Goal: Task Accomplishment & Management: Manage account settings

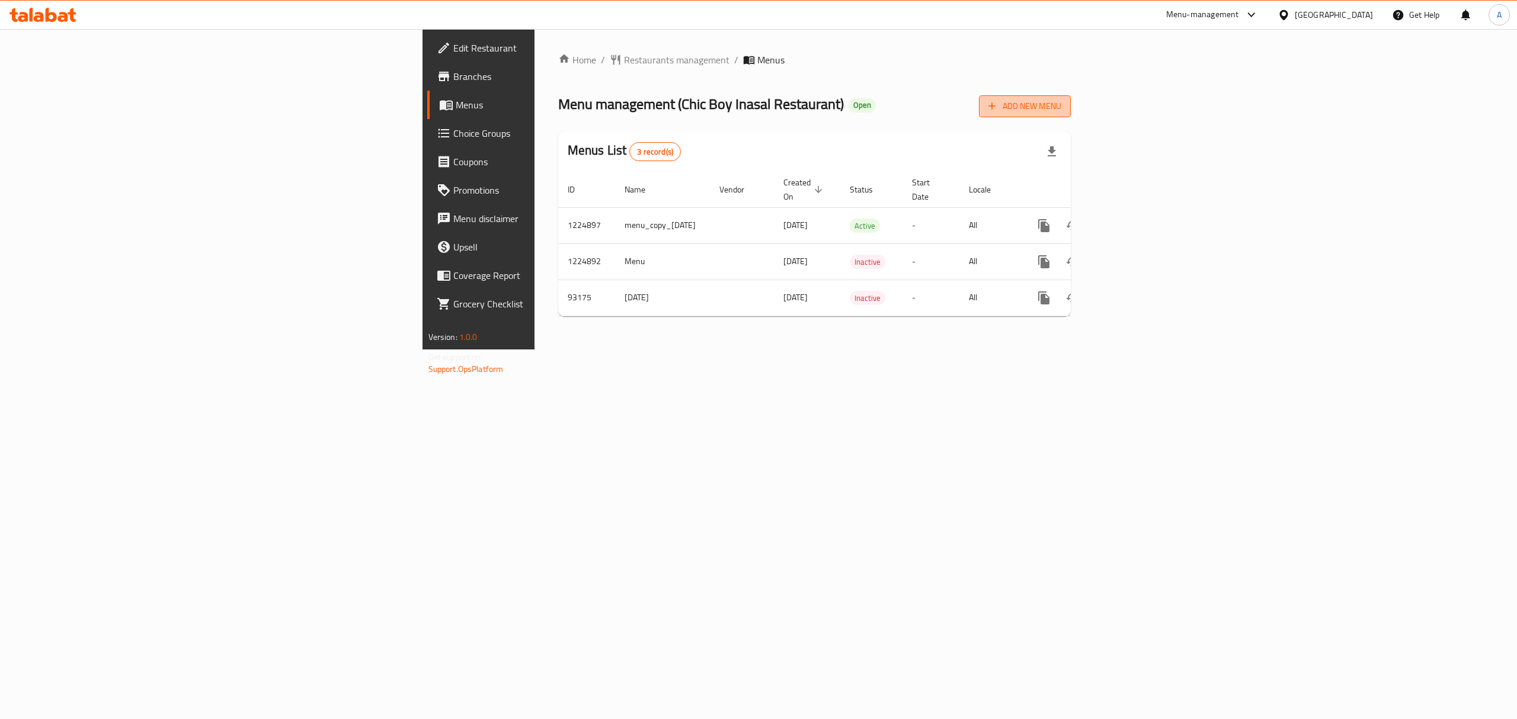
click at [1061, 100] on span "Add New Menu" at bounding box center [1024, 106] width 73 height 15
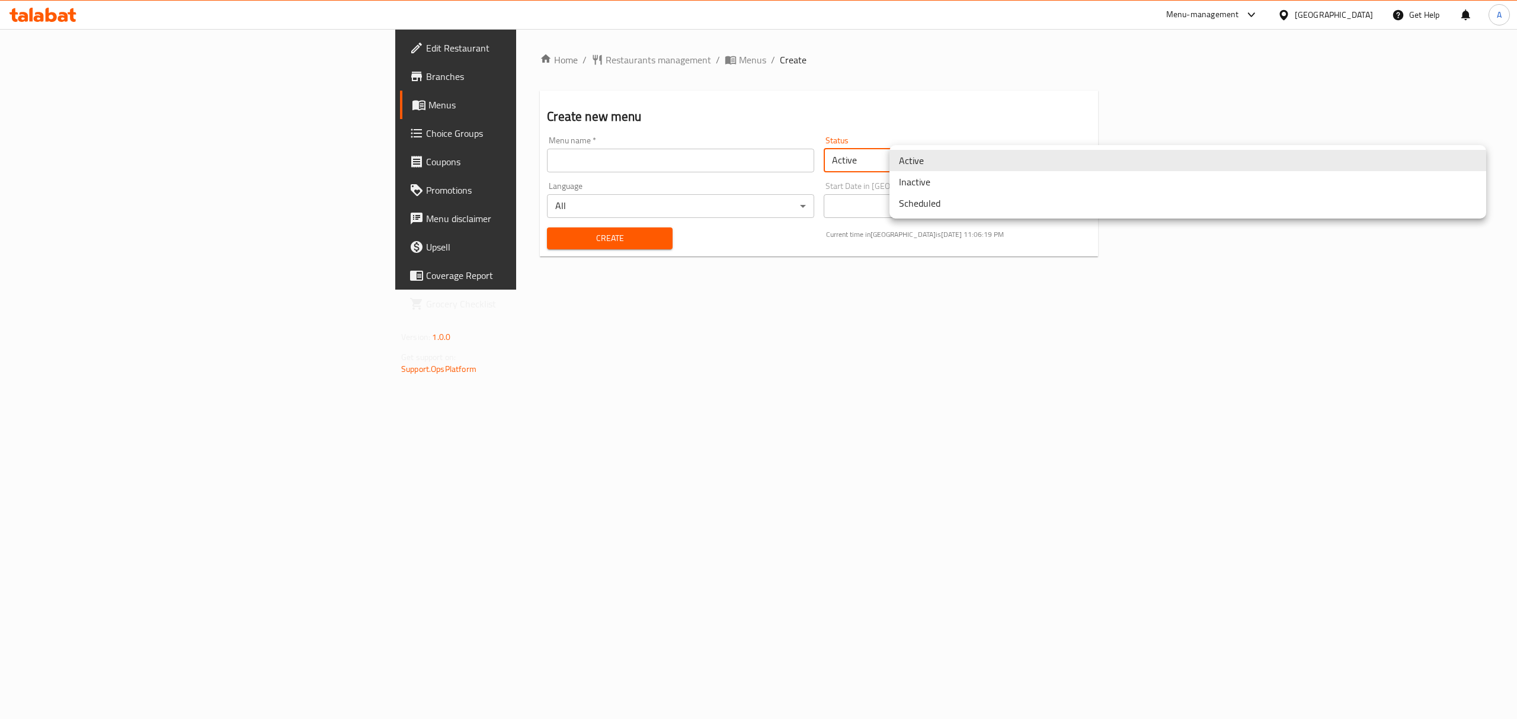
click at [908, 167] on body "​ Menu-management [GEOGRAPHIC_DATA] Get Help A Edit Restaurant Branches Menus C…" at bounding box center [758, 374] width 1517 height 690
click at [911, 178] on li "Inactive" at bounding box center [1187, 181] width 597 height 21
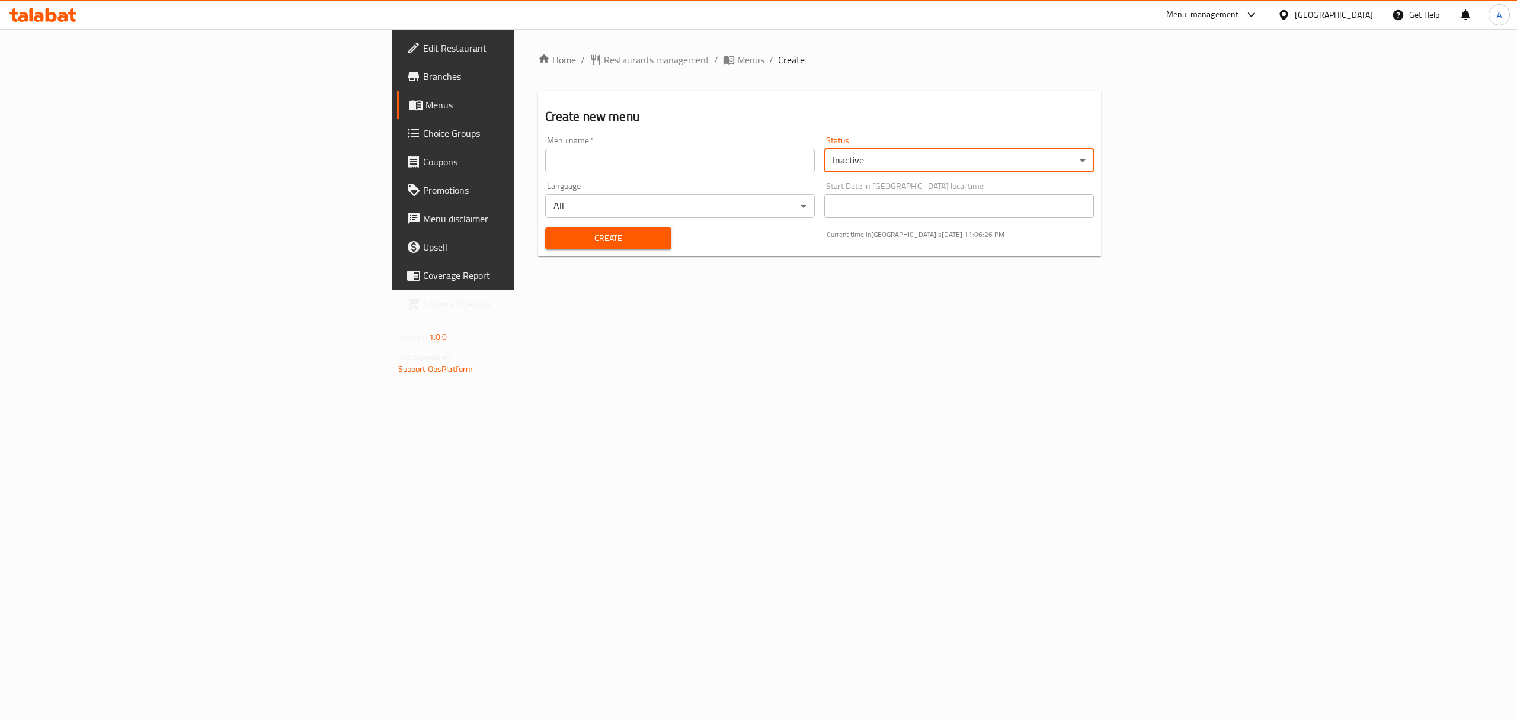
click at [545, 159] on input "text" at bounding box center [680, 161] width 270 height 24
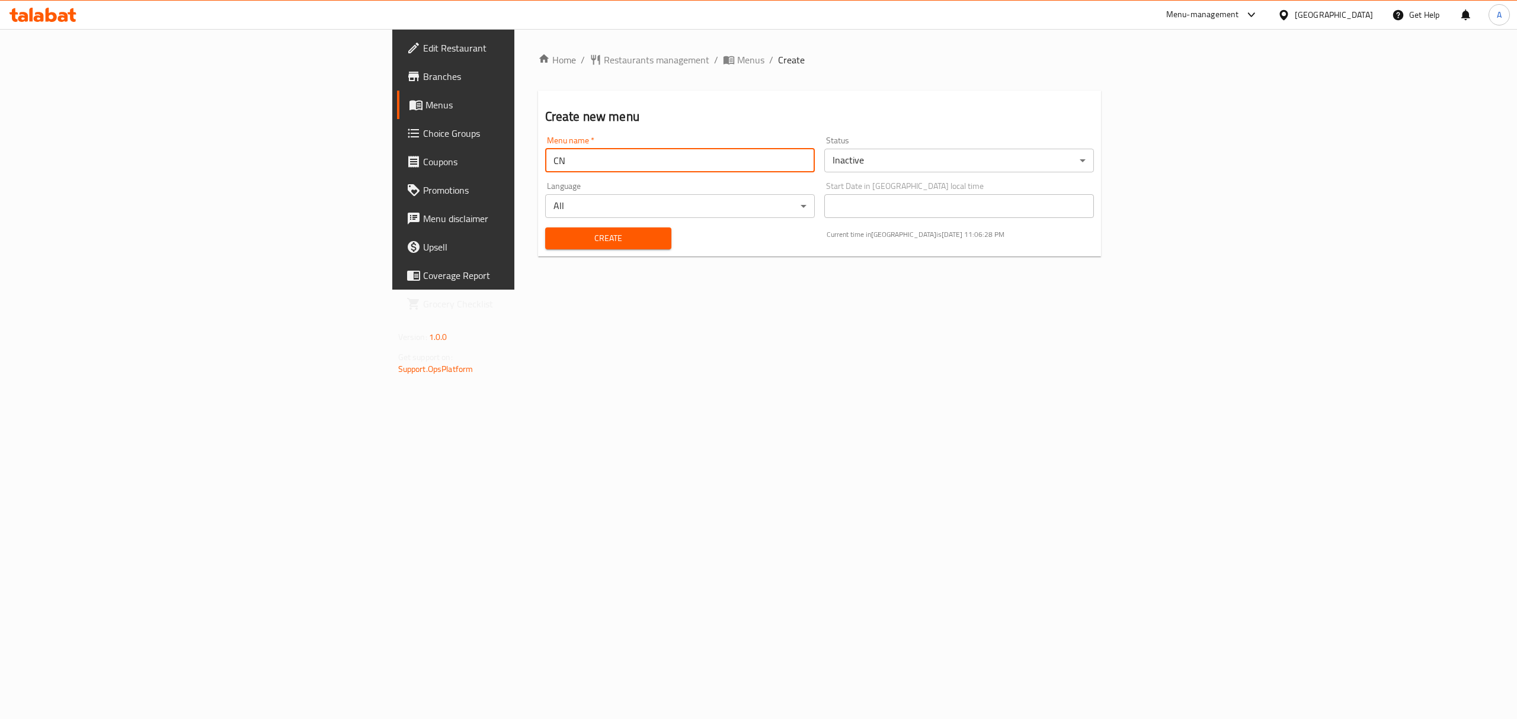
paste input "341811833"
type input "CN 341811833"
click at [538, 224] on div "Create" at bounding box center [608, 238] width 141 height 36
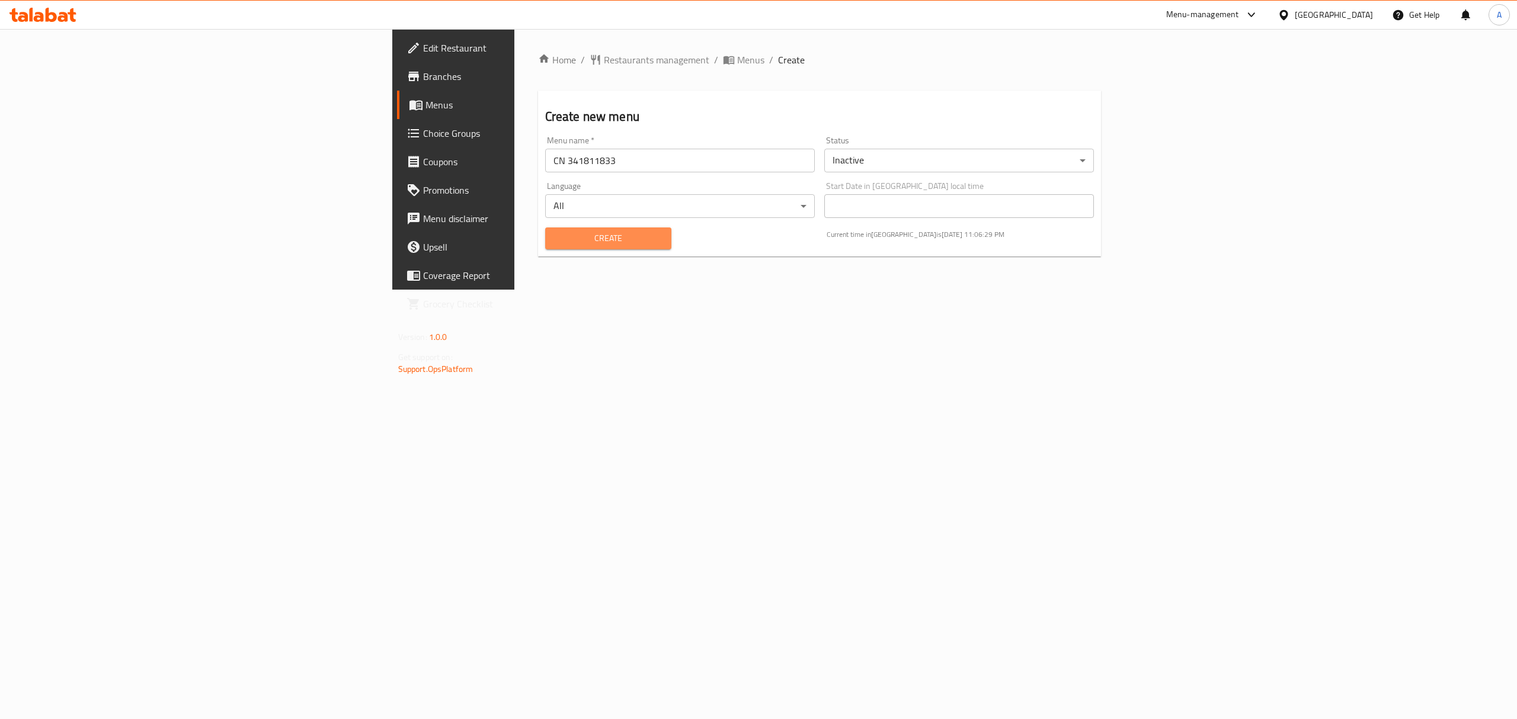
click at [555, 231] on span "Create" at bounding box center [609, 238] width 108 height 15
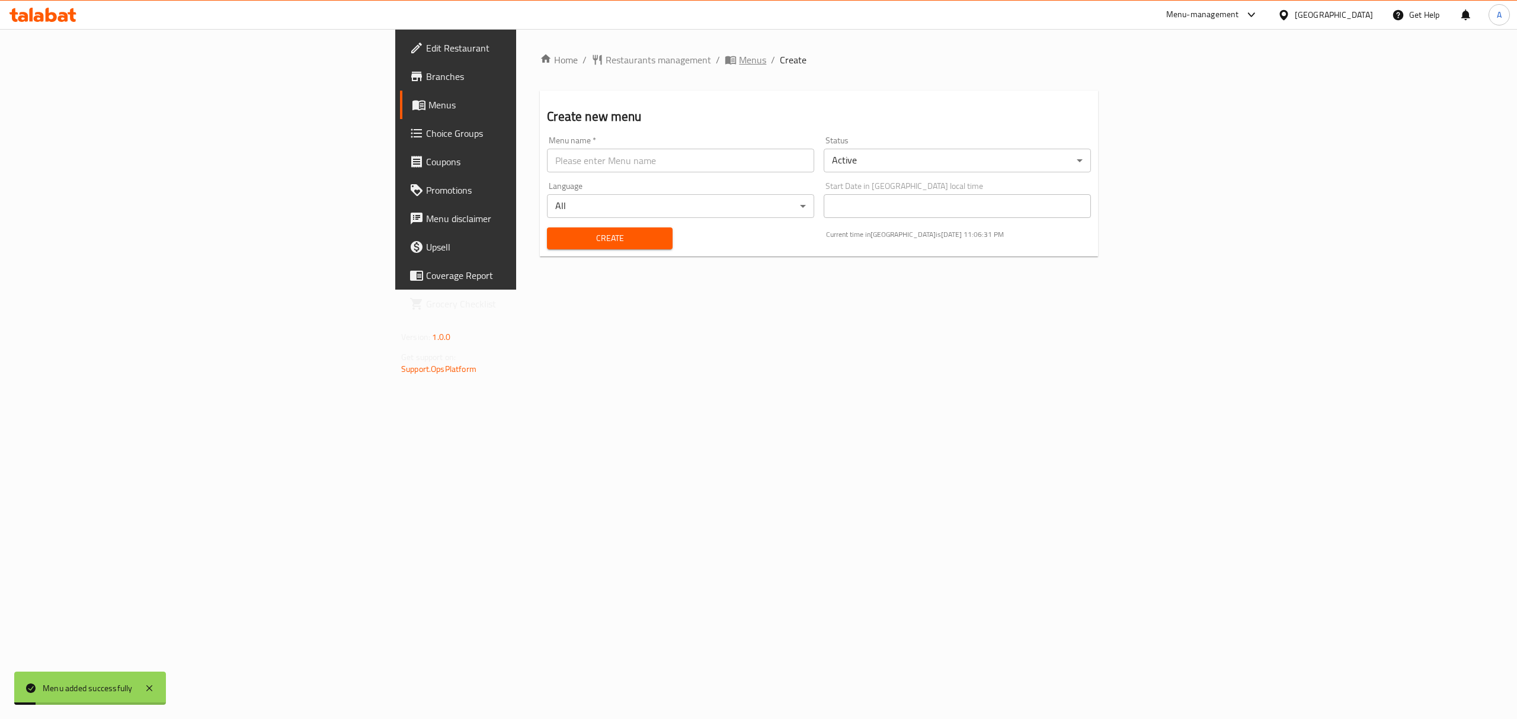
click at [739, 53] on span "Menus" at bounding box center [752, 60] width 27 height 14
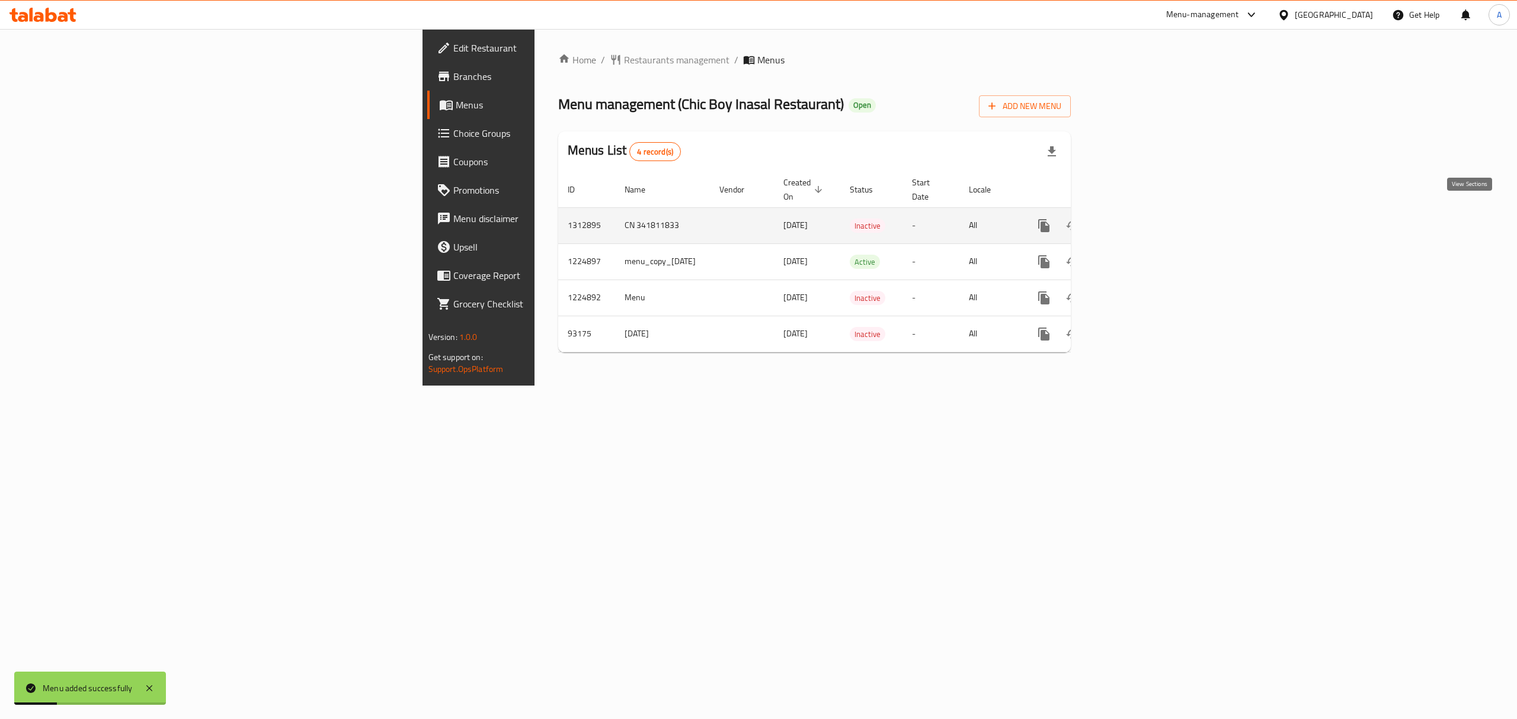
click at [1137, 219] on icon "enhanced table" at bounding box center [1129, 226] width 14 height 14
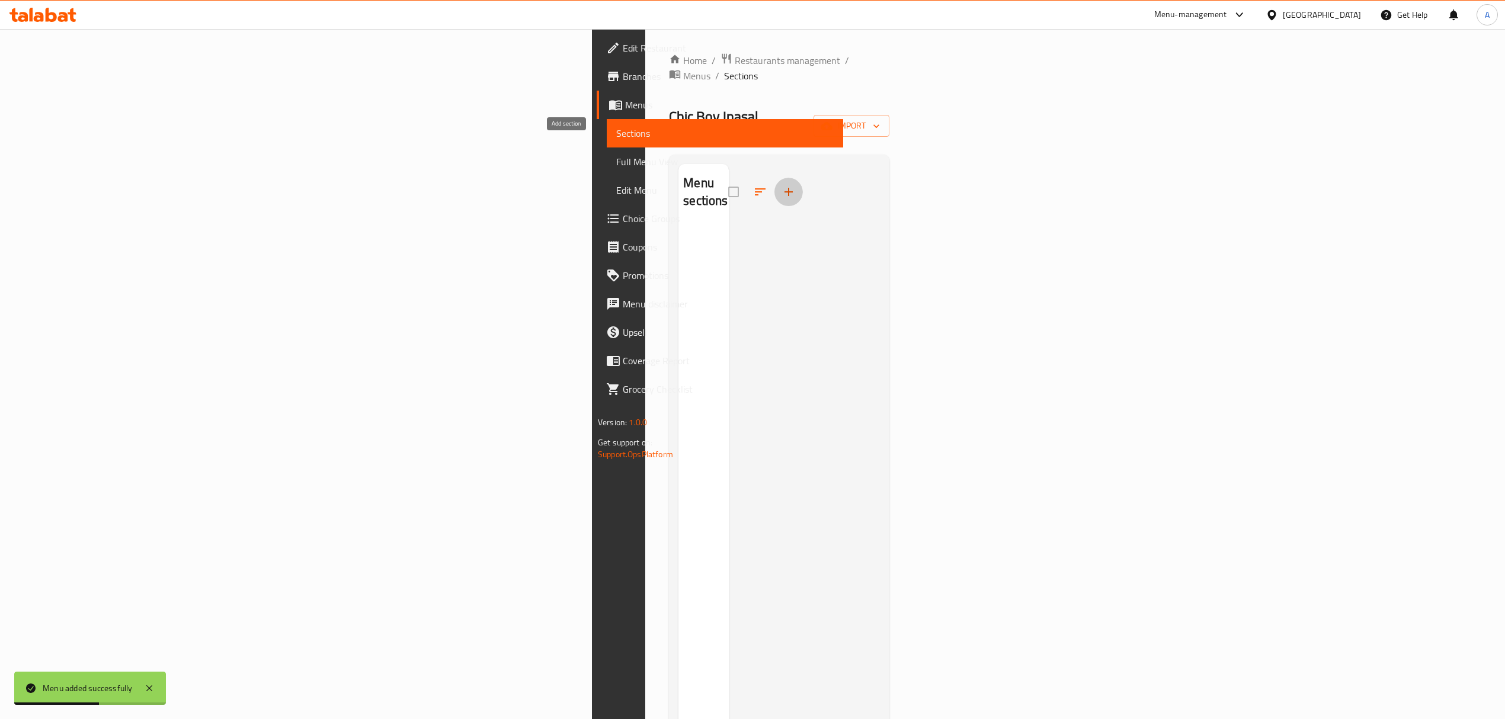
click at [785, 188] on icon "button" at bounding box center [789, 192] width 8 height 8
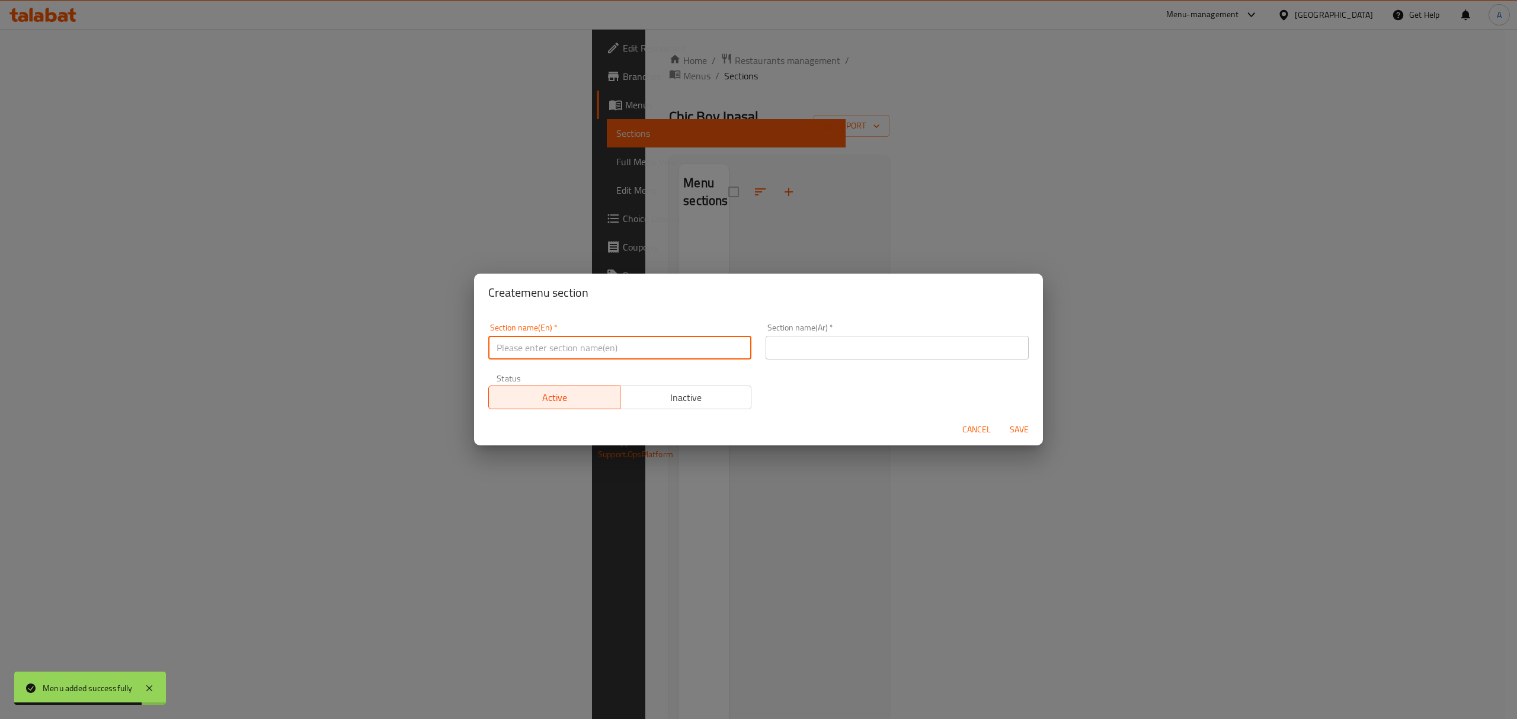
click at [590, 357] on input "text" at bounding box center [619, 348] width 263 height 24
paste input "Paborito"
type input "Paborito"
click at [534, 345] on input "Paborito" at bounding box center [619, 348] width 263 height 24
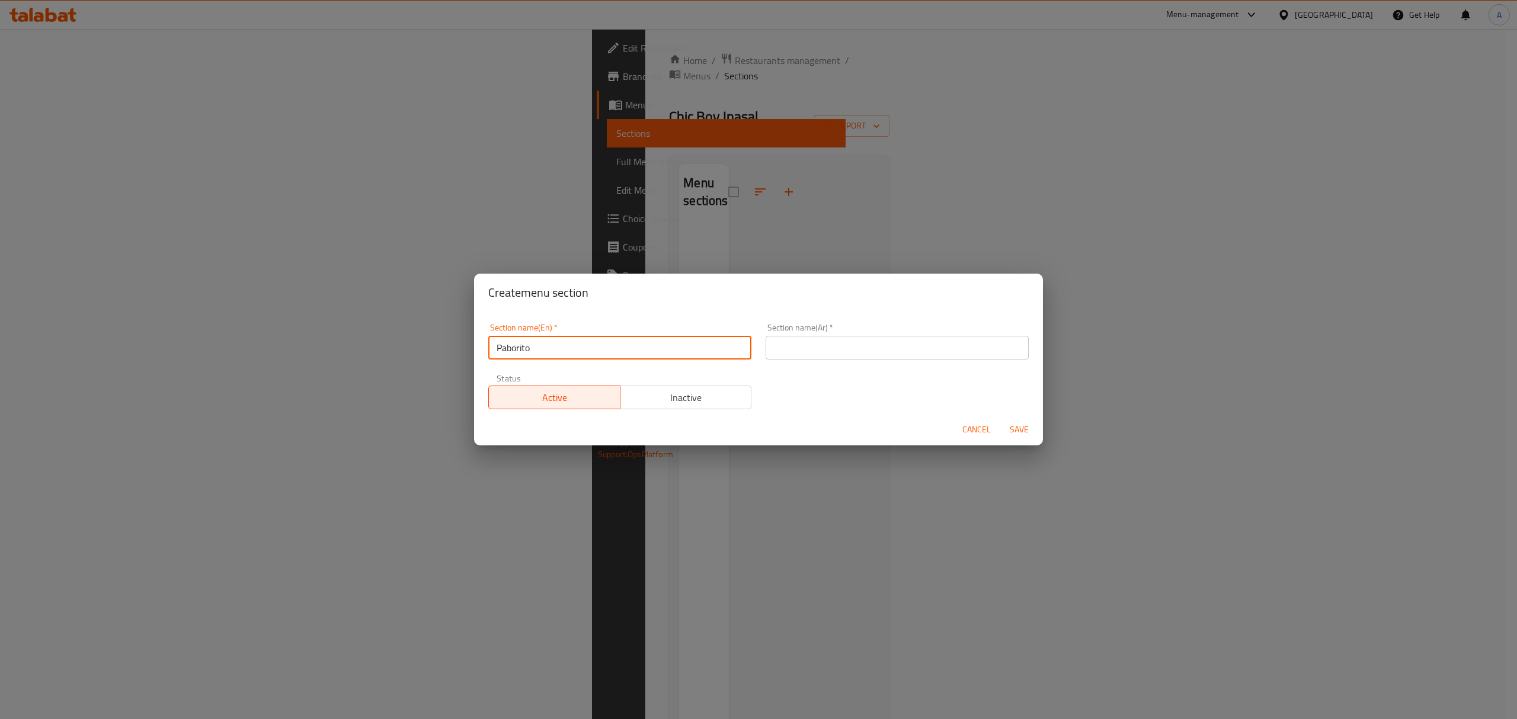
click at [534, 345] on input "Paborito" at bounding box center [619, 348] width 263 height 24
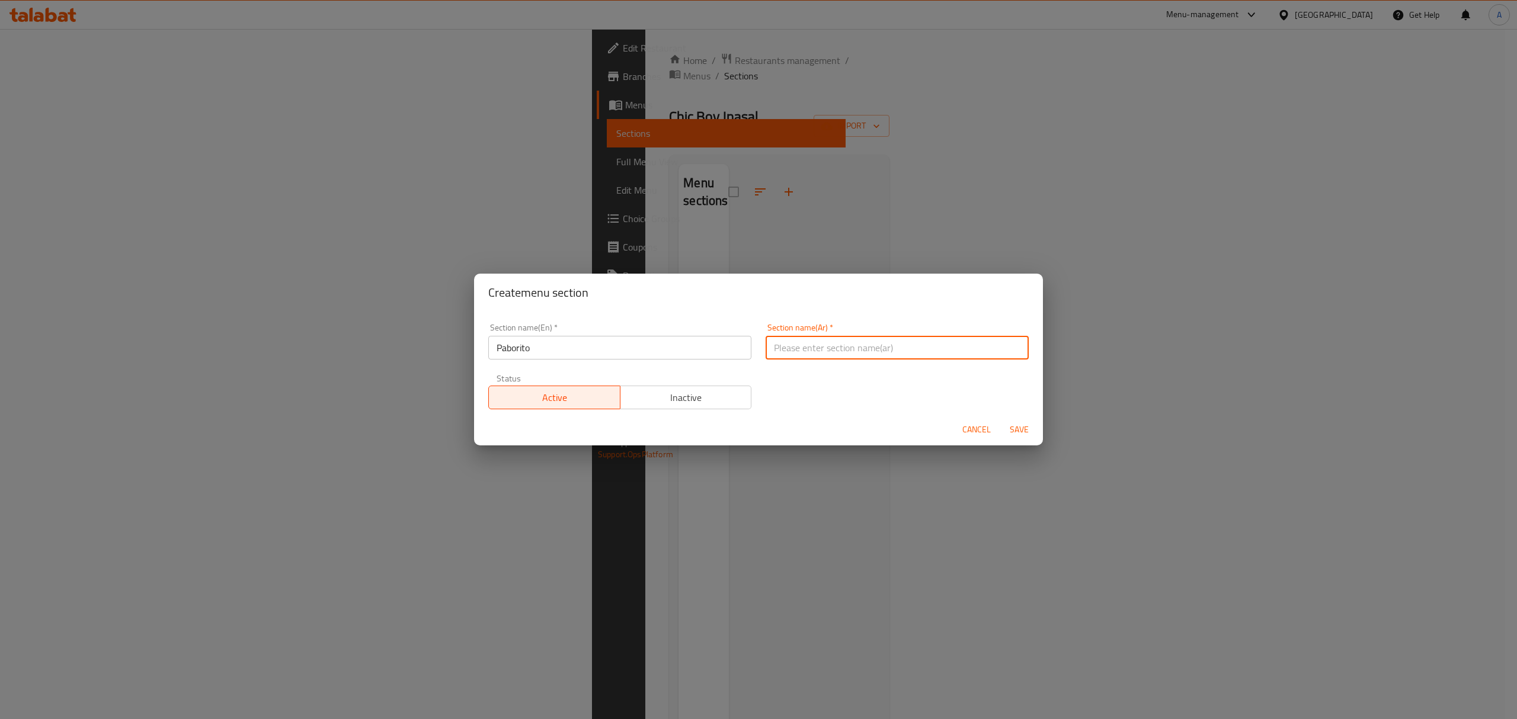
click at [847, 351] on input "text" at bounding box center [897, 348] width 263 height 24
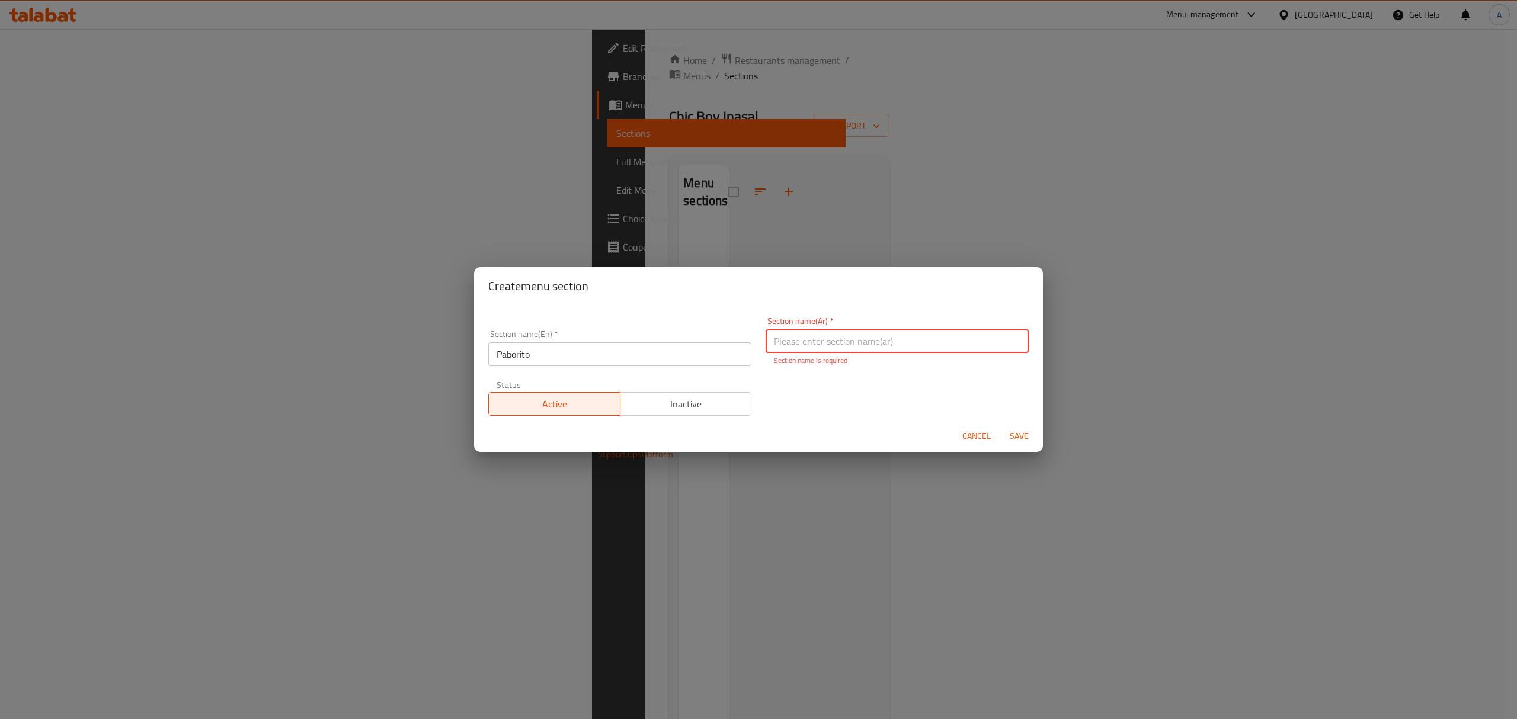
click at [825, 347] on input "text" at bounding box center [897, 341] width 263 height 24
type input "f"
type input "بابوريتو"
click at [1017, 437] on span "Save" at bounding box center [1019, 436] width 28 height 15
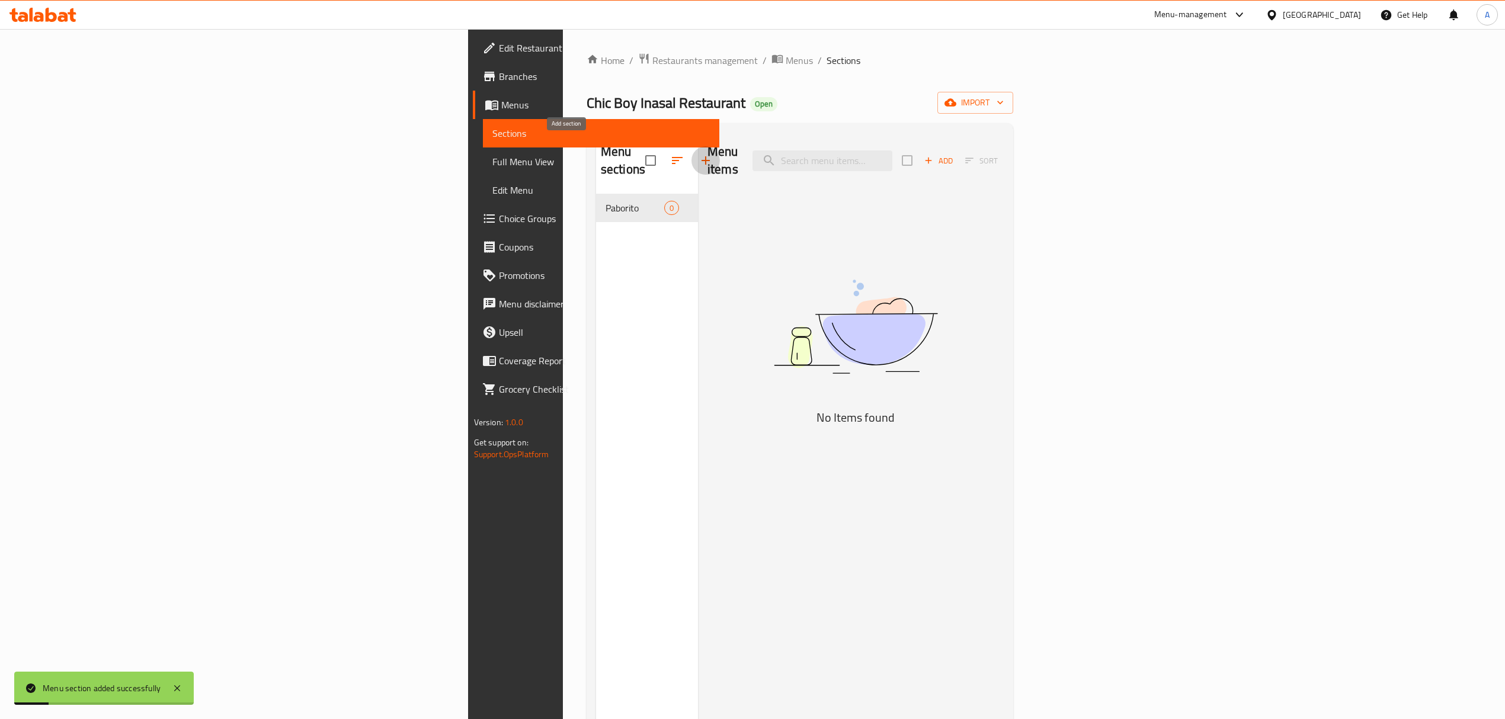
click at [699, 159] on icon "button" at bounding box center [706, 160] width 14 height 14
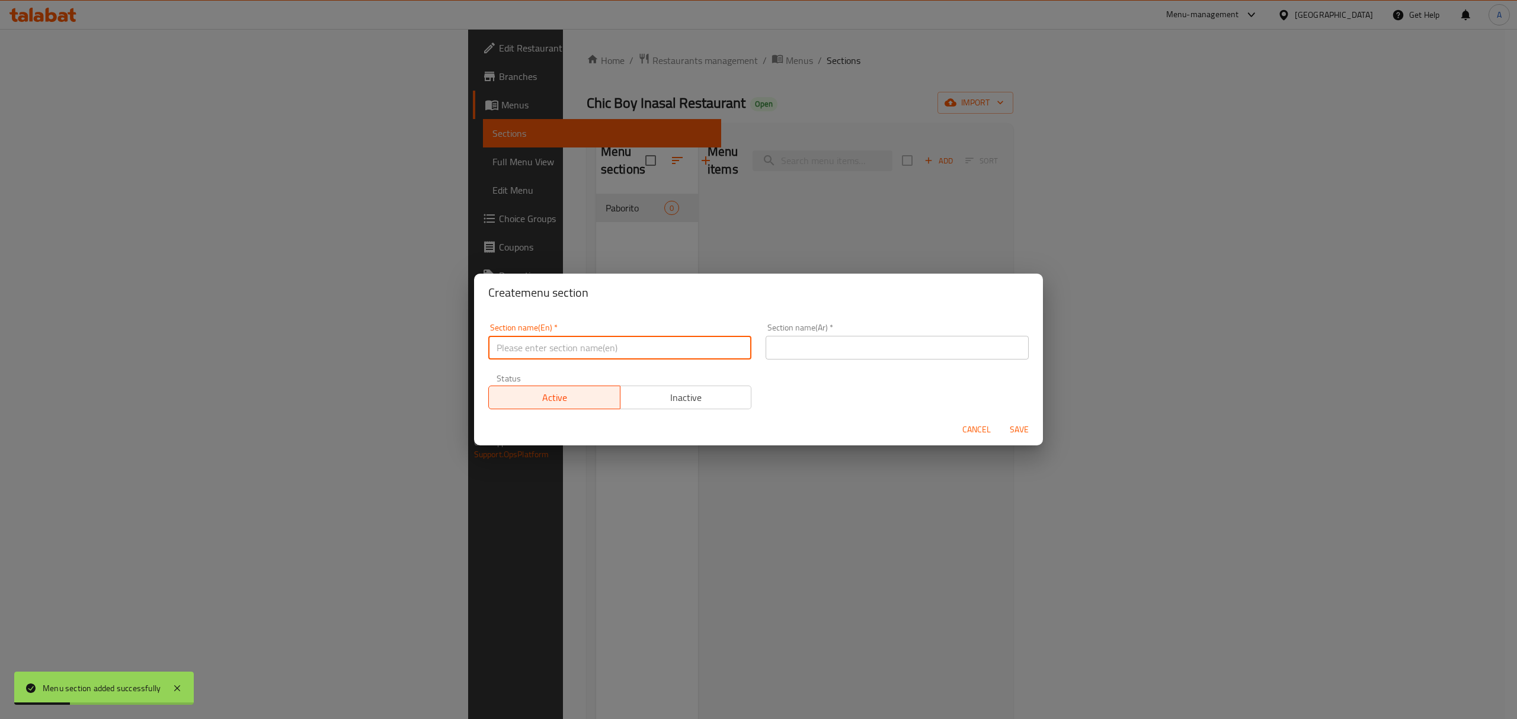
click at [540, 348] on input "text" at bounding box center [619, 348] width 263 height 24
paste input "Silog Meal"
click at [540, 348] on input "Silog Meal" at bounding box center [619, 348] width 263 height 24
type input "Silog Meal"
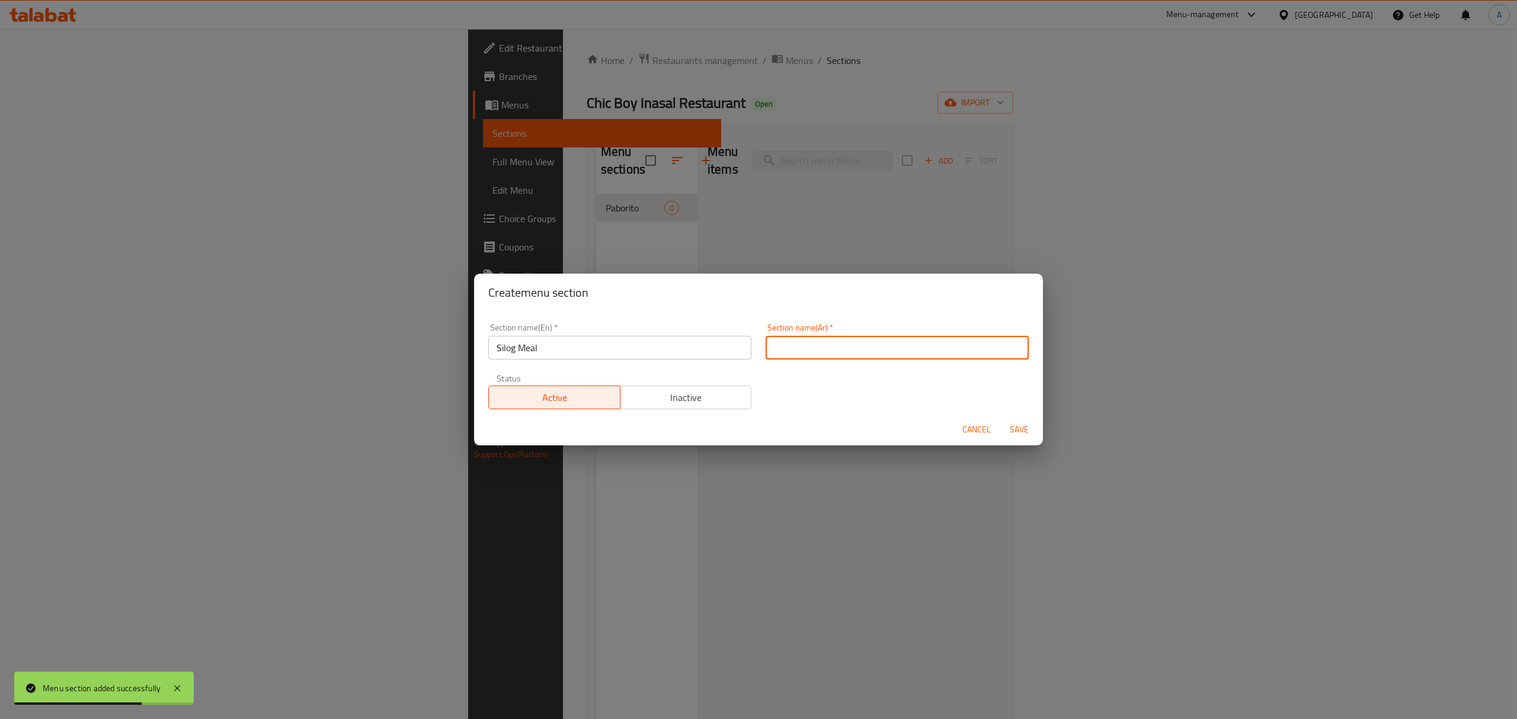
paste input "وجبة سيلوج"
click at [894, 341] on input "text" at bounding box center [897, 348] width 263 height 24
click at [787, 348] on input "وجبة سيلوج" at bounding box center [897, 348] width 263 height 24
type input "وجبة سايلوج"
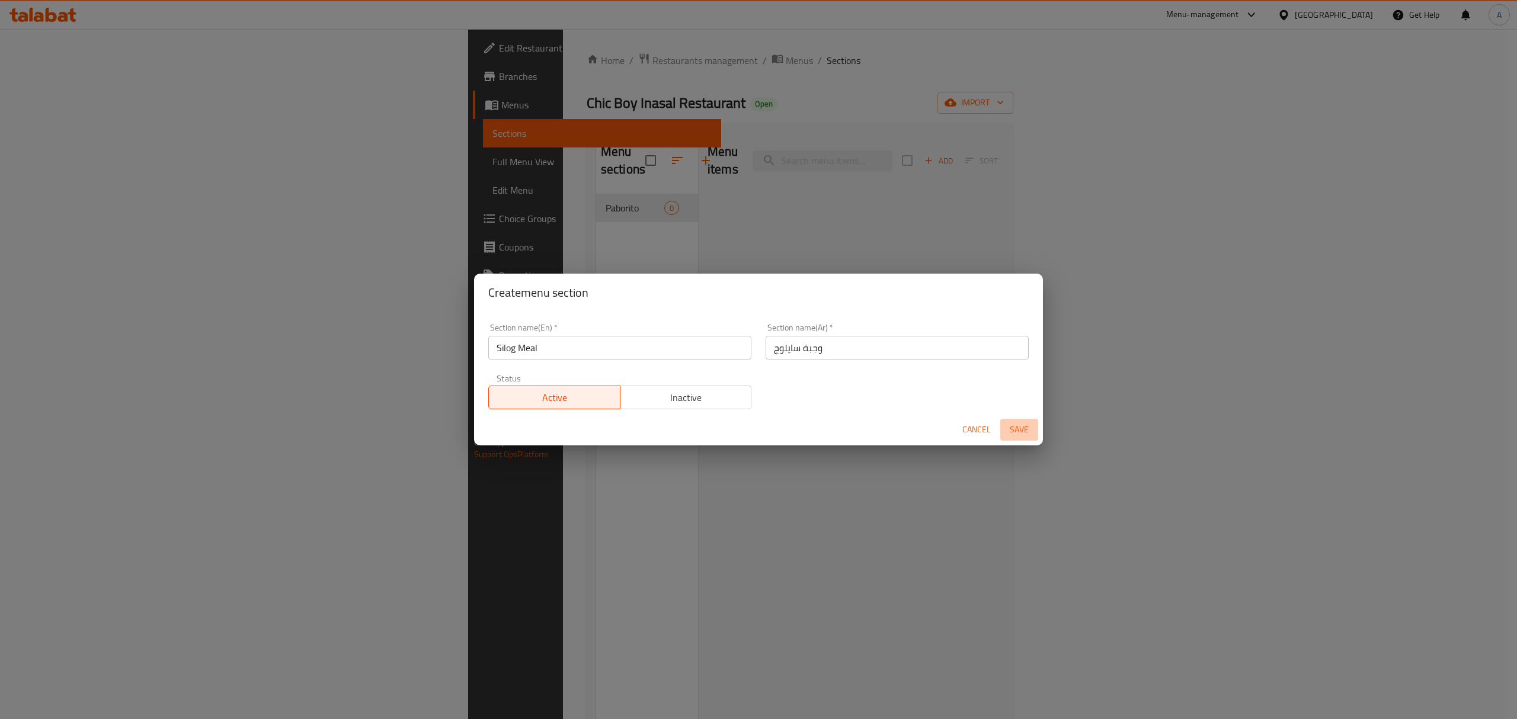
click at [1025, 428] on span "Save" at bounding box center [1019, 430] width 28 height 15
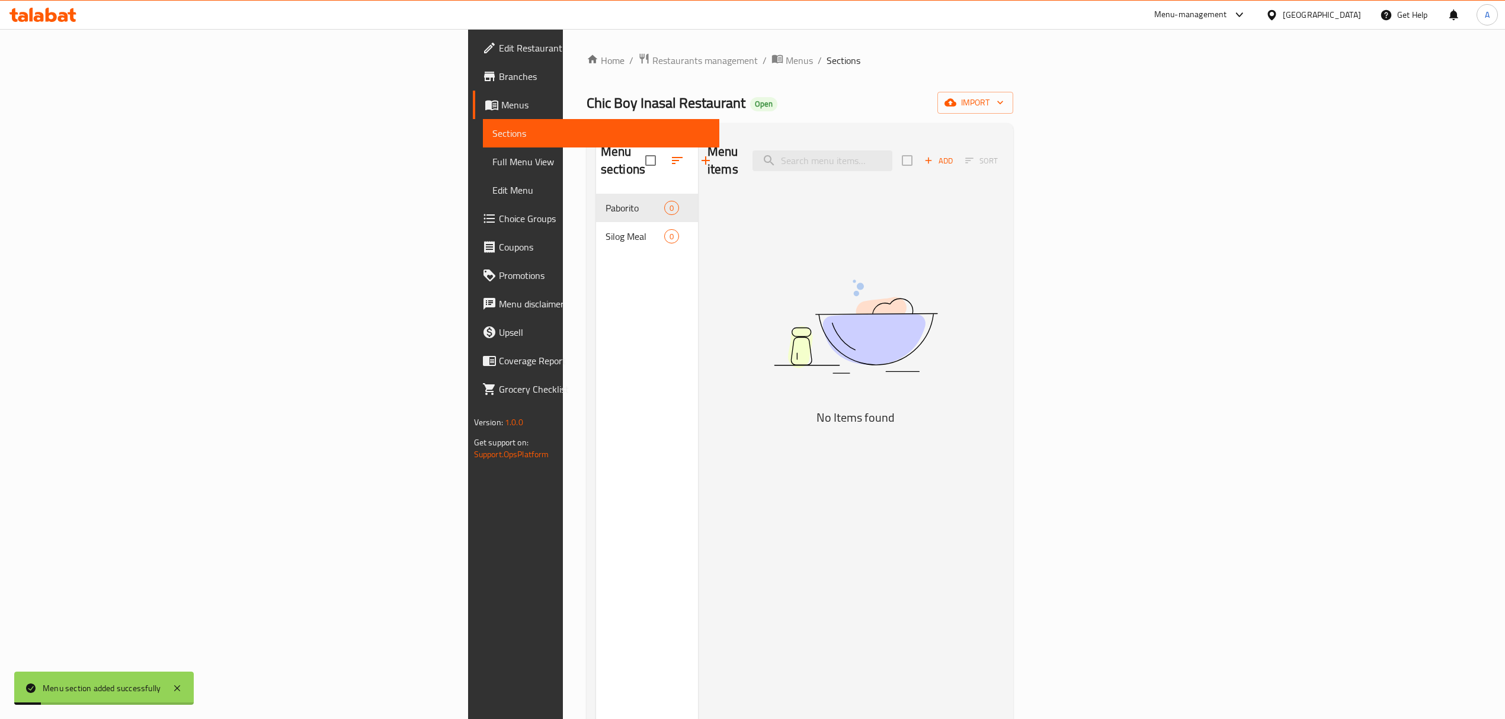
click at [699, 155] on icon "button" at bounding box center [706, 160] width 14 height 14
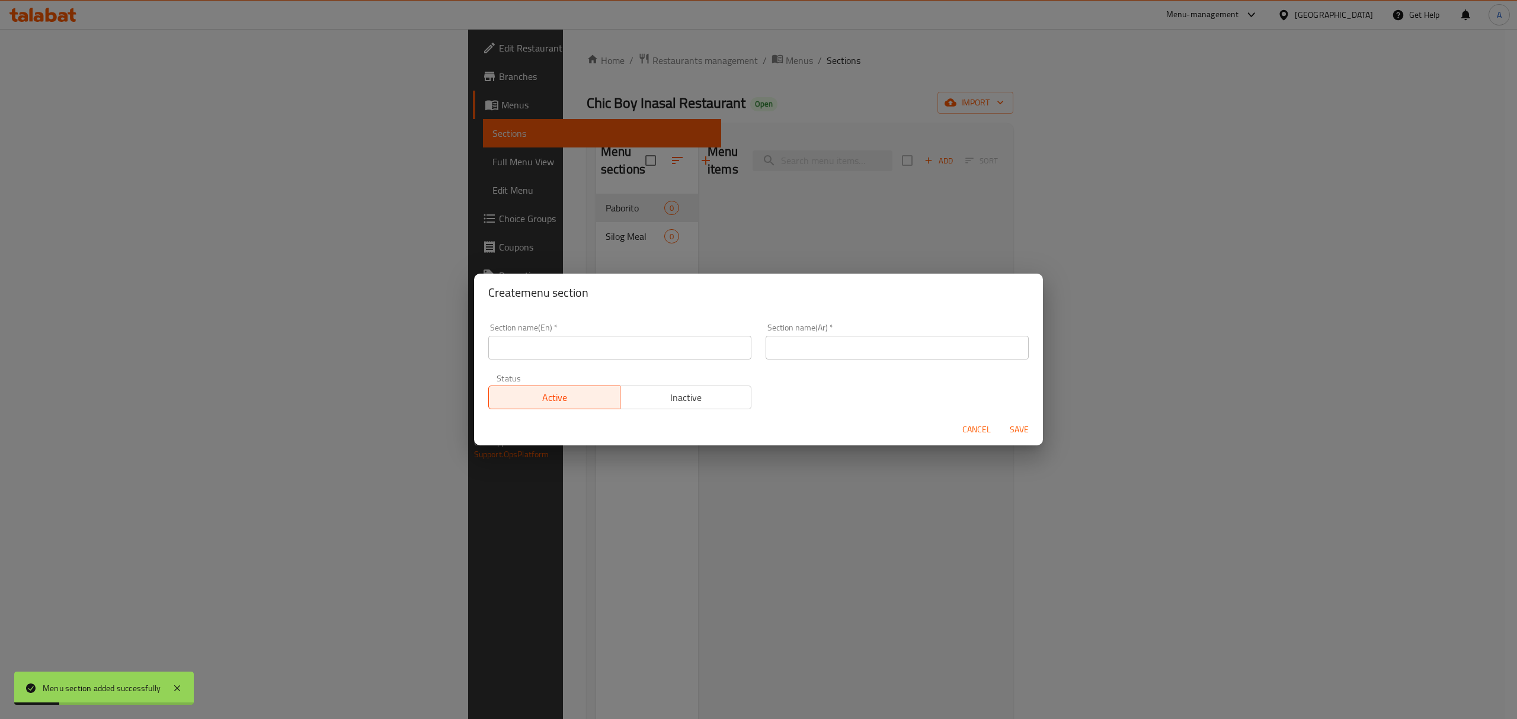
click at [538, 352] on input "text" at bounding box center [619, 348] width 263 height 24
paste input "Sabaw"
click at [538, 352] on input "Sabaw" at bounding box center [619, 348] width 263 height 24
type input "Sabaw"
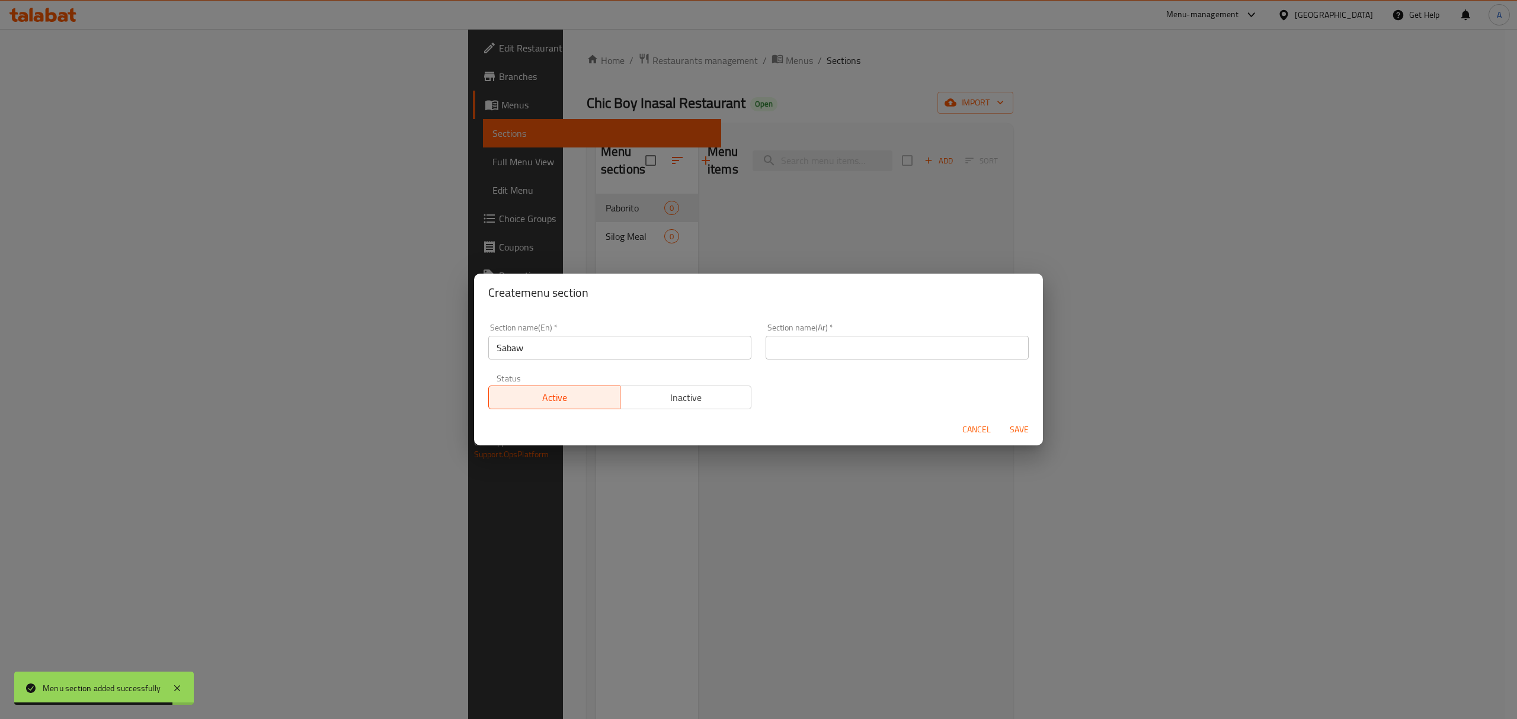
click at [825, 343] on input "text" at bounding box center [897, 348] width 263 height 24
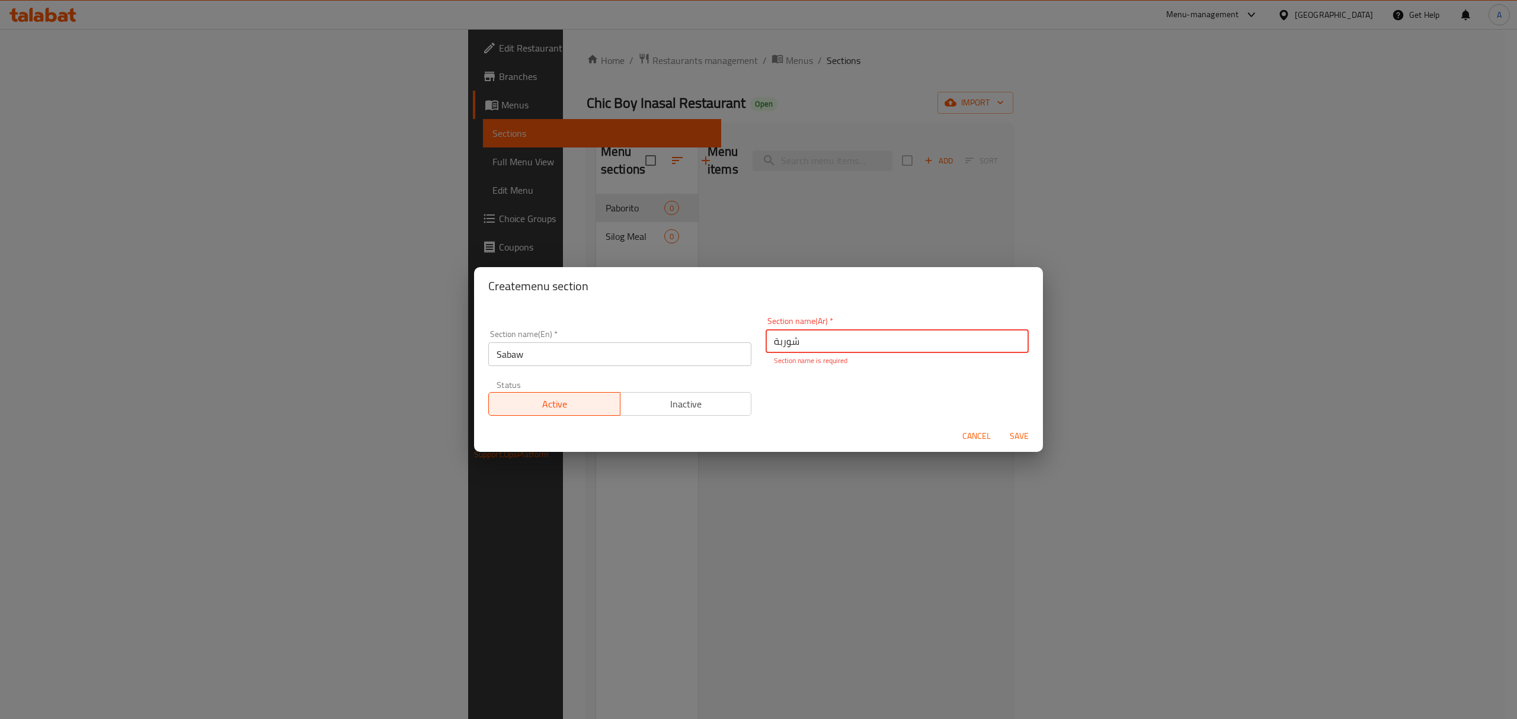
type input "شوربة"
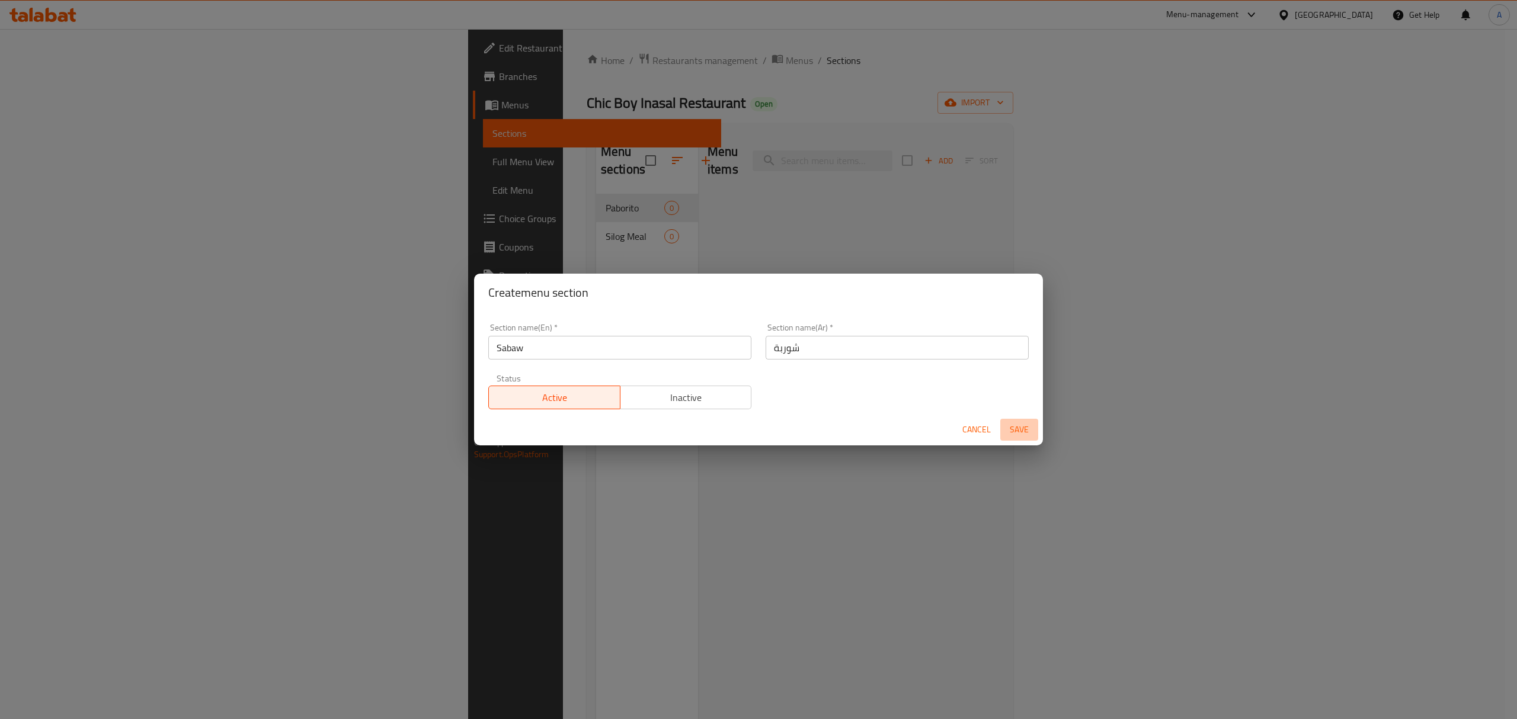
click at [1023, 436] on span "Save" at bounding box center [1019, 430] width 28 height 15
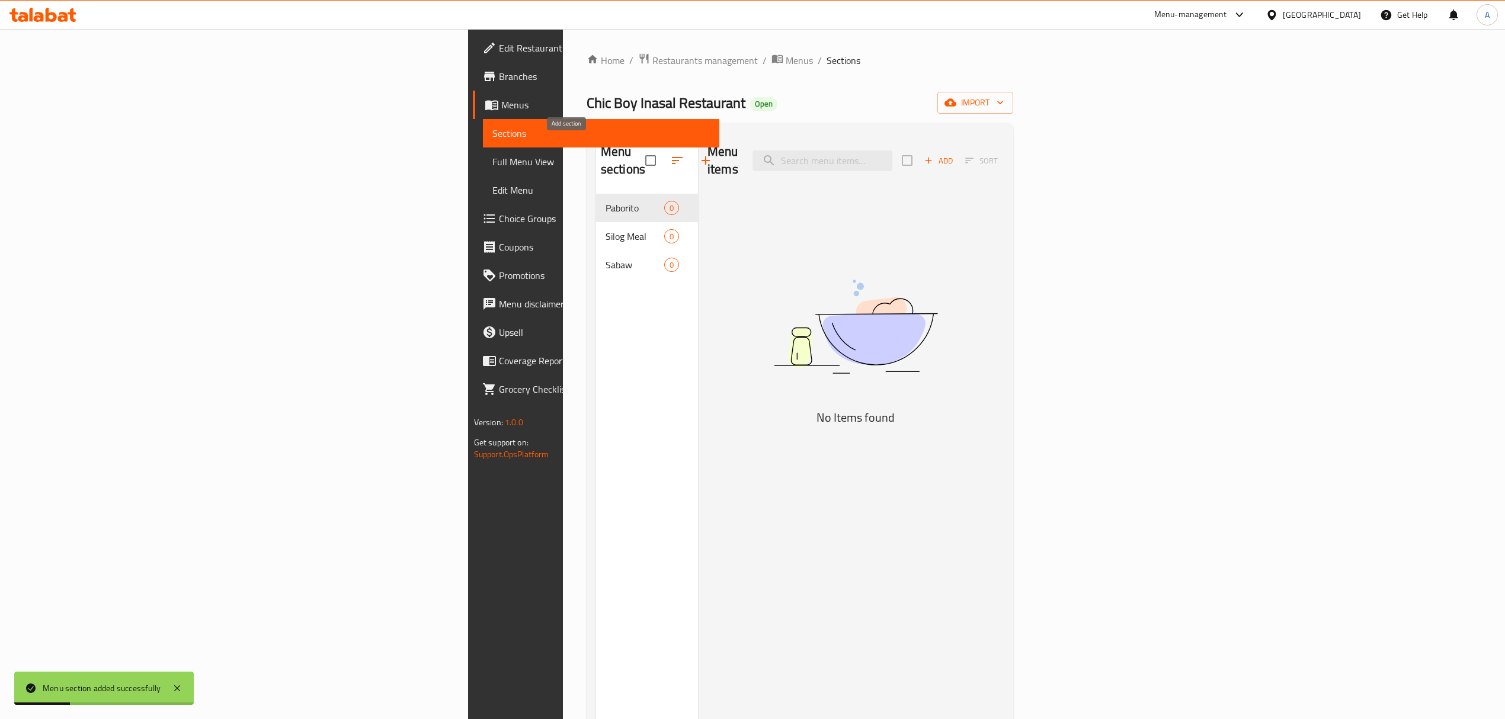
click at [699, 158] on icon "button" at bounding box center [706, 160] width 14 height 14
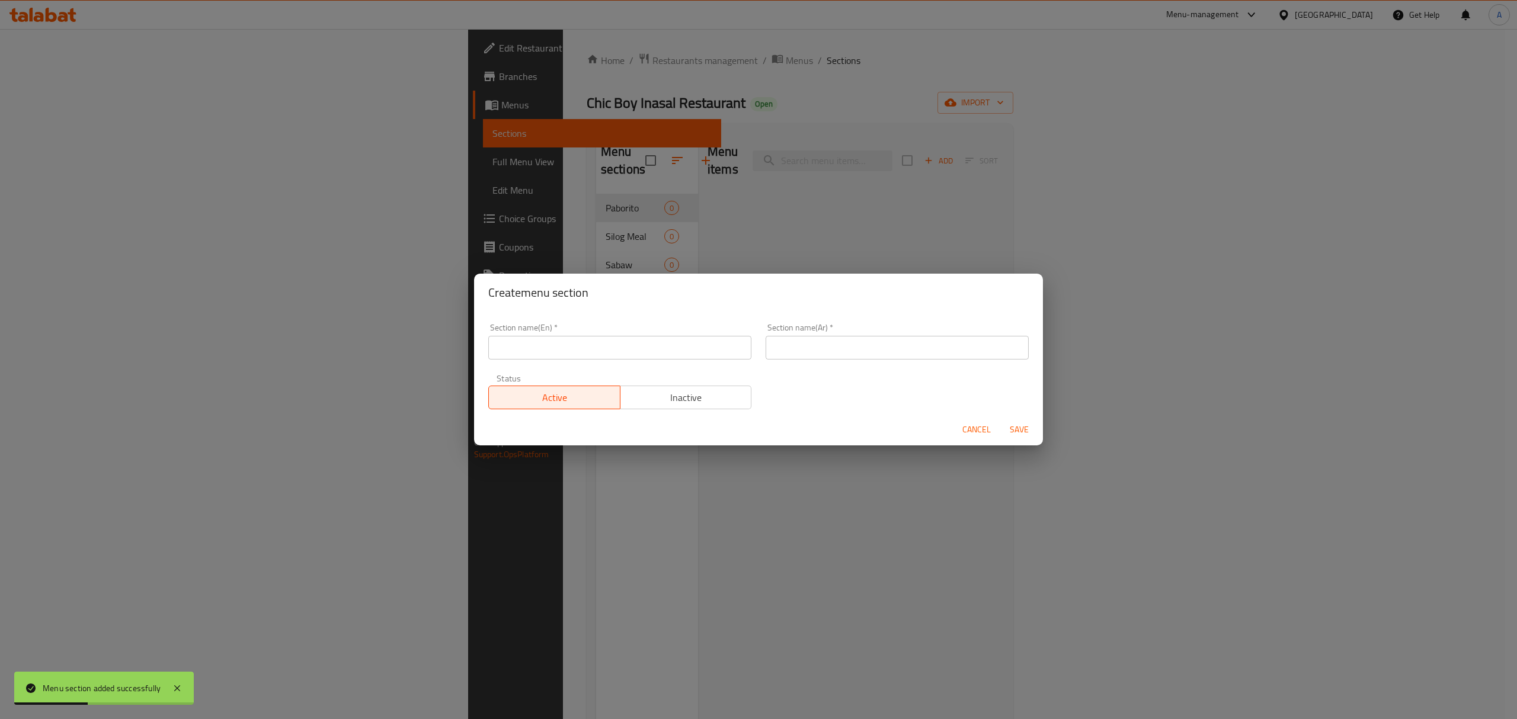
click at [548, 345] on input "text" at bounding box center [619, 348] width 263 height 24
paste input "Noodles"
click at [548, 345] on input "Noodles" at bounding box center [619, 348] width 263 height 24
type input "Noodles"
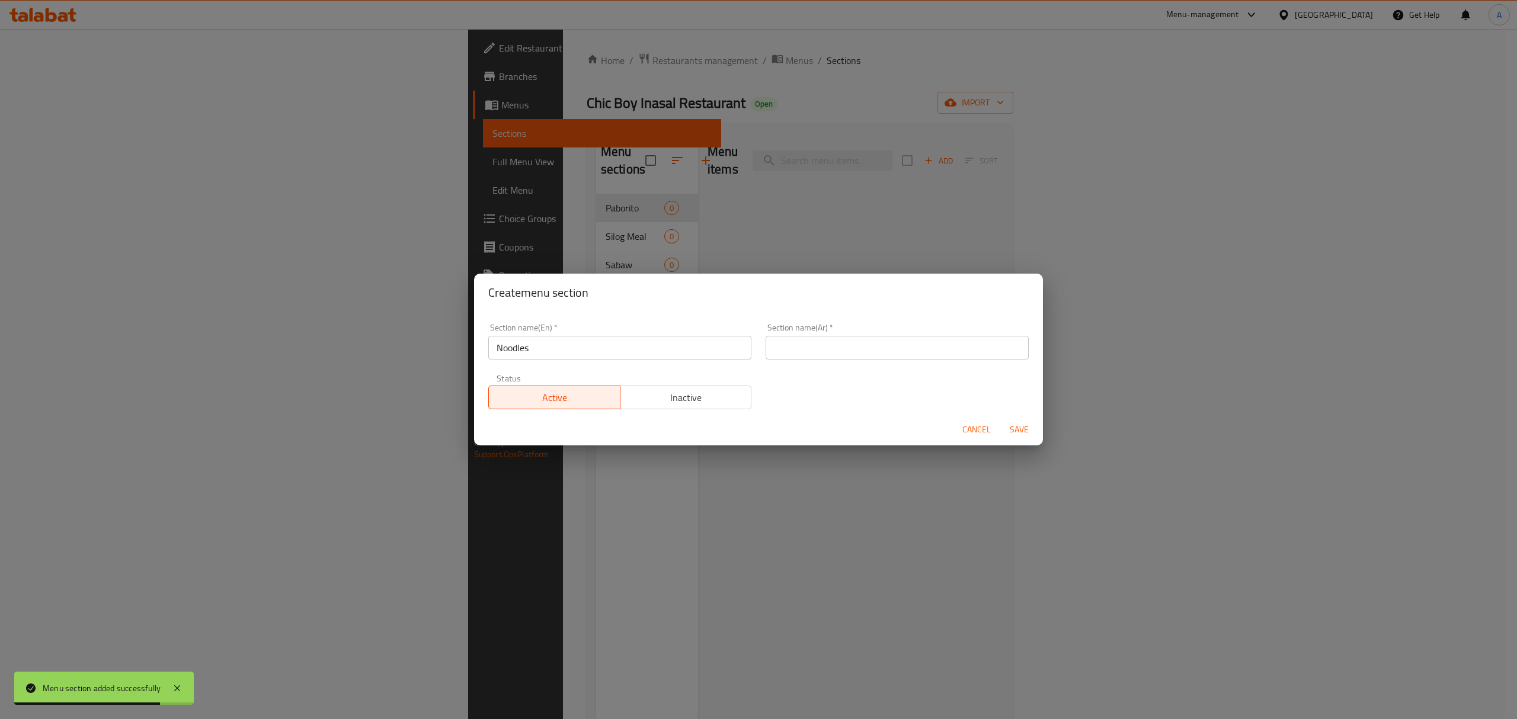
click at [920, 345] on input "text" at bounding box center [897, 348] width 263 height 24
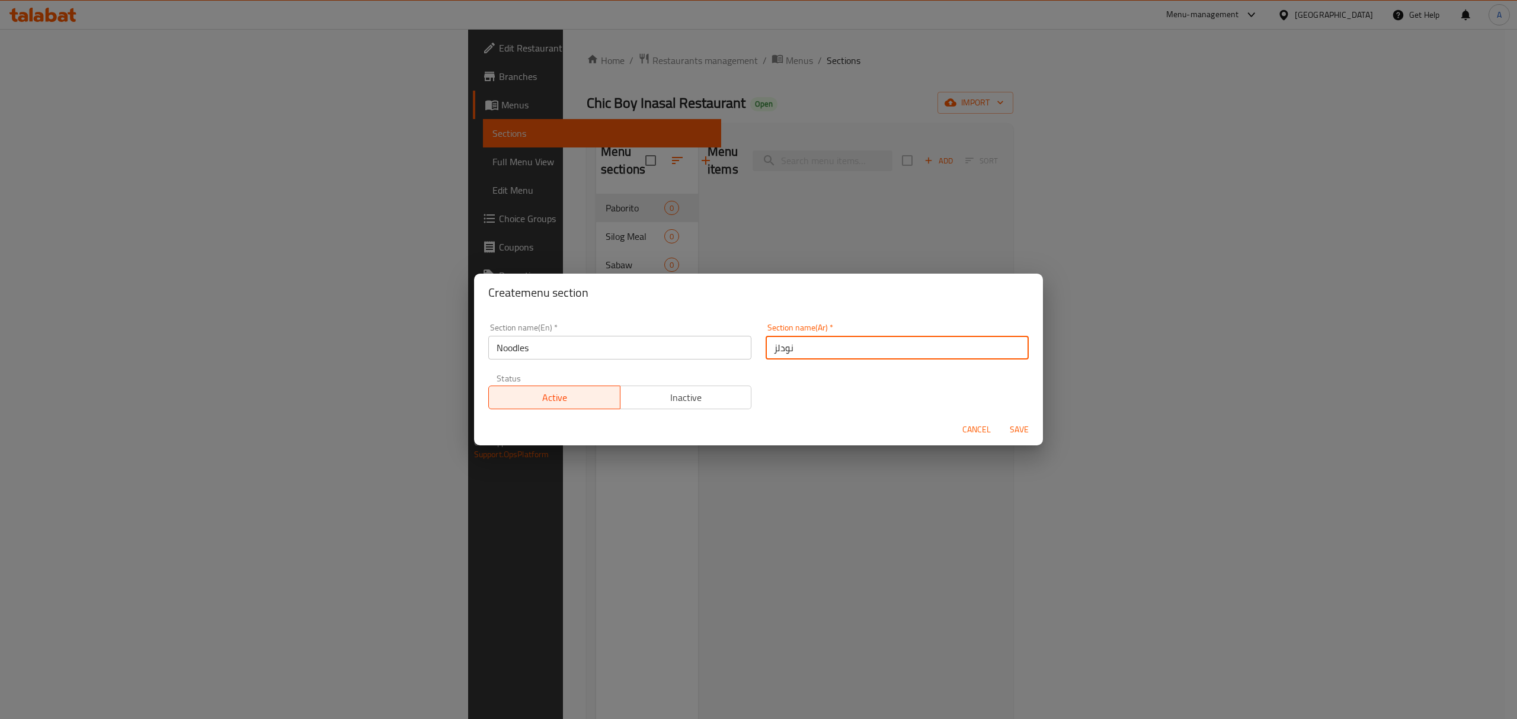
type input "نودلز"
click at [913, 307] on div "Create menu section" at bounding box center [758, 293] width 569 height 38
click at [1025, 425] on span "Save" at bounding box center [1019, 430] width 28 height 15
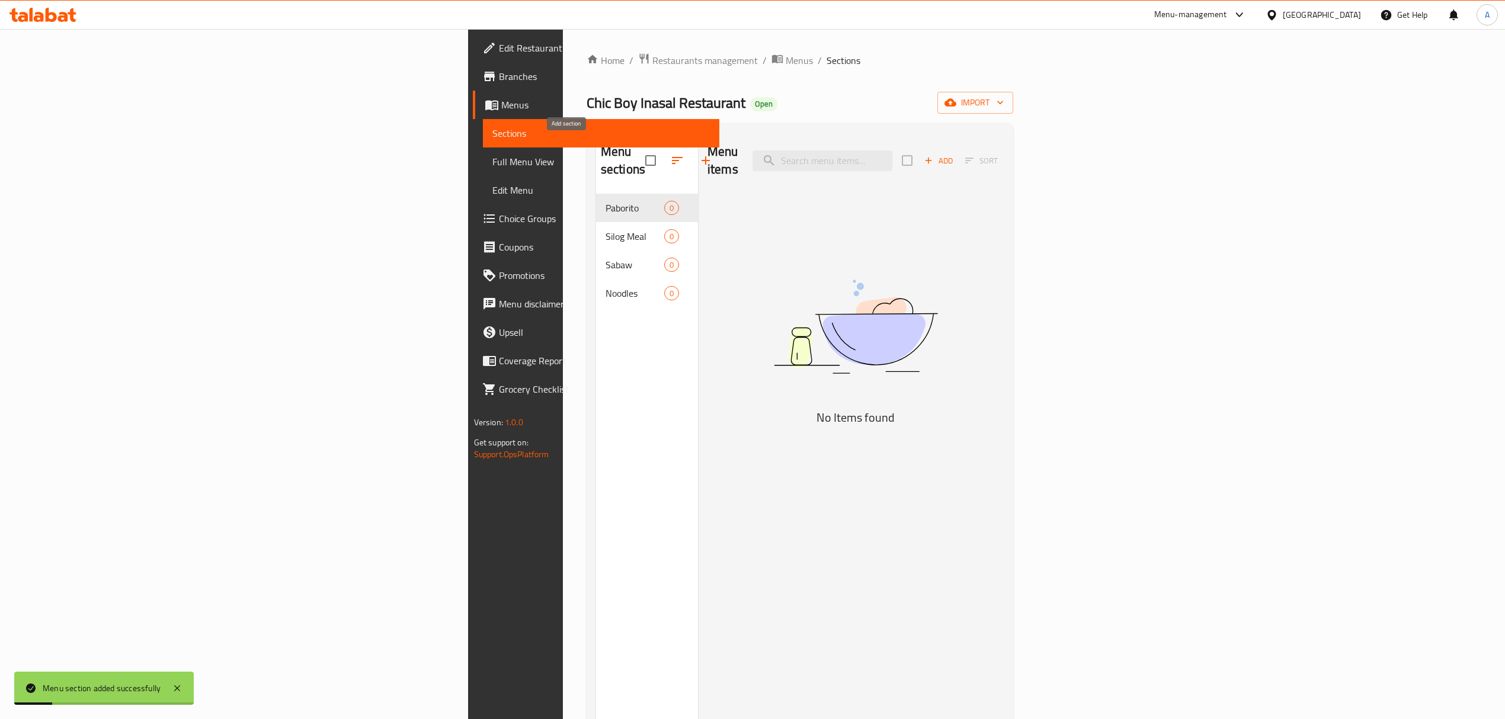
click at [699, 153] on icon "button" at bounding box center [706, 160] width 14 height 14
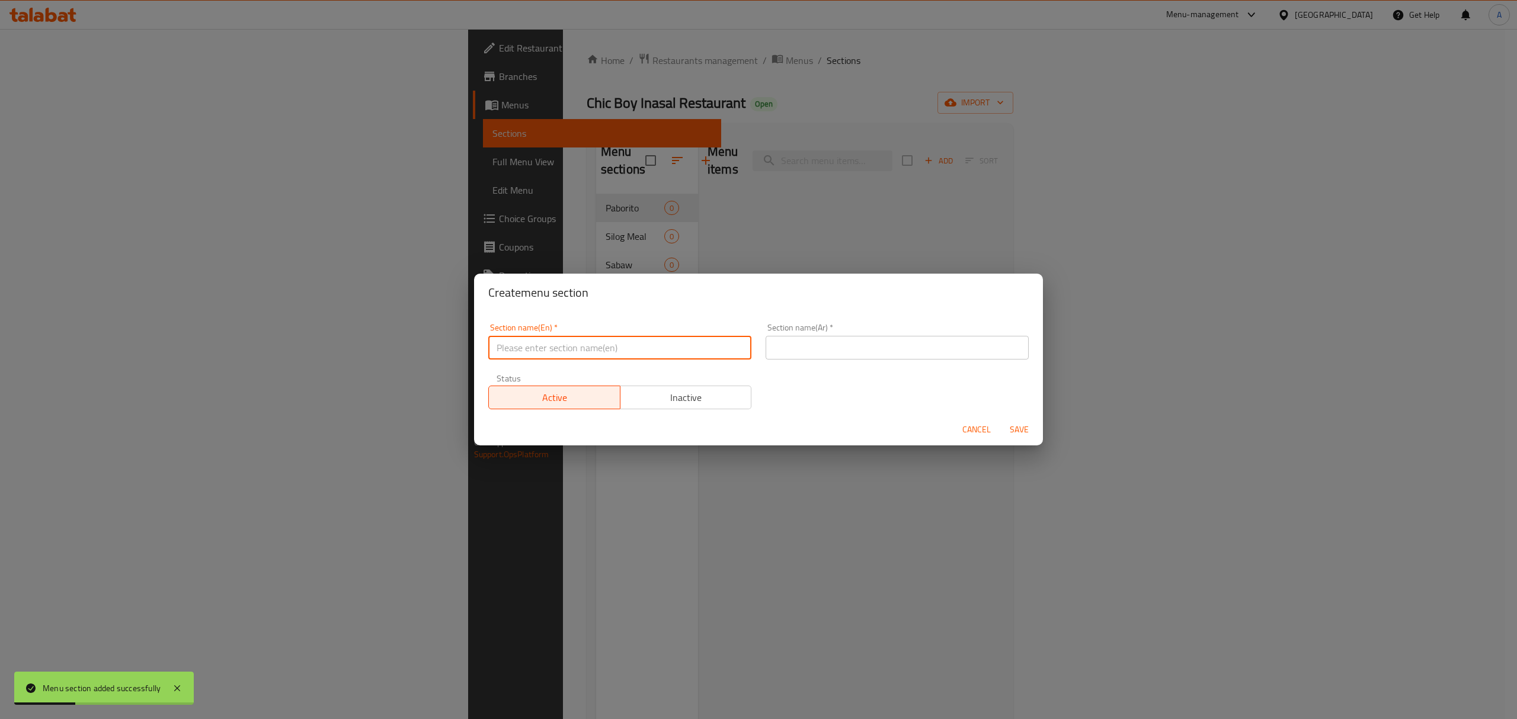
click at [506, 350] on input "text" at bounding box center [619, 348] width 263 height 24
paste input "Specialities"
click at [506, 350] on input "Specialities" at bounding box center [619, 348] width 263 height 24
type input "Specialities"
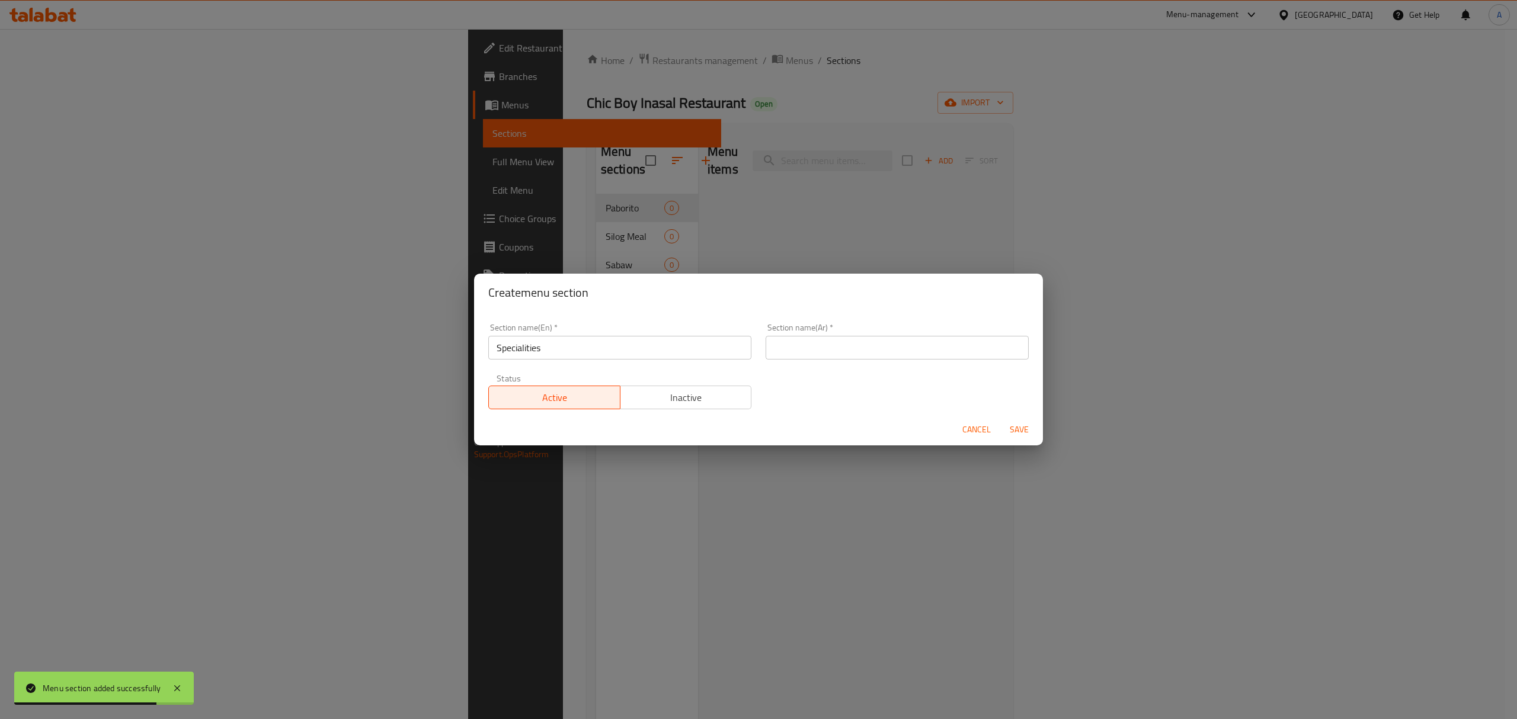
paste input "التخصصات"
click at [950, 340] on input "text" at bounding box center [897, 348] width 263 height 24
type input "التخصصات"
click at [1015, 430] on span "Save" at bounding box center [1019, 430] width 28 height 15
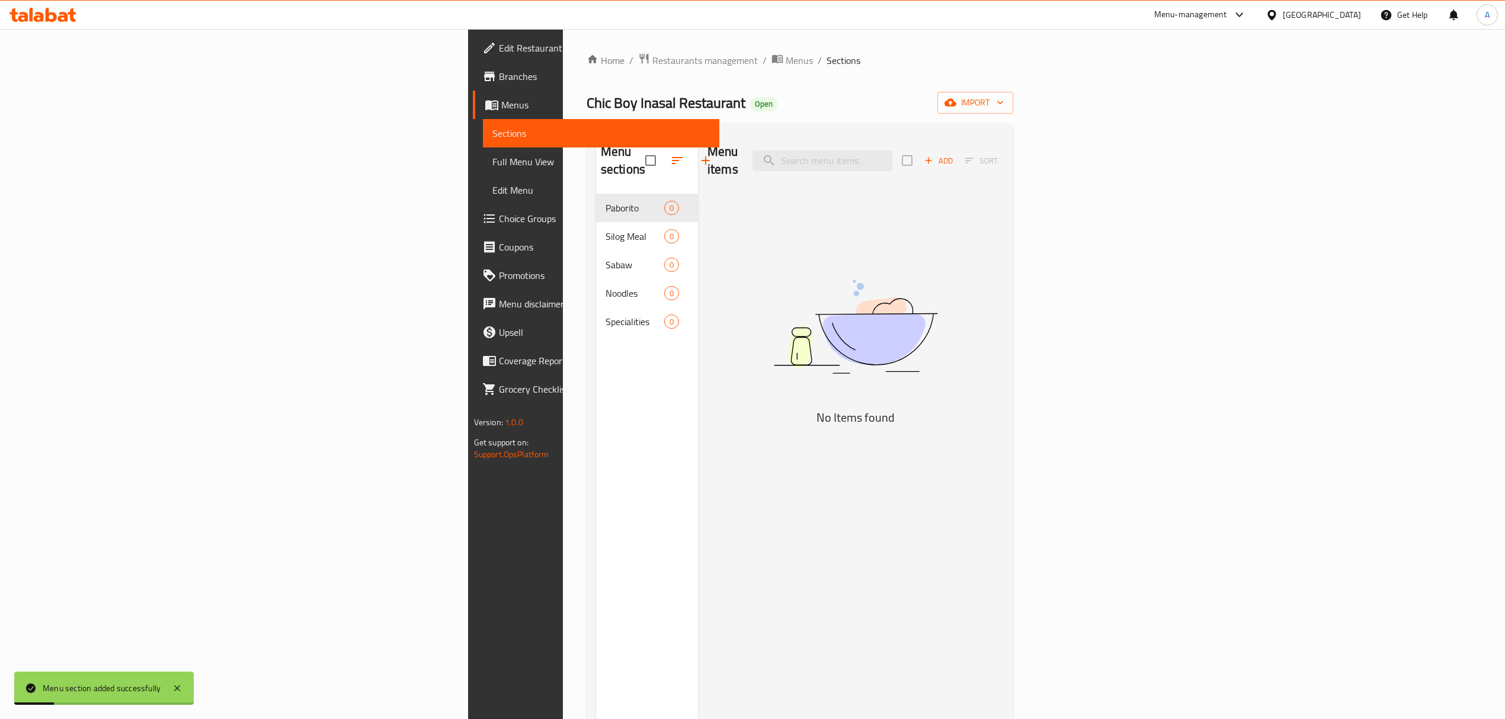
click at [692, 157] on button "button" at bounding box center [706, 160] width 28 height 28
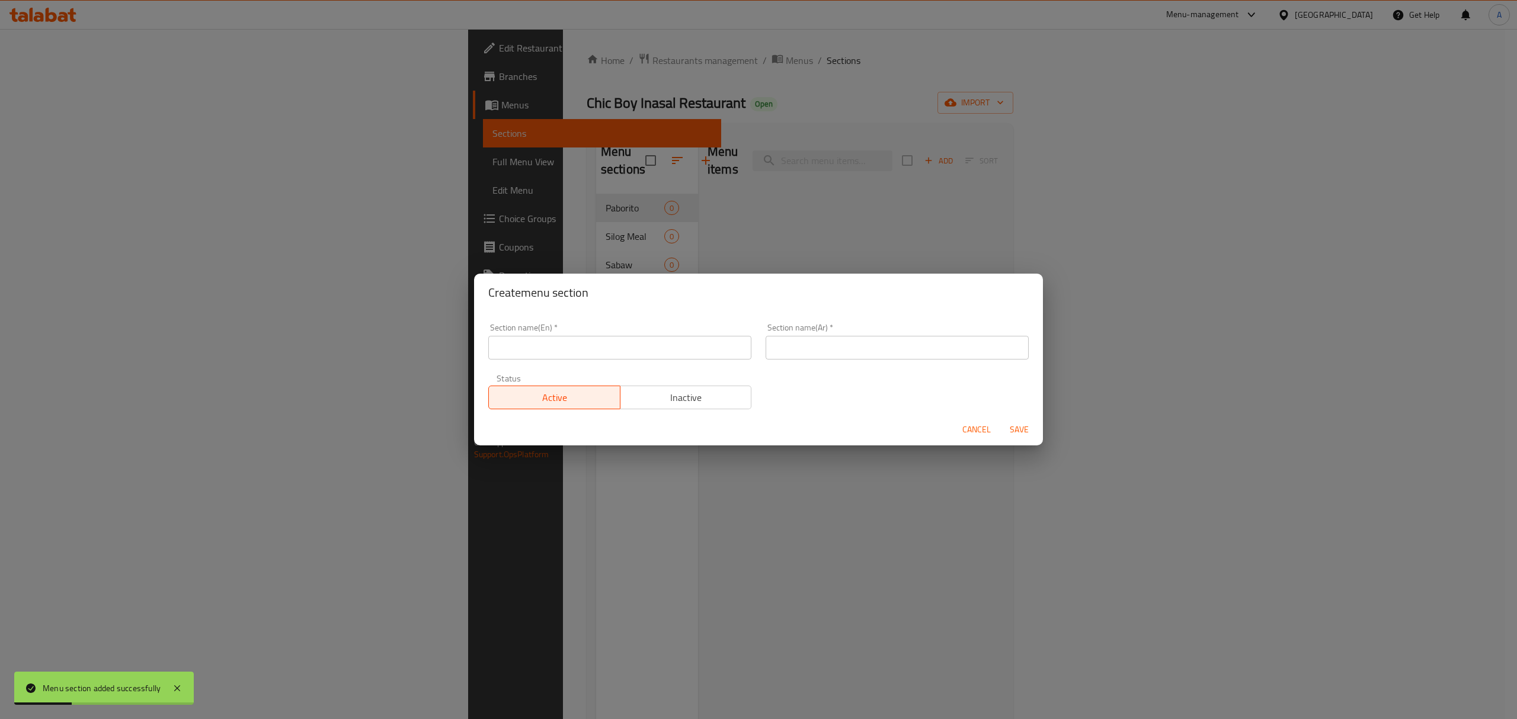
click at [574, 339] on div "Section name(En)   * Section name(En) *" at bounding box center [619, 342] width 263 height 36
click at [574, 339] on input "text" at bounding box center [619, 348] width 263 height 24
paste input "Seafood"
click at [574, 339] on input "Seafood" at bounding box center [619, 348] width 263 height 24
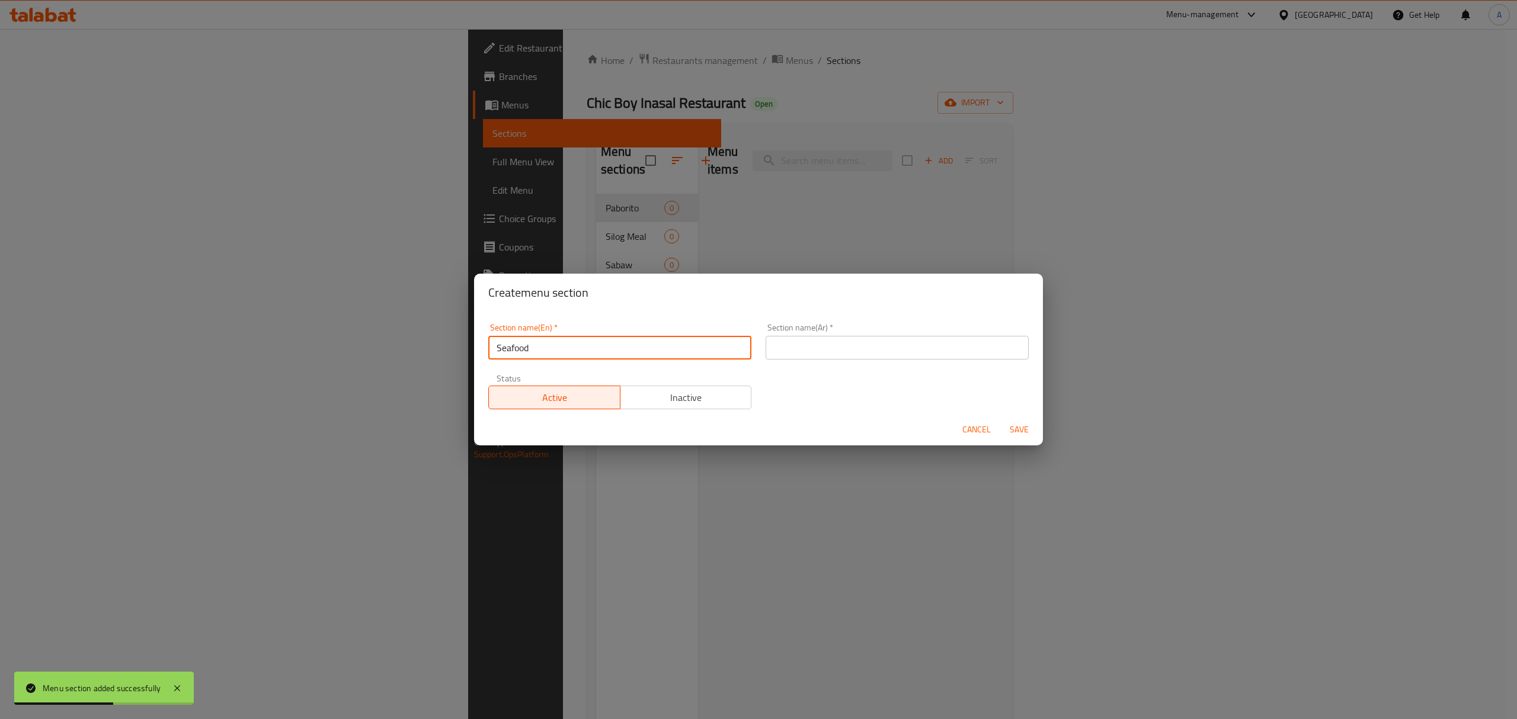
type input "Seafood"
click at [888, 333] on div "Section name(Ar)   * Section name(Ar) *" at bounding box center [897, 342] width 263 height 36
paste input "المأكولات البحرية"
click at [884, 344] on input "text" at bounding box center [897, 348] width 263 height 24
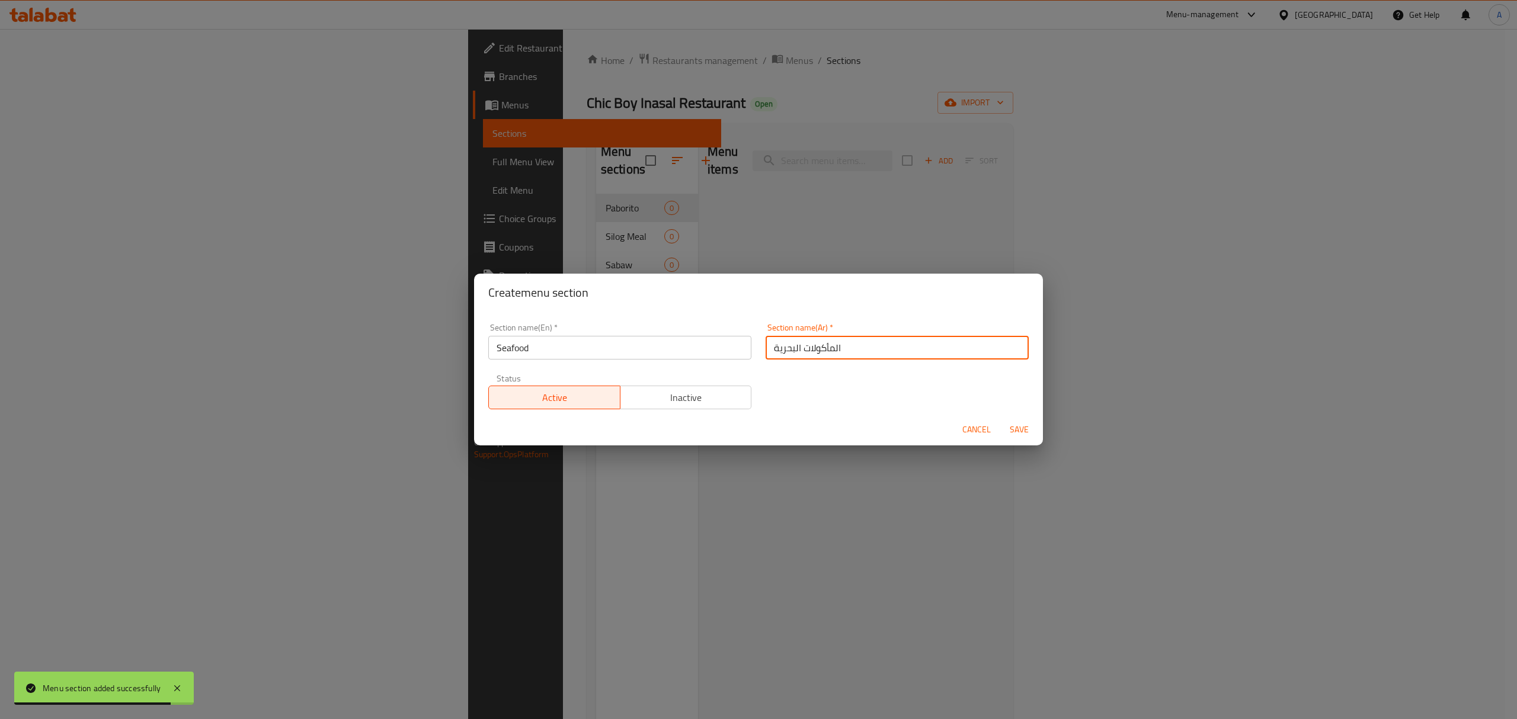
type input "المأكولات البحرية"
click at [1013, 427] on span "Save" at bounding box center [1019, 430] width 28 height 15
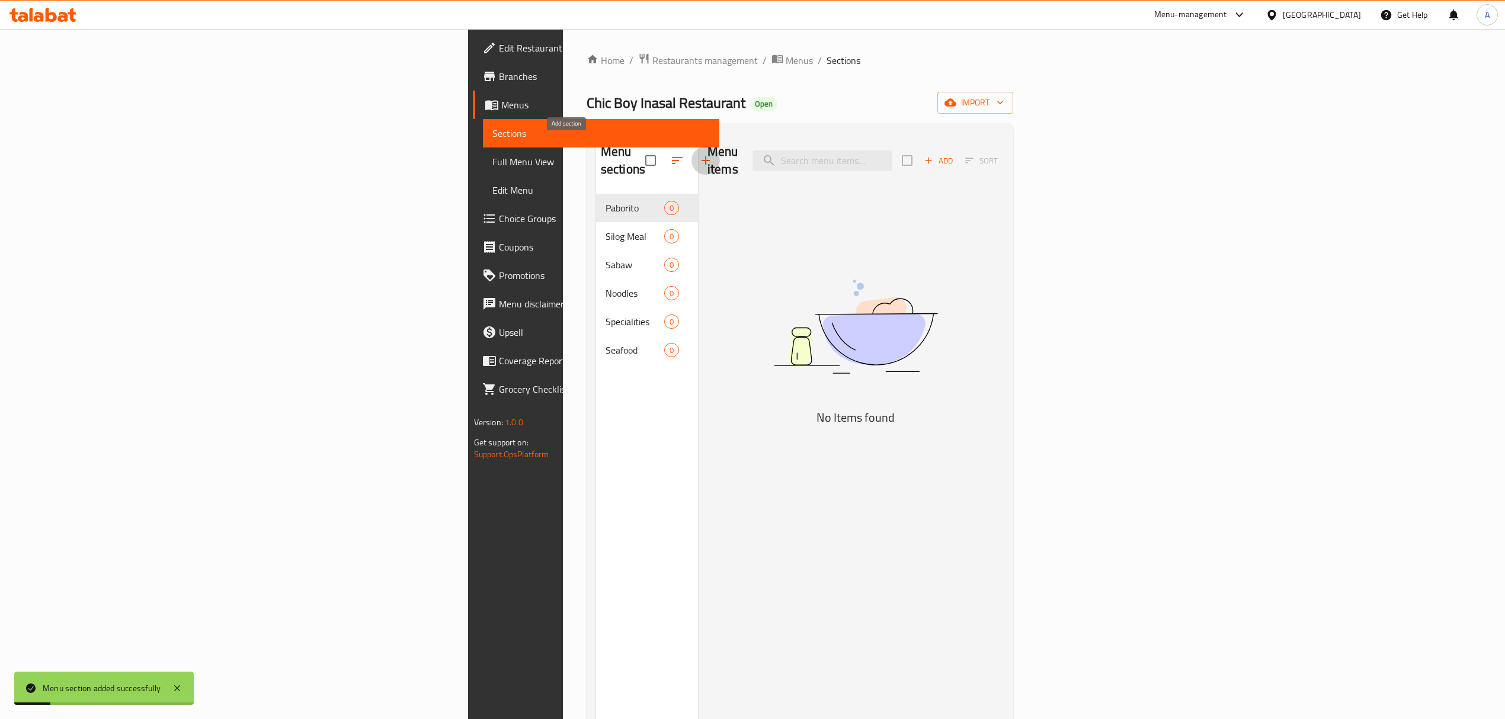
click at [692, 155] on button "button" at bounding box center [706, 160] width 28 height 28
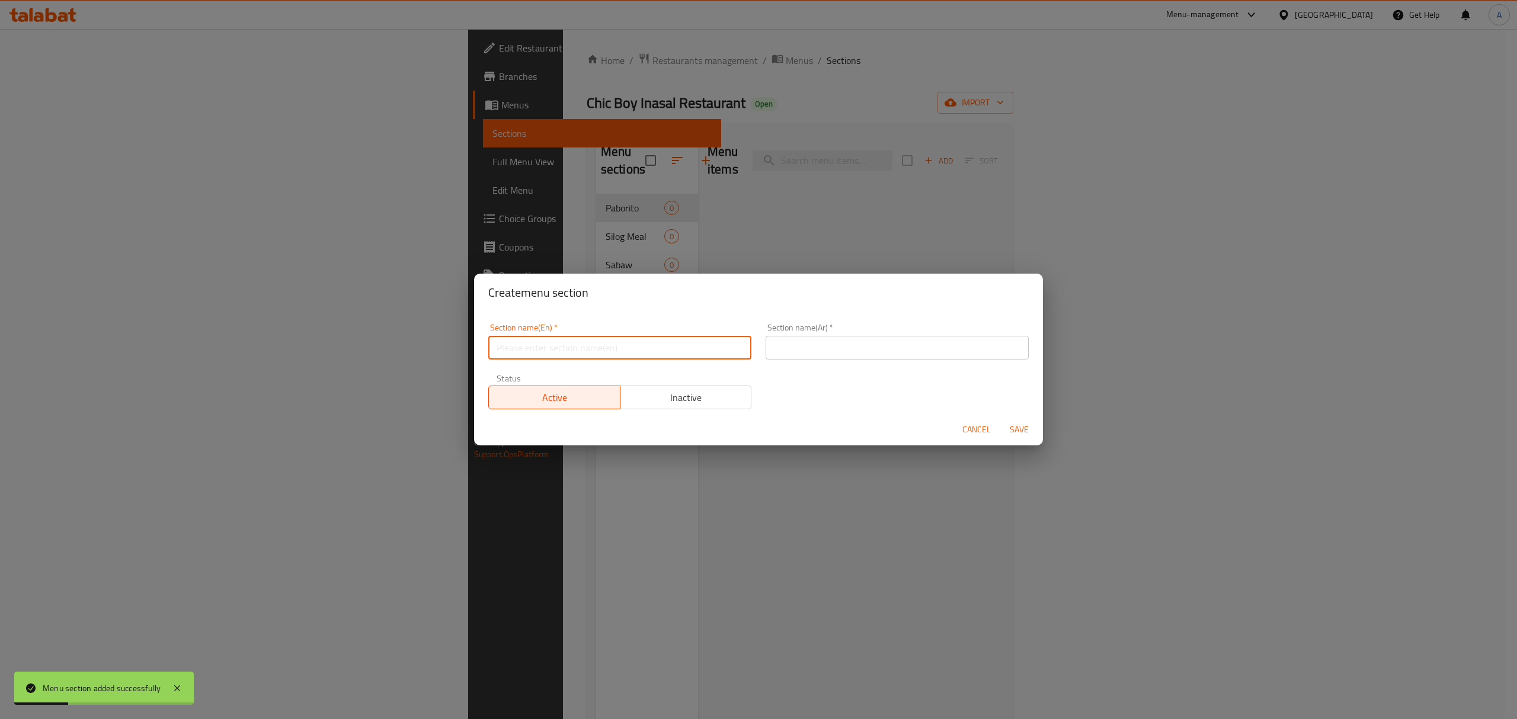
click at [541, 354] on input "text" at bounding box center [619, 348] width 263 height 24
paste input "Side Dishes"
click at [541, 354] on input "Side Dishes" at bounding box center [619, 348] width 263 height 24
type input "Side Dishes"
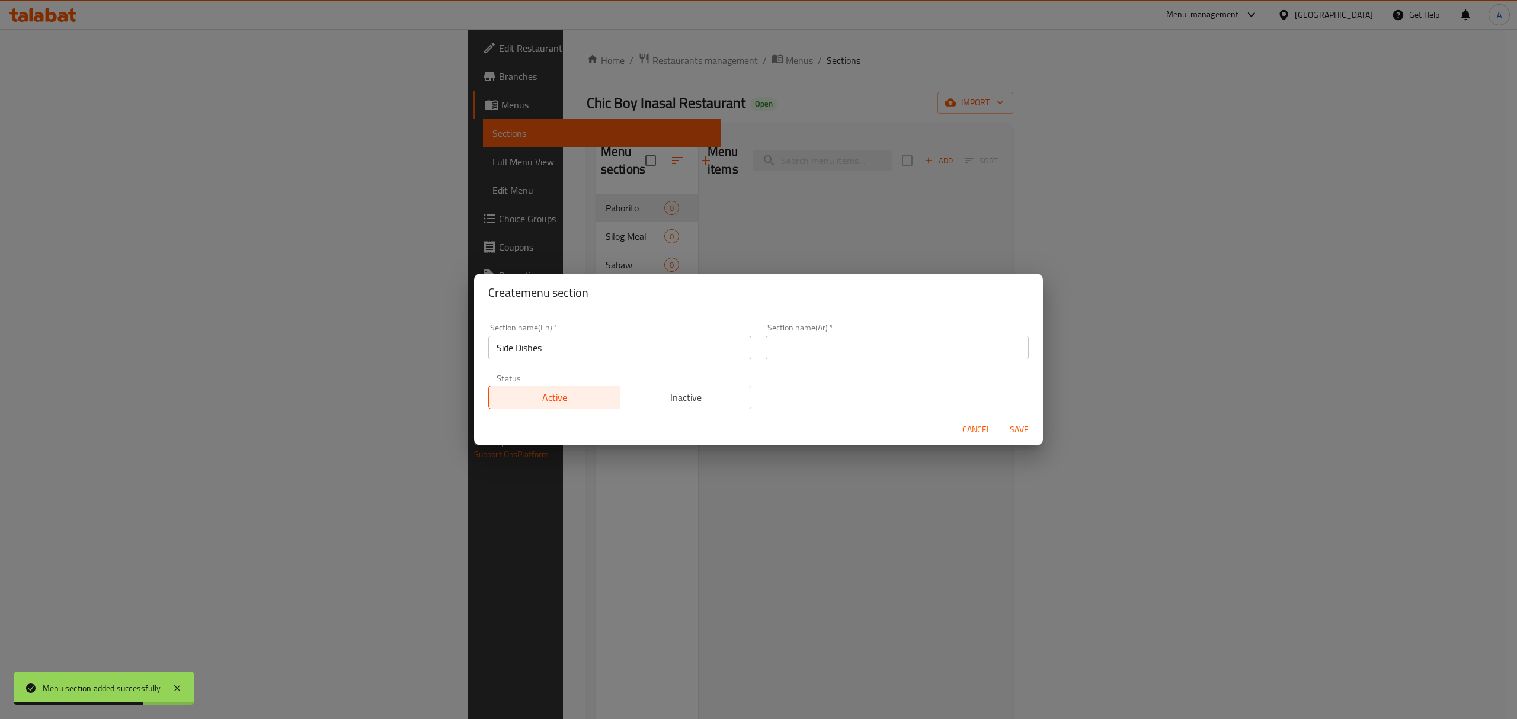
paste input "الأطباق الجانبية"
click at [943, 349] on input "الأطباق الجانبية" at bounding box center [897, 348] width 263 height 24
type input "الأطباق الجانبية"
drag, startPoint x: 1022, startPoint y: 435, endPoint x: 997, endPoint y: 482, distance: 53.3
click at [1022, 435] on span "Save" at bounding box center [1019, 430] width 28 height 15
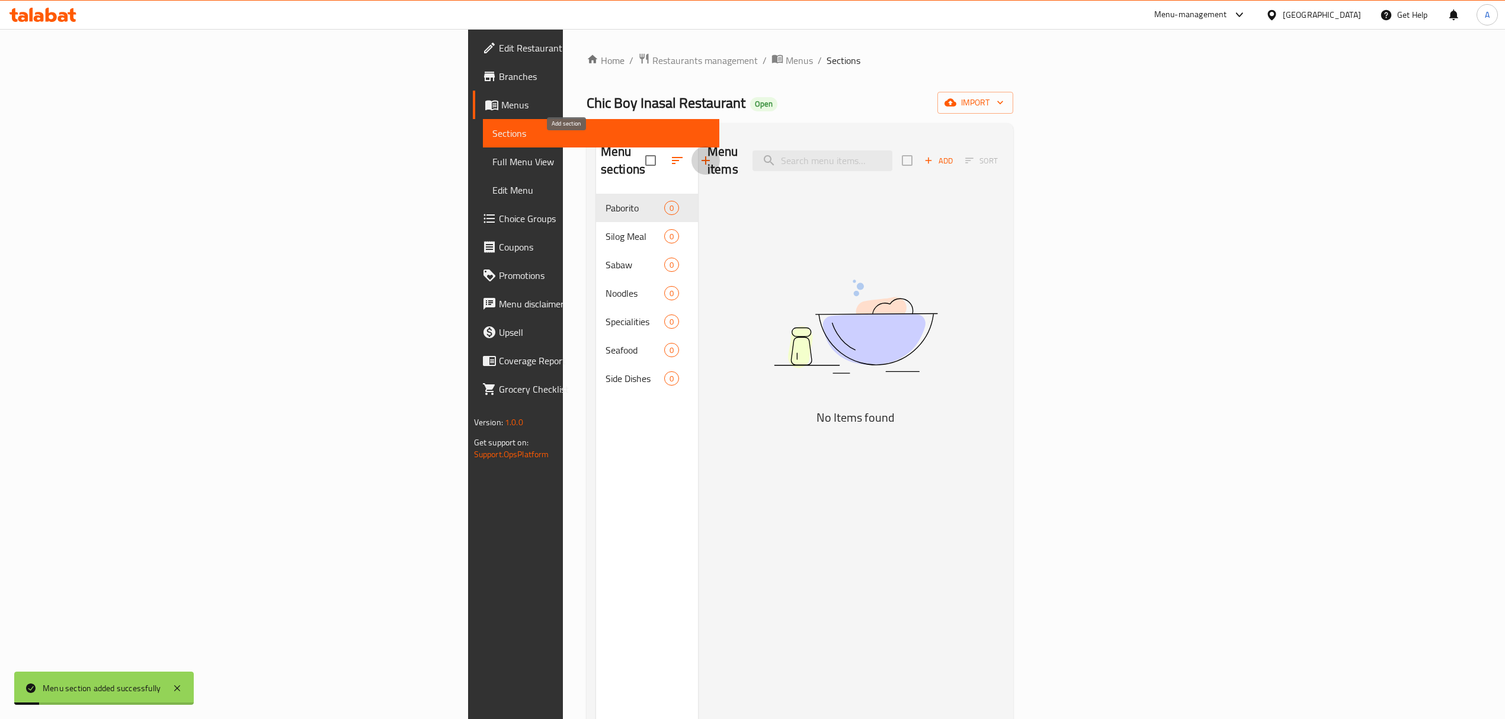
click at [692, 146] on button "button" at bounding box center [706, 160] width 28 height 28
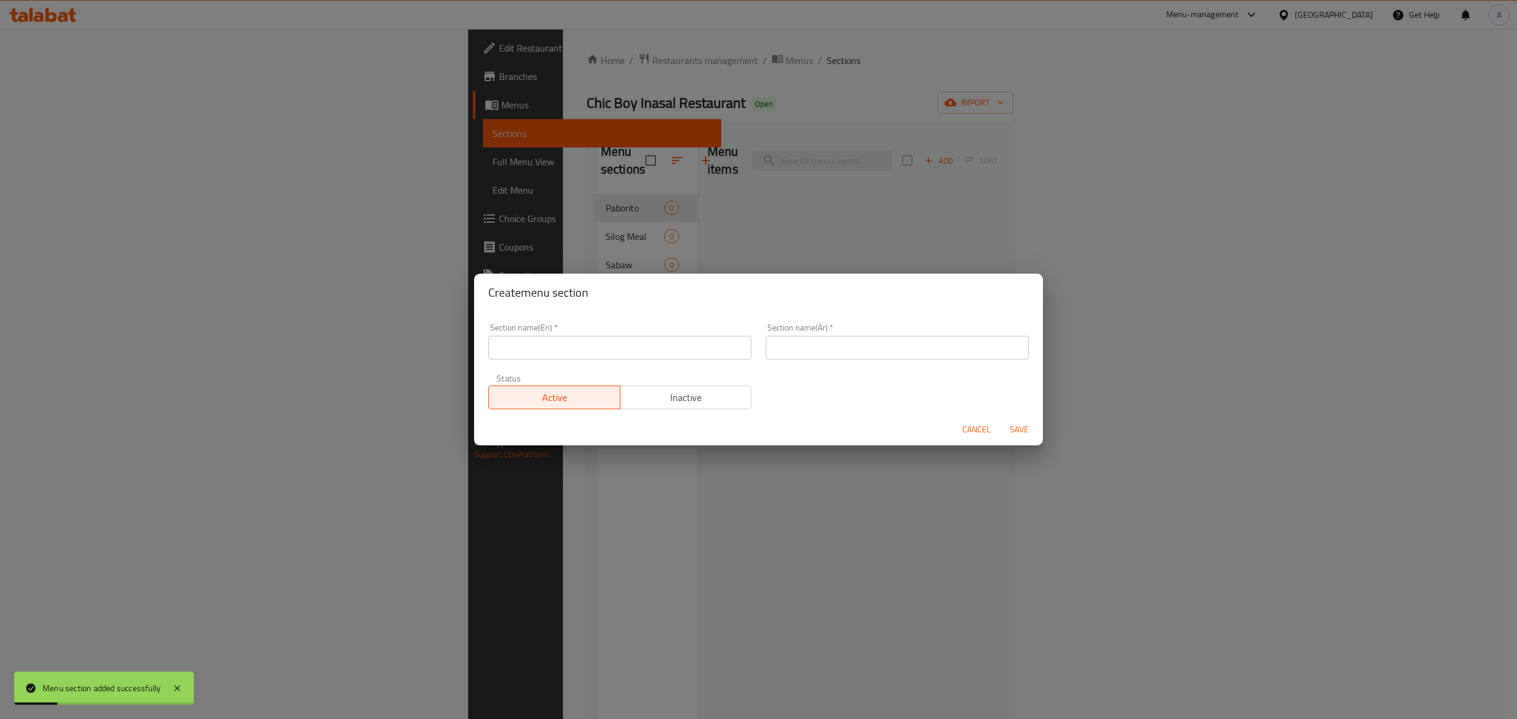
click at [582, 342] on input "text" at bounding box center [619, 348] width 263 height 24
paste input "Combo Meals"
click at [582, 342] on input "Combo Meals" at bounding box center [619, 348] width 263 height 24
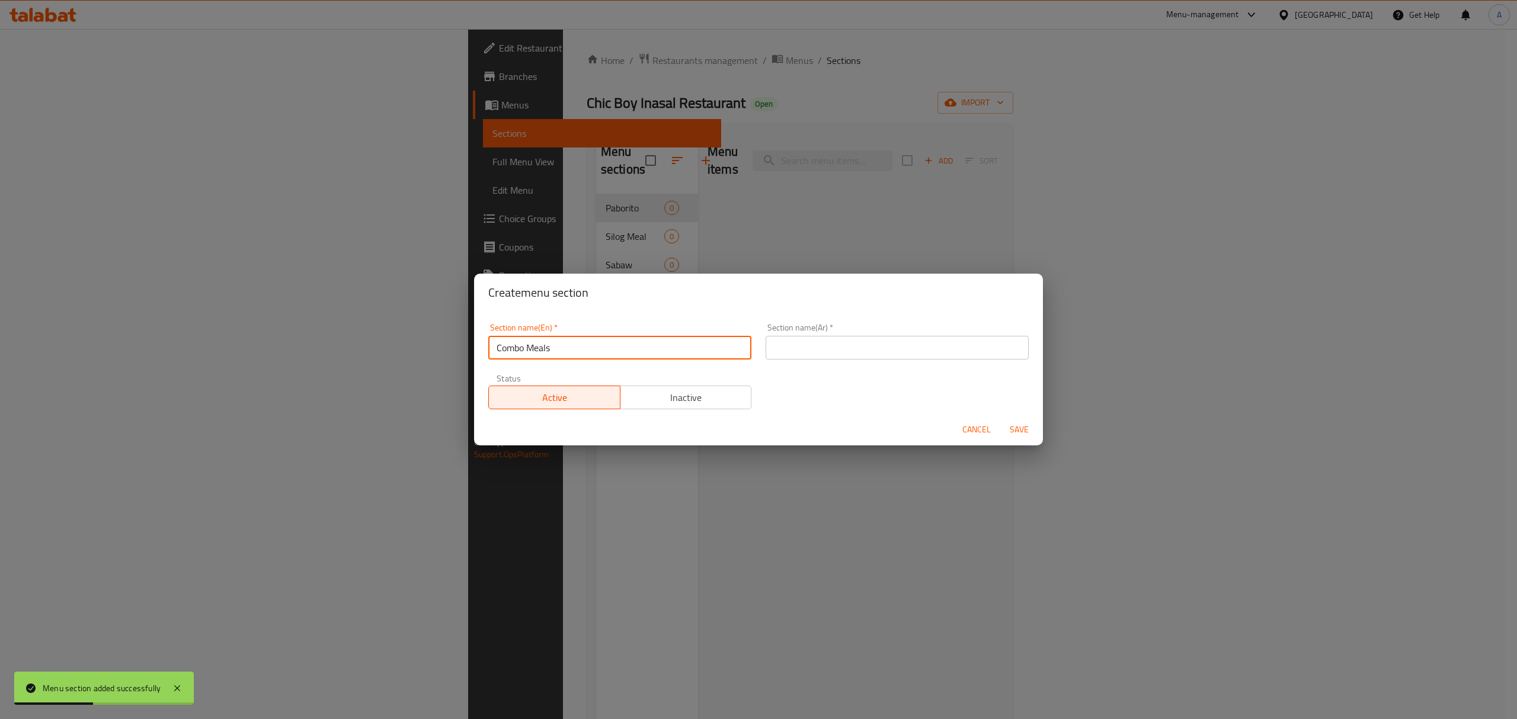
type input "Combo Meals"
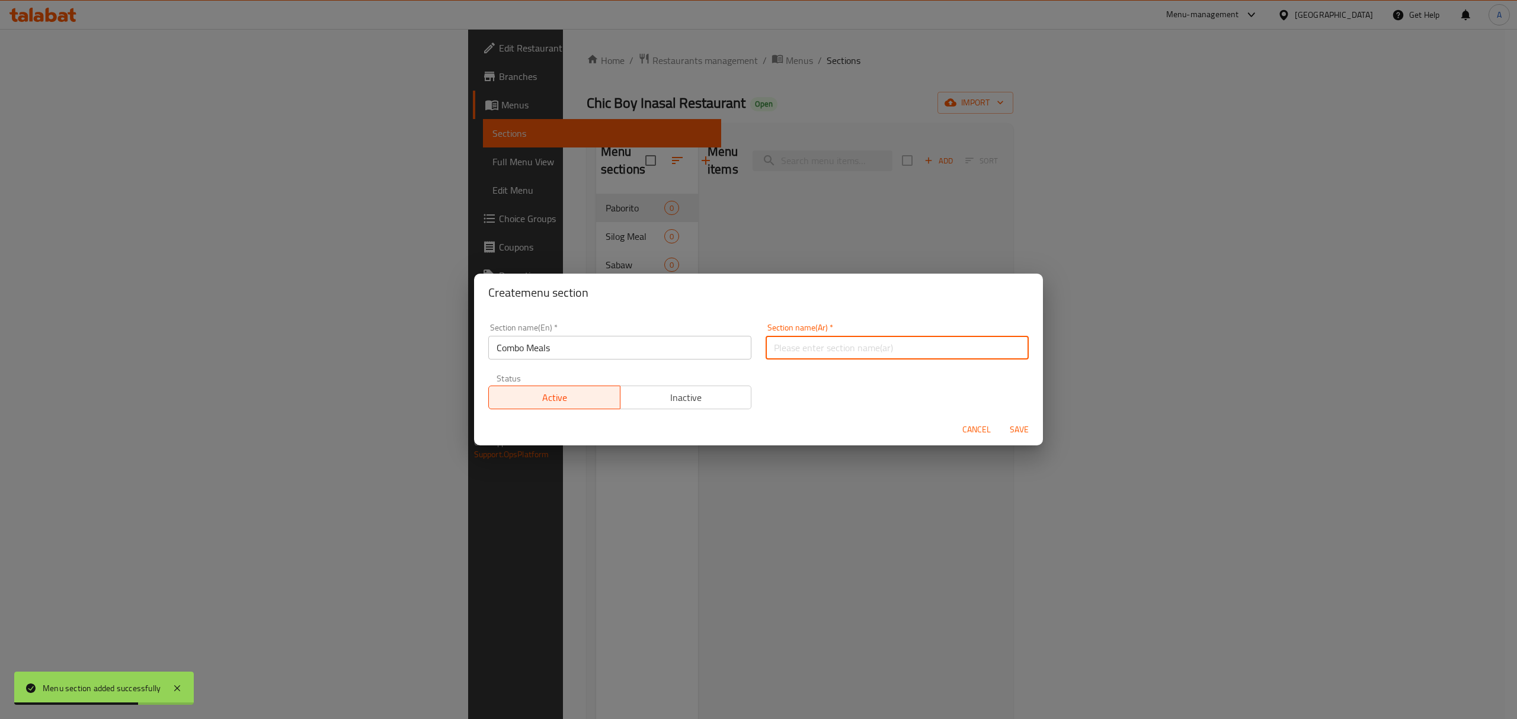
click at [868, 350] on input "text" at bounding box center [897, 348] width 263 height 24
paste input "وجبات كومبو"
type input "وجبات كومبو"
click at [1017, 432] on span "Save" at bounding box center [1019, 430] width 28 height 15
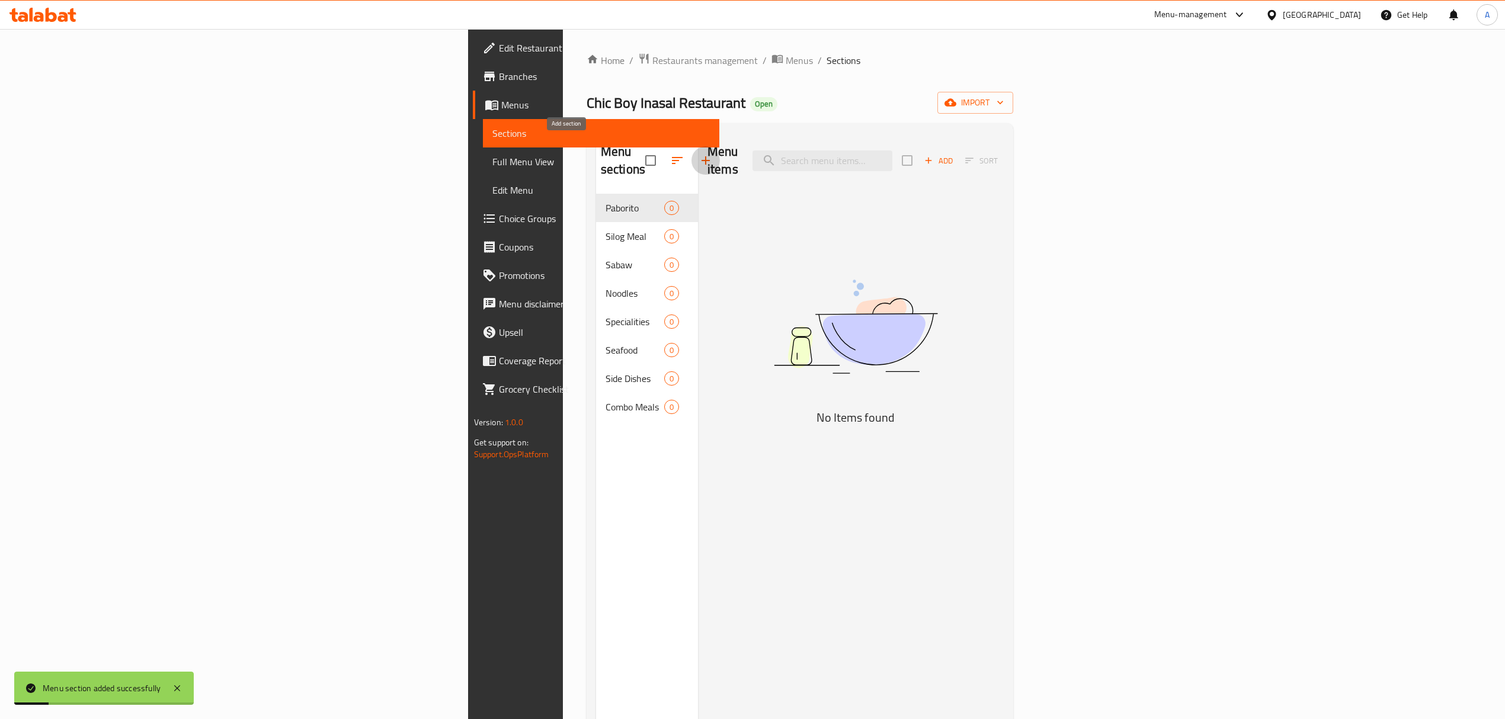
click at [699, 153] on icon "button" at bounding box center [706, 160] width 14 height 14
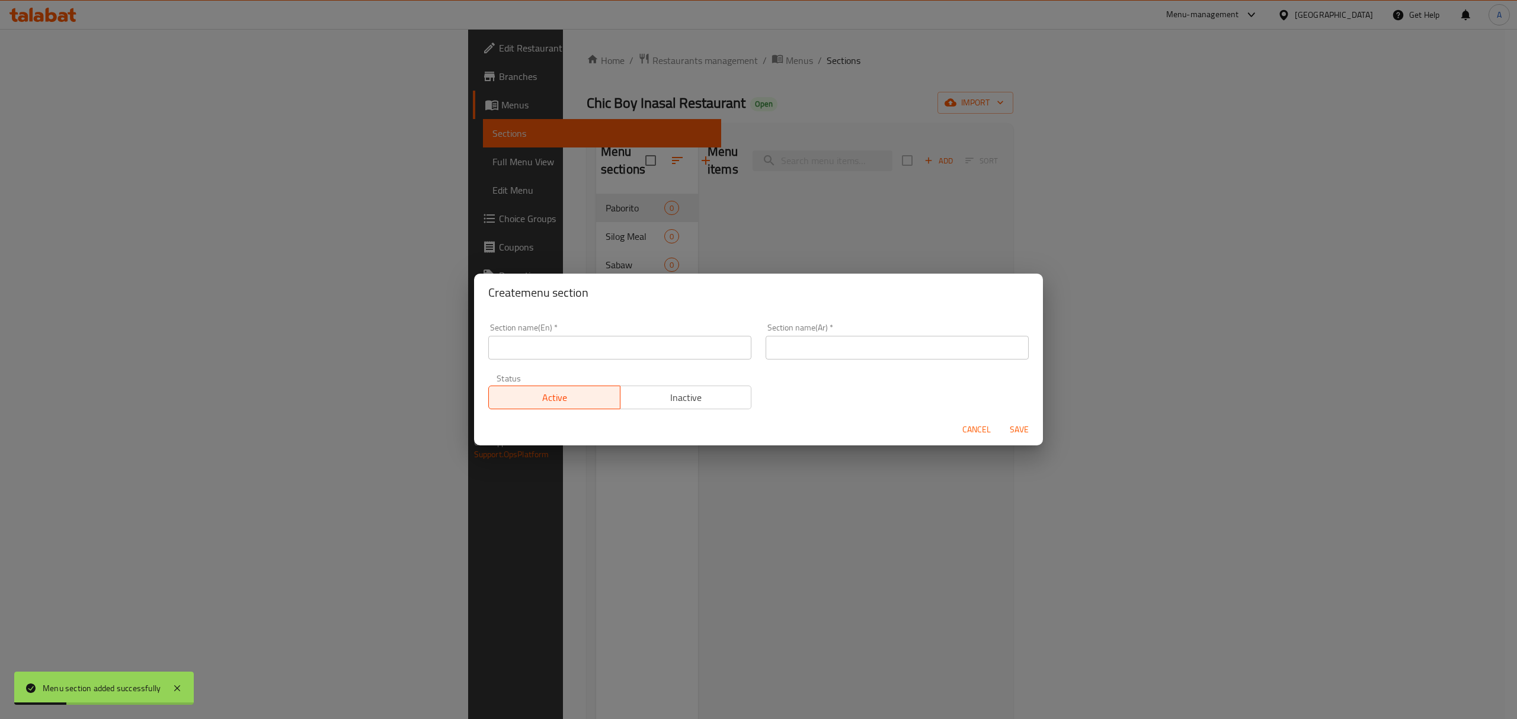
click at [614, 347] on input "text" at bounding box center [619, 348] width 263 height 24
paste input "Fiesta Meals"
click at [614, 347] on input "Fiesta Meals" at bounding box center [619, 348] width 263 height 24
type input "Fiesta Meals"
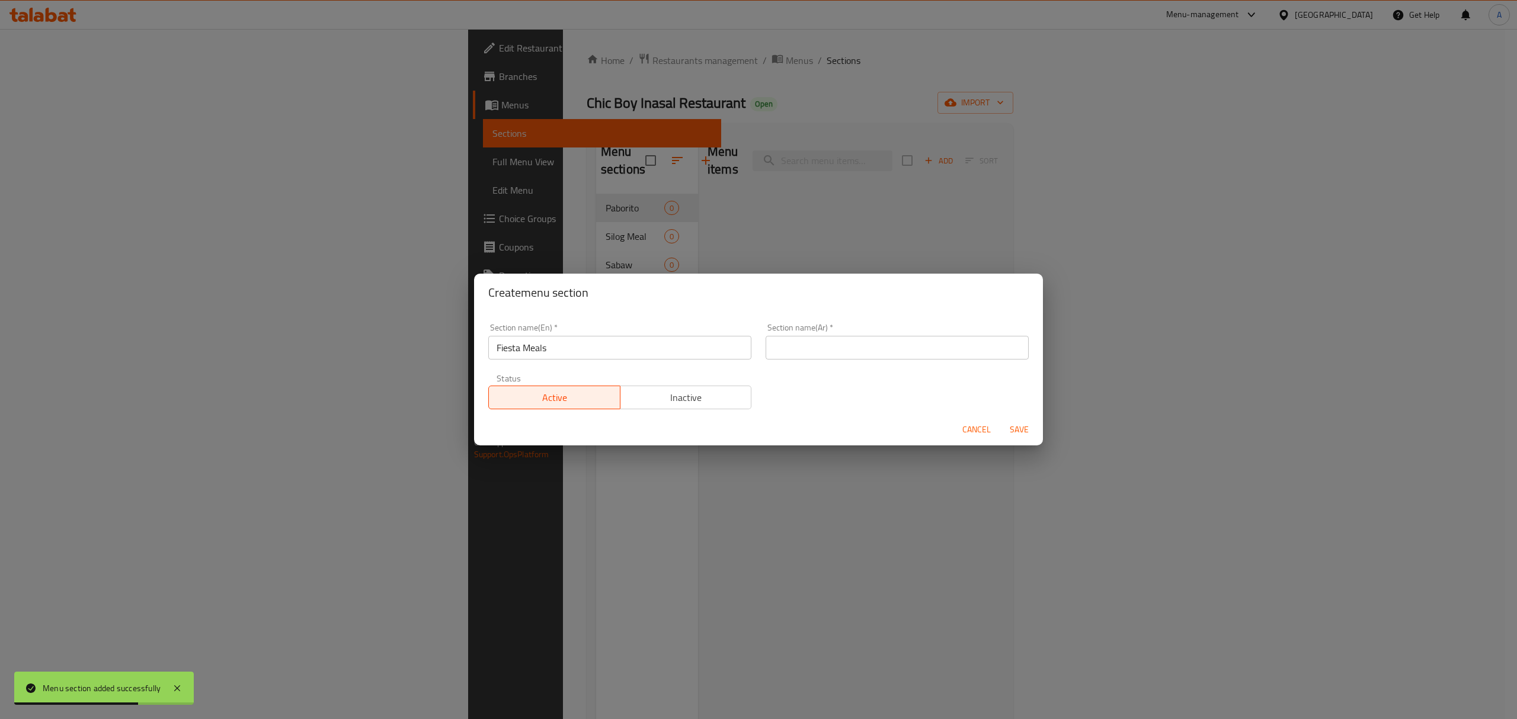
click at [884, 359] on input "text" at bounding box center [897, 348] width 263 height 24
paste input "وجبات فييستا"
type input "وجبات فييستا"
click at [1027, 437] on span "Save" at bounding box center [1019, 430] width 28 height 15
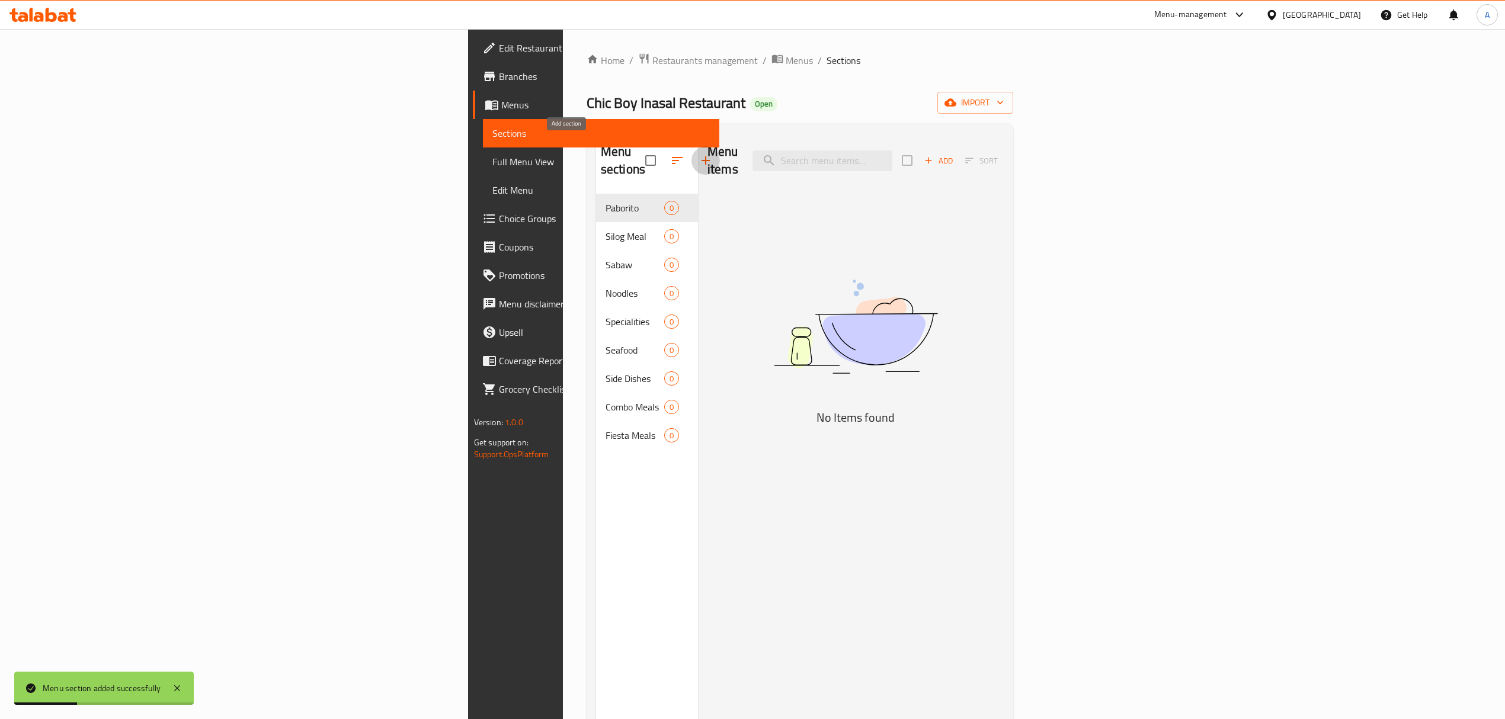
click at [692, 146] on button "button" at bounding box center [706, 160] width 28 height 28
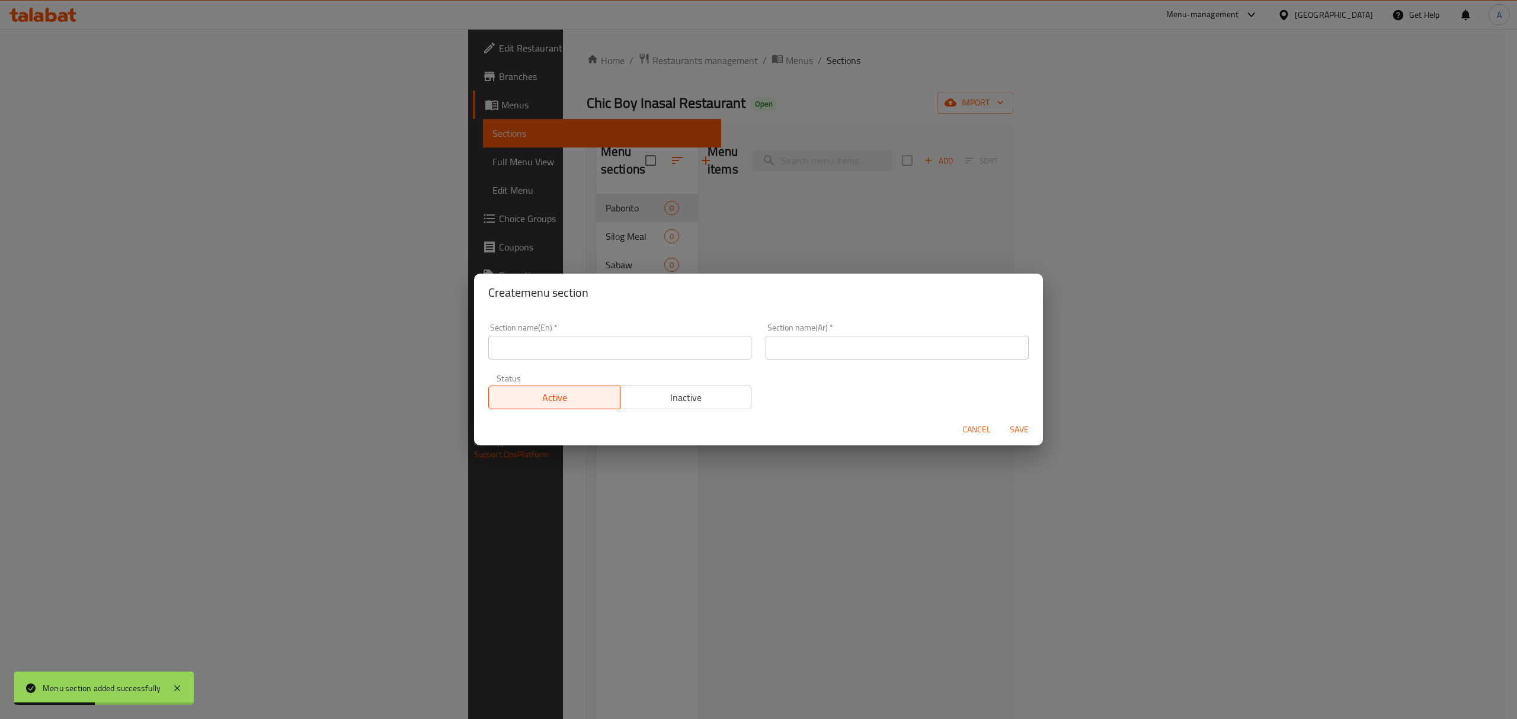
click at [617, 352] on input "text" at bounding box center [619, 348] width 263 height 24
paste input "Summer Deals"
click at [617, 352] on input "Summer Deals" at bounding box center [619, 348] width 263 height 24
type input "Summer Deals"
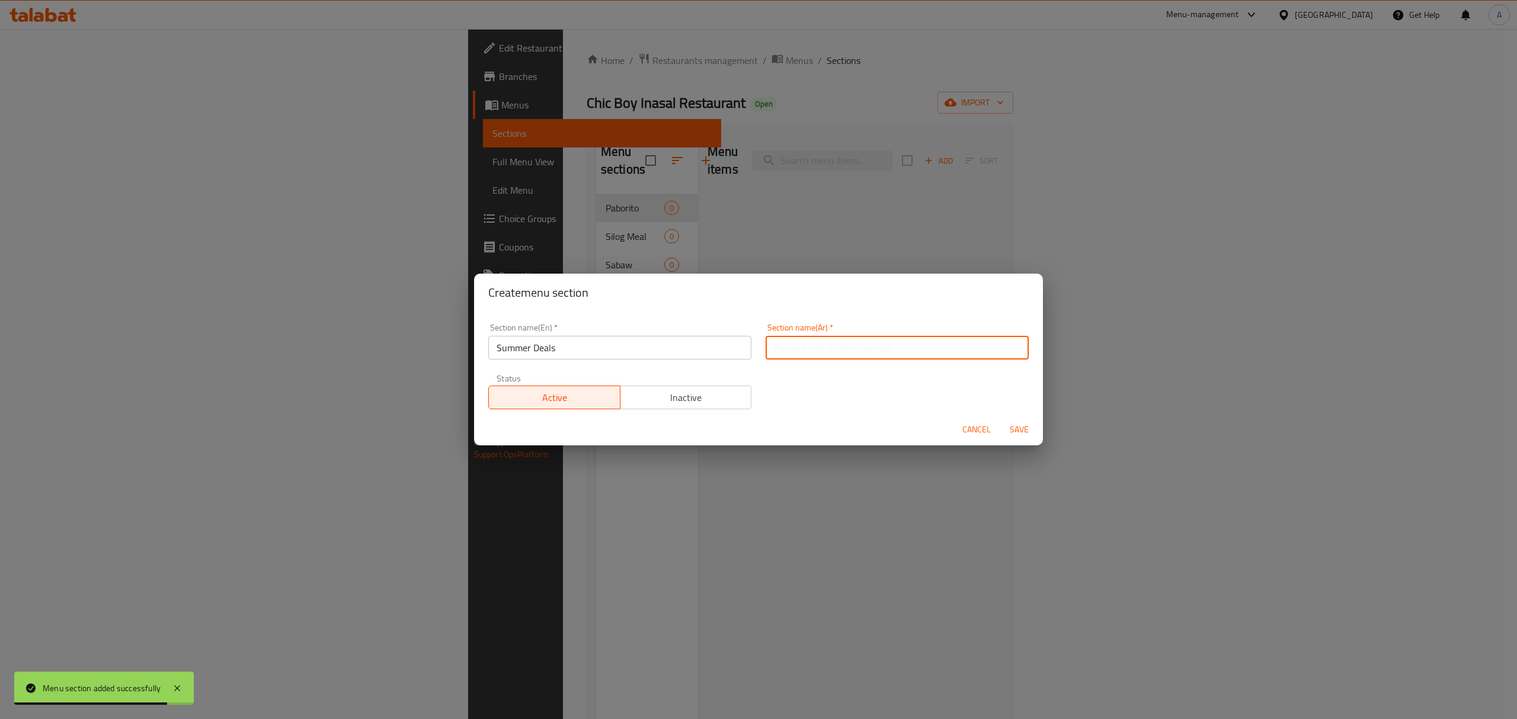
paste input "عروض الصيف"
click at [897, 353] on input "text" at bounding box center [897, 348] width 263 height 24
type input "عروض الصيف"
click at [1014, 427] on span "Save" at bounding box center [1019, 430] width 28 height 15
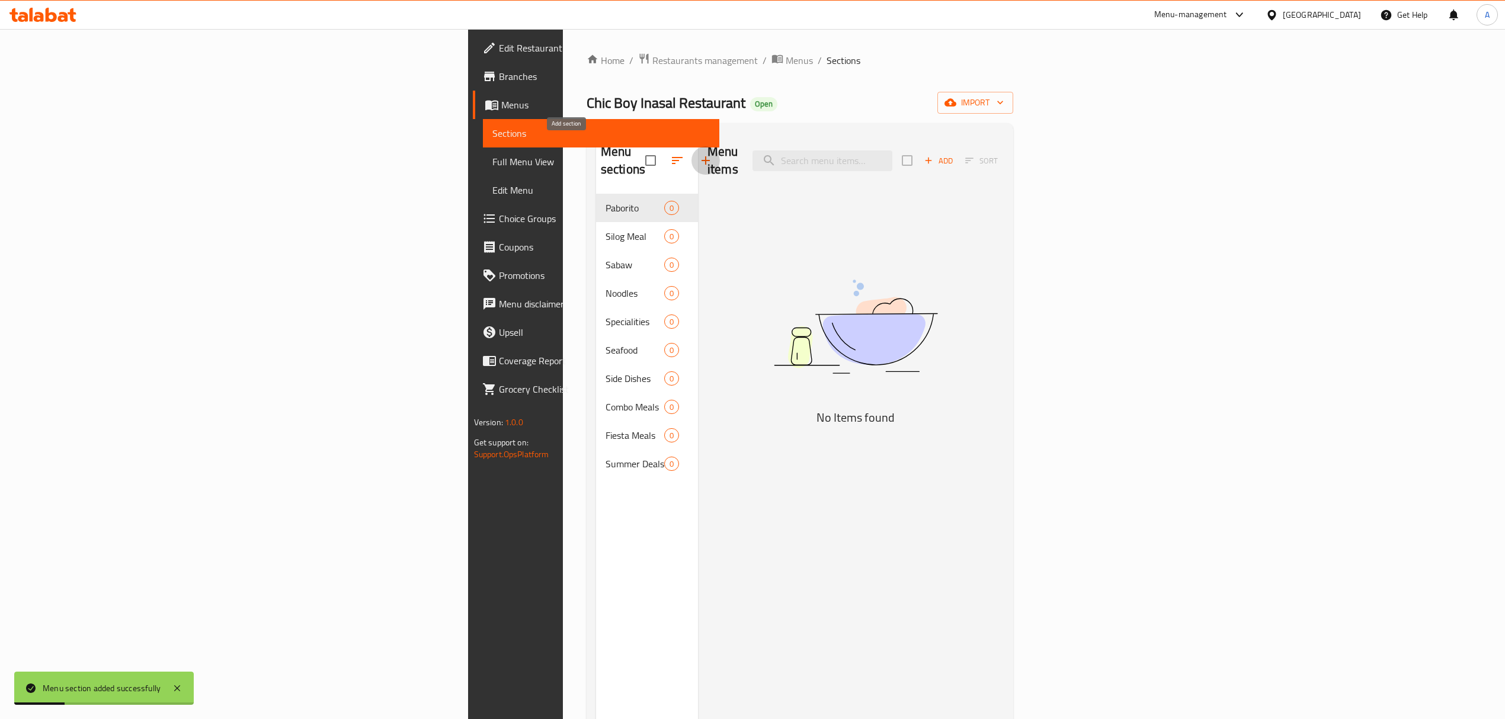
click at [692, 146] on button "button" at bounding box center [706, 160] width 28 height 28
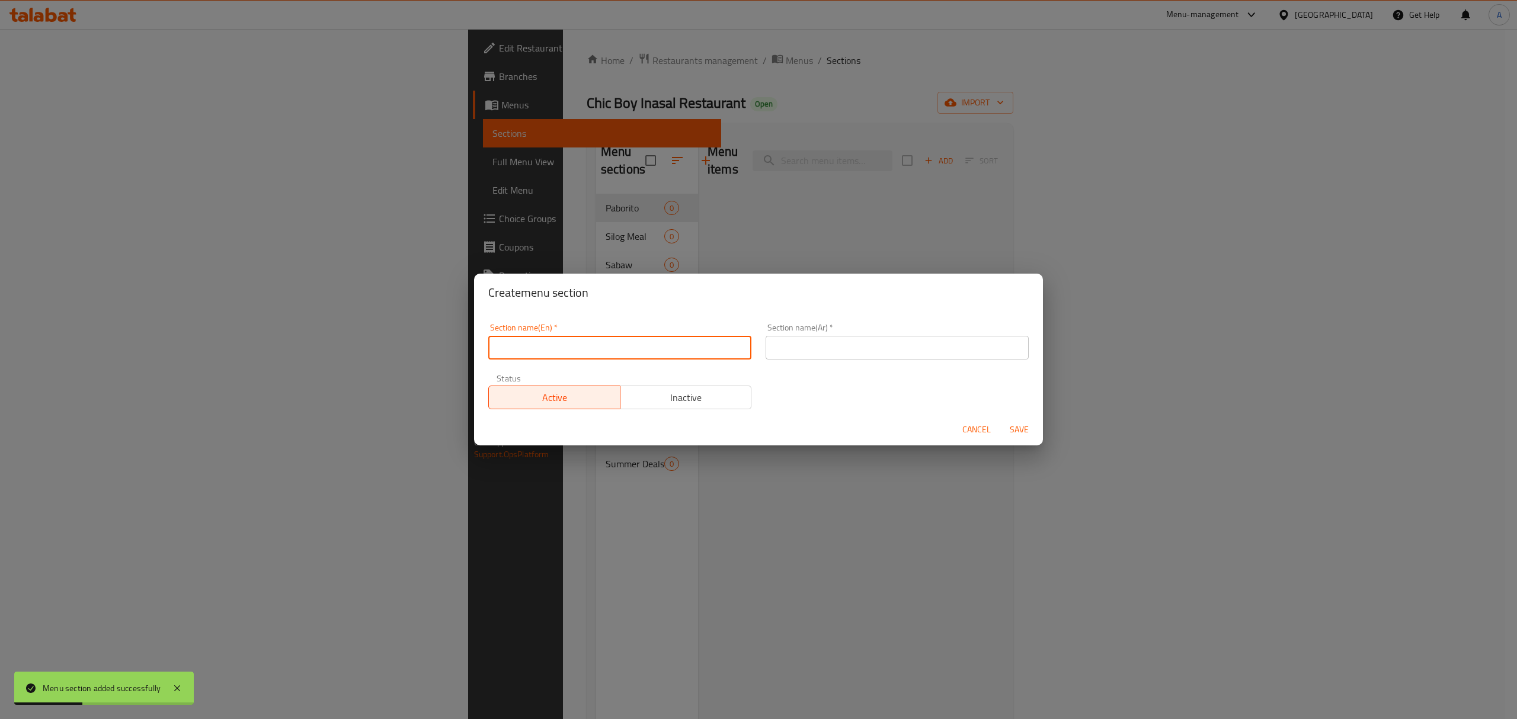
click at [562, 348] on input "text" at bounding box center [619, 348] width 263 height 24
paste input "Fried Chicken"
click at [562, 348] on input "Fried Chicken" at bounding box center [619, 348] width 263 height 24
type input "Fried Chicken"
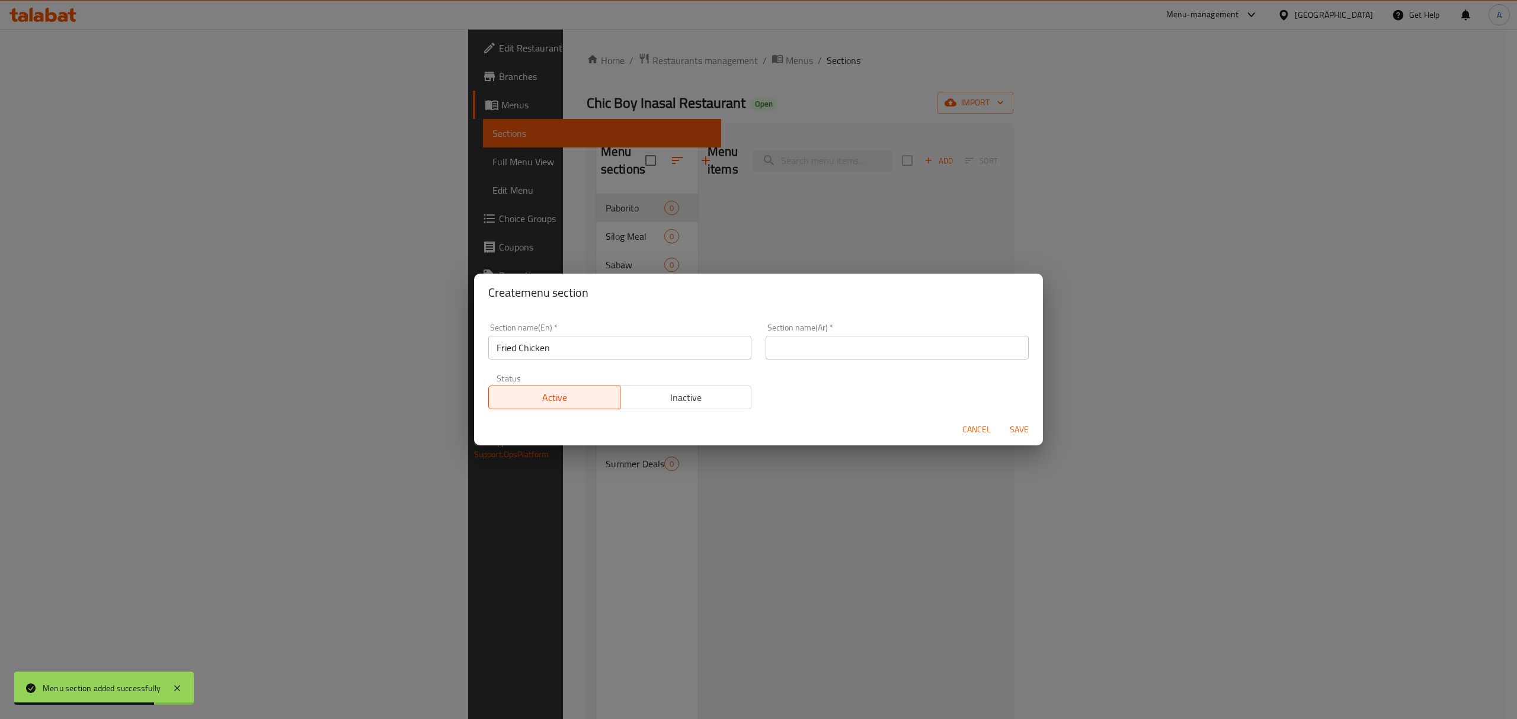
paste input "دجاج مقلي"
click at [857, 344] on input "text" at bounding box center [897, 348] width 263 height 24
type input "دجاج مقلي"
click at [1017, 432] on span "Save" at bounding box center [1019, 430] width 28 height 15
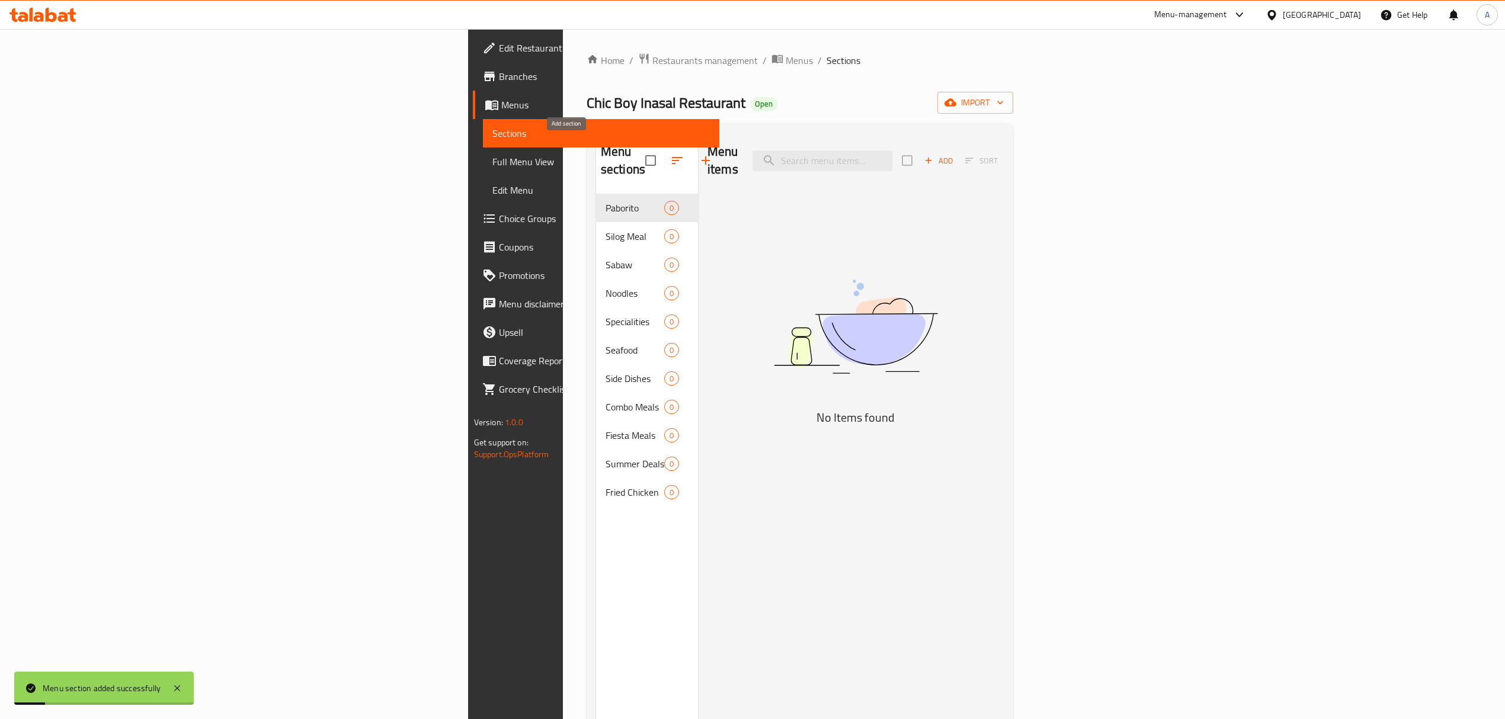
click at [692, 160] on button "button" at bounding box center [706, 160] width 28 height 28
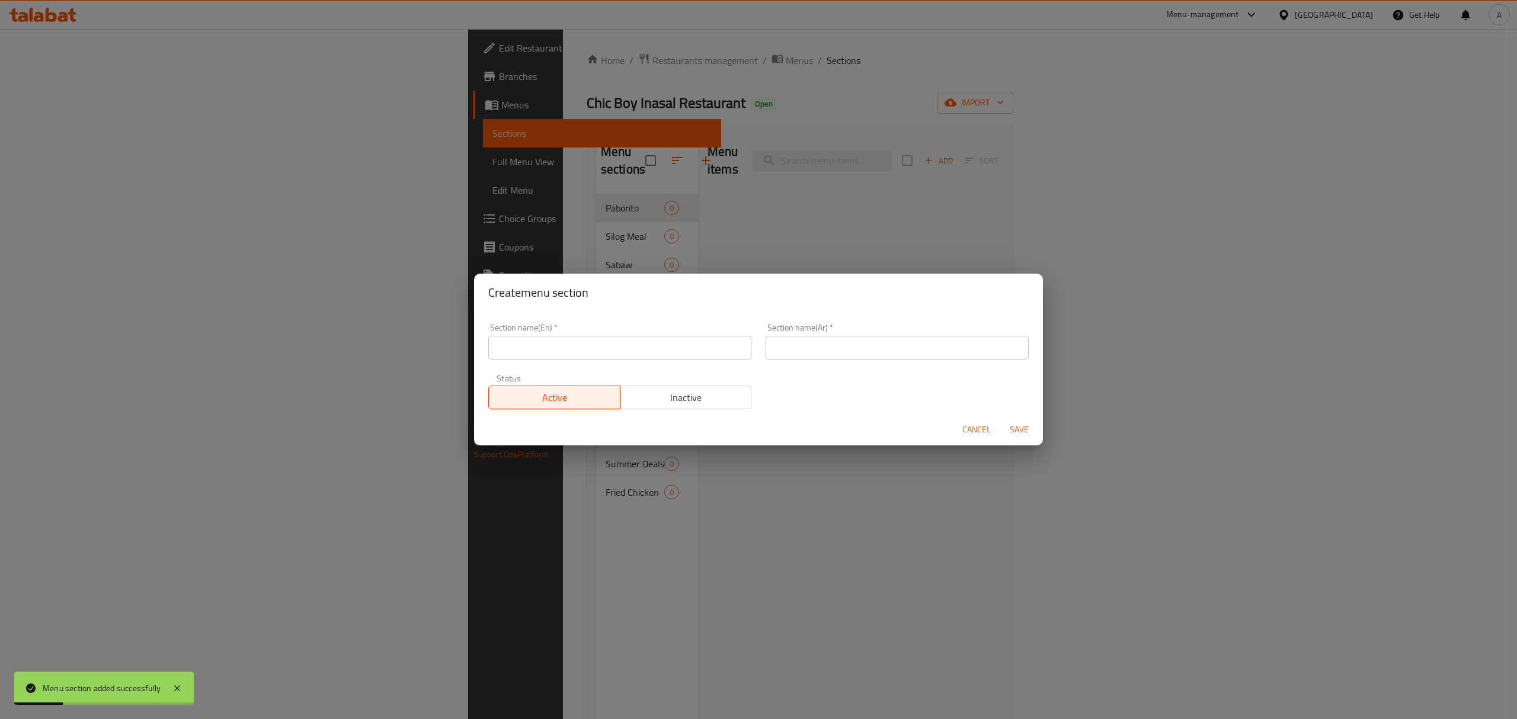
click at [569, 356] on input "text" at bounding box center [619, 348] width 263 height 24
paste input "Drinks"
click at [569, 356] on input "Drinks" at bounding box center [619, 348] width 263 height 24
type input "Drinks"
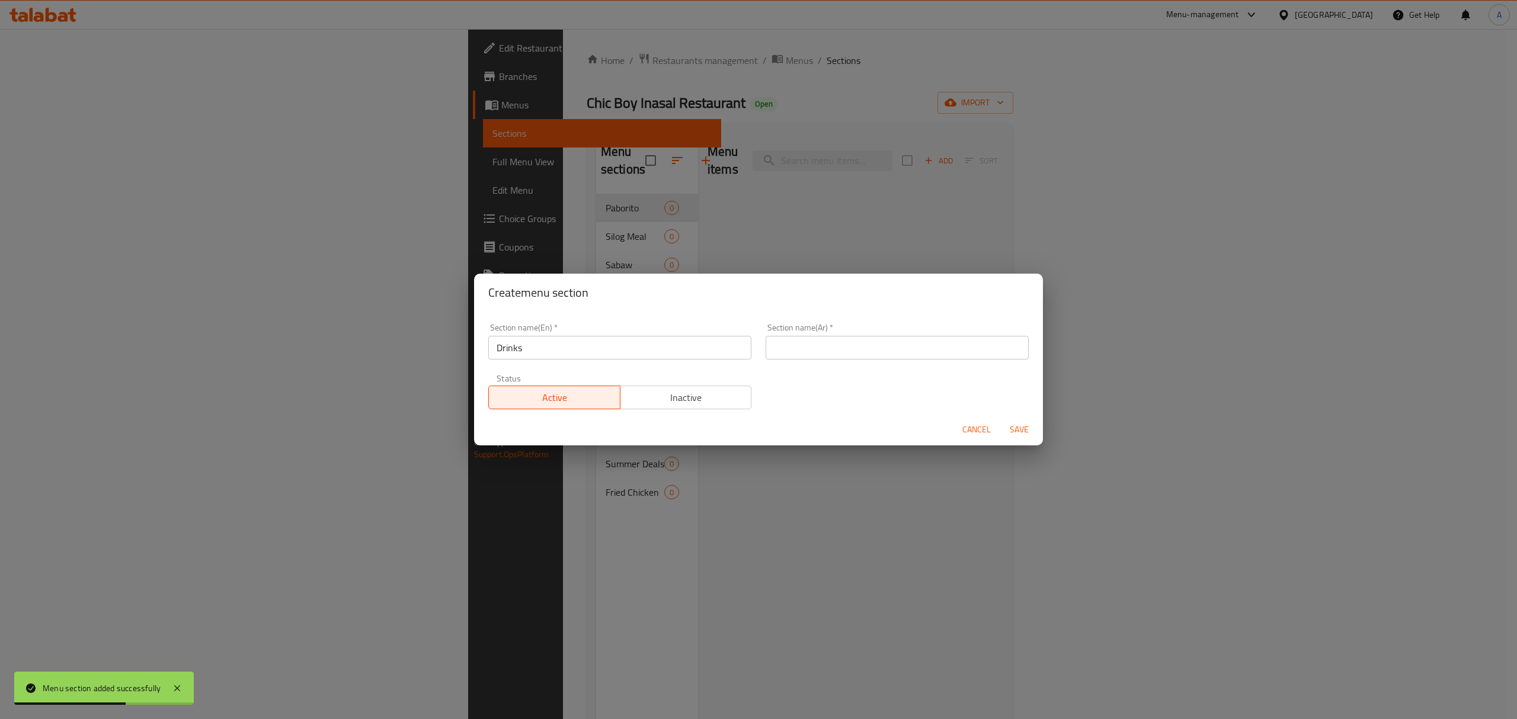
paste input "مشروبات"
click at [904, 352] on input "text" at bounding box center [897, 348] width 263 height 24
type input "مشروبات"
click at [1010, 430] on span "Save" at bounding box center [1019, 430] width 28 height 15
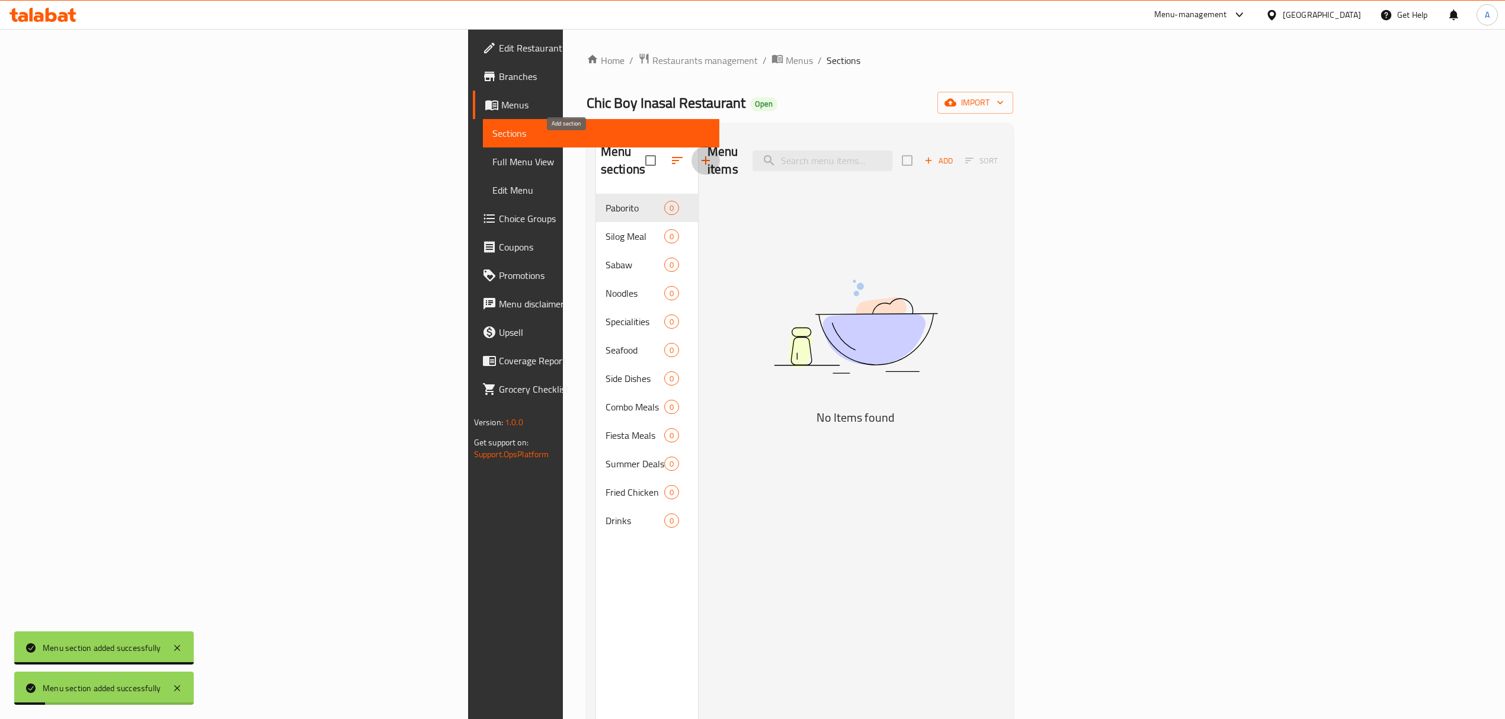
click at [692, 146] on button "button" at bounding box center [706, 160] width 28 height 28
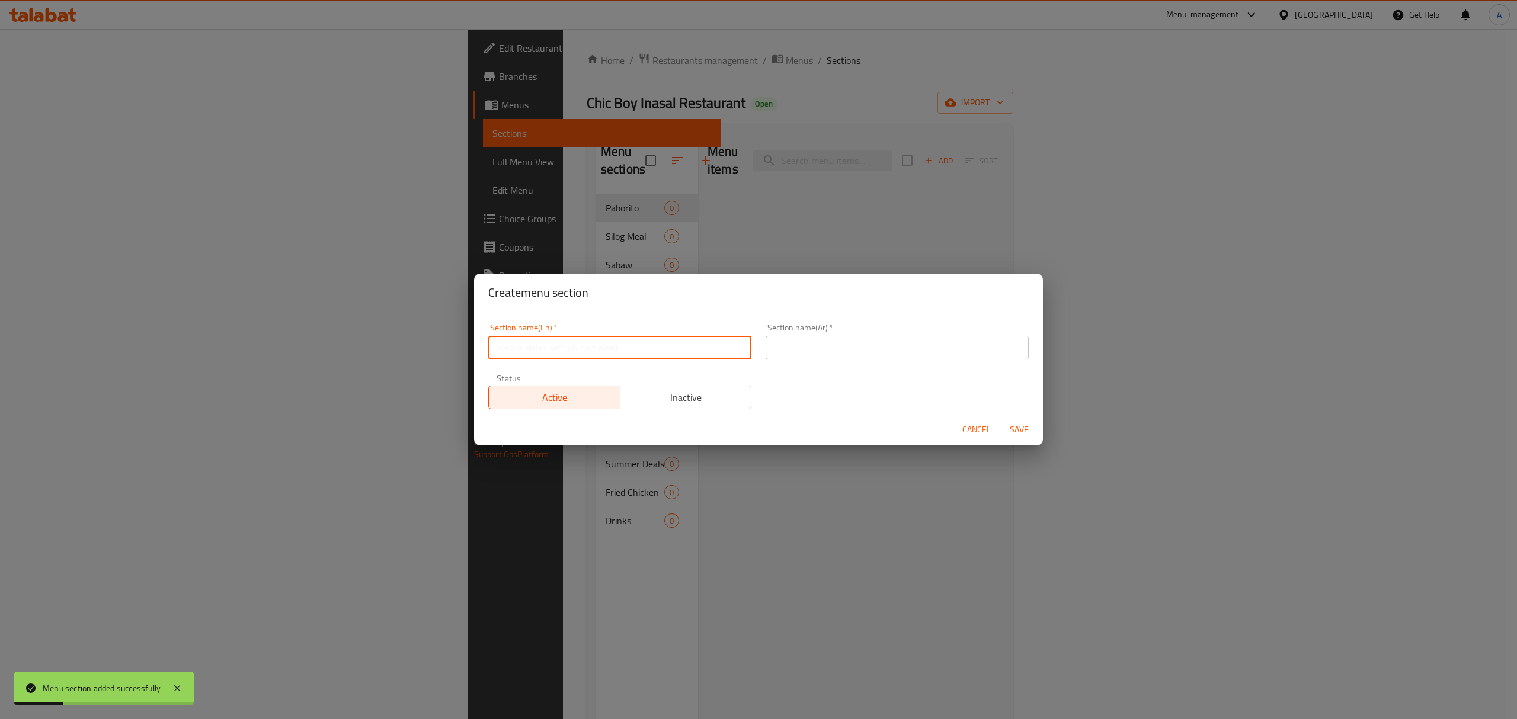
click at [568, 351] on input "text" at bounding box center [619, 348] width 263 height 24
paste input "Desserts"
click at [568, 351] on input "Desserts" at bounding box center [619, 348] width 263 height 24
type input "Desserts"
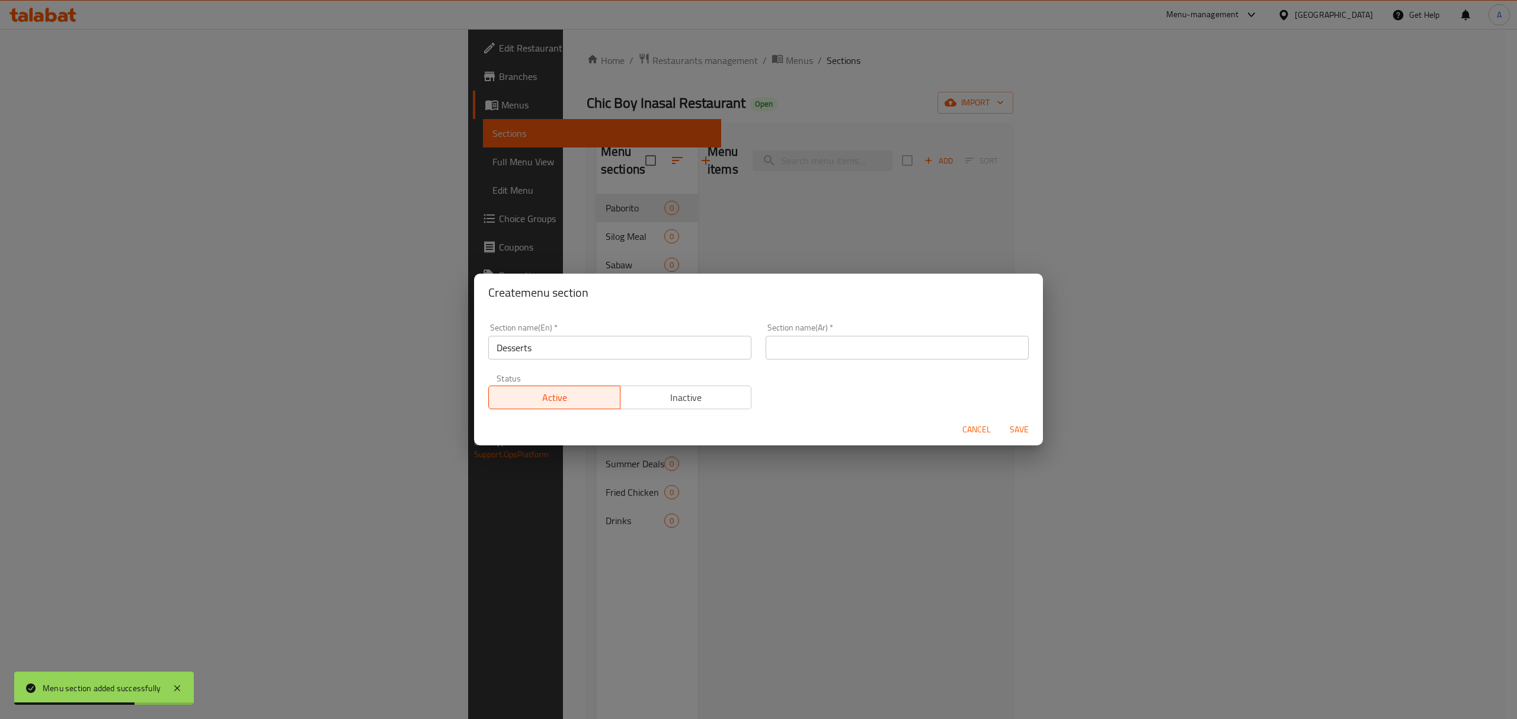
click at [956, 360] on div "Section name(Ar)   * Section name(Ar) *" at bounding box center [896, 341] width 277 height 50
paste input "الحلويات"
click at [956, 352] on input "الحلويات" at bounding box center [897, 348] width 263 height 24
type input "الحلويات"
click at [1020, 430] on span "Save" at bounding box center [1019, 430] width 28 height 15
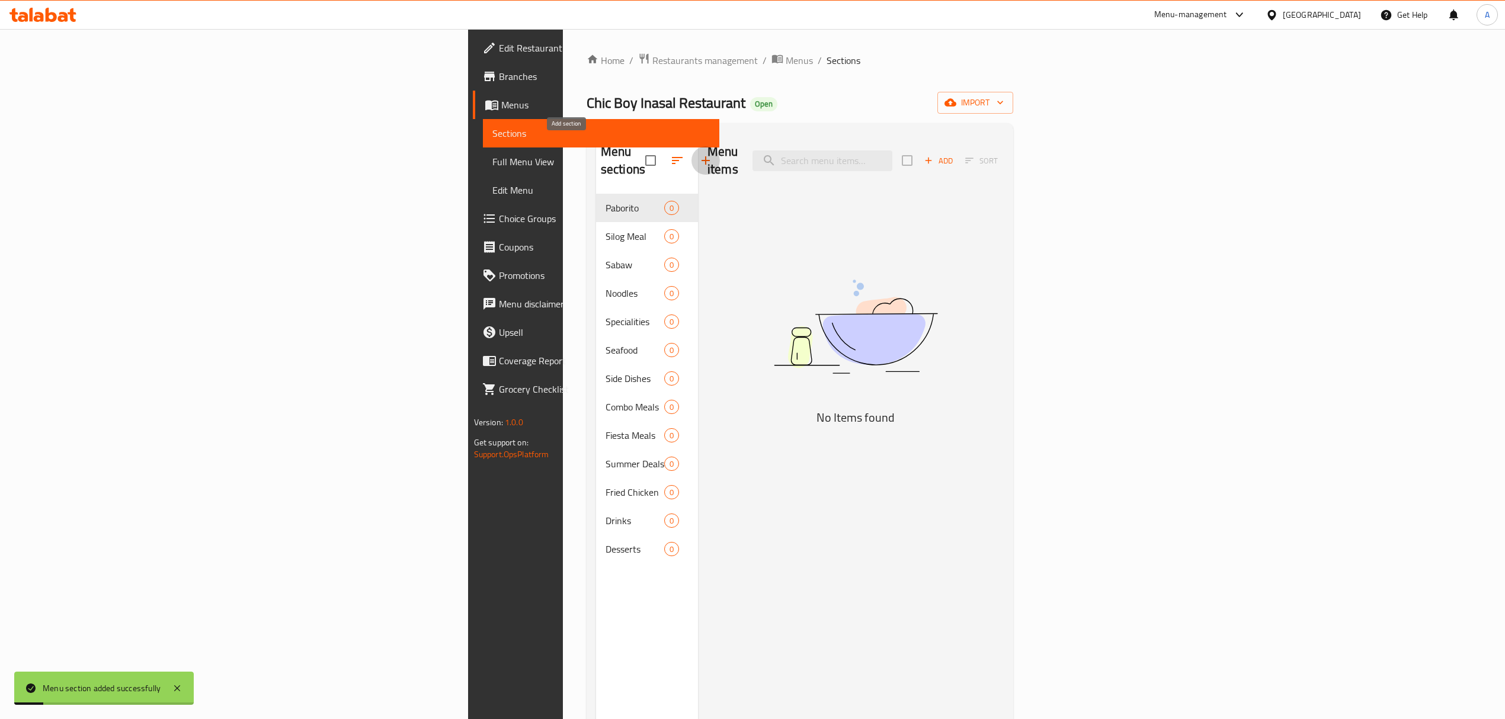
click at [692, 146] on button "button" at bounding box center [706, 160] width 28 height 28
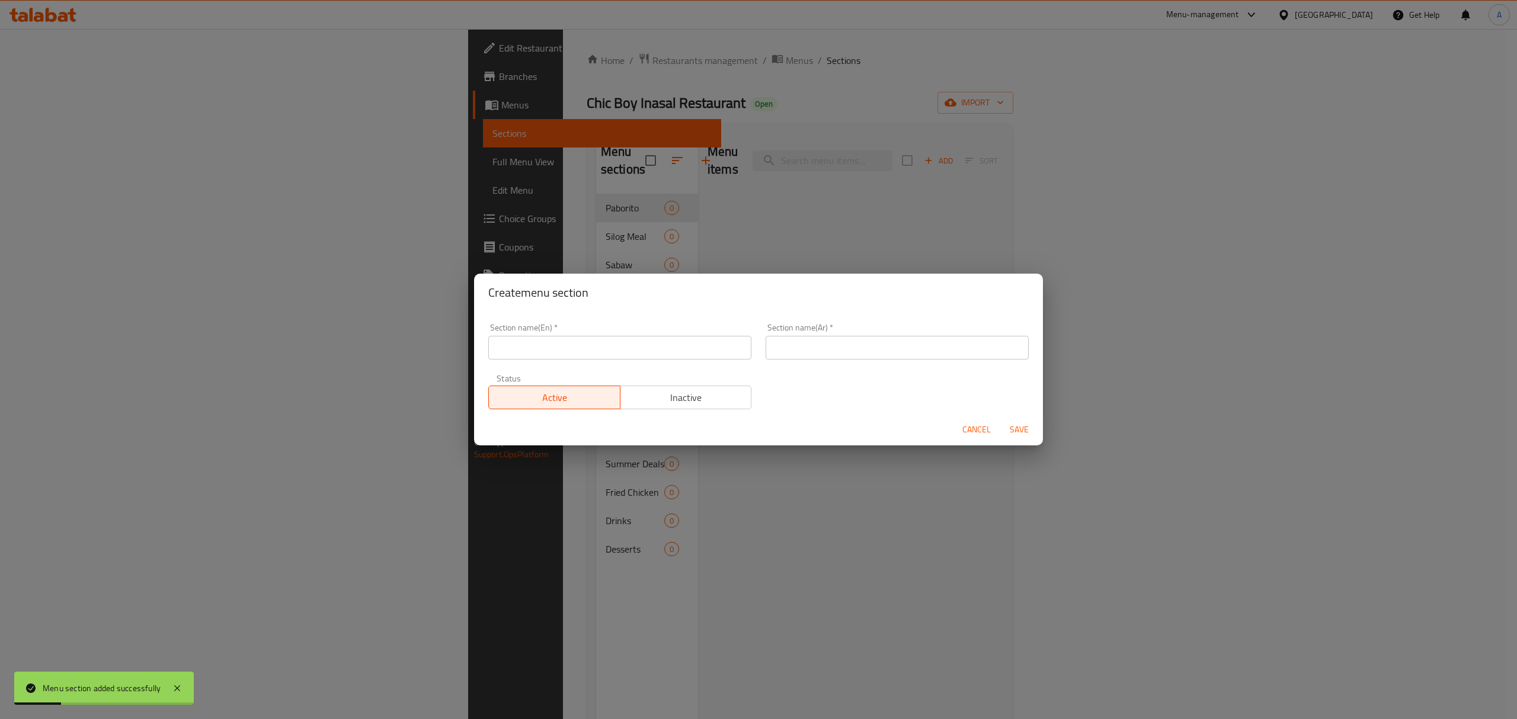
click at [535, 356] on input "text" at bounding box center [619, 348] width 263 height 24
paste input "Bubble Tea"
click at [535, 356] on input "Bubble Tea" at bounding box center [619, 348] width 263 height 24
type input "Bubble Tea"
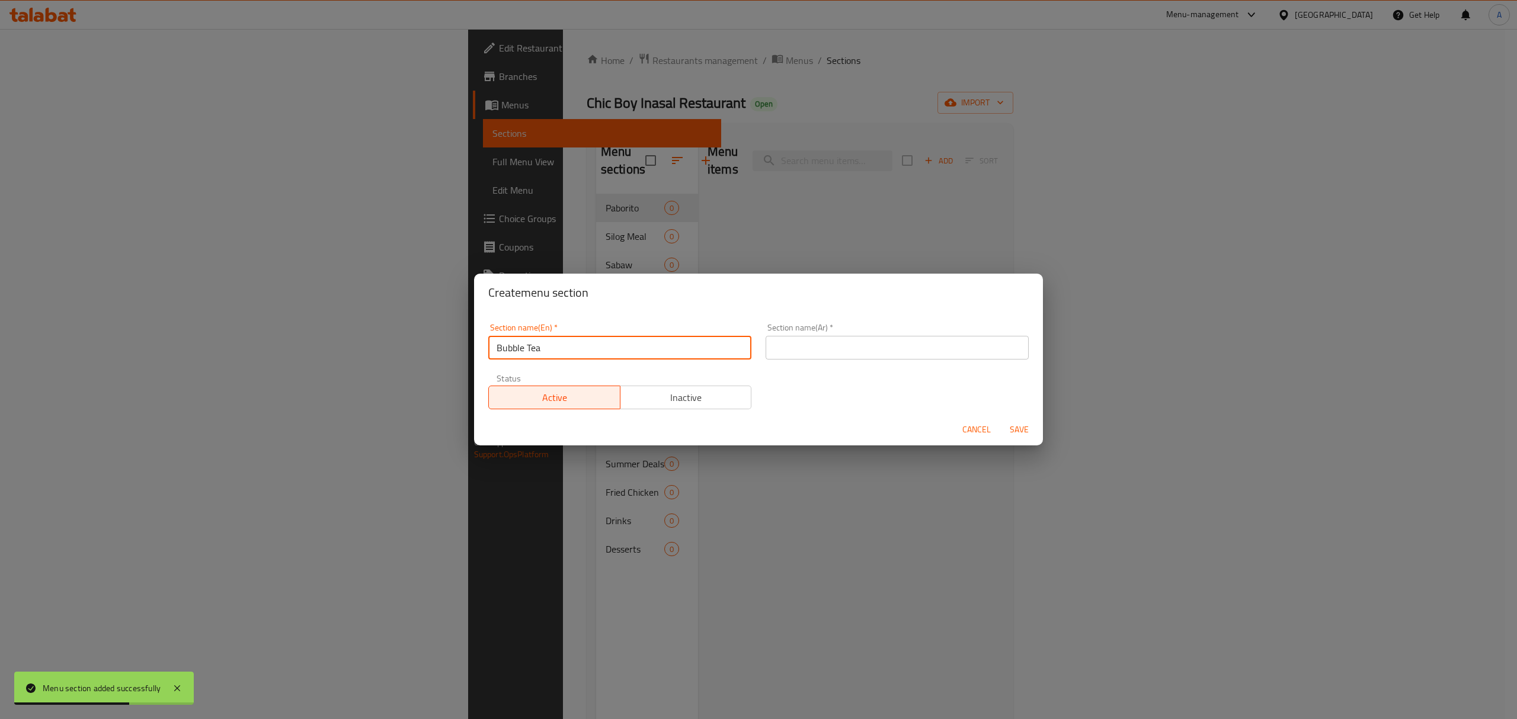
click at [508, 347] on input "Bubble Tea" at bounding box center [619, 348] width 263 height 24
click at [844, 348] on input "text" at bounding box center [897, 348] width 263 height 24
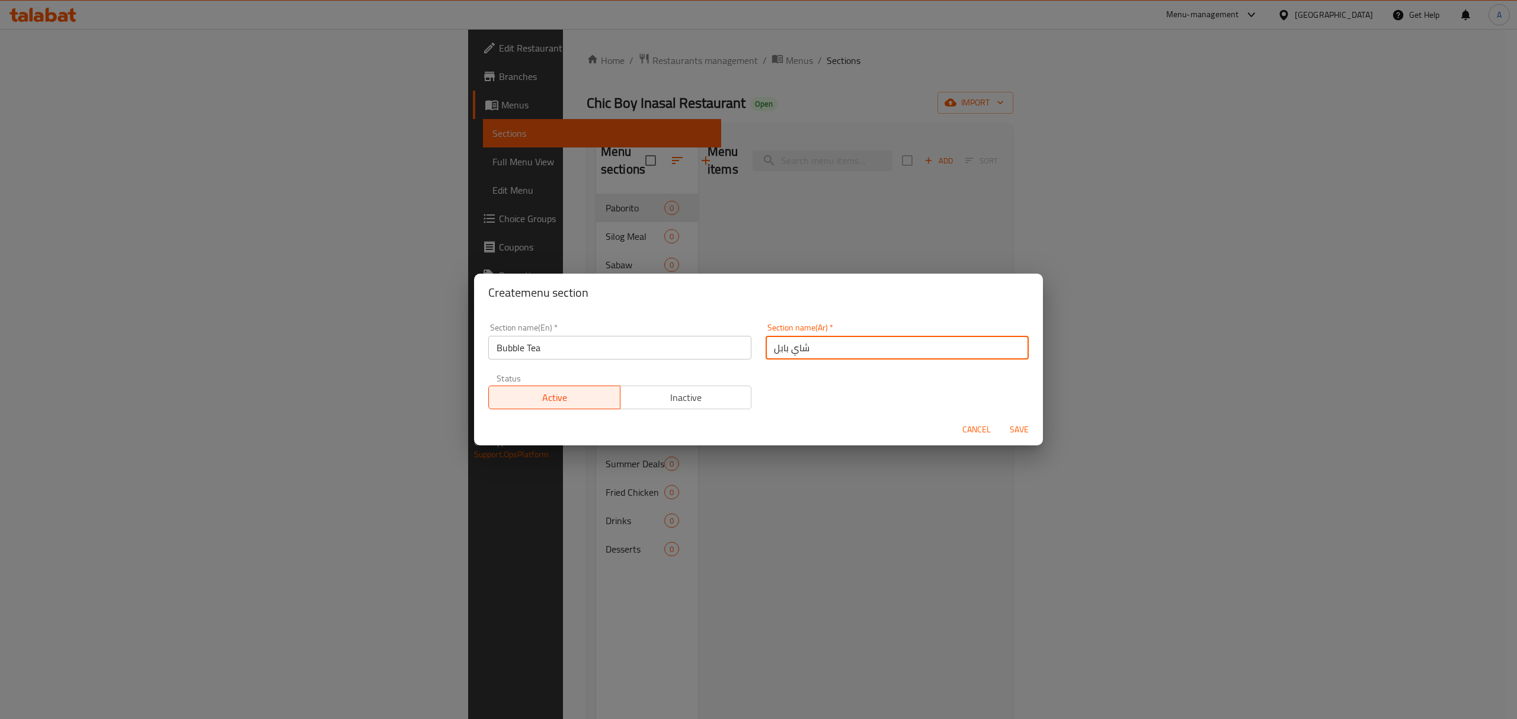
type input "شاي بابل"
click at [1024, 421] on button "Save" at bounding box center [1019, 430] width 38 height 22
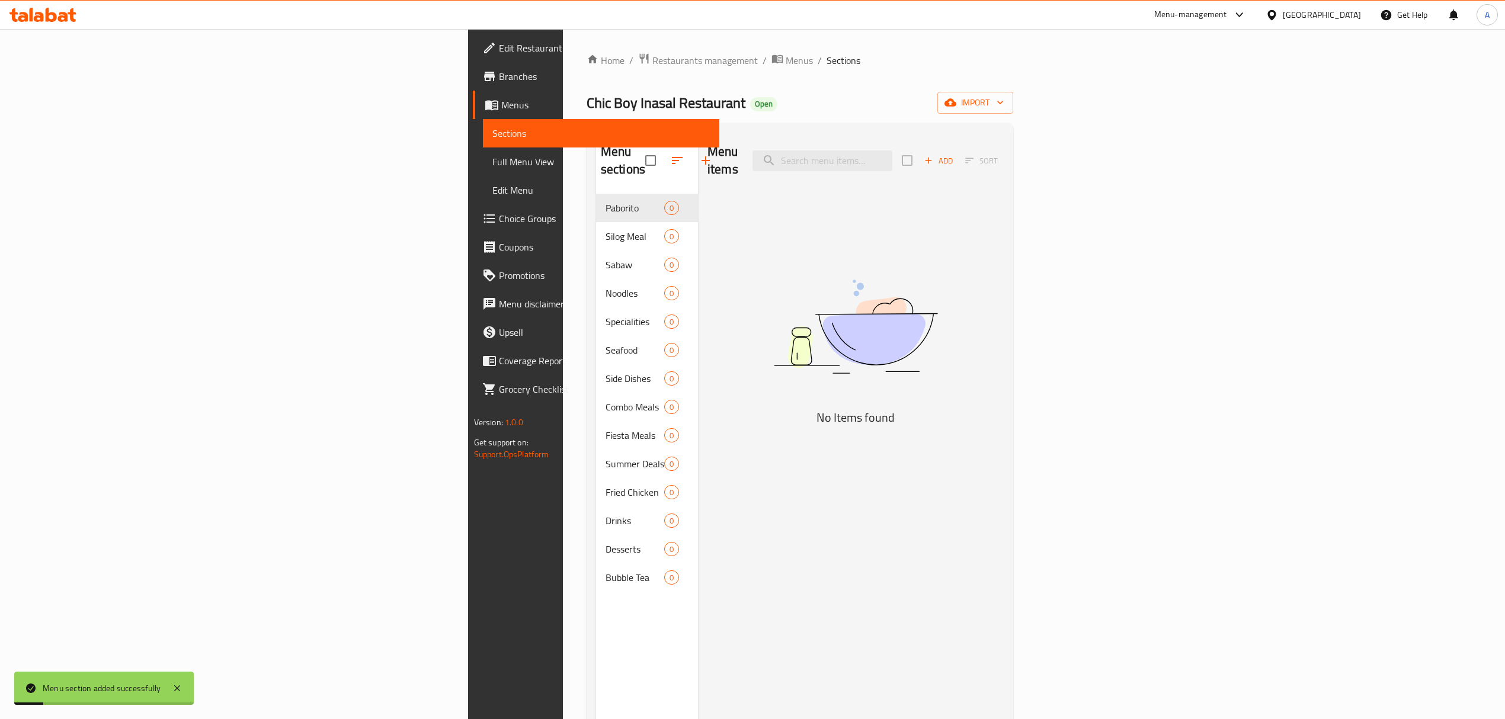
click at [699, 153] on icon "button" at bounding box center [706, 160] width 14 height 14
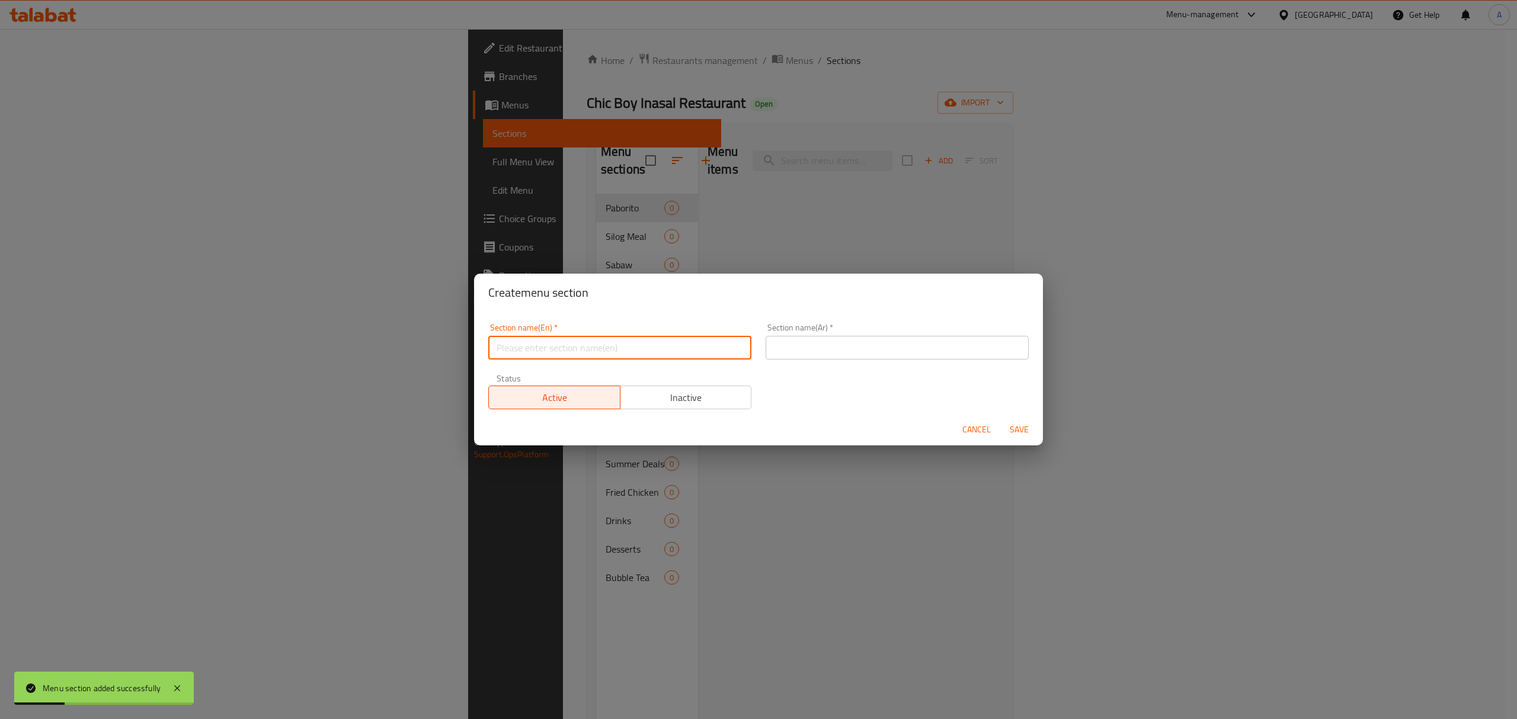
click at [574, 358] on input "text" at bounding box center [619, 348] width 263 height 24
paste input "Fruit Tea"
click at [574, 358] on input "Fruit Tea" at bounding box center [619, 348] width 263 height 24
type input "Fruit Tea"
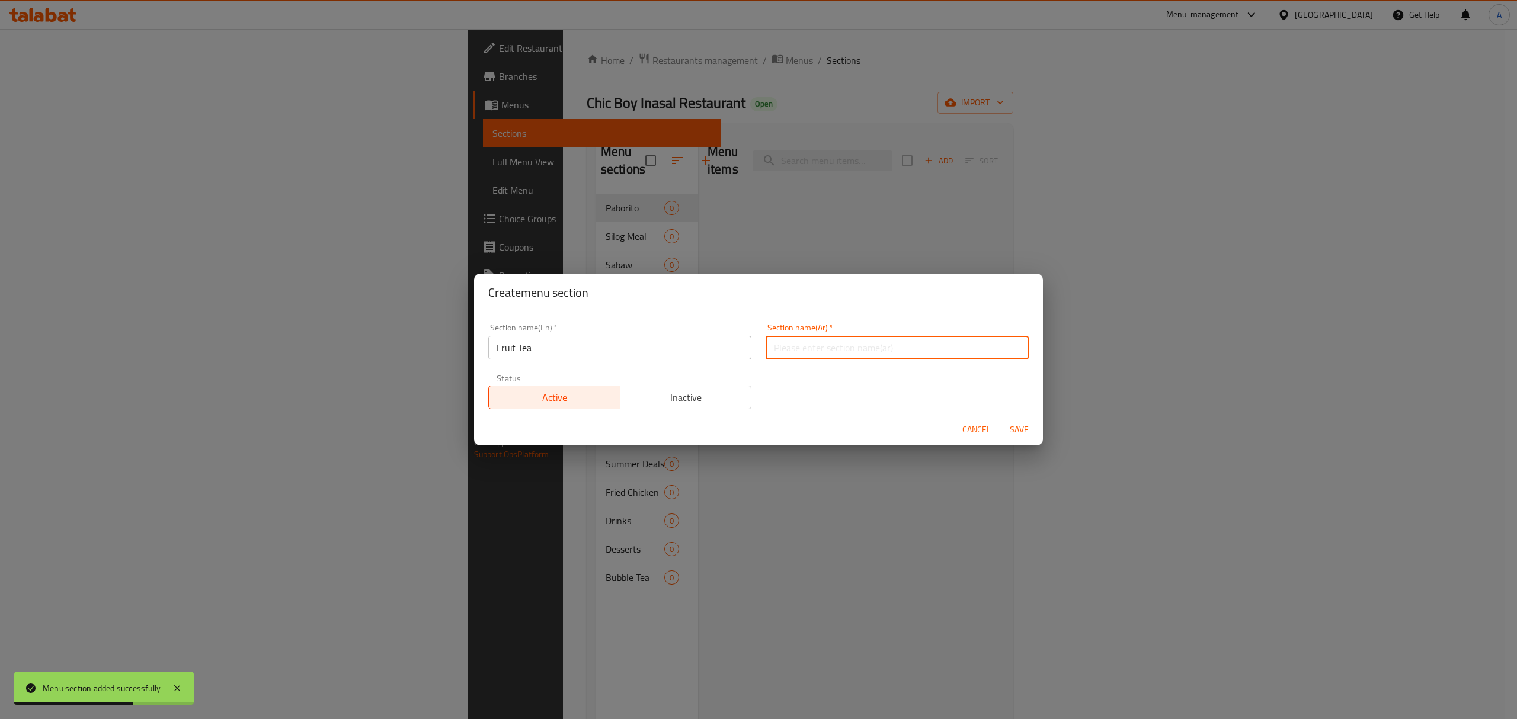
click at [875, 337] on input "text" at bounding box center [897, 348] width 263 height 24
paste input "شاي الفواكه"
click at [799, 351] on input "شاي الفواكه" at bounding box center [897, 348] width 263 height 24
type input "شاي بالفواكه"
click at [1019, 432] on span "Save" at bounding box center [1019, 430] width 28 height 15
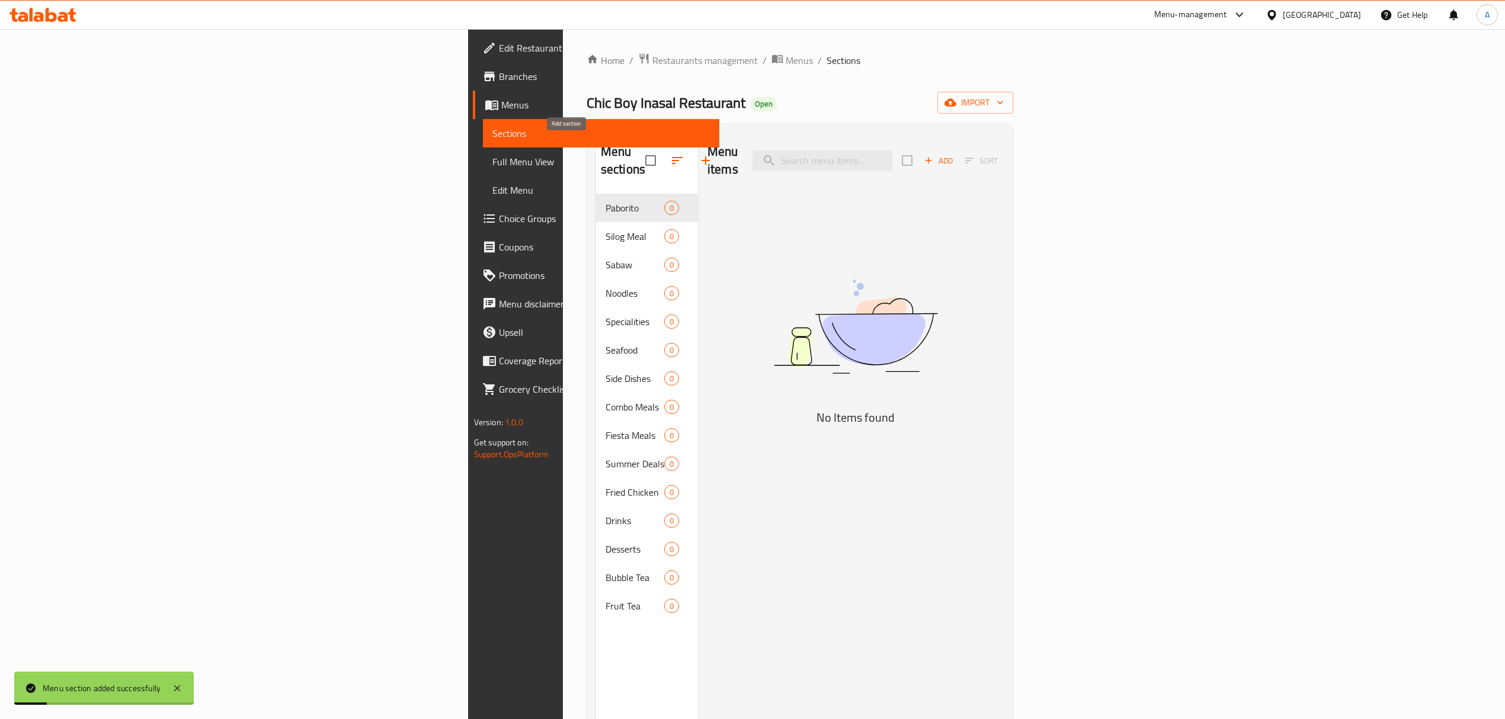
click at [699, 154] on icon "button" at bounding box center [706, 160] width 14 height 14
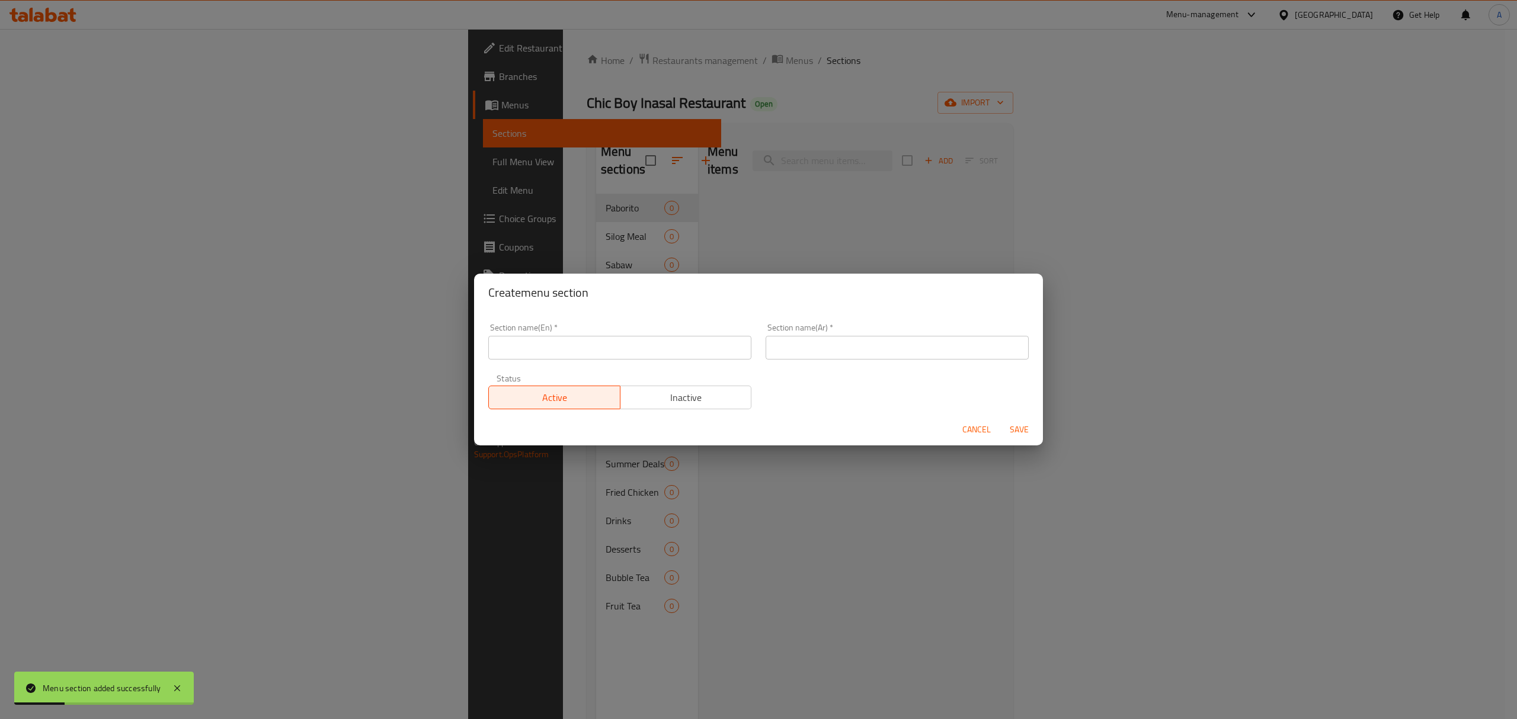
click at [560, 346] on input "text" at bounding box center [619, 348] width 263 height 24
paste input "Soft Drinks"
click at [560, 346] on input "Soft Drinks" at bounding box center [619, 348] width 263 height 24
type input "Soft Drinks"
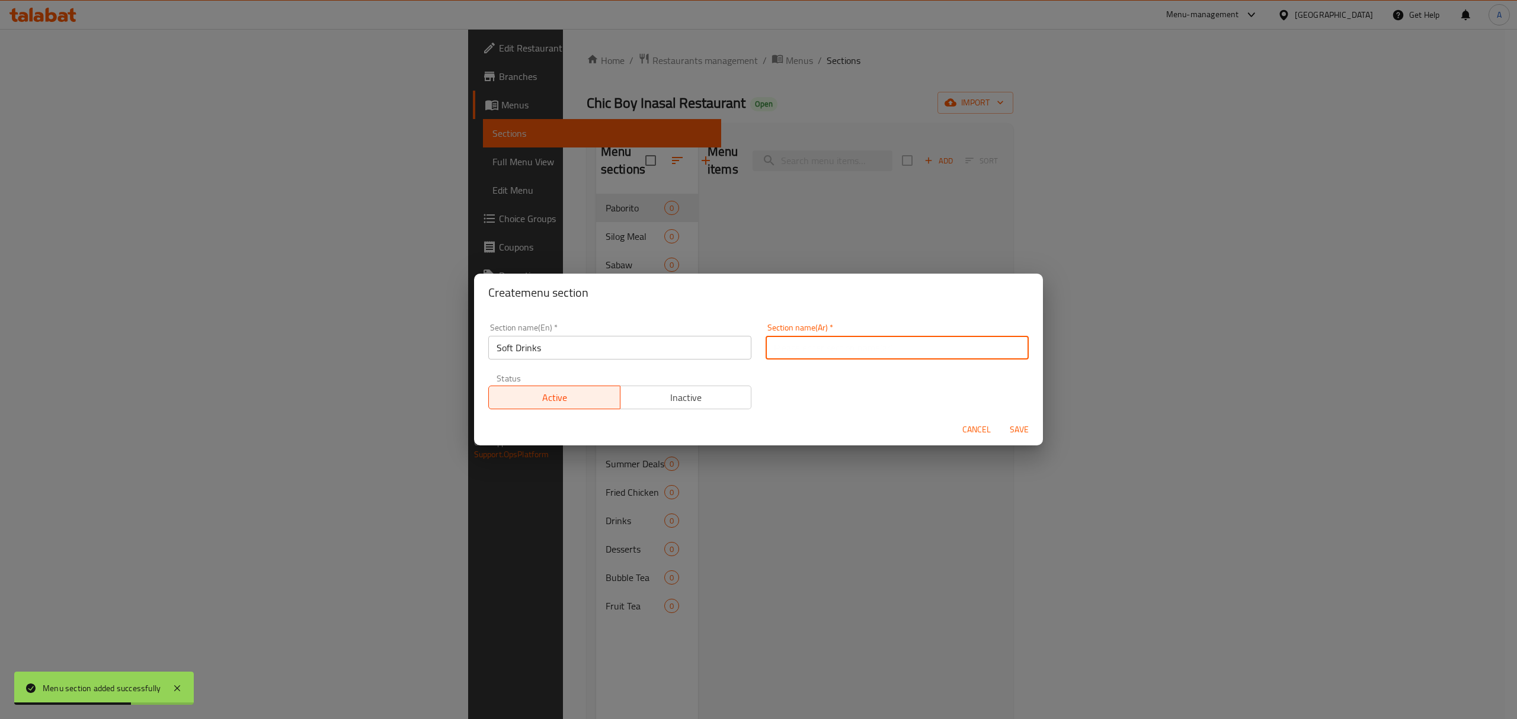
paste input "المشروبات الغازية"
click at [882, 345] on input "text" at bounding box center [897, 348] width 263 height 24
type input "المشروبات الغازية"
click at [1016, 433] on span "Save" at bounding box center [1019, 430] width 28 height 15
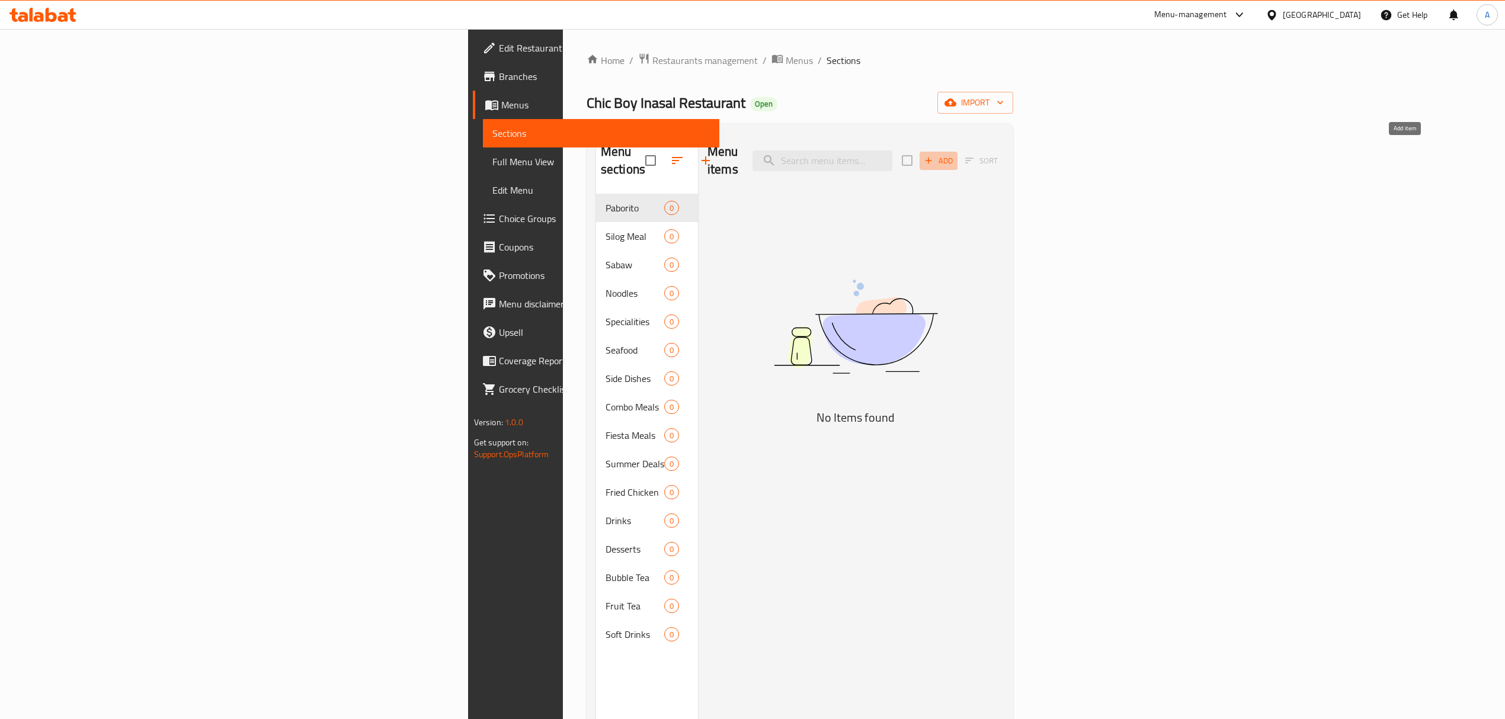
click at [955, 154] on span "Add" at bounding box center [939, 161] width 32 height 14
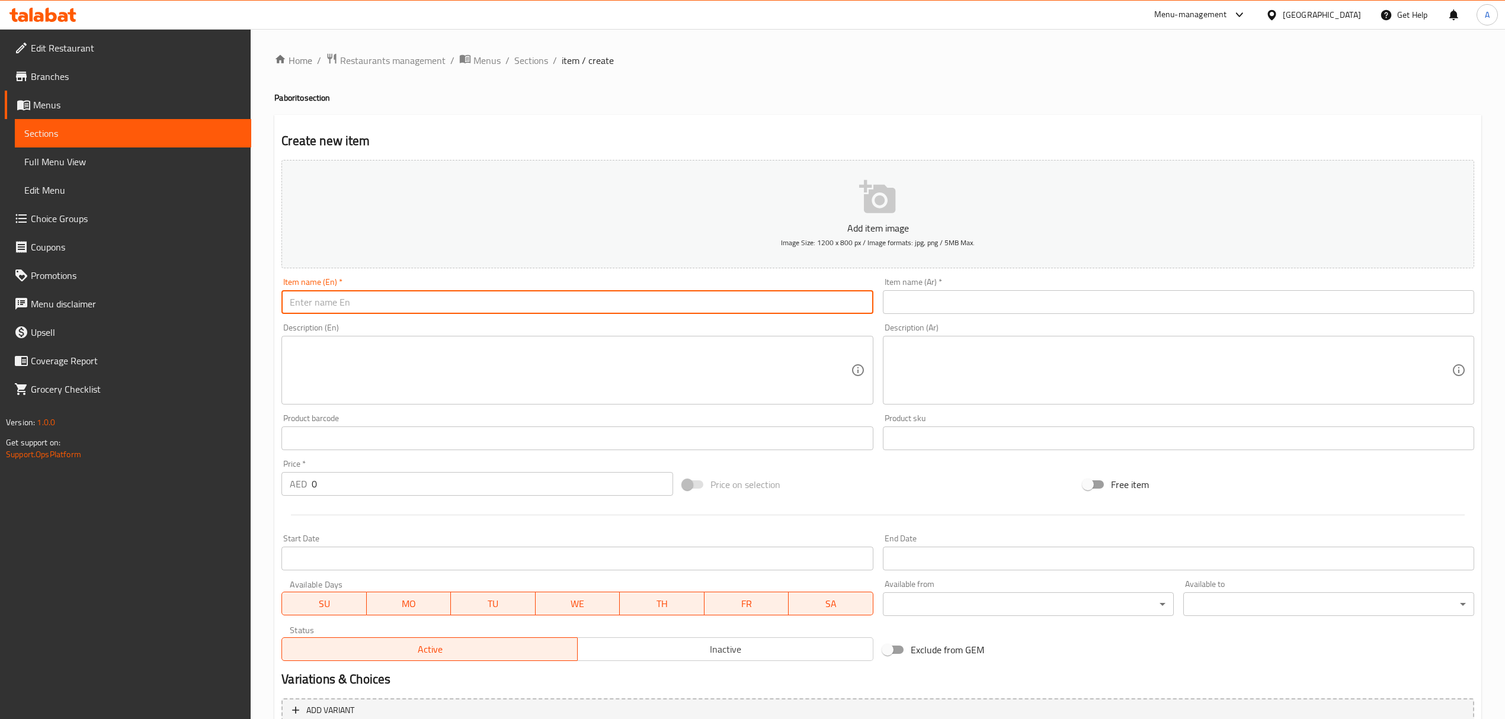
click at [520, 303] on input "text" at bounding box center [576, 302] width 591 height 24
paste input "Inasal Paa"
type input "Inasal Paa"
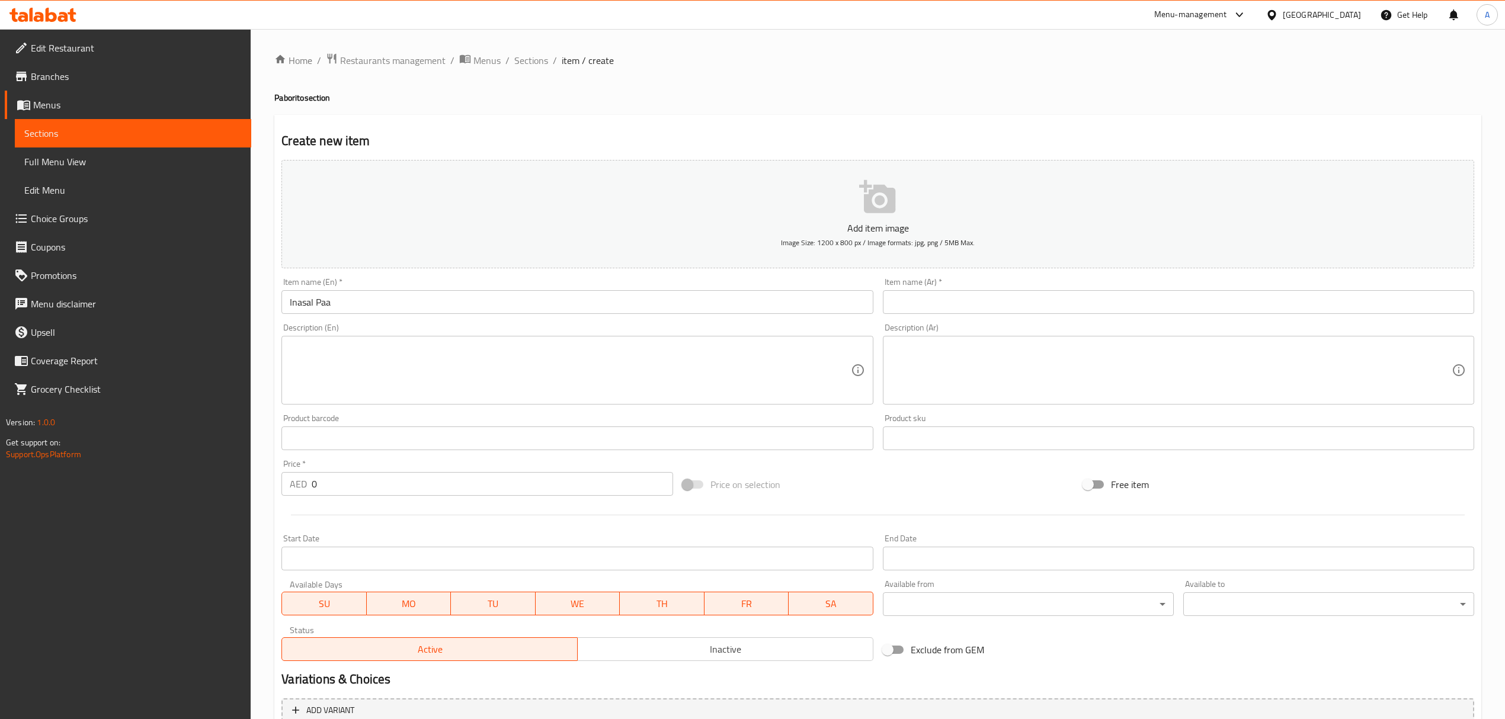
click at [1455, 276] on div "Item name (Ar)   * Item name (Ar) *" at bounding box center [1178, 296] width 601 height 46
drag, startPoint x: 329, startPoint y: 484, endPoint x: 180, endPoint y: 465, distance: 150.5
click at [180, 465] on div "Edit Restaurant Branches Menus Sections Full Menu View Edit Menu Choice Groups …" at bounding box center [752, 433] width 1505 height 808
paste input "37.375"
type input "37.375"
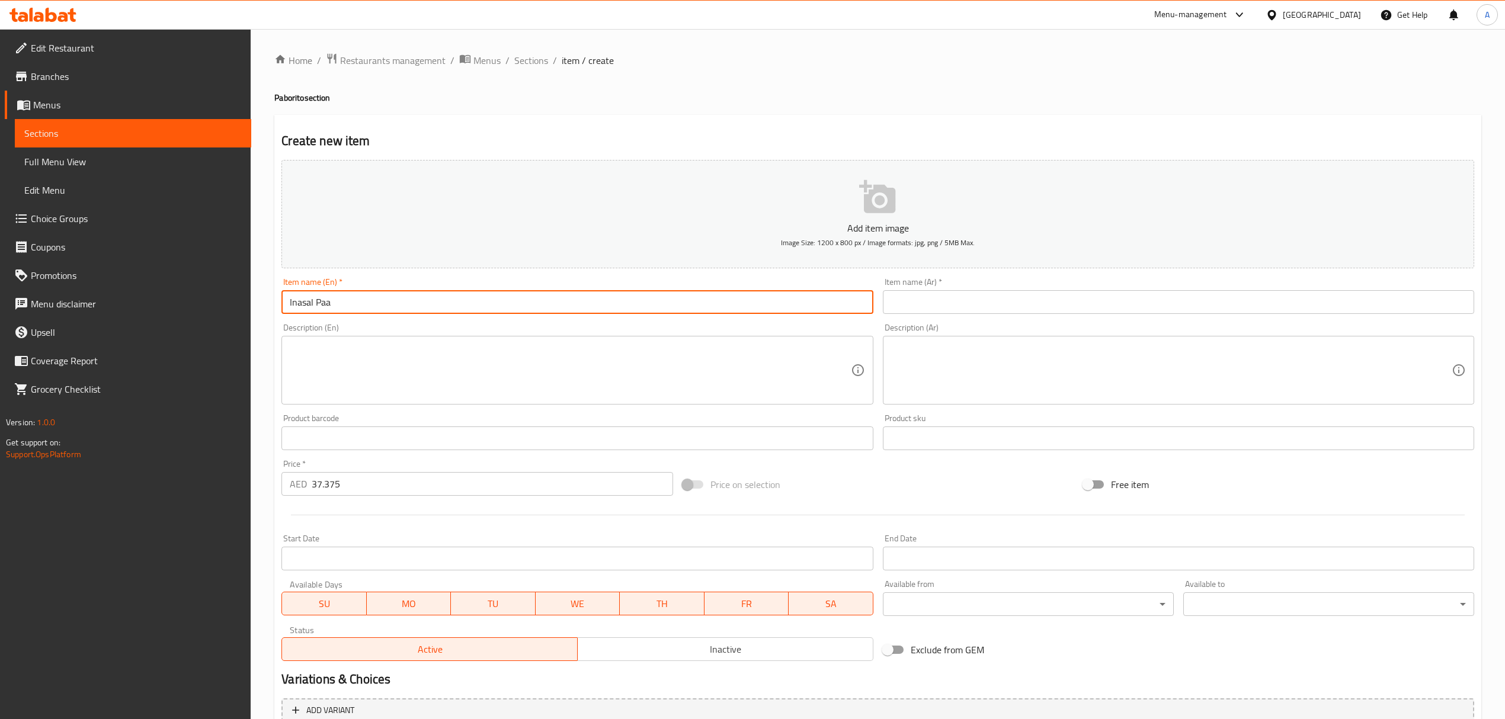
click at [313, 302] on input "Inasal Paa" at bounding box center [576, 302] width 591 height 24
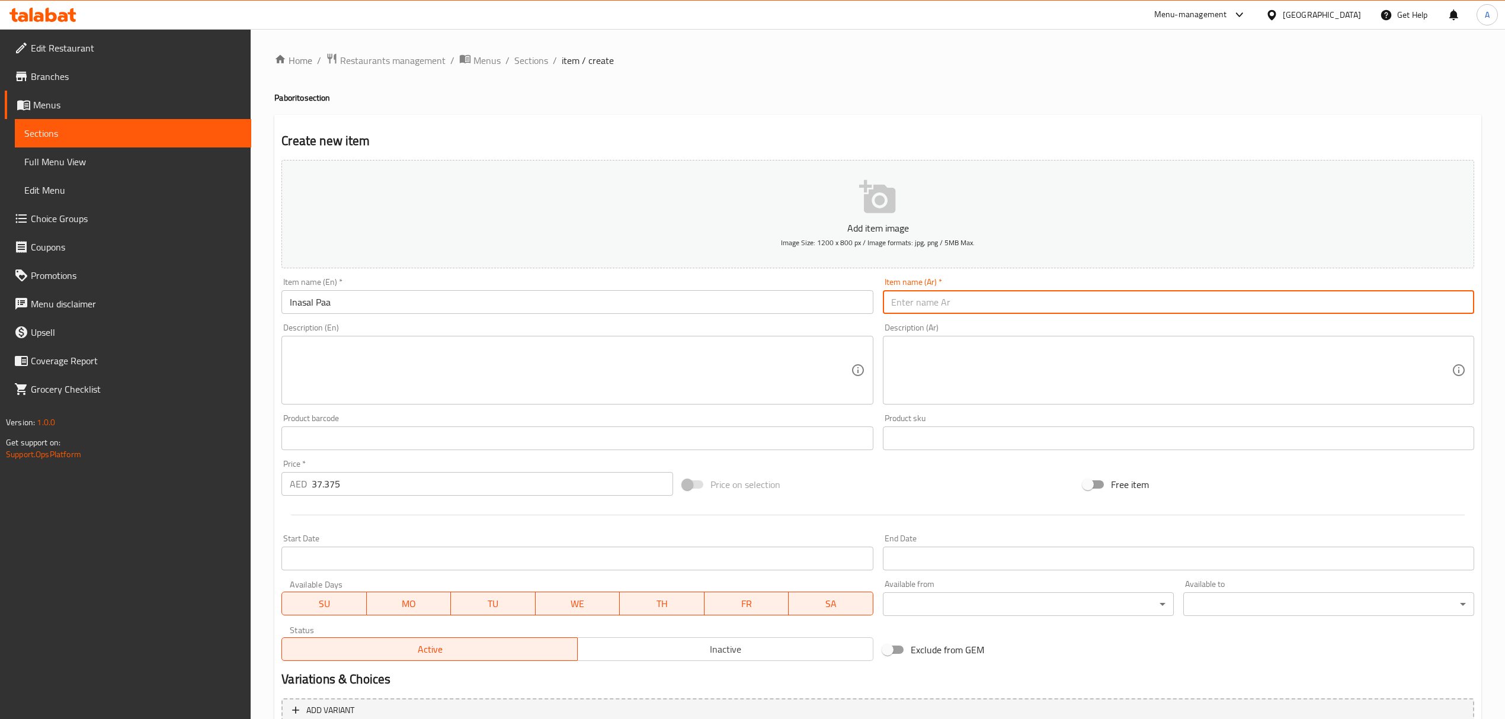
click at [1041, 309] on input "text" at bounding box center [1178, 302] width 591 height 24
type input "h"
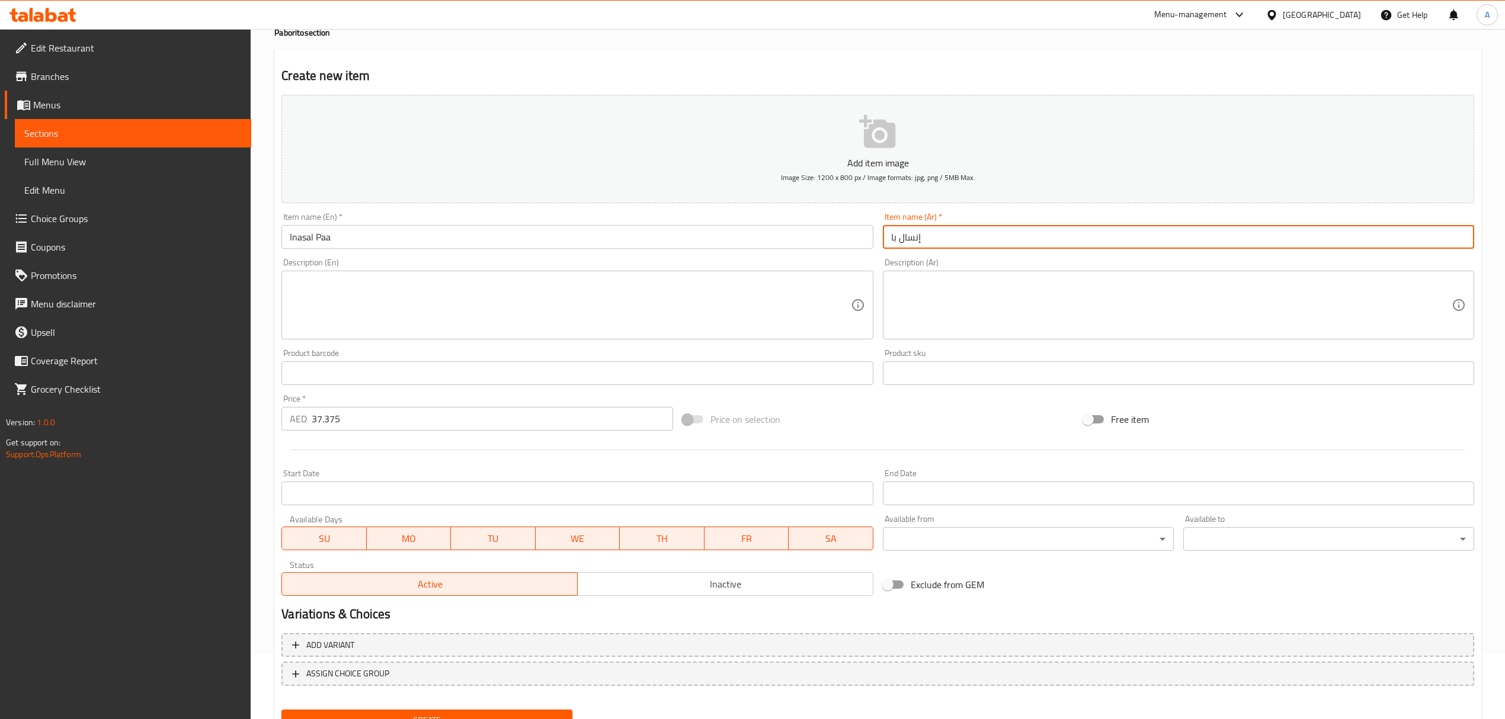
scroll to position [117, 0]
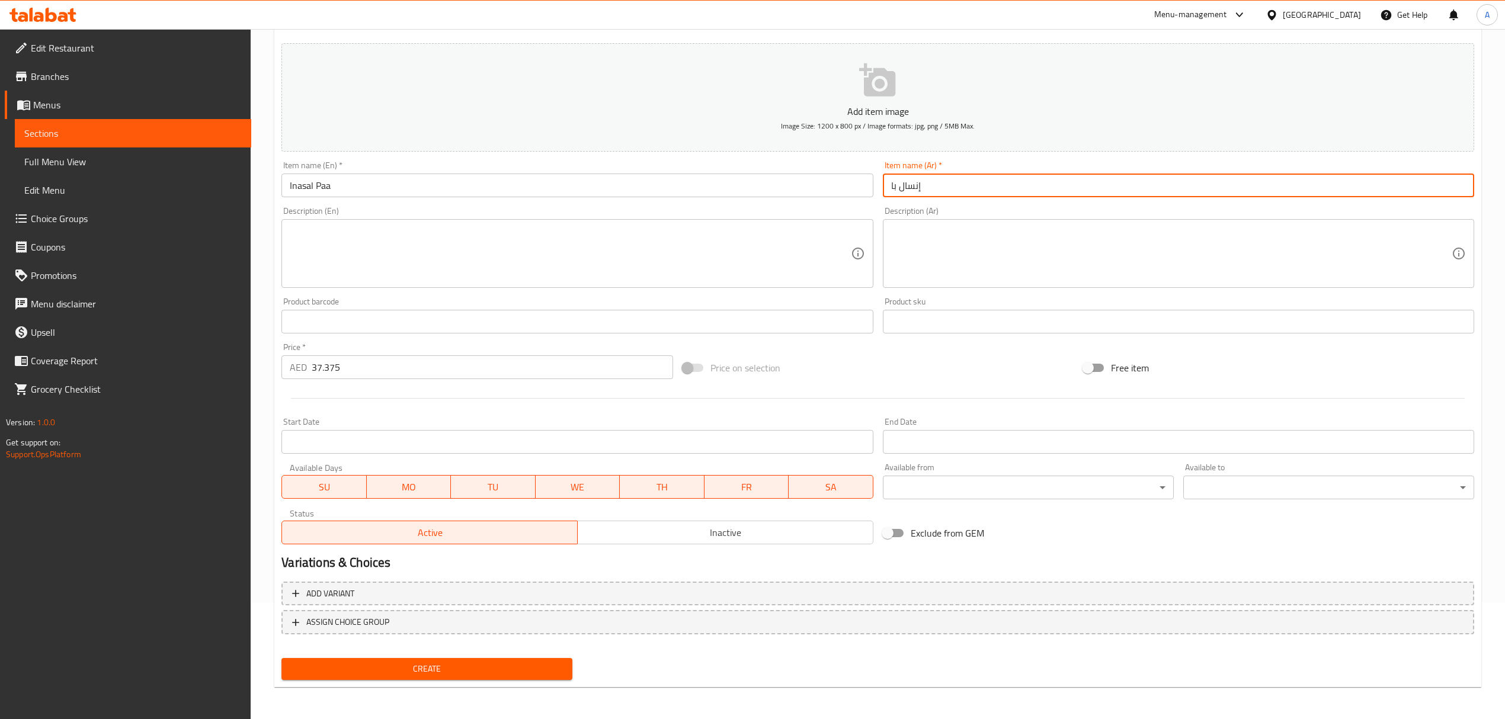
type input "إنسال با"
click at [562, 662] on span "Create" at bounding box center [427, 669] width 272 height 15
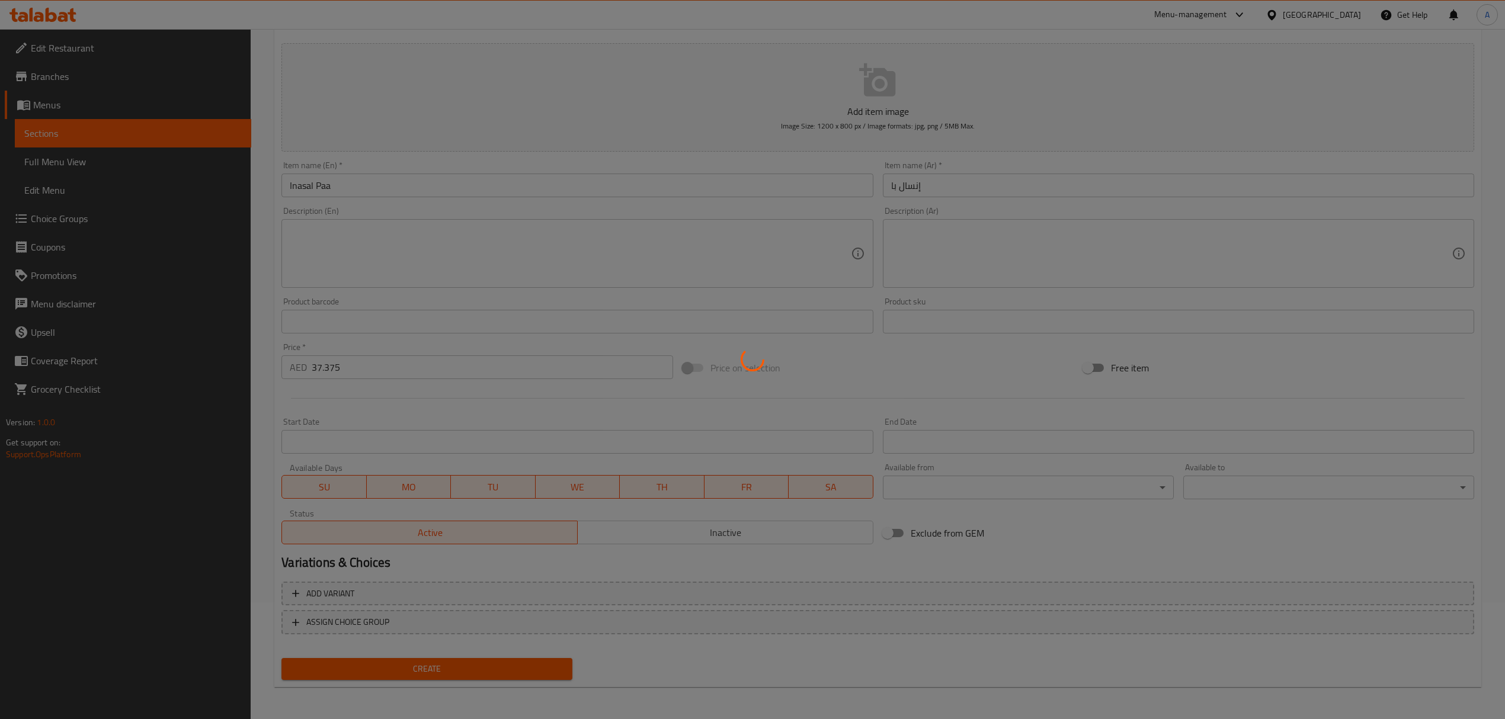
type input "0"
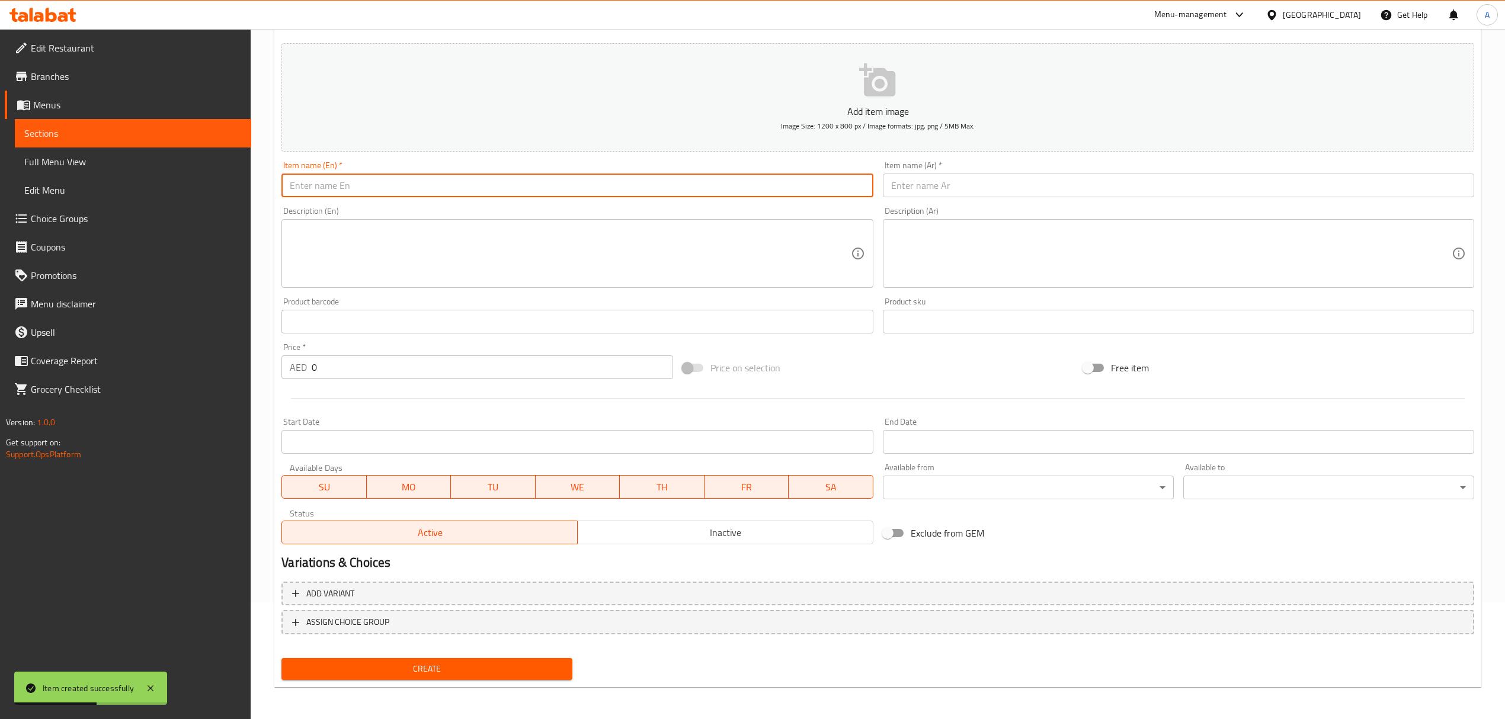
click at [389, 187] on input "text" at bounding box center [576, 186] width 591 height 24
paste input "Inasal Pecho"
type input "Inasal Pecho"
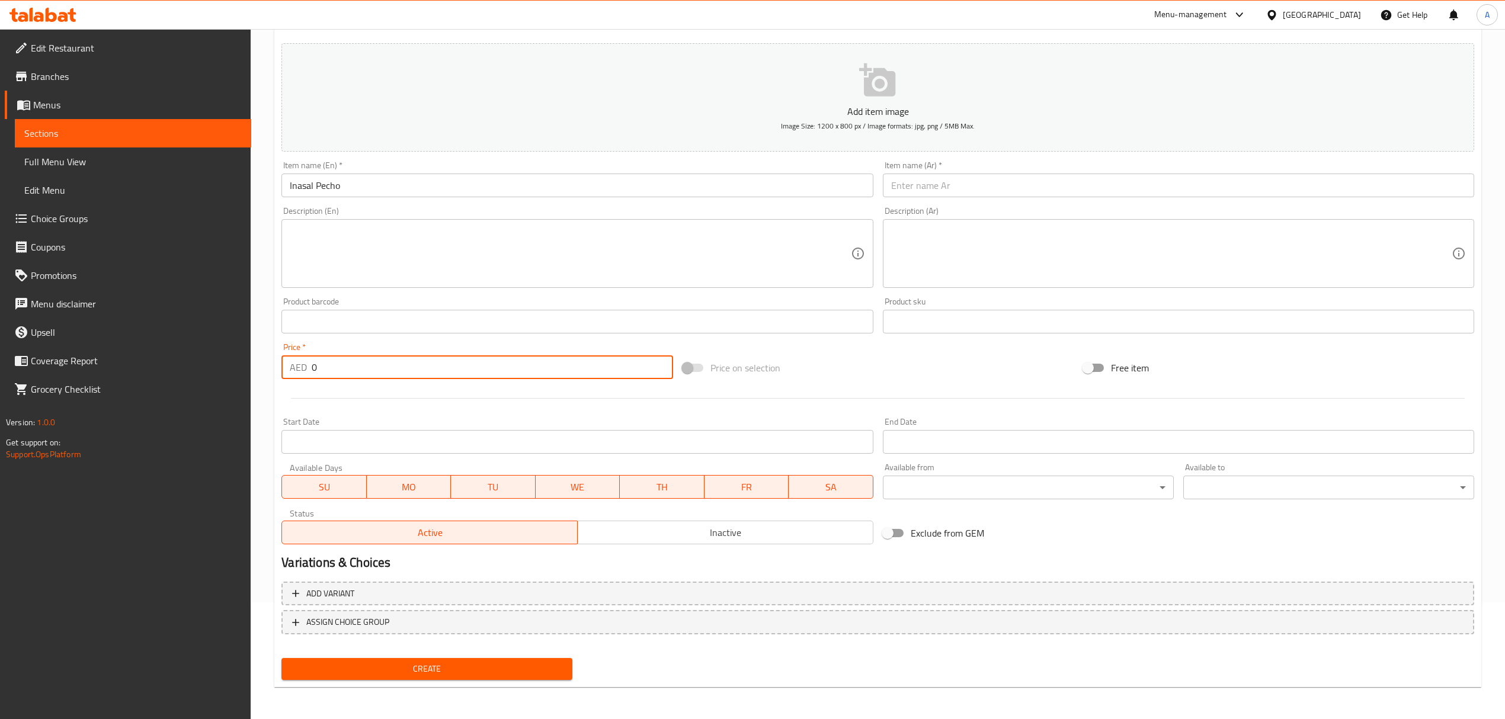
drag, startPoint x: 322, startPoint y: 364, endPoint x: 264, endPoint y: 358, distance: 58.4
click at [259, 363] on div "Home / Restaurants management / Menus / Sections / item / create Paborito secti…" at bounding box center [878, 316] width 1254 height 808
paste input "36.125"
type input "36.125"
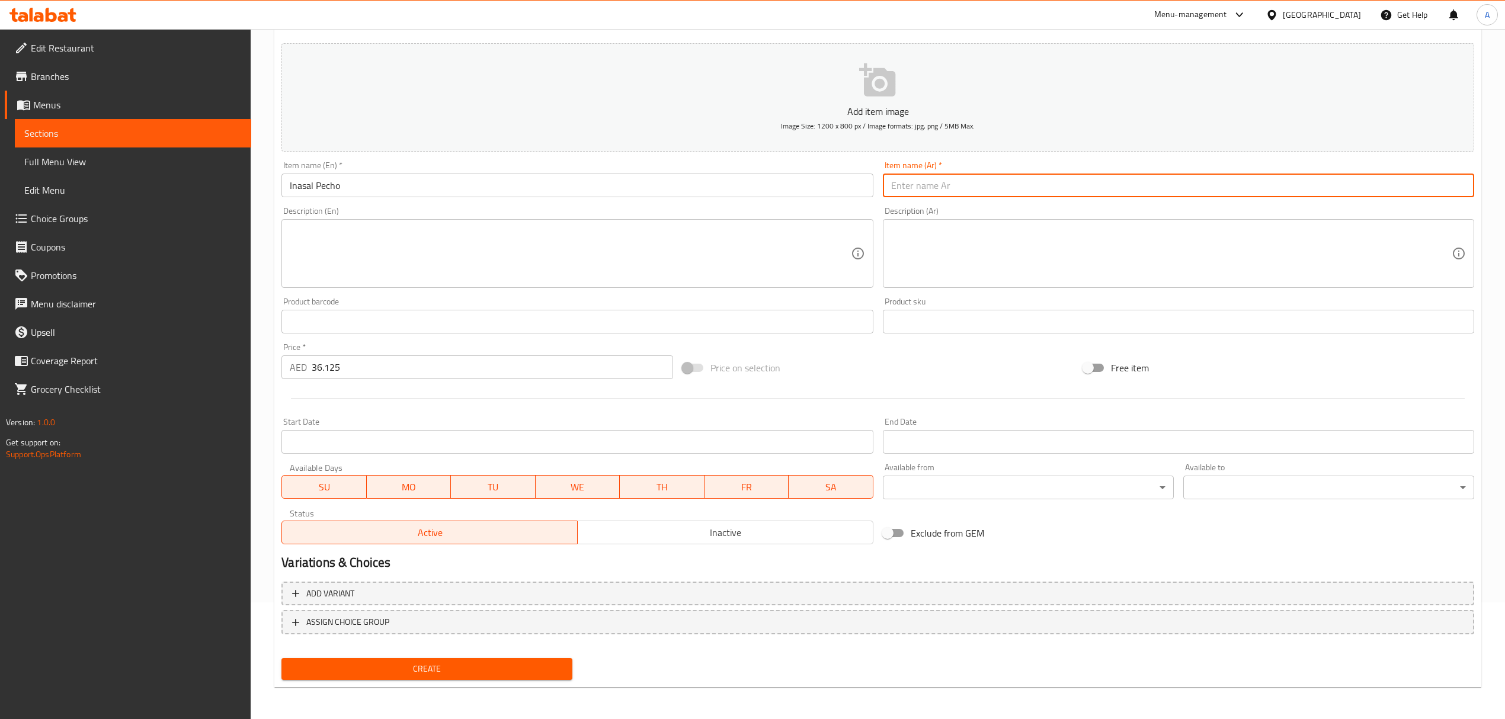
click at [942, 180] on input "text" at bounding box center [1178, 186] width 591 height 24
type input "إنسال بيتشو"
click at [532, 664] on span "Create" at bounding box center [427, 669] width 272 height 15
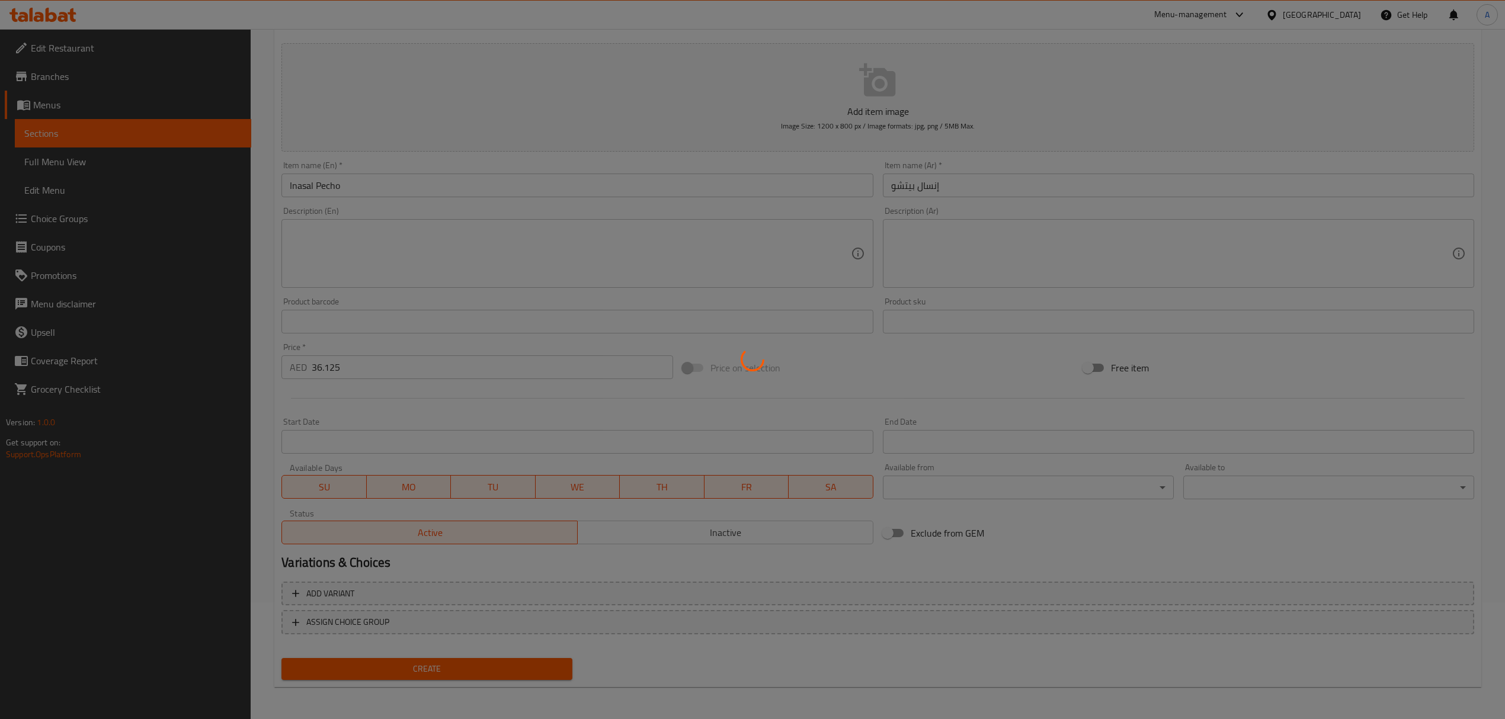
type input "0"
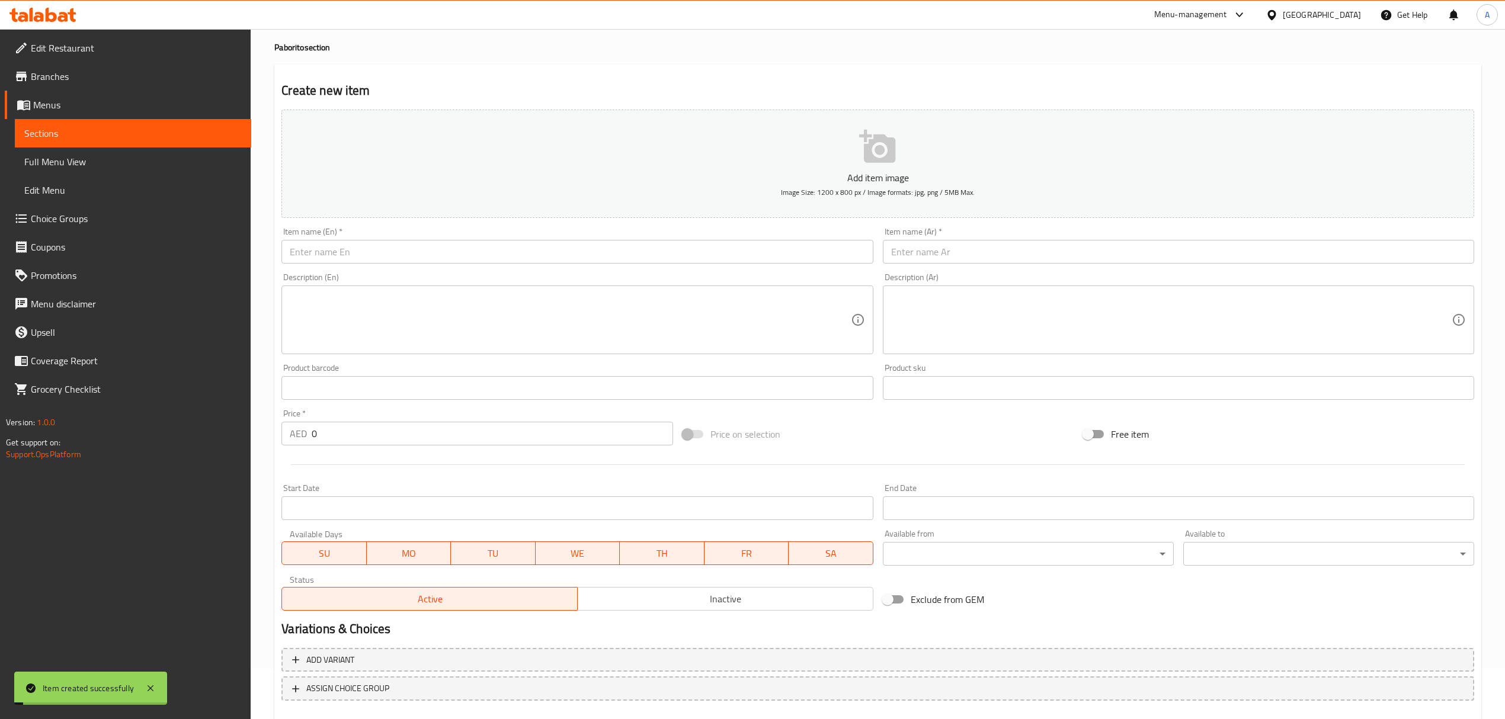
scroll to position [0, 0]
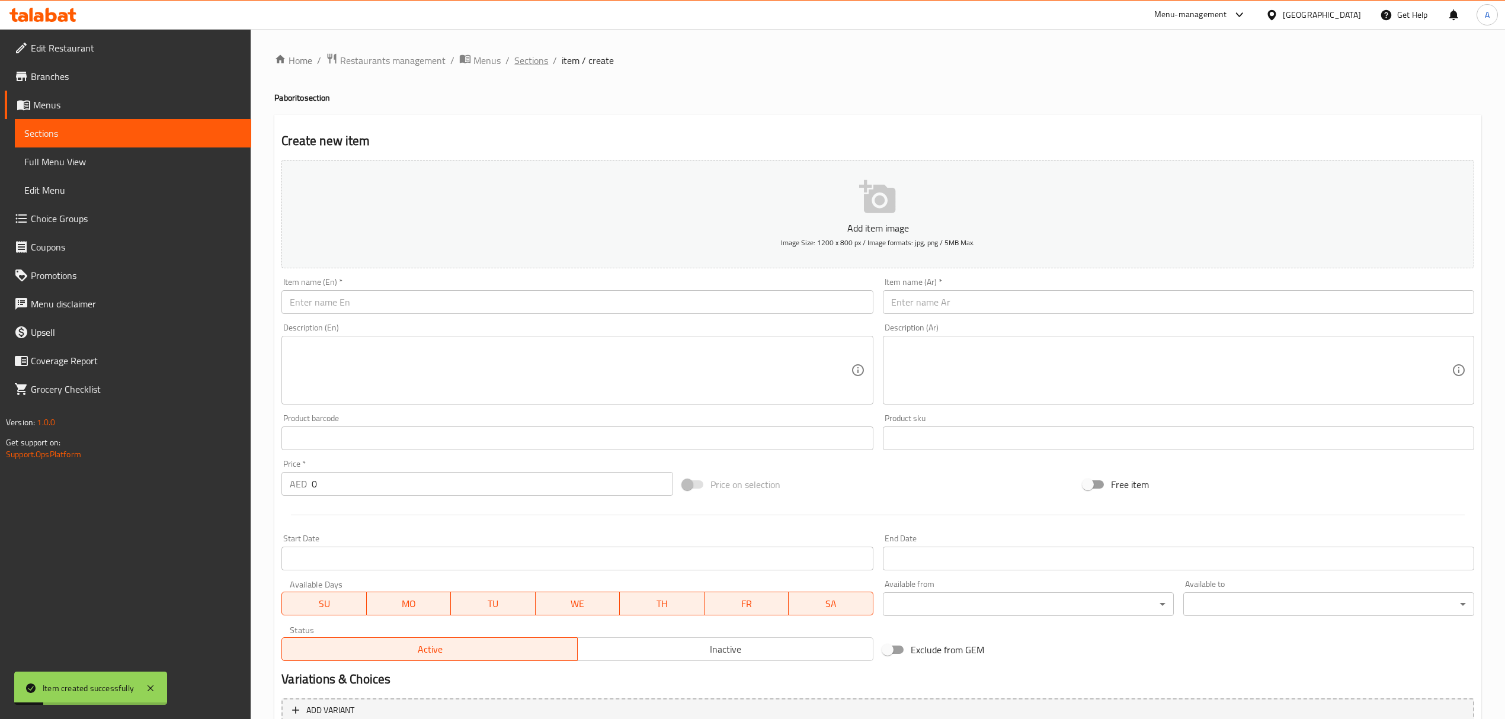
click at [526, 58] on span "Sections" at bounding box center [531, 60] width 34 height 14
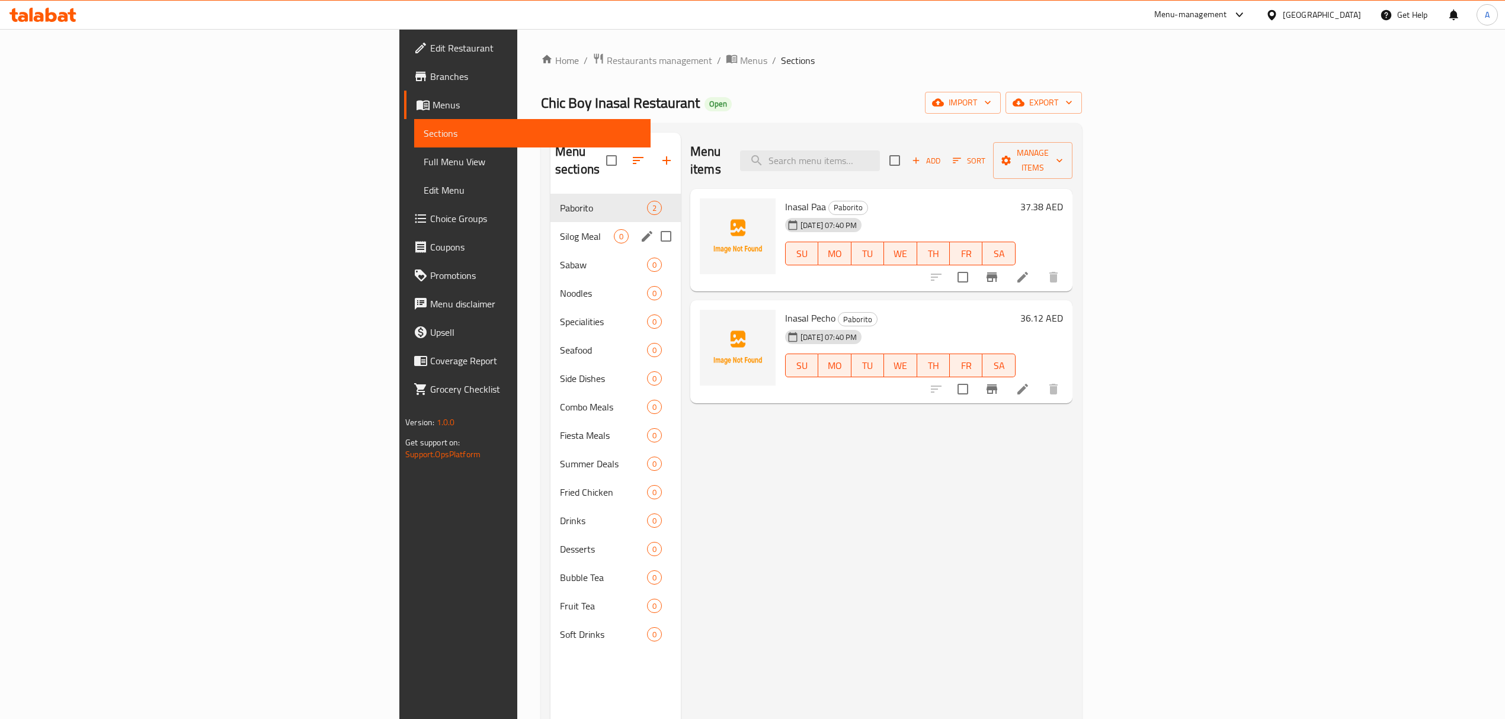
click at [550, 222] on div "Silog Meal 0" at bounding box center [615, 236] width 130 height 28
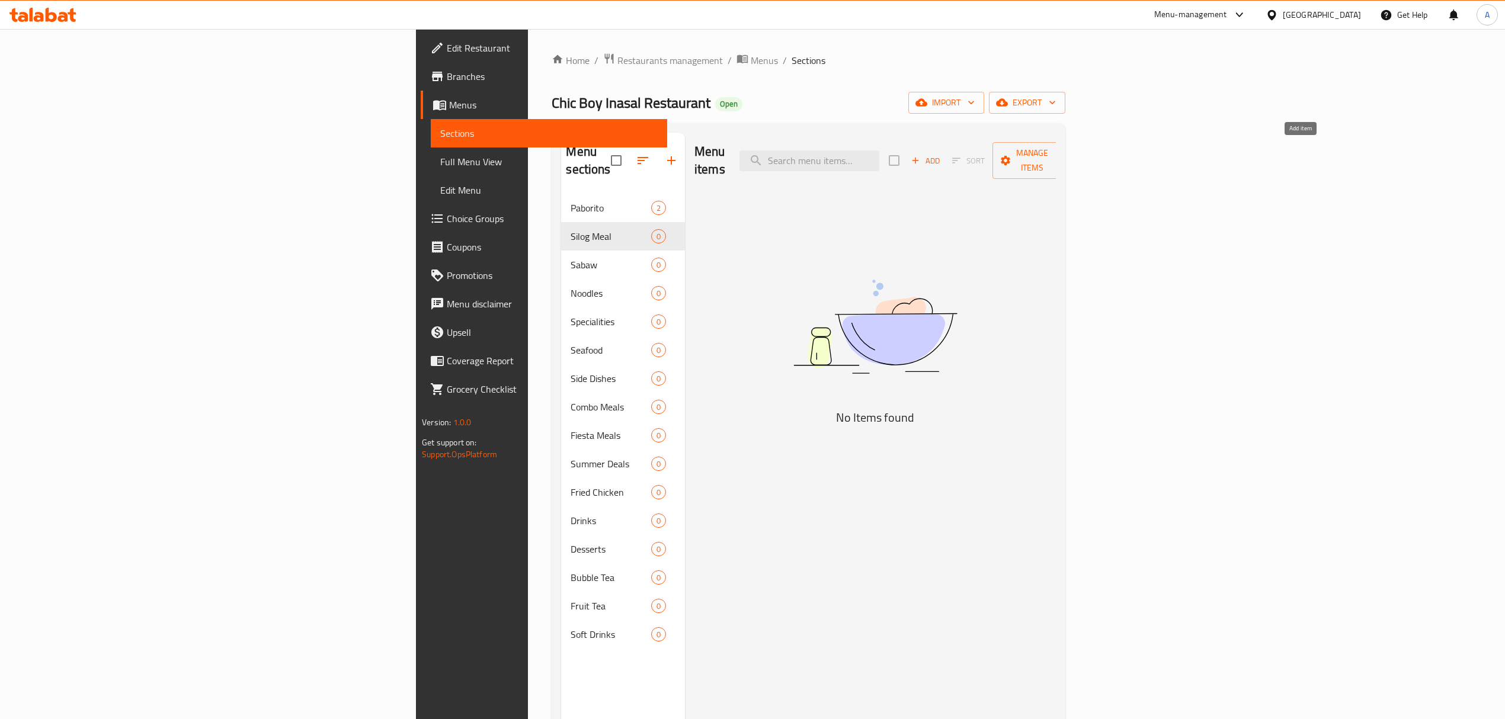
click at [942, 154] on span "Add" at bounding box center [926, 161] width 32 height 14
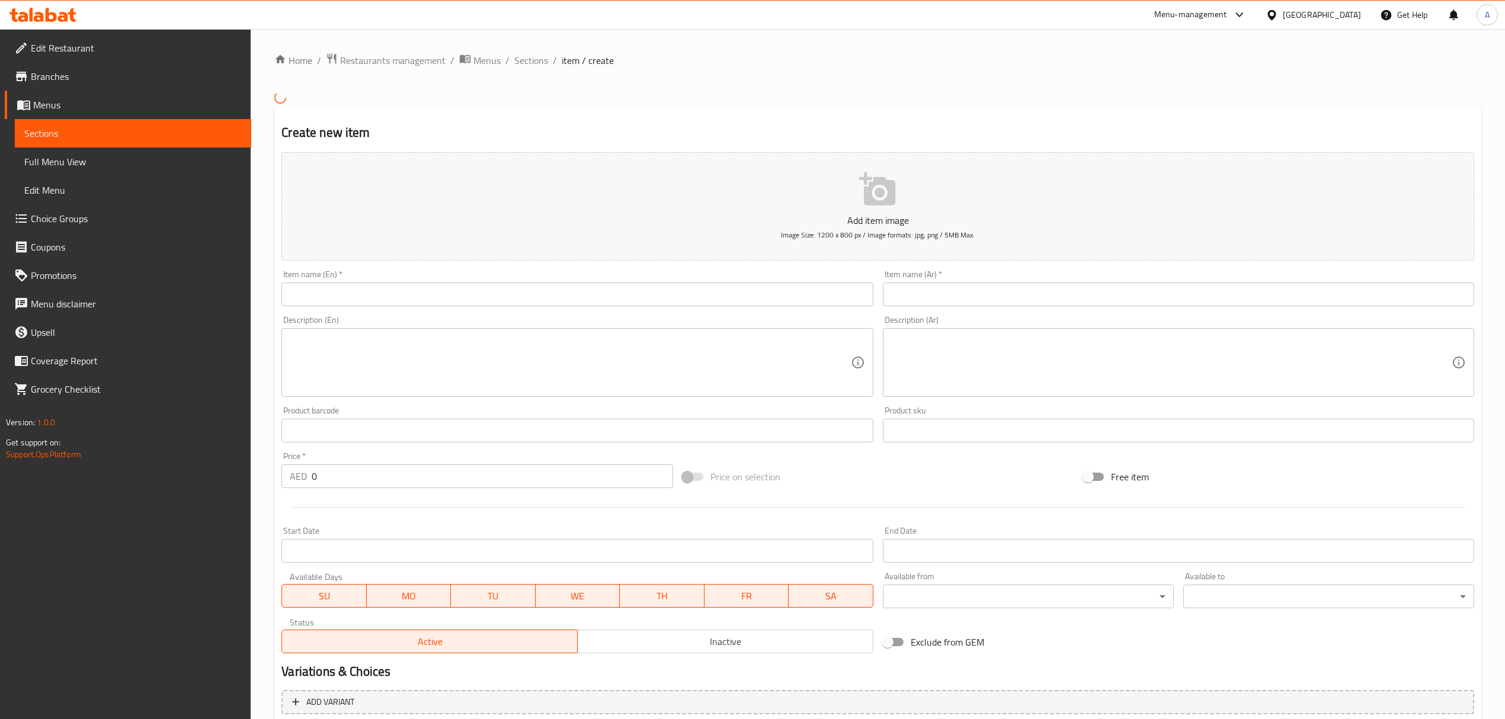
click at [596, 294] on input "text" at bounding box center [576, 295] width 591 height 24
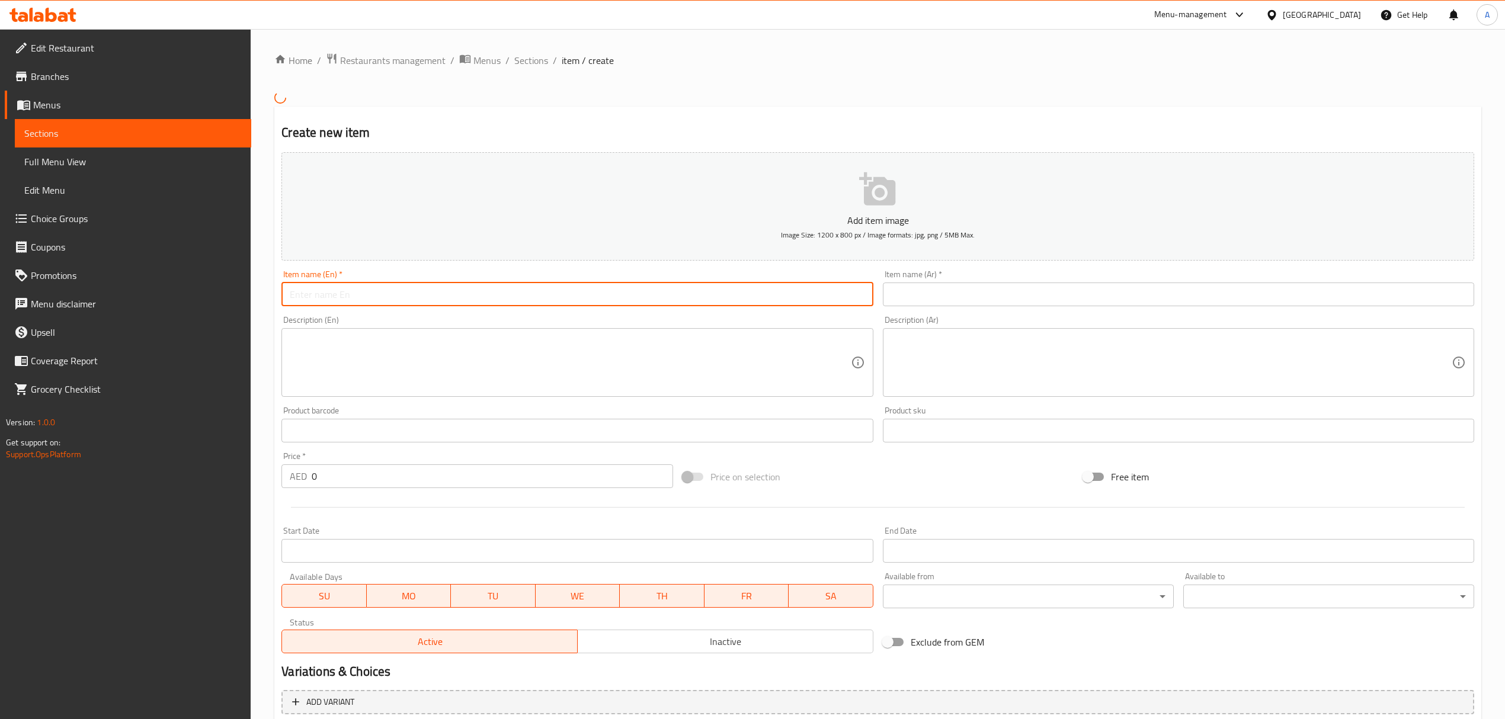
paste input "Bangsilog"
click at [596, 294] on input "Bangsilog" at bounding box center [576, 295] width 591 height 24
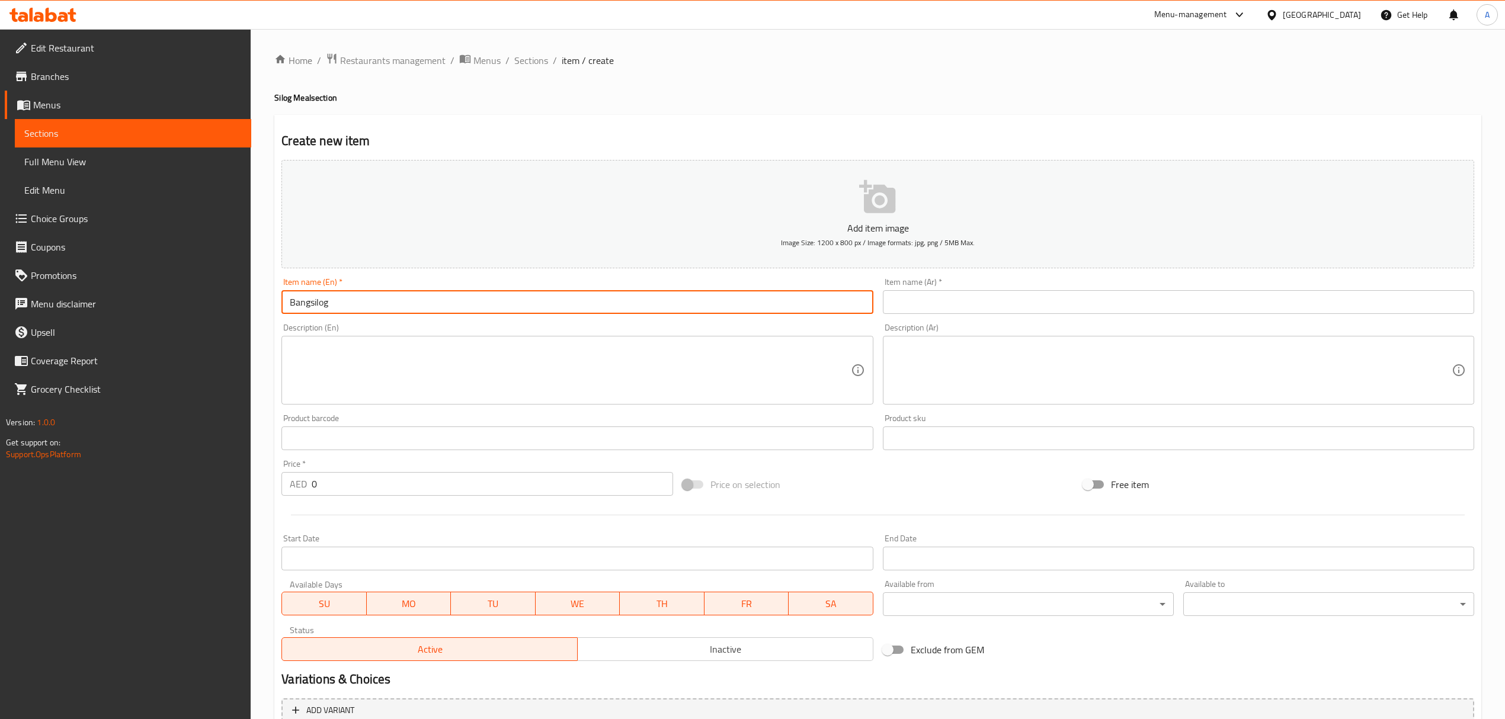
click at [596, 294] on input "Bangsilog" at bounding box center [576, 302] width 591 height 24
type input "Bangsilog"
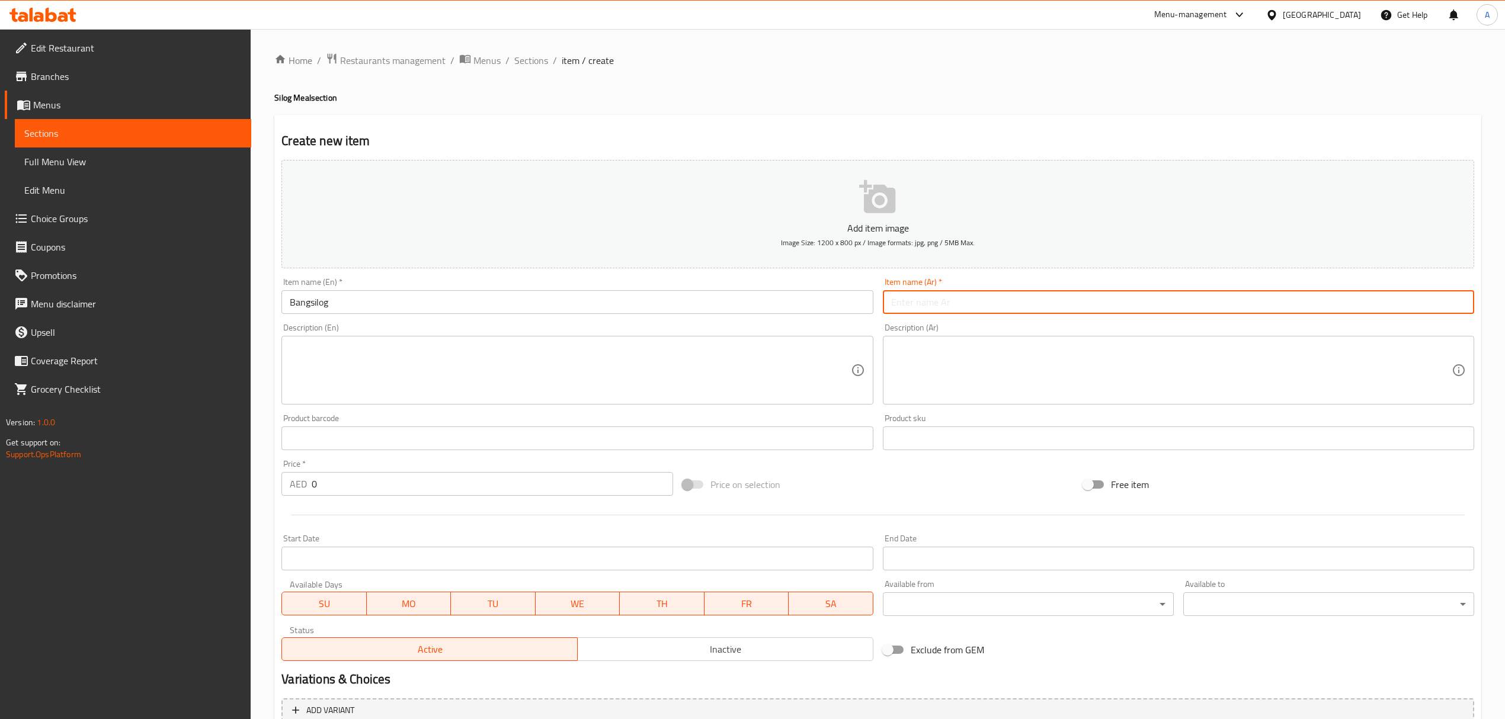
paste input "بانجيلوج"
click at [1022, 306] on input "text" at bounding box center [1178, 302] width 591 height 24
click at [908, 302] on input "بانجيلوج" at bounding box center [1178, 302] width 591 height 24
type input "بانجسيلوج"
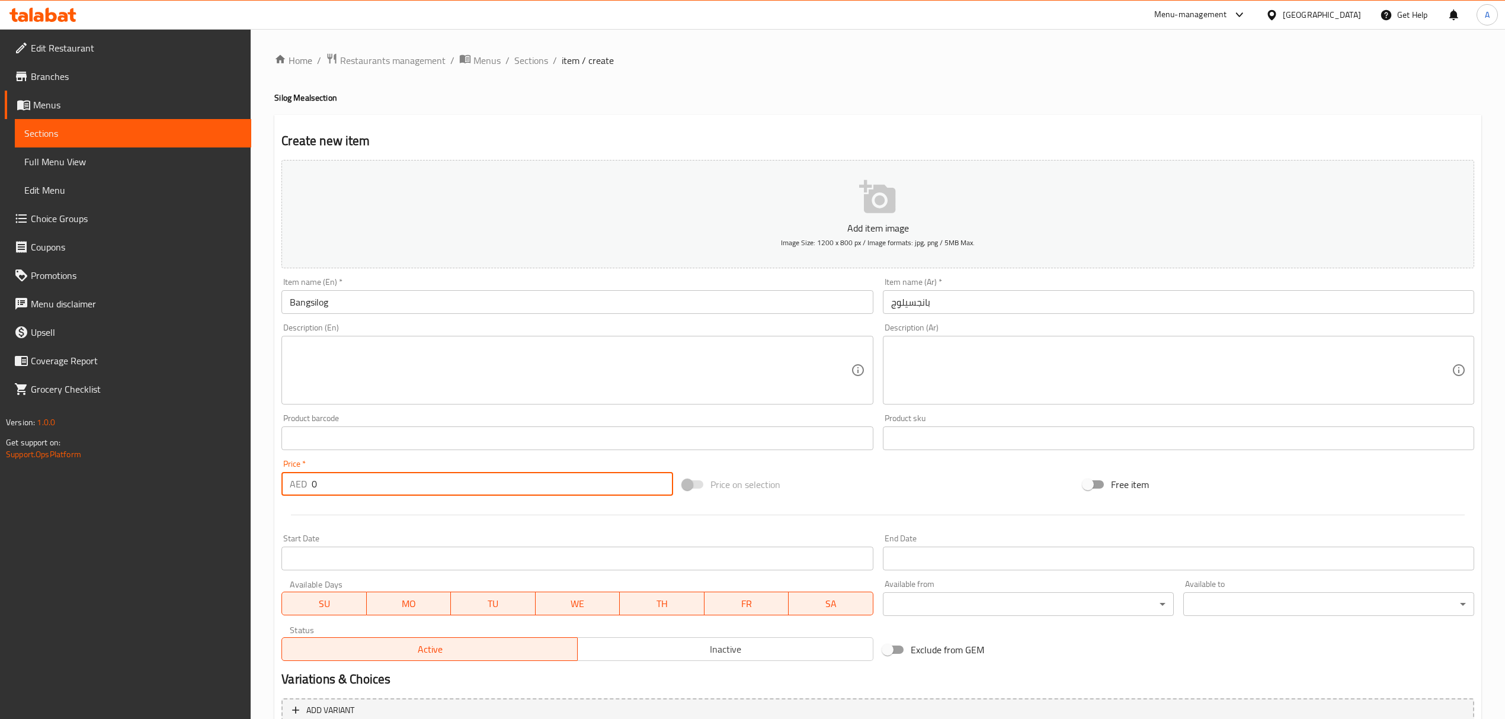
drag, startPoint x: 347, startPoint y: 484, endPoint x: 231, endPoint y: 479, distance: 115.6
click at [232, 479] on div "Edit Restaurant Branches Menus Sections Full Menu View Edit Menu Choice Groups …" at bounding box center [752, 433] width 1505 height 808
paste input "30.6125"
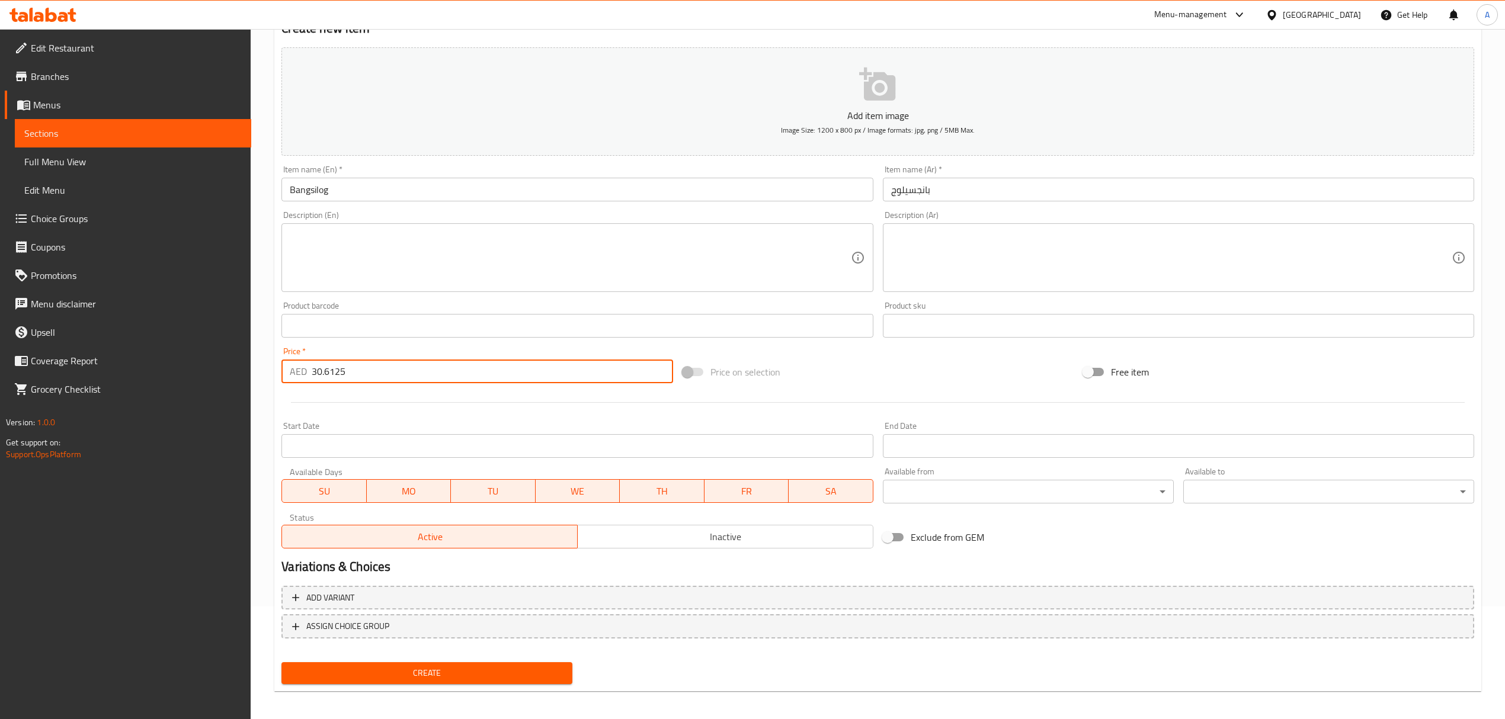
scroll to position [117, 0]
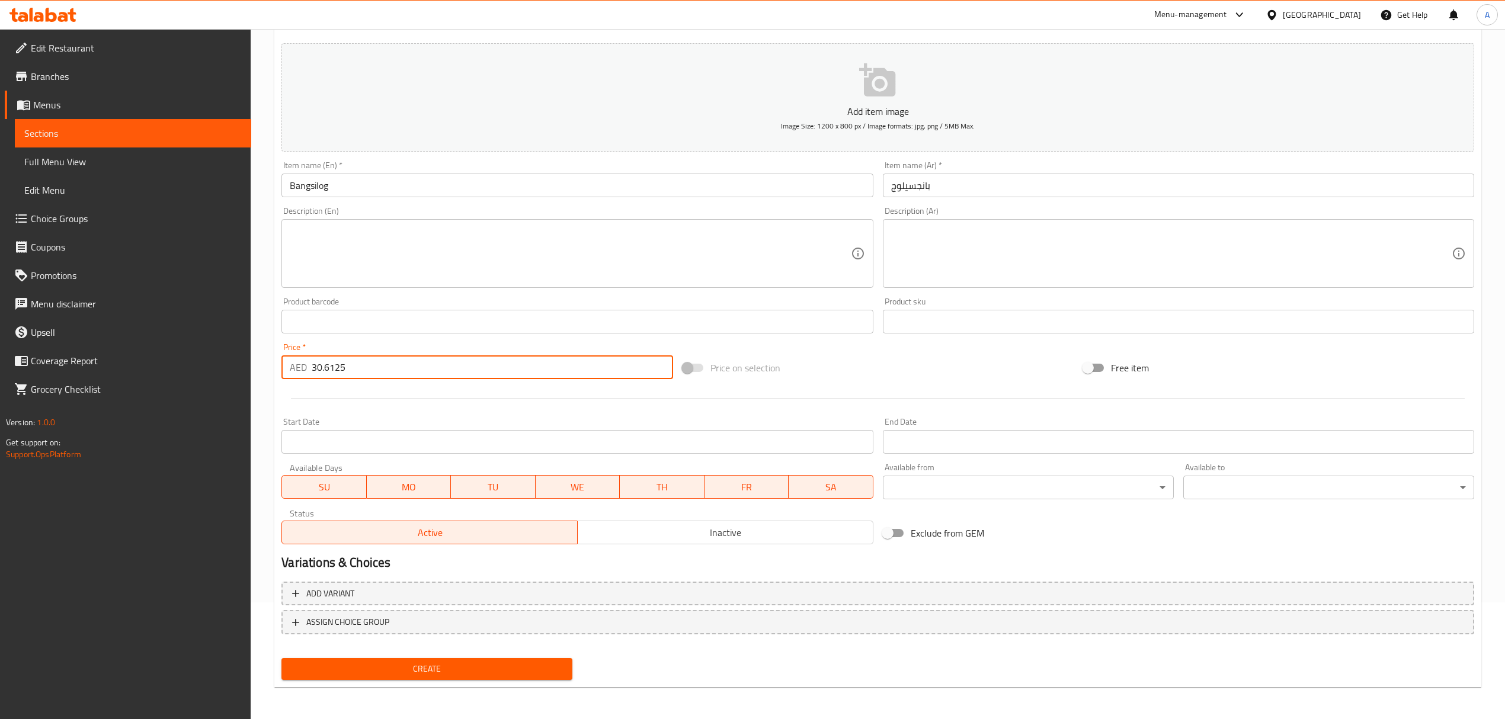
type input "30.6125"
click at [477, 671] on span "Create" at bounding box center [427, 669] width 272 height 15
drag, startPoint x: 328, startPoint y: 368, endPoint x: 251, endPoint y: 361, distance: 77.3
click at [252, 361] on div "Home / Restaurants management / Menus / Sections / item / create Silog Meal sec…" at bounding box center [878, 316] width 1254 height 808
paste input "30.6125"
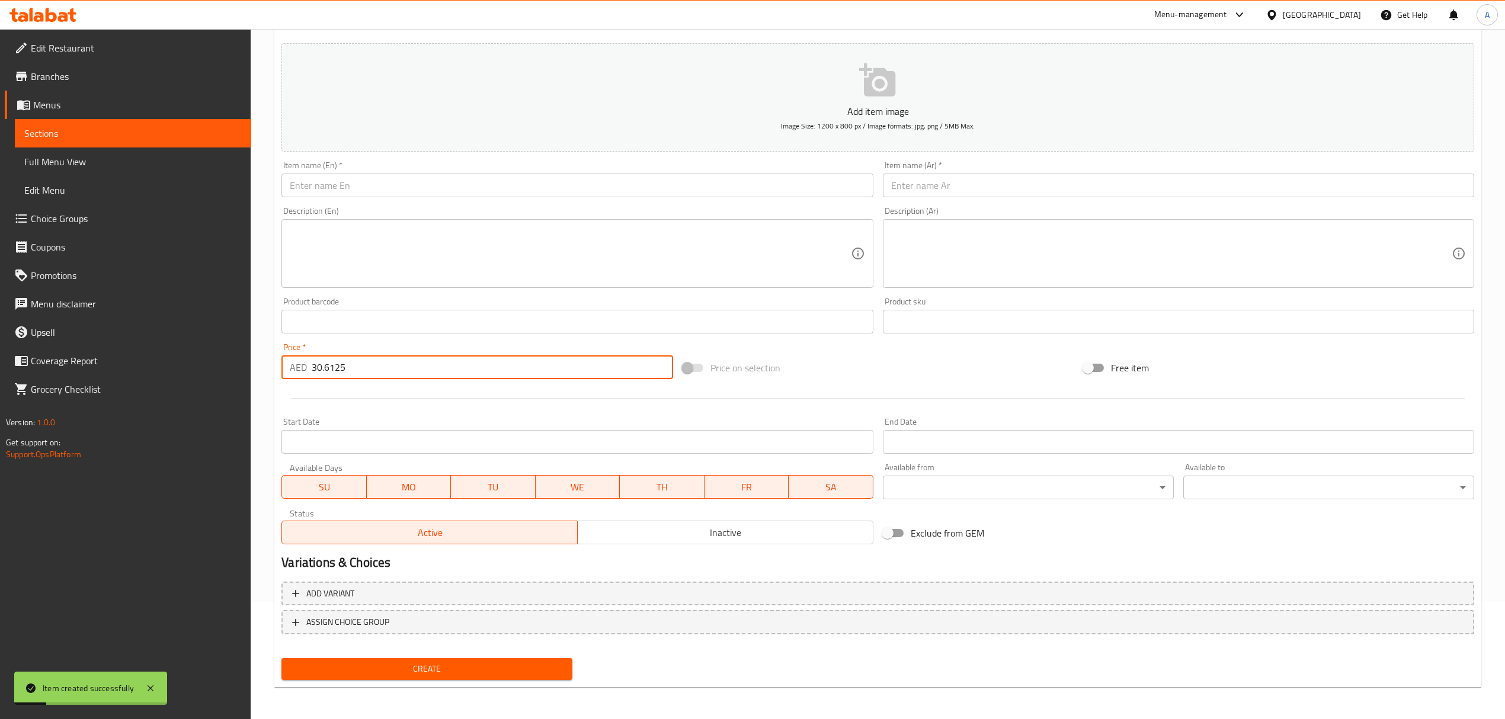
type input "30.6125"
click at [370, 183] on input "text" at bounding box center [576, 186] width 591 height 24
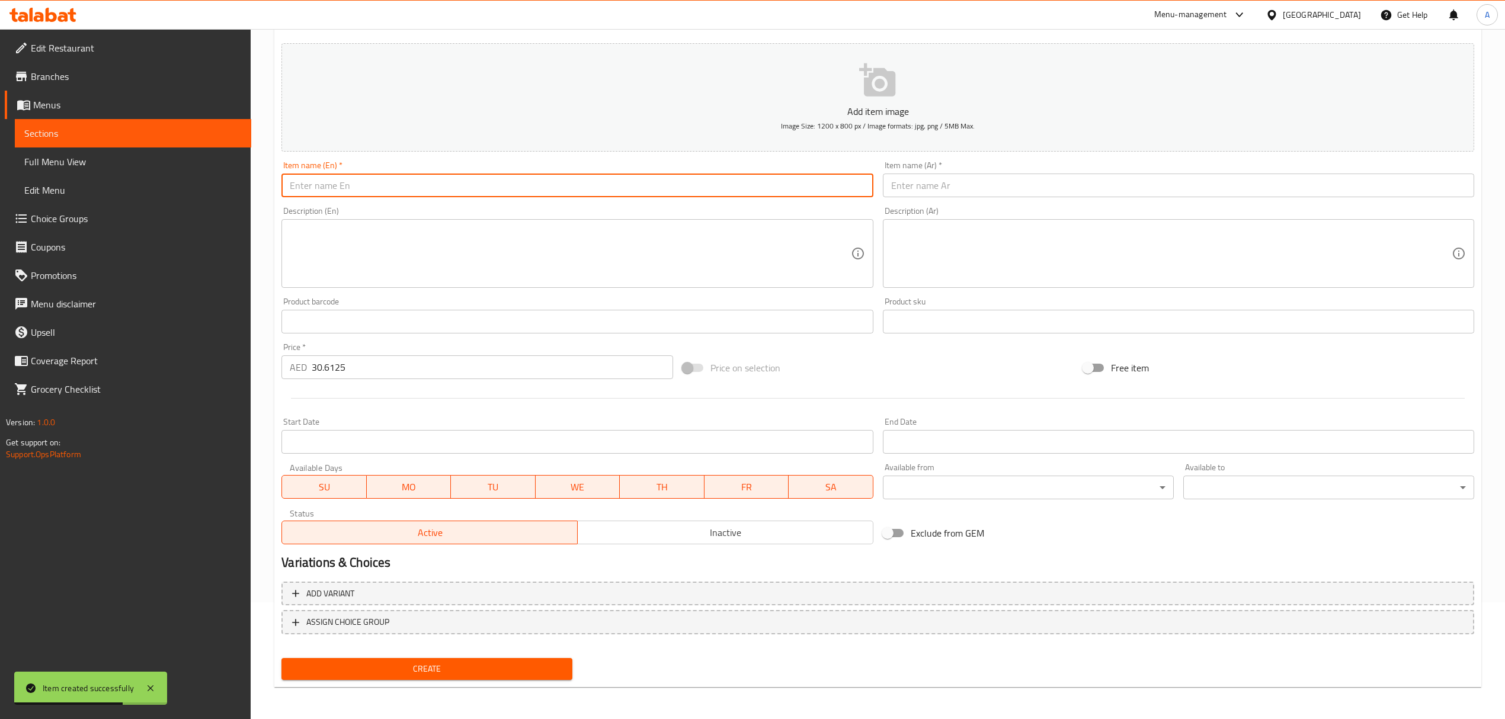
paste input "Tapsilog"
click at [370, 183] on input "Tapsilog" at bounding box center [576, 186] width 591 height 24
type input "Tapsilog"
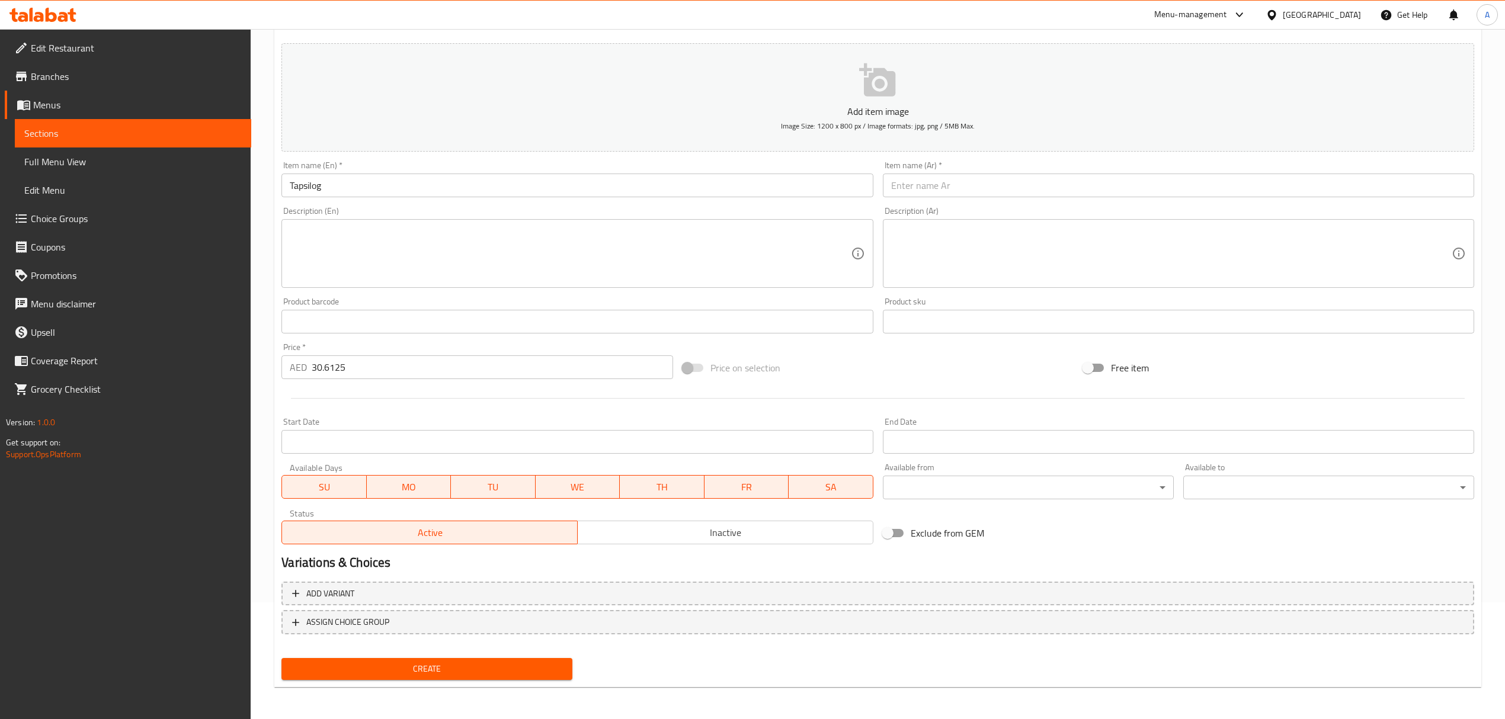
click at [966, 187] on input "text" at bounding box center [1178, 186] width 591 height 24
paste input "تابسيلوج"
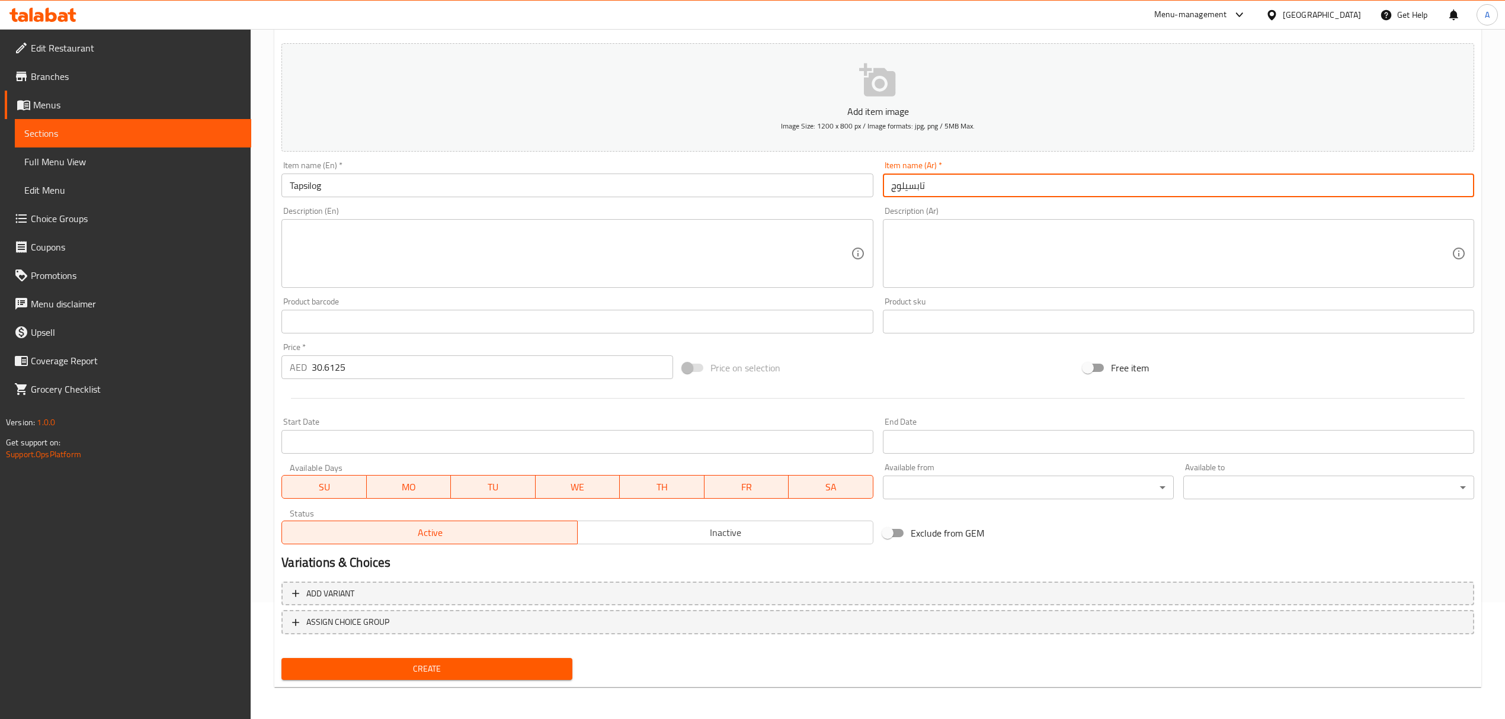
type input "تابسيلوج"
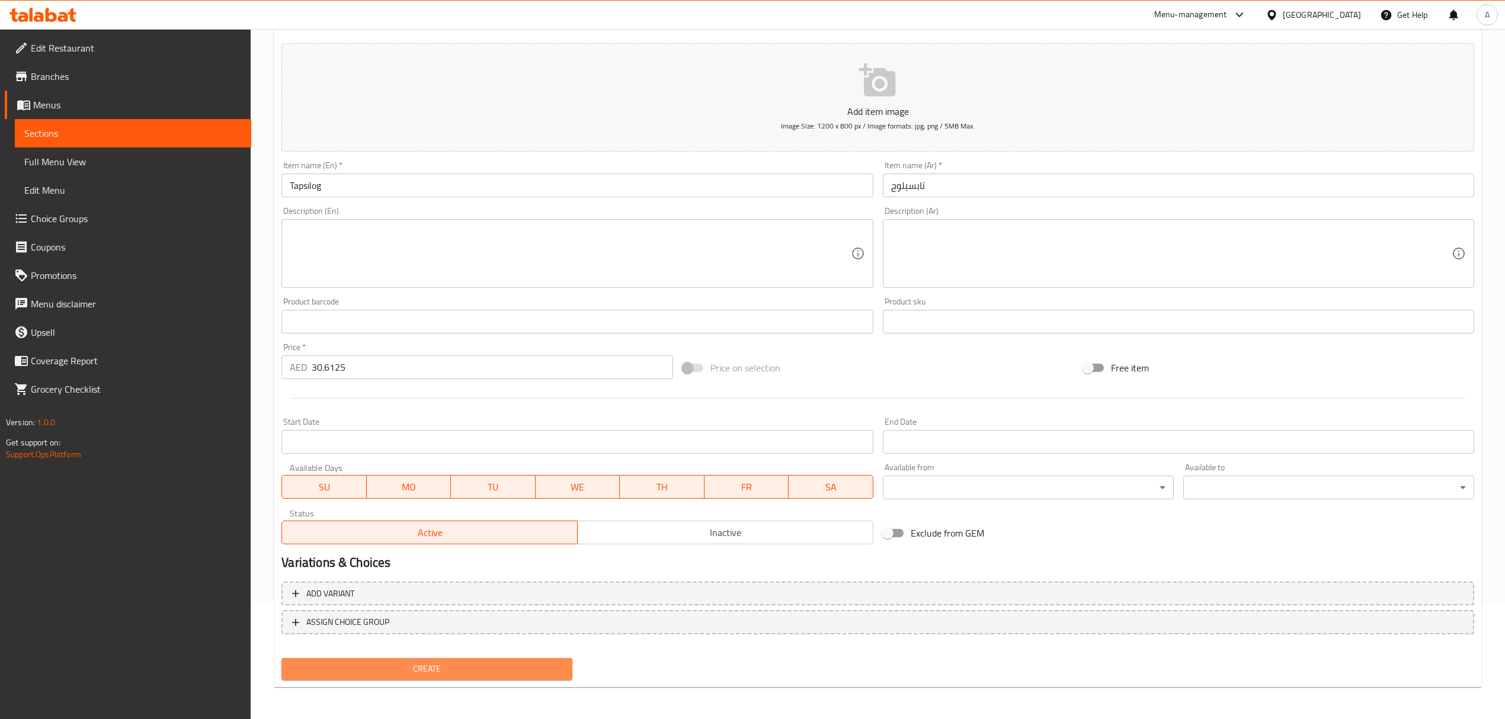
click at [505, 677] on button "Create" at bounding box center [426, 669] width 291 height 22
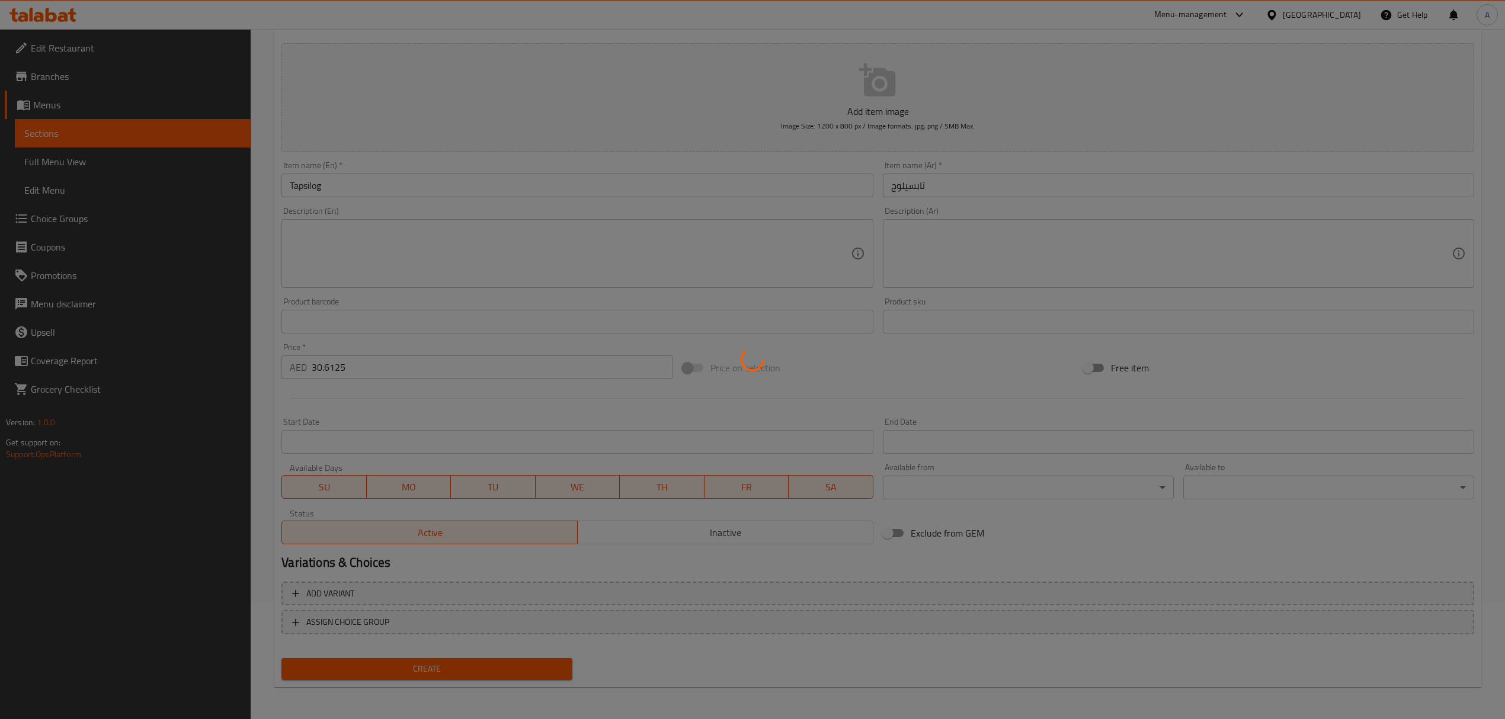
type input "0"
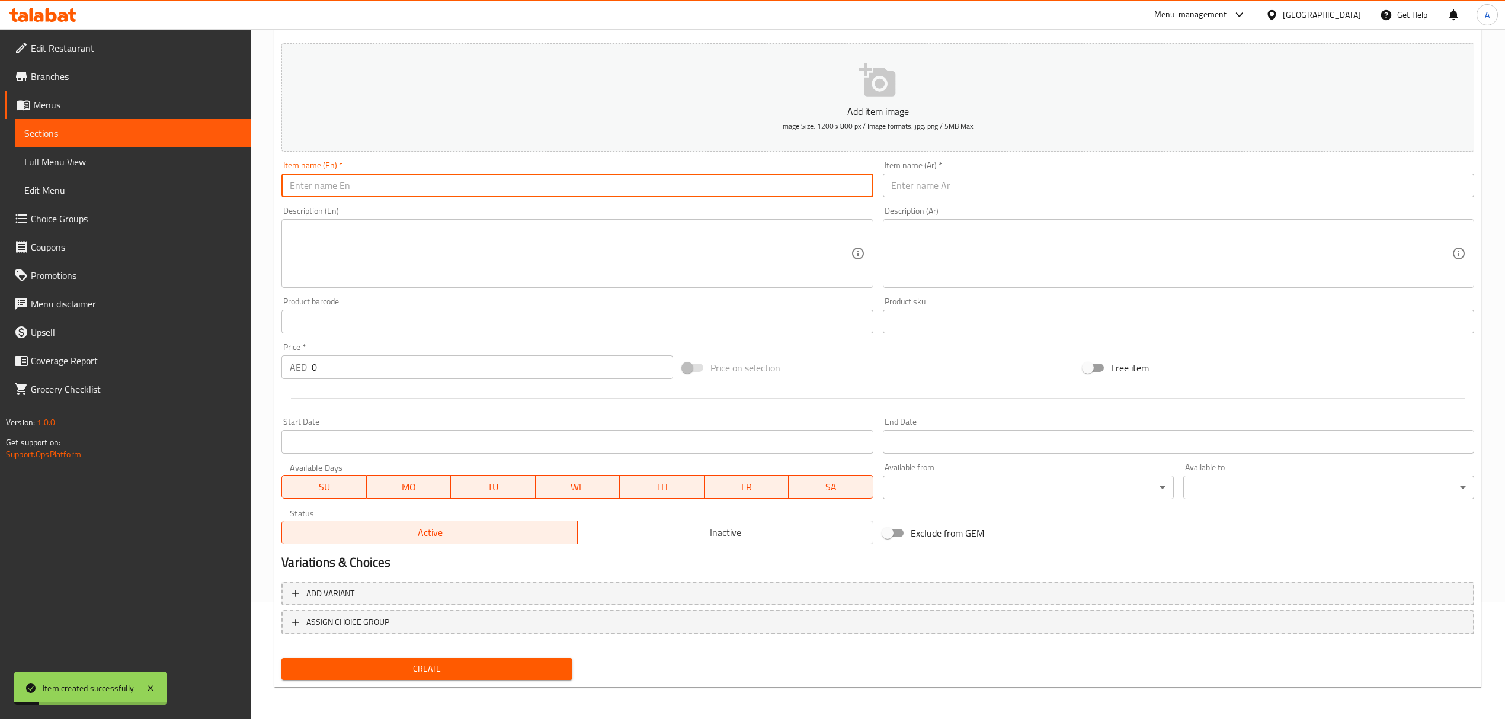
click at [396, 178] on input "text" at bounding box center [576, 186] width 591 height 24
paste input "Sisig Silog - Beef"
click at [389, 183] on input "Sisig Silog - Beef" at bounding box center [576, 186] width 591 height 24
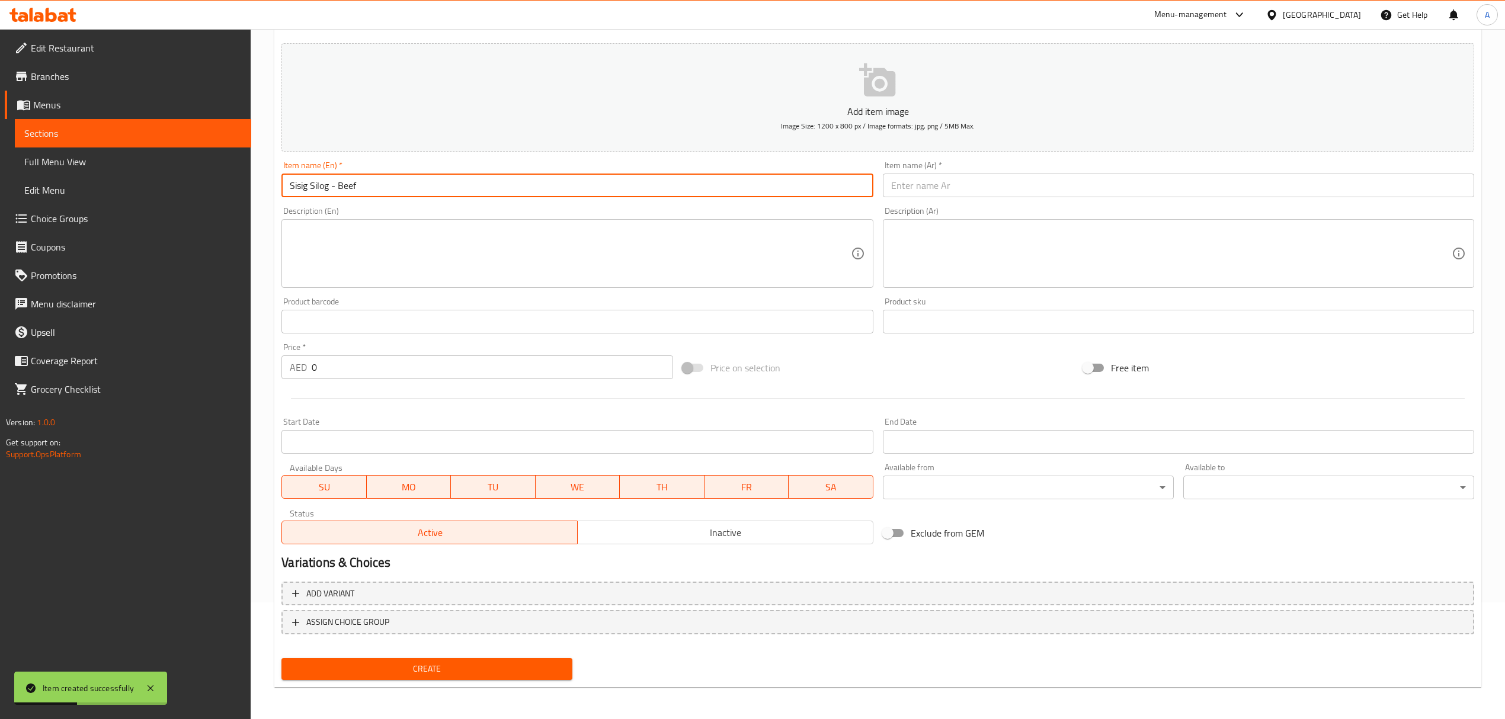
type input "Sisig Silog - Beef"
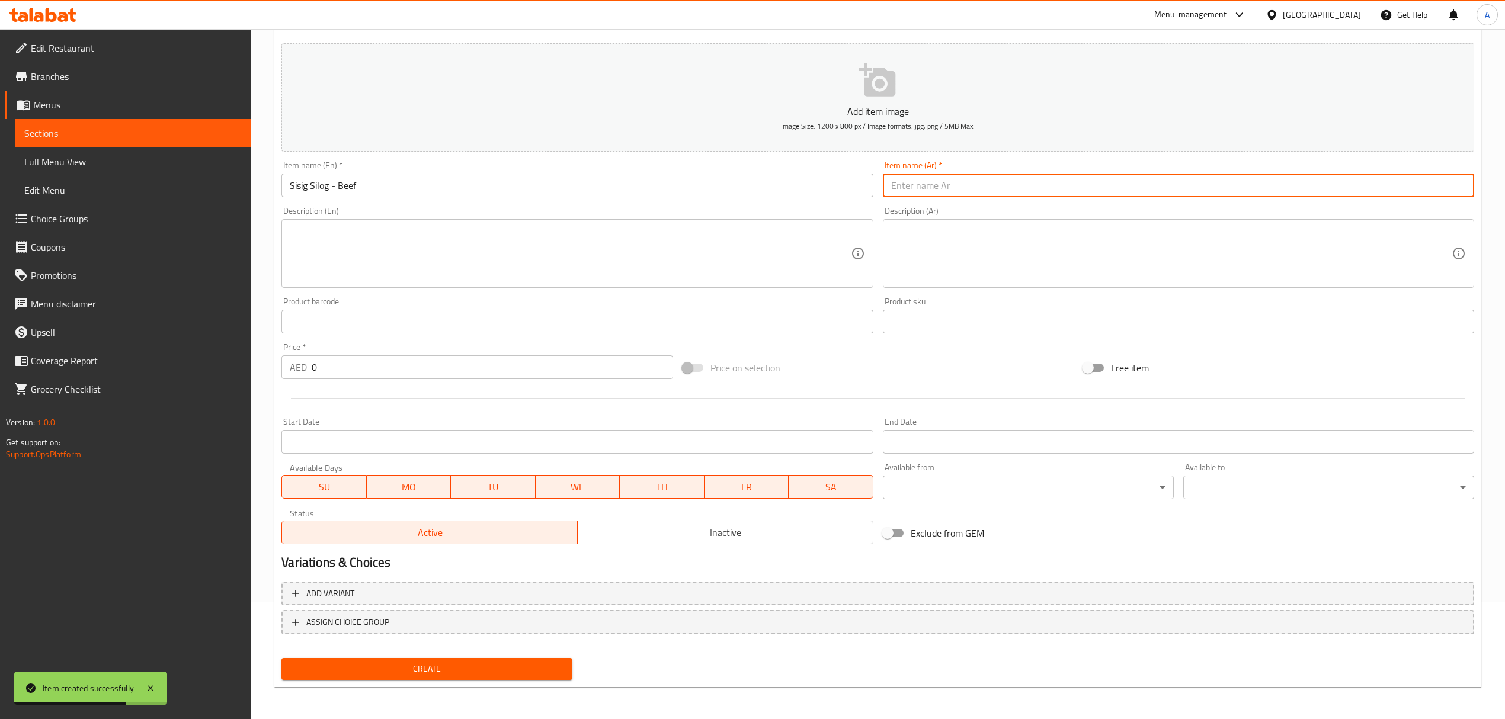
click at [955, 188] on input "text" at bounding box center [1178, 186] width 591 height 24
paste input "سيسيغ سيلوج - لحم بقري"
type input "سيسيغ سيلوج - لحم بقري"
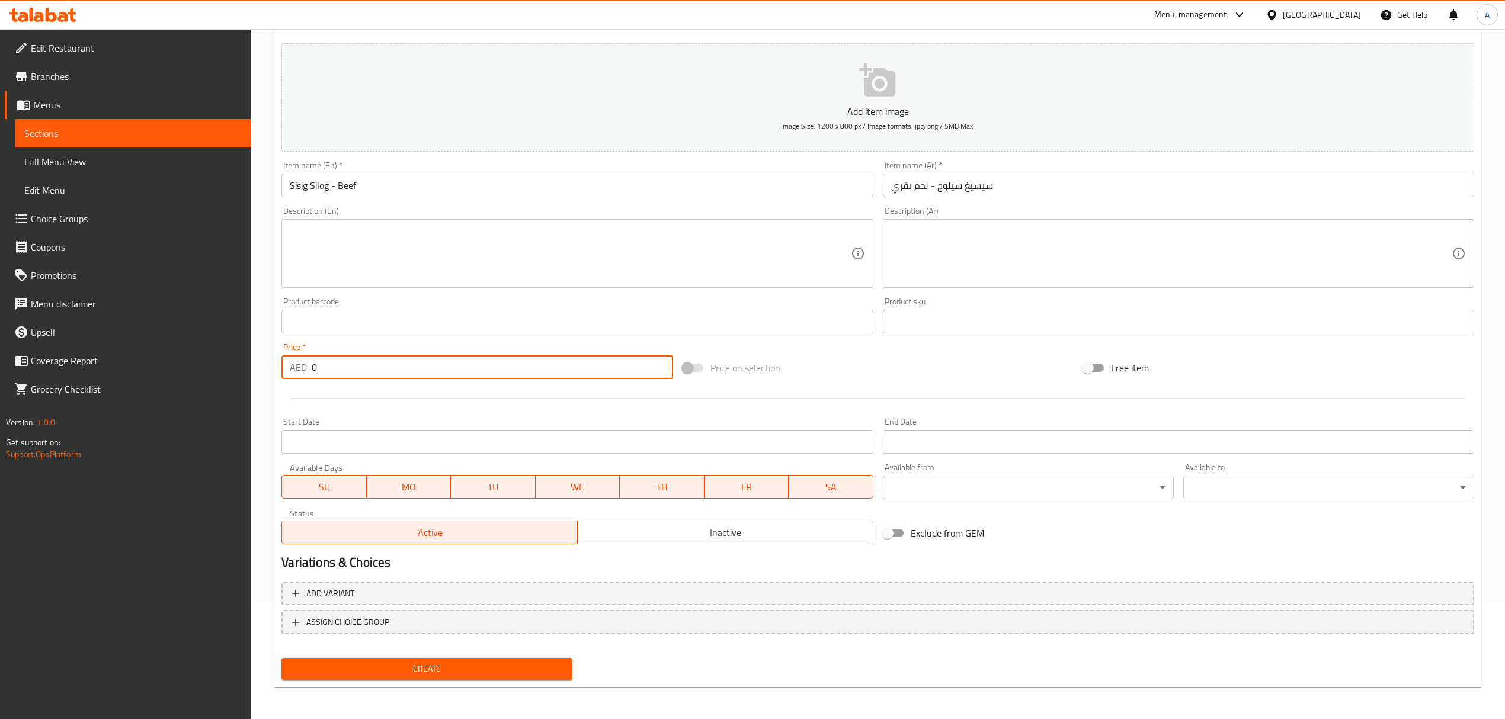
drag, startPoint x: 341, startPoint y: 363, endPoint x: 254, endPoint y: 365, distance: 87.7
click at [254, 365] on div "Home / Restaurants management / Menus / Sections / item / create Silog Meal sec…" at bounding box center [878, 316] width 1254 height 808
paste input "30.6125"
type input "30.6125"
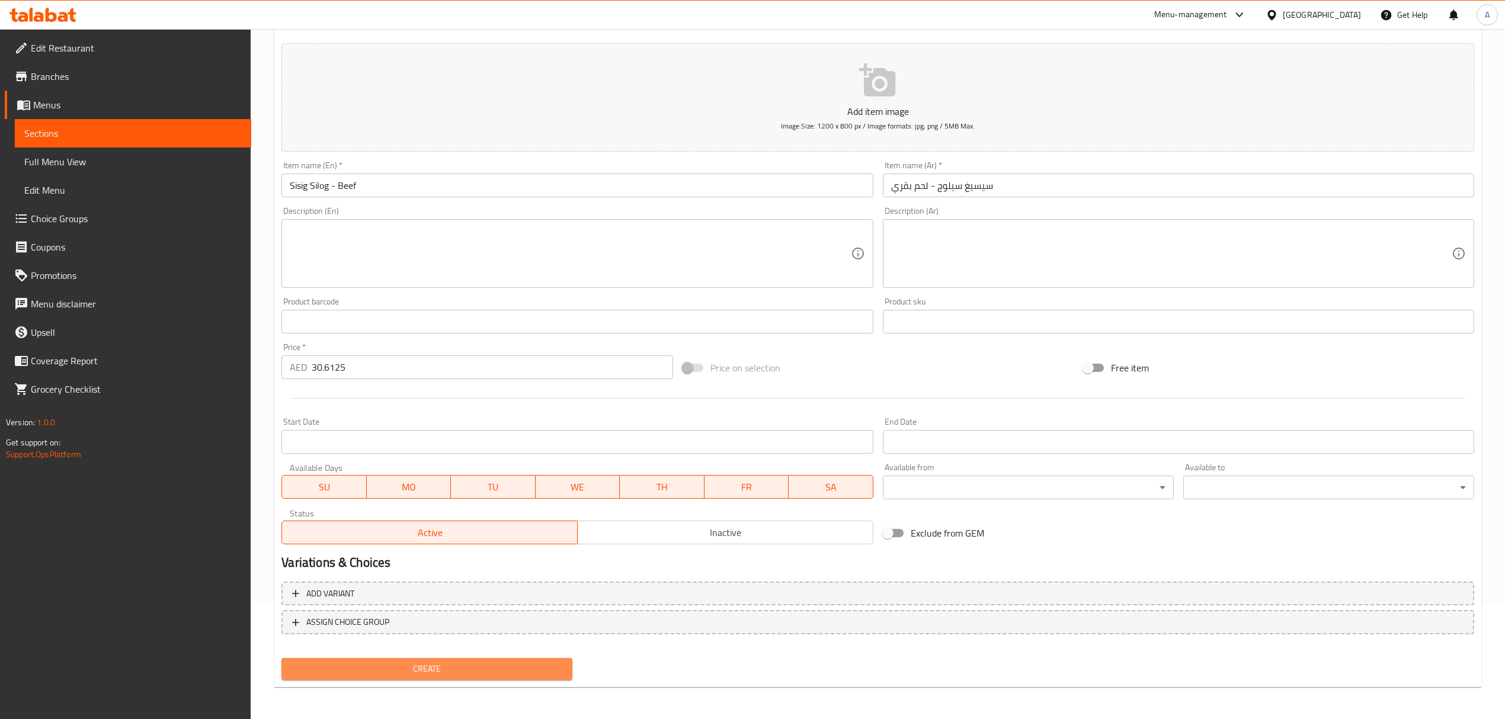
click at [459, 662] on span "Create" at bounding box center [427, 669] width 272 height 15
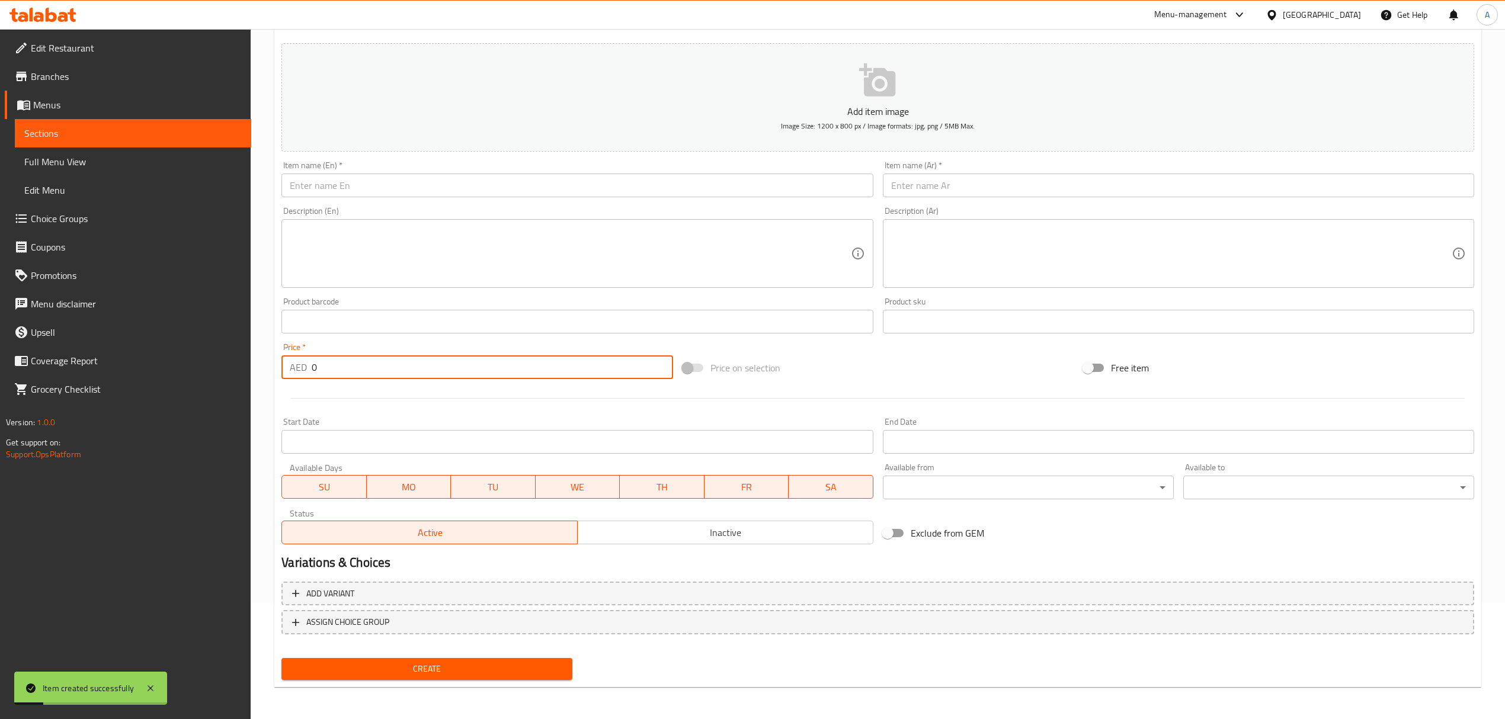
drag, startPoint x: 330, startPoint y: 365, endPoint x: 264, endPoint y: 365, distance: 66.4
click at [264, 365] on div "Home / Restaurants management / Menus / Sections / item / create Silog Meal sec…" at bounding box center [878, 316] width 1254 height 808
paste input "30.6125"
type input "30.6125"
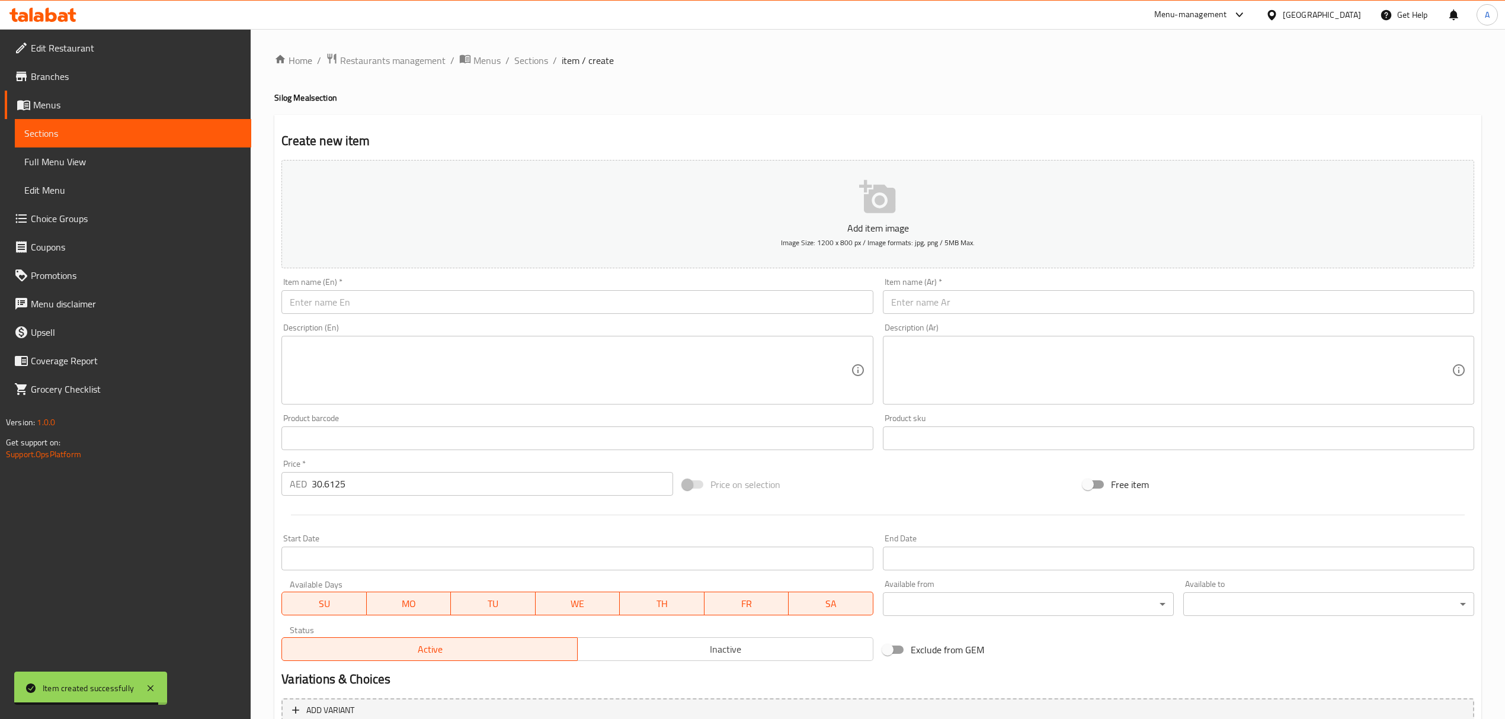
click at [425, 284] on div "Item name (En)   * Item name (En) *" at bounding box center [576, 296] width 591 height 36
click at [425, 294] on input "text" at bounding box center [576, 302] width 591 height 24
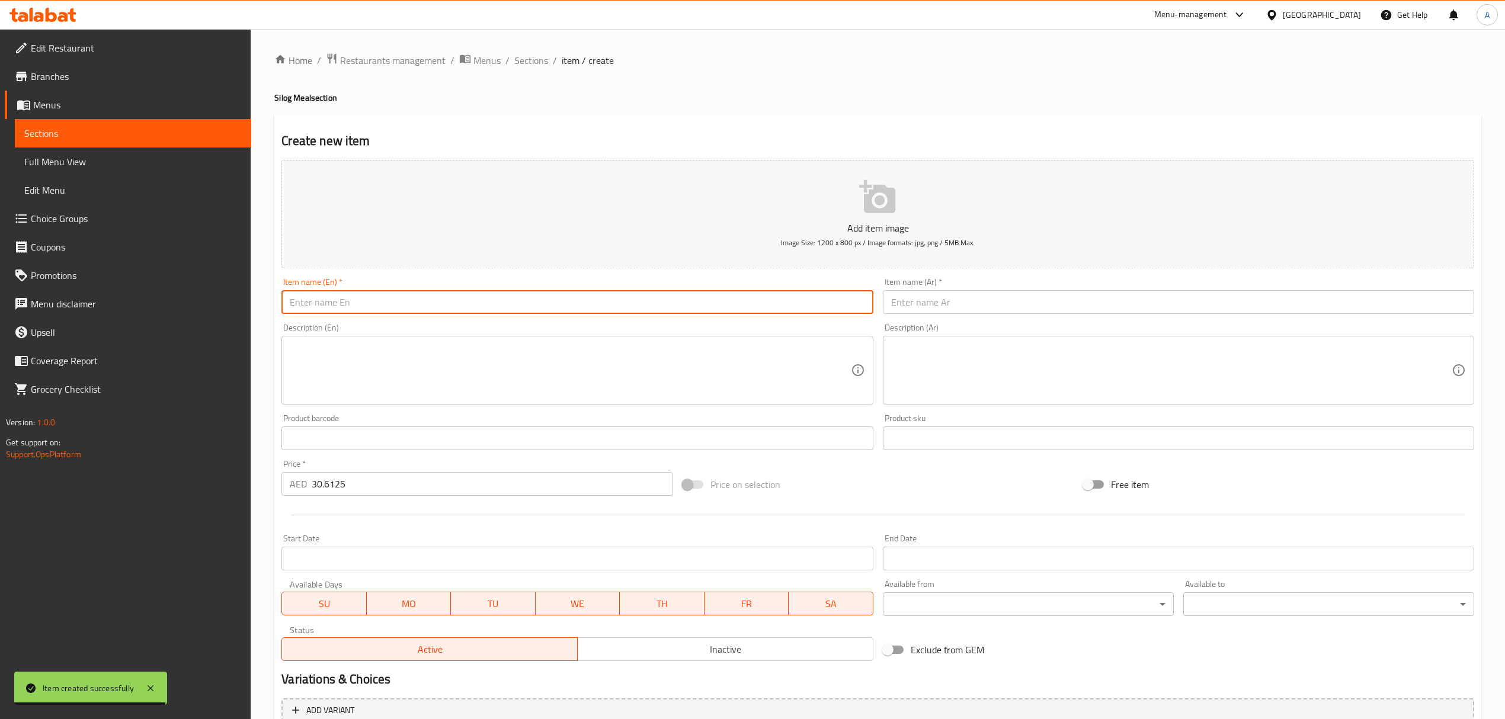
paste input "Sisig Silog - Bangus (MilkFish)"
click at [425, 294] on input "Sisig Silog - Bangus (MilkFish)" at bounding box center [576, 302] width 591 height 24
type input "Sisig Silog - Bangus (MilkFish)"
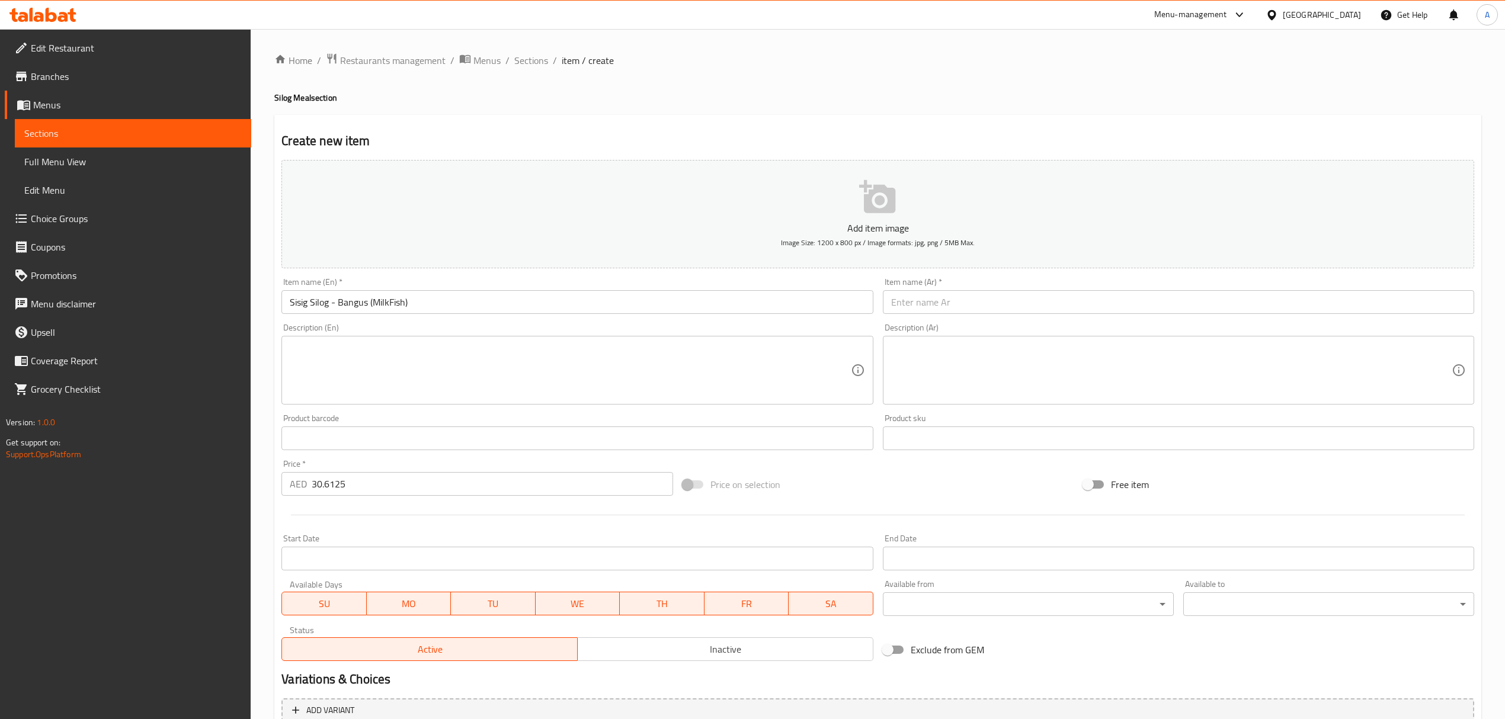
click at [1029, 299] on input "text" at bounding box center [1178, 302] width 591 height 24
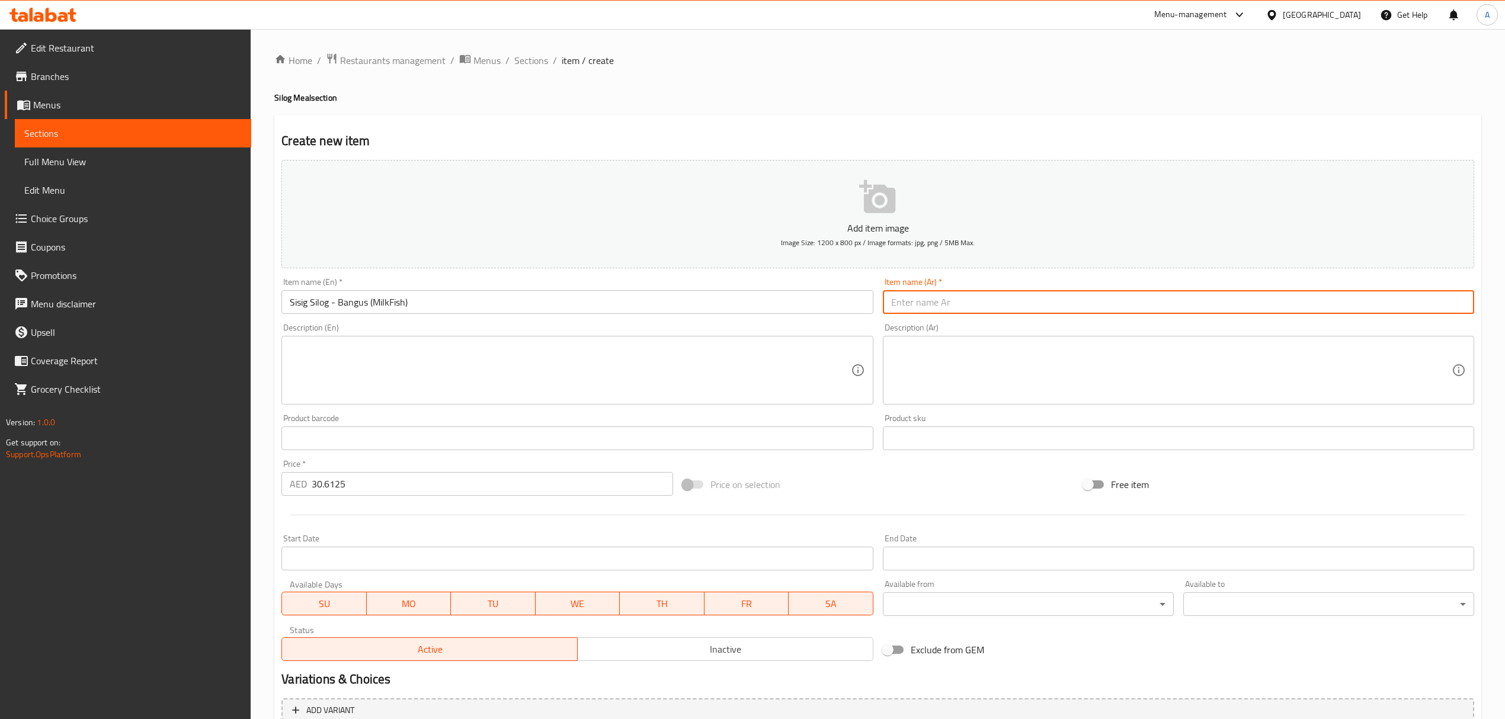
paste input "سيسيغ سيلوج - سمك اللبن"
type input "سيسيغ سيلوج - سمك اللبن"
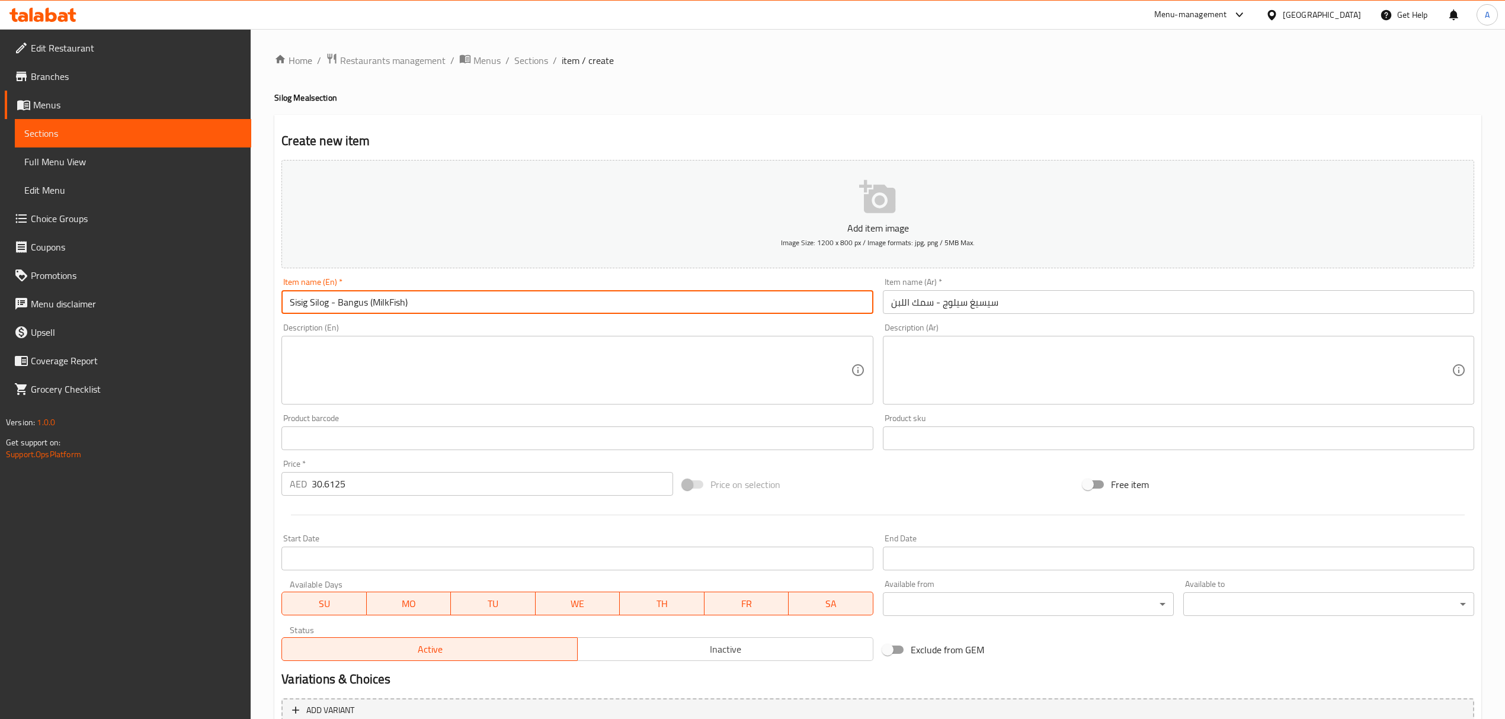
click at [389, 305] on input "Sisig Silog - Bangus (MilkFish)" at bounding box center [576, 302] width 591 height 24
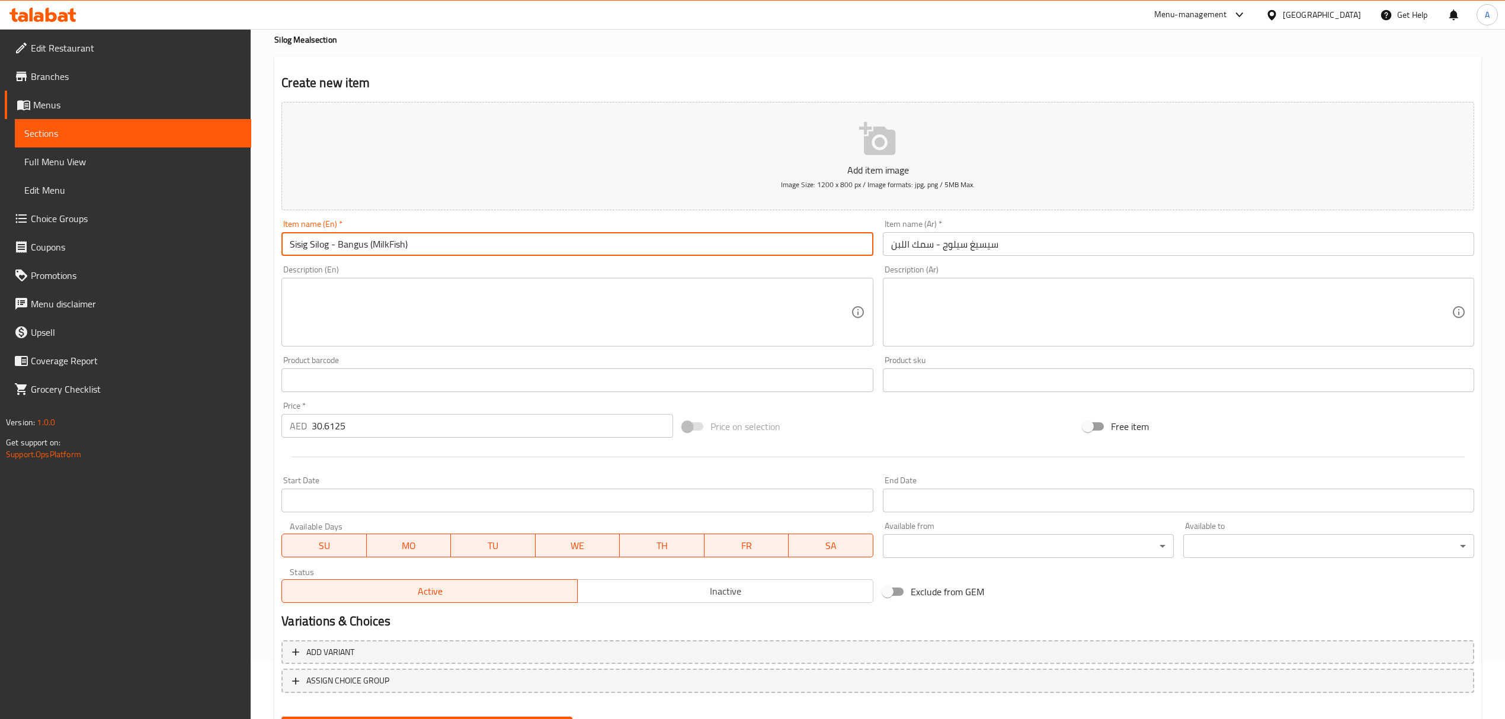
scroll to position [117, 0]
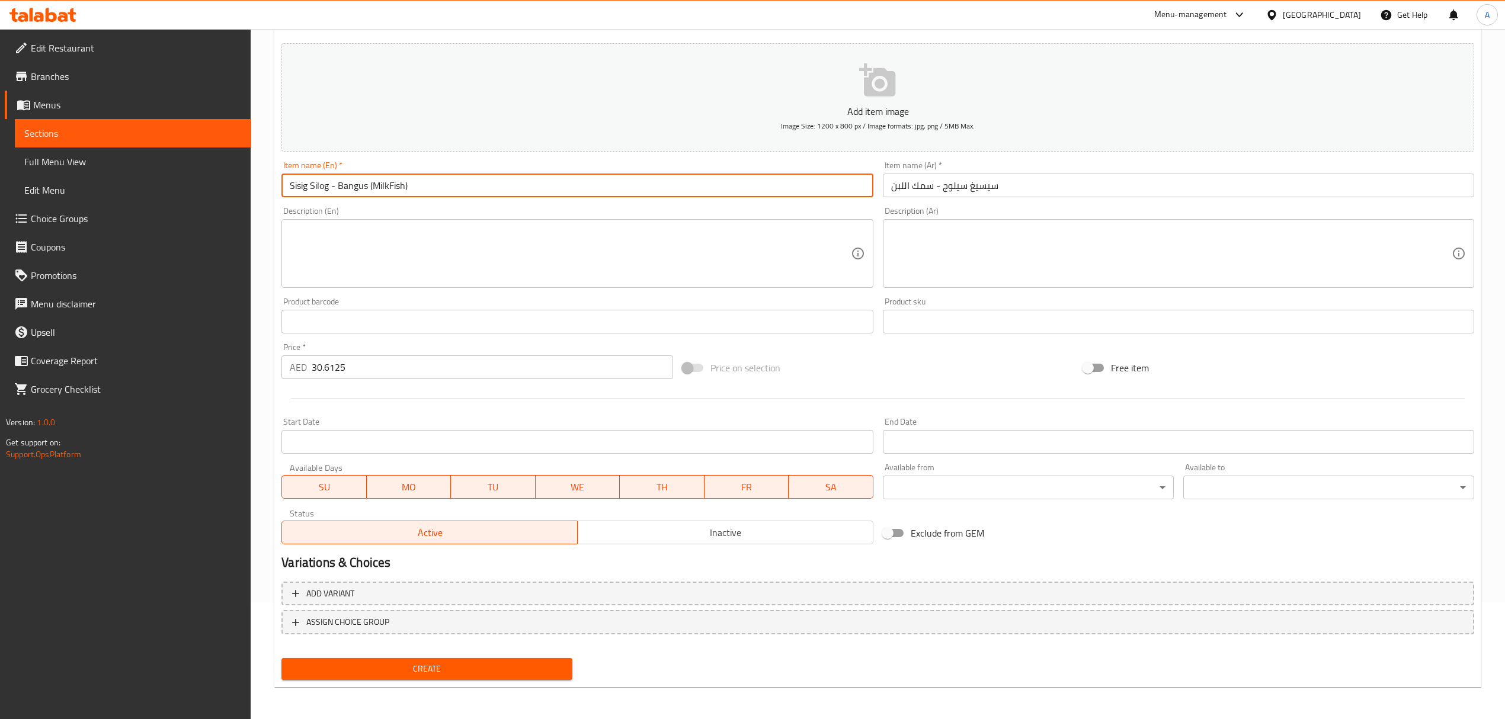
click at [538, 672] on span "Create" at bounding box center [427, 669] width 272 height 15
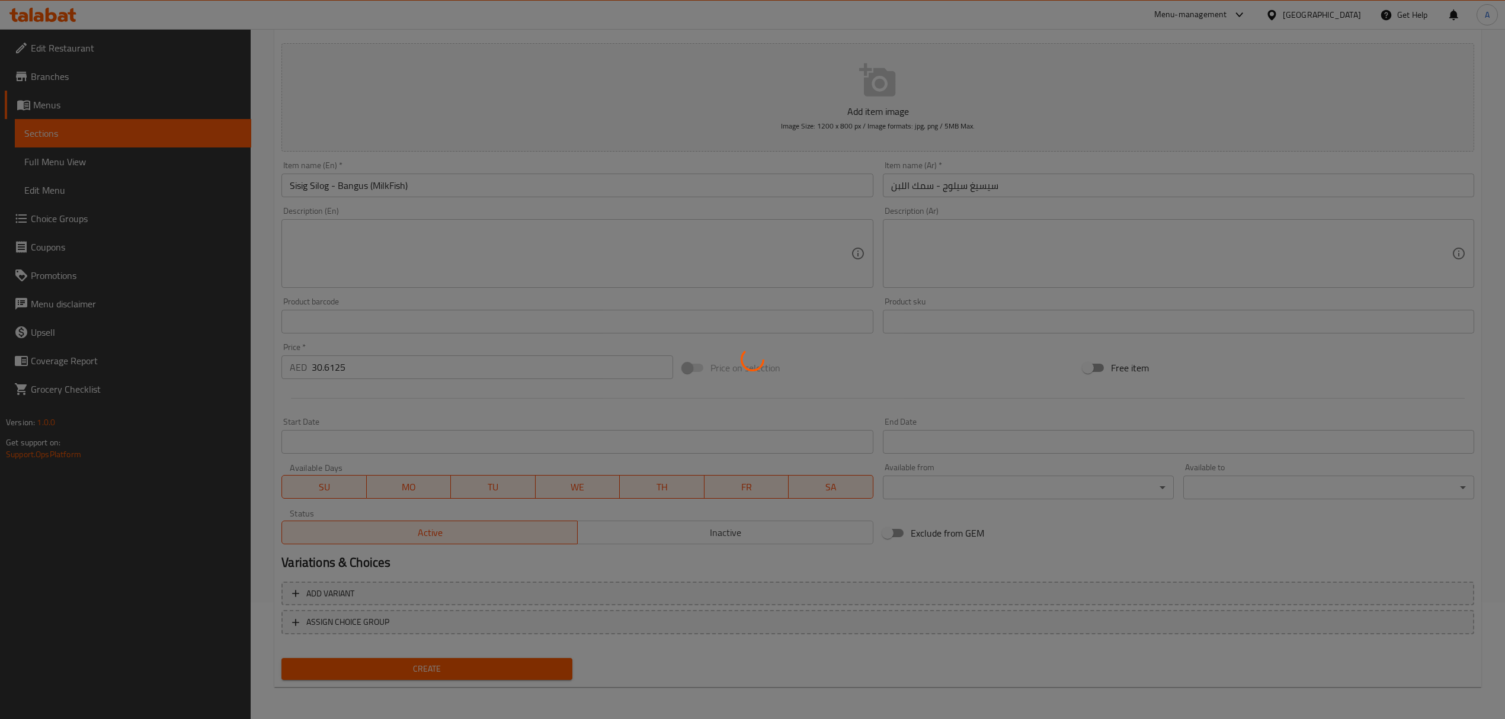
type input "0"
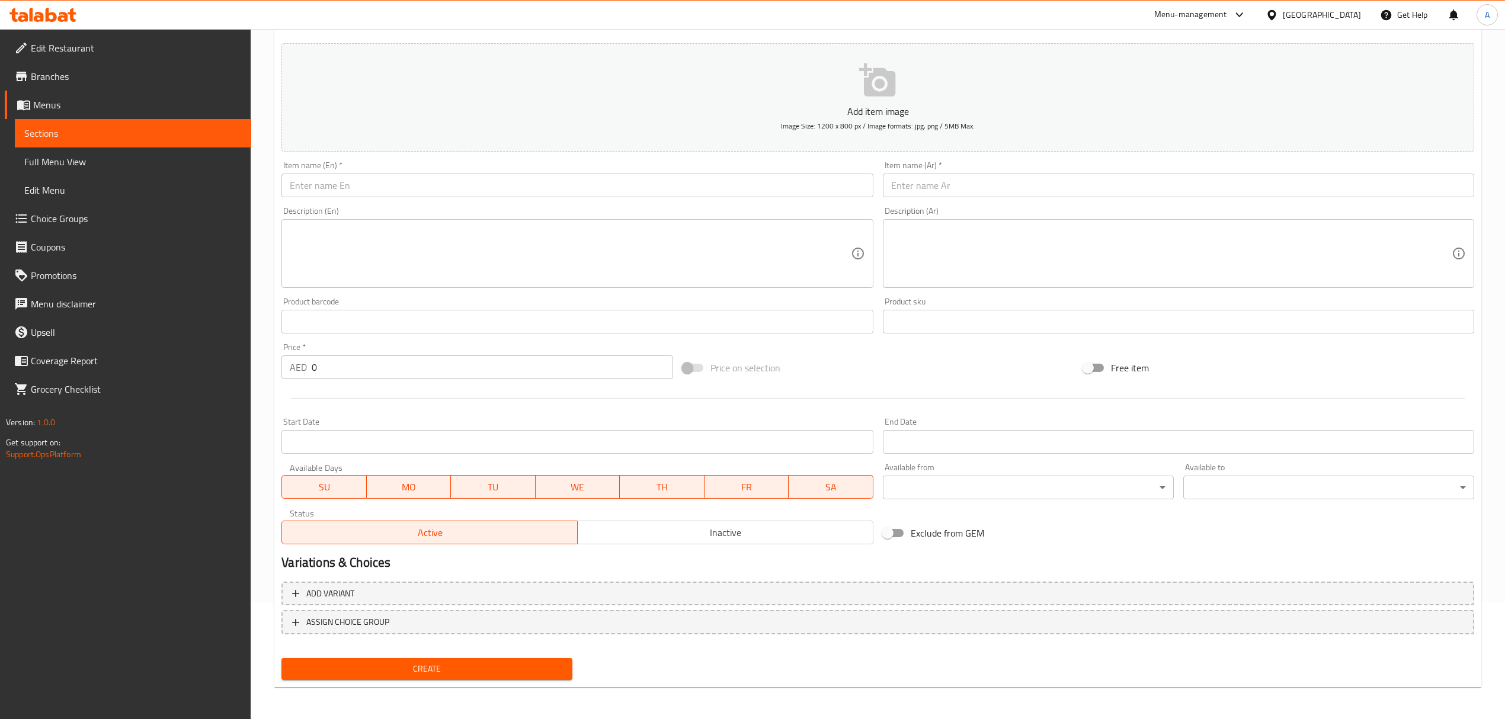
click at [1493, 271] on div "Home / Restaurants management / Menus / Sections / item / create Silog Meal sec…" at bounding box center [878, 316] width 1254 height 808
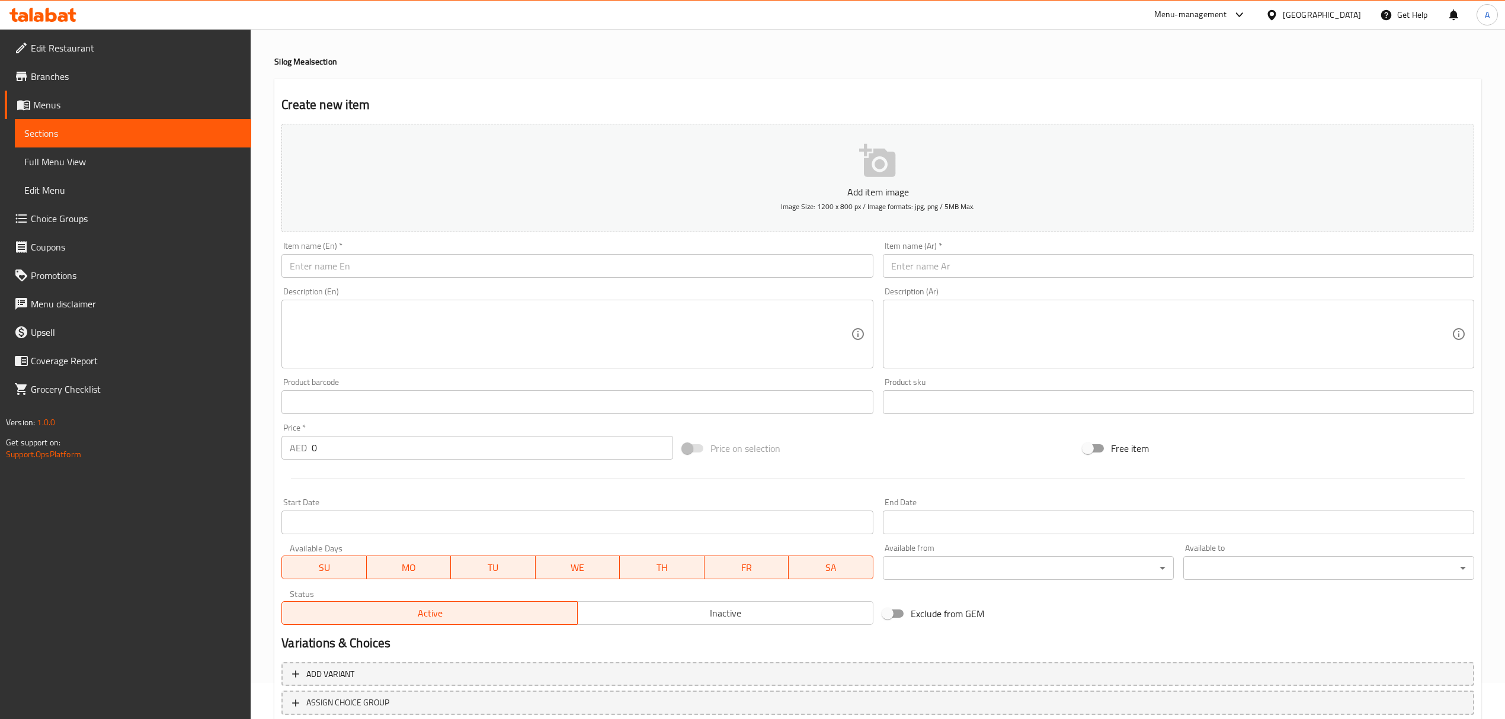
scroll to position [0, 0]
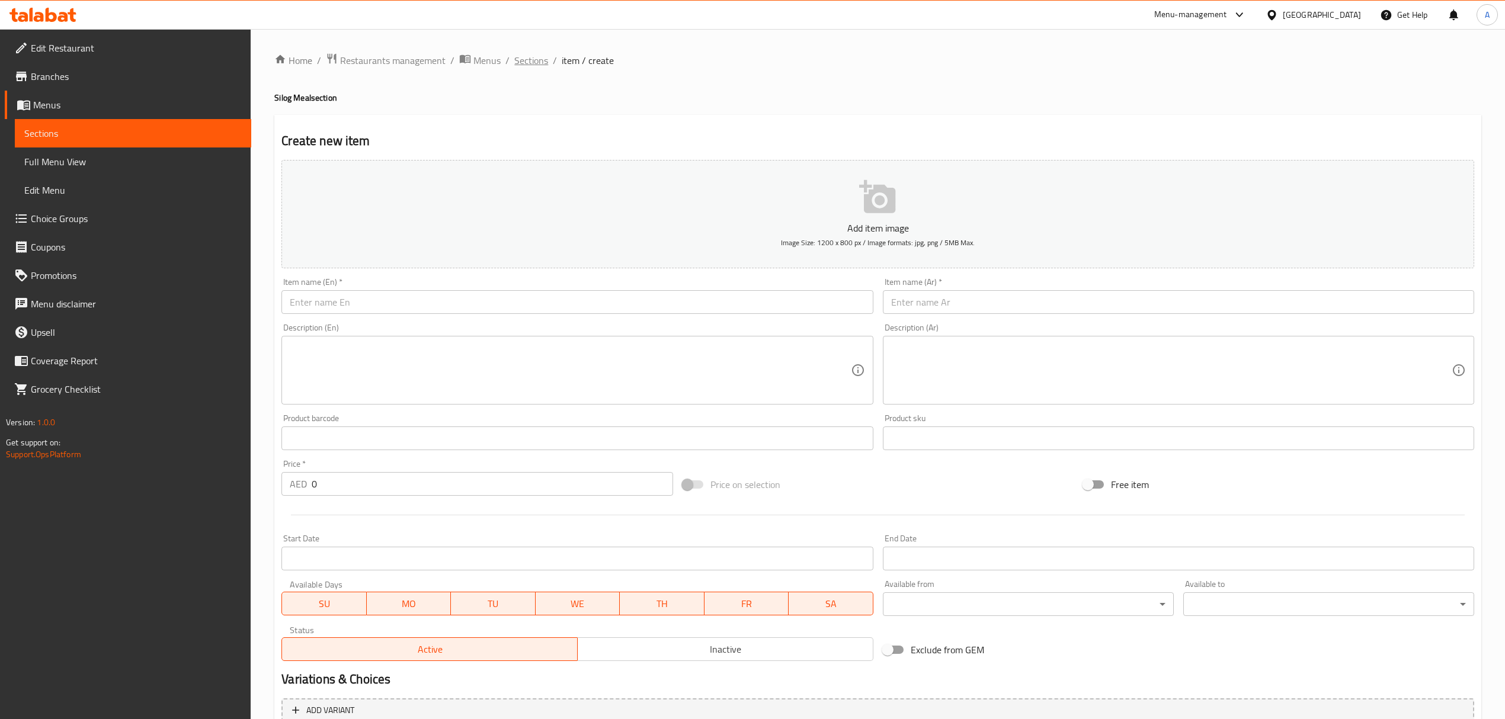
click at [538, 64] on span "Sections" at bounding box center [531, 60] width 34 height 14
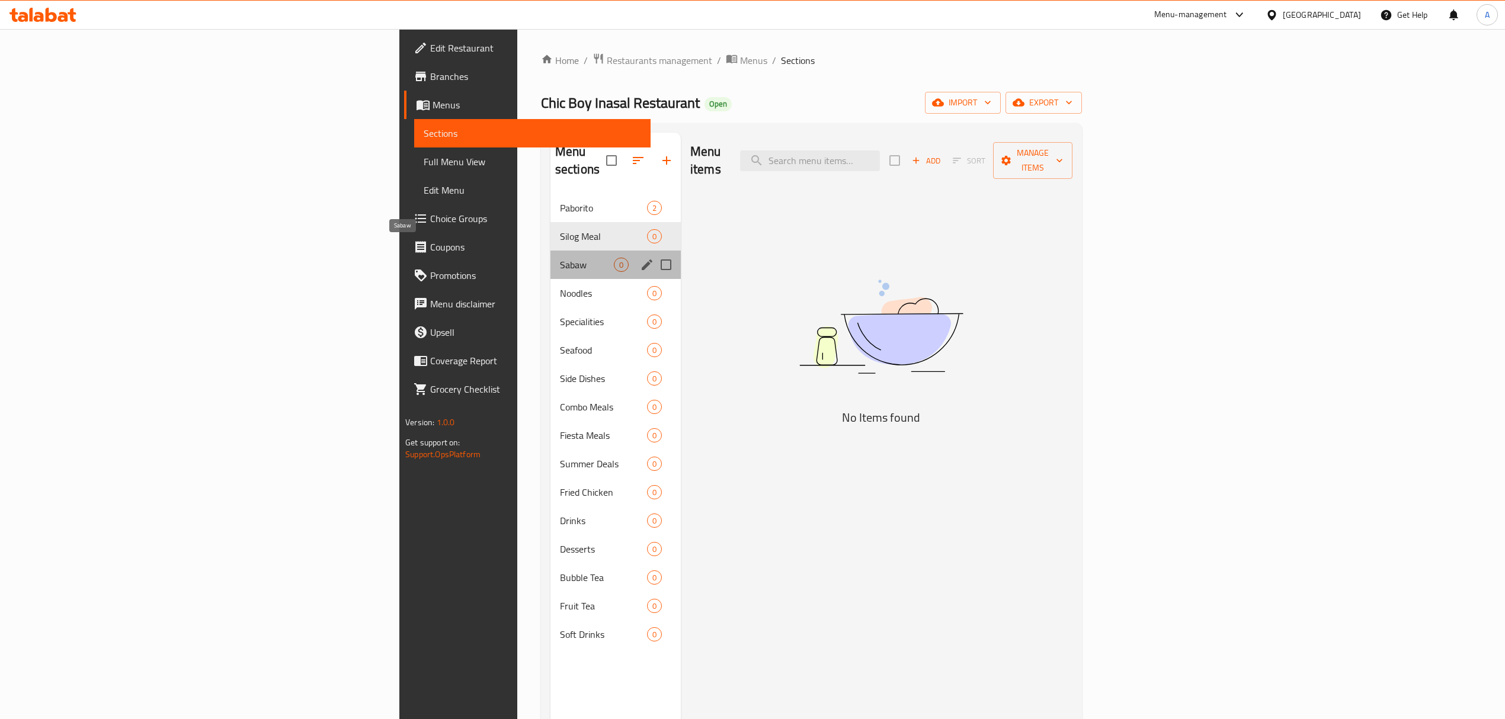
click at [560, 258] on span "Sabaw" at bounding box center [587, 265] width 54 height 14
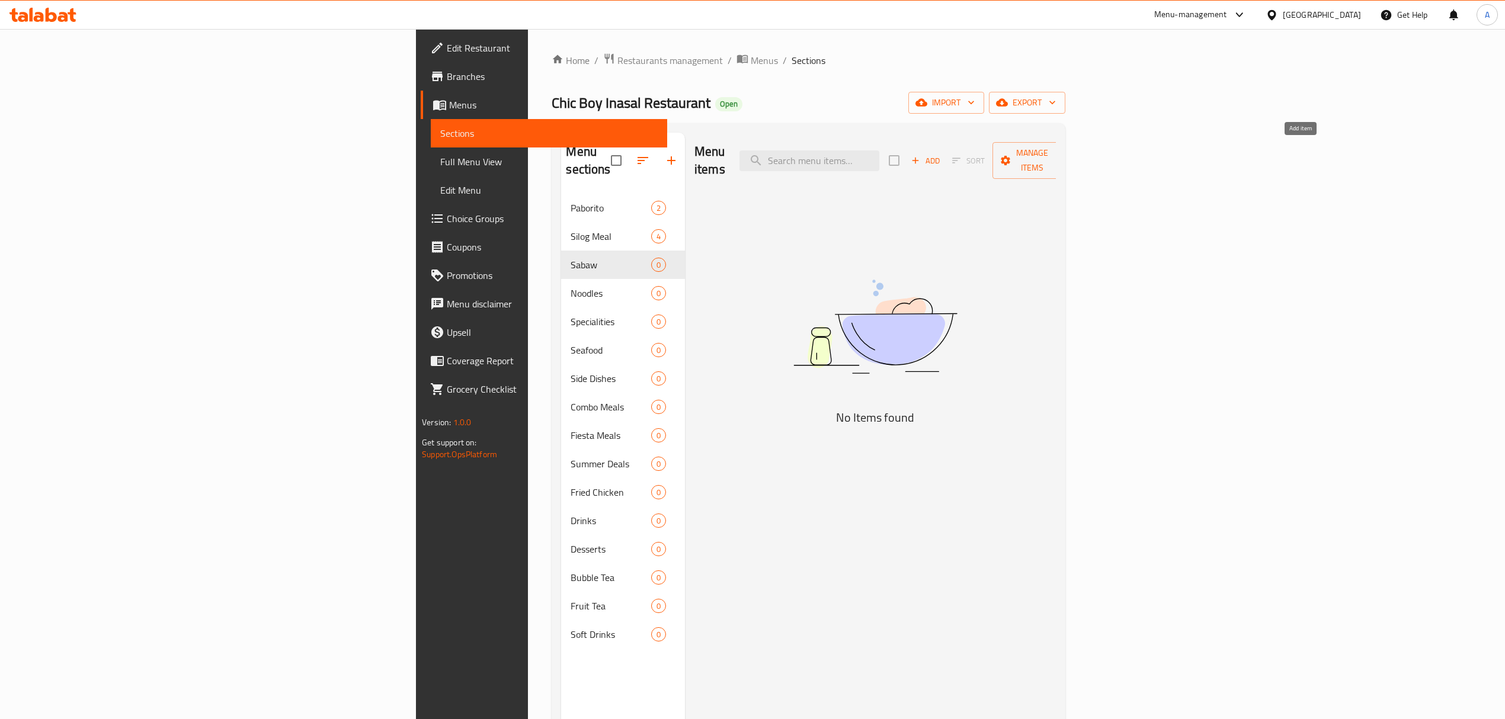
click at [942, 157] on span "Add" at bounding box center [926, 161] width 32 height 14
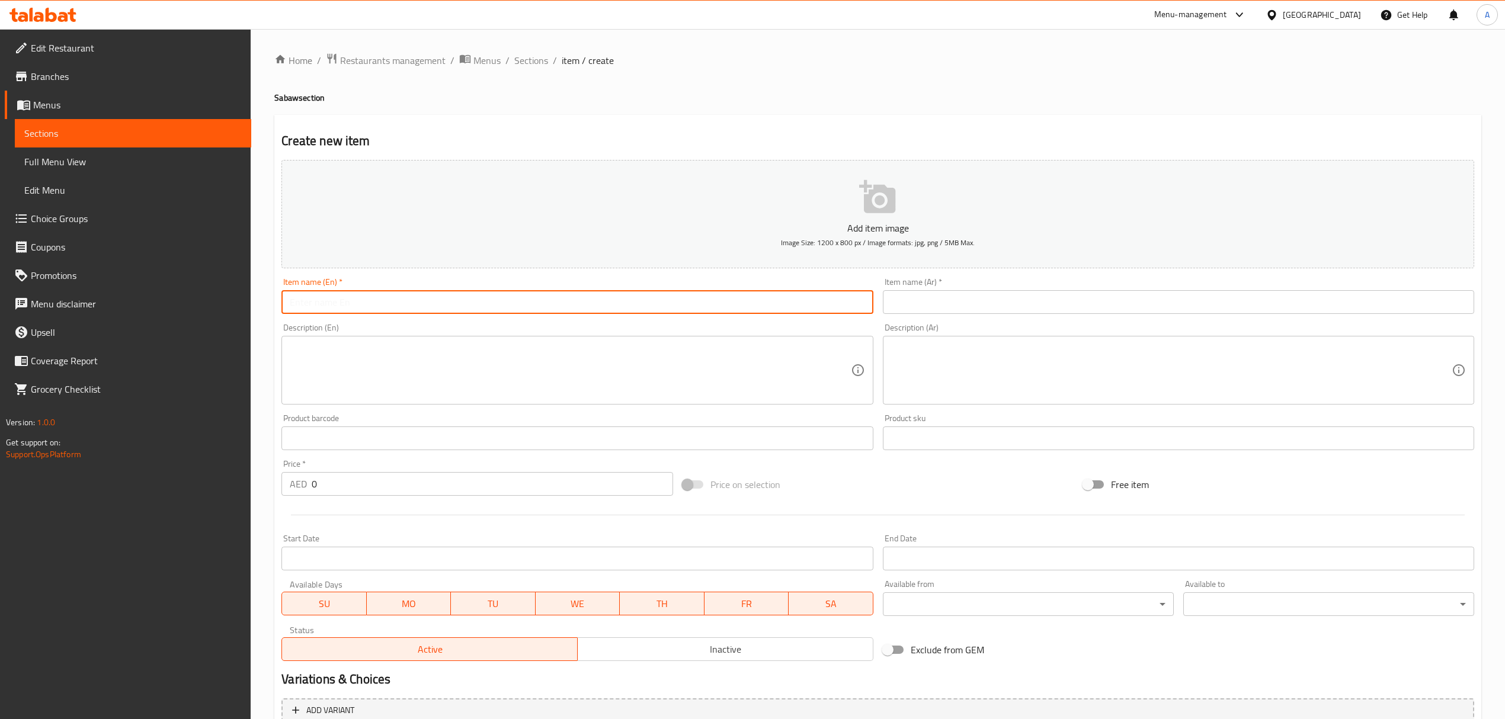
click at [546, 296] on input "text" at bounding box center [576, 302] width 591 height 24
paste input "Spaghetti & Fries"
click at [546, 296] on input "Spaghetti & Fries" at bounding box center [576, 302] width 591 height 24
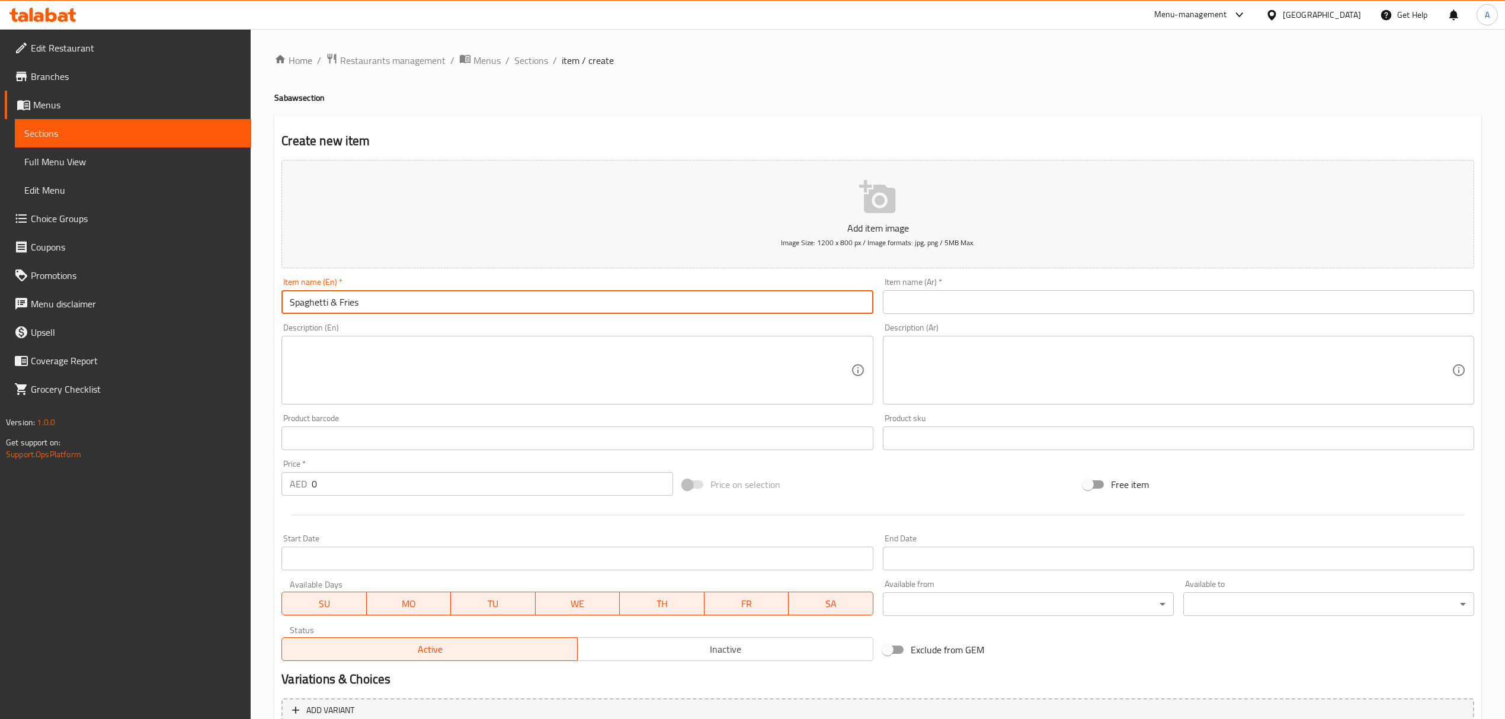
type input "Spaghetti & Fries"
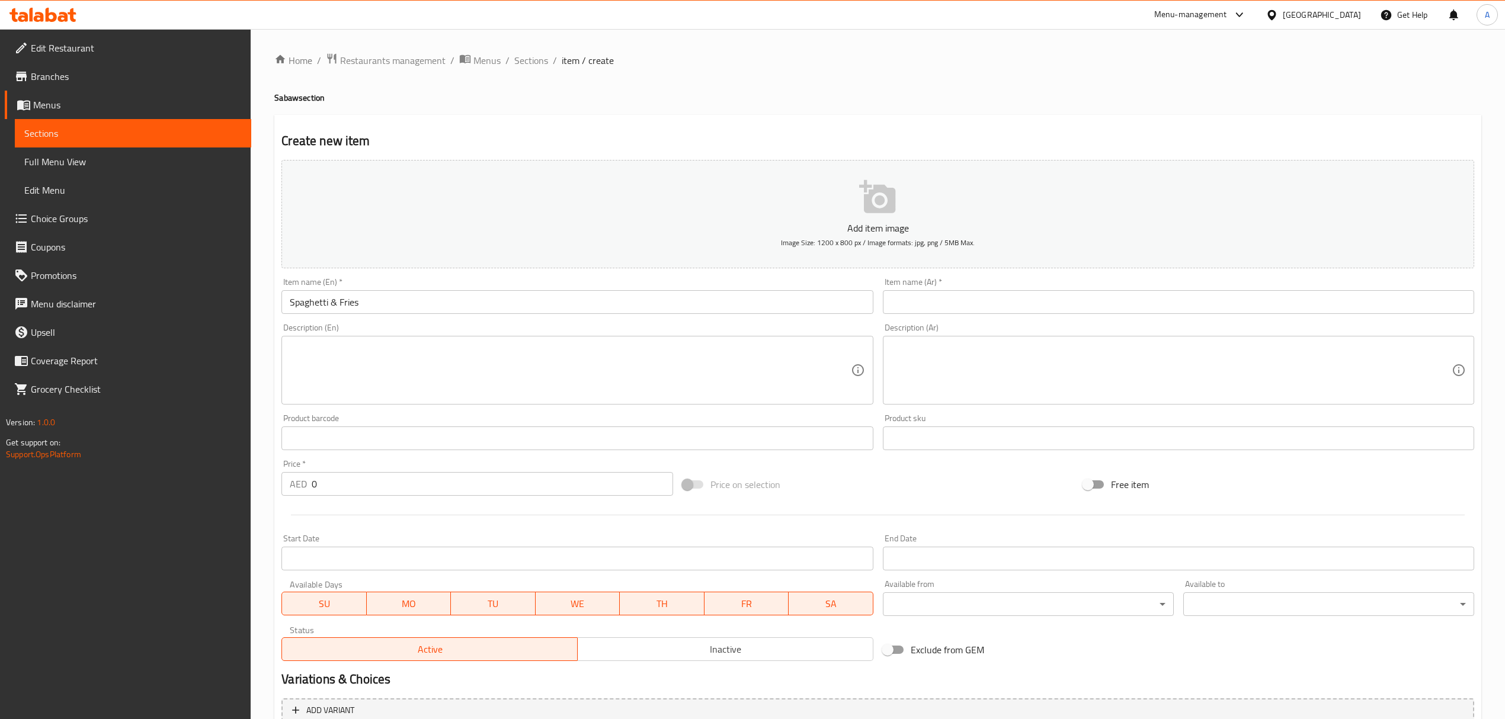
click at [1016, 297] on input "text" at bounding box center [1178, 302] width 591 height 24
paste input "سباغيتي مع بطاطس مقلية"
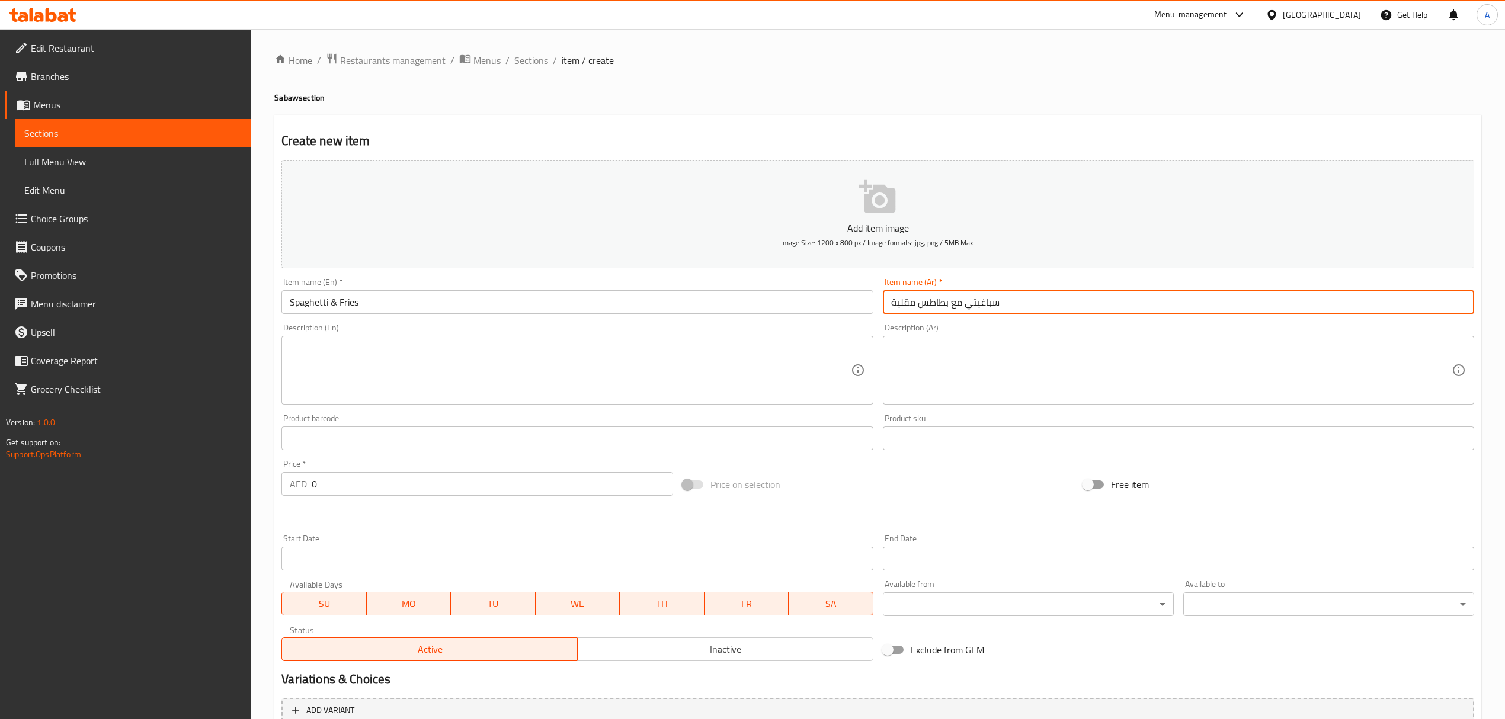
click at [922, 307] on input "سباغيتي مع بطاطس مقلية" at bounding box center [1178, 302] width 591 height 24
type input "سباغيتي مع بطاطا مقلية"
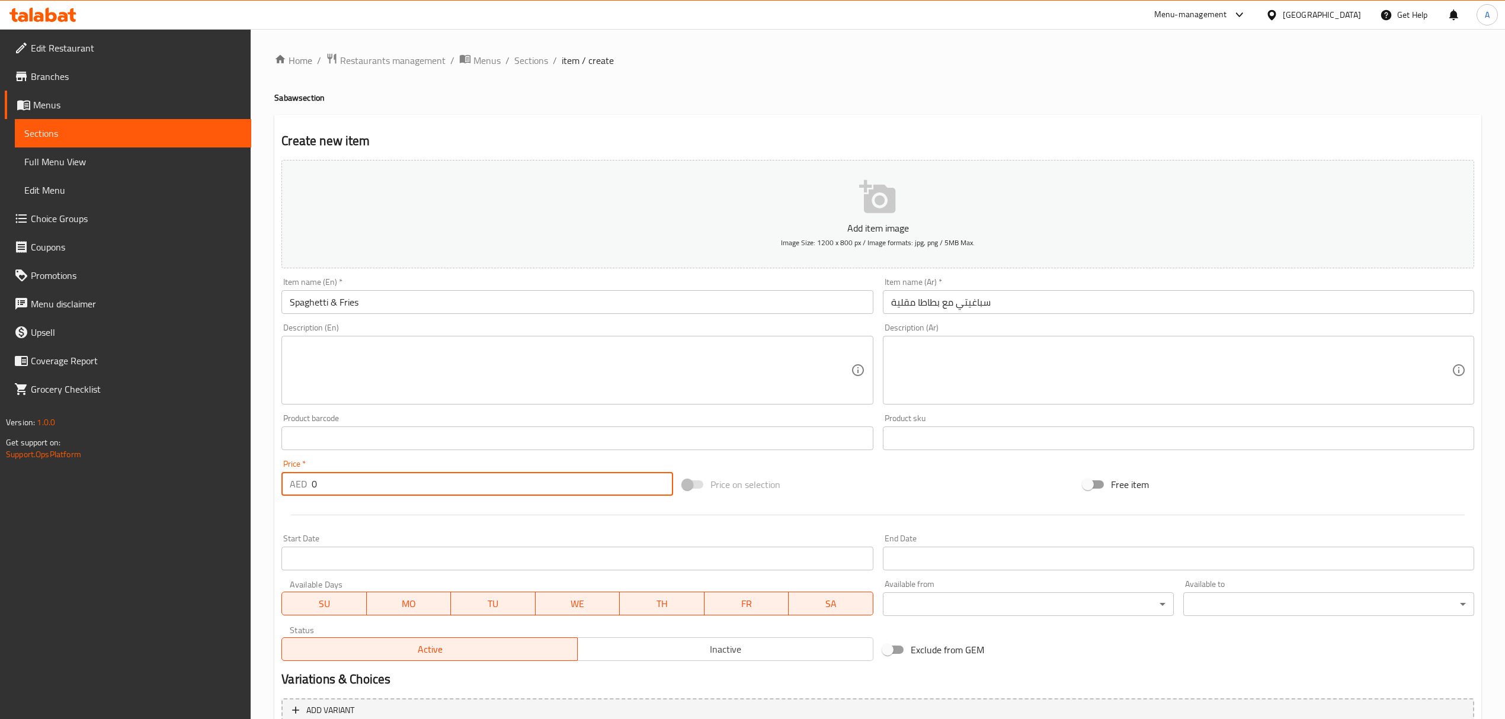
drag, startPoint x: 324, startPoint y: 489, endPoint x: 292, endPoint y: 489, distance: 31.4
click at [292, 489] on div "AED 0 Price *" at bounding box center [476, 484] width 391 height 24
paste input "20.9375"
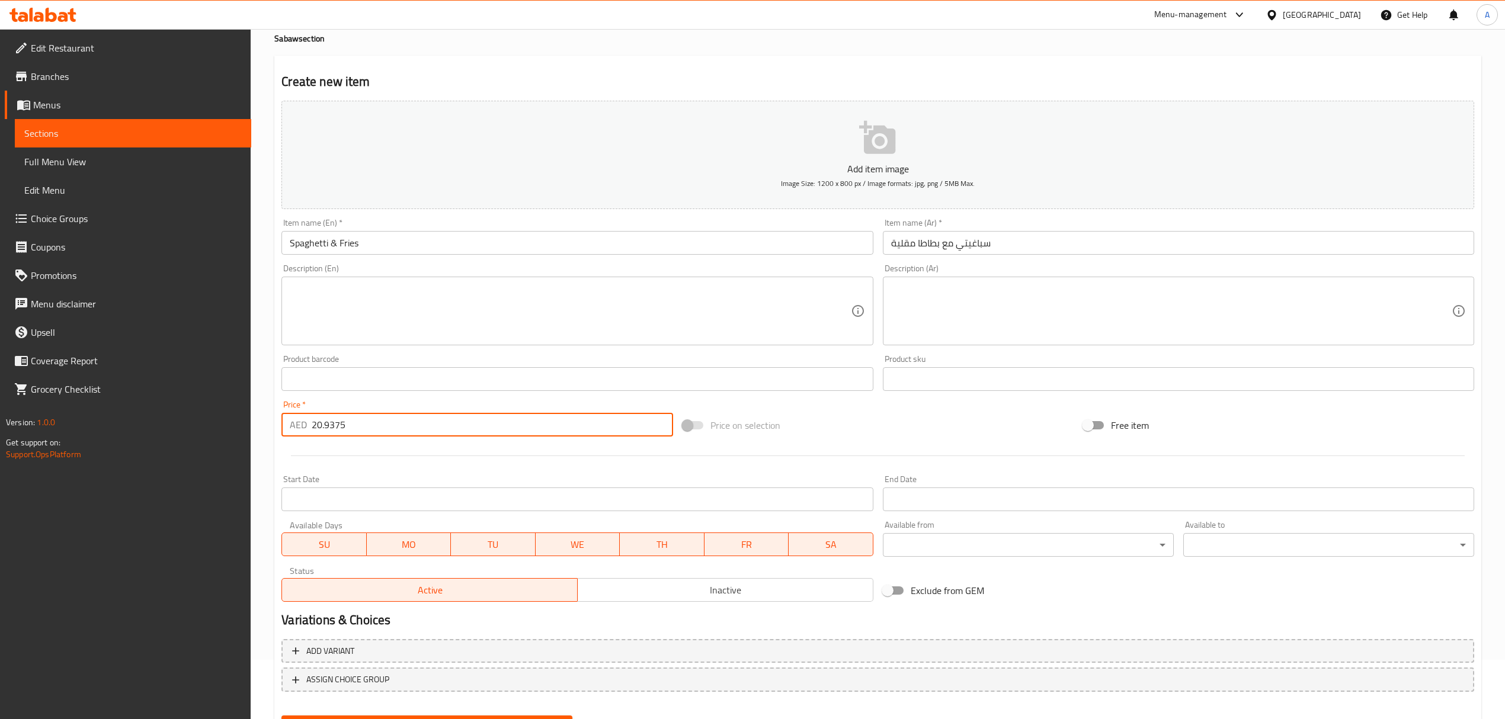
scroll to position [117, 0]
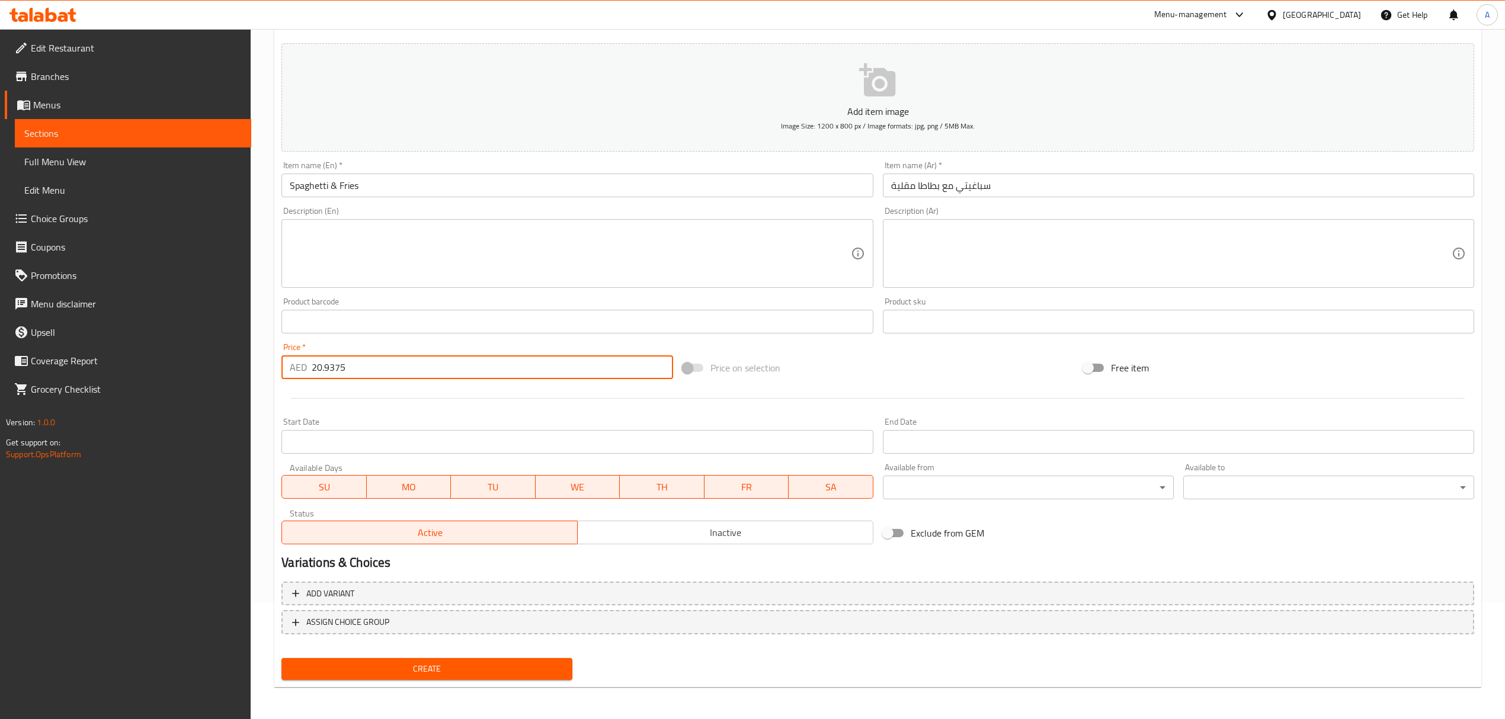
type input "20.9375"
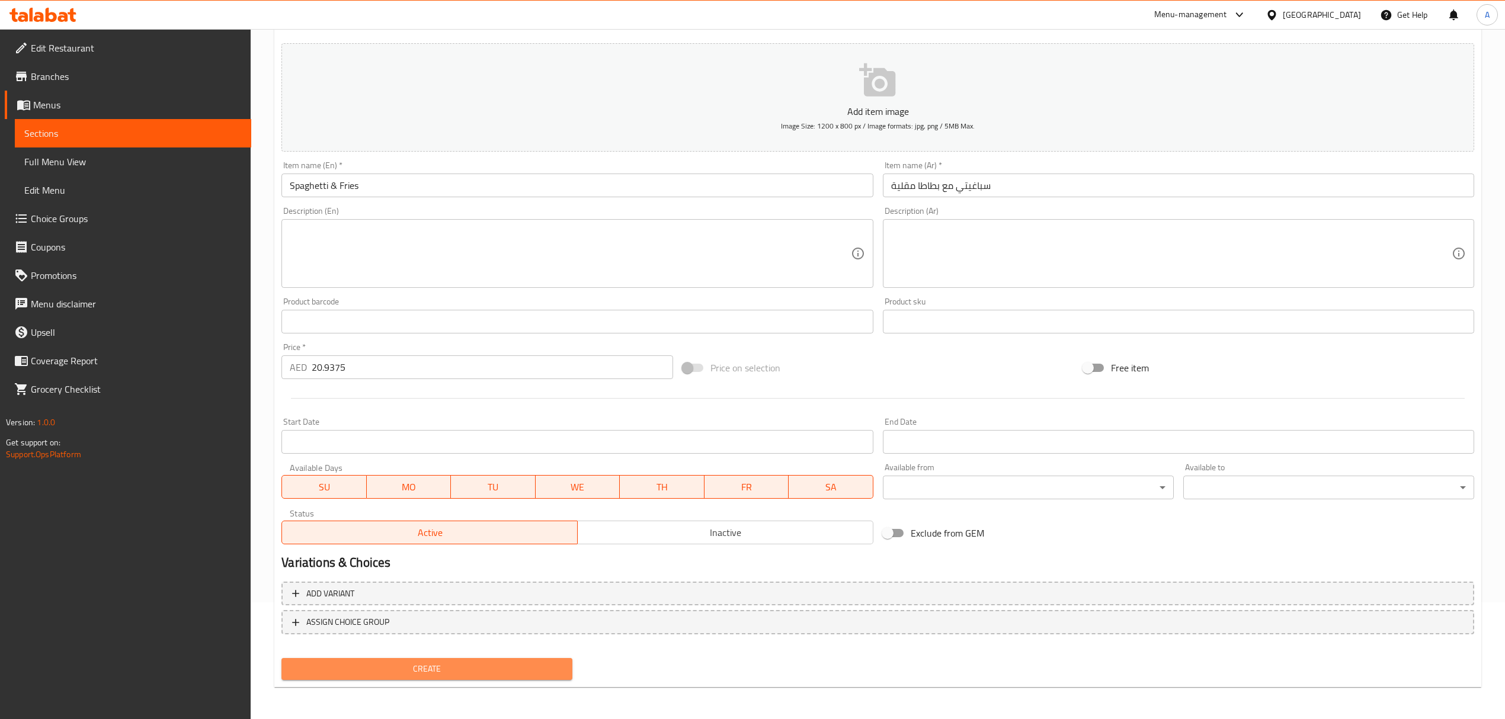
click at [503, 673] on span "Create" at bounding box center [427, 669] width 272 height 15
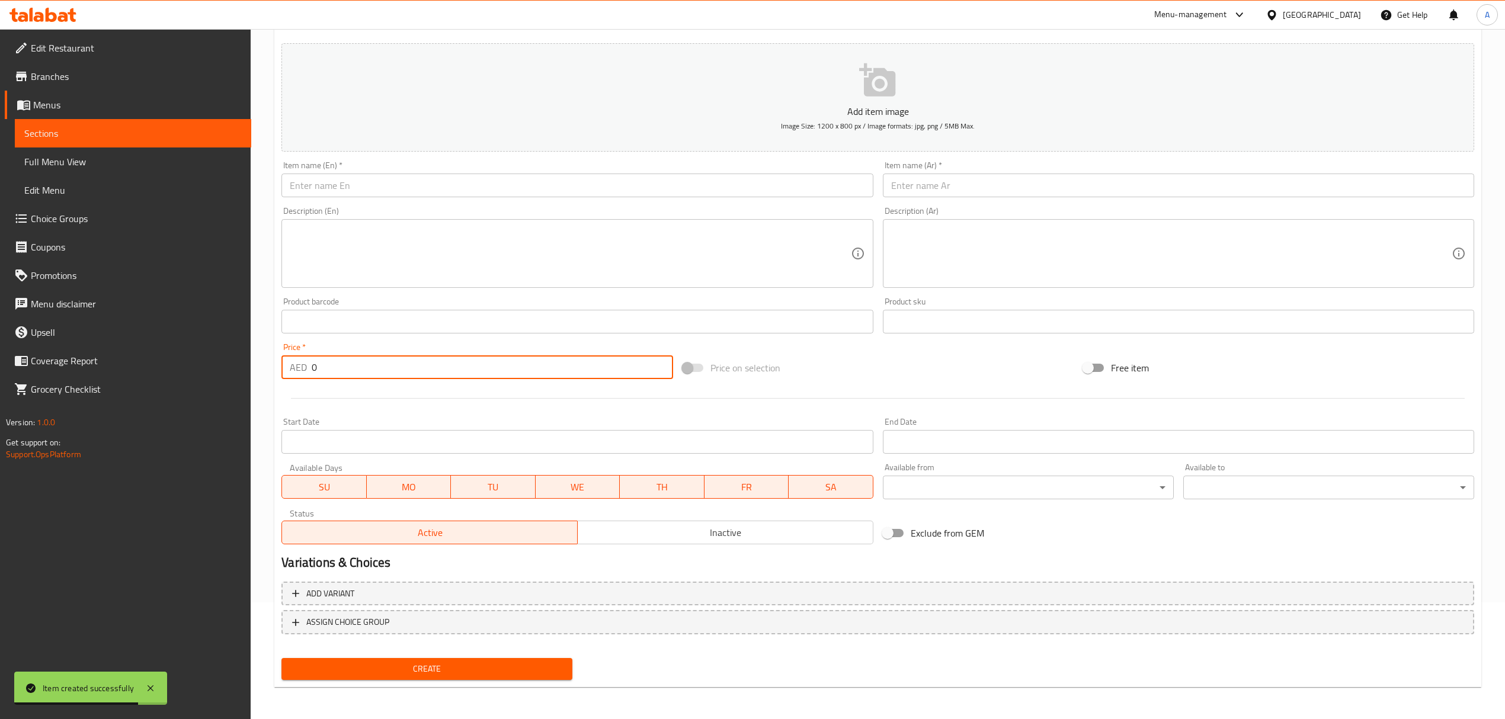
drag, startPoint x: 198, startPoint y: 340, endPoint x: 183, endPoint y: 338, distance: 14.9
click at [183, 338] on div "Edit Restaurant Branches Menus Sections Full Menu View Edit Menu Choice Groups …" at bounding box center [752, 316] width 1505 height 808
paste input "20.9375"
type input "20.9375"
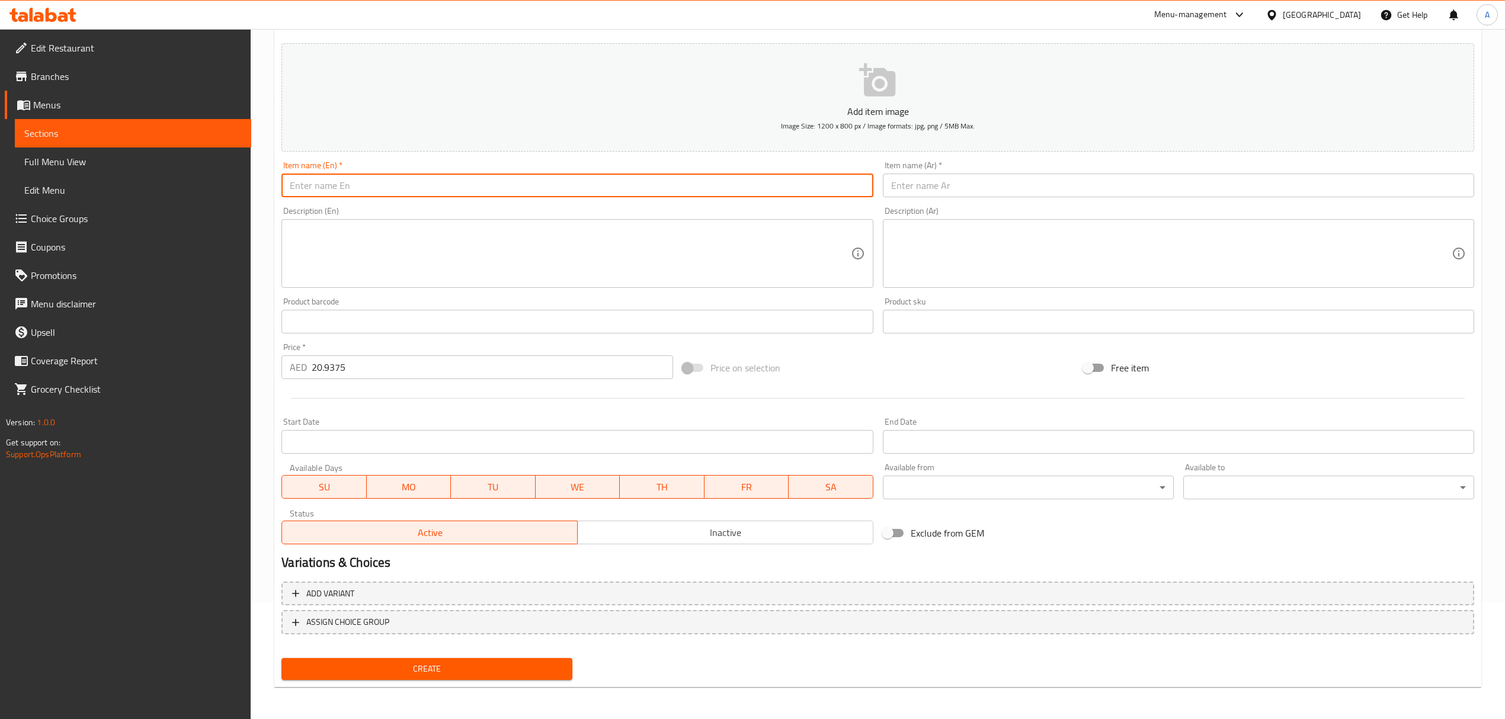
click at [444, 181] on input "text" at bounding box center [576, 186] width 591 height 24
paste input "Nugget & Fries"
click at [444, 181] on input "Nugget & Fries" at bounding box center [576, 186] width 591 height 24
type input "Nugget & Fries"
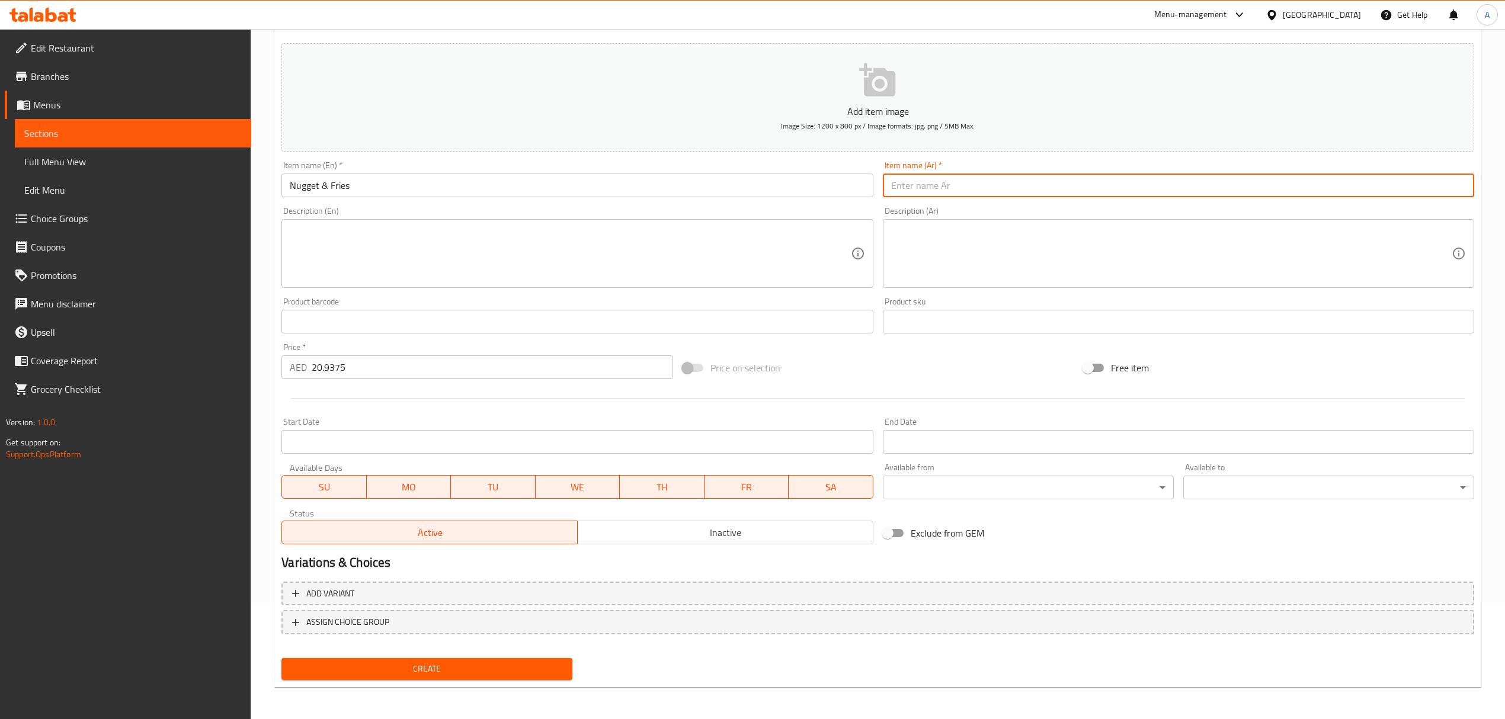
click at [971, 181] on input "text" at bounding box center [1178, 186] width 591 height 24
paste input "ناجتس وبطاطس مقلية"
click at [920, 187] on input "ناجتس وبطاطس مقلية" at bounding box center [1178, 186] width 591 height 24
type input "ناجتس وبطاطا مقلية"
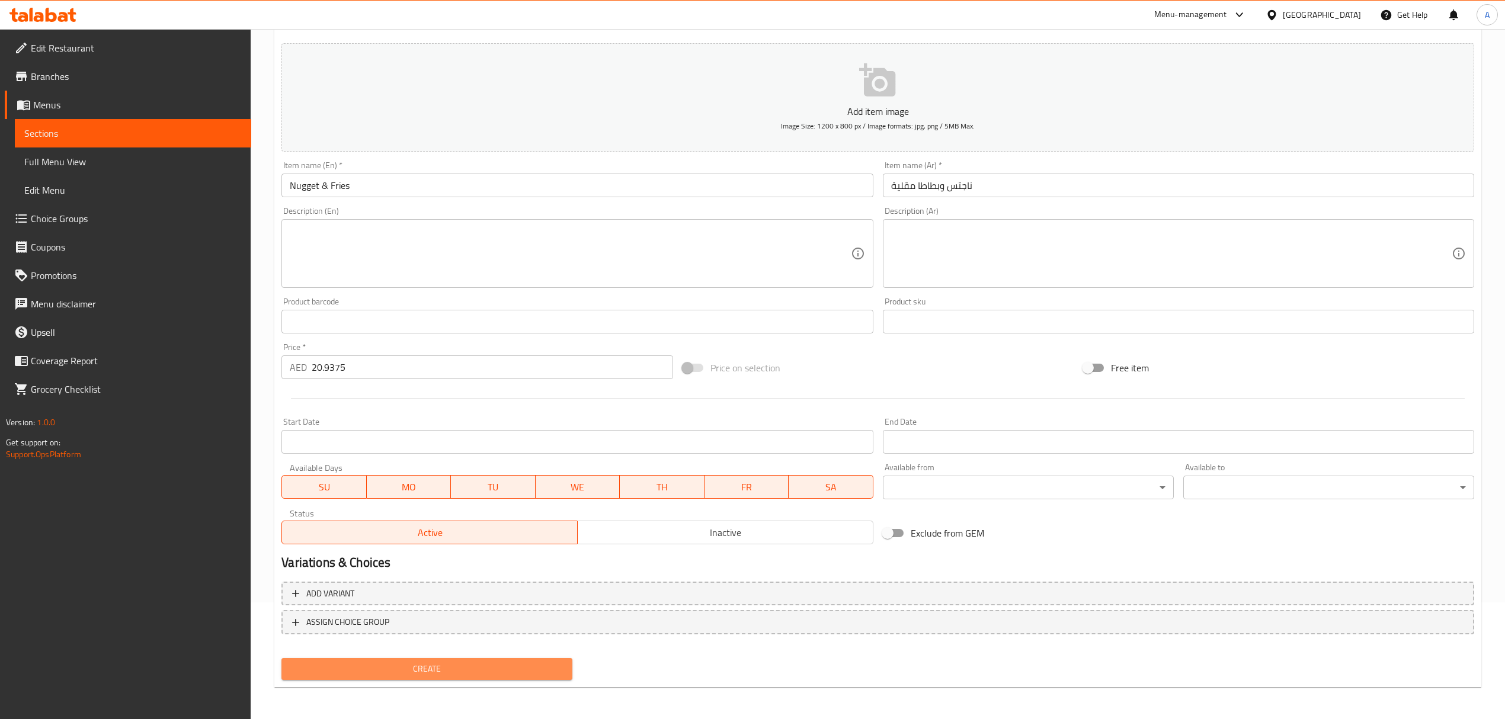
click at [520, 664] on span "Create" at bounding box center [427, 669] width 272 height 15
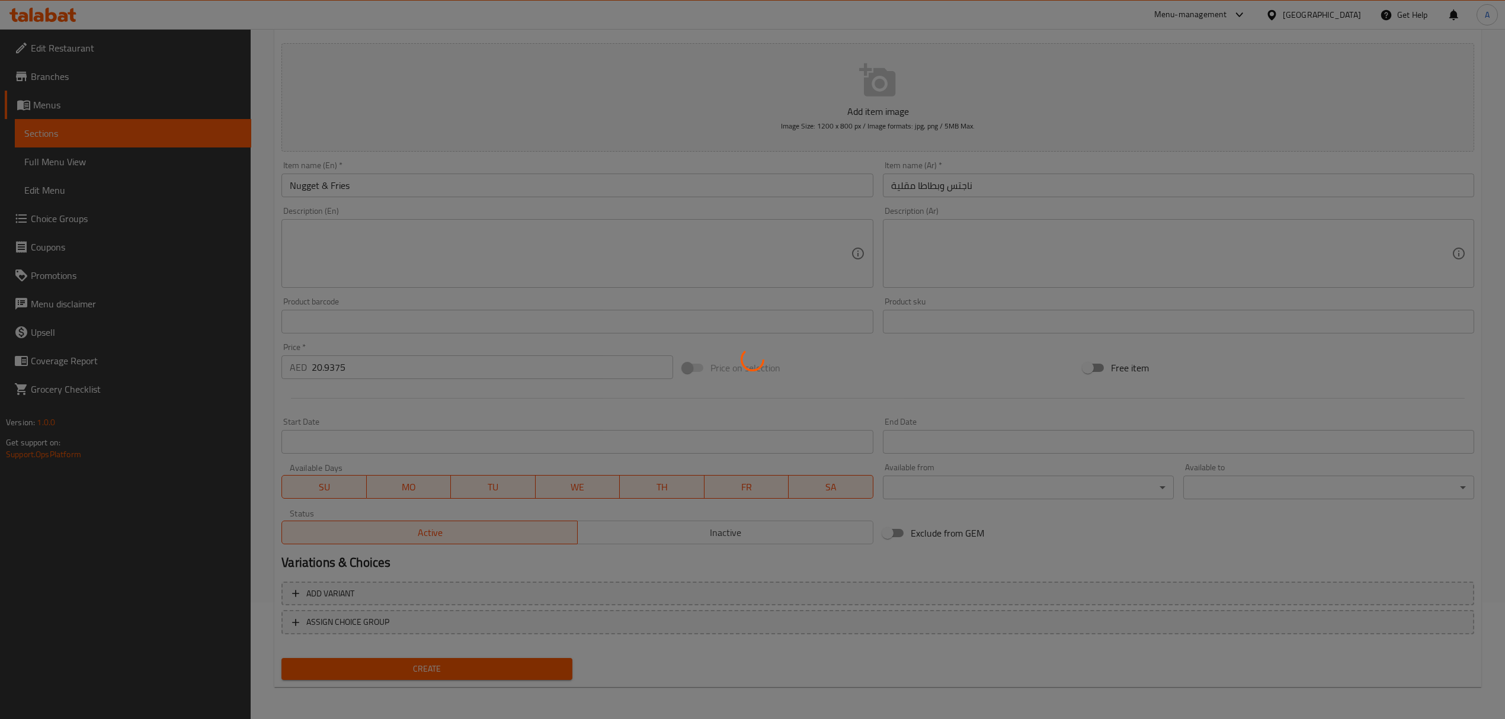
type input "0"
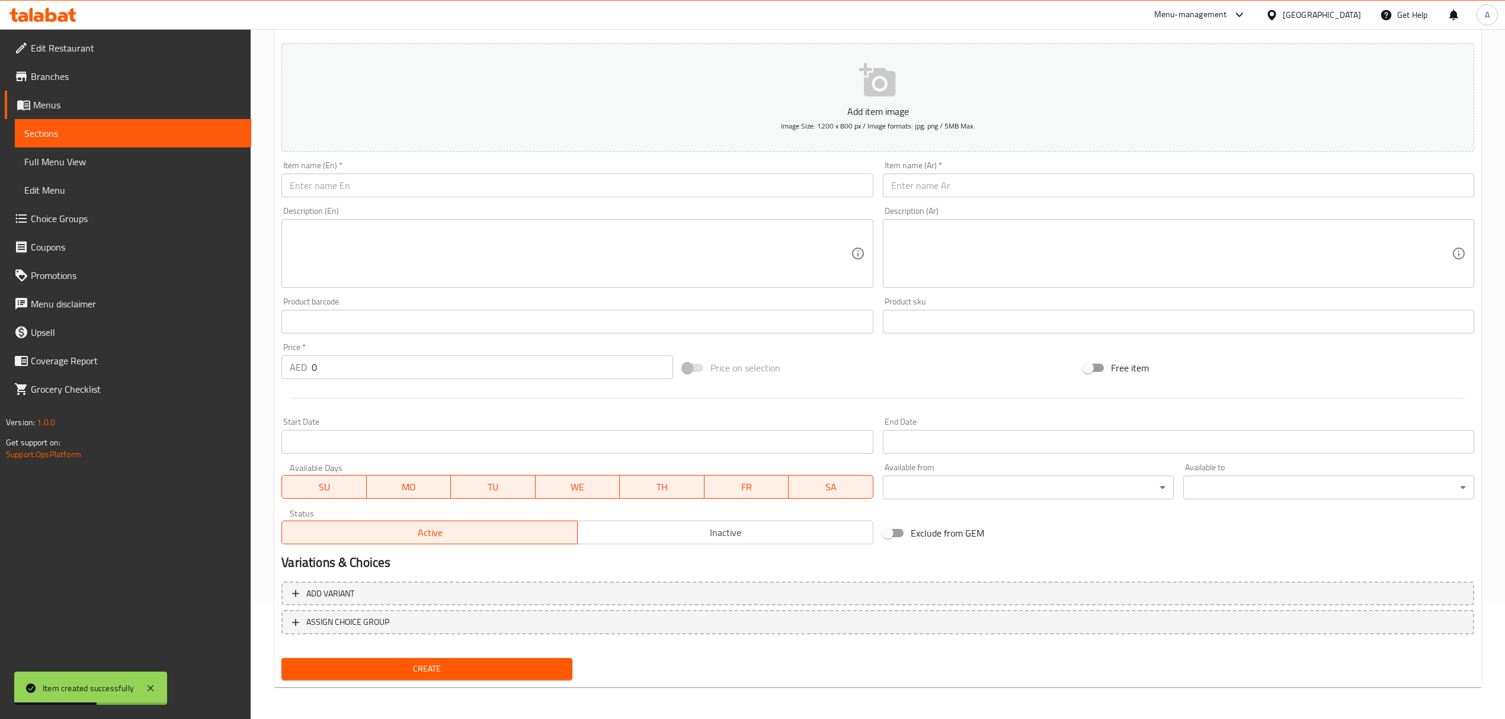
click at [427, 181] on input "text" at bounding box center [576, 186] width 591 height 24
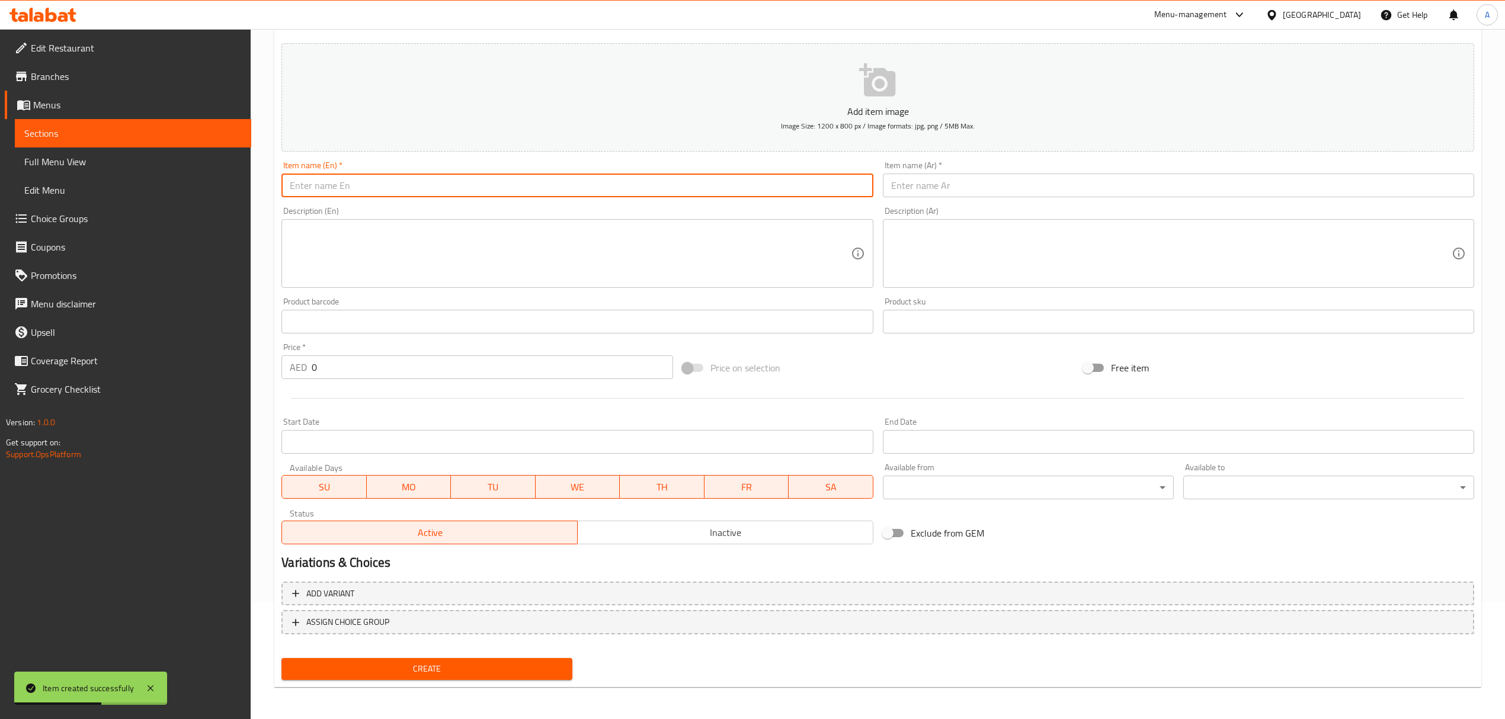
paste input "Beef Bulalo"
click at [427, 181] on input "Beef Bulalo" at bounding box center [576, 186] width 591 height 24
type input "Beef Bulalo"
paste input "لحم بقري بولالو"
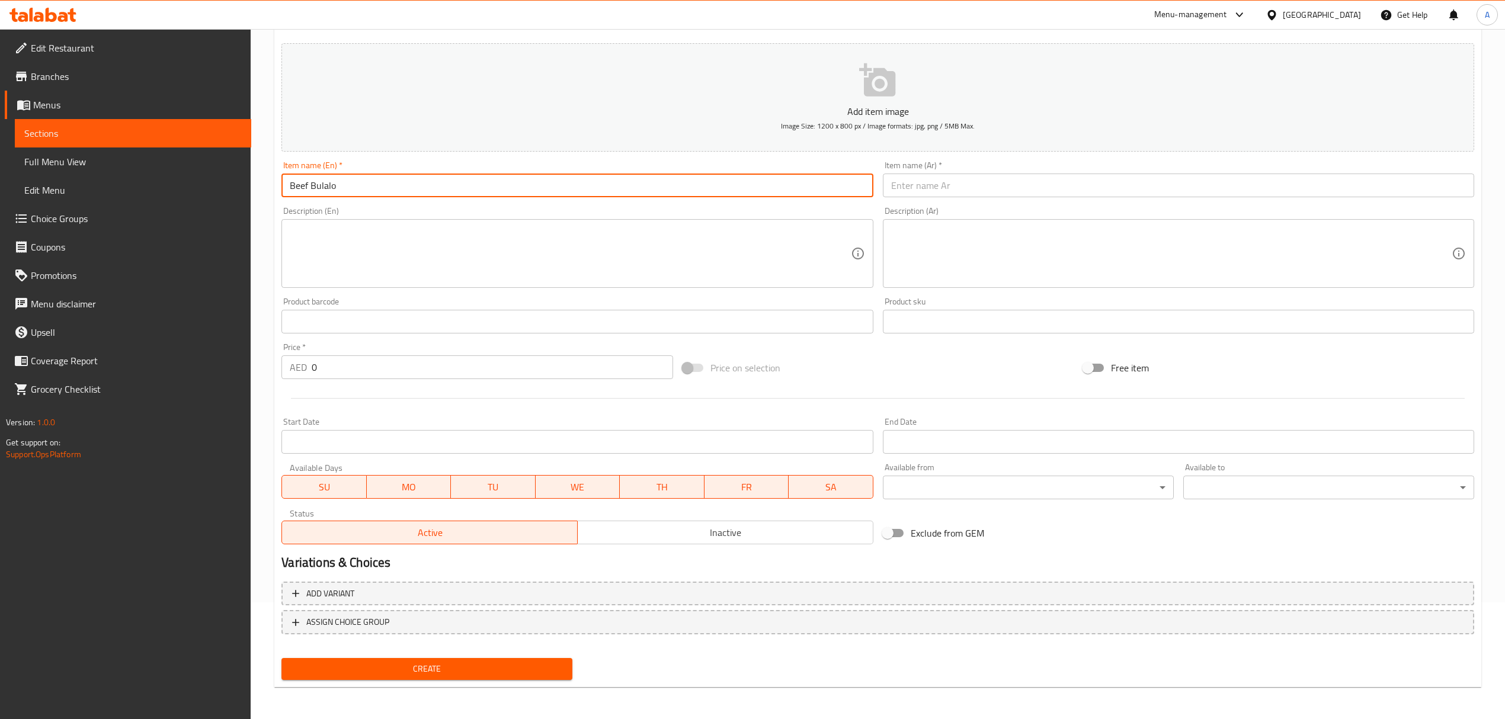
click at [922, 188] on input "text" at bounding box center [1178, 186] width 591 height 24
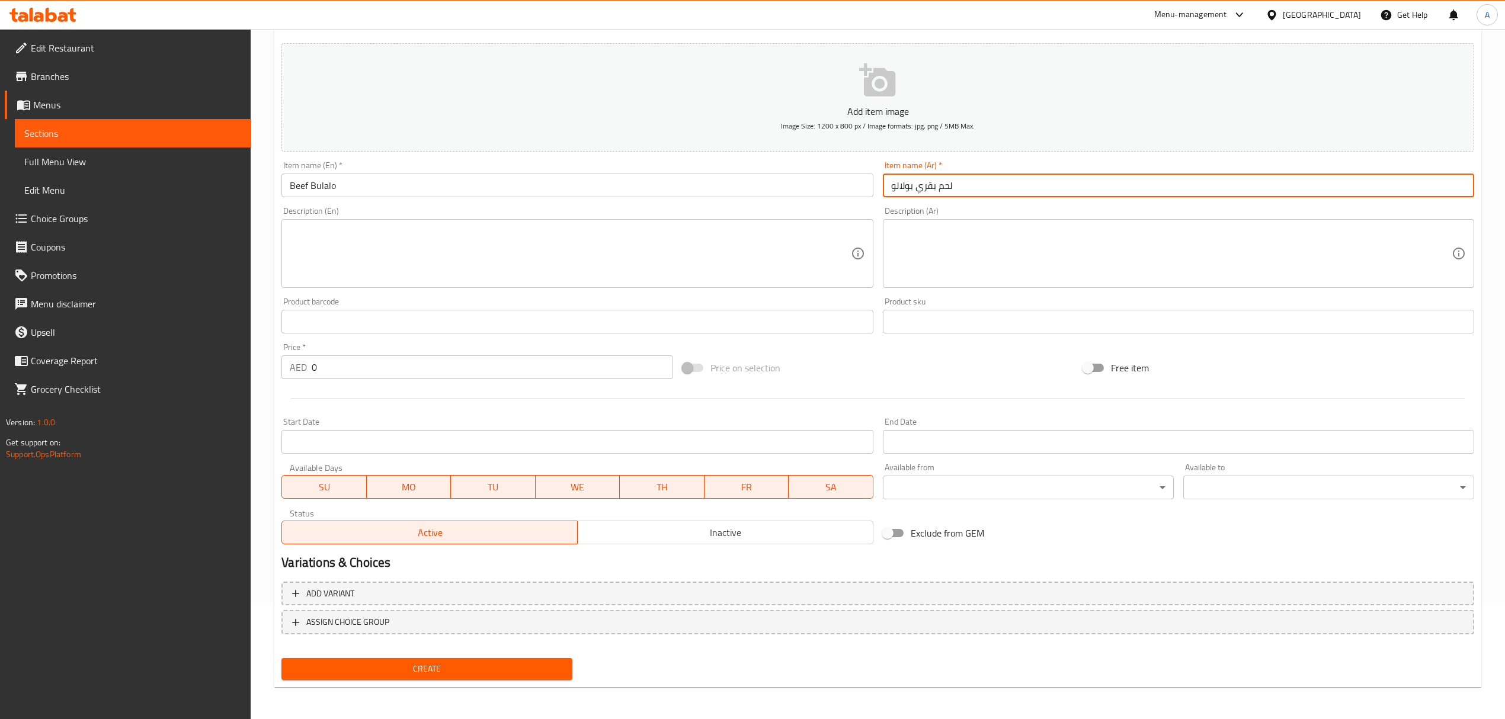
type input "لحم بقري بولالو"
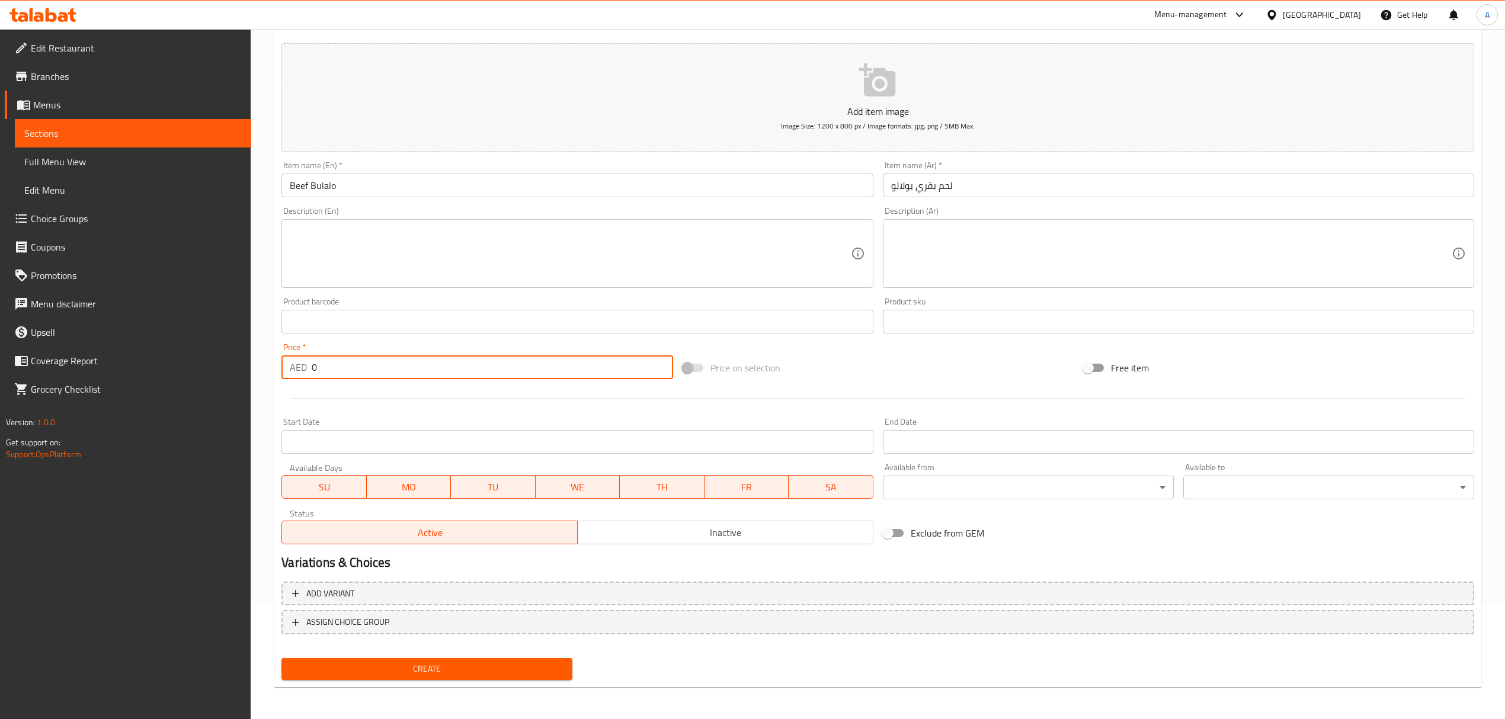
drag, startPoint x: 323, startPoint y: 369, endPoint x: 264, endPoint y: 361, distance: 59.2
click at [264, 361] on div "Home / Restaurants management / Menus / Sections / item / create Sabaw section …" at bounding box center [878, 316] width 1254 height 808
paste input "47.375"
type input "47.375"
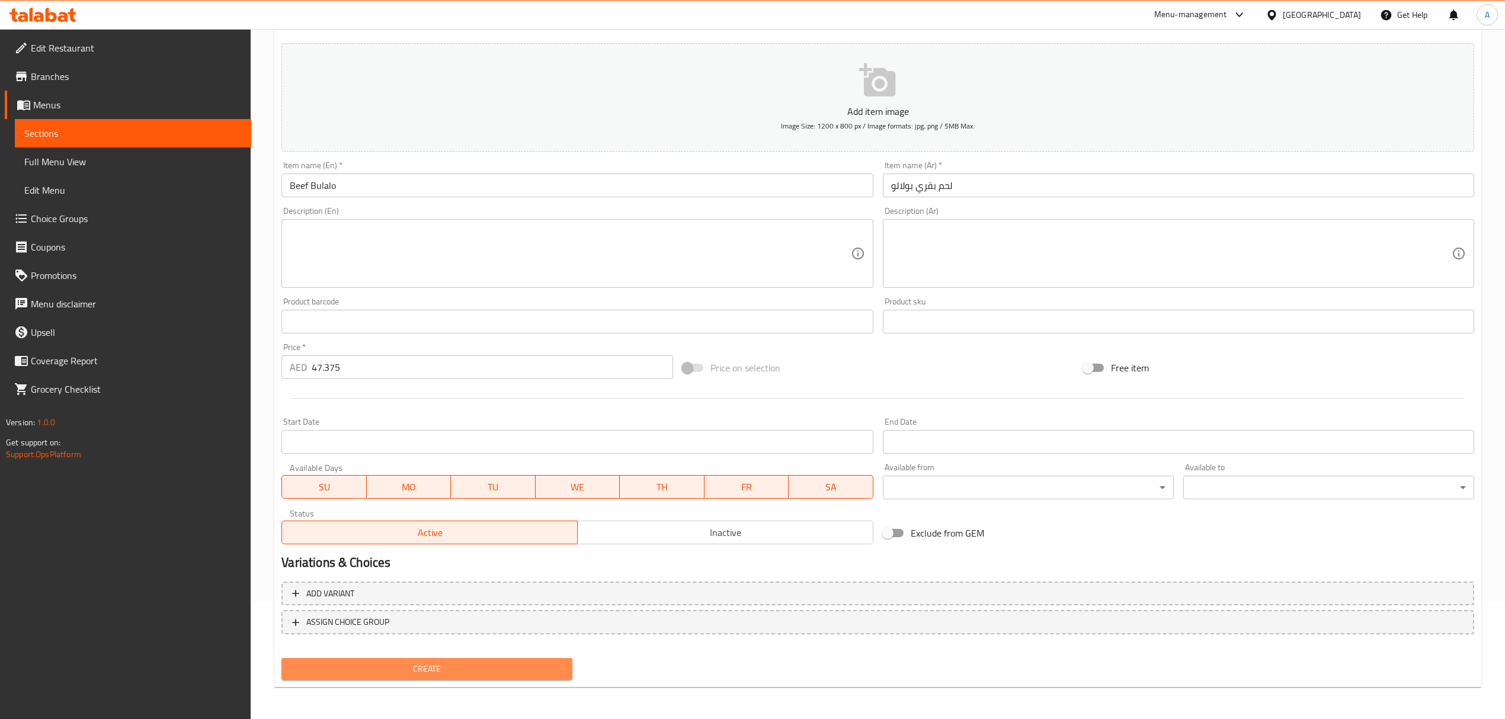
click at [439, 667] on span "Create" at bounding box center [427, 669] width 272 height 15
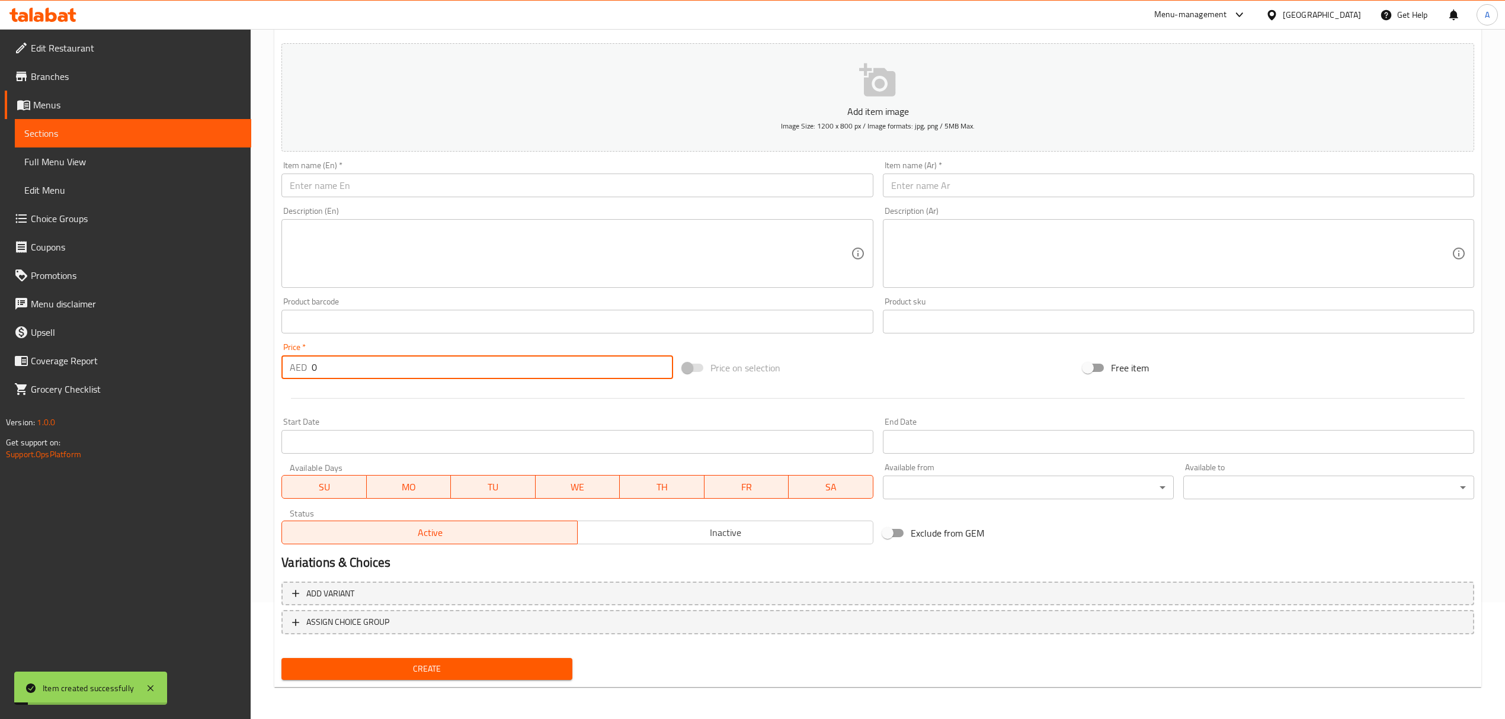
drag, startPoint x: 318, startPoint y: 364, endPoint x: 254, endPoint y: 356, distance: 63.9
click at [254, 356] on div "Home / Restaurants management / Menus / Sections / item / create Sabaw section …" at bounding box center [878, 316] width 1254 height 808
paste input "47.375"
type input "47.375"
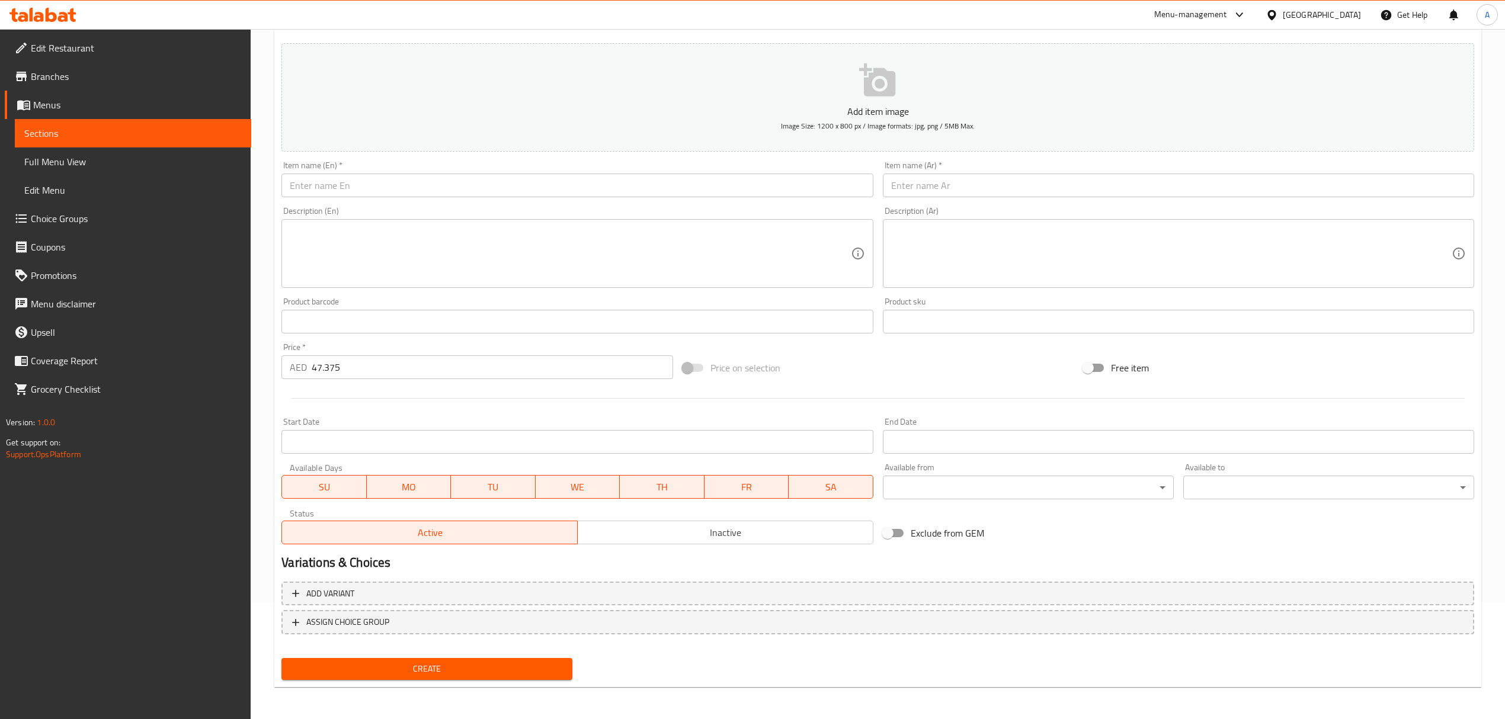
click at [1487, 265] on div "Home / Restaurants management / Menus / Sections / item / create Sabaw section …" at bounding box center [878, 316] width 1254 height 808
click at [1499, 252] on div "Home / Restaurants management / Menus / Sections / item / create Sabaw section …" at bounding box center [878, 316] width 1254 height 808
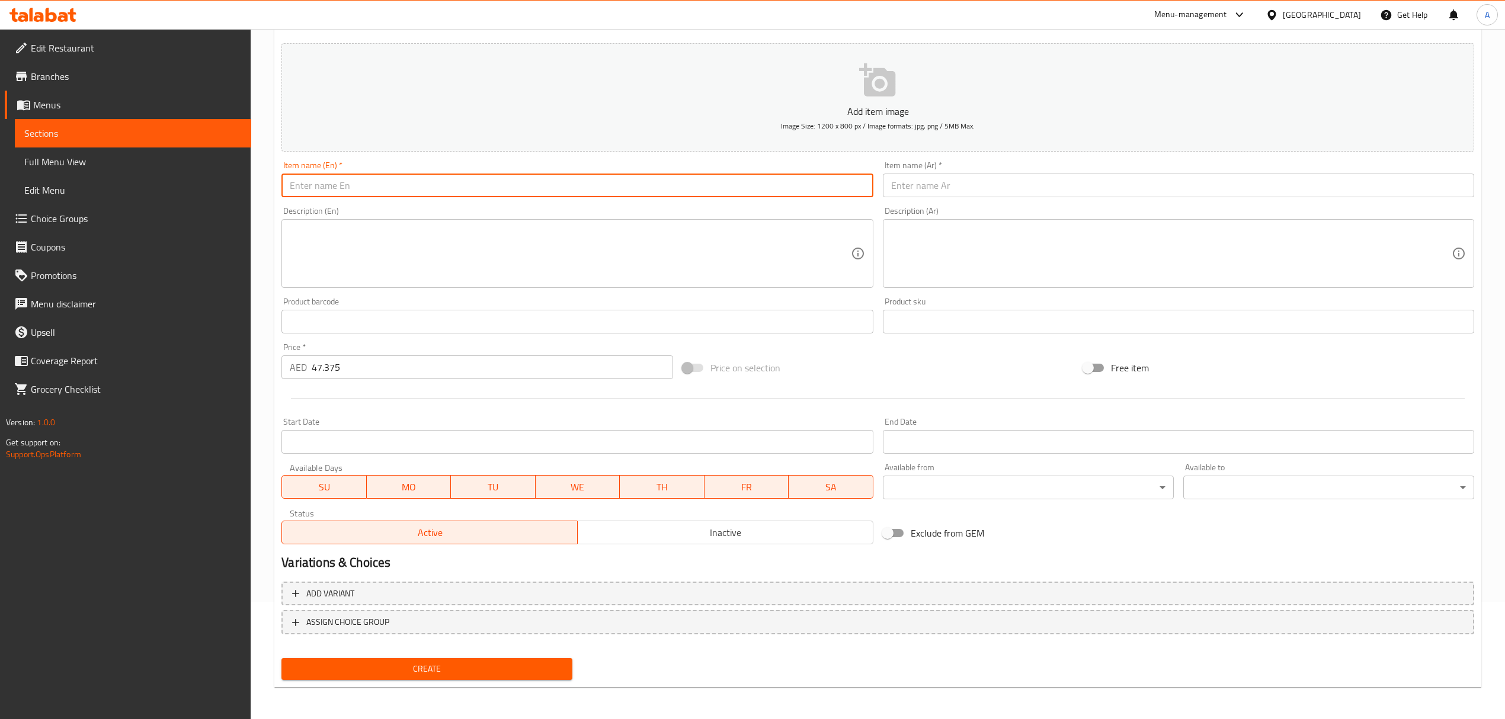
click at [396, 184] on input "text" at bounding box center [576, 186] width 591 height 24
paste input "Kansi"
click at [396, 190] on input "Kansi" at bounding box center [576, 186] width 591 height 24
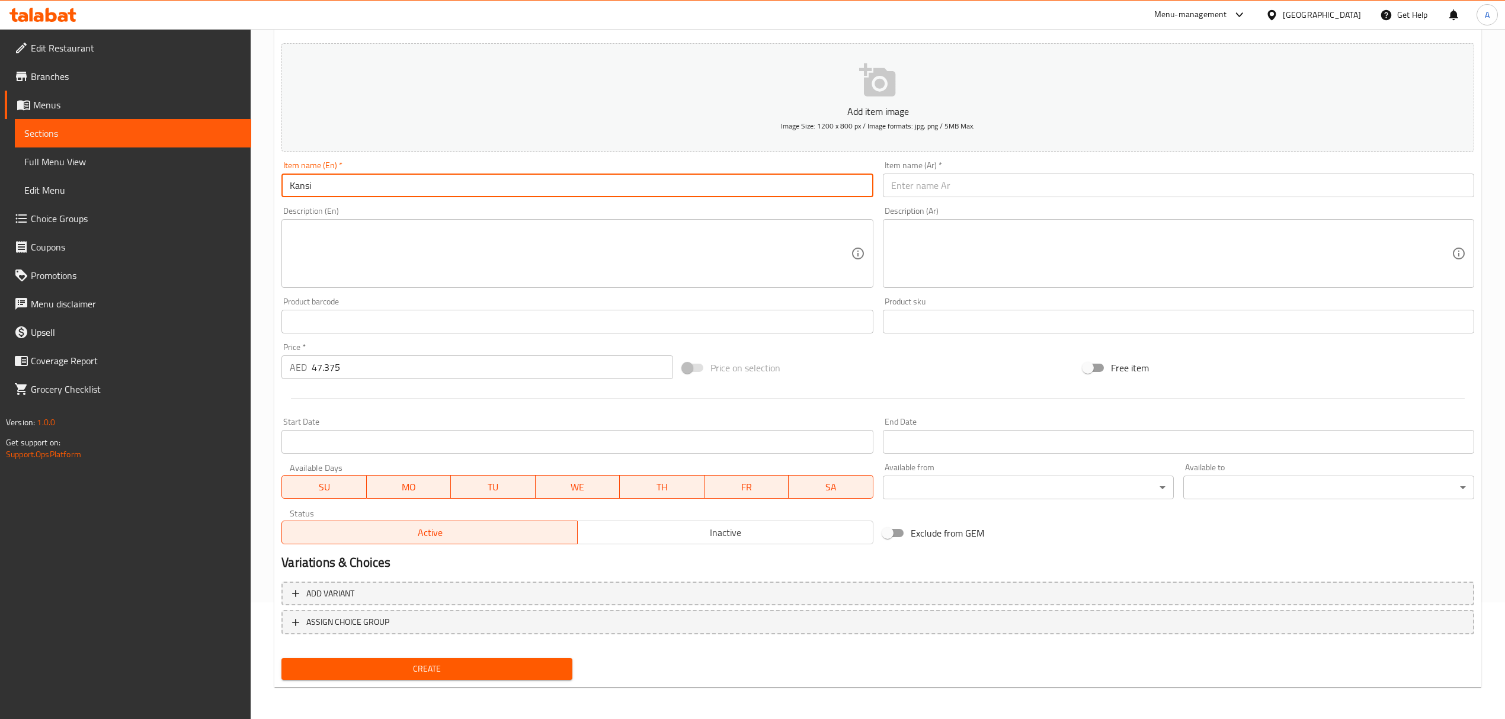
type input "Kansi"
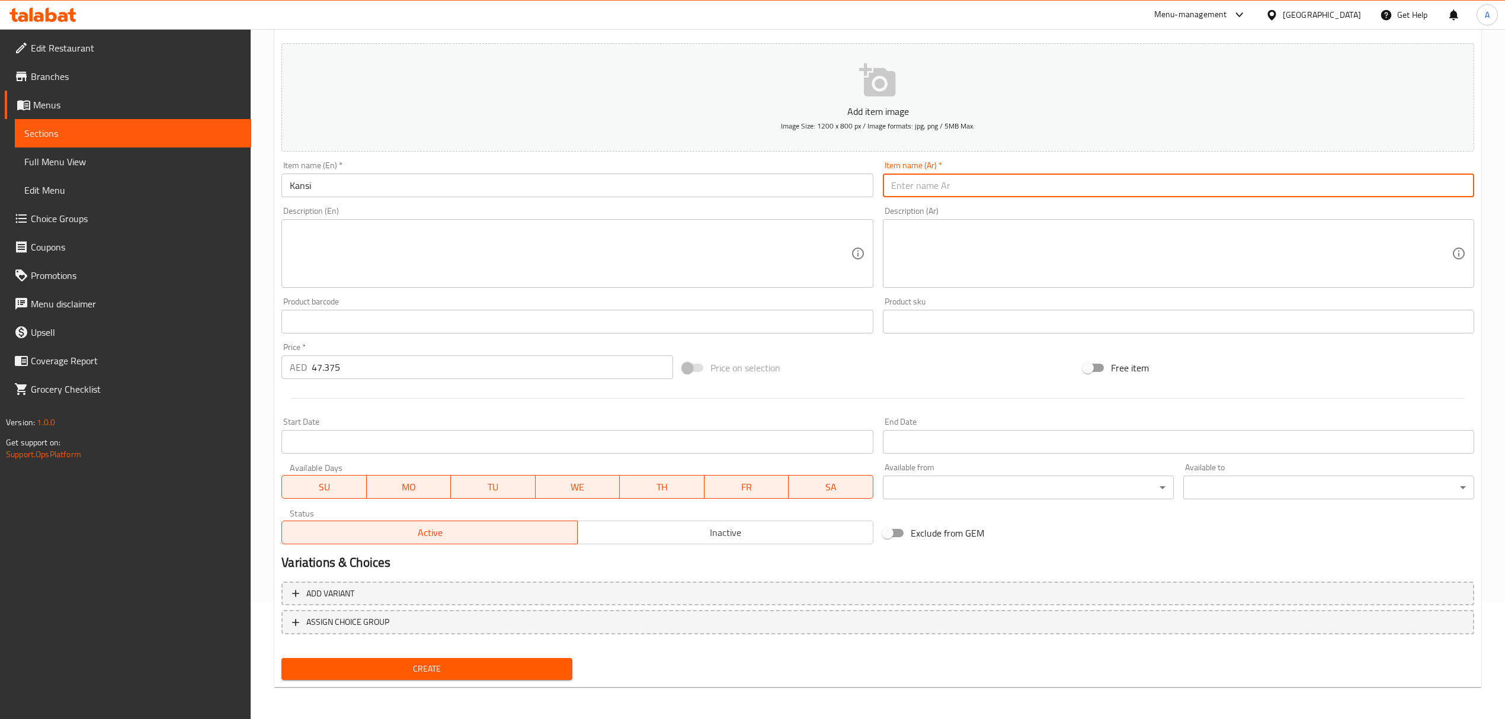
click at [977, 197] on input "text" at bounding box center [1178, 186] width 591 height 24
type input "كانسي"
click at [550, 664] on span "Create" at bounding box center [427, 669] width 272 height 15
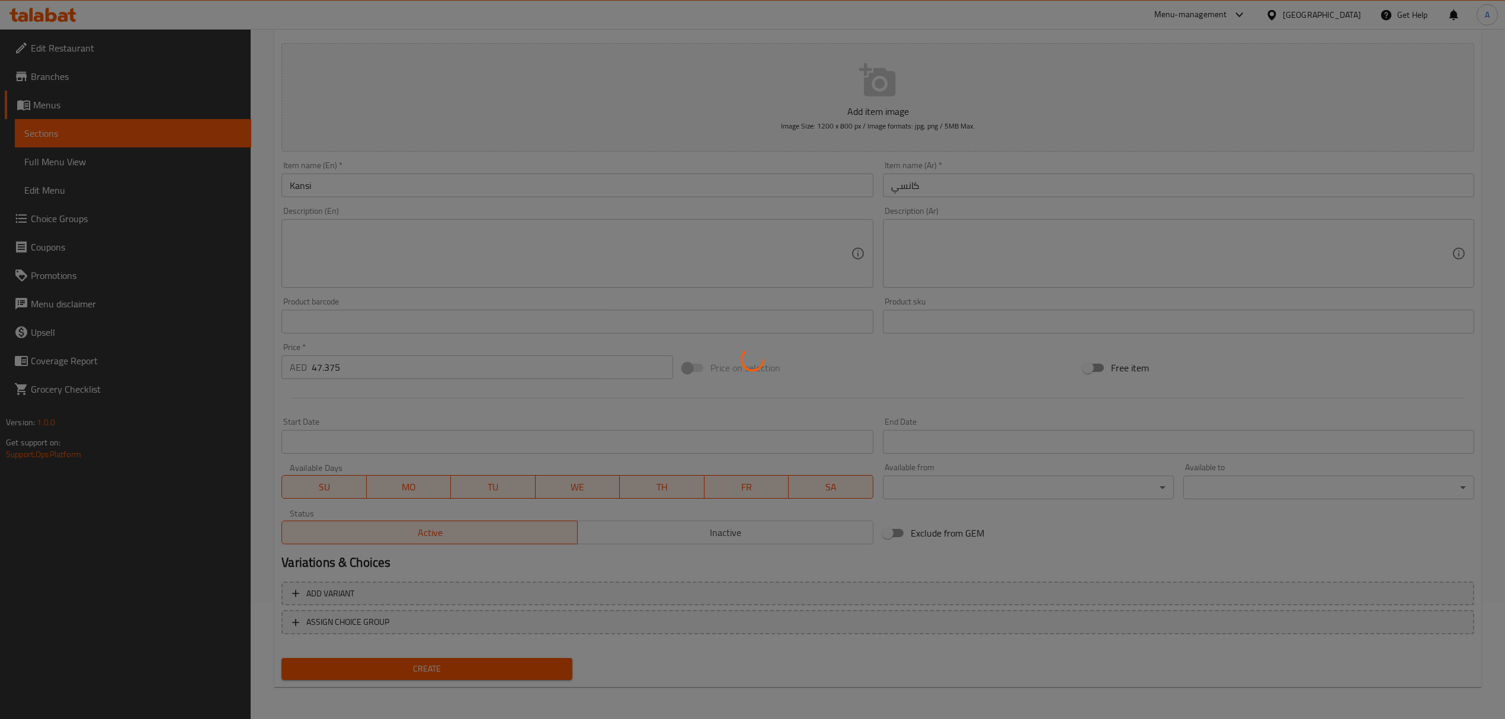
type input "0"
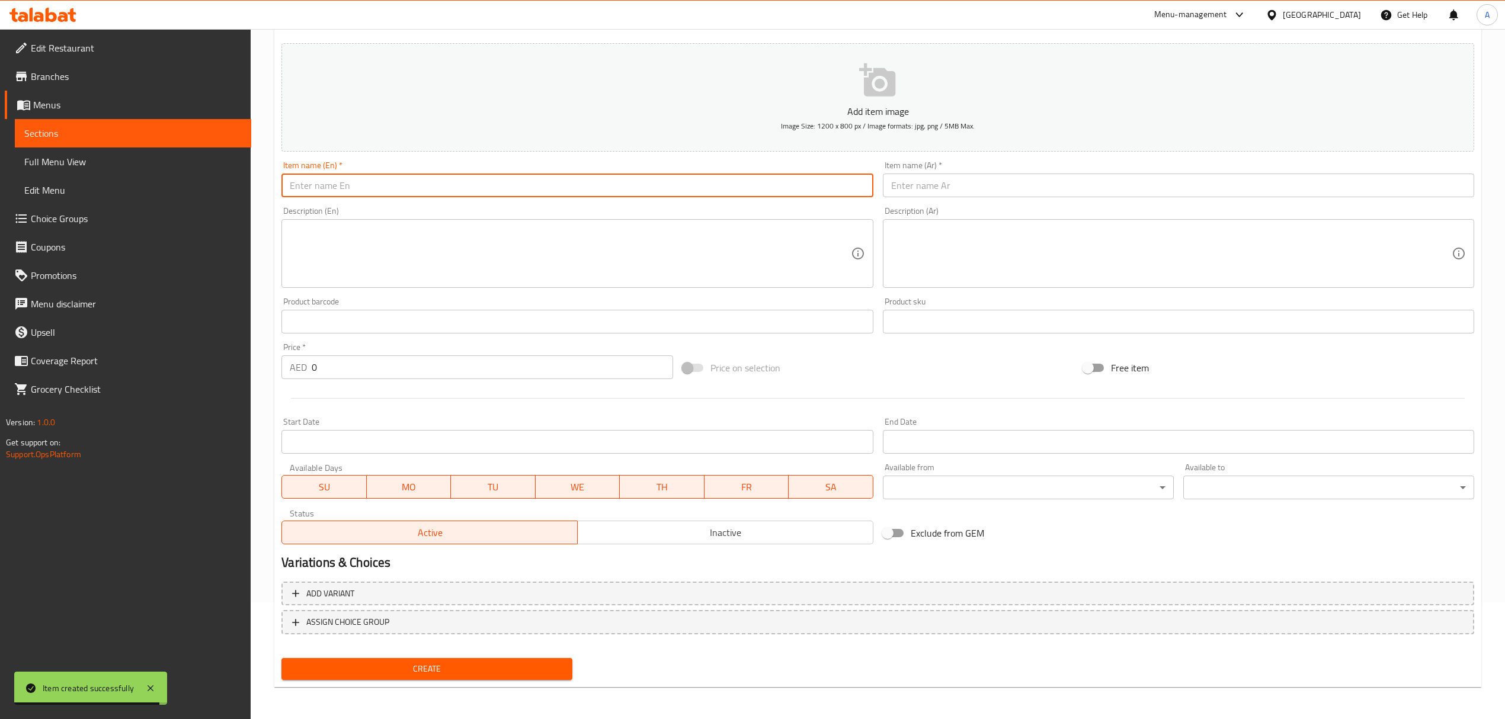
click at [475, 191] on input "text" at bounding box center [576, 186] width 591 height 24
paste input "La Paz Batchoy"
click at [475, 191] on input "La Paz Batchoy" at bounding box center [576, 186] width 591 height 24
type input "La Paz Batchoy"
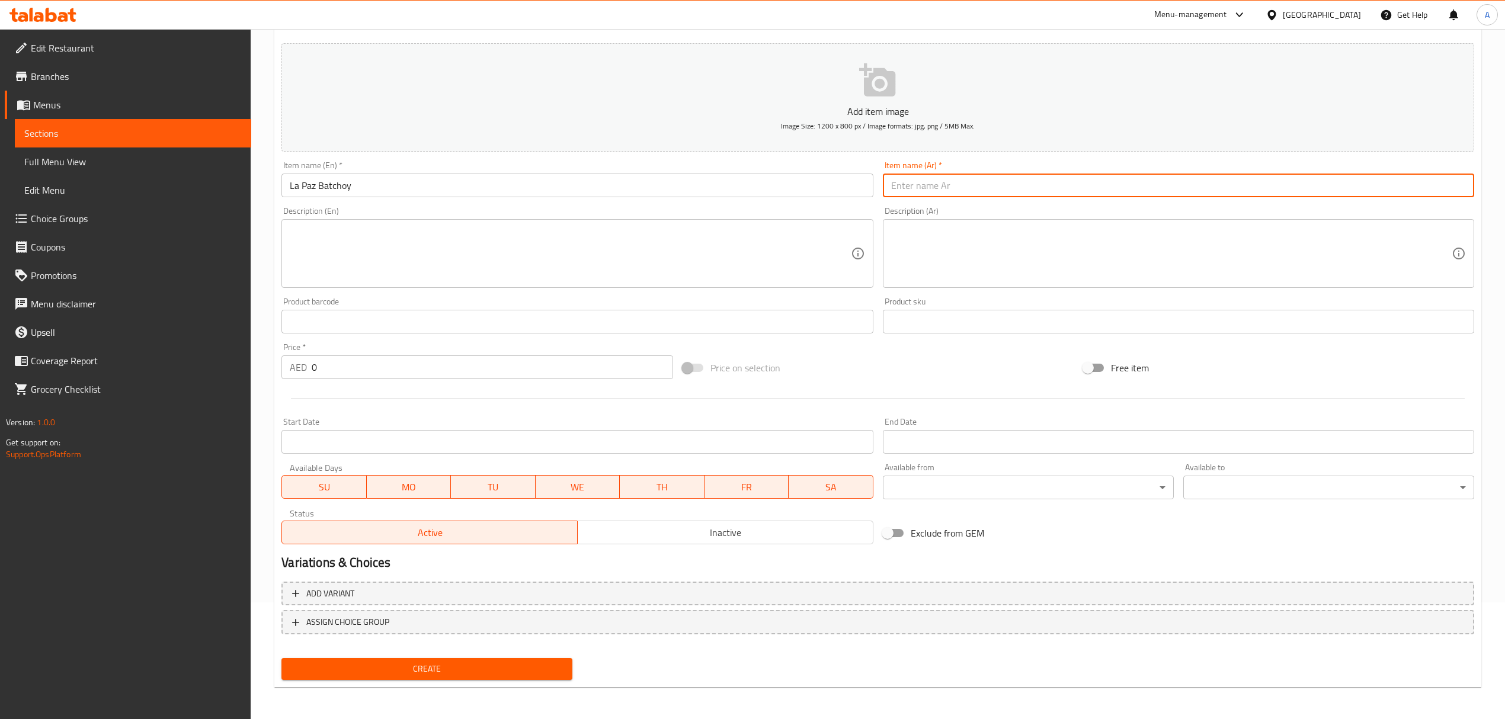
click at [975, 188] on input "text" at bounding box center [1178, 186] width 591 height 24
paste input "[PERSON_NAME]"
type input "[PERSON_NAME]"
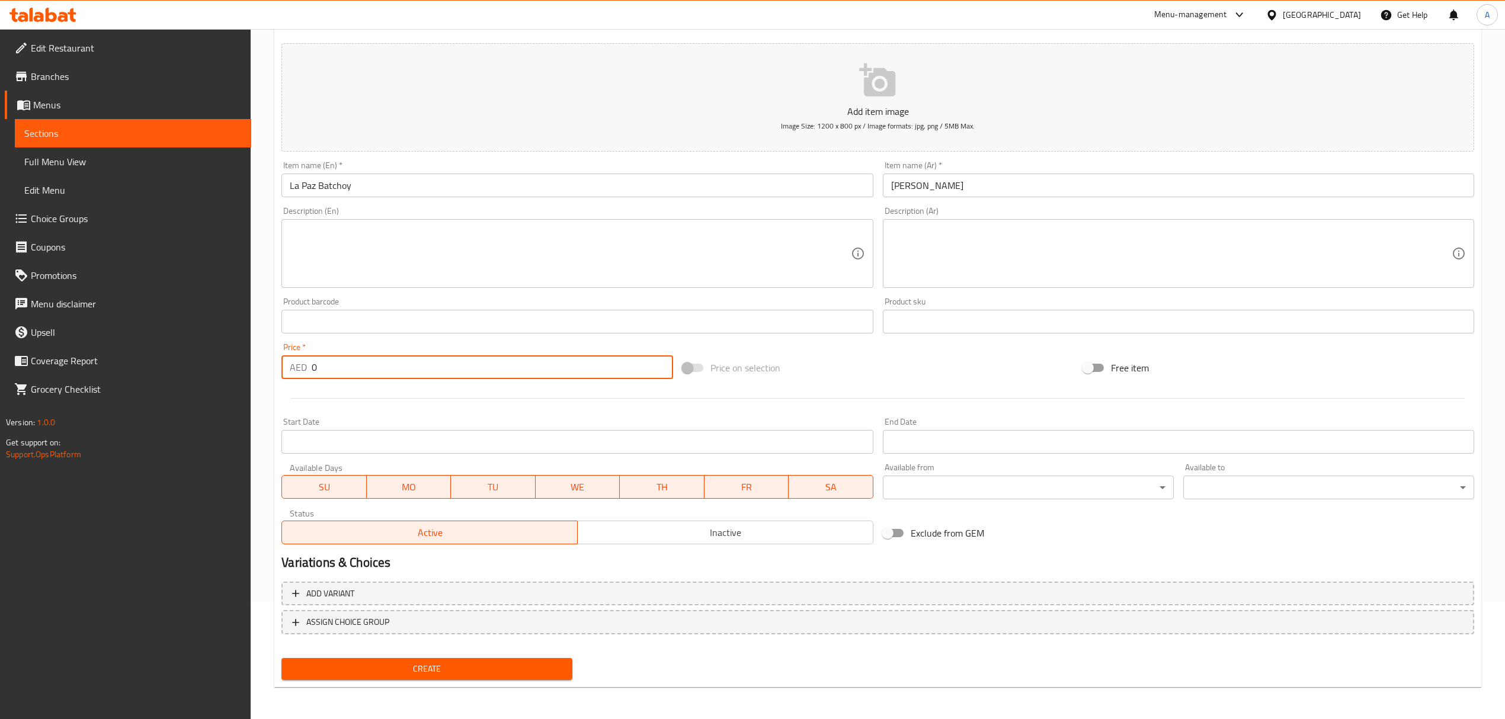
drag, startPoint x: 350, startPoint y: 379, endPoint x: 209, endPoint y: 382, distance: 140.5
click at [209, 382] on div "Edit Restaurant Branches Menus Sections Full Menu View Edit Menu Choice Groups …" at bounding box center [752, 316] width 1505 height 808
paste input "27.375"
type input "27.375"
click at [437, 662] on span "Create" at bounding box center [427, 669] width 272 height 15
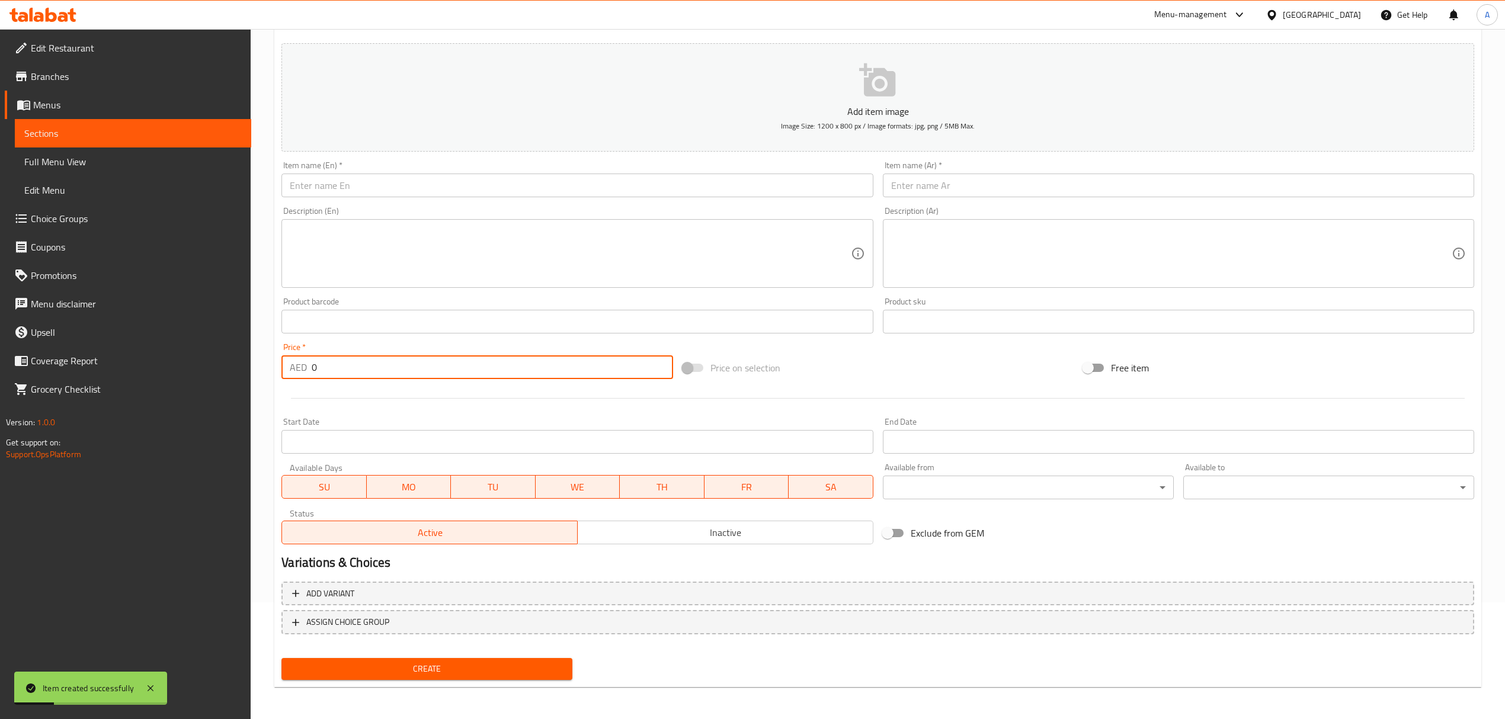
drag, startPoint x: 348, startPoint y: 365, endPoint x: 257, endPoint y: 365, distance: 91.3
click at [259, 365] on div "Home / Restaurants management / Menus / Sections / item / create Sabaw section …" at bounding box center [878, 316] width 1254 height 808
paste input "27.375"
type input "27.375"
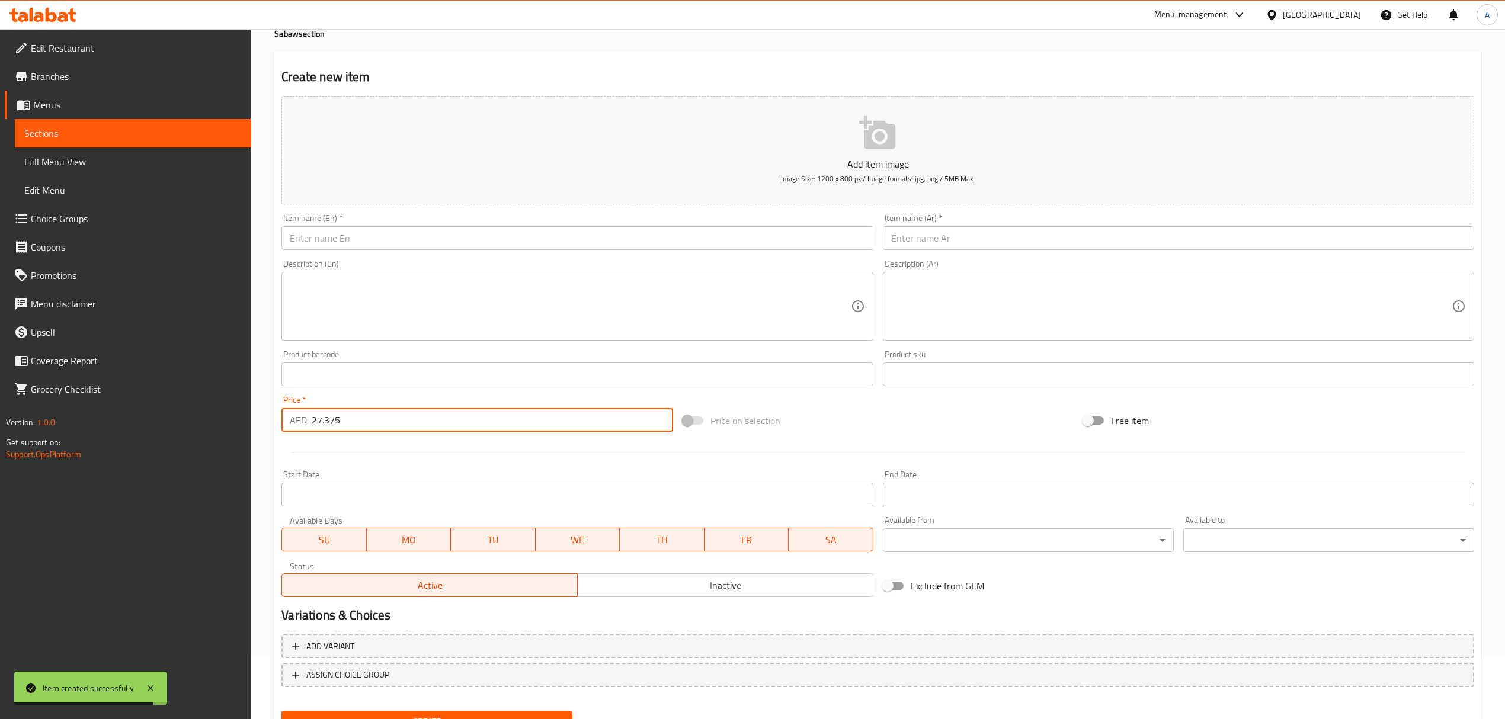
scroll to position [0, 0]
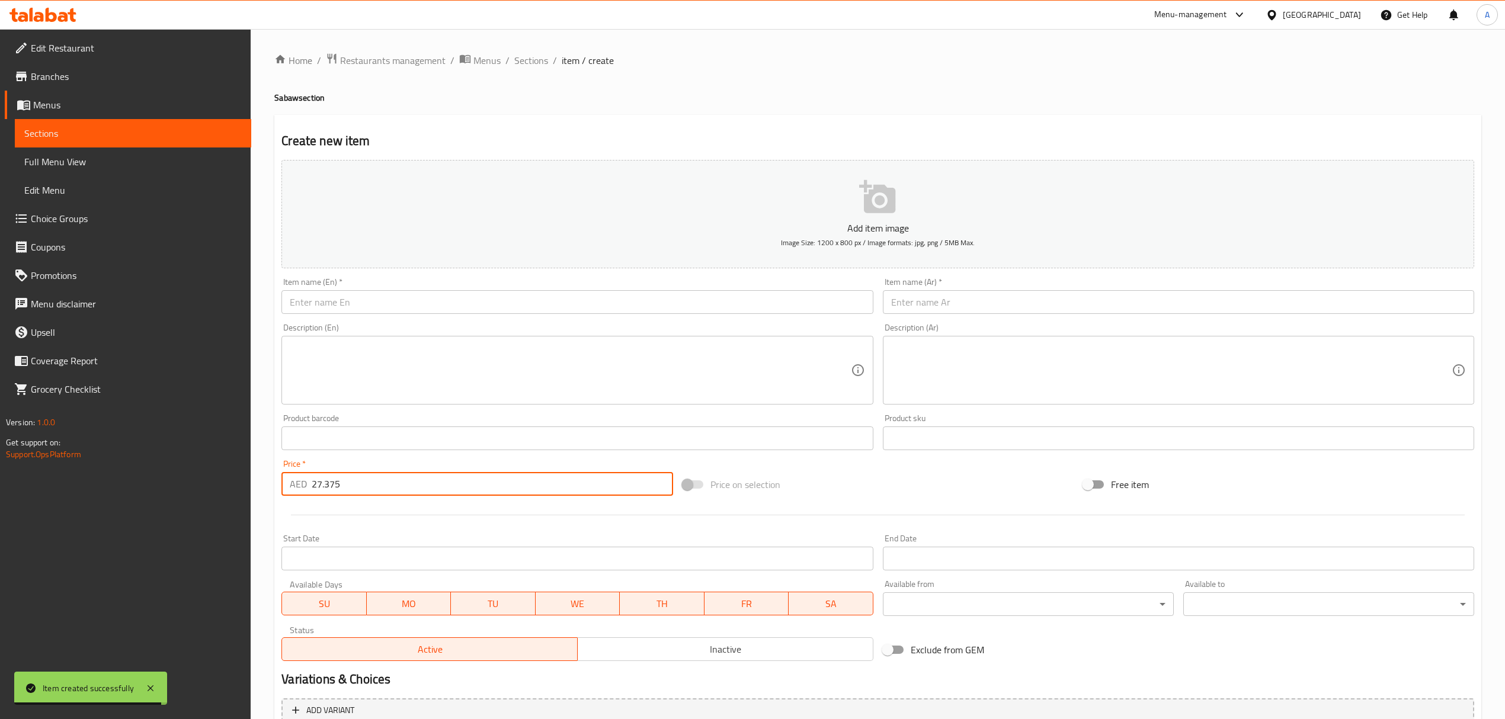
click at [372, 296] on input "text" at bounding box center [576, 302] width 591 height 24
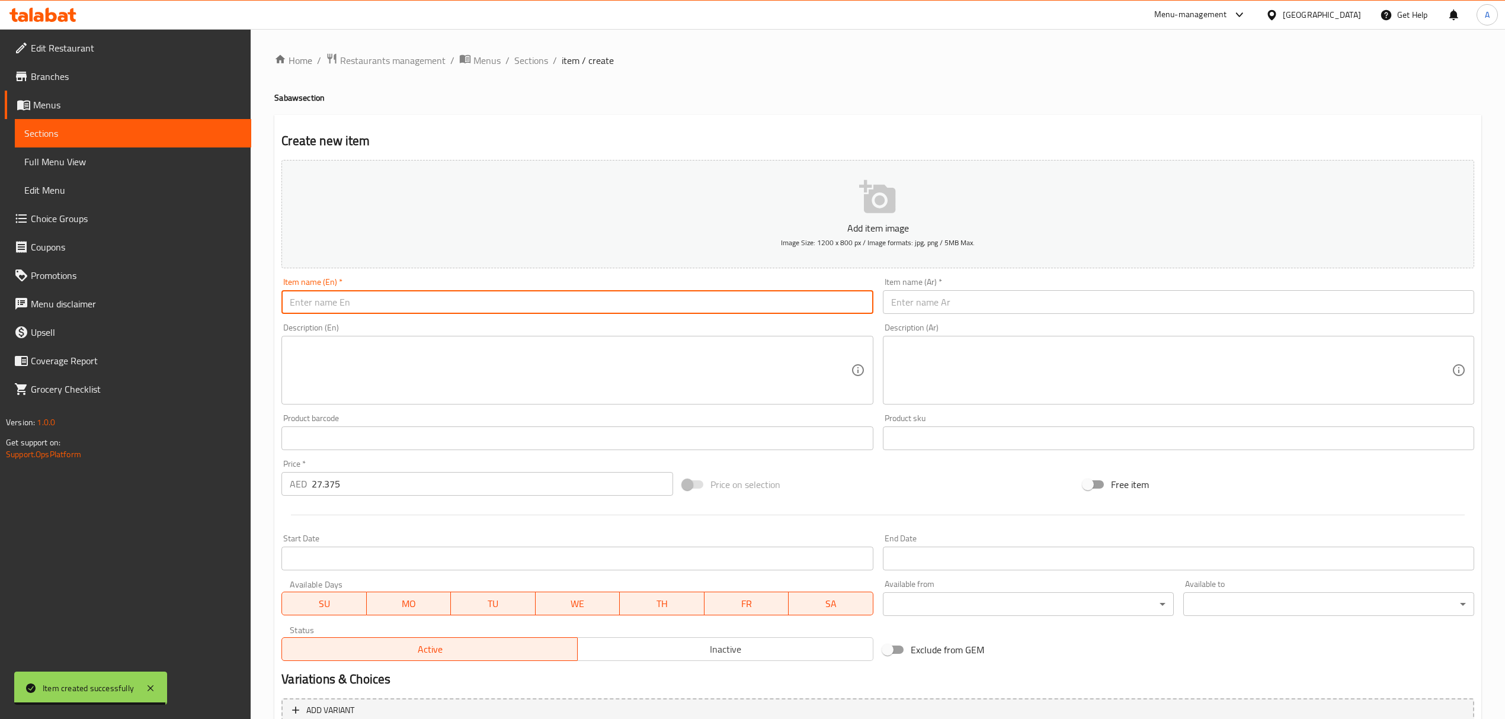
paste input "Sinigang Na Salmon Head"
click at [372, 296] on input "Sinigang Na Salmon Head" at bounding box center [576, 302] width 591 height 24
type input "Sinigang Na Salmon Head"
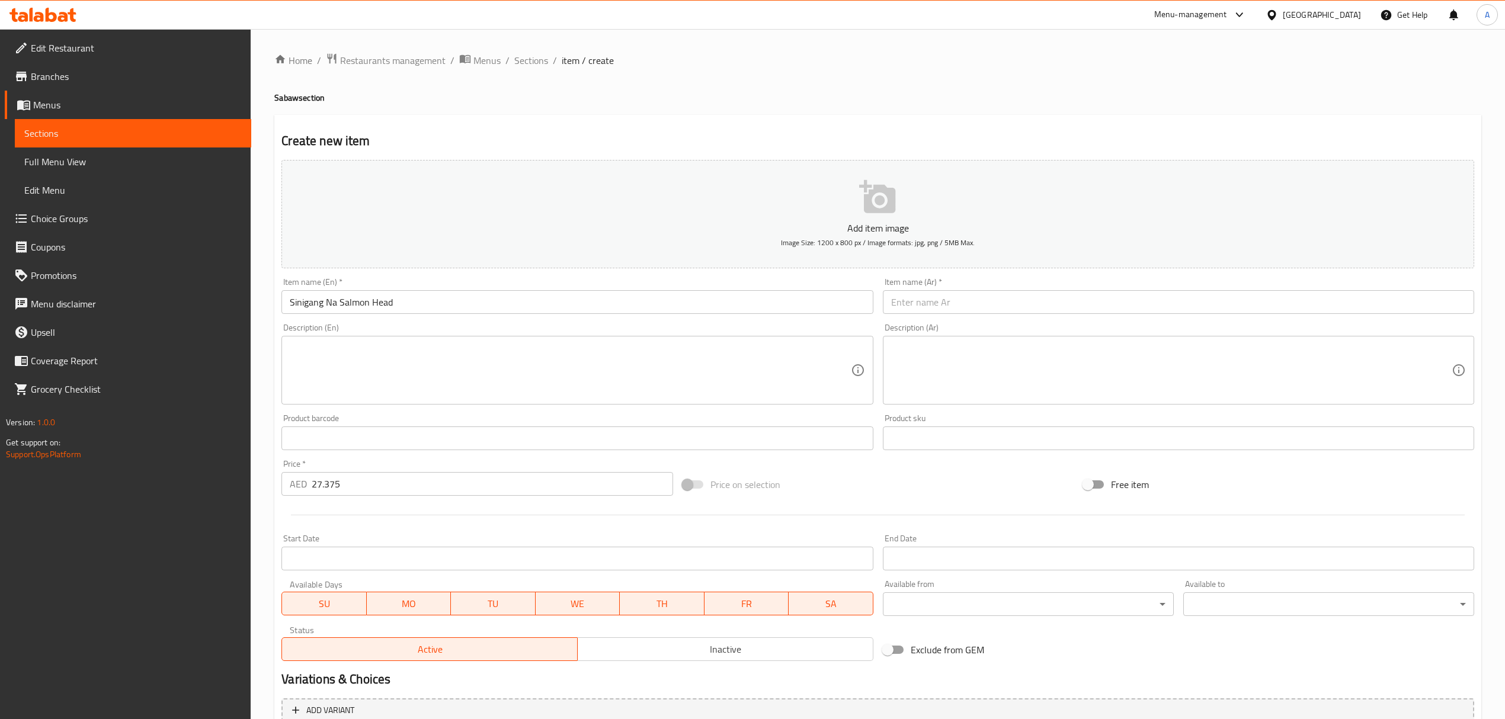
paste input "عصيدة رأس السلمون"
click at [1013, 297] on input "text" at bounding box center [1178, 302] width 591 height 24
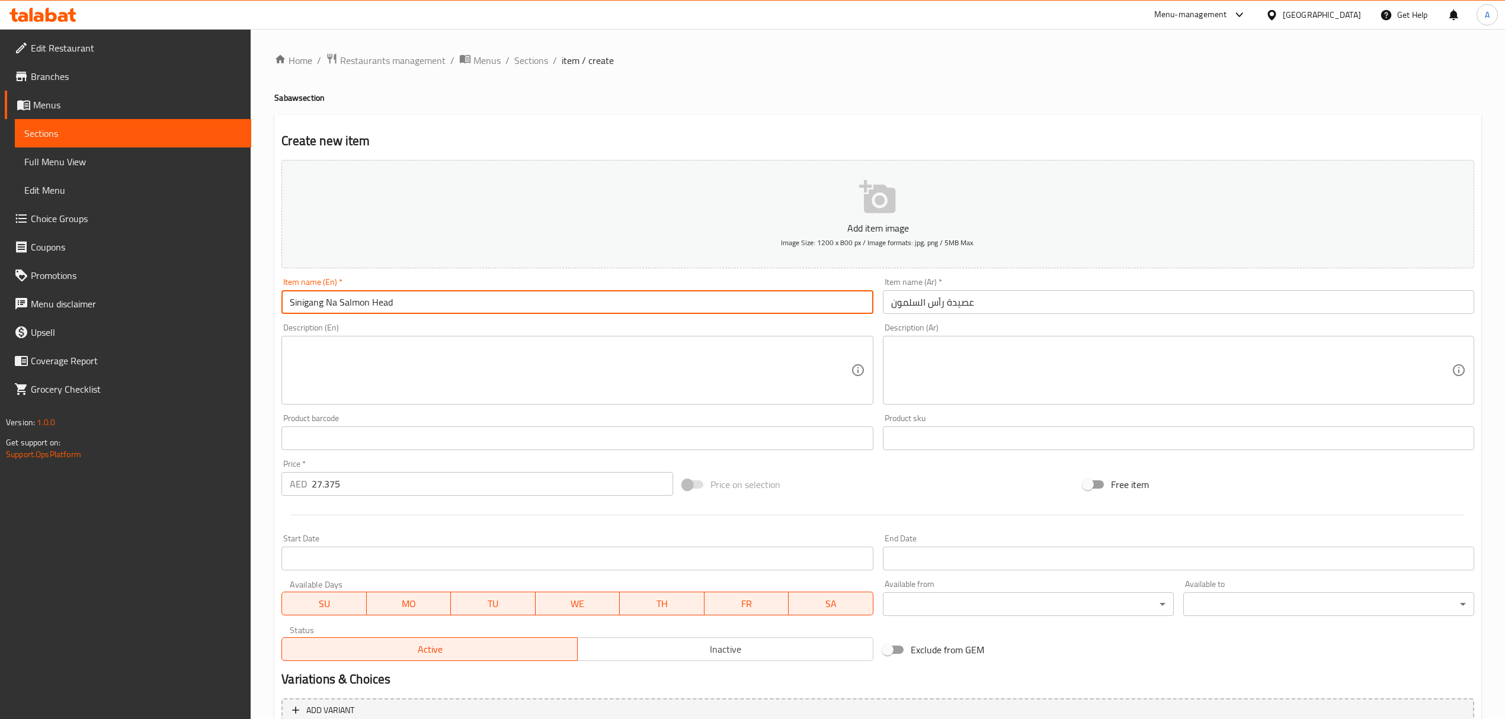
drag, startPoint x: 329, startPoint y: 305, endPoint x: 247, endPoint y: 300, distance: 83.1
click at [247, 300] on div "Edit Restaurant Branches Menus Sections Full Menu View Edit Menu Choice Groups …" at bounding box center [752, 433] width 1505 height 808
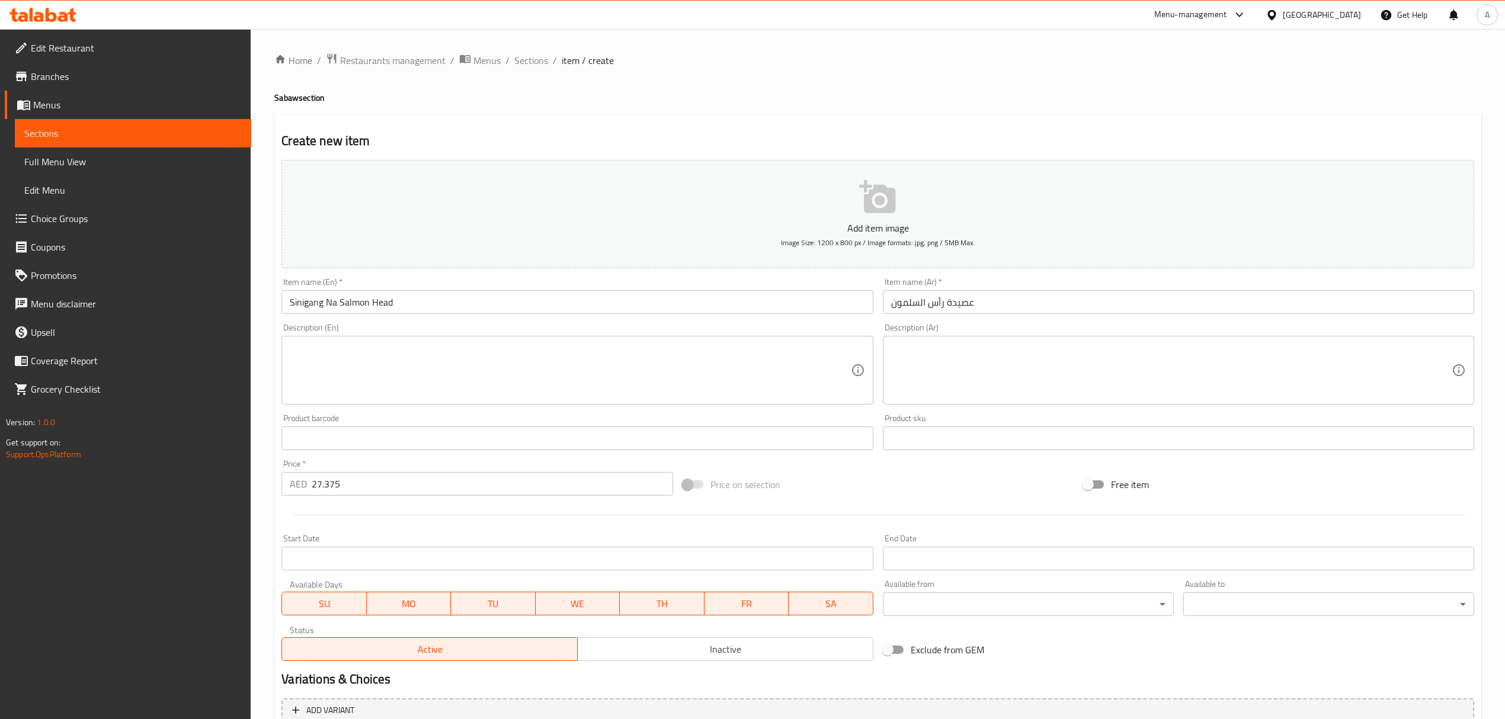
click at [958, 302] on input "عصيدة رأس السلمون" at bounding box center [1178, 302] width 591 height 24
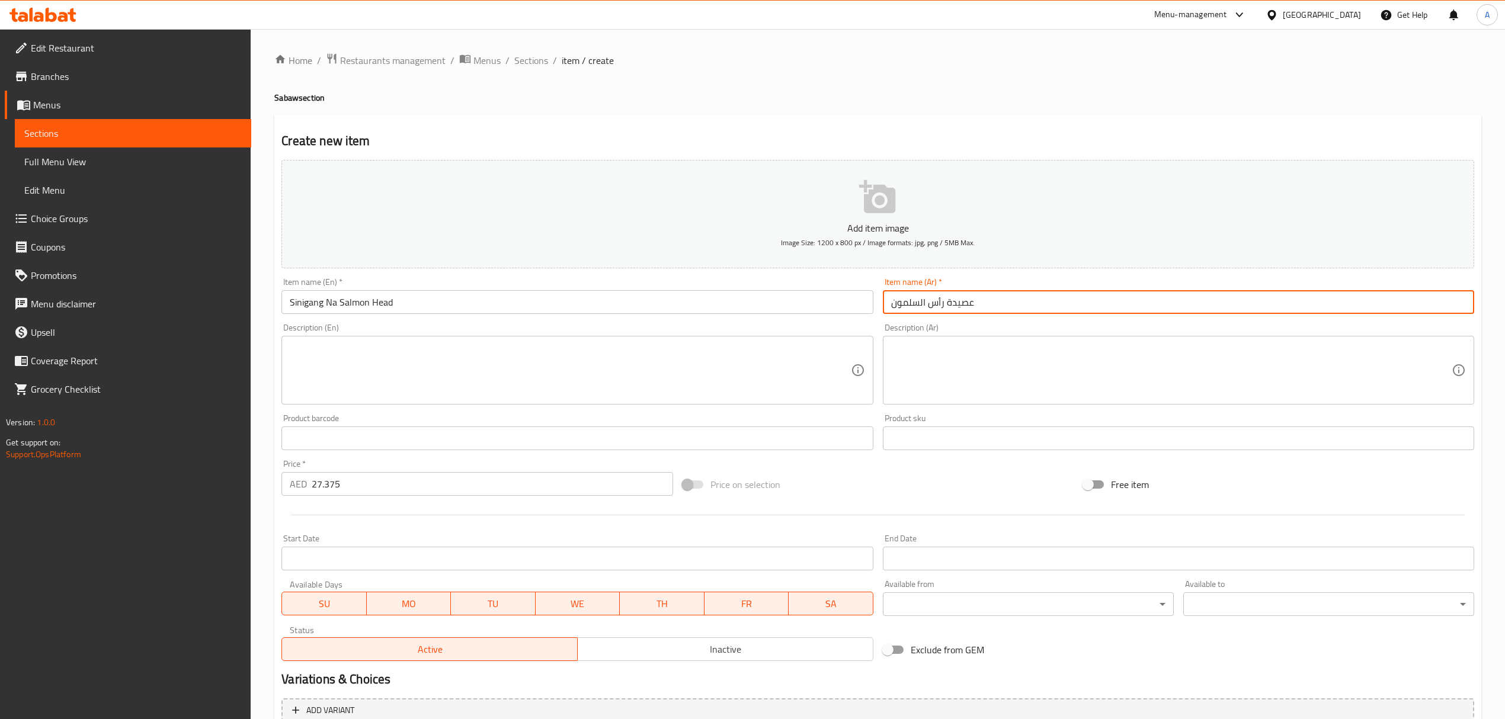
click at [958, 302] on input "عصيدة رأس السلمون" at bounding box center [1178, 302] width 591 height 24
click at [958, 300] on input "عصيدة رأس السلمون" at bounding box center [1178, 302] width 591 height 24
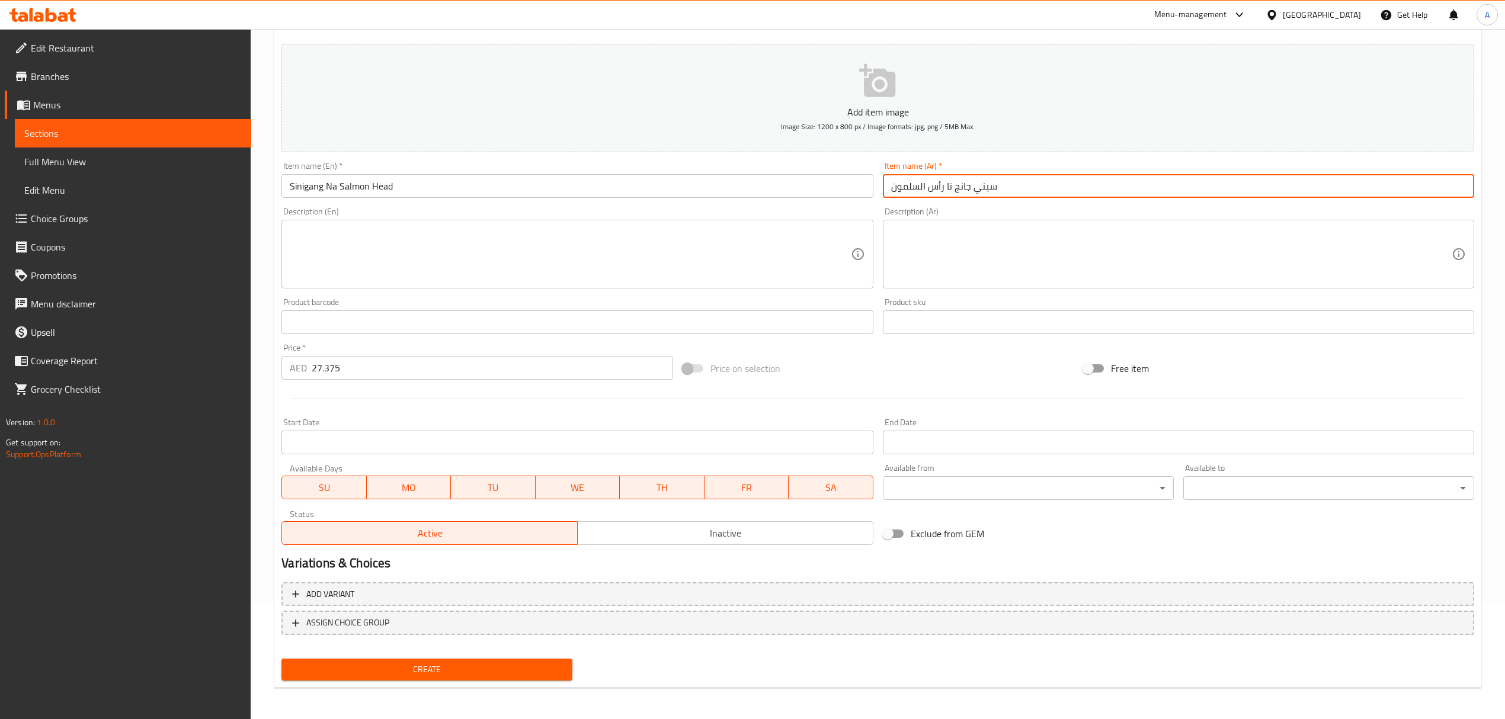
scroll to position [117, 0]
type input "سيني جانج نا رأس السلمون"
click at [539, 671] on span "Create" at bounding box center [427, 669] width 272 height 15
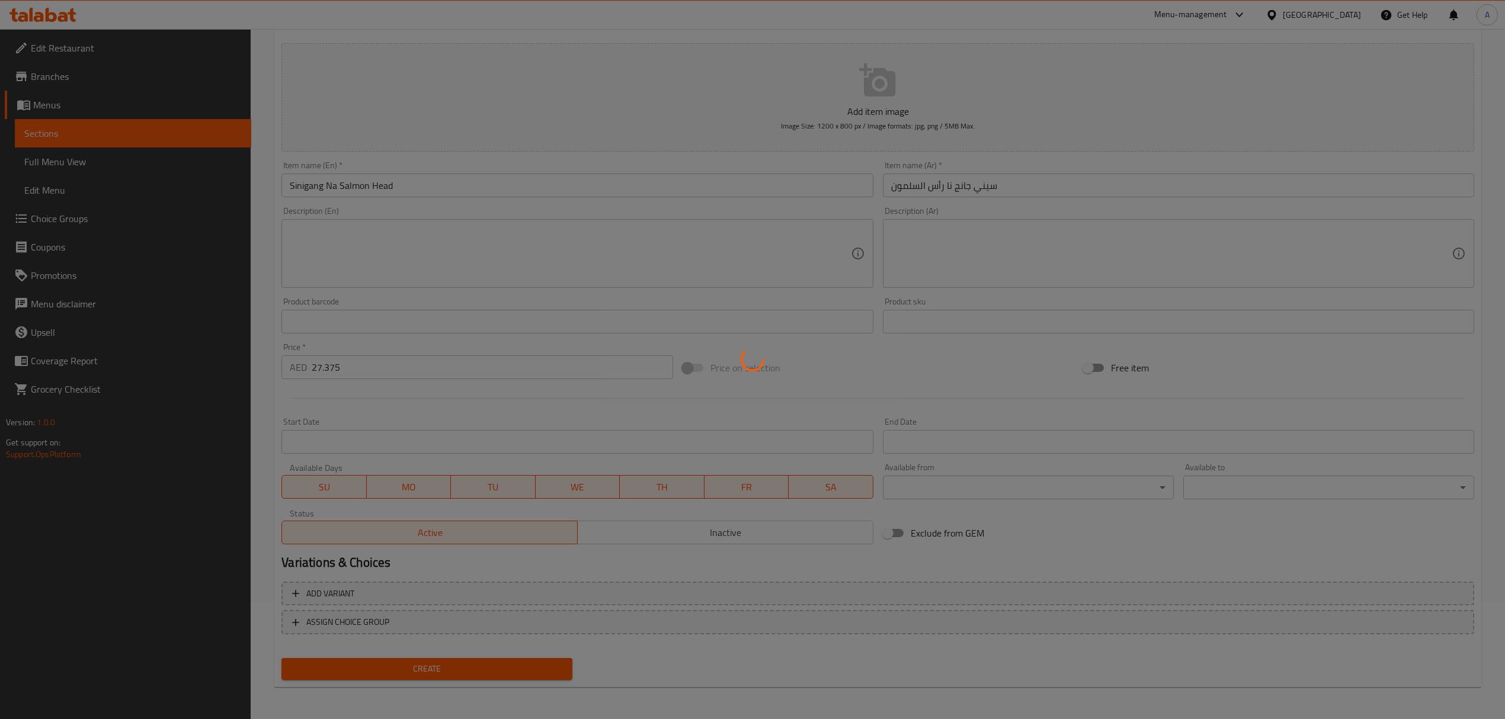
type input "0"
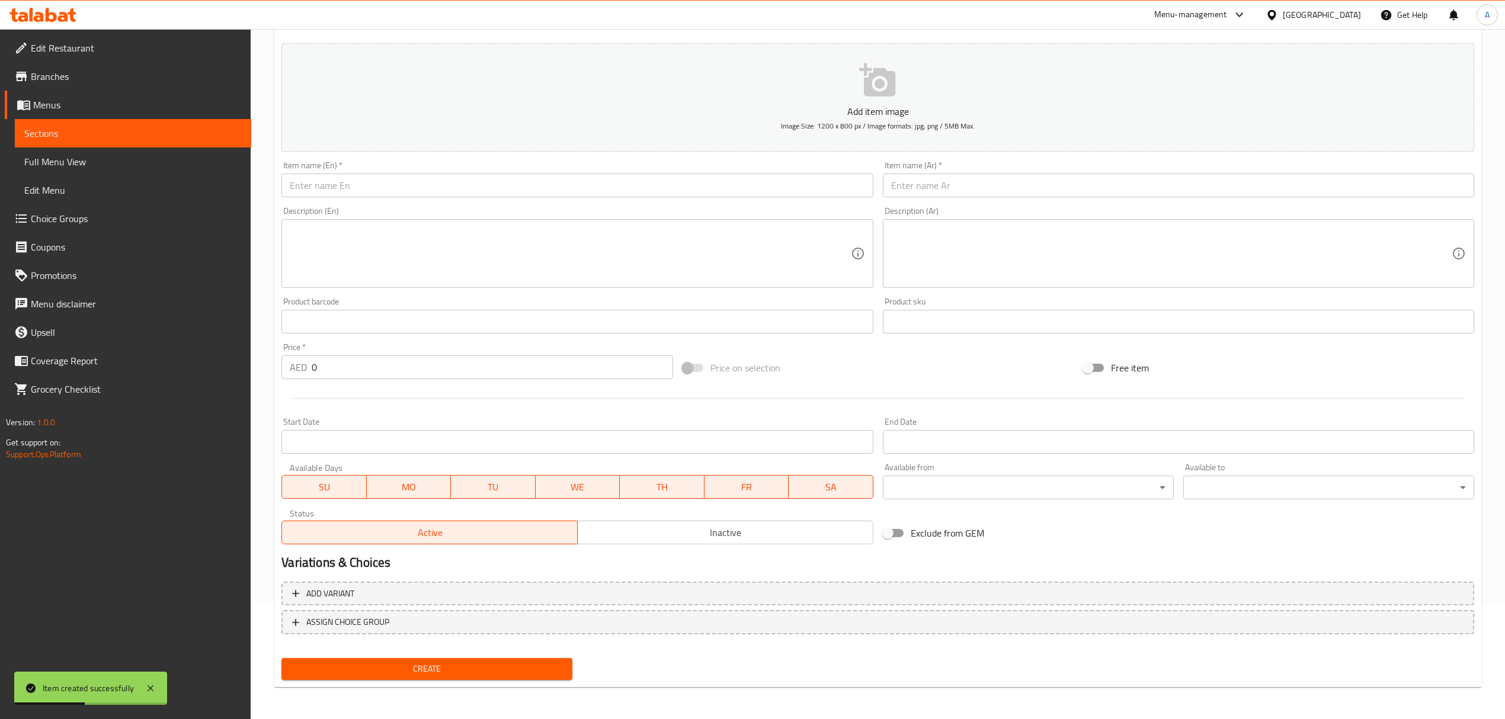
scroll to position [0, 0]
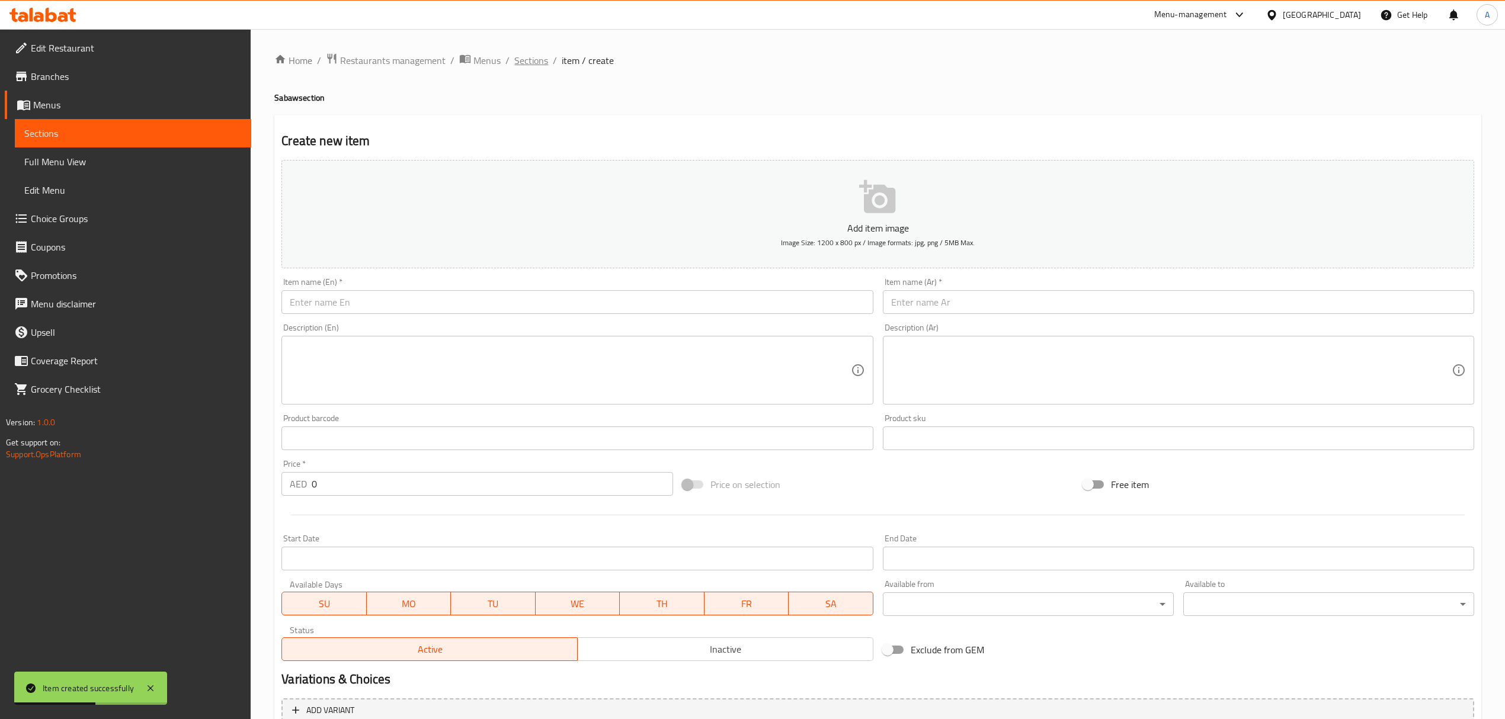
click at [539, 62] on span "Sections" at bounding box center [531, 60] width 34 height 14
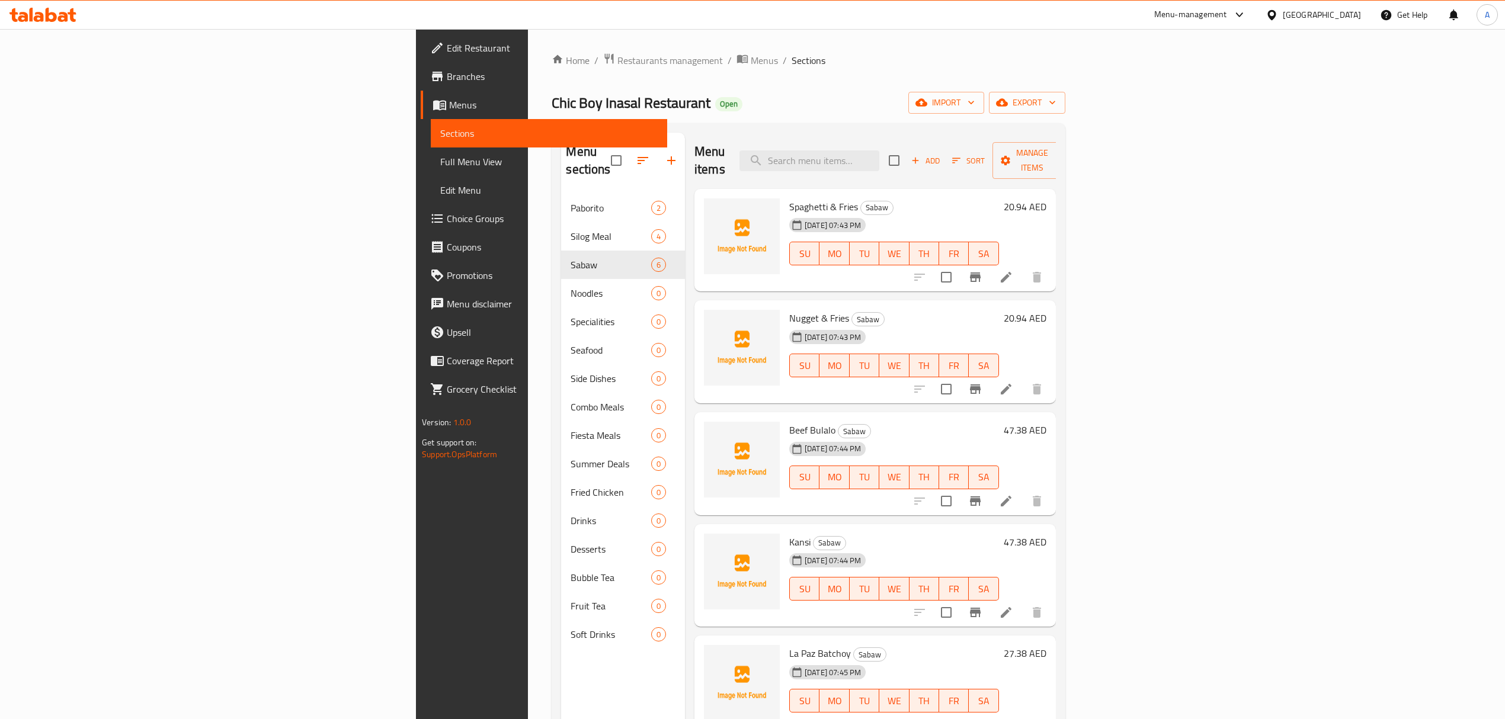
click at [664, 153] on icon "button" at bounding box center [671, 160] width 14 height 14
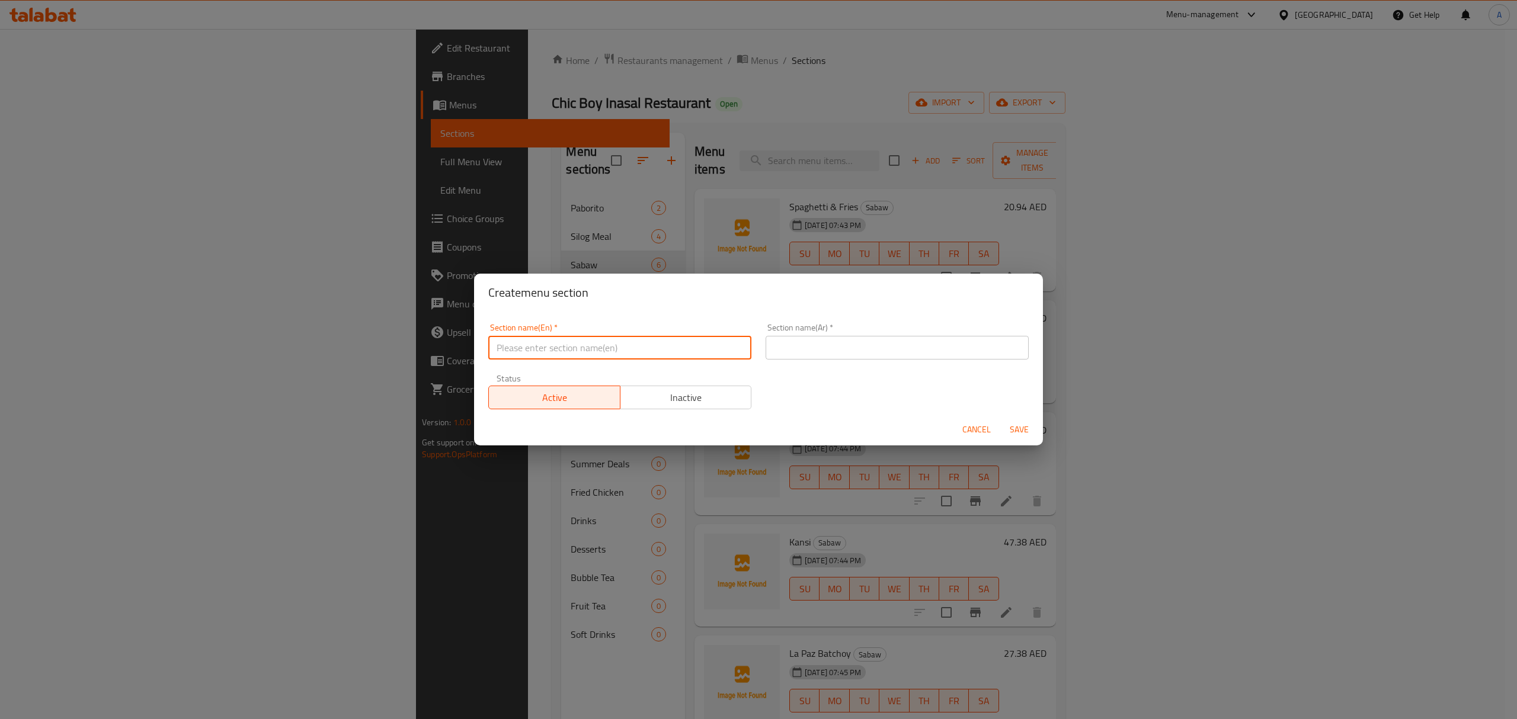
click at [544, 344] on input "text" at bounding box center [619, 348] width 263 height 24
paste input "Bulilit Meal"
click at [544, 344] on input "Bulilit Meal" at bounding box center [619, 348] width 263 height 24
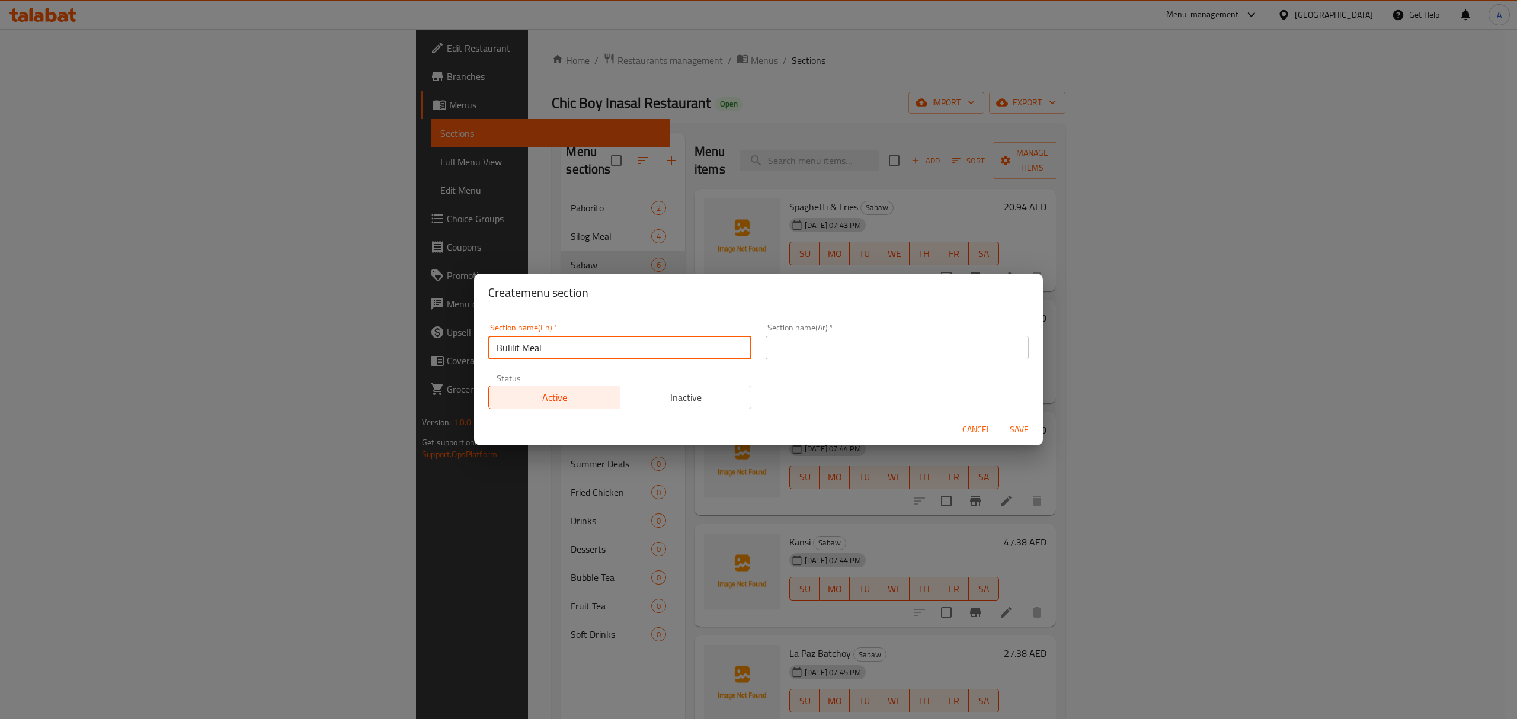
type input "Bulilit Meal"
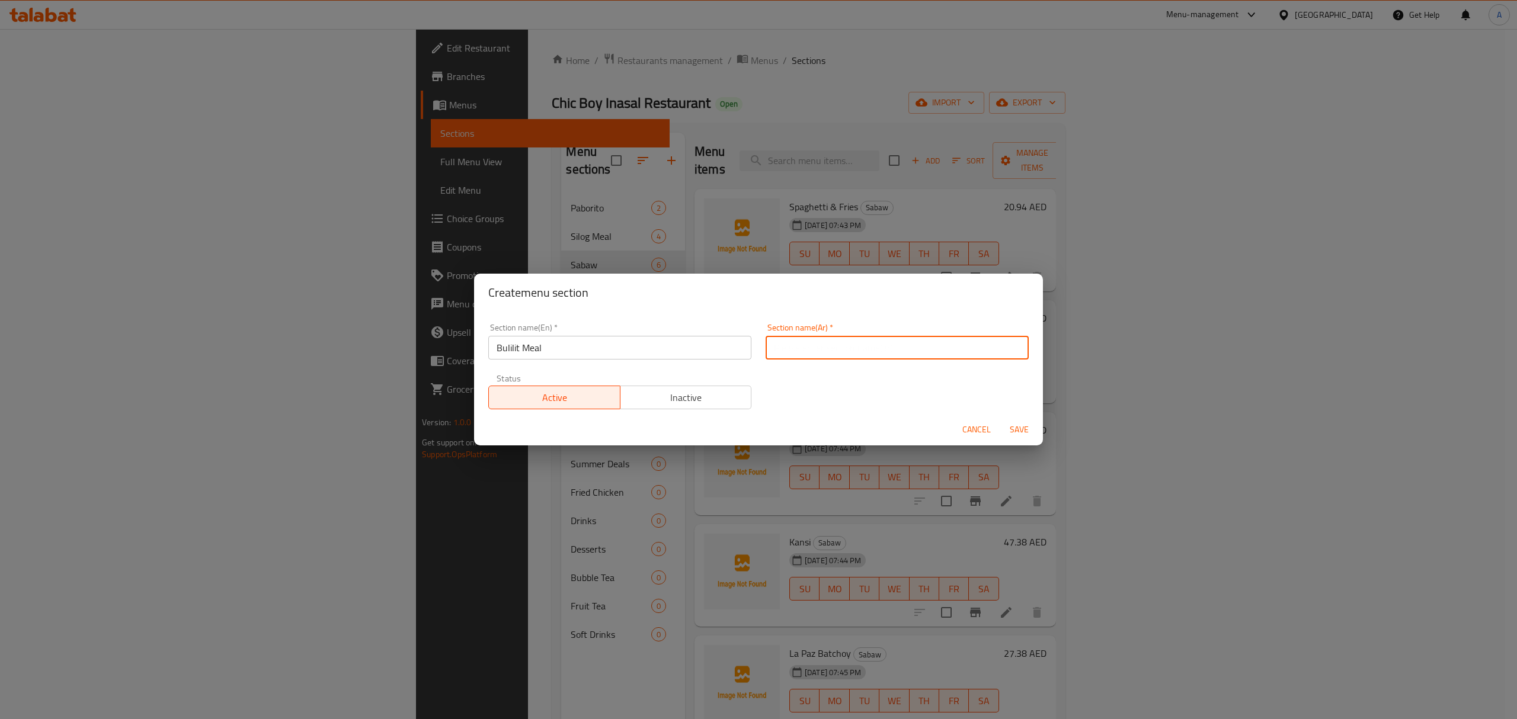
paste input "وجبة بوليليت"
click at [841, 341] on input "text" at bounding box center [897, 348] width 263 height 24
type input "وجبة بوليليت"
click at [1013, 432] on span "Save" at bounding box center [1019, 430] width 28 height 15
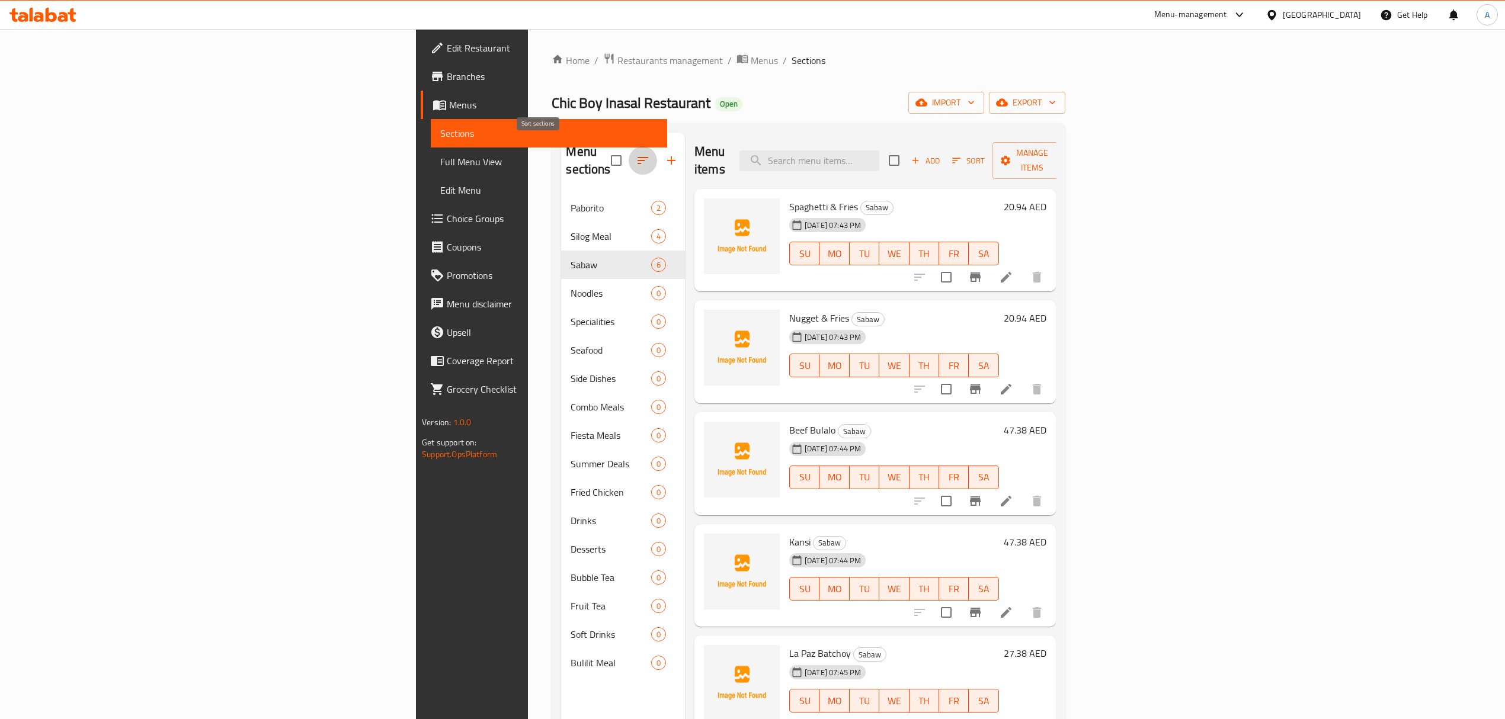
click at [636, 153] on icon "button" at bounding box center [643, 160] width 14 height 14
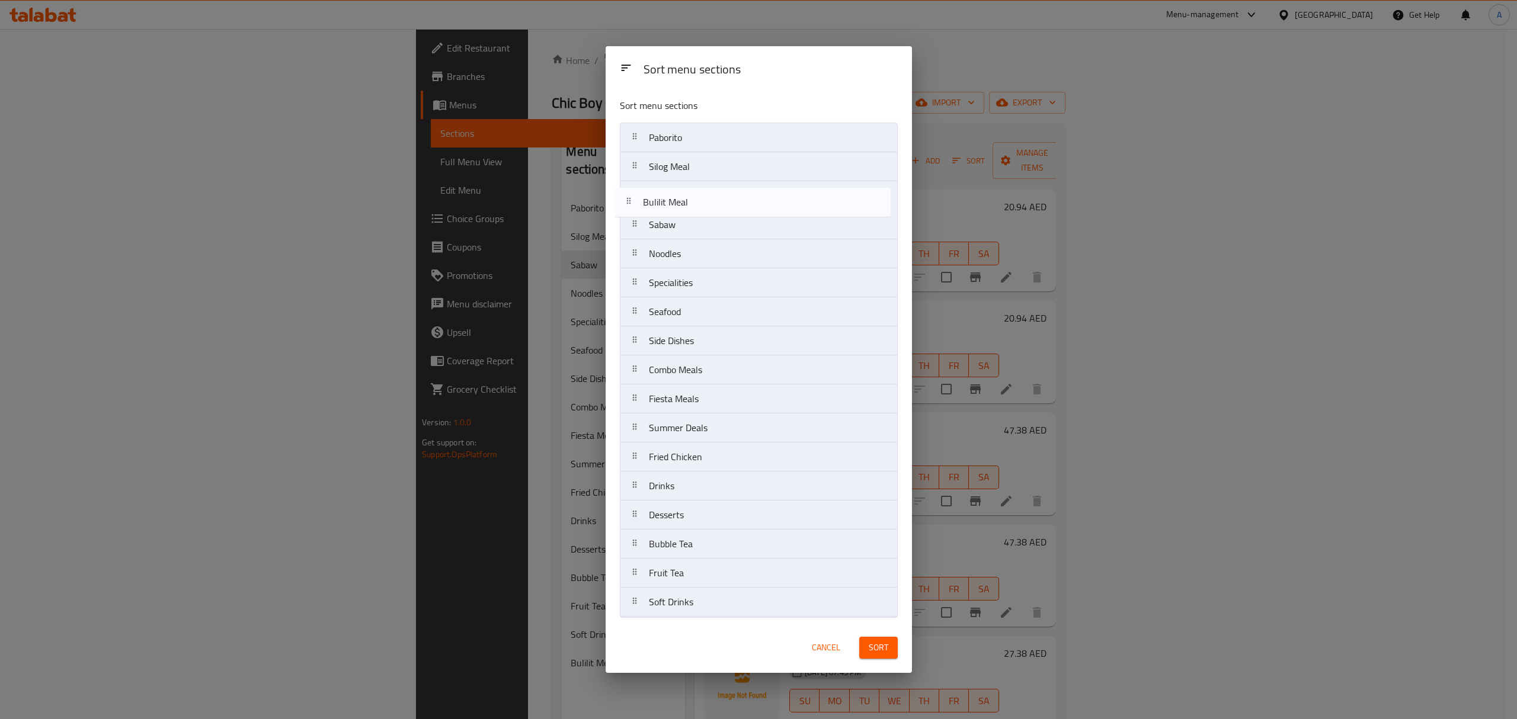
drag, startPoint x: 712, startPoint y: 604, endPoint x: 705, endPoint y: 197, distance: 407.7
click at [705, 197] on nav "Paborito Silog Meal Sabaw Noodles Specialities Seafood Side Dishes Combo Meals …" at bounding box center [759, 370] width 278 height 495
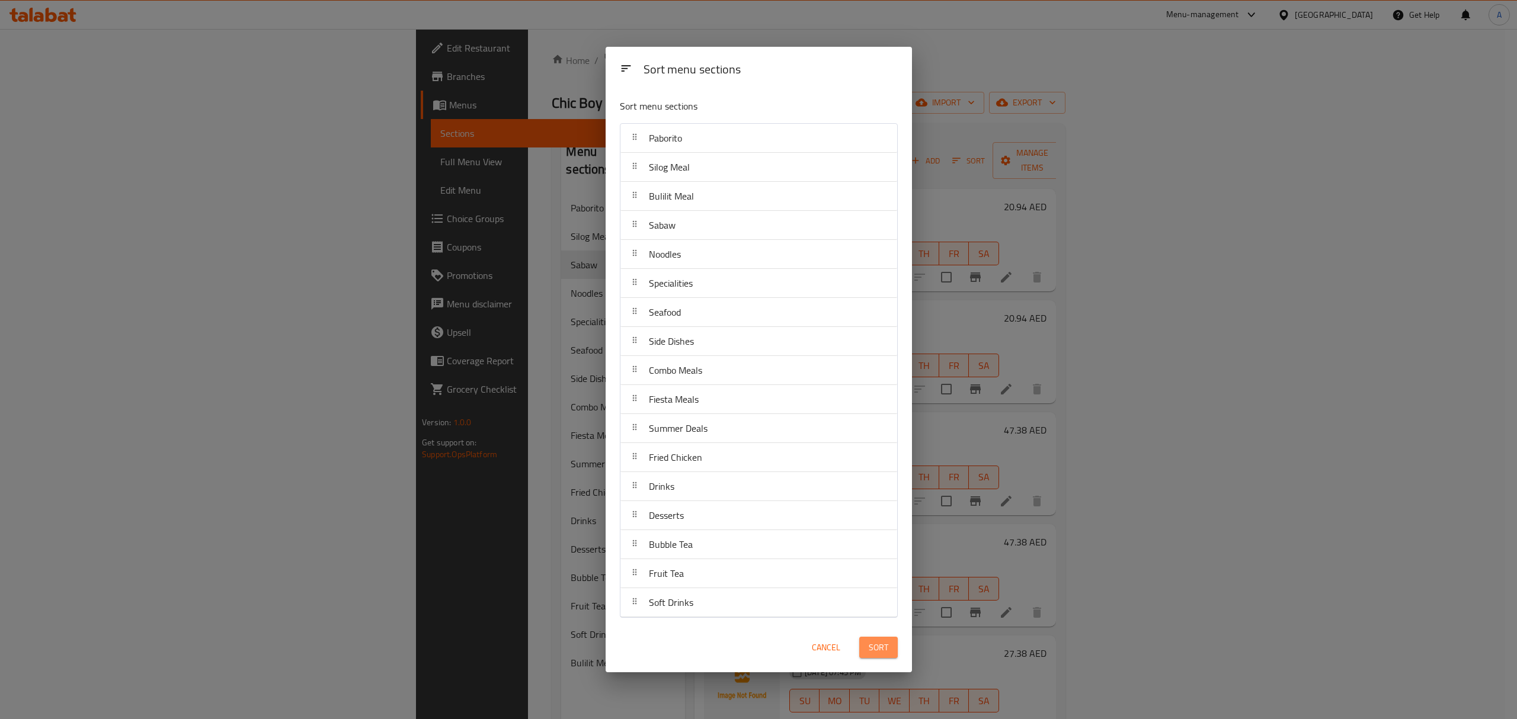
click at [871, 648] on span "Sort" at bounding box center [879, 648] width 20 height 15
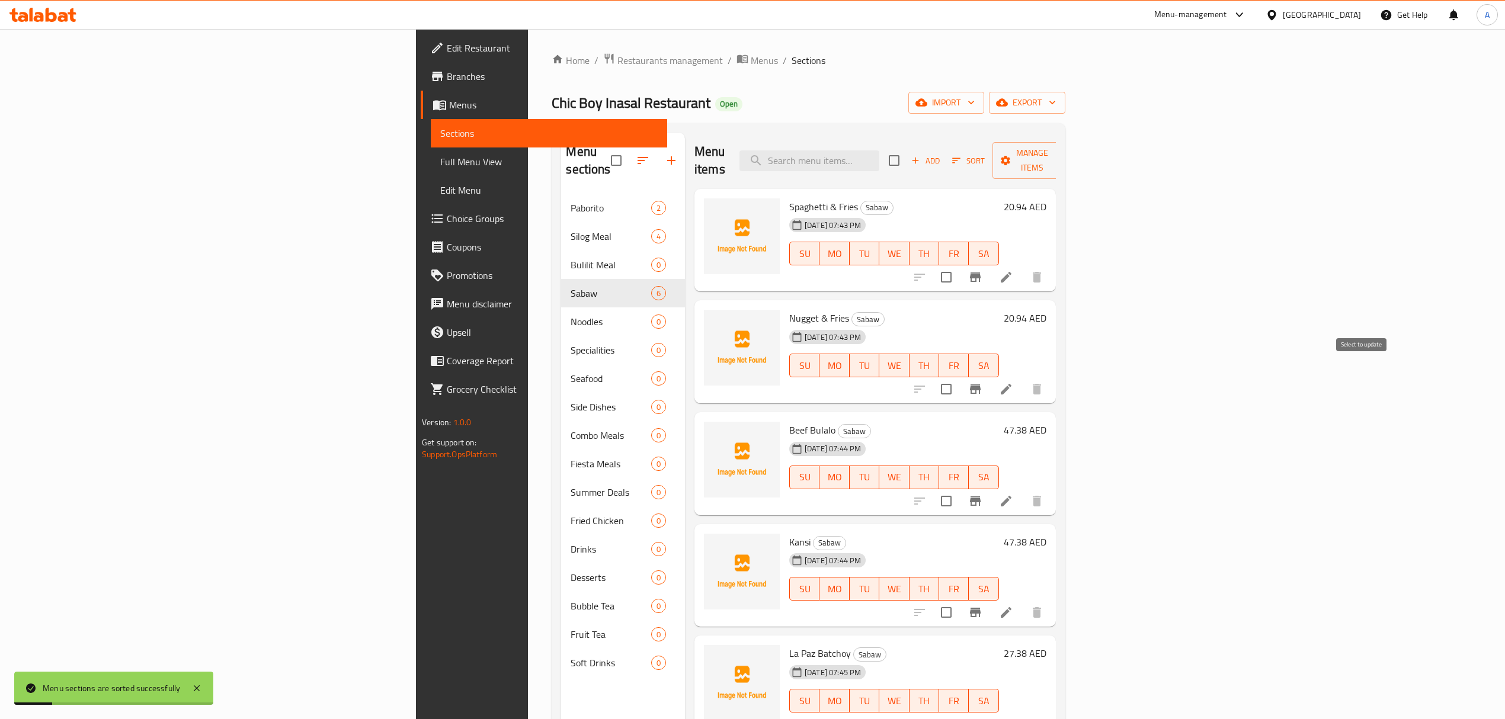
click at [959, 377] on input "checkbox" at bounding box center [946, 389] width 25 height 25
checkbox input "true"
click at [959, 265] on input "checkbox" at bounding box center [946, 277] width 25 height 25
click at [1062, 149] on span "Manage items" at bounding box center [1032, 161] width 60 height 30
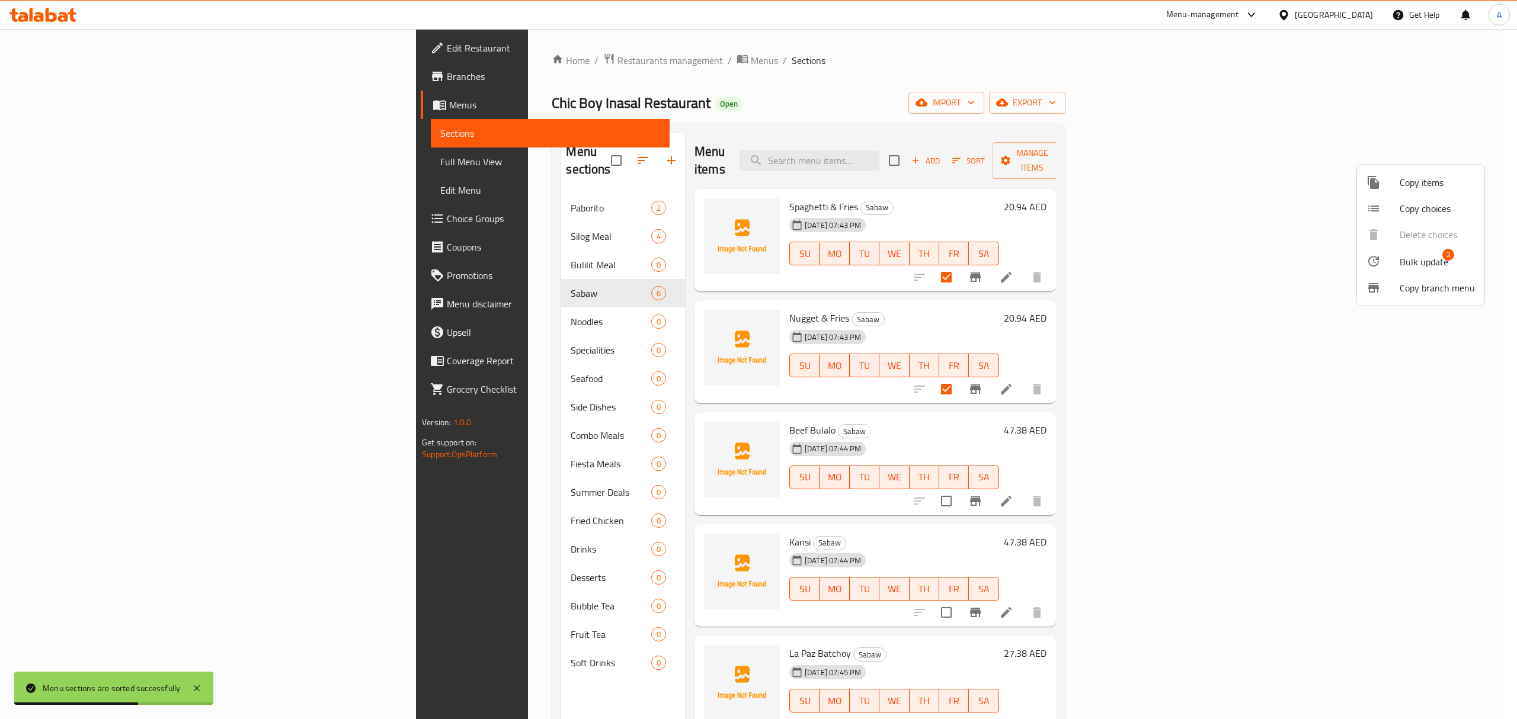
click at [1413, 255] on span "Bulk update" at bounding box center [1424, 262] width 49 height 14
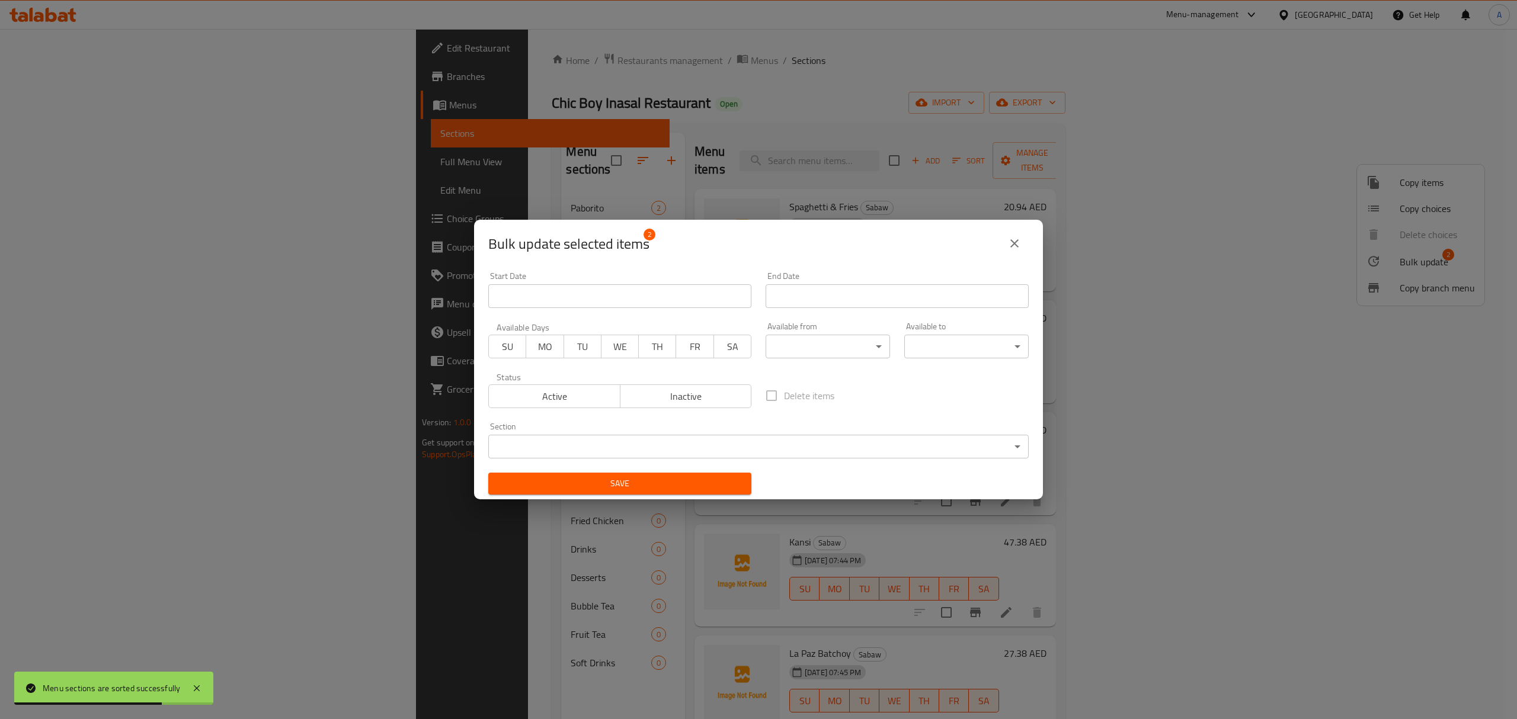
click at [728, 441] on body "Menu sections are sorted successfully ​ Menu-management [GEOGRAPHIC_DATA] Get H…" at bounding box center [758, 374] width 1517 height 690
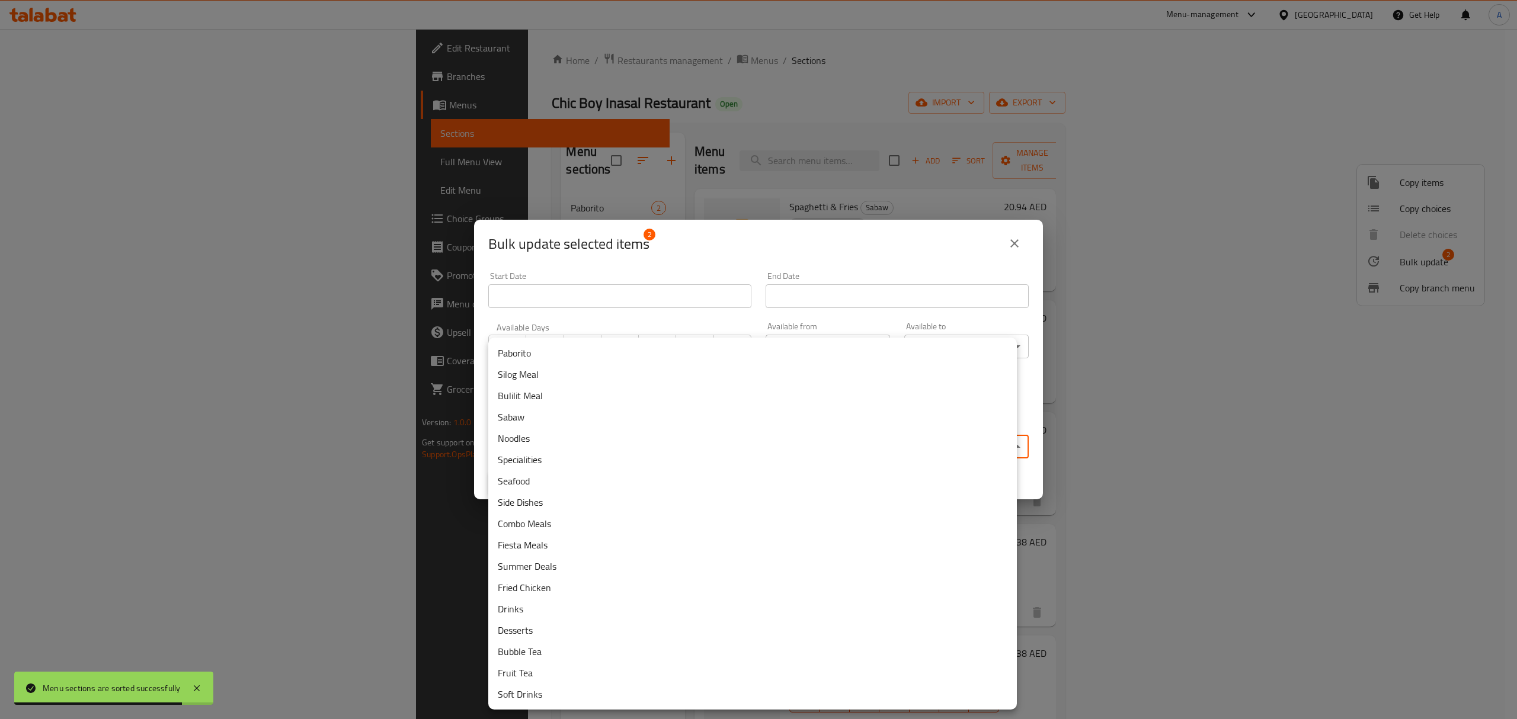
click at [546, 395] on li "Bulilit Meal" at bounding box center [752, 395] width 529 height 21
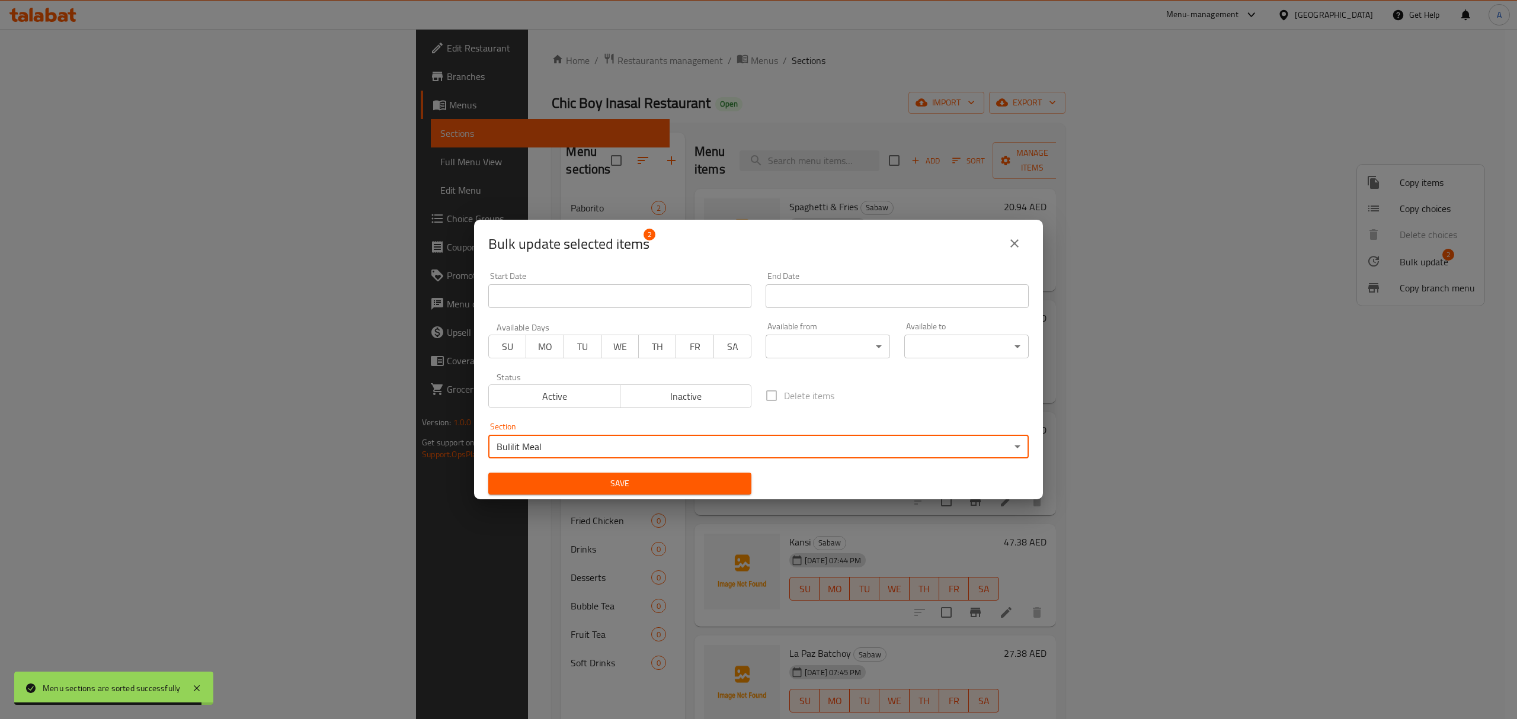
click at [705, 478] on span "Save" at bounding box center [620, 483] width 244 height 15
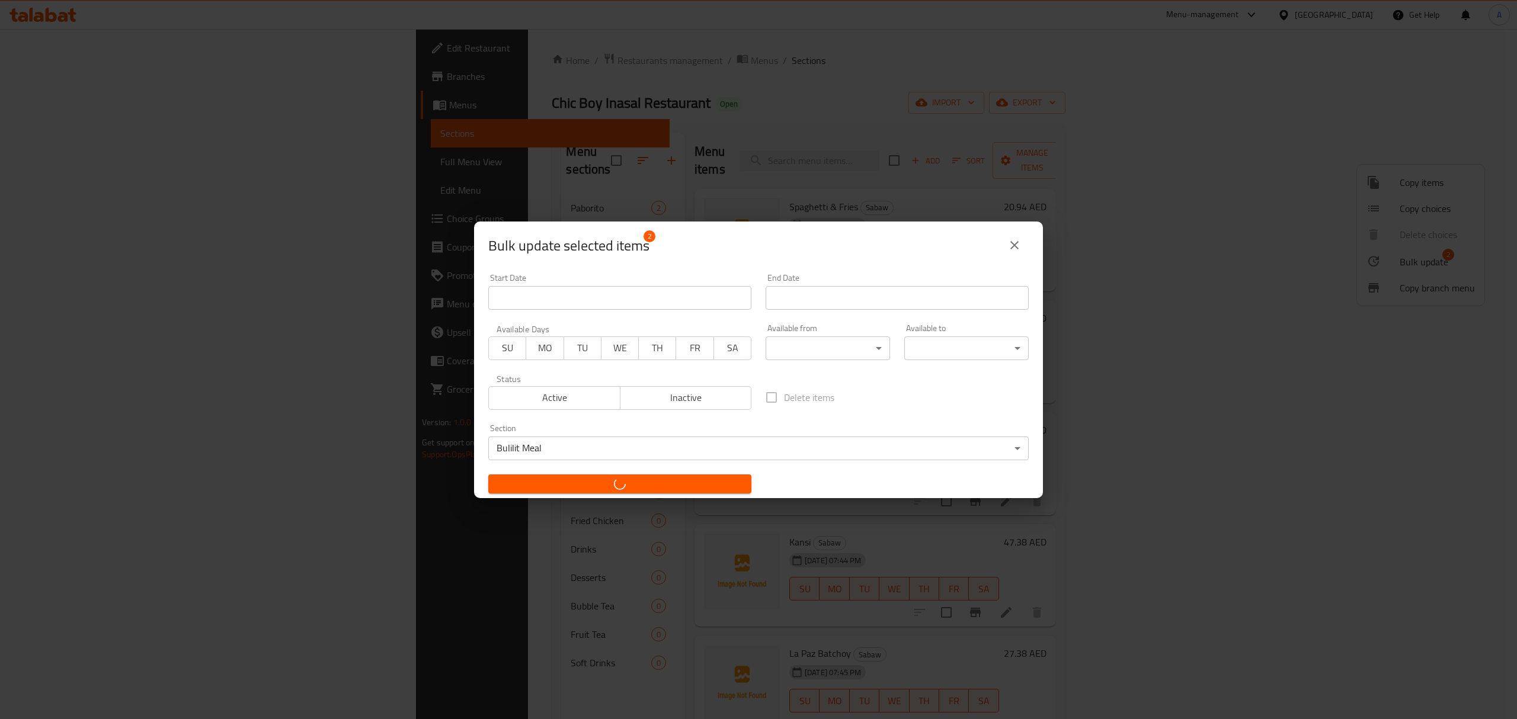
checkbox input "false"
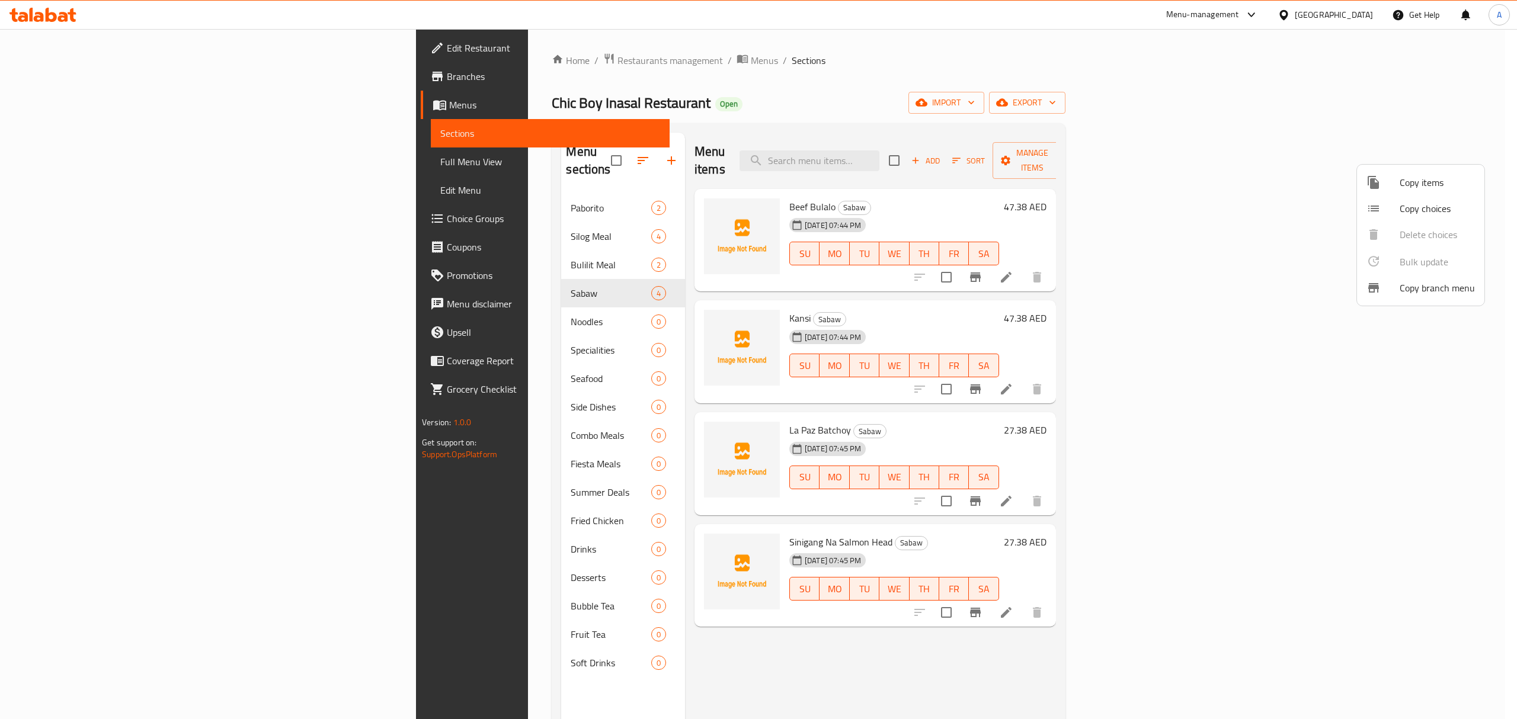
click at [432, 308] on div at bounding box center [758, 359] width 1517 height 719
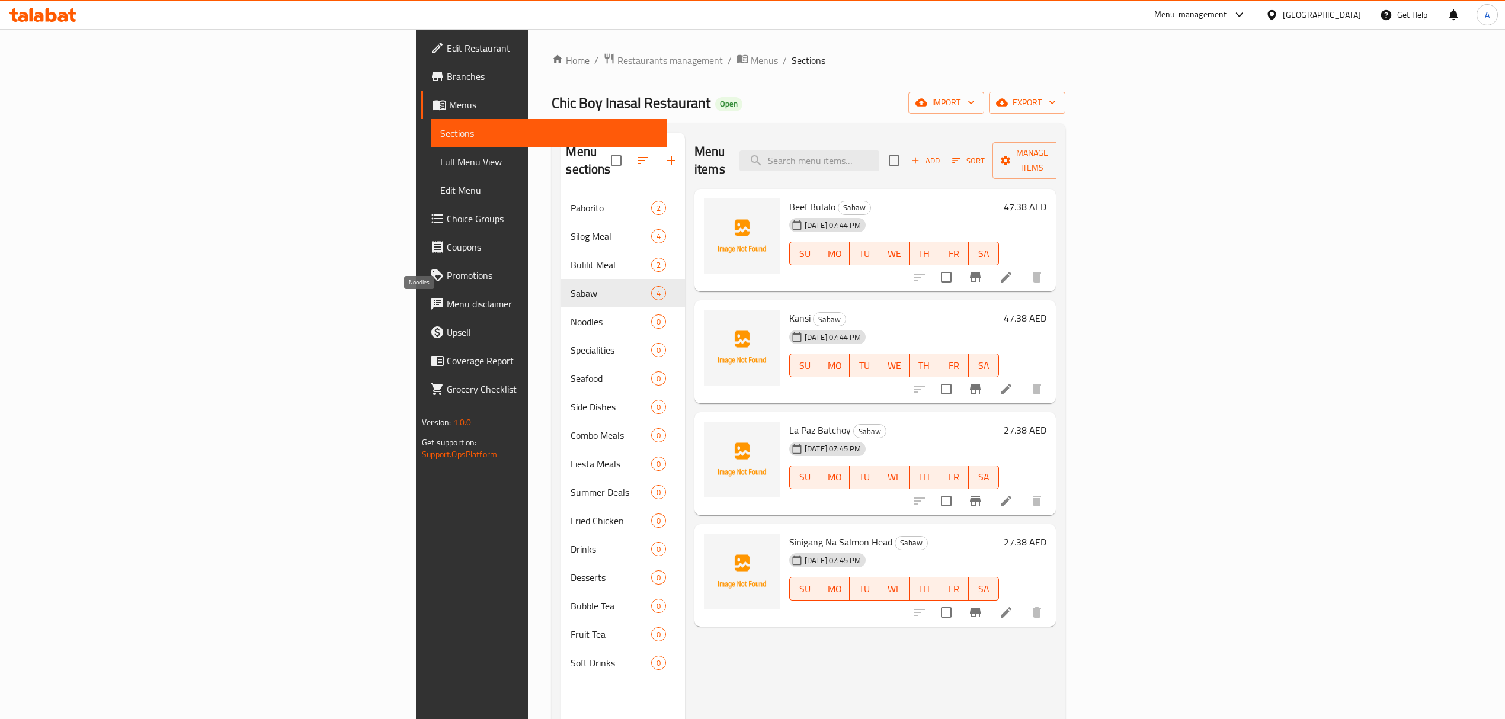
click at [571, 315] on span "Noodles" at bounding box center [611, 322] width 80 height 14
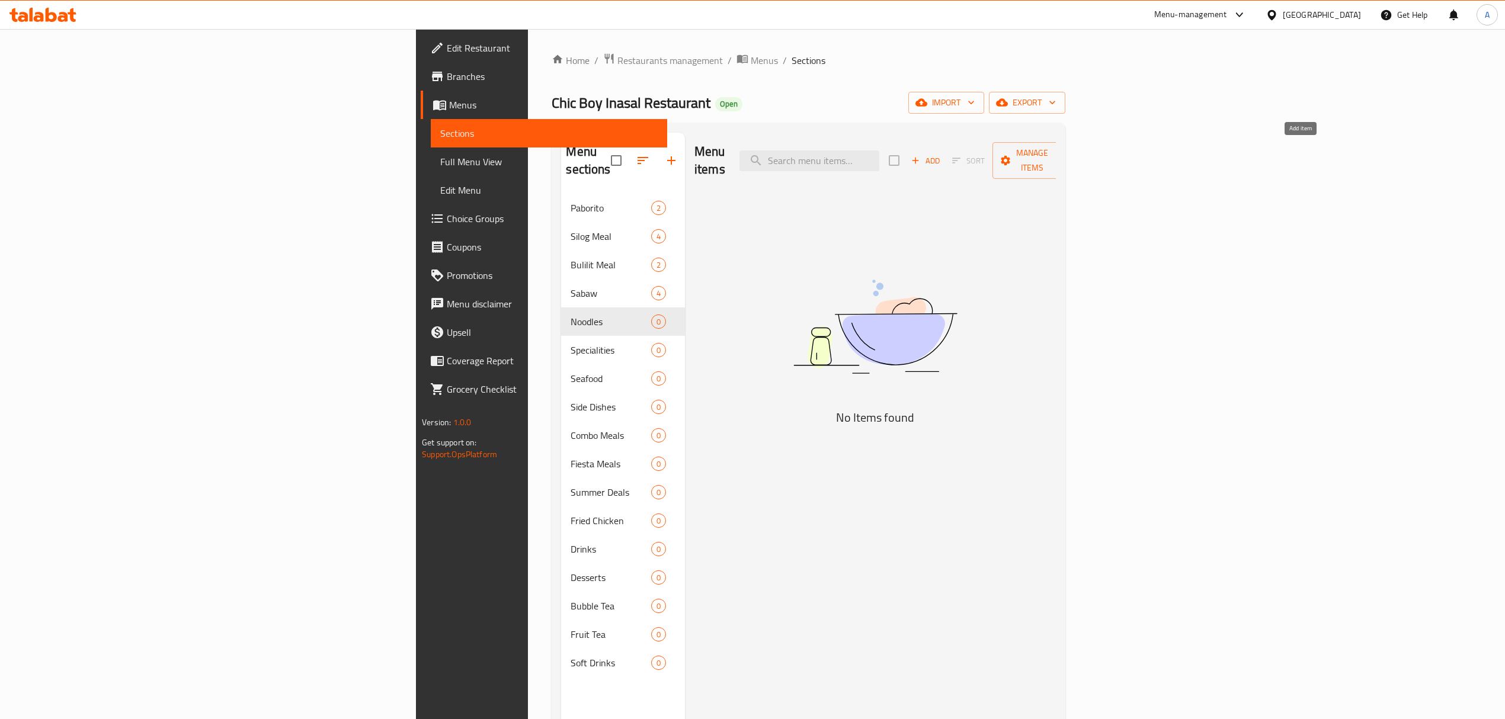
click at [945, 159] on button "Add" at bounding box center [926, 161] width 38 height 18
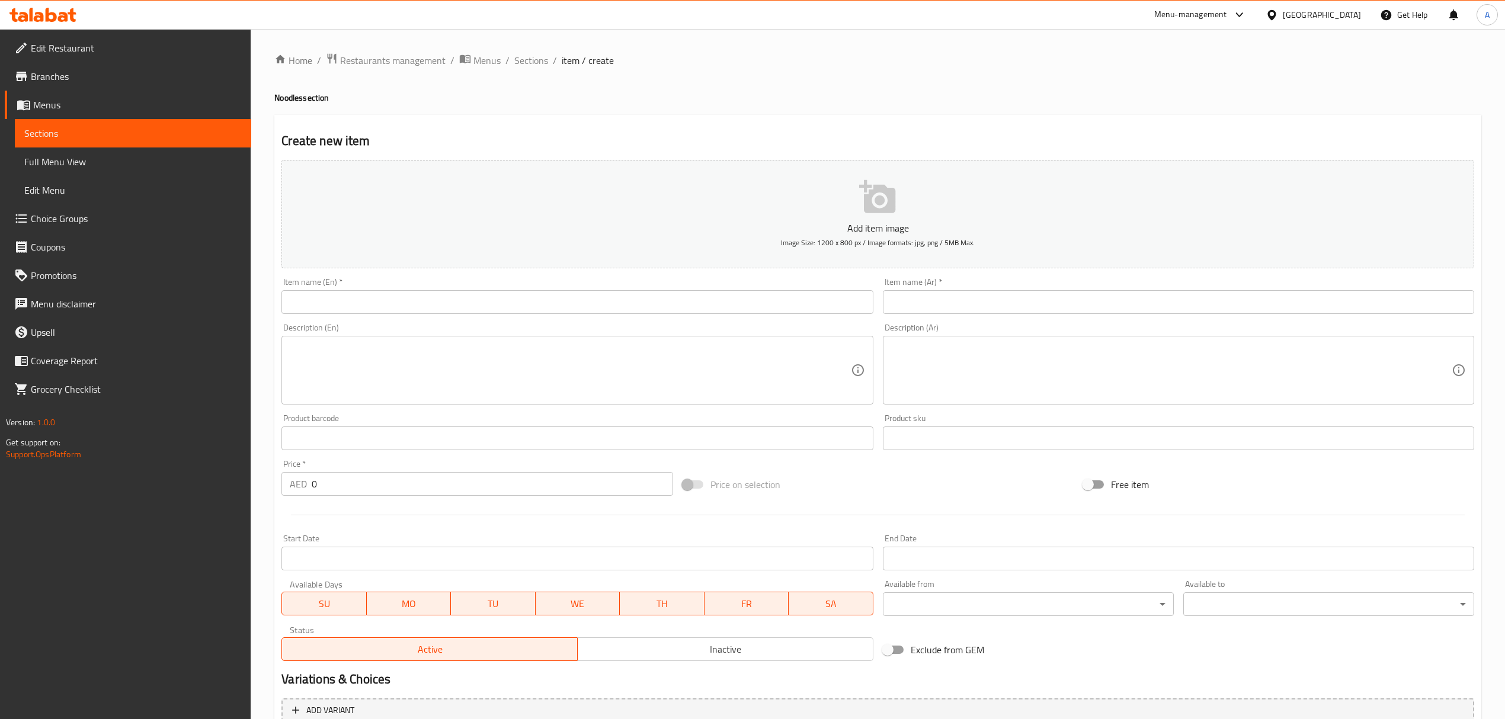
click at [415, 299] on input "text" at bounding box center [576, 302] width 591 height 24
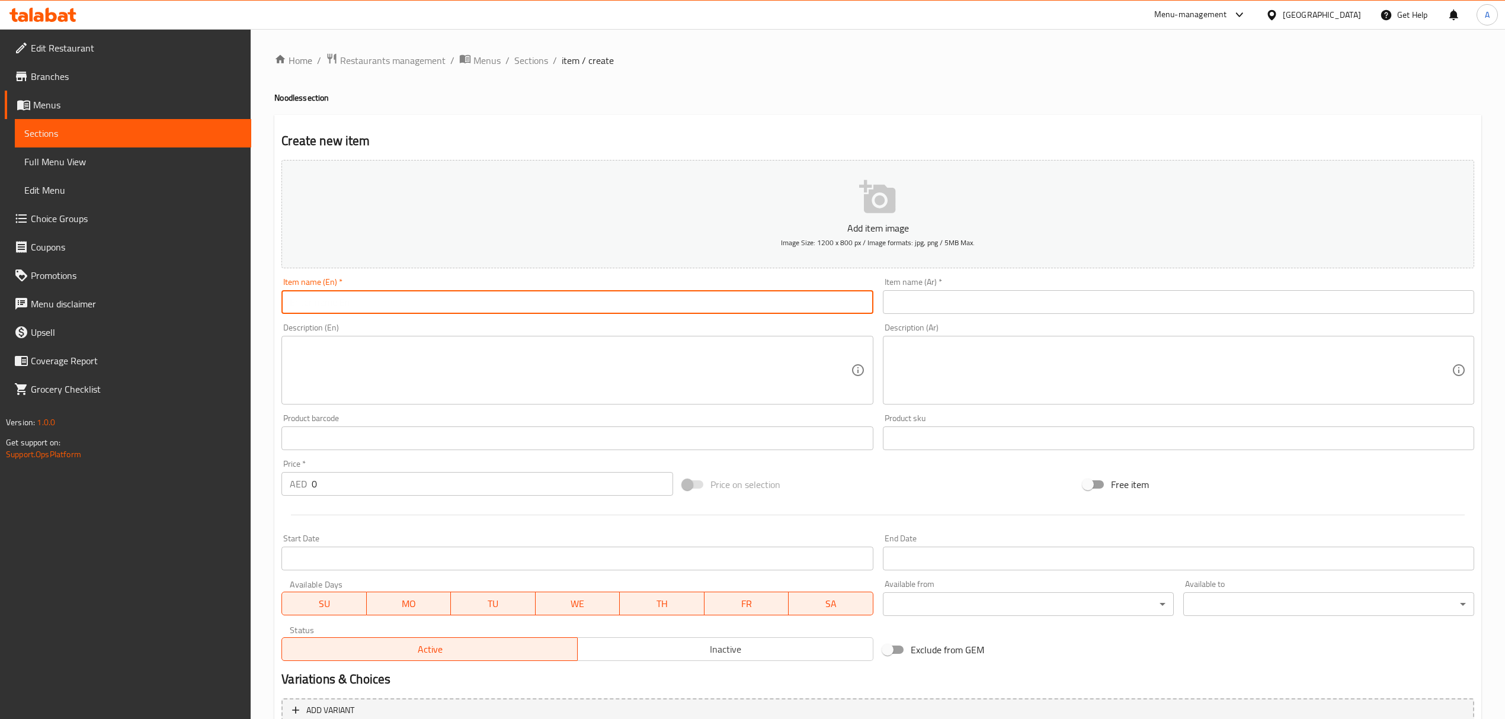
paste input "Pansit Palabok"
click at [347, 303] on input "Pansit Palabok" at bounding box center [576, 302] width 591 height 24
type input "Pansit Palabok"
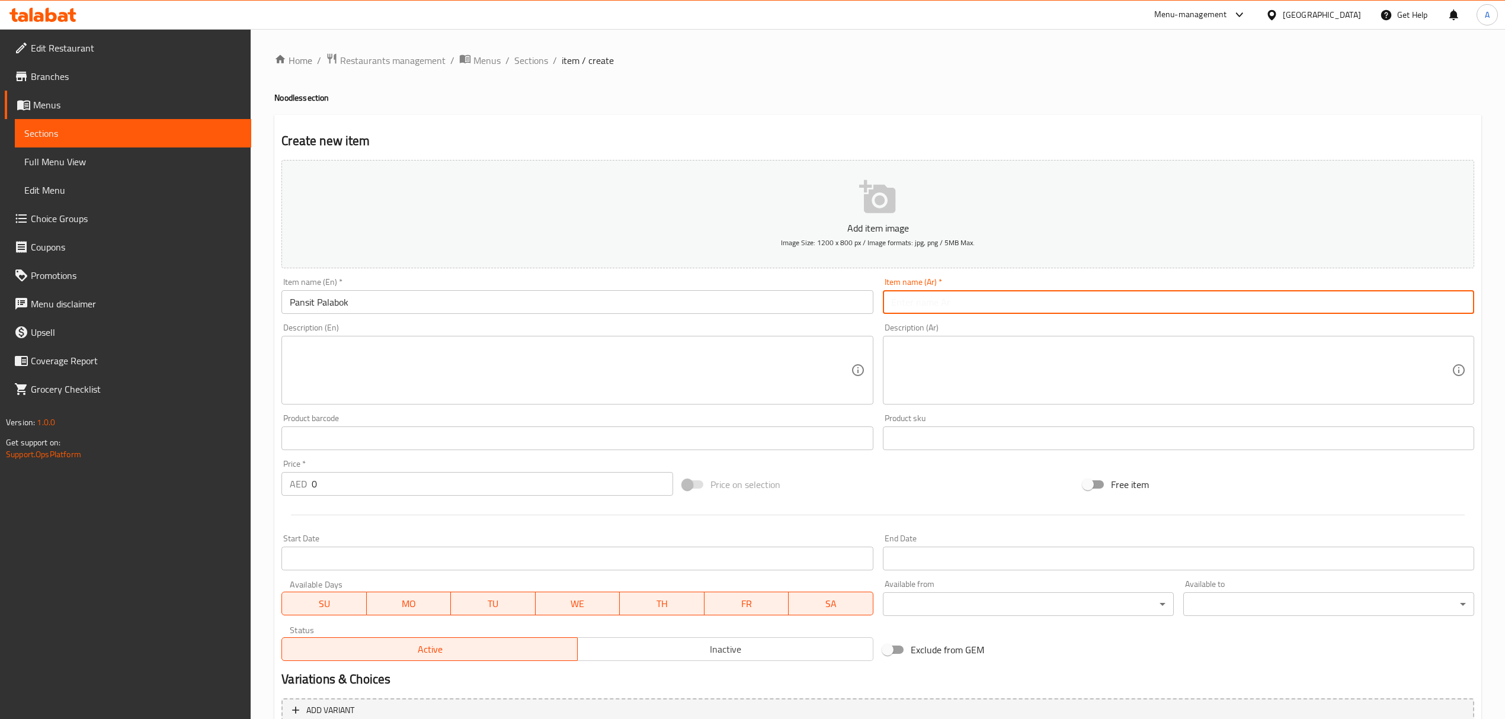
paste input "بانسيت بالابوك"
click at [1001, 297] on input "text" at bounding box center [1178, 302] width 591 height 24
type input "بانسيت بالابوك"
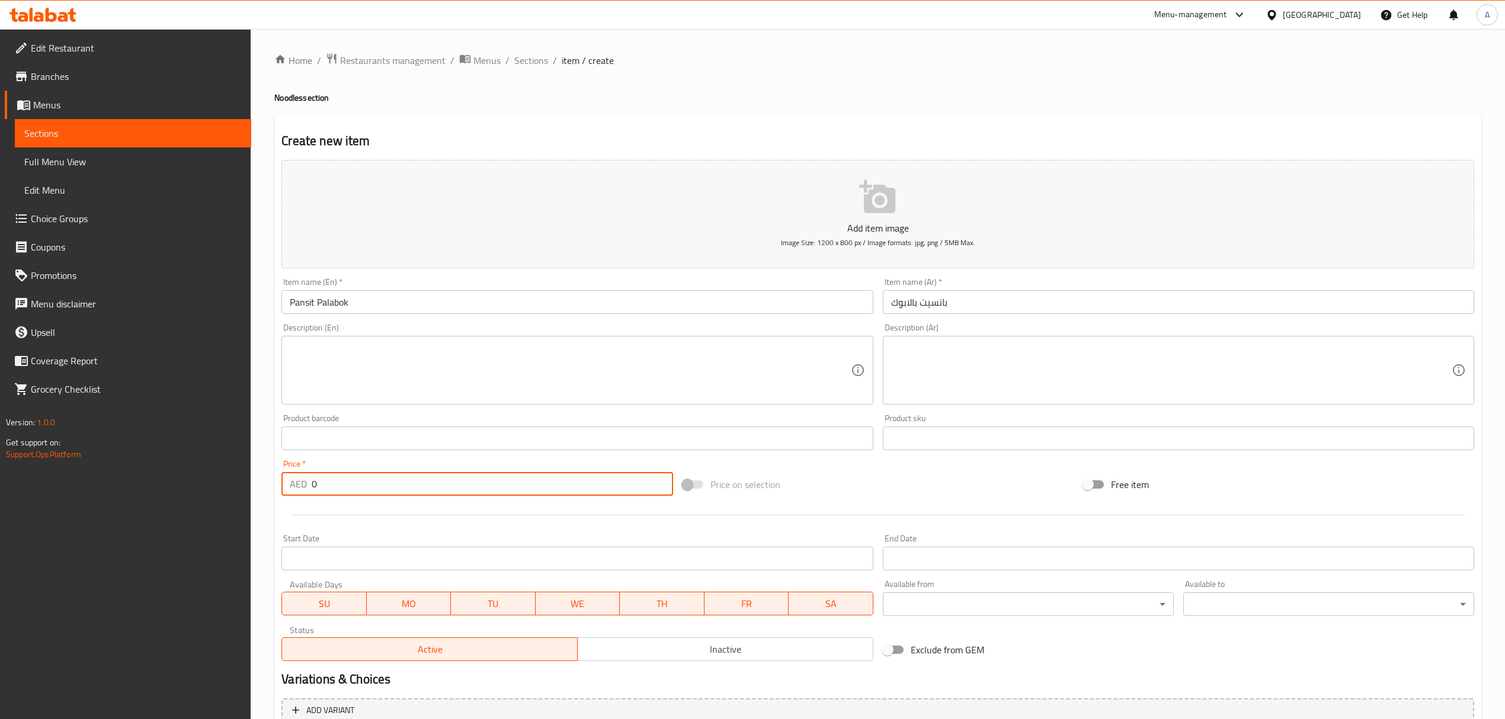
drag, startPoint x: 327, startPoint y: 477, endPoint x: 264, endPoint y: 480, distance: 62.9
click at [264, 480] on div "Home / Restaurants management / Menus / Sections / item / create Noodles sectio…" at bounding box center [878, 433] width 1254 height 808
paste input "32.375"
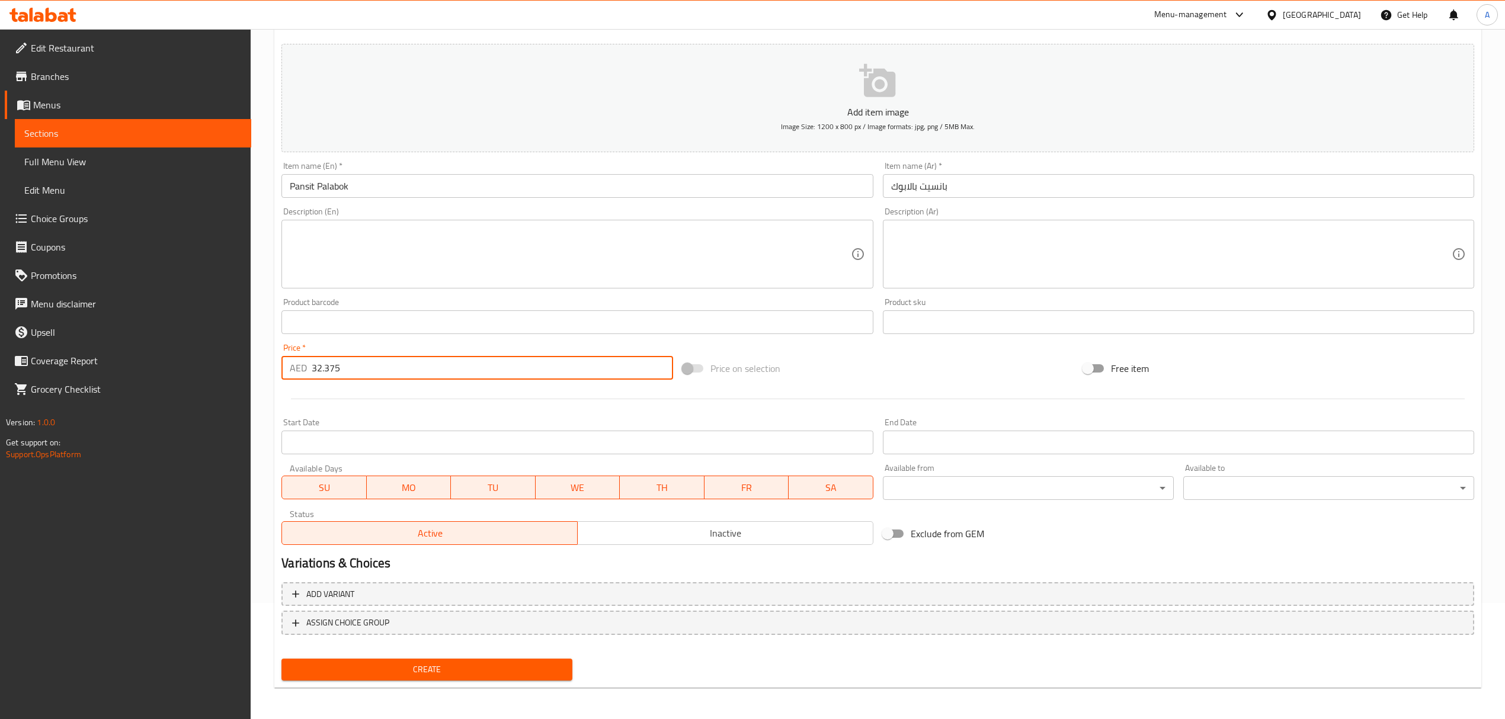
scroll to position [117, 0]
type input "32.375"
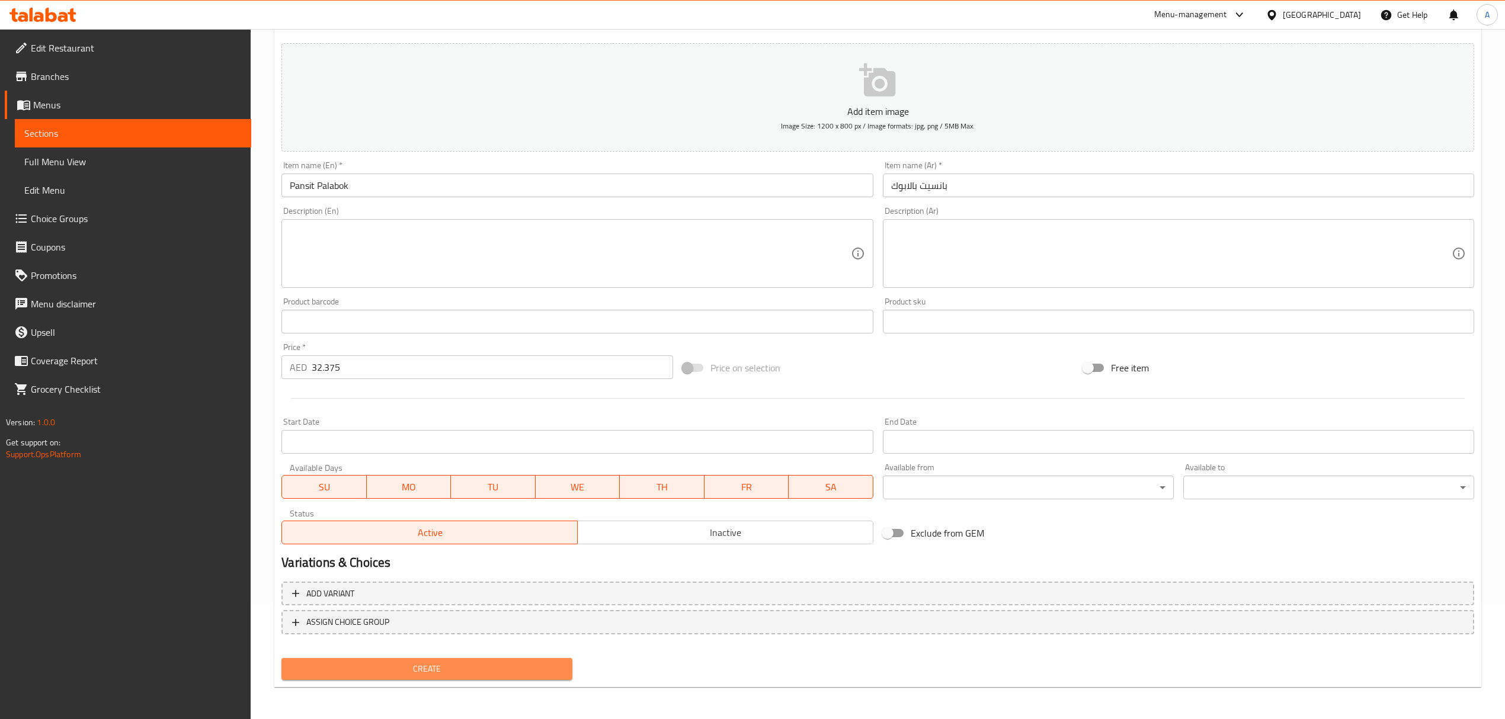
click at [556, 667] on span "Create" at bounding box center [427, 669] width 272 height 15
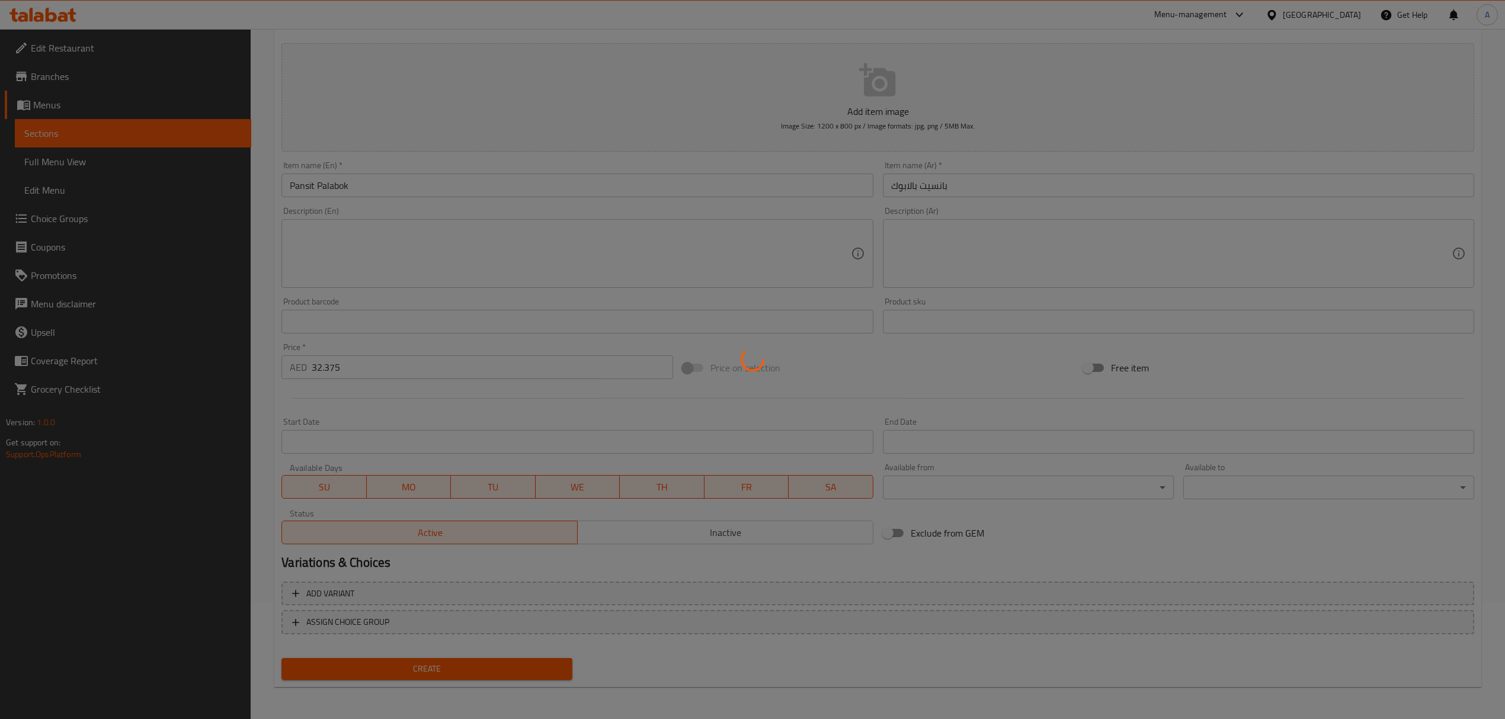
type input "0"
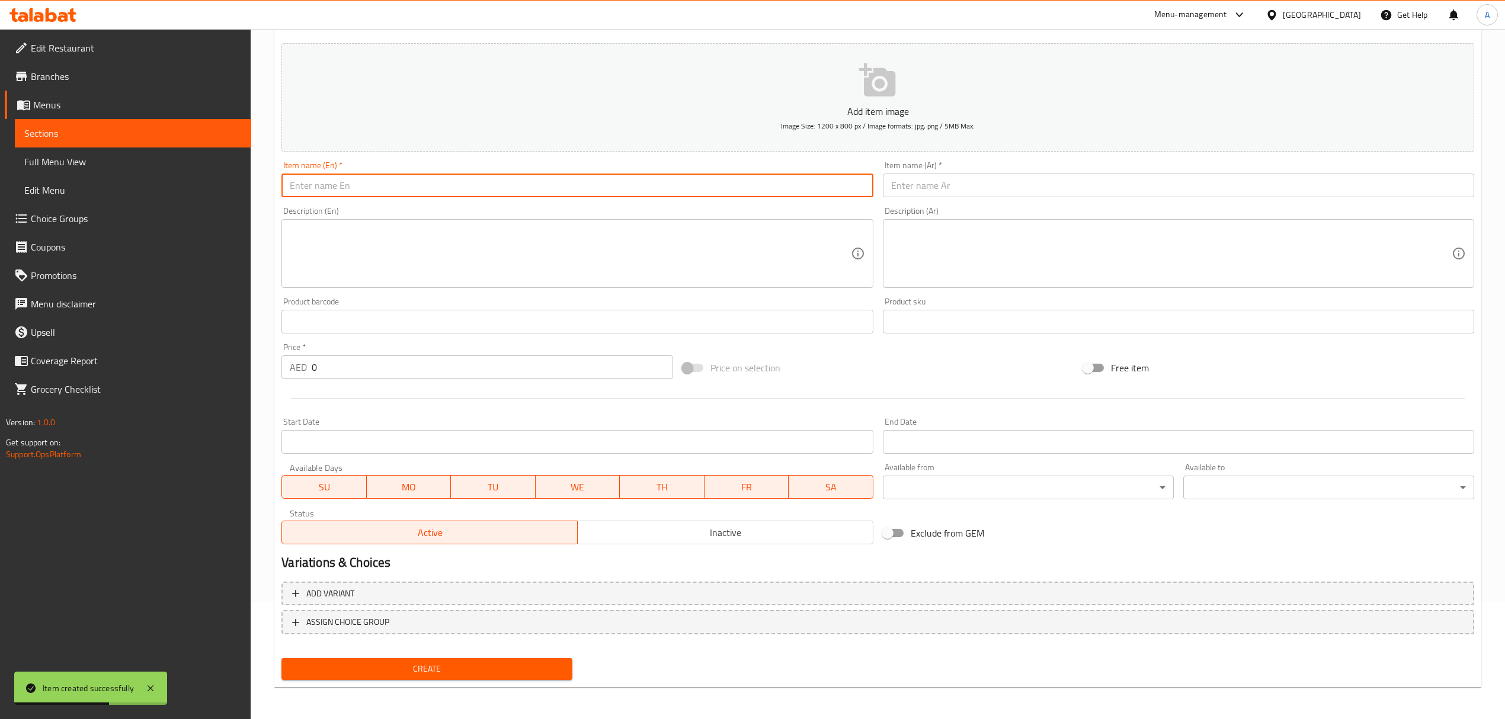
click at [463, 183] on input "text" at bounding box center [576, 186] width 591 height 24
paste input "Pansit Bihon"
click at [463, 183] on input "Pansit Bihon" at bounding box center [576, 186] width 591 height 24
type input "Pansit Bihon"
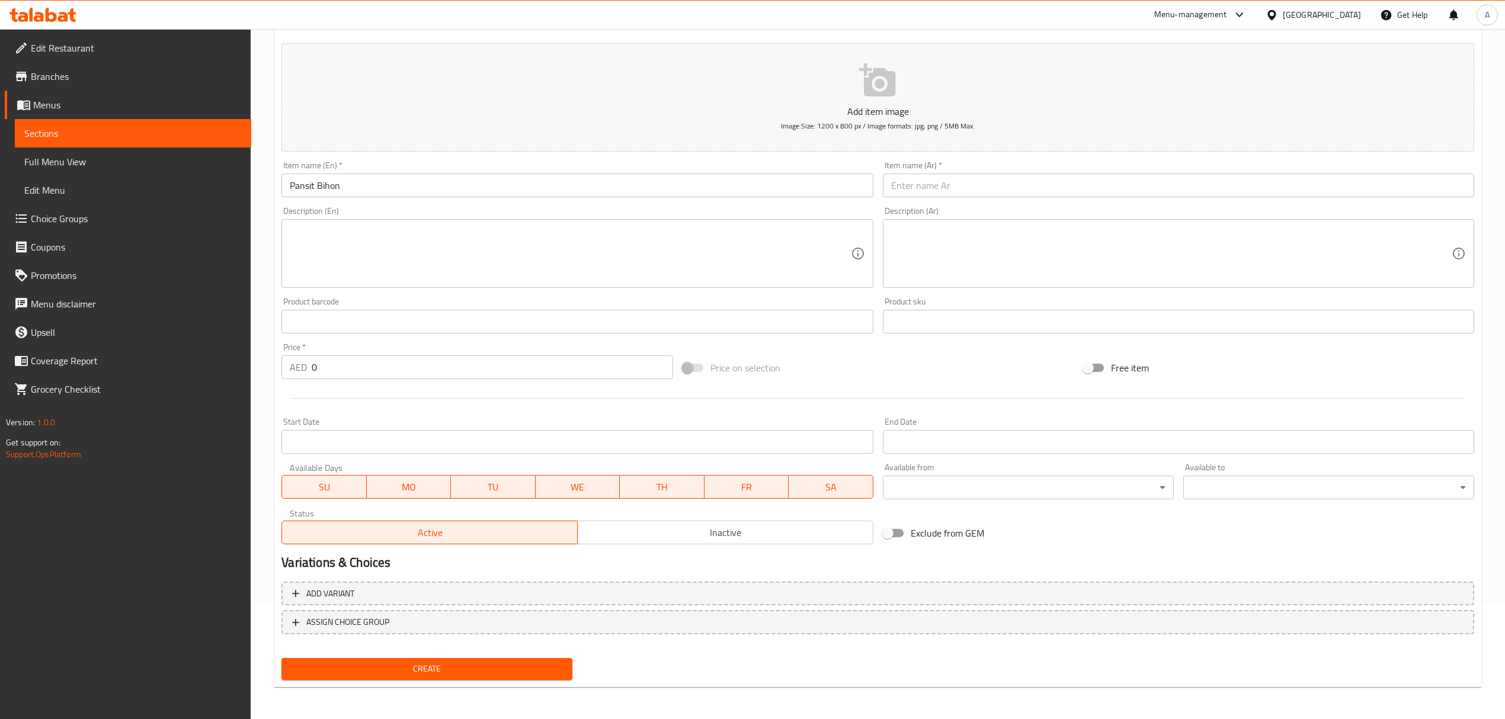
click at [1001, 190] on input "text" at bounding box center [1178, 186] width 591 height 24
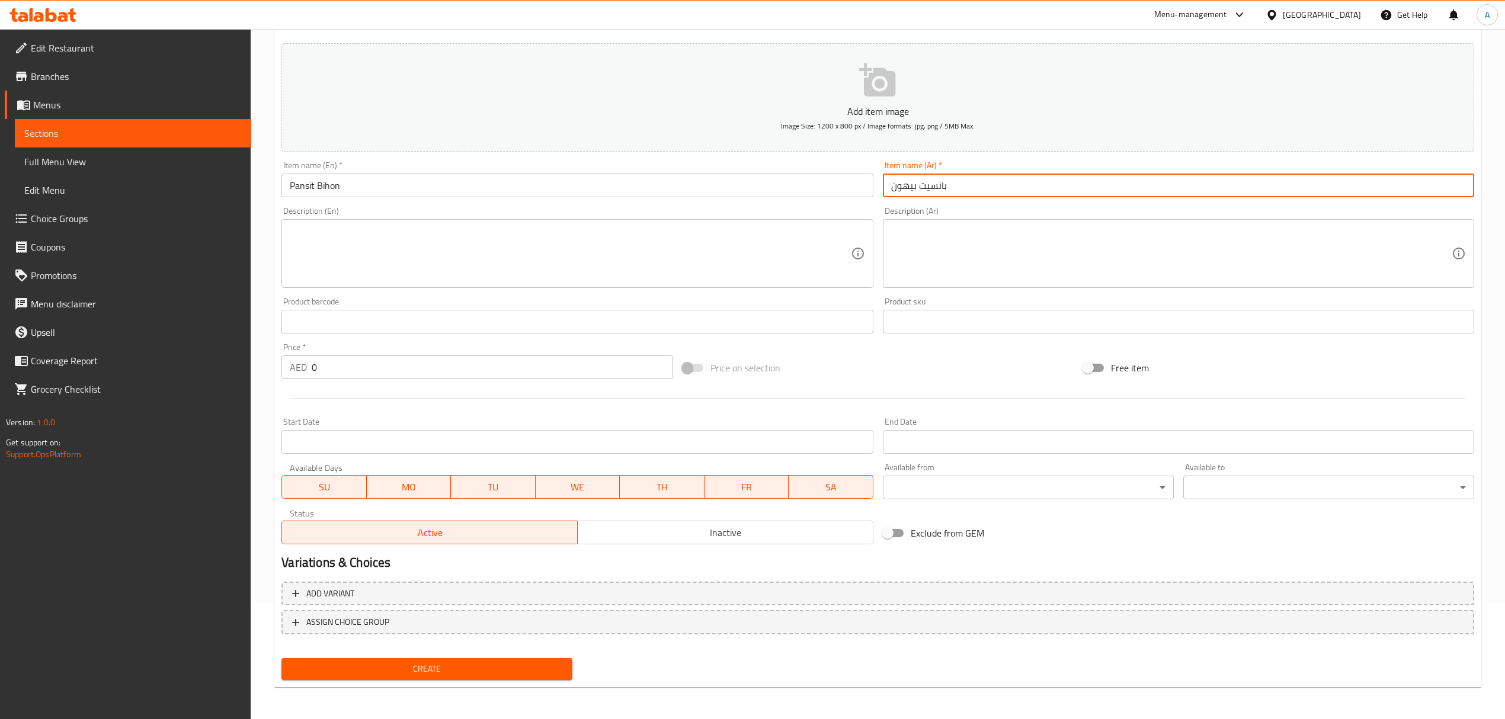
type input "بانسيت بيهون"
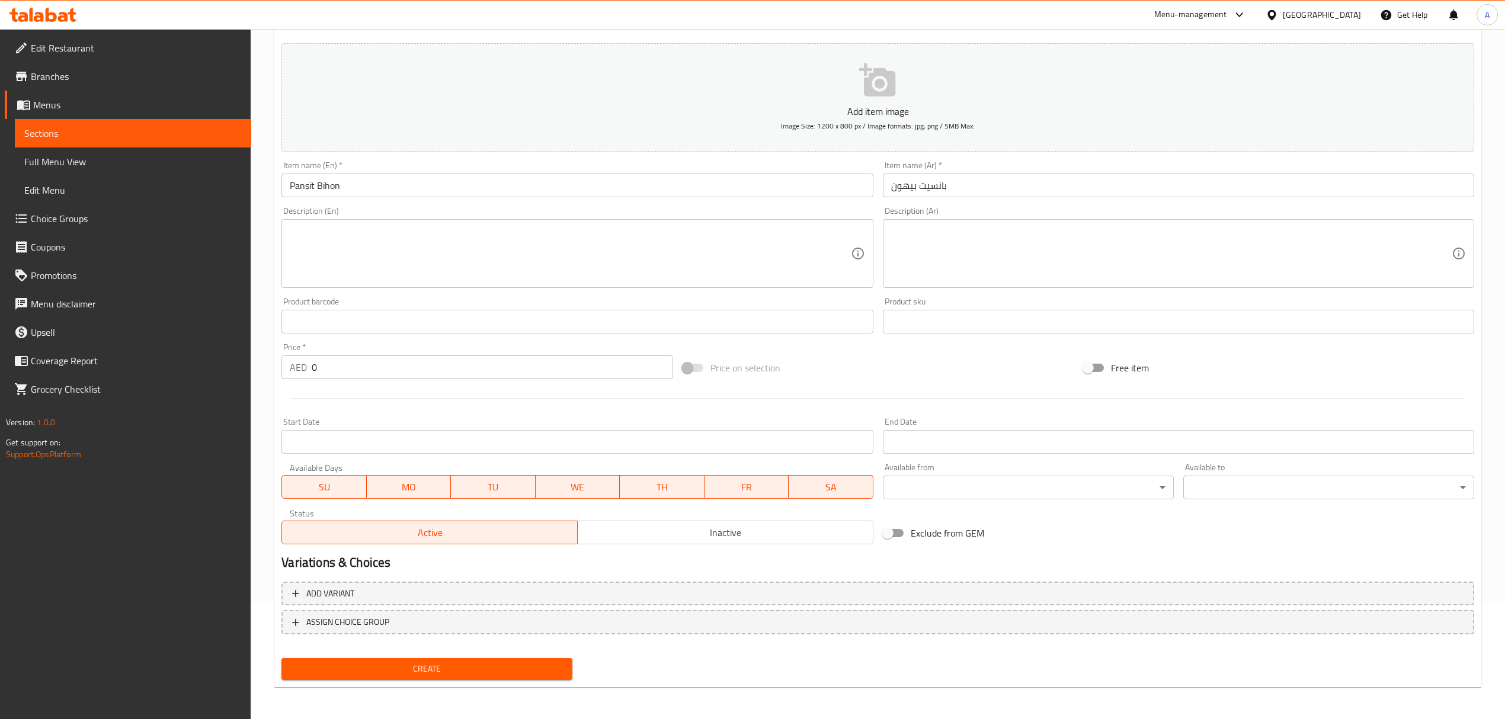
click at [1419, 350] on div "Add item image Image Size: 1200 x 800 px / Image formats: jpg, png / 5MB Max. I…" at bounding box center [878, 294] width 1202 height 511
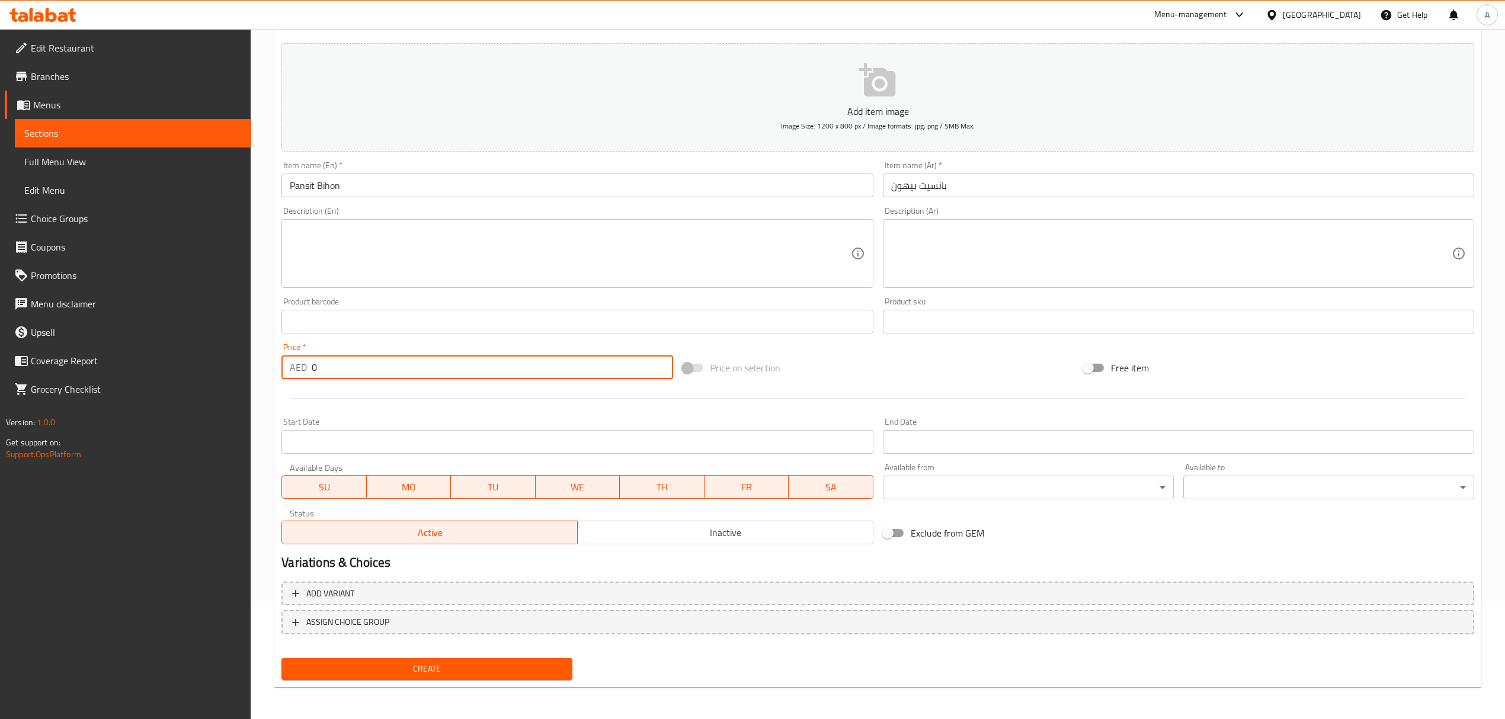
drag, startPoint x: 351, startPoint y: 367, endPoint x: 264, endPoint y: 356, distance: 87.8
click at [264, 356] on div "Home / Restaurants management / Menus / Sections / item / create Noodles sectio…" at bounding box center [878, 316] width 1254 height 808
paste input "24.875"
type input "24.875"
click at [404, 669] on span "Create" at bounding box center [427, 669] width 272 height 15
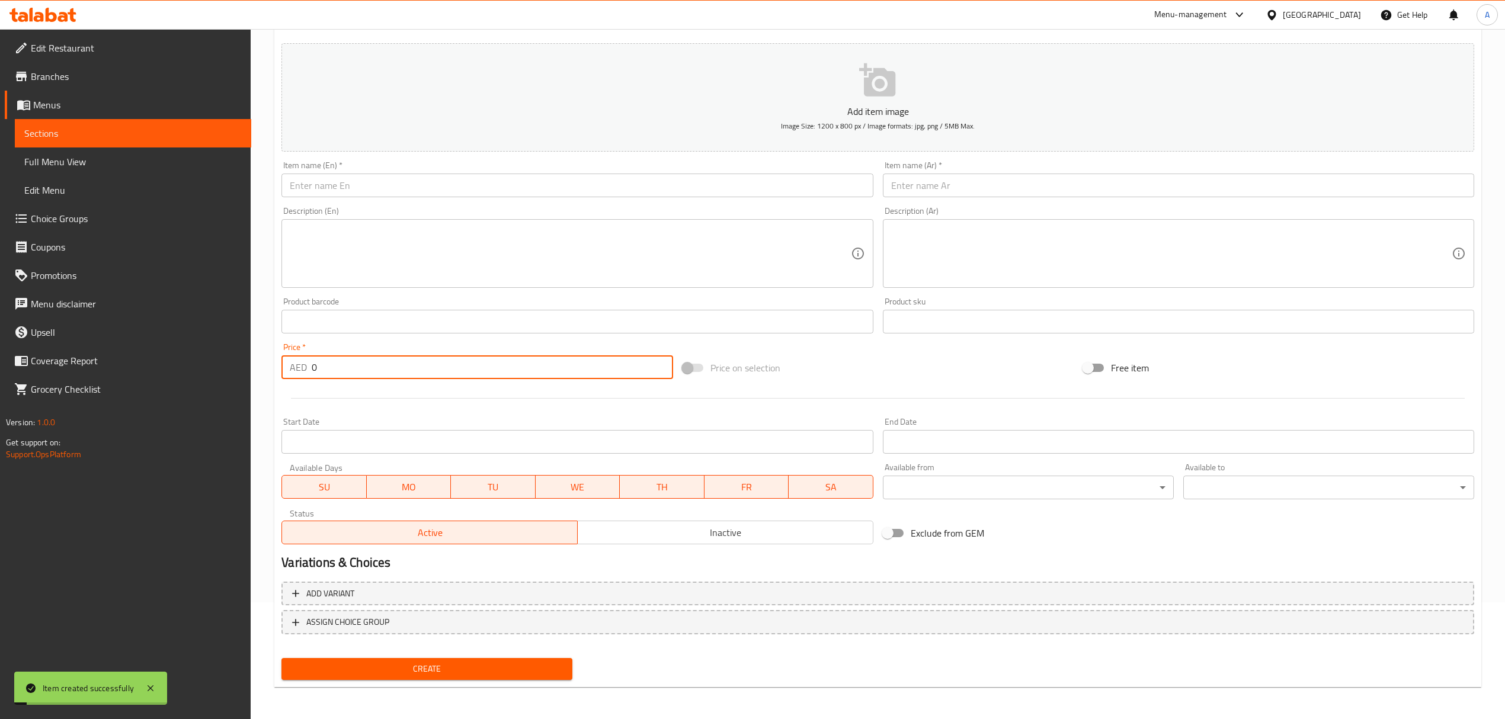
drag, startPoint x: 342, startPoint y: 369, endPoint x: 259, endPoint y: 356, distance: 84.0
click at [259, 356] on div "Home / Restaurants management / Menus / Sections / item / create Noodles sectio…" at bounding box center [878, 316] width 1254 height 808
paste input "24.875"
type input "24.875"
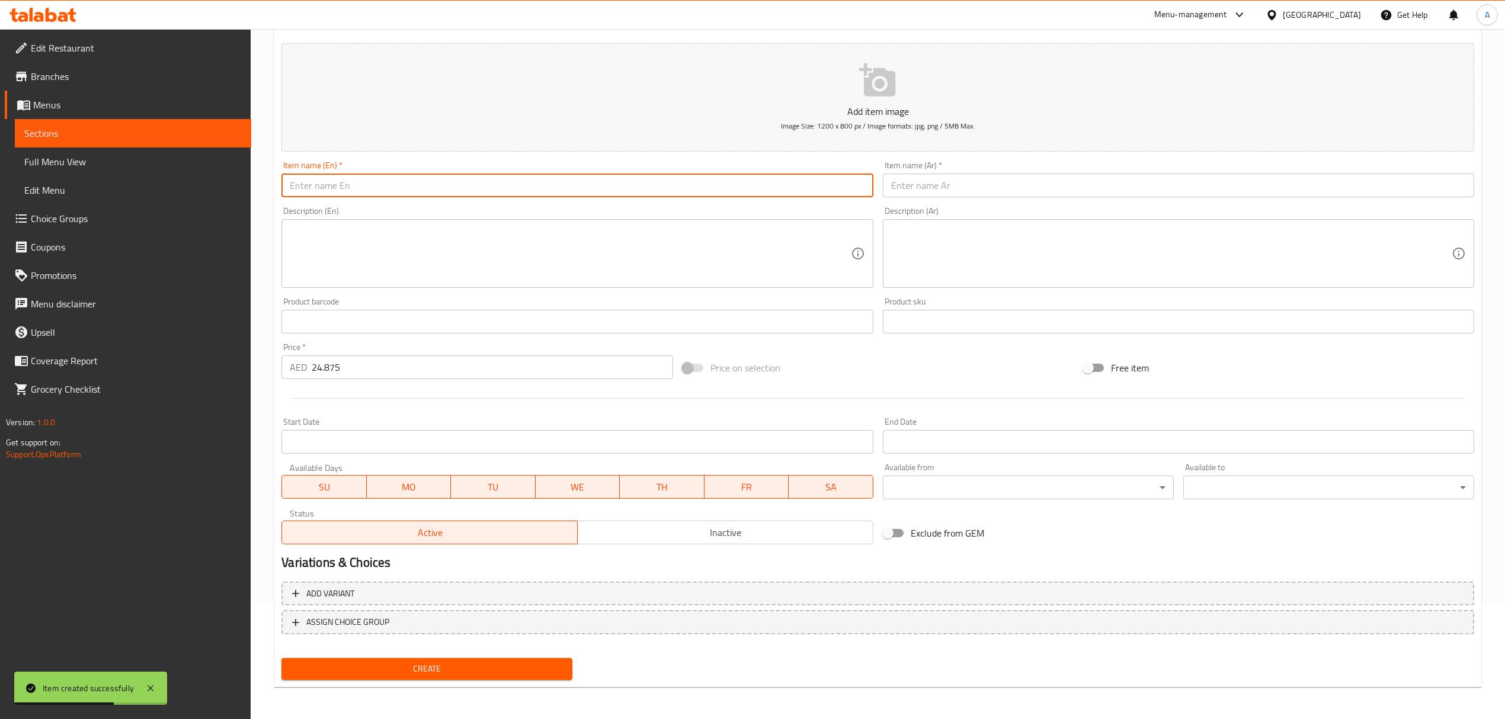
click at [456, 183] on input "text" at bounding box center [576, 186] width 591 height 24
paste input "Pansit Canton"
click at [456, 183] on input "Pansit Canton" at bounding box center [576, 186] width 591 height 24
type input "Pansit Canton"
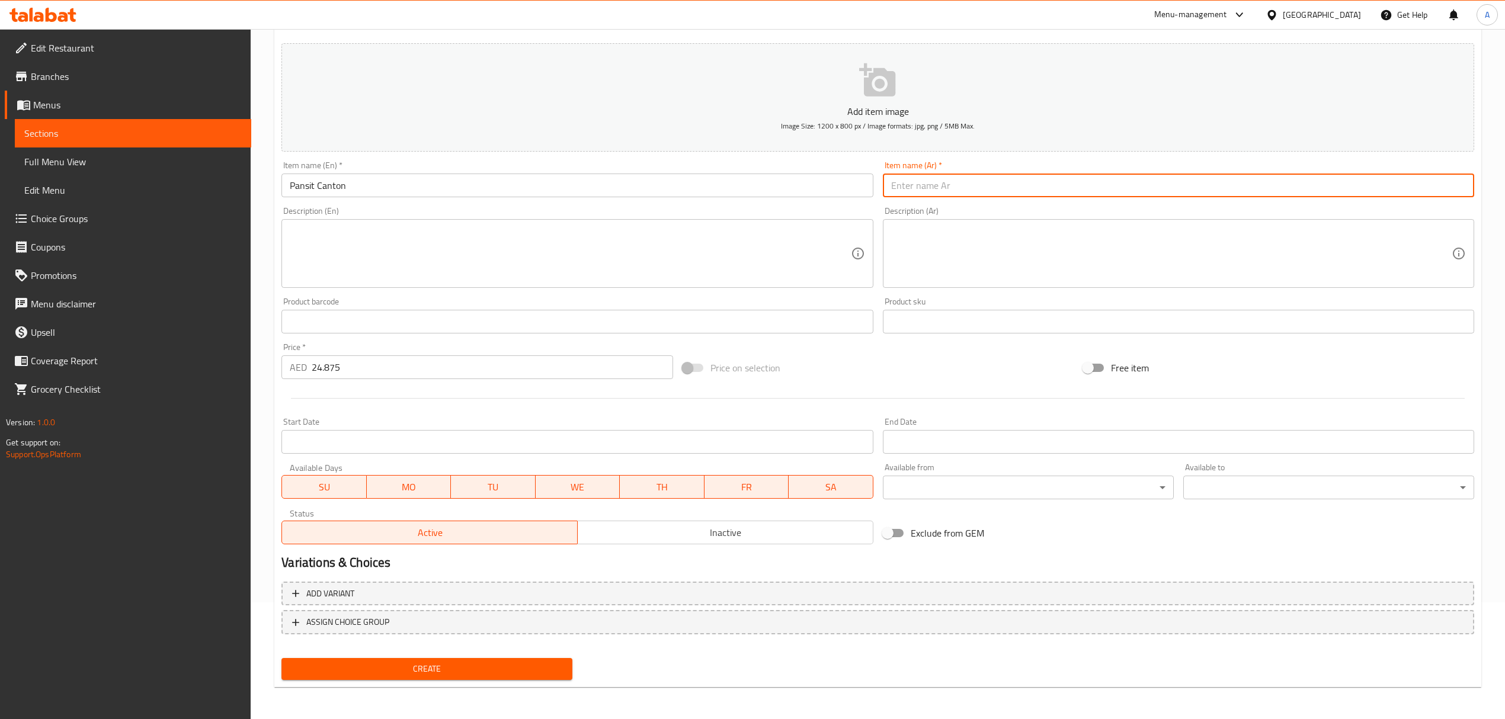
click at [948, 179] on input "text" at bounding box center [1178, 186] width 591 height 24
paste input "كانتون"
click at [918, 185] on input "بانسيت كانتون" at bounding box center [1178, 186] width 591 height 24
type input "بانسيت كانتون"
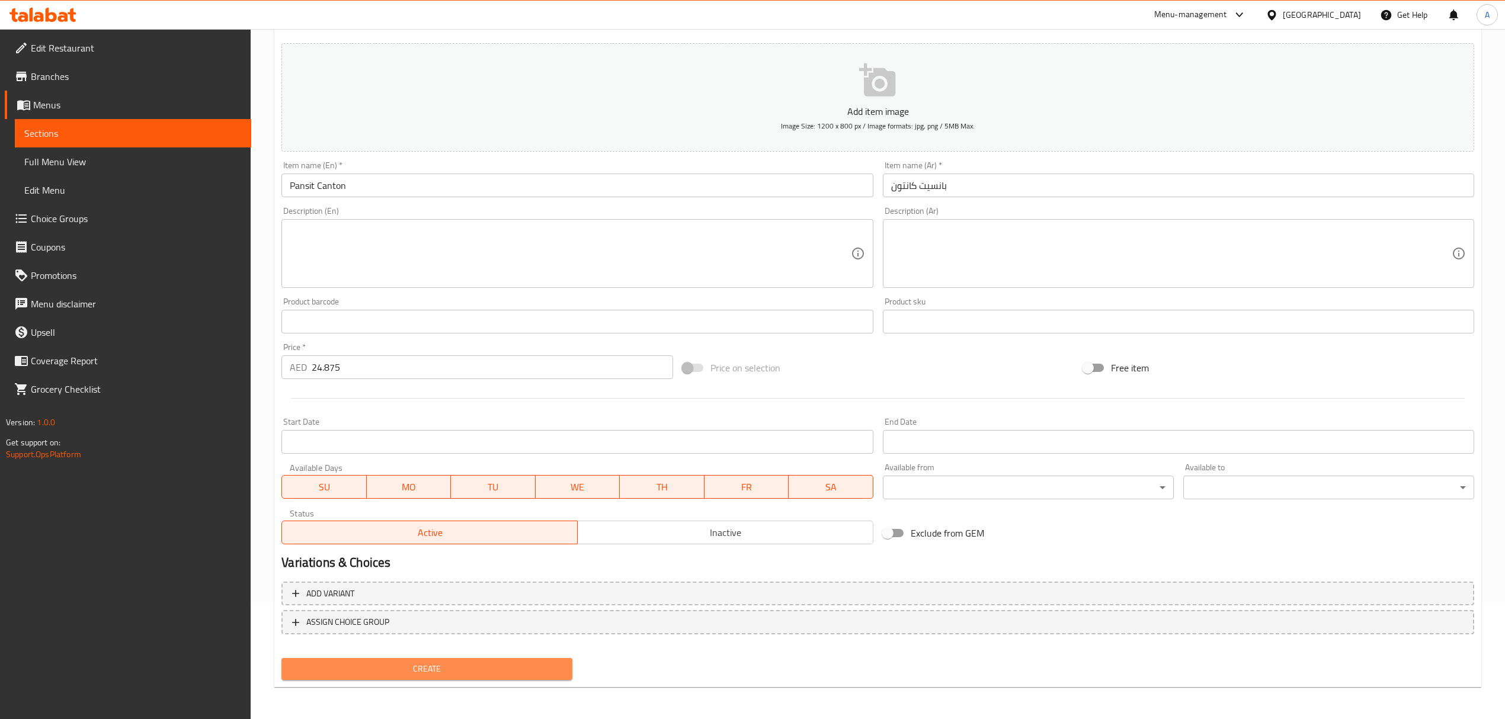
click at [523, 665] on span "Create" at bounding box center [427, 669] width 272 height 15
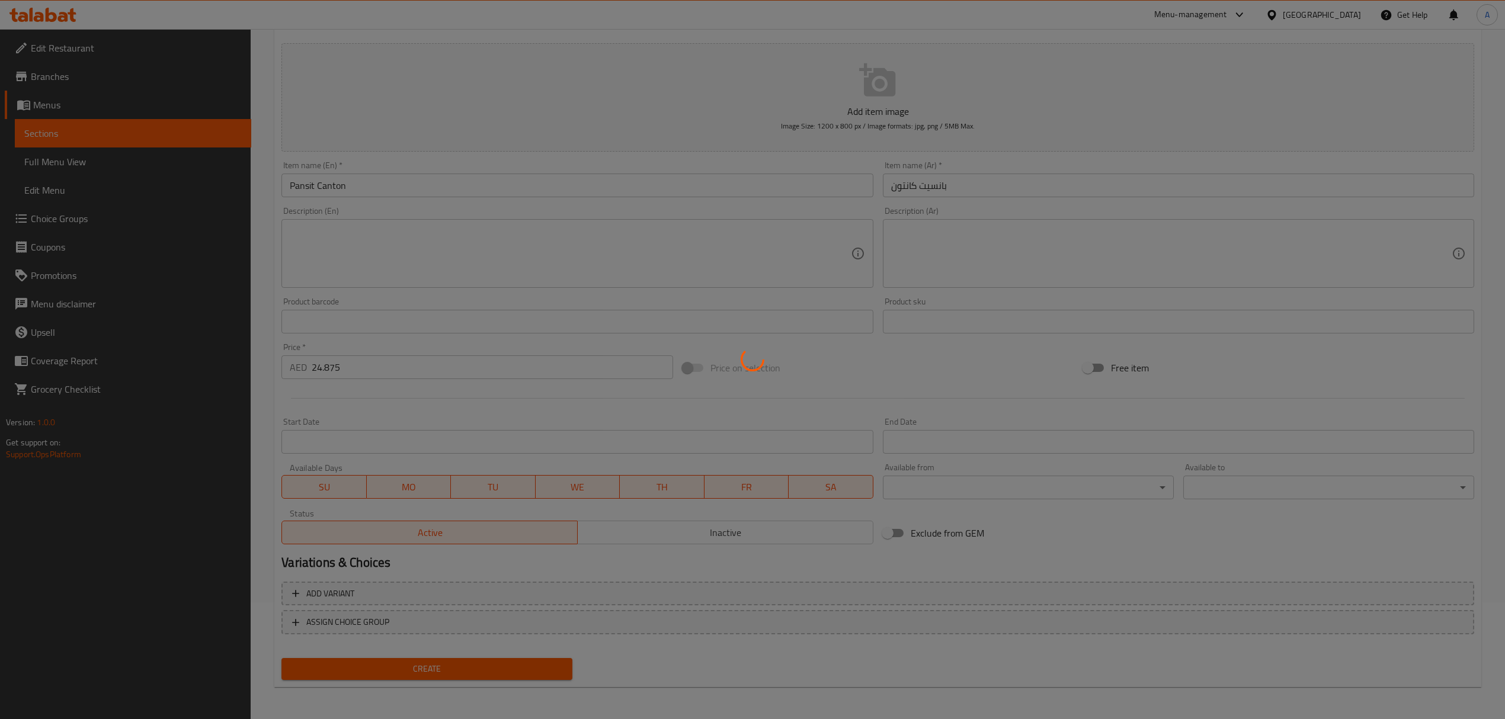
type input "0"
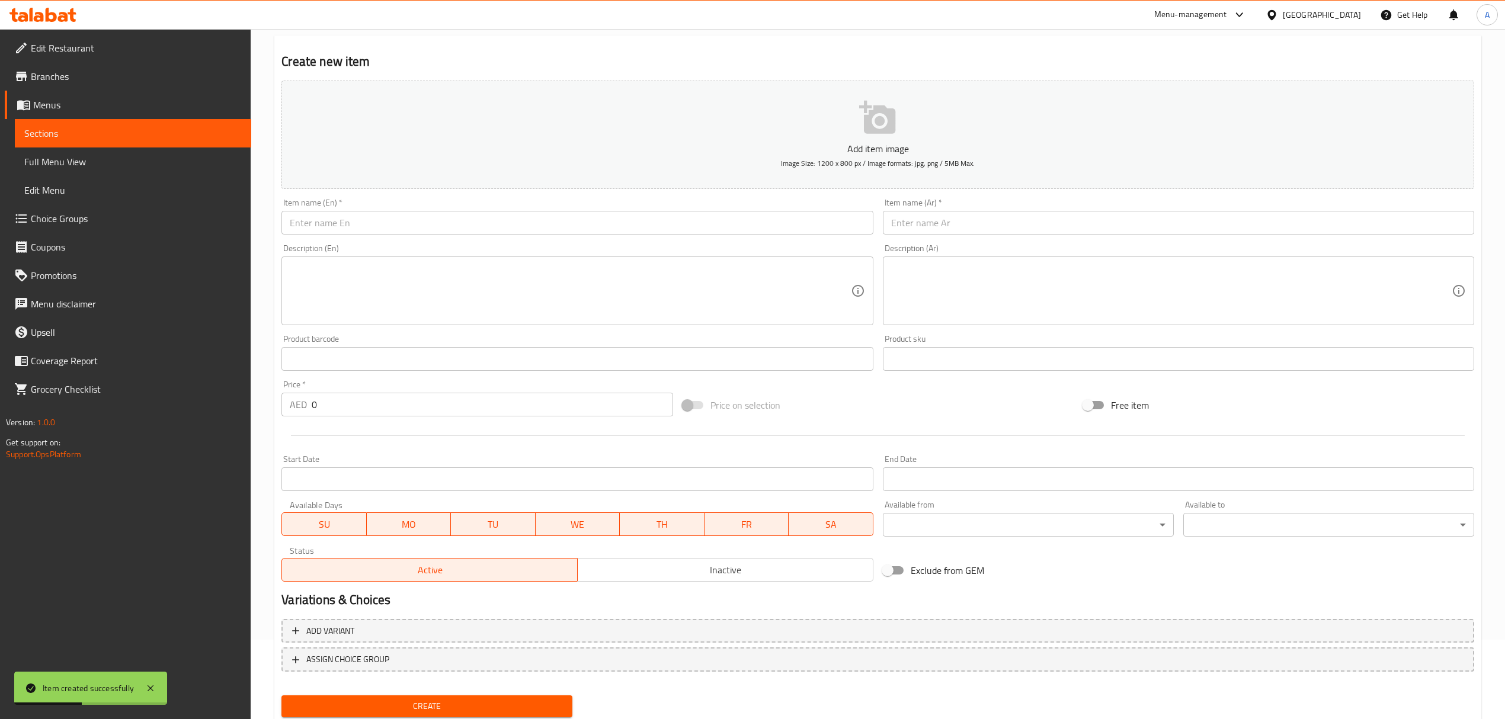
scroll to position [0, 0]
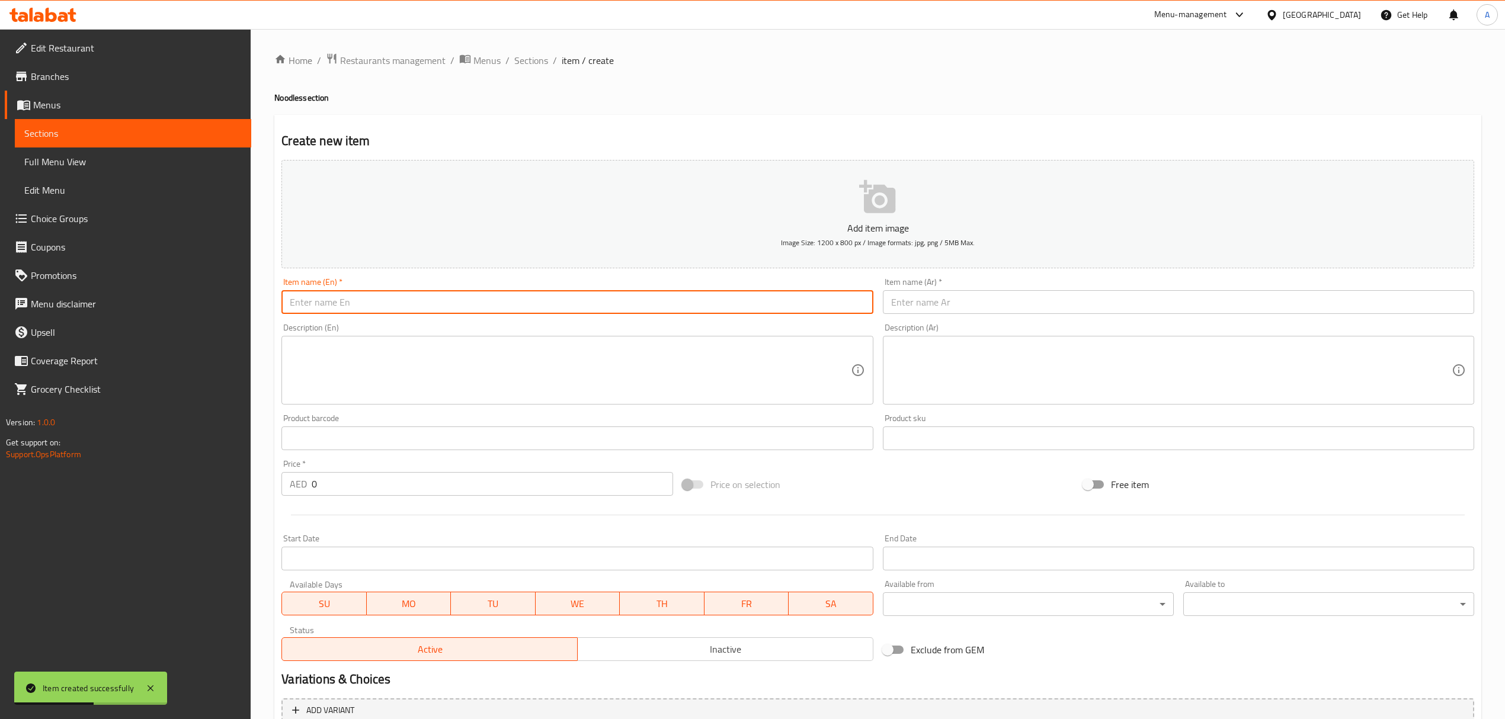
click at [375, 297] on input "text" at bounding box center [576, 302] width 591 height 24
paste input "Spaghetti"
click at [375, 297] on input "Spaghetti" at bounding box center [576, 302] width 591 height 24
type input "Spaghetti"
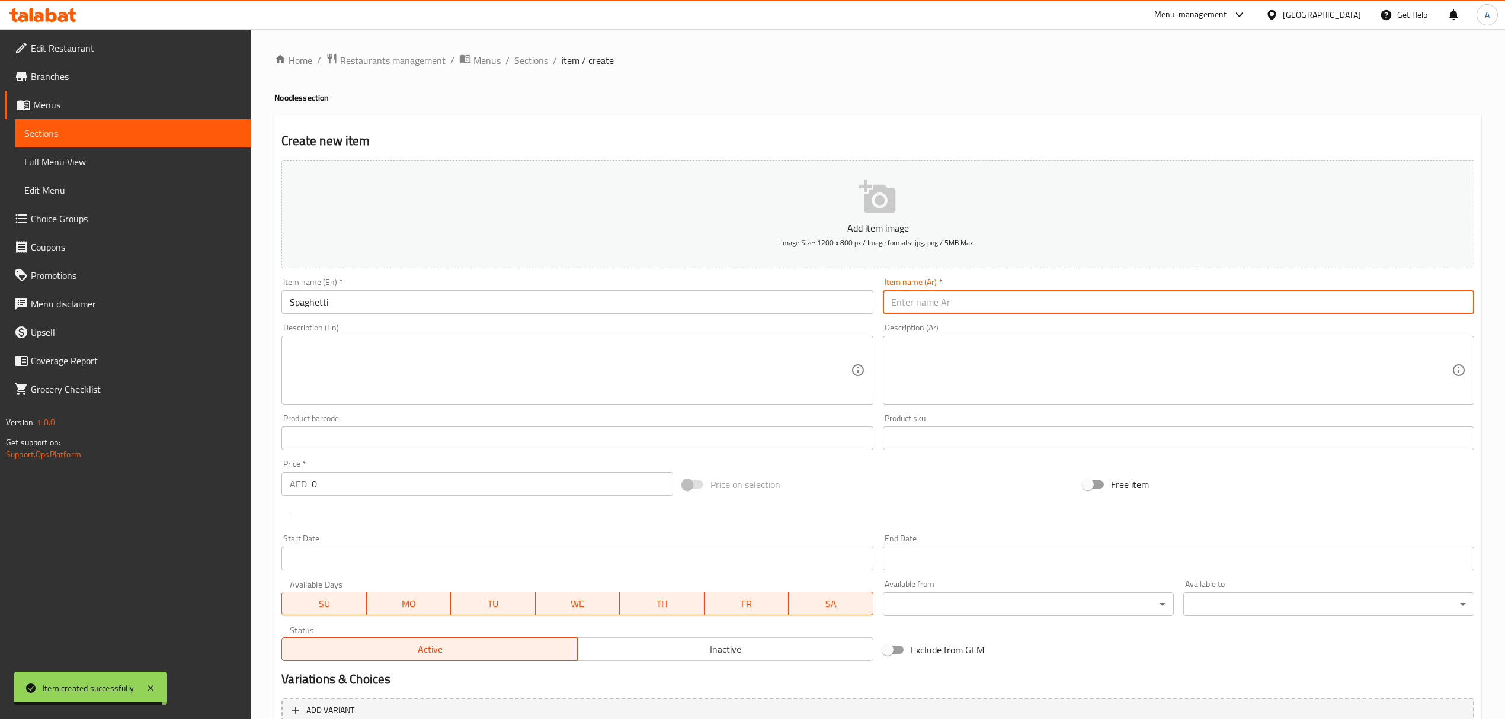
click at [972, 302] on input "text" at bounding box center [1178, 302] width 591 height 24
paste input "إسباغيتي"
type input "إسباغيتي"
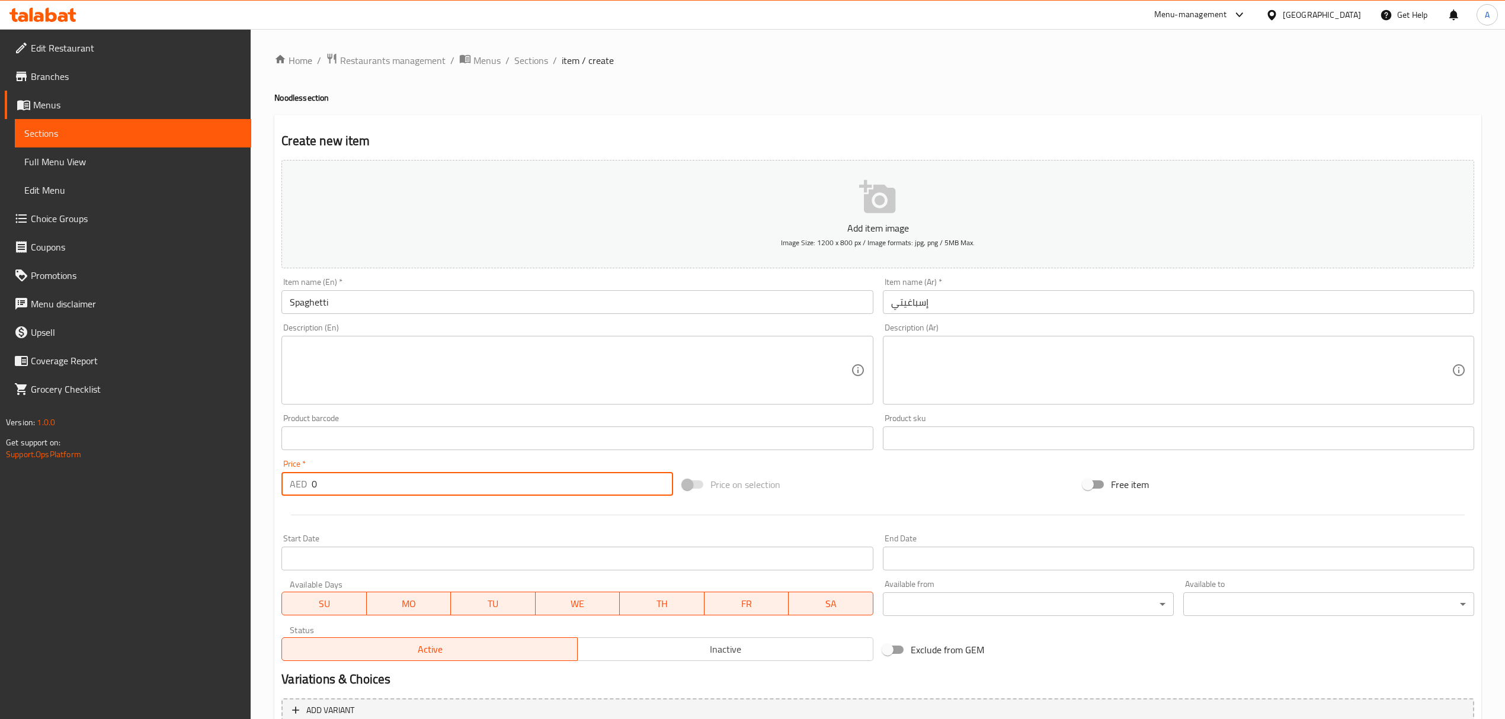
drag, startPoint x: 333, startPoint y: 492, endPoint x: 277, endPoint y: 489, distance: 55.8
click at [277, 489] on div "Price   * AED 0 Price *" at bounding box center [477, 478] width 401 height 46
paste input "27.375"
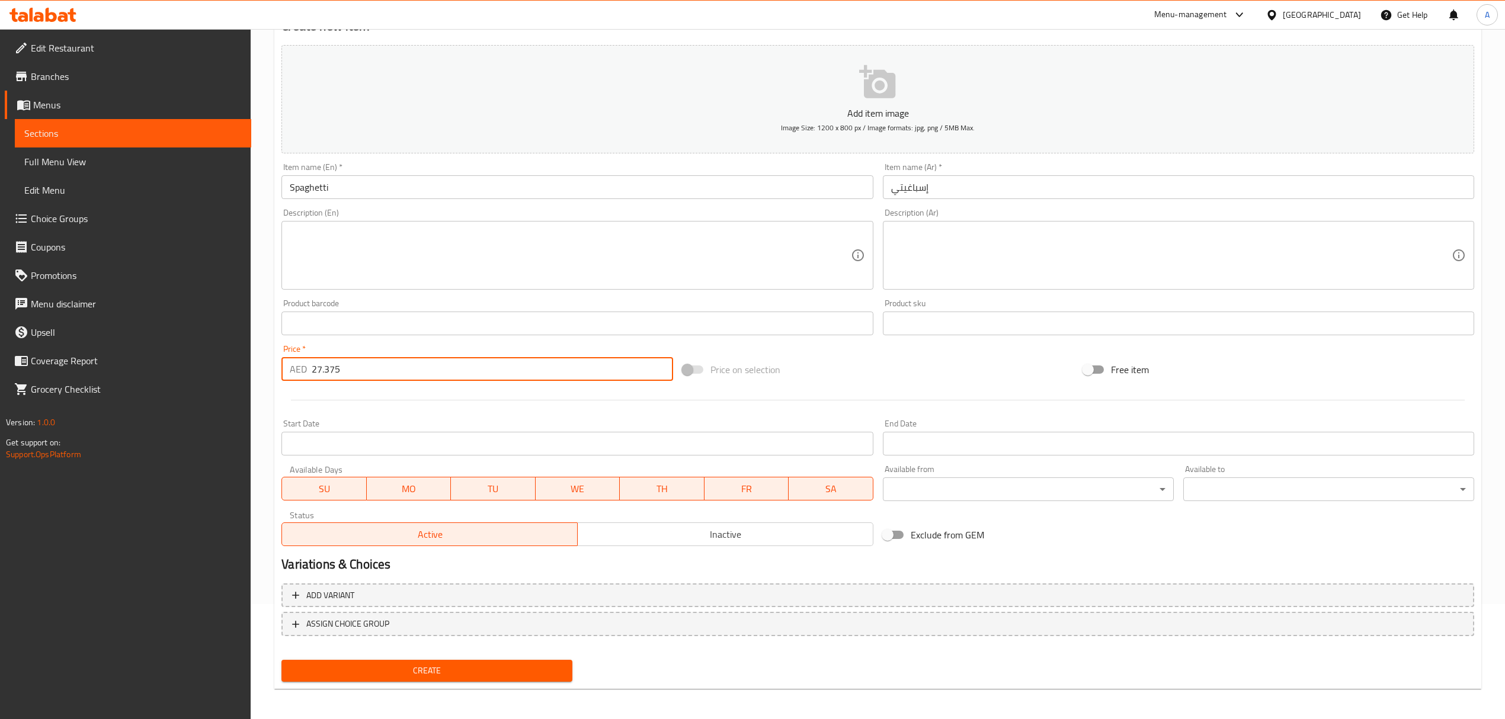
scroll to position [117, 0]
type input "27.375"
click at [560, 669] on span "Create" at bounding box center [427, 669] width 272 height 15
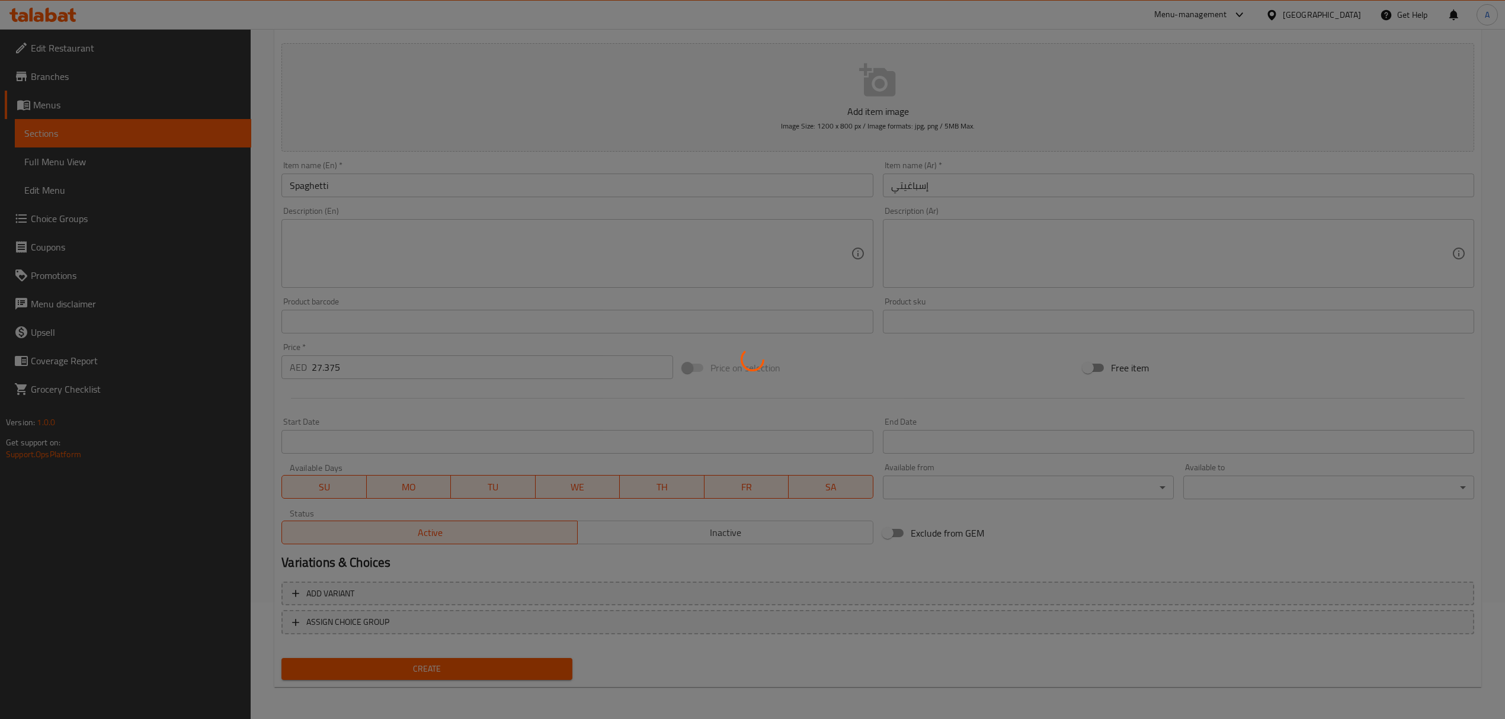
scroll to position [0, 0]
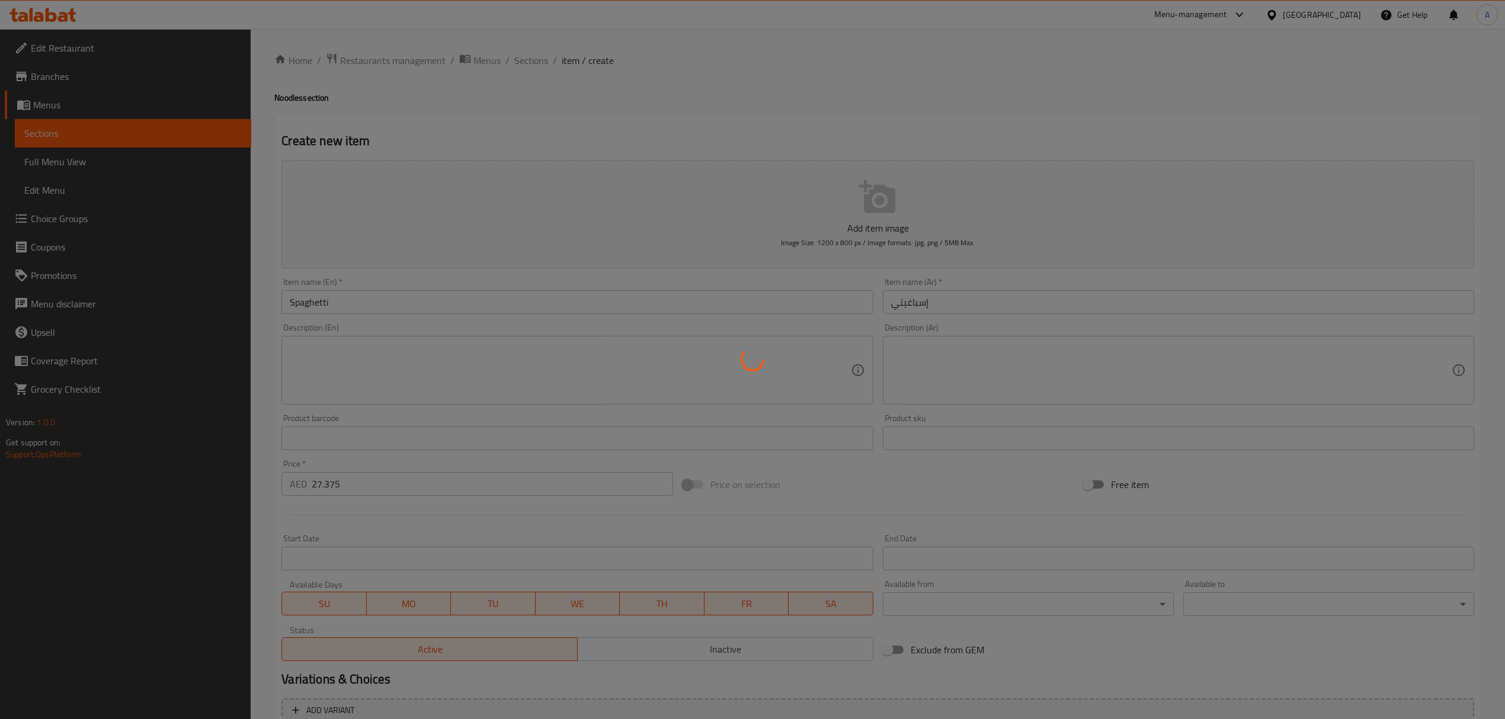
type input "0"
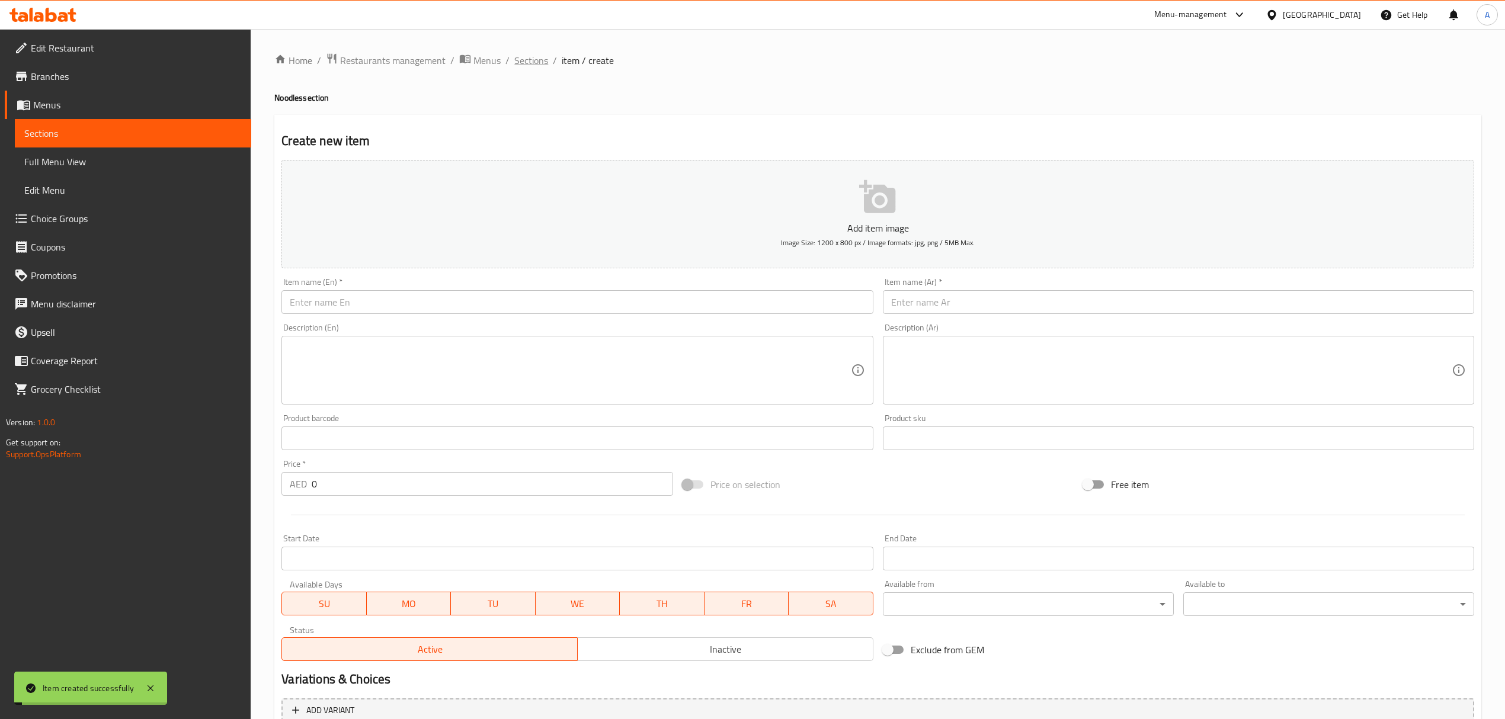
click at [531, 63] on span "Sections" at bounding box center [531, 60] width 34 height 14
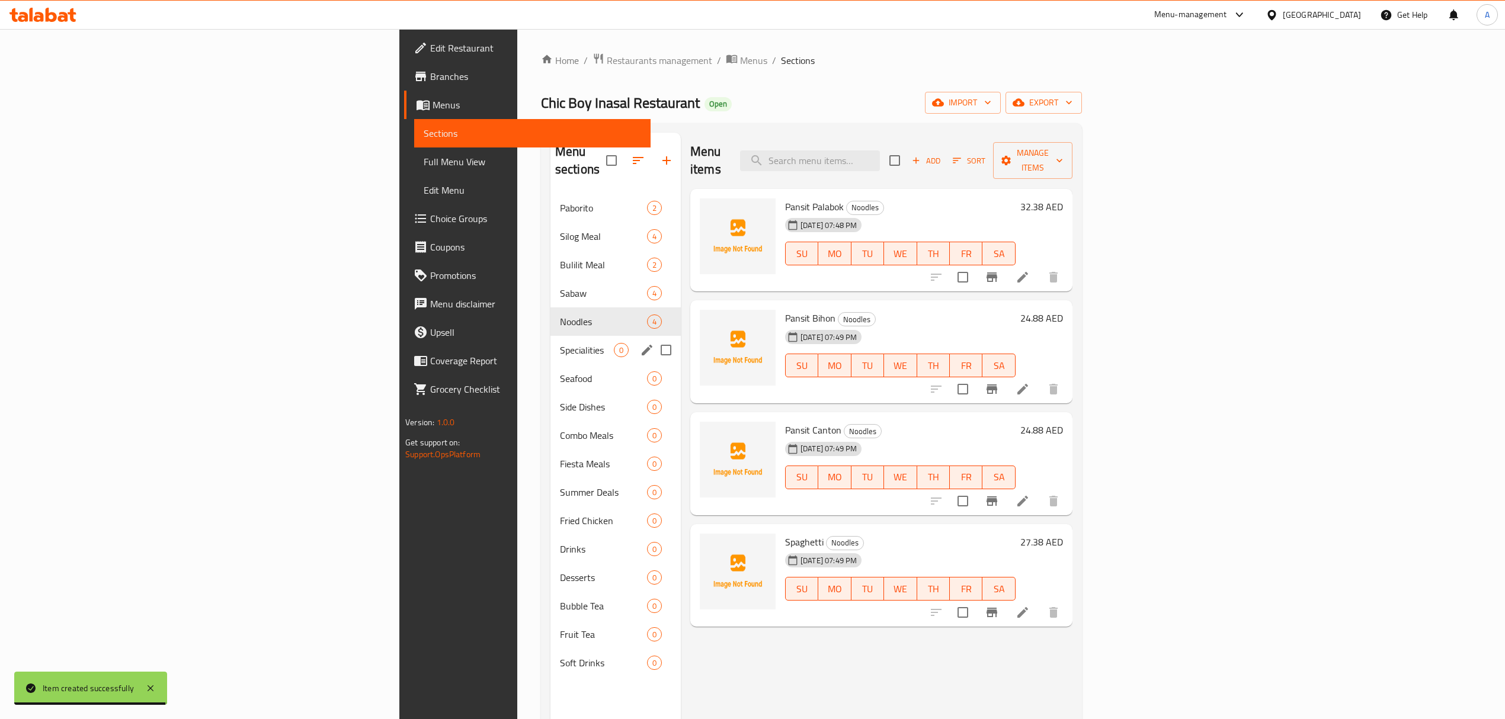
drag, startPoint x: 313, startPoint y: 337, endPoint x: 320, endPoint y: 337, distance: 7.1
click at [560, 343] on span "Specialities" at bounding box center [587, 350] width 54 height 14
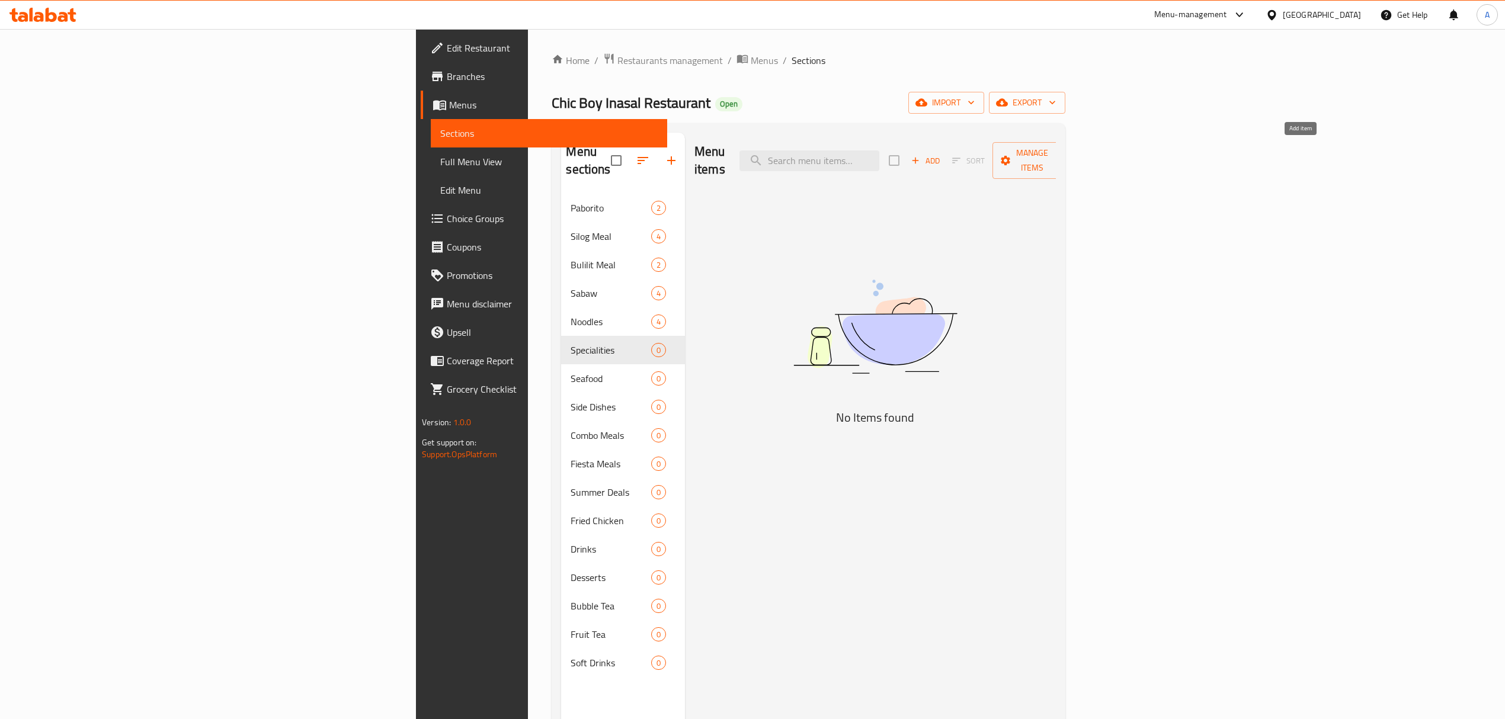
click at [942, 154] on span "Add" at bounding box center [926, 161] width 32 height 14
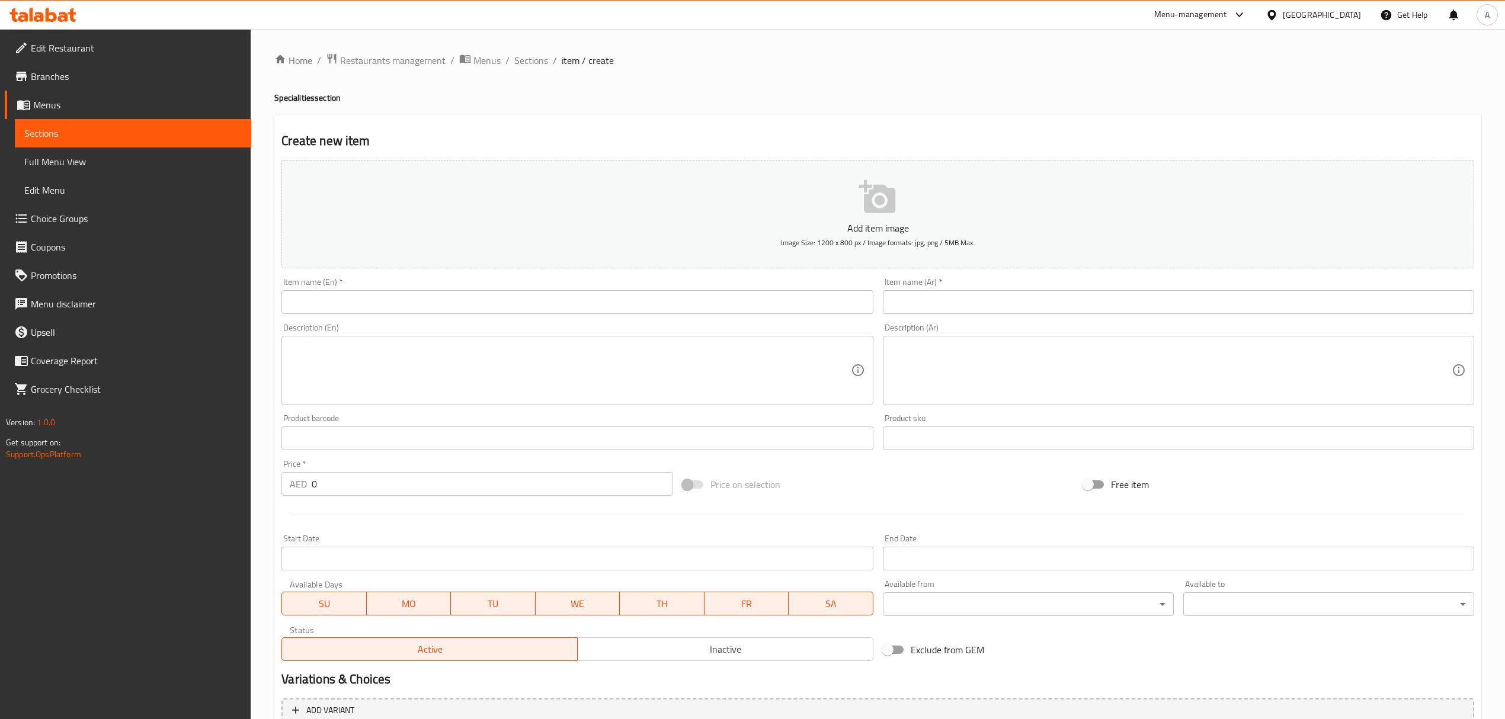
click at [515, 297] on input "text" at bounding box center [576, 302] width 591 height 24
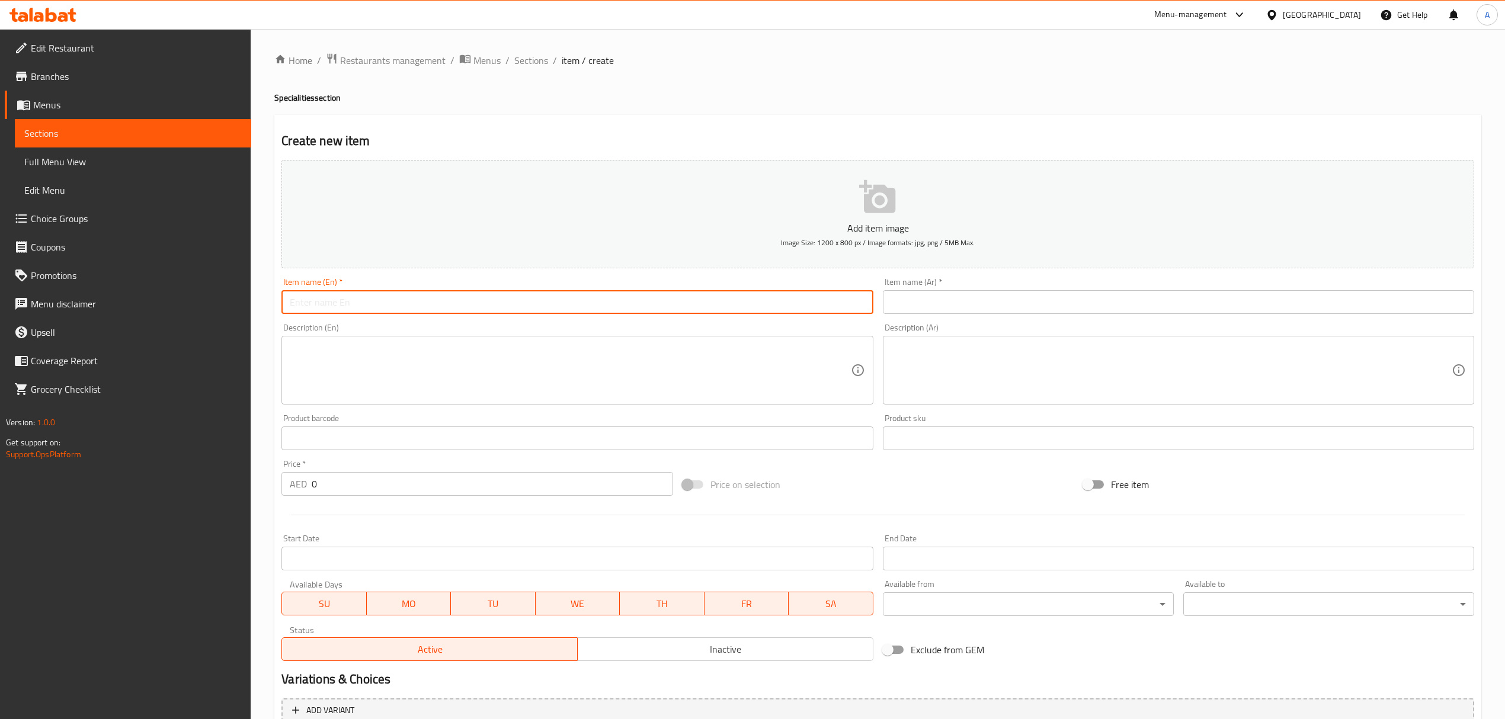
paste input "Chopsuey"
click at [515, 297] on input "Chopsuey" at bounding box center [576, 302] width 591 height 24
type input "Chopsuey"
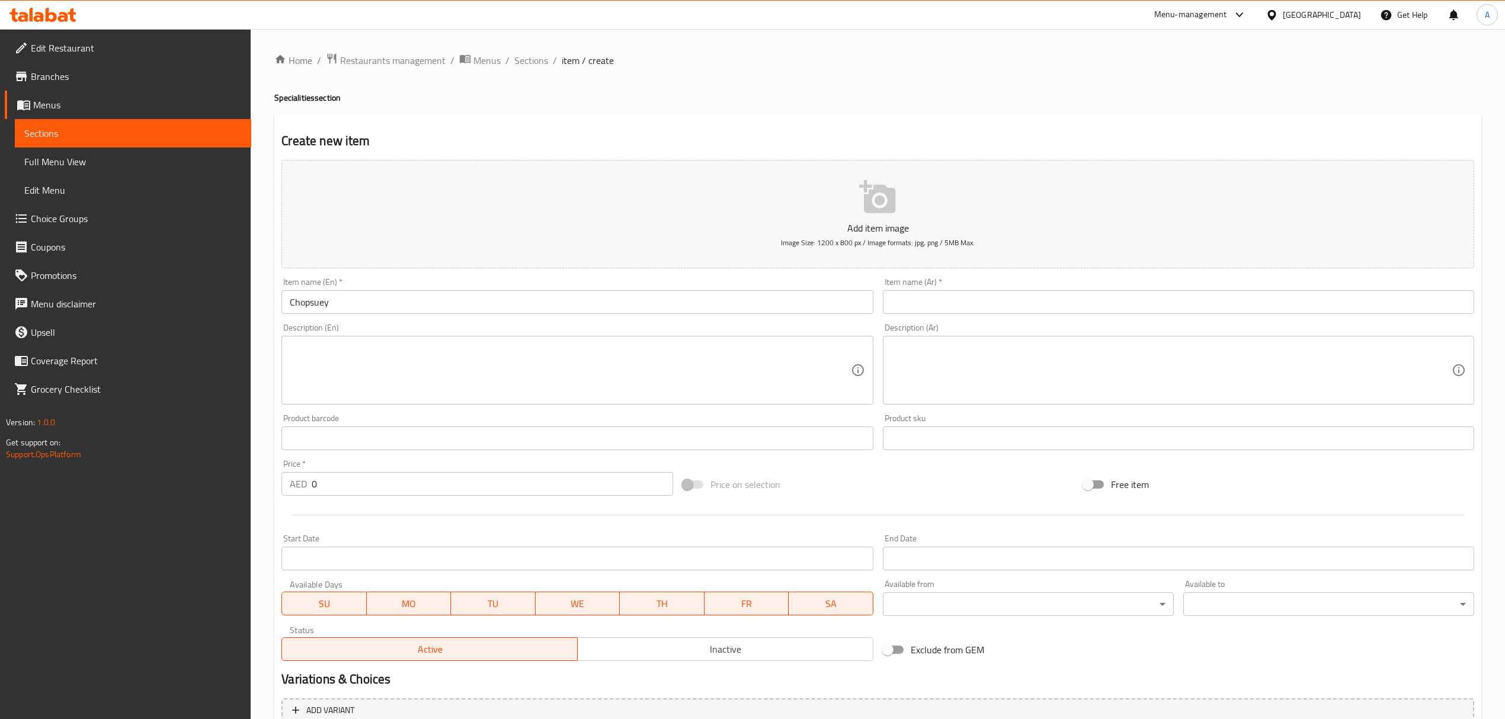
paste input "شوبسوي"
click at [996, 306] on input "text" at bounding box center [1178, 302] width 591 height 24
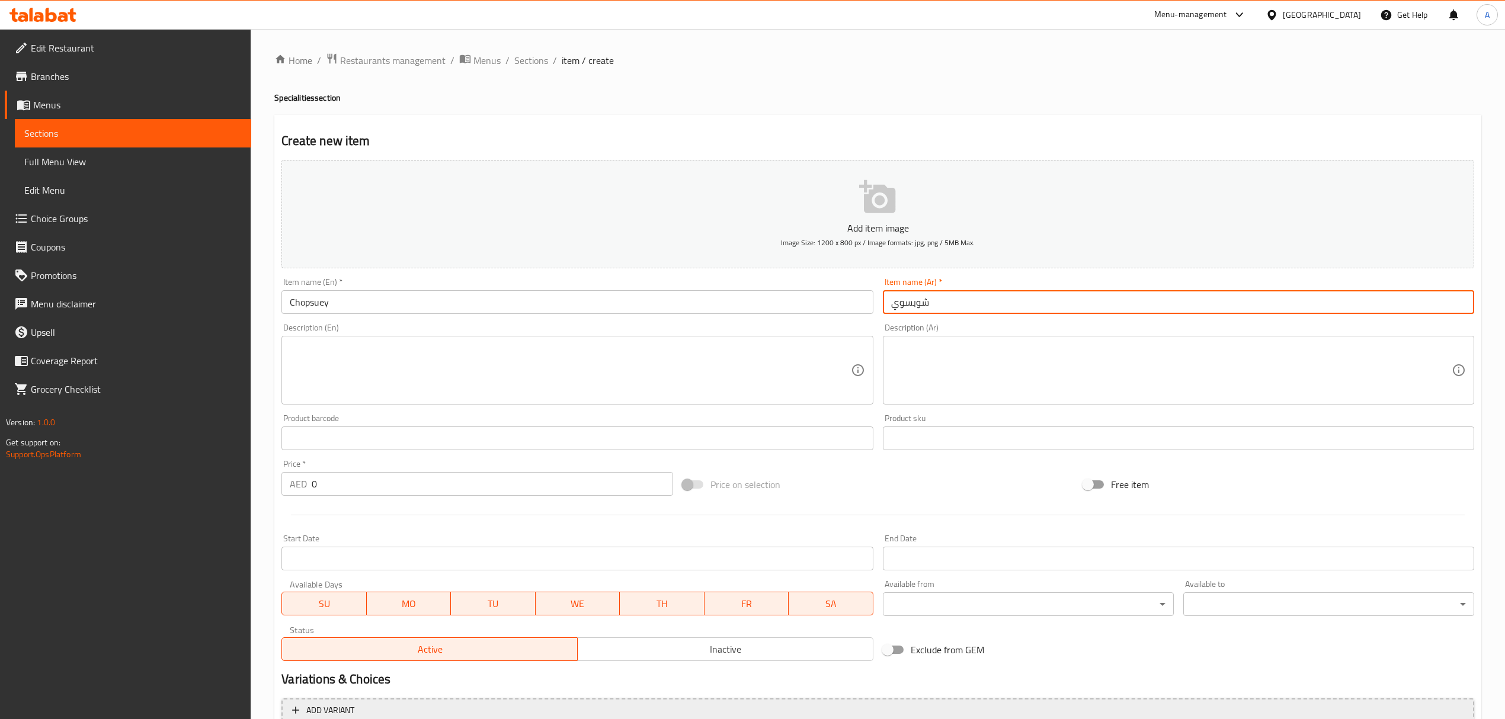
type input "شوبسوي"
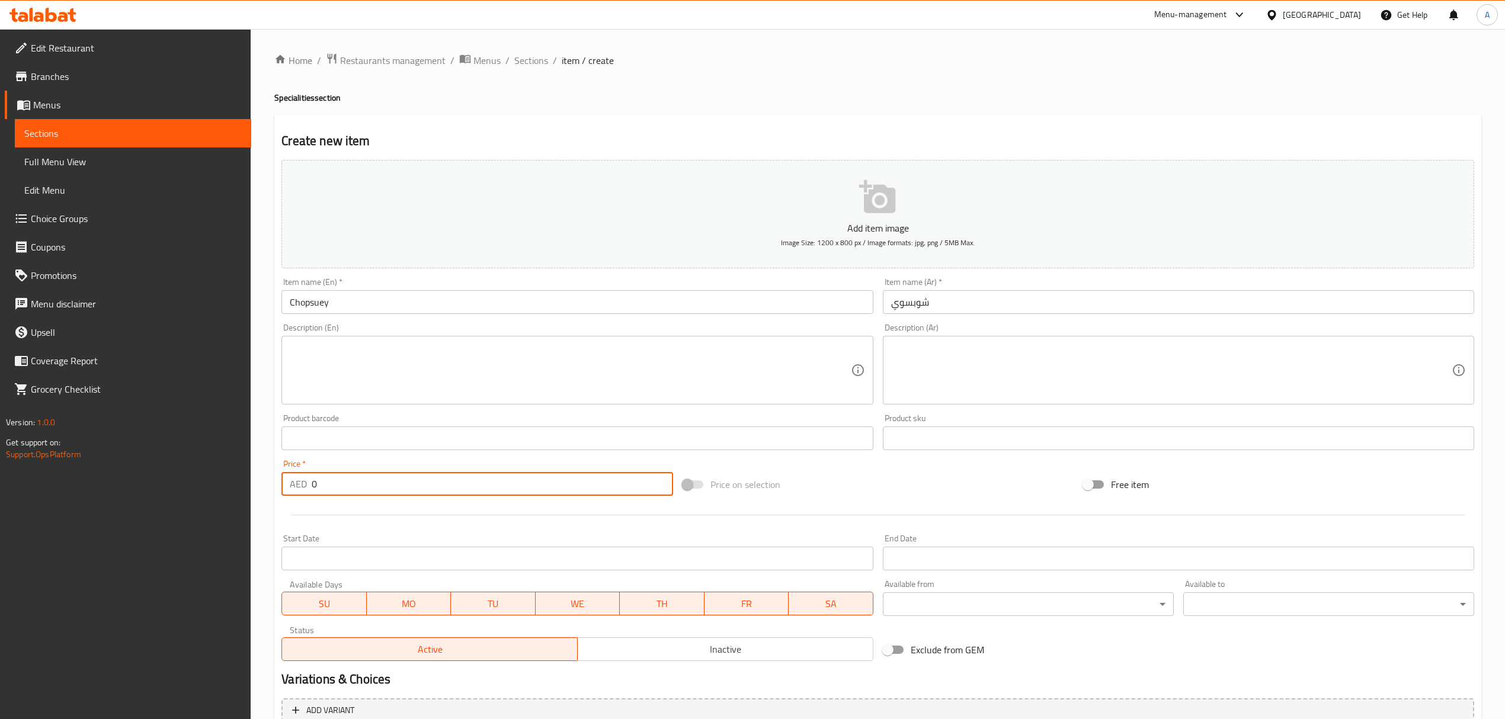
drag, startPoint x: 340, startPoint y: 475, endPoint x: 235, endPoint y: 477, distance: 105.5
click at [235, 477] on div "Edit Restaurant Branches Menus Sections Full Menu View Edit Menu Choice Groups …" at bounding box center [752, 433] width 1505 height 808
paste input "24.875"
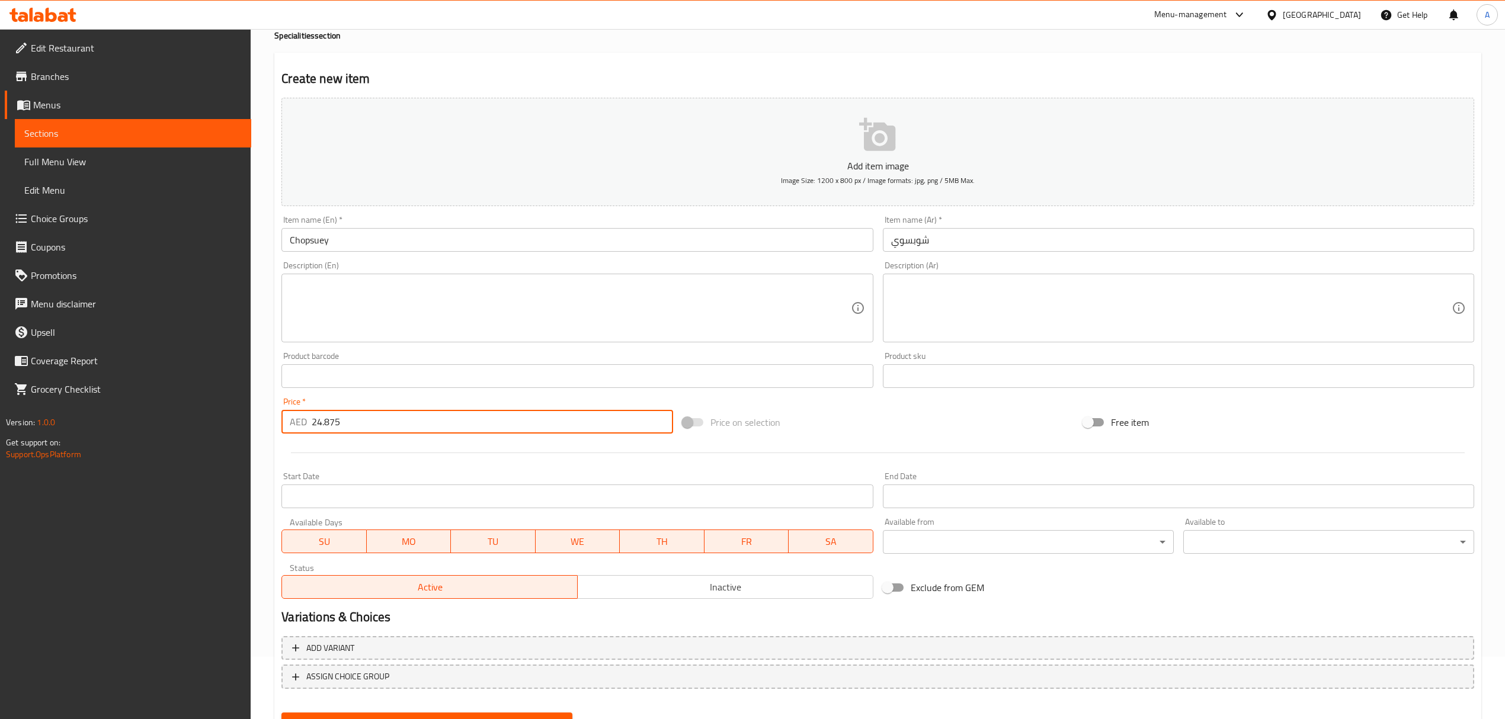
scroll to position [117, 0]
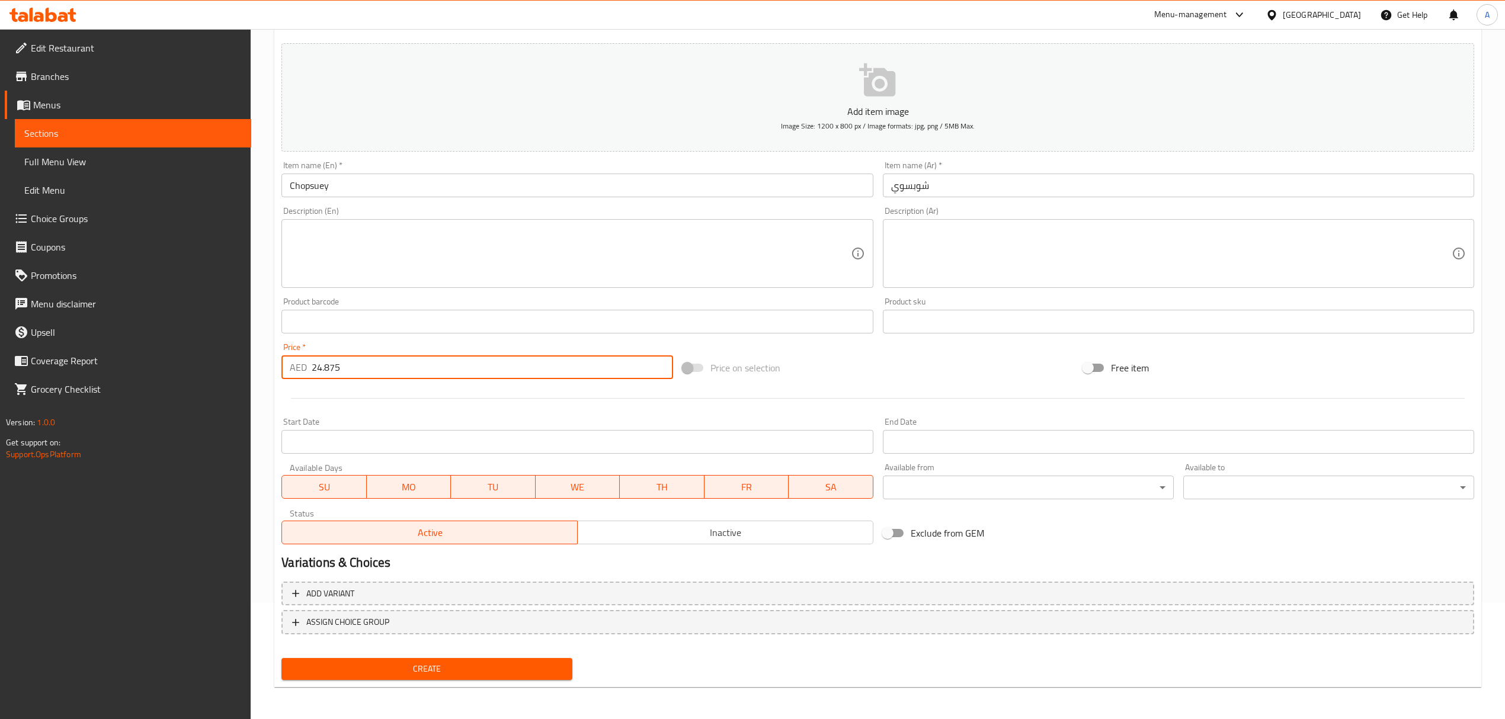
type input "24.875"
click at [478, 671] on span "Create" at bounding box center [427, 669] width 272 height 15
drag, startPoint x: 332, startPoint y: 377, endPoint x: 256, endPoint y: 370, distance: 76.8
click at [256, 370] on div "Home / Restaurants management / Menus / Sections / item / create Specialities s…" at bounding box center [878, 316] width 1254 height 808
paste input "24.875"
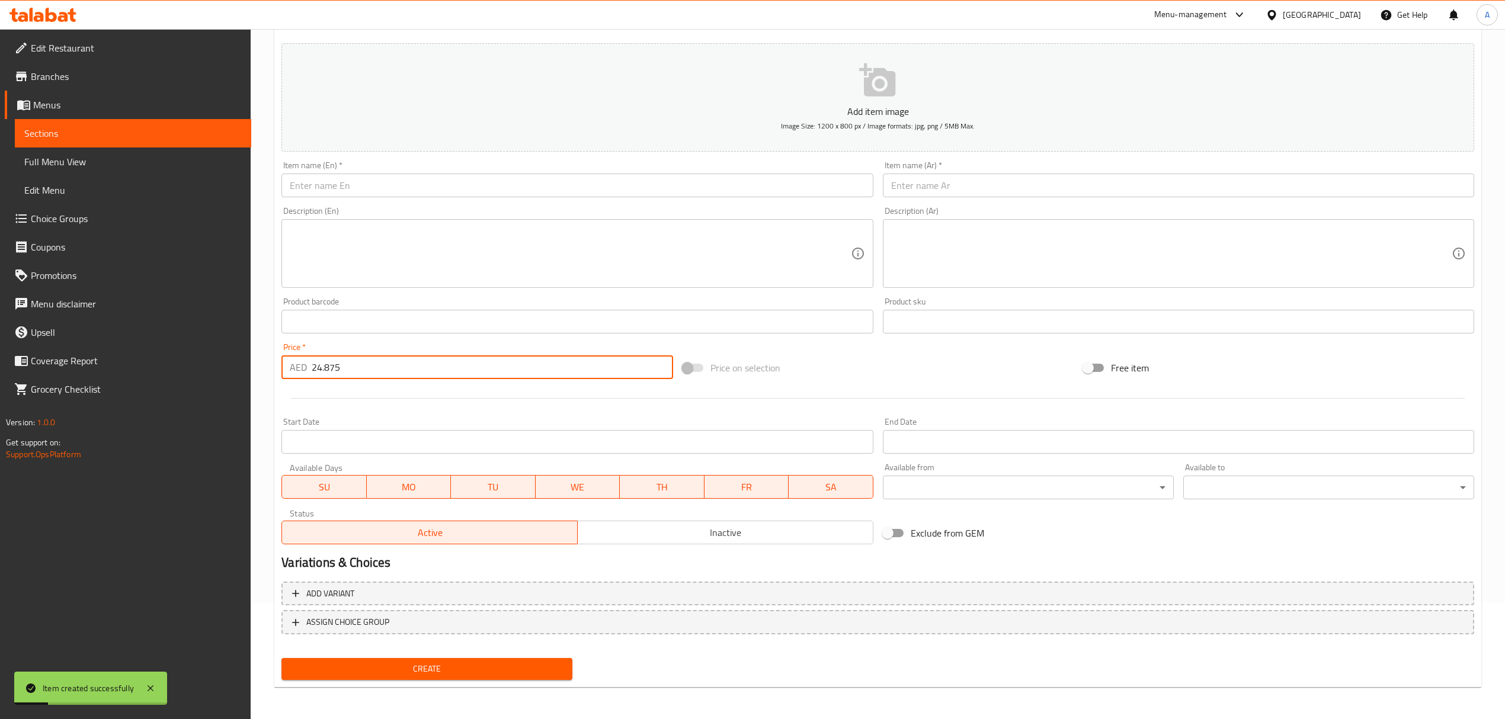
type input "24.875"
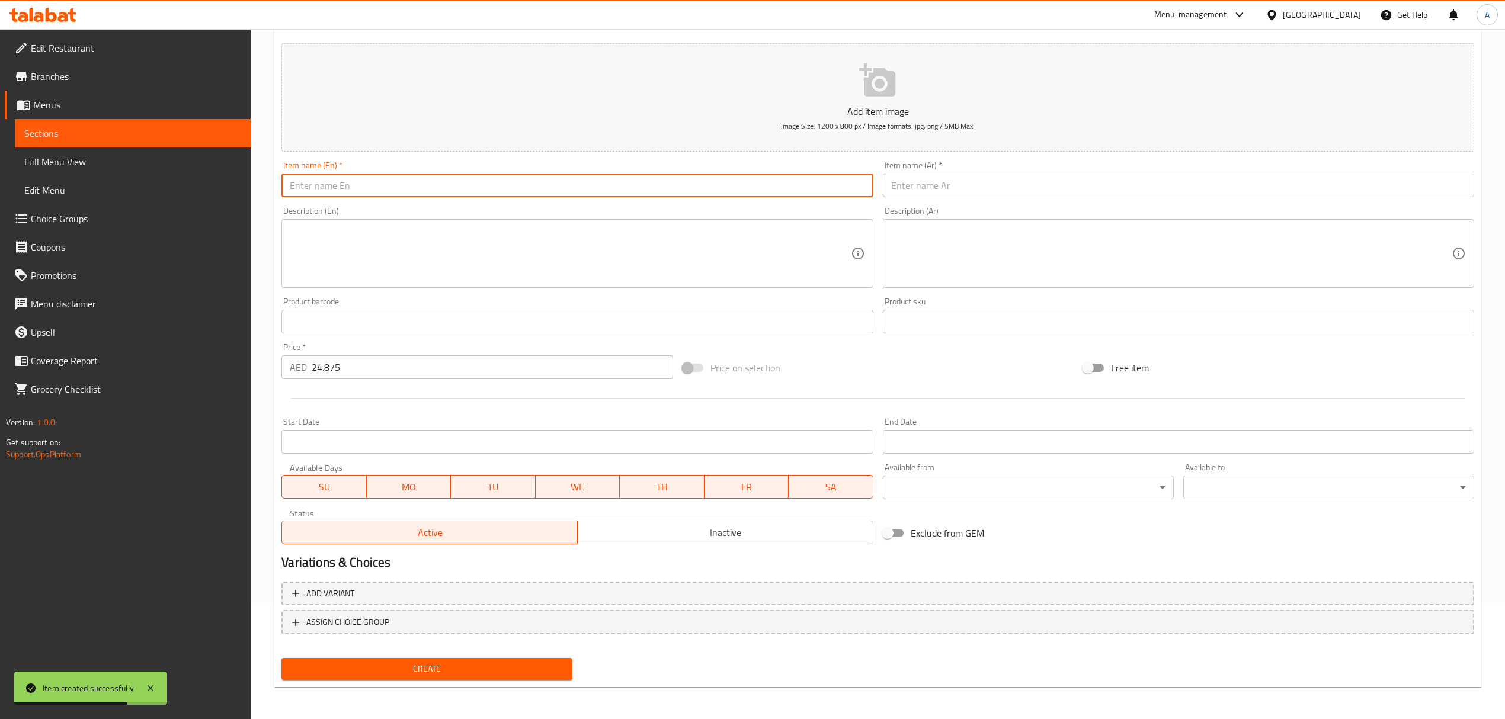
click at [425, 177] on input "text" at bounding box center [576, 186] width 591 height 24
paste input "Tofu Sisig"
click at [425, 177] on input "Tofu Sisig" at bounding box center [576, 186] width 591 height 24
type input "Tofu Sisig"
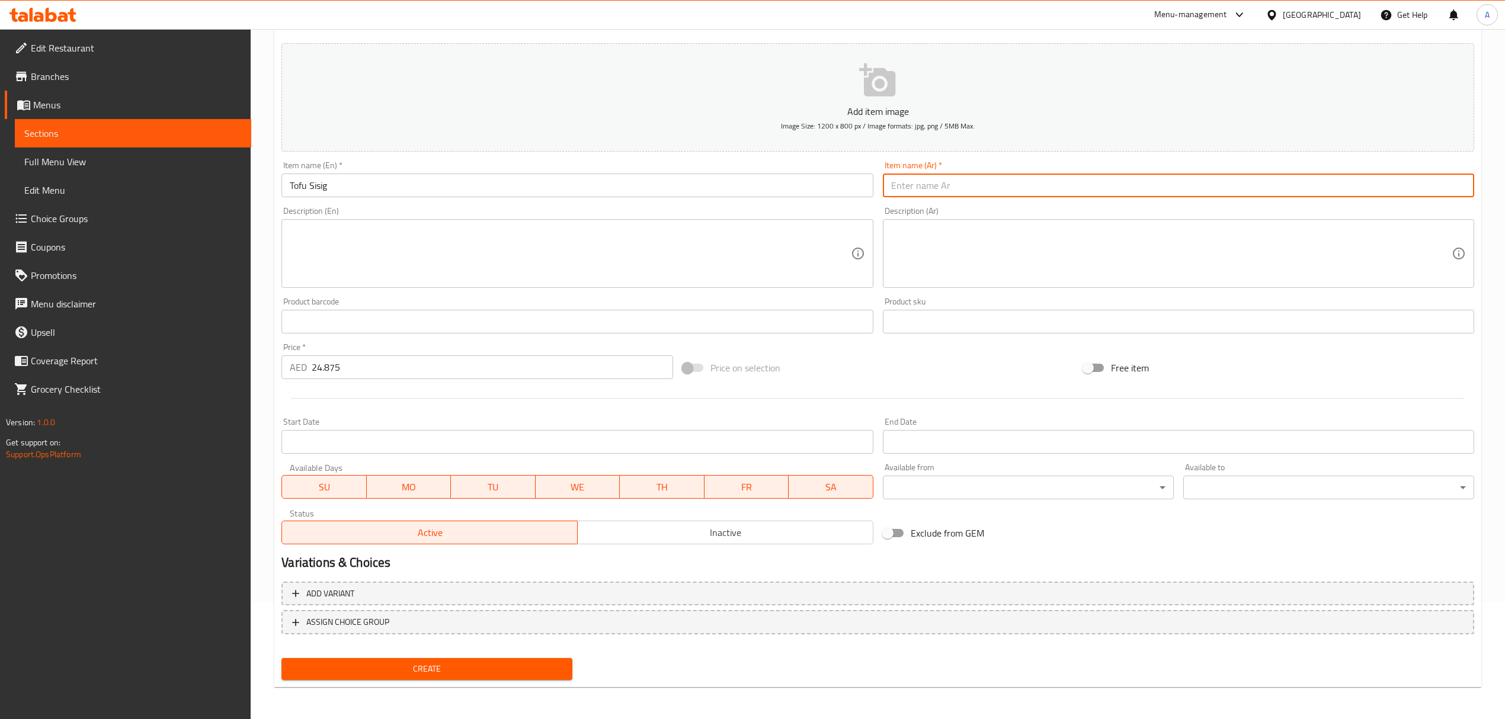
click at [994, 188] on input "text" at bounding box center [1178, 186] width 591 height 24
paste input "توفو سيسيج"
type input "توفو سيسيج"
click at [566, 658] on button "Create" at bounding box center [426, 669] width 291 height 22
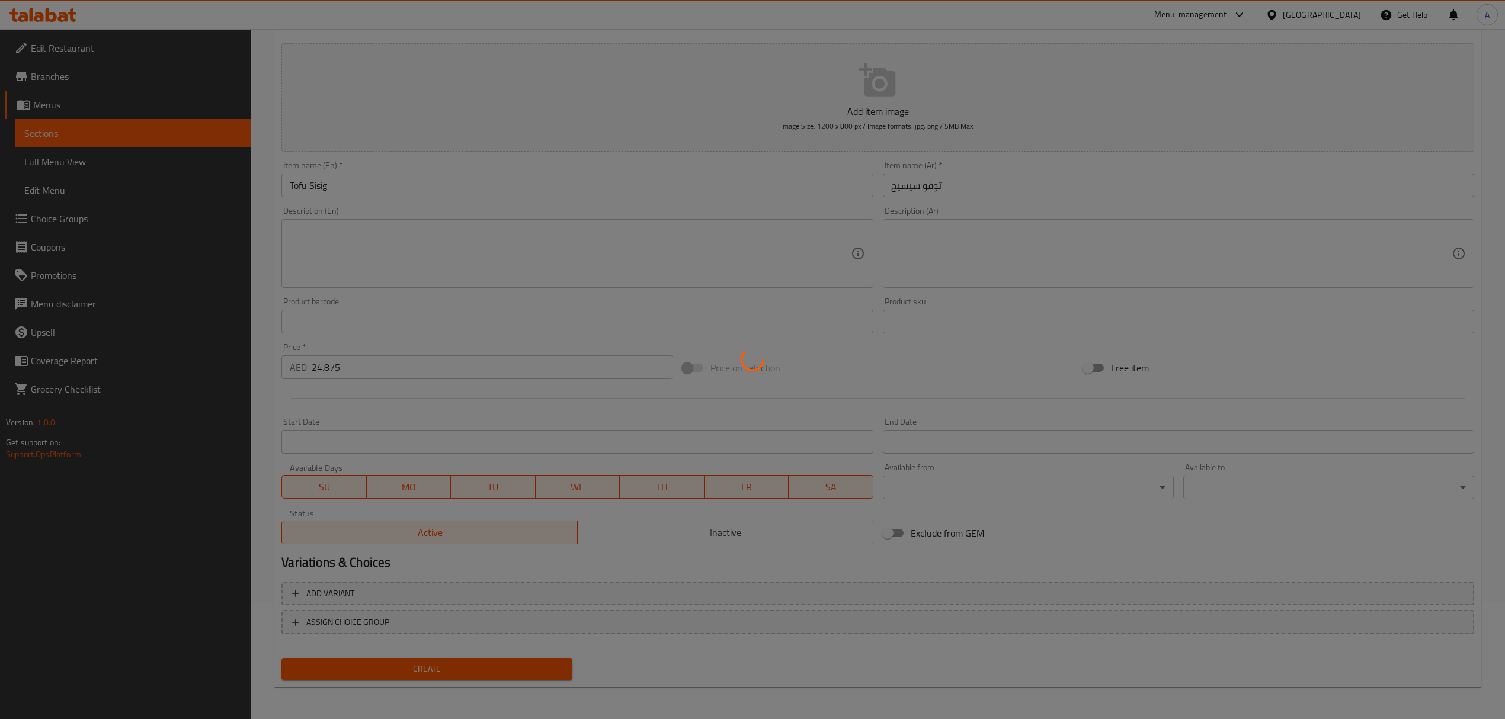
type input "0"
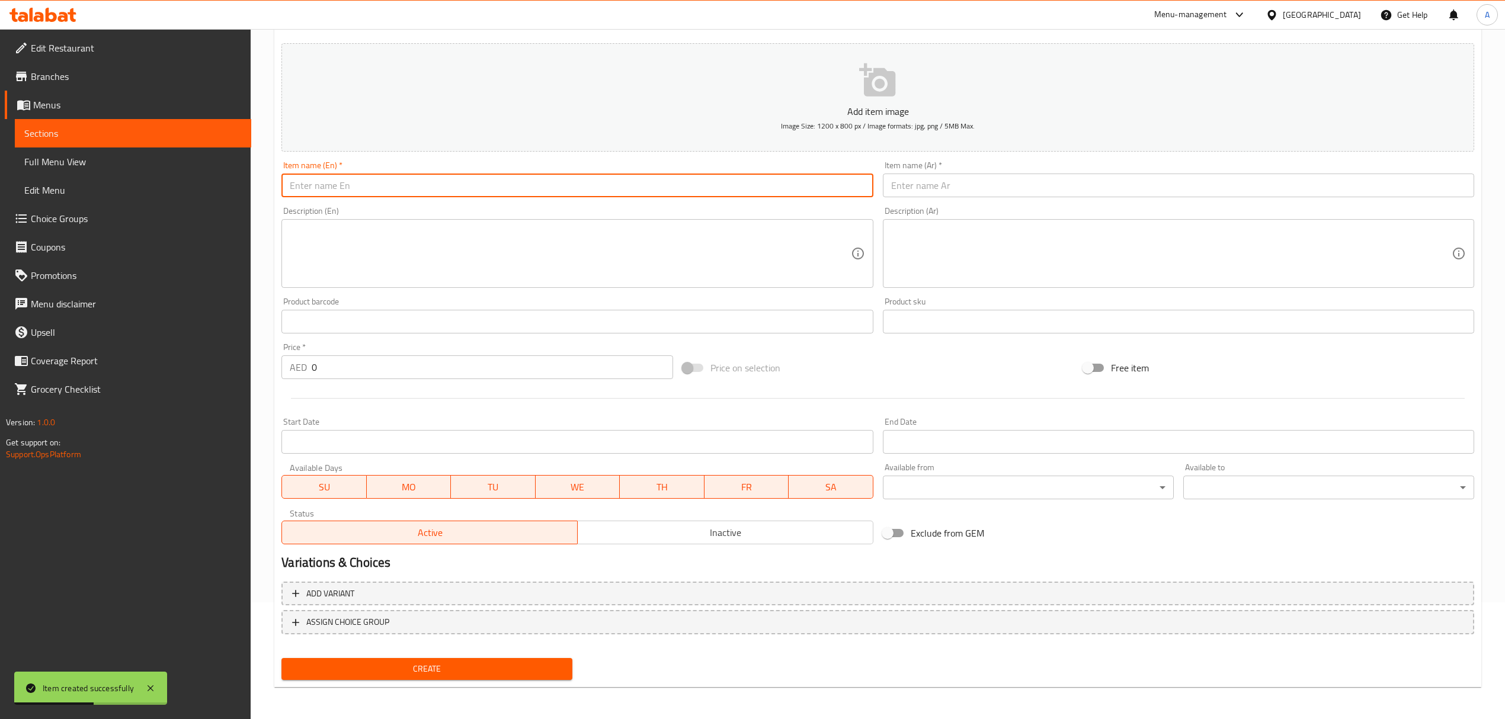
click at [342, 179] on input "text" at bounding box center [576, 186] width 591 height 24
paste input "Bangus Sisig"
click at [342, 179] on input "Bangus Sisig" at bounding box center [576, 186] width 591 height 24
type input "Bangus Sisig"
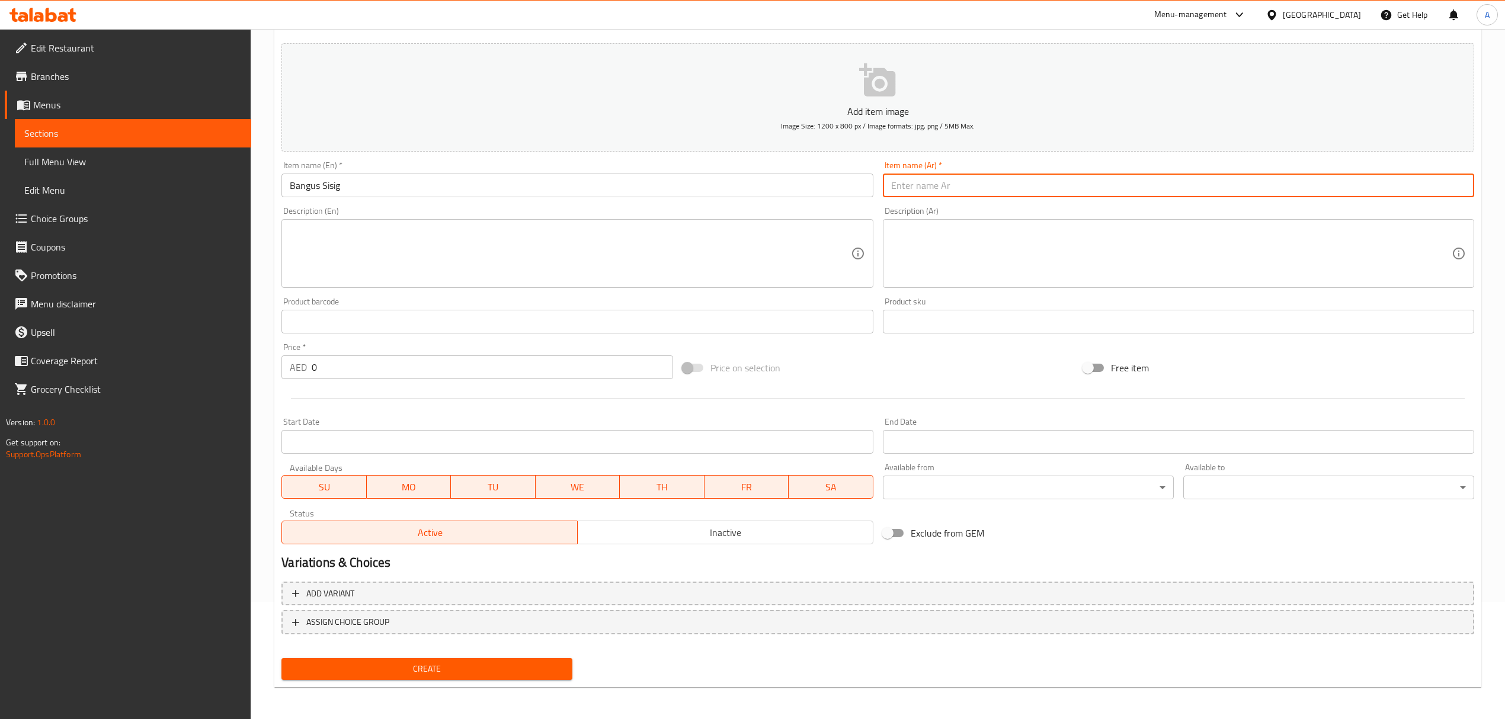
click at [927, 188] on input "text" at bounding box center [1178, 186] width 591 height 24
paste input "سيسيج"
type input "بانجوس سيسيج"
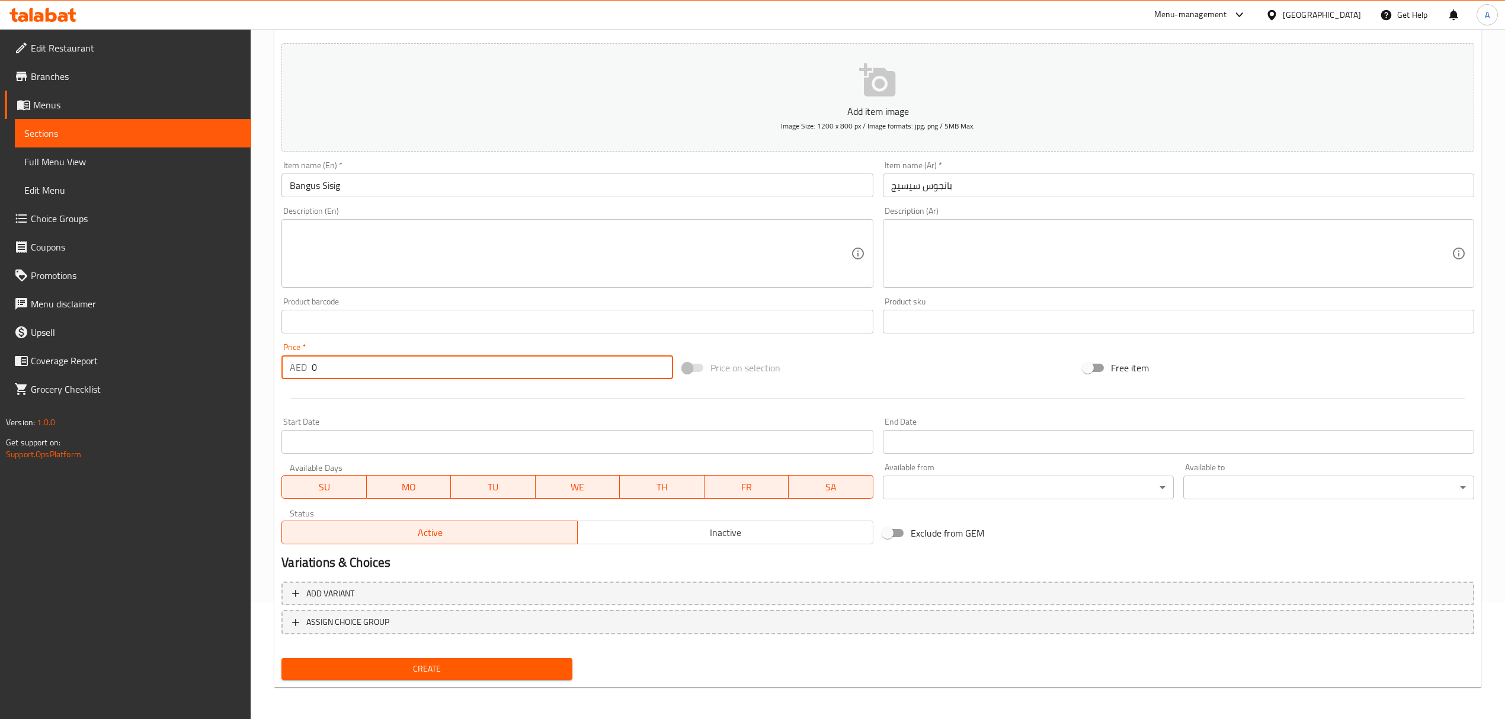
drag, startPoint x: 332, startPoint y: 377, endPoint x: 280, endPoint y: 371, distance: 52.0
click at [281, 371] on div "AED 0 Price *" at bounding box center [476, 368] width 391 height 24
paste input "44.875"
type input "44.875"
click at [402, 665] on span "Create" at bounding box center [427, 669] width 272 height 15
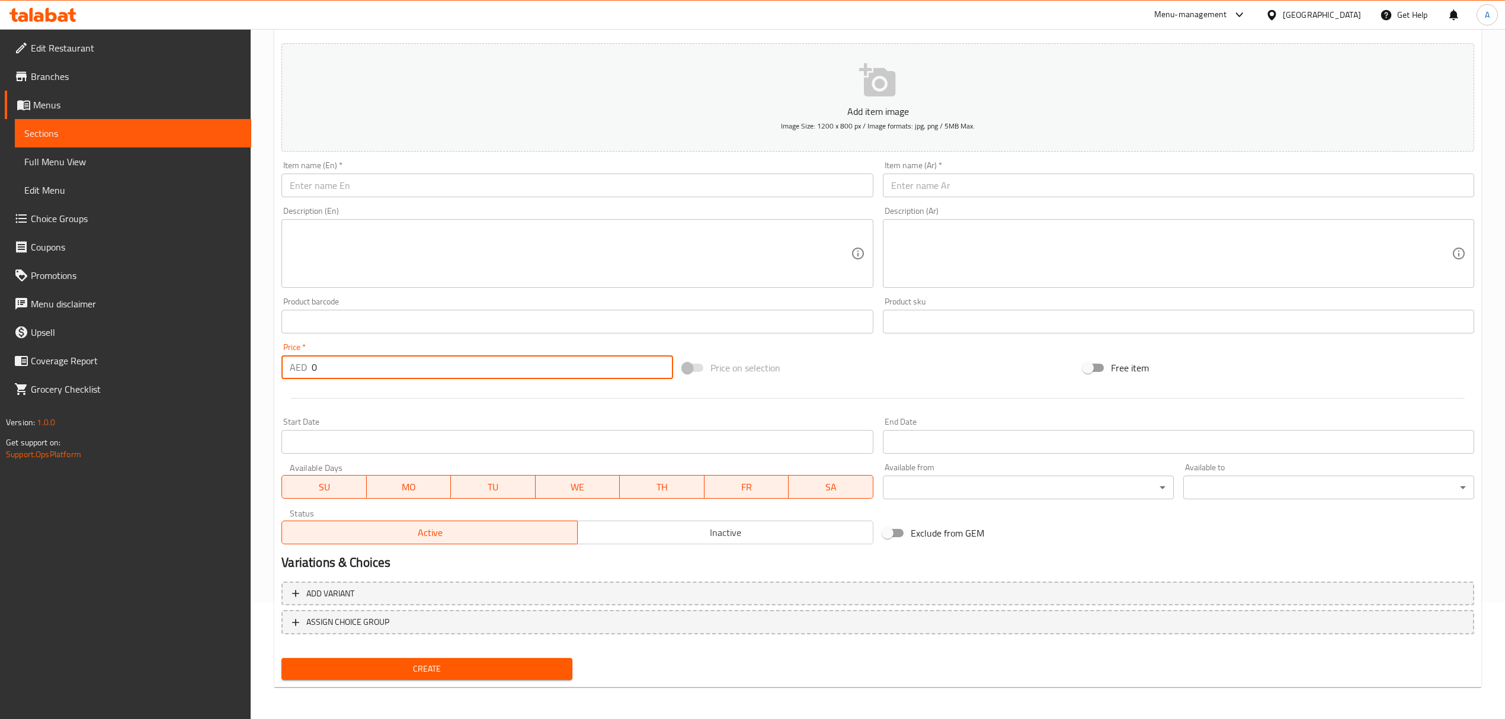
drag, startPoint x: 325, startPoint y: 373, endPoint x: 245, endPoint y: 370, distance: 80.7
click at [245, 370] on div "Edit Restaurant Branches Menus Sections Full Menu View Edit Menu Choice Groups …" at bounding box center [752, 316] width 1505 height 808
paste input "44.875"
type input "44.875"
click at [449, 193] on input "text" at bounding box center [576, 186] width 591 height 24
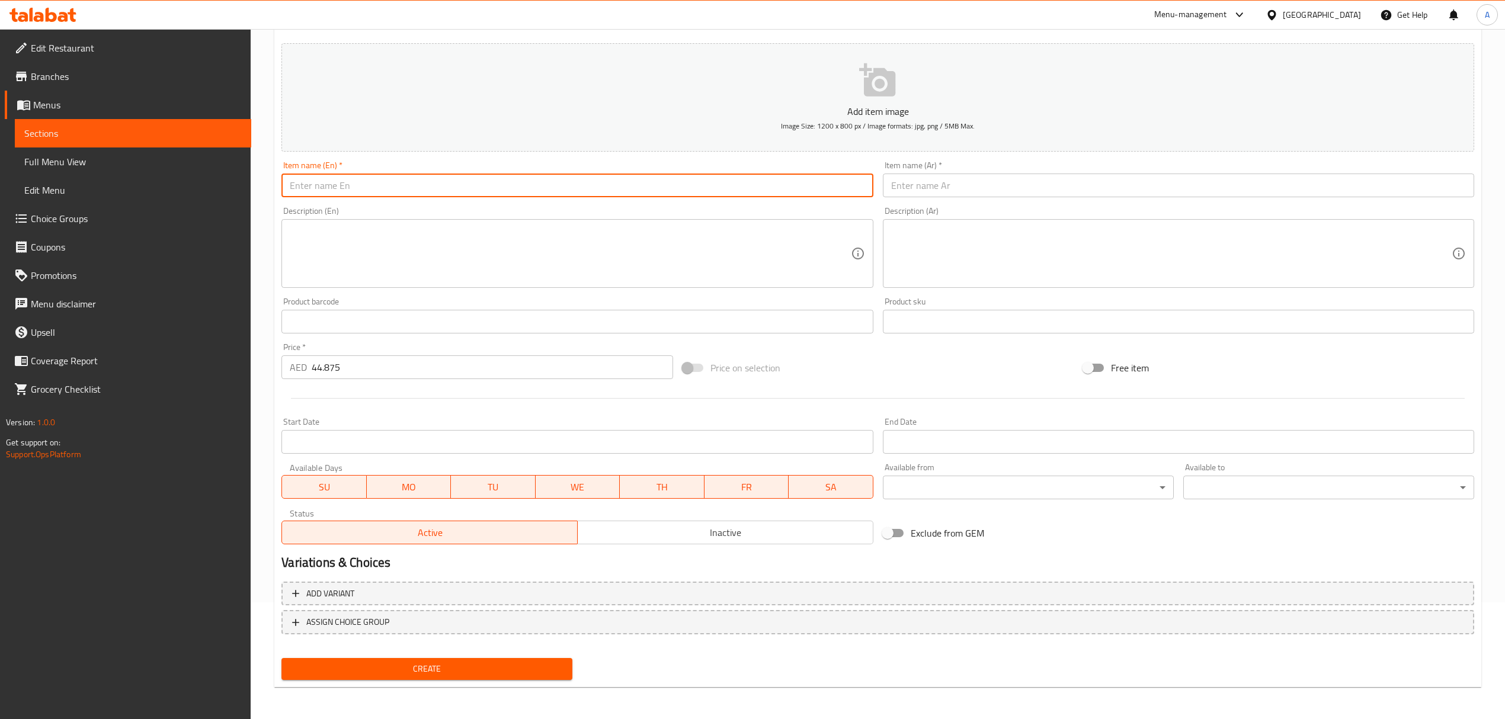
paste input "Beef Sisig"
click at [449, 193] on input "Beef Sisig" at bounding box center [576, 186] width 591 height 24
type input "Beef Sisig"
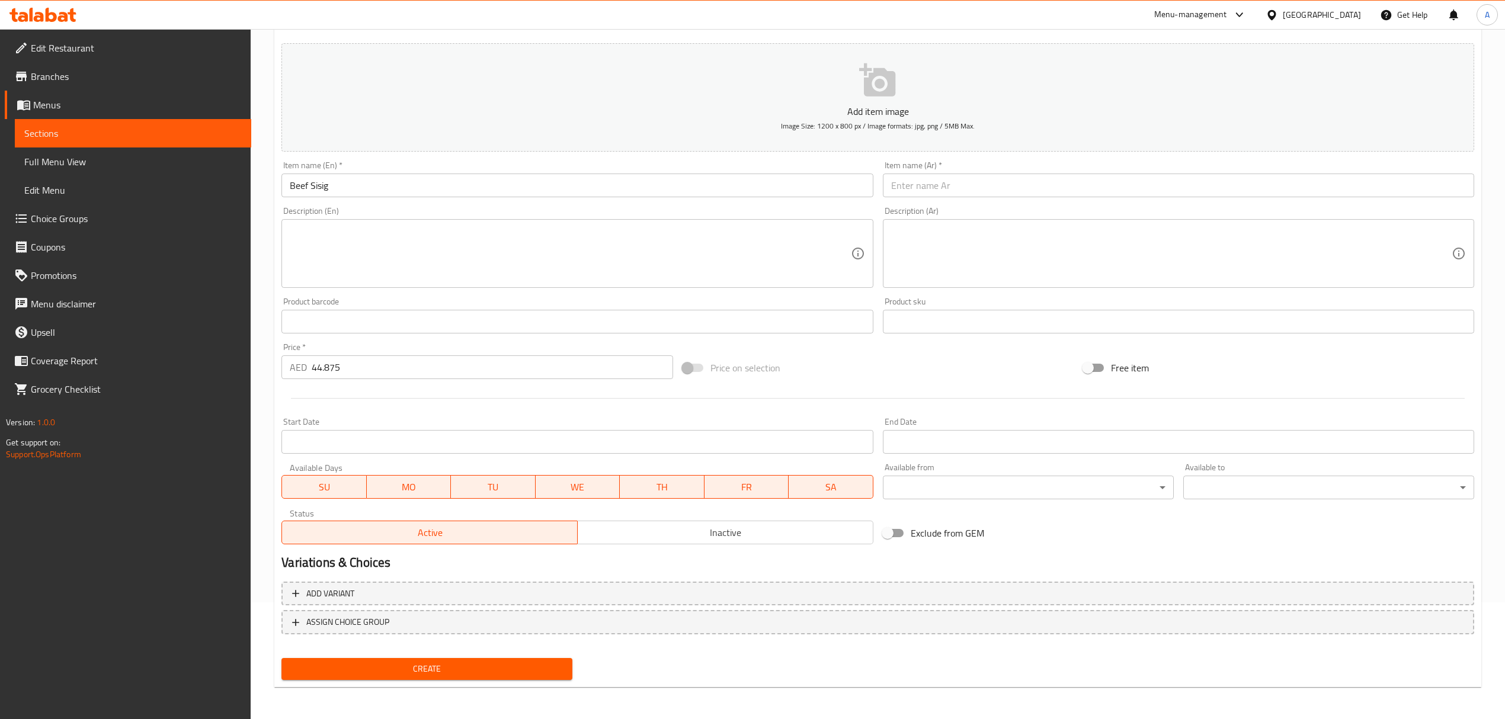
click at [946, 181] on input "text" at bounding box center [1178, 186] width 591 height 24
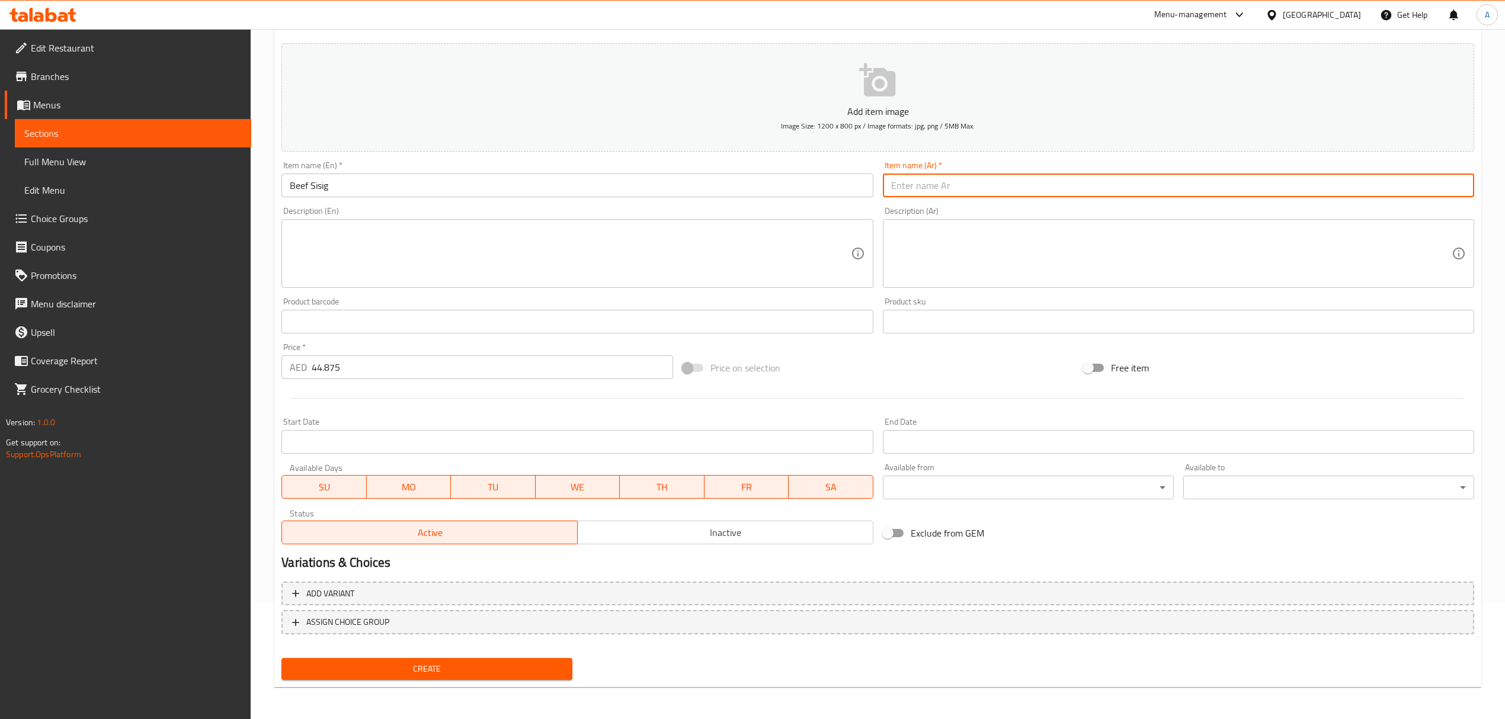
paste input "لحم بقري سيسيج"
type input "لحم بقري سيسيج"
click at [501, 655] on div "Create" at bounding box center [427, 669] width 300 height 31
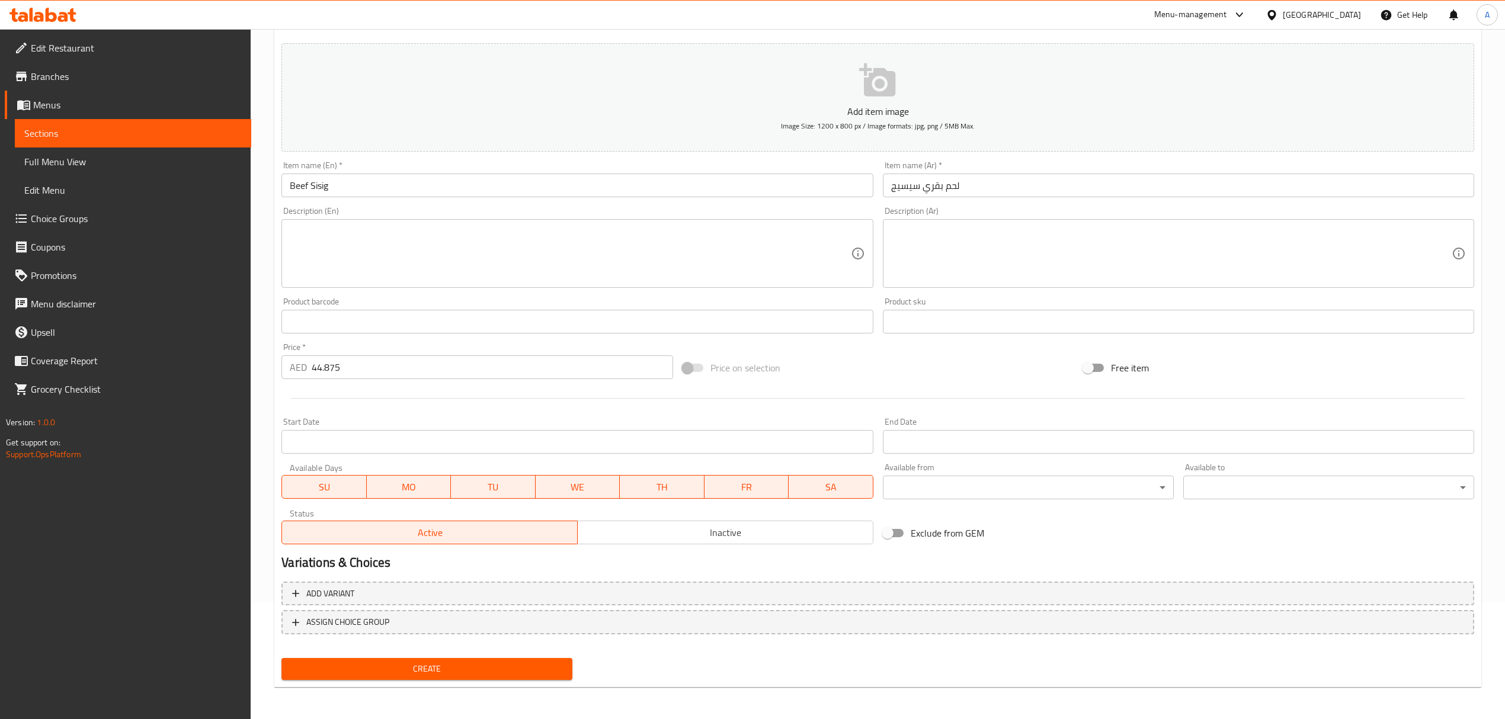
click at [546, 669] on span "Create" at bounding box center [427, 669] width 272 height 15
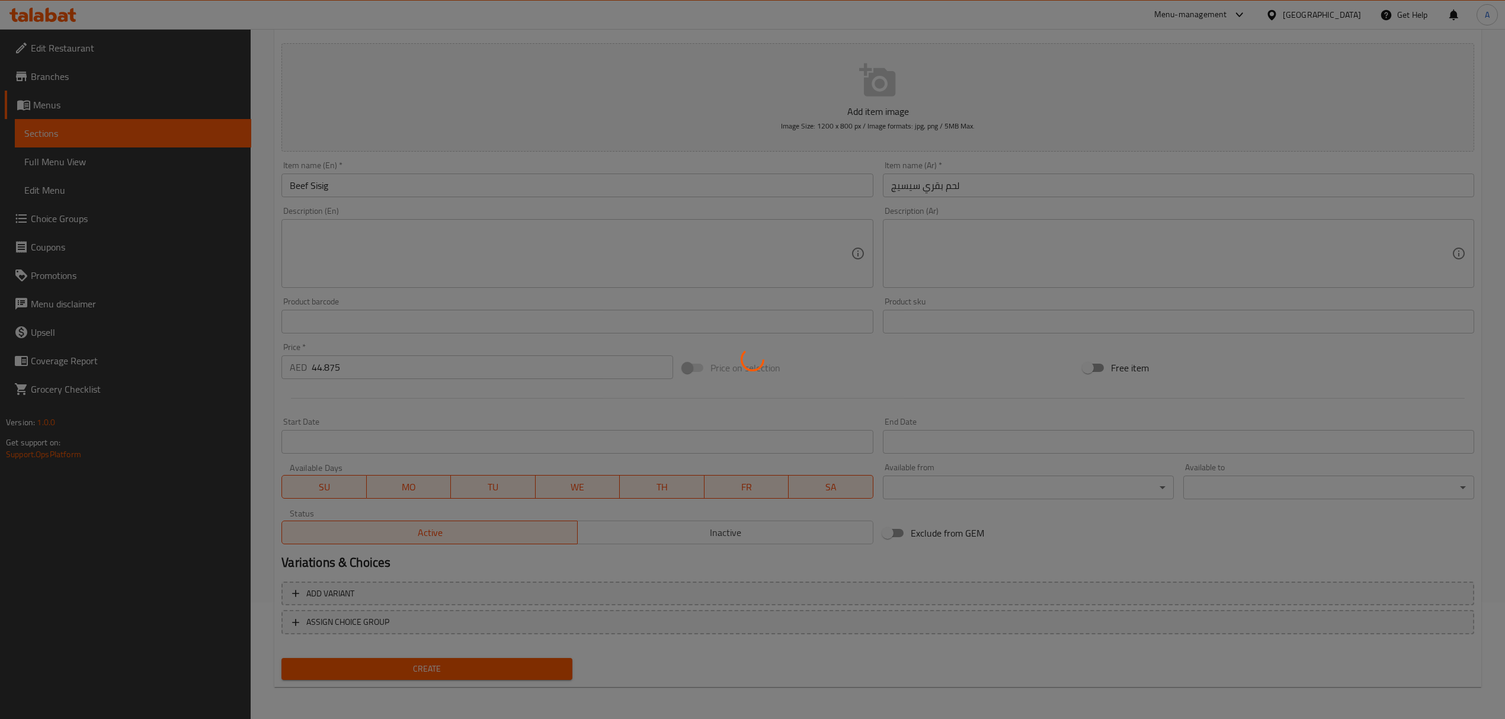
type input "0"
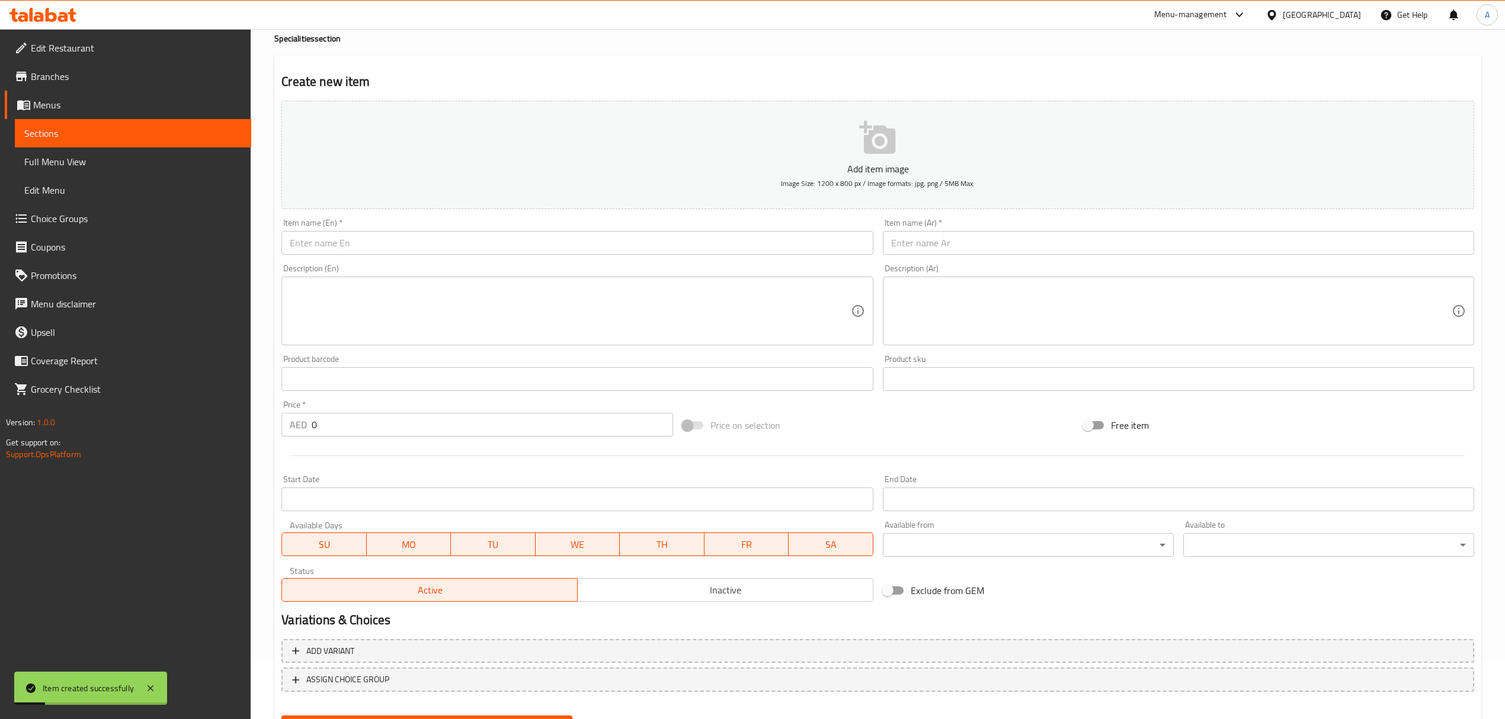
scroll to position [0, 0]
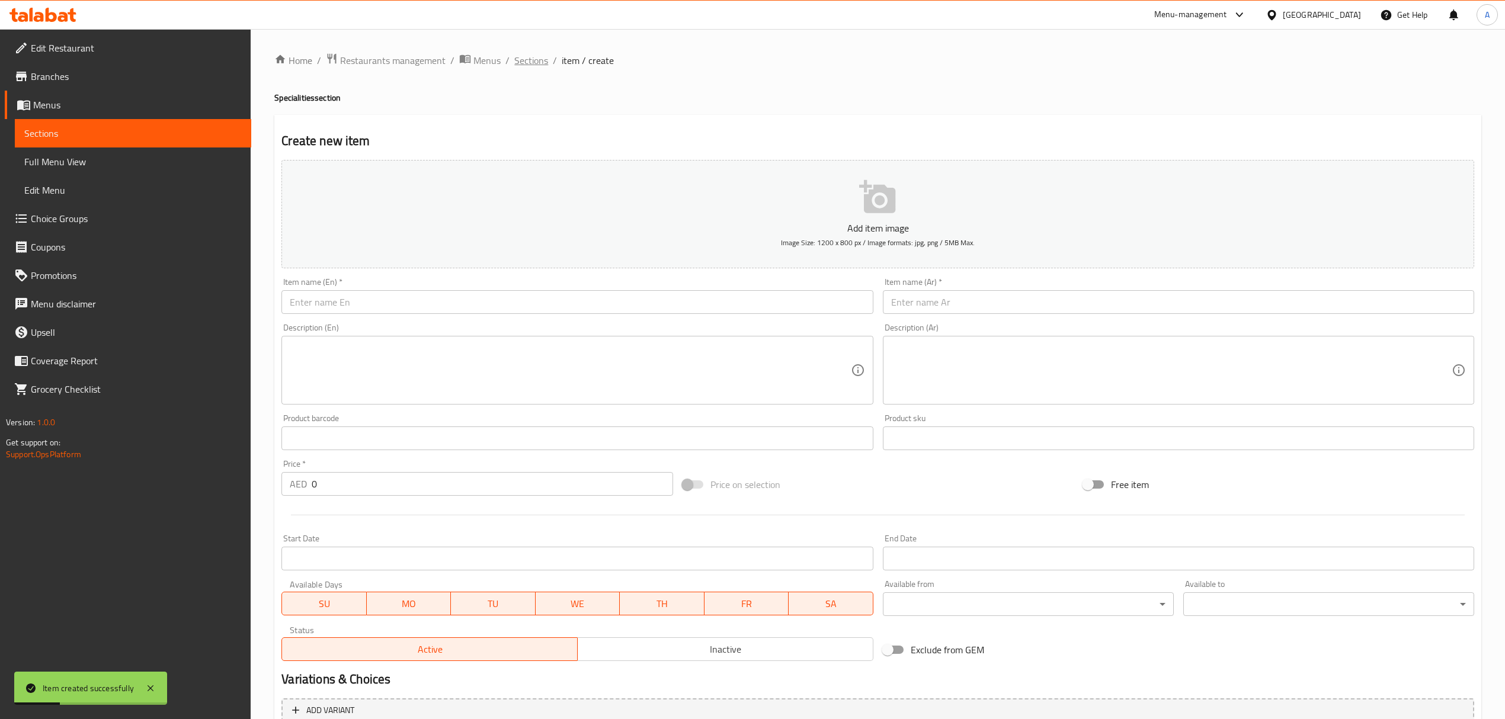
click at [514, 67] on span "Sections" at bounding box center [531, 60] width 34 height 14
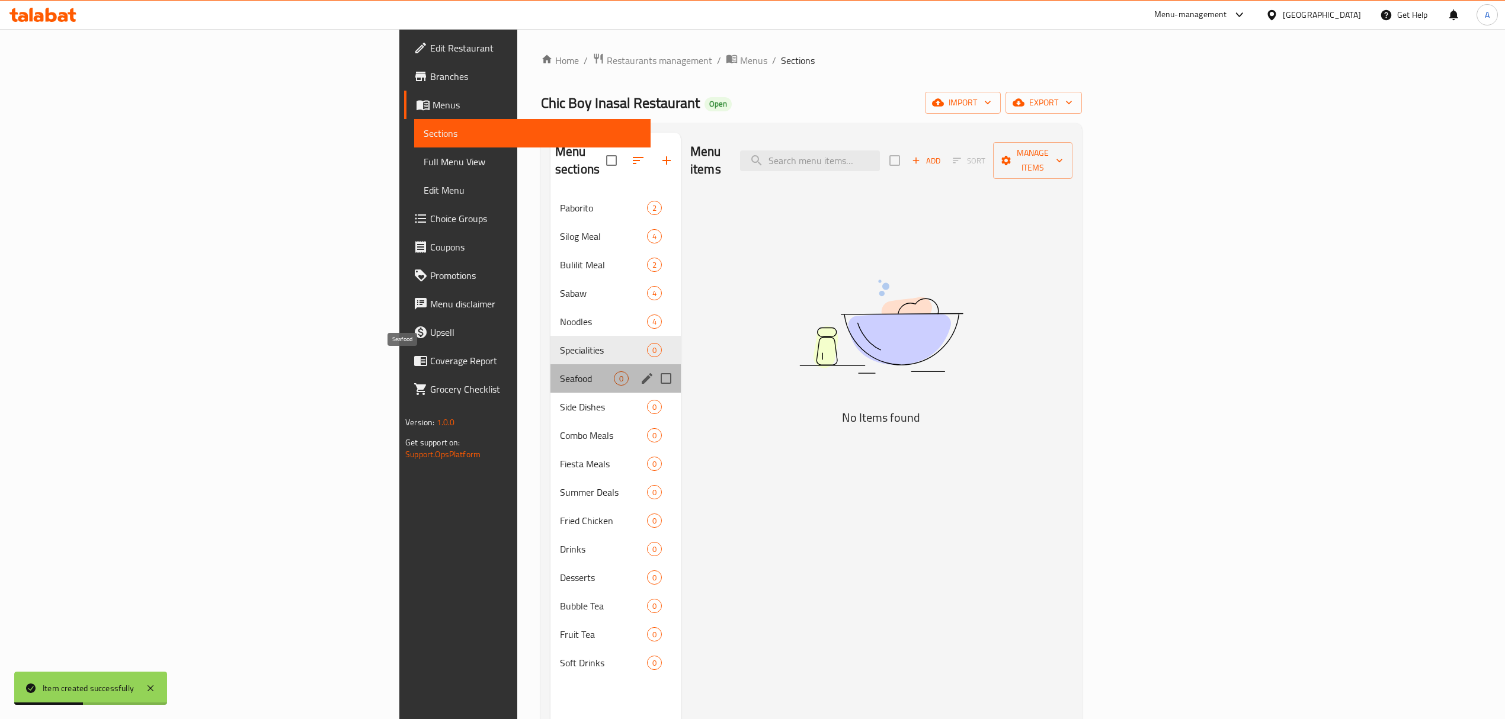
click at [560, 372] on span "Seafood" at bounding box center [587, 379] width 54 height 14
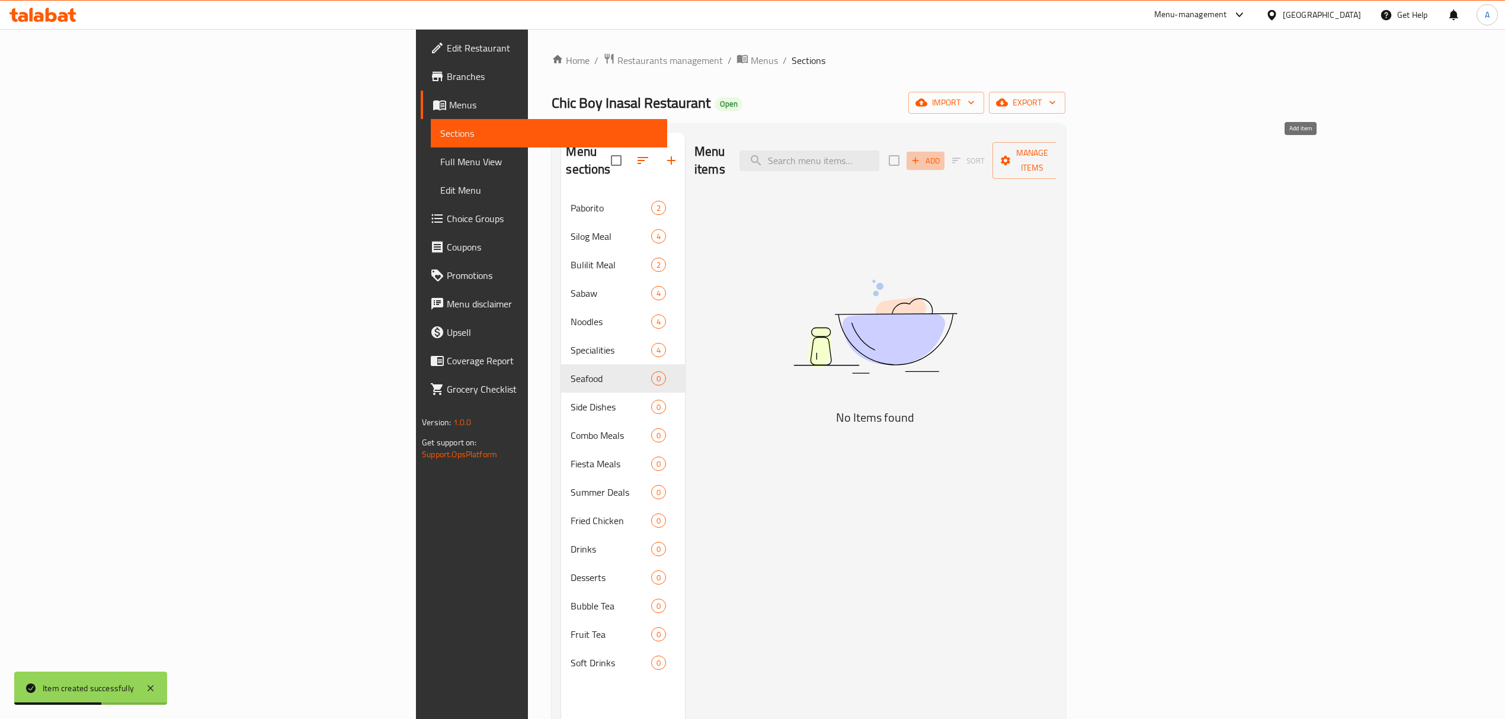
click at [942, 154] on span "Add" at bounding box center [926, 161] width 32 height 14
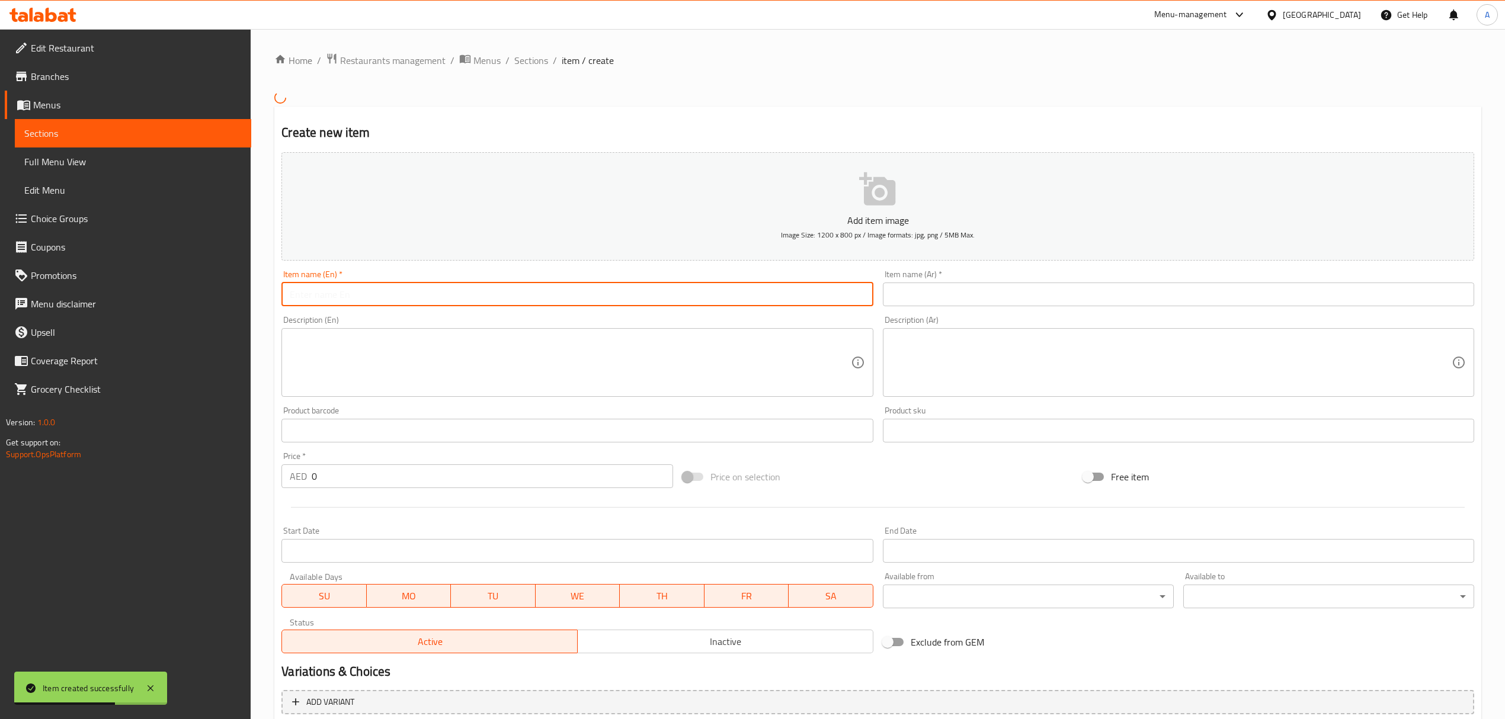
click at [594, 295] on input "text" at bounding box center [576, 295] width 591 height 24
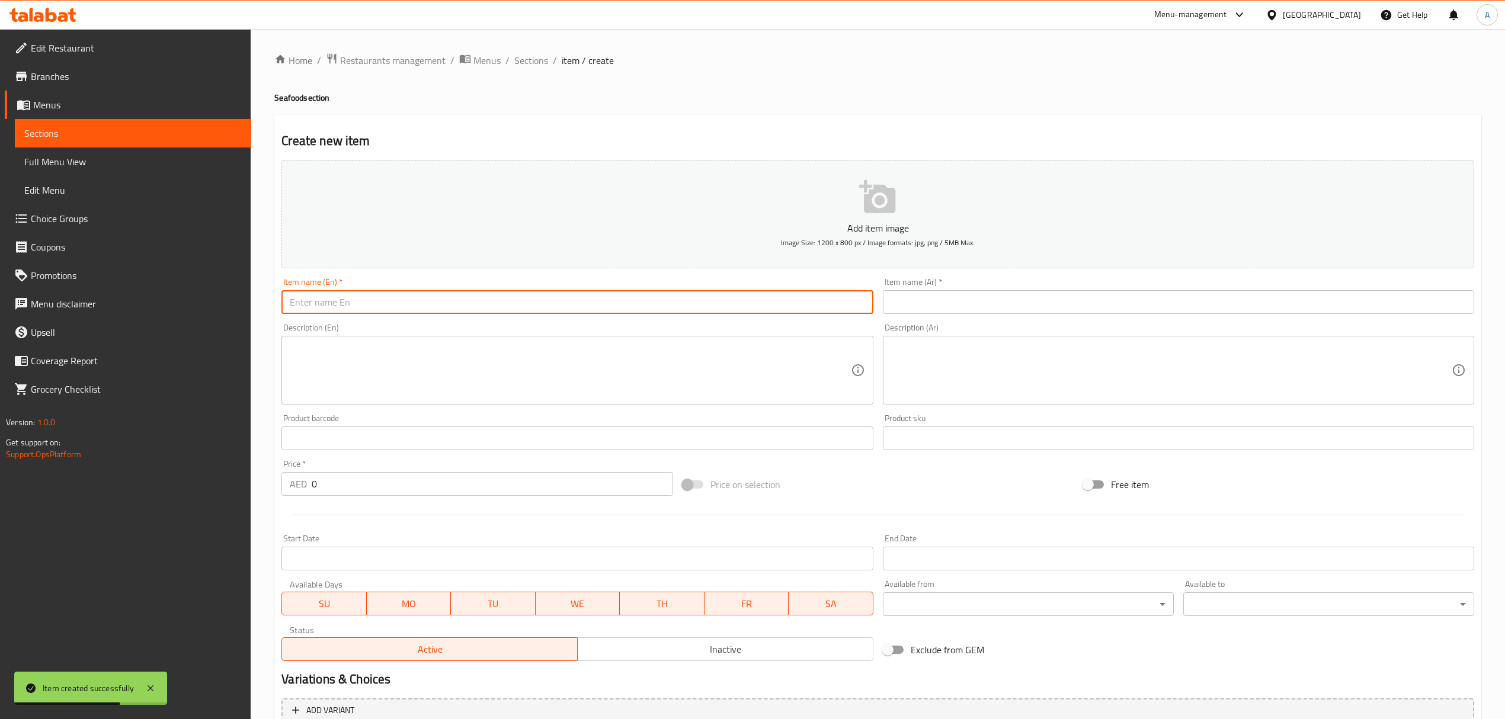
paste input "Dynamite Shrimp"
click at [594, 295] on input "Dynamite Shrimp" at bounding box center [576, 302] width 591 height 24
type input "Dynamite Shrimp"
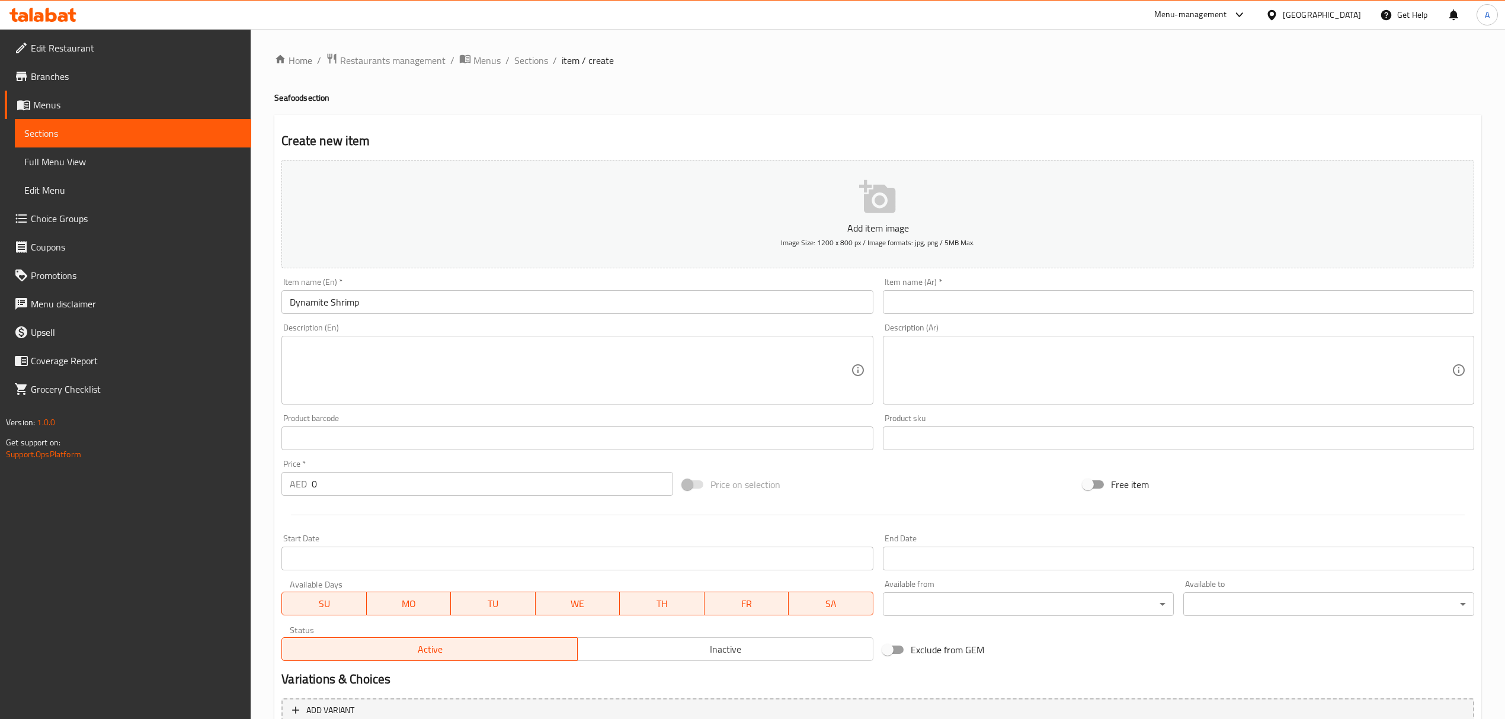
paste input "روبيان ديناميت"
click at [961, 299] on input "text" at bounding box center [1178, 302] width 591 height 24
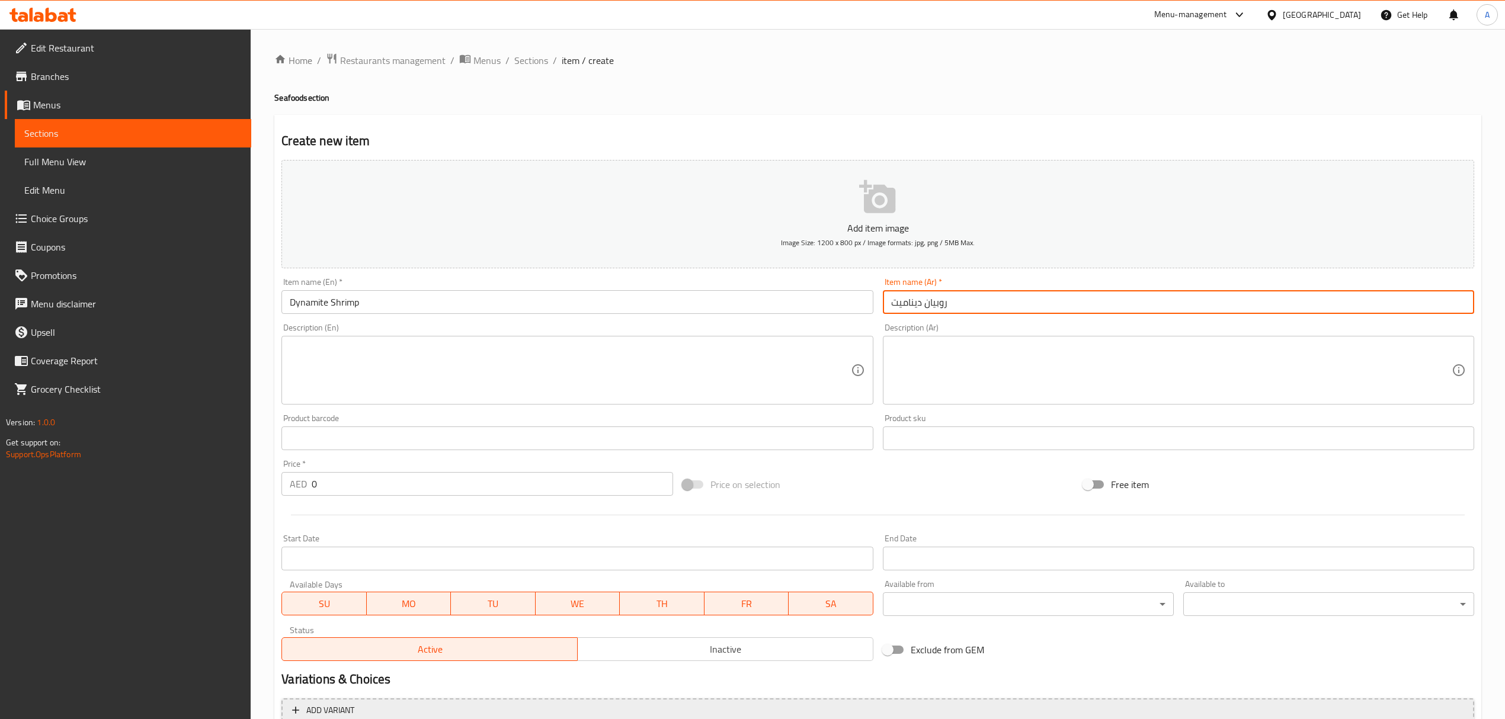
type input "روبيان ديناميت"
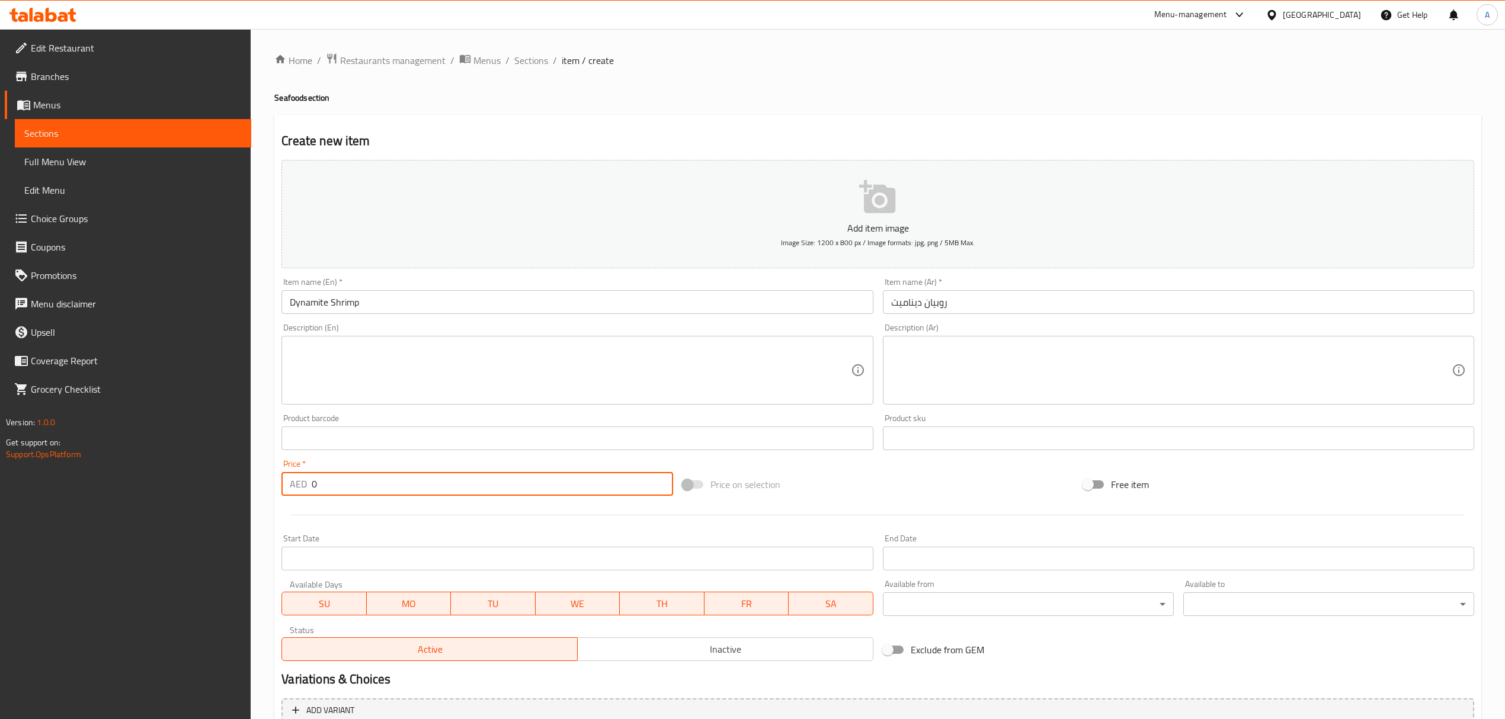
drag, startPoint x: 321, startPoint y: 482, endPoint x: 261, endPoint y: 484, distance: 59.9
click at [261, 484] on div "Home / Restaurants management / Menus / Sections / item / create Seafood sectio…" at bounding box center [878, 433] width 1254 height 808
paste input "37.375"
type input "37.375"
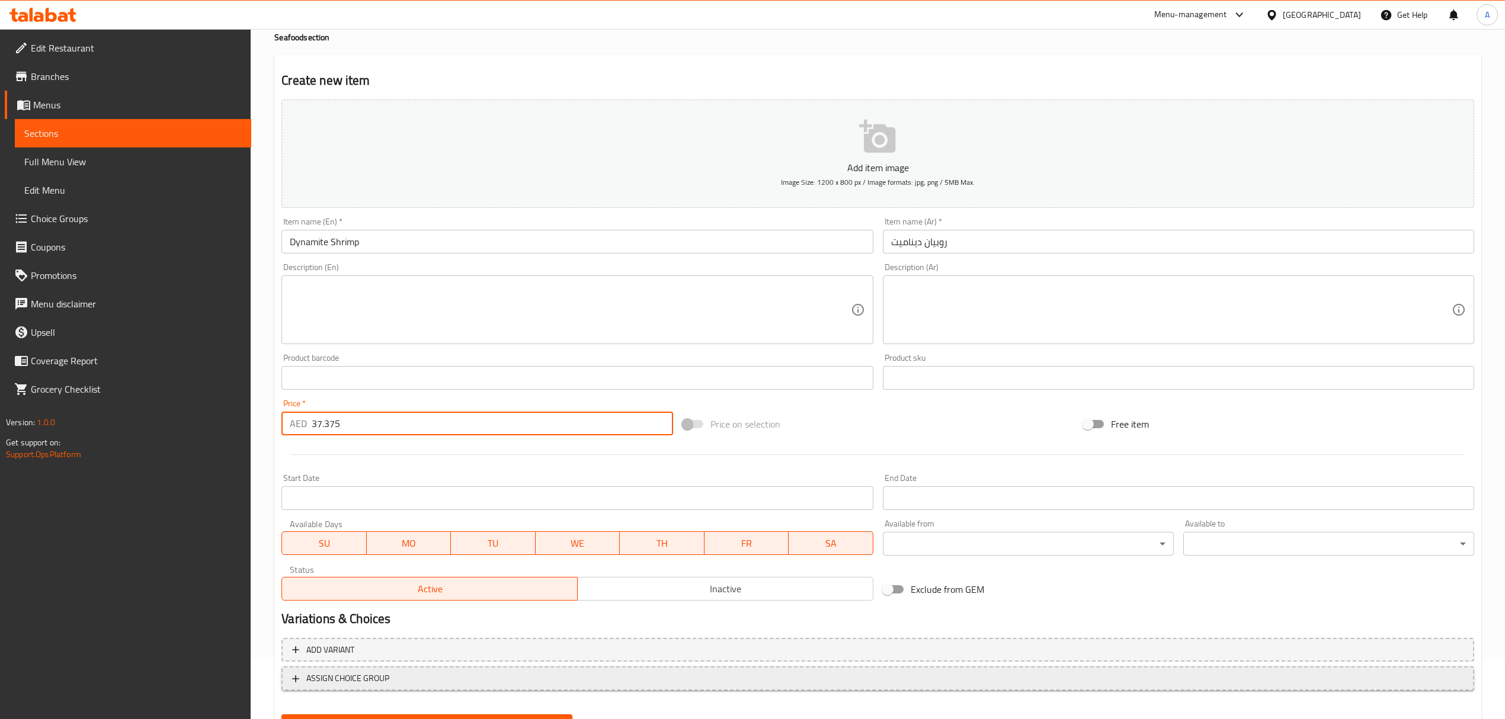
scroll to position [79, 0]
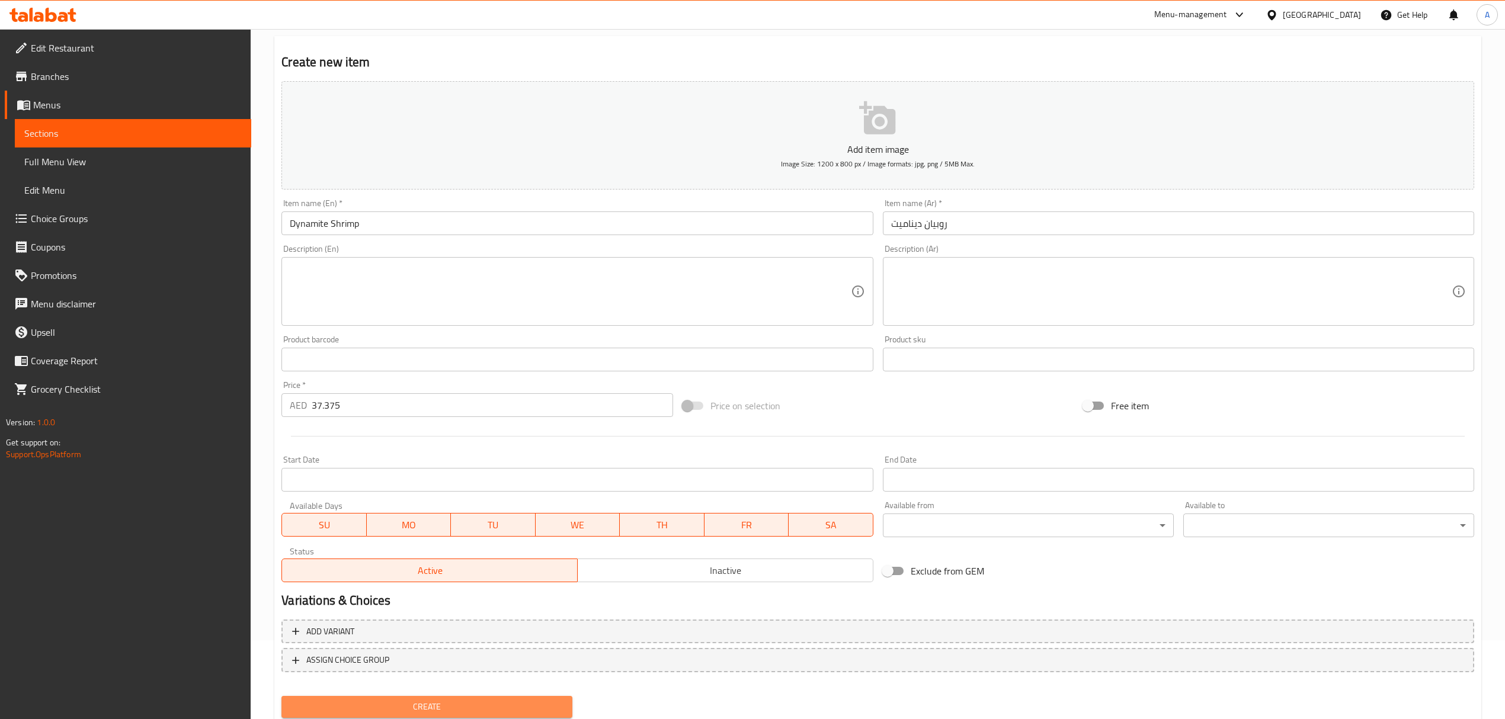
click at [395, 700] on span "Create" at bounding box center [427, 707] width 272 height 15
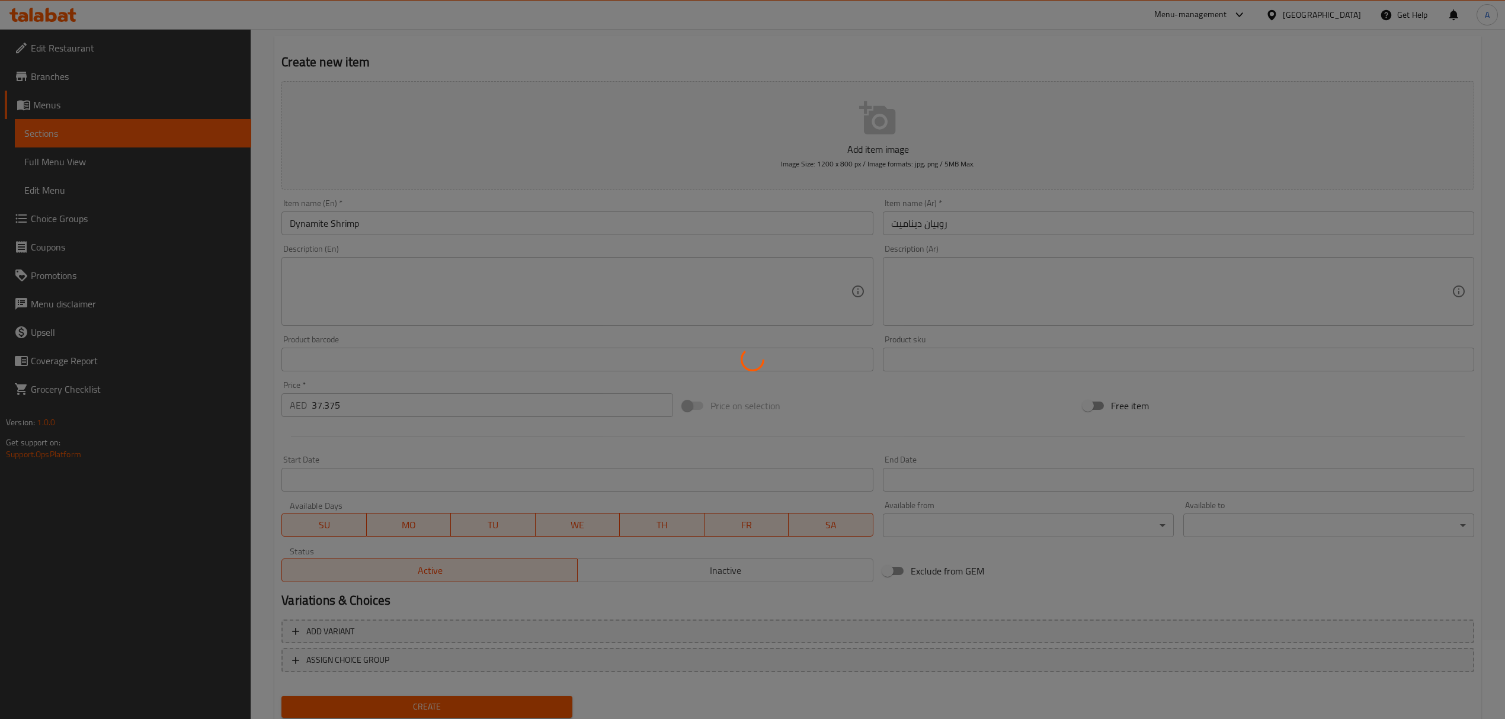
type input "0"
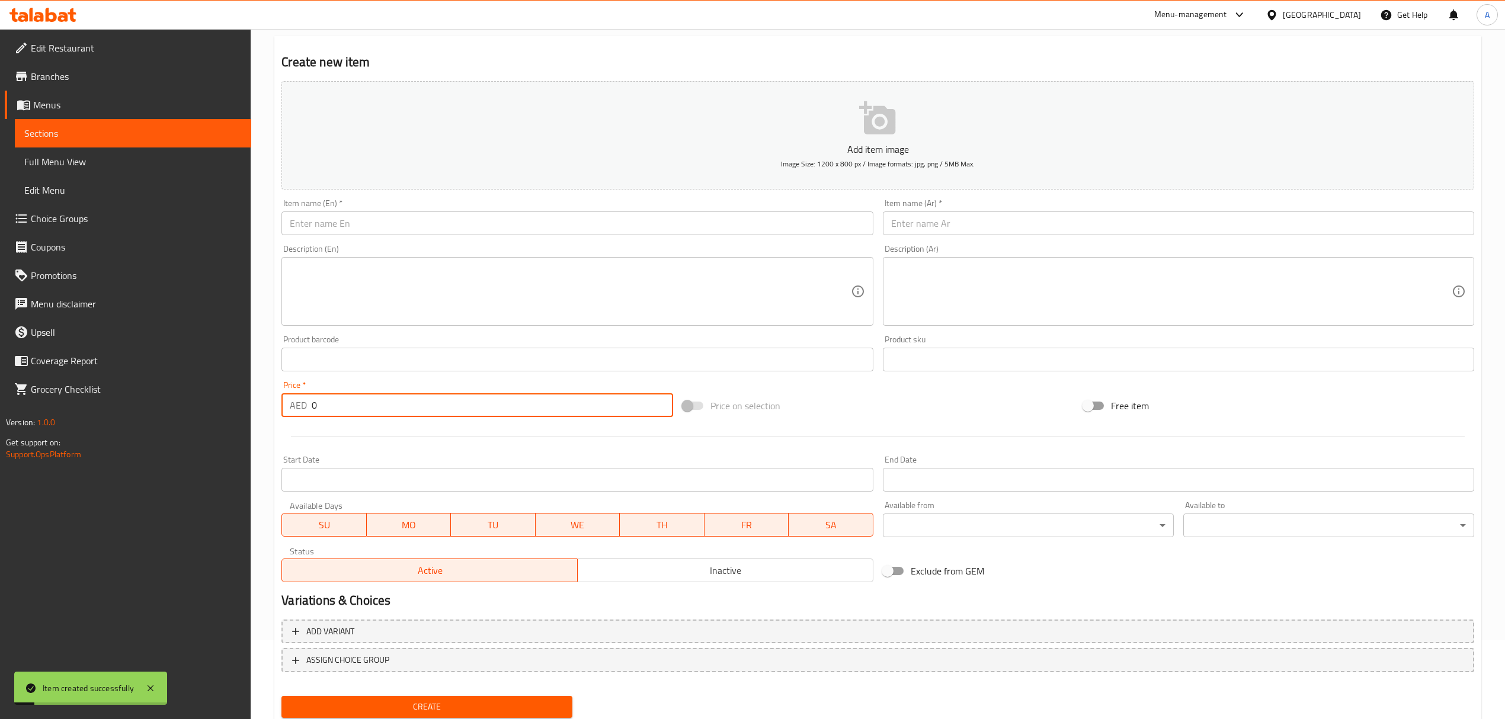
drag, startPoint x: 321, startPoint y: 408, endPoint x: 192, endPoint y: 389, distance: 130.5
click at [192, 389] on div "Edit Restaurant Branches Menus Sections Full Menu View Edit Menu Choice Groups …" at bounding box center [752, 354] width 1505 height 808
paste input "number"
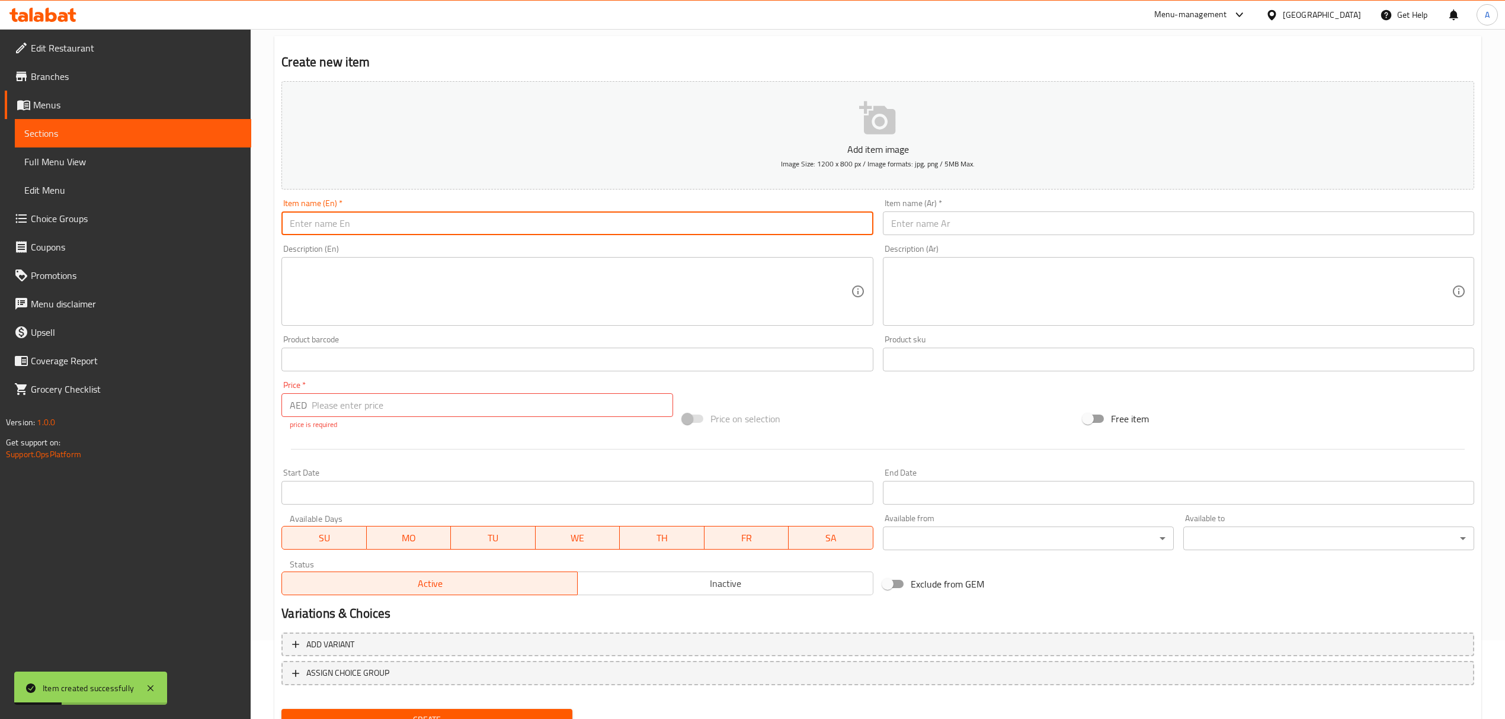
click at [449, 226] on input "text" at bounding box center [576, 224] width 591 height 24
paste input "Calamari Rings"
click at [449, 226] on input "Calamari Rings" at bounding box center [576, 224] width 591 height 24
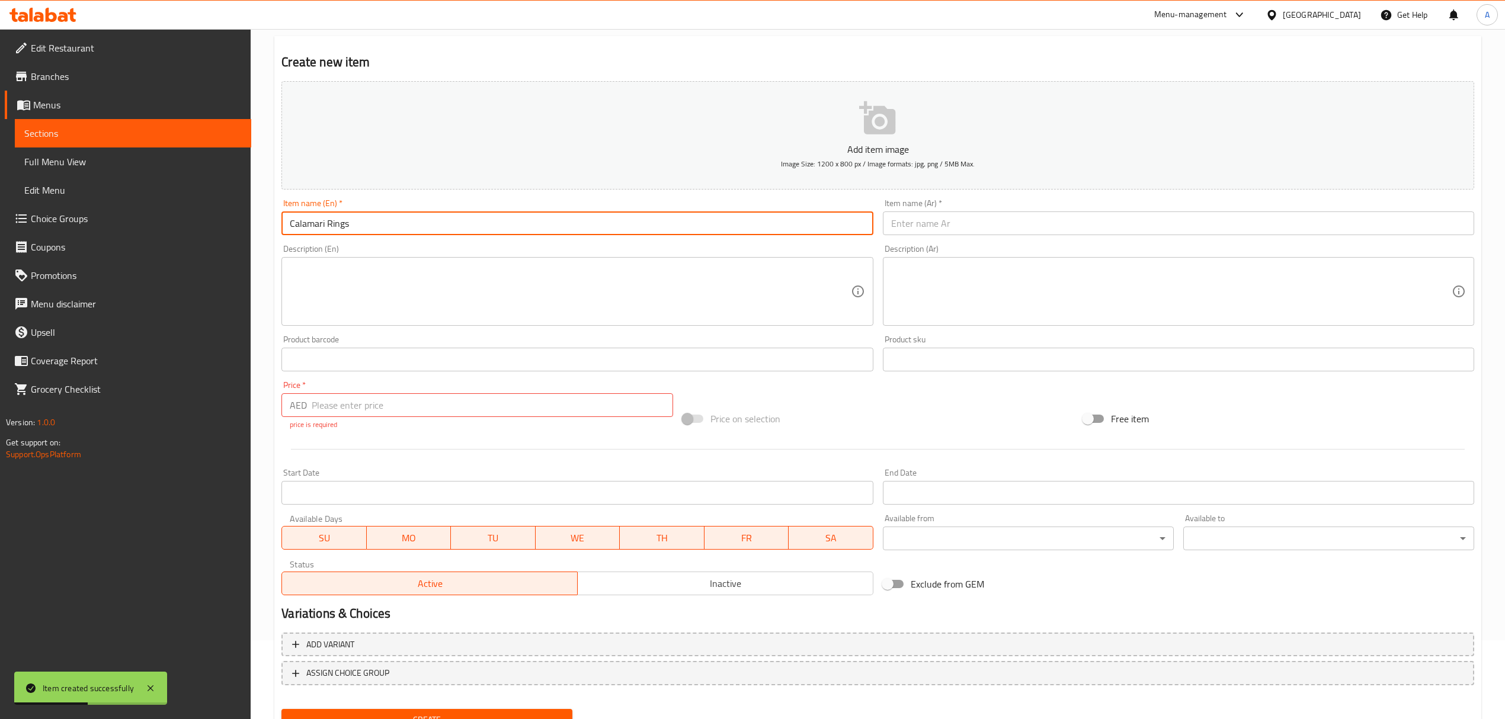
type input "Calamari Rings"
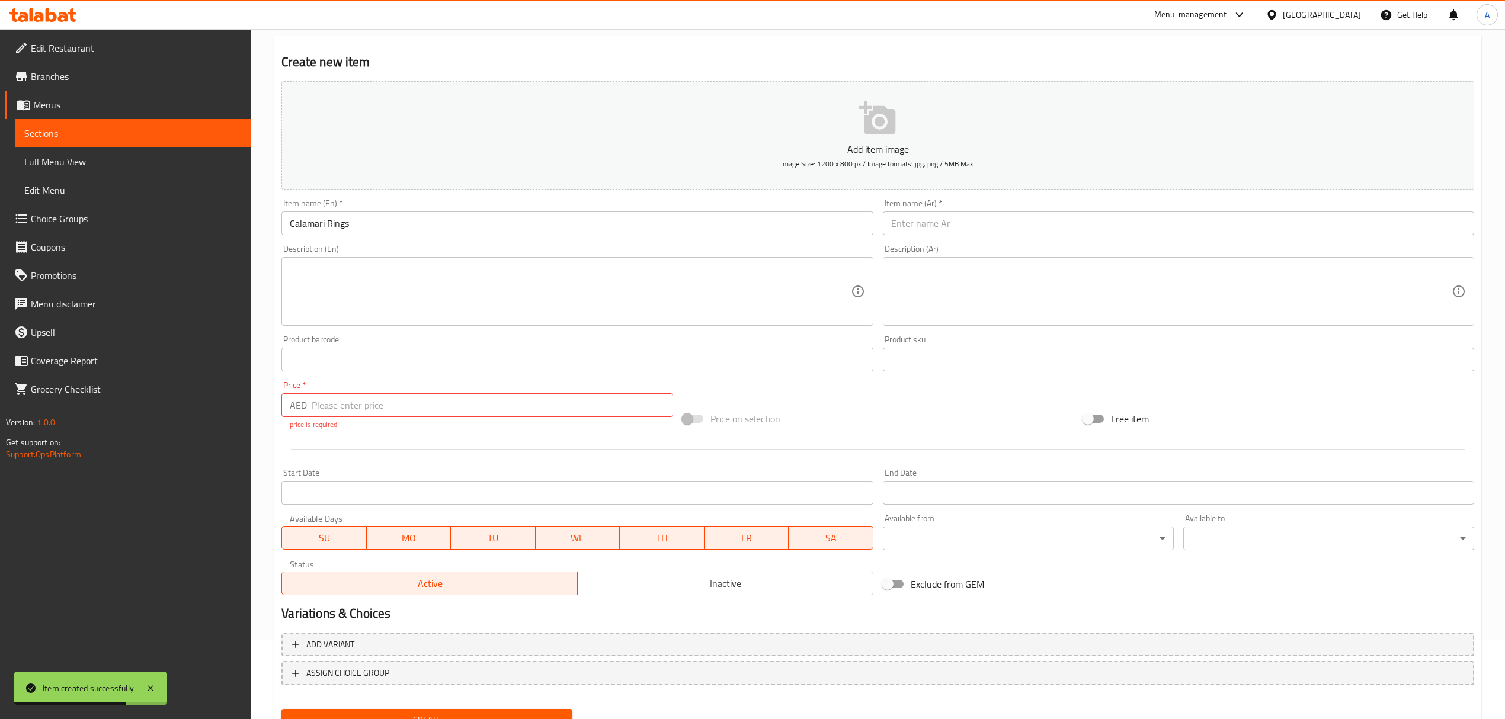
paste input "حلقات الكالاماري"
click at [994, 231] on input "text" at bounding box center [1178, 224] width 591 height 24
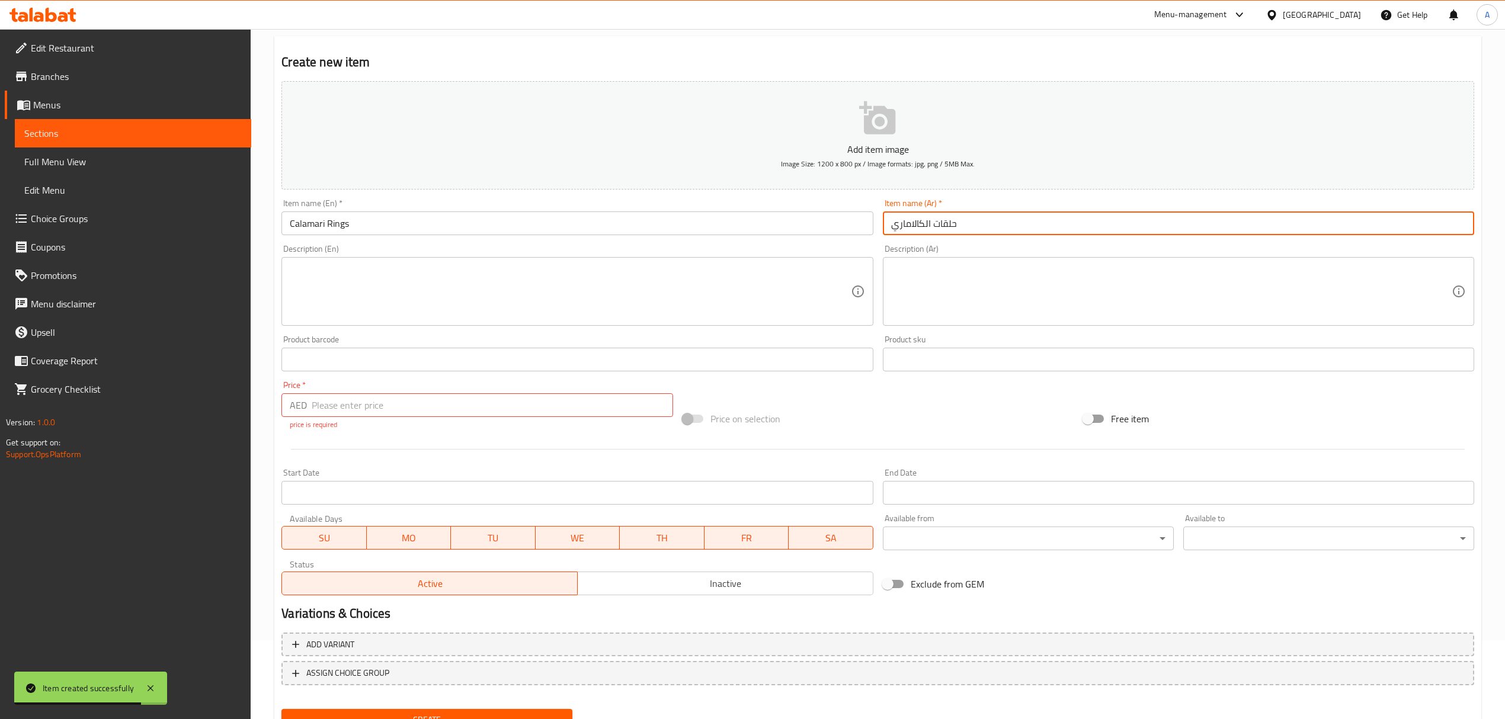
click at [917, 225] on input "حلقات الكالاماري" at bounding box center [1178, 224] width 591 height 24
type input "حلقات الكلاماري"
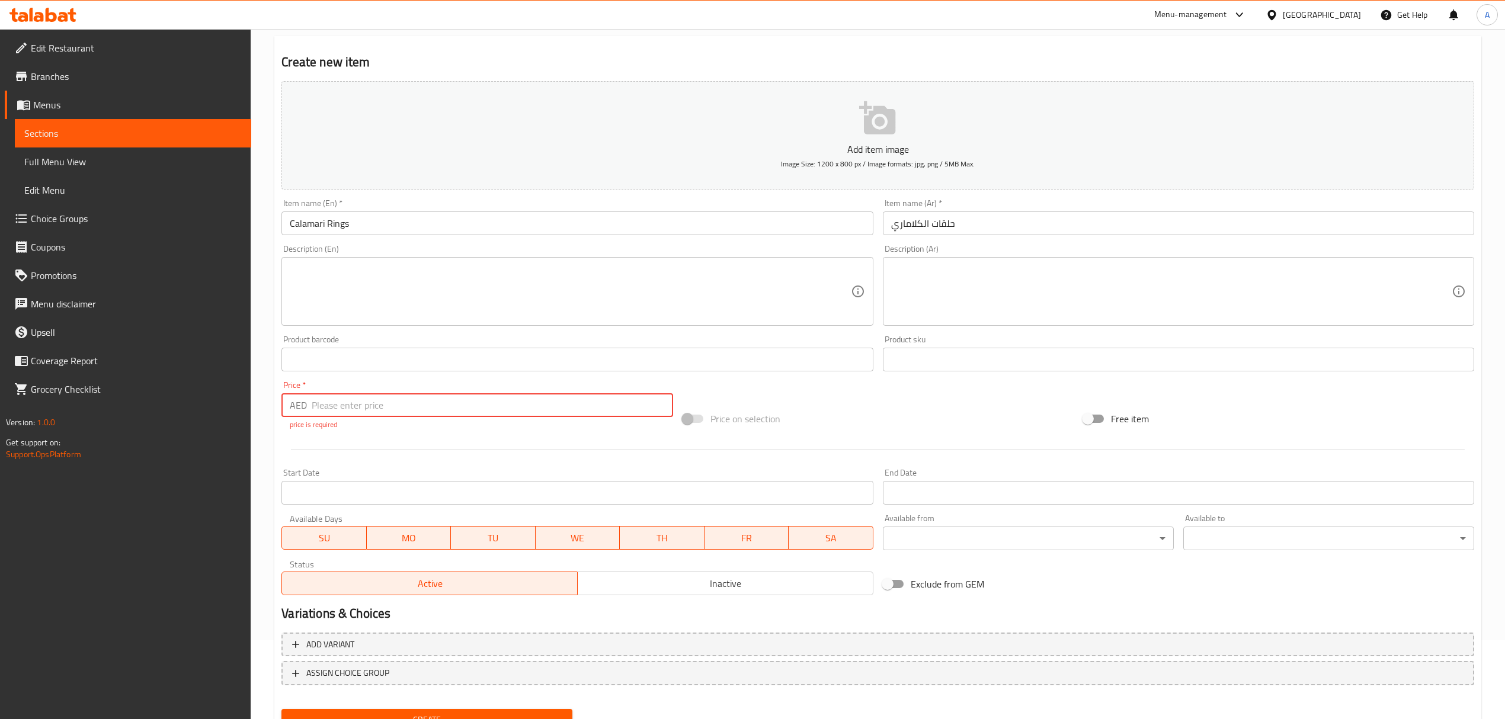
drag, startPoint x: 371, startPoint y: 401, endPoint x: 357, endPoint y: 401, distance: 14.2
click at [357, 401] on input "number" at bounding box center [492, 405] width 361 height 24
paste input "31.125"
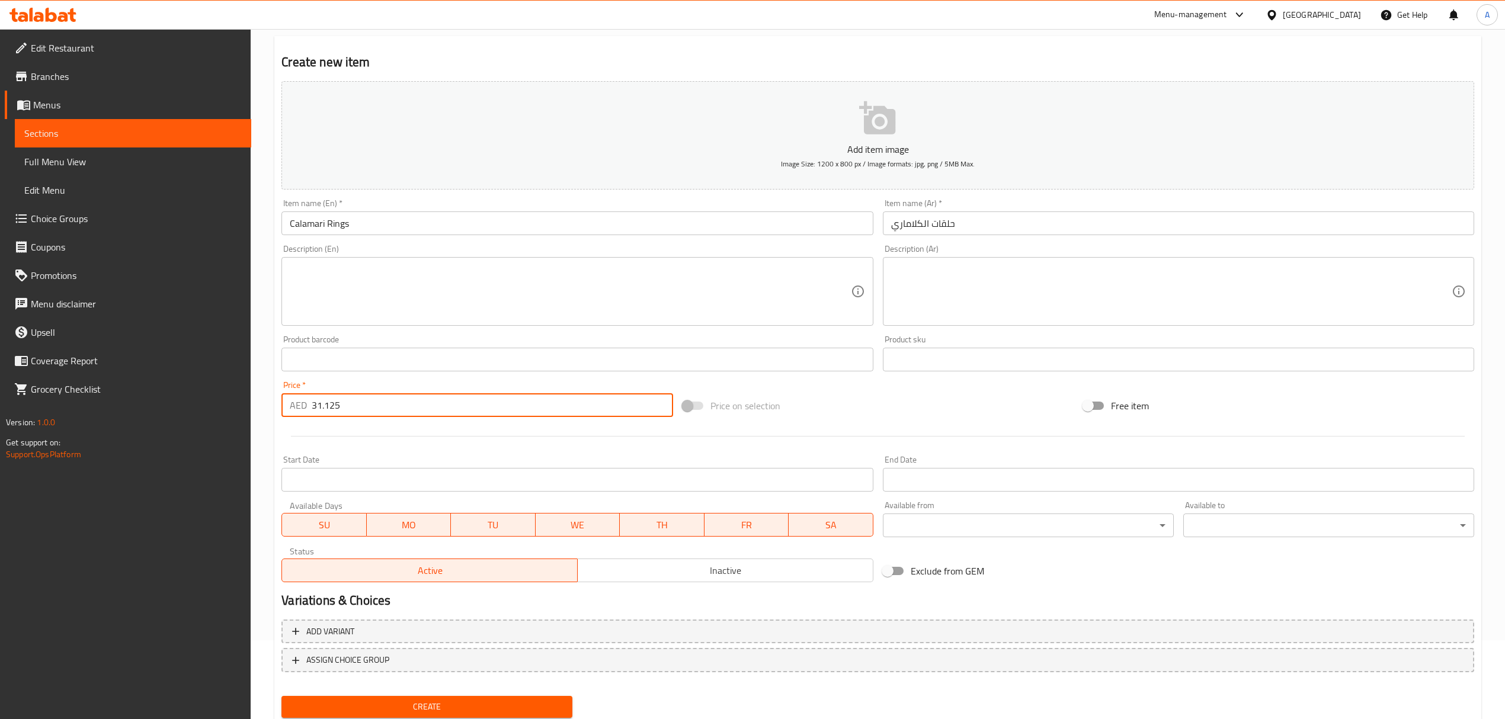
type input "31.125"
click at [443, 695] on div "Create" at bounding box center [427, 707] width 300 height 31
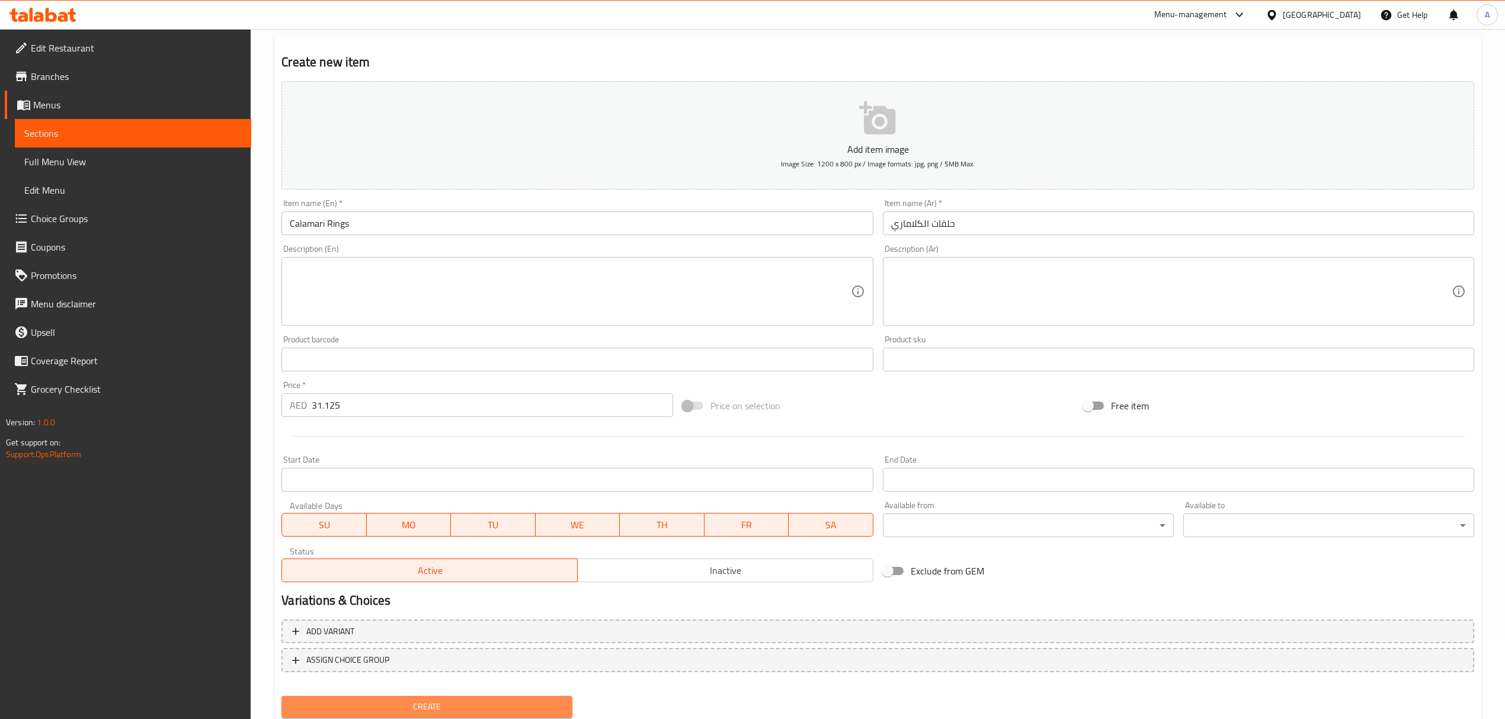
click at [531, 709] on span "Create" at bounding box center [427, 707] width 272 height 15
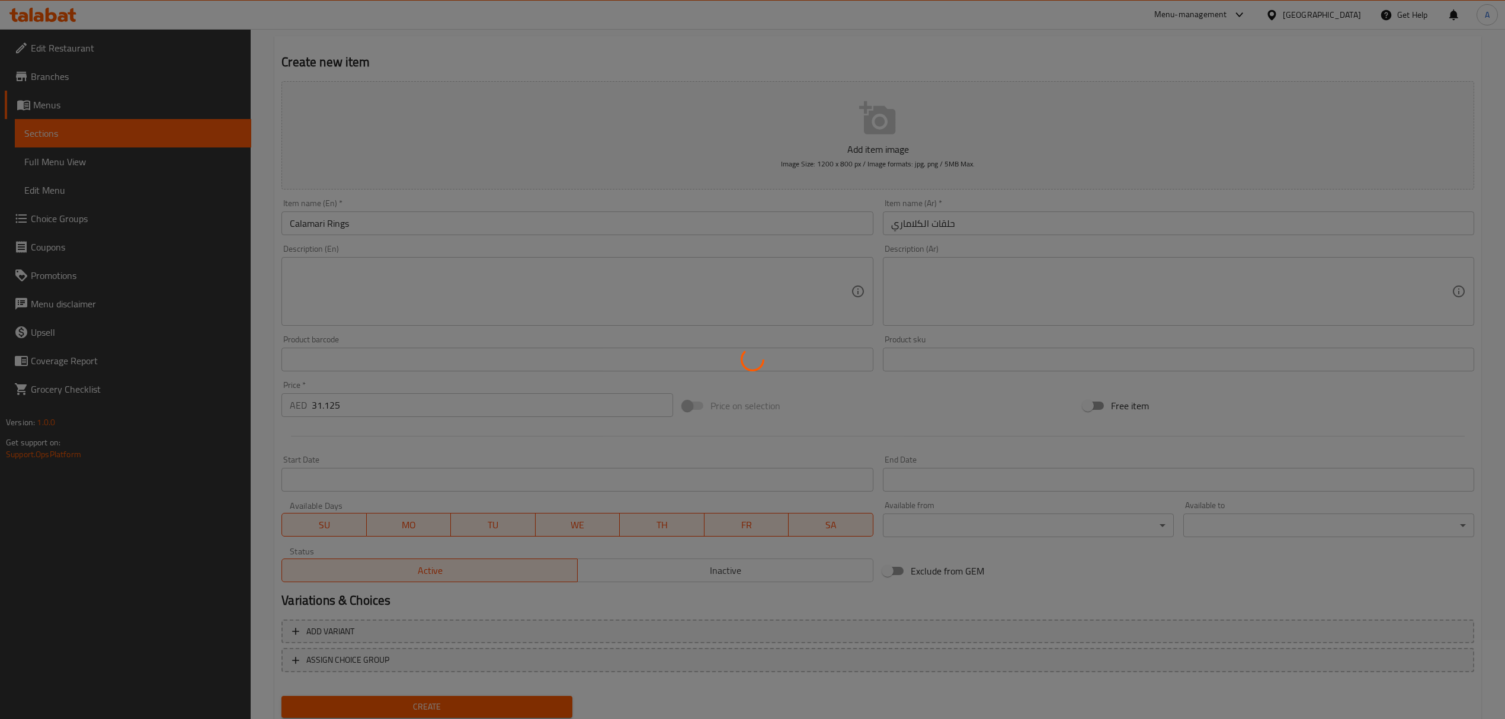
type input "0"
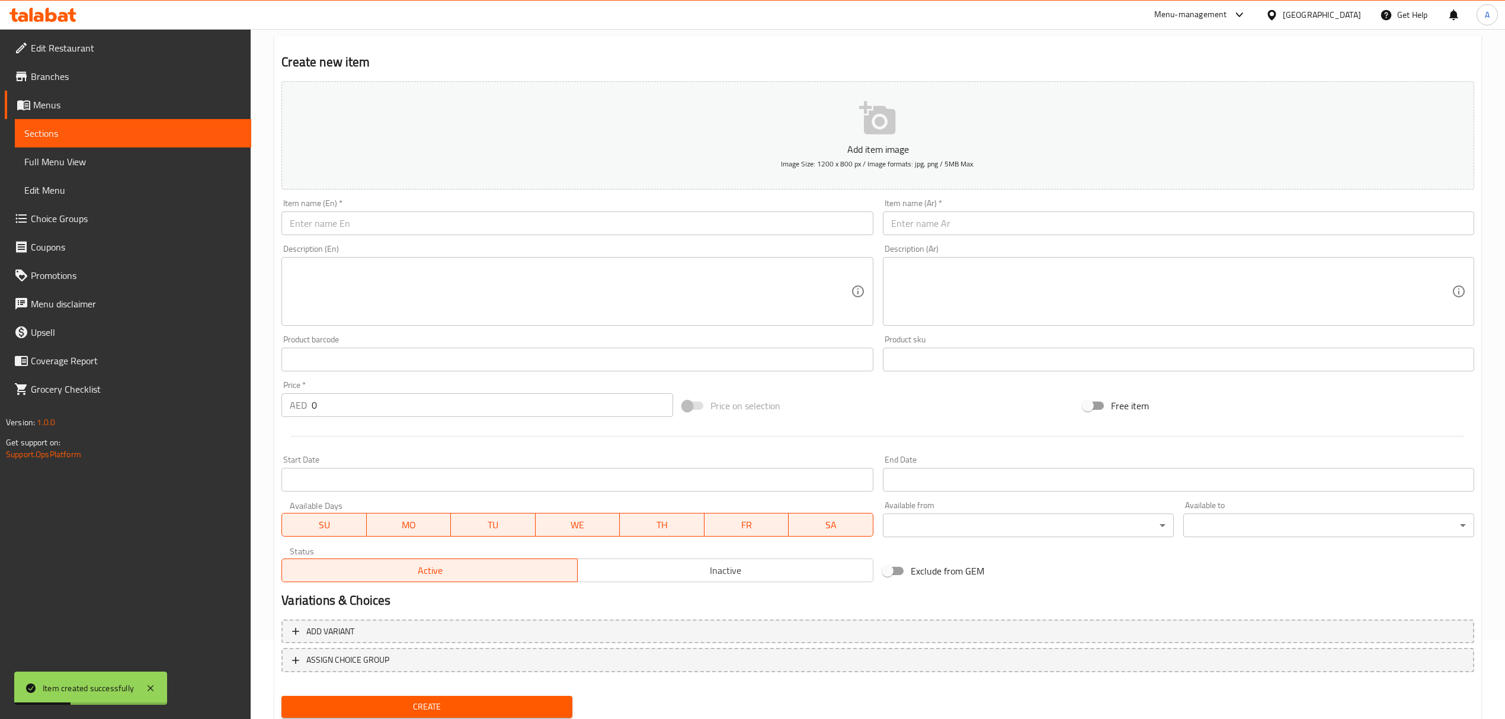
click at [487, 216] on input "text" at bounding box center [576, 224] width 591 height 24
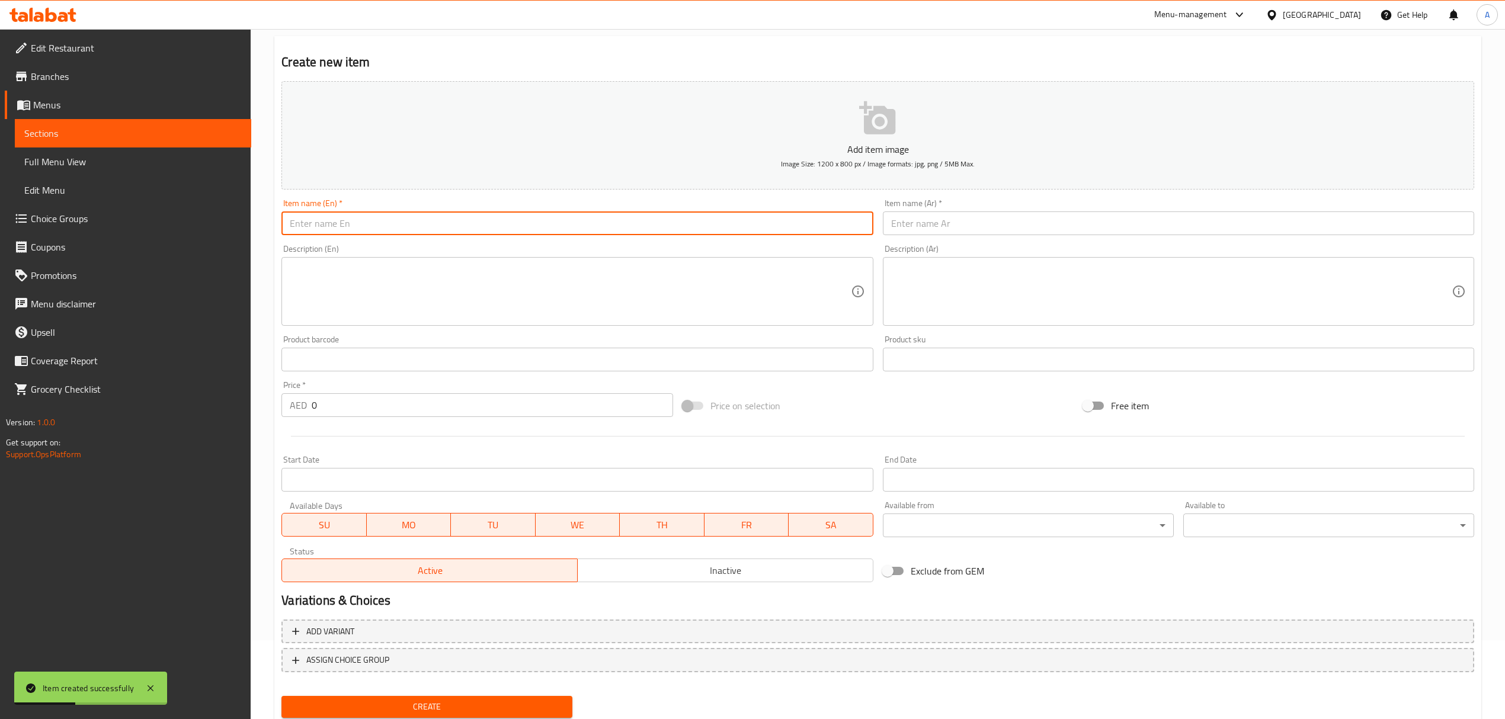
paste input "Solo Seafood"
click at [487, 216] on input "Solo Seafood" at bounding box center [576, 224] width 591 height 24
type input "Solo Seafood"
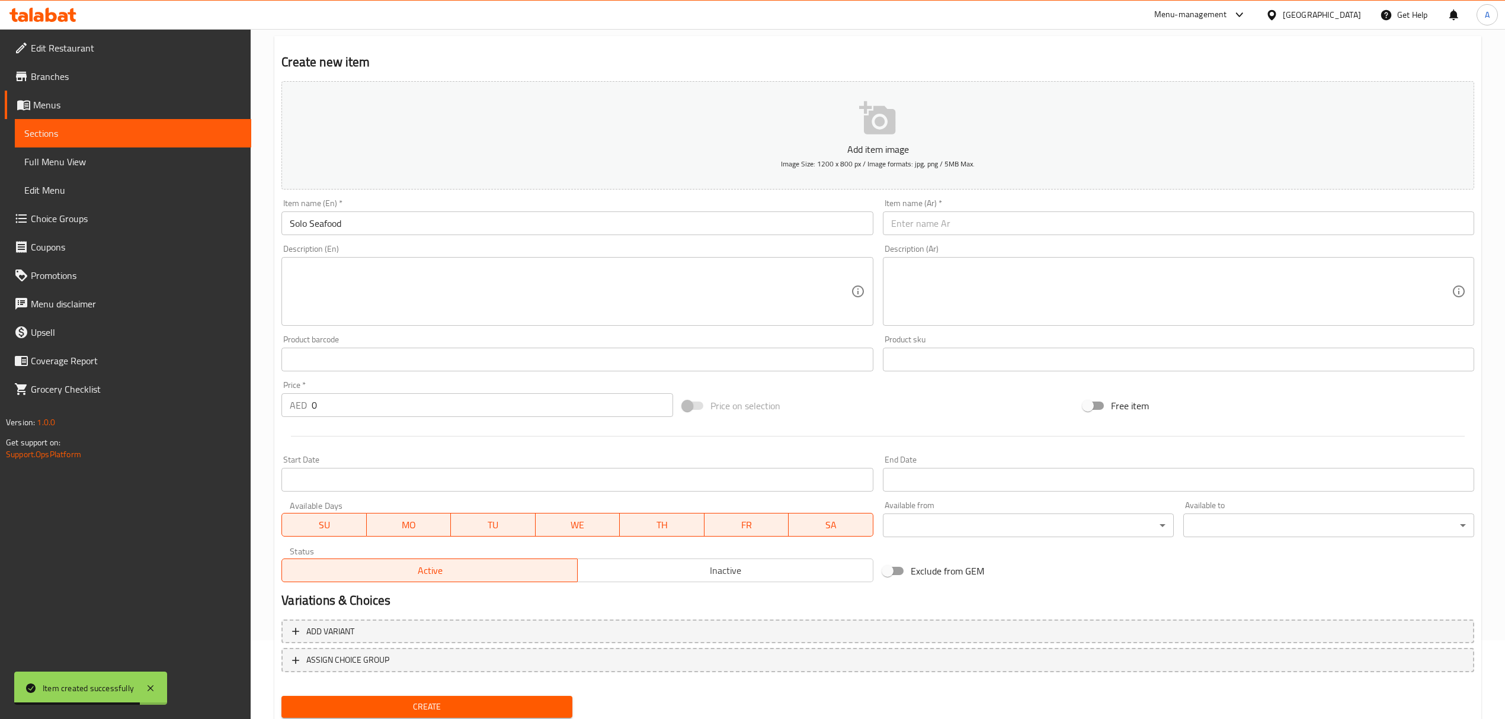
click at [1049, 223] on input "text" at bounding box center [1178, 224] width 591 height 24
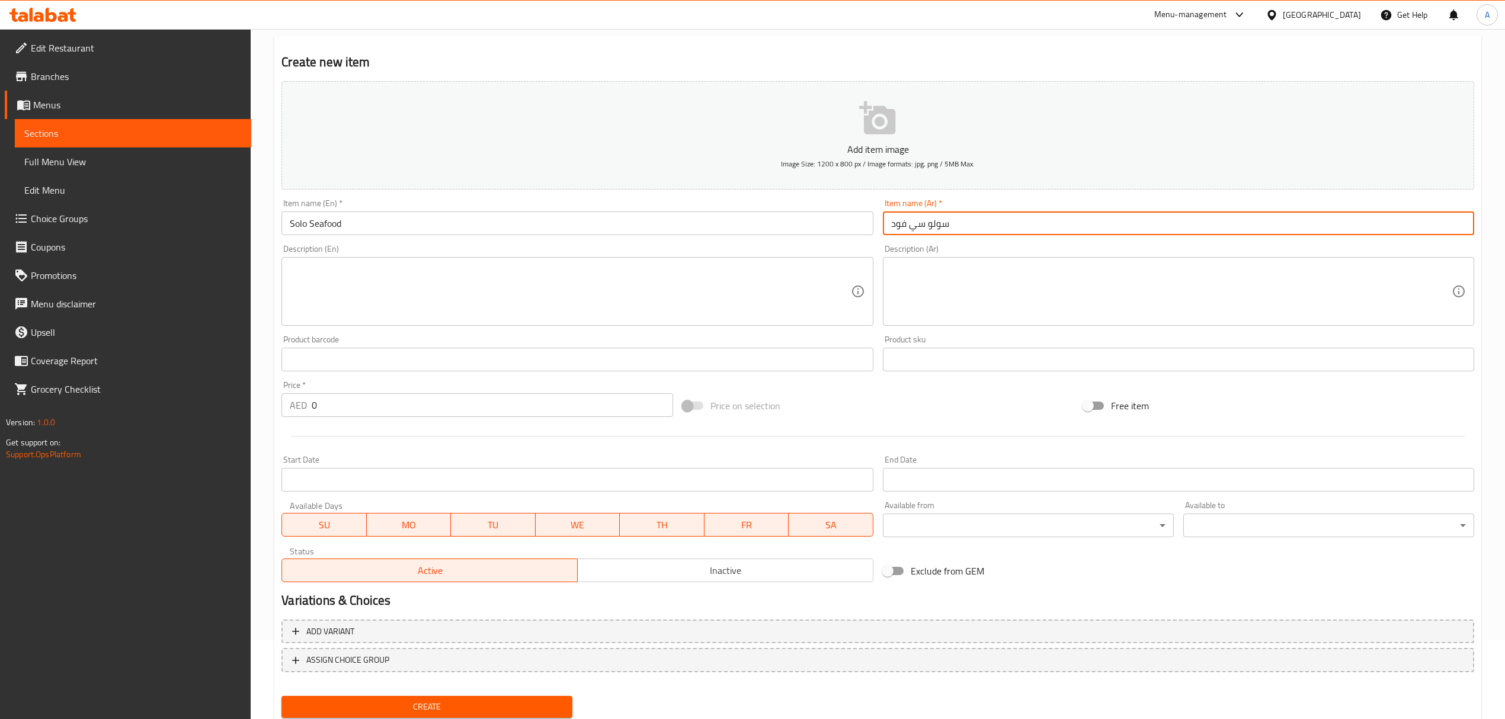
type input "سولو سي فود"
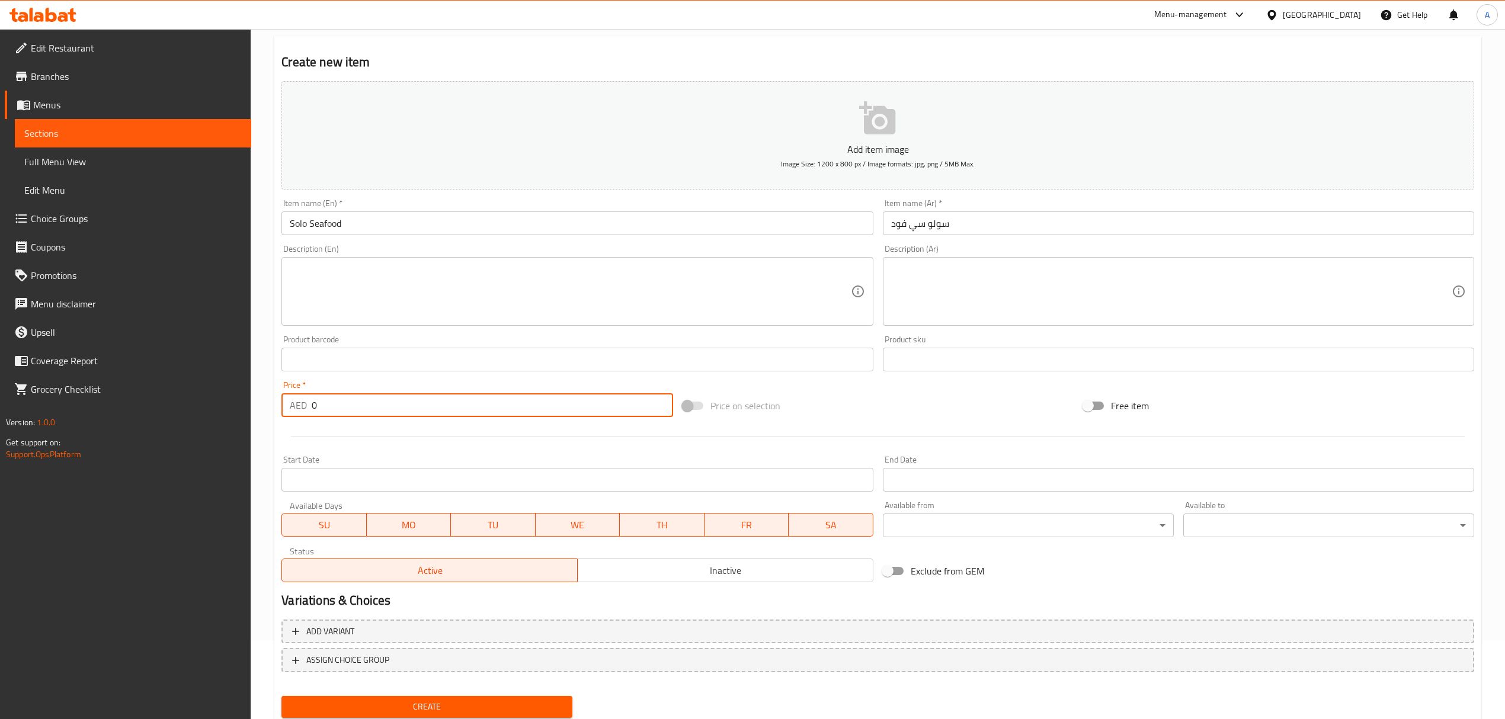
drag, startPoint x: 332, startPoint y: 406, endPoint x: 265, endPoint y: 402, distance: 67.1
click at [265, 402] on div "Home / Restaurants management / Menus / Sections / item / create Seafood sectio…" at bounding box center [878, 354] width 1254 height 808
paste input "43.625"
type input "43.625"
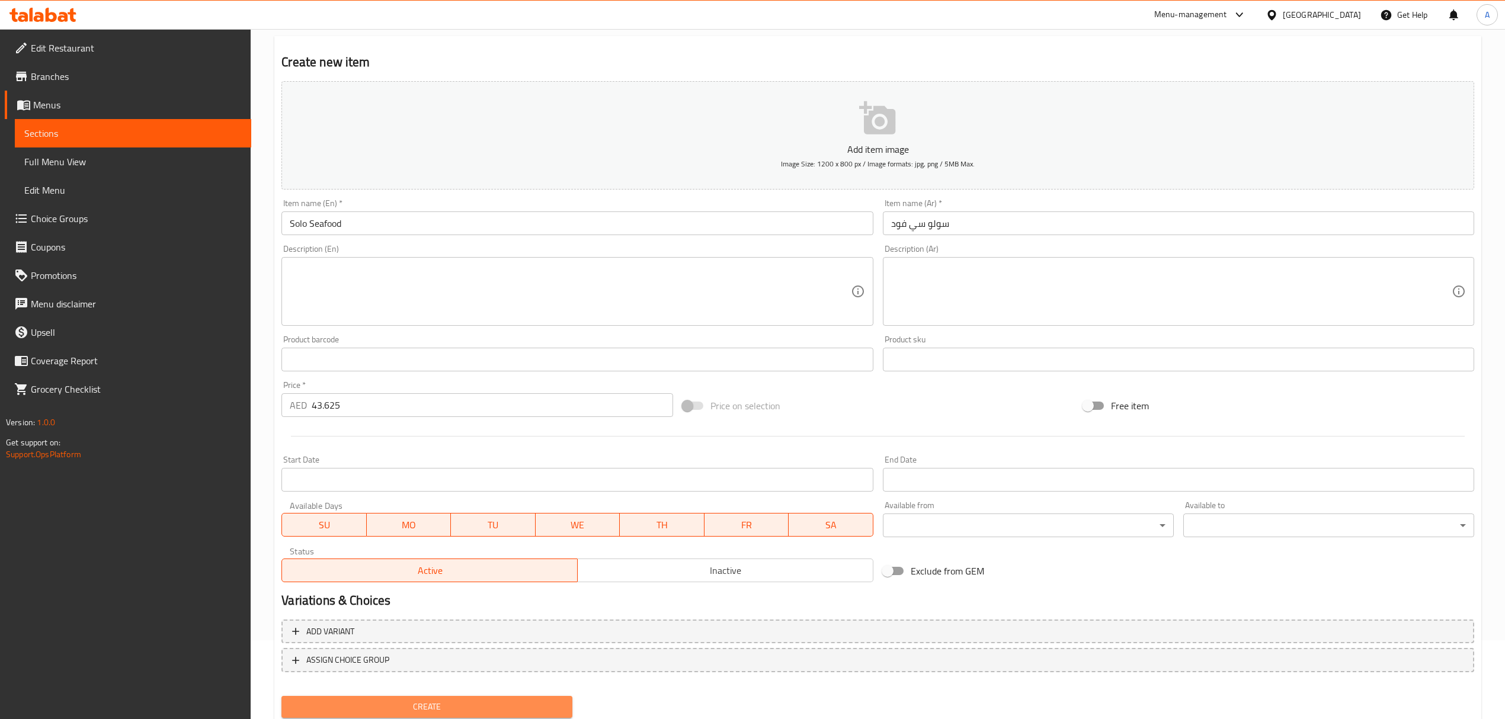
click at [392, 703] on span "Create" at bounding box center [427, 707] width 272 height 15
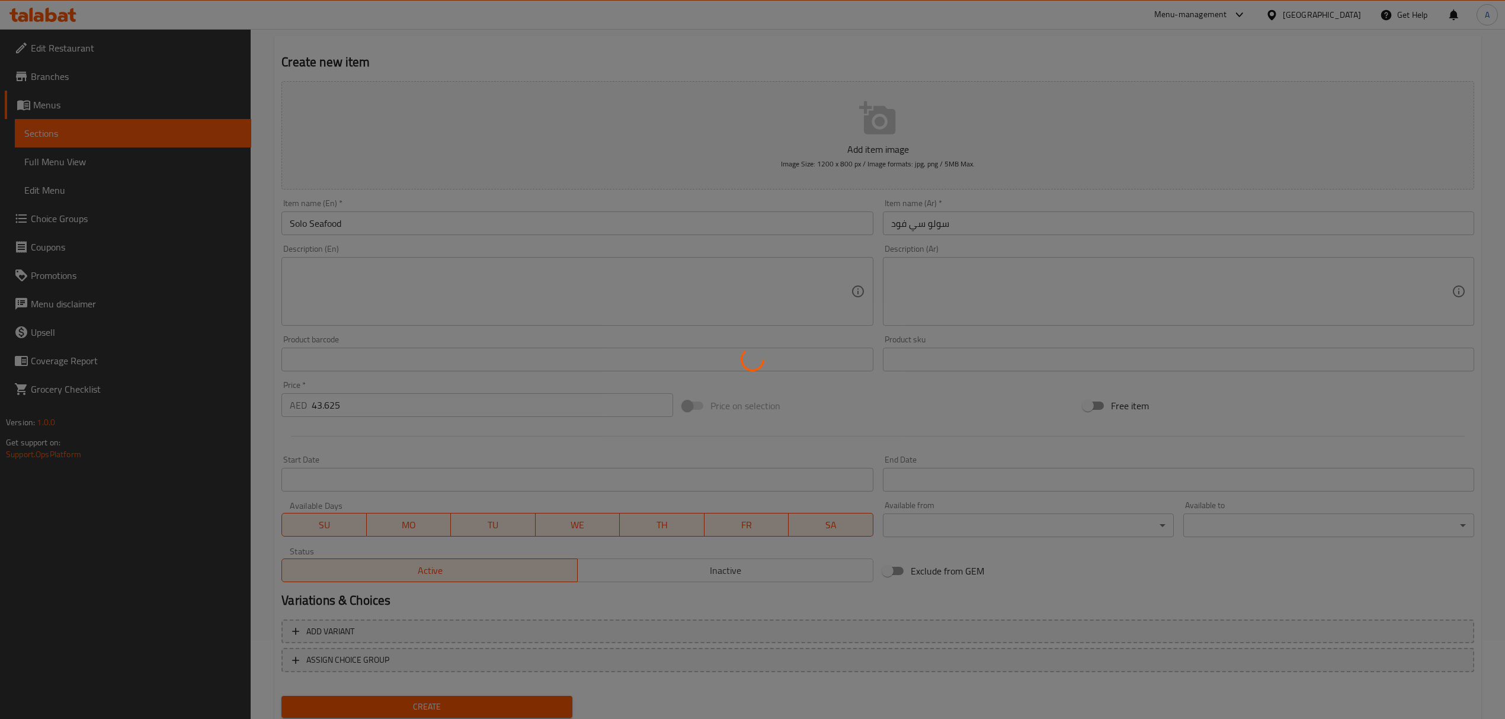
type input "0"
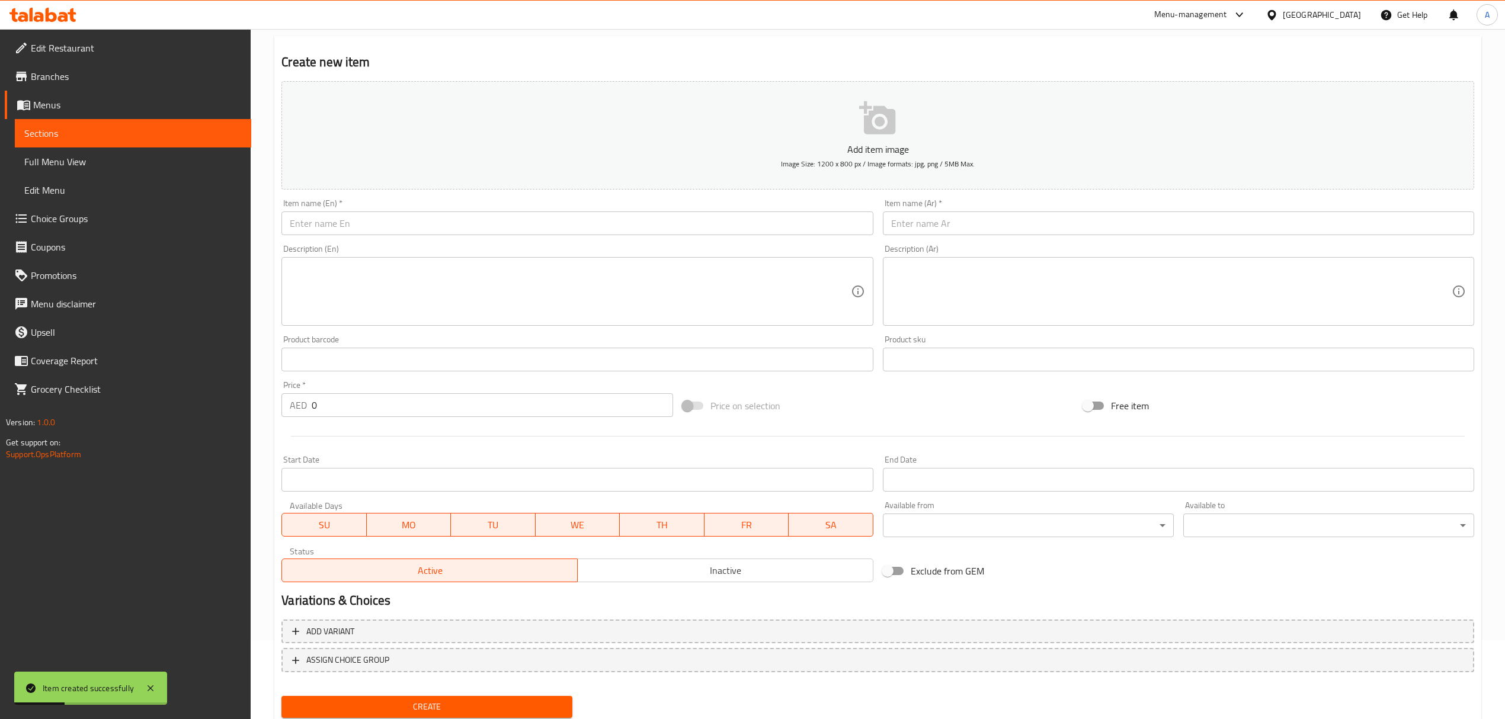
click at [527, 225] on input "text" at bounding box center [576, 224] width 591 height 24
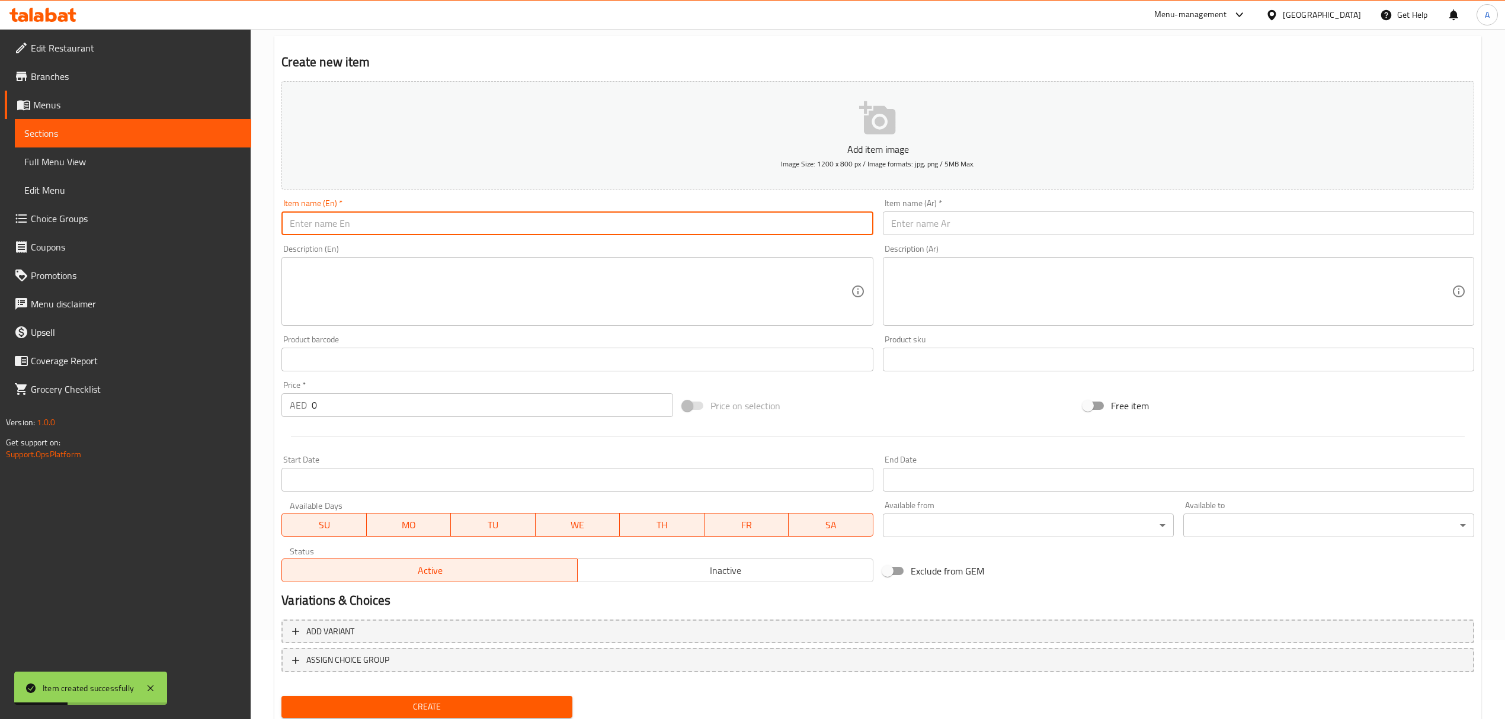
paste input "Shrimp Cajun"
click at [527, 225] on input "Shrimp Cajun" at bounding box center [576, 224] width 591 height 24
type input "Shrimp Cajun"
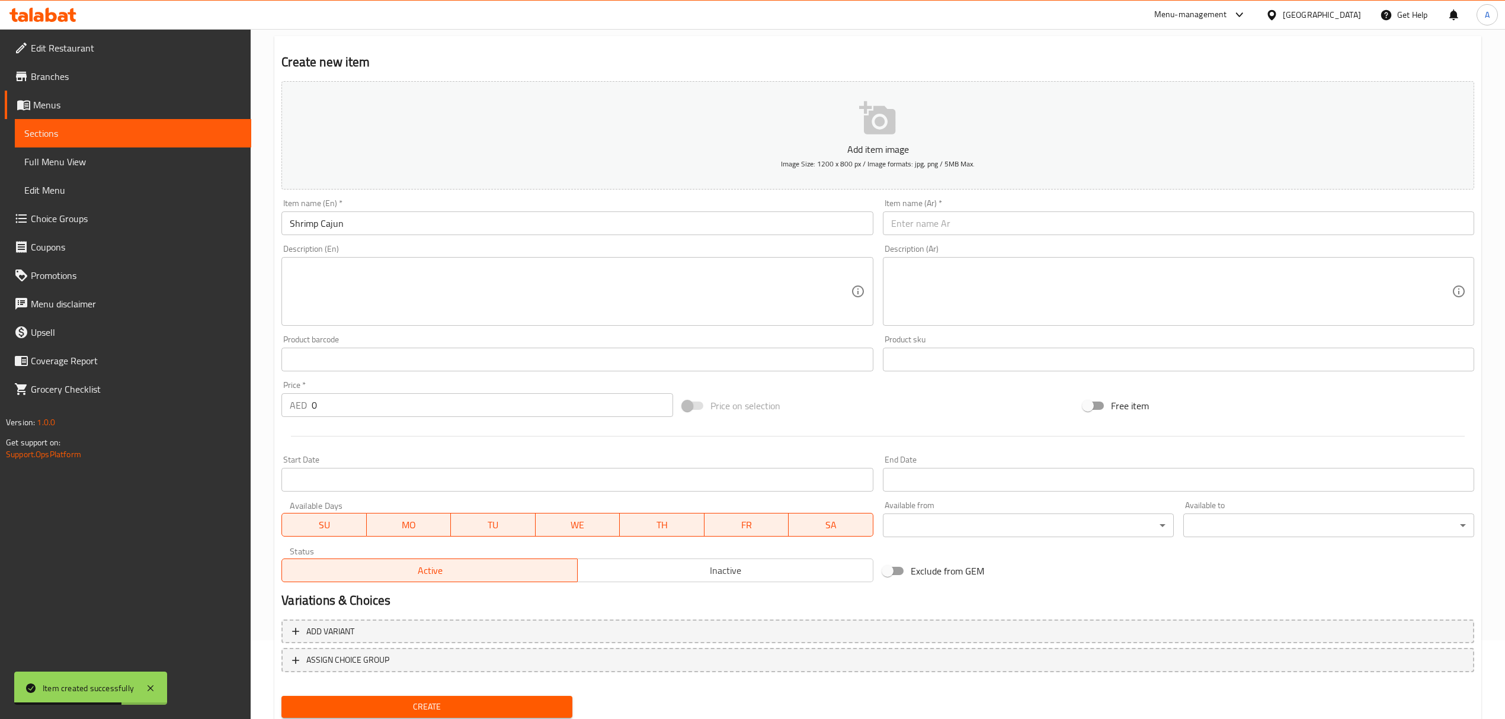
paste input "روبيان كاجون"
click at [963, 223] on input "text" at bounding box center [1178, 224] width 591 height 24
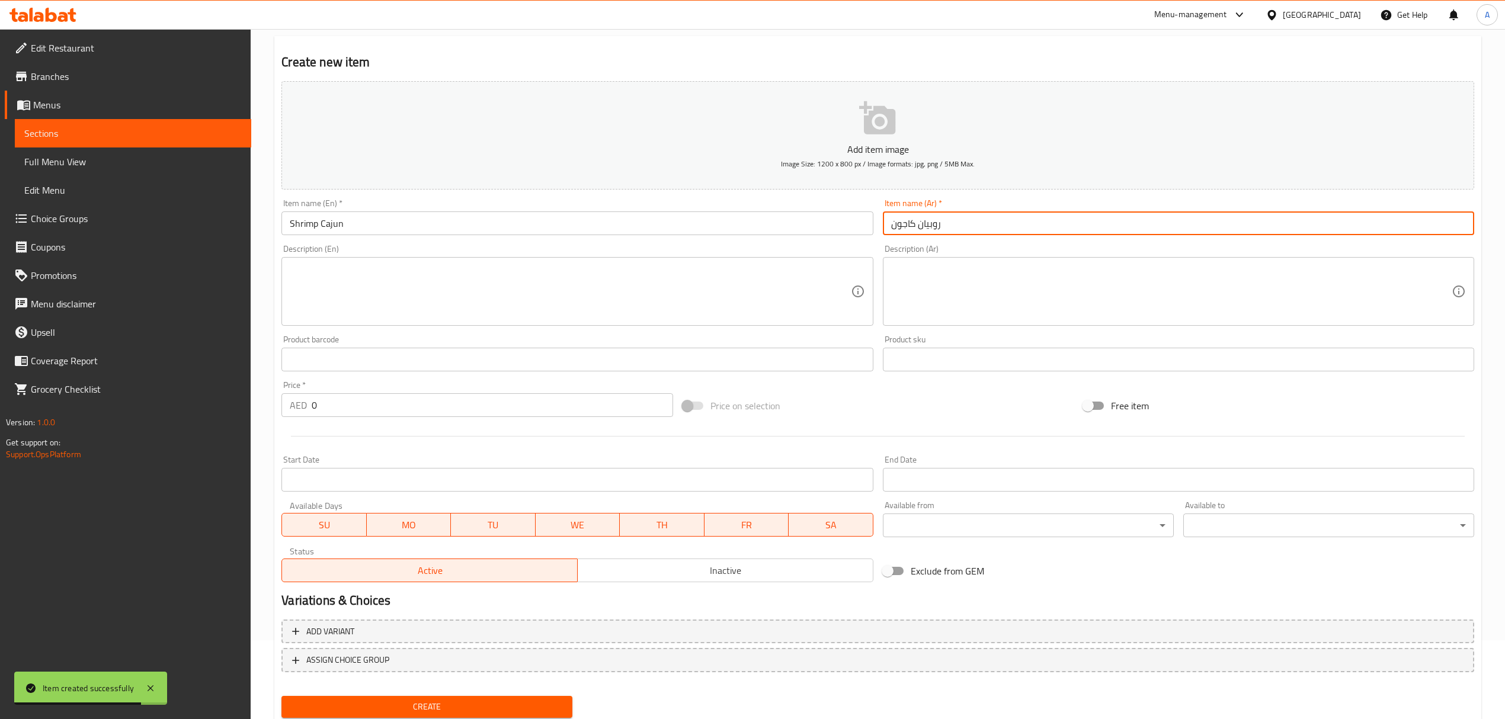
type input "روبيان كاجون"
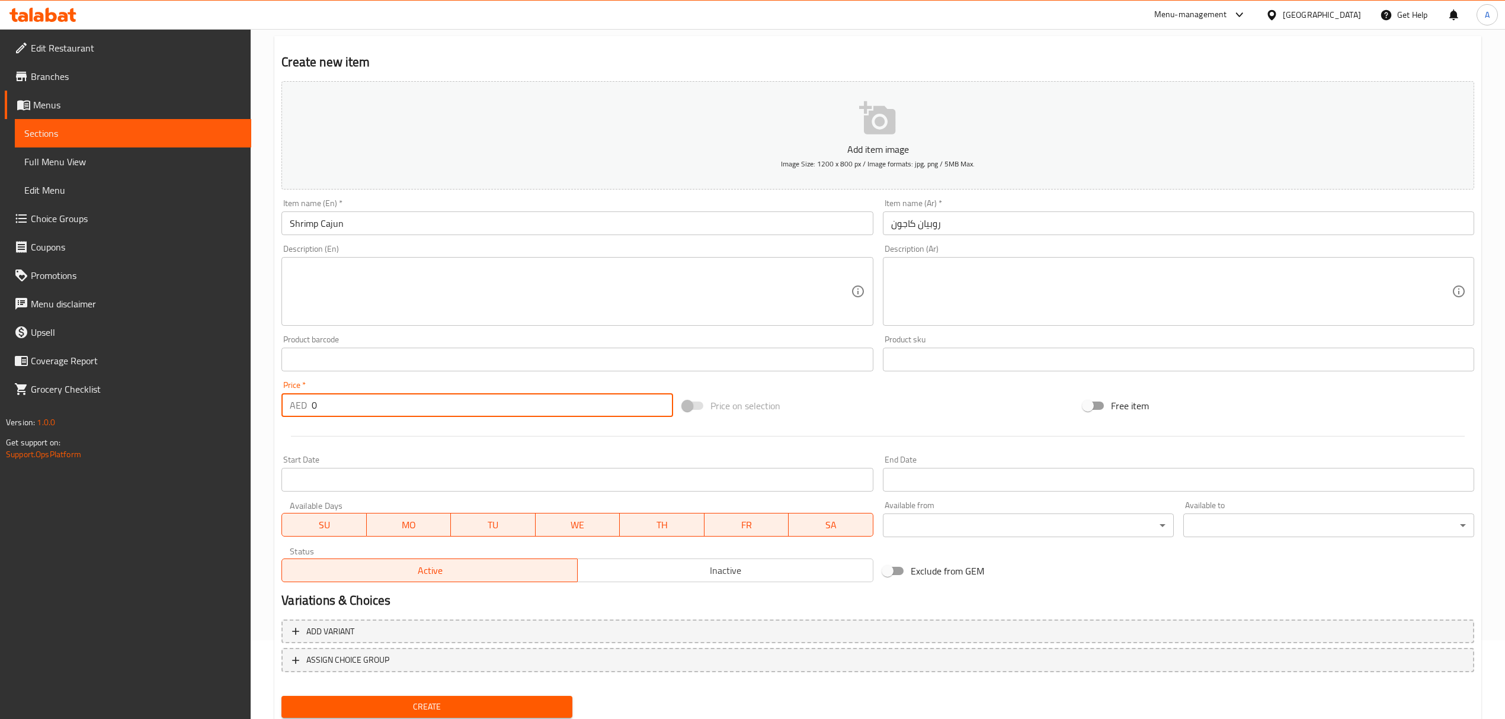
drag, startPoint x: 330, startPoint y: 410, endPoint x: 222, endPoint y: 396, distance: 109.4
click at [222, 396] on div "Edit Restaurant Branches Menus Sections Full Menu View Edit Menu Choice Groups …" at bounding box center [752, 354] width 1505 height 808
paste input "56.25"
type input "56.25"
click at [451, 700] on span "Create" at bounding box center [427, 707] width 272 height 15
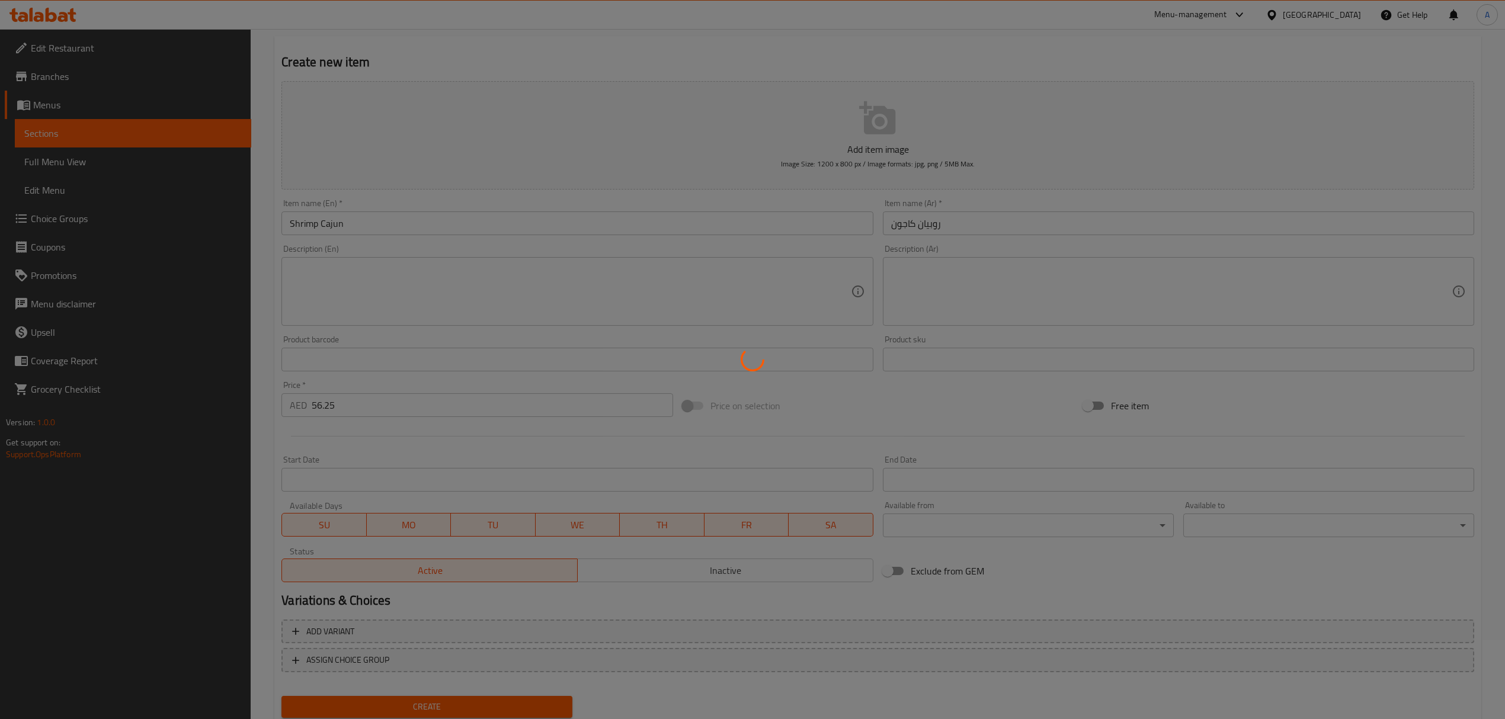
type input "0"
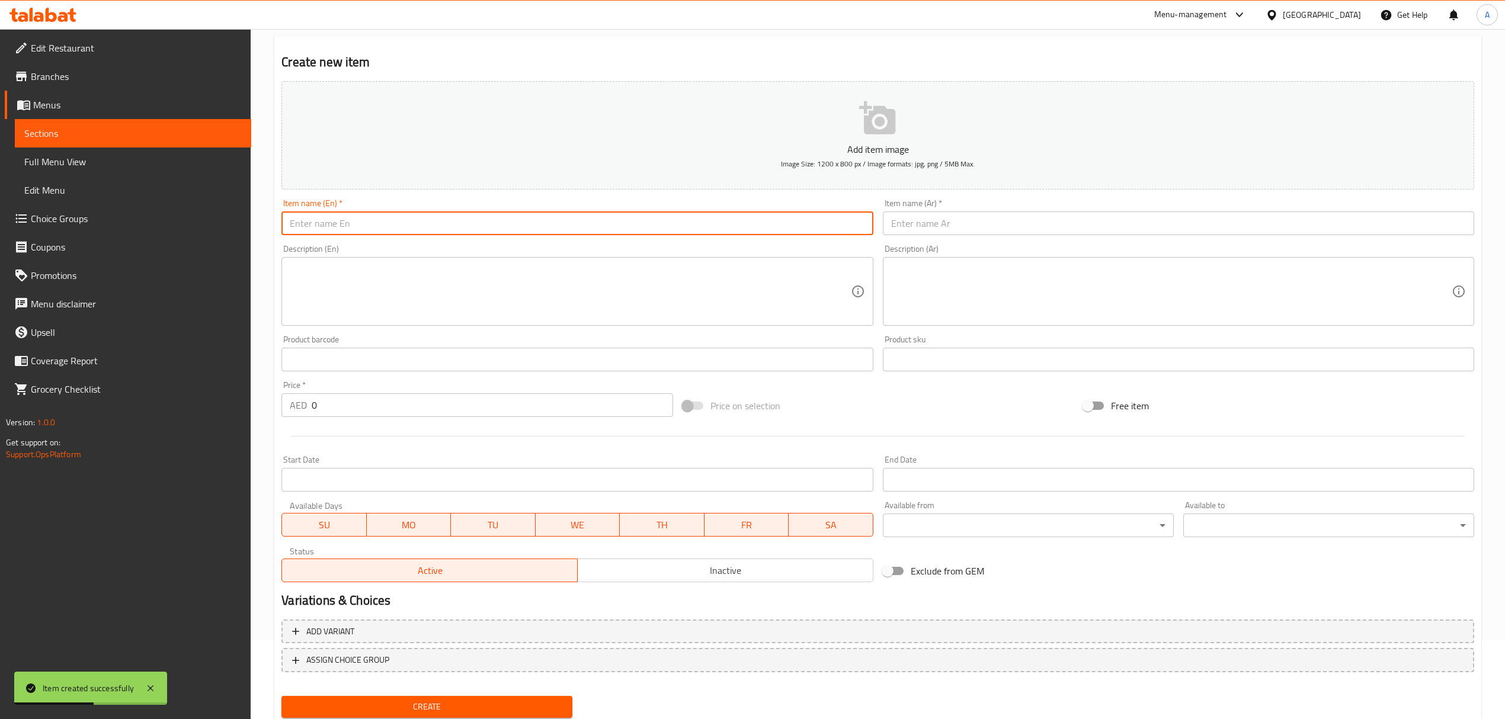
click at [467, 229] on input "text" at bounding box center [576, 224] width 591 height 24
paste input "Fried Tilapia"
click at [467, 229] on input "Fried Tilapia" at bounding box center [576, 224] width 591 height 24
type input "Fried Tilapia"
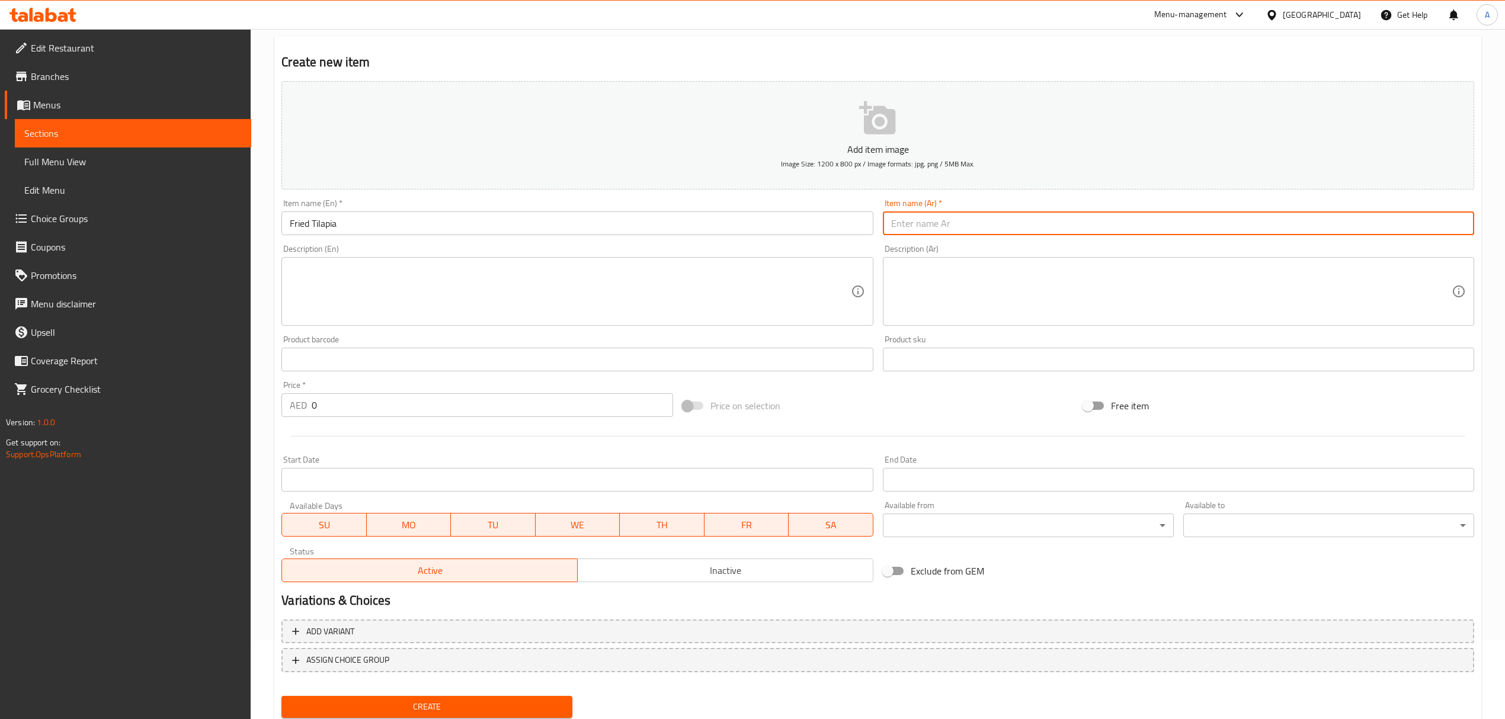
paste
click at [958, 222] on input "text" at bounding box center [1178, 224] width 591 height 24
click at [944, 226] on input "سمك البلطي المقلي" at bounding box center [1178, 224] width 591 height 24
click at [915, 223] on input "سمك بلطي المقلي" at bounding box center [1178, 224] width 591 height 24
type input "سمك بلطي مقلي"
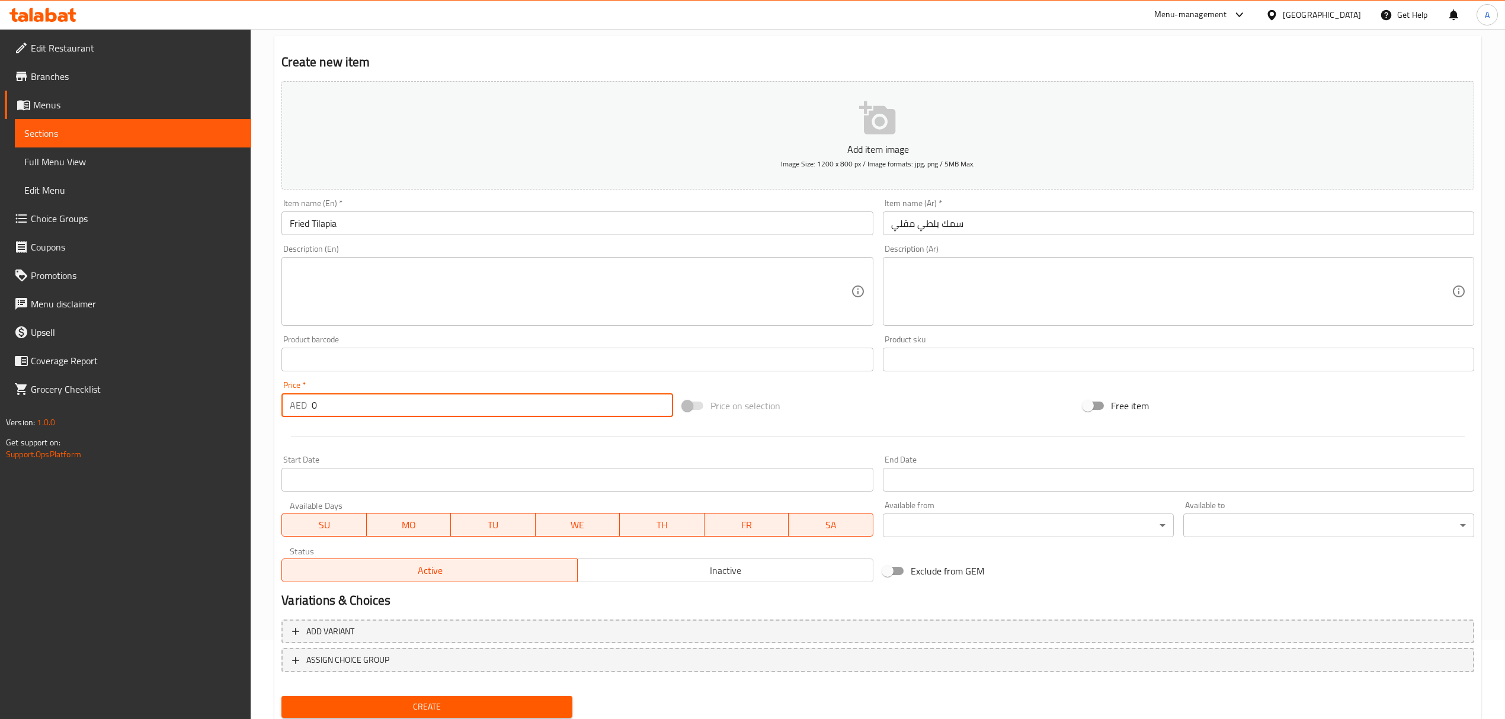
drag, startPoint x: 273, startPoint y: 413, endPoint x: 228, endPoint y: 412, distance: 45.0
click at [228, 412] on div "Edit Restaurant Branches Menus Sections Full Menu View Edit Menu Choice Groups …" at bounding box center [752, 354] width 1505 height 808
type input "27.375"
click at [416, 703] on span "Create" at bounding box center [427, 707] width 272 height 15
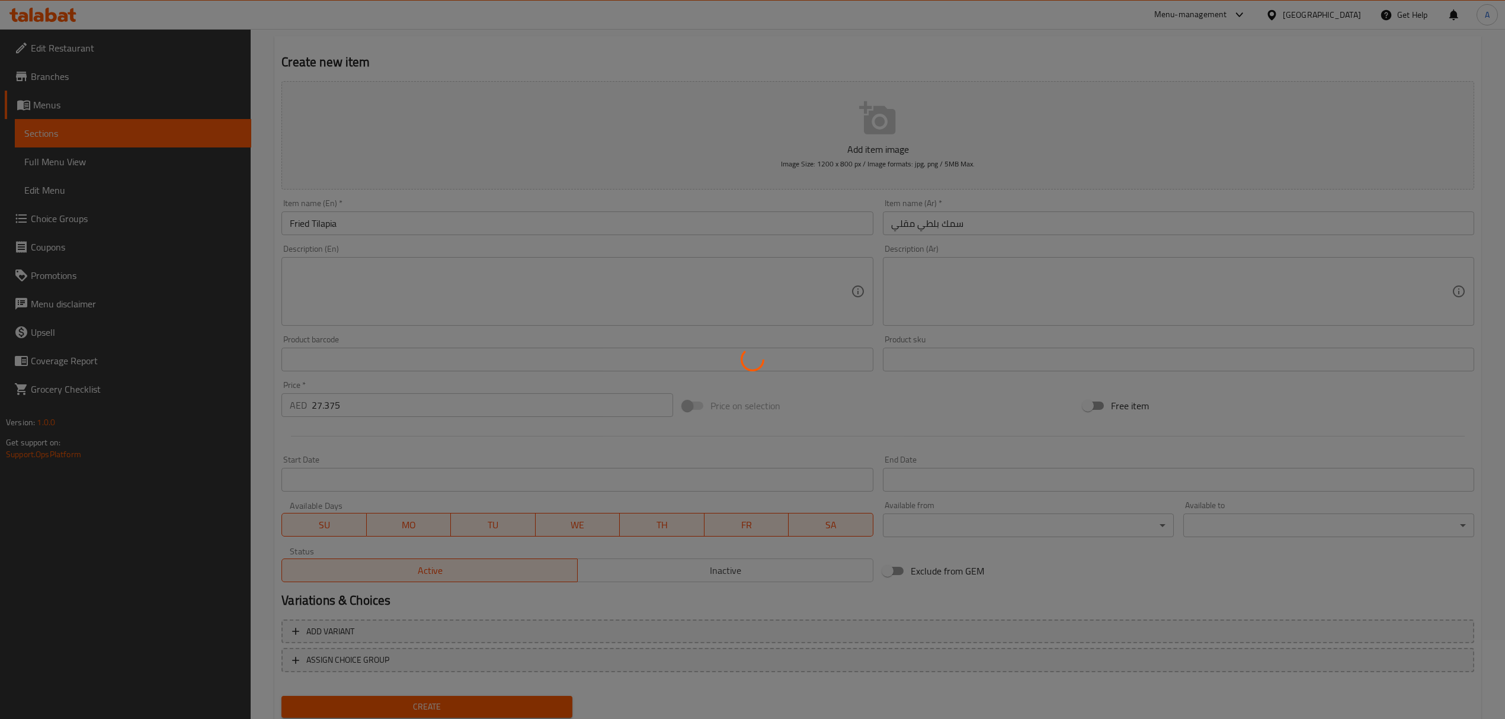
type input "0"
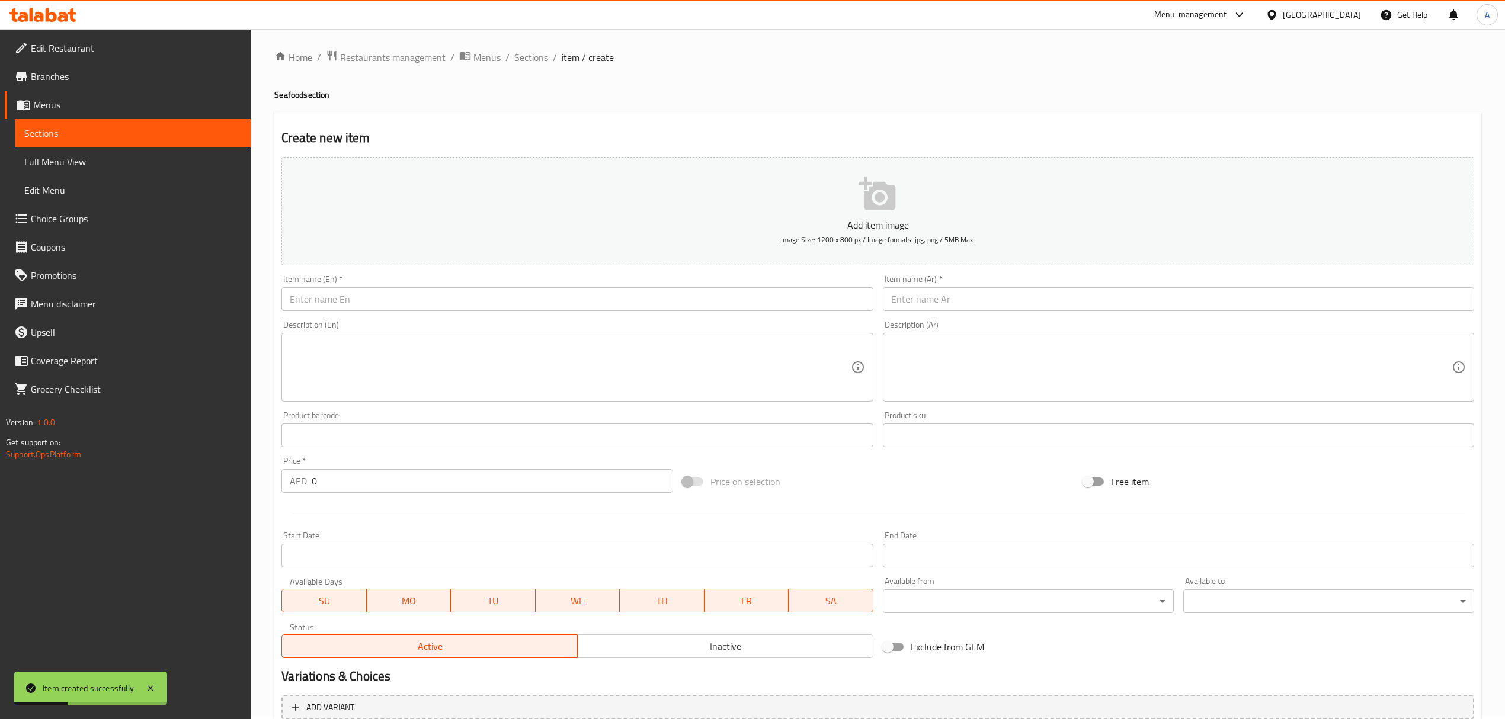
scroll to position [0, 0]
click at [536, 60] on span "Sections" at bounding box center [531, 60] width 34 height 14
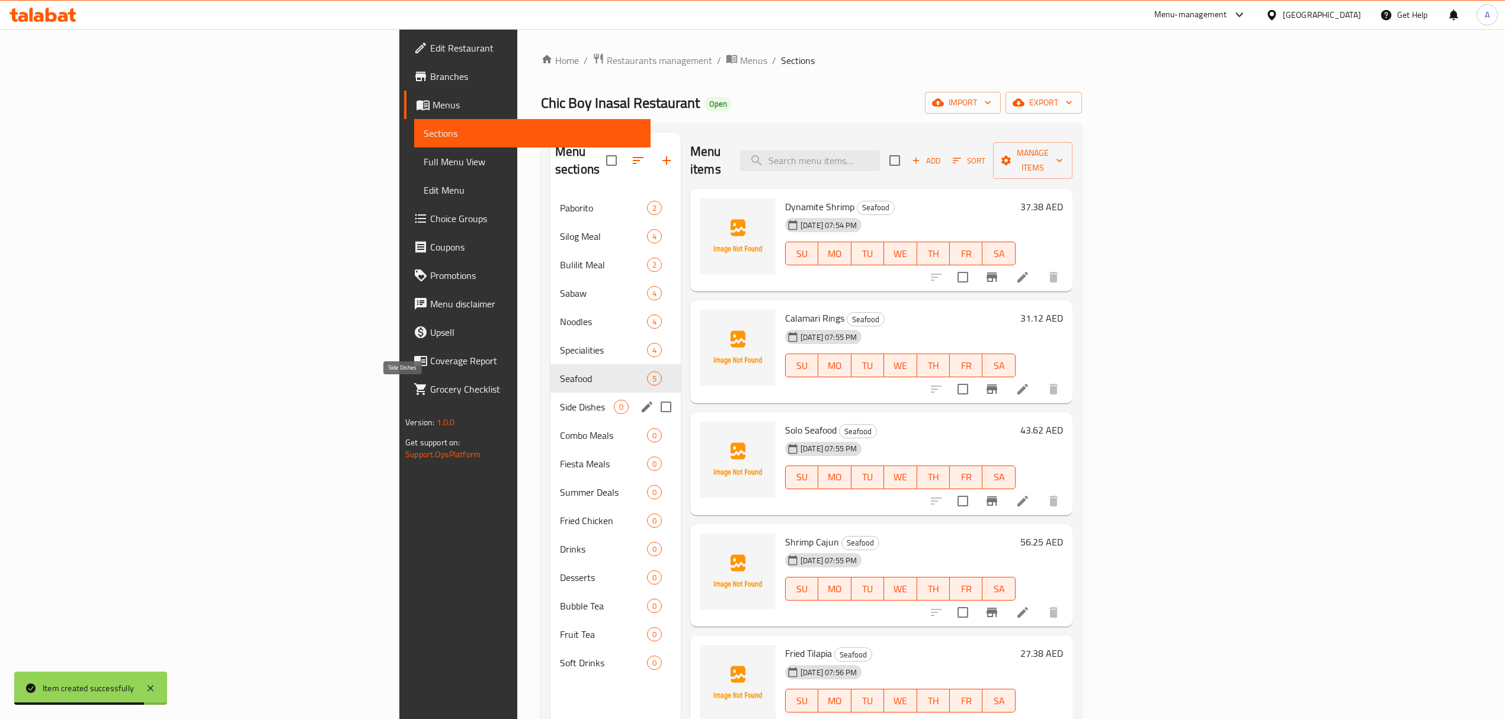
click at [560, 400] on span "Side Dishes" at bounding box center [587, 407] width 54 height 14
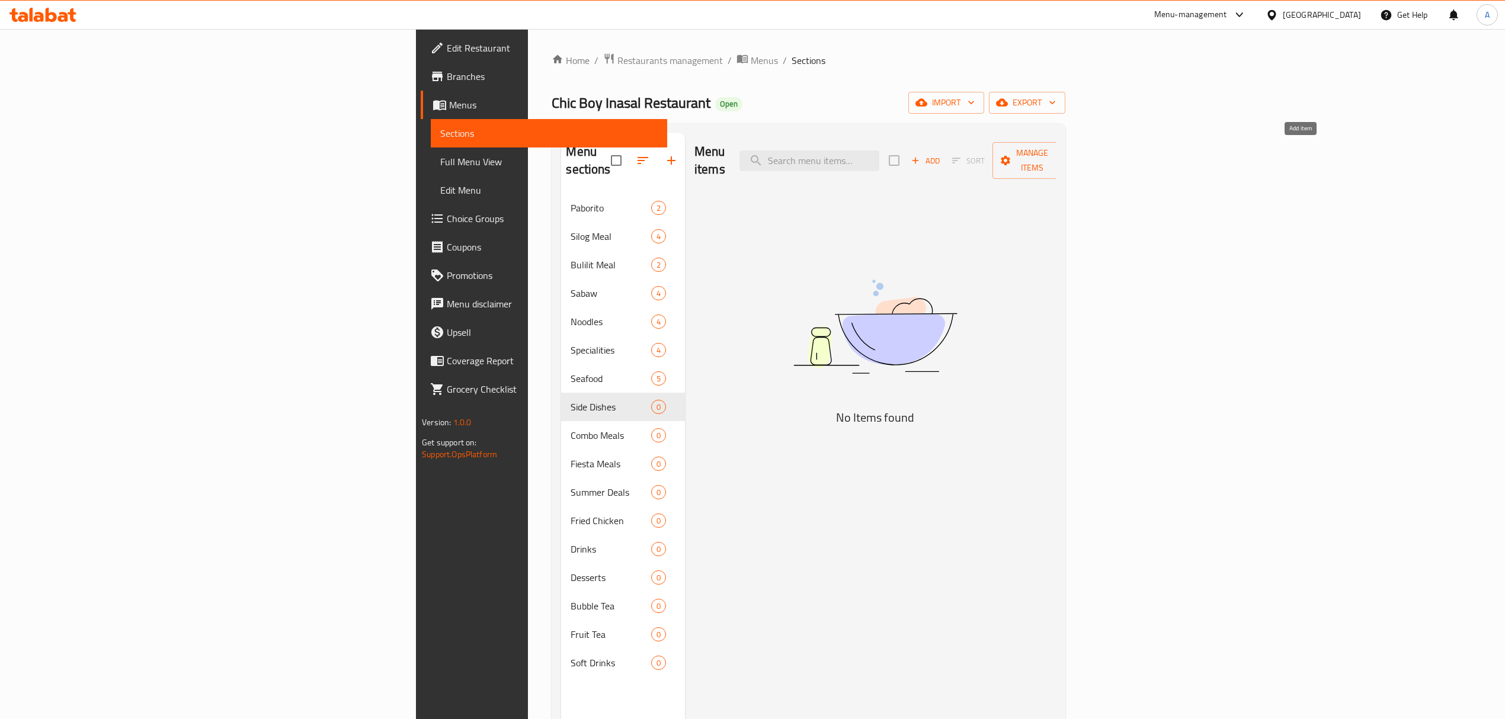
click at [942, 154] on span "Add" at bounding box center [926, 161] width 32 height 14
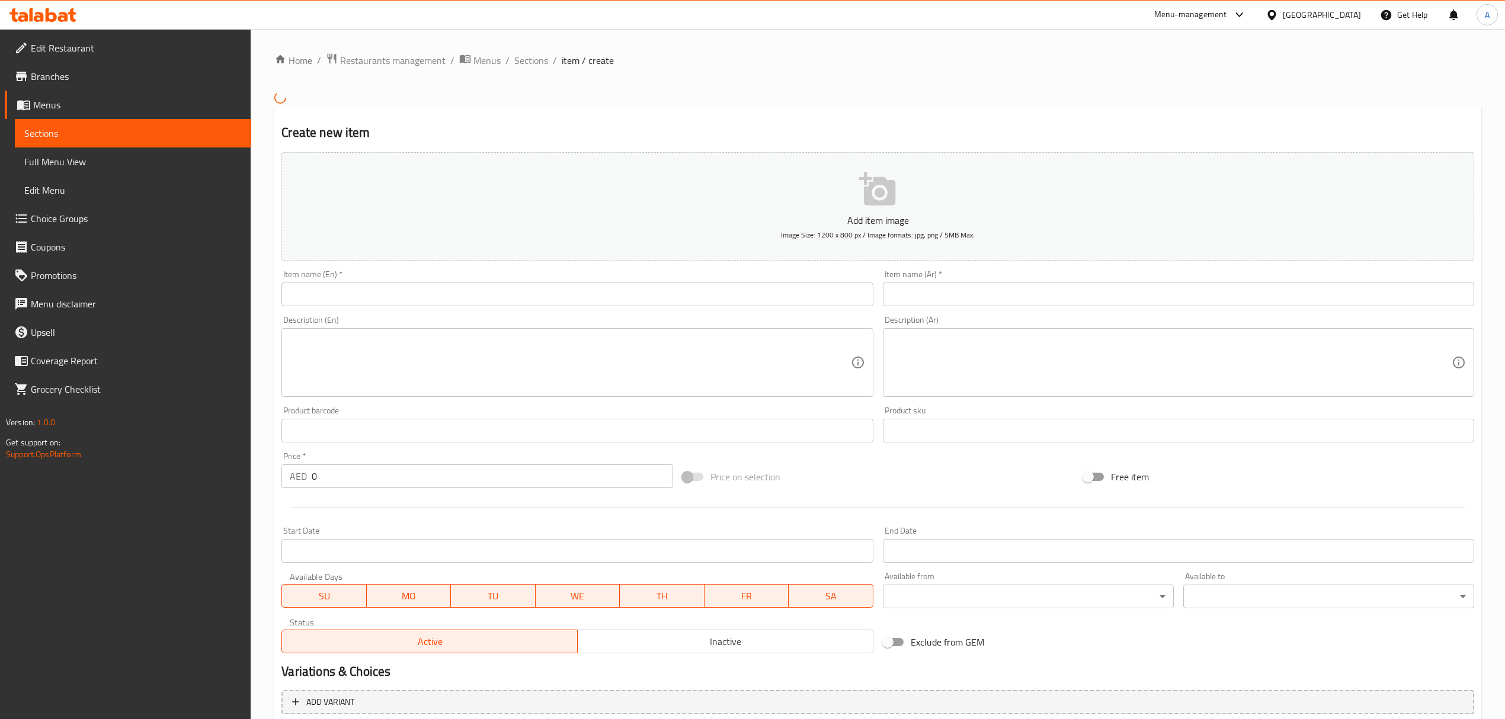
click at [572, 301] on input "text" at bounding box center [576, 295] width 591 height 24
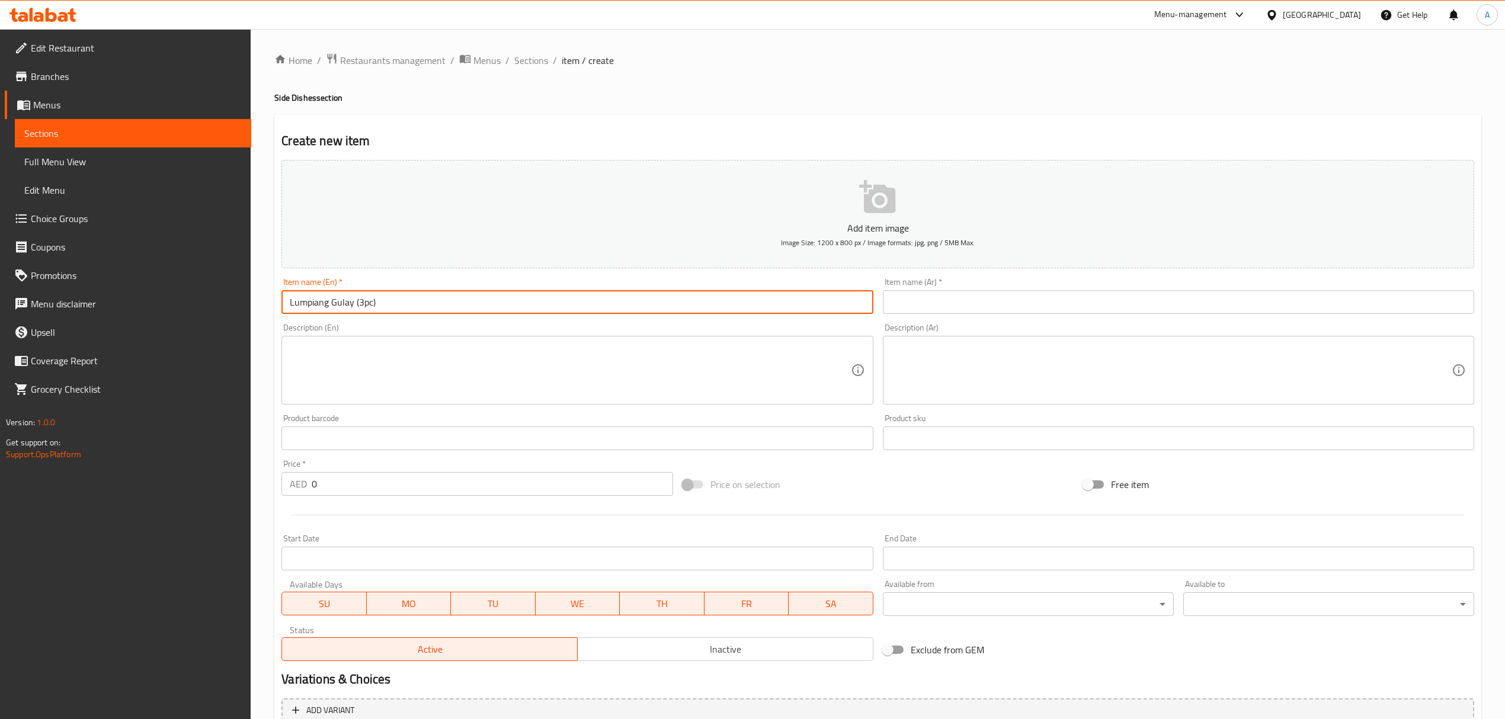
click at [572, 301] on input "Lumpiang Gulay (3pc)" at bounding box center [576, 302] width 591 height 24
type input "Lumpiang Gulay (3pc)"
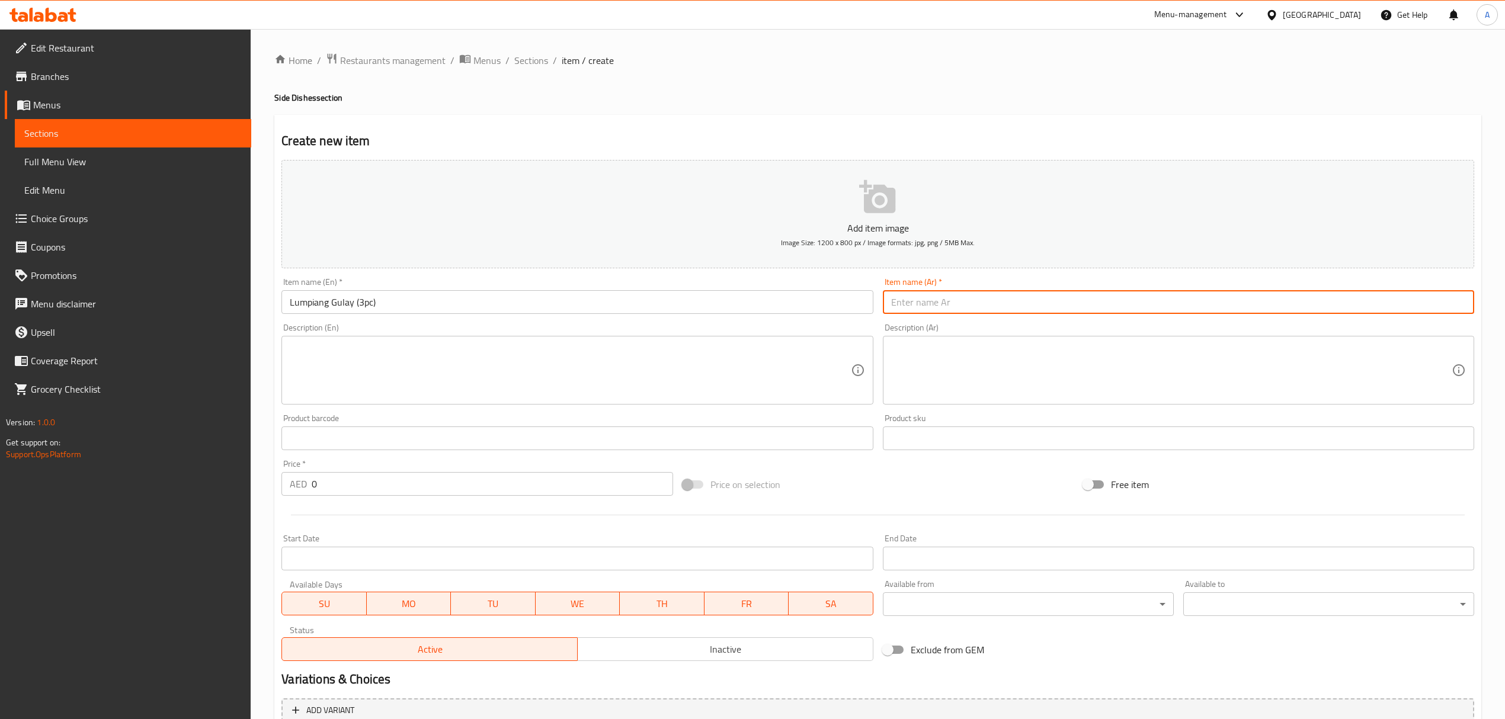
click at [950, 301] on input "text" at bounding box center [1178, 302] width 591 height 24
type input "زلابية الخضار (3 قطع)"
click at [306, 302] on input "Lumpiang Gulay (3pc)" at bounding box center [576, 302] width 591 height 24
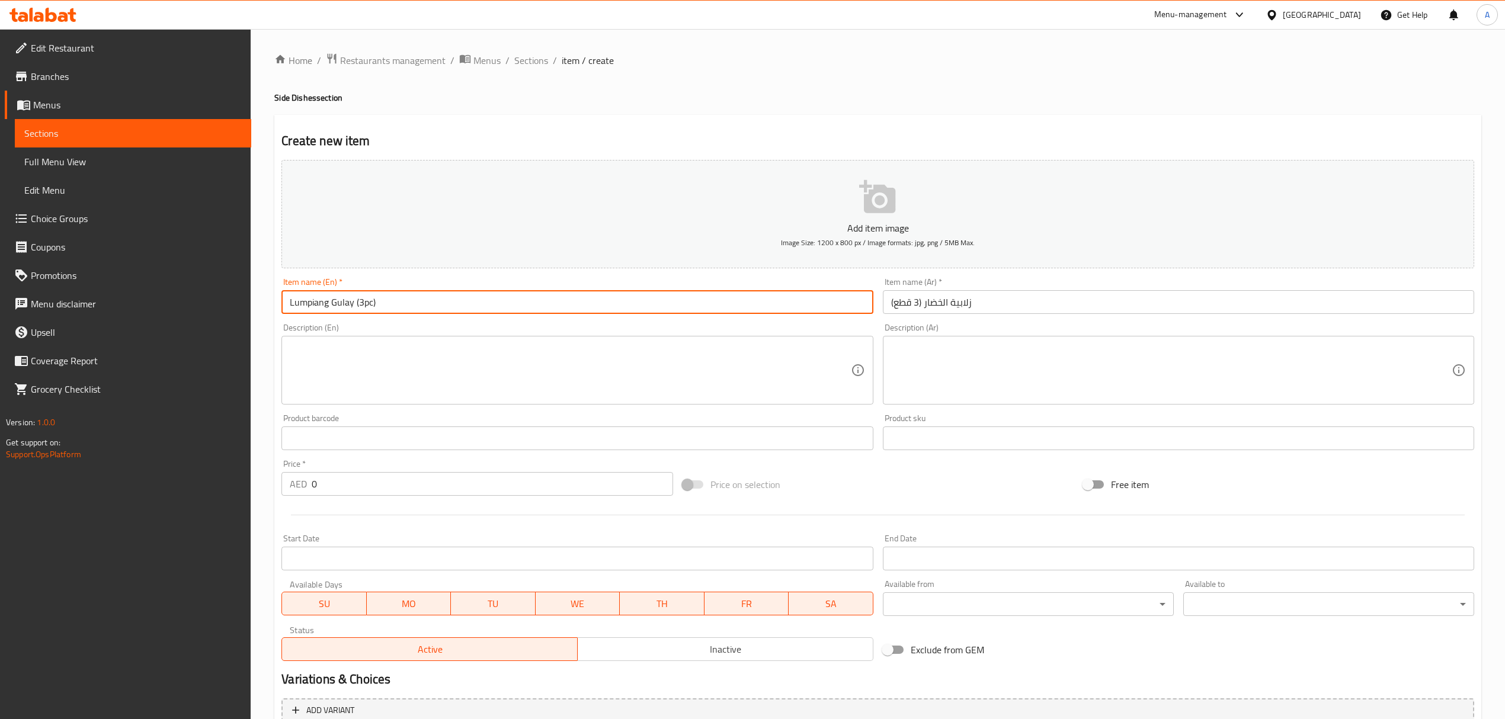
click at [306, 302] on input "Lumpiang Gulay (3pc)" at bounding box center [576, 302] width 591 height 24
click at [343, 302] on input "Lumpiang Gulay (3pc)" at bounding box center [576, 302] width 591 height 24
click at [368, 296] on input "Lumpiang Gulay (3pc)" at bounding box center [576, 302] width 591 height 24
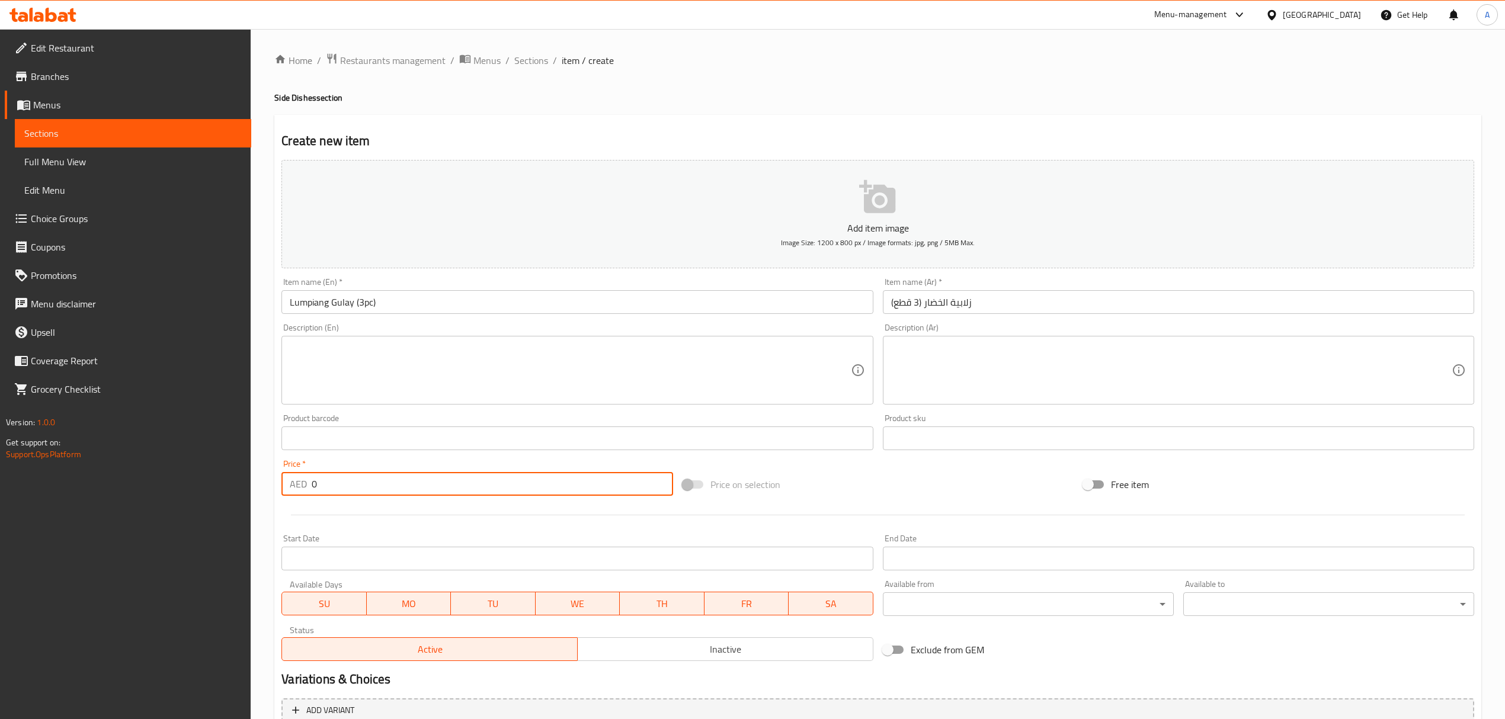
drag, startPoint x: 328, startPoint y: 489, endPoint x: 269, endPoint y: 489, distance: 58.7
click at [269, 489] on div "Home / Restaurants management / Menus / Sections / item / create Side Dishes se…" at bounding box center [878, 433] width 1254 height 808
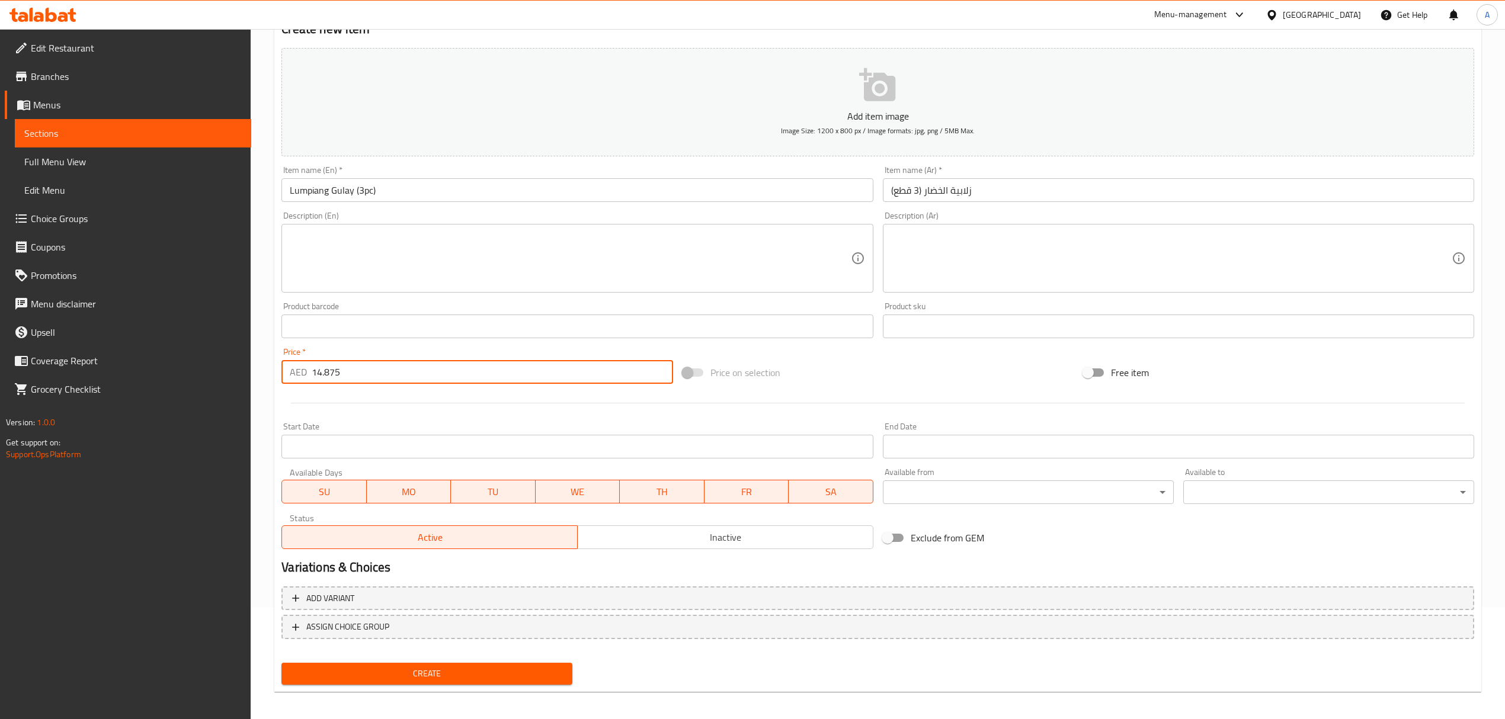
scroll to position [117, 0]
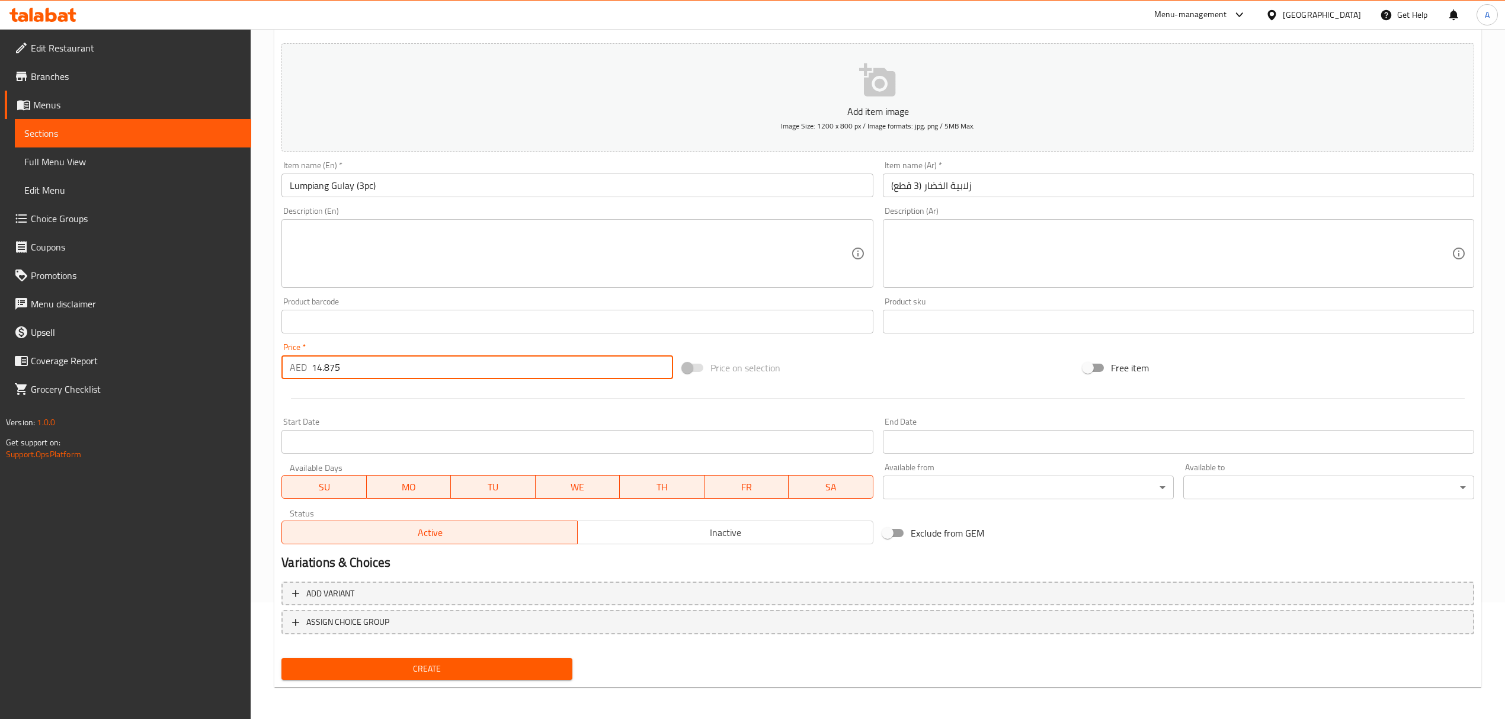
type input "14.875"
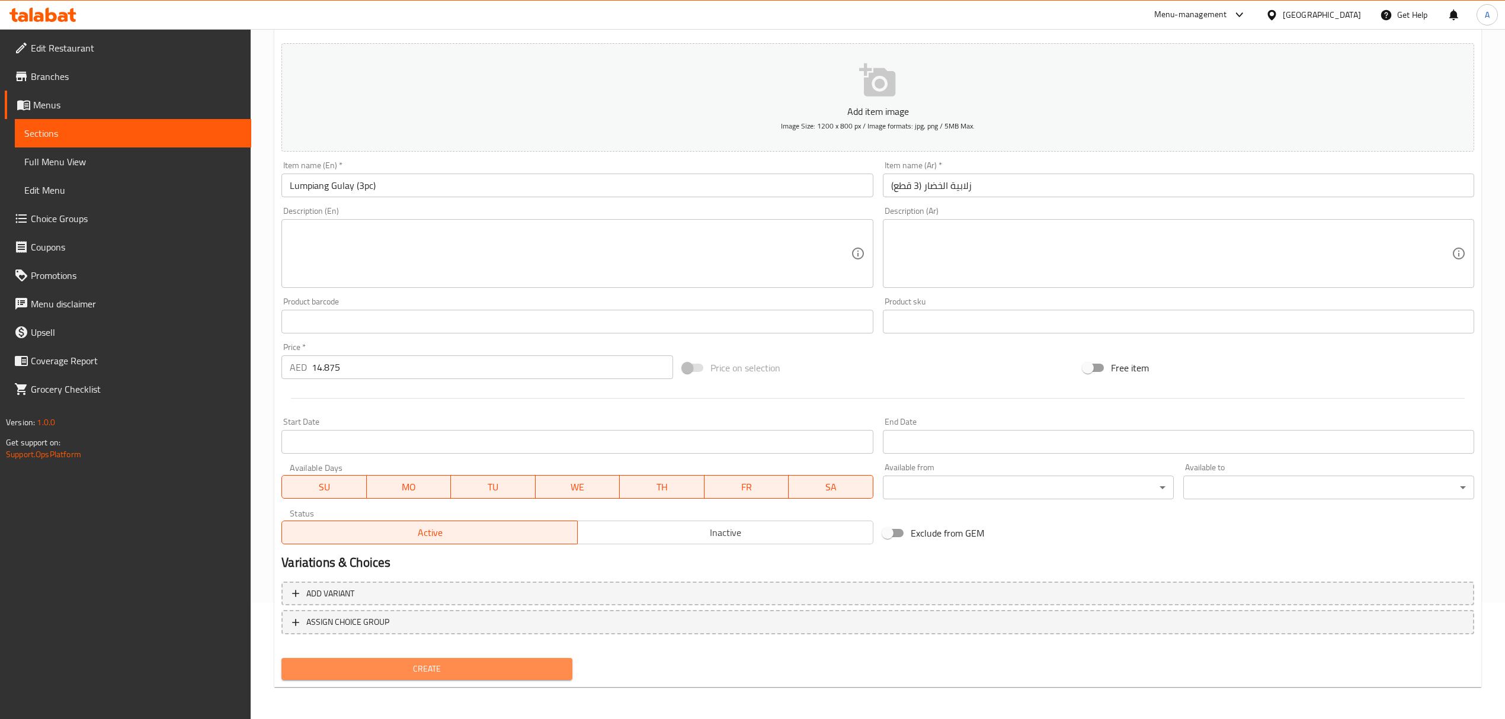
click at [458, 668] on span "Create" at bounding box center [427, 669] width 272 height 15
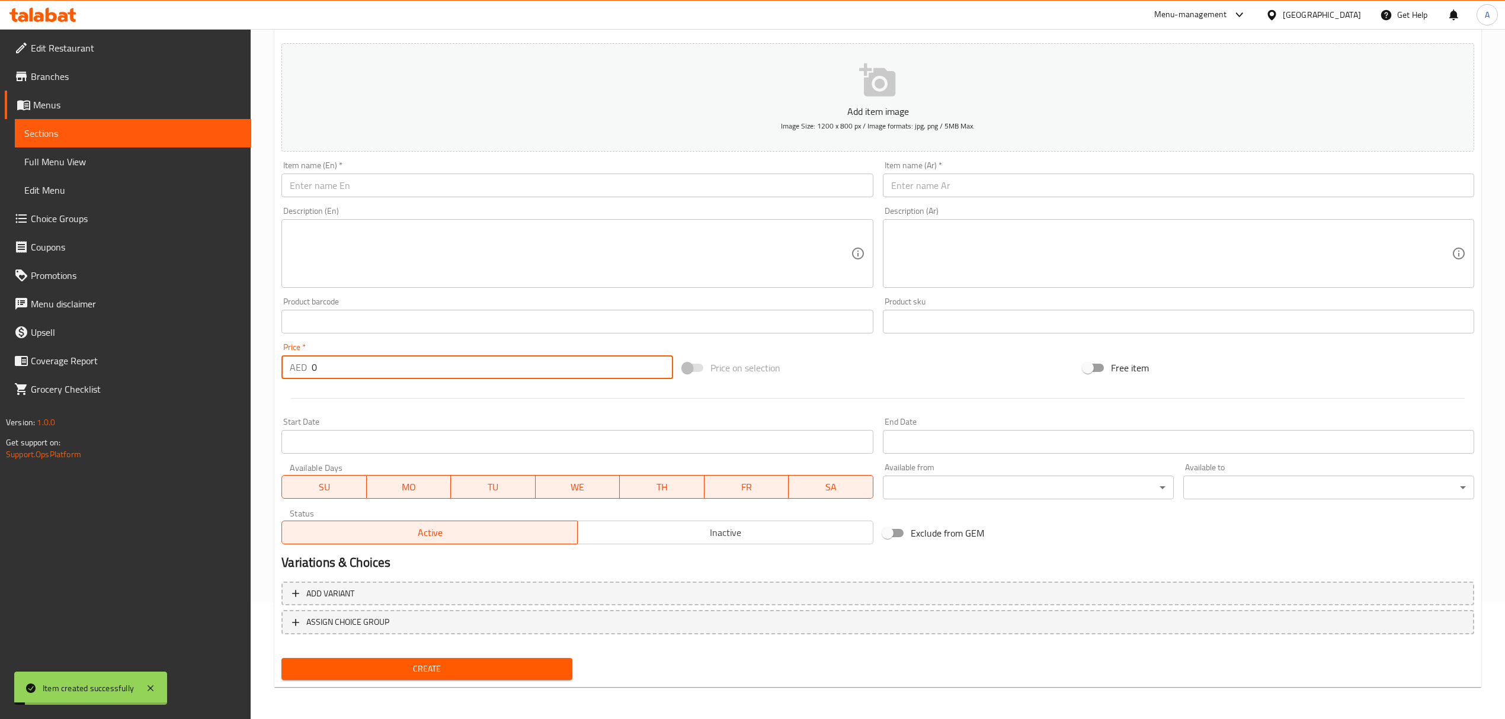
drag, startPoint x: 359, startPoint y: 369, endPoint x: 135, endPoint y: 349, distance: 224.3
click at [135, 349] on div "Edit Restaurant Branches Menus Sections Full Menu View Edit Menu Choice Groups …" at bounding box center [752, 316] width 1505 height 808
type input "14.875"
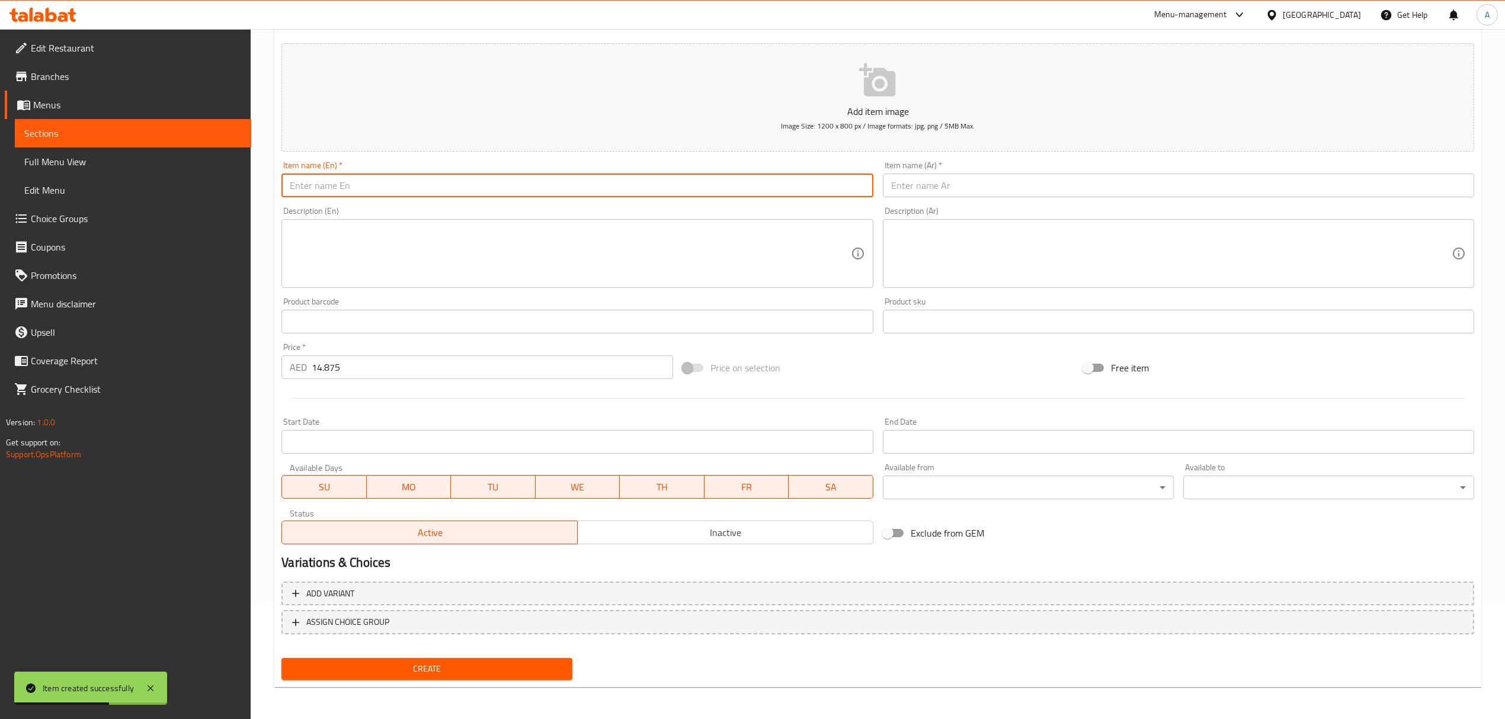
click at [454, 186] on input "text" at bounding box center [576, 186] width 591 height 24
click at [454, 186] on input "Ensaladang Talong" at bounding box center [576, 186] width 591 height 24
type input "Ensaladang Talong"
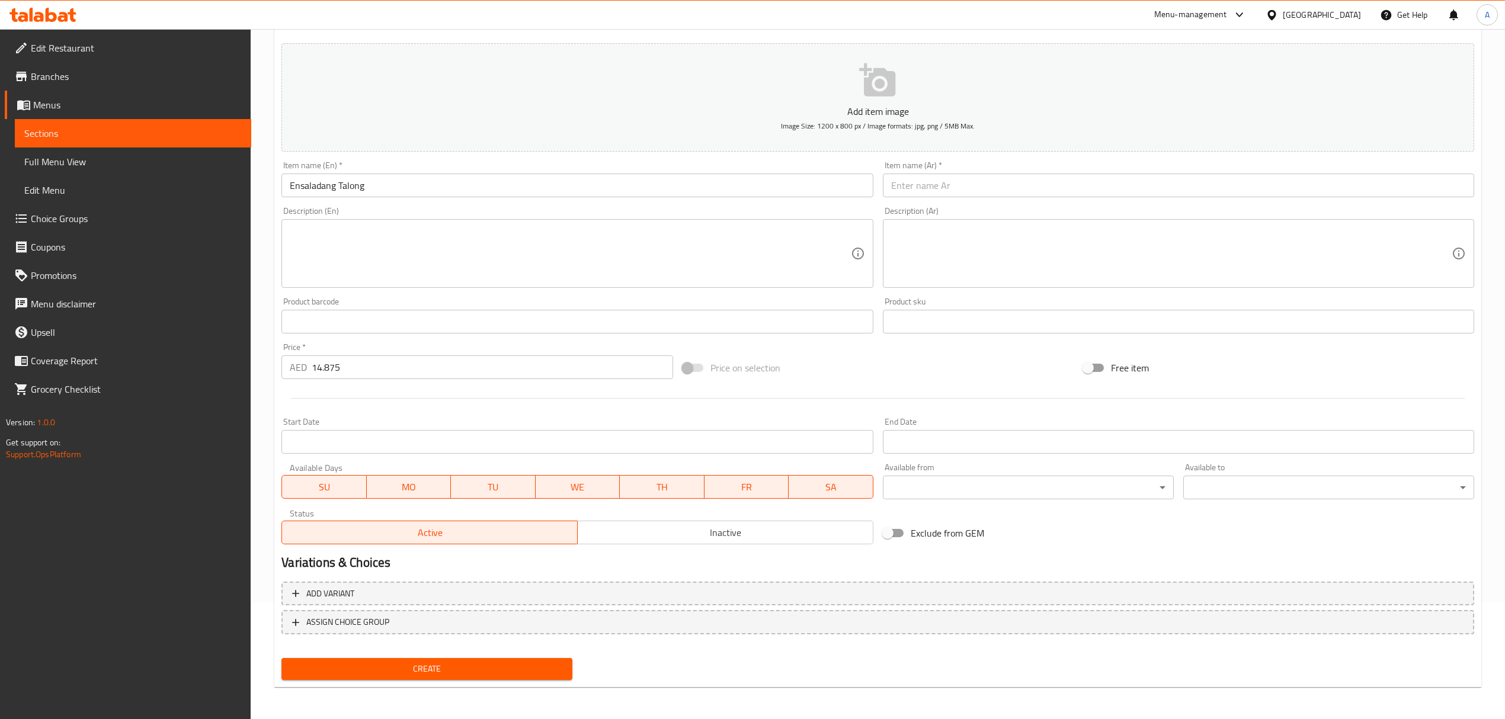
click at [1000, 188] on input "text" at bounding box center [1178, 186] width 591 height 24
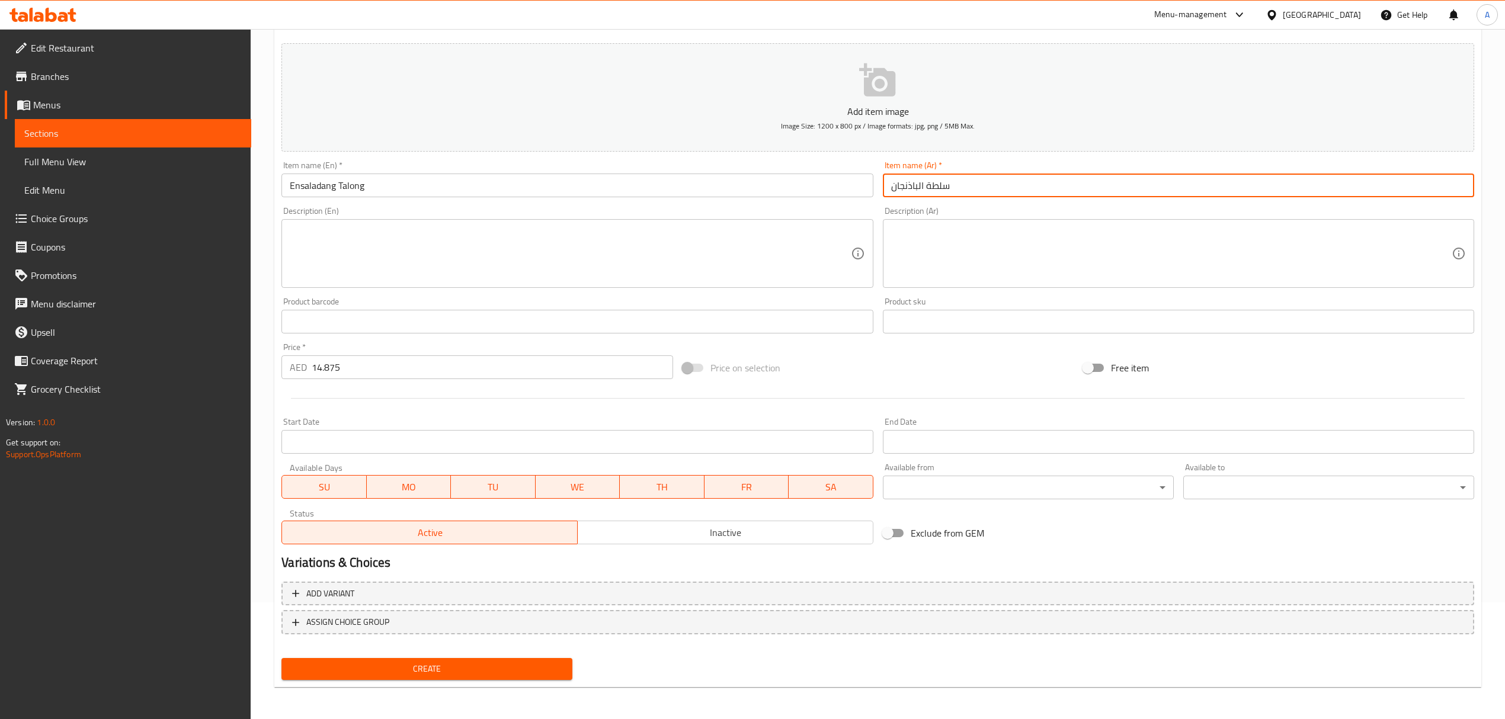
type input "سلطة الباذنجان"
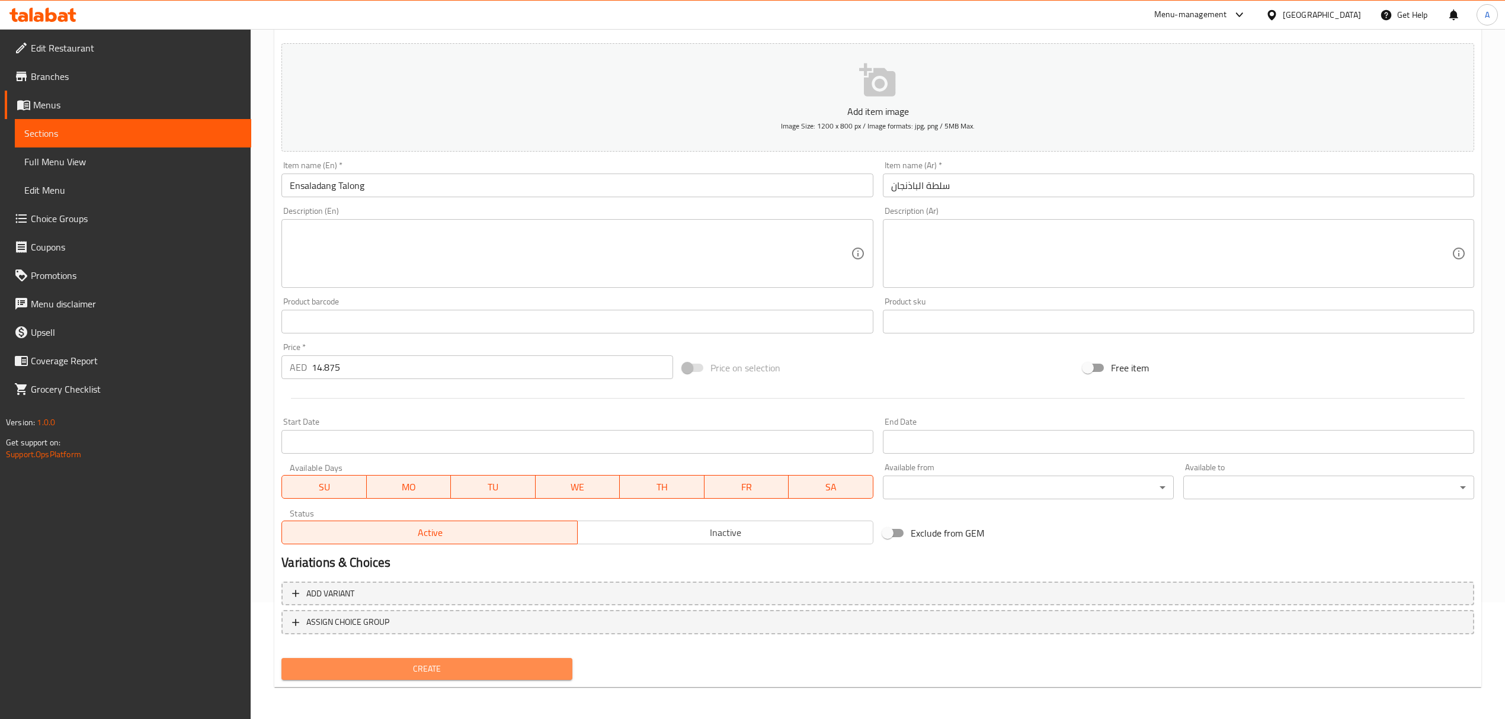
click at [519, 667] on span "Create" at bounding box center [427, 669] width 272 height 15
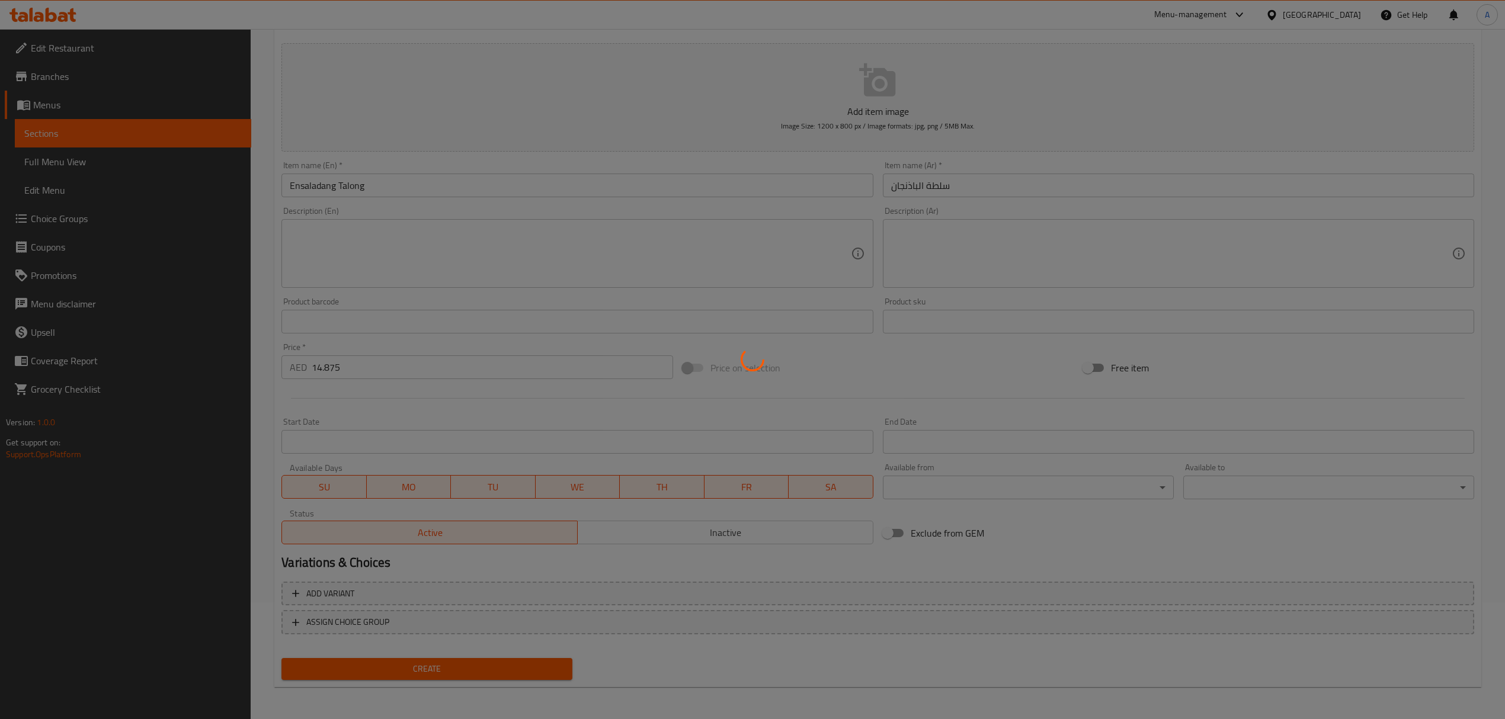
type input "0"
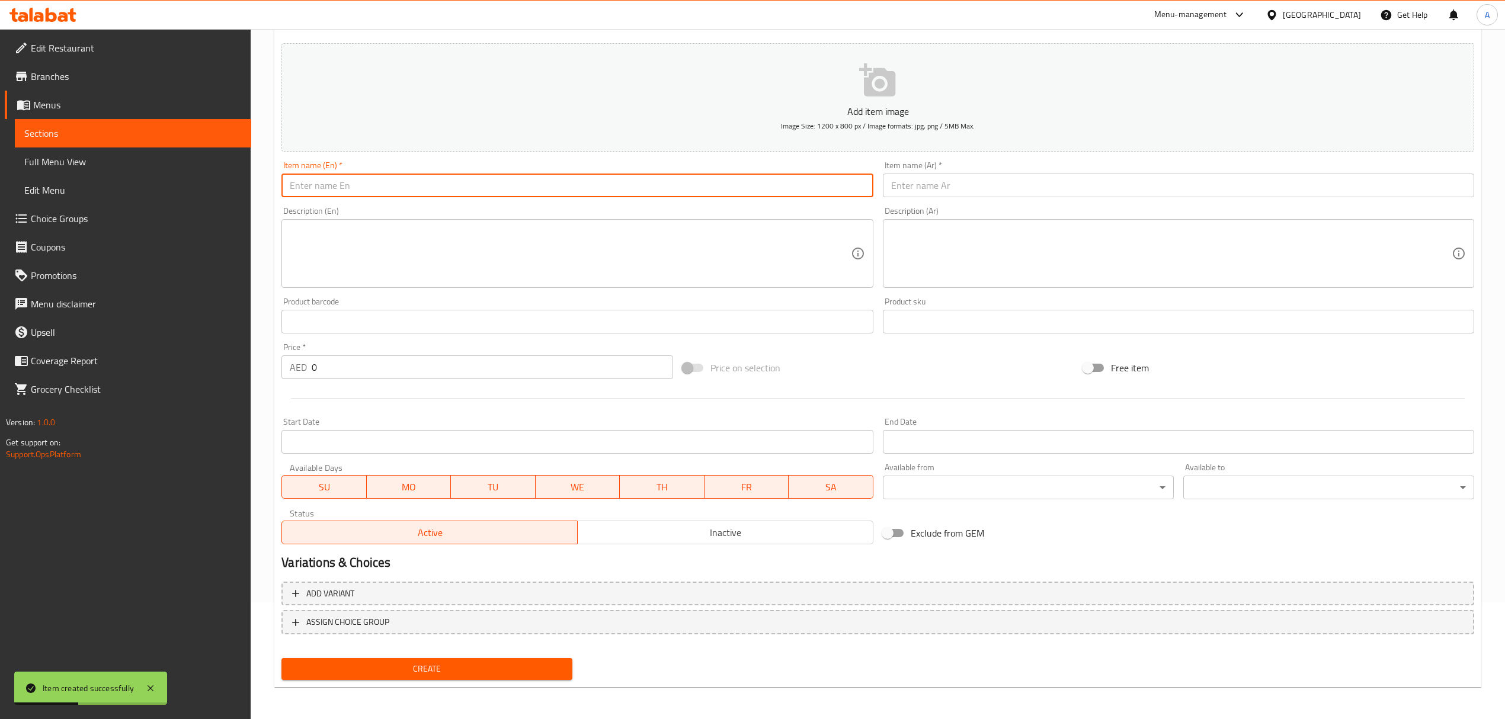
click at [380, 192] on input "text" at bounding box center [576, 186] width 591 height 24
click at [380, 192] on input "Isaw" at bounding box center [576, 186] width 591 height 24
type input "Isaw"
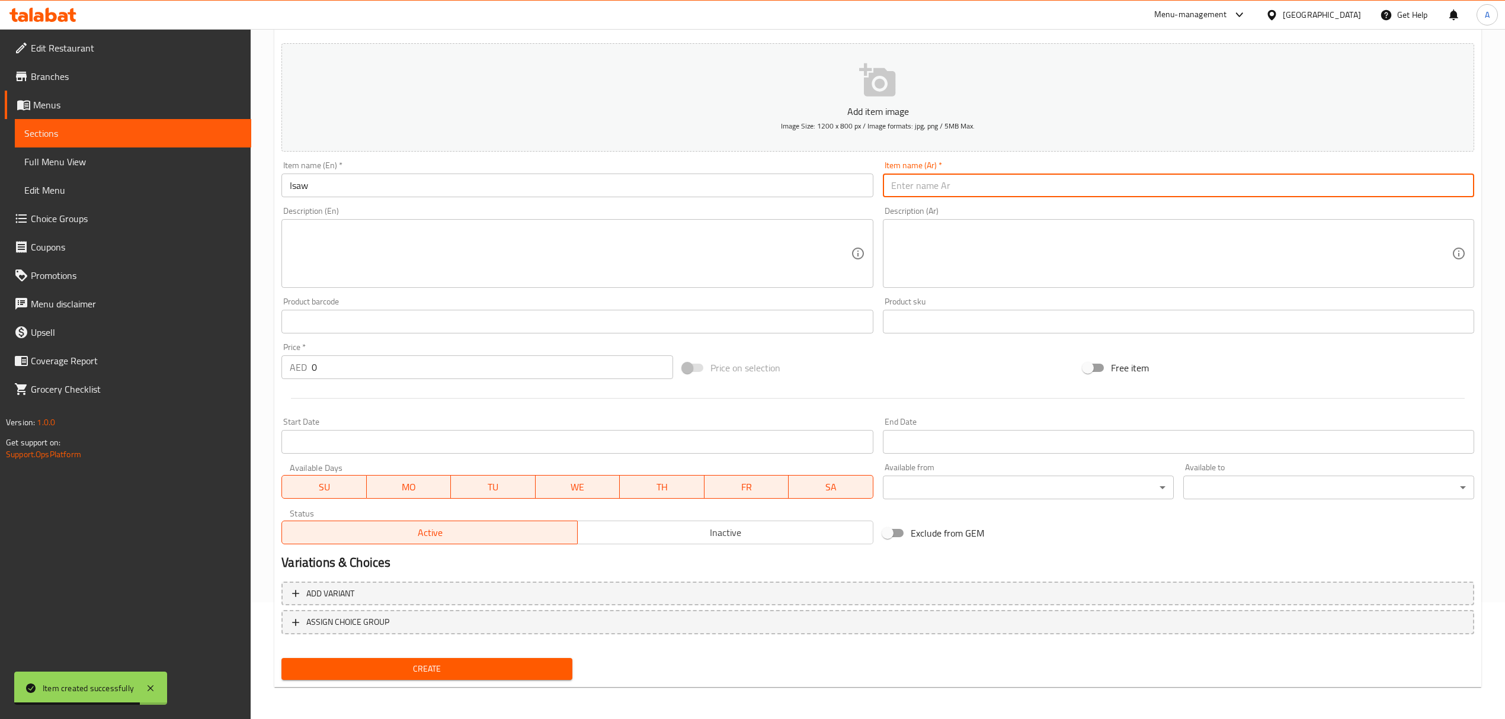
click at [942, 197] on input "text" at bounding box center [1178, 186] width 591 height 24
type input "إيساو"
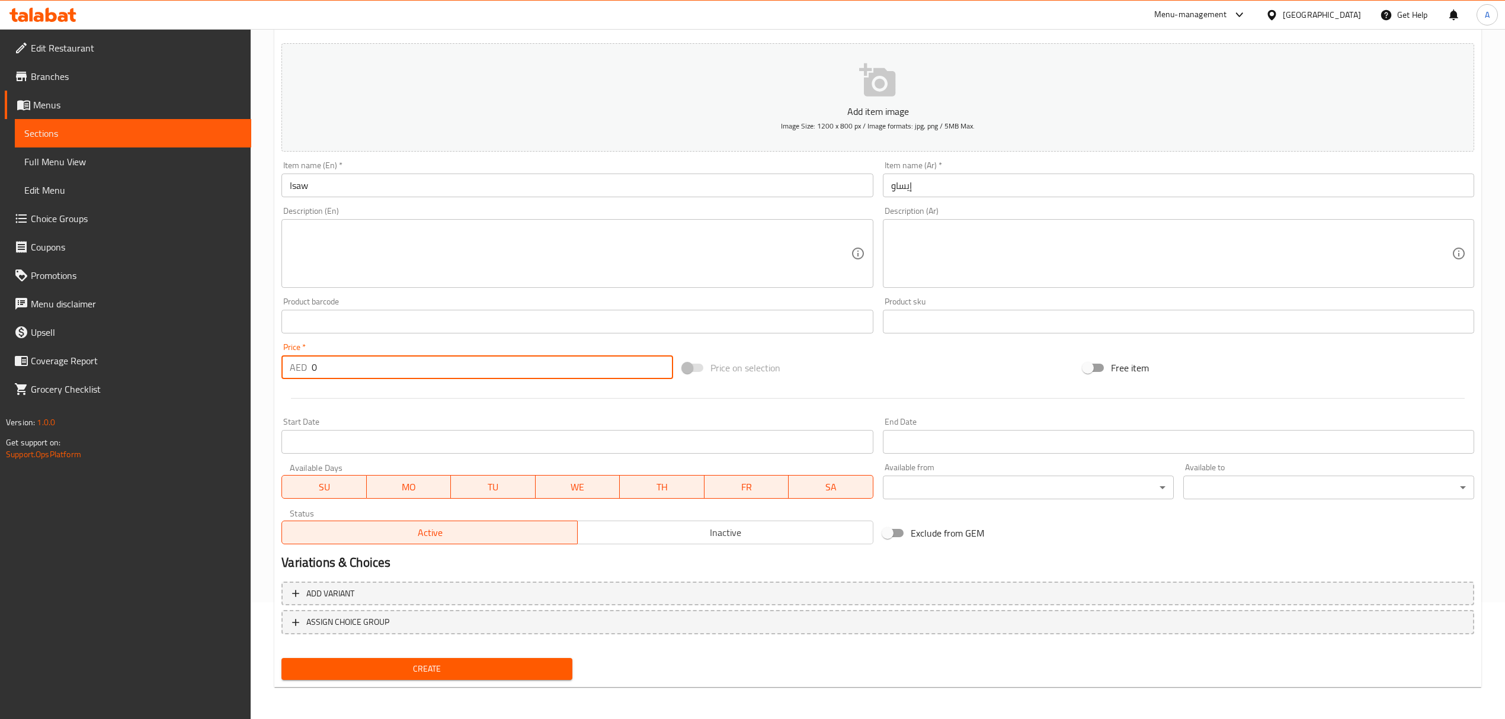
drag, startPoint x: 382, startPoint y: 360, endPoint x: 237, endPoint y: 366, distance: 144.7
click at [238, 366] on div "Edit Restaurant Branches Menus Sections Full Menu View Edit Menu Choice Groups …" at bounding box center [752, 316] width 1505 height 808
type input "4.3125"
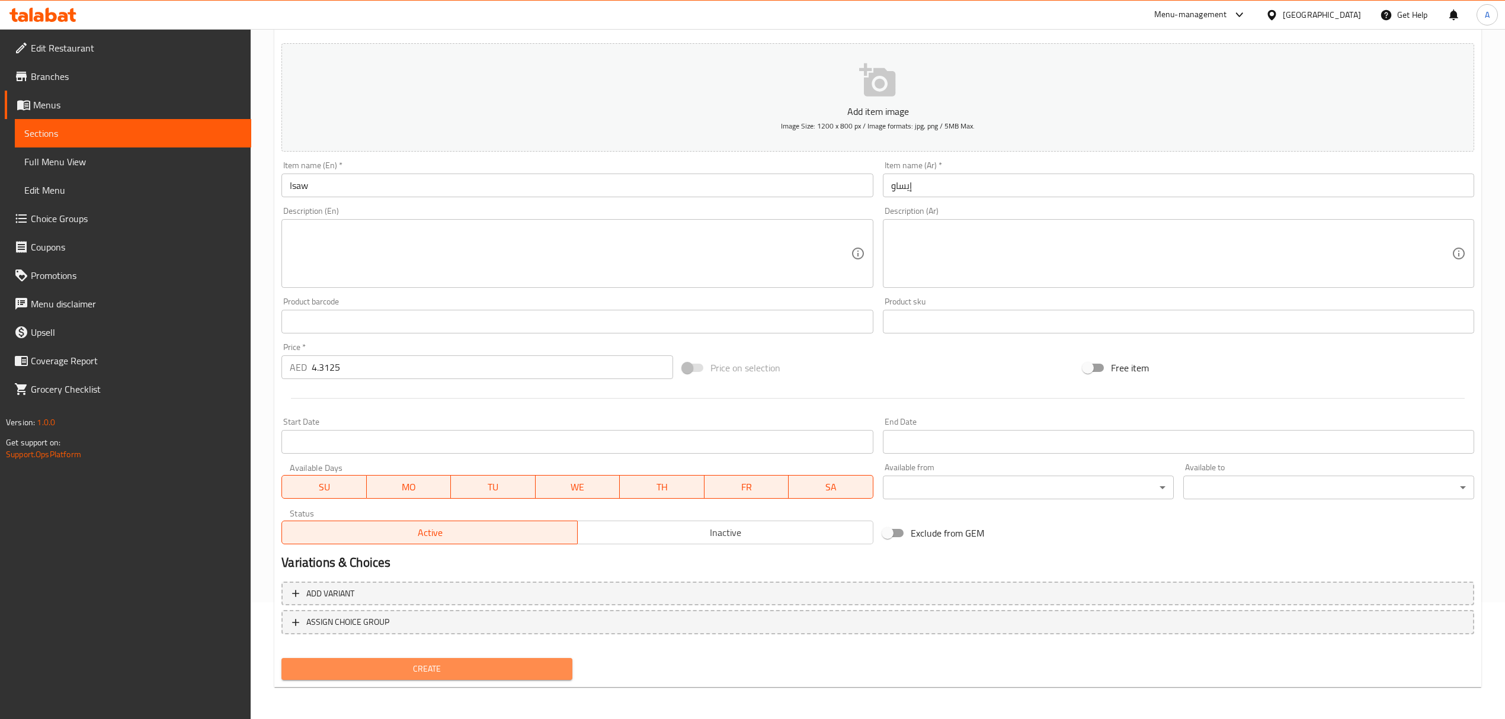
click at [416, 658] on button "Create" at bounding box center [426, 669] width 291 height 22
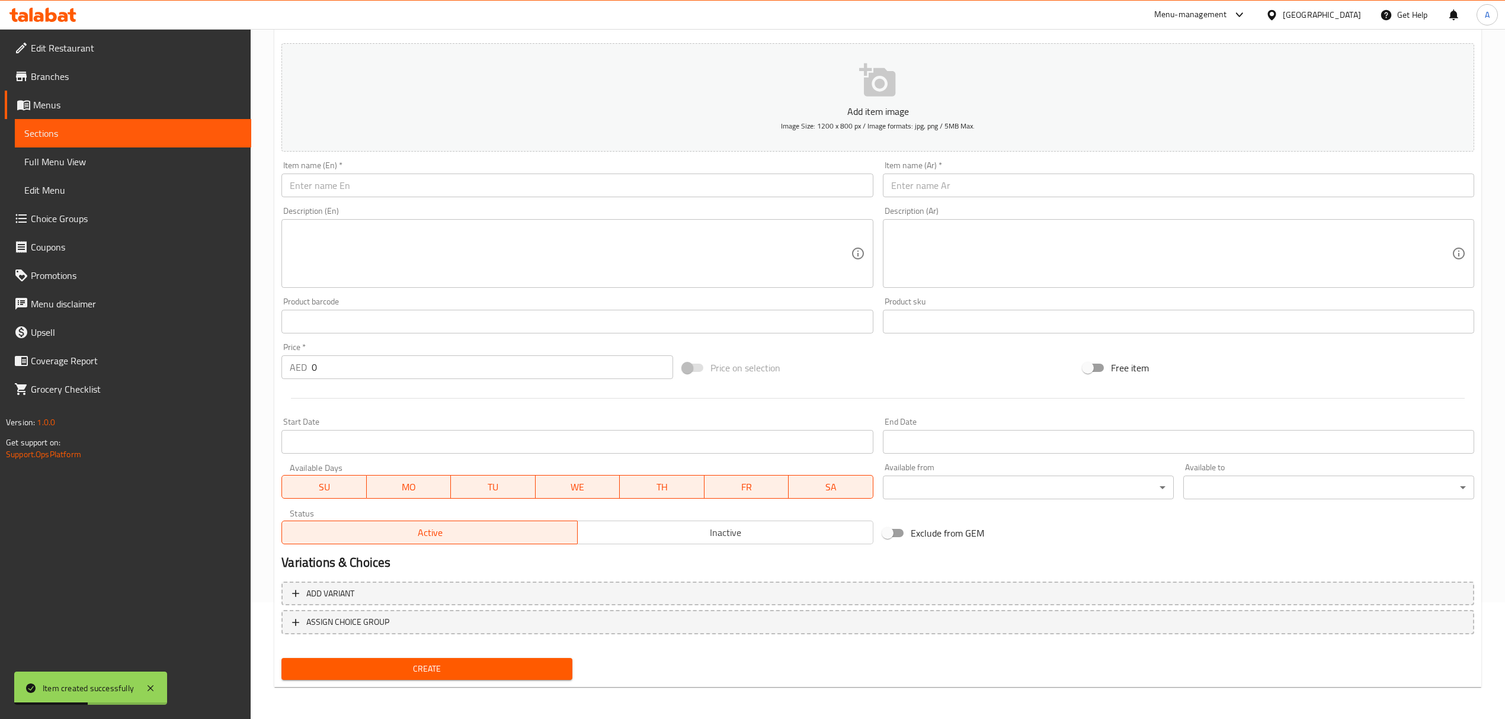
click at [1352, 233] on textarea at bounding box center [1171, 254] width 561 height 56
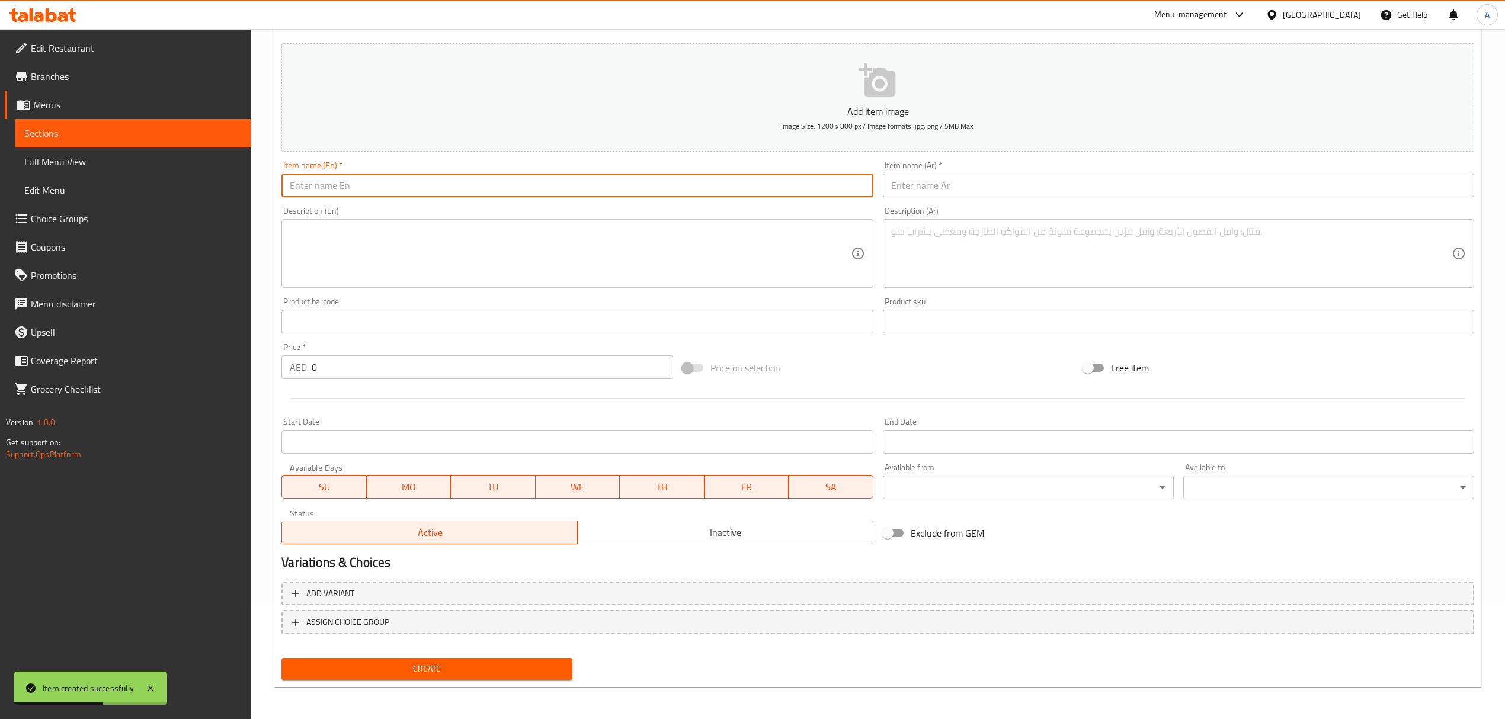
click at [472, 186] on input "text" at bounding box center [576, 186] width 591 height 24
click at [472, 186] on input "Rice" at bounding box center [576, 186] width 591 height 24
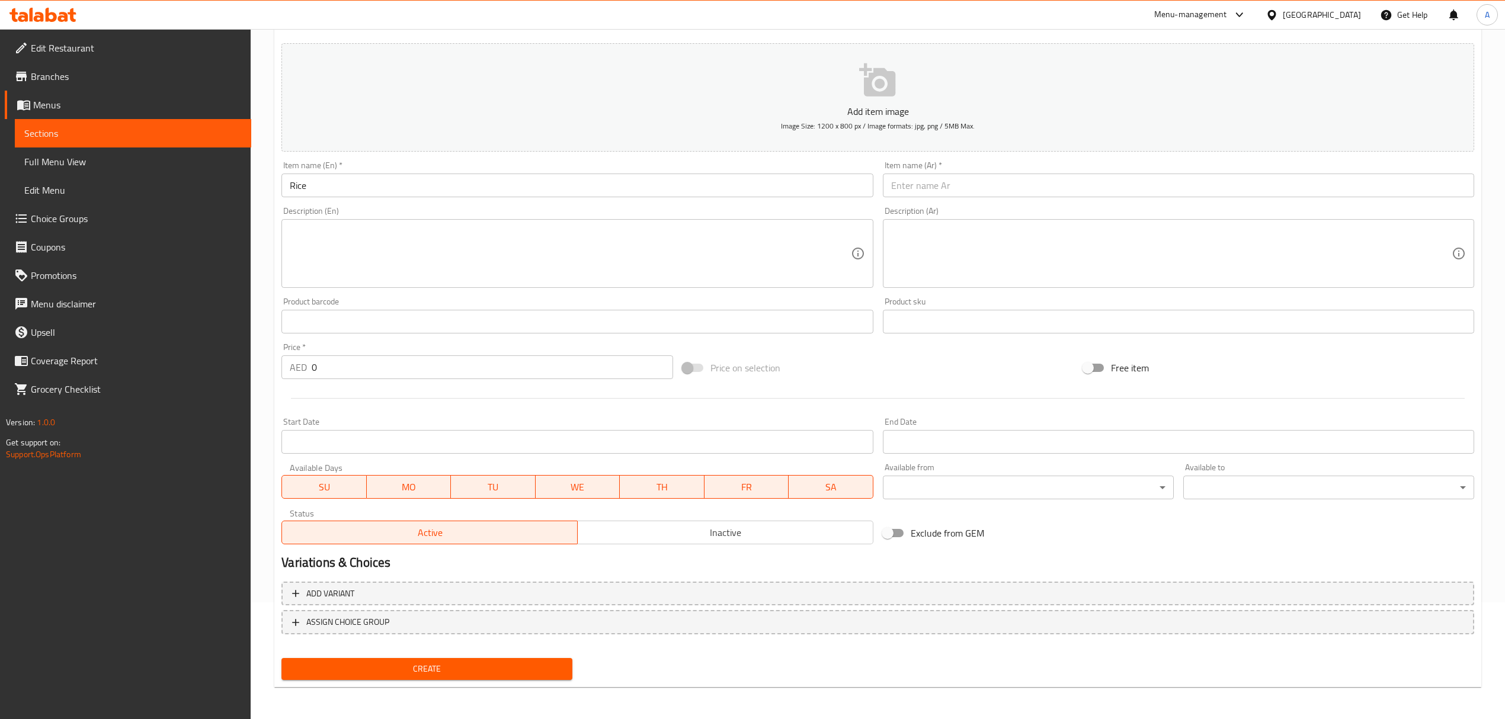
click at [915, 185] on input "text" at bounding box center [1178, 186] width 591 height 24
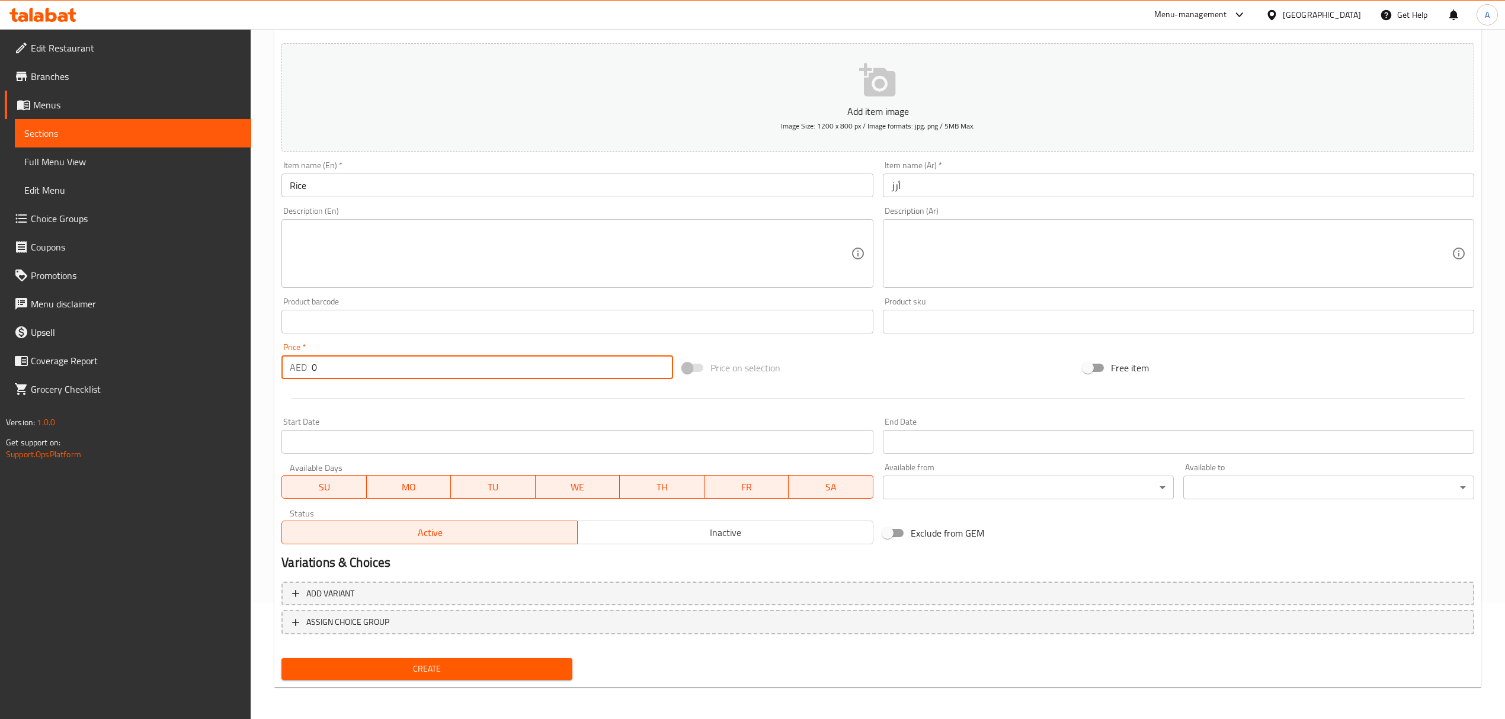
drag, startPoint x: 356, startPoint y: 372, endPoint x: 243, endPoint y: 368, distance: 113.3
click at [244, 368] on div "Edit Restaurant Branches Menus Sections Full Menu View Edit Menu Choice Groups …" at bounding box center [752, 316] width 1505 height 808
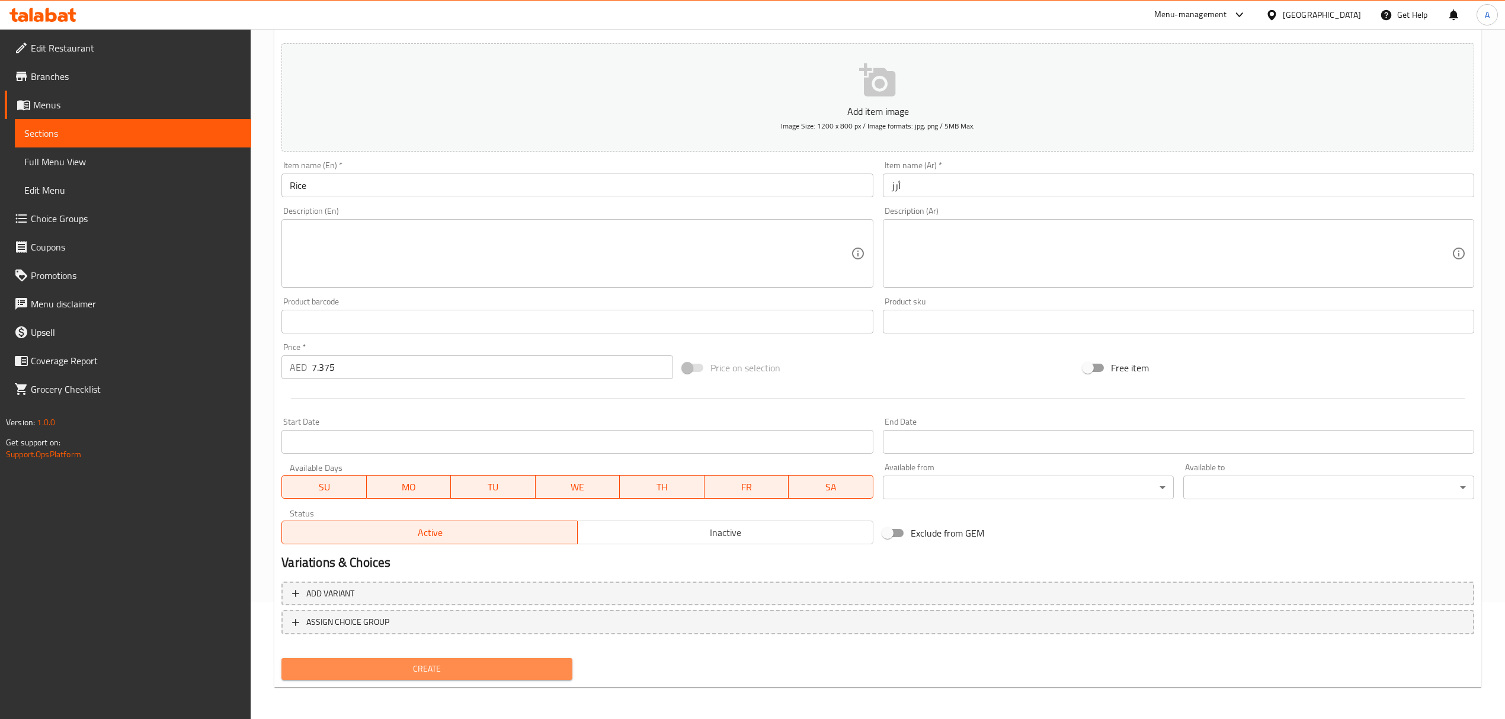
click at [423, 662] on span "Create" at bounding box center [427, 669] width 272 height 15
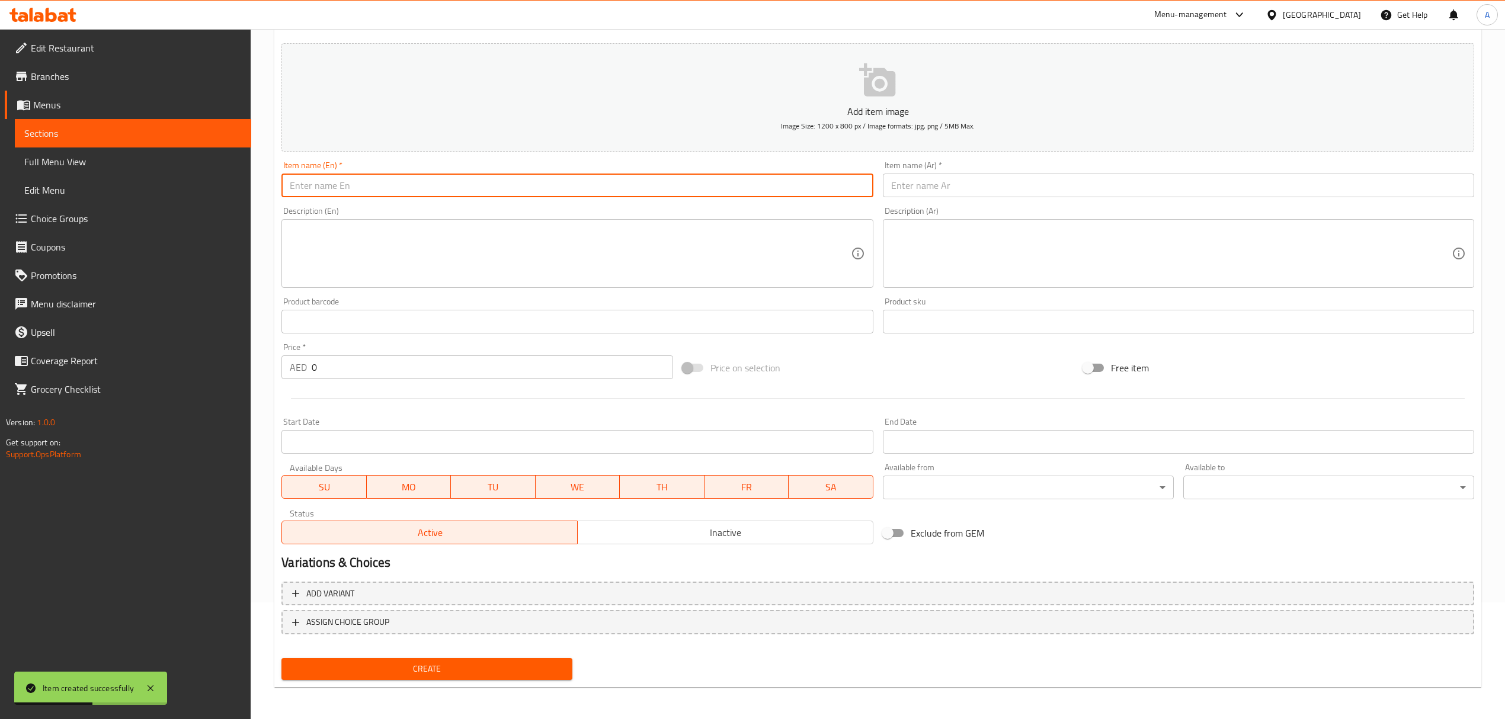
click at [415, 176] on input "text" at bounding box center [576, 186] width 591 height 24
click at [415, 176] on input "Fried Rice" at bounding box center [576, 186] width 591 height 24
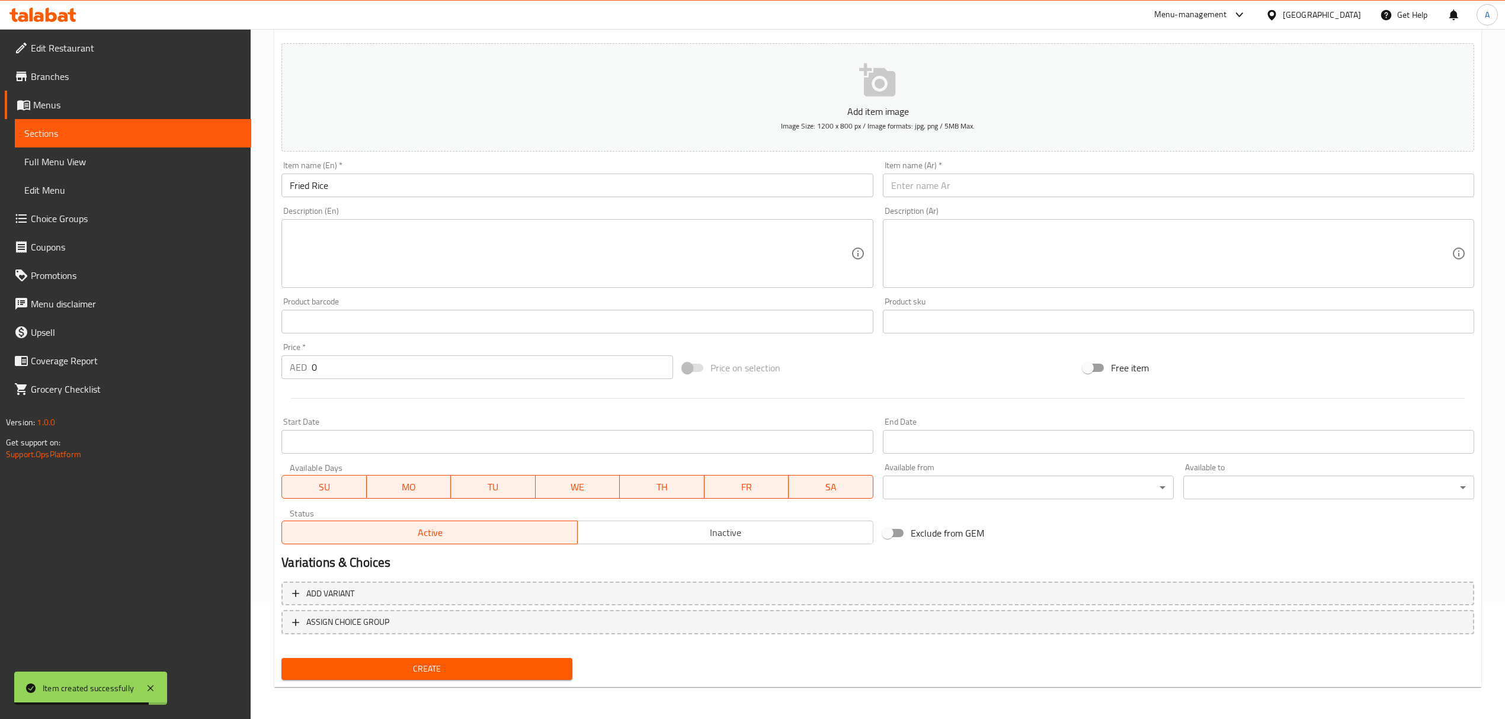
click at [968, 178] on input "text" at bounding box center [1178, 186] width 591 height 24
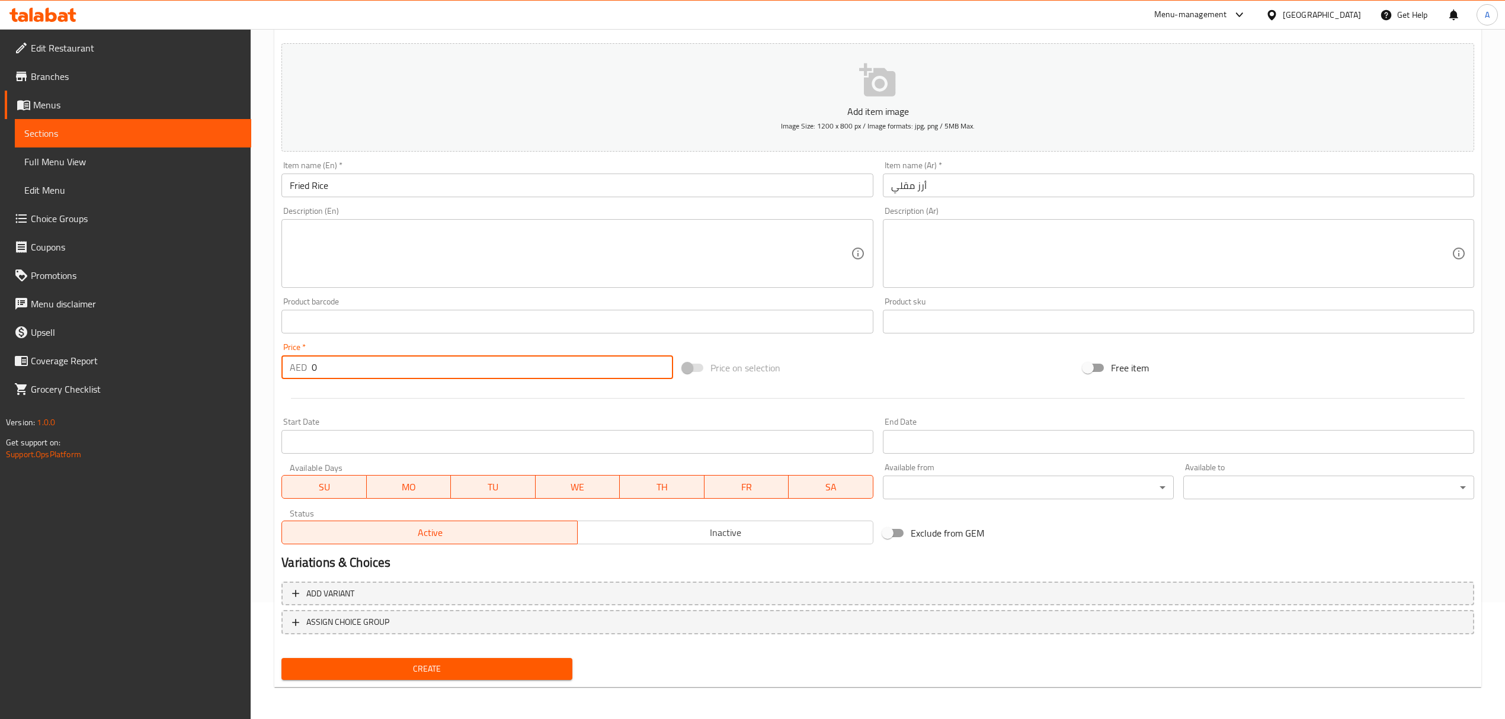
drag, startPoint x: 332, startPoint y: 370, endPoint x: 226, endPoint y: 370, distance: 106.7
click at [226, 370] on div "Edit Restaurant Branches Menus Sections Full Menu View Edit Menu Choice Groups …" at bounding box center [752, 316] width 1505 height 808
drag, startPoint x: 403, startPoint y: 676, endPoint x: 409, endPoint y: 676, distance: 6.0
click at [403, 676] on span "Create" at bounding box center [427, 669] width 272 height 15
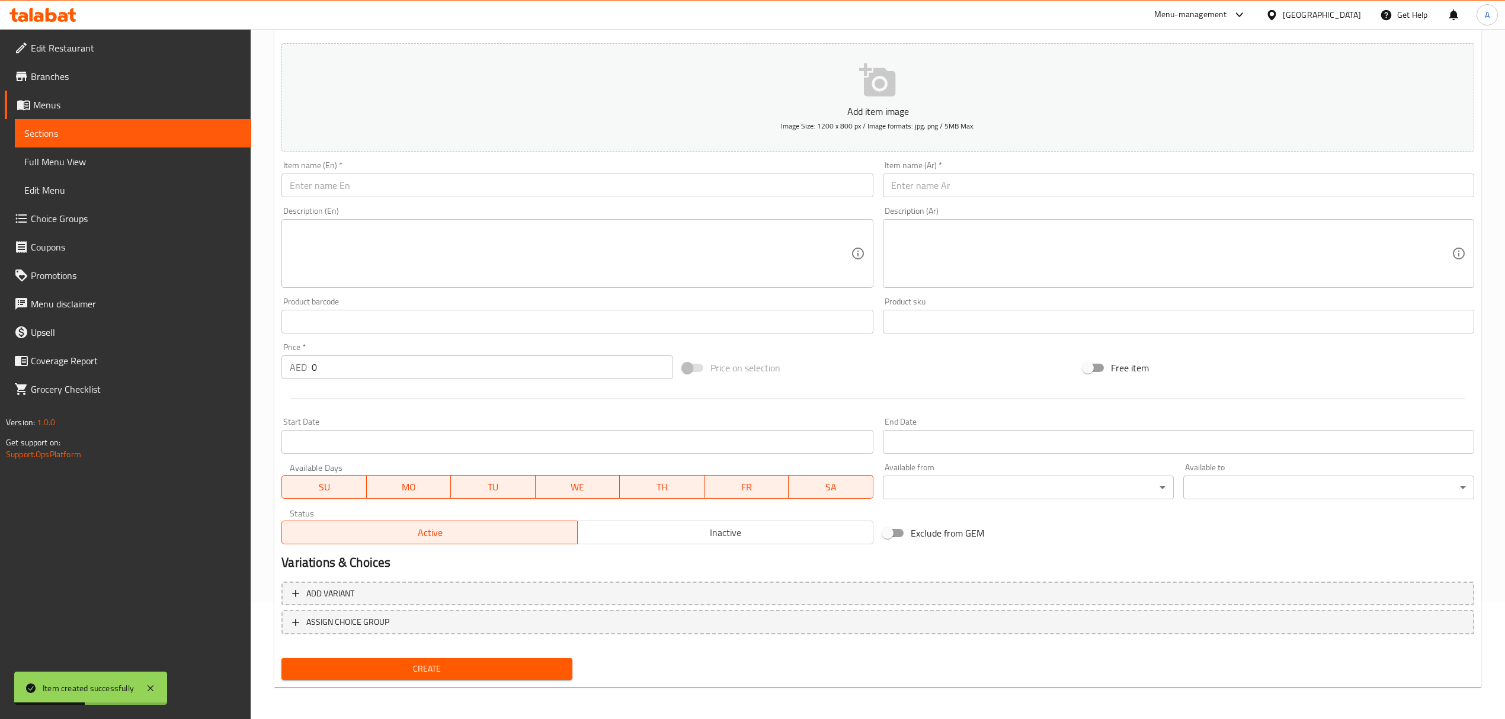
click at [428, 177] on input "text" at bounding box center [576, 186] width 591 height 24
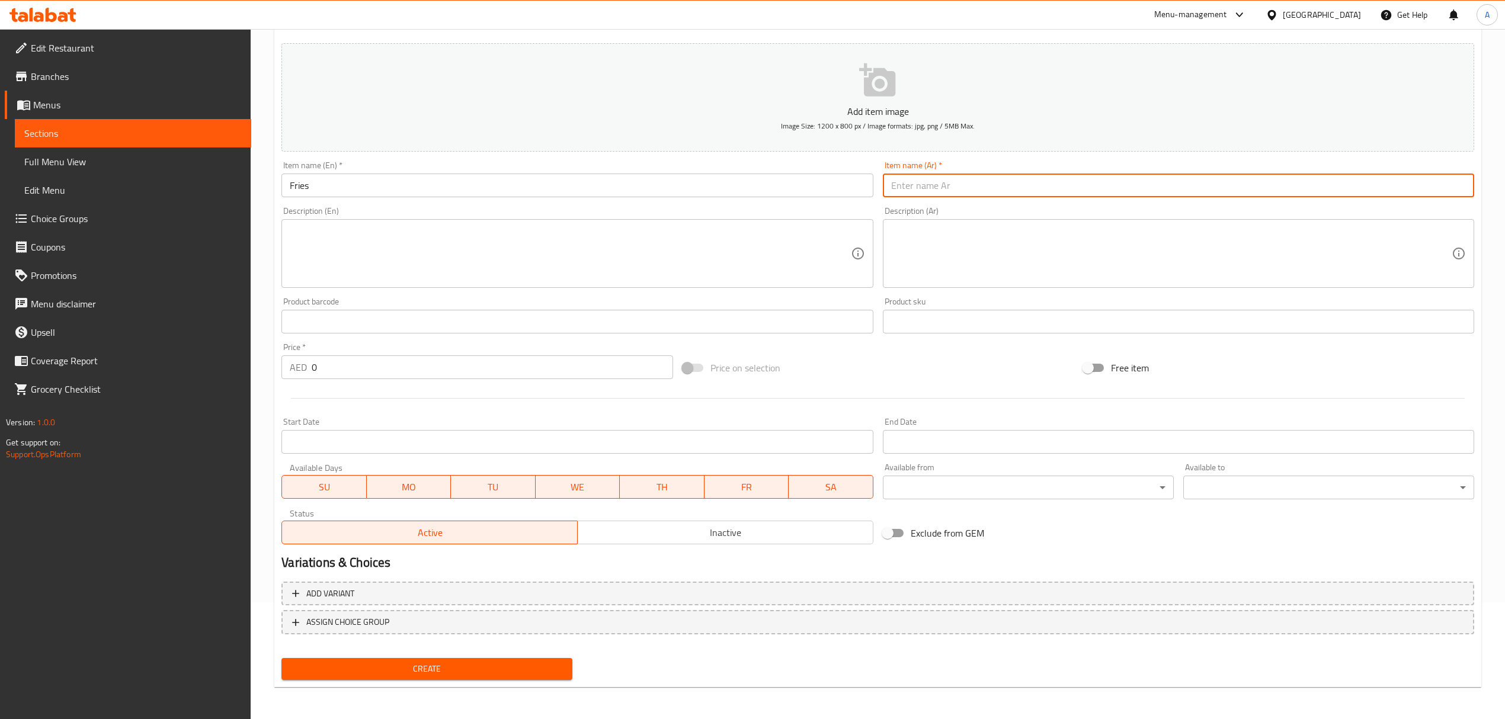
click at [953, 185] on input "text" at bounding box center [1178, 186] width 591 height 24
drag, startPoint x: 937, startPoint y: 187, endPoint x: 766, endPoint y: 187, distance: 170.7
click at [766, 187] on div "Add item image Image Size: 1200 x 800 px / Image formats: jpg, png / 5MB Max. I…" at bounding box center [878, 294] width 1202 height 511
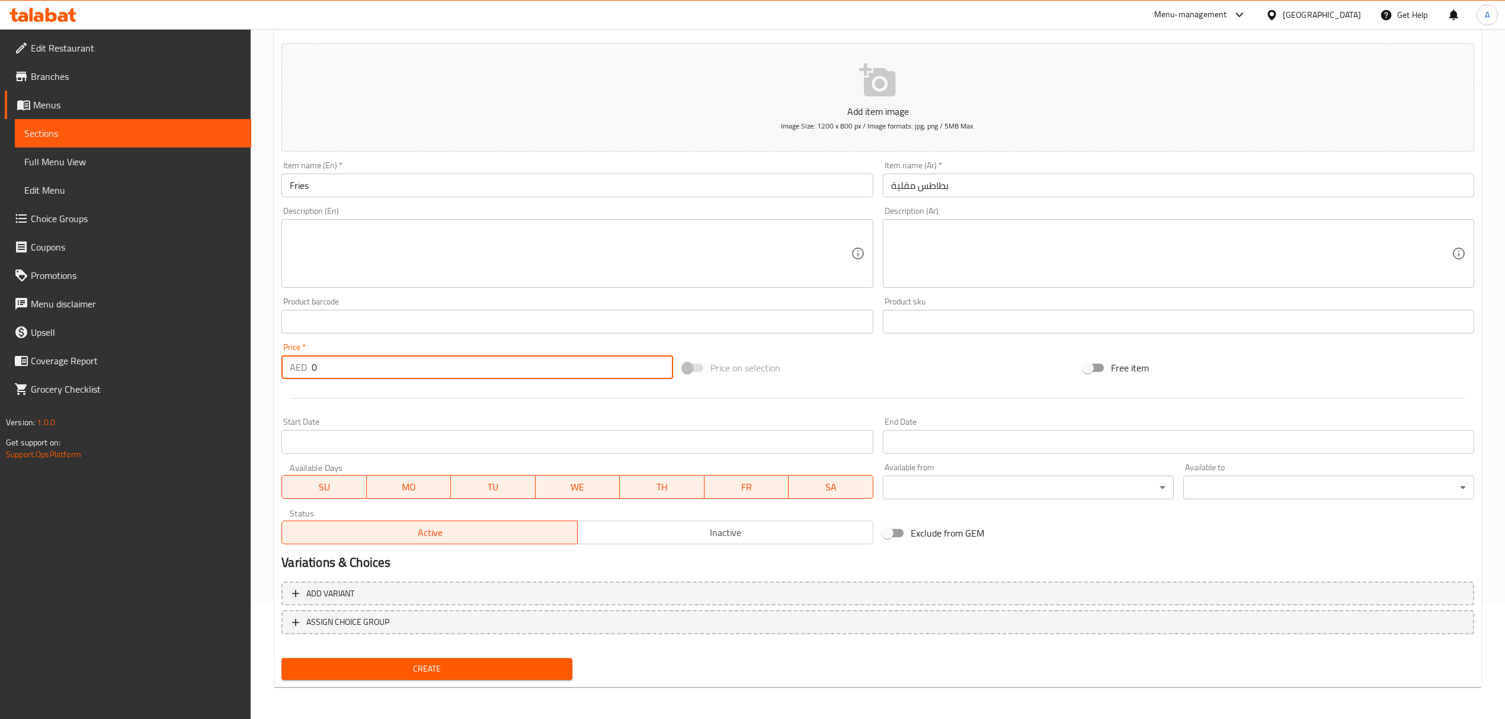
drag, startPoint x: 379, startPoint y: 377, endPoint x: 188, endPoint y: 361, distance: 191.4
click at [188, 361] on div "Edit Restaurant Branches Menus Sections Full Menu View Edit Menu Choice Groups …" at bounding box center [752, 316] width 1505 height 808
drag, startPoint x: 566, startPoint y: 666, endPoint x: 576, endPoint y: 666, distance: 9.5
click at [566, 666] on button "Create" at bounding box center [426, 669] width 291 height 22
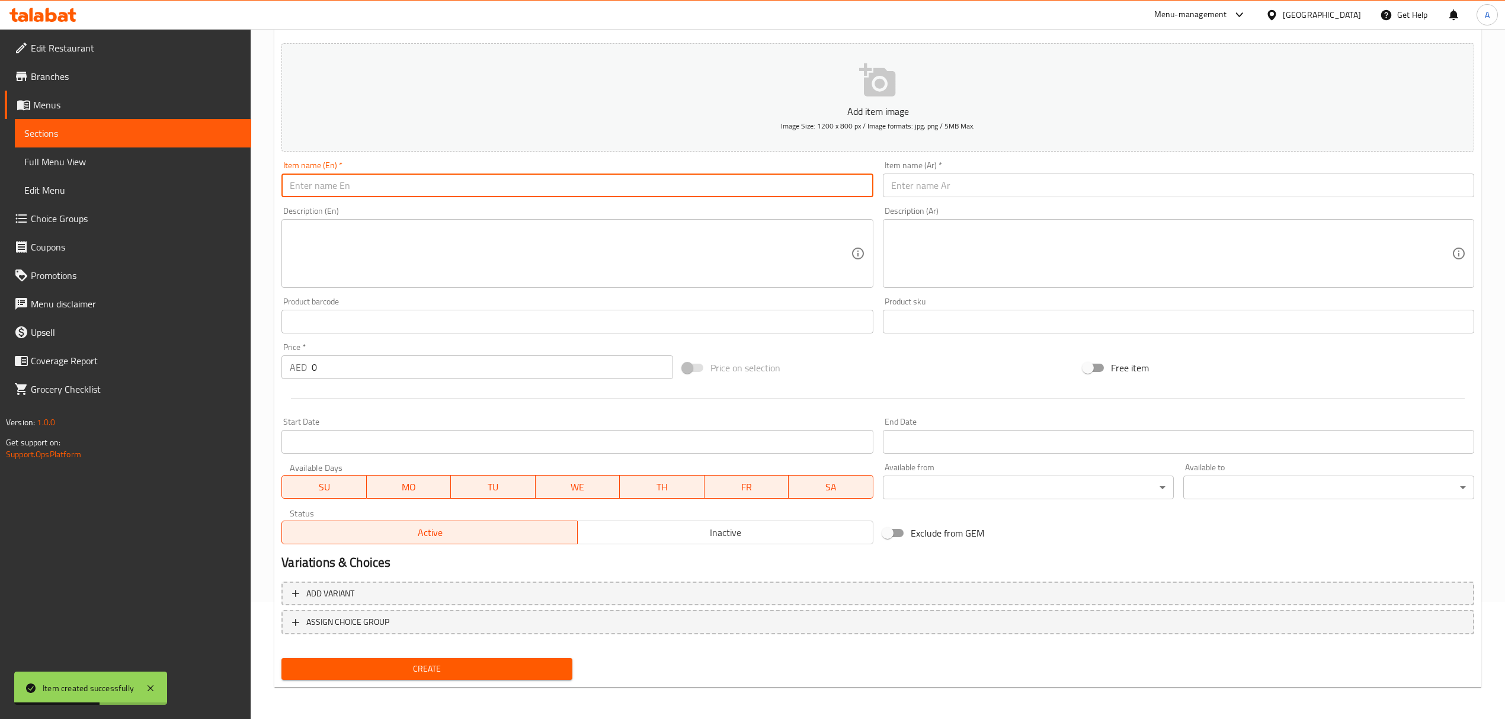
click at [399, 185] on input "text" at bounding box center [576, 186] width 591 height 24
click at [399, 185] on input "Chicken Skin" at bounding box center [576, 186] width 591 height 24
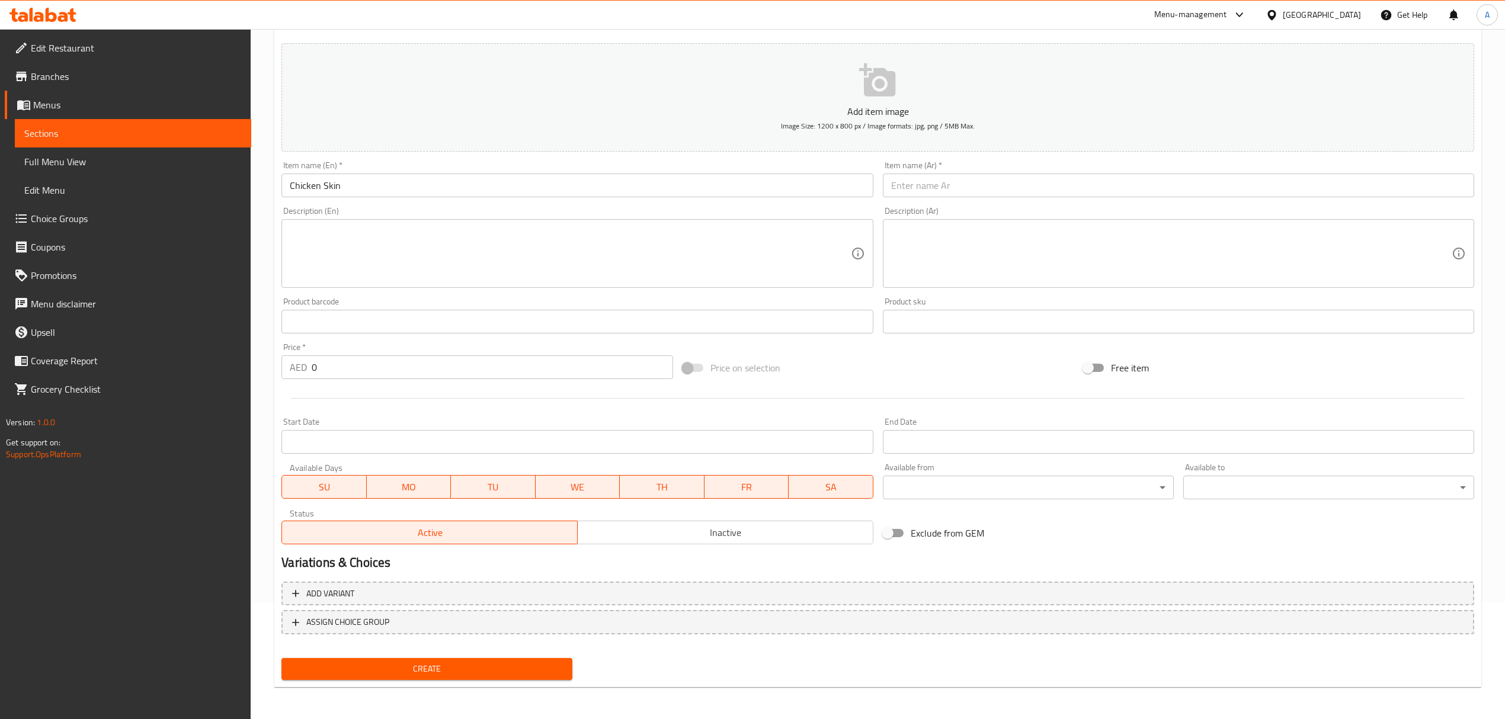
click at [956, 179] on input "text" at bounding box center [1178, 186] width 591 height 24
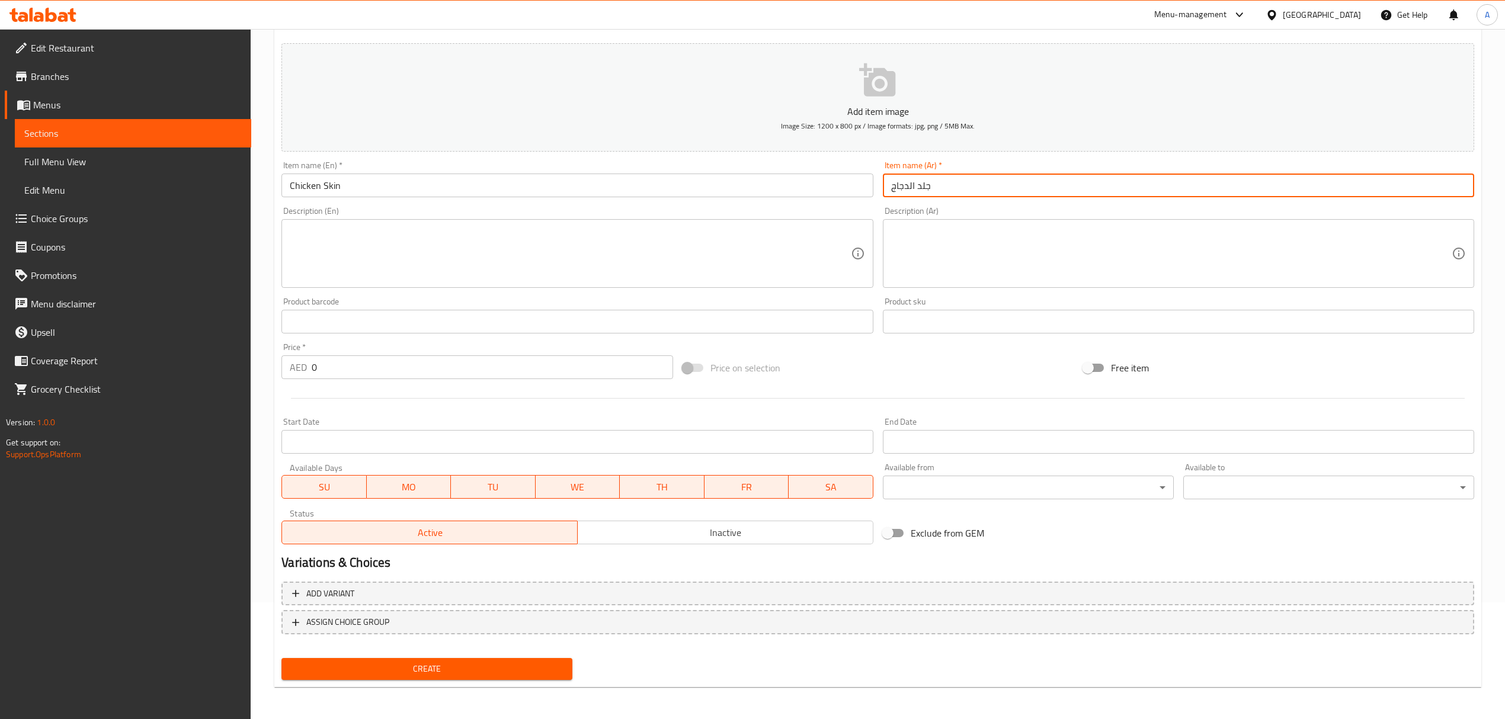
click at [907, 188] on input "جلد الدجاج" at bounding box center [1178, 186] width 591 height 24
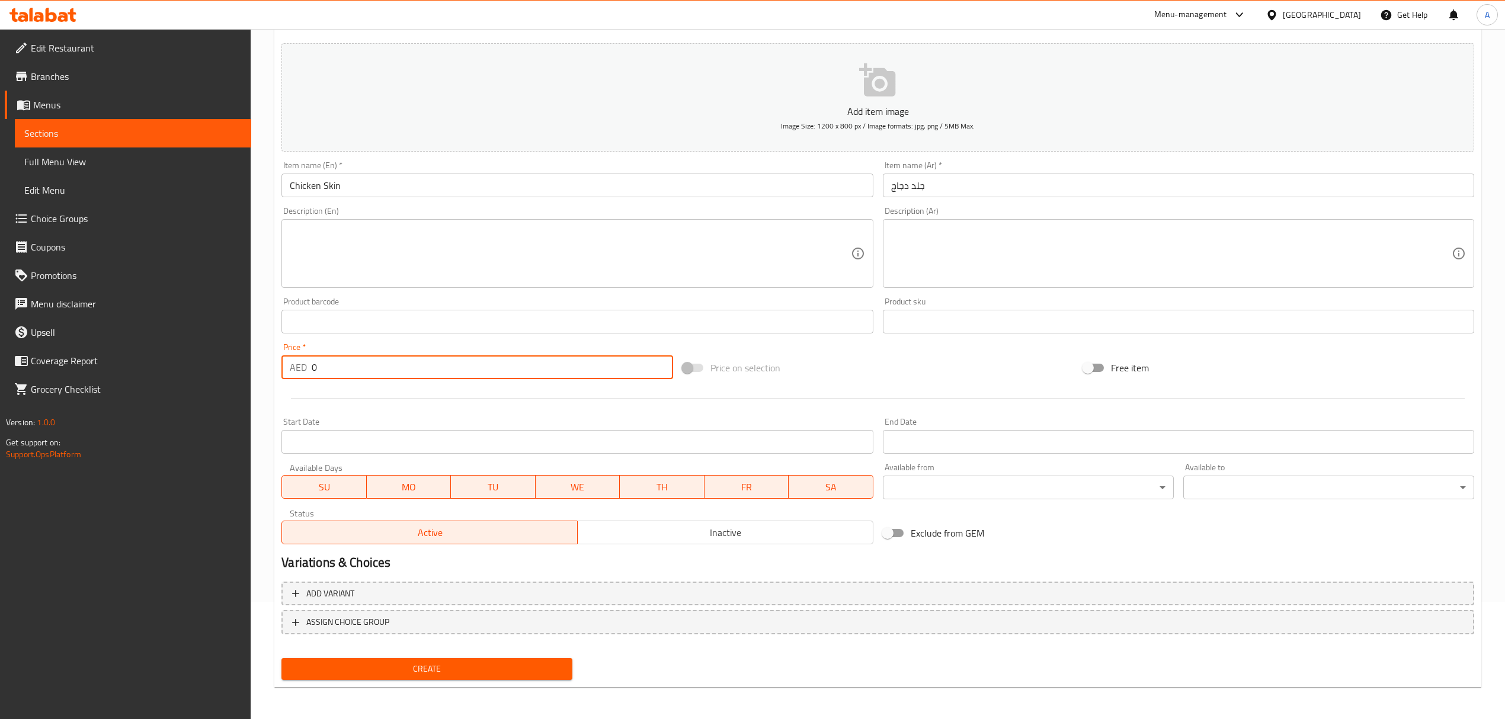
drag, startPoint x: 339, startPoint y: 364, endPoint x: 258, endPoint y: 363, distance: 80.6
click at [258, 363] on div "Home / Restaurants management / Menus / Sections / item / create Side Dishes se…" at bounding box center [878, 316] width 1254 height 808
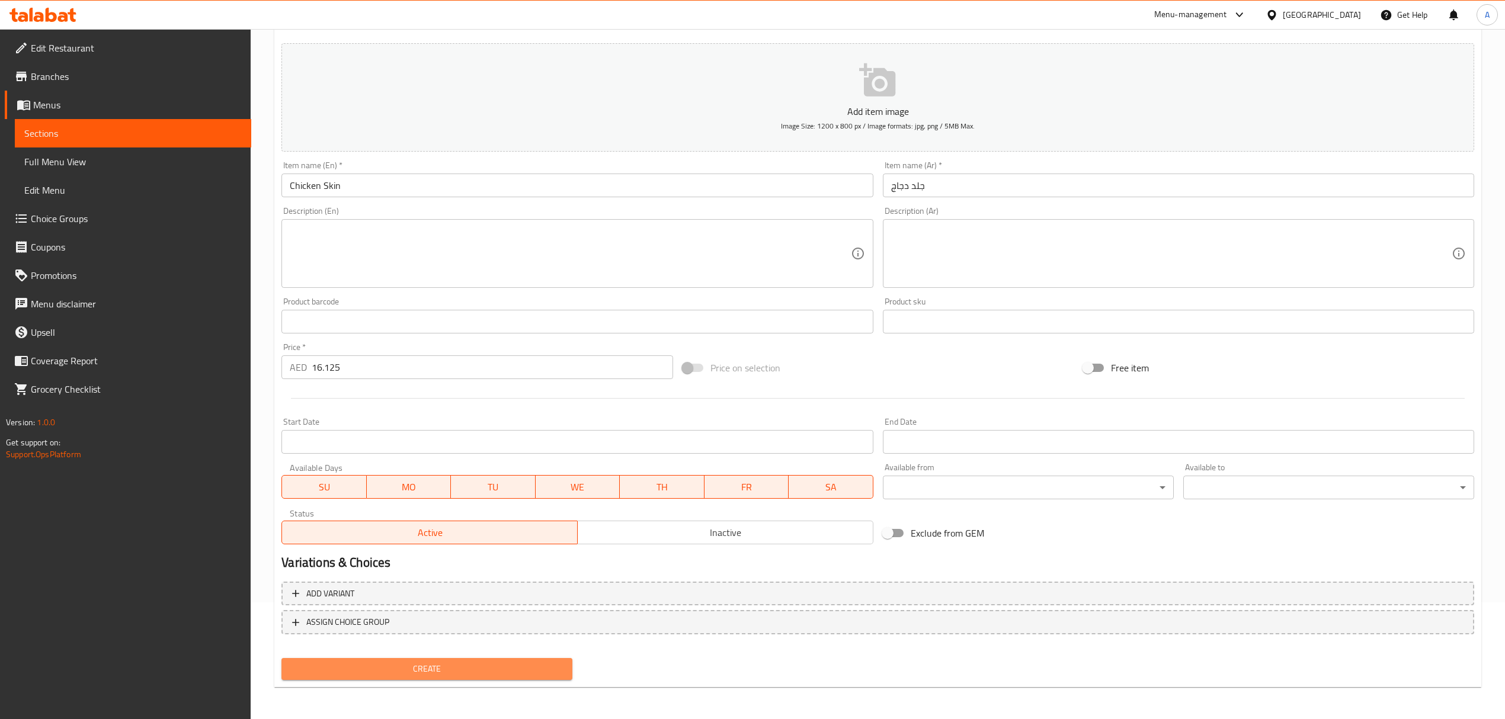
click at [410, 676] on span "Create" at bounding box center [427, 669] width 272 height 15
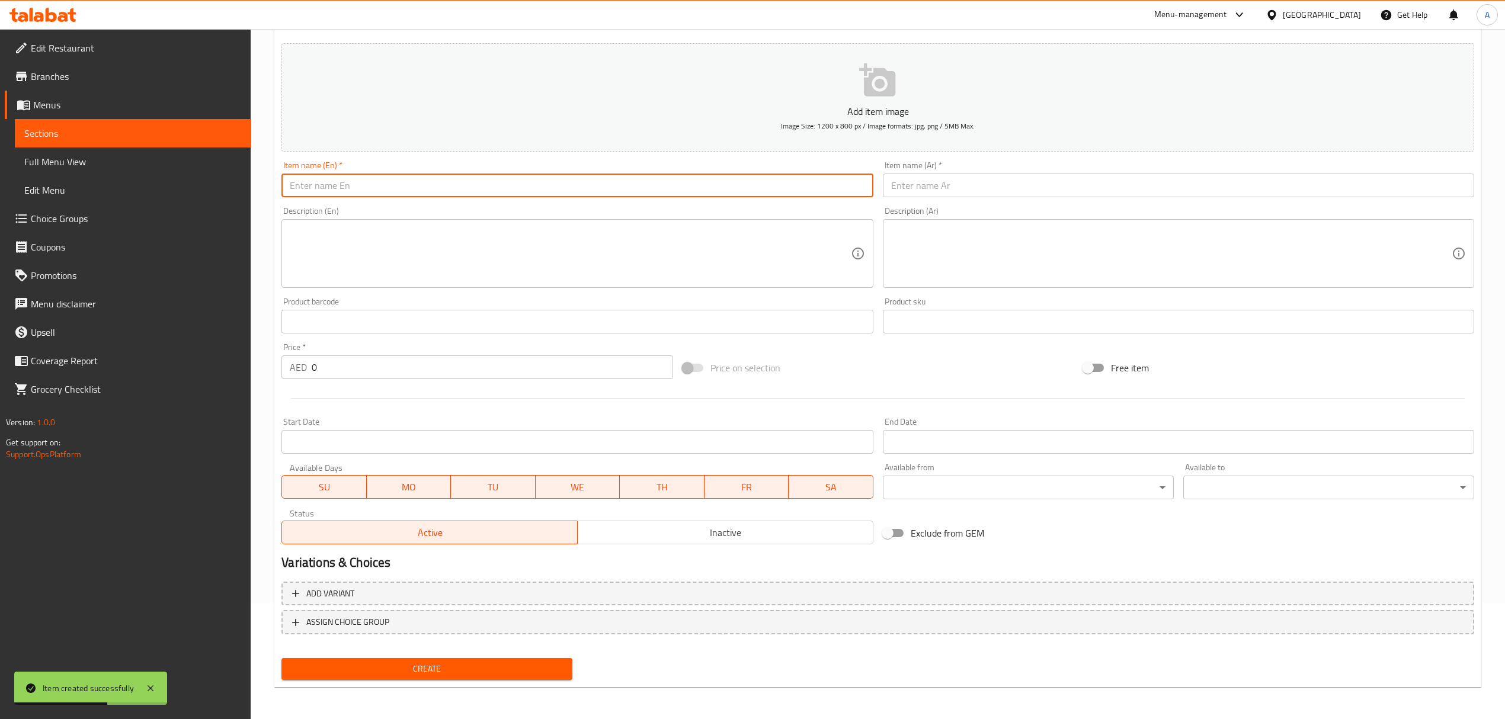
click at [391, 188] on input "text" at bounding box center [576, 186] width 591 height 24
click at [391, 188] on input "Buffalo Wings" at bounding box center [576, 186] width 591 height 24
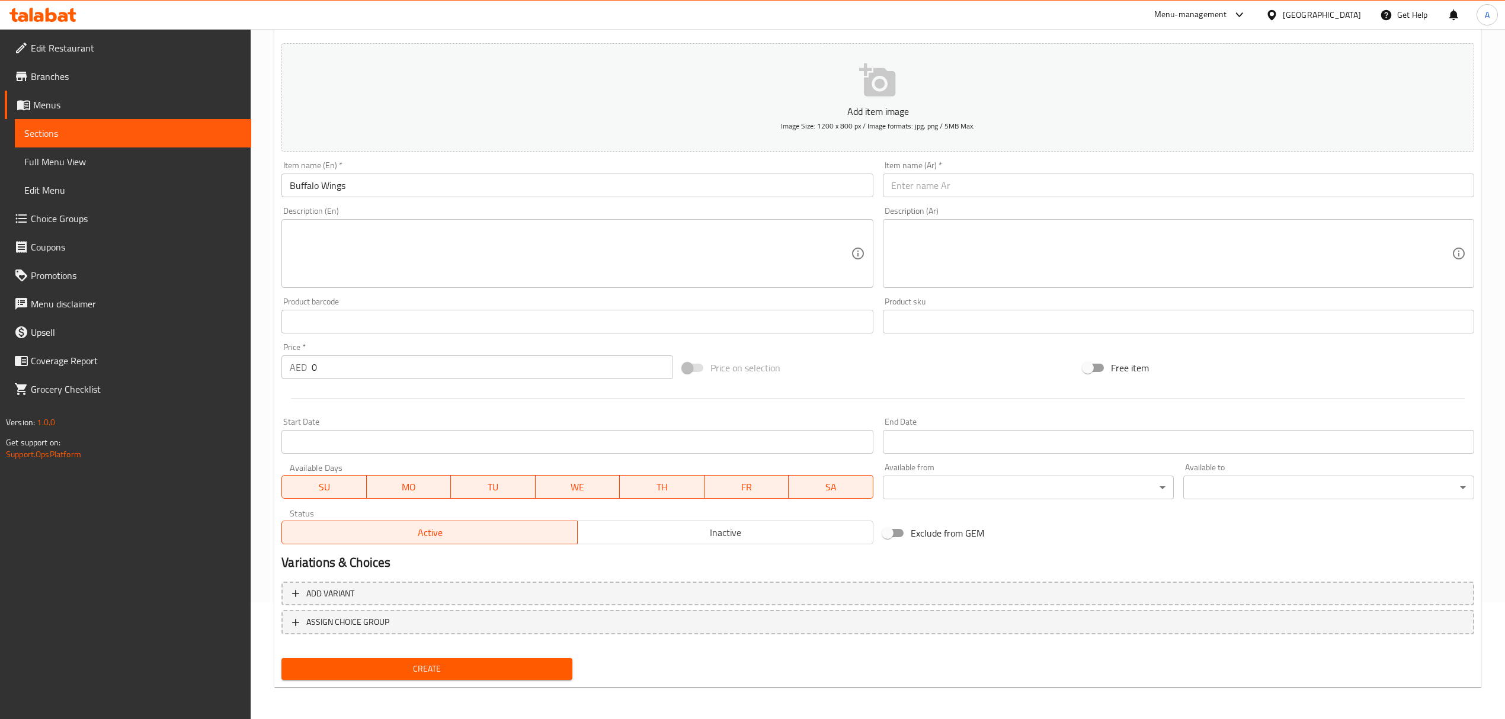
click at [299, 191] on input "Buffalo Wings" at bounding box center [576, 186] width 591 height 24
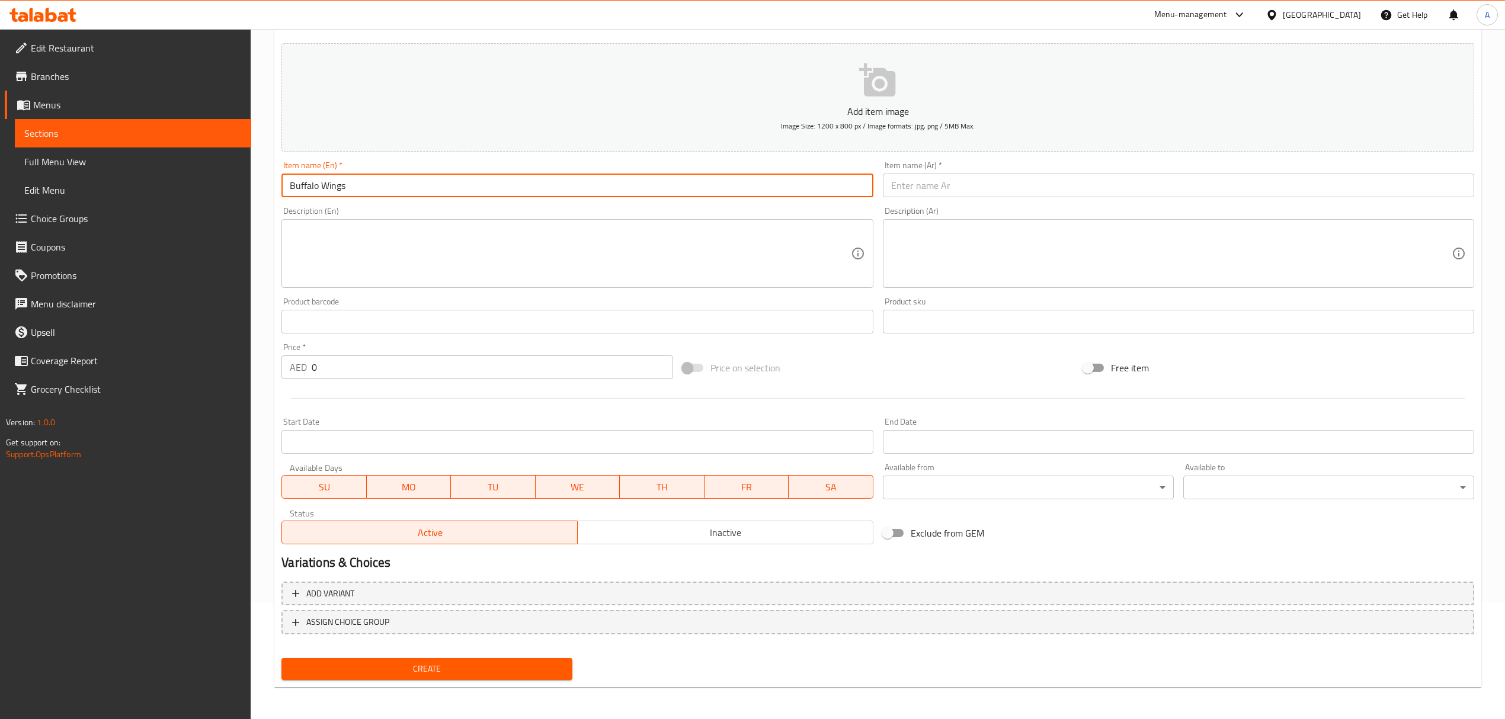
click at [299, 191] on input "Buffalo Wings" at bounding box center [576, 186] width 591 height 24
click at [306, 181] on input "Buffalo Wings" at bounding box center [576, 186] width 591 height 24
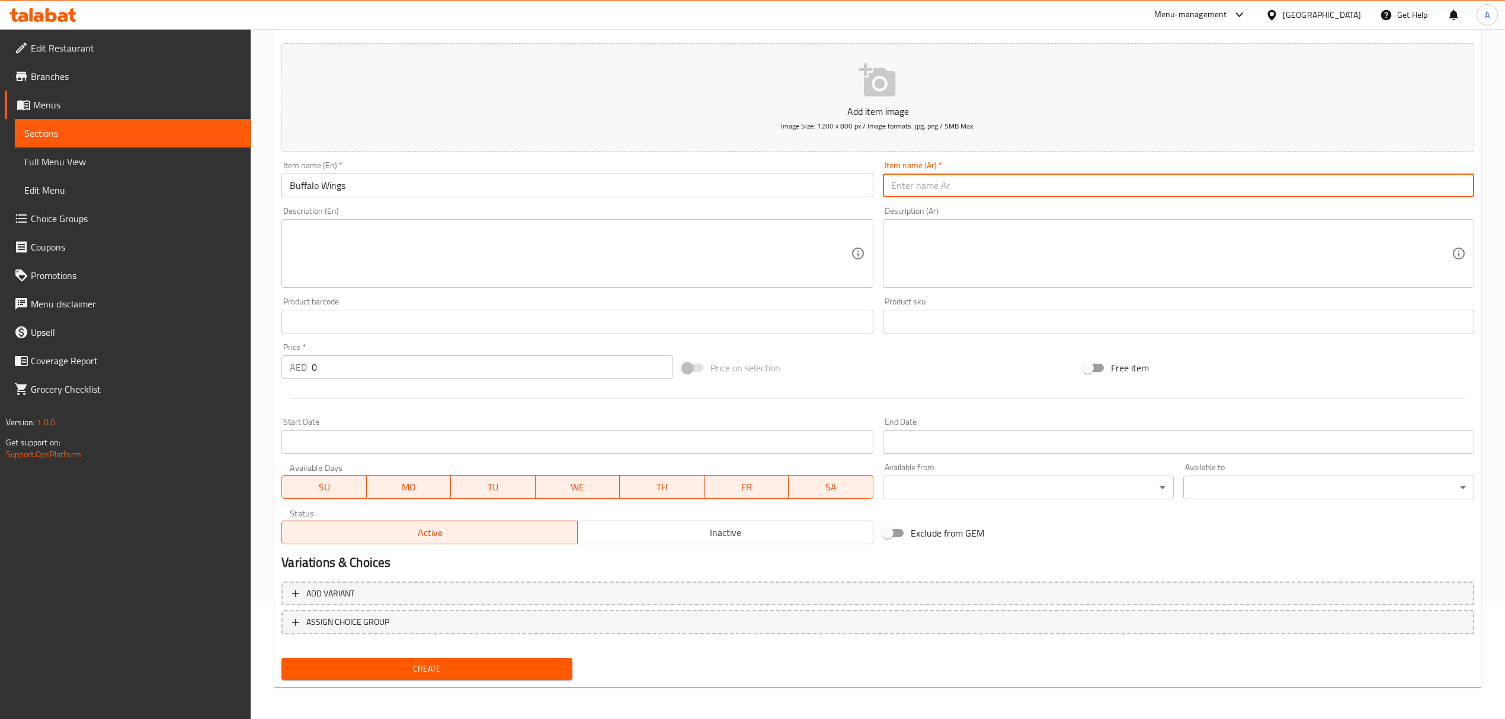
click at [911, 188] on input "text" at bounding box center [1178, 186] width 591 height 24
click at [946, 184] on input "صوص بافلو وينجز" at bounding box center [1178, 186] width 591 height 24
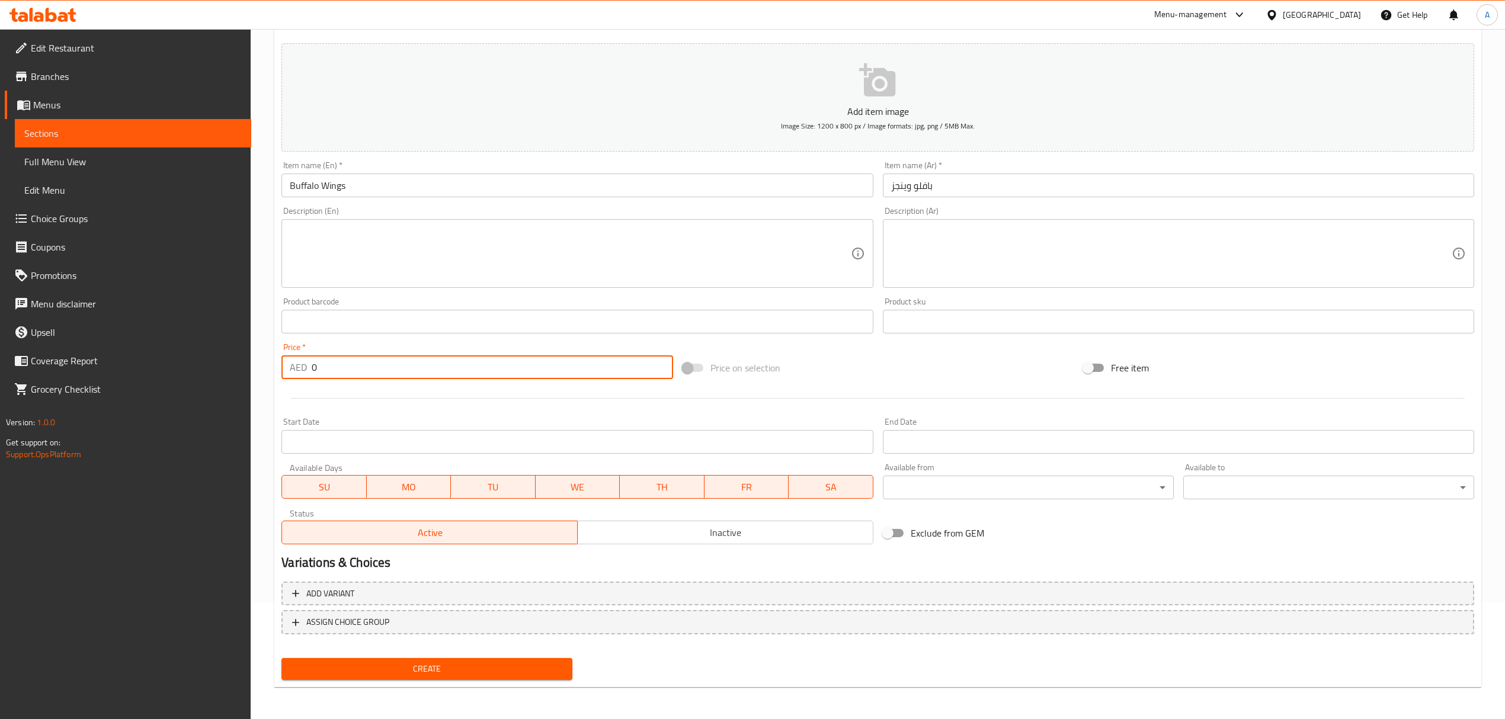
drag, startPoint x: 332, startPoint y: 356, endPoint x: 287, endPoint y: 359, distance: 45.1
click at [287, 359] on div "AED 0 Price *" at bounding box center [476, 368] width 391 height 24
click at [394, 669] on span "Create" at bounding box center [427, 669] width 272 height 15
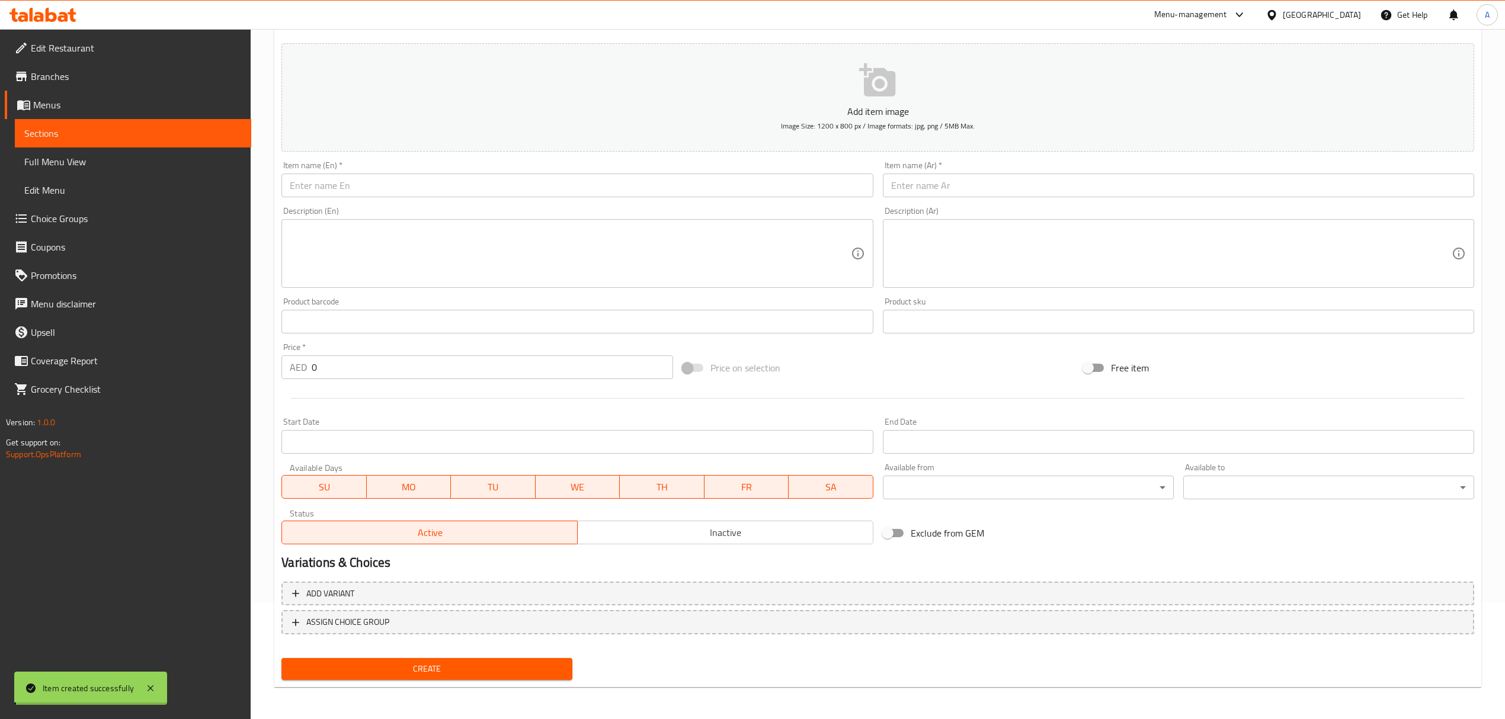
scroll to position [0, 0]
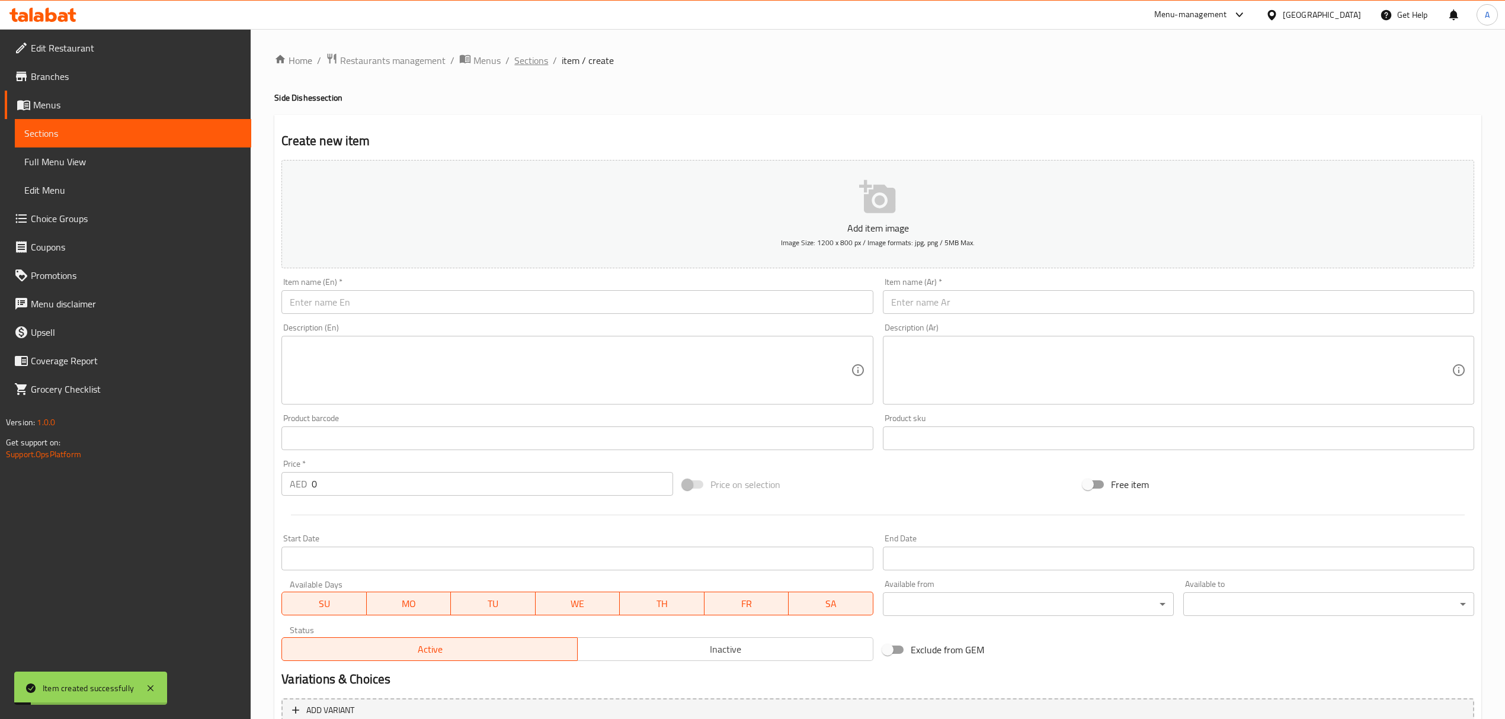
click at [533, 62] on span "Sections" at bounding box center [531, 60] width 34 height 14
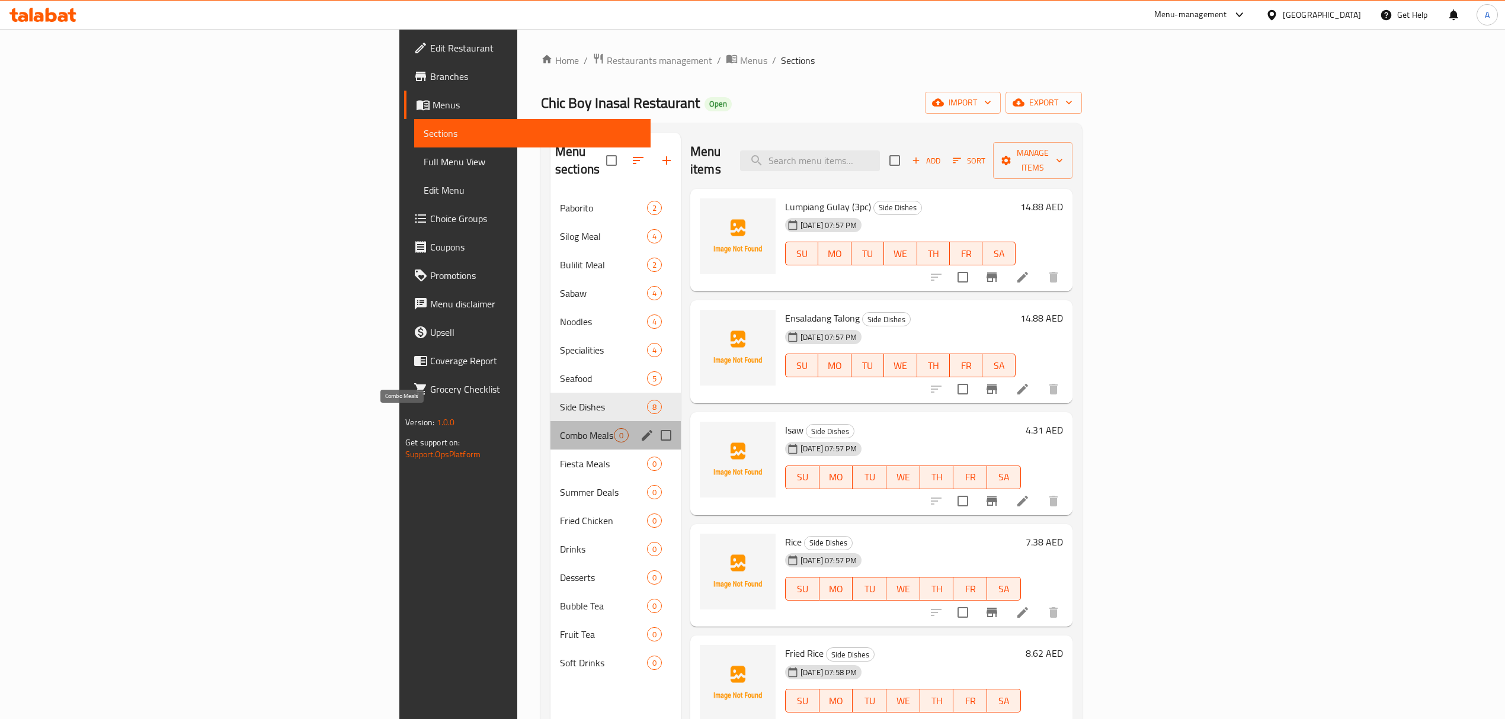
click at [560, 428] on span "Combo Meals" at bounding box center [587, 435] width 54 height 14
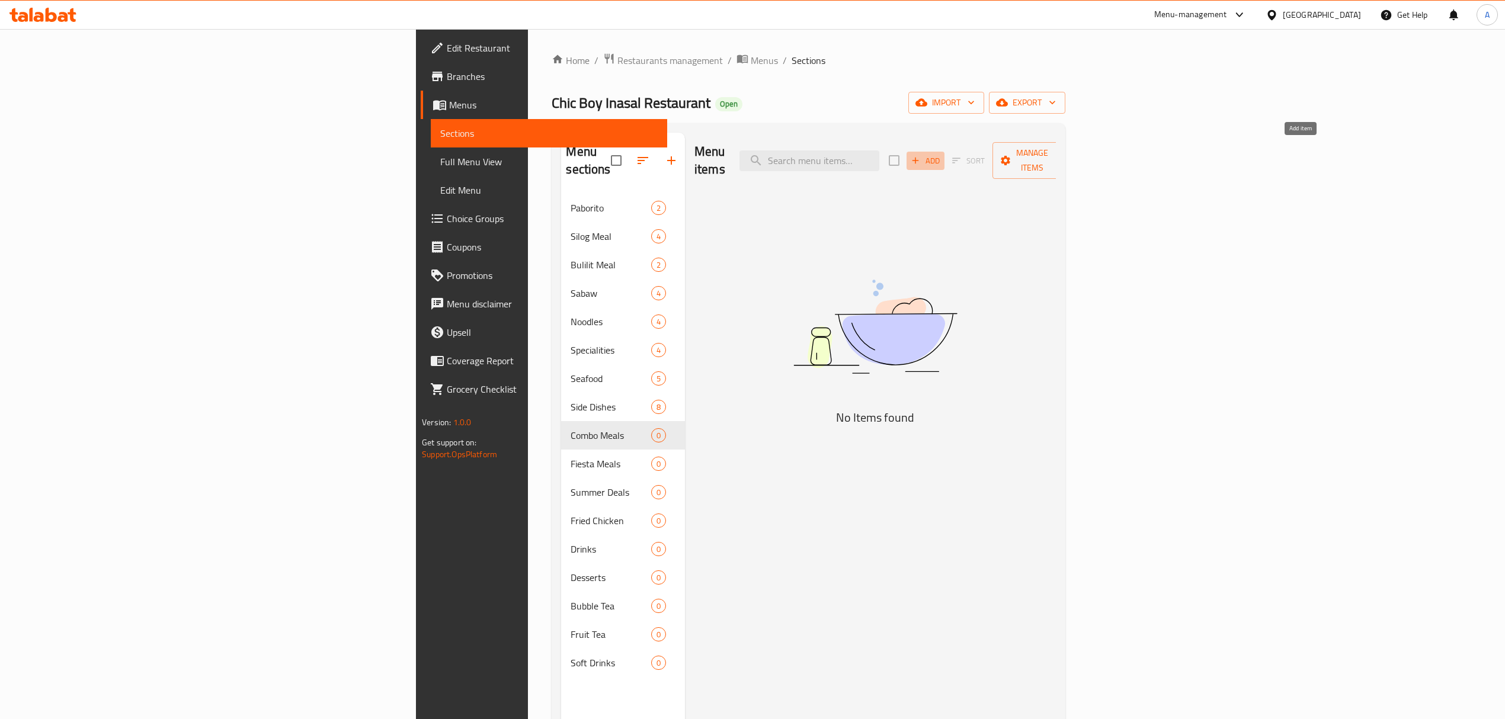
click at [942, 159] on span "Add" at bounding box center [926, 161] width 32 height 14
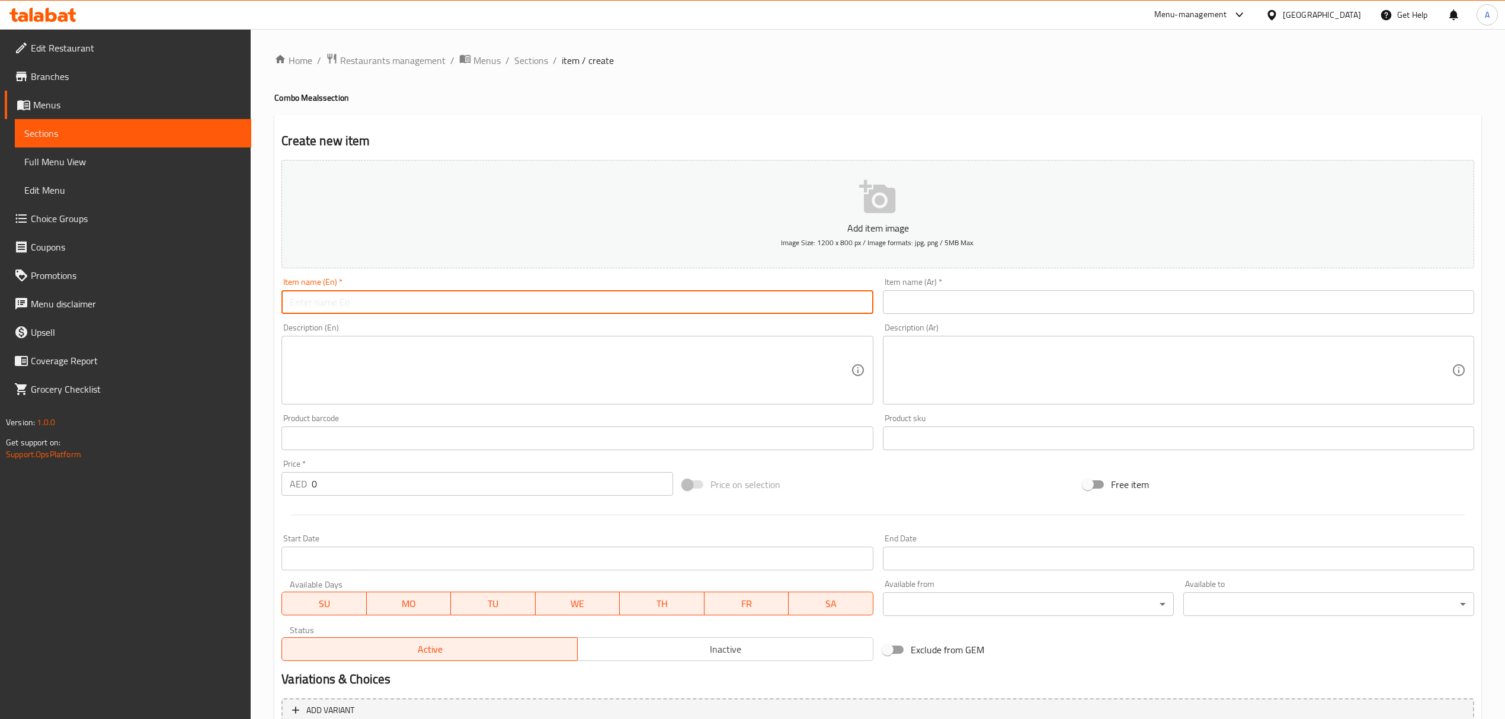
click at [425, 301] on input "text" at bounding box center [576, 302] width 591 height 24
click at [425, 301] on input "Seafood Bucket" at bounding box center [576, 302] width 591 height 24
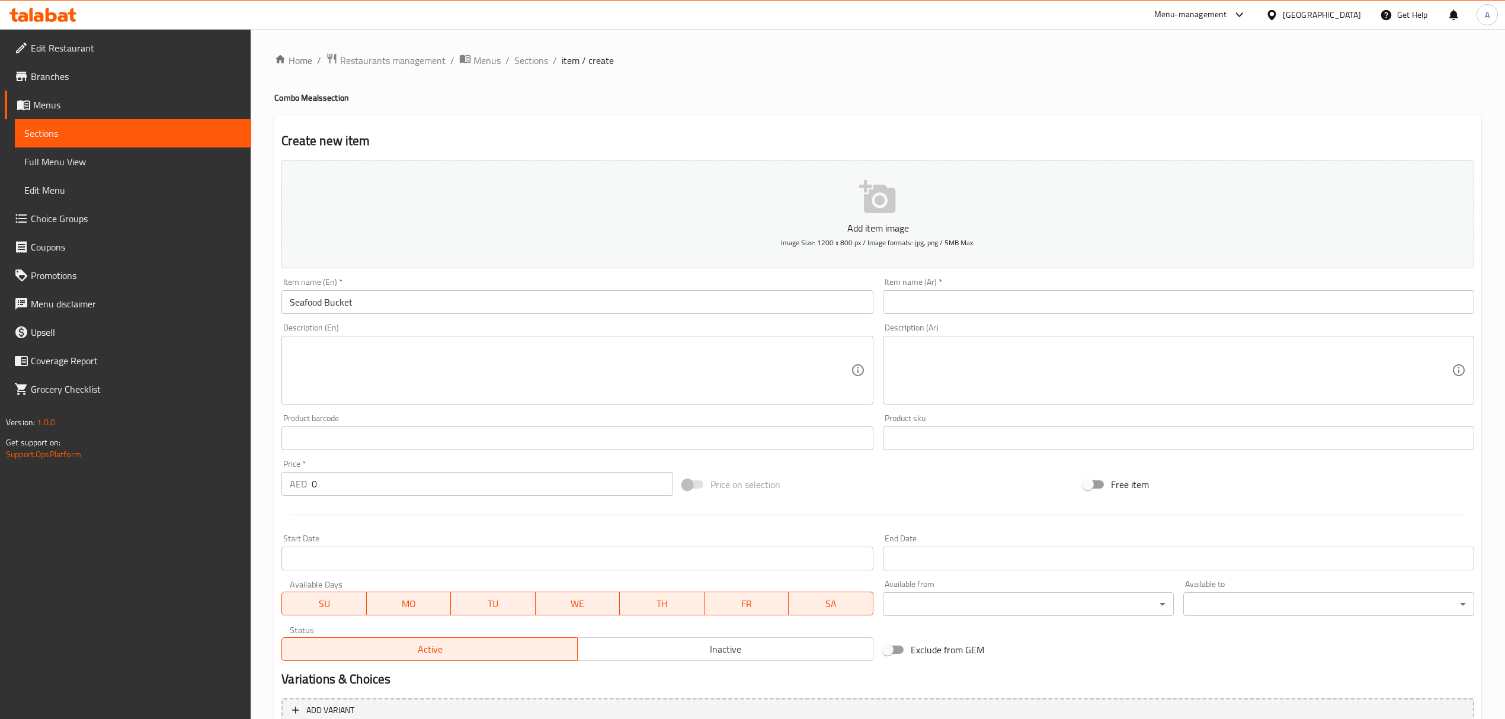
click at [1018, 297] on input "text" at bounding box center [1178, 302] width 591 height 24
drag, startPoint x: 338, startPoint y: 491, endPoint x: 209, endPoint y: 475, distance: 130.2
click at [209, 475] on div "Edit Restaurant Branches Menus Sections Full Menu View Edit Menu Choice Groups …" at bounding box center [752, 433] width 1505 height 808
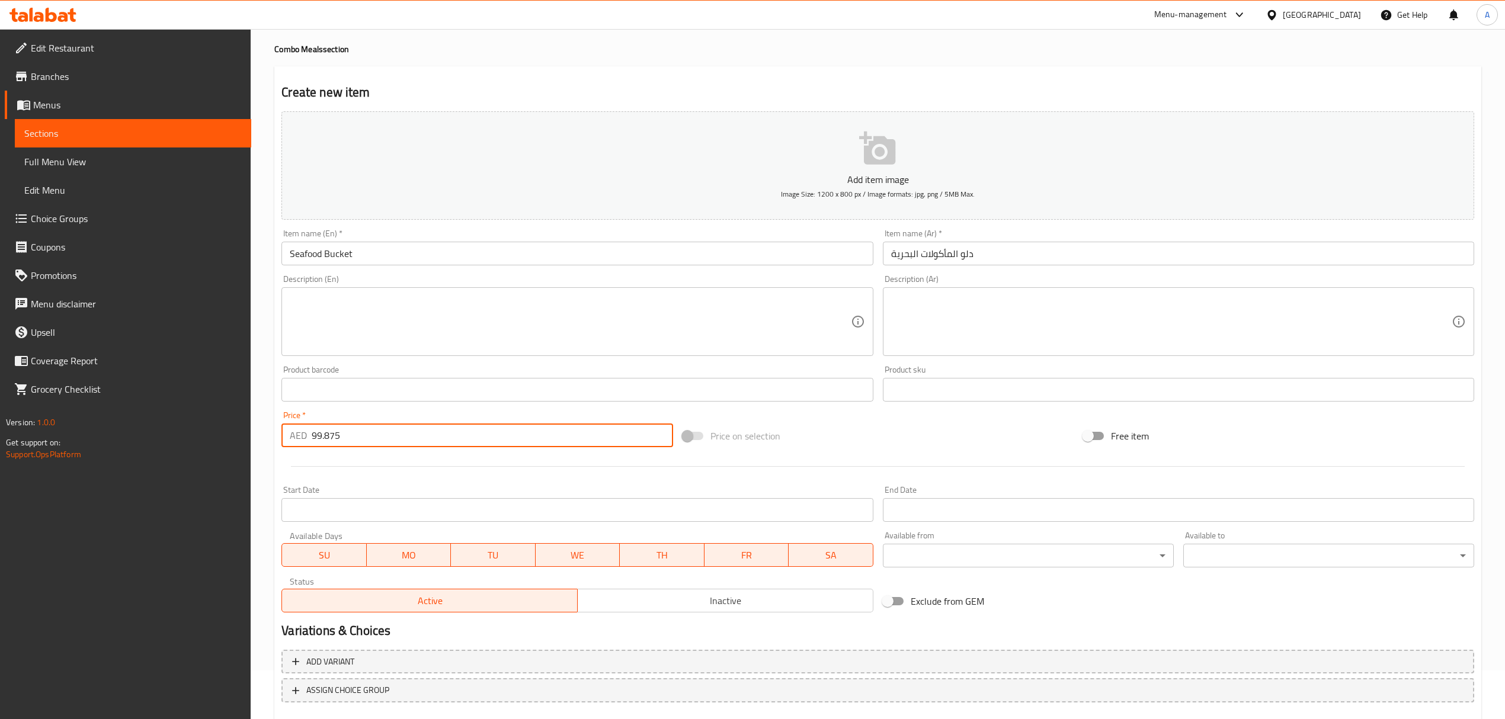
scroll to position [117, 0]
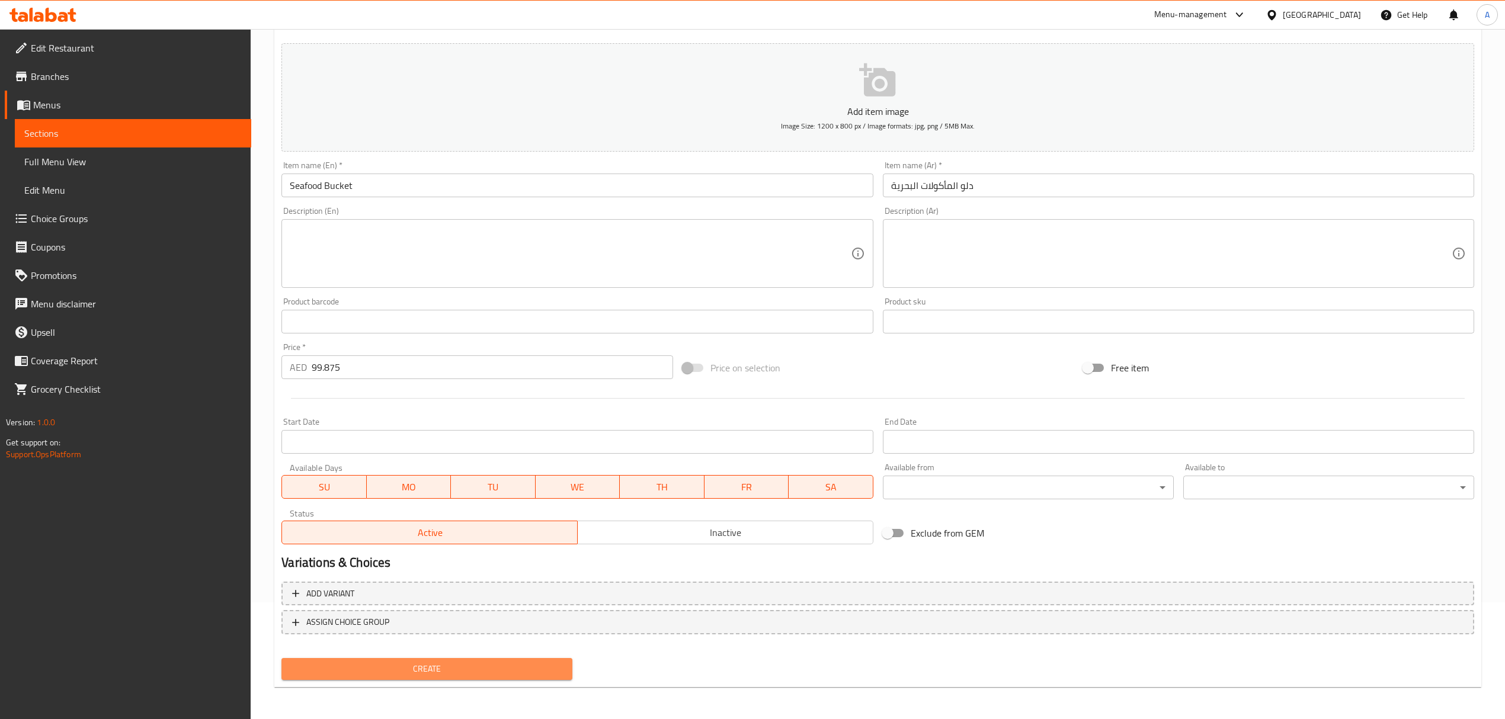
click at [571, 662] on button "Create" at bounding box center [426, 669] width 291 height 22
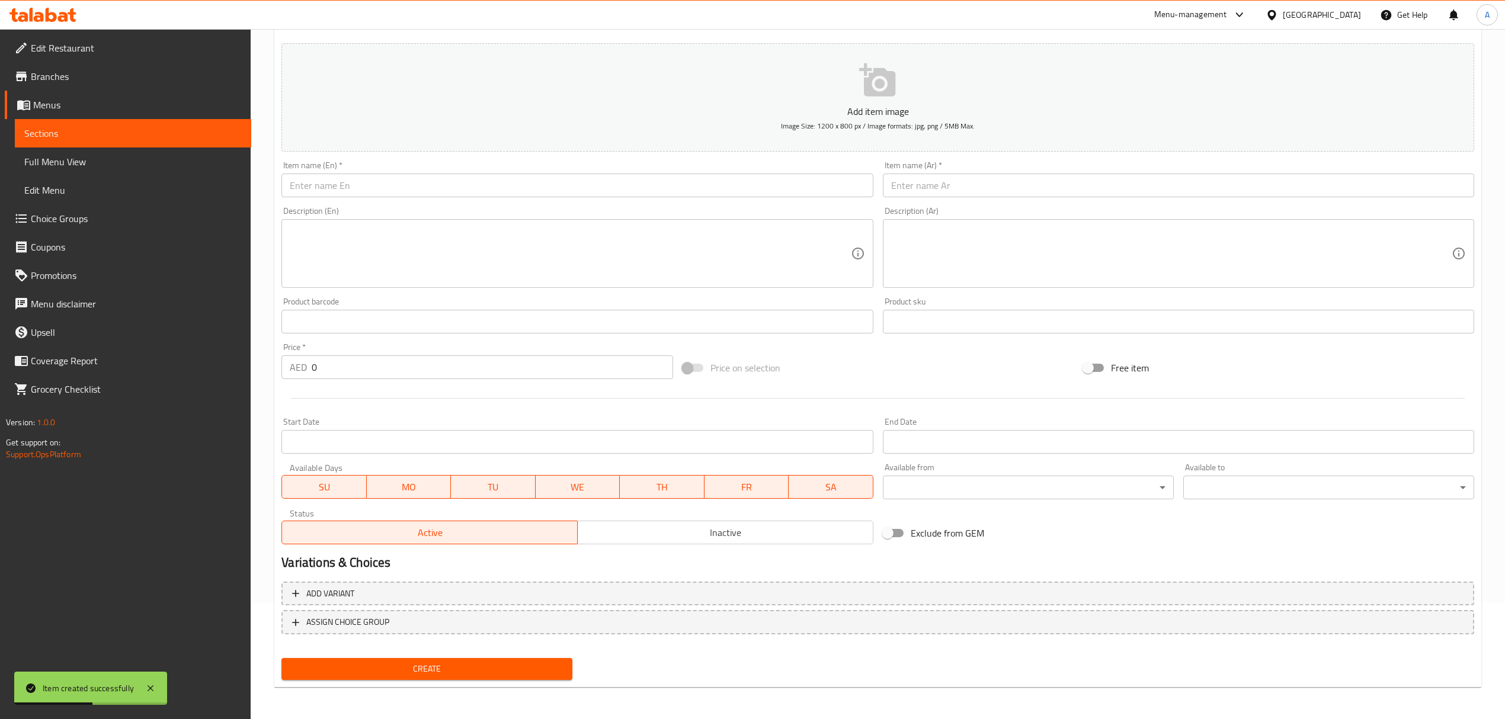
click at [491, 194] on input "text" at bounding box center [576, 186] width 591 height 24
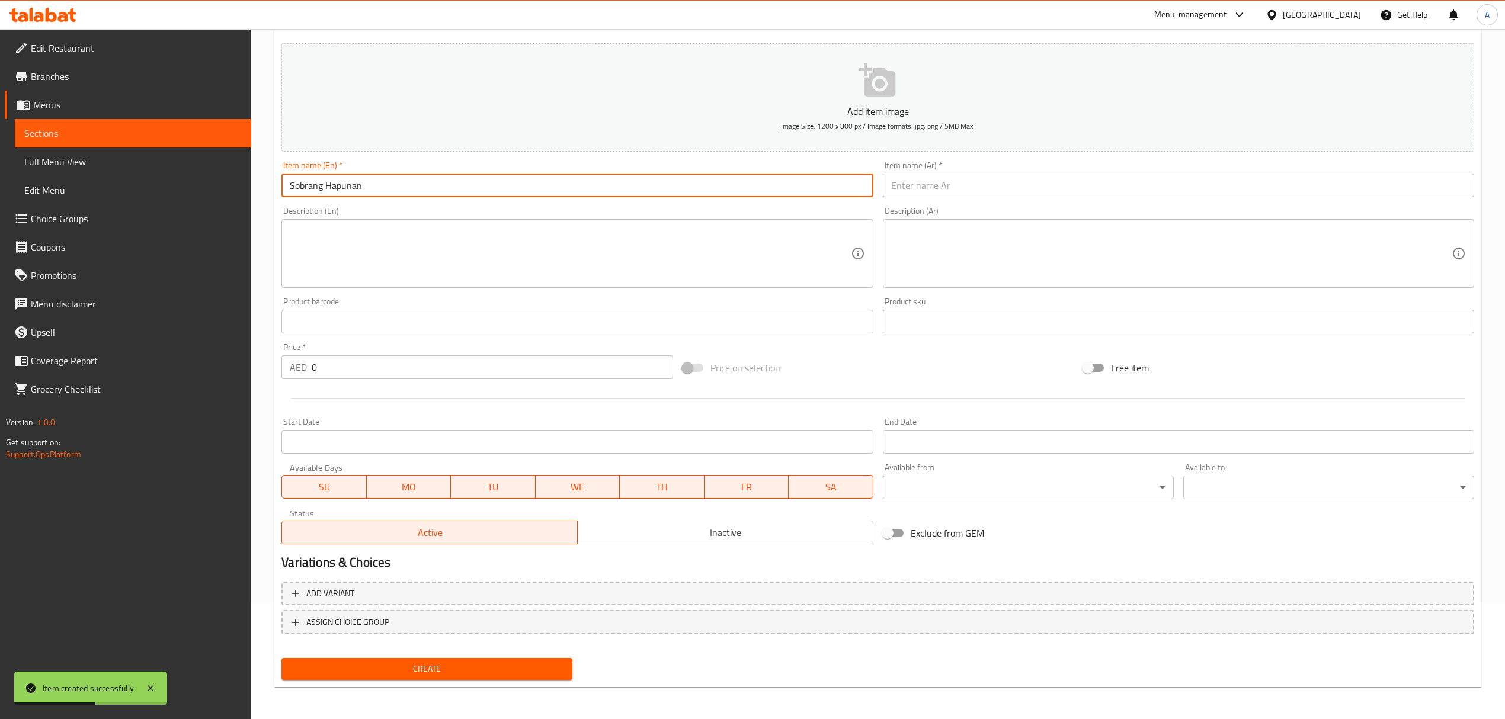
click at [491, 194] on input "Sobrang Hapunan" at bounding box center [576, 186] width 591 height 24
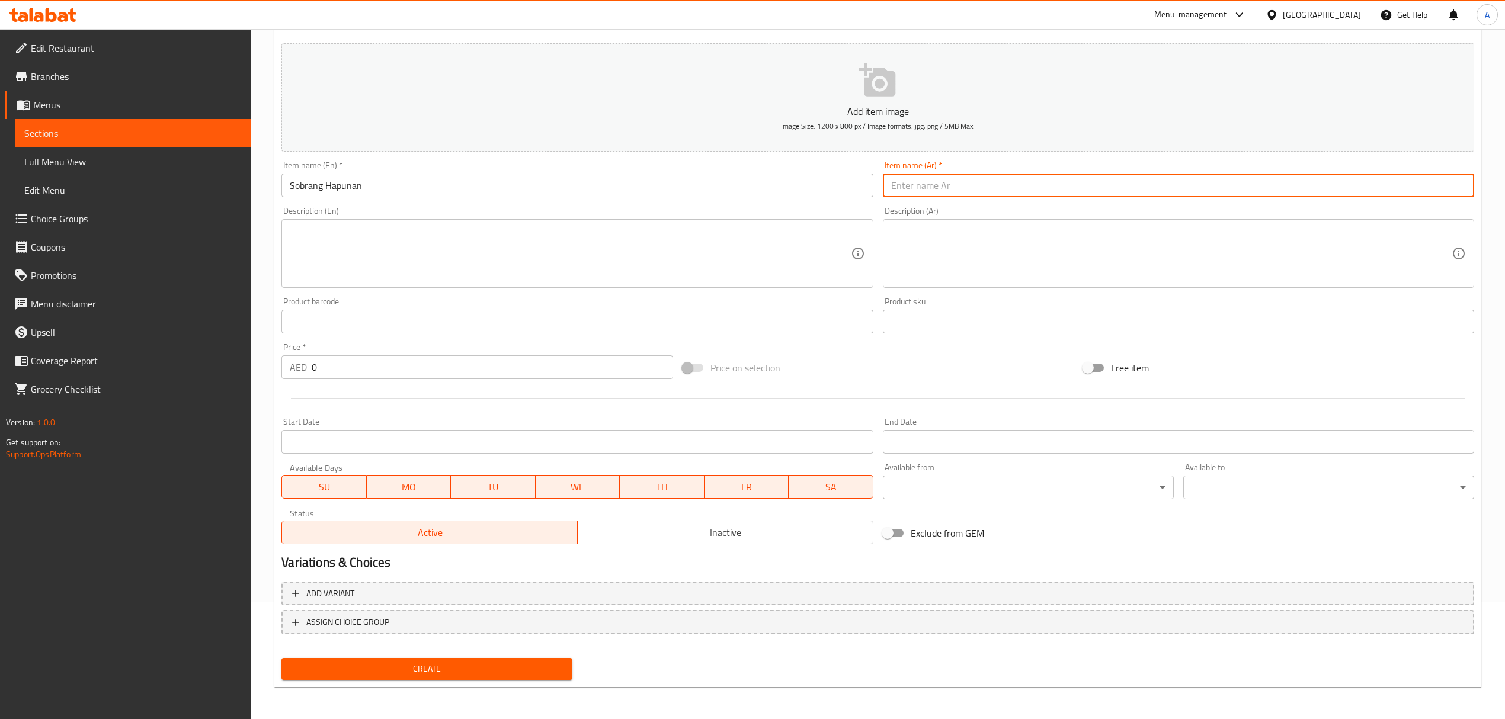
click at [953, 191] on input "text" at bounding box center [1178, 186] width 591 height 24
click at [342, 178] on input "Sobrang Hapunan" at bounding box center [576, 186] width 591 height 24
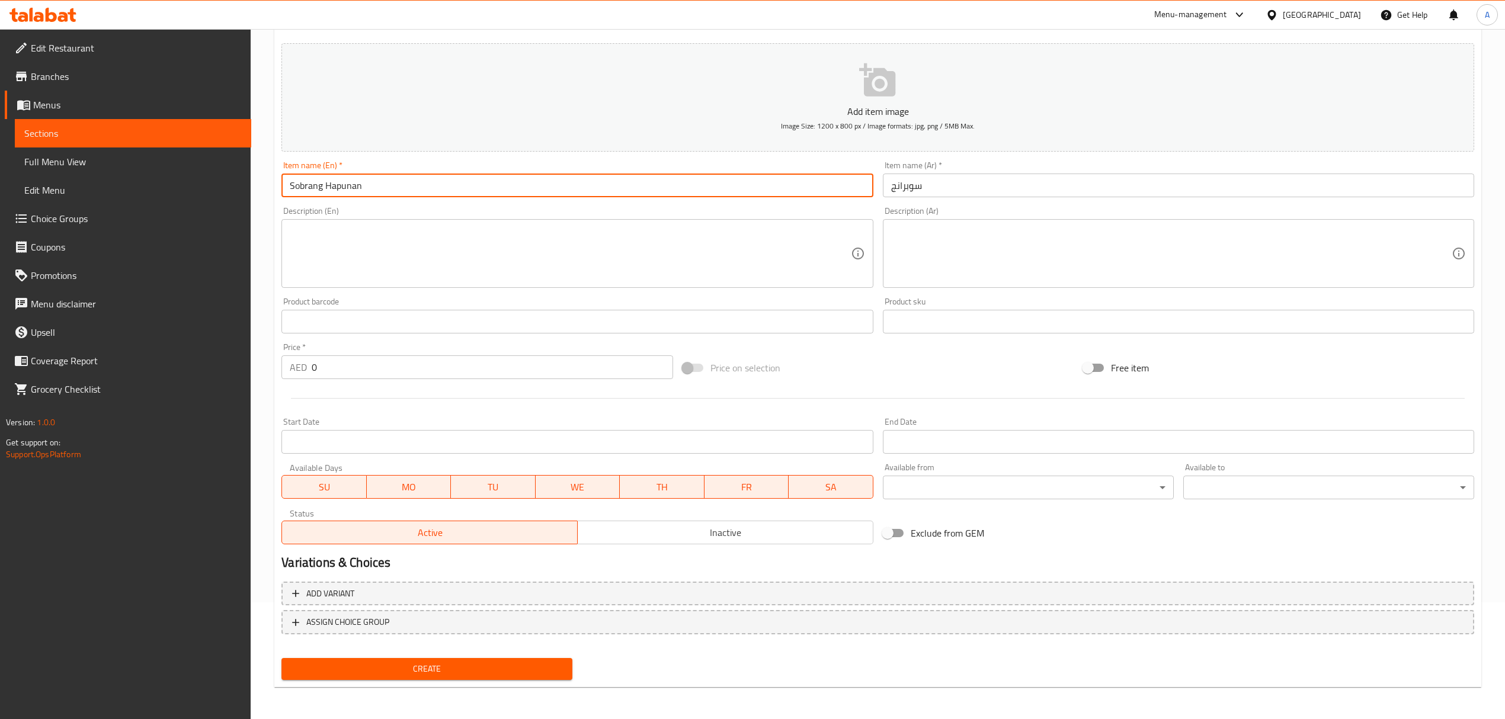
click at [342, 178] on input "Sobrang Hapunan" at bounding box center [576, 186] width 591 height 24
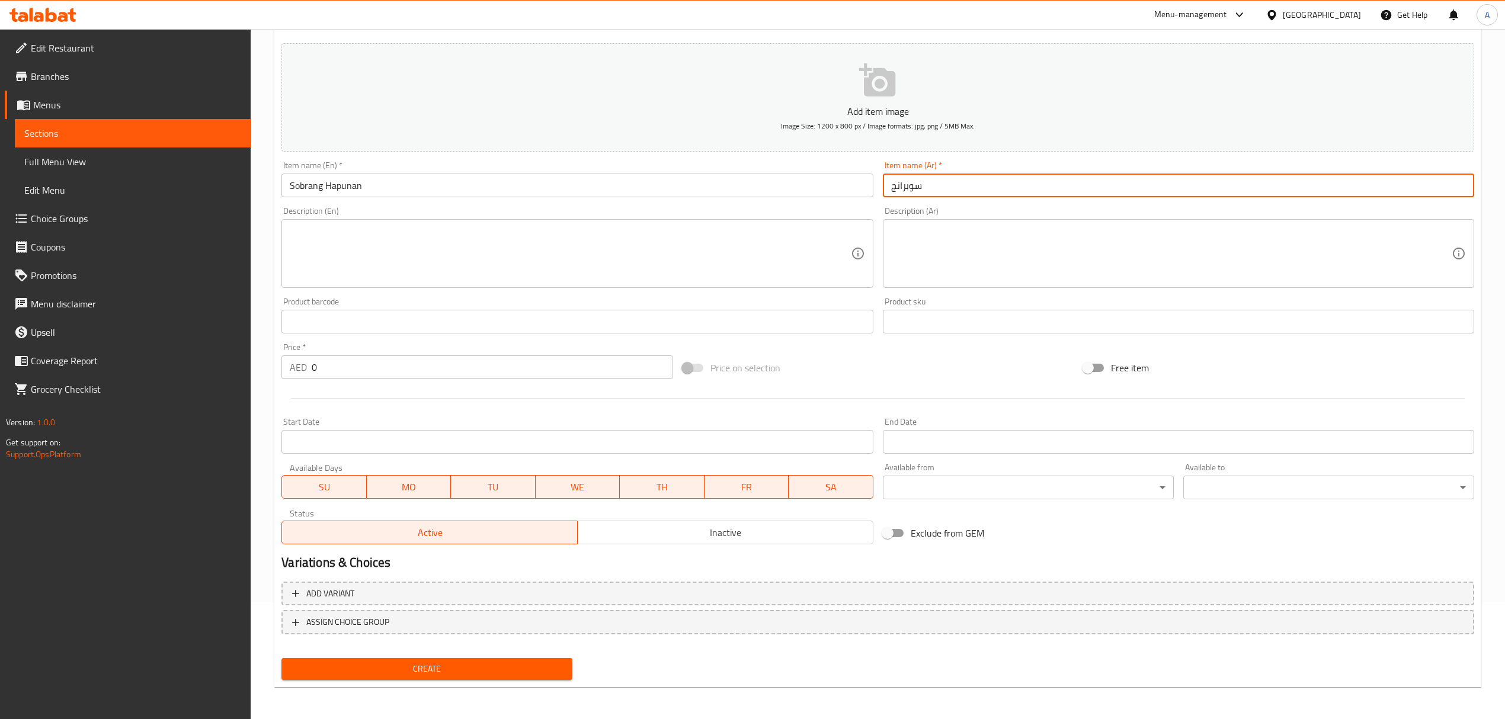
click at [1016, 186] on input "سوبرانج" at bounding box center [1178, 186] width 591 height 24
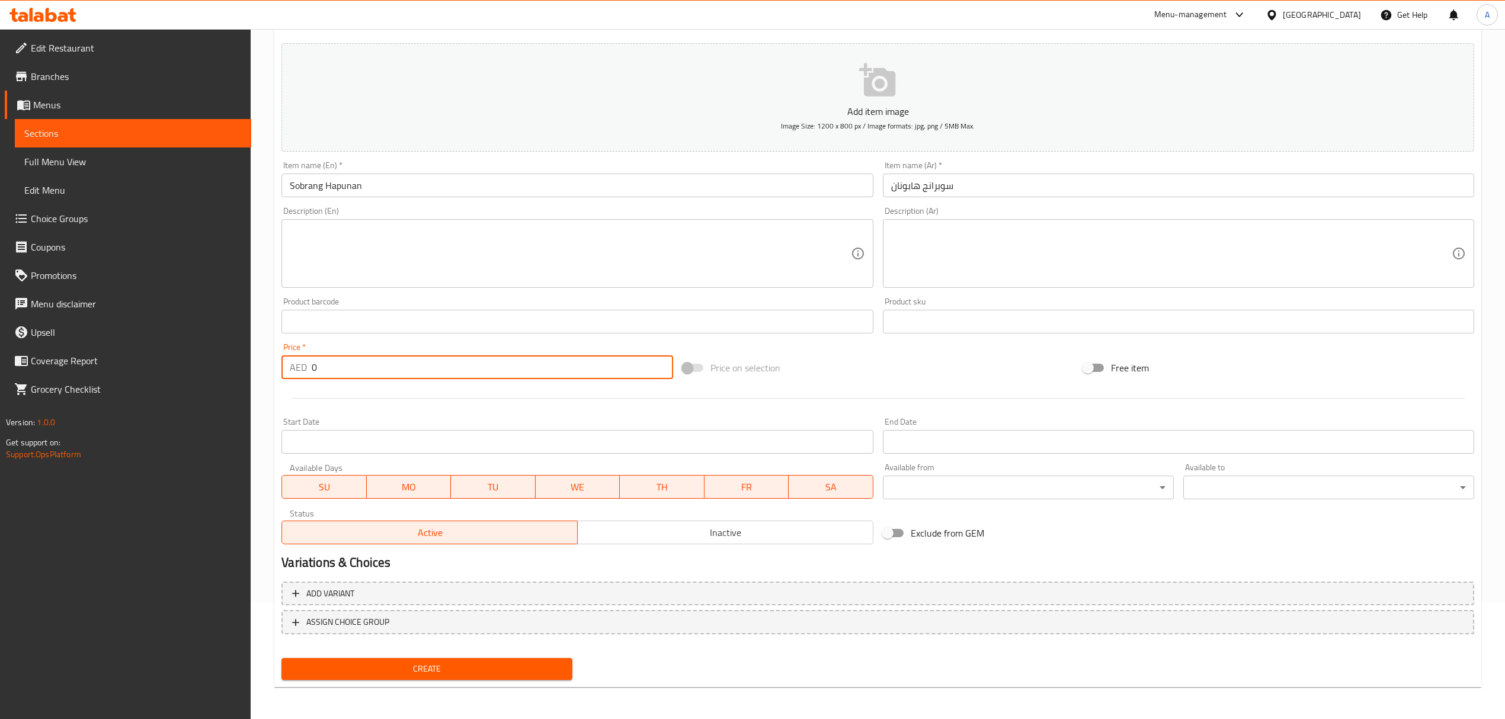
drag, startPoint x: 323, startPoint y: 359, endPoint x: 236, endPoint y: 367, distance: 87.6
click at [236, 367] on div "Edit Restaurant Branches Menus Sections Full Menu View Edit Menu Choice Groups …" at bounding box center [752, 316] width 1505 height 808
click at [505, 660] on button "Create" at bounding box center [426, 669] width 291 height 22
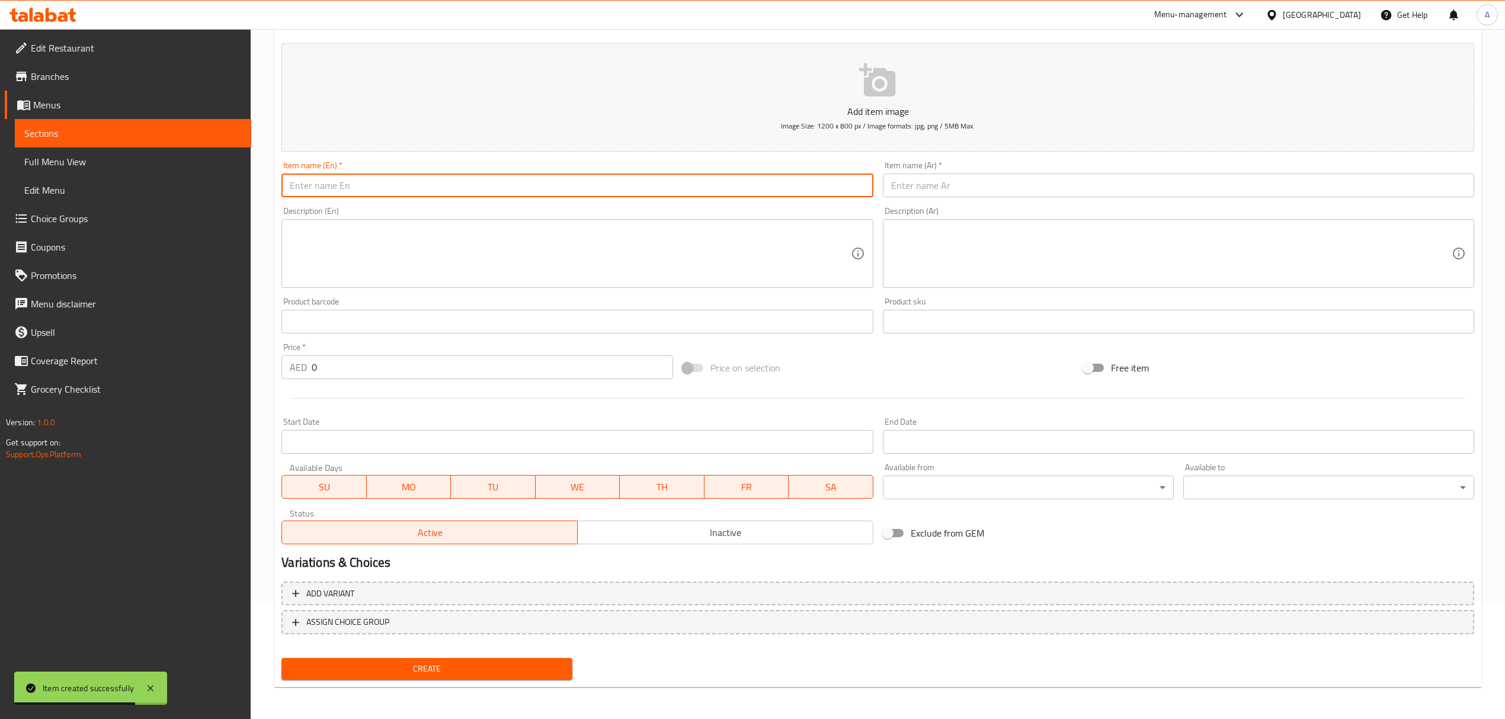
click at [468, 191] on input "text" at bounding box center [576, 186] width 591 height 24
click at [468, 190] on input "Boodle Fighting" at bounding box center [576, 186] width 591 height 24
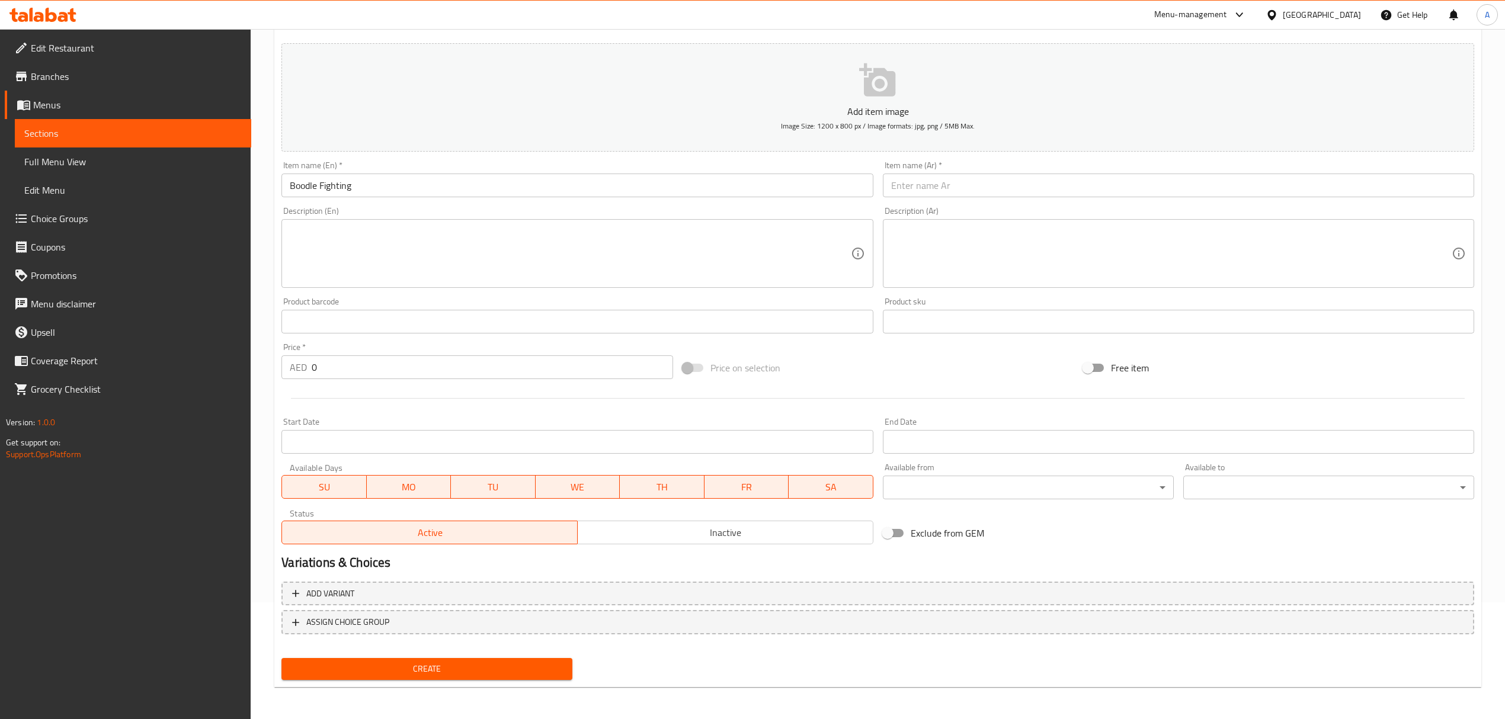
click at [943, 199] on div "Item name (Ar)   * Item name (Ar) *" at bounding box center [1178, 179] width 601 height 46
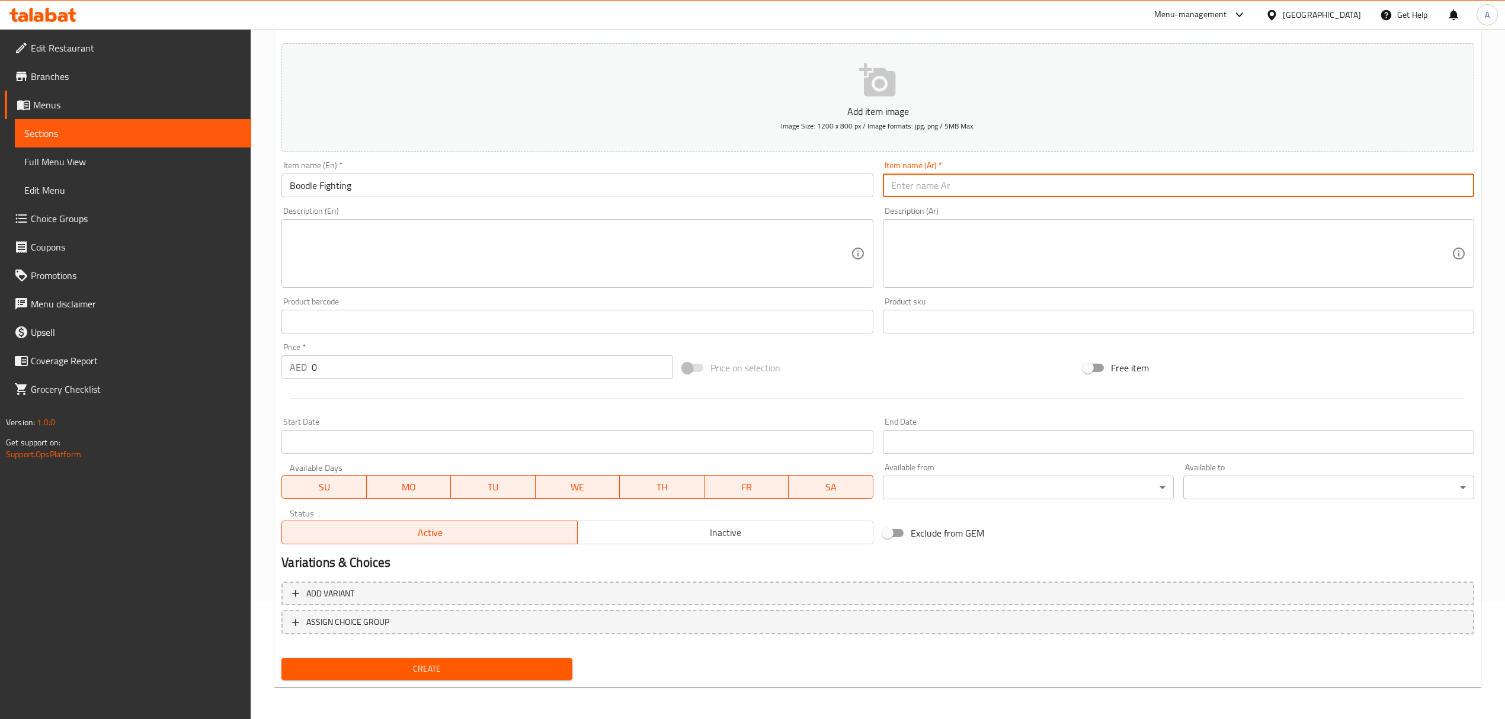
click at [948, 190] on input "text" at bounding box center [1178, 186] width 591 height 24
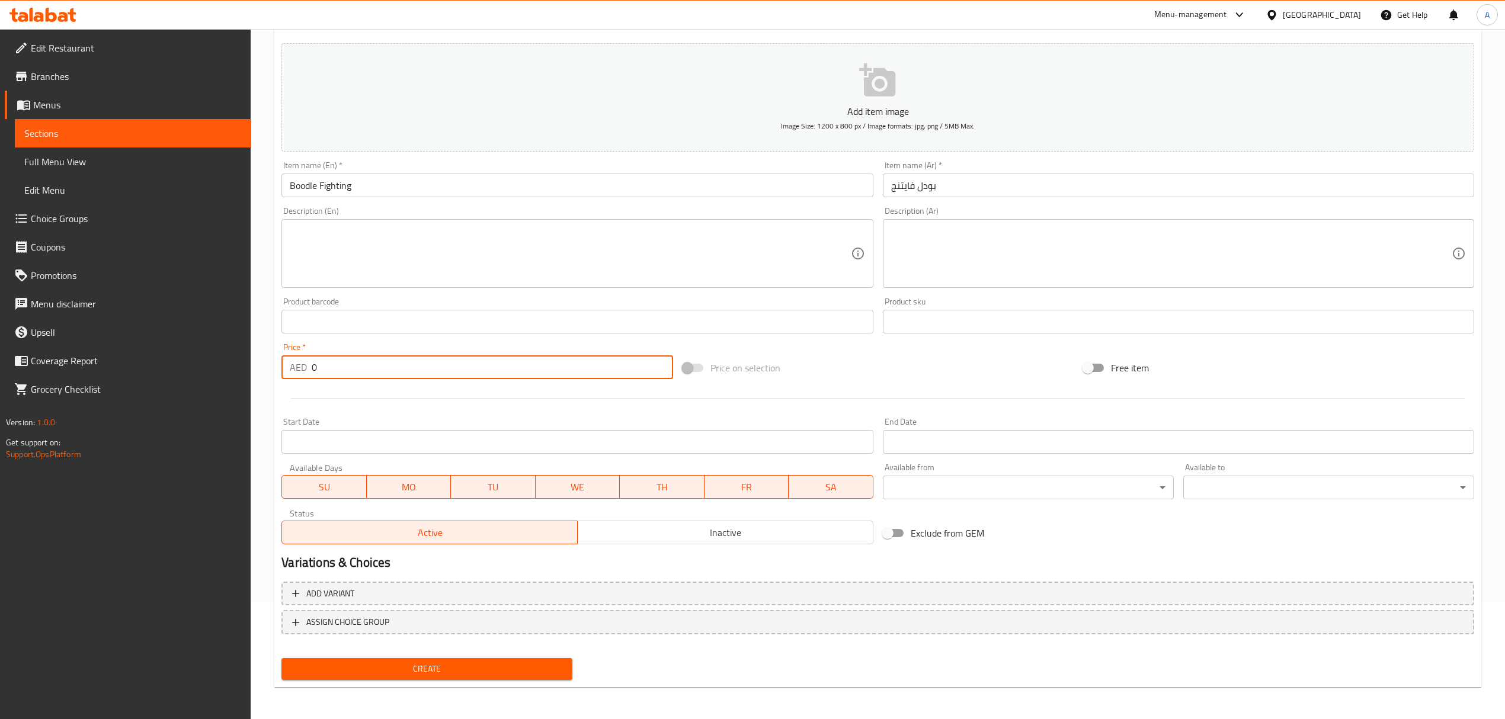
drag, startPoint x: 354, startPoint y: 373, endPoint x: 283, endPoint y: 368, distance: 70.7
click at [283, 368] on div "AED 0 Price *" at bounding box center [476, 368] width 391 height 24
click at [520, 662] on span "Create" at bounding box center [427, 669] width 272 height 15
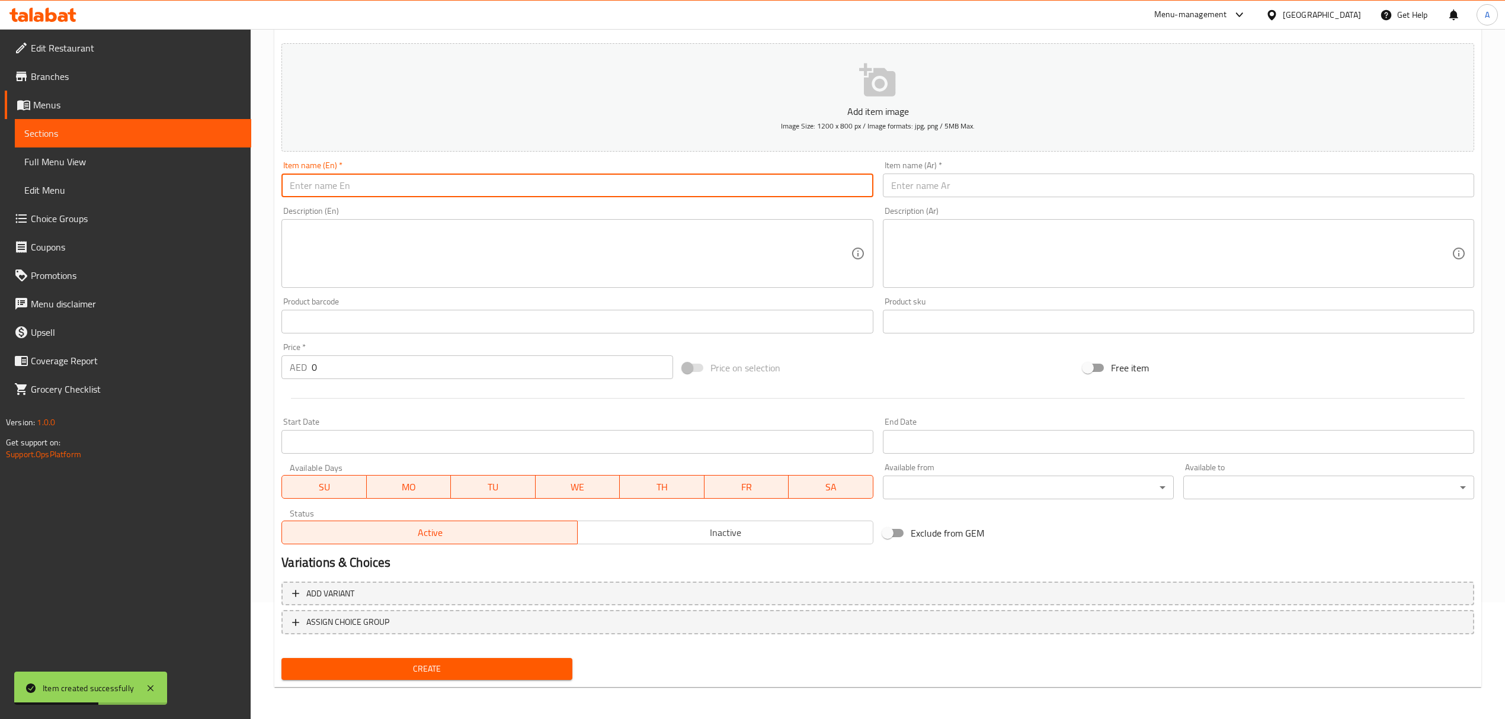
click at [377, 183] on input "text" at bounding box center [576, 186] width 591 height 24
click at [377, 183] on input "Spaghetti & Buffalo Pak Pak" at bounding box center [576, 186] width 591 height 24
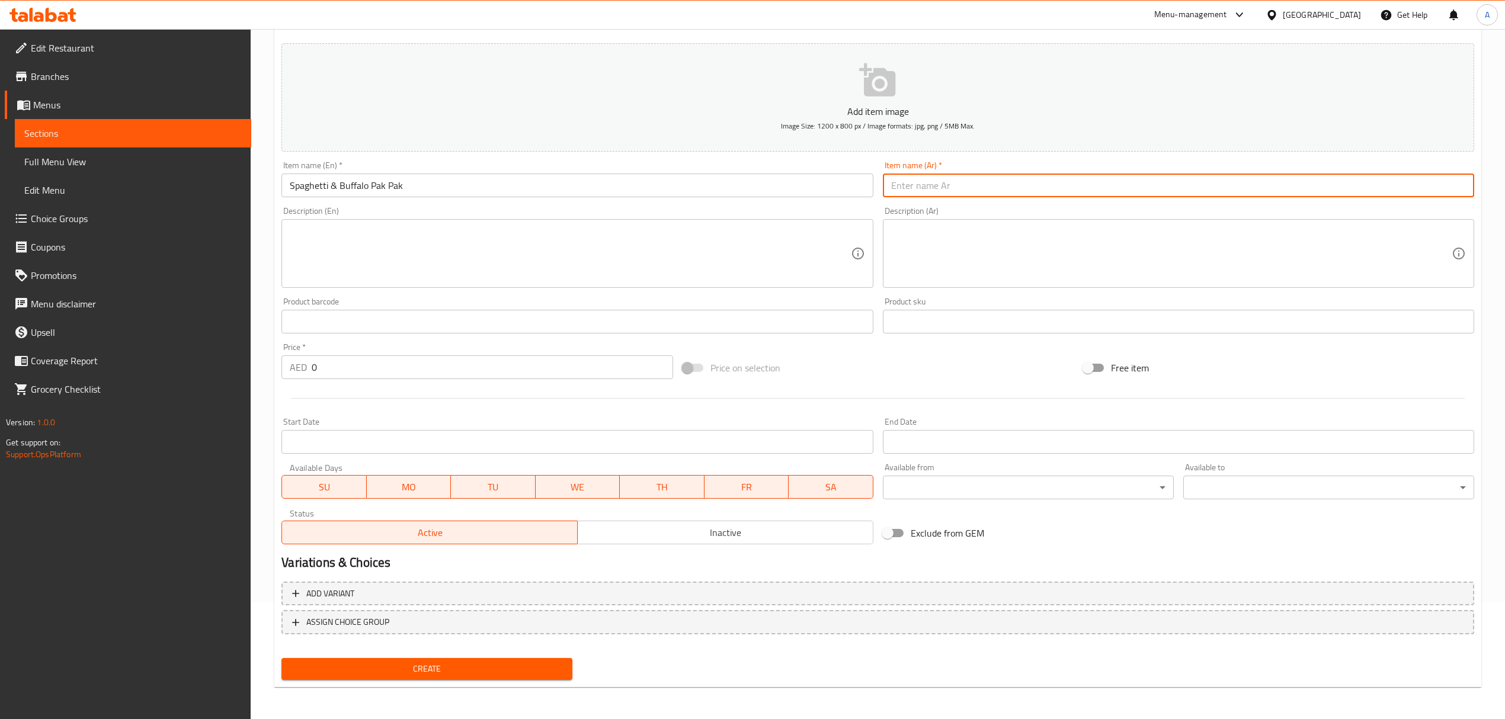
click at [997, 188] on input "text" at bounding box center [1178, 186] width 591 height 24
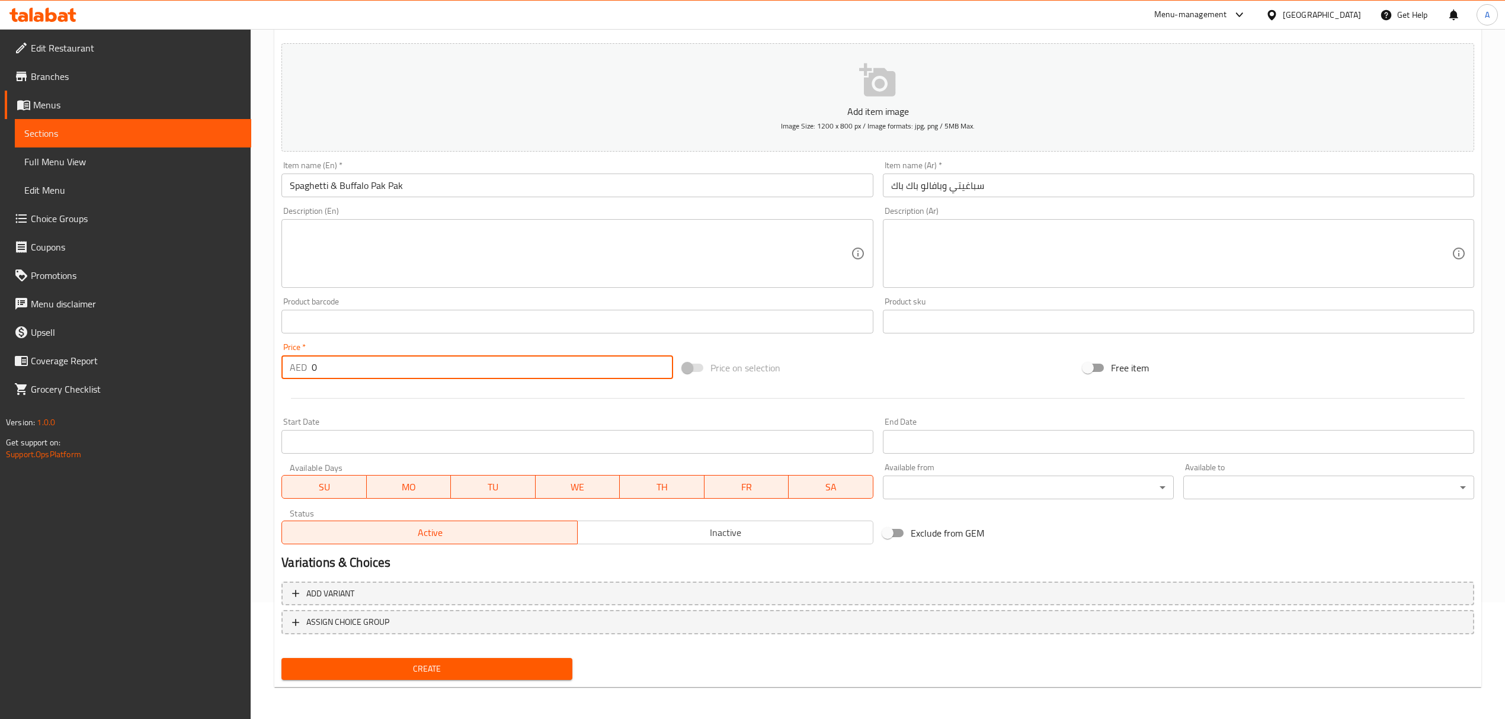
drag, startPoint x: 309, startPoint y: 373, endPoint x: 185, endPoint y: 361, distance: 124.4
click at [185, 361] on div "Edit Restaurant Branches Menus Sections Full Menu View Edit Menu Choice Groups …" at bounding box center [752, 316] width 1505 height 808
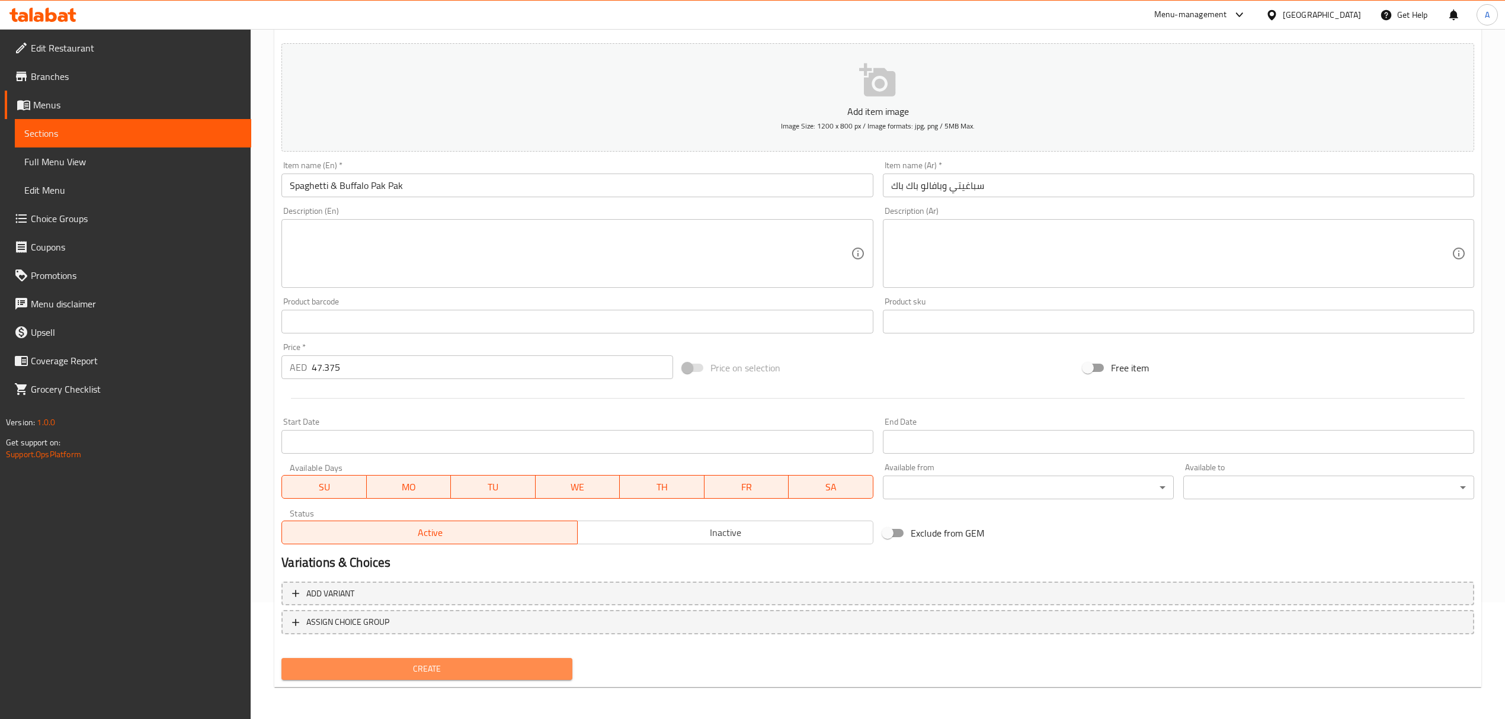
click at [424, 664] on span "Create" at bounding box center [427, 669] width 272 height 15
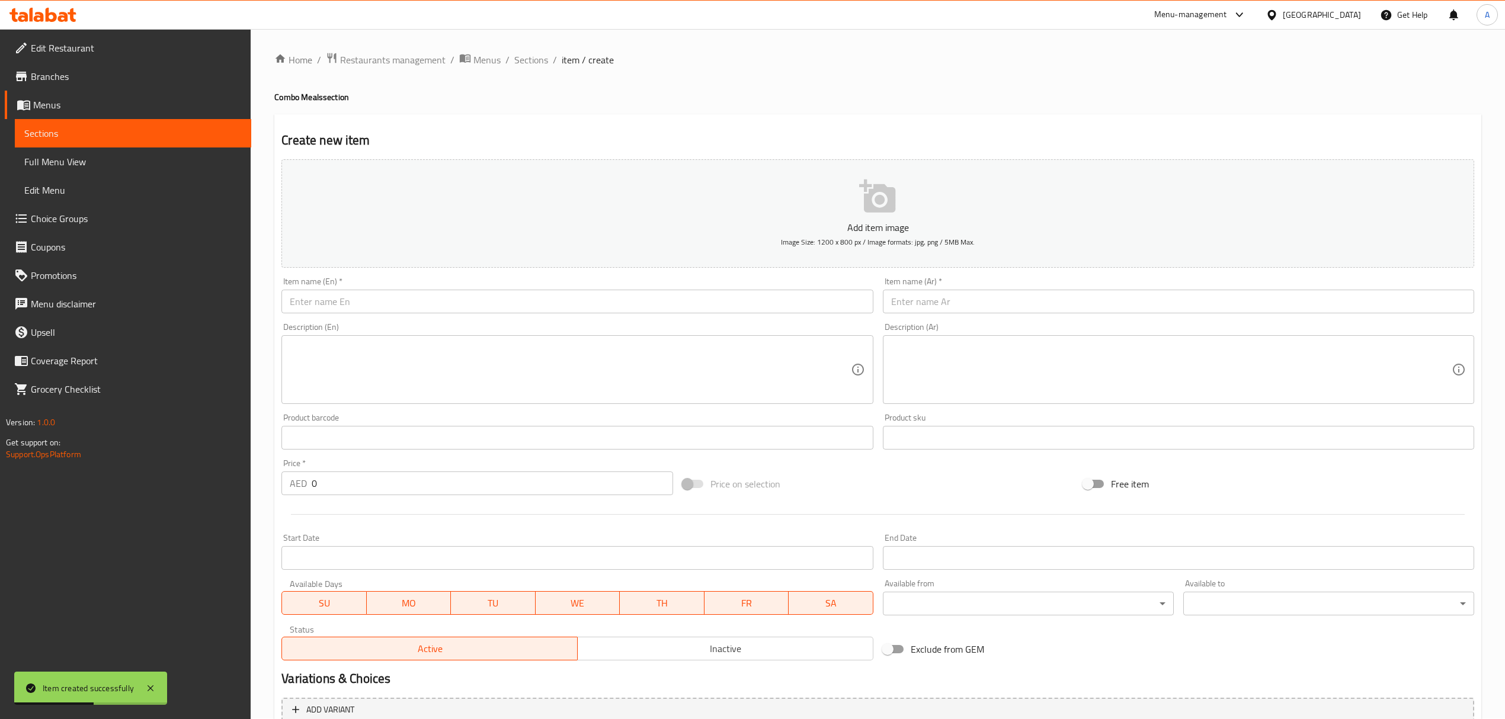
scroll to position [0, 0]
click at [447, 308] on input "text" at bounding box center [576, 302] width 591 height 24
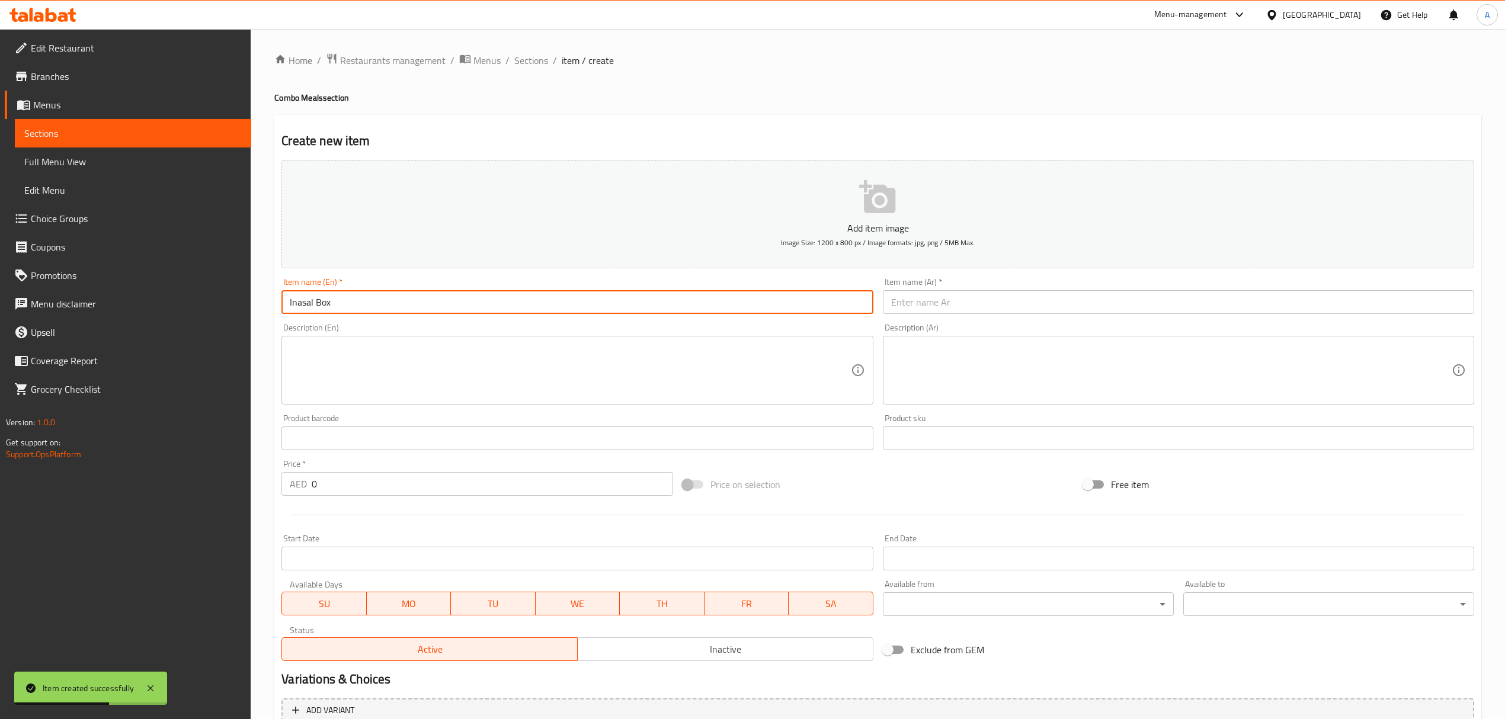
click at [447, 308] on input "Inasal Box" at bounding box center [576, 302] width 591 height 24
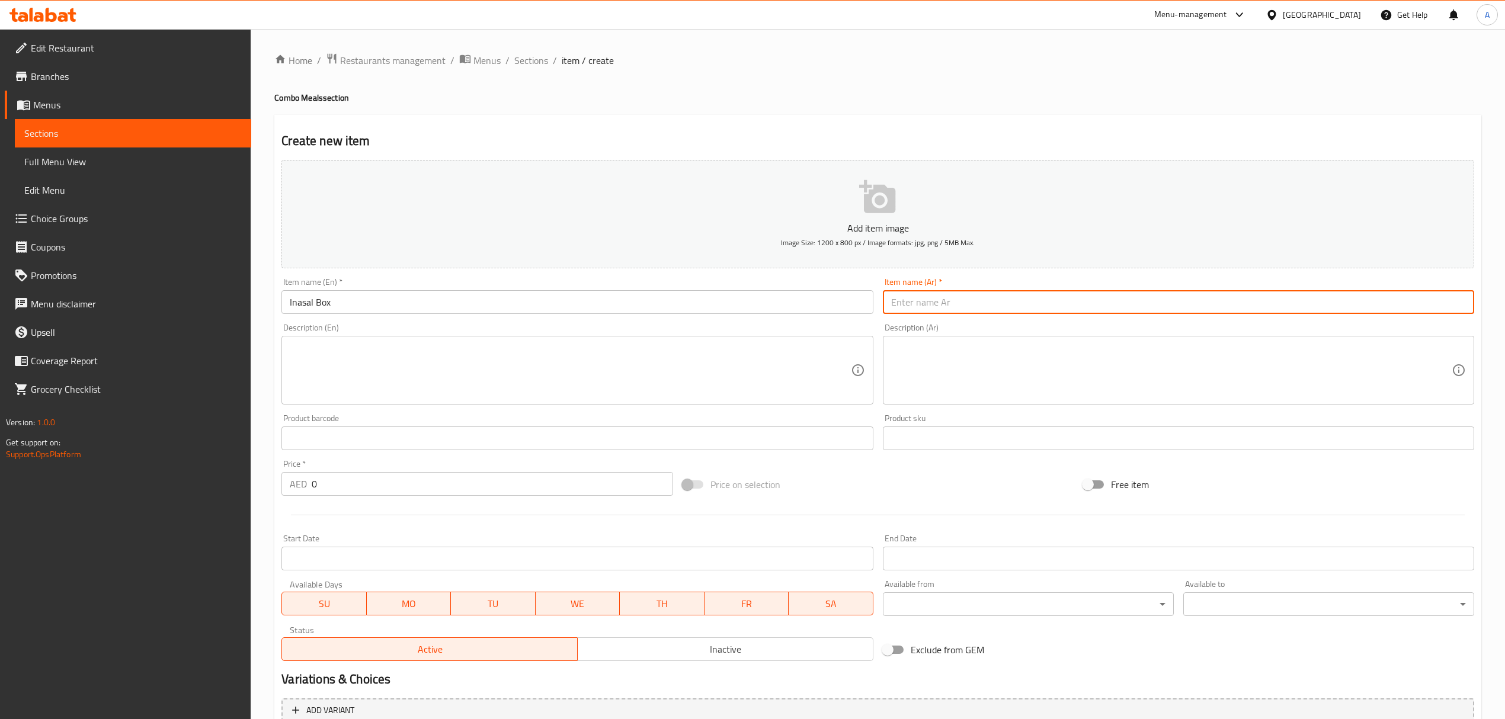
click at [975, 302] on input "text" at bounding box center [1178, 302] width 591 height 24
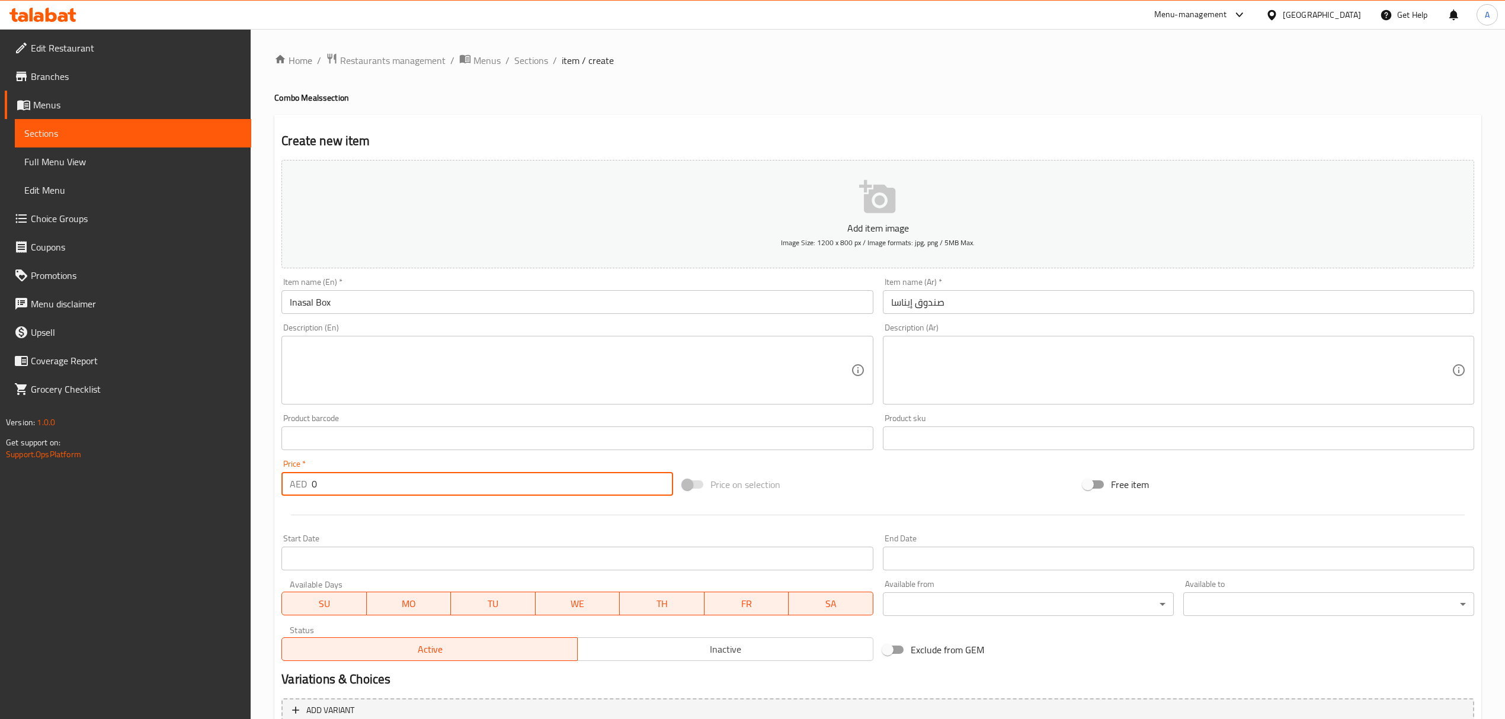
drag, startPoint x: 367, startPoint y: 485, endPoint x: 214, endPoint y: 488, distance: 153.5
click at [214, 488] on div "Edit Restaurant Branches Menus Sections Full Menu View Edit Menu Choice Groups …" at bounding box center [752, 433] width 1505 height 808
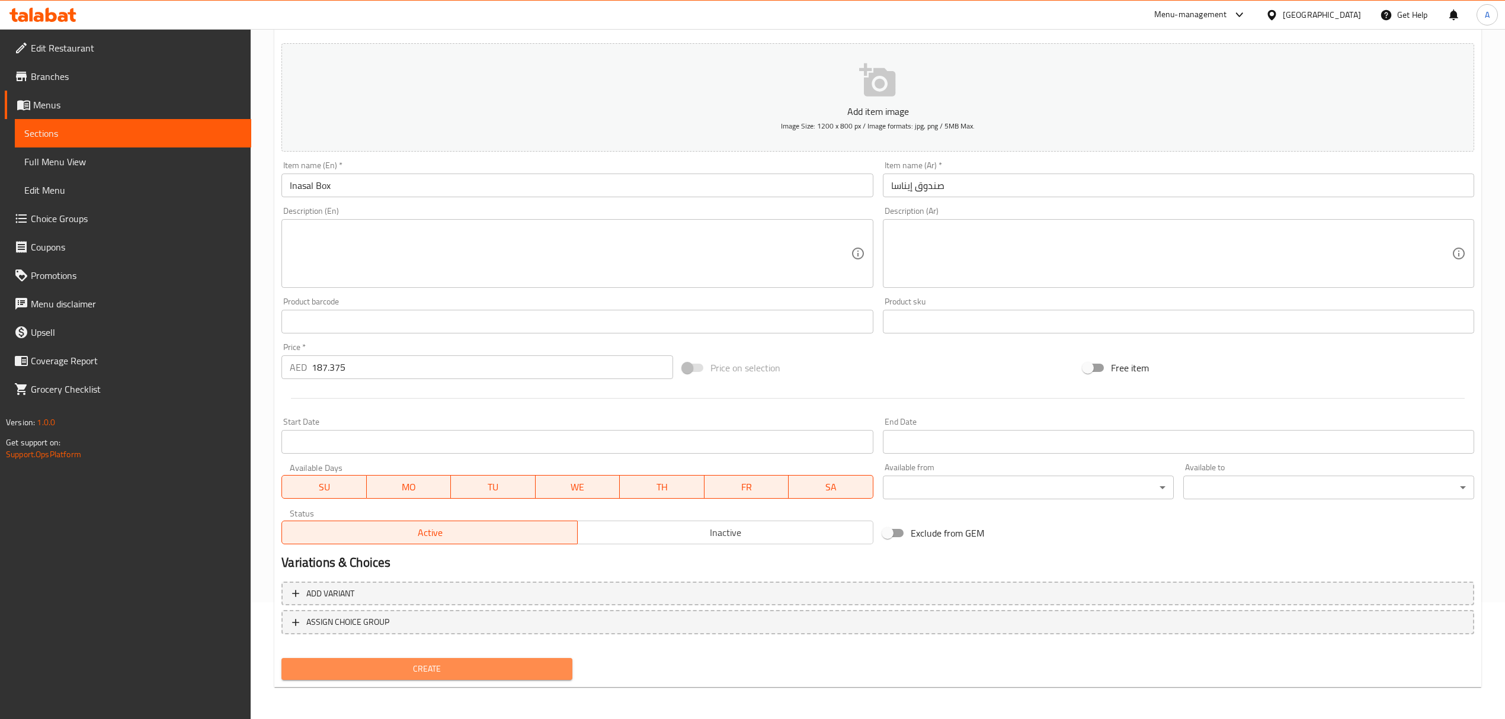
click at [505, 669] on span "Create" at bounding box center [427, 669] width 272 height 15
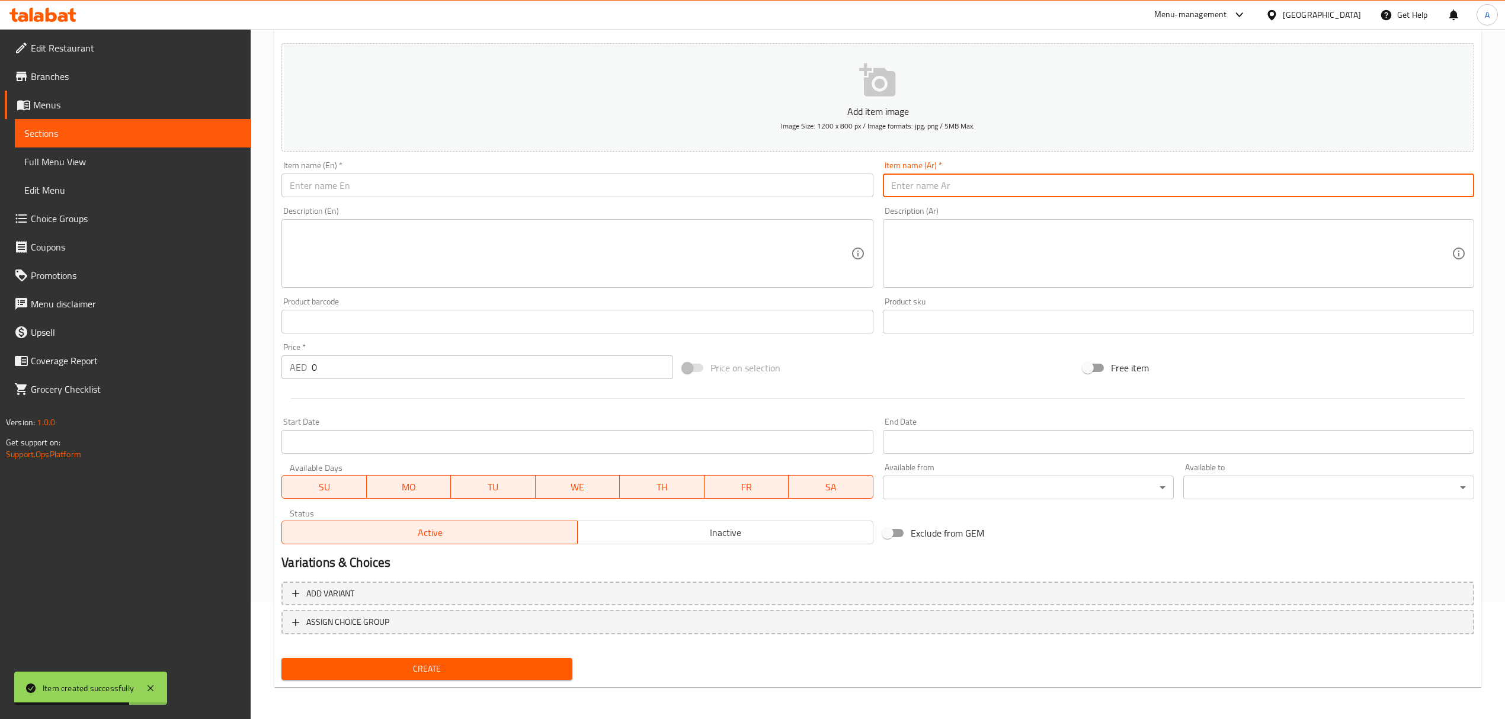
click at [1435, 193] on input "text" at bounding box center [1178, 186] width 591 height 24
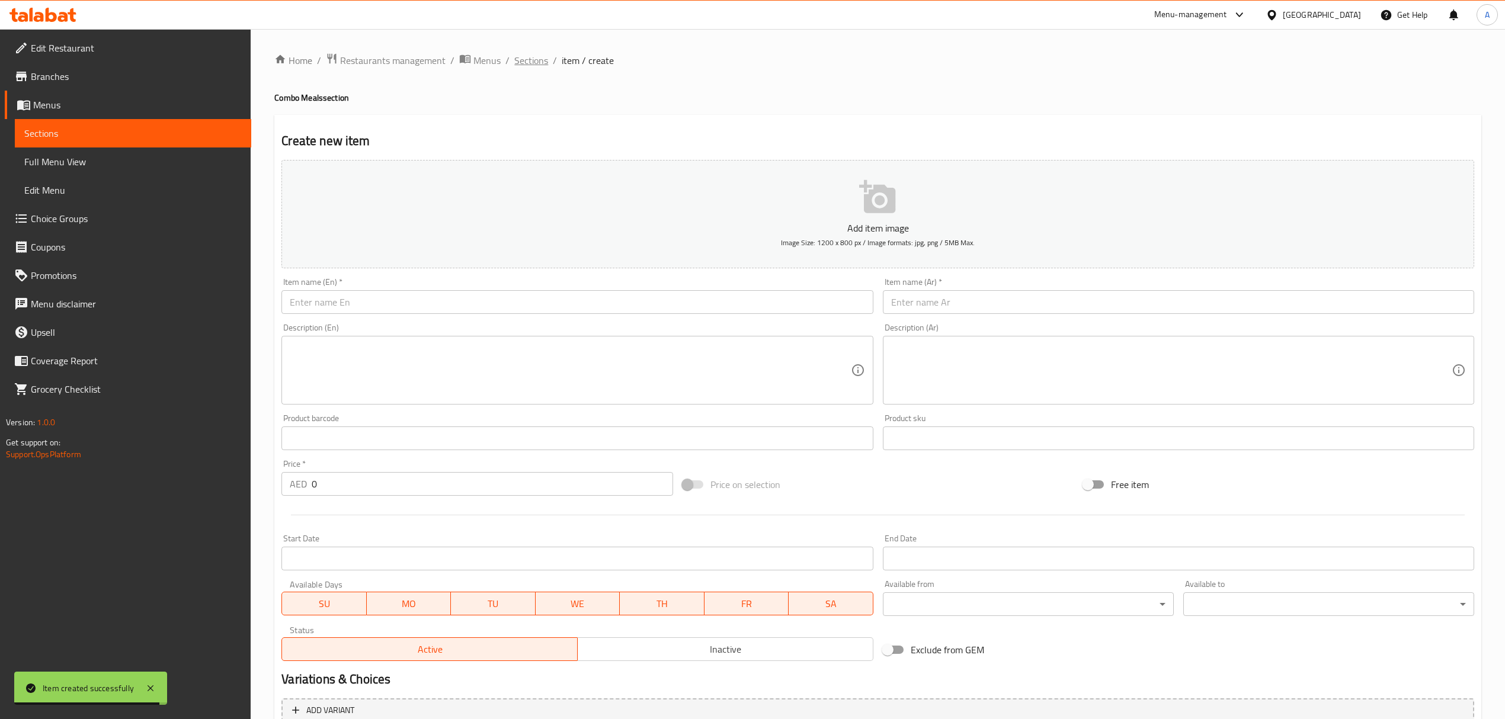
click at [524, 62] on span "Sections" at bounding box center [531, 60] width 34 height 14
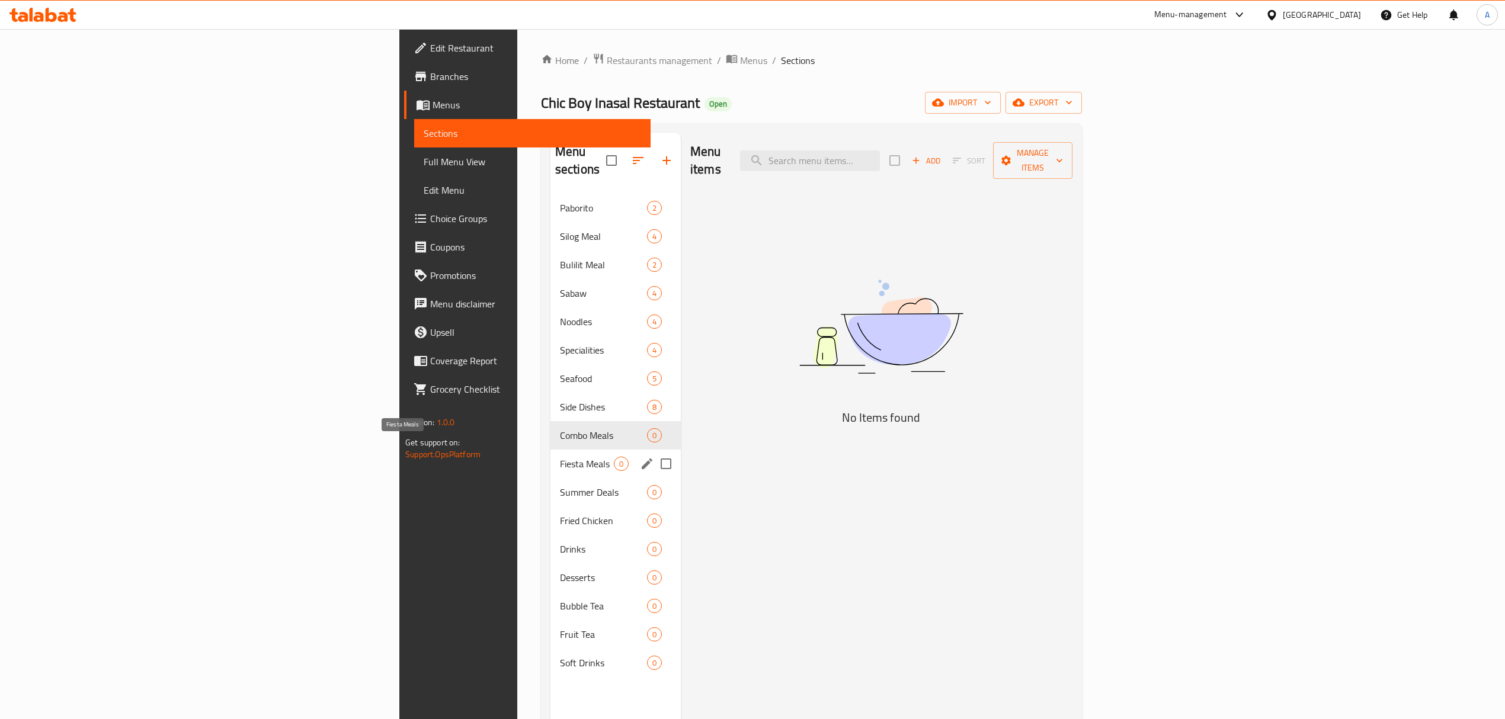
click at [560, 457] on span "Fiesta Meals" at bounding box center [587, 464] width 54 height 14
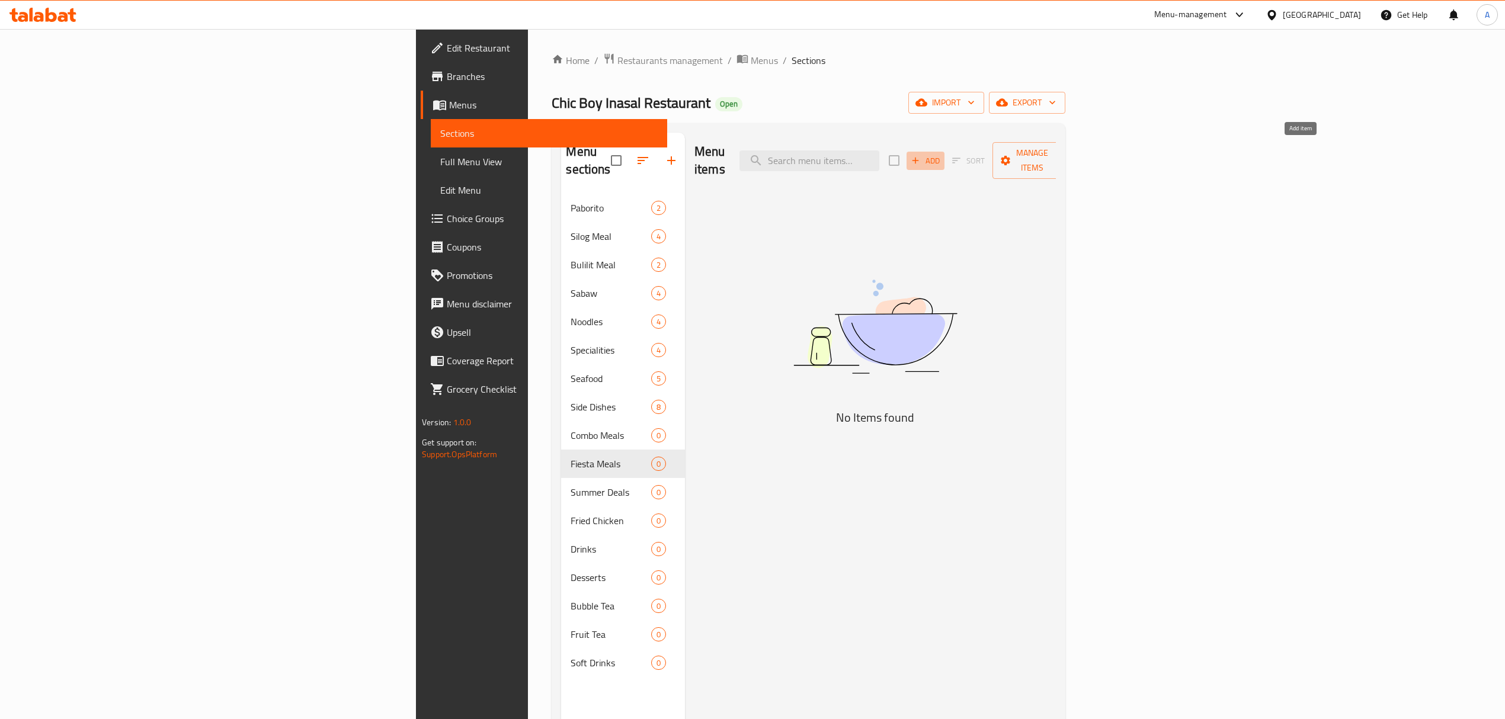
click at [942, 154] on span "Add" at bounding box center [926, 161] width 32 height 14
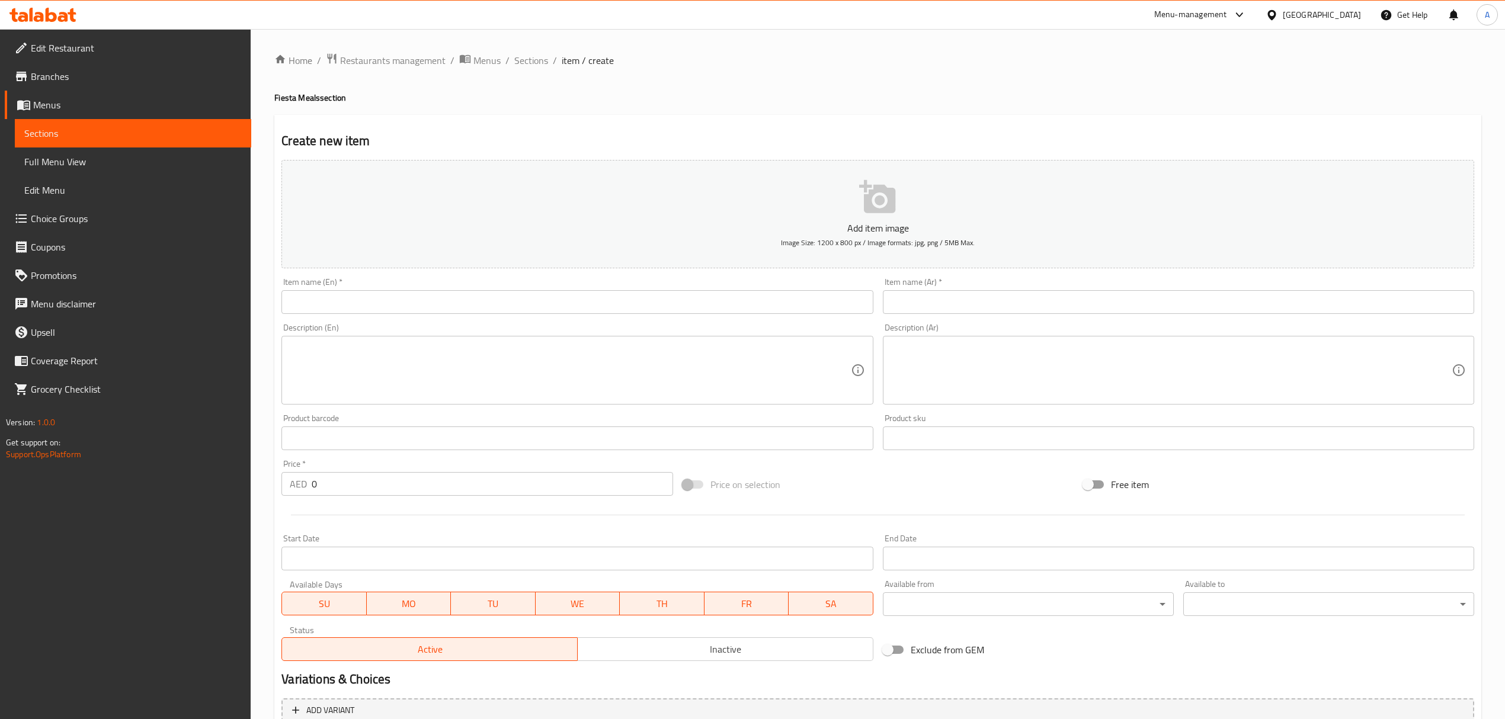
click at [484, 299] on input "text" at bounding box center [576, 302] width 591 height 24
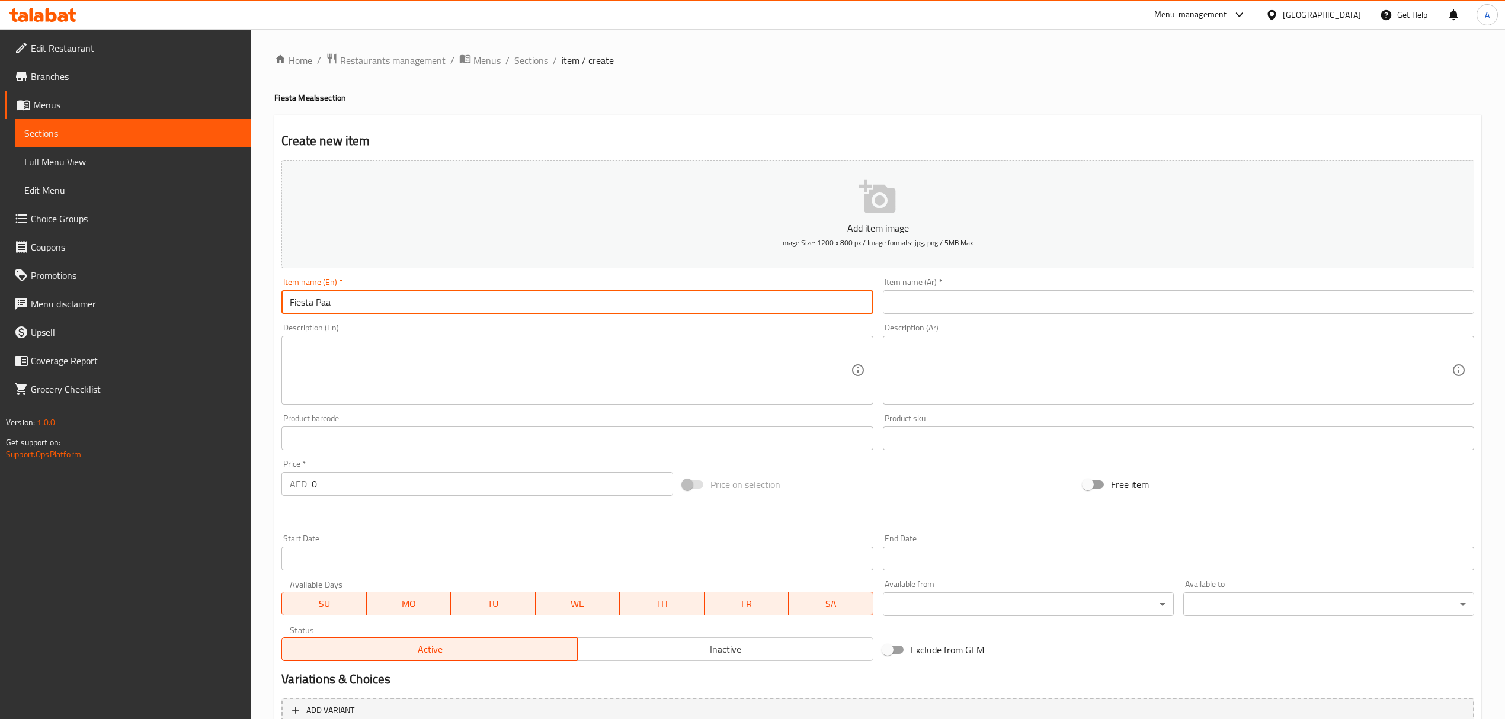
click at [484, 299] on input "Fiesta Paa" at bounding box center [576, 302] width 591 height 24
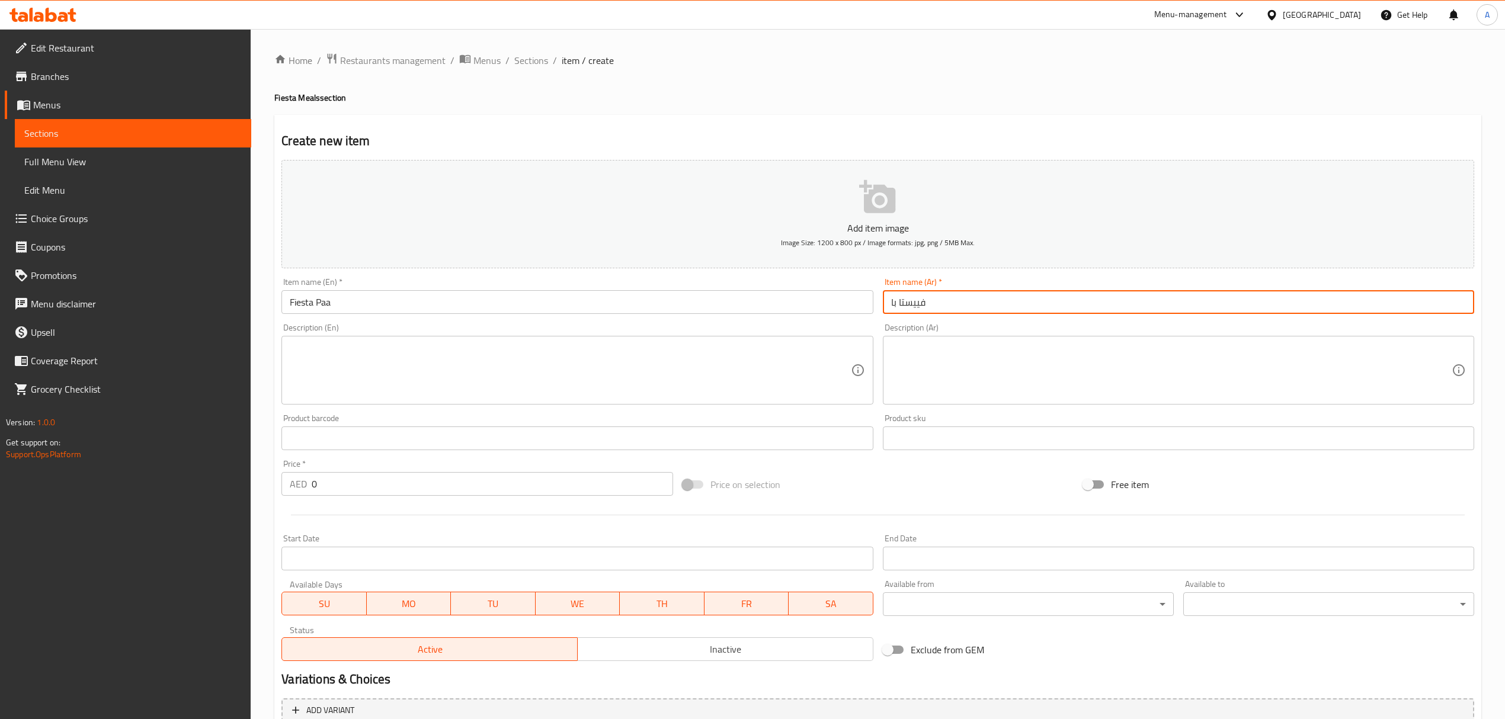
click at [981, 302] on input "فييستا با" at bounding box center [1178, 302] width 591 height 24
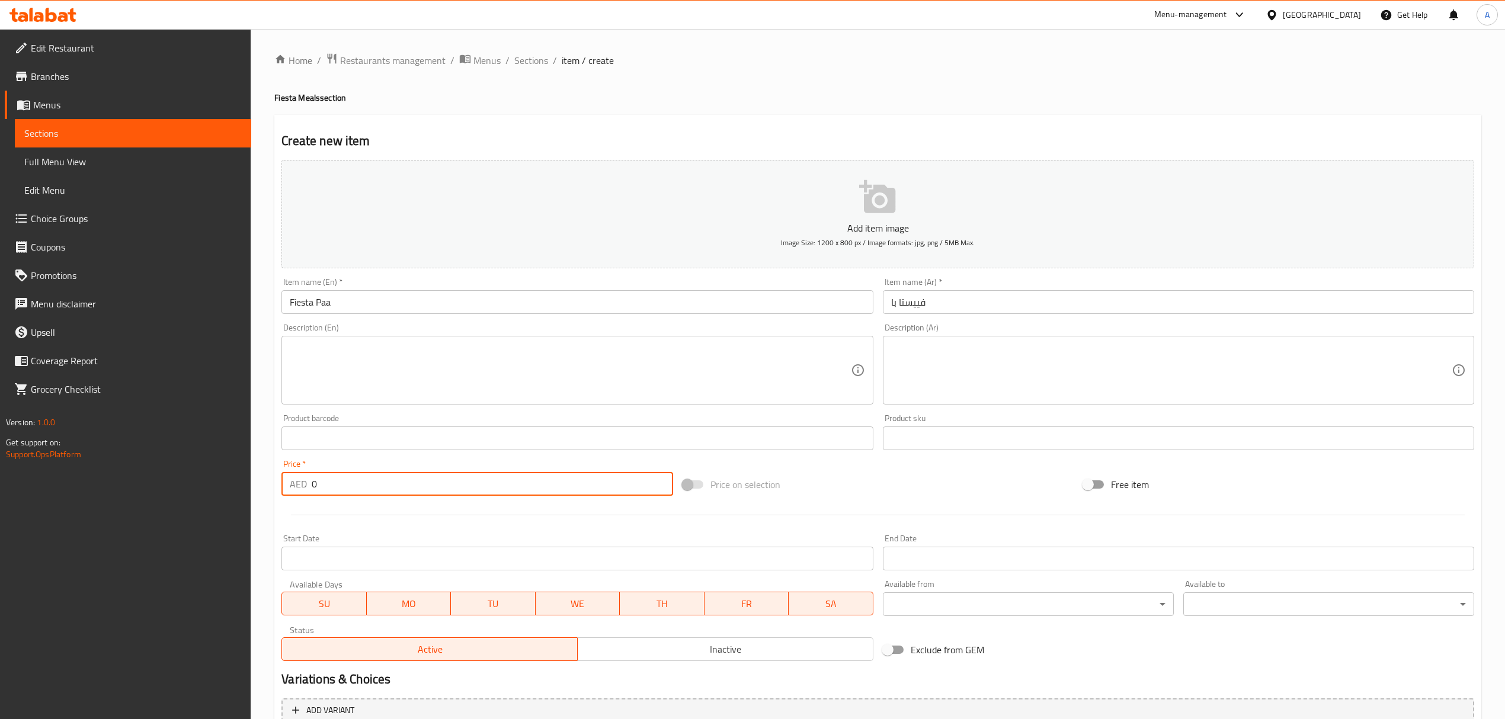
drag, startPoint x: 319, startPoint y: 480, endPoint x: 276, endPoint y: 482, distance: 42.7
click at [277, 482] on div "Price   * AED 0 Price *" at bounding box center [477, 478] width 401 height 46
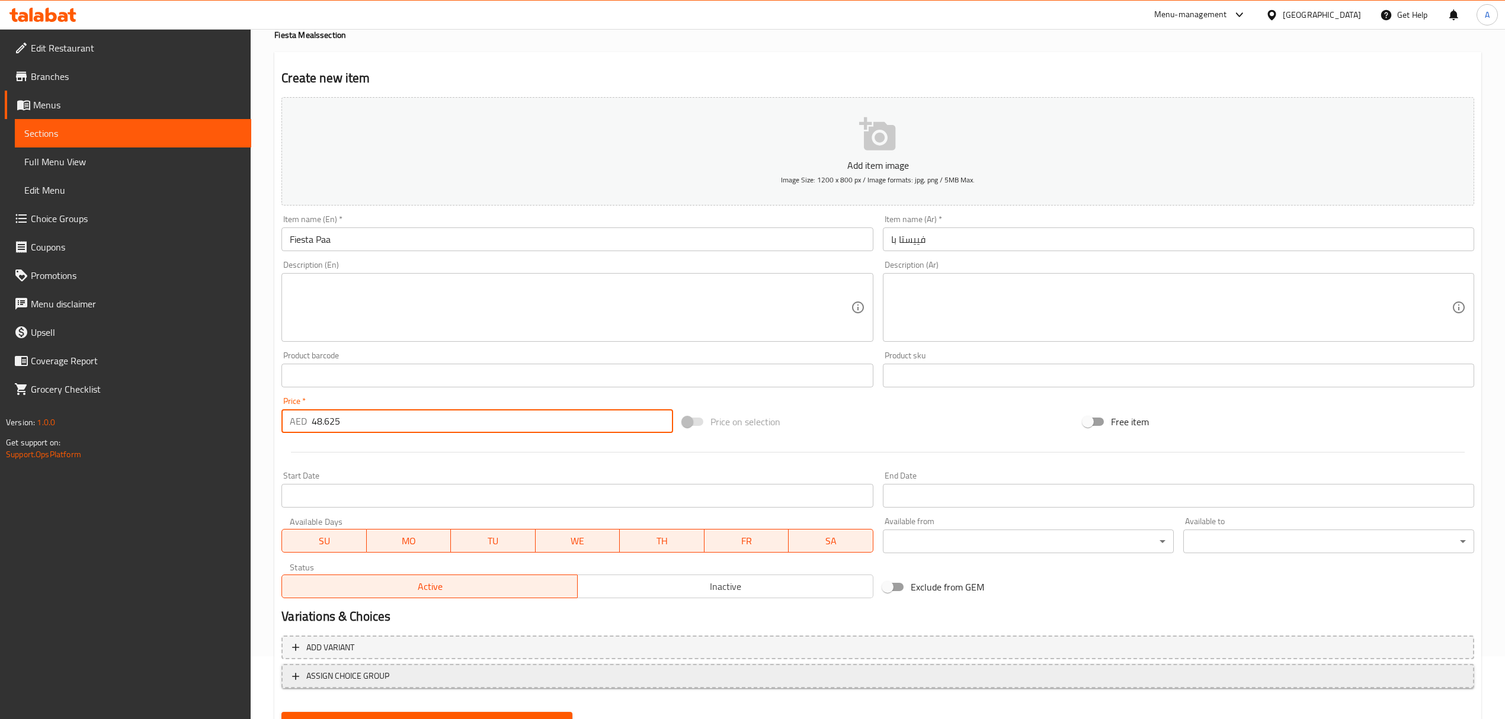
scroll to position [117, 0]
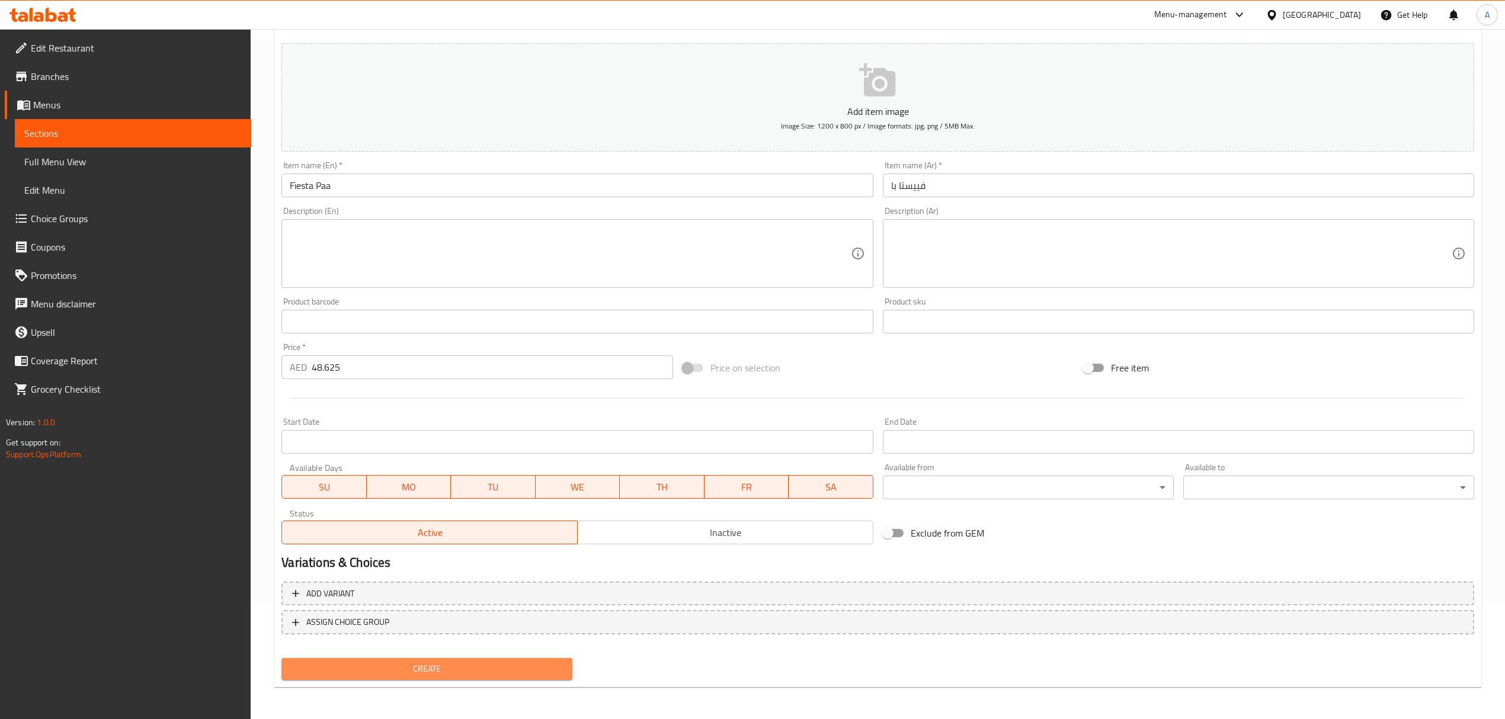
click at [484, 666] on span "Create" at bounding box center [427, 669] width 272 height 15
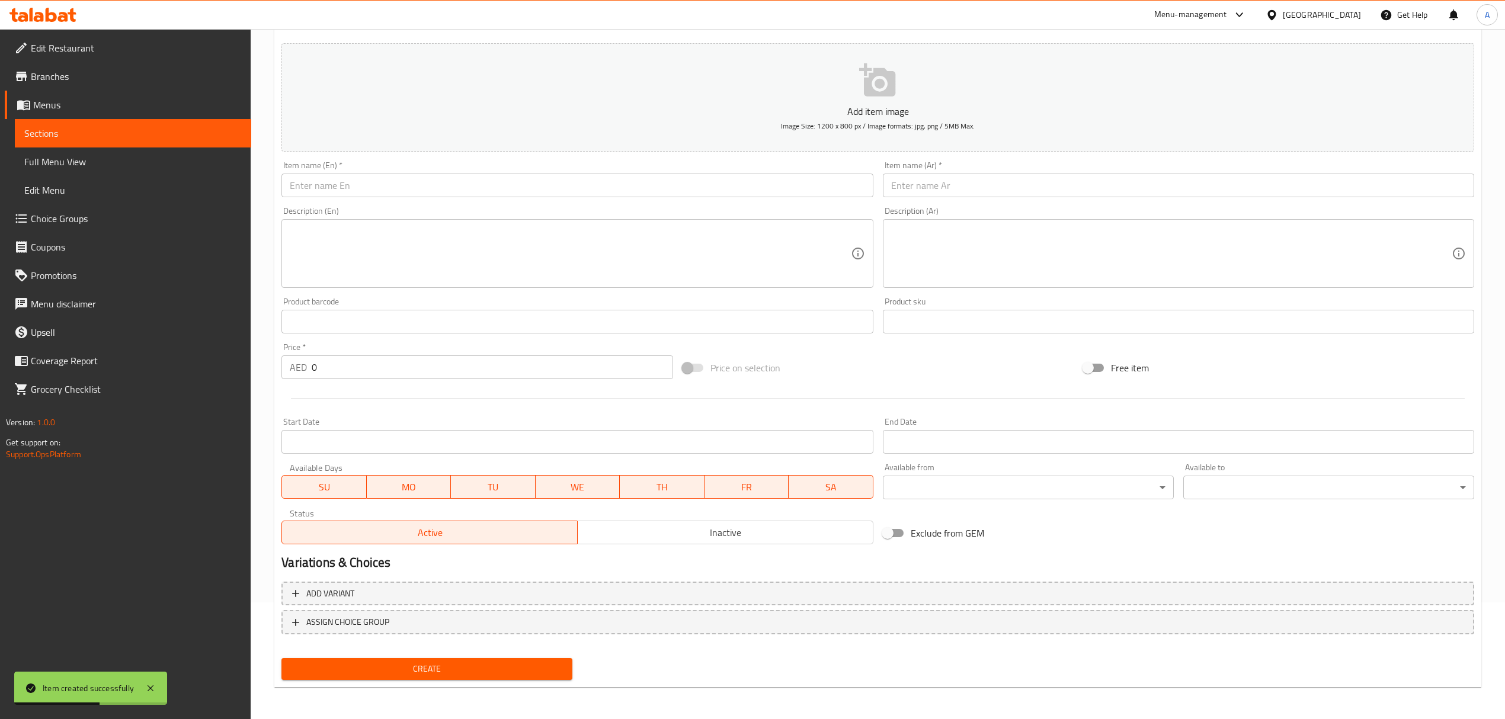
click at [382, 185] on input "text" at bounding box center [576, 186] width 591 height 24
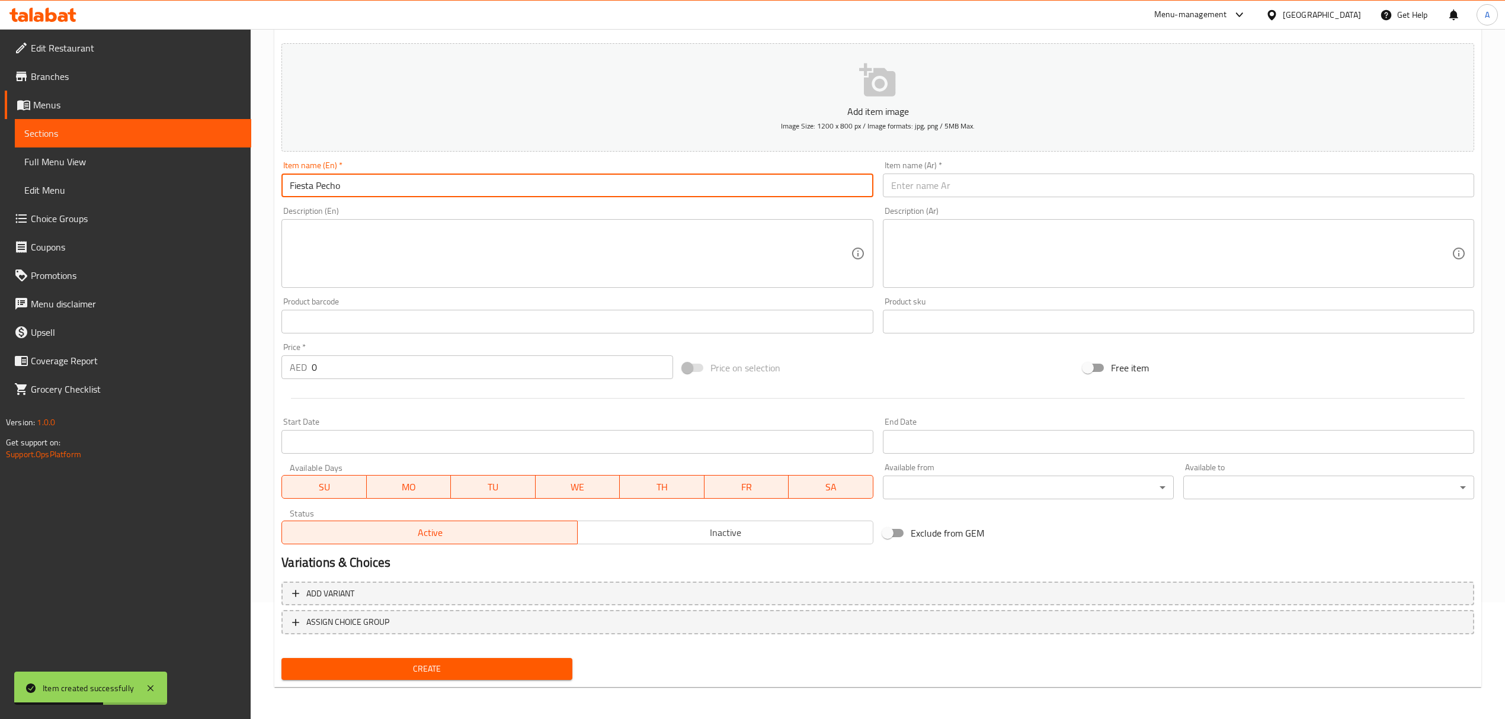
click at [382, 185] on input "Fiesta Pecho" at bounding box center [576, 186] width 591 height 24
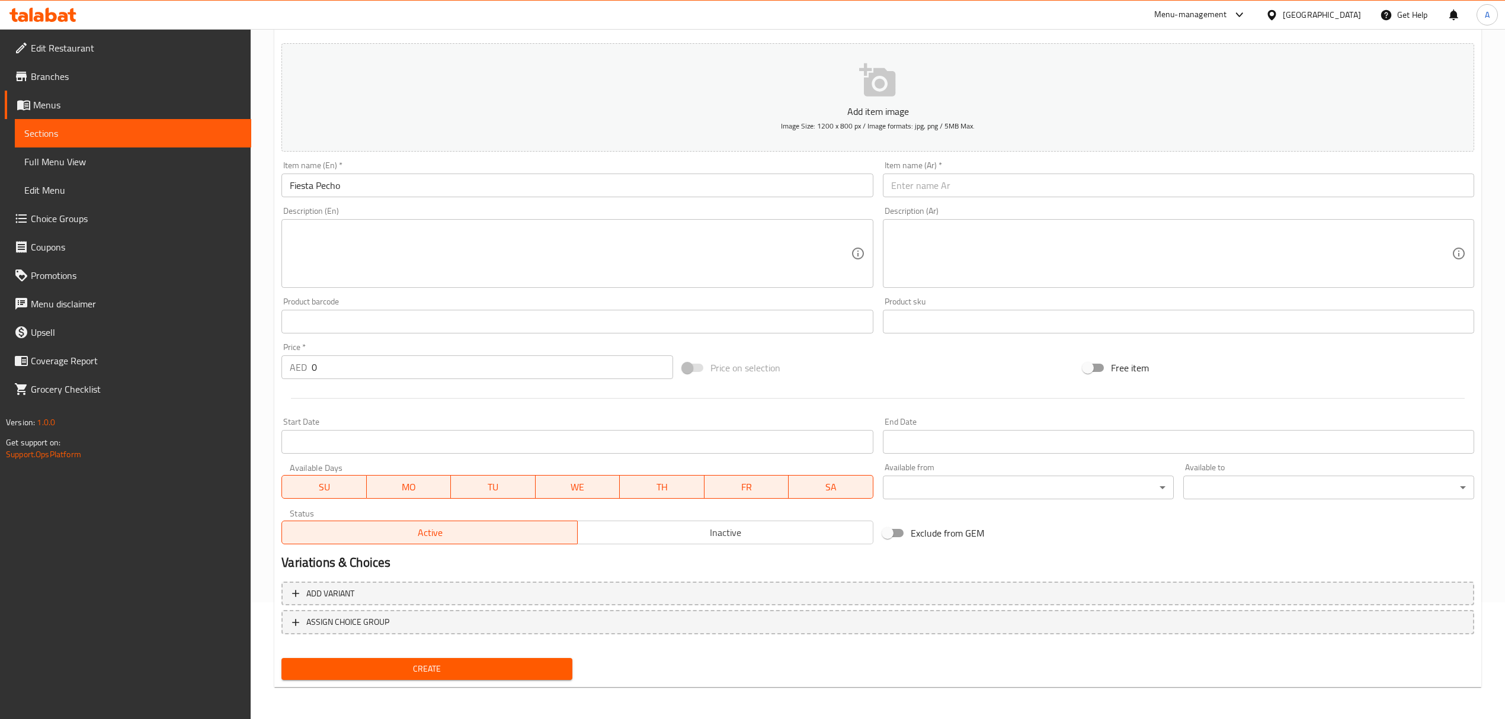
click at [297, 188] on input "Fiesta Pecho" at bounding box center [576, 186] width 591 height 24
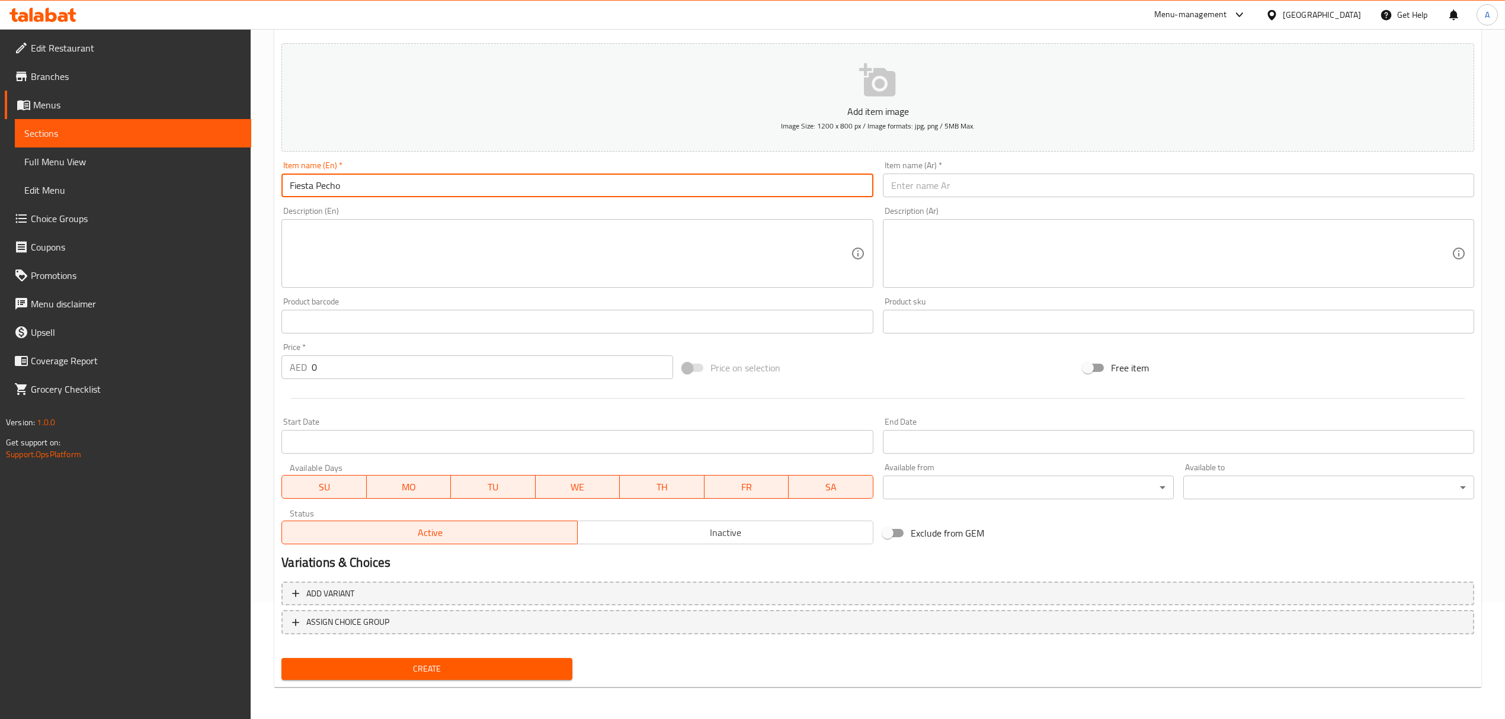
click at [297, 188] on input "Fiesta Pecho" at bounding box center [576, 186] width 591 height 24
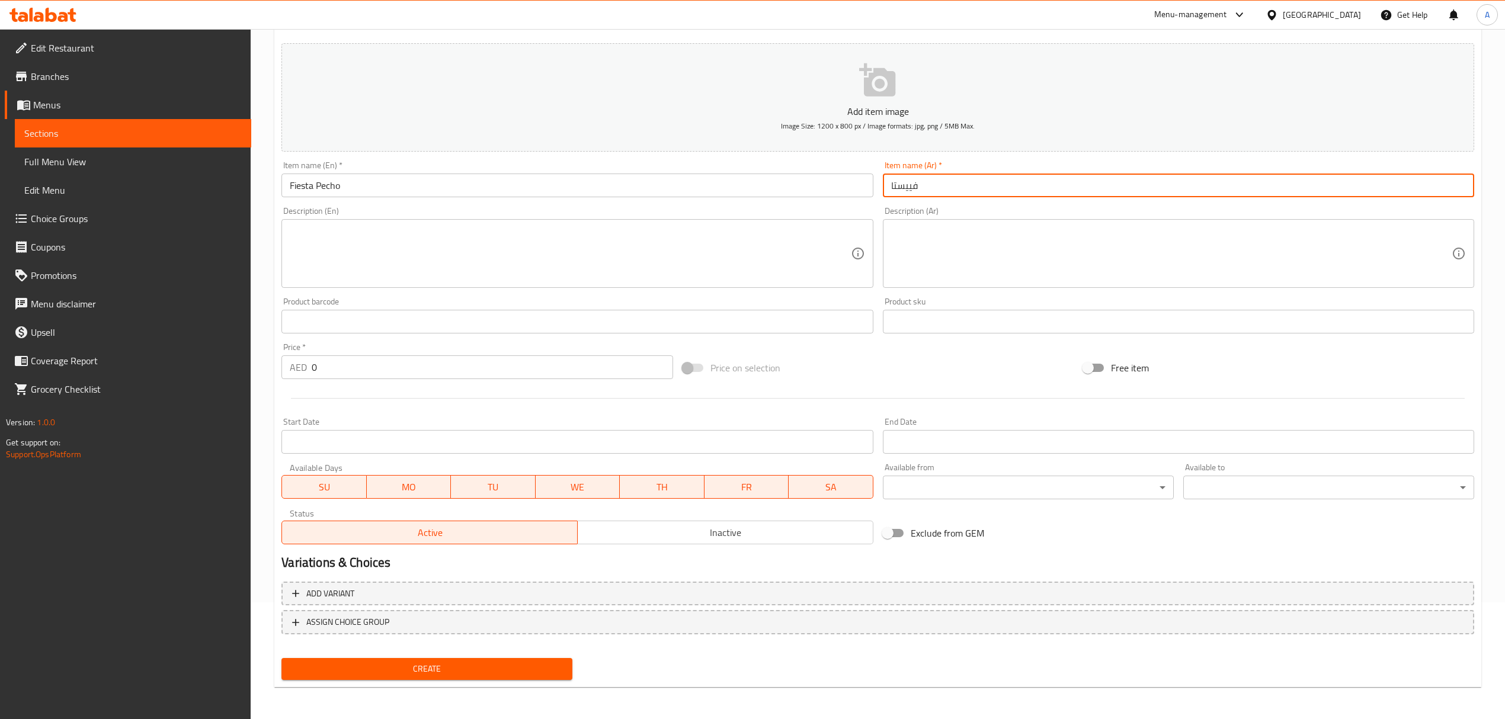
click at [958, 188] on input "فييستا" at bounding box center [1178, 186] width 591 height 24
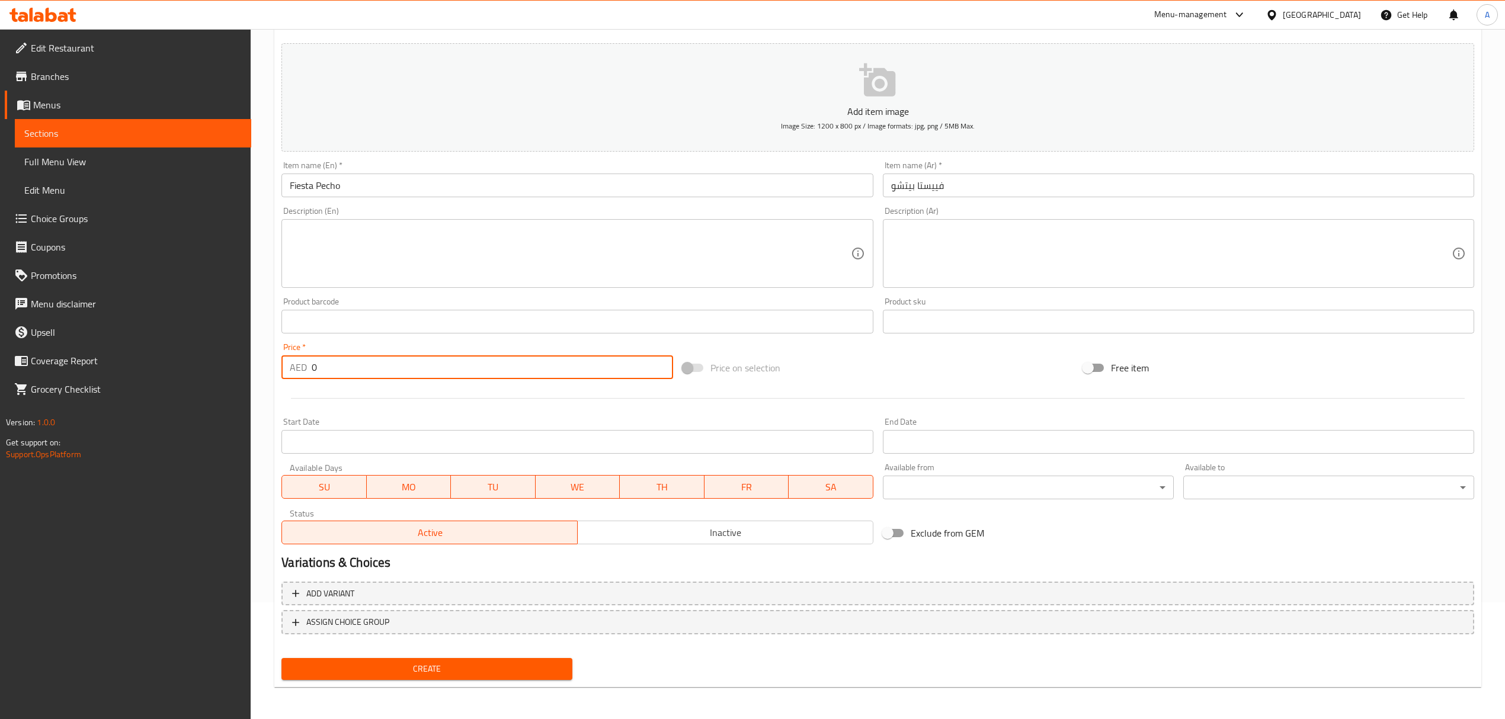
drag, startPoint x: 334, startPoint y: 366, endPoint x: 256, endPoint y: 368, distance: 78.2
click at [256, 368] on div "Home / Restaurants management / Menus / Sections / item / create Fiesta Meals s…" at bounding box center [878, 316] width 1254 height 808
click at [372, 669] on span "Create" at bounding box center [427, 669] width 272 height 15
drag, startPoint x: 340, startPoint y: 373, endPoint x: 264, endPoint y: 373, distance: 75.9
click at [264, 373] on div "Home / Restaurants management / Menus / Sections / item / create Fiesta Meals s…" at bounding box center [878, 316] width 1254 height 808
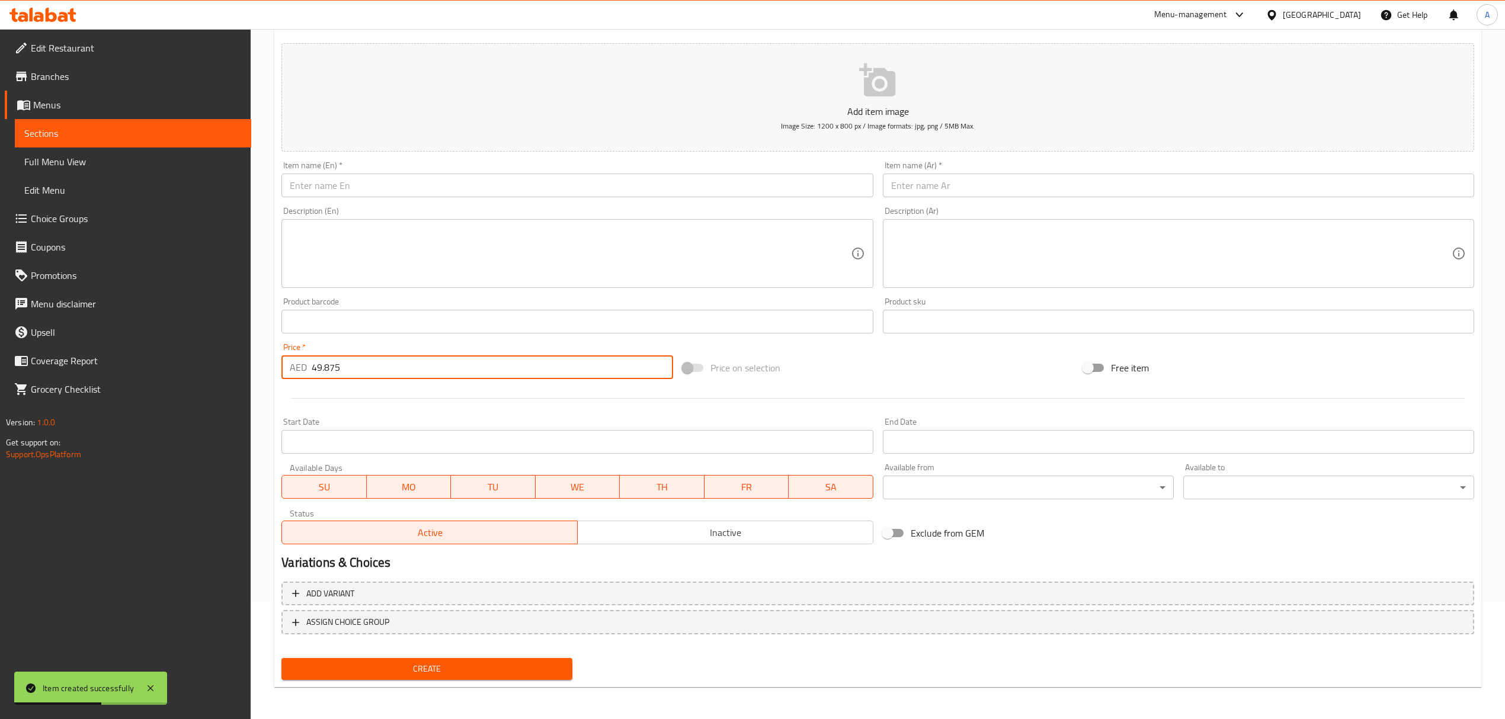
click at [377, 188] on input "text" at bounding box center [576, 186] width 591 height 24
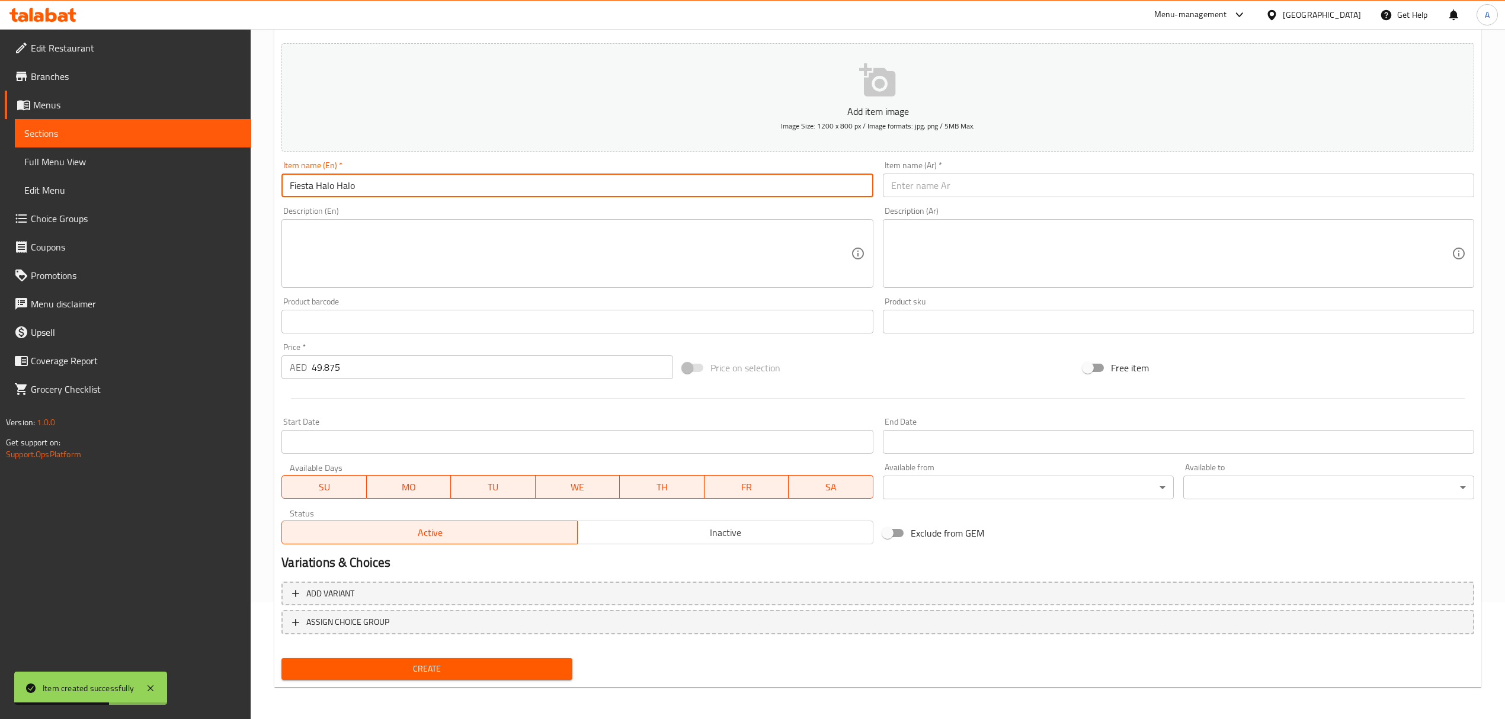
click at [377, 188] on input "Fiesta Halo Halo" at bounding box center [576, 186] width 591 height 24
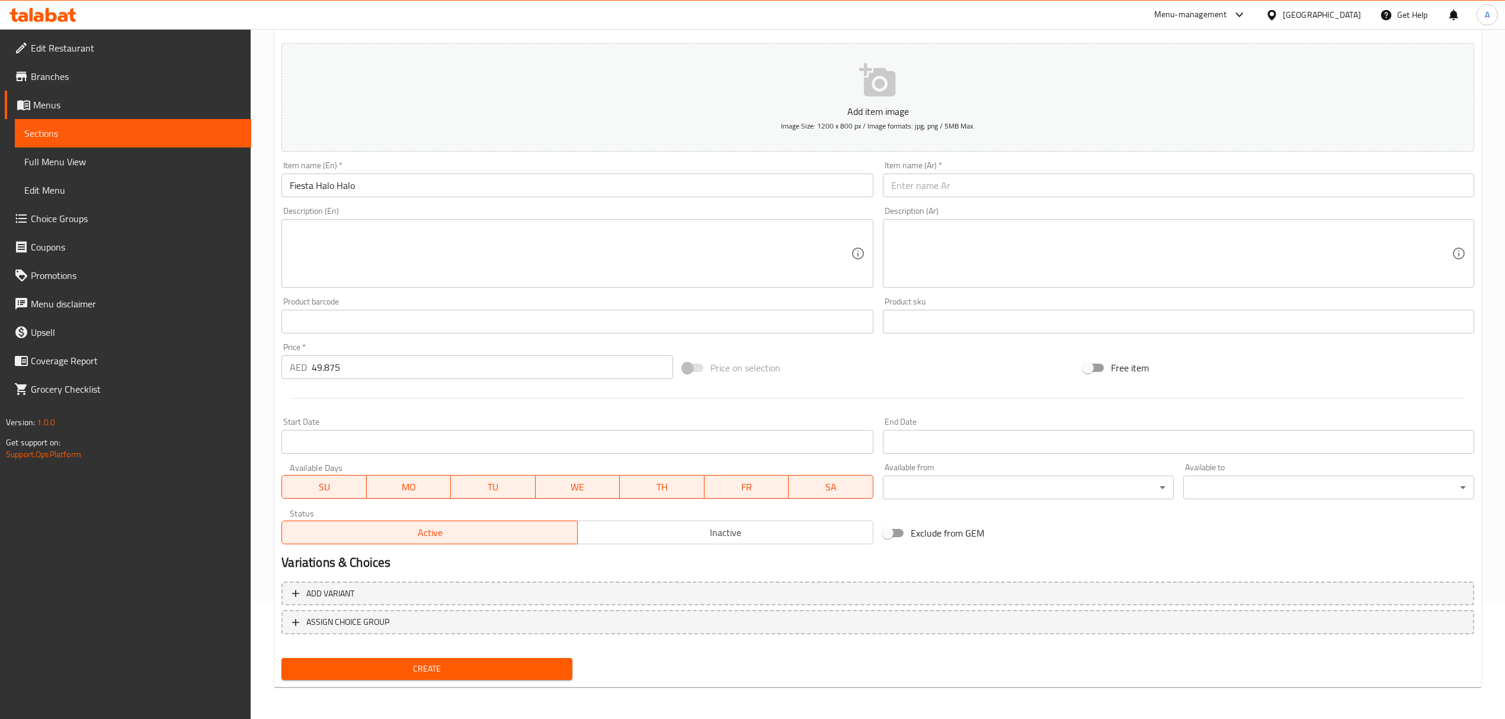
click at [921, 197] on input "text" at bounding box center [1178, 186] width 591 height 24
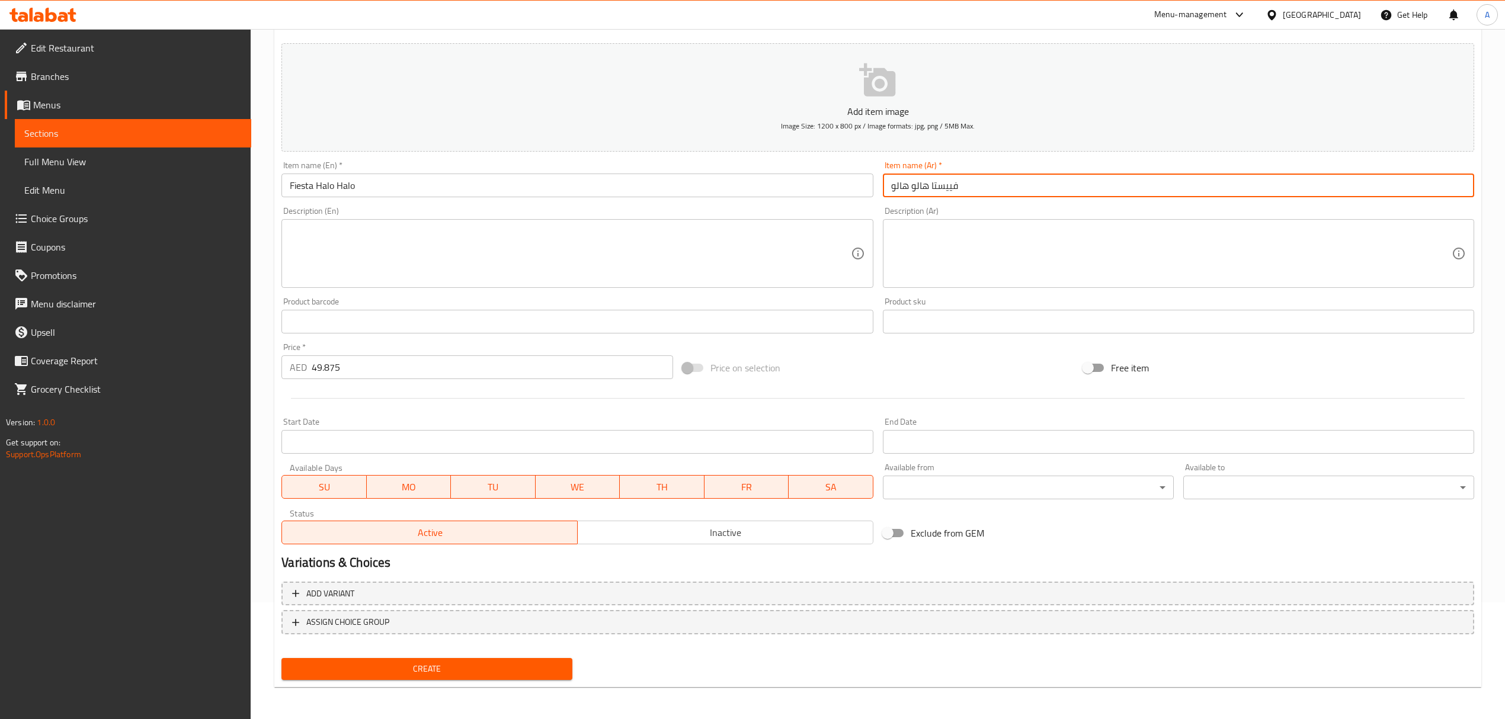
click at [548, 664] on span "Create" at bounding box center [427, 669] width 272 height 15
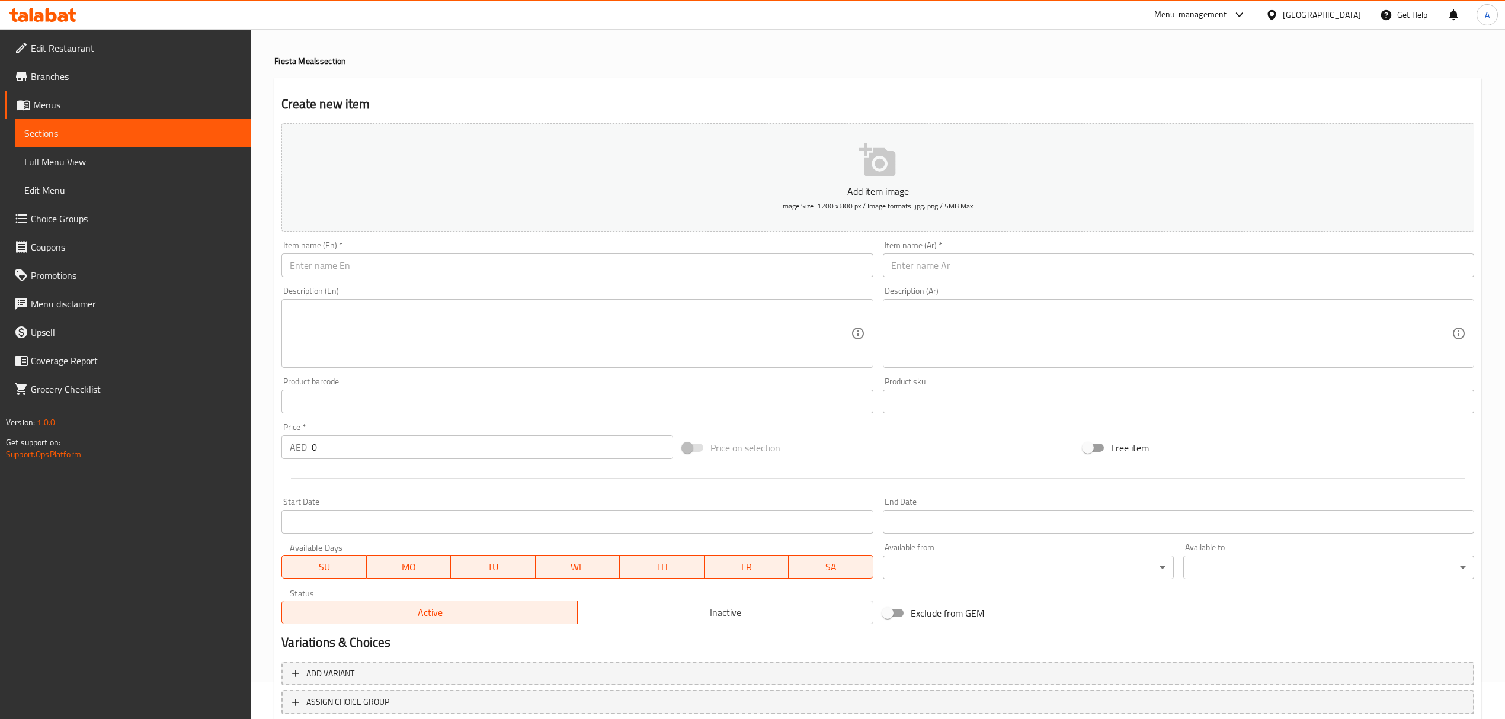
scroll to position [0, 0]
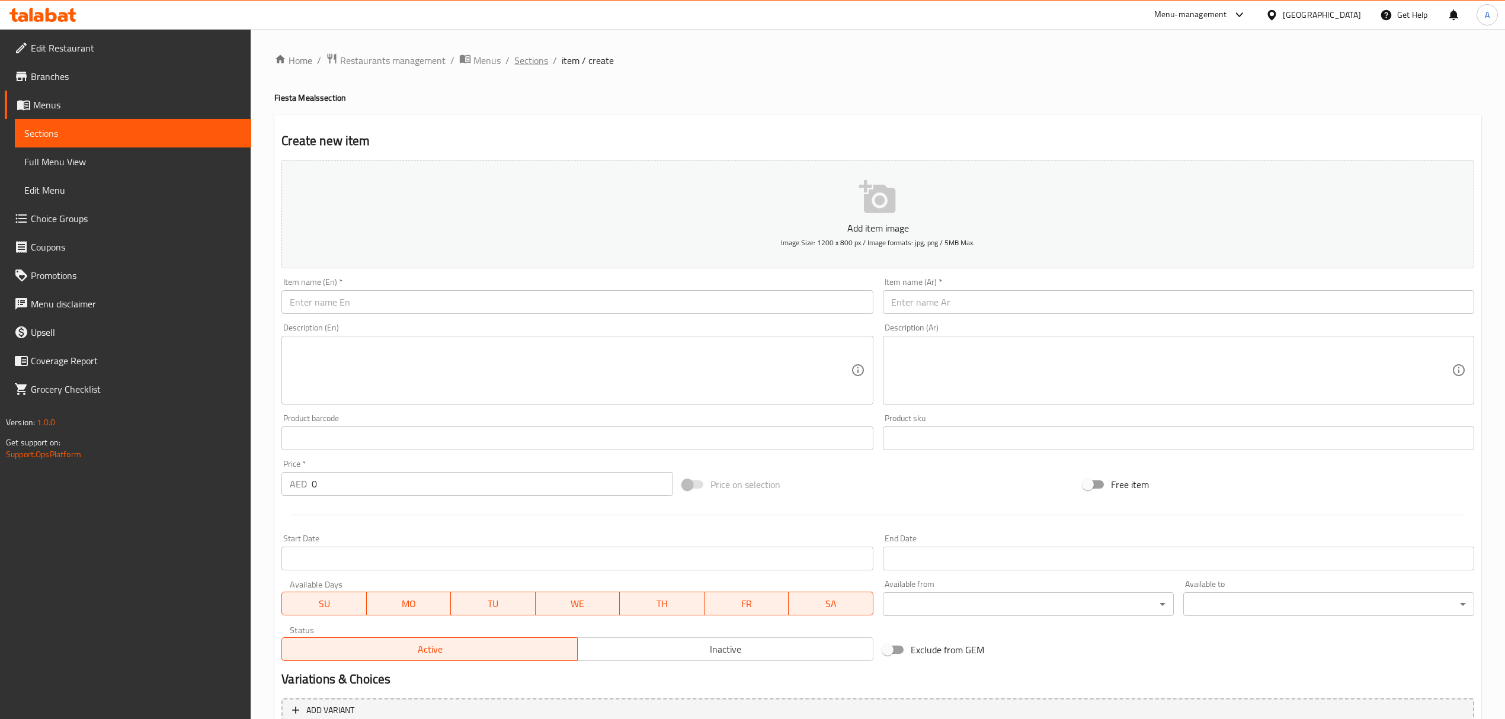
click at [537, 68] on span "Sections" at bounding box center [531, 60] width 34 height 14
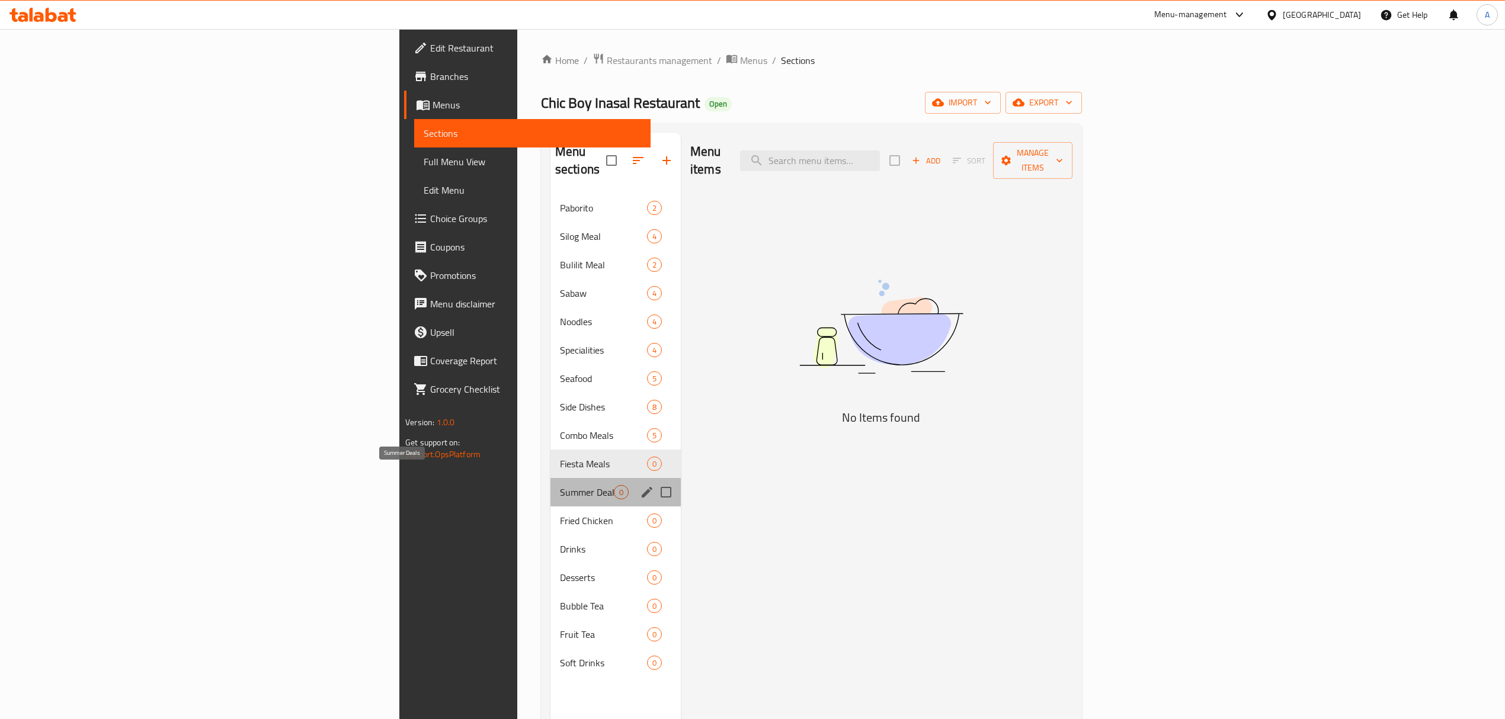
click at [560, 485] on span "Summer Deals" at bounding box center [587, 492] width 54 height 14
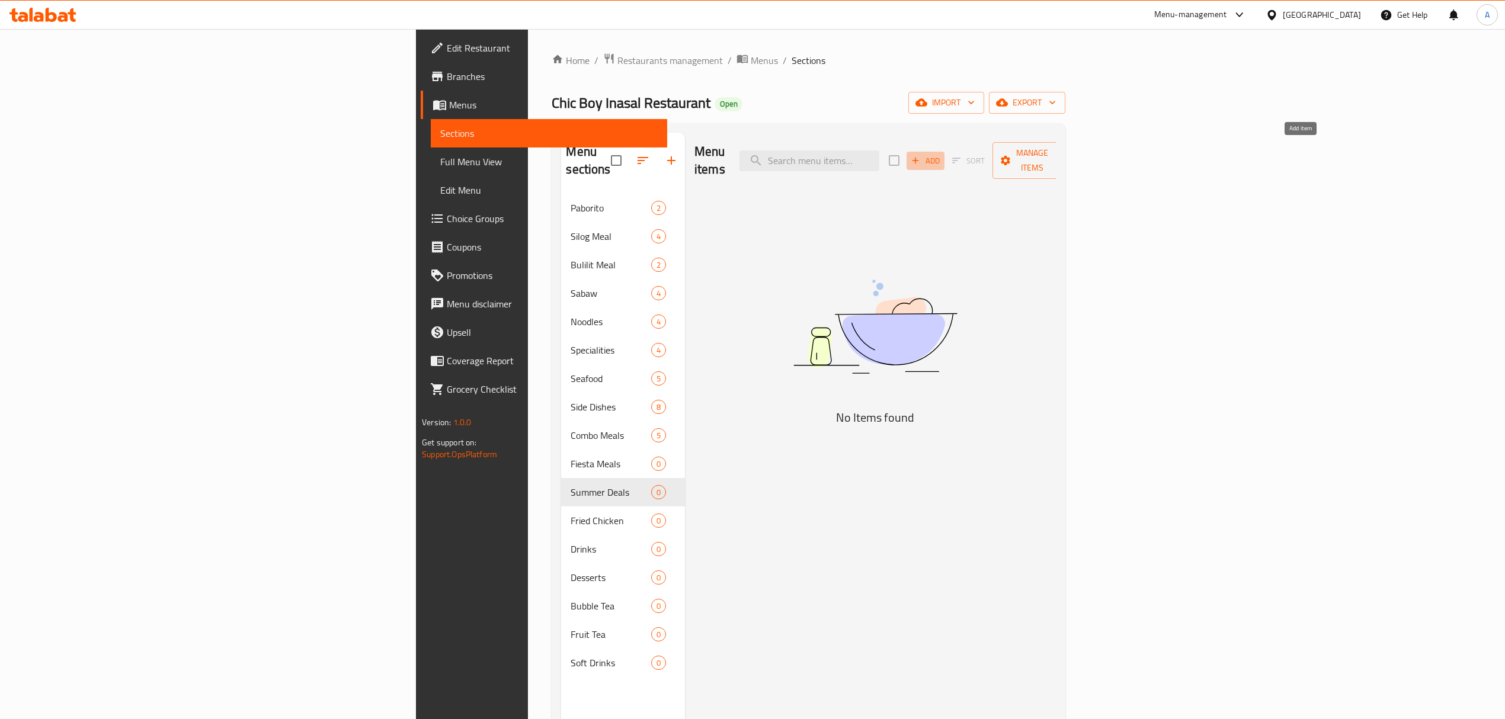
click at [942, 154] on span "Add" at bounding box center [926, 161] width 32 height 14
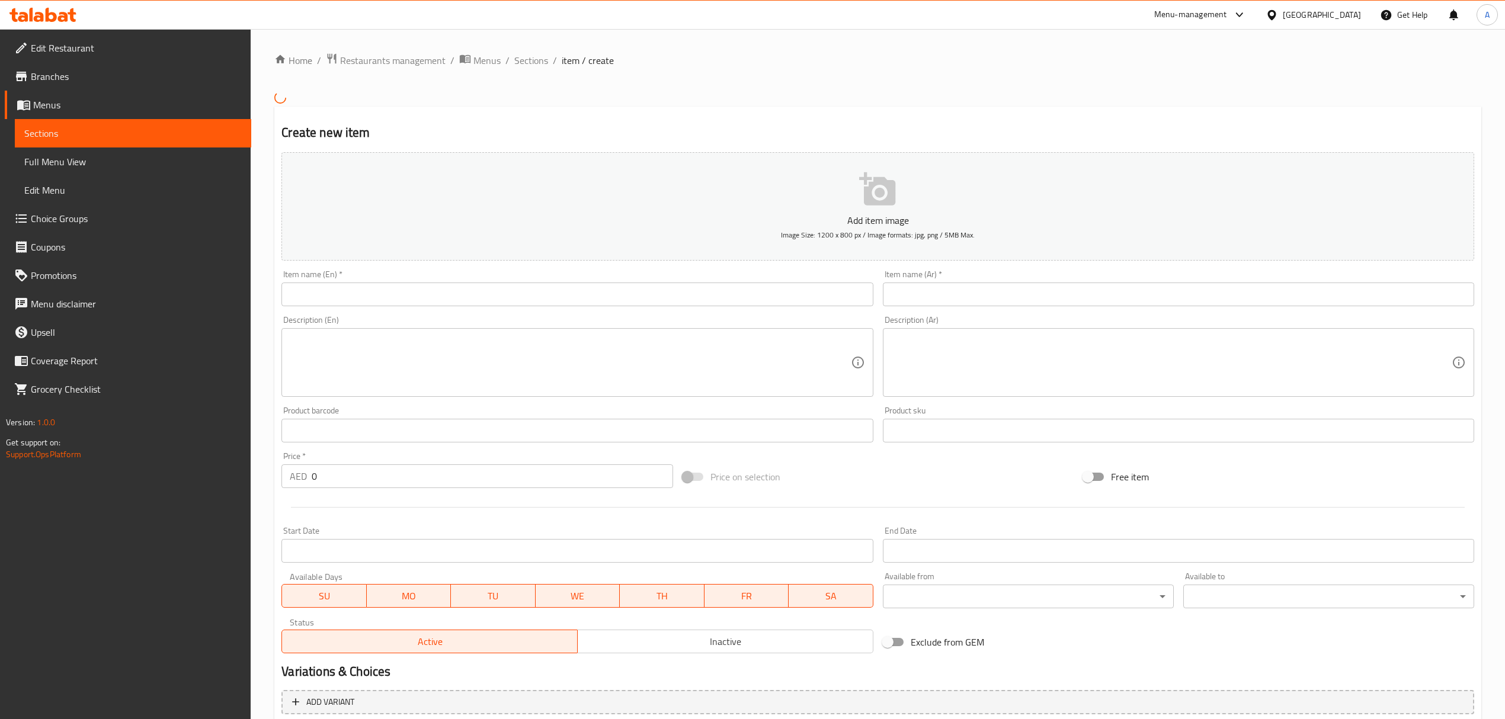
click at [476, 297] on input "text" at bounding box center [576, 295] width 591 height 24
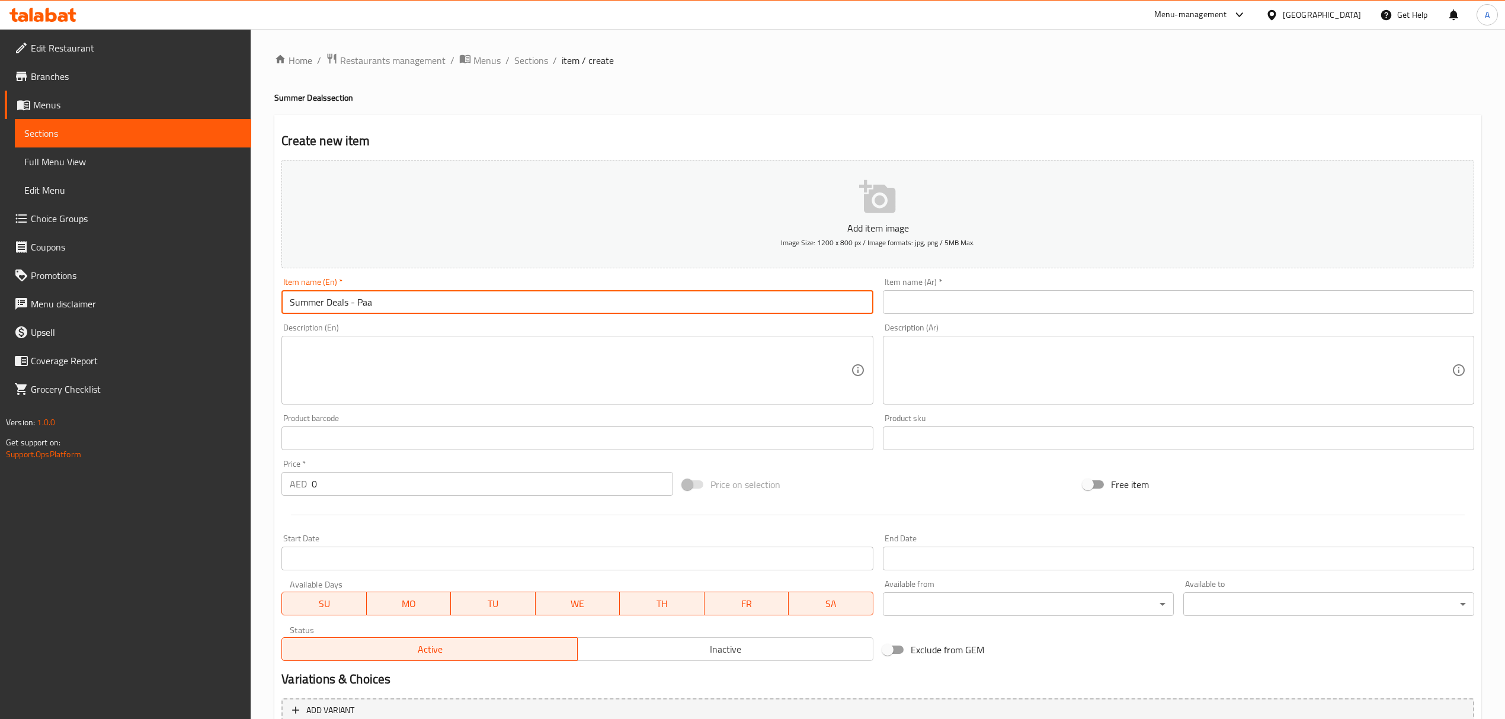
click at [453, 302] on input "Summer Deals - Paa" at bounding box center [576, 302] width 591 height 24
click at [971, 305] on input "عروض الصيف - با" at bounding box center [1178, 302] width 591 height 24
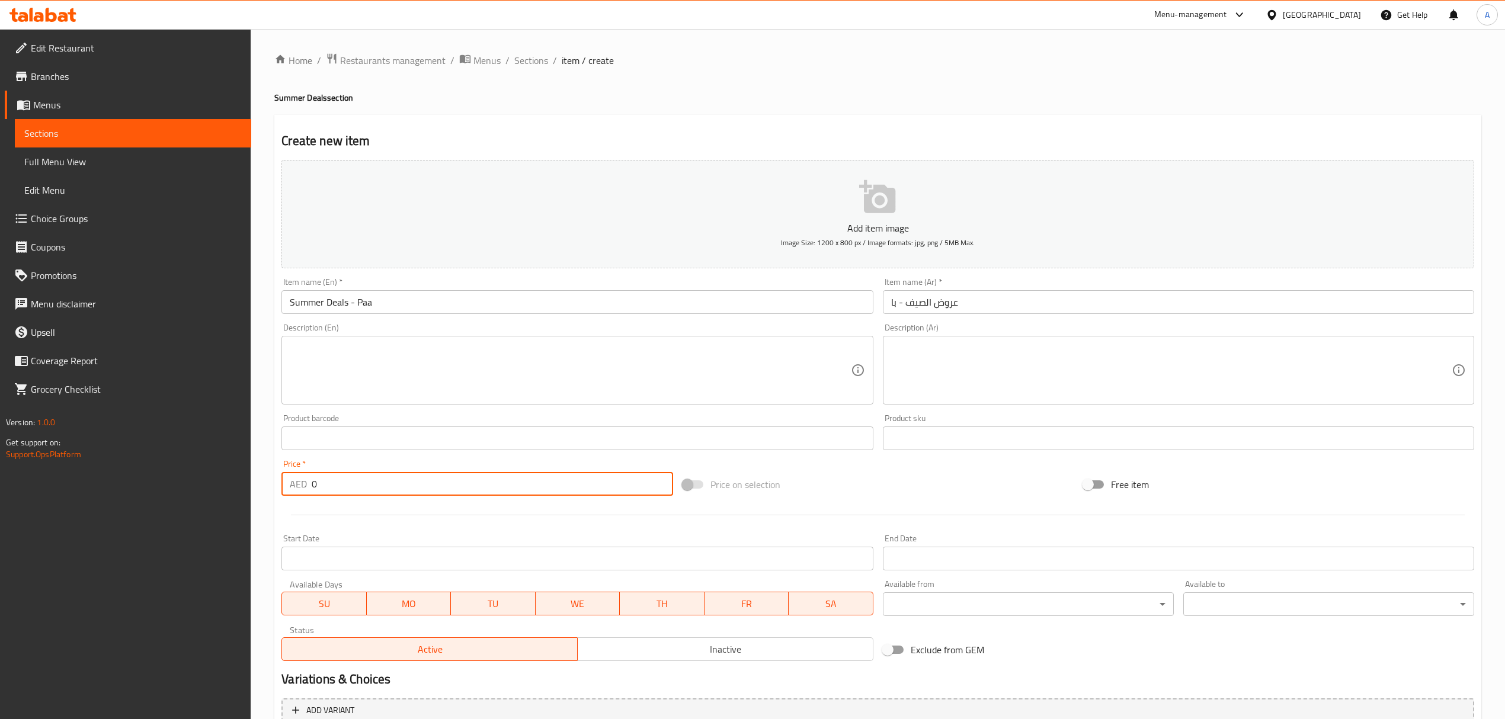
drag, startPoint x: 356, startPoint y: 494, endPoint x: 270, endPoint y: 488, distance: 86.1
click at [270, 488] on div "Home / Restaurants management / Menus / Sections / item / create Summer Deals s…" at bounding box center [878, 433] width 1254 height 808
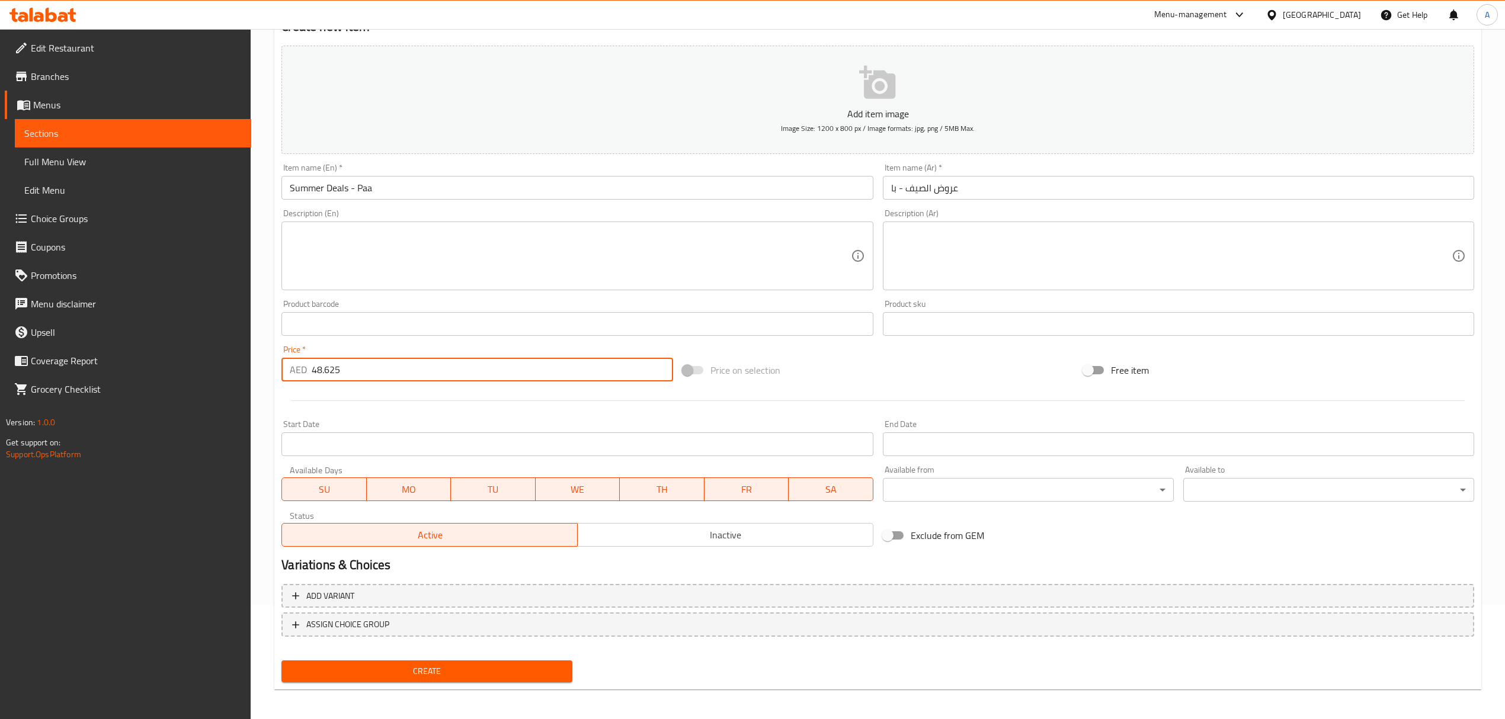
scroll to position [117, 0]
click at [503, 671] on span "Create" at bounding box center [427, 669] width 272 height 15
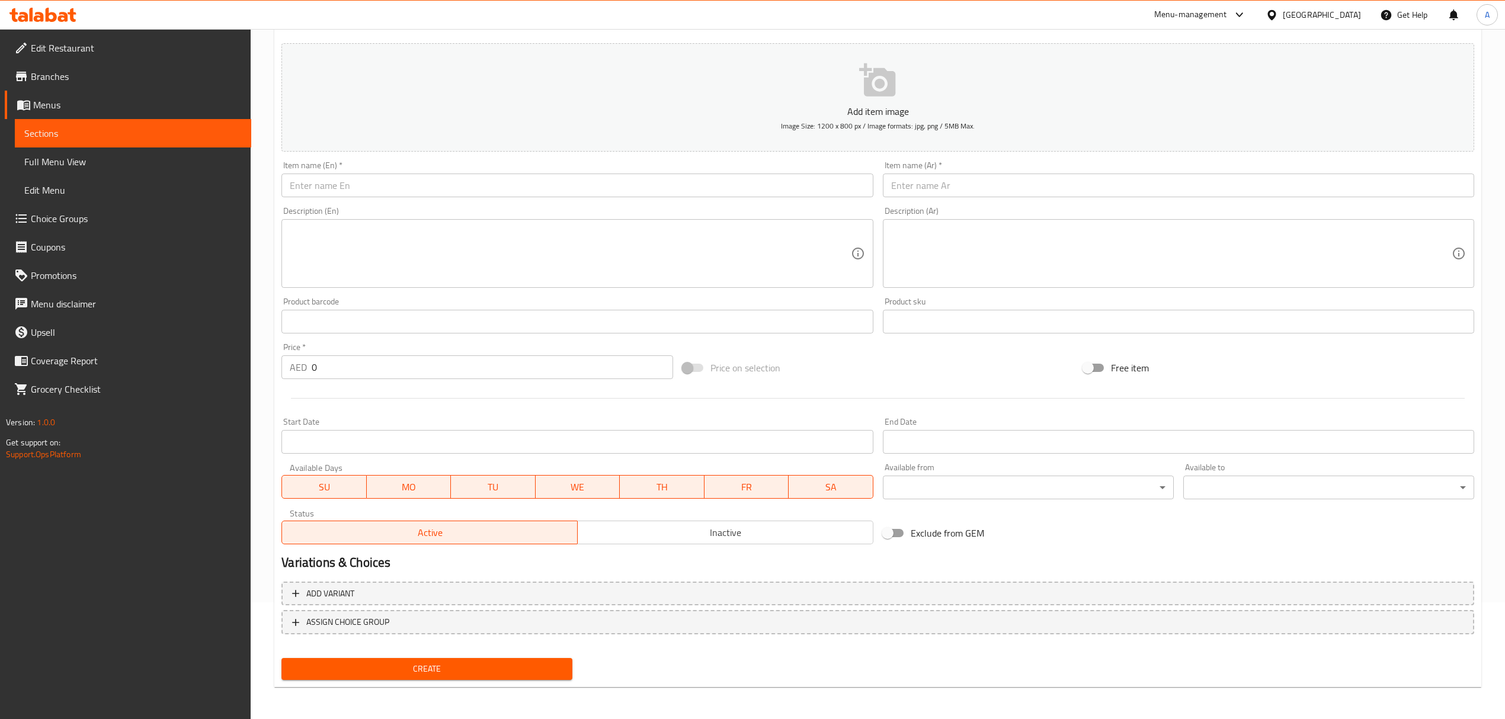
click at [532, 194] on input "text" at bounding box center [576, 186] width 591 height 24
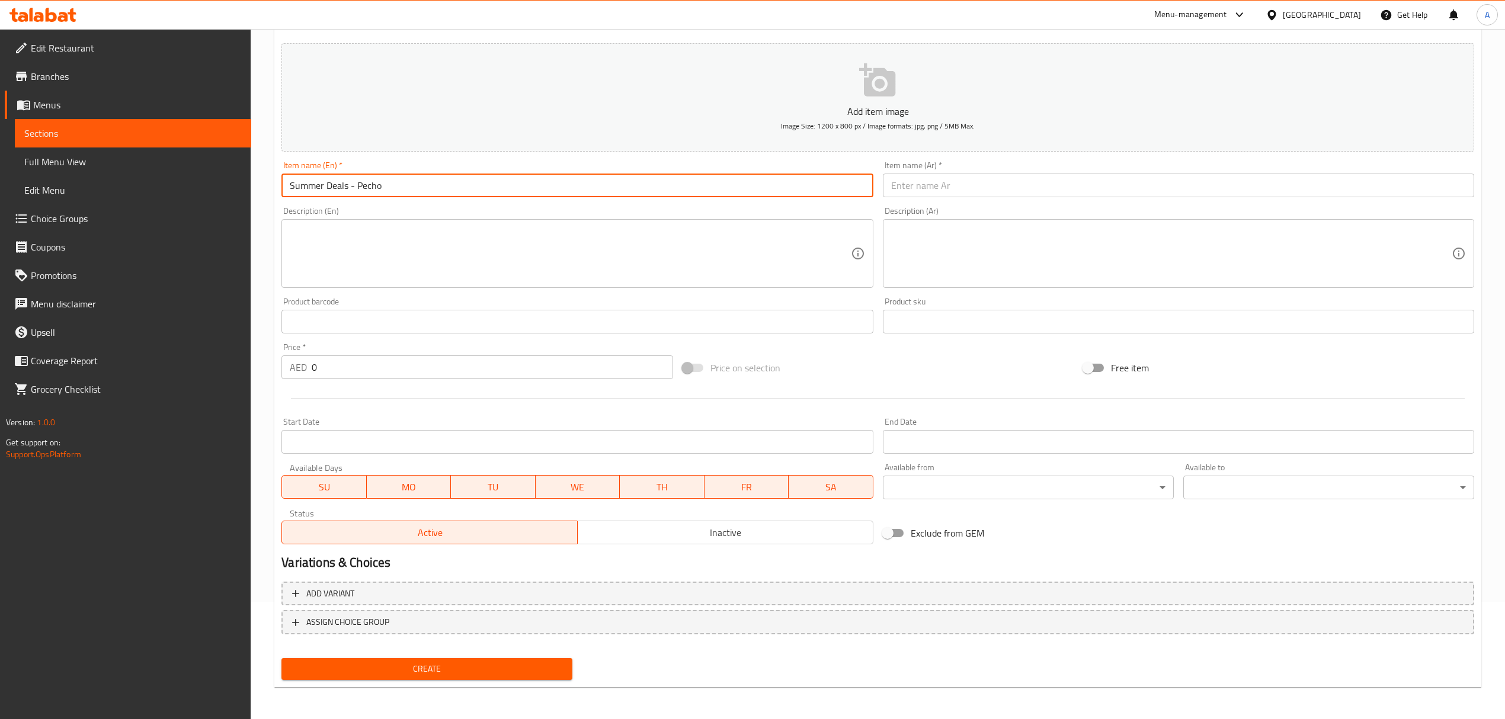
click at [532, 194] on input "Summer Deals - Pecho" at bounding box center [576, 186] width 591 height 24
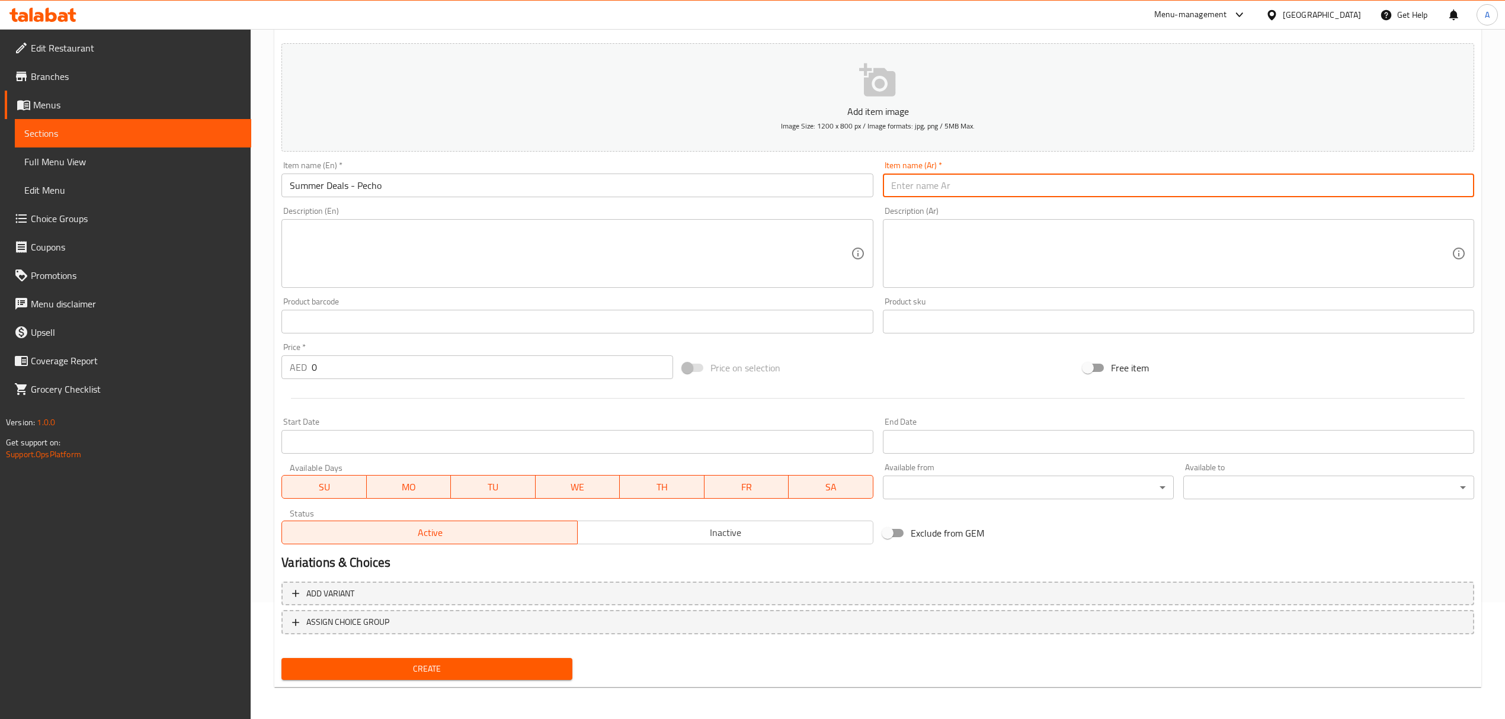
click at [963, 192] on input "text" at bounding box center [1178, 186] width 591 height 24
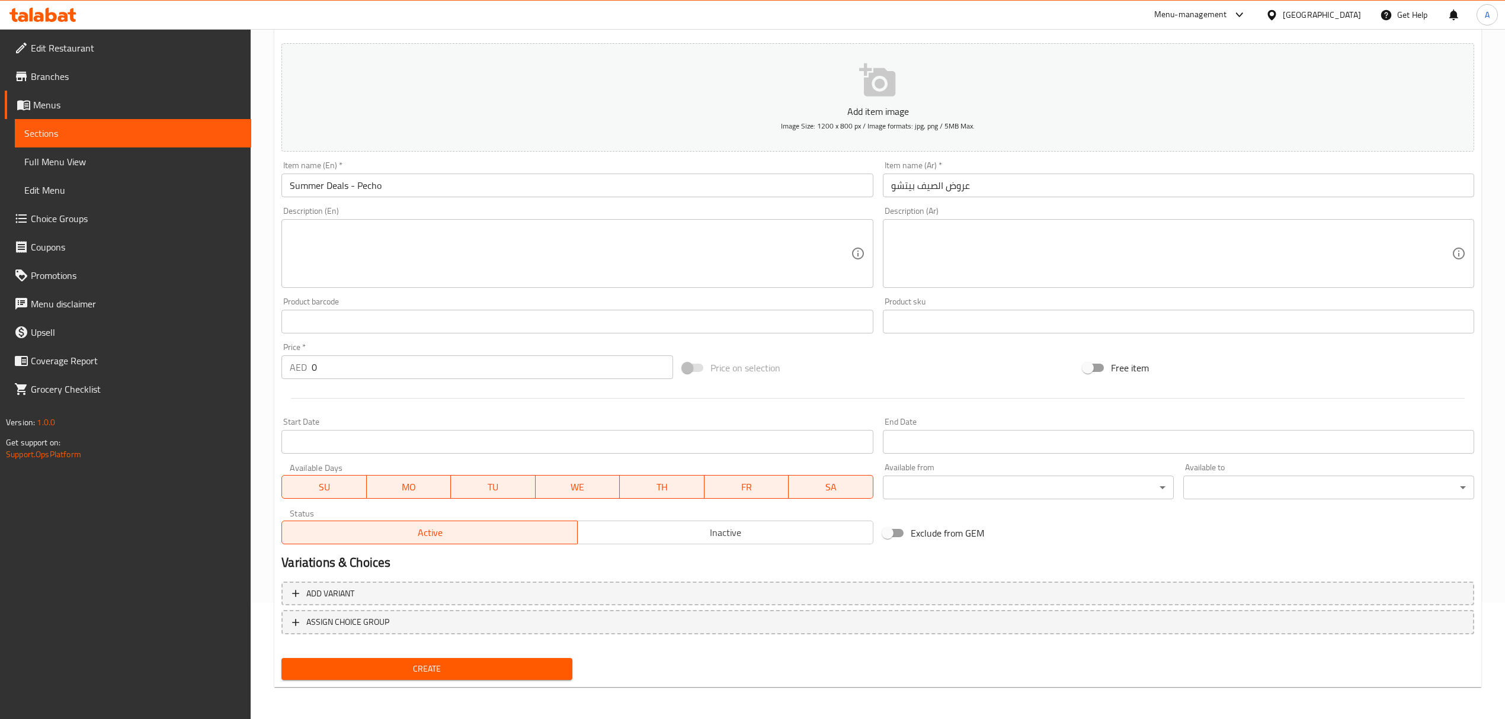
click at [1373, 376] on div "Free item" at bounding box center [1278, 368] width 401 height 32
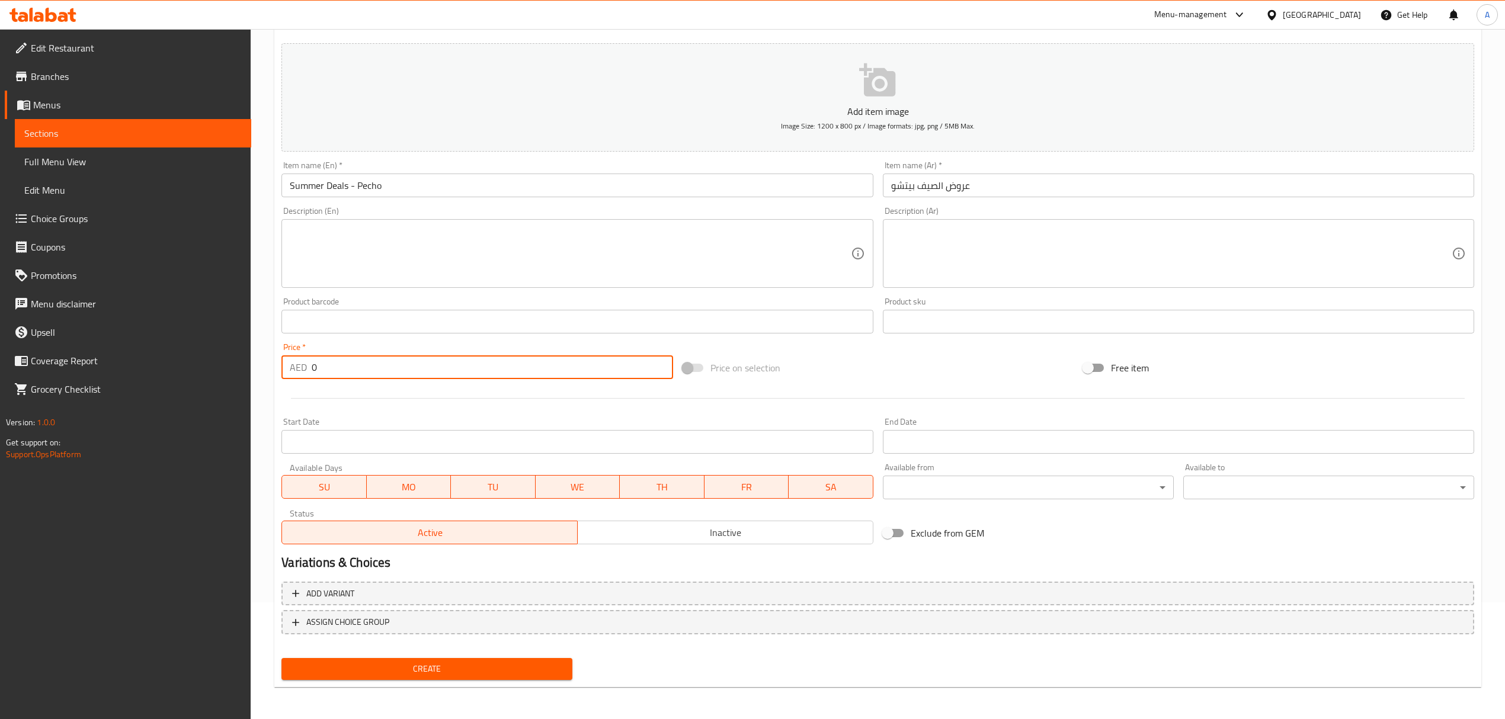
drag, startPoint x: 340, startPoint y: 363, endPoint x: 229, endPoint y: 370, distance: 111.7
click at [229, 370] on div "Edit Restaurant Branches Menus Sections Full Menu View Edit Menu Choice Groups …" at bounding box center [752, 316] width 1505 height 808
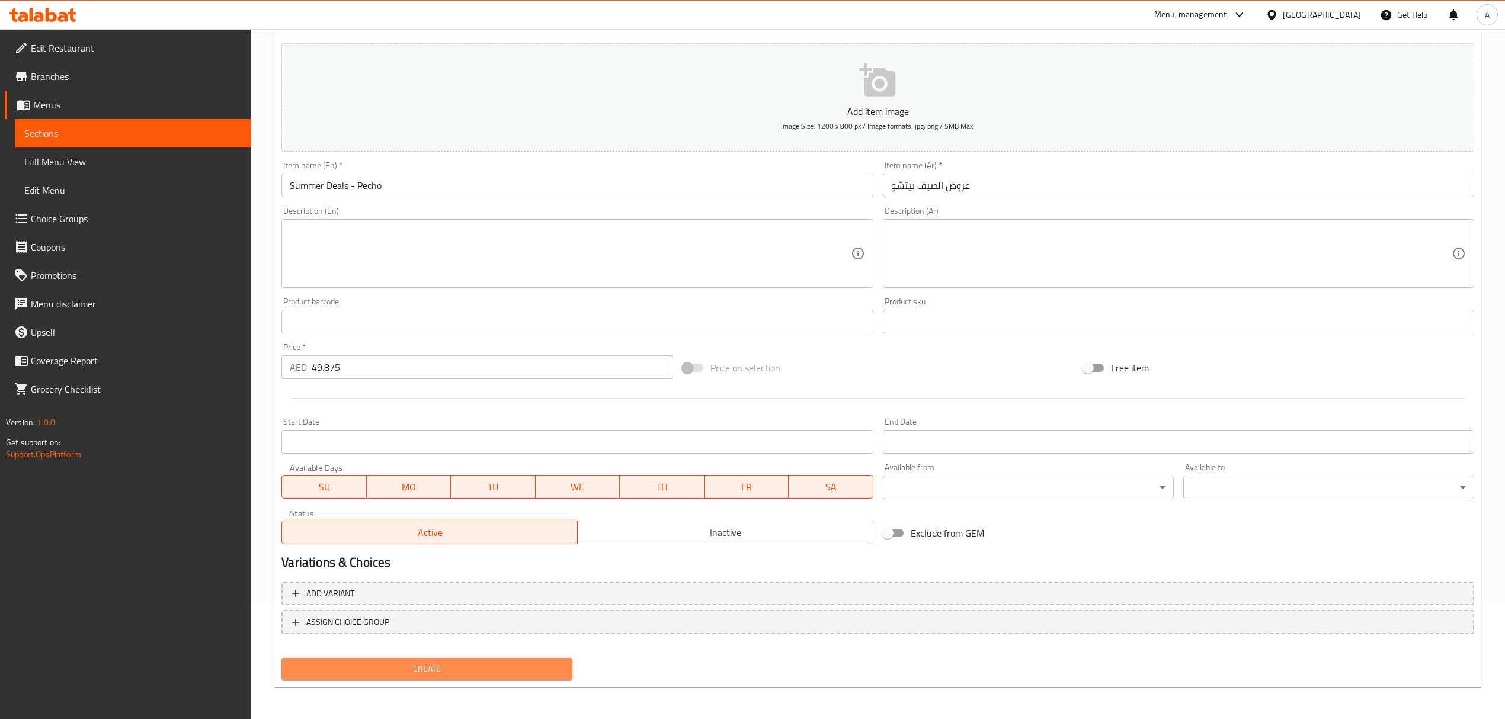
click at [421, 670] on span "Create" at bounding box center [427, 669] width 272 height 15
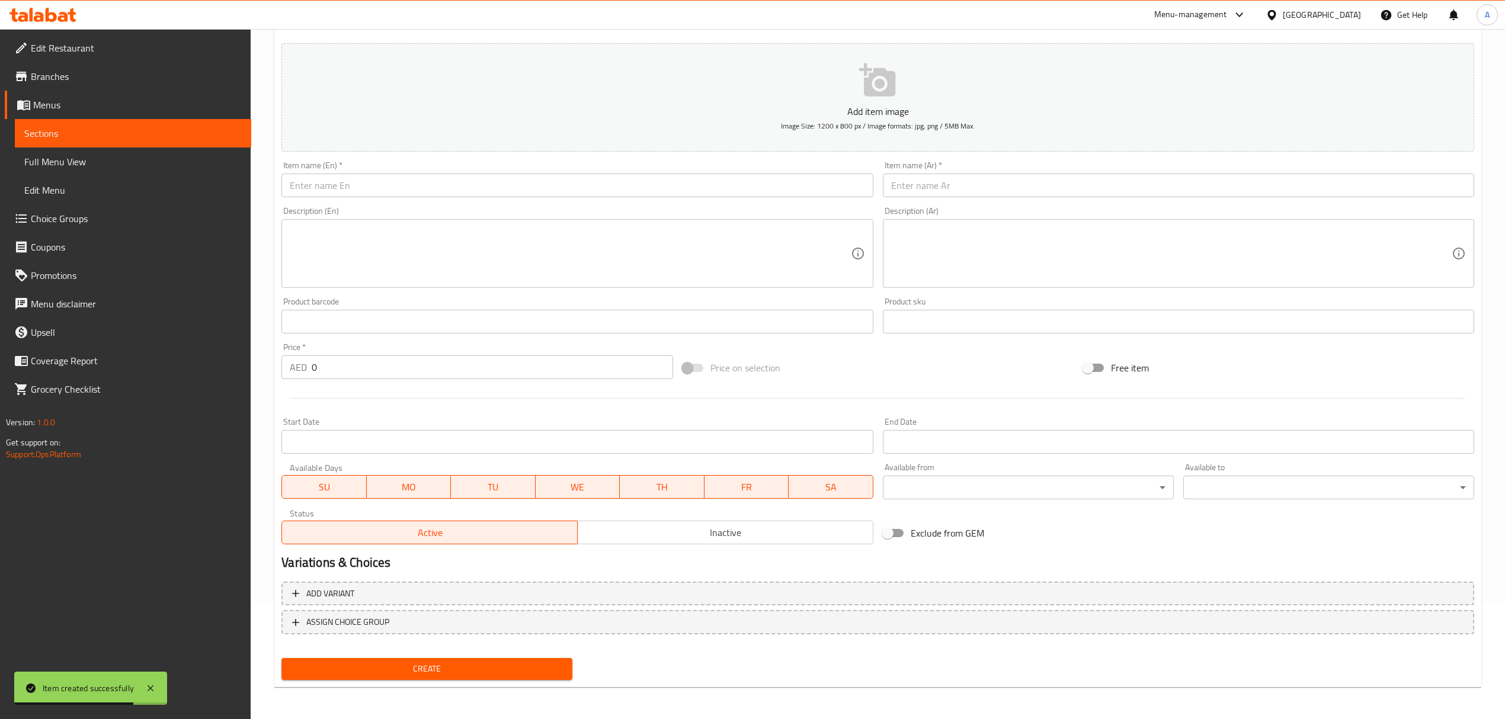
drag, startPoint x: 1394, startPoint y: 366, endPoint x: 1333, endPoint y: 354, distance: 62.2
click at [1394, 366] on div "Free item" at bounding box center [1278, 368] width 401 height 32
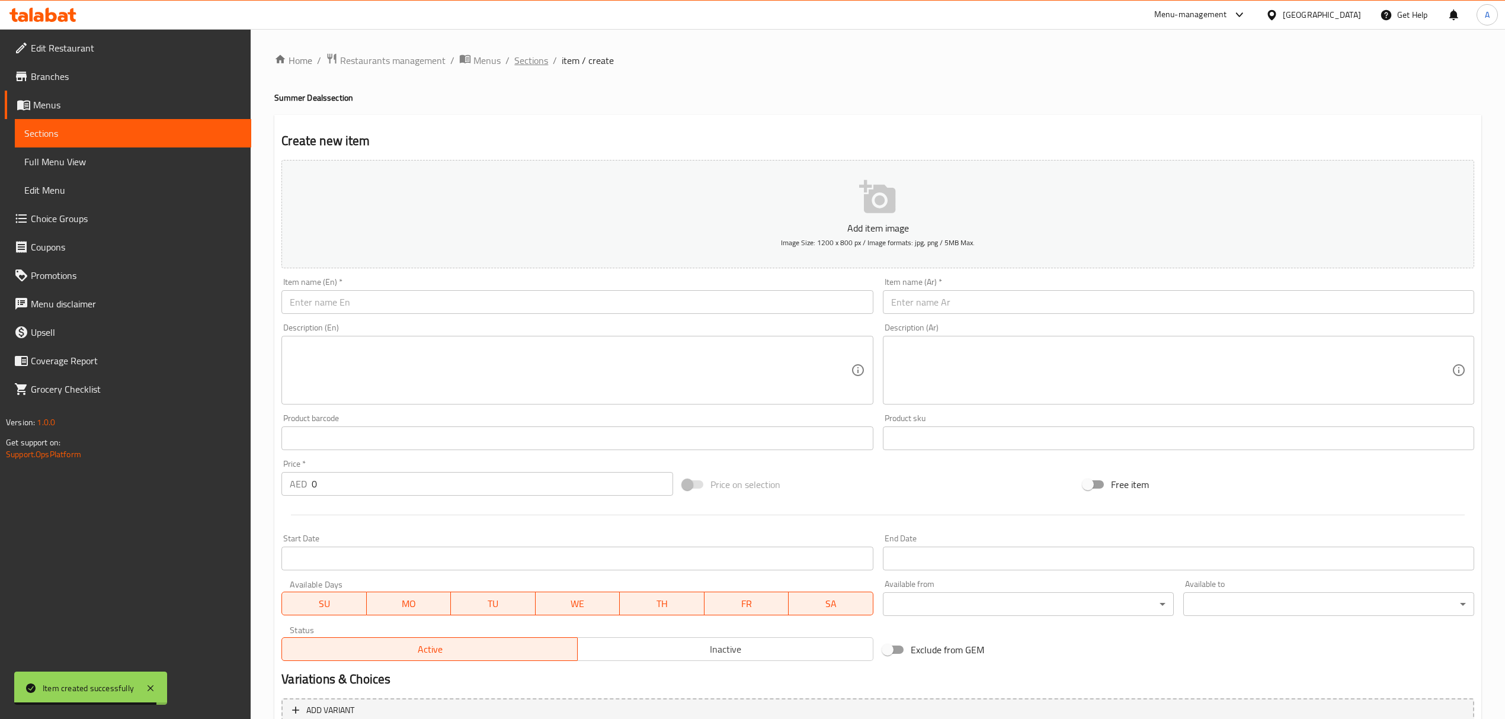
click at [537, 60] on span "Sections" at bounding box center [531, 60] width 34 height 14
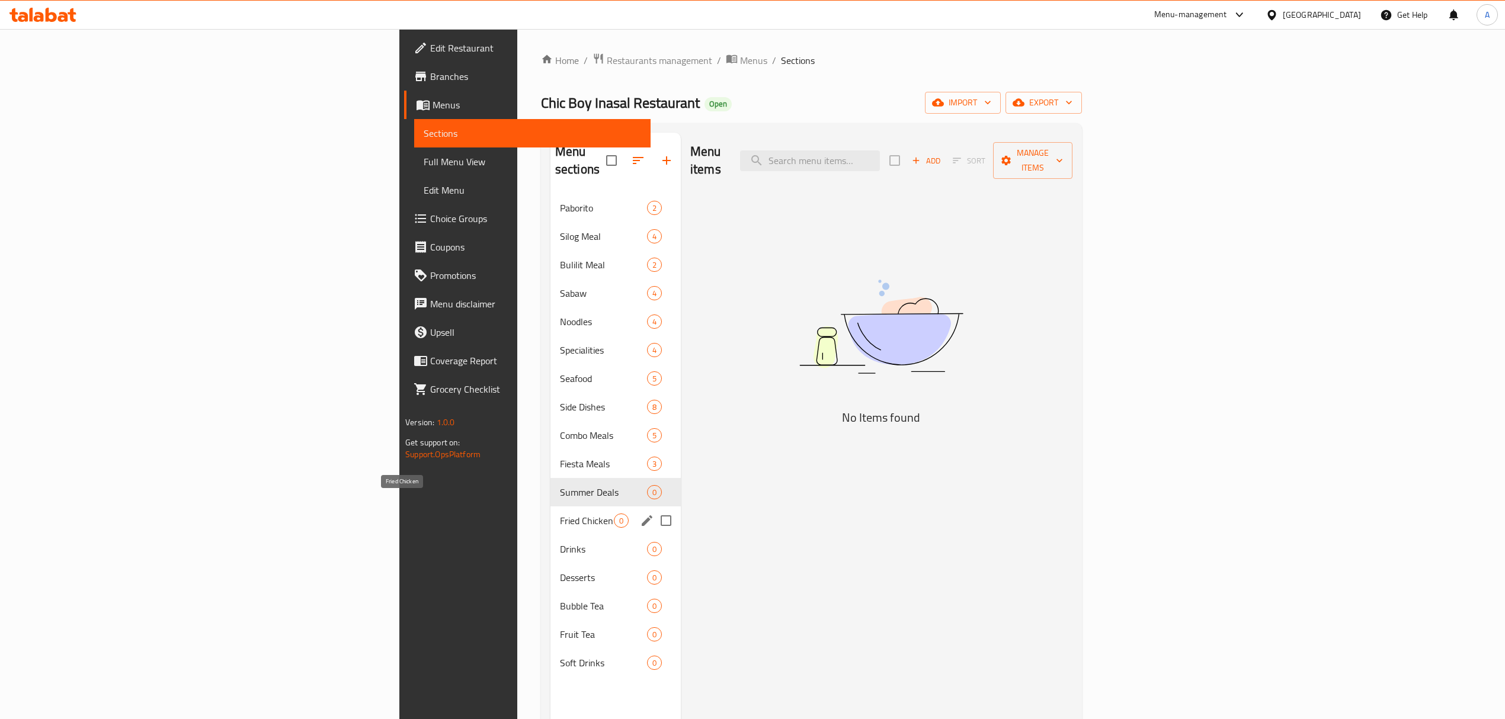
click at [560, 514] on span "Fried Chicken" at bounding box center [587, 521] width 54 height 14
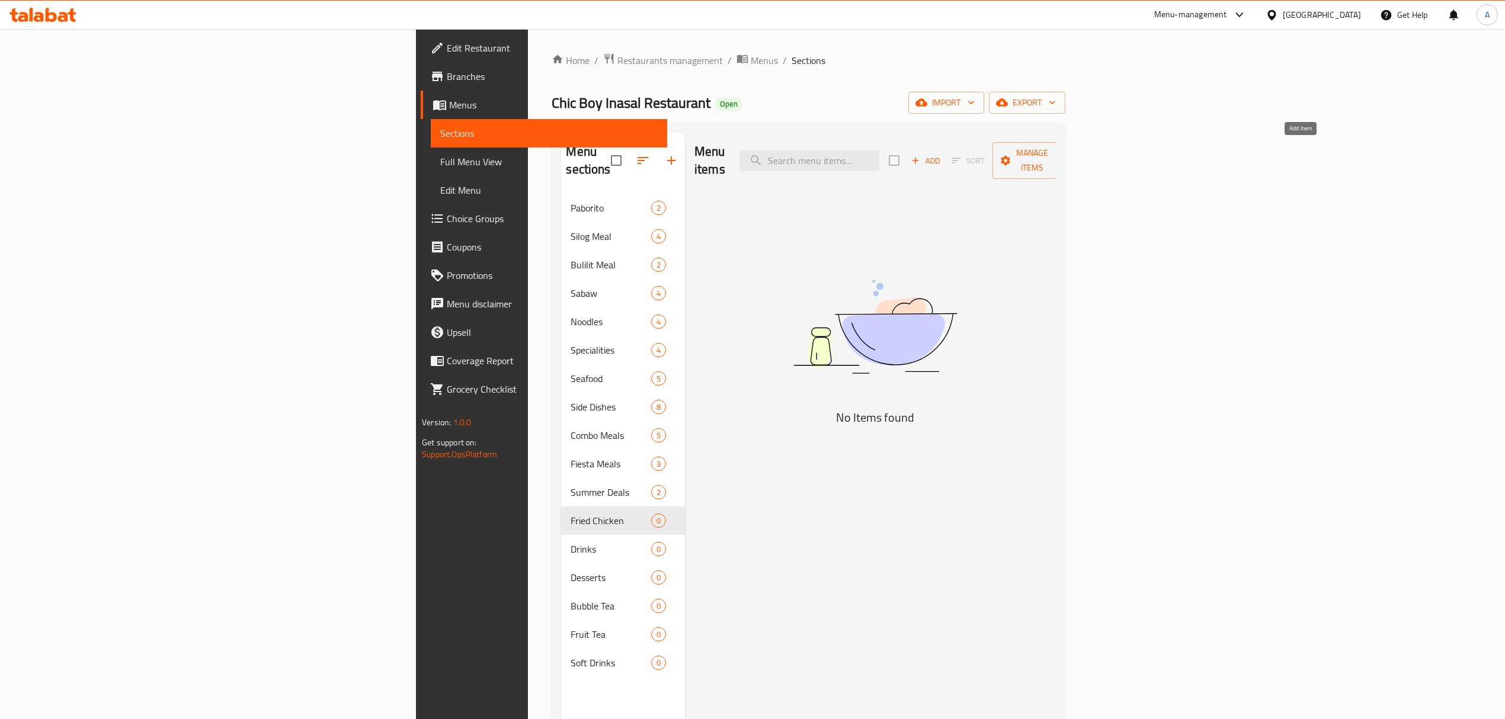
click at [942, 154] on span "Add" at bounding box center [926, 161] width 32 height 14
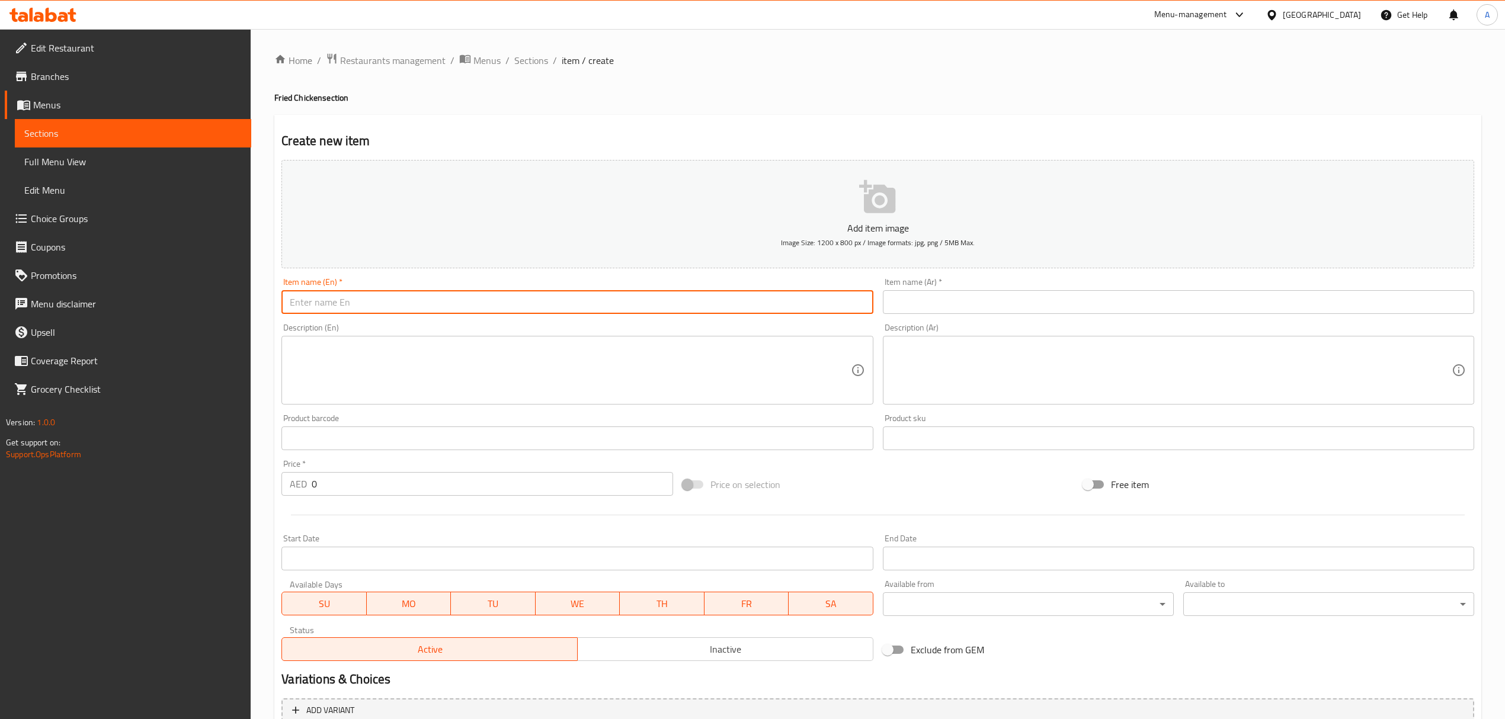
click at [532, 305] on input "text" at bounding box center [576, 302] width 591 height 24
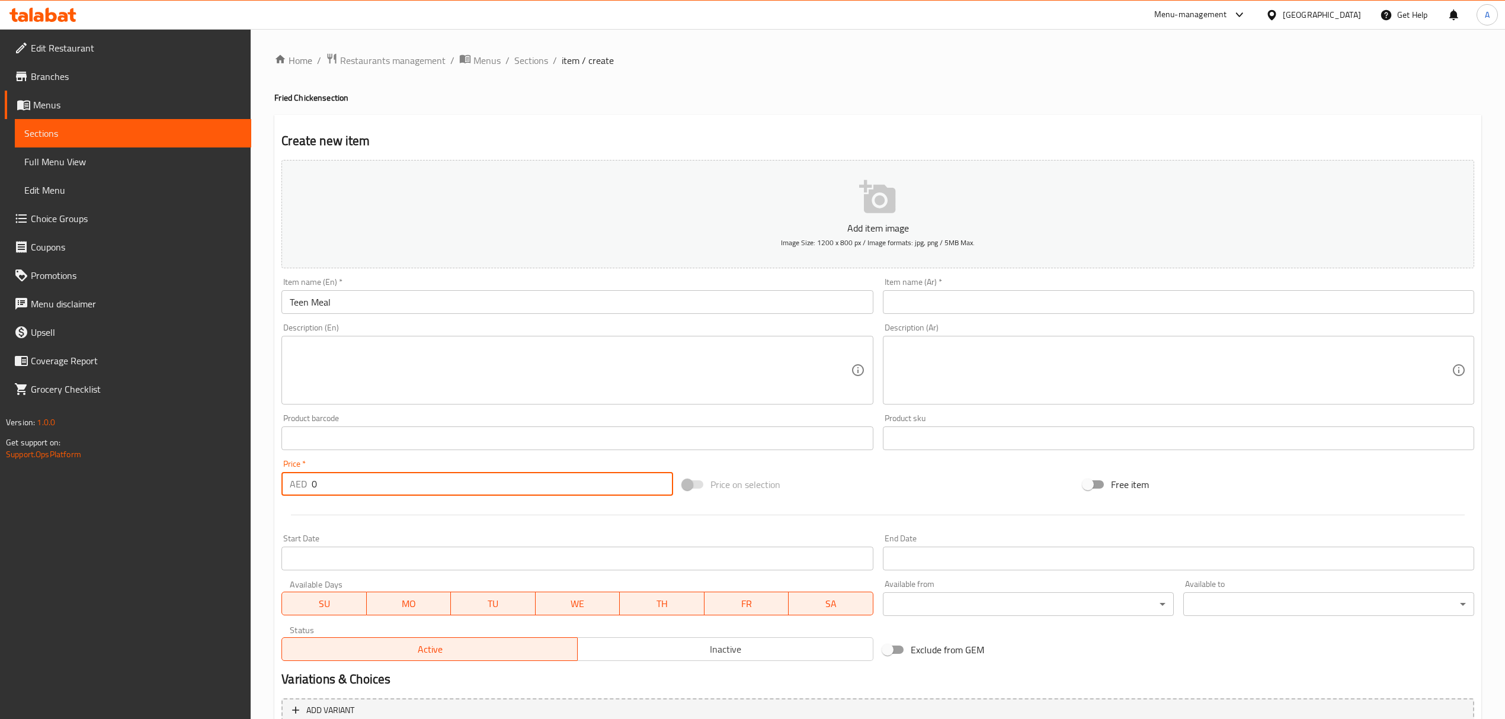
drag, startPoint x: 325, startPoint y: 491, endPoint x: 266, endPoint y: 482, distance: 59.4
click at [266, 482] on div "Home / Restaurants management / Menus / Sections / item / create Fried Chicken …" at bounding box center [878, 433] width 1254 height 808
click at [343, 306] on input "Teen Meal" at bounding box center [576, 302] width 591 height 24
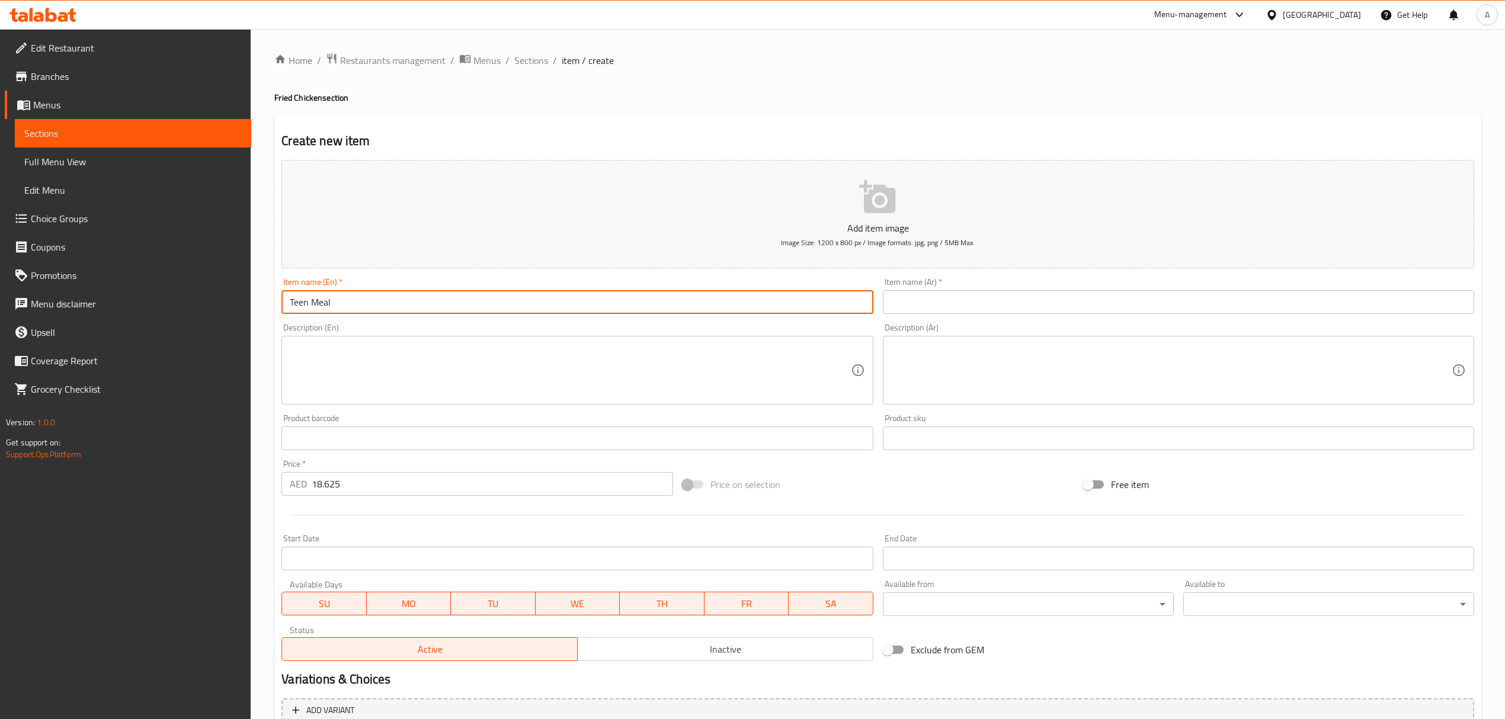
click at [343, 306] on input "Teen Meal" at bounding box center [576, 302] width 591 height 24
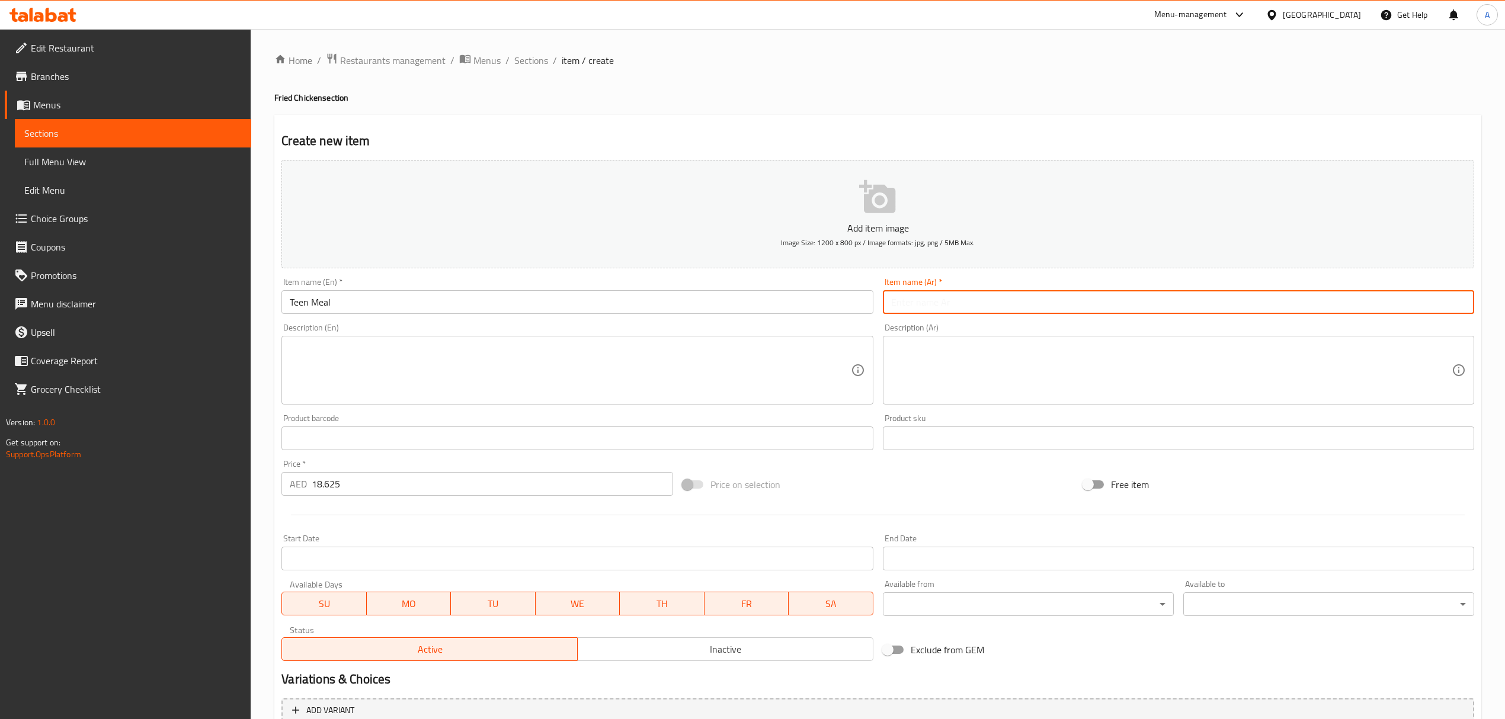
click at [981, 297] on input "text" at bounding box center [1178, 302] width 591 height 24
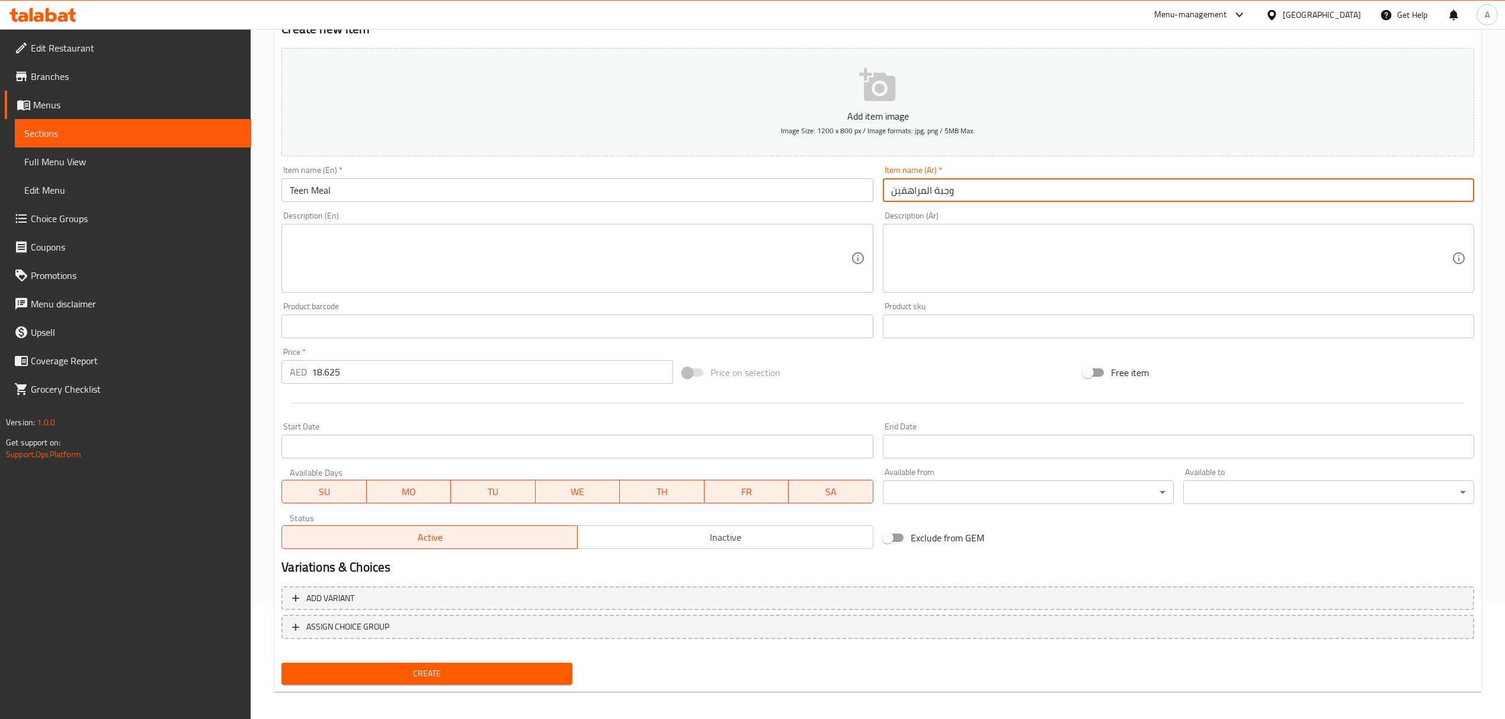
scroll to position [117, 0]
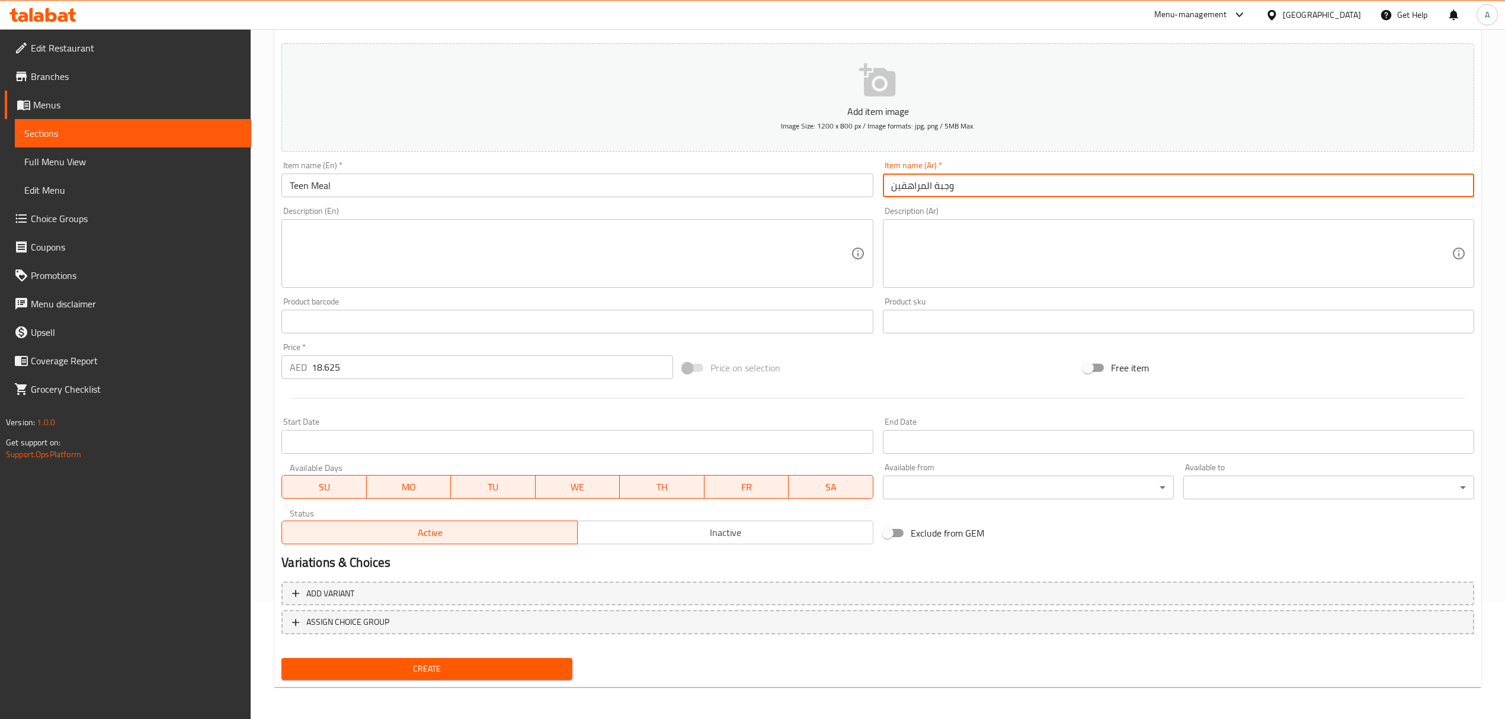
click at [541, 670] on span "Create" at bounding box center [427, 669] width 272 height 15
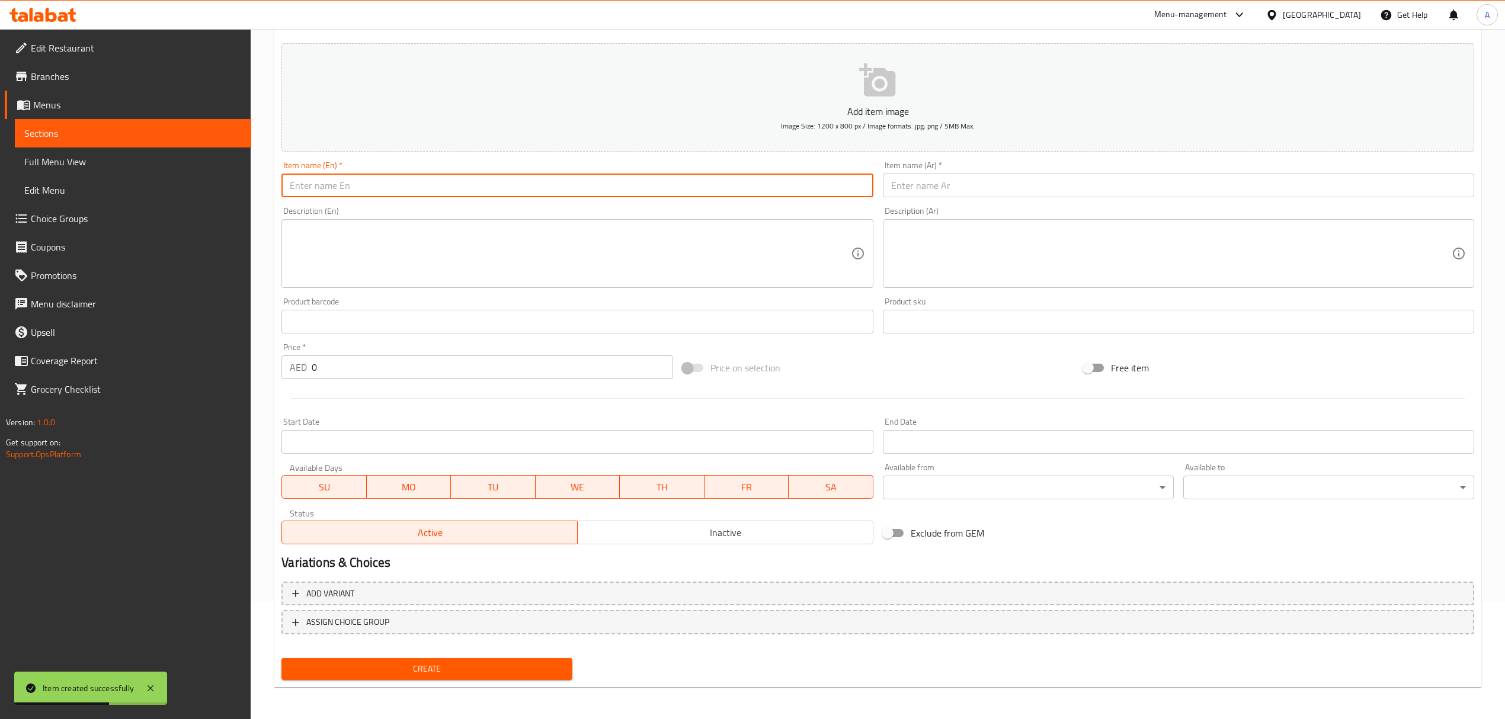
click at [467, 190] on input "text" at bounding box center [576, 186] width 591 height 24
click at [467, 190] on input "Chicken Bucket" at bounding box center [576, 186] width 591 height 24
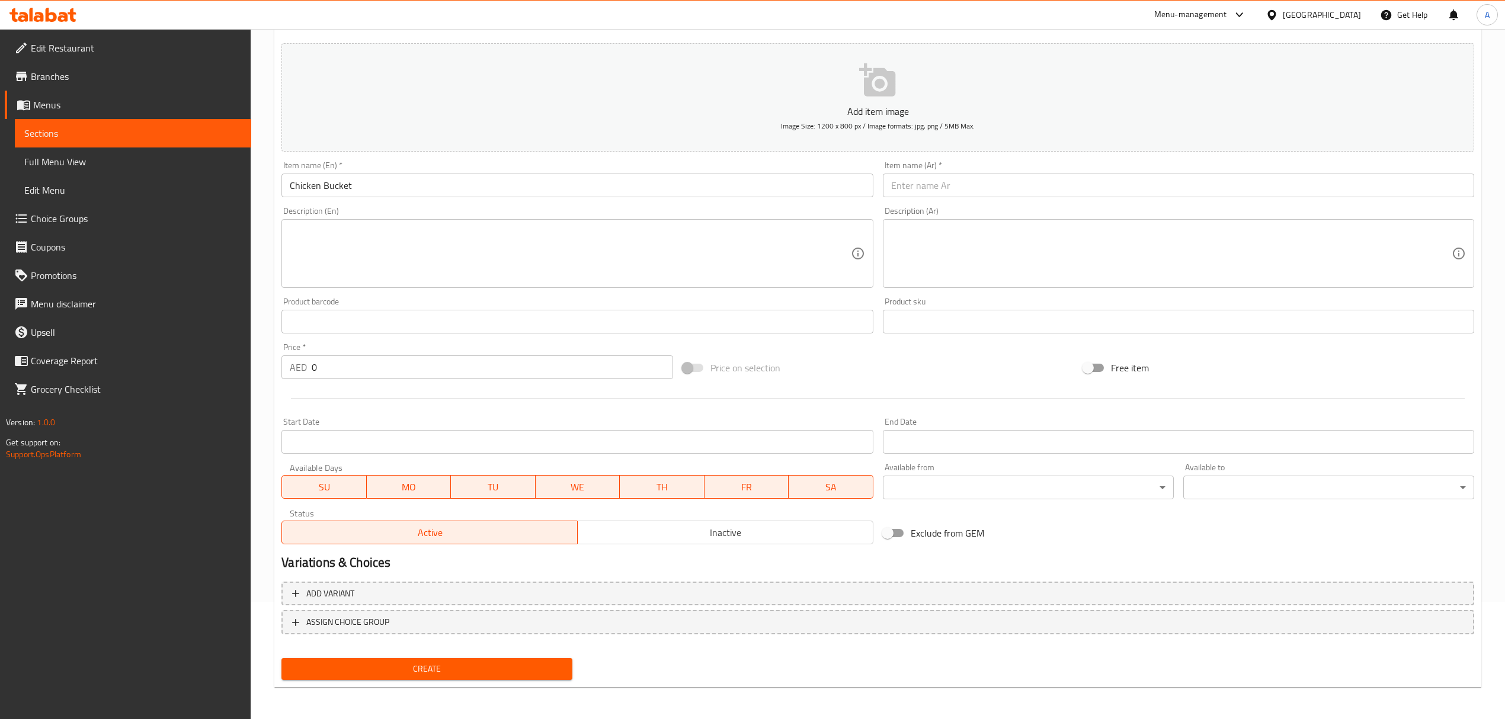
click at [949, 205] on div "Description (Ar) Description (Ar)" at bounding box center [1178, 247] width 601 height 91
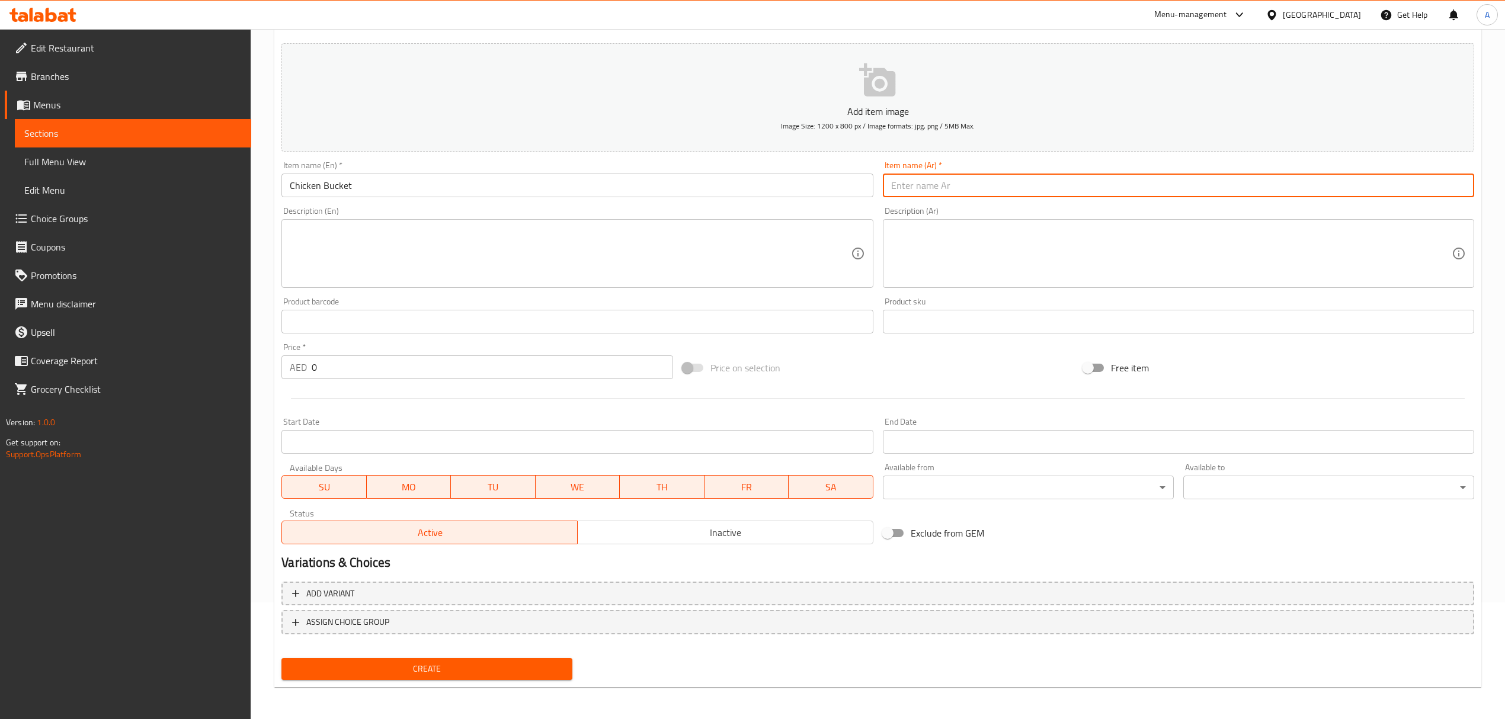
click at [958, 181] on input "text" at bounding box center [1178, 186] width 591 height 24
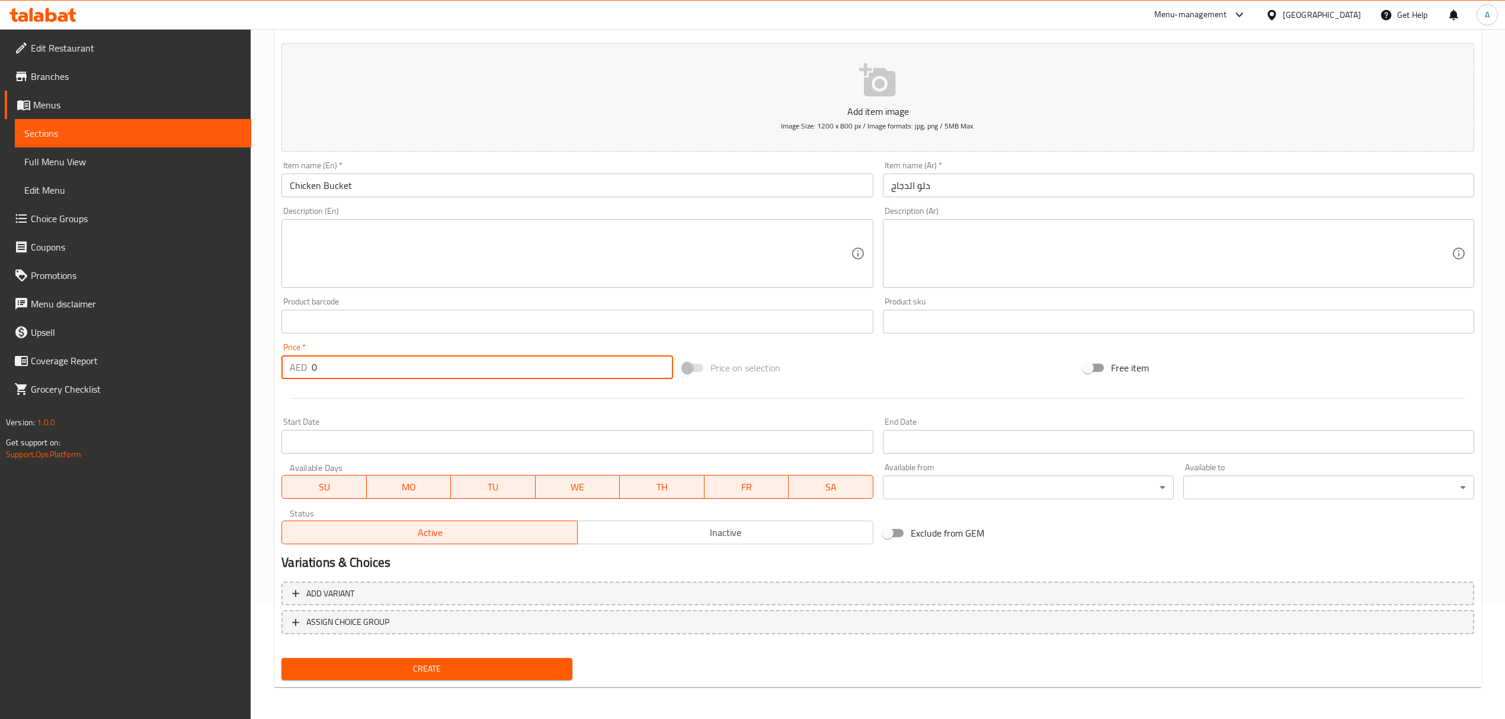
drag, startPoint x: 338, startPoint y: 375, endPoint x: 287, endPoint y: 428, distance: 73.4
click at [271, 371] on div "Home / Restaurants management / Menus / Sections / item / create Fried Chicken …" at bounding box center [878, 316] width 1254 height 808
click at [410, 667] on span "Create" at bounding box center [427, 669] width 272 height 15
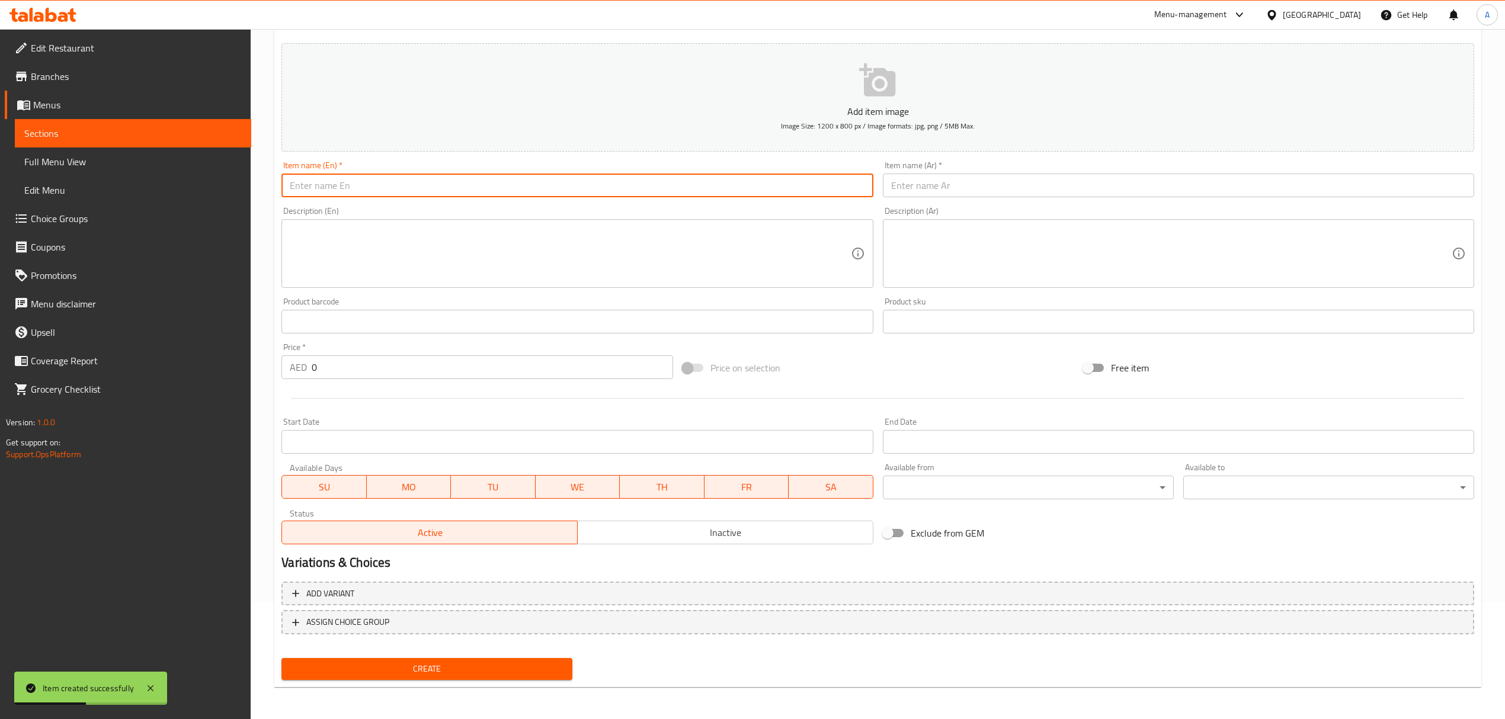
click at [524, 185] on input "text" at bounding box center [576, 186] width 591 height 24
click at [524, 185] on input "Crunchy Wings (Pak Pak)" at bounding box center [576, 186] width 591 height 24
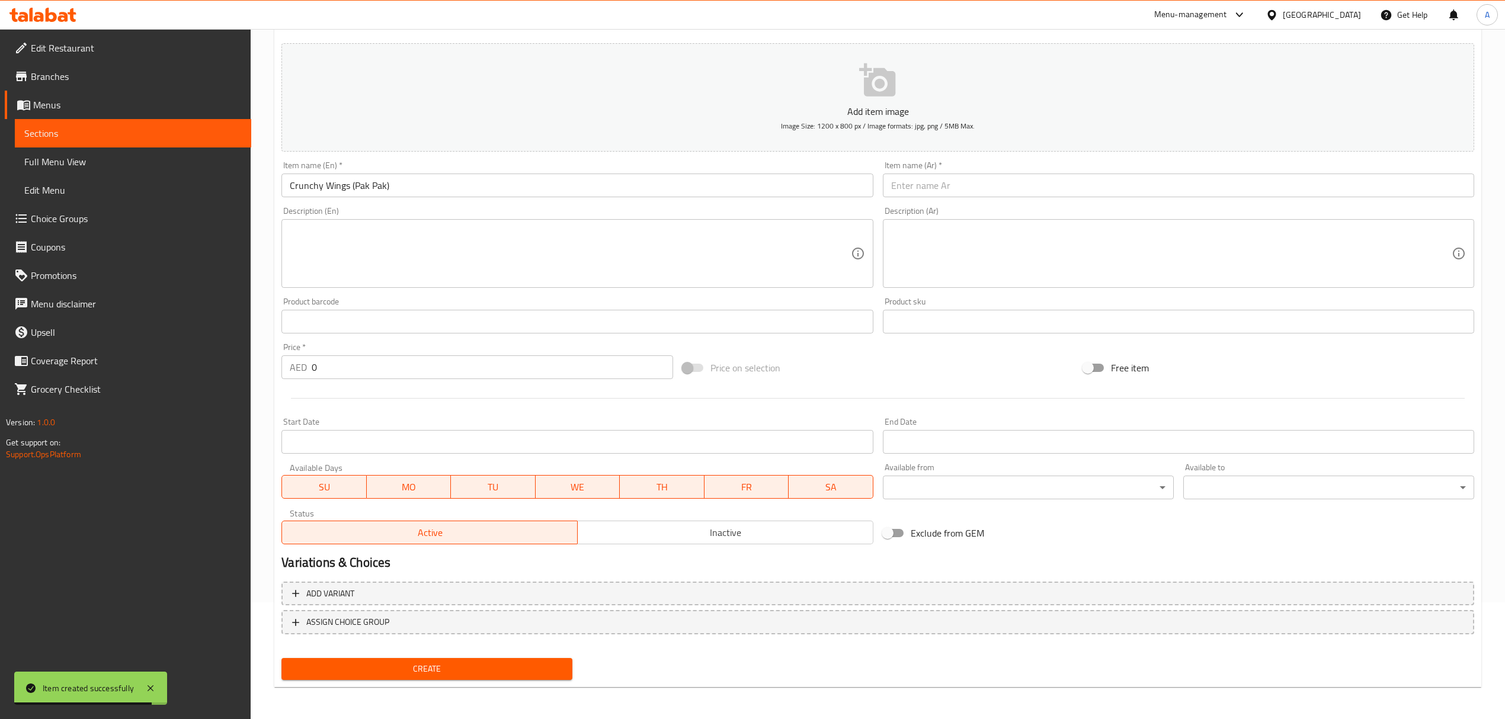
click at [955, 188] on input "text" at bounding box center [1178, 186] width 591 height 24
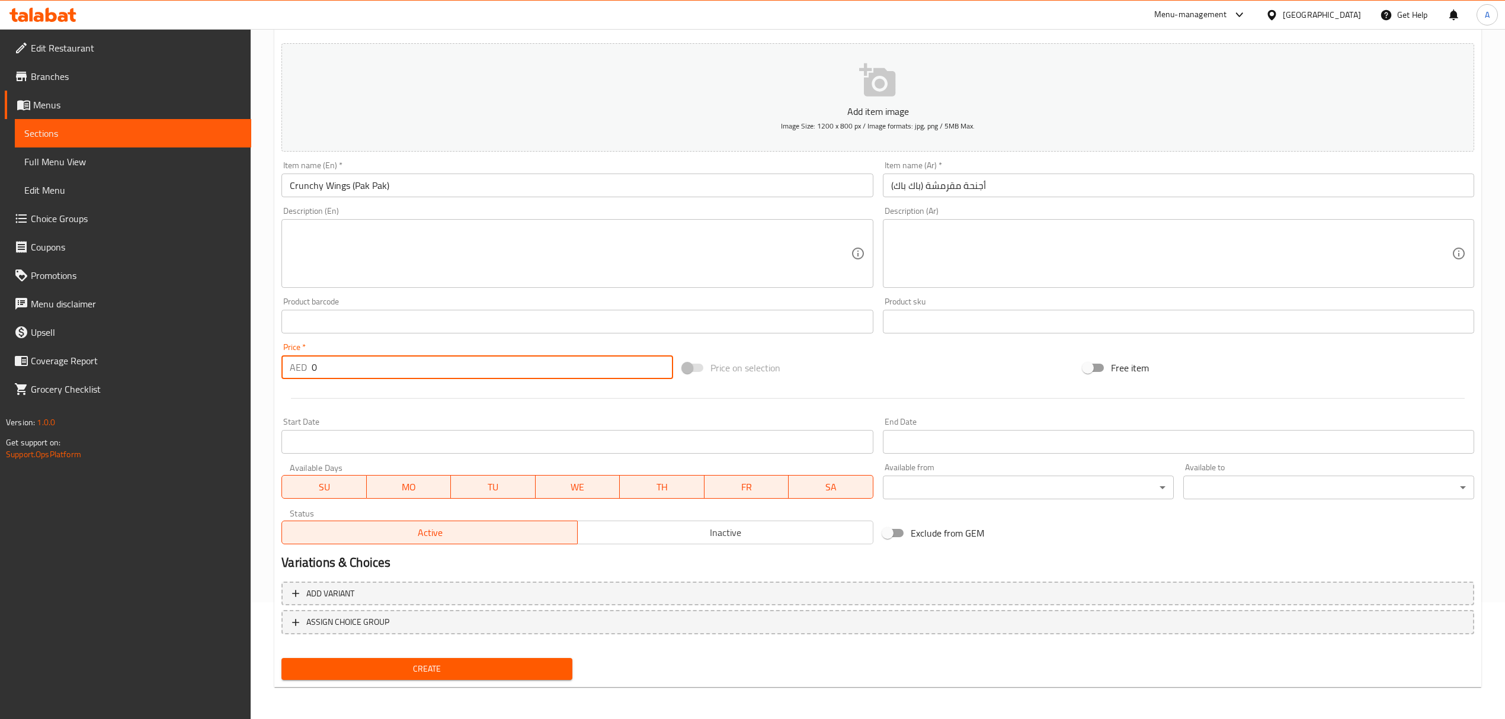
drag, startPoint x: 330, startPoint y: 370, endPoint x: 255, endPoint y: 359, distance: 76.2
click at [255, 359] on div "Home / Restaurants management / Menus / Sections / item / create Fried Chicken …" at bounding box center [878, 316] width 1254 height 808
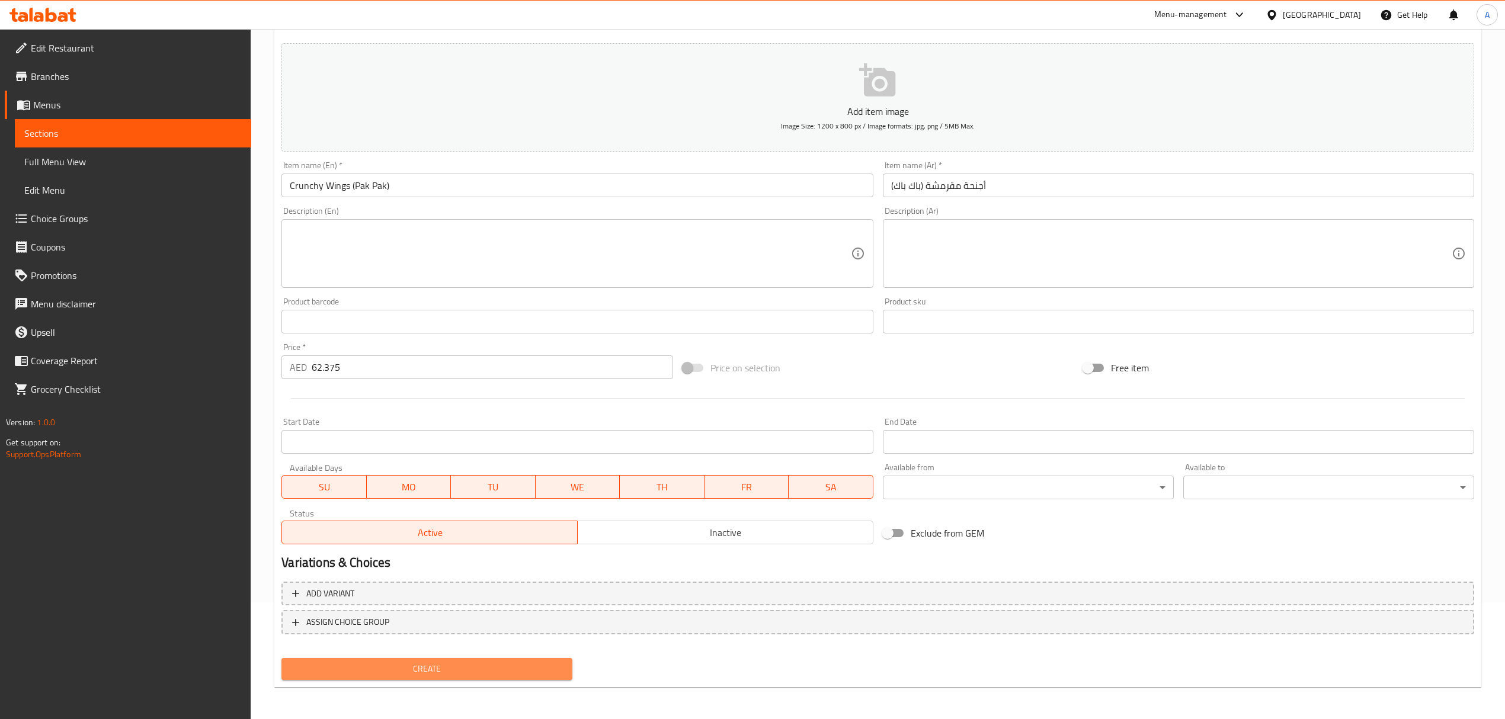
click at [398, 664] on span "Create" at bounding box center [427, 669] width 272 height 15
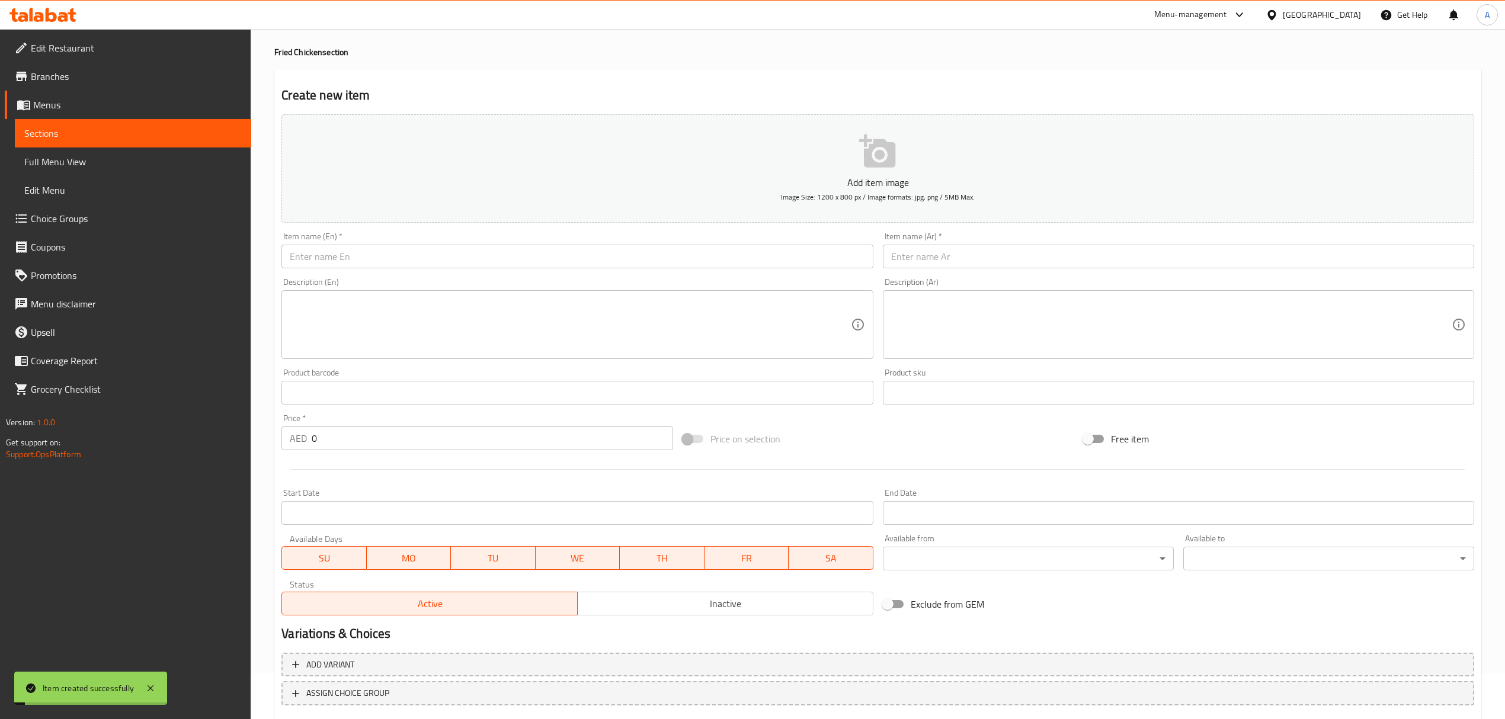
scroll to position [0, 0]
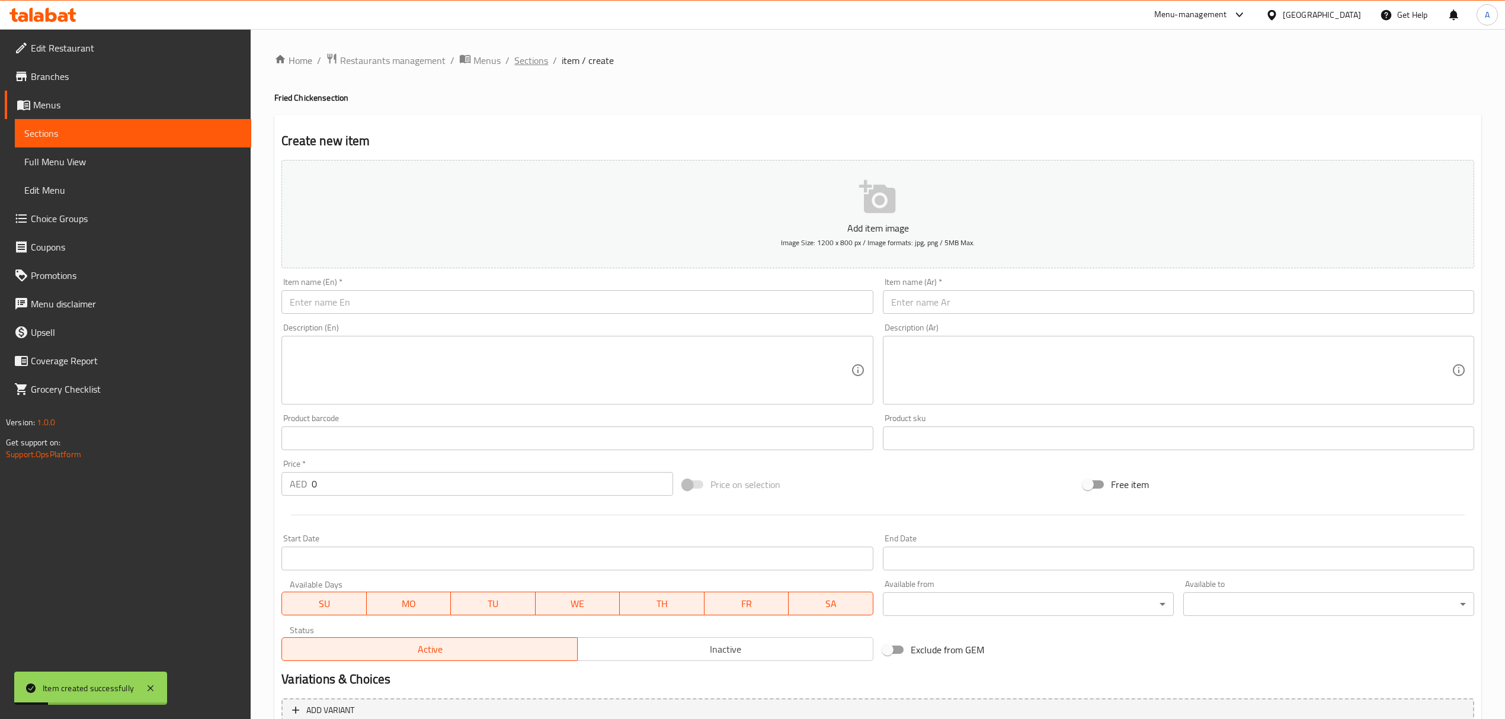
click at [536, 65] on span "Sections" at bounding box center [531, 60] width 34 height 14
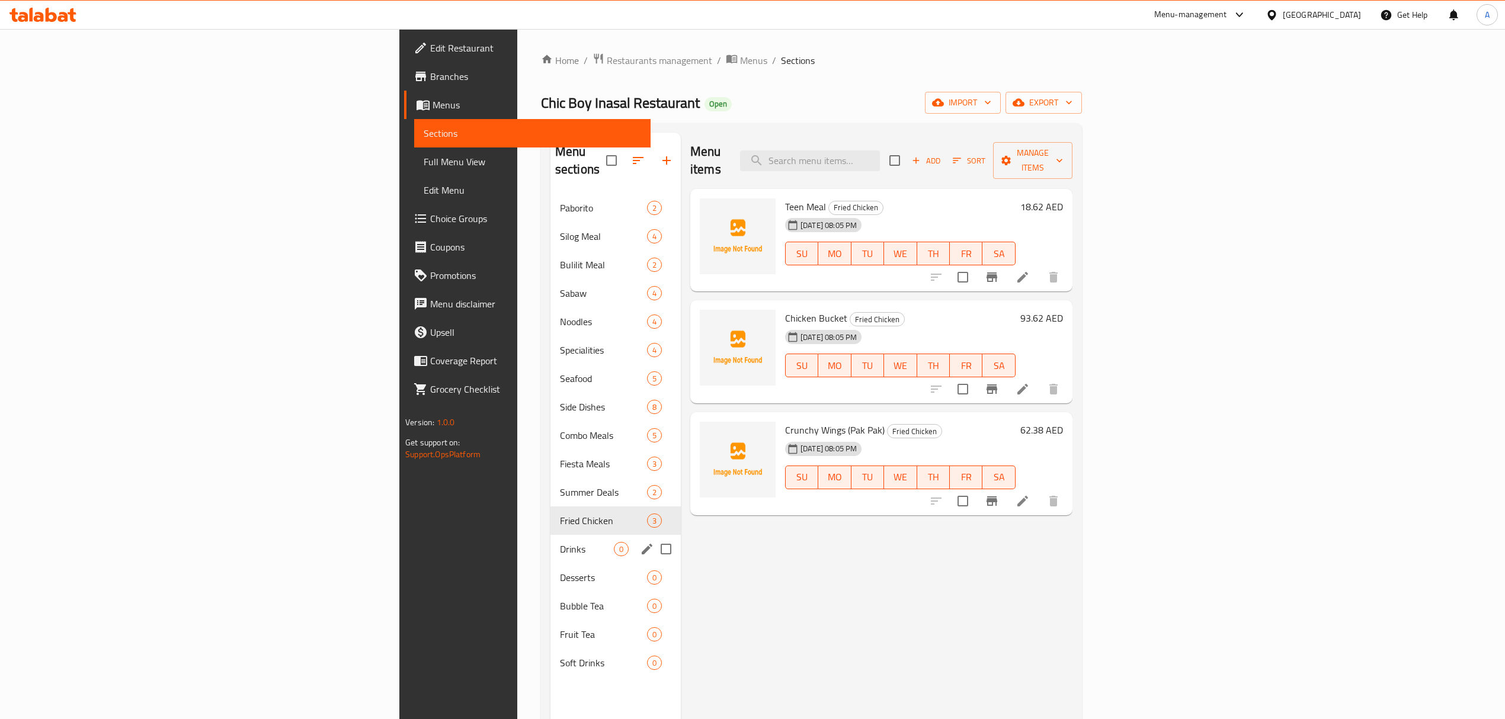
click at [550, 540] on div "Drinks 0" at bounding box center [615, 549] width 130 height 28
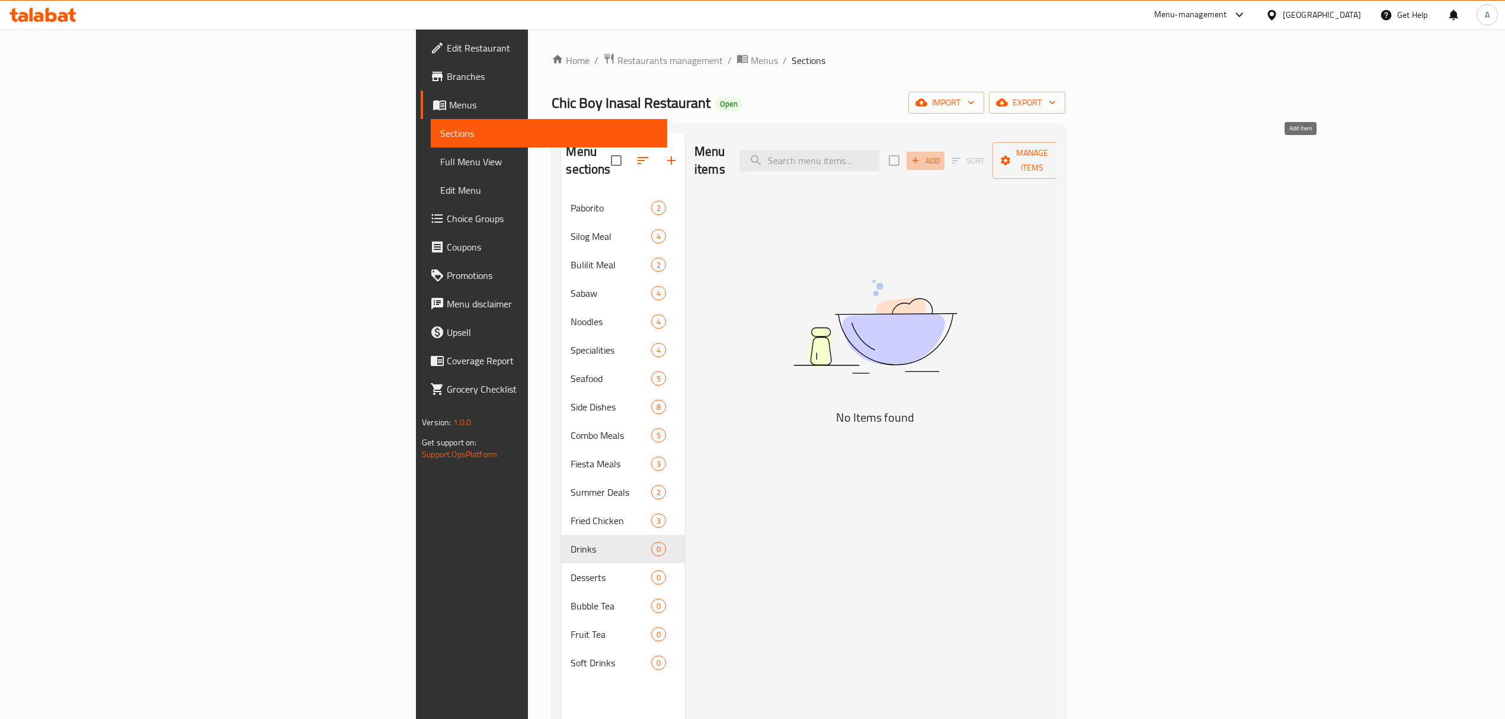
click at [942, 154] on span "Add" at bounding box center [926, 161] width 32 height 14
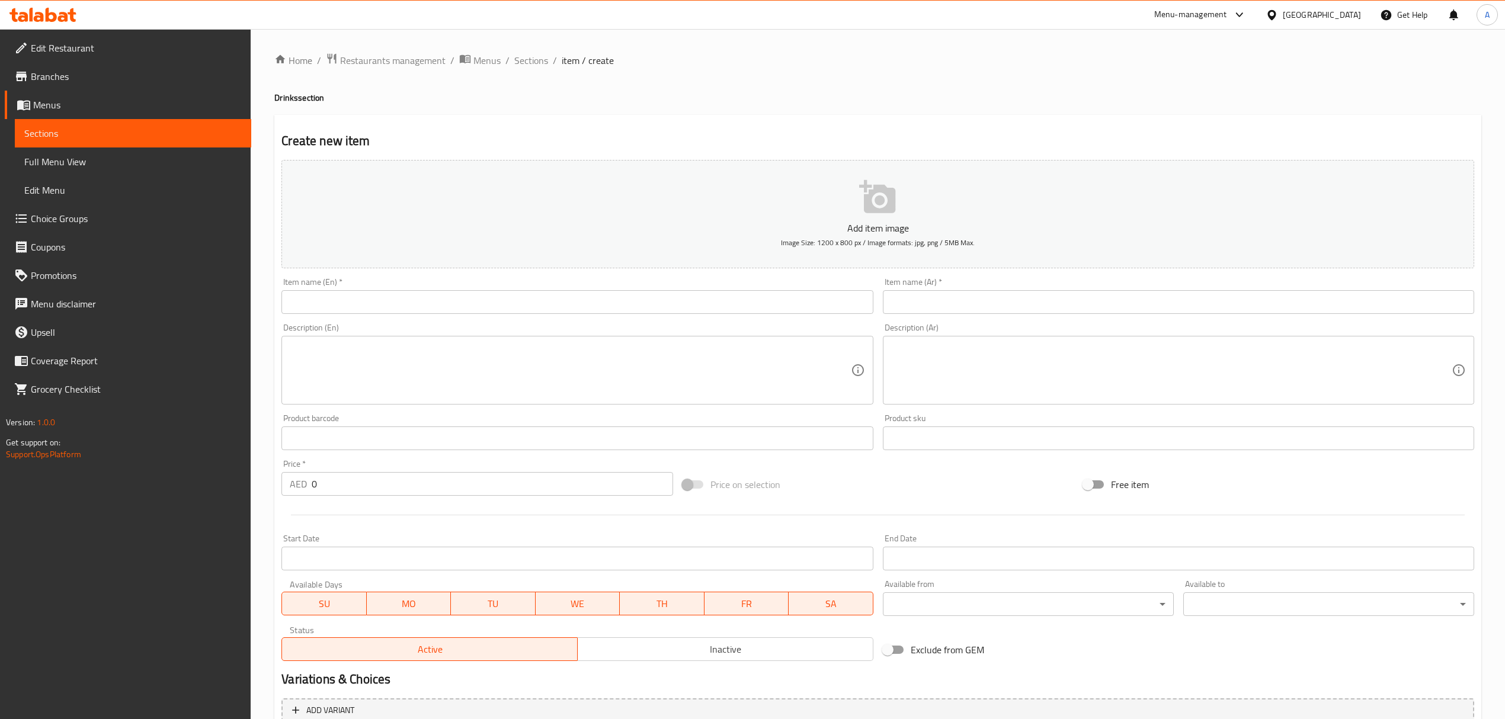
click at [411, 297] on input "text" at bounding box center [576, 302] width 591 height 24
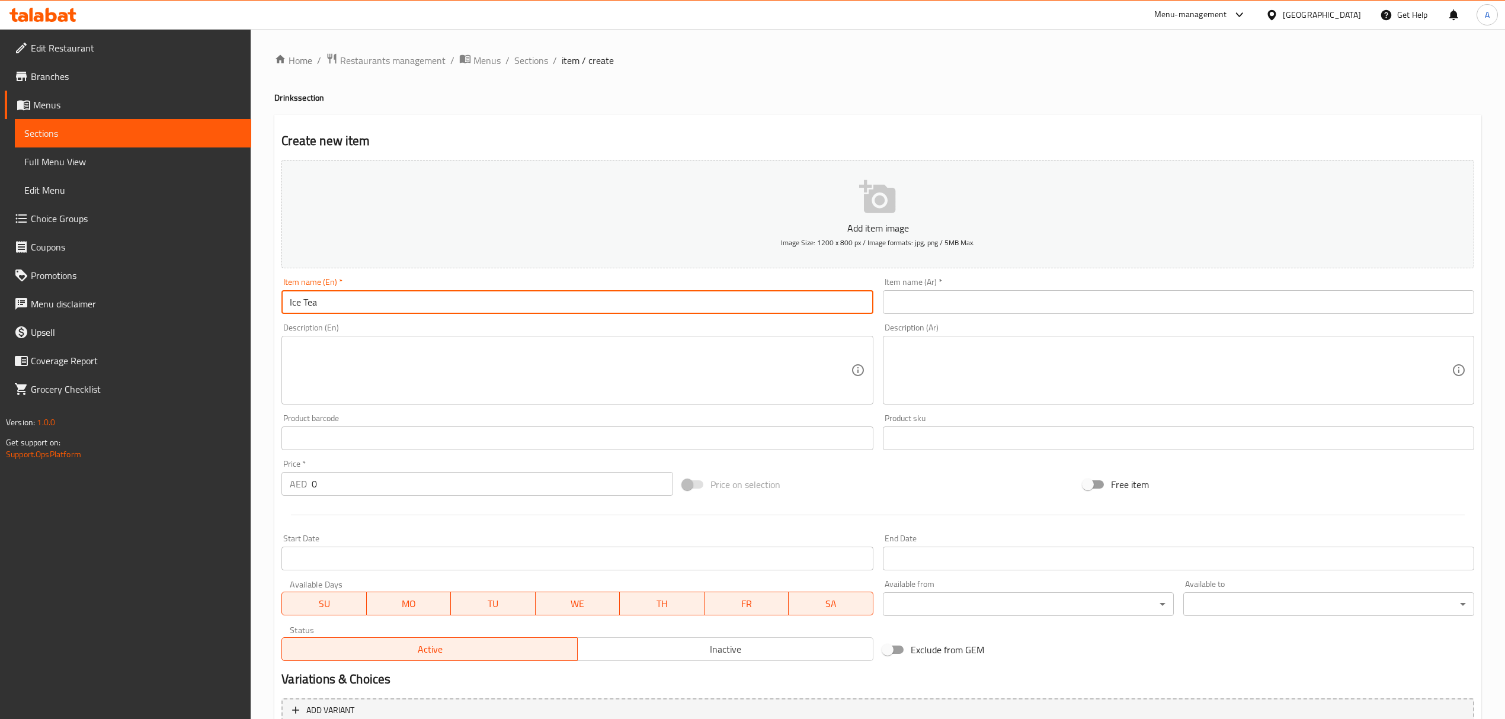
click at [411, 297] on input "Ice Tea" at bounding box center [576, 302] width 591 height 24
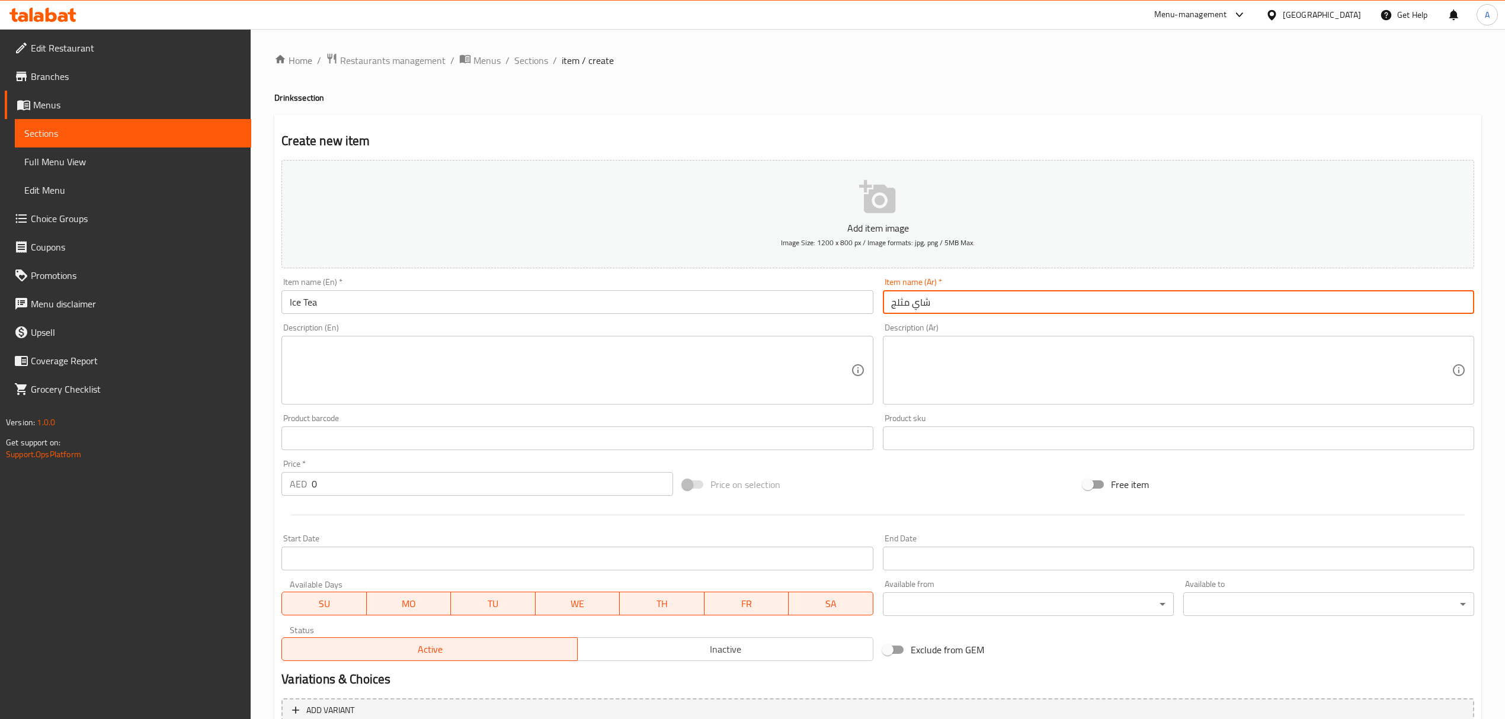
click at [937, 304] on input "شاي مثلج" at bounding box center [1178, 302] width 591 height 24
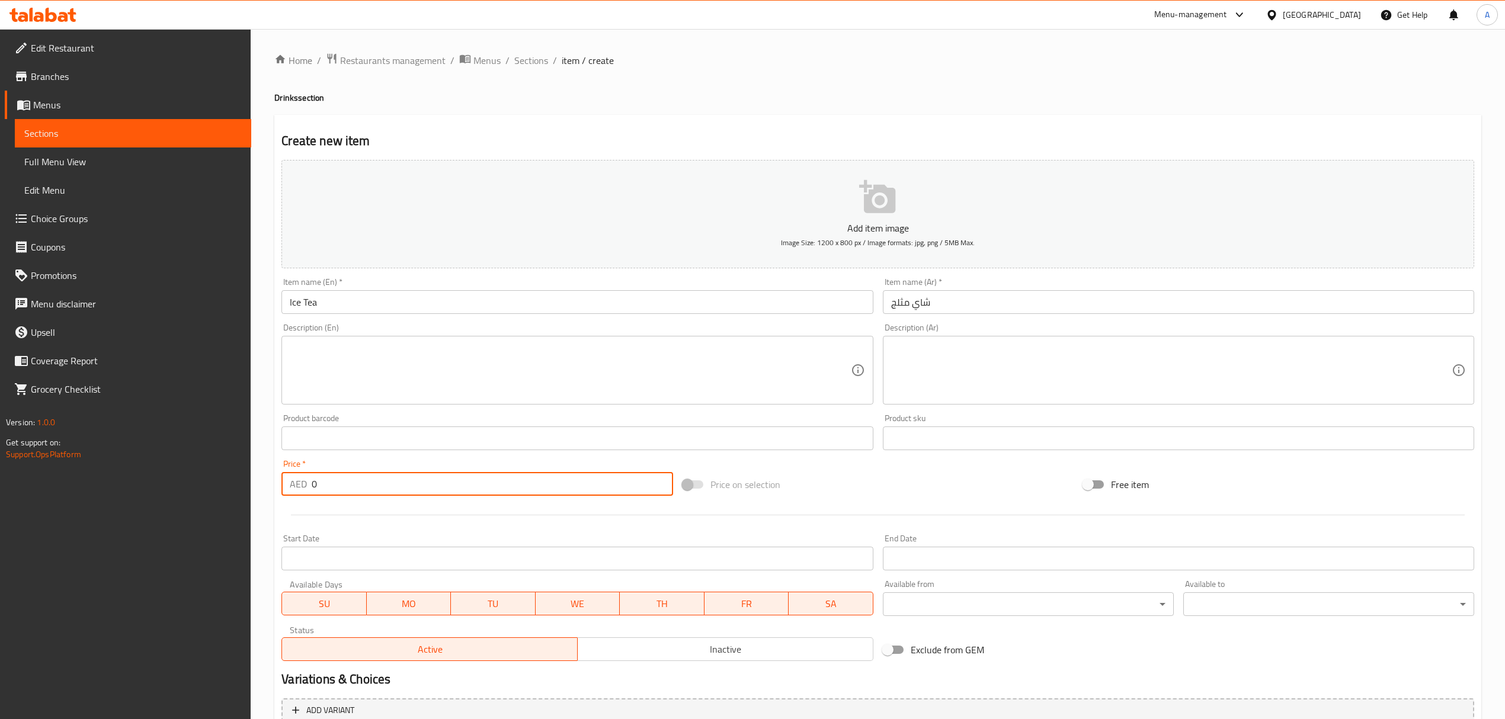
drag, startPoint x: 345, startPoint y: 482, endPoint x: 219, endPoint y: 475, distance: 125.8
click at [219, 475] on div "Edit Restaurant Branches Menus Sections Full Menu View Edit Menu Choice Groups …" at bounding box center [752, 433] width 1505 height 808
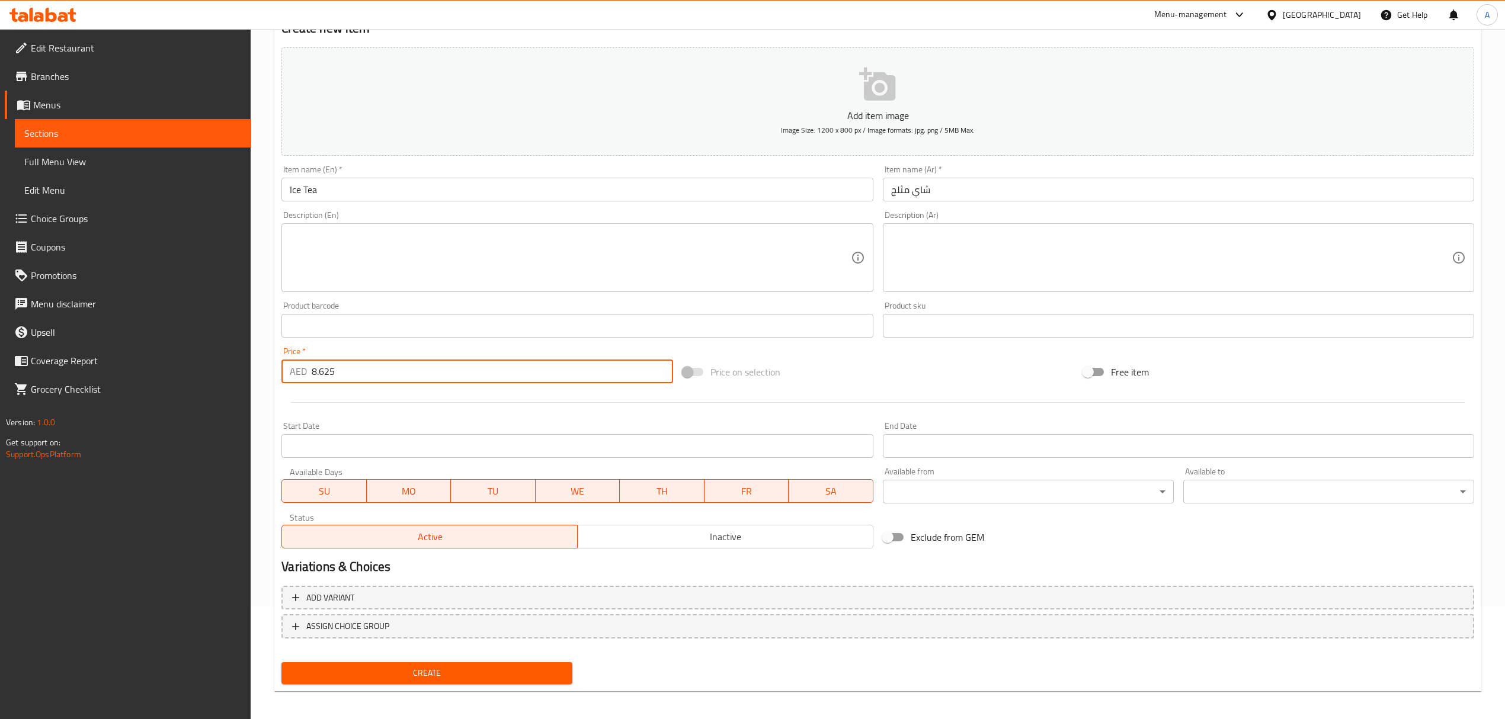
scroll to position [117, 0]
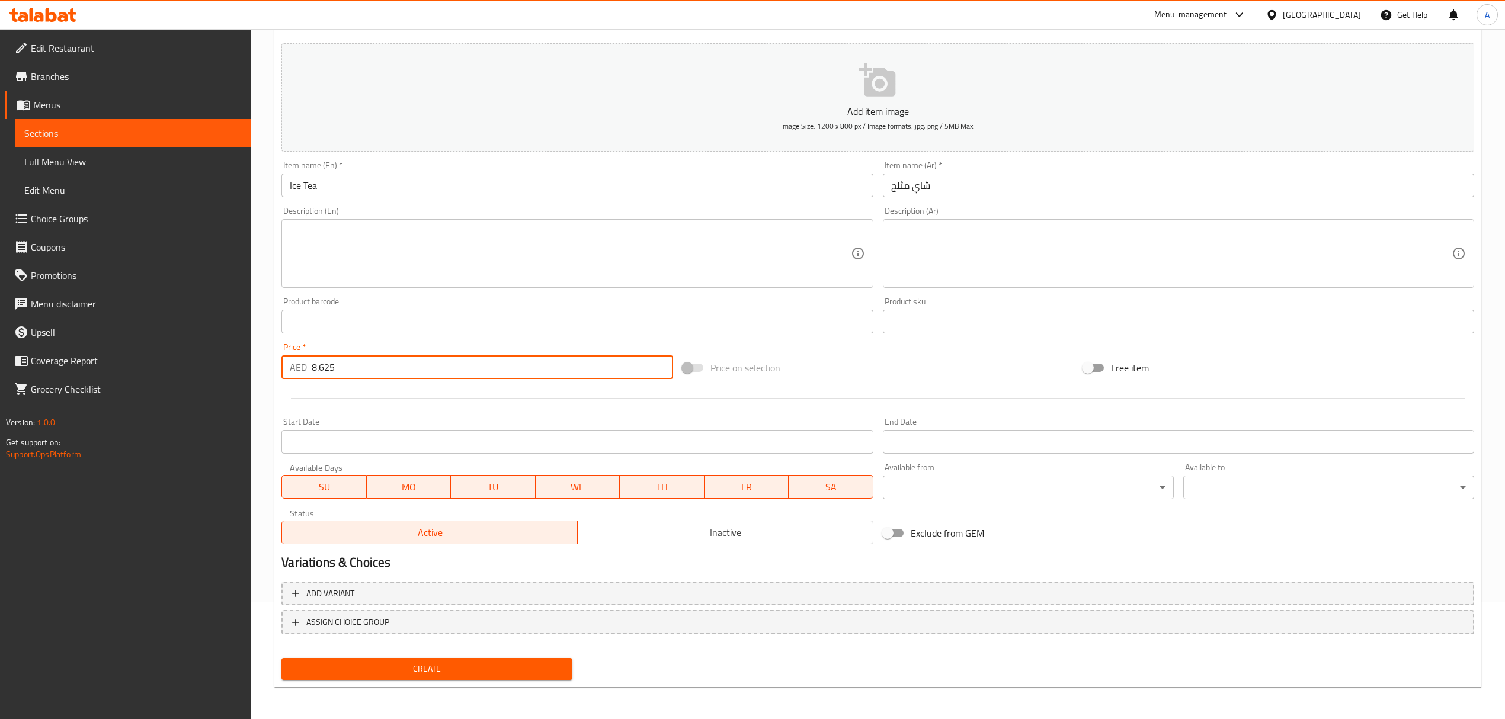
click at [455, 674] on span "Create" at bounding box center [427, 669] width 272 height 15
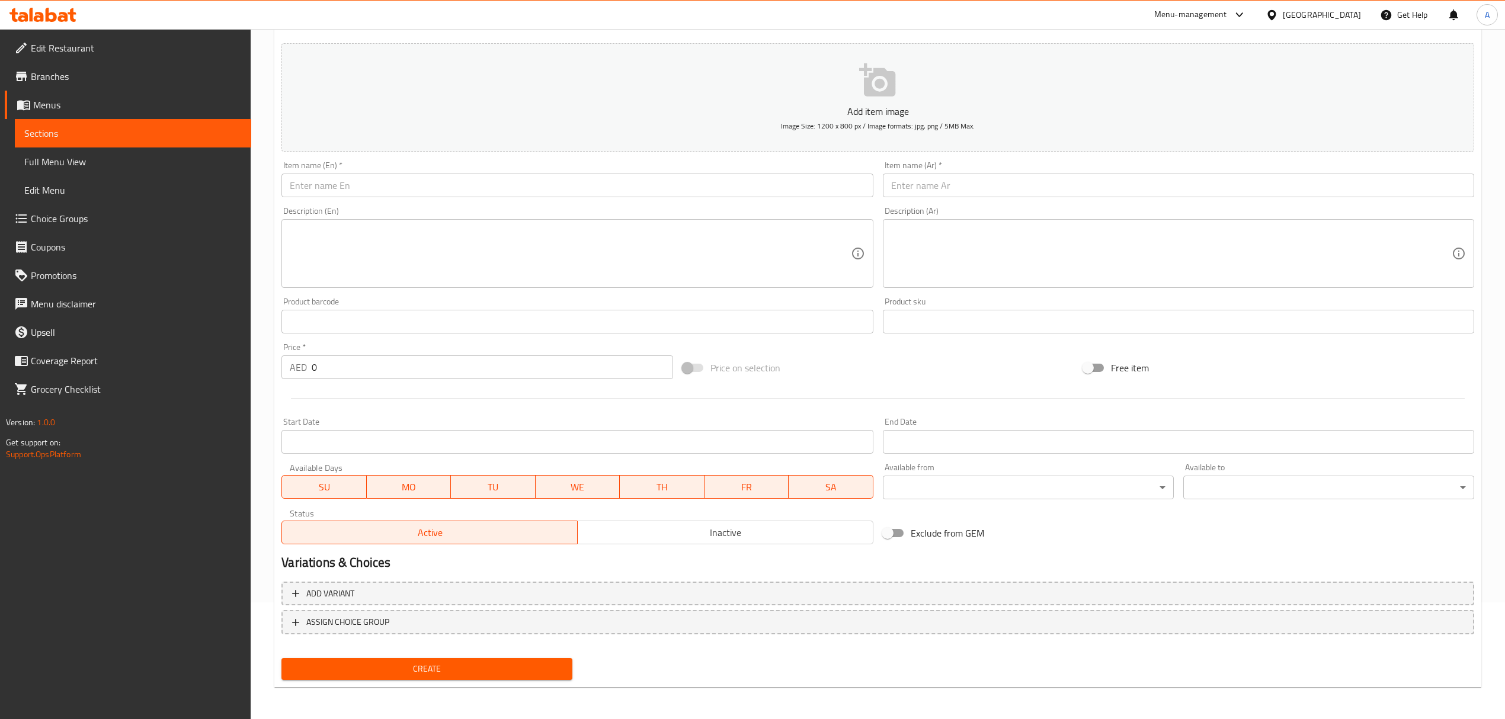
click at [403, 183] on input "text" at bounding box center [576, 186] width 591 height 24
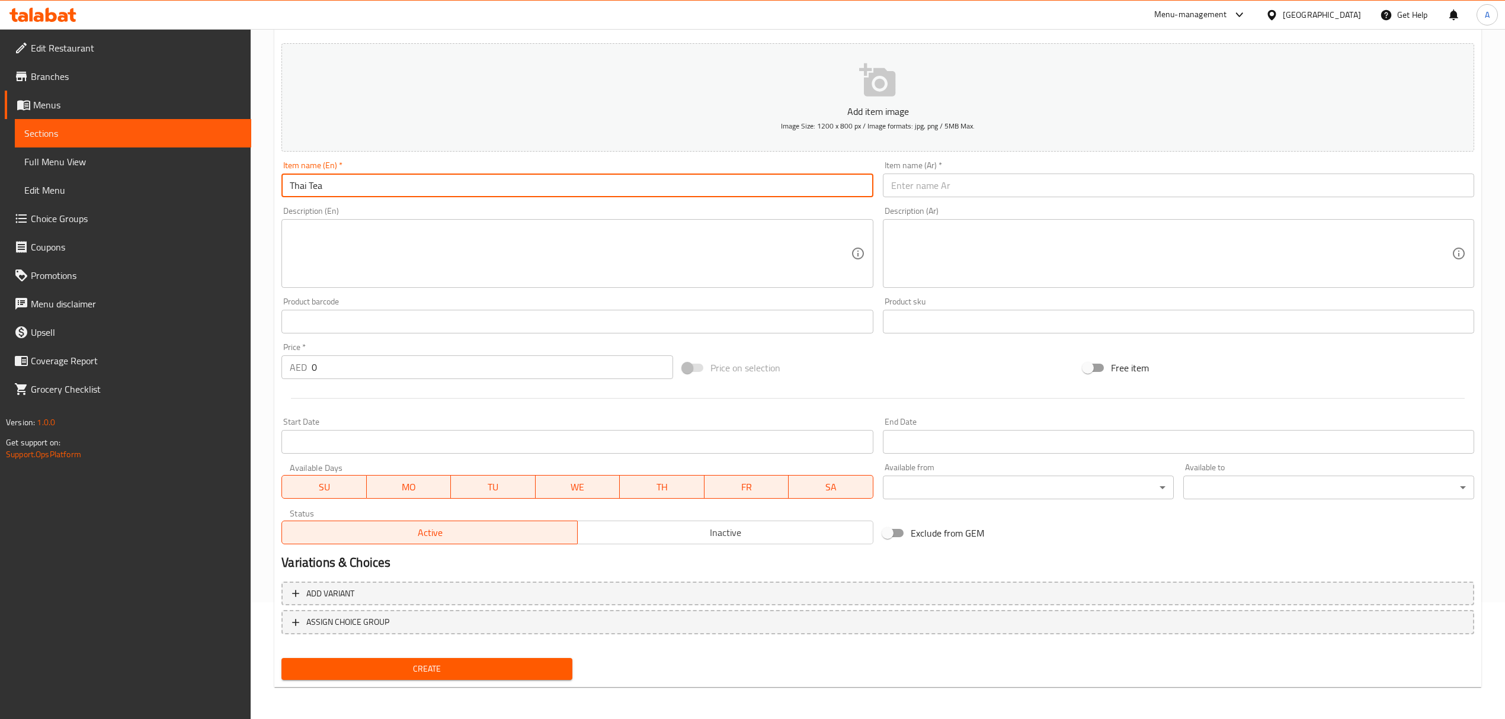
click at [352, 190] on input "Thai Tea" at bounding box center [576, 186] width 591 height 24
click at [1005, 197] on input "text" at bounding box center [1178, 186] width 591 height 24
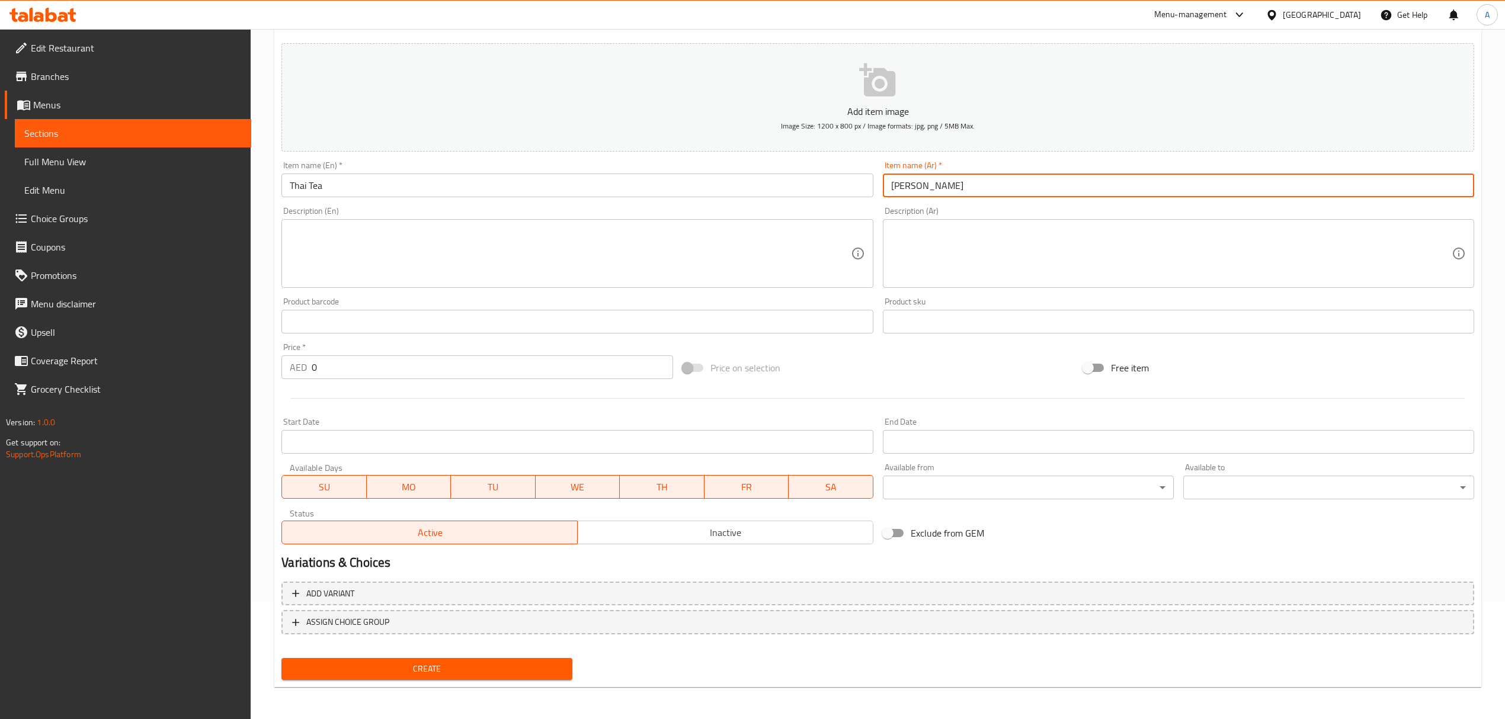
click at [921, 187] on input "[PERSON_NAME]" at bounding box center [1178, 186] width 591 height 24
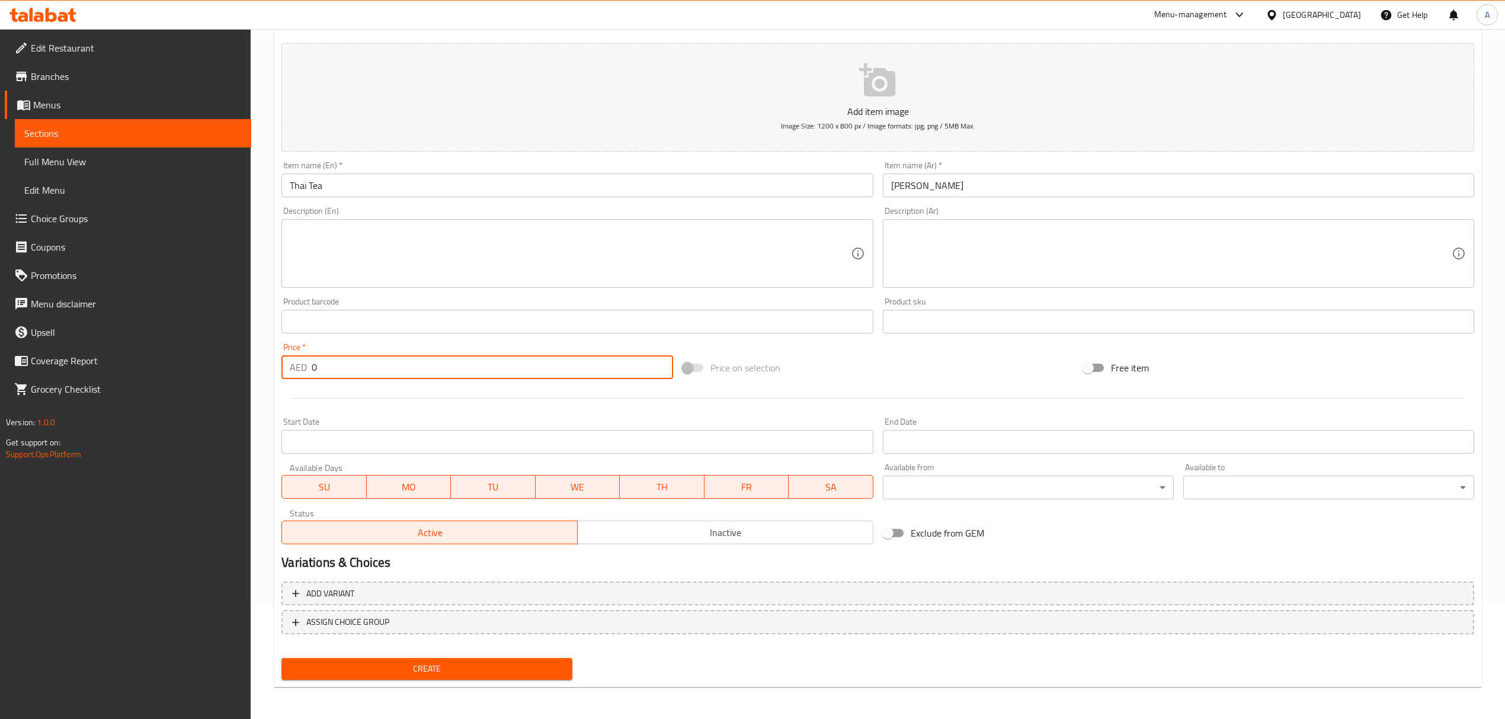
drag, startPoint x: 337, startPoint y: 367, endPoint x: 251, endPoint y: 354, distance: 86.9
click at [251, 354] on div "Edit Restaurant Branches Menus Sections Full Menu View Edit Menu Choice Groups …" at bounding box center [752, 316] width 1505 height 808
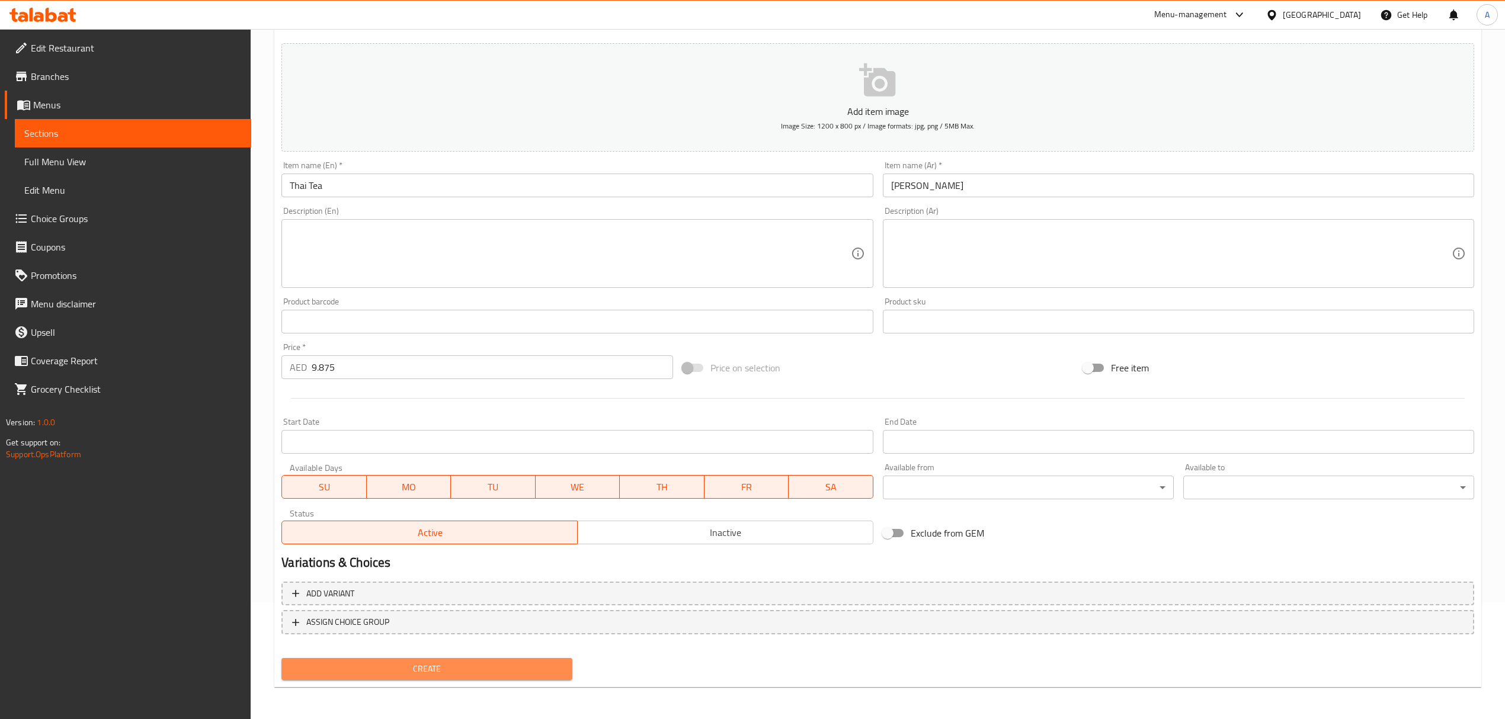
click at [456, 677] on button "Create" at bounding box center [426, 669] width 291 height 22
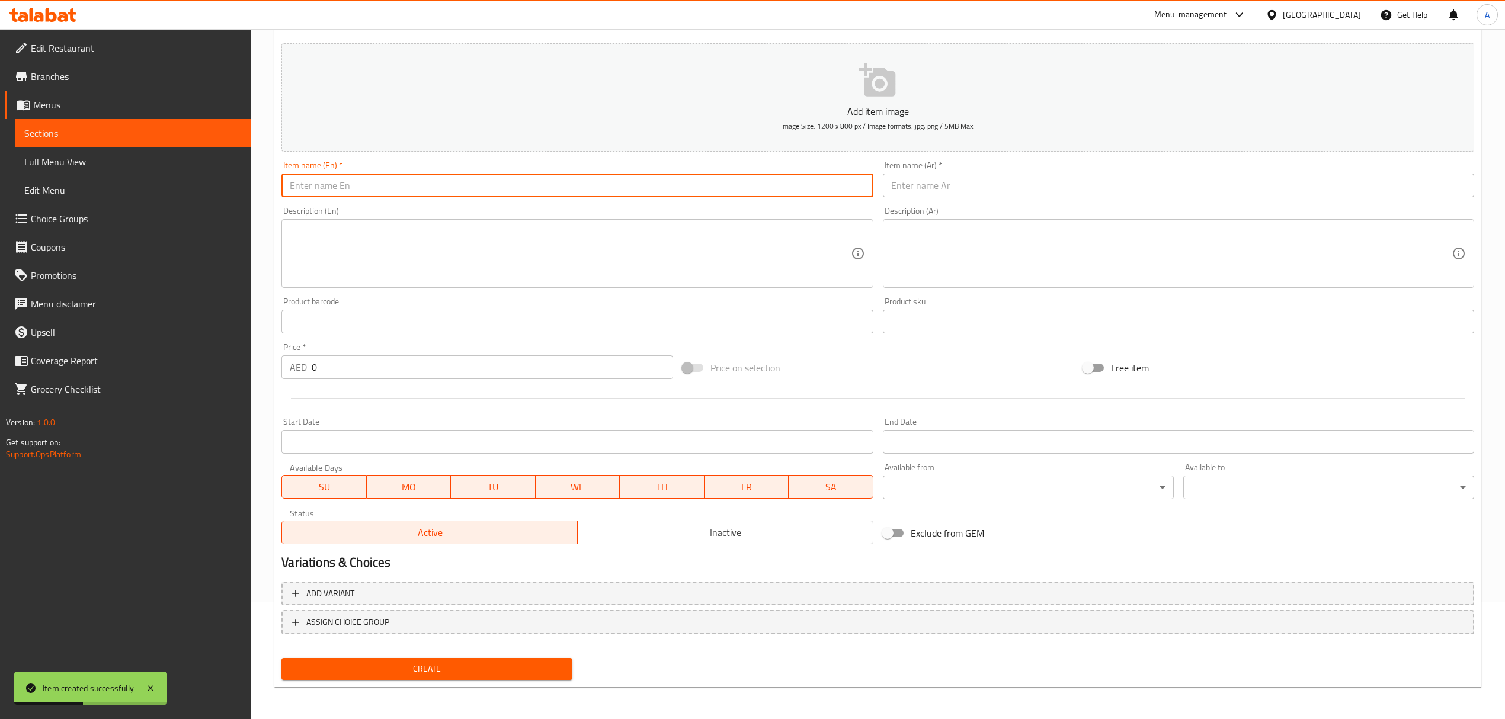
click at [431, 190] on input "text" at bounding box center [576, 186] width 591 height 24
click at [431, 190] on input "Water" at bounding box center [576, 186] width 591 height 24
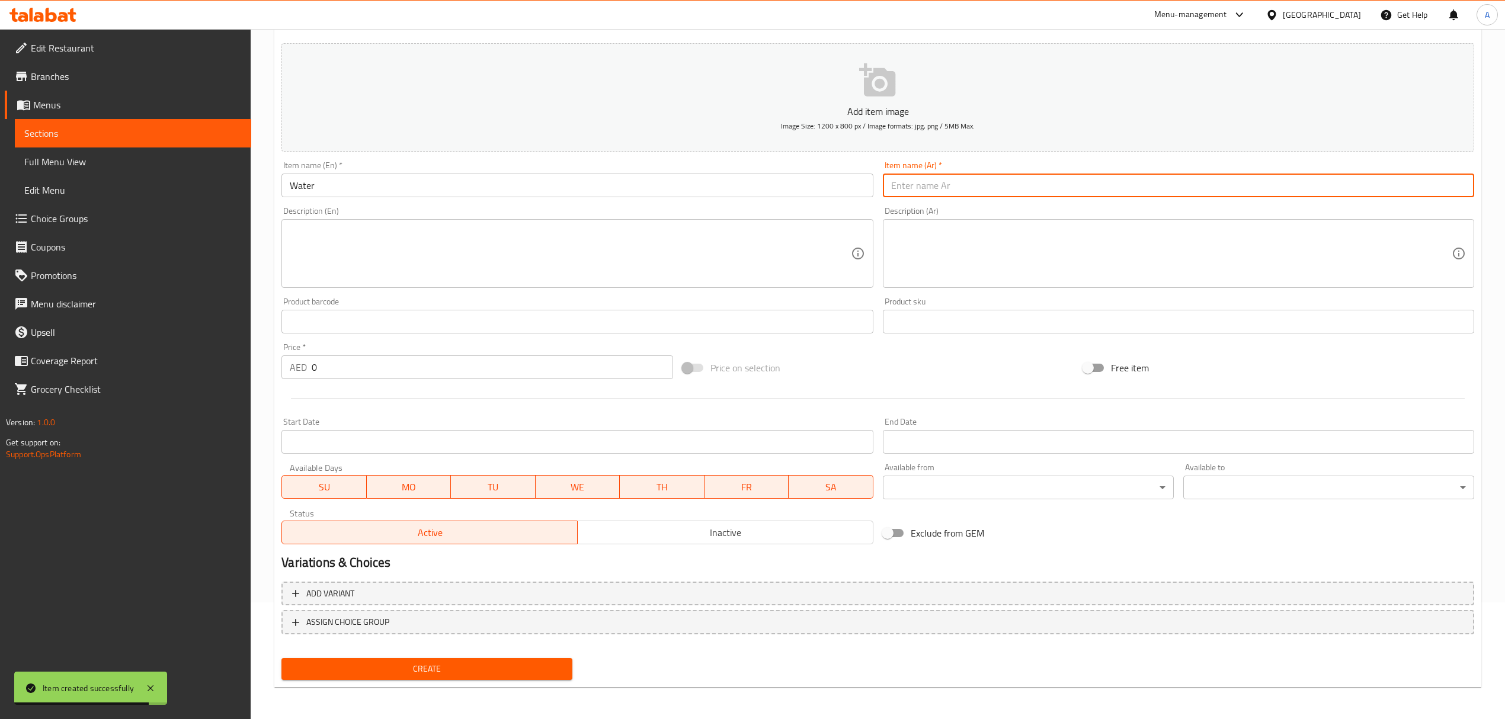
click at [984, 188] on input "text" at bounding box center [1178, 186] width 591 height 24
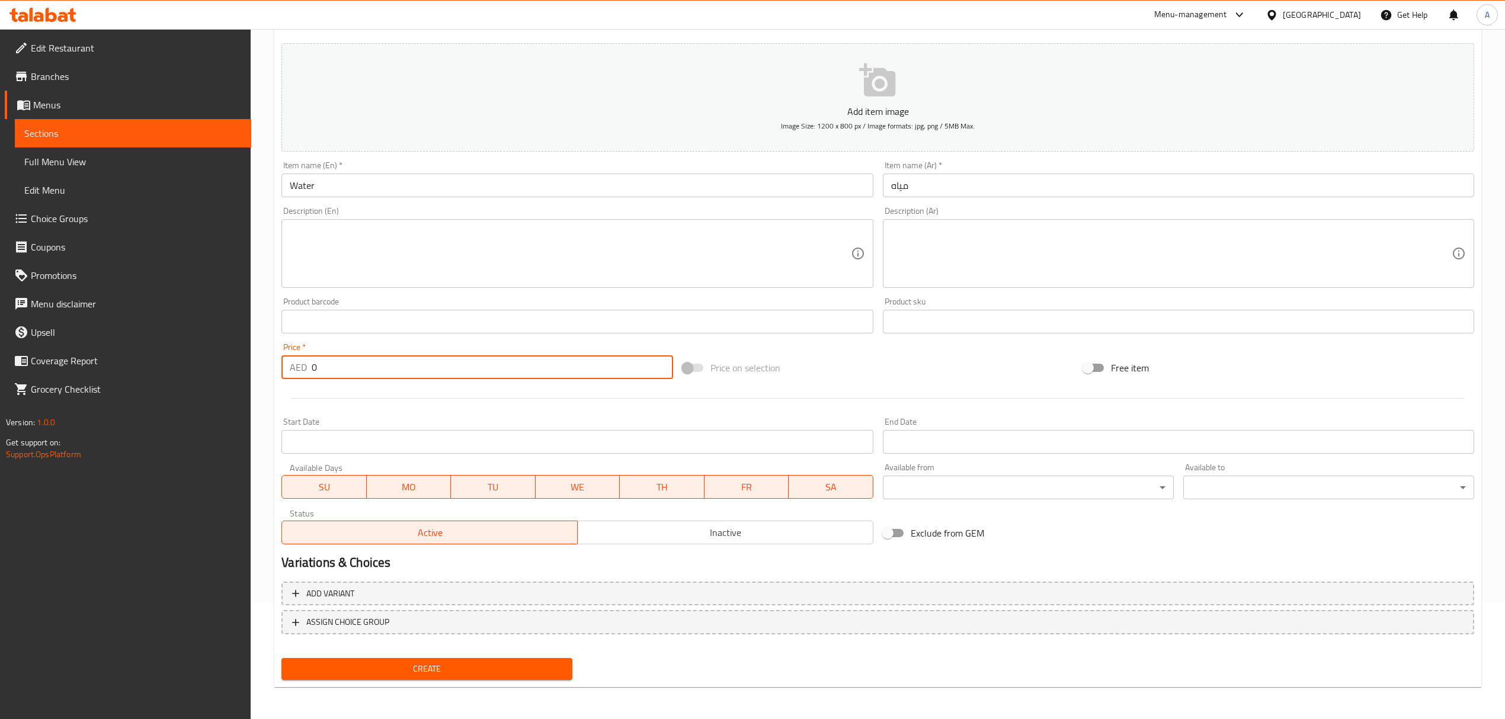
drag, startPoint x: 333, startPoint y: 369, endPoint x: 239, endPoint y: 363, distance: 93.8
click at [242, 363] on div "Edit Restaurant Branches Menus Sections Full Menu View Edit Menu Choice Groups …" at bounding box center [752, 316] width 1505 height 808
click at [382, 668] on span "Create" at bounding box center [427, 669] width 272 height 15
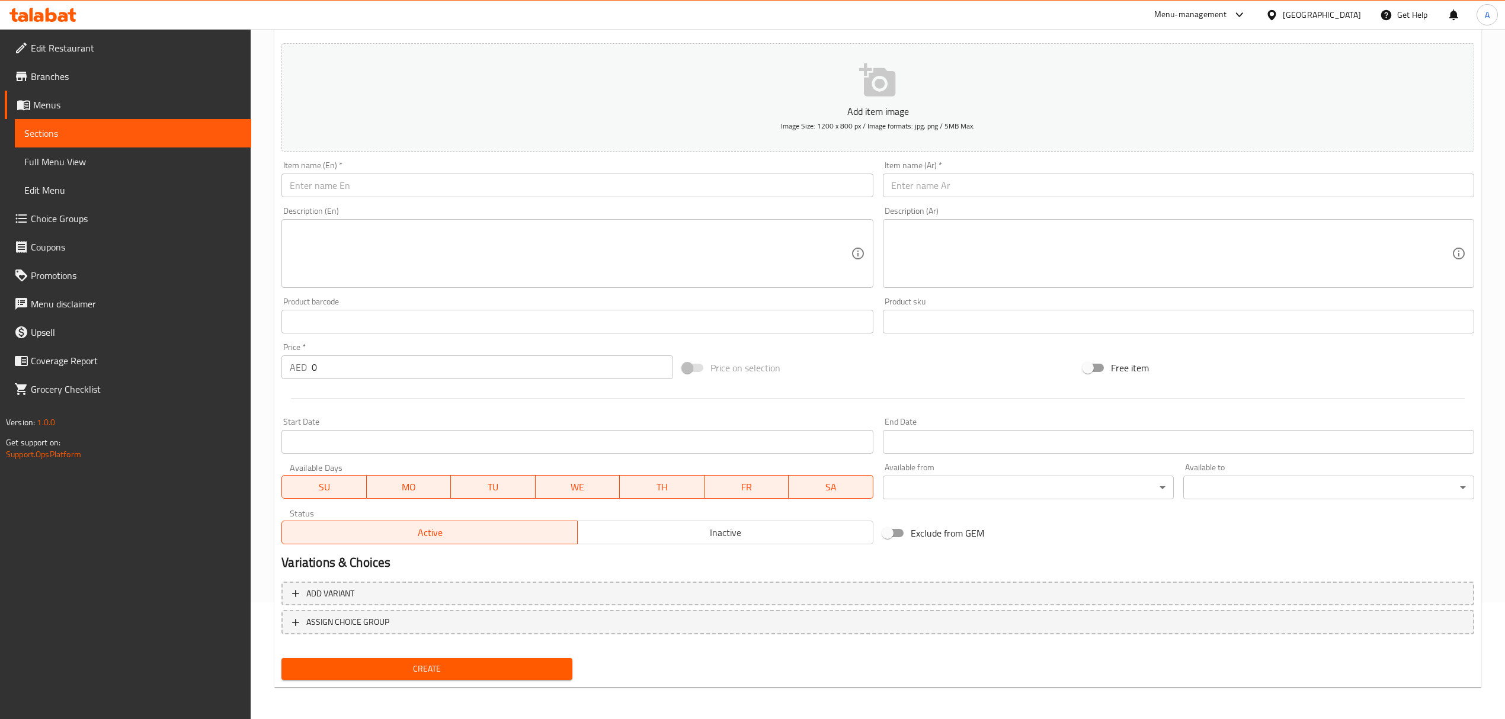
click at [1494, 257] on div "Home / Restaurants management / Menus / Sections / item / create Drinks section…" at bounding box center [878, 316] width 1254 height 808
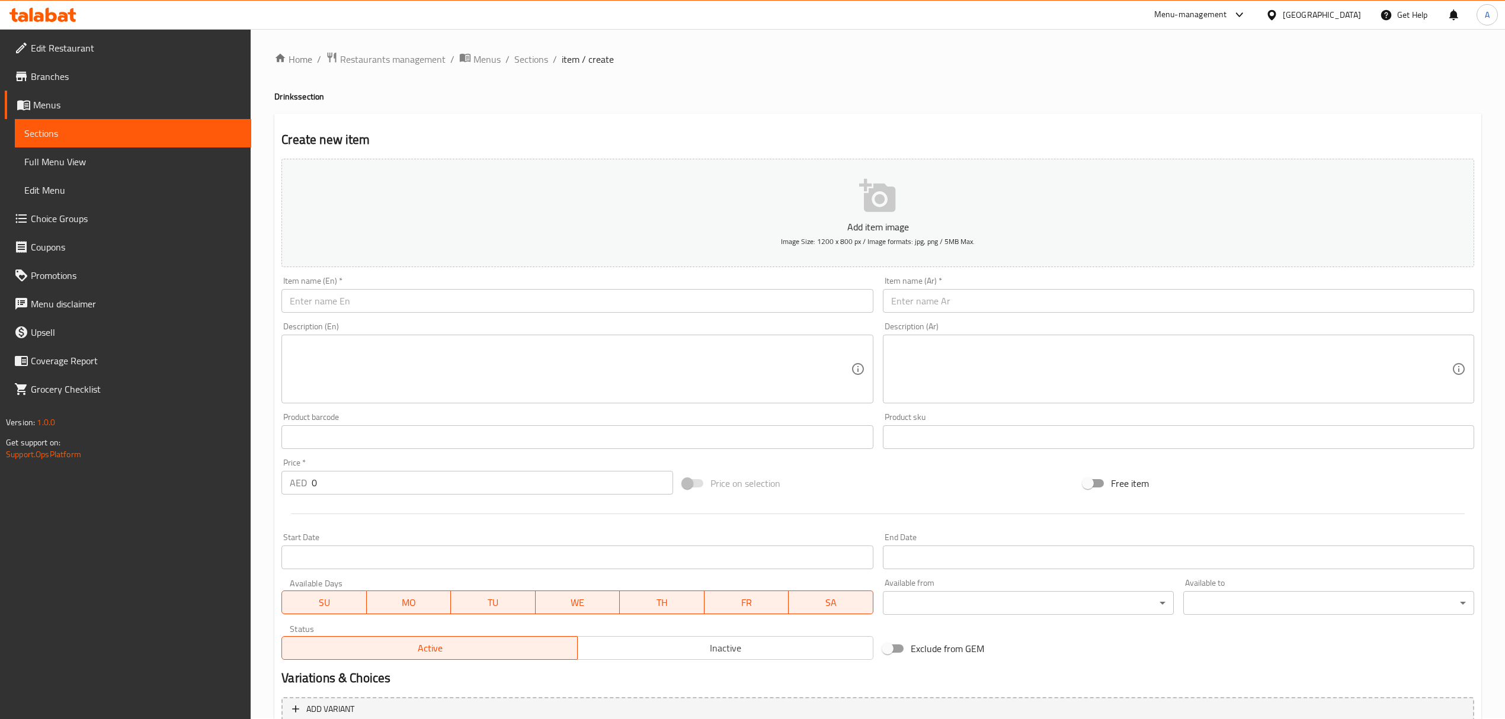
scroll to position [0, 0]
click at [529, 63] on span "Sections" at bounding box center [531, 60] width 34 height 14
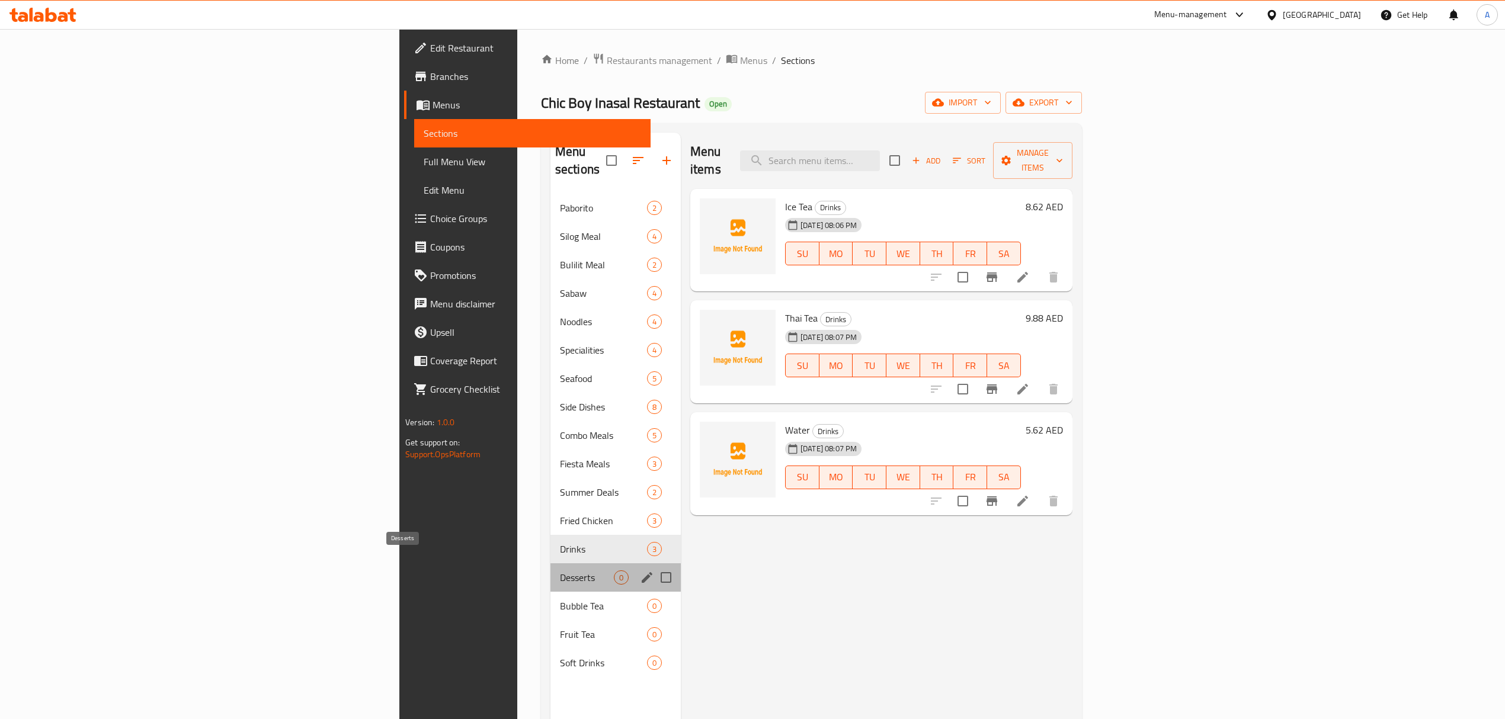
click at [560, 571] on span "Desserts" at bounding box center [587, 578] width 54 height 14
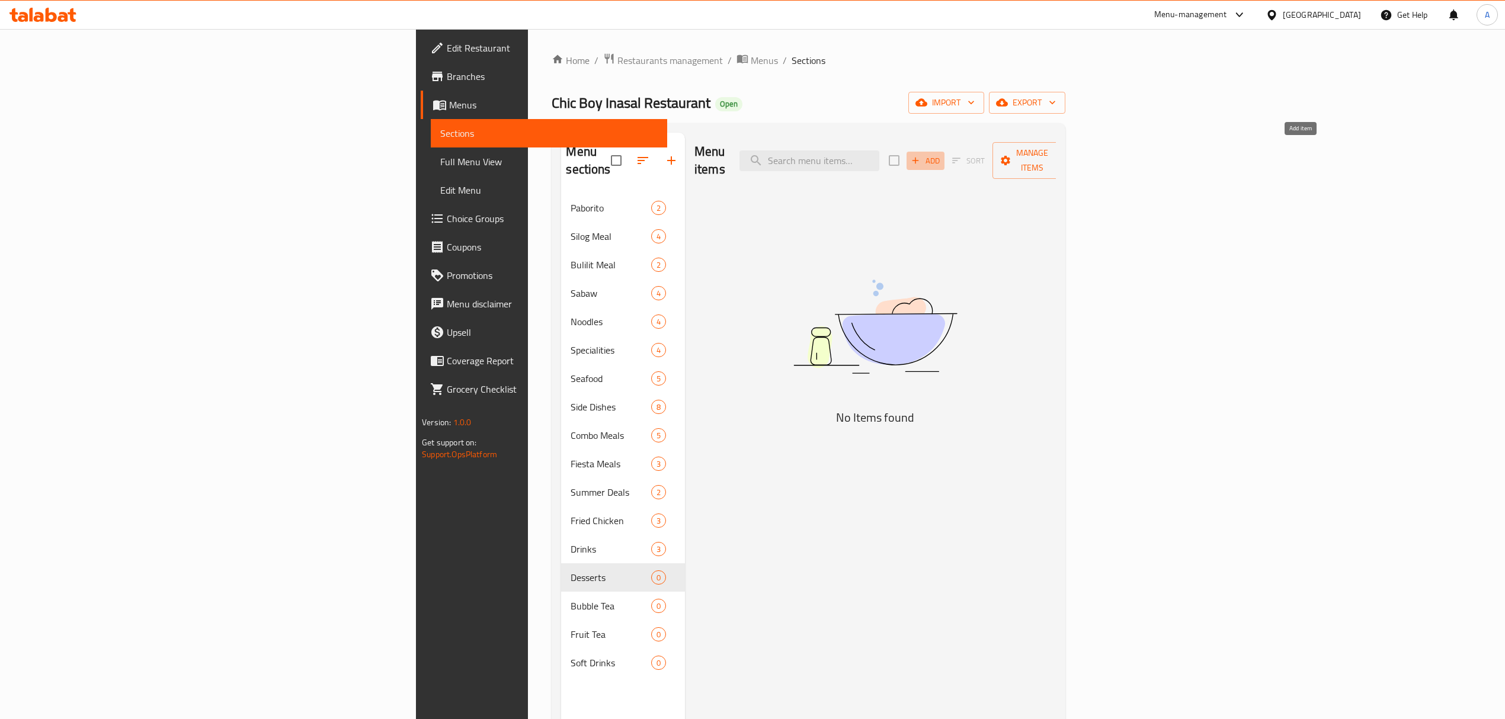
click at [942, 155] on span "Add" at bounding box center [926, 161] width 32 height 14
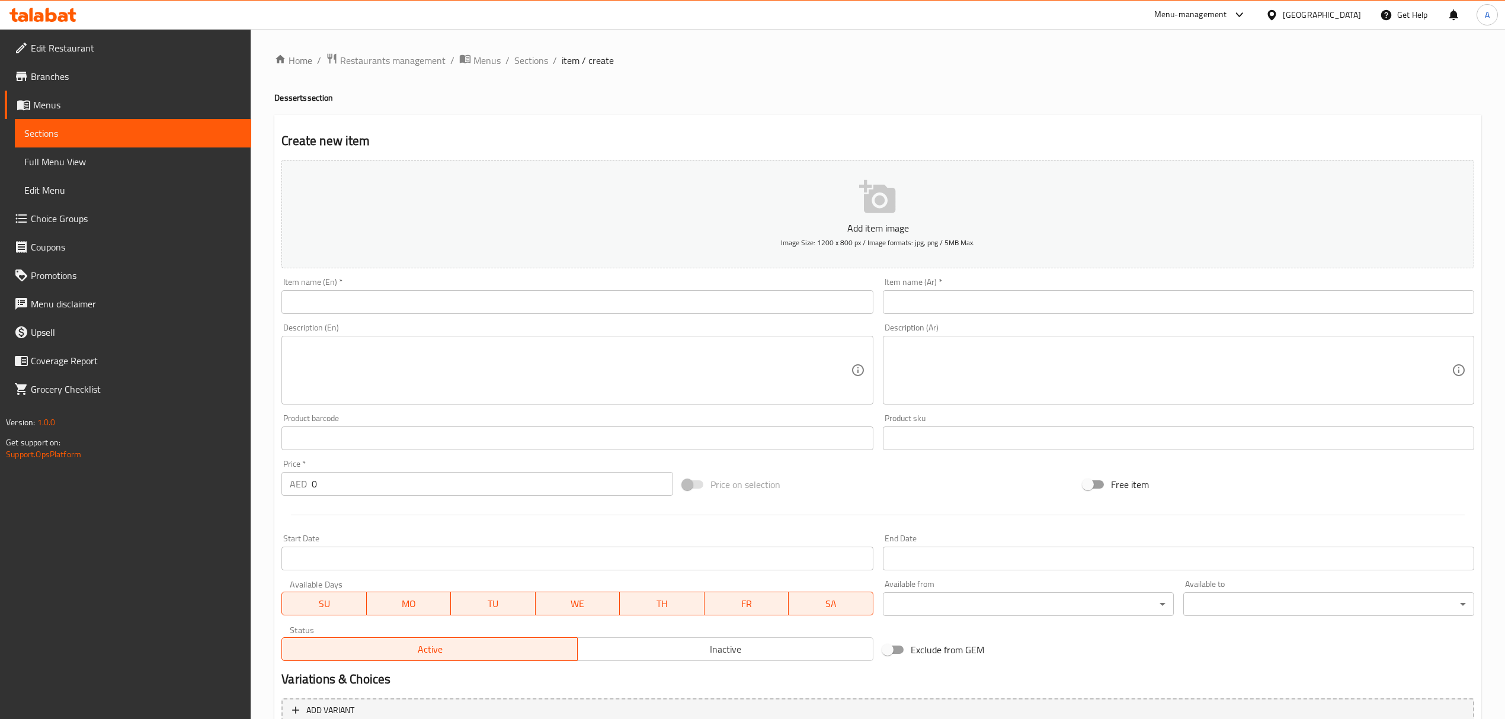
click at [495, 307] on input "text" at bounding box center [576, 302] width 591 height 24
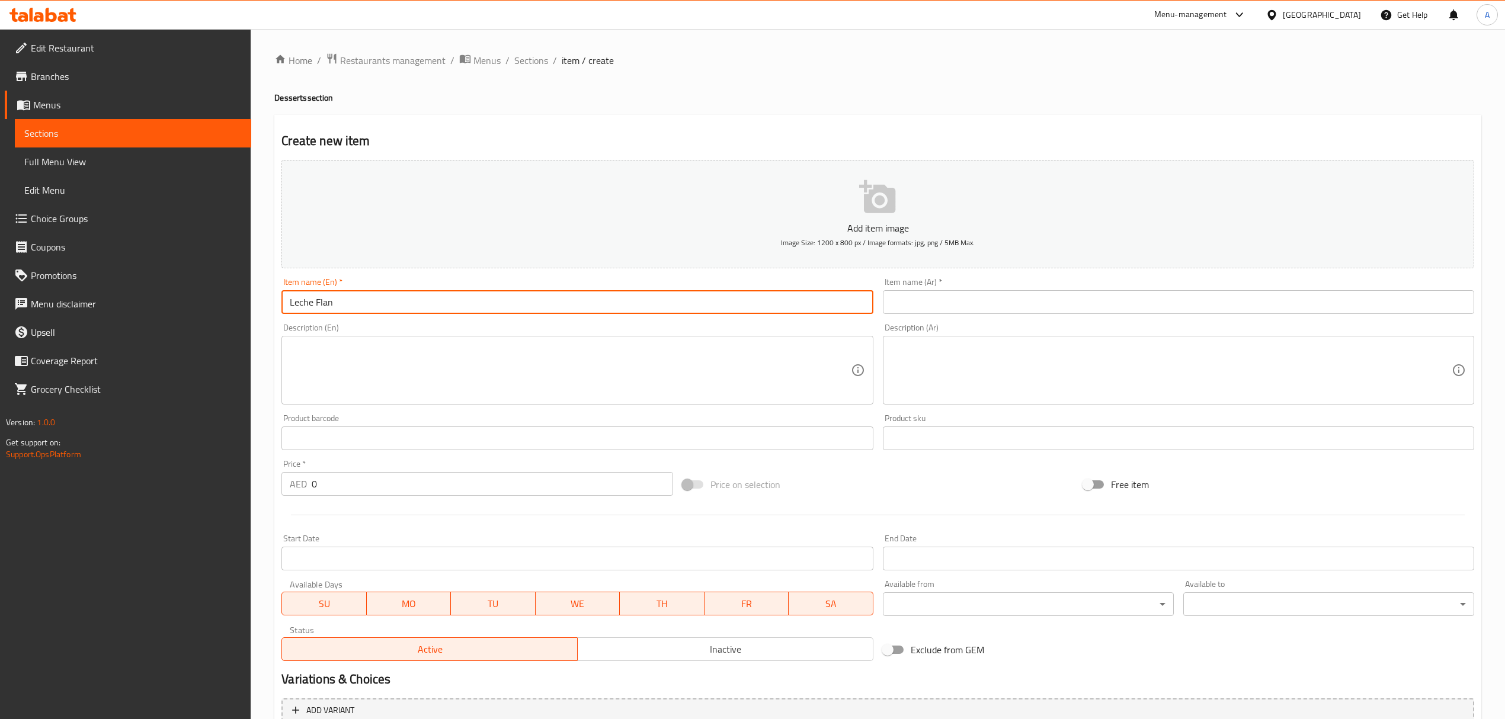
click at [495, 307] on input "Leche Flan" at bounding box center [576, 302] width 591 height 24
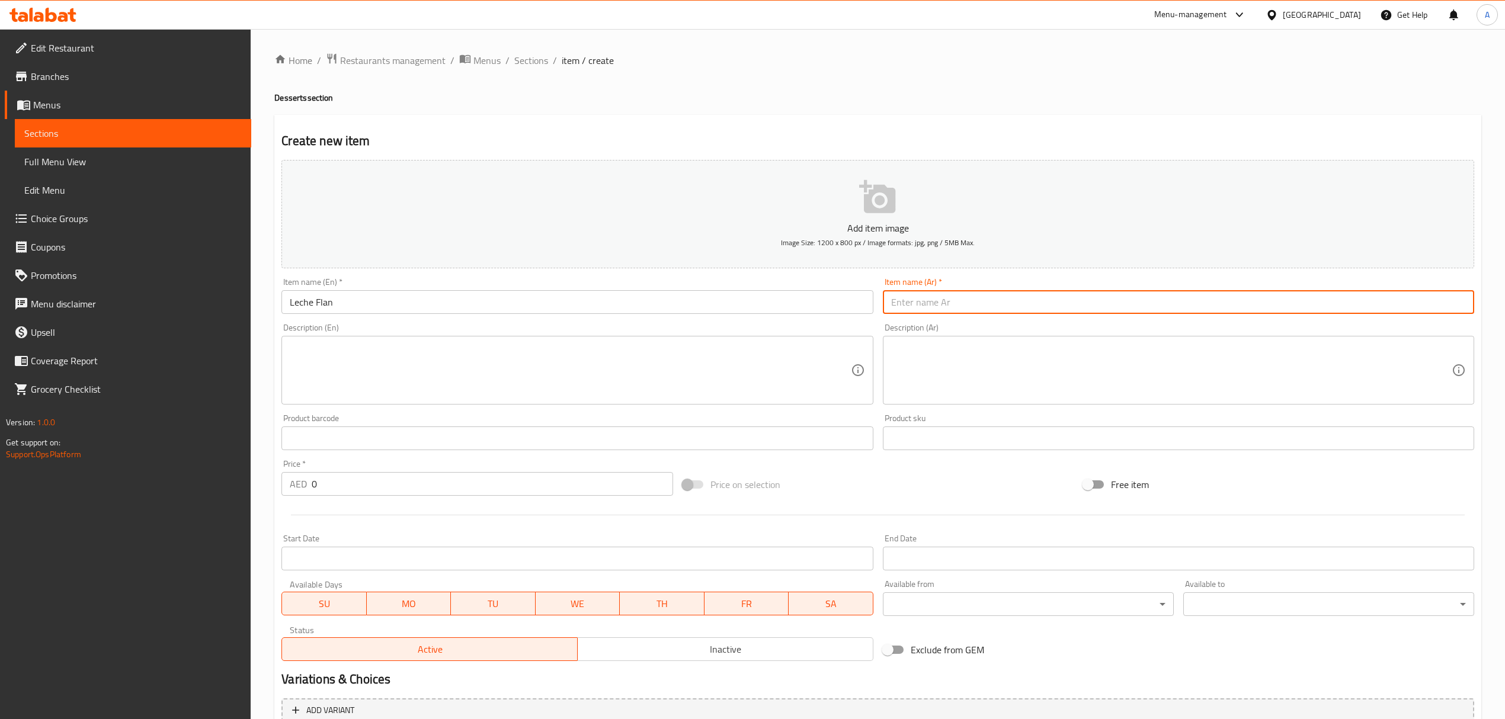
click at [1020, 299] on input "text" at bounding box center [1178, 302] width 591 height 24
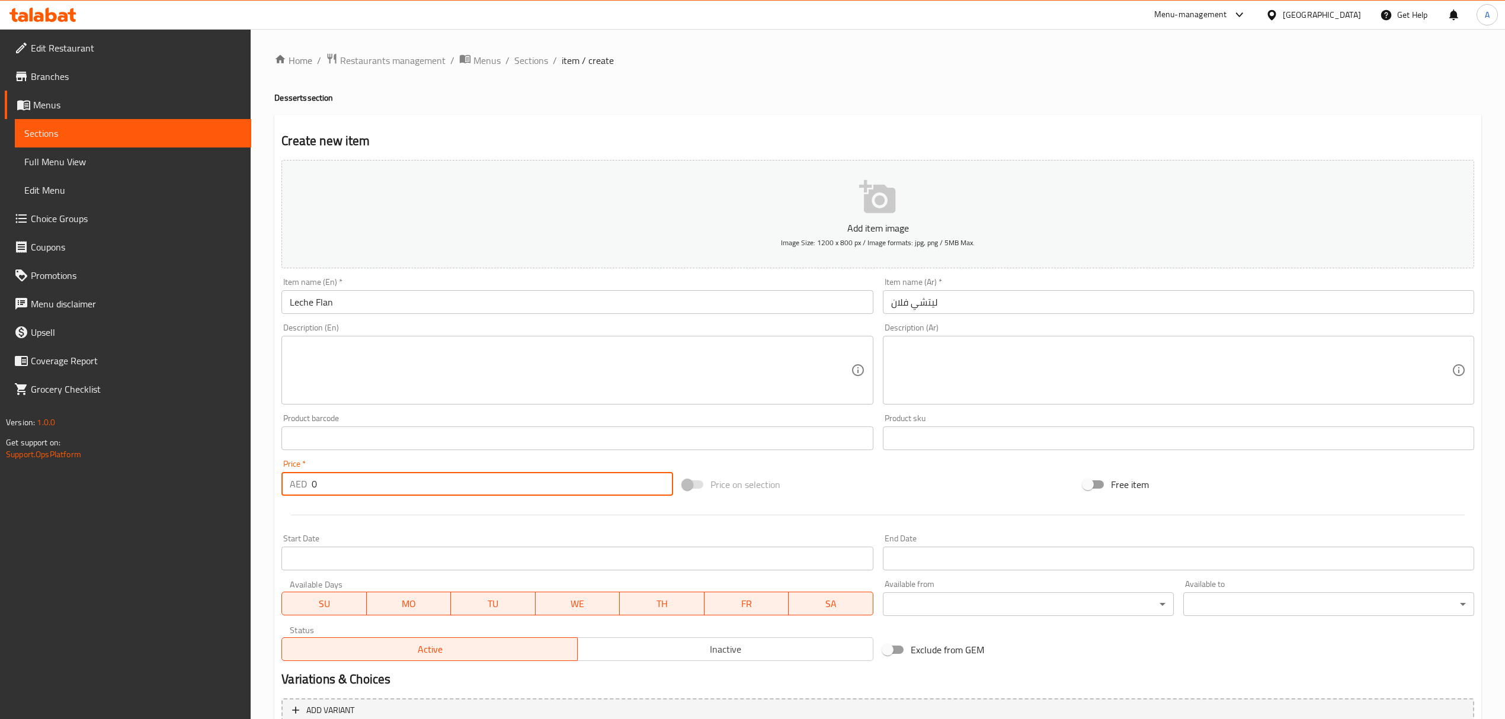
drag, startPoint x: 321, startPoint y: 486, endPoint x: 276, endPoint y: 486, distance: 45.0
click at [277, 486] on div "Price   * AED 0 Price *" at bounding box center [477, 478] width 401 height 46
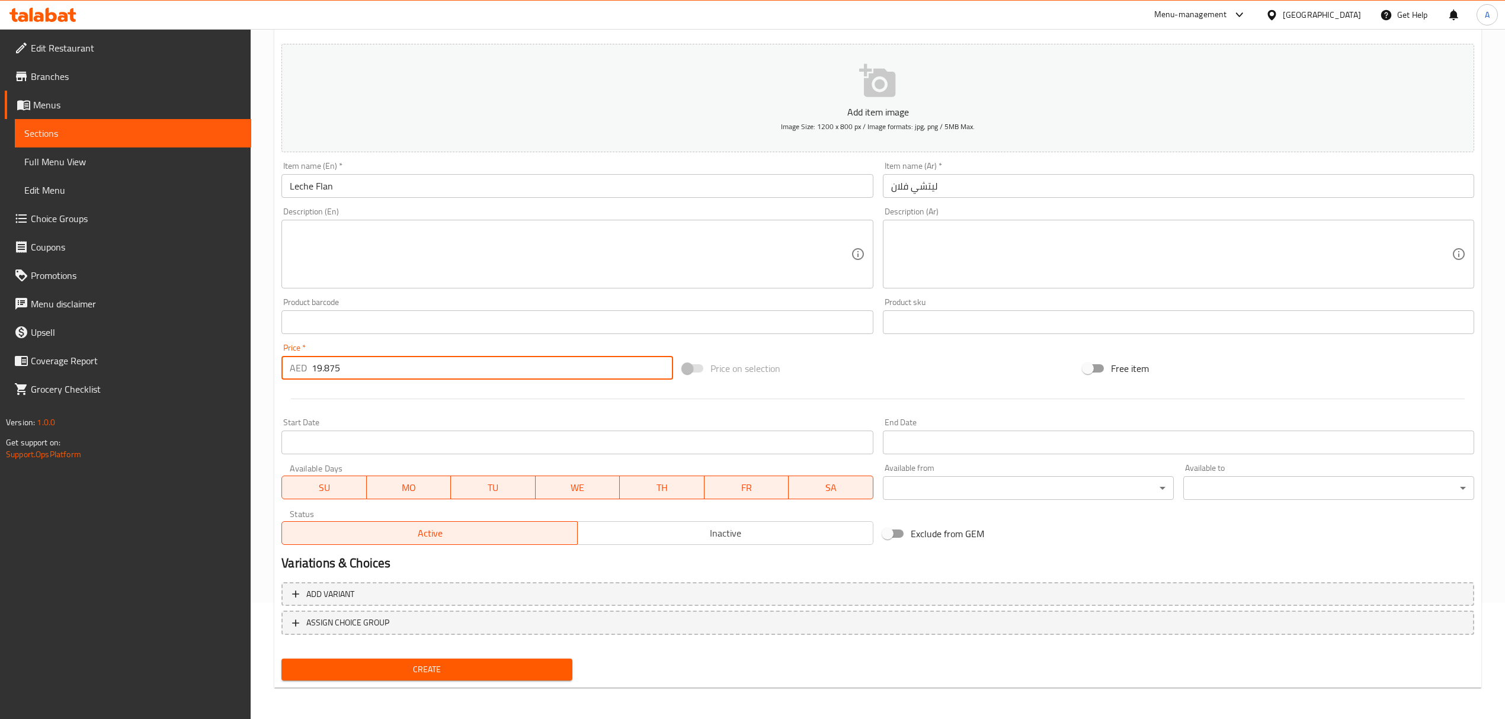
scroll to position [117, 0]
click at [485, 671] on span "Create" at bounding box center [427, 669] width 272 height 15
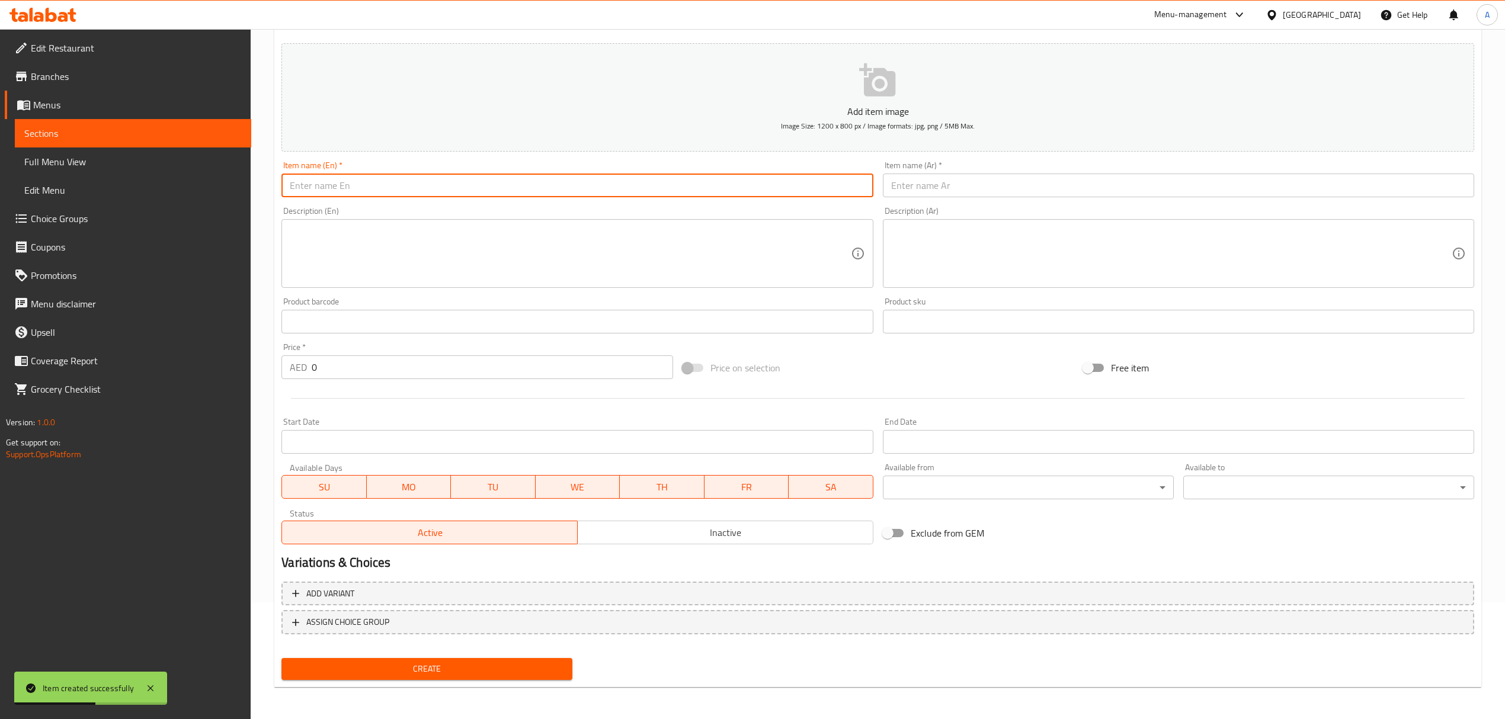
click at [402, 185] on input "text" at bounding box center [576, 186] width 591 height 24
click at [402, 185] on input "Halo Halo" at bounding box center [576, 186] width 591 height 24
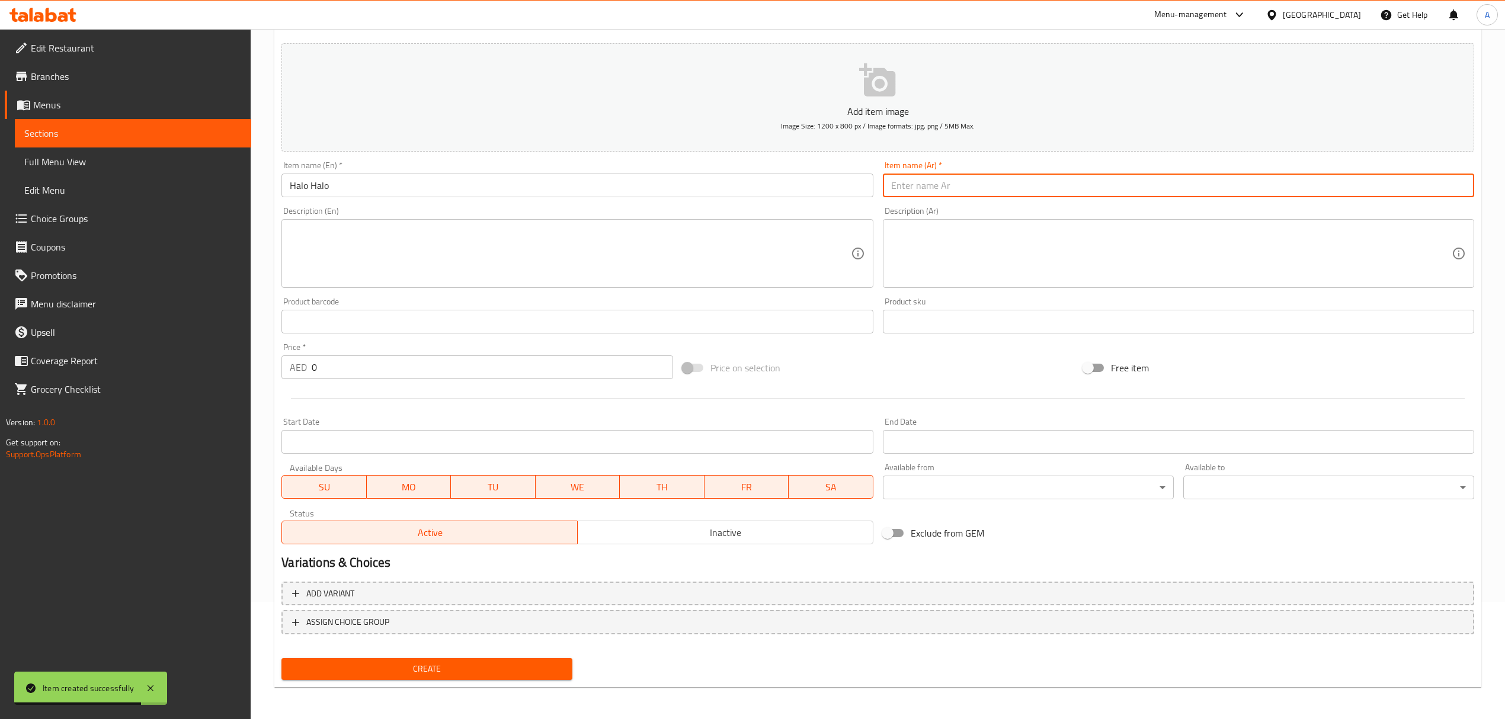
click at [1019, 175] on input "text" at bounding box center [1178, 186] width 591 height 24
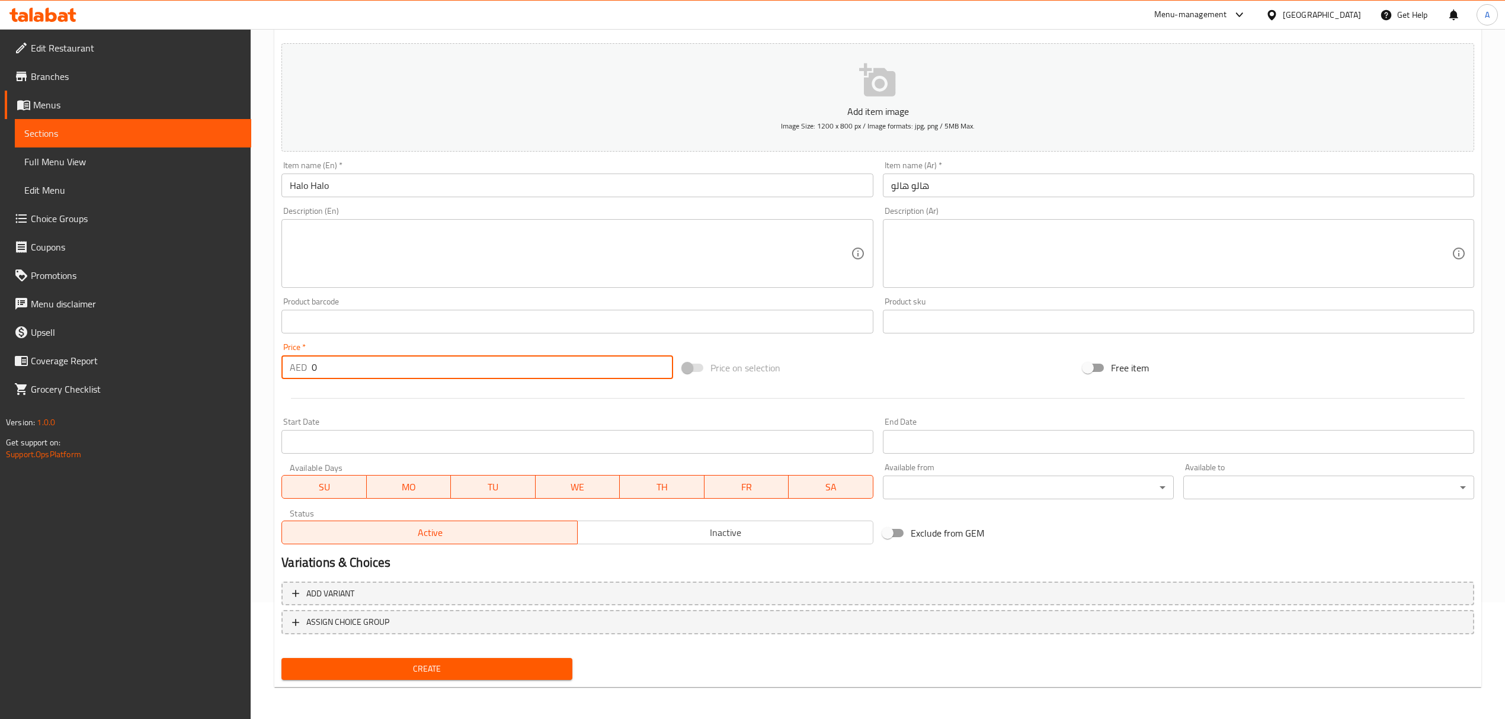
drag, startPoint x: 329, startPoint y: 369, endPoint x: 210, endPoint y: 368, distance: 119.7
click at [210, 368] on div "Edit Restaurant Branches Menus Sections Full Menu View Edit Menu Choice Groups …" at bounding box center [752, 316] width 1505 height 808
click at [457, 666] on span "Create" at bounding box center [427, 669] width 272 height 15
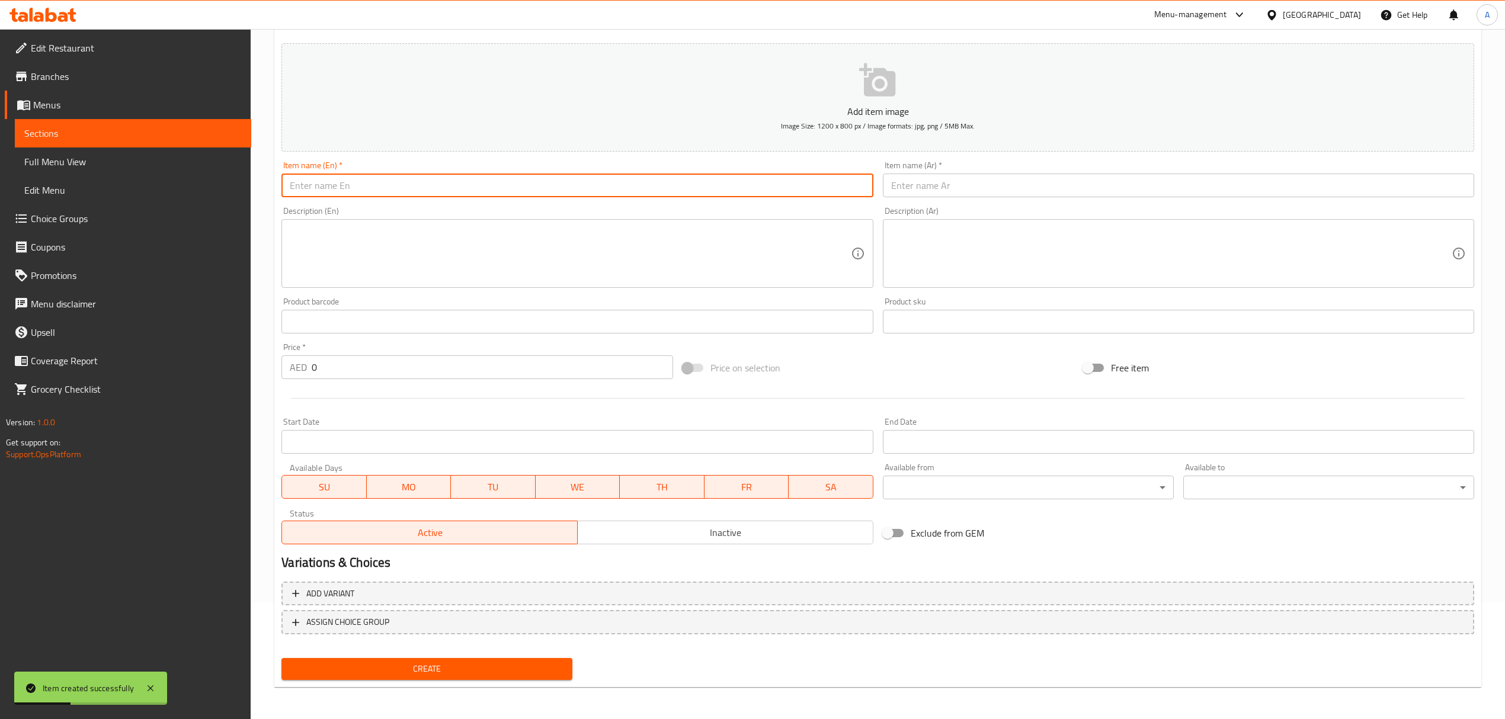
click at [380, 183] on input "text" at bounding box center [576, 186] width 591 height 24
click at [380, 183] on input "Turon Splits" at bounding box center [576, 186] width 591 height 24
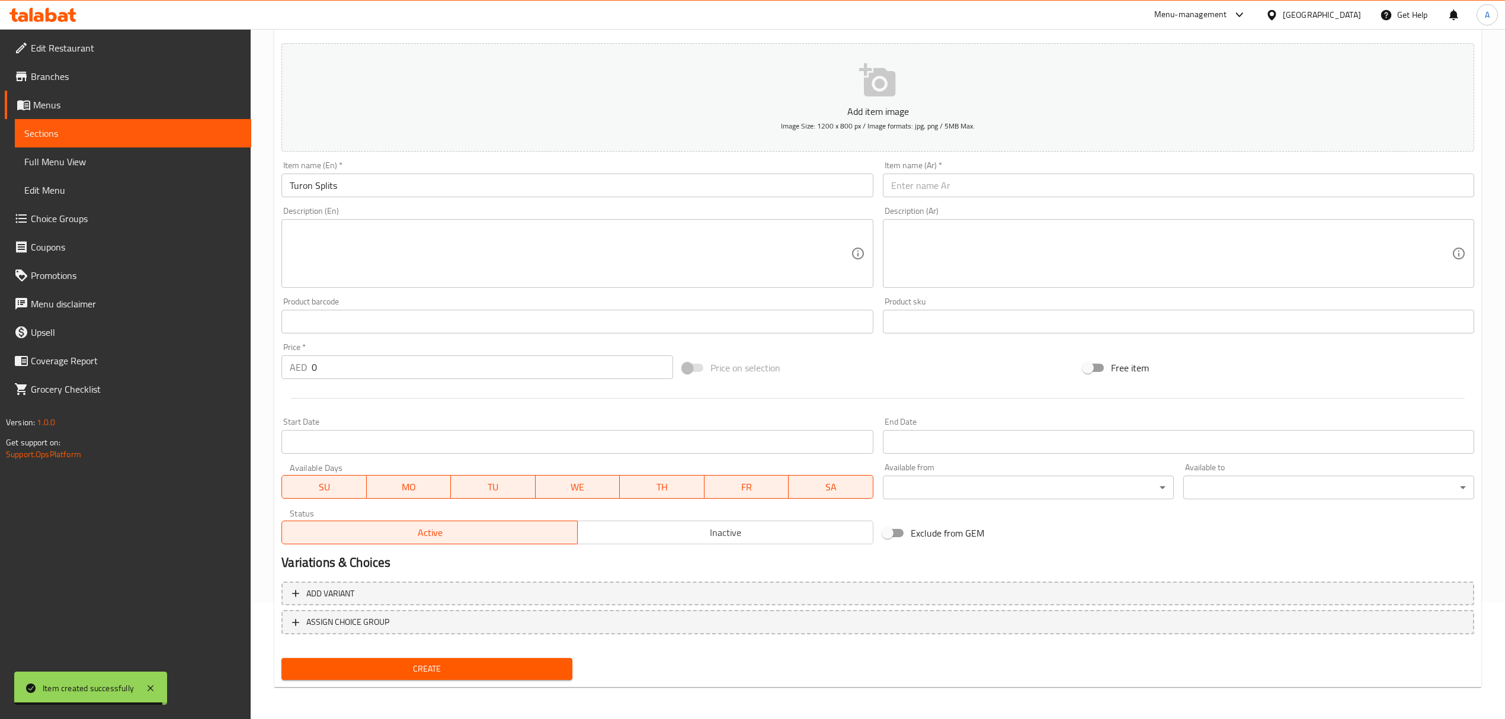
click at [935, 181] on input "text" at bounding box center [1178, 186] width 591 height 24
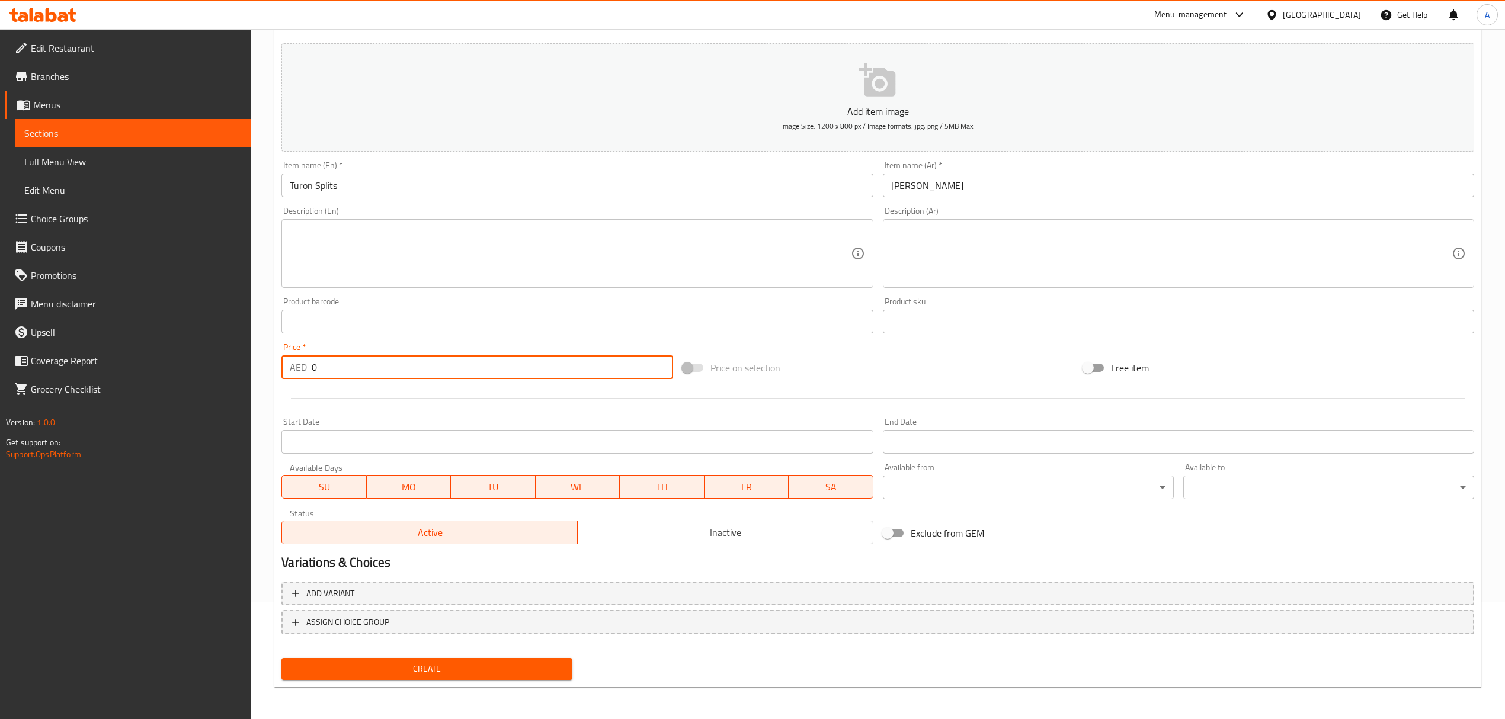
drag, startPoint x: 313, startPoint y: 376, endPoint x: 245, endPoint y: 370, distance: 67.8
click at [247, 370] on div "Edit Restaurant Branches Menus Sections Full Menu View Edit Menu Choice Groups …" at bounding box center [752, 316] width 1505 height 808
click at [484, 673] on span "Create" at bounding box center [427, 669] width 272 height 15
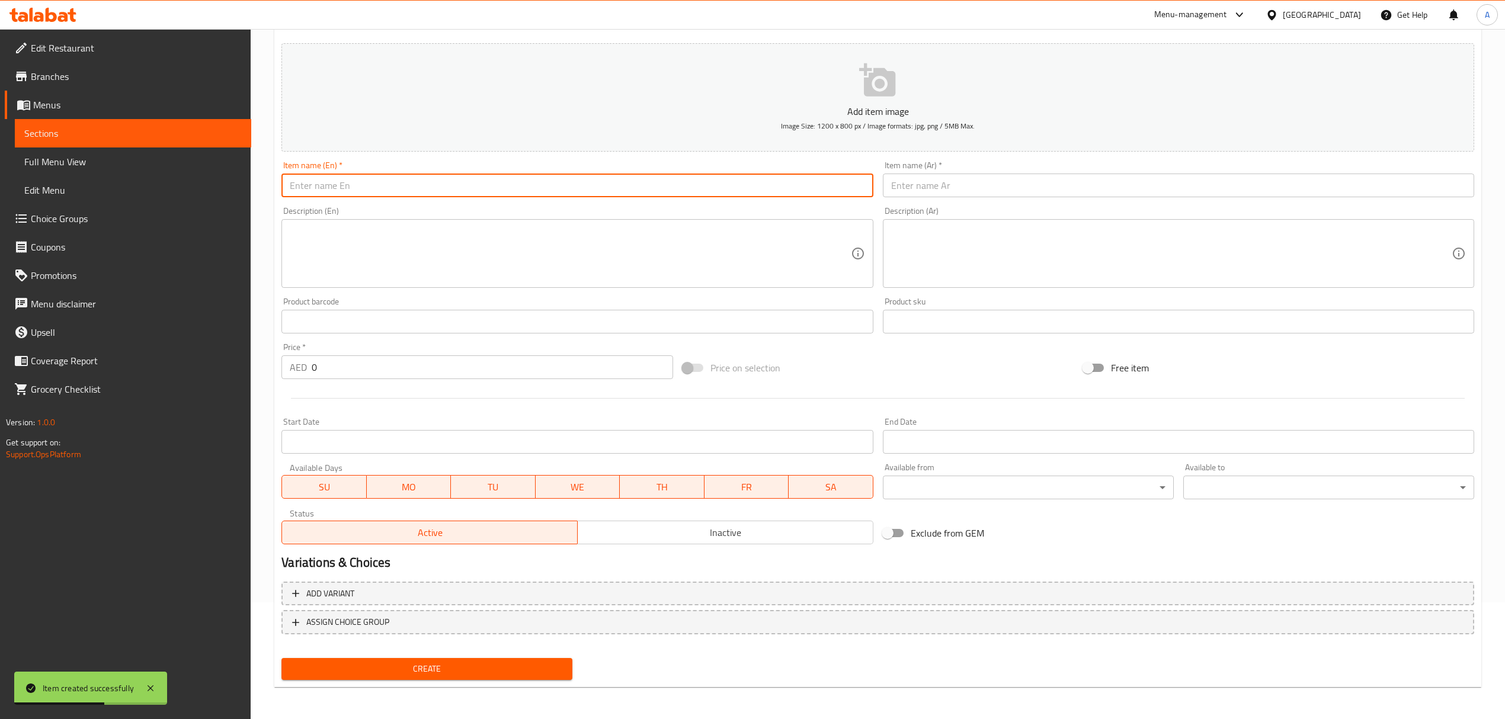
click at [373, 191] on input "text" at bounding box center [576, 186] width 591 height 24
click at [373, 191] on input "Buko Pandan" at bounding box center [576, 186] width 591 height 24
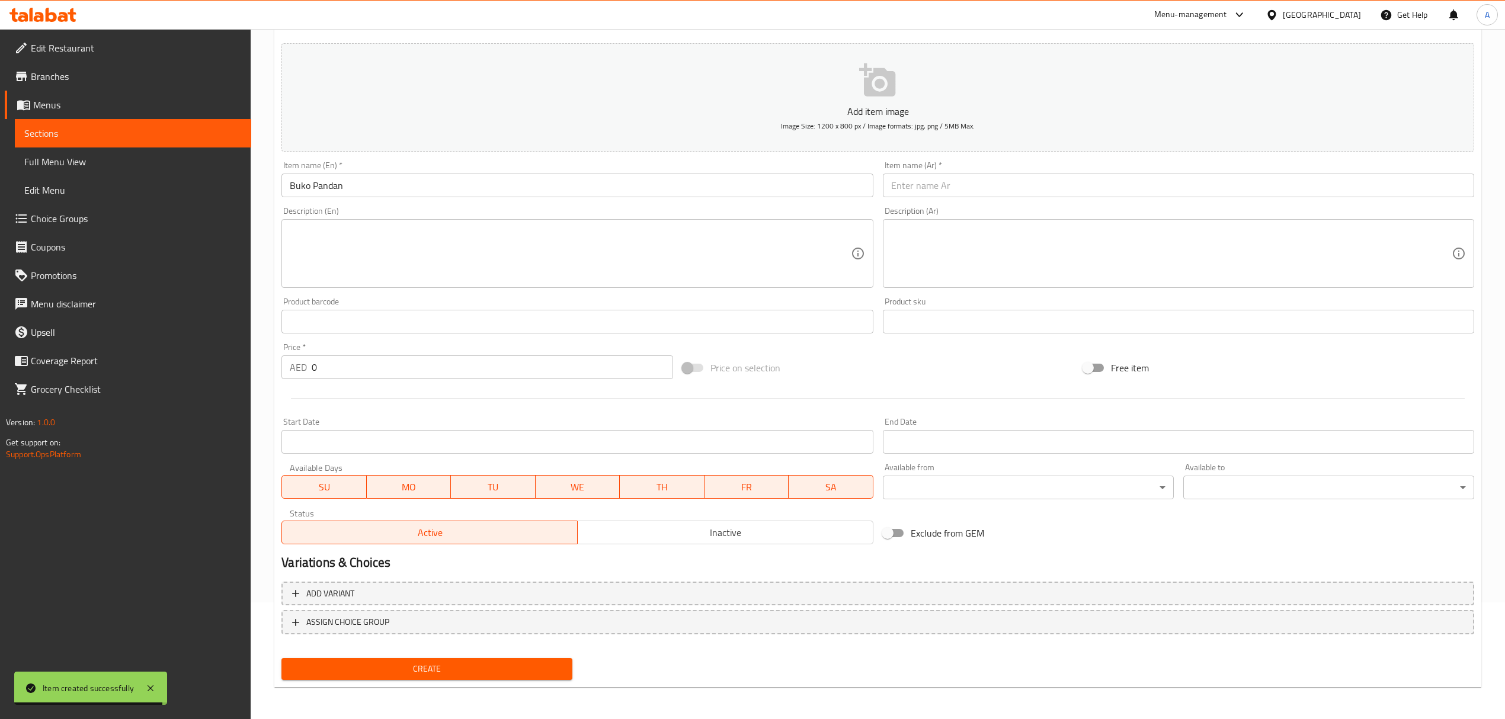
click at [940, 199] on div "Item name (Ar)   * Item name (Ar) *" at bounding box center [1178, 179] width 601 height 46
click at [942, 194] on input "text" at bounding box center [1178, 186] width 591 height 24
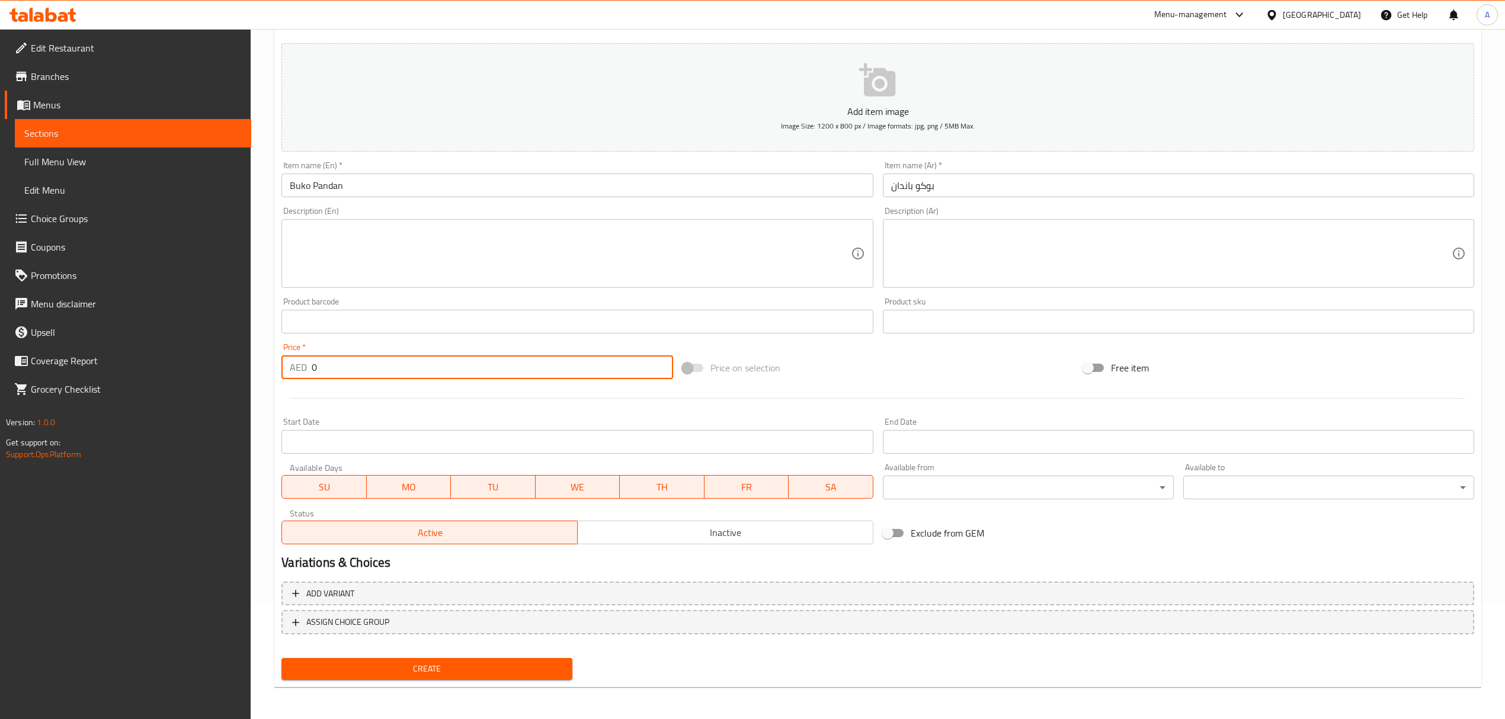
drag, startPoint x: 349, startPoint y: 367, endPoint x: 216, endPoint y: 365, distance: 132.8
click at [216, 365] on div "Edit Restaurant Branches Menus Sections Full Menu View Edit Menu Choice Groups …" at bounding box center [752, 316] width 1505 height 808
click at [395, 674] on span "Create" at bounding box center [427, 669] width 272 height 15
drag, startPoint x: 361, startPoint y: 368, endPoint x: 171, endPoint y: 328, distance: 194.3
click at [171, 328] on div "Edit Restaurant Branches Menus Sections Full Menu View Edit Menu Choice Groups …" at bounding box center [752, 316] width 1505 height 808
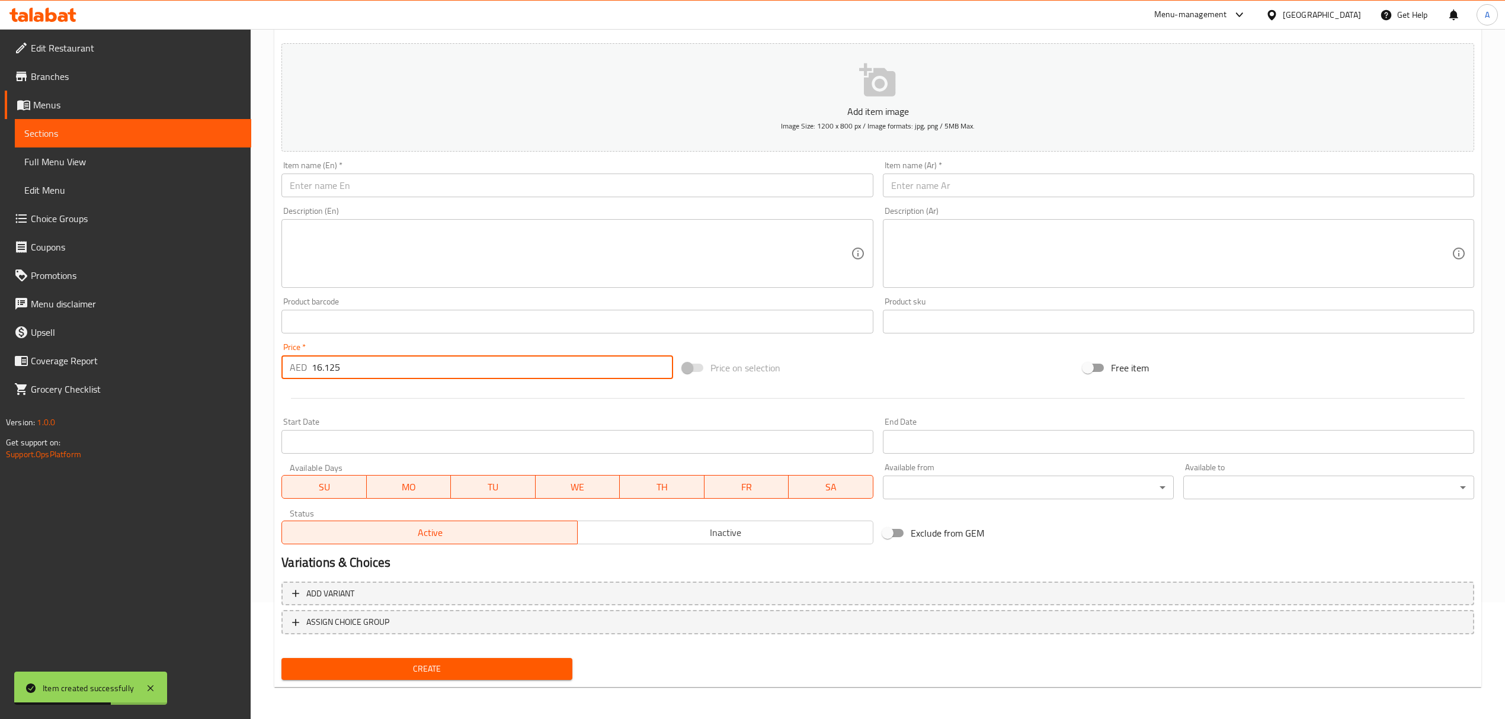
click at [512, 185] on input "text" at bounding box center [576, 186] width 591 height 24
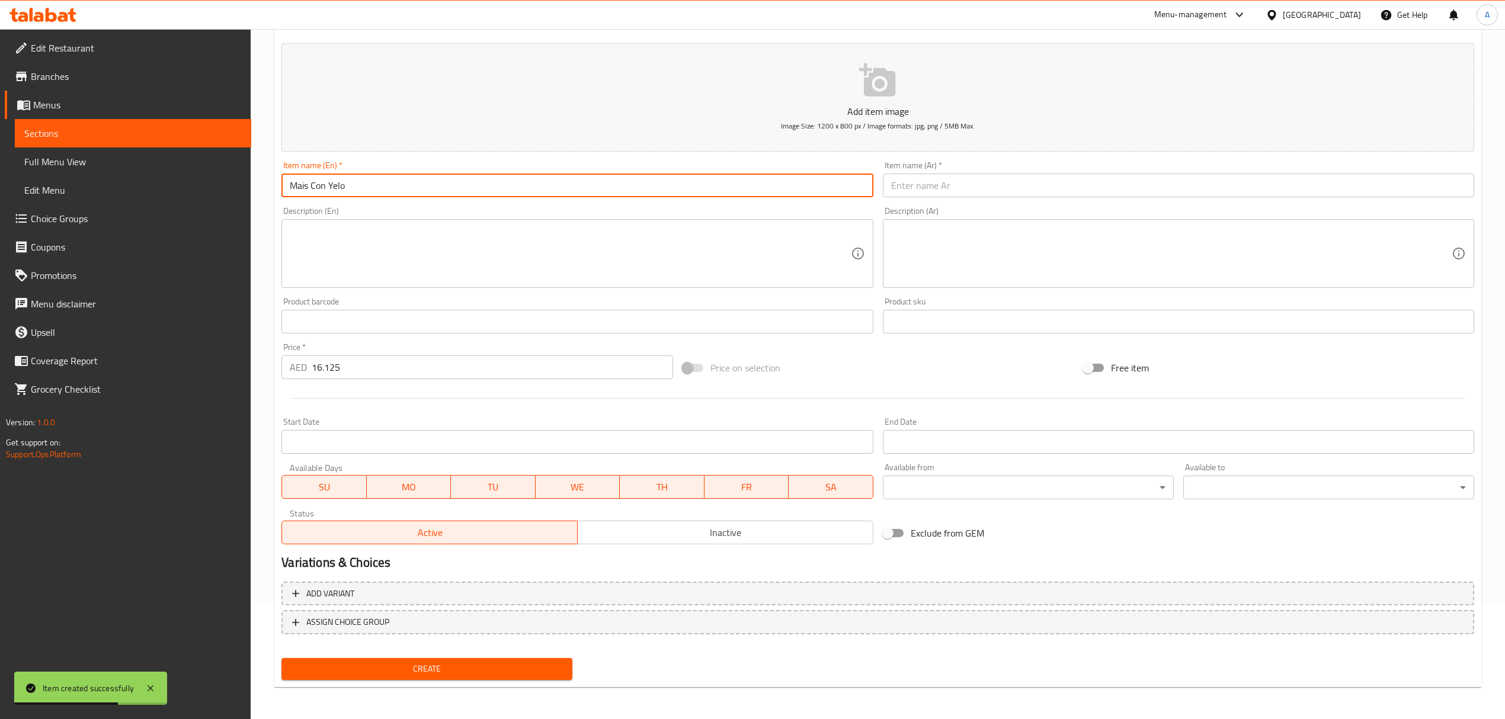
click at [512, 185] on input "Mais Con Yelo" at bounding box center [576, 186] width 591 height 24
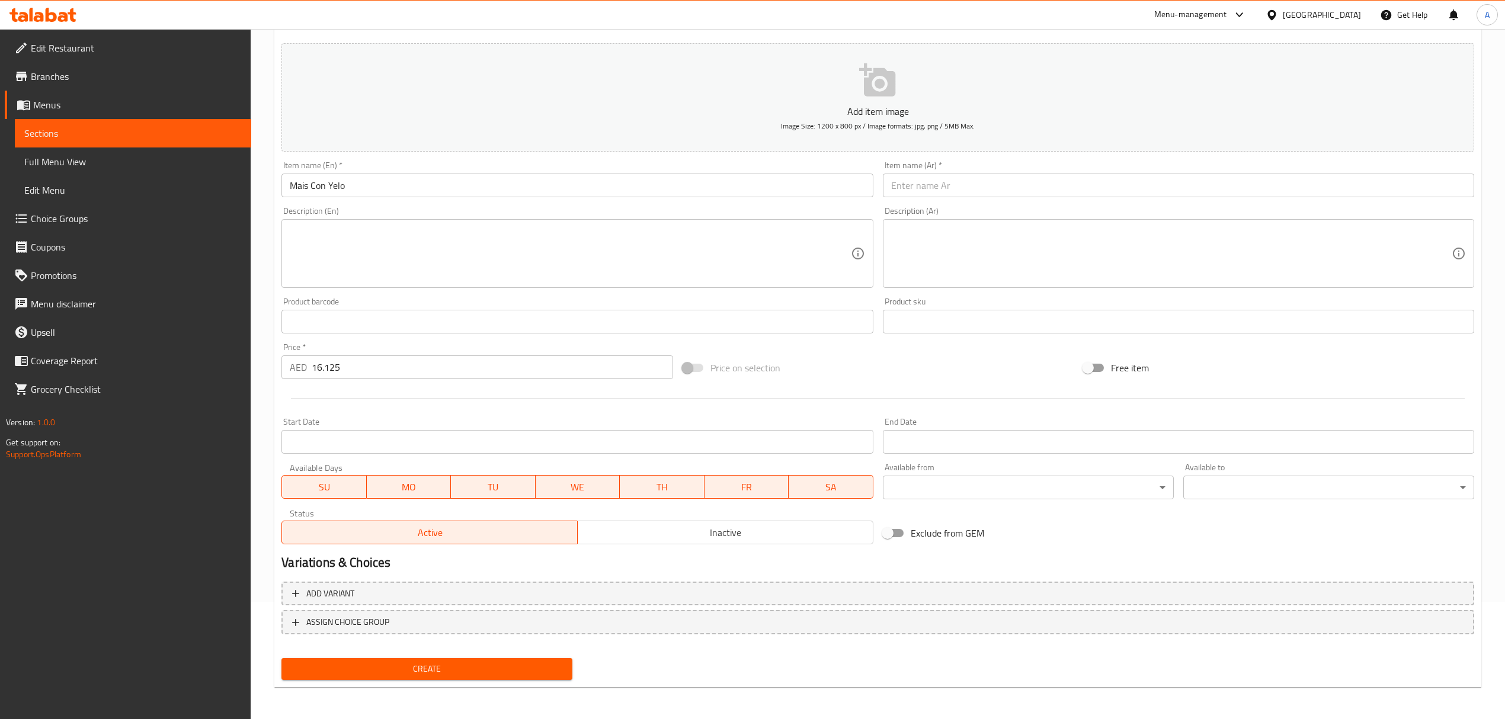
click at [997, 180] on input "text" at bounding box center [1178, 186] width 591 height 24
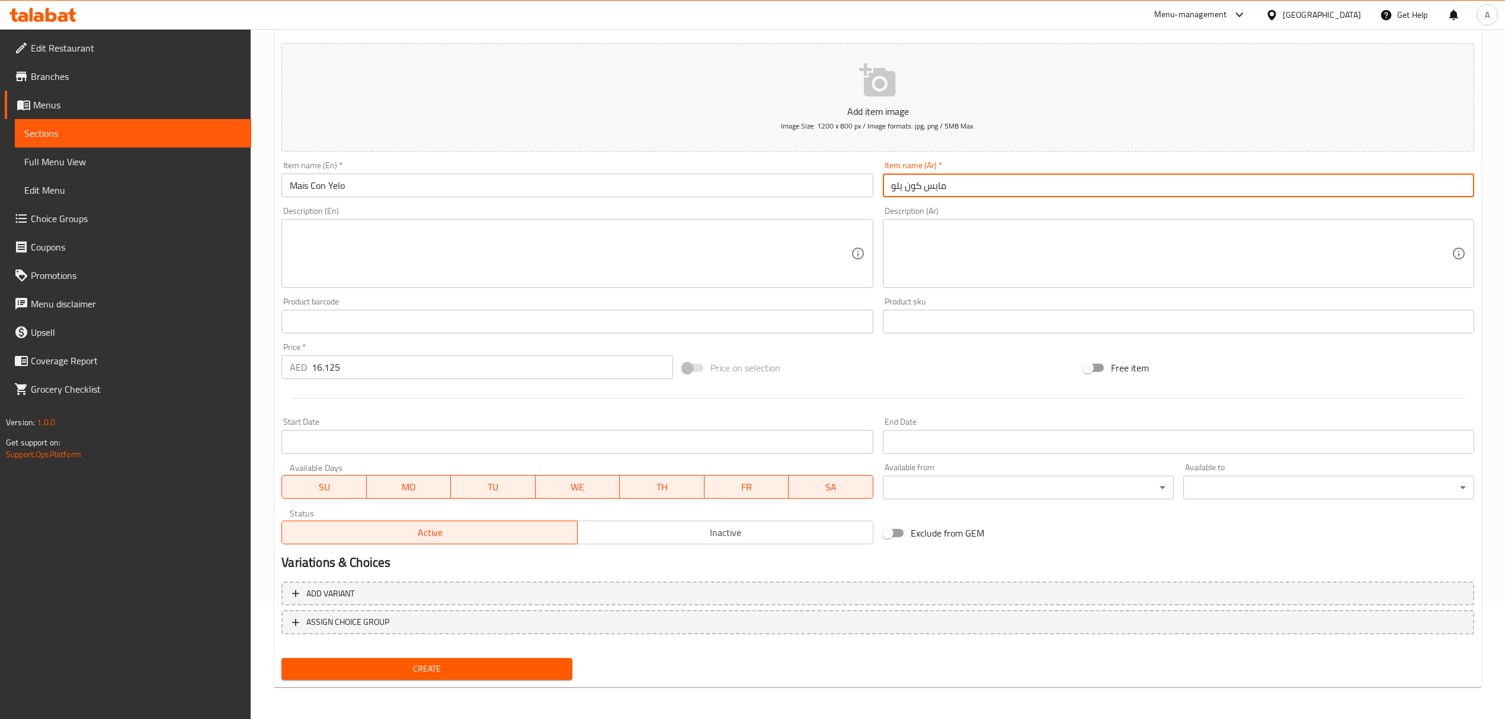
click at [329, 368] on input "16.125" at bounding box center [492, 368] width 361 height 24
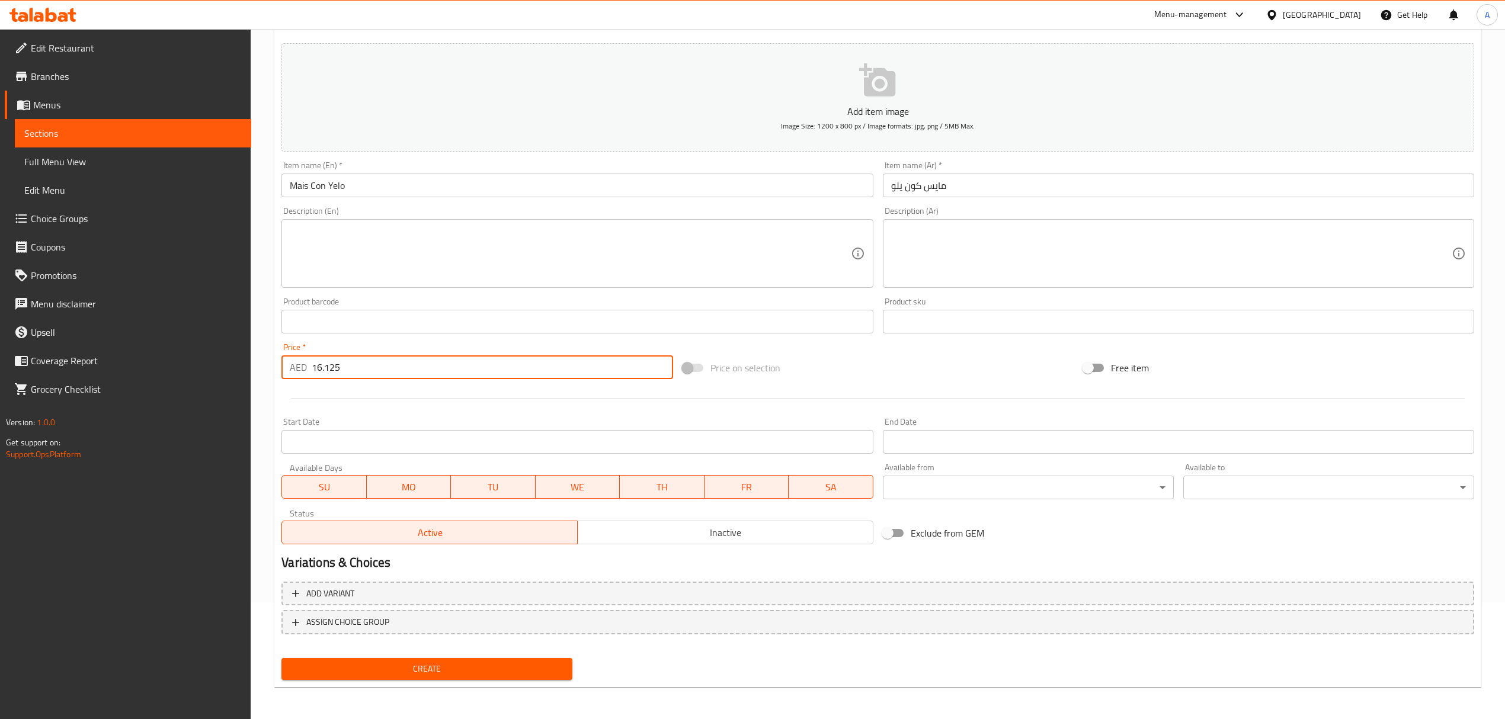
click at [329, 368] on input "16.125" at bounding box center [492, 368] width 361 height 24
click at [420, 669] on span "Create" at bounding box center [427, 669] width 272 height 15
drag, startPoint x: 338, startPoint y: 368, endPoint x: 261, endPoint y: 357, distance: 77.9
click at [261, 357] on div "Home / Restaurants management / Menus / Sections / item / create Desserts secti…" at bounding box center [878, 316] width 1254 height 808
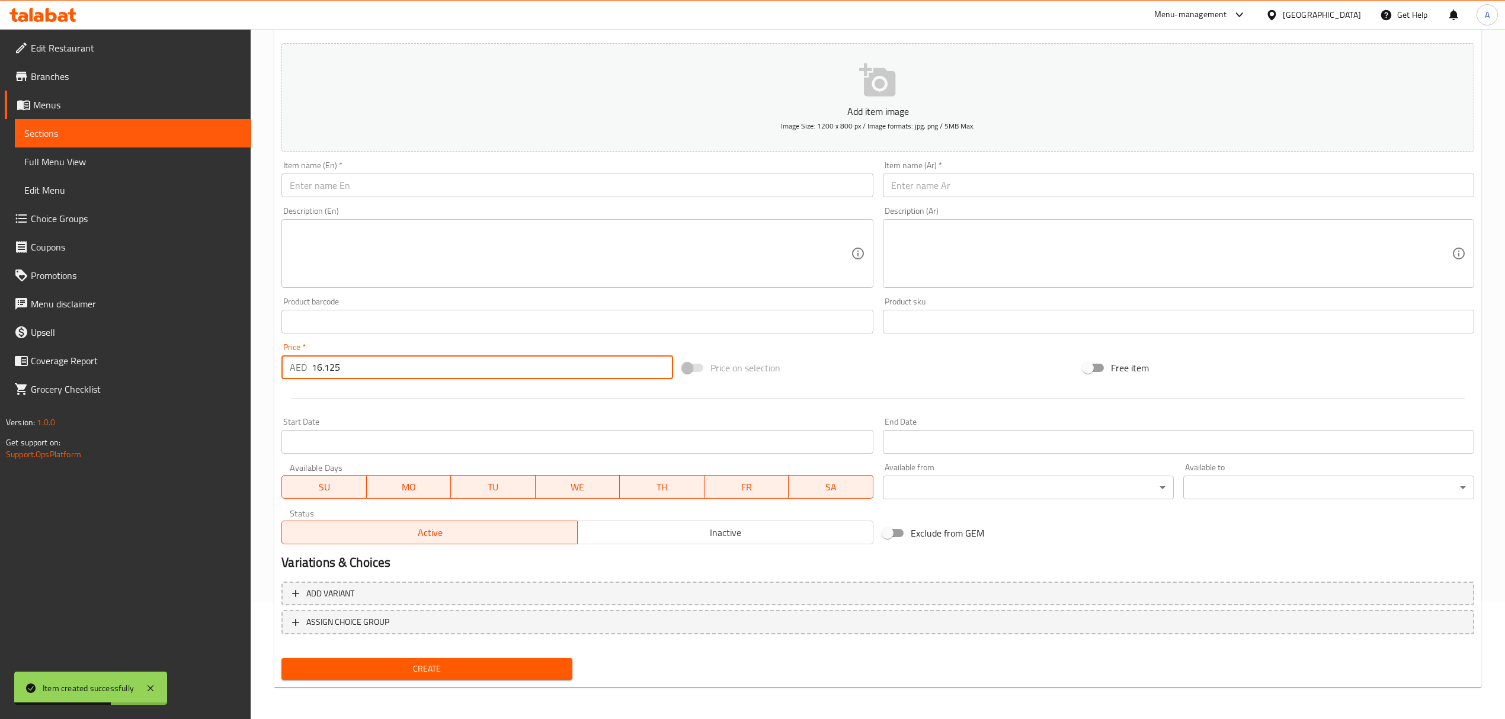
click at [371, 188] on input "text" at bounding box center [576, 186] width 591 height 24
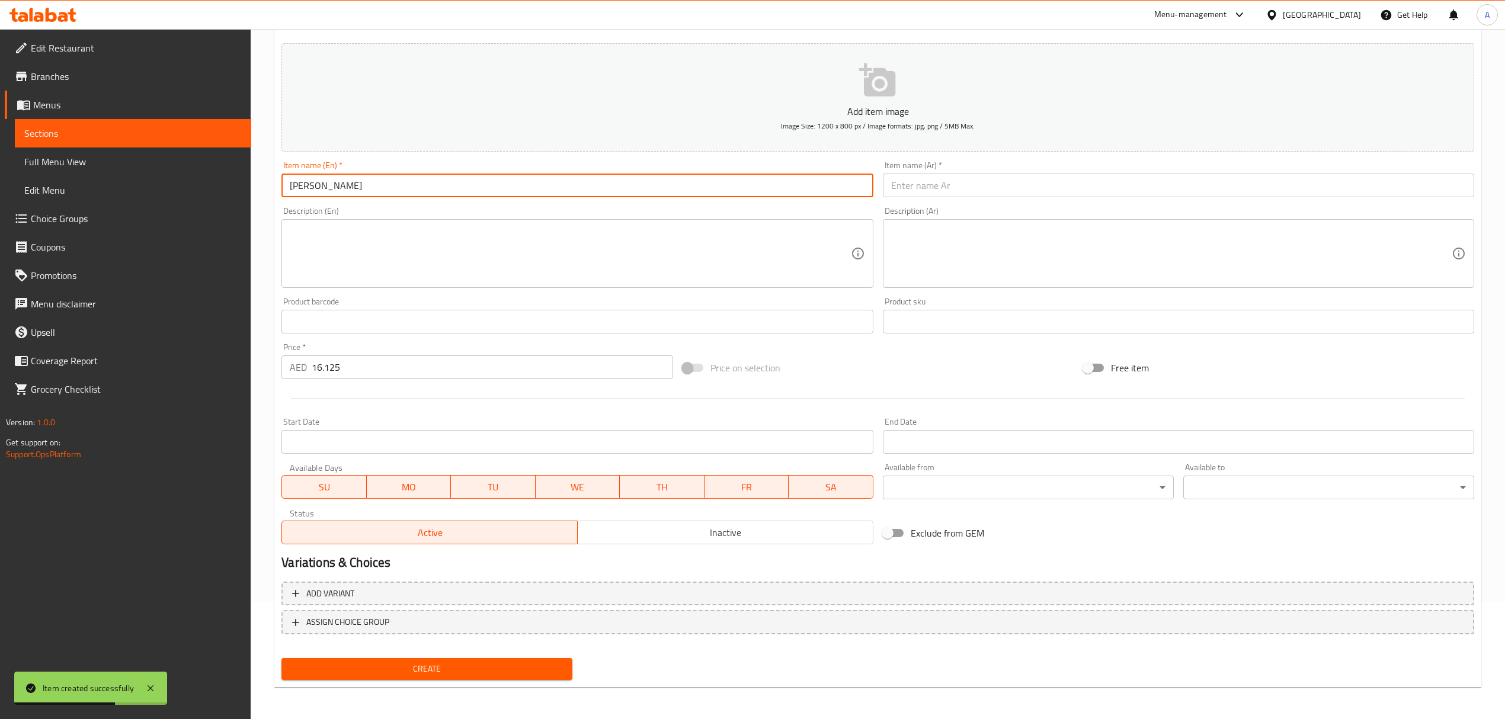
click at [371, 188] on input "[PERSON_NAME]" at bounding box center [576, 186] width 591 height 24
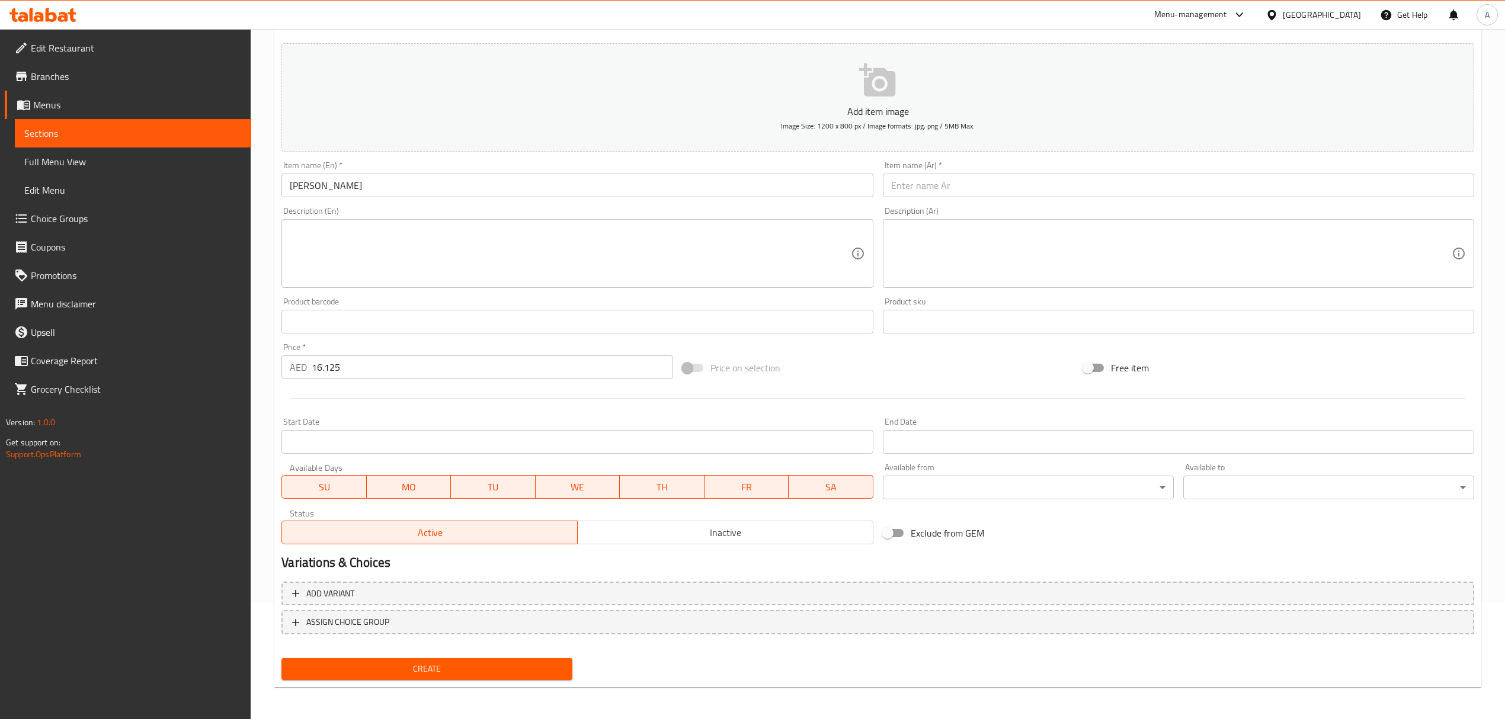
click at [1009, 187] on input "text" at bounding box center [1178, 186] width 591 height 24
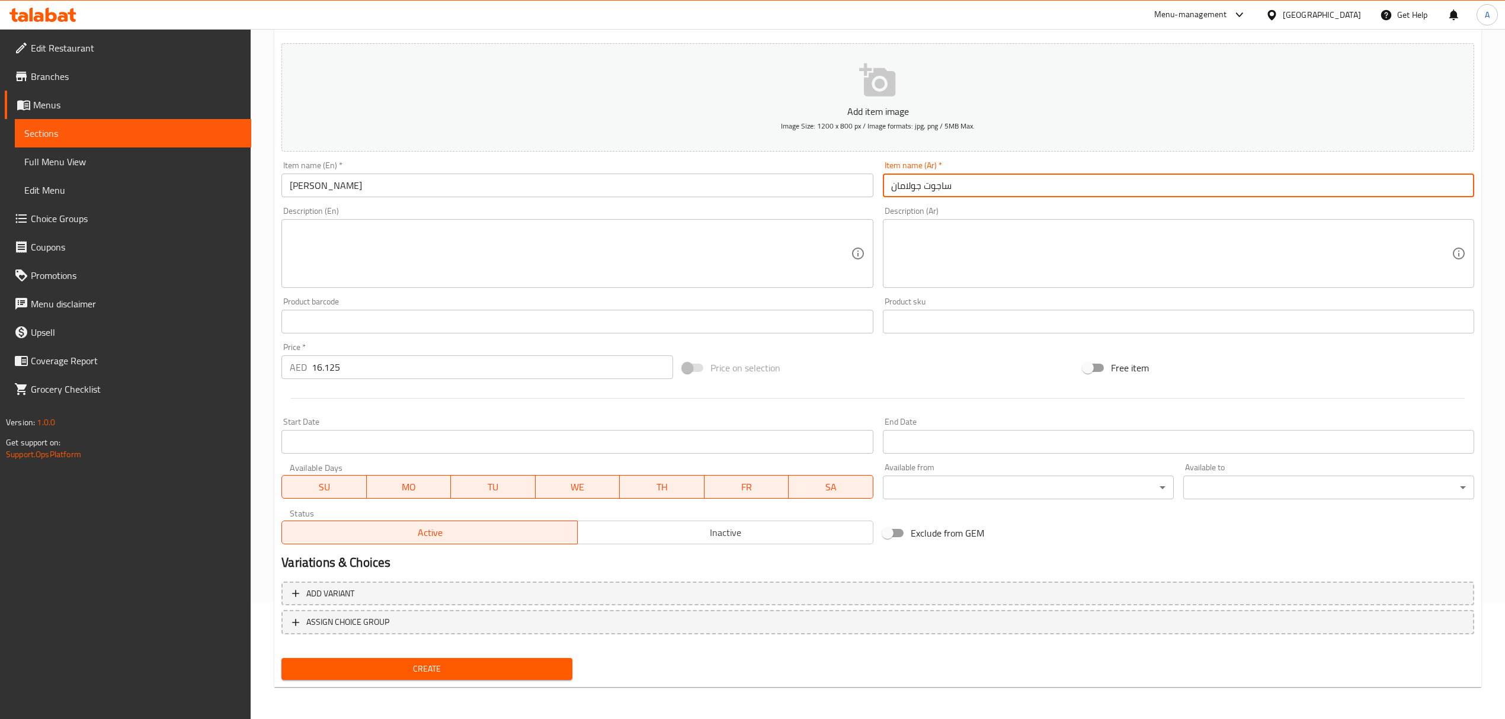
click at [527, 668] on span "Create" at bounding box center [427, 669] width 272 height 15
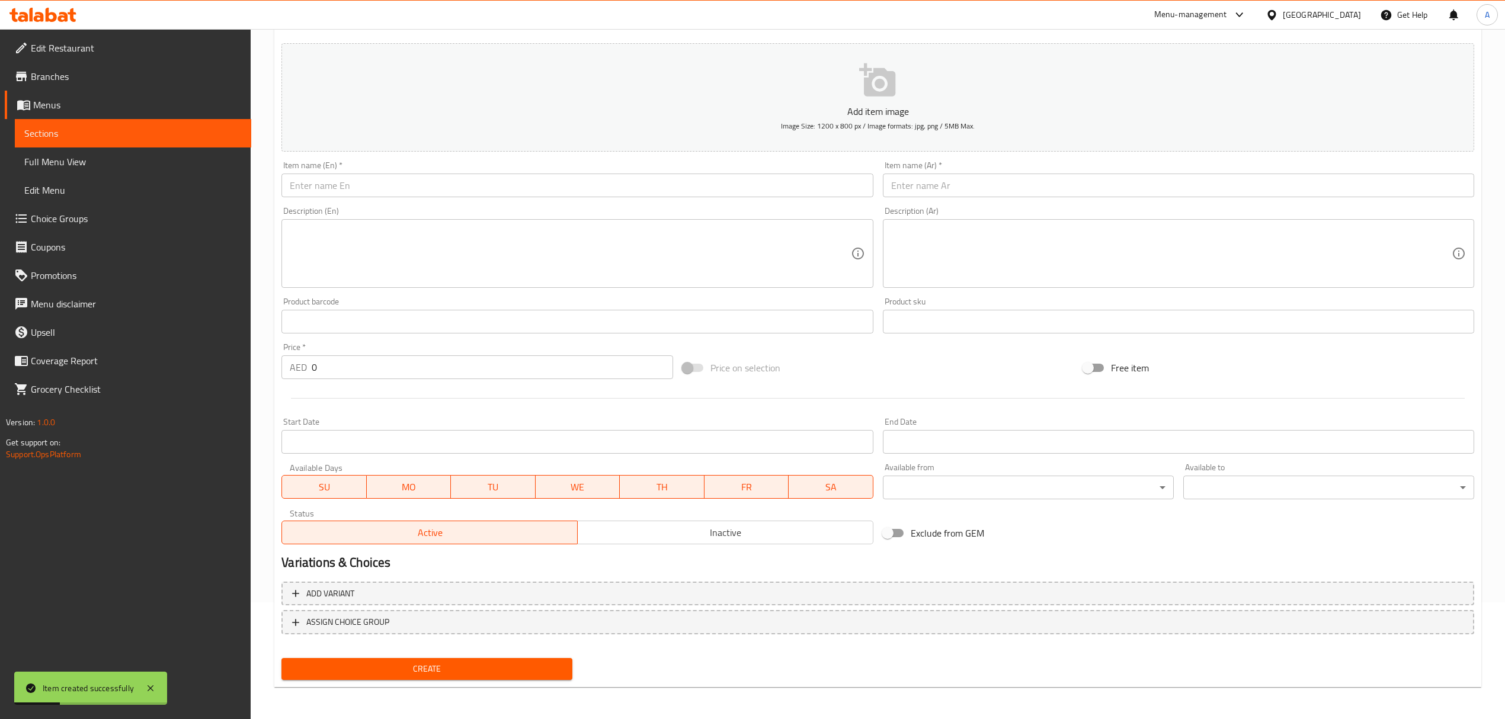
drag, startPoint x: 1502, startPoint y: 332, endPoint x: 1313, endPoint y: 285, distance: 194.2
click at [1502, 332] on div "Home / Restaurants management / Menus / Sections / item / create Desserts secti…" at bounding box center [878, 316] width 1254 height 808
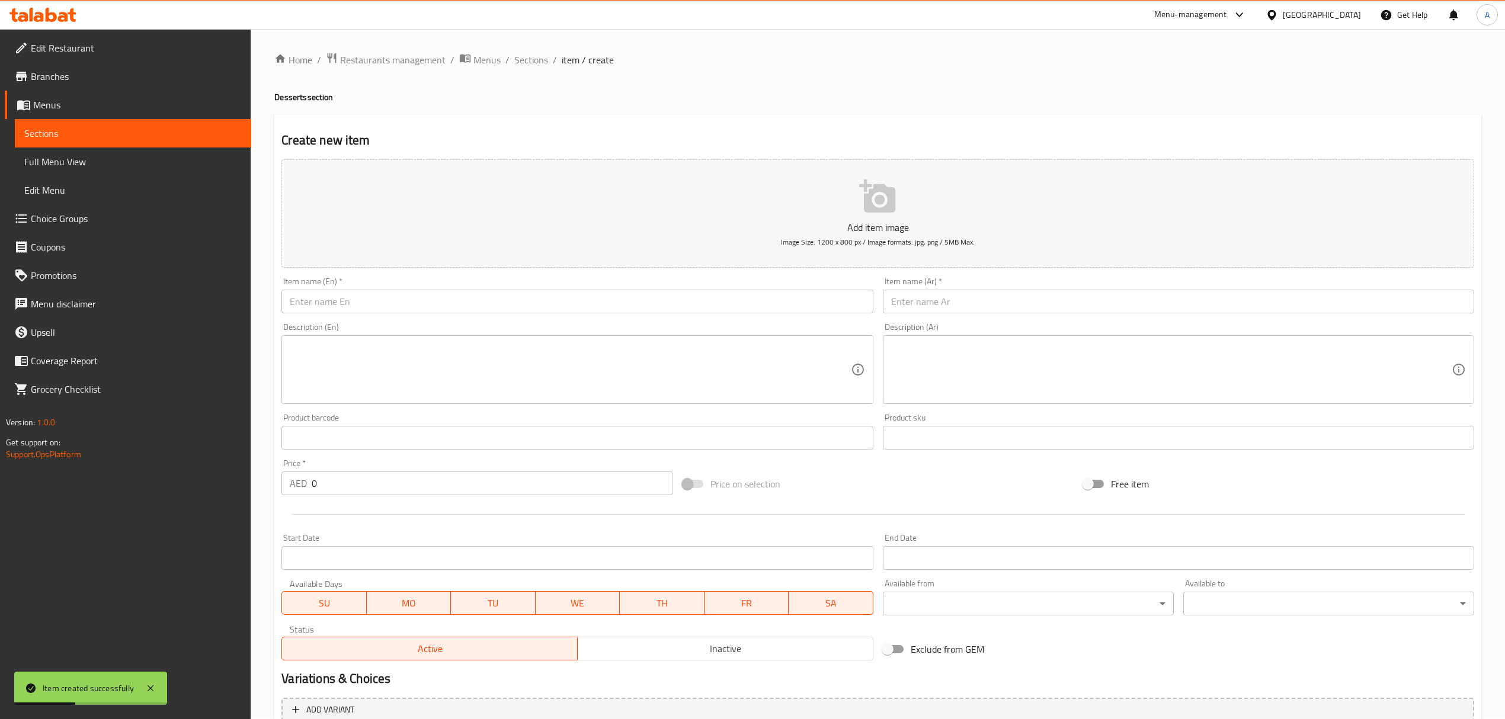
scroll to position [0, 0]
click at [526, 62] on span "Sections" at bounding box center [531, 60] width 34 height 14
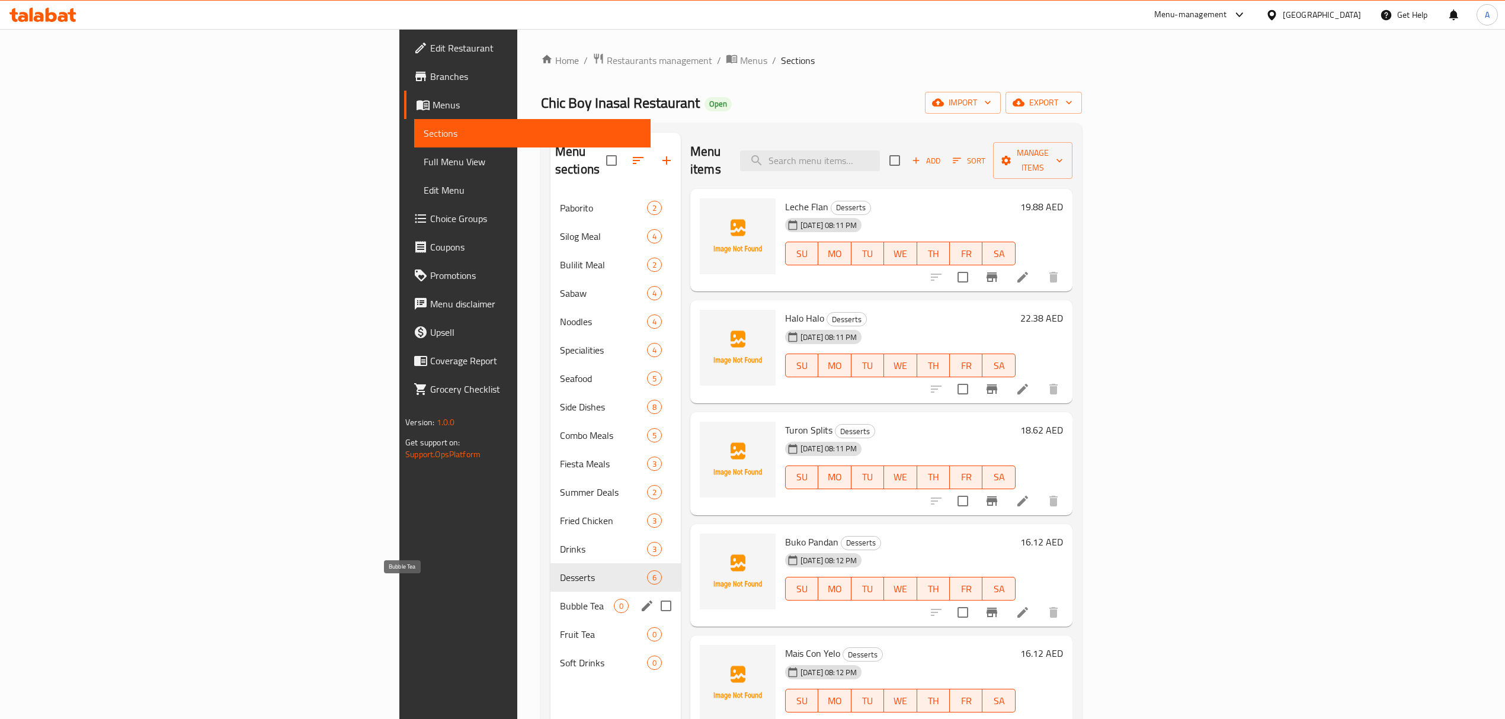
click at [560, 599] on span "Bubble Tea" at bounding box center [587, 606] width 54 height 14
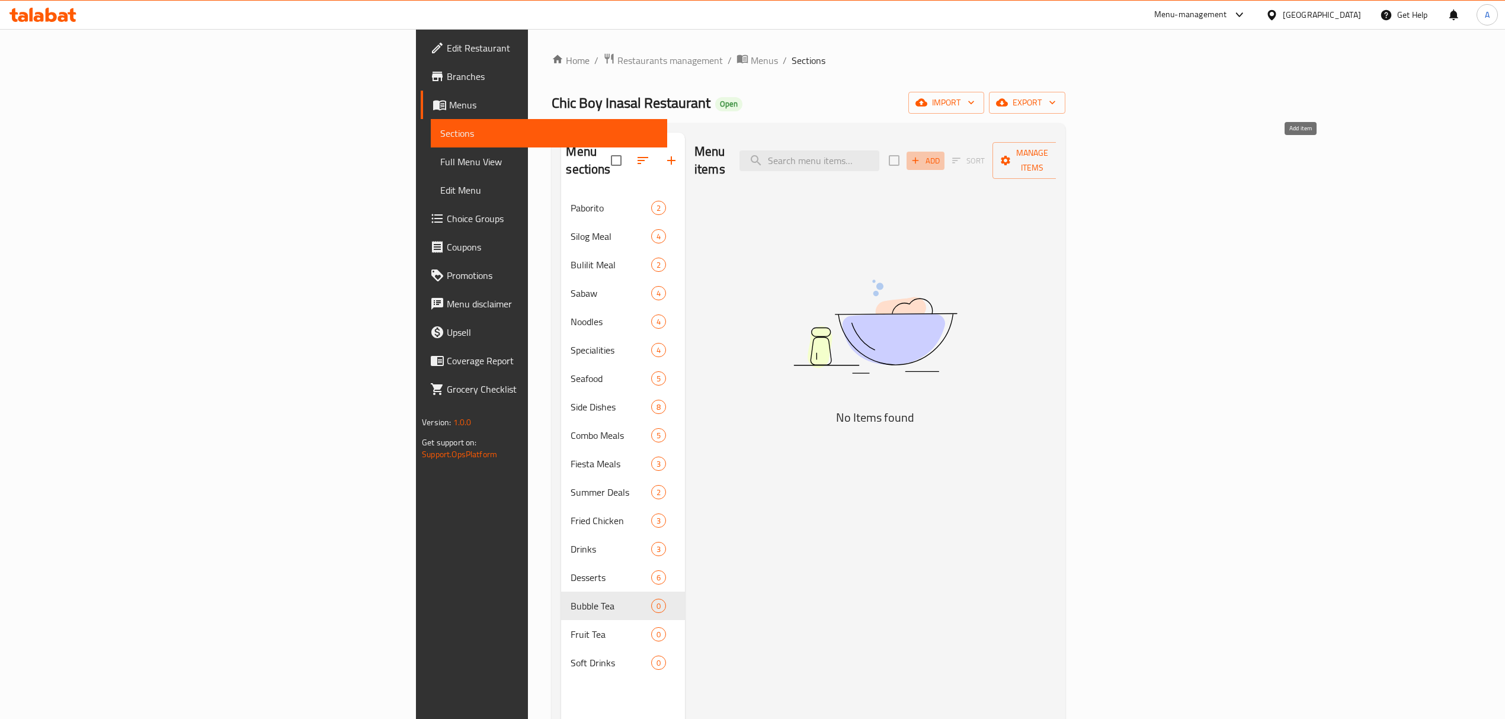
click at [942, 154] on span "Add" at bounding box center [926, 161] width 32 height 14
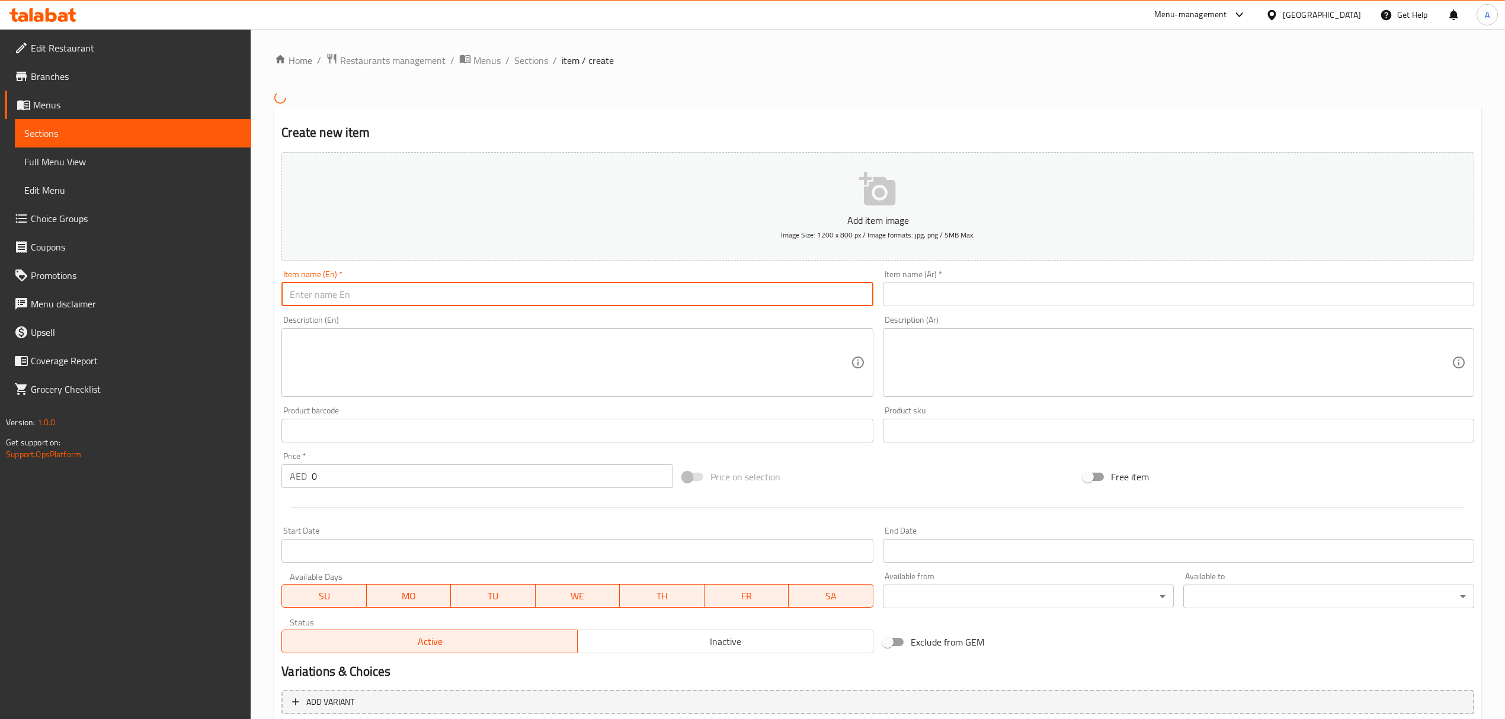
click at [513, 293] on input "text" at bounding box center [576, 295] width 591 height 24
click at [513, 293] on input "Taro" at bounding box center [576, 295] width 591 height 24
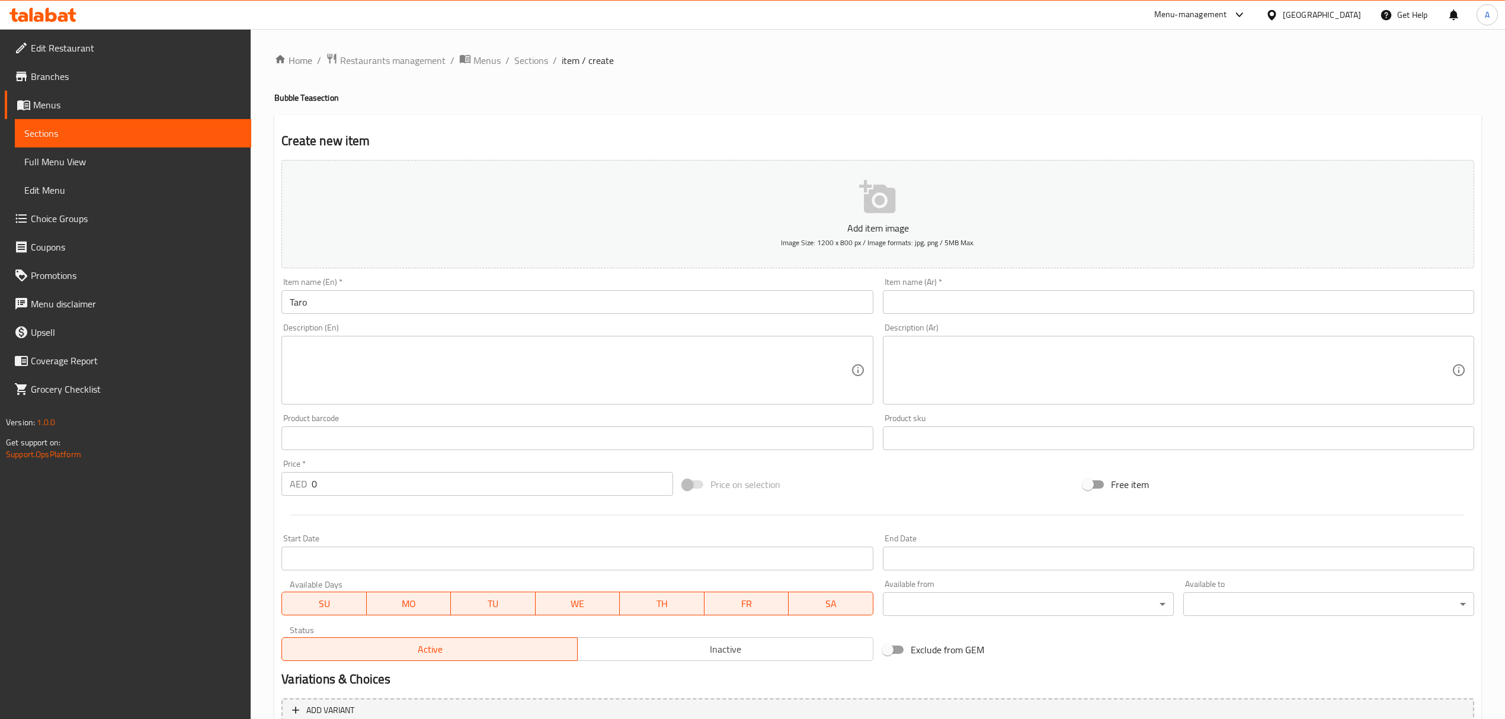
click at [302, 302] on input "Taro" at bounding box center [576, 302] width 591 height 24
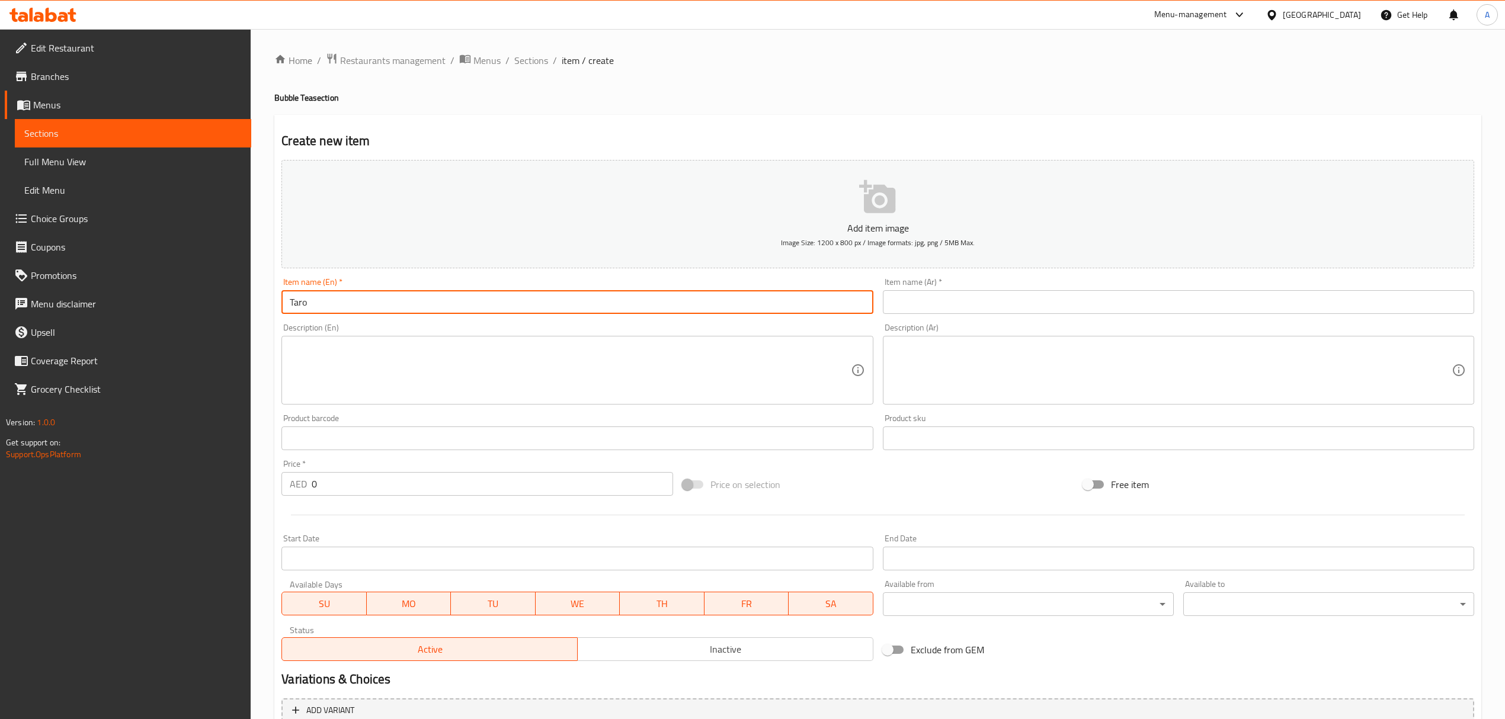
click at [302, 302] on input "Taro" at bounding box center [576, 302] width 591 height 24
click at [940, 299] on input "text" at bounding box center [1178, 302] width 591 height 24
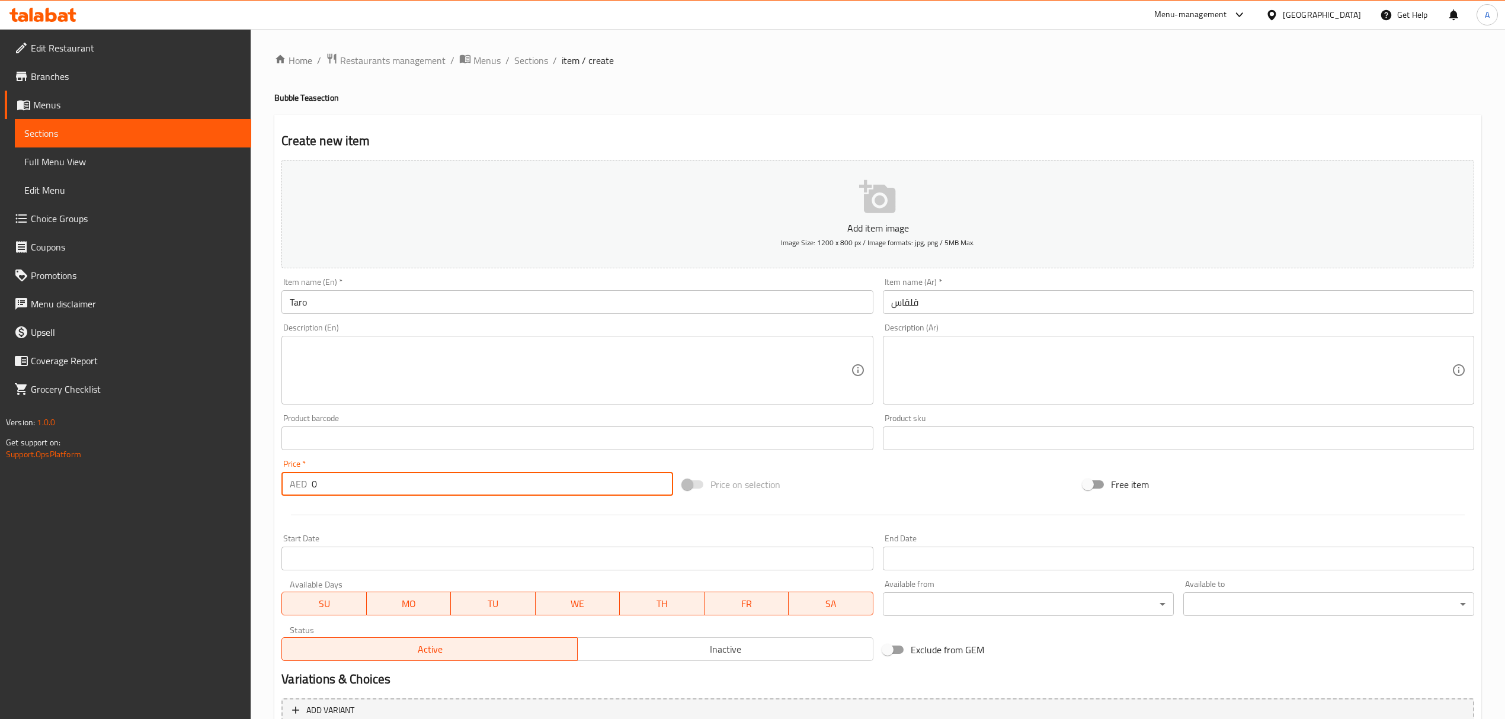
drag, startPoint x: 340, startPoint y: 482, endPoint x: 286, endPoint y: 486, distance: 54.0
click at [286, 486] on div "AED 0 Price *" at bounding box center [476, 484] width 391 height 24
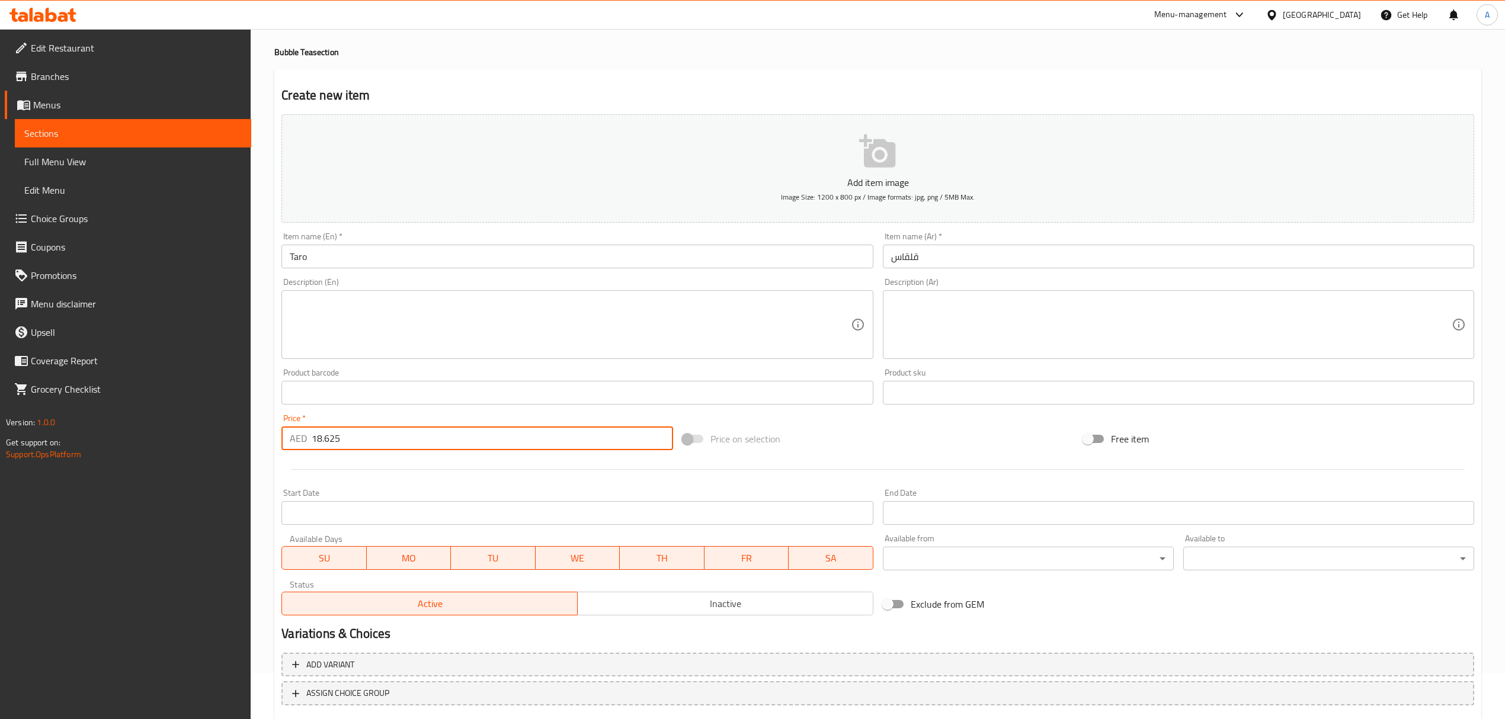
scroll to position [117, 0]
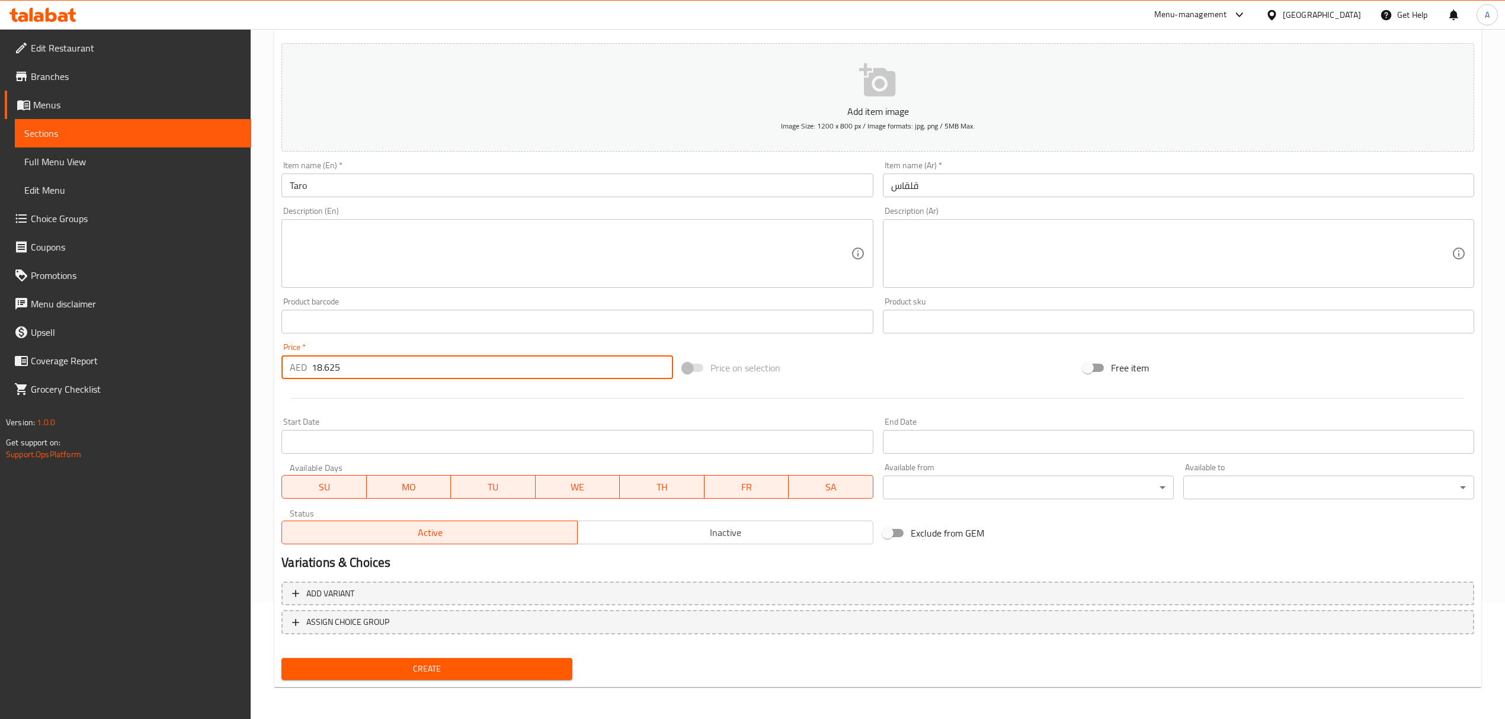
click at [550, 672] on span "Create" at bounding box center [427, 669] width 272 height 15
drag, startPoint x: 356, startPoint y: 370, endPoint x: 223, endPoint y: 373, distance: 133.4
click at [223, 373] on div "Edit Restaurant Branches Menus Sections Full Menu View Edit Menu Choice Groups …" at bounding box center [752, 316] width 1505 height 808
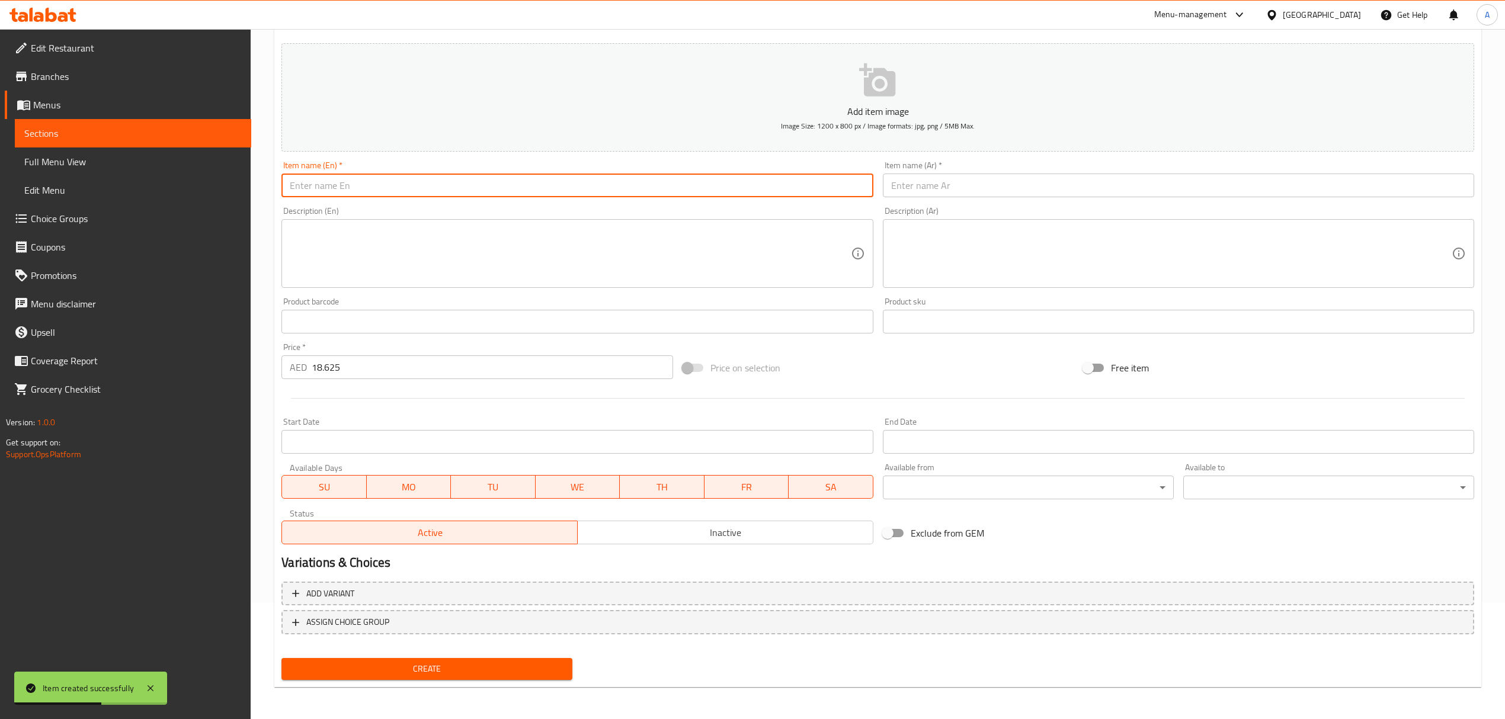
click at [421, 194] on input "text" at bounding box center [576, 186] width 591 height 24
click at [421, 194] on input "Matcha" at bounding box center [576, 186] width 591 height 24
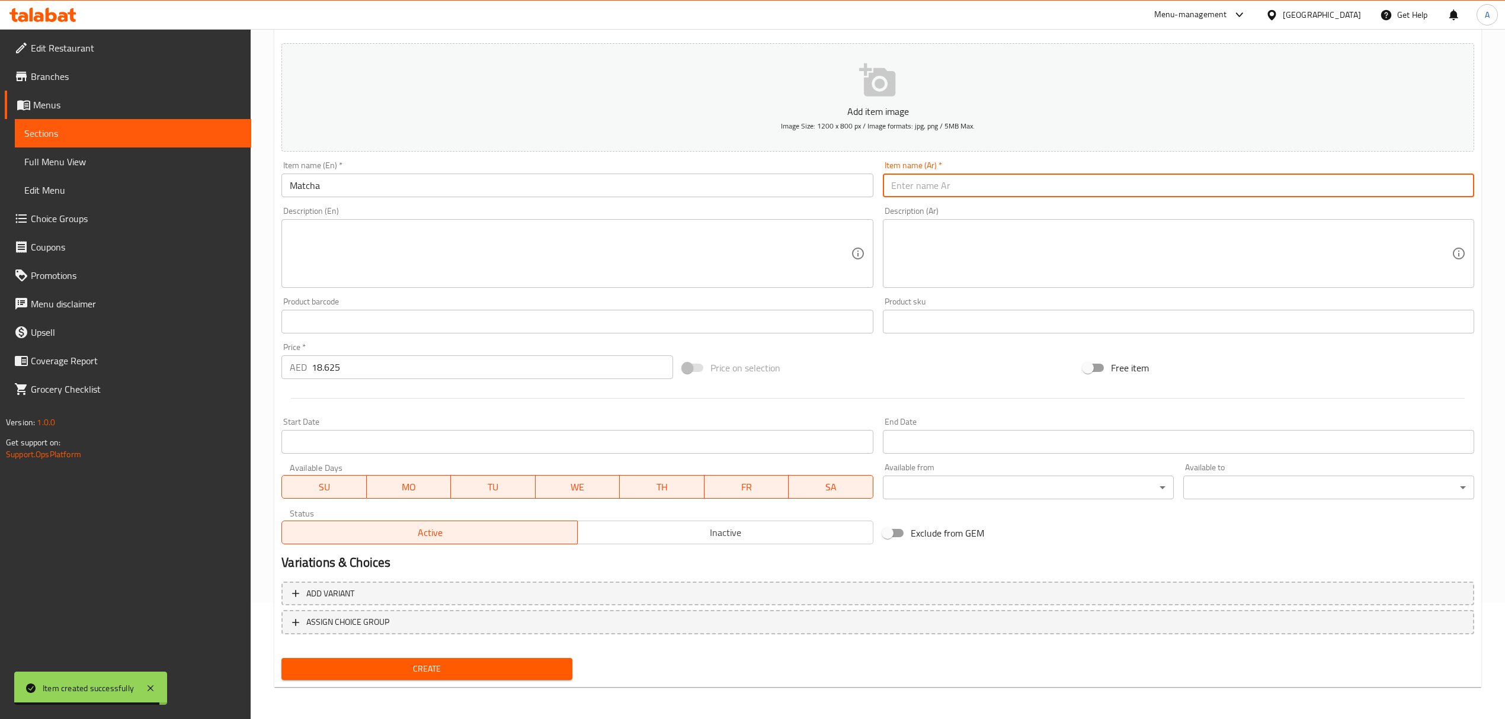
click at [934, 196] on input "text" at bounding box center [1178, 186] width 591 height 24
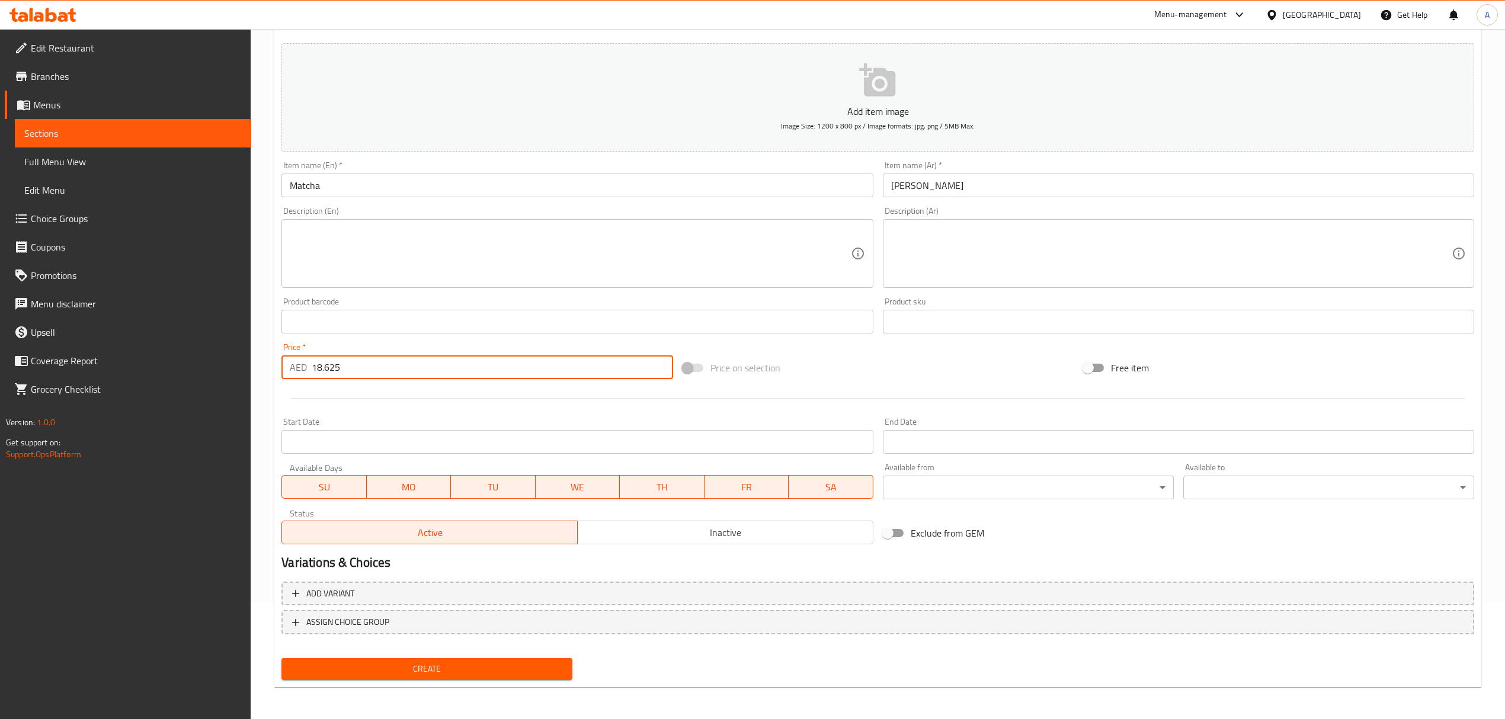
drag, startPoint x: 417, startPoint y: 361, endPoint x: 168, endPoint y: 365, distance: 248.9
click at [171, 365] on div "Edit Restaurant Branches Menus Sections Full Menu View Edit Menu Choice Groups …" at bounding box center [752, 316] width 1505 height 808
click at [394, 679] on button "Create" at bounding box center [426, 669] width 291 height 22
drag, startPoint x: 343, startPoint y: 375, endPoint x: 245, endPoint y: 375, distance: 97.2
click at [245, 375] on div "Edit Restaurant Branches Menus Sections Full Menu View Edit Menu Choice Groups …" at bounding box center [752, 316] width 1505 height 808
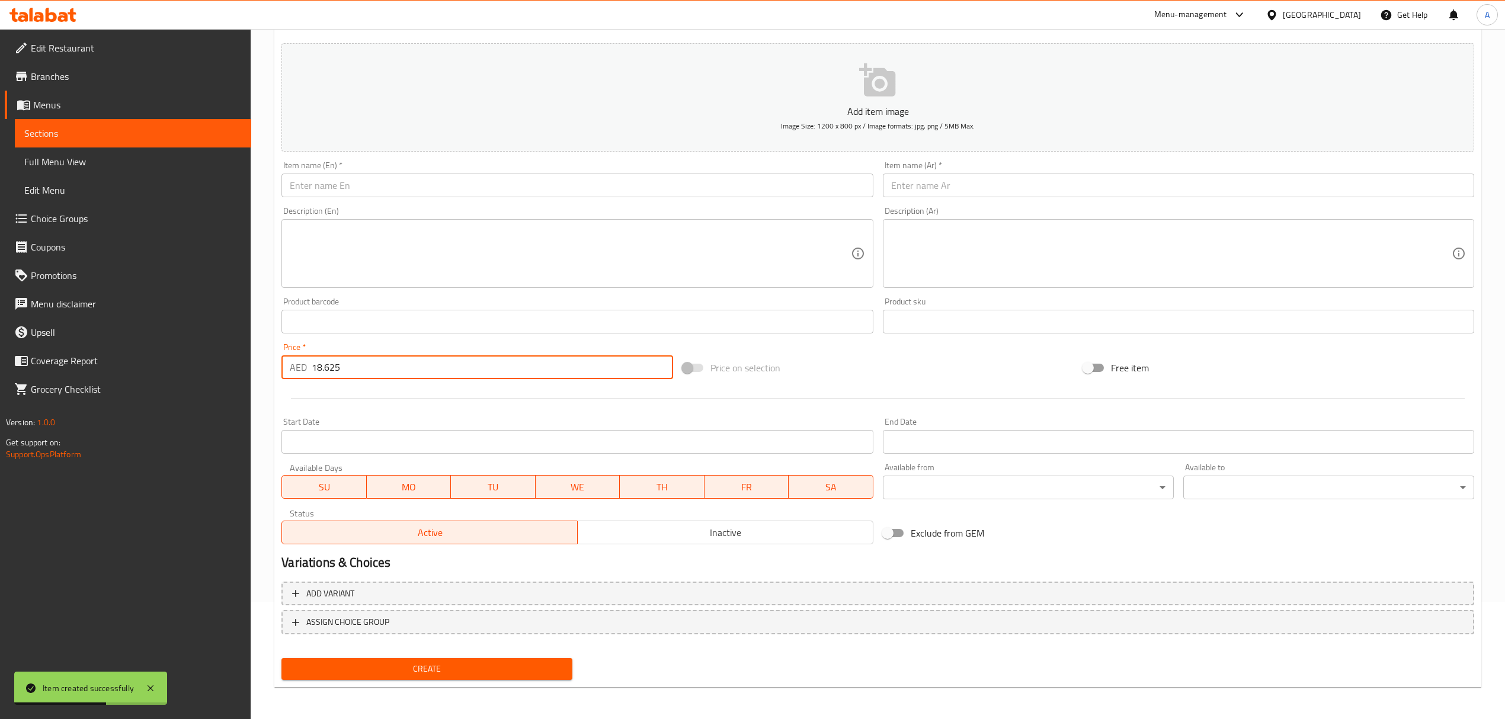
click at [465, 187] on input "text" at bounding box center [576, 186] width 591 height 24
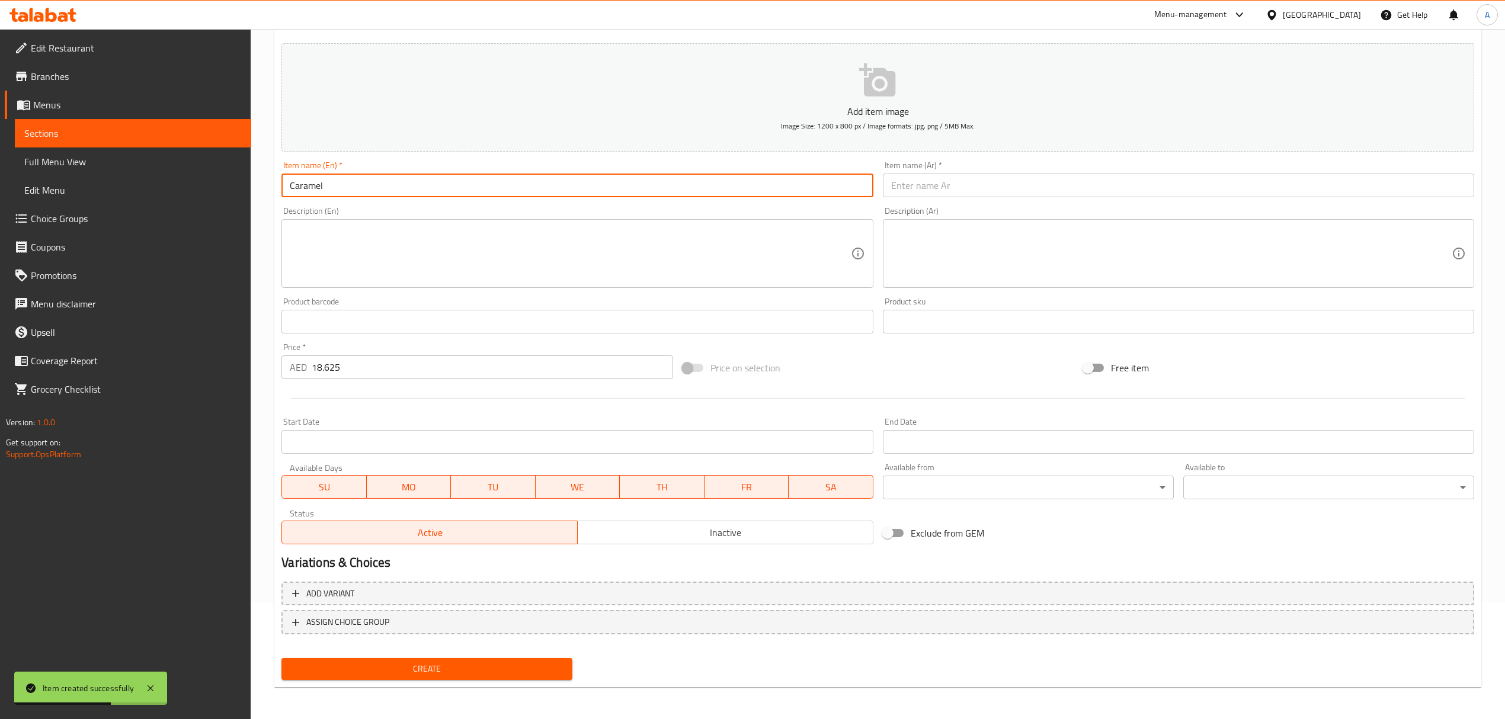
click at [465, 187] on input "Caramel" at bounding box center [576, 186] width 591 height 24
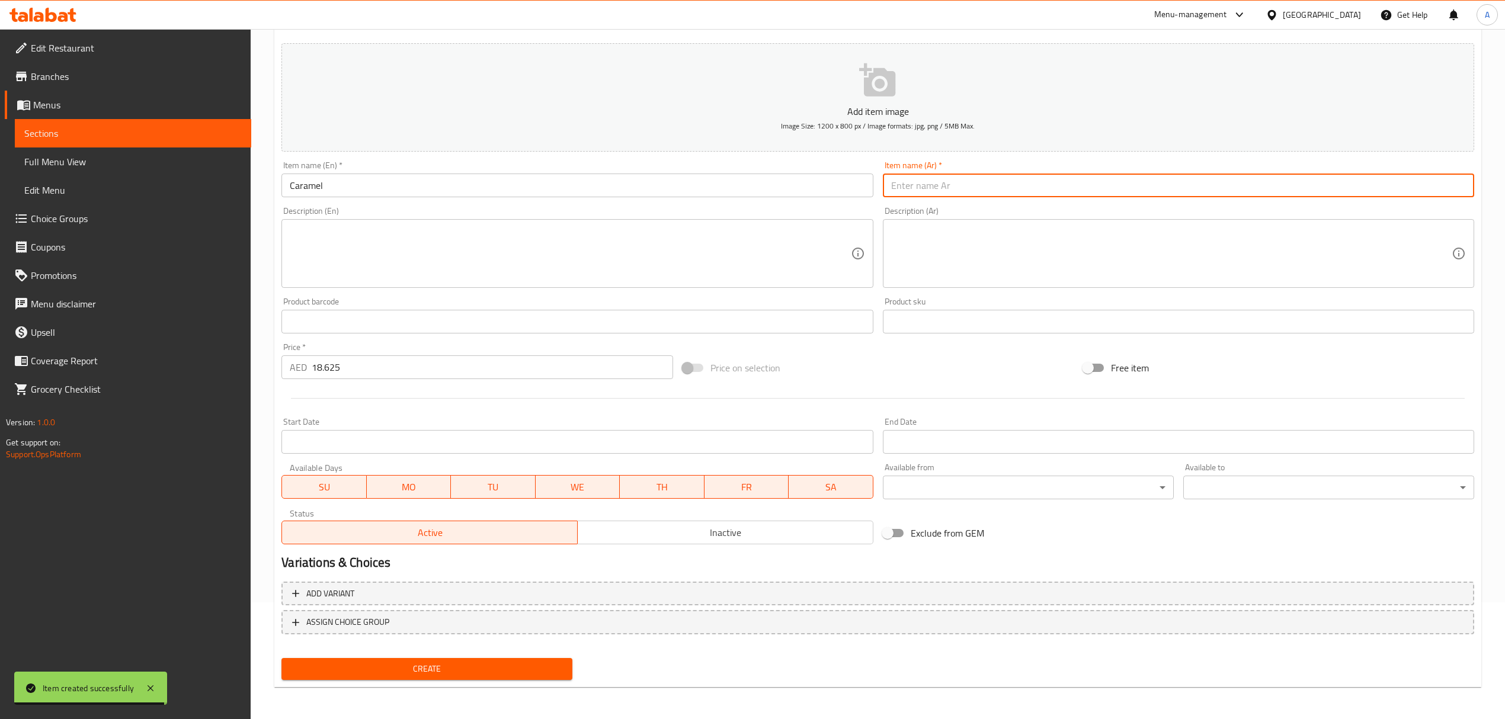
click at [971, 180] on input "text" at bounding box center [1178, 186] width 591 height 24
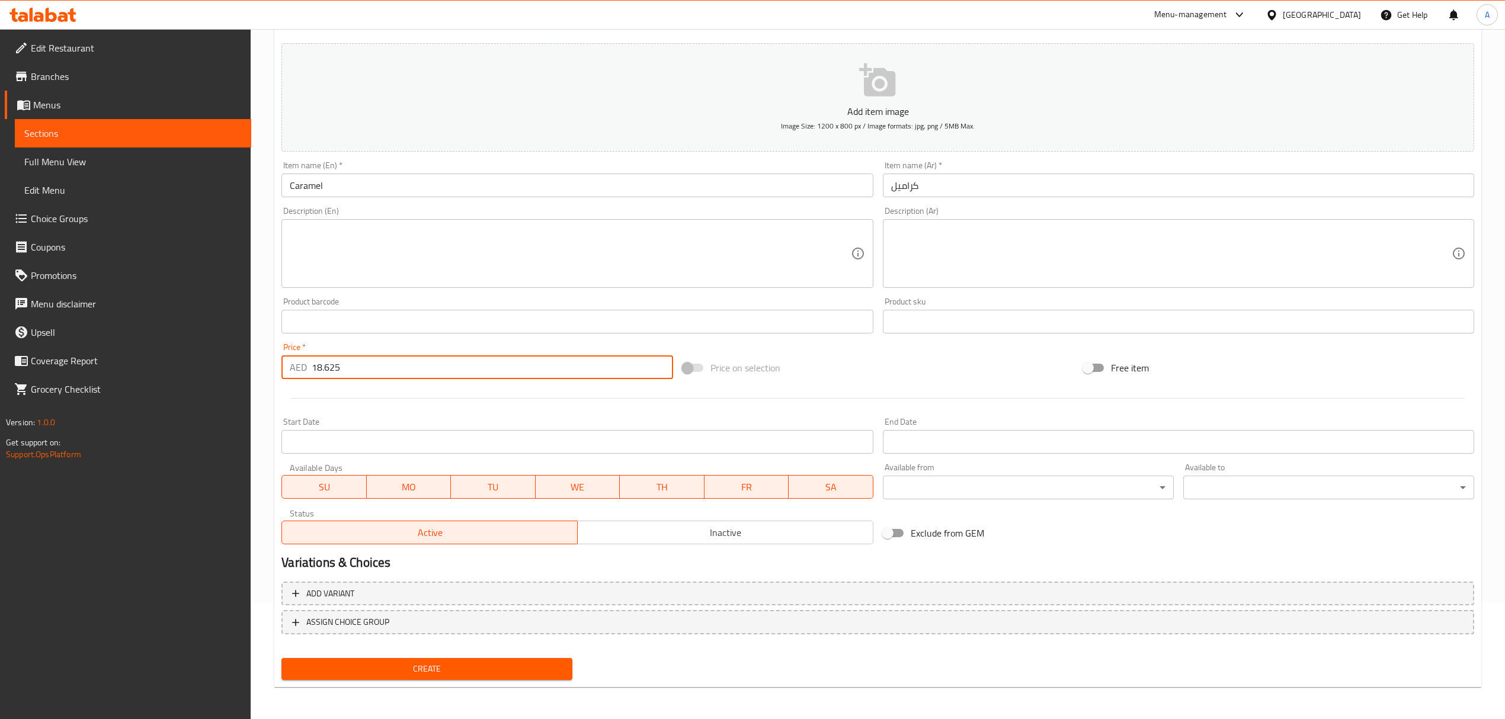
drag, startPoint x: 363, startPoint y: 363, endPoint x: 190, endPoint y: 384, distance: 174.3
click at [191, 383] on div "Edit Restaurant Branches Menus Sections Full Menu View Edit Menu Choice Groups …" at bounding box center [752, 316] width 1505 height 808
click at [420, 676] on span "Create" at bounding box center [427, 669] width 272 height 15
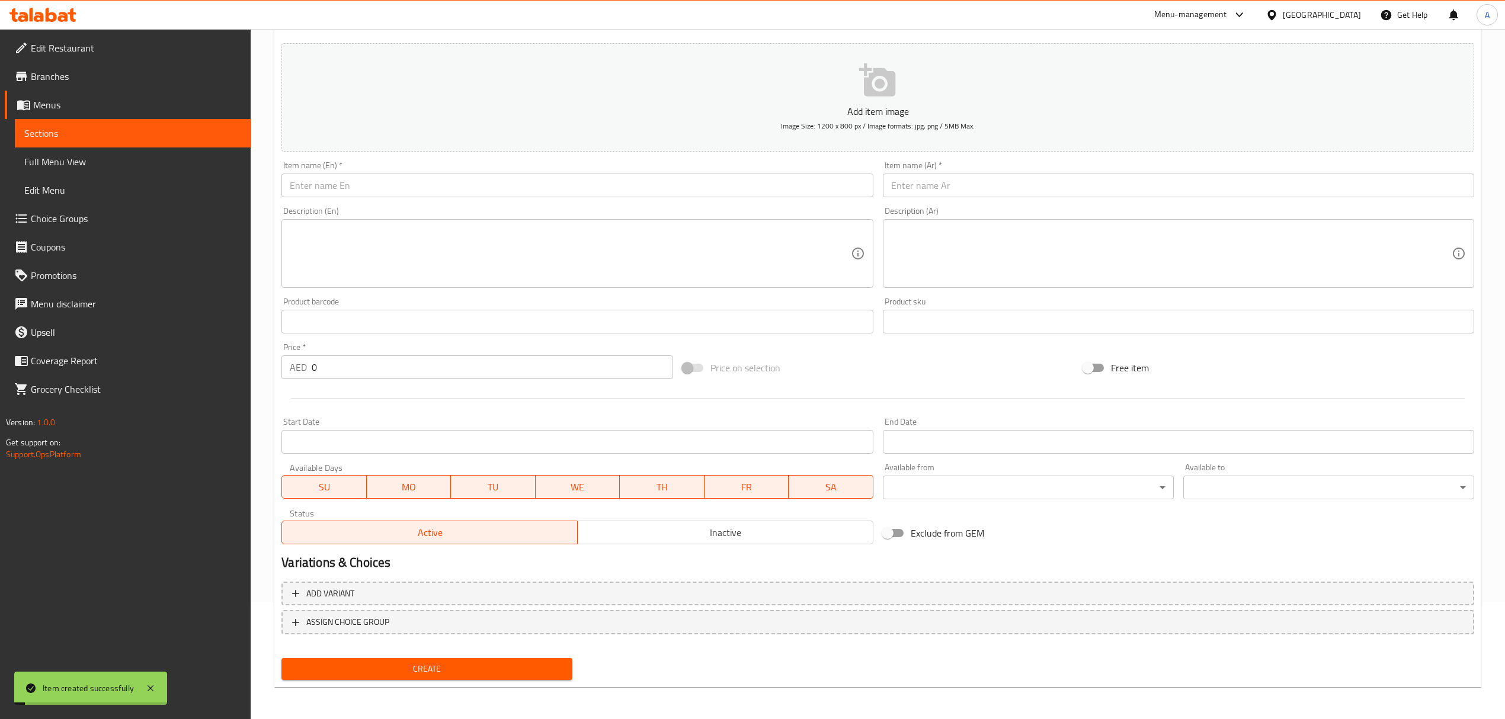
drag, startPoint x: 324, startPoint y: 365, endPoint x: 214, endPoint y: 363, distance: 109.7
click at [214, 363] on div "Edit Restaurant Branches Menus Sections Full Menu View Edit Menu Choice Groups …" at bounding box center [752, 316] width 1505 height 808
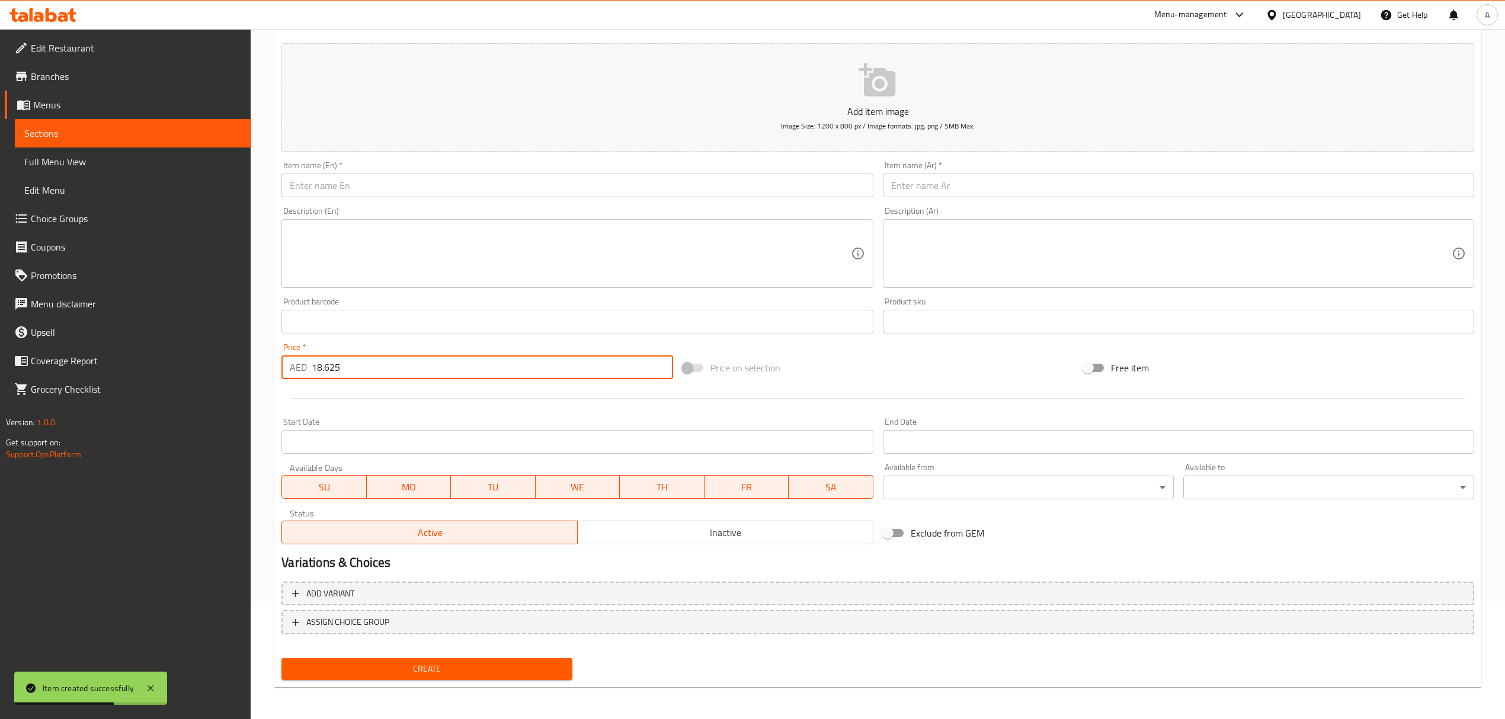
click at [399, 193] on input "text" at bounding box center [576, 186] width 591 height 24
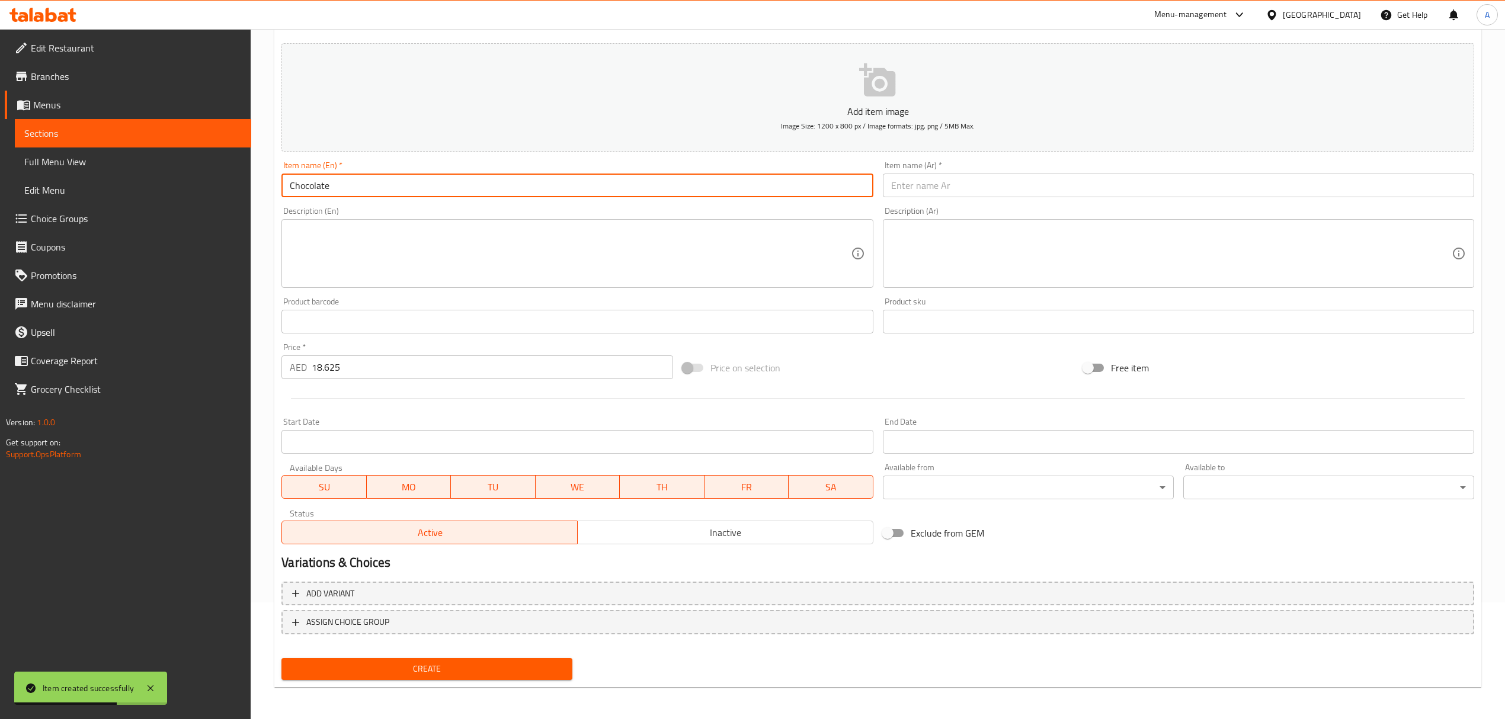
click at [399, 193] on input "Chocolate" at bounding box center [576, 186] width 591 height 24
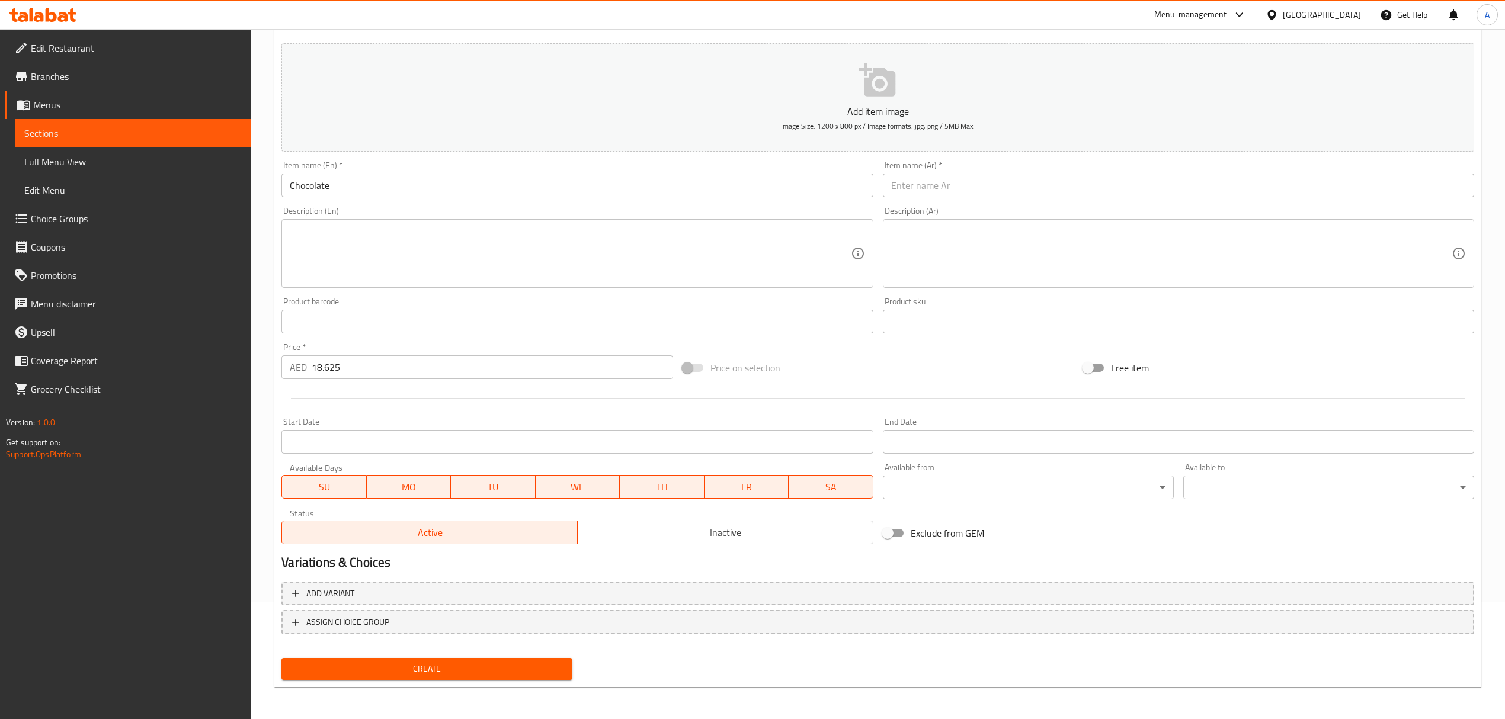
click at [975, 190] on input "text" at bounding box center [1178, 186] width 591 height 24
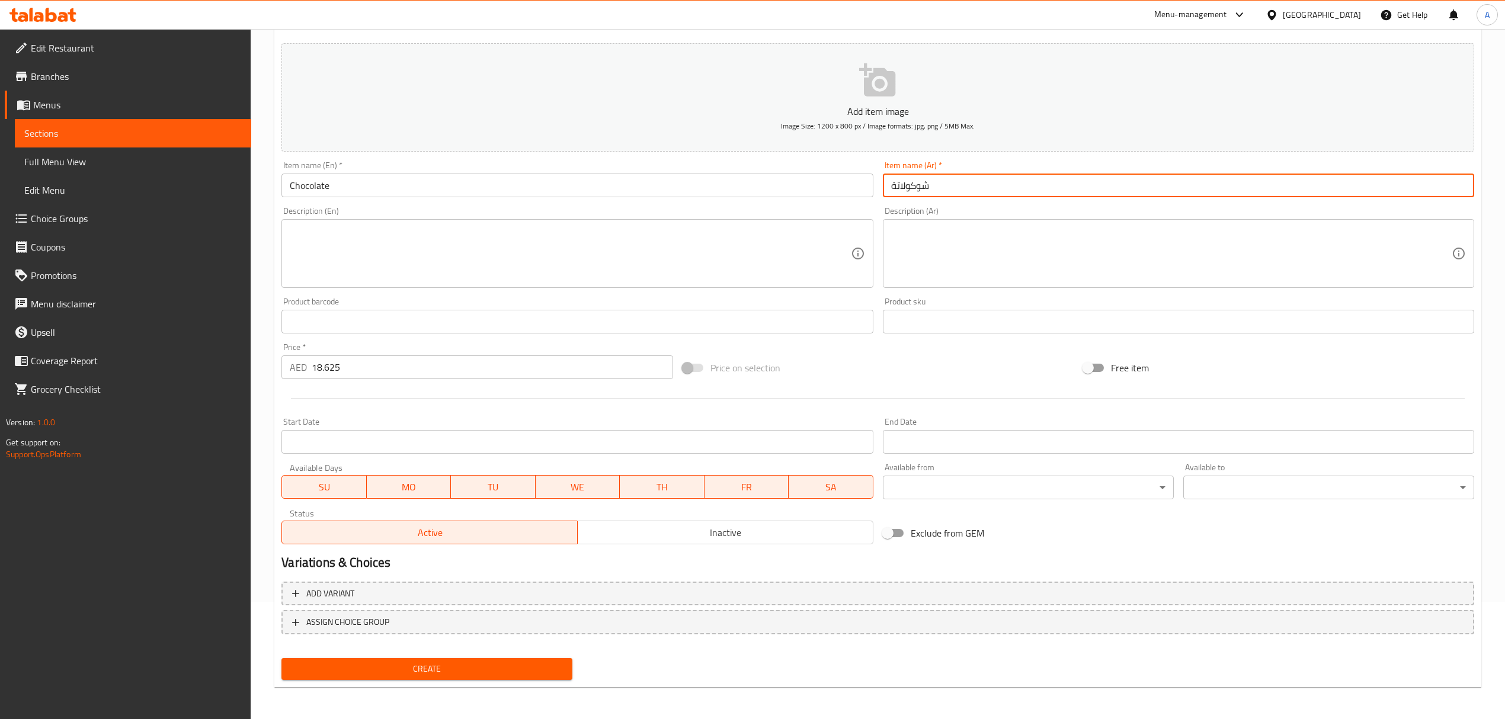
drag, startPoint x: 410, startPoint y: 358, endPoint x: 168, endPoint y: 360, distance: 241.8
click at [169, 360] on div "Edit Restaurant Branches Menus Sections Full Menu View Edit Menu Choice Groups …" at bounding box center [752, 316] width 1505 height 808
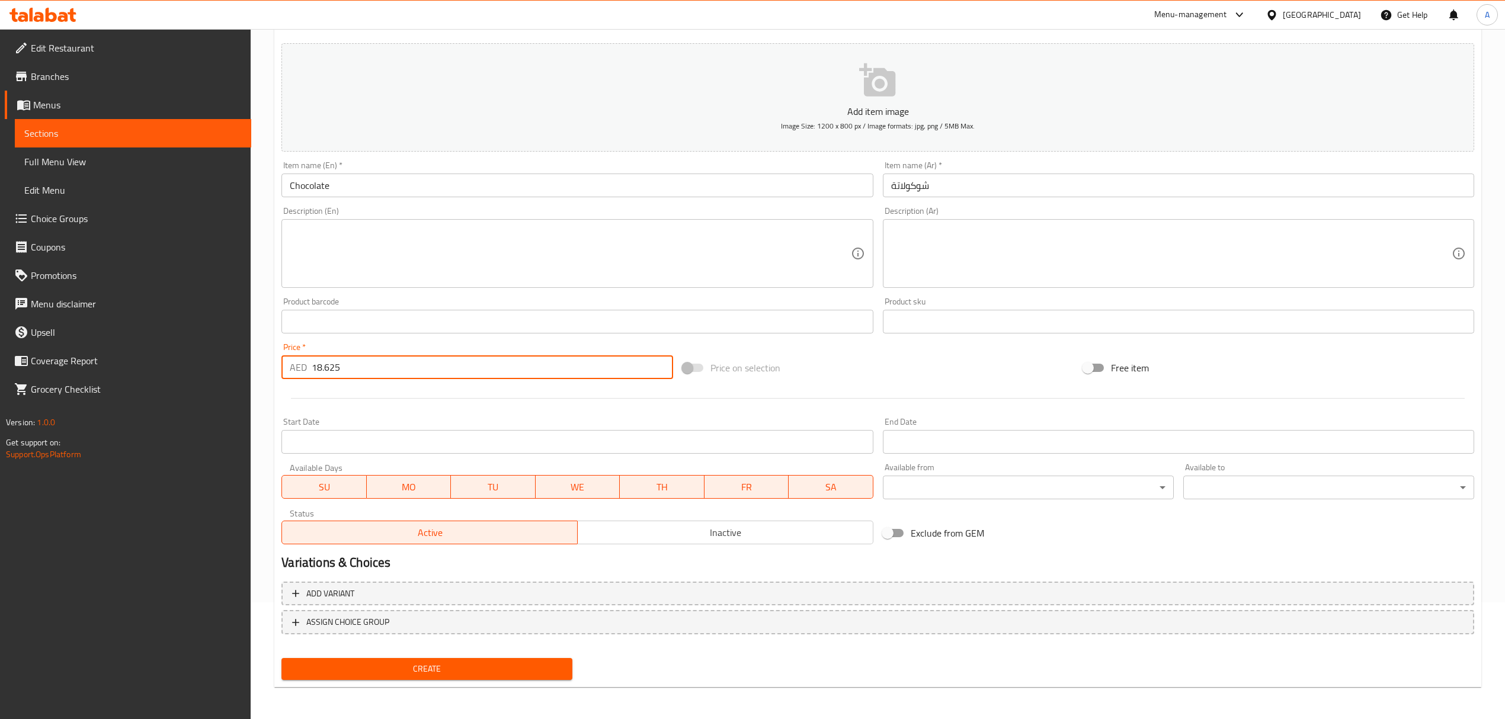
click at [354, 660] on button "Create" at bounding box center [426, 669] width 291 height 22
drag, startPoint x: 350, startPoint y: 370, endPoint x: 251, endPoint y: 367, distance: 98.4
click at [251, 367] on div "Edit Restaurant Branches Menus Sections Full Menu View Edit Menu Choice Groups …" at bounding box center [752, 316] width 1505 height 808
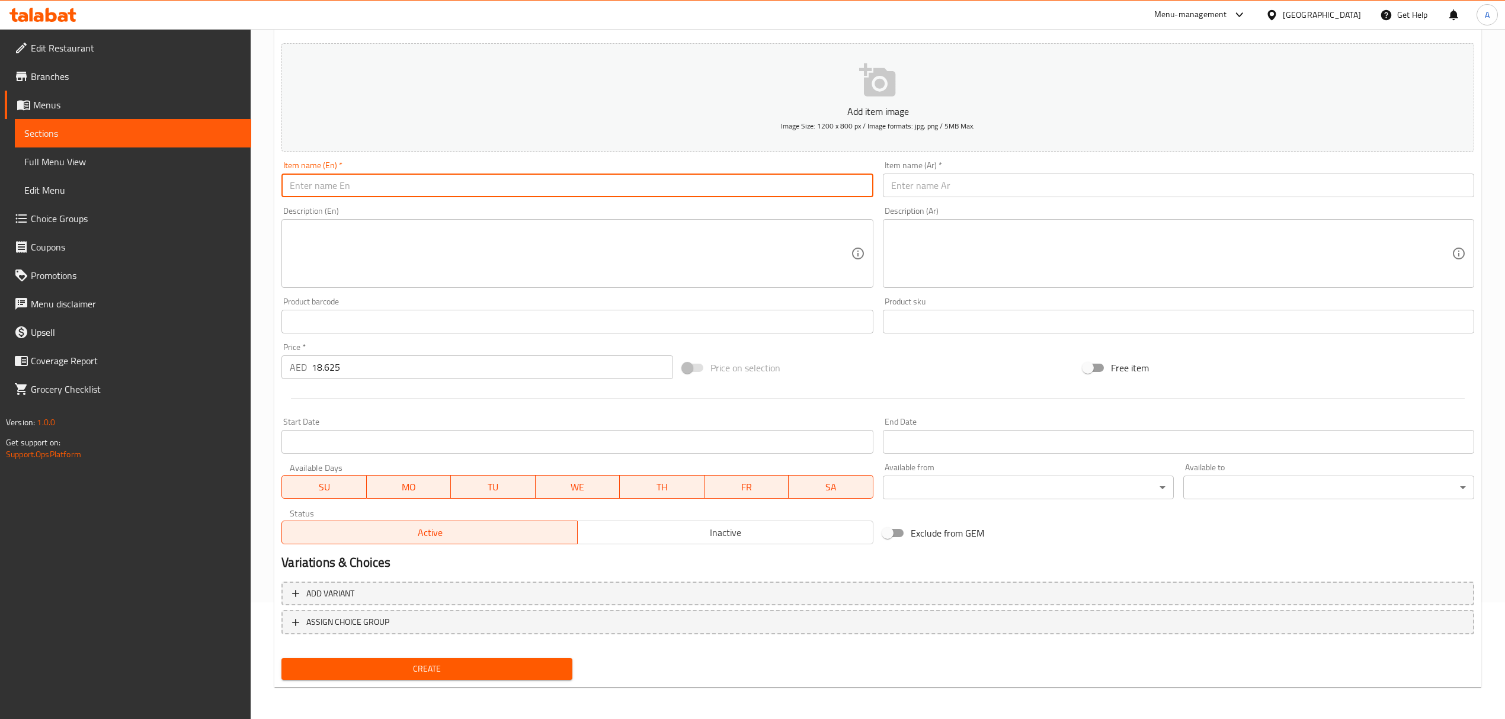
click at [410, 191] on input "text" at bounding box center [576, 186] width 591 height 24
click at [410, 191] on input "Wintermelon" at bounding box center [576, 186] width 591 height 24
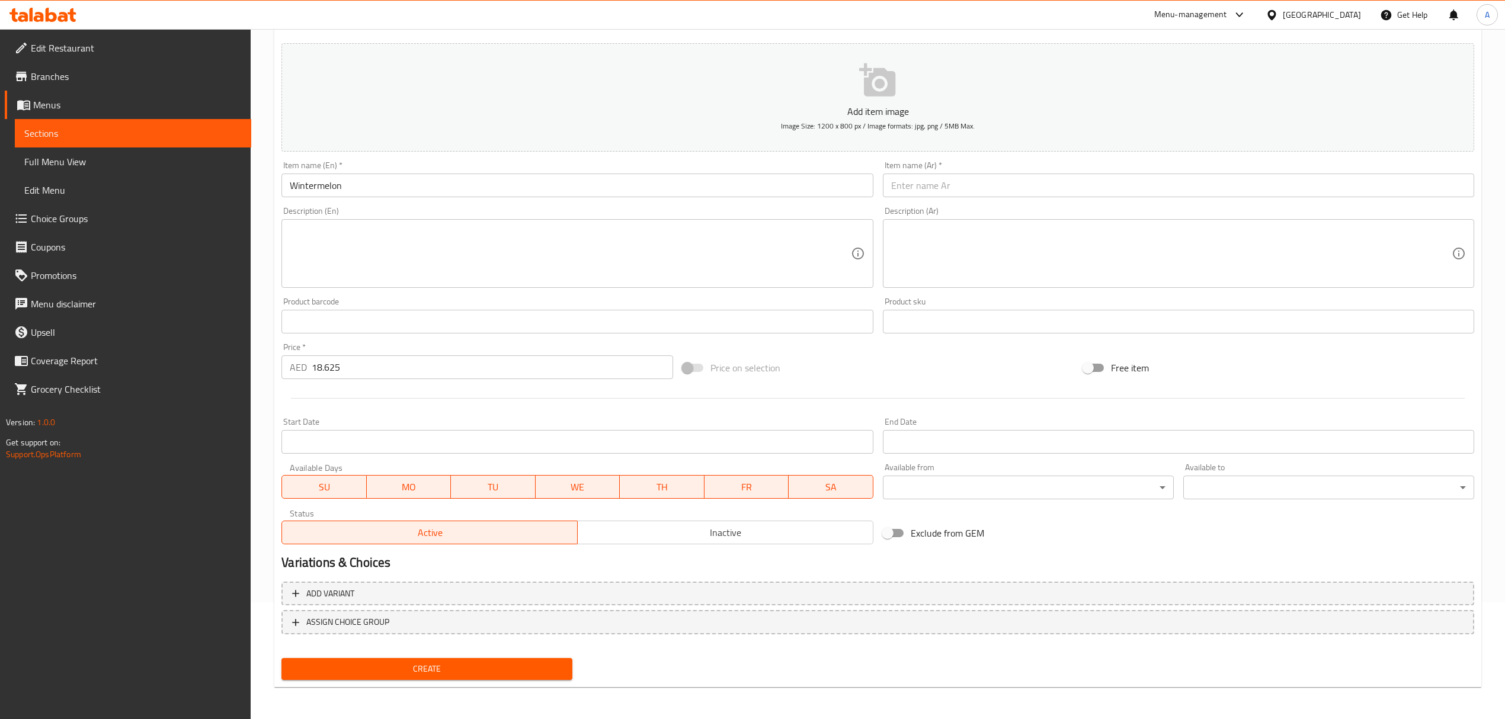
click at [991, 181] on input "text" at bounding box center [1178, 186] width 591 height 24
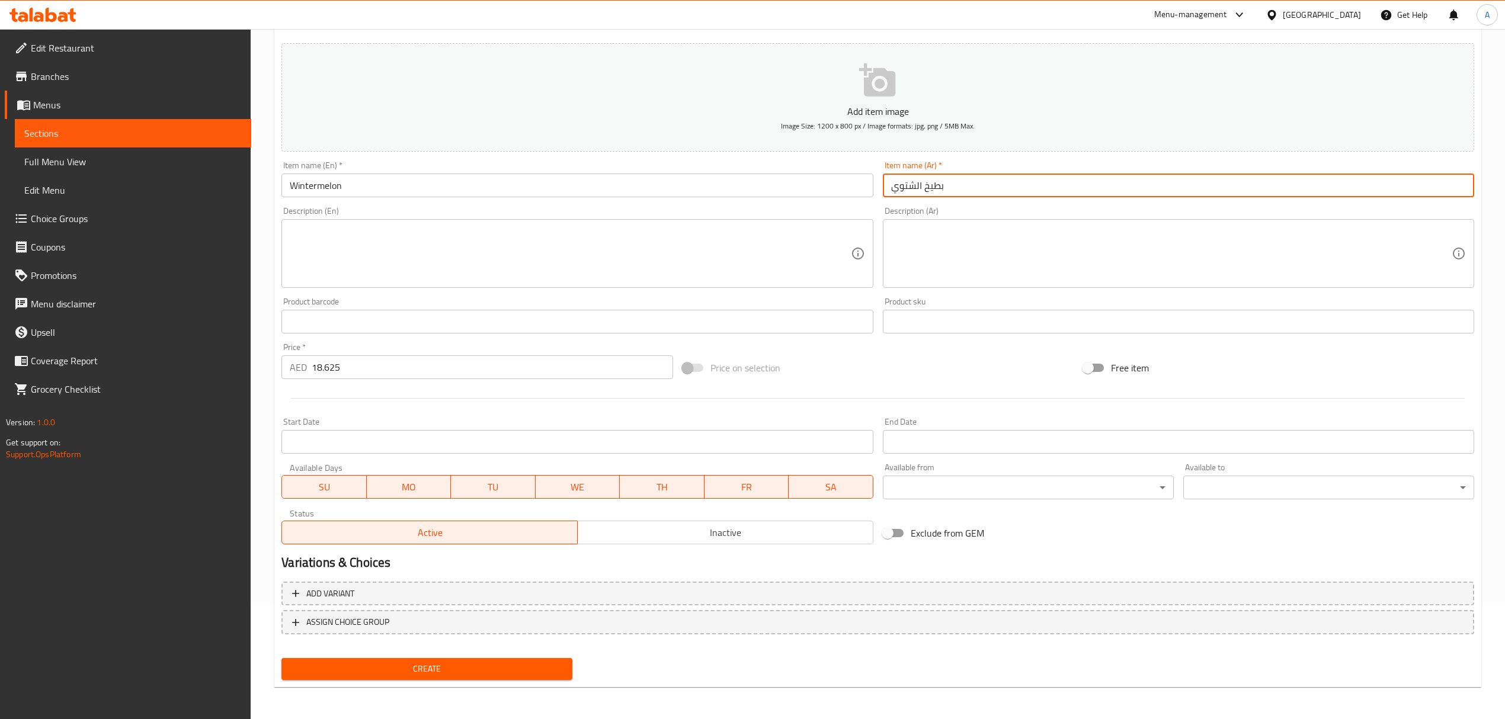
click at [916, 188] on input "بطيخ الشتوي" at bounding box center [1178, 186] width 591 height 24
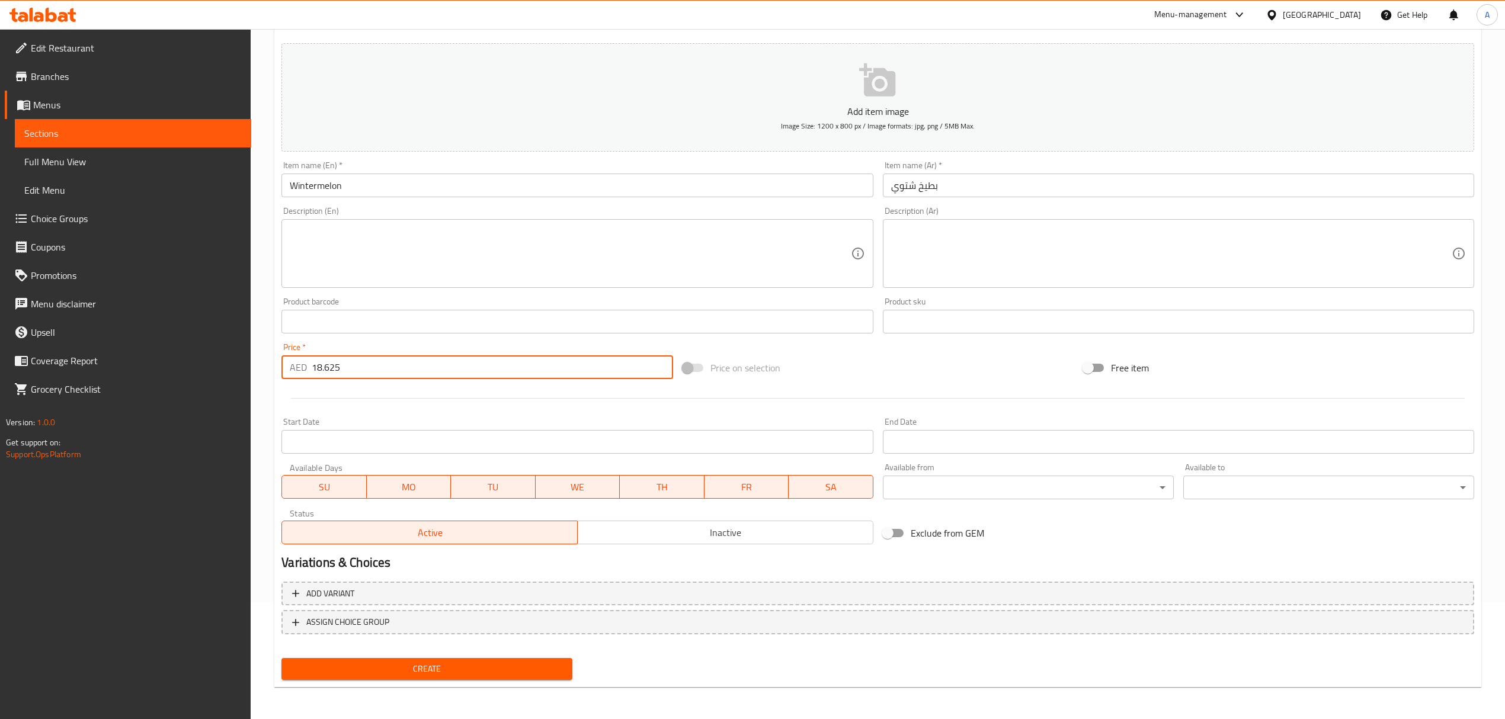
click at [318, 379] on input "18.625" at bounding box center [492, 368] width 361 height 24
click at [418, 667] on span "Create" at bounding box center [427, 669] width 272 height 15
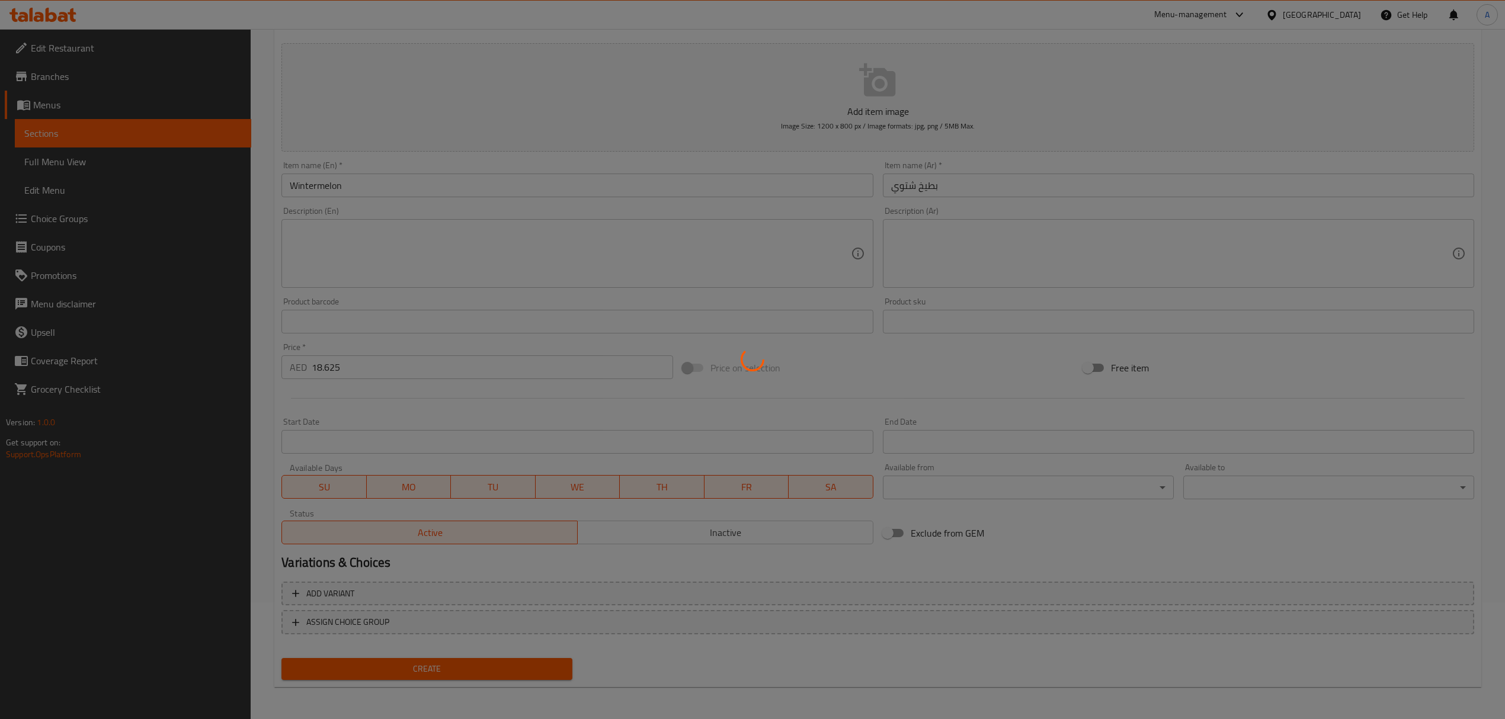
click at [1375, 532] on div at bounding box center [752, 359] width 1505 height 719
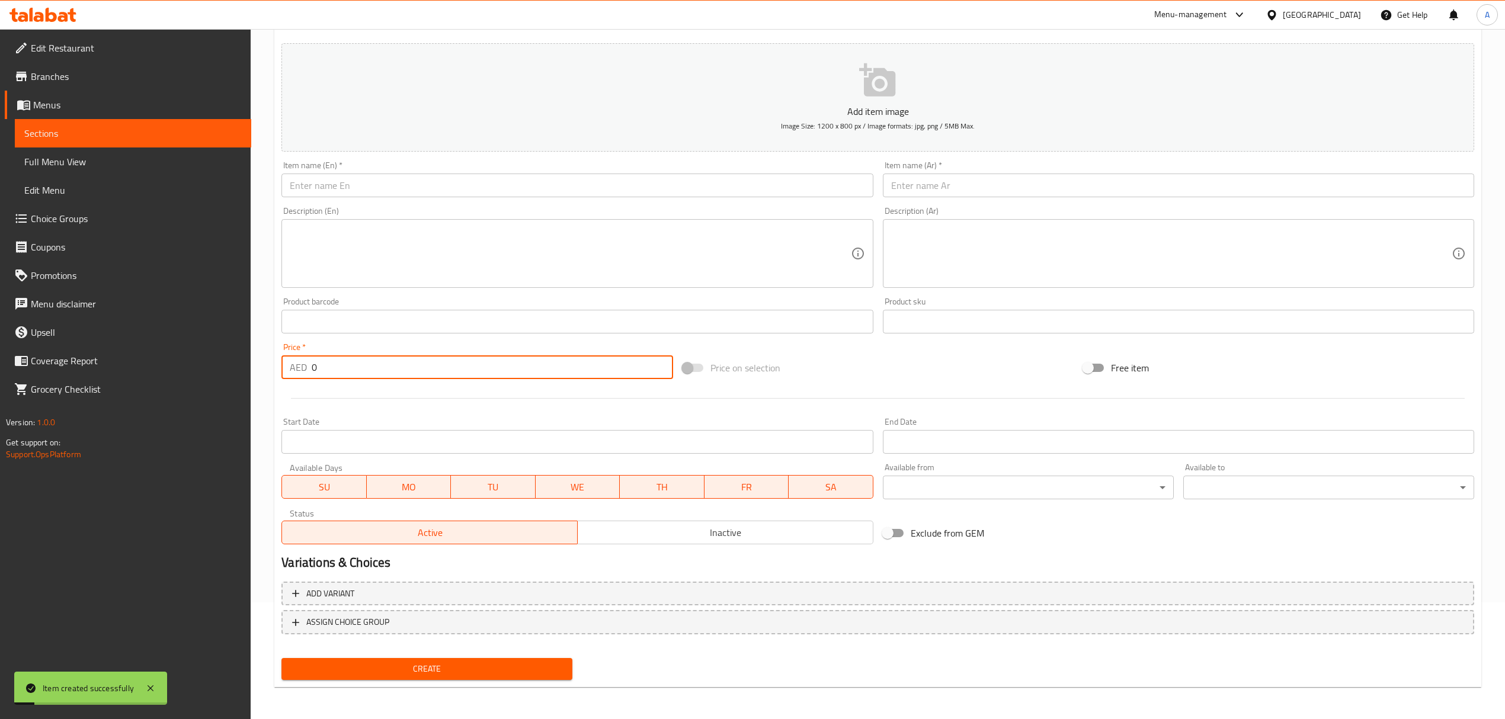
drag, startPoint x: 316, startPoint y: 364, endPoint x: 215, endPoint y: 364, distance: 101.3
click at [215, 364] on div "Edit Restaurant Branches Menus Sections Full Menu View Edit Menu Choice Groups …" at bounding box center [752, 316] width 1505 height 808
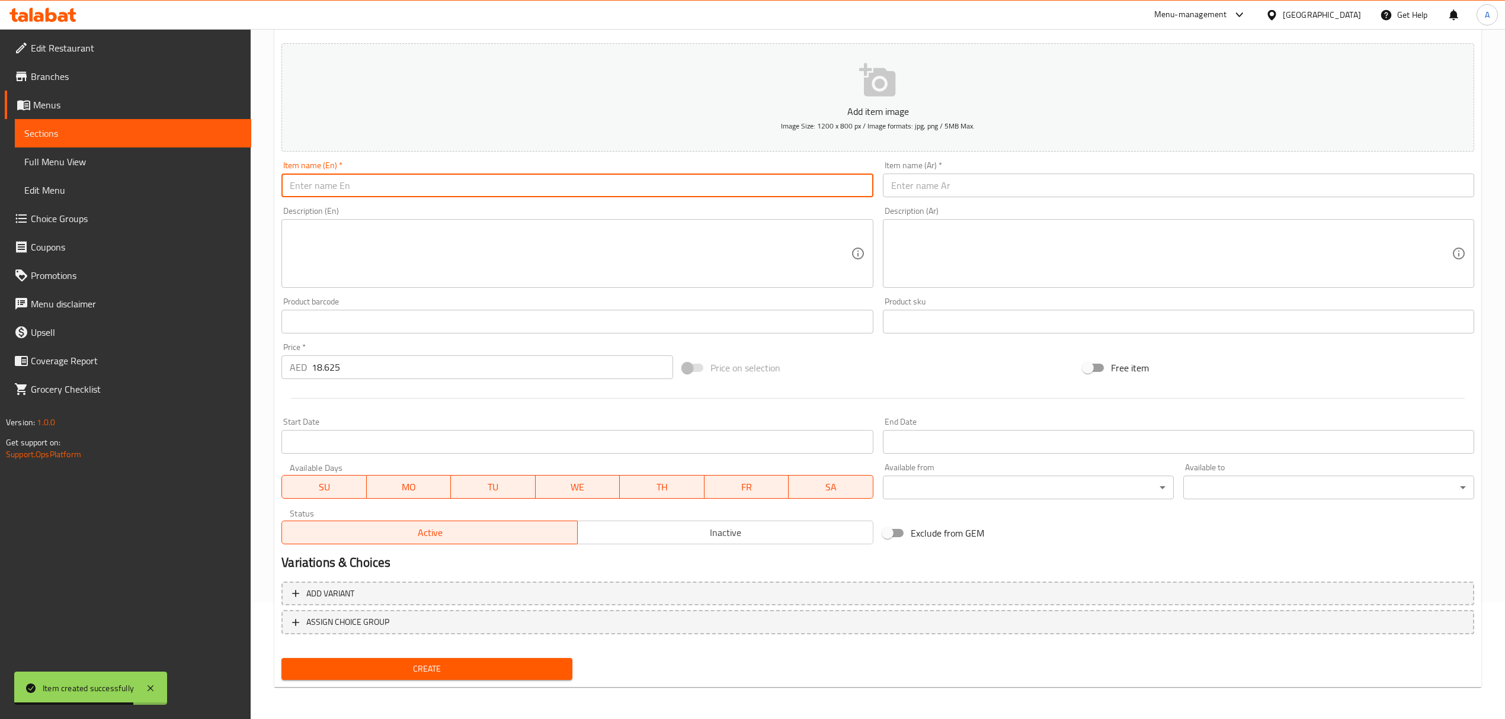
click at [431, 185] on input "text" at bounding box center [576, 186] width 591 height 24
click at [431, 185] on input "Strawberry" at bounding box center [576, 186] width 591 height 24
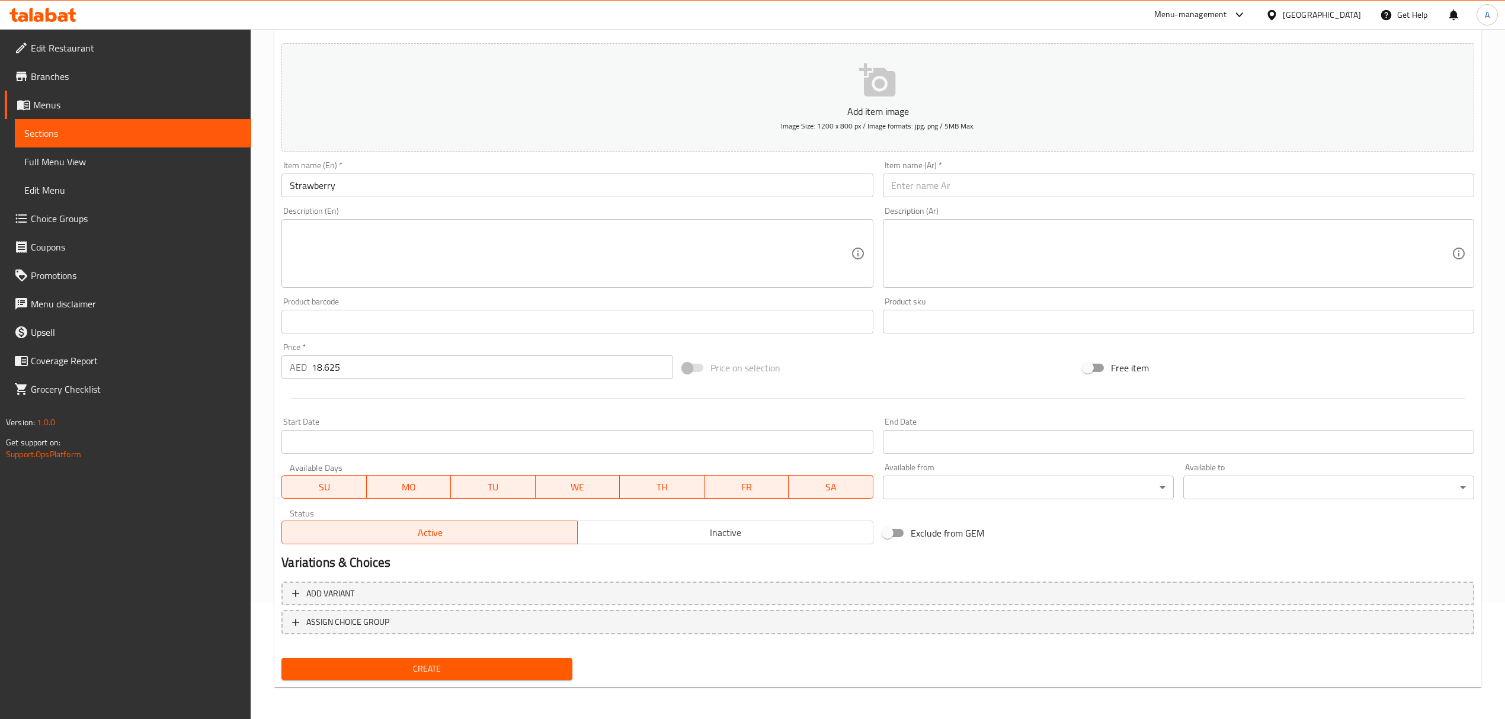
click at [932, 186] on input "text" at bounding box center [1178, 186] width 591 height 24
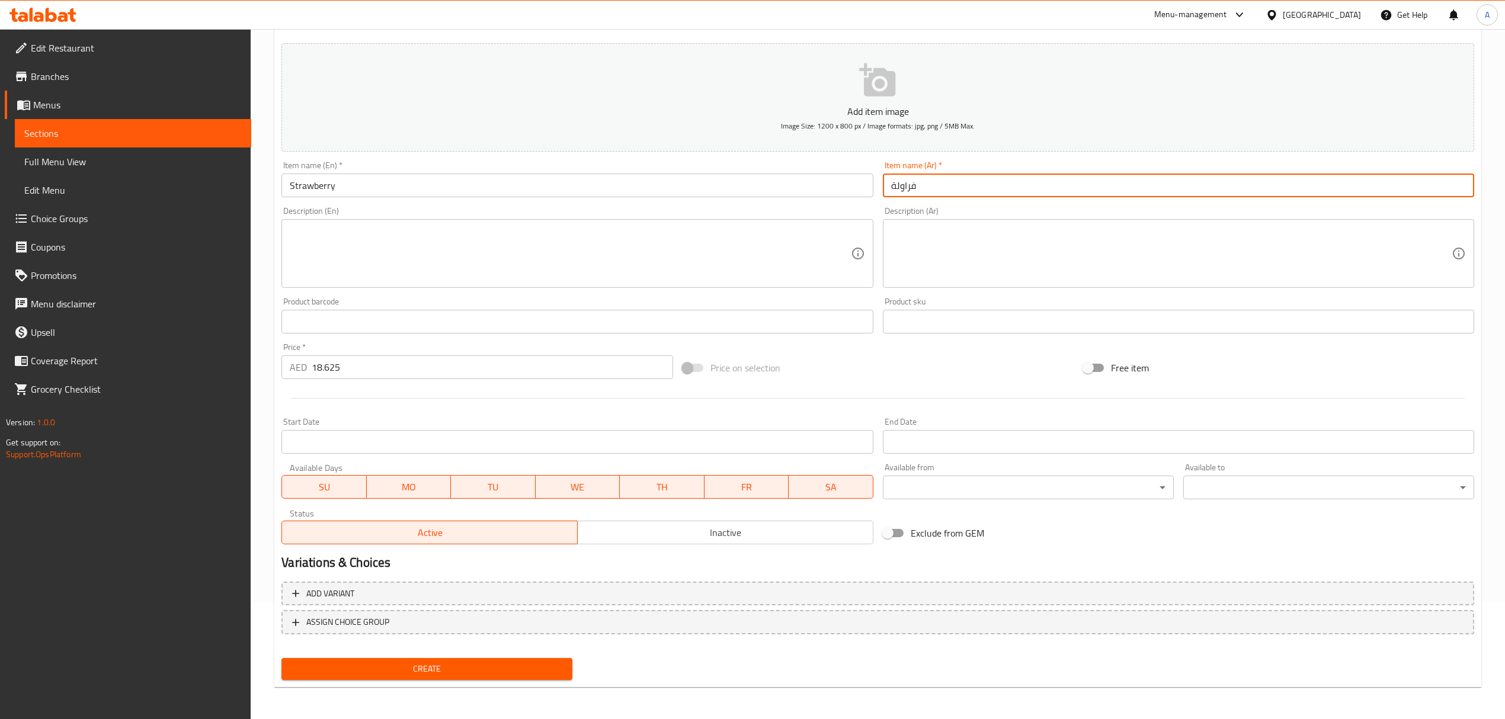
click at [536, 674] on span "Create" at bounding box center [427, 669] width 272 height 15
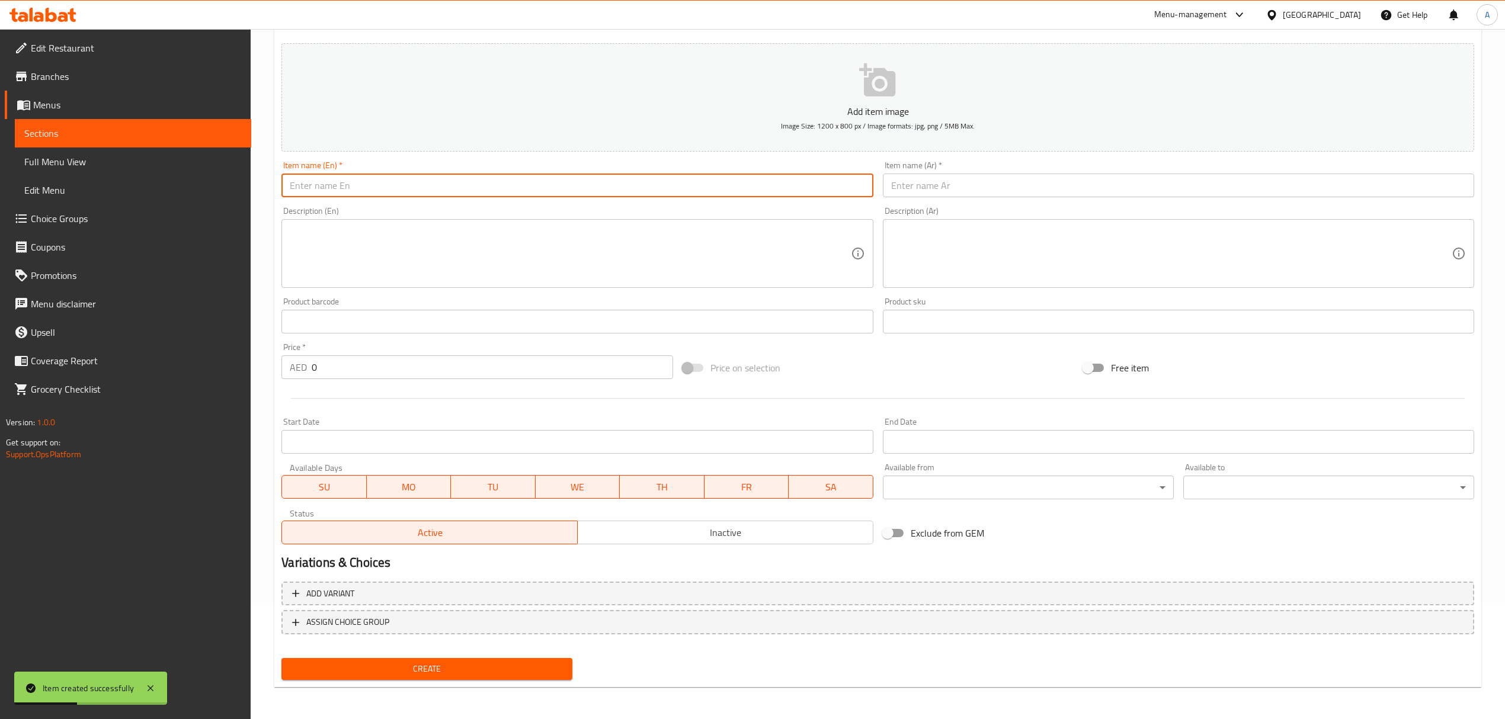
click at [421, 187] on input "text" at bounding box center [576, 186] width 591 height 24
click at [421, 187] on input "[GEOGRAPHIC_DATA]" at bounding box center [576, 186] width 591 height 24
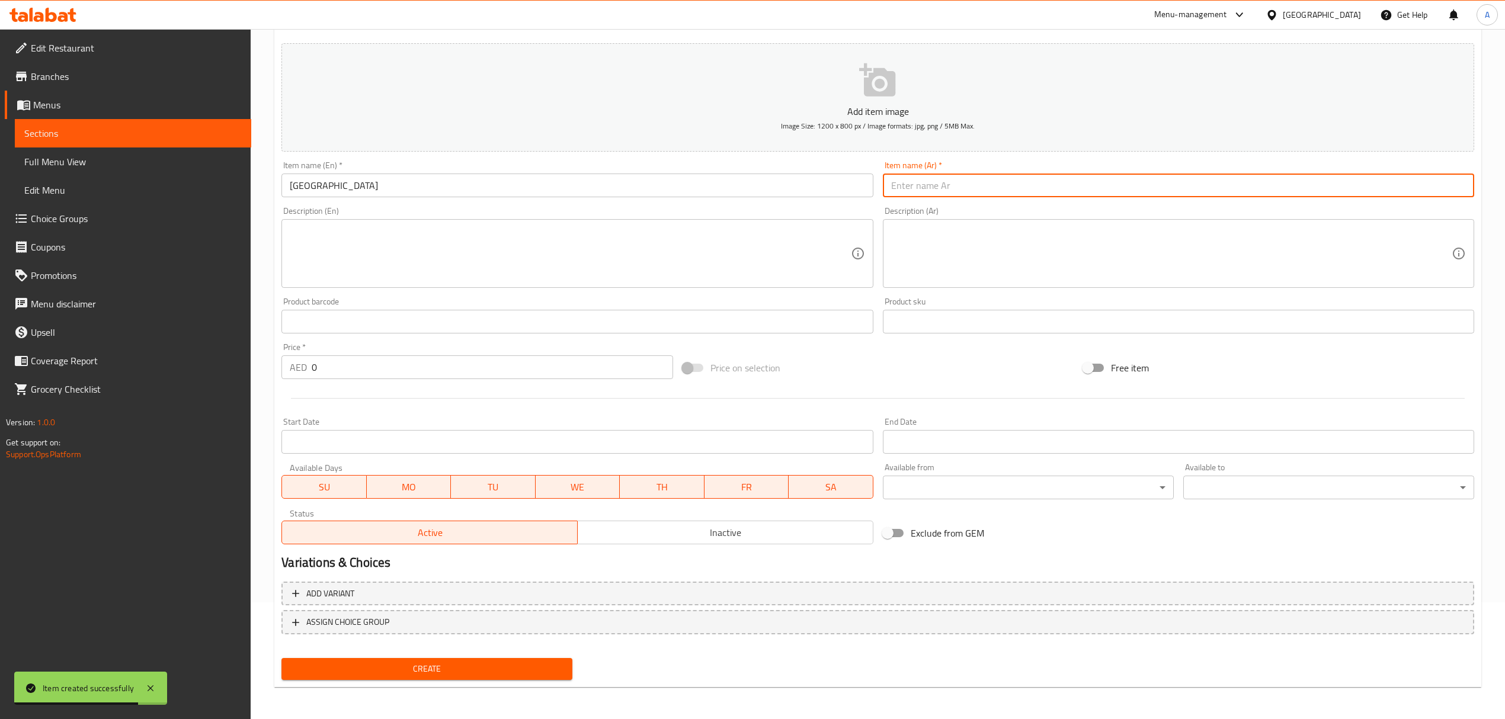
click at [923, 195] on input "text" at bounding box center [1178, 186] width 591 height 24
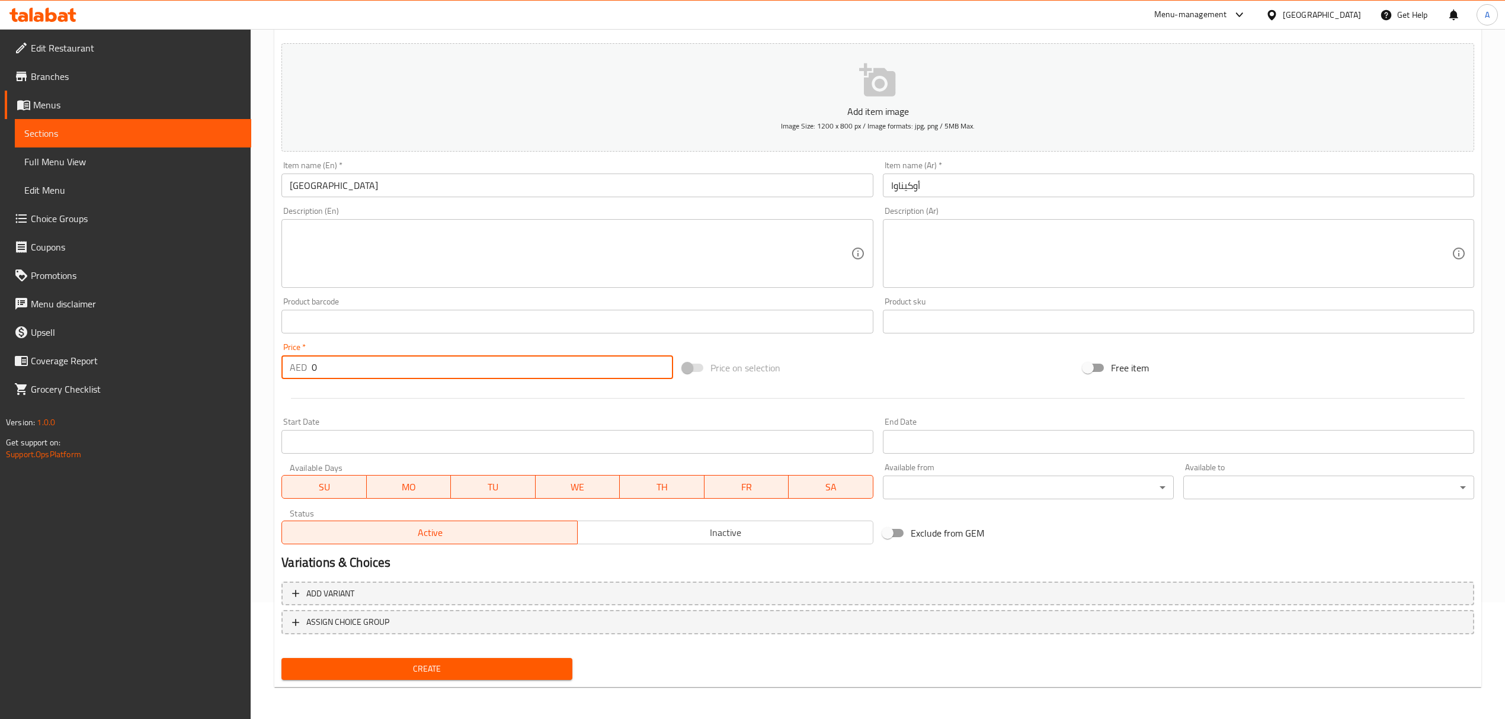
drag, startPoint x: 350, startPoint y: 366, endPoint x: 245, endPoint y: 368, distance: 104.3
click at [245, 368] on div "Edit Restaurant Branches Menus Sections Full Menu View Edit Menu Choice Groups …" at bounding box center [752, 316] width 1505 height 808
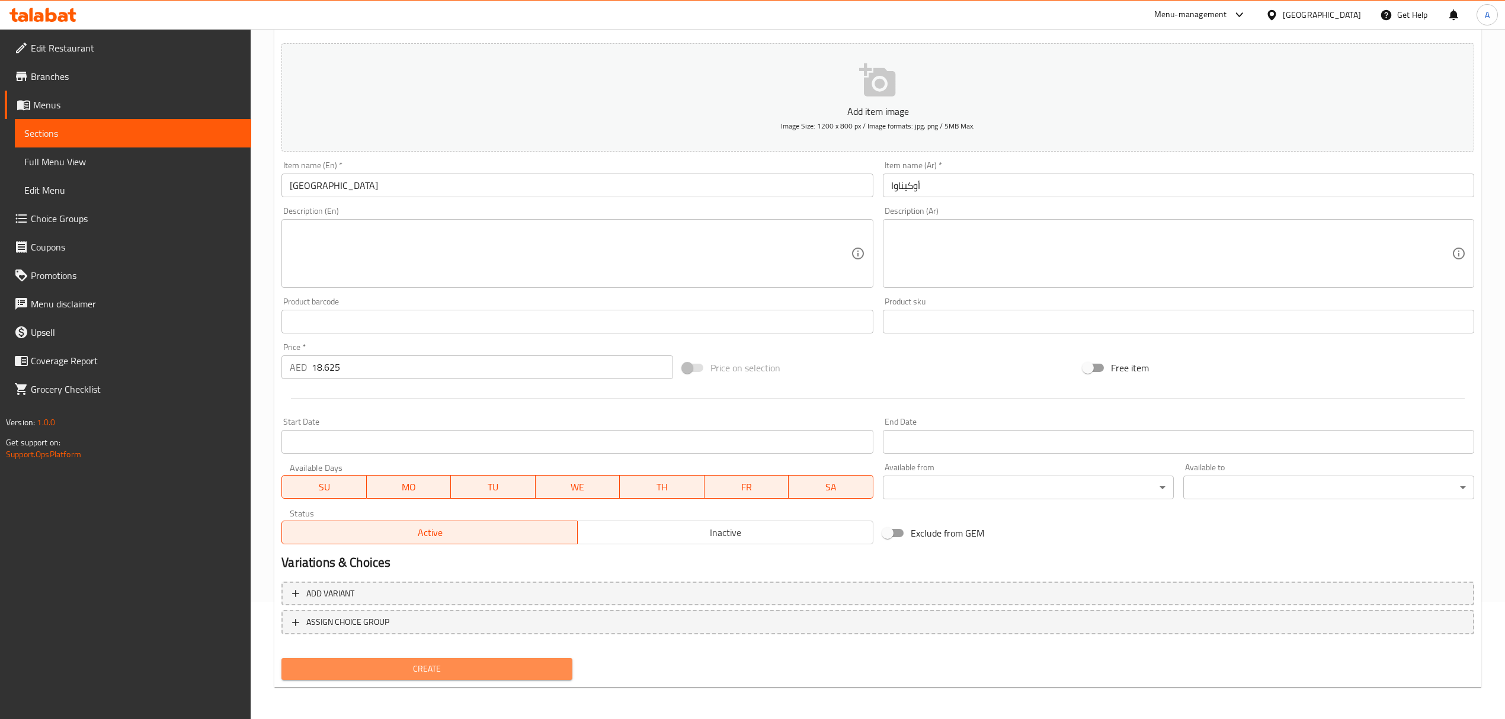
drag, startPoint x: 375, startPoint y: 657, endPoint x: 375, endPoint y: 664, distance: 6.5
click at [375, 660] on button "Create" at bounding box center [426, 669] width 291 height 22
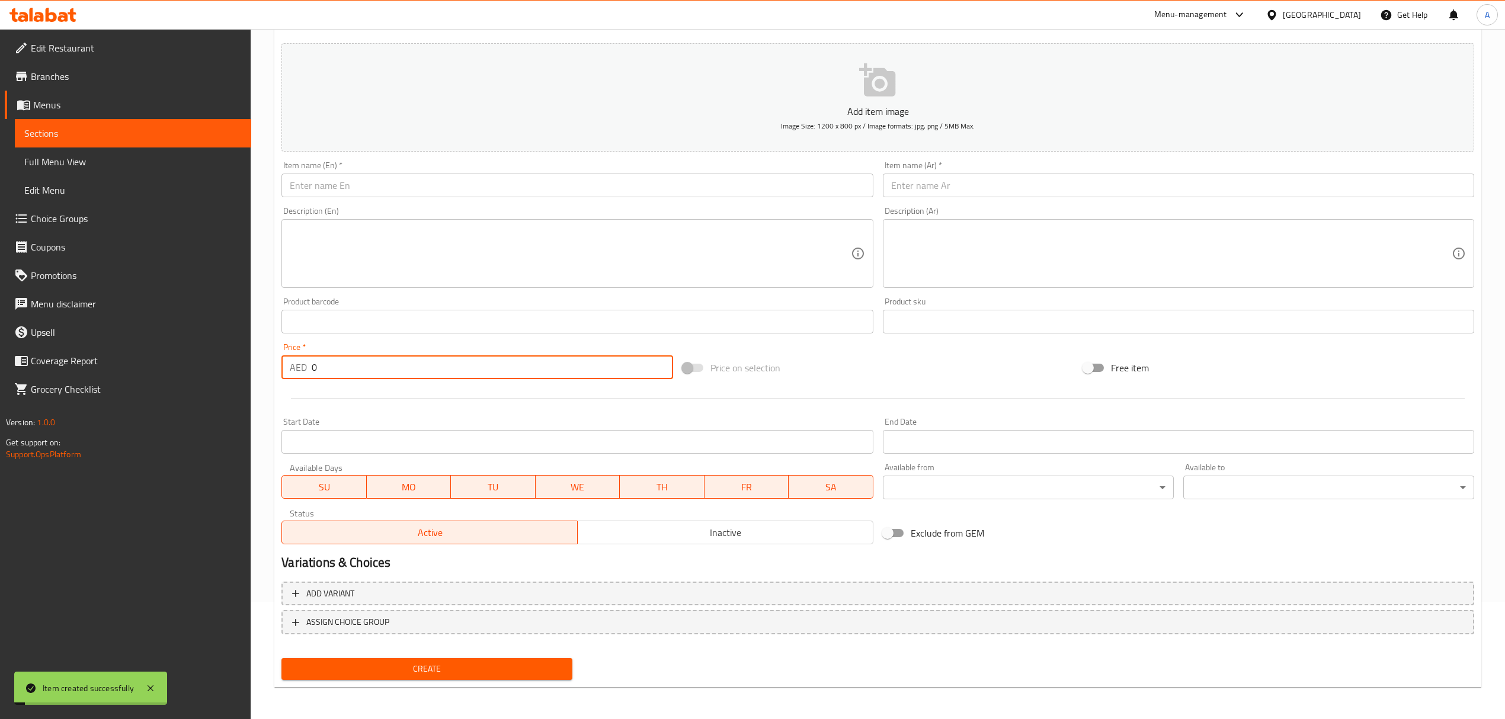
drag, startPoint x: 371, startPoint y: 373, endPoint x: 237, endPoint y: 354, distance: 135.3
click at [237, 354] on div "Edit Restaurant Branches Menus Sections Full Menu View Edit Menu Choice Groups …" at bounding box center [752, 316] width 1505 height 808
click at [481, 174] on input "text" at bounding box center [576, 186] width 591 height 24
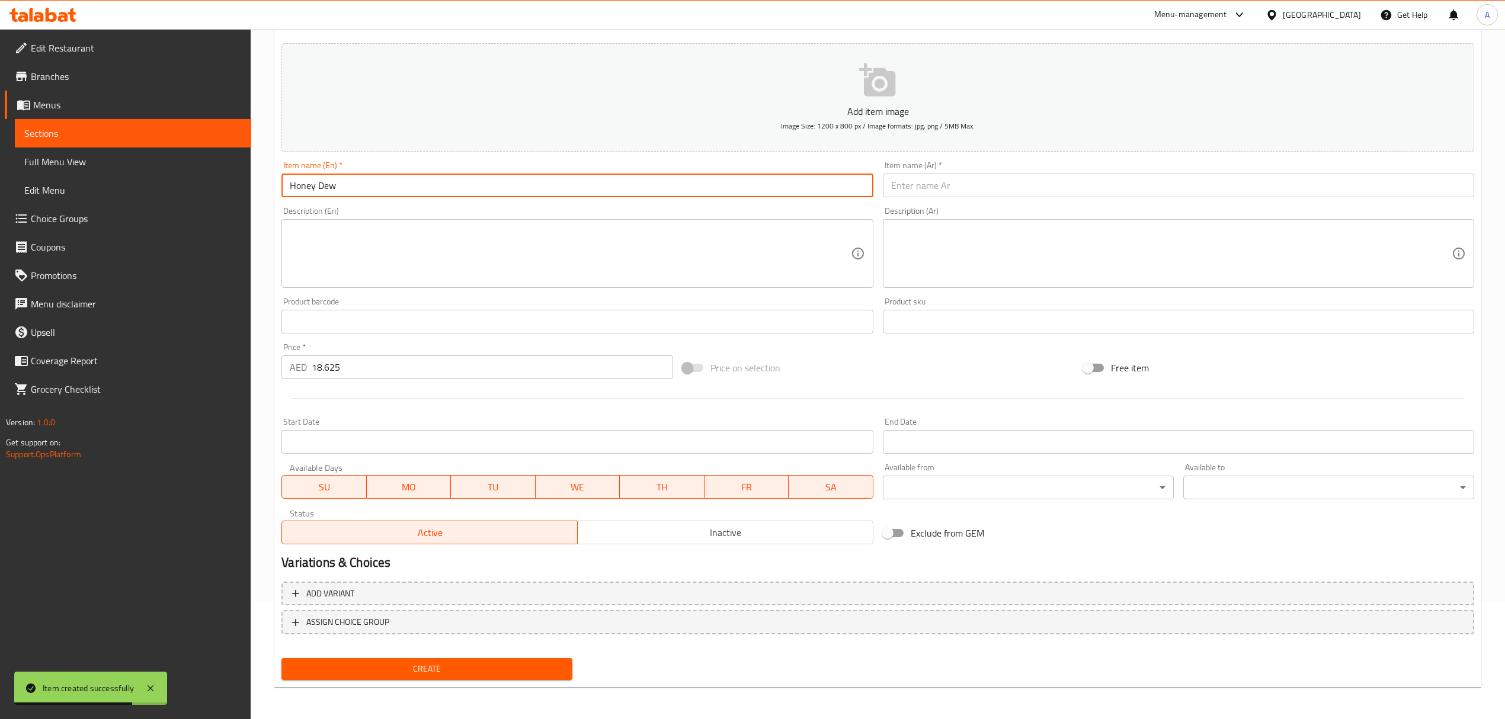
click at [473, 181] on input "Honey Dew" at bounding box center [576, 186] width 591 height 24
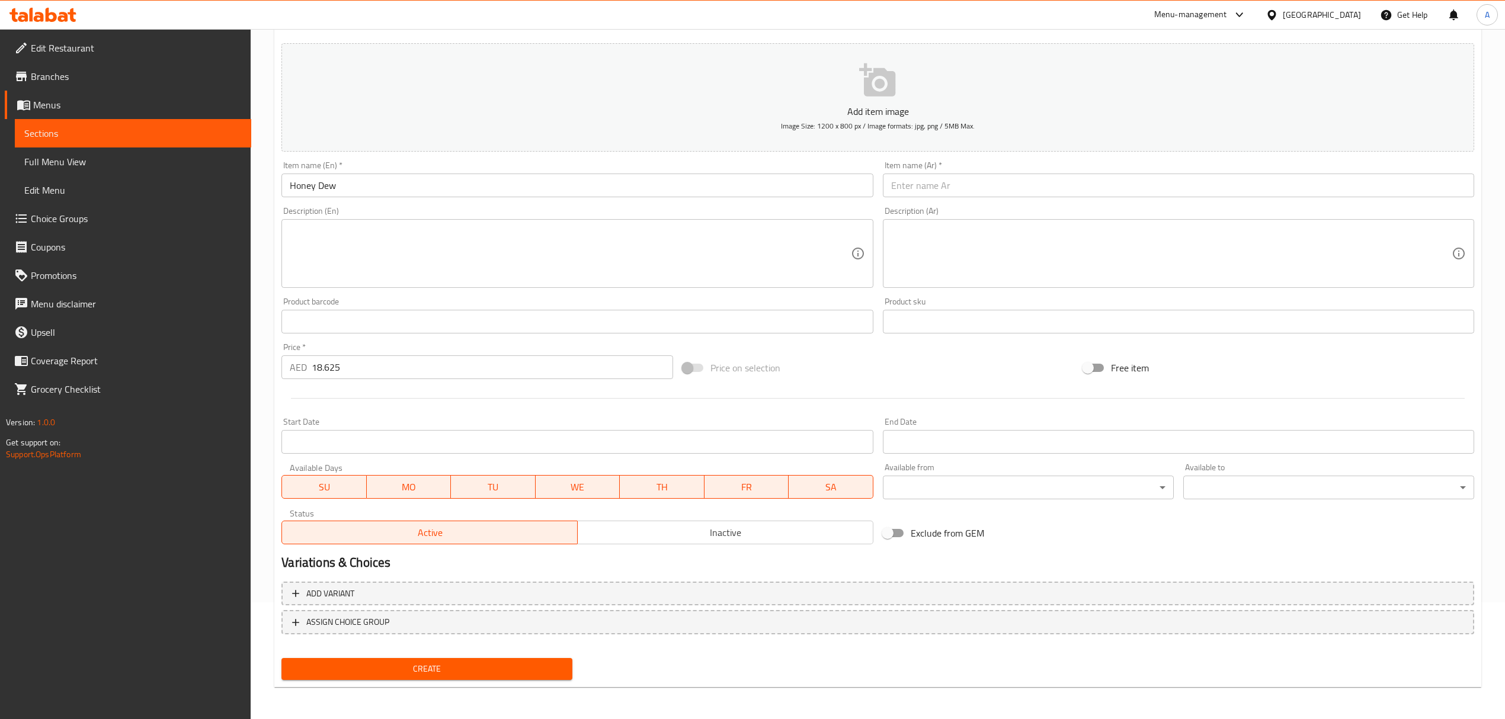
click at [300, 192] on input "Honey Dew" at bounding box center [576, 186] width 591 height 24
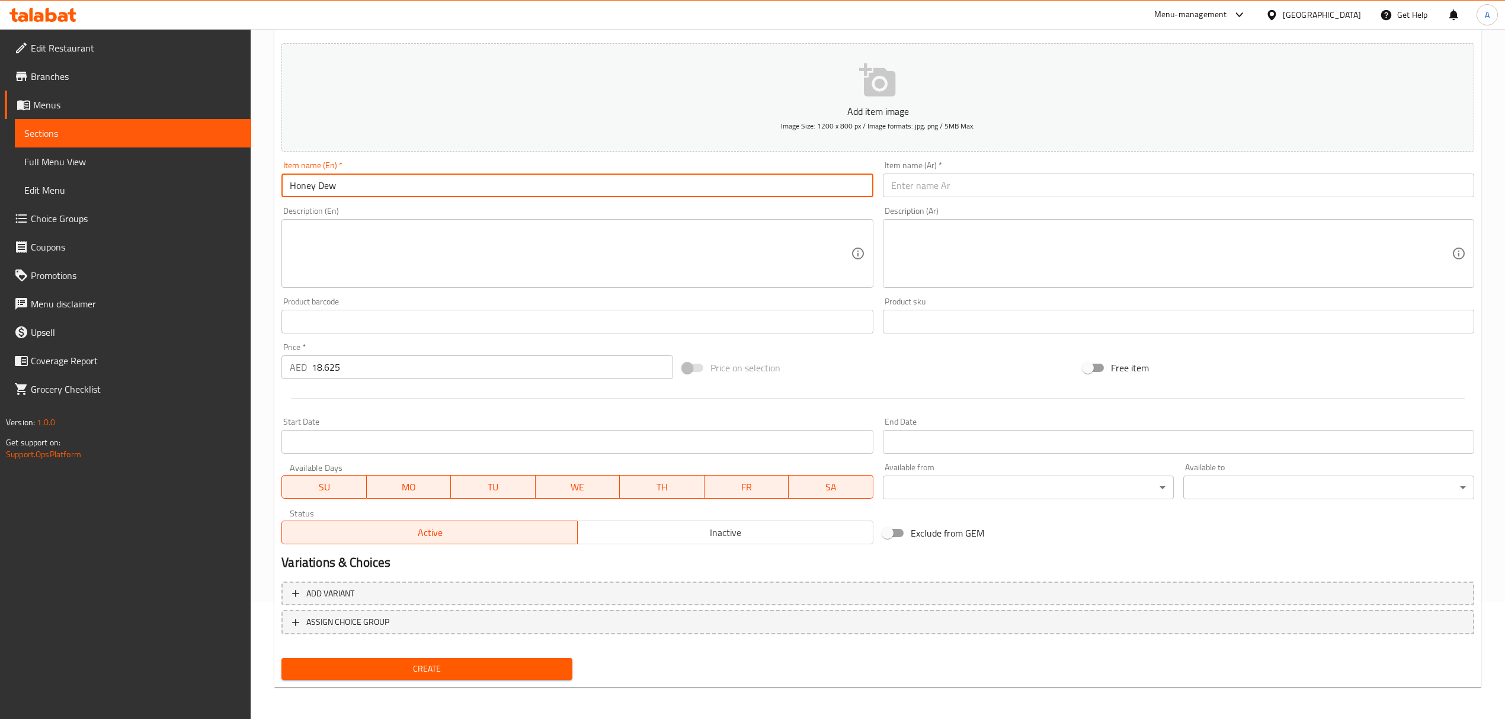
click at [300, 192] on input "Honey Dew" at bounding box center [576, 186] width 591 height 24
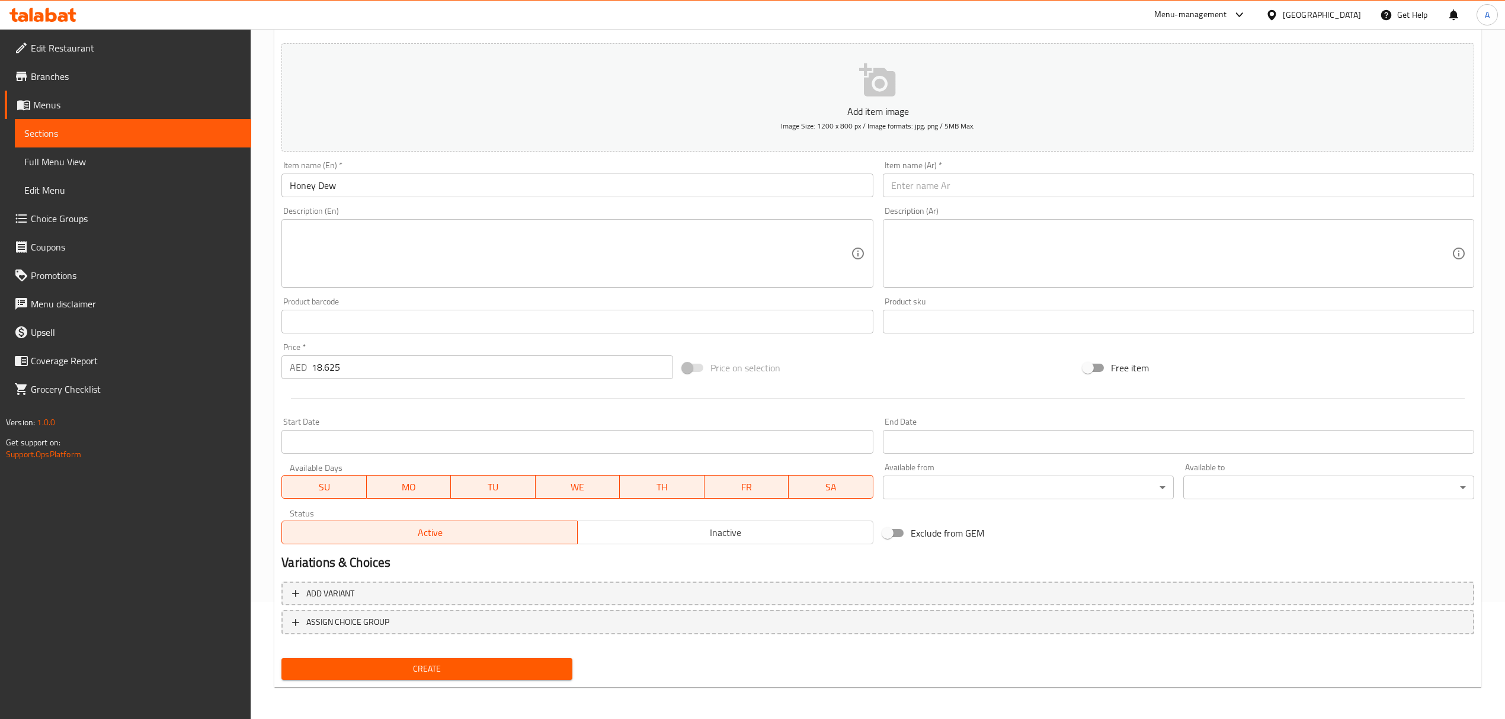
click at [963, 197] on input "text" at bounding box center [1178, 186] width 591 height 24
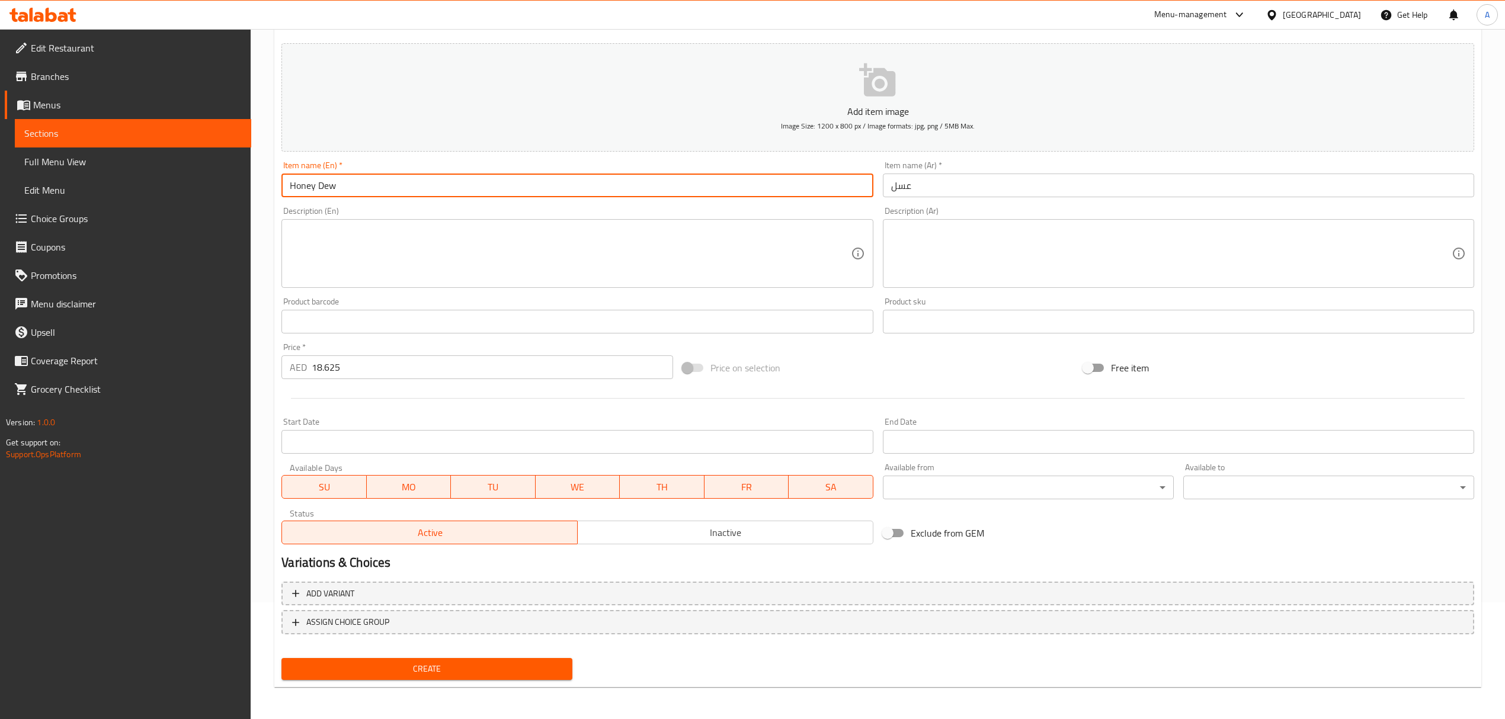
click at [332, 190] on input "Honey Dew" at bounding box center [576, 186] width 591 height 24
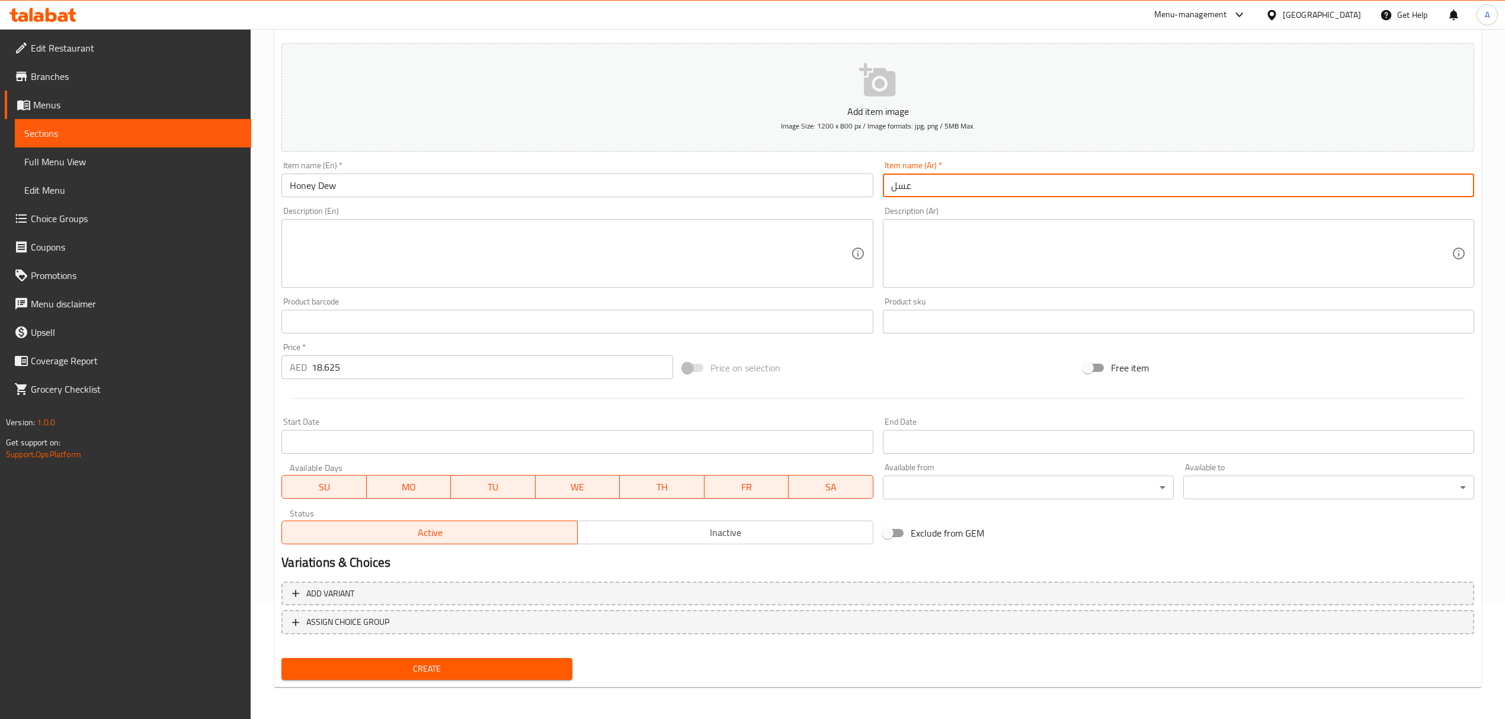
click at [981, 186] on input "عسل" at bounding box center [1178, 186] width 591 height 24
click at [346, 375] on input "18.625" at bounding box center [492, 368] width 361 height 24
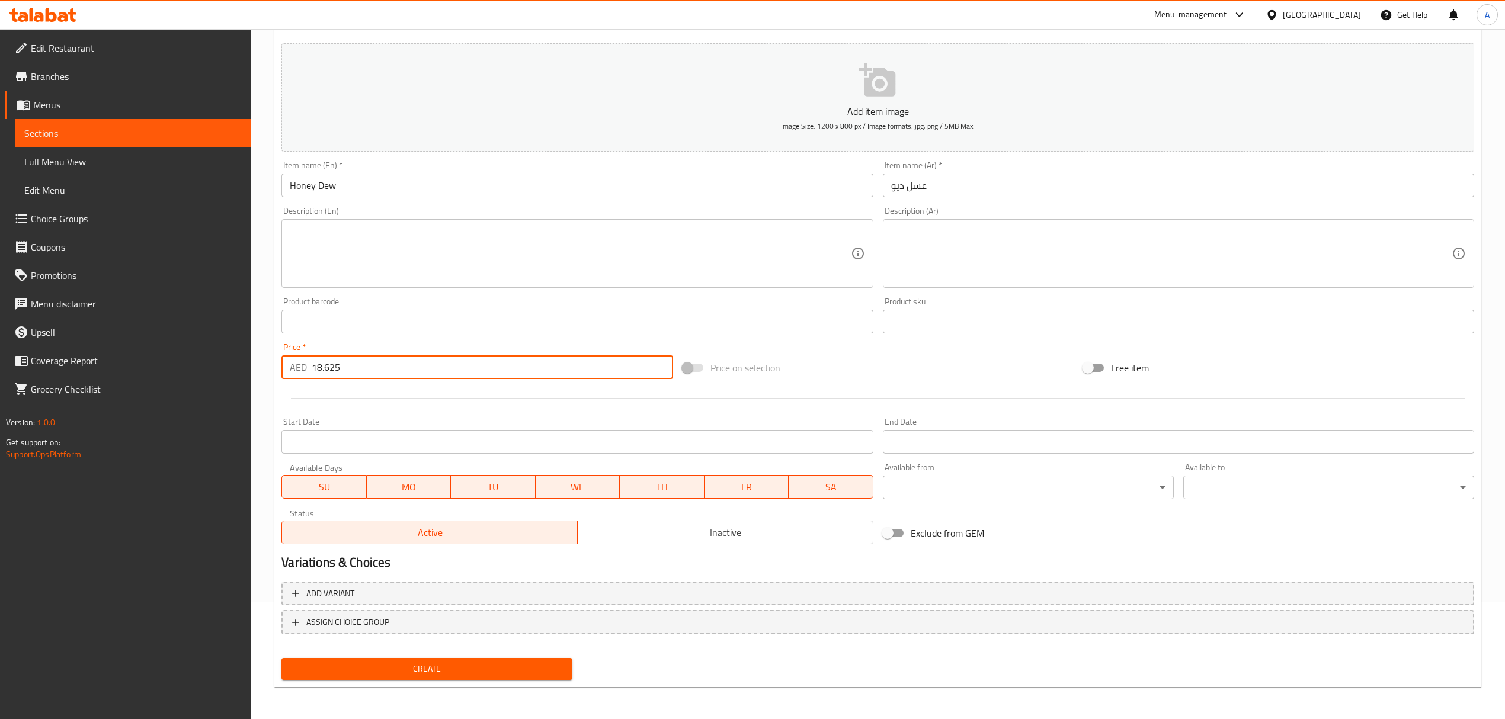
click at [346, 375] on input "18.625" at bounding box center [492, 368] width 361 height 24
click at [399, 667] on span "Create" at bounding box center [427, 669] width 272 height 15
drag, startPoint x: 344, startPoint y: 372, endPoint x: 267, endPoint y: 371, distance: 77.0
click at [267, 371] on div "Home / Restaurants management / Menus / Sections / item / create Bubble Tea sec…" at bounding box center [878, 316] width 1254 height 808
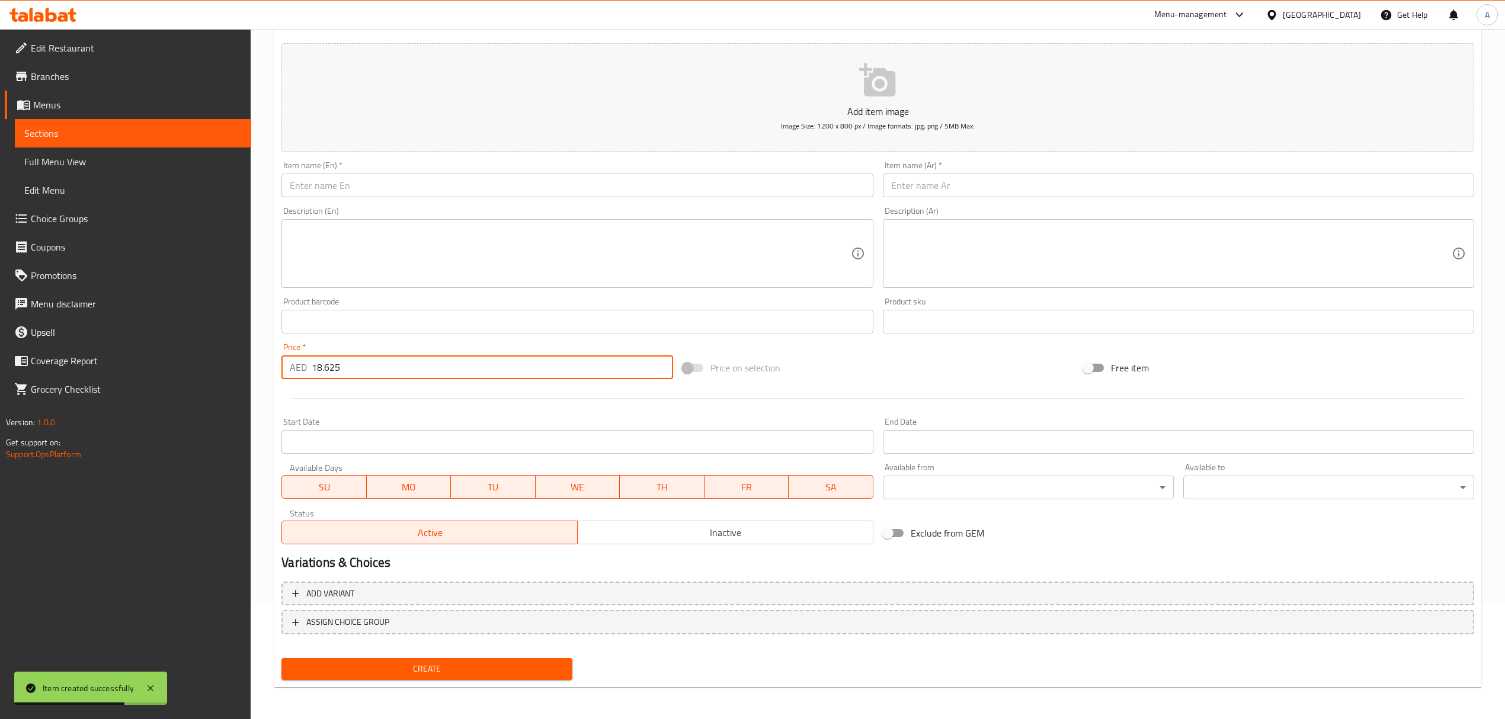
click at [396, 190] on input "text" at bounding box center [576, 186] width 591 height 24
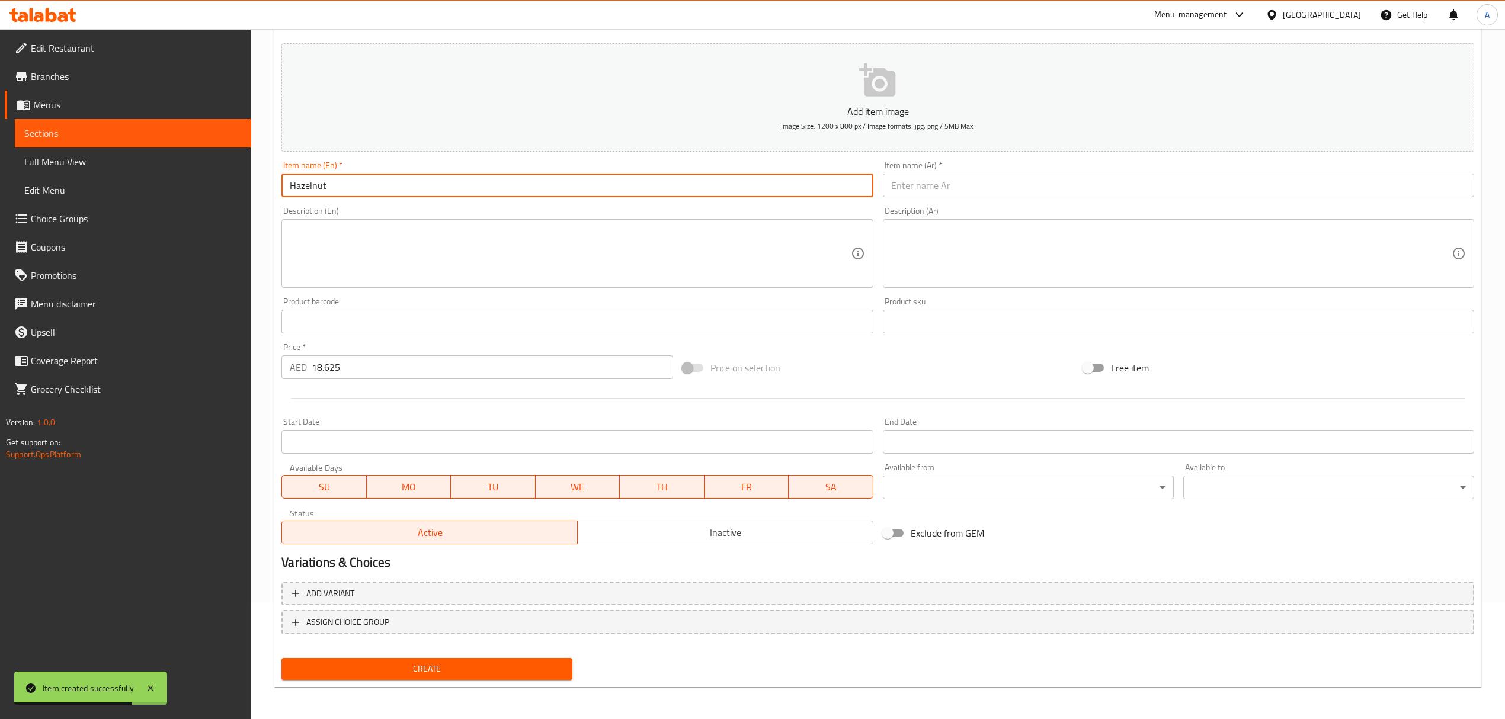
click at [396, 190] on input "Hazelnut" at bounding box center [576, 186] width 591 height 24
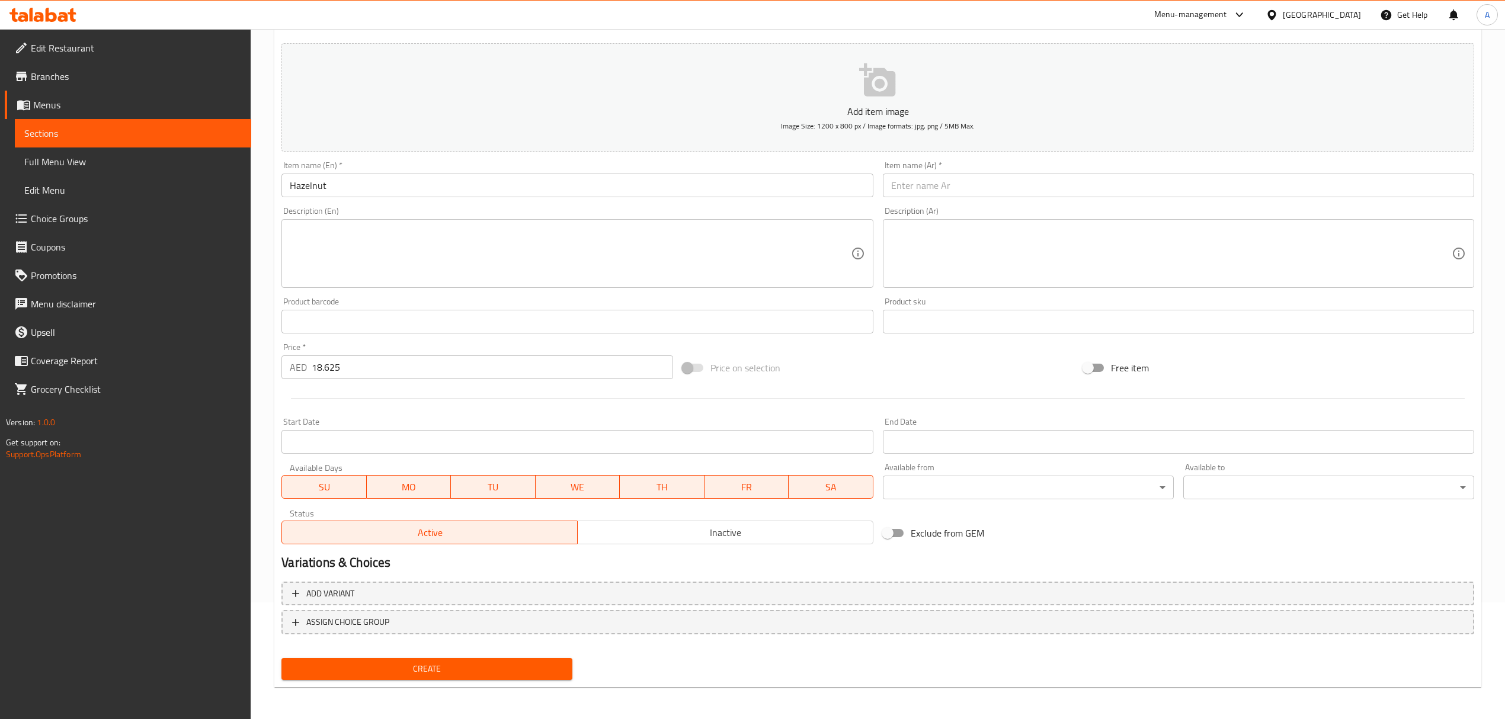
click at [960, 179] on input "text" at bounding box center [1178, 186] width 591 height 24
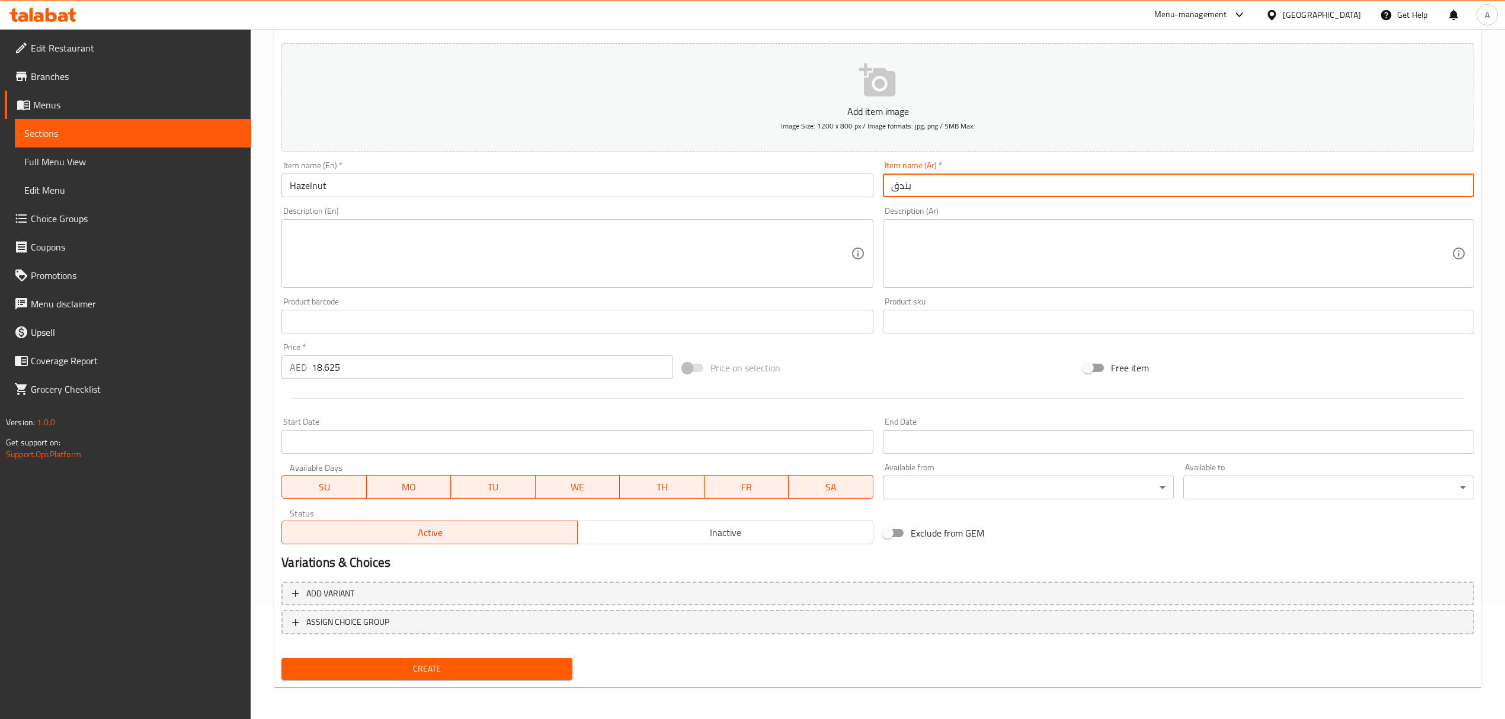
click at [307, 185] on input "Hazelnut" at bounding box center [576, 186] width 591 height 24
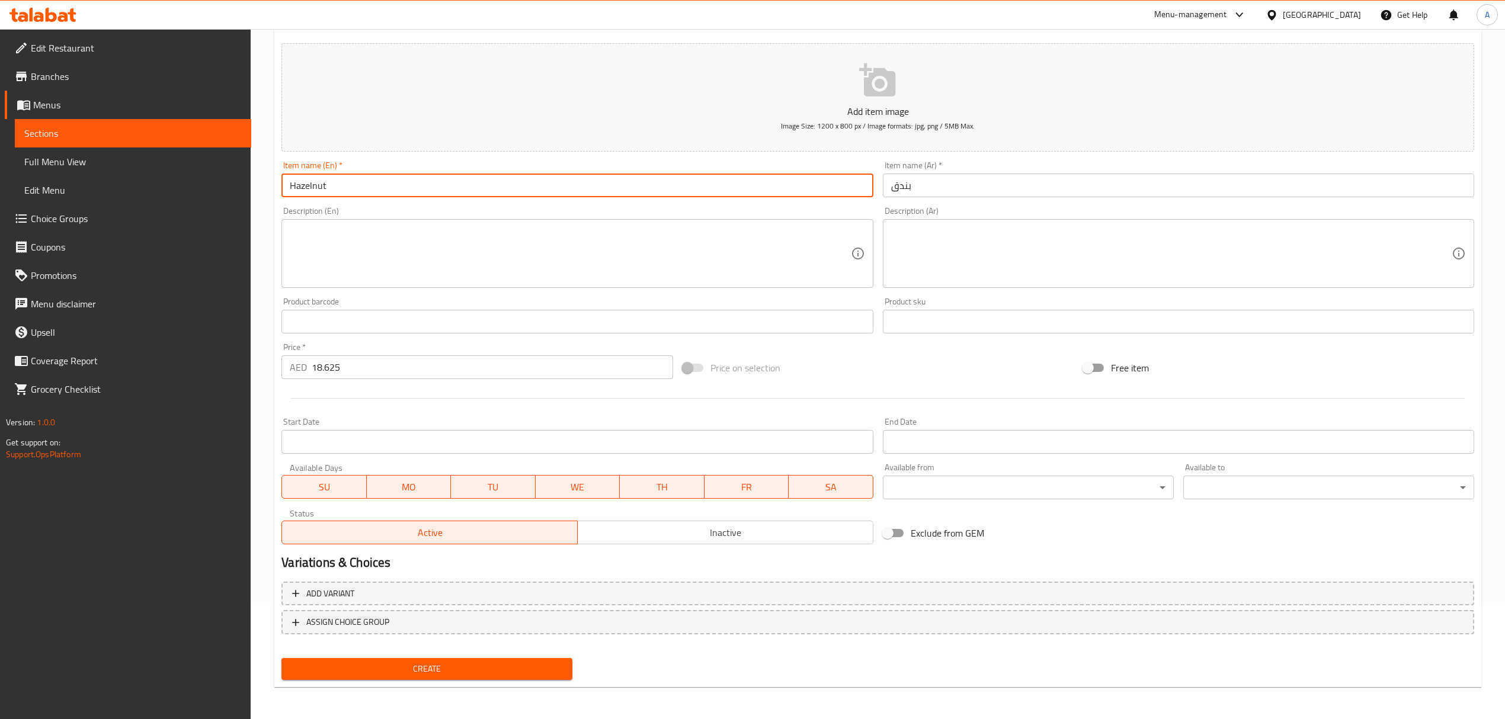
click at [307, 185] on input "Hazelnut" at bounding box center [576, 186] width 591 height 24
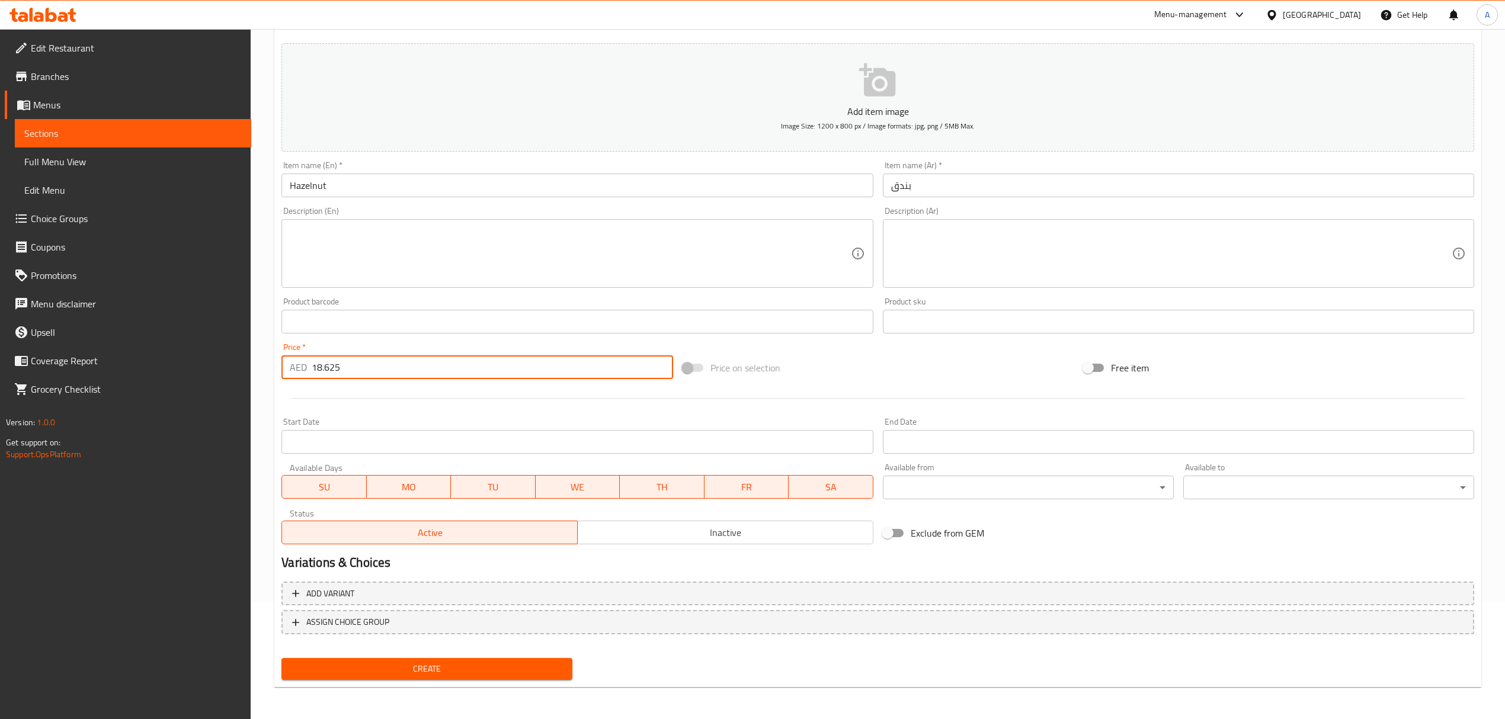
click at [346, 370] on input "18.625" at bounding box center [492, 368] width 361 height 24
click at [489, 672] on span "Create" at bounding box center [427, 669] width 272 height 15
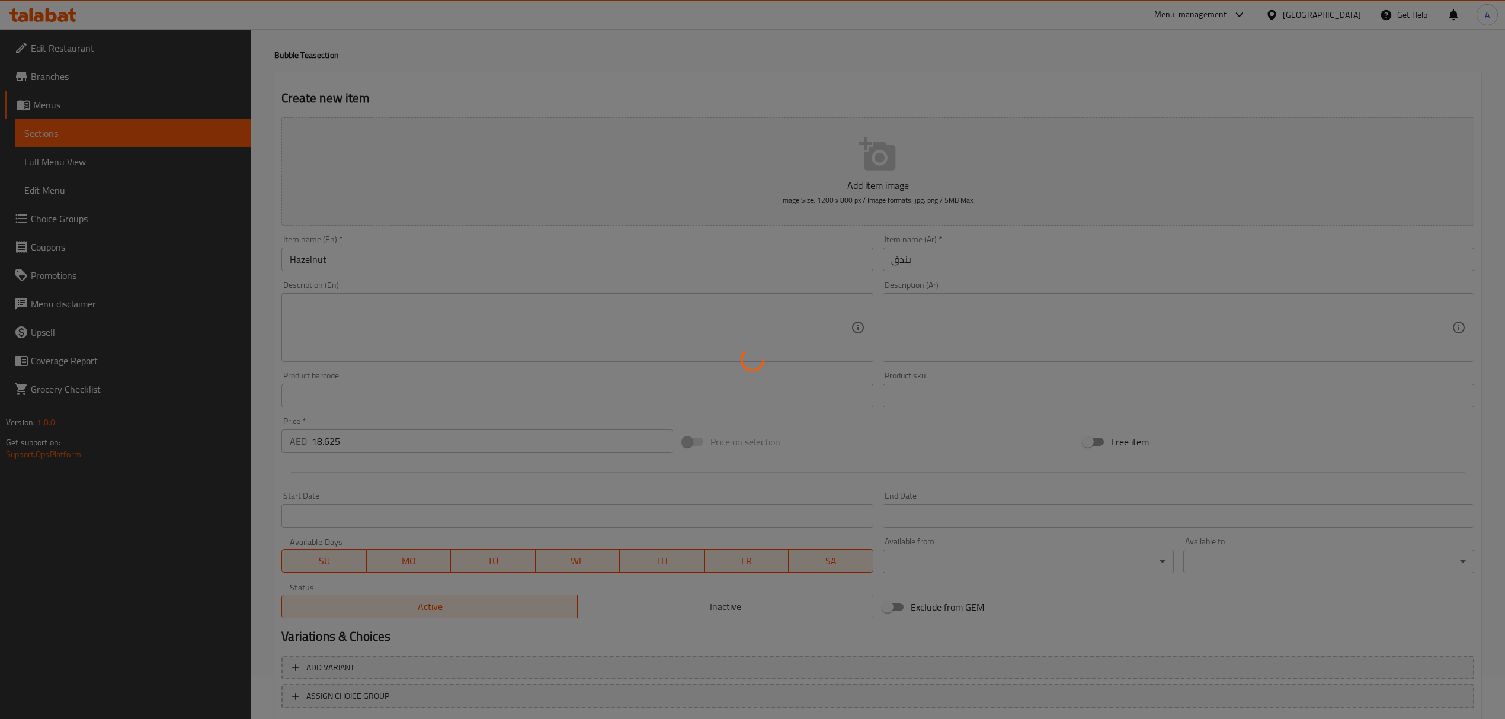
scroll to position [0, 0]
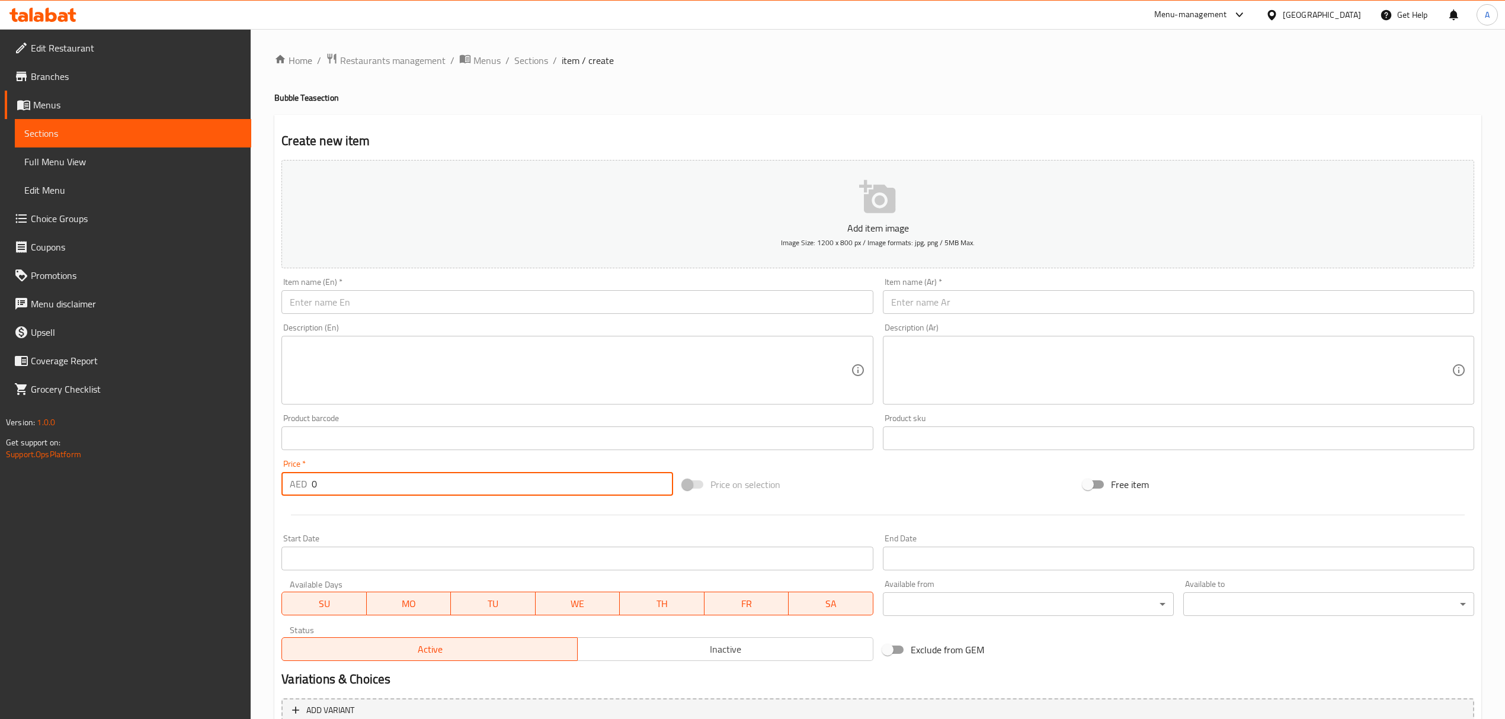
drag, startPoint x: 347, startPoint y: 491, endPoint x: 174, endPoint y: 491, distance: 172.4
click at [174, 491] on div "Edit Restaurant Branches Menus Sections Full Menu View Edit Menu Choice Groups …" at bounding box center [752, 433] width 1505 height 808
click at [536, 68] on span "Sections" at bounding box center [531, 60] width 34 height 14
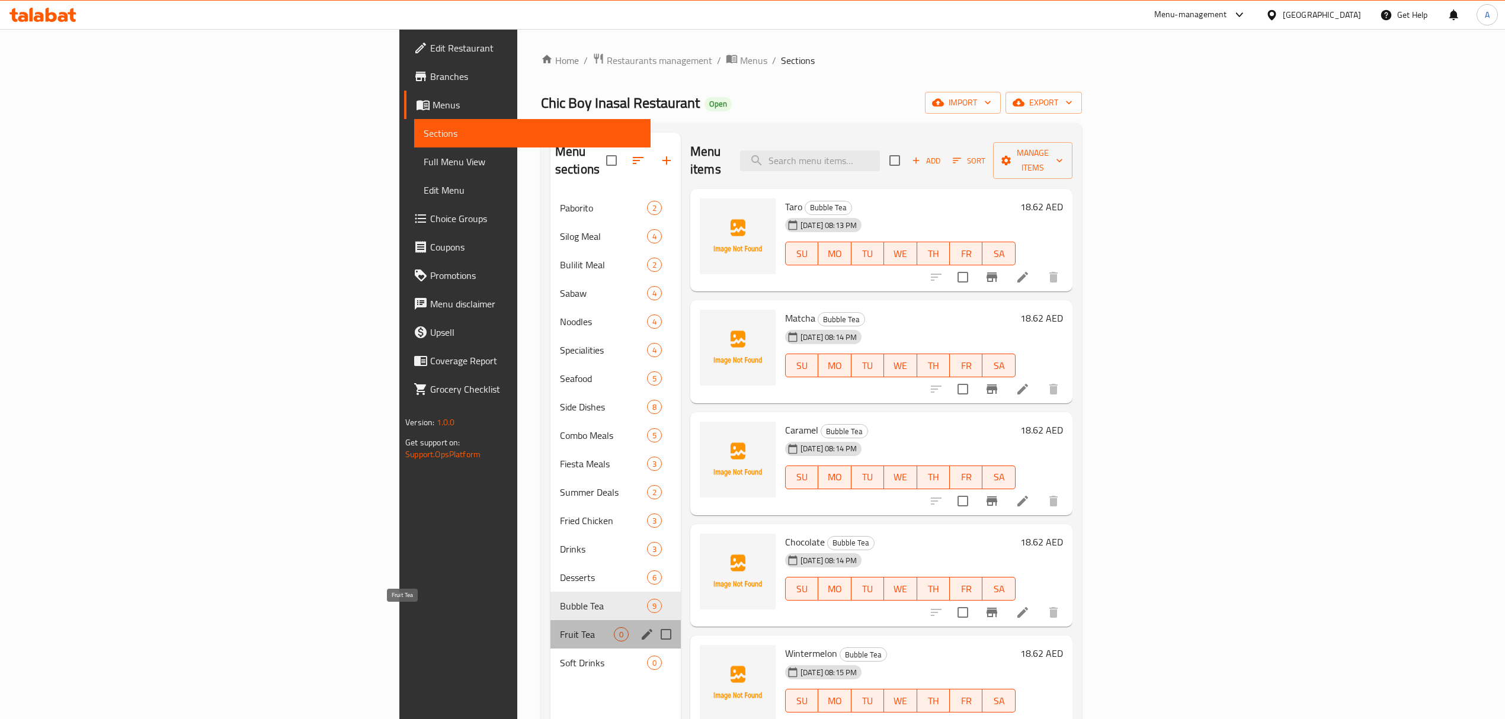
click at [560, 628] on span "Fruit Tea" at bounding box center [587, 635] width 54 height 14
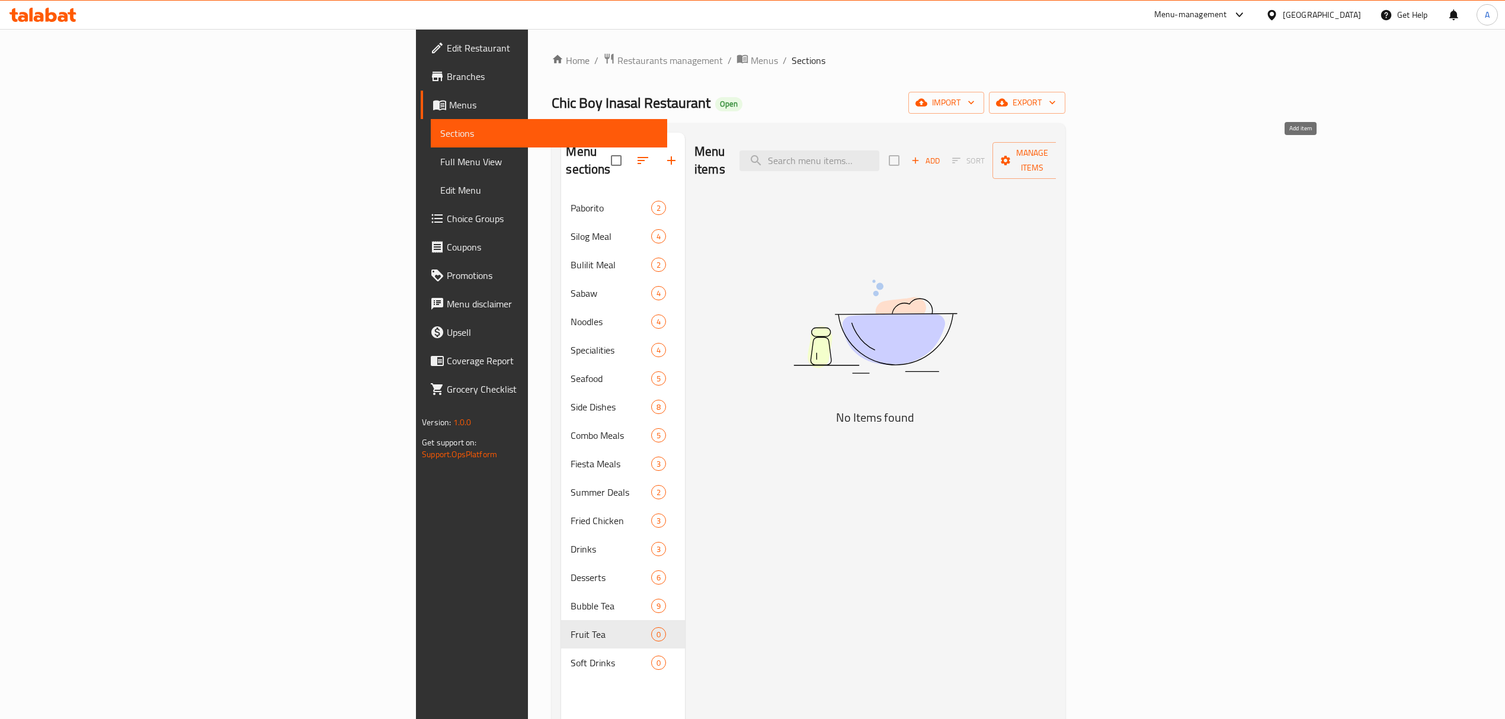
click at [942, 154] on span "Add" at bounding box center [926, 161] width 32 height 14
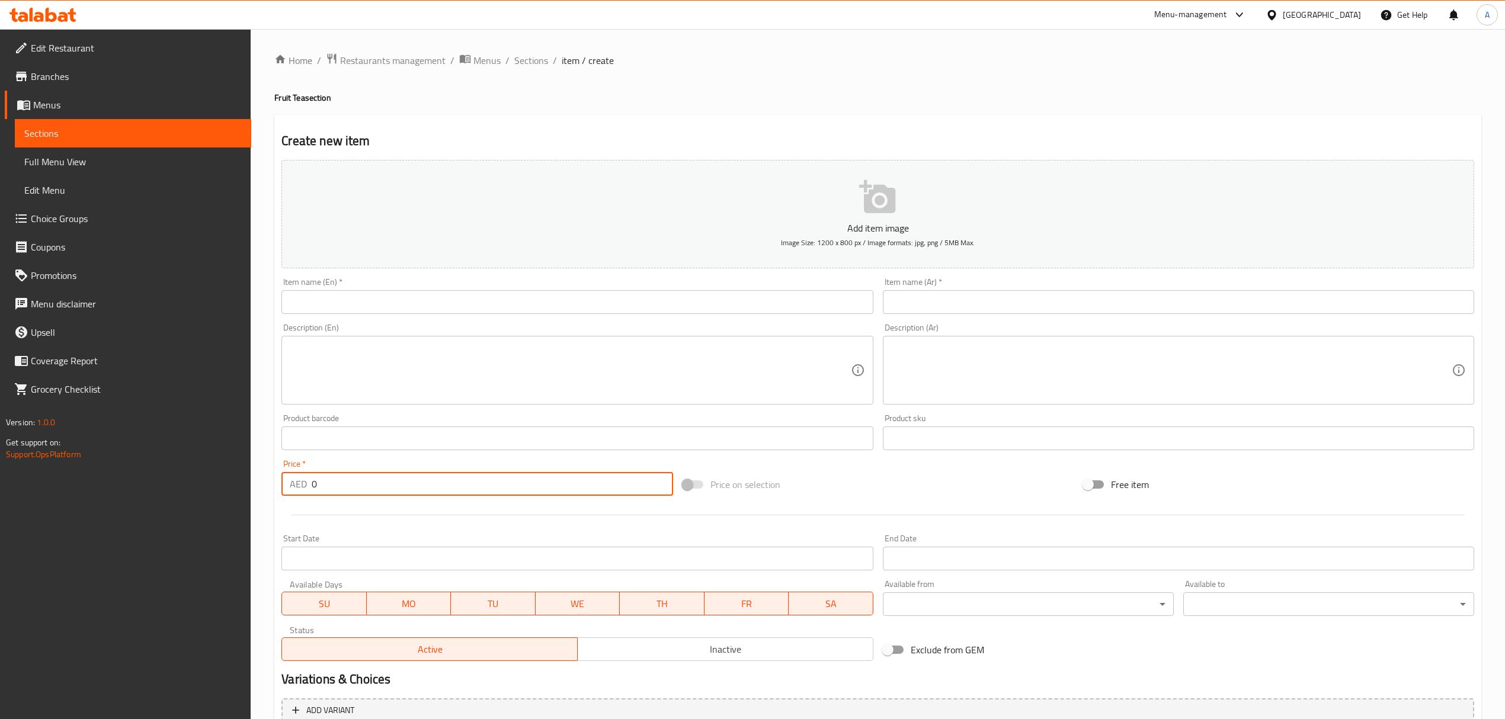
drag, startPoint x: 328, startPoint y: 482, endPoint x: 256, endPoint y: 481, distance: 71.7
click at [256, 481] on div "Home / Restaurants management / Menus / Sections / item / create Fruit Tea sect…" at bounding box center [878, 433] width 1254 height 808
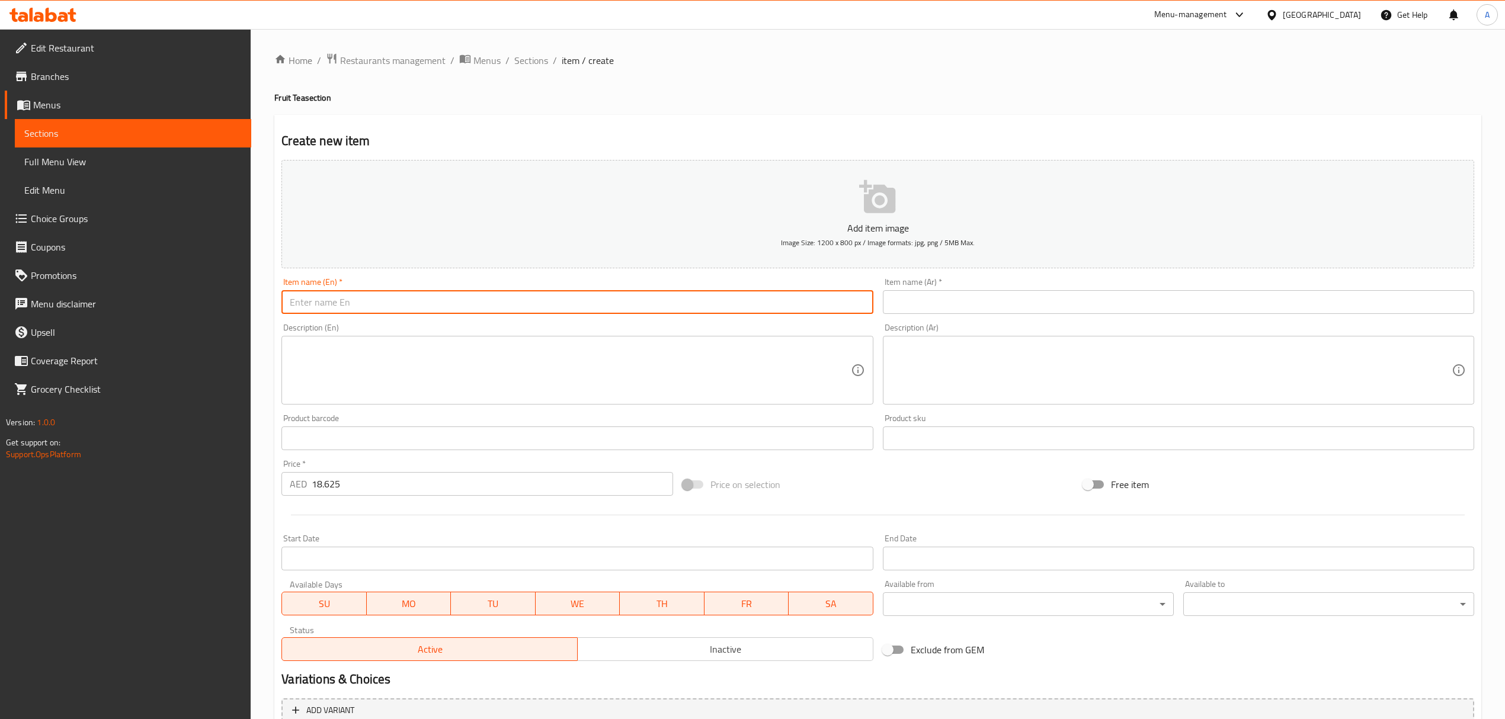
click at [389, 300] on input "text" at bounding box center [576, 302] width 591 height 24
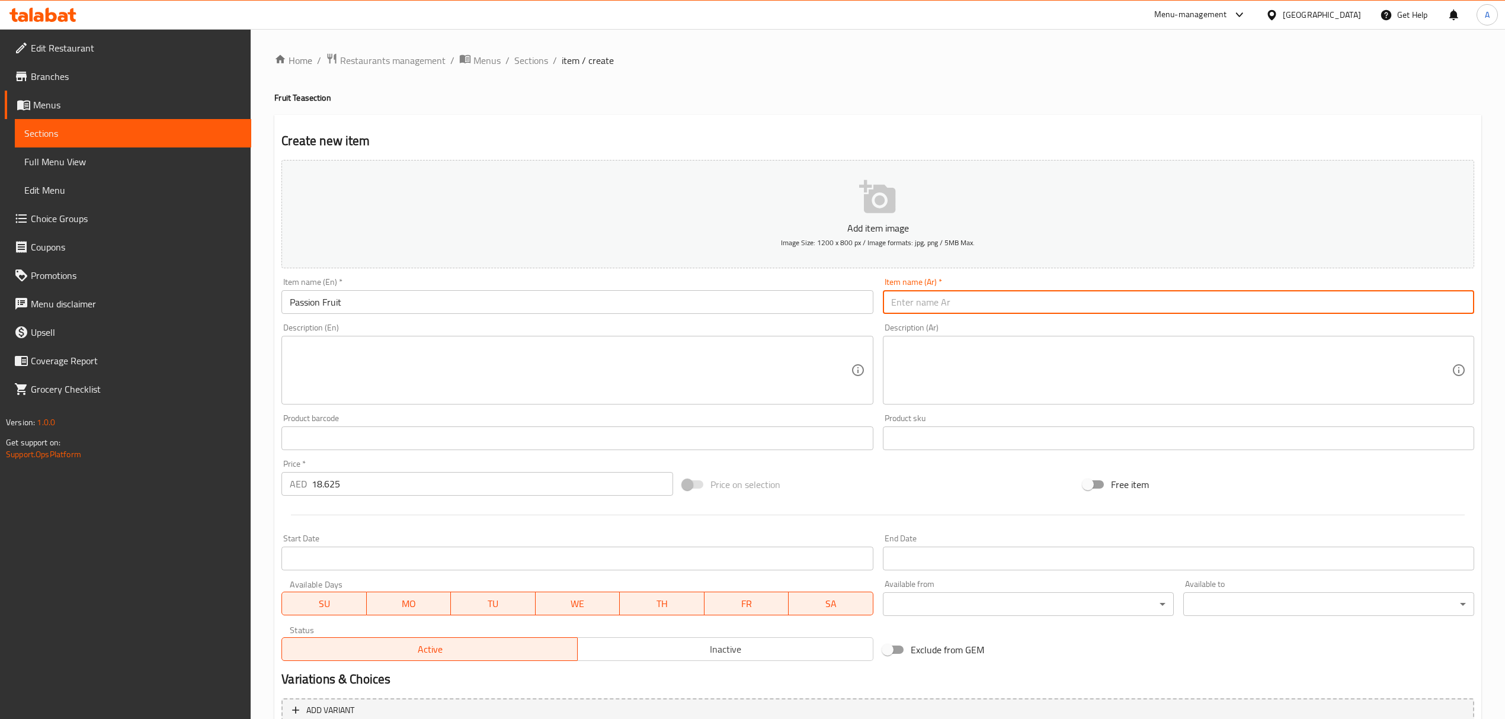
click at [943, 292] on input "text" at bounding box center [1178, 302] width 591 height 24
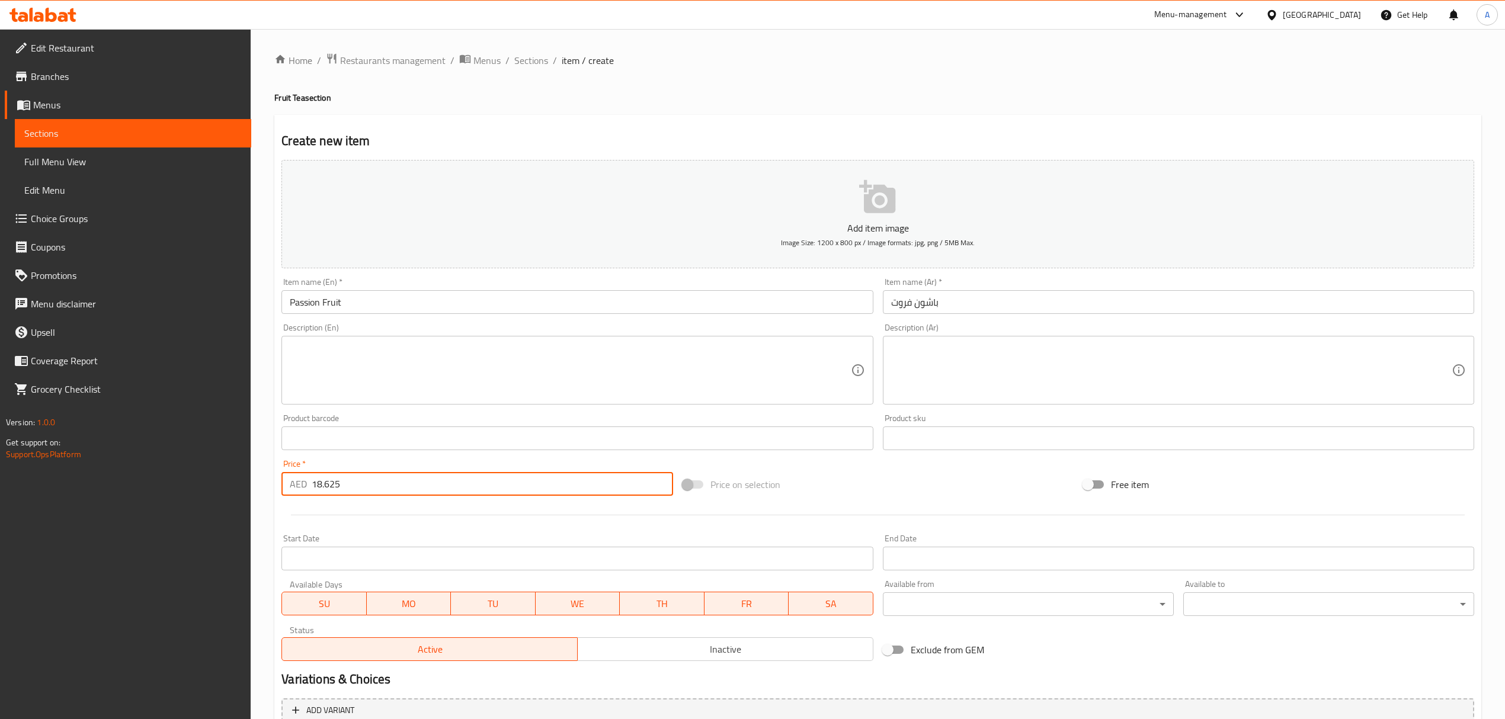
drag, startPoint x: 361, startPoint y: 494, endPoint x: 255, endPoint y: 486, distance: 106.4
click at [255, 486] on div "Home / Restaurants management / Menus / Sections / item / create Fruit Tea sect…" at bounding box center [878, 433] width 1254 height 808
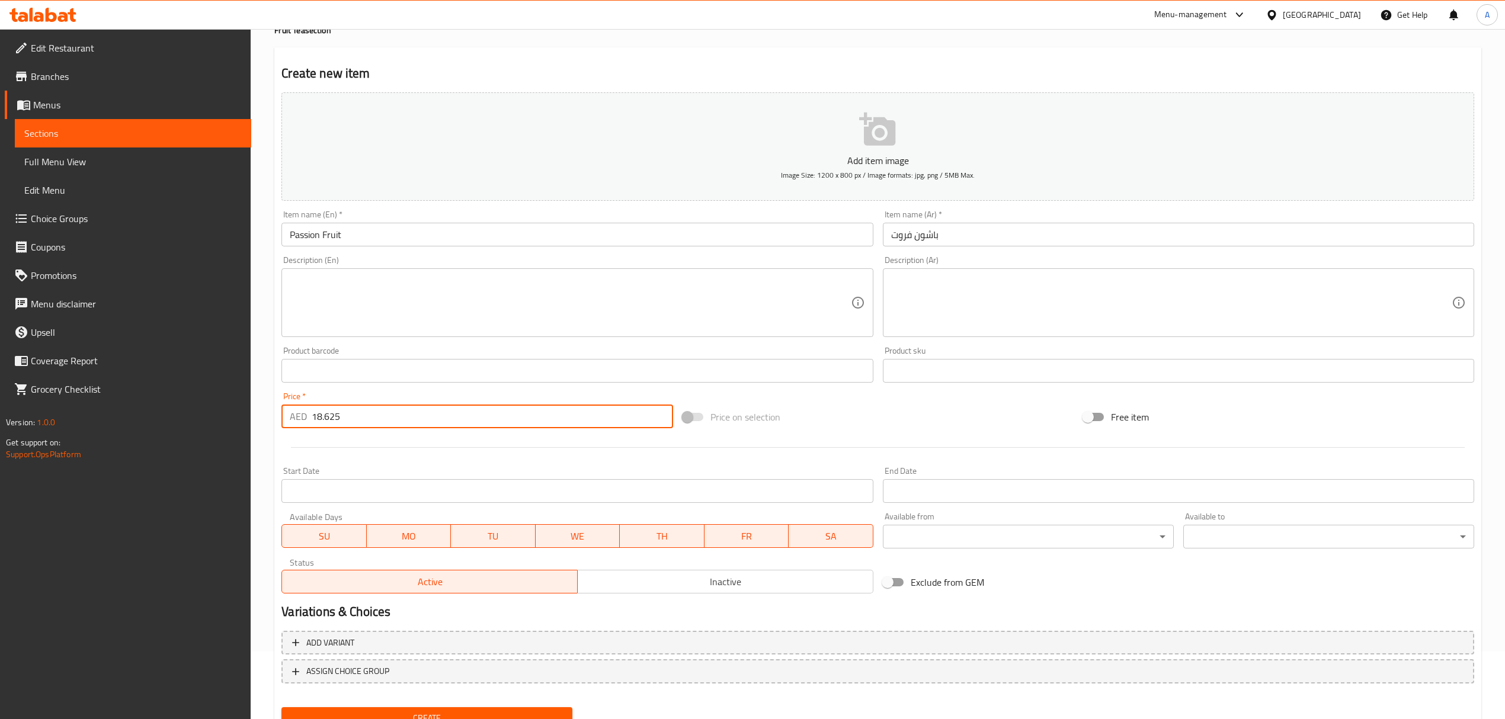
scroll to position [117, 0]
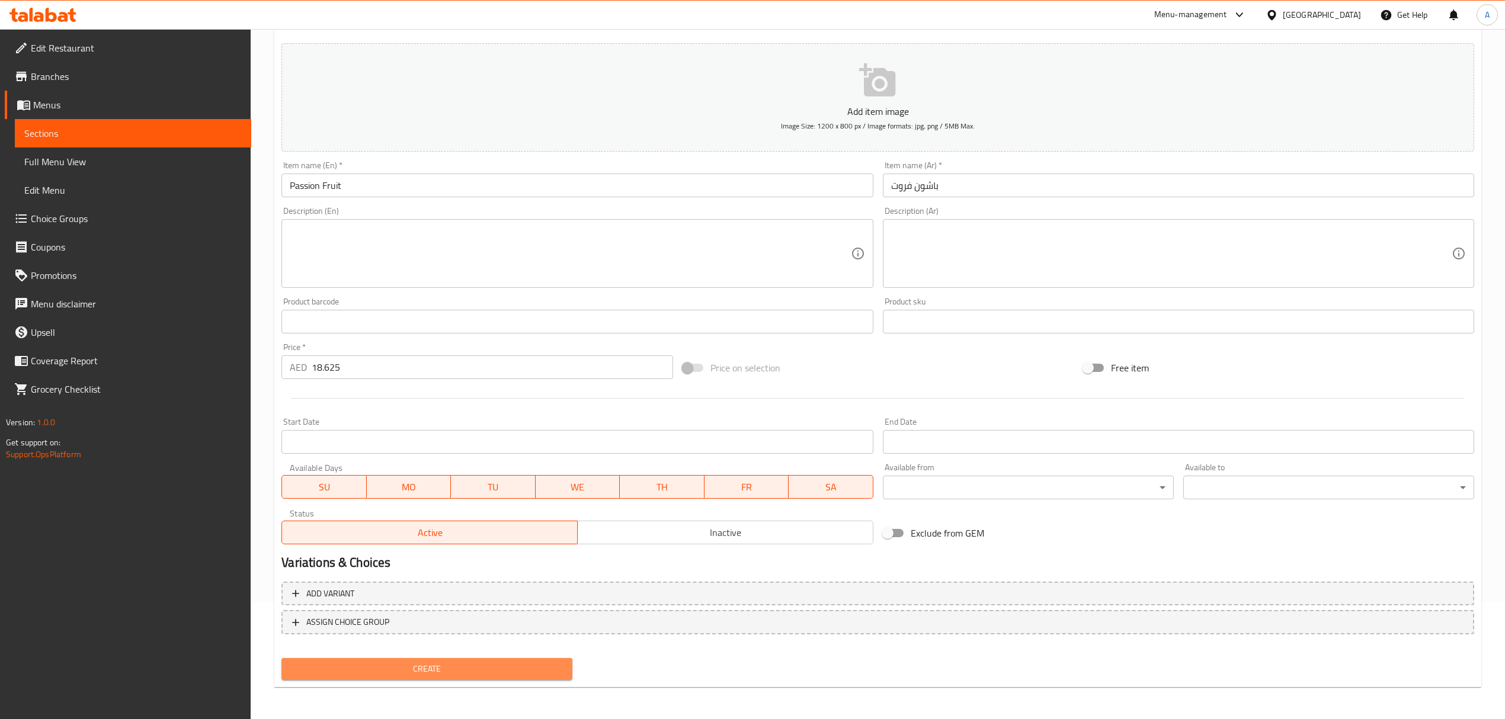
click at [466, 674] on span "Create" at bounding box center [427, 669] width 272 height 15
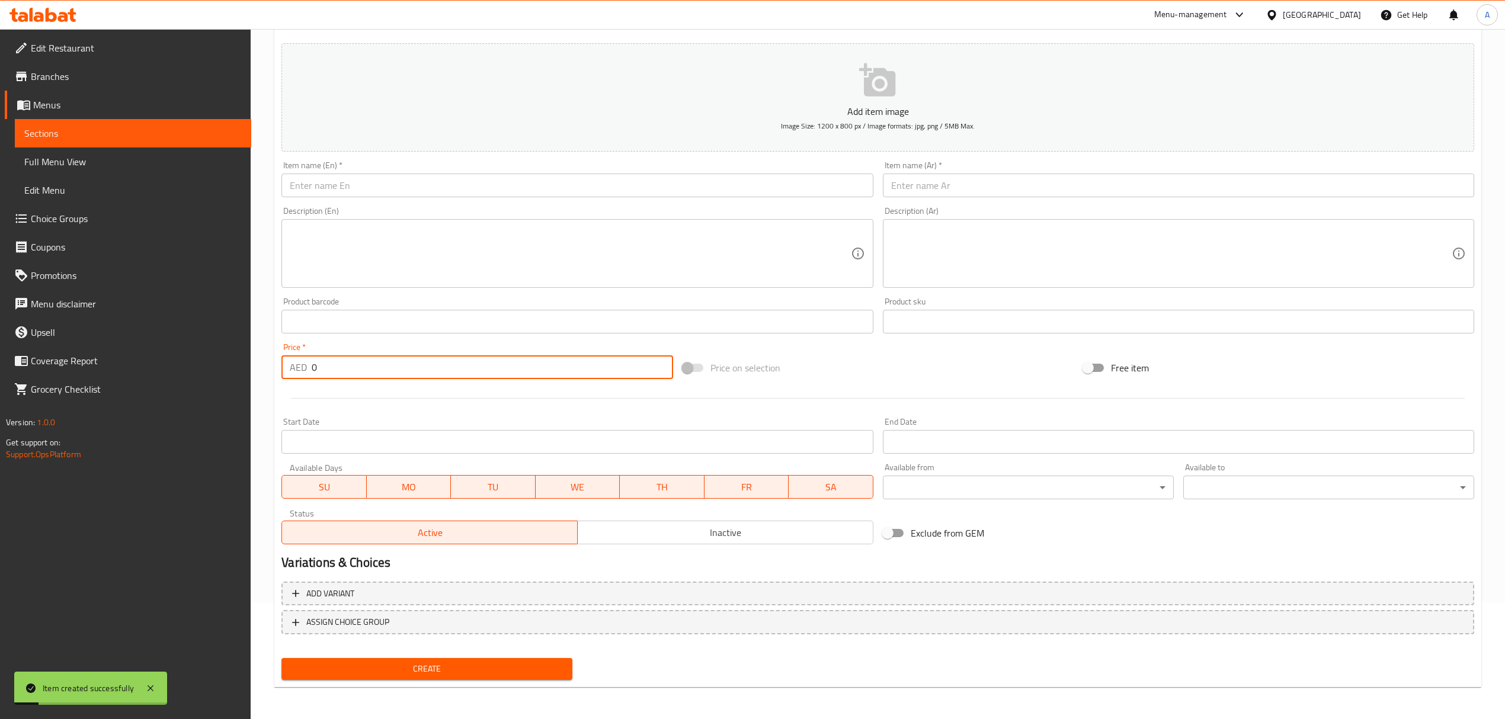
drag, startPoint x: 332, startPoint y: 371, endPoint x: 212, endPoint y: 361, distance: 120.7
click at [212, 361] on div "Edit Restaurant Branches Menus Sections Full Menu View Edit Menu Choice Groups …" at bounding box center [752, 316] width 1505 height 808
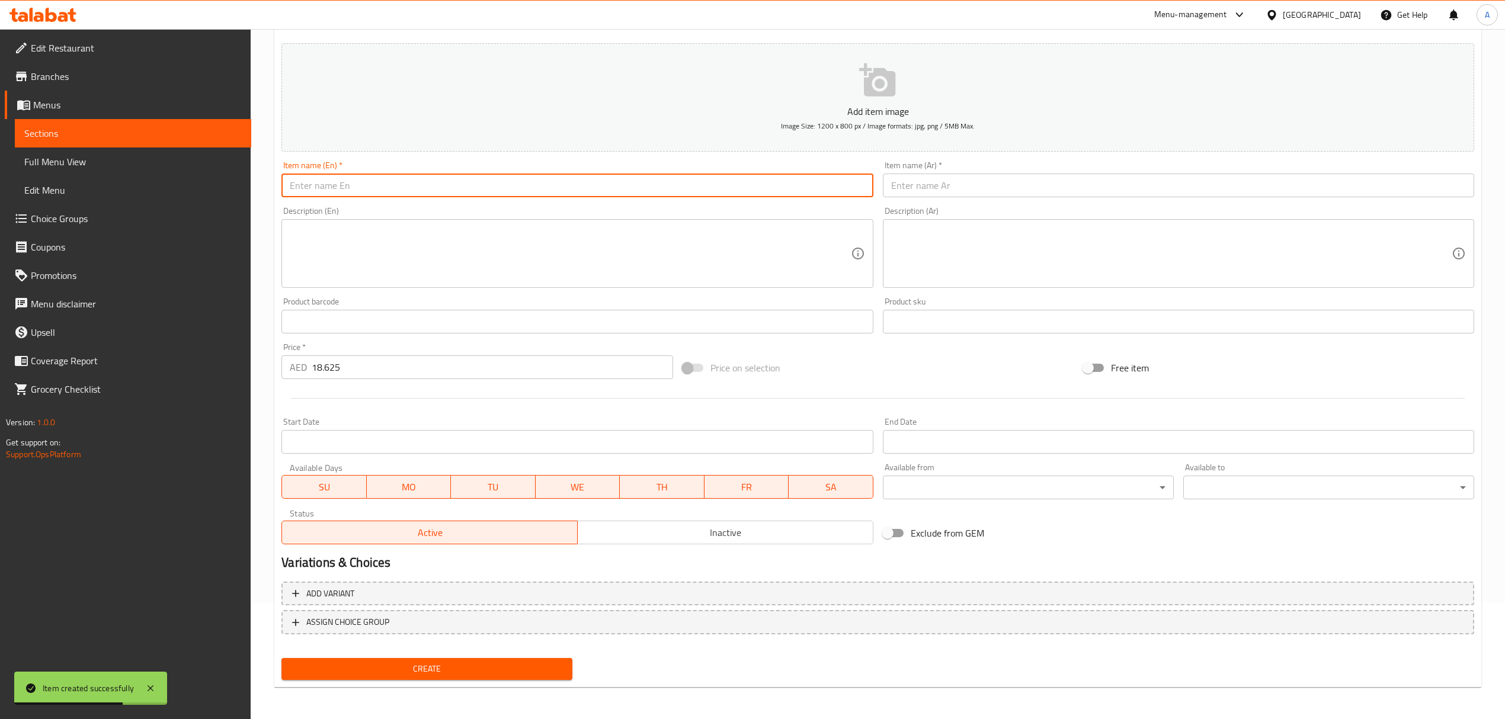
click at [404, 188] on input "text" at bounding box center [576, 186] width 591 height 24
click at [404, 188] on input "Green Apple" at bounding box center [576, 186] width 591 height 24
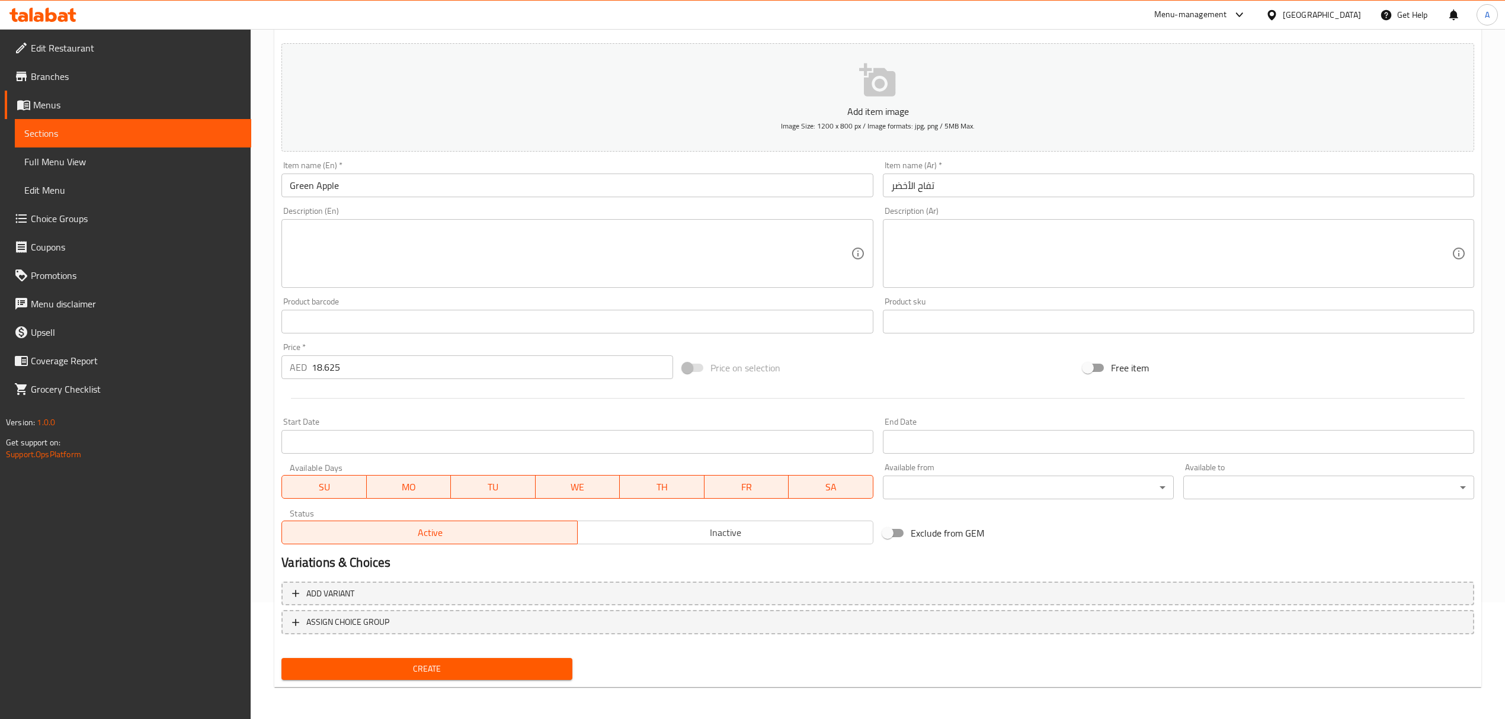
click at [989, 185] on input "تفاح الأخضر" at bounding box center [1178, 186] width 591 height 24
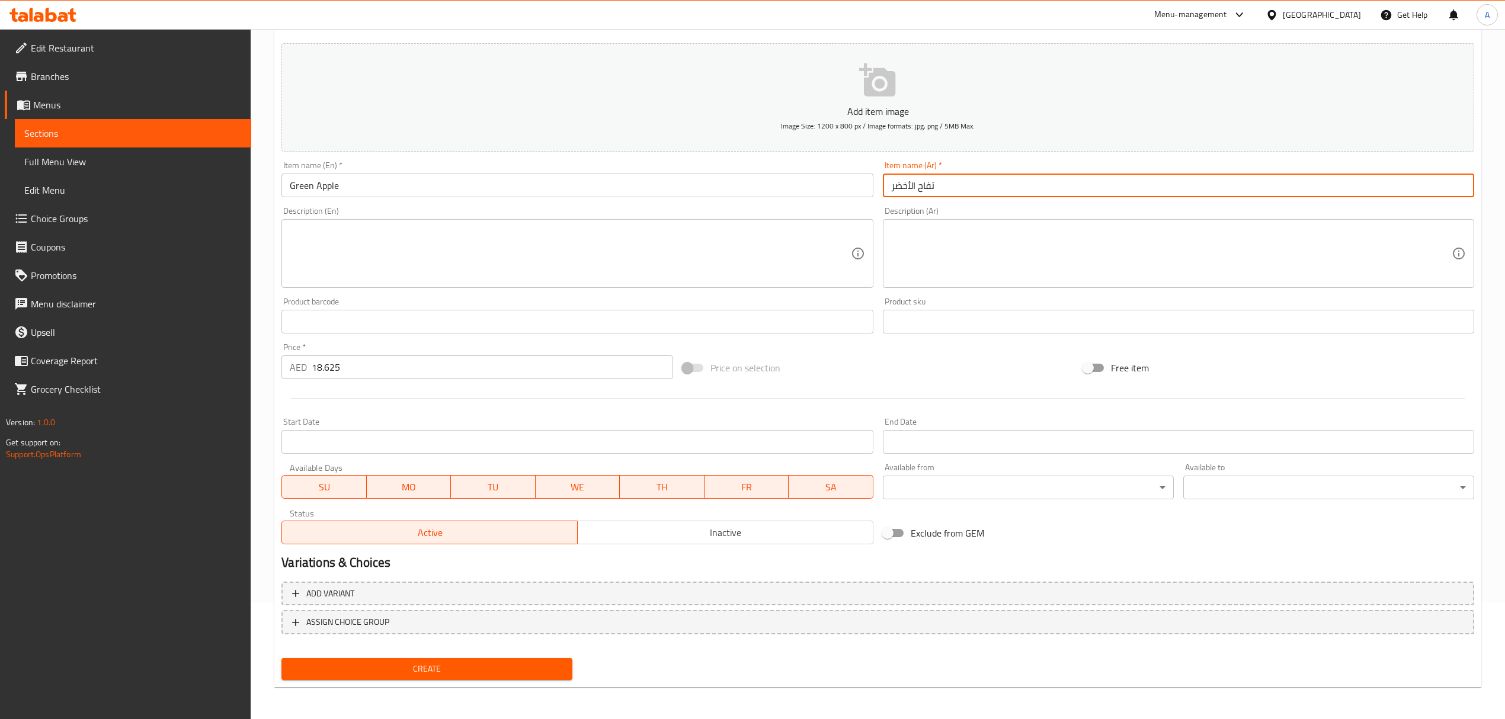
click at [911, 186] on input "تفاح الأخضر" at bounding box center [1178, 186] width 591 height 24
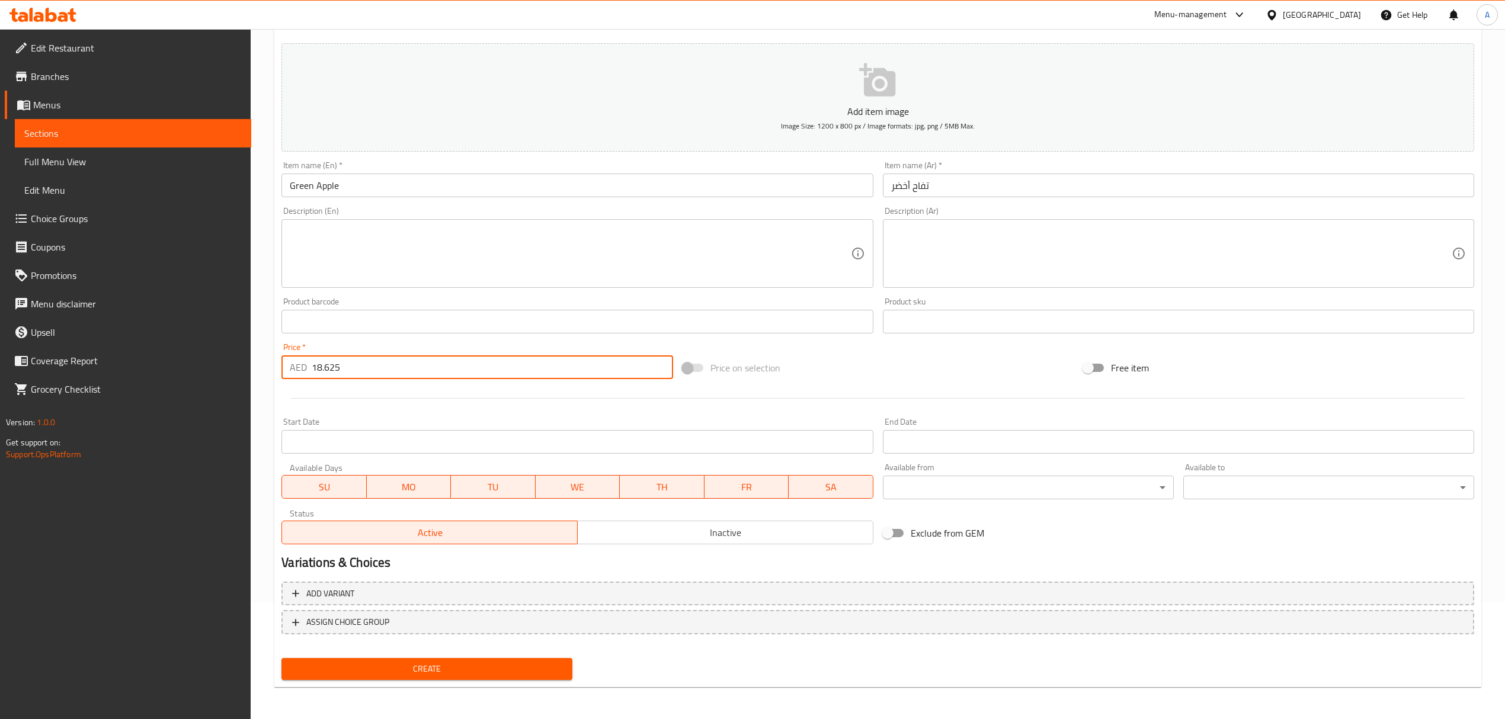
drag, startPoint x: 344, startPoint y: 369, endPoint x: 294, endPoint y: 380, distance: 51.6
click at [294, 379] on div "AED 18.625 Price *" at bounding box center [476, 368] width 391 height 24
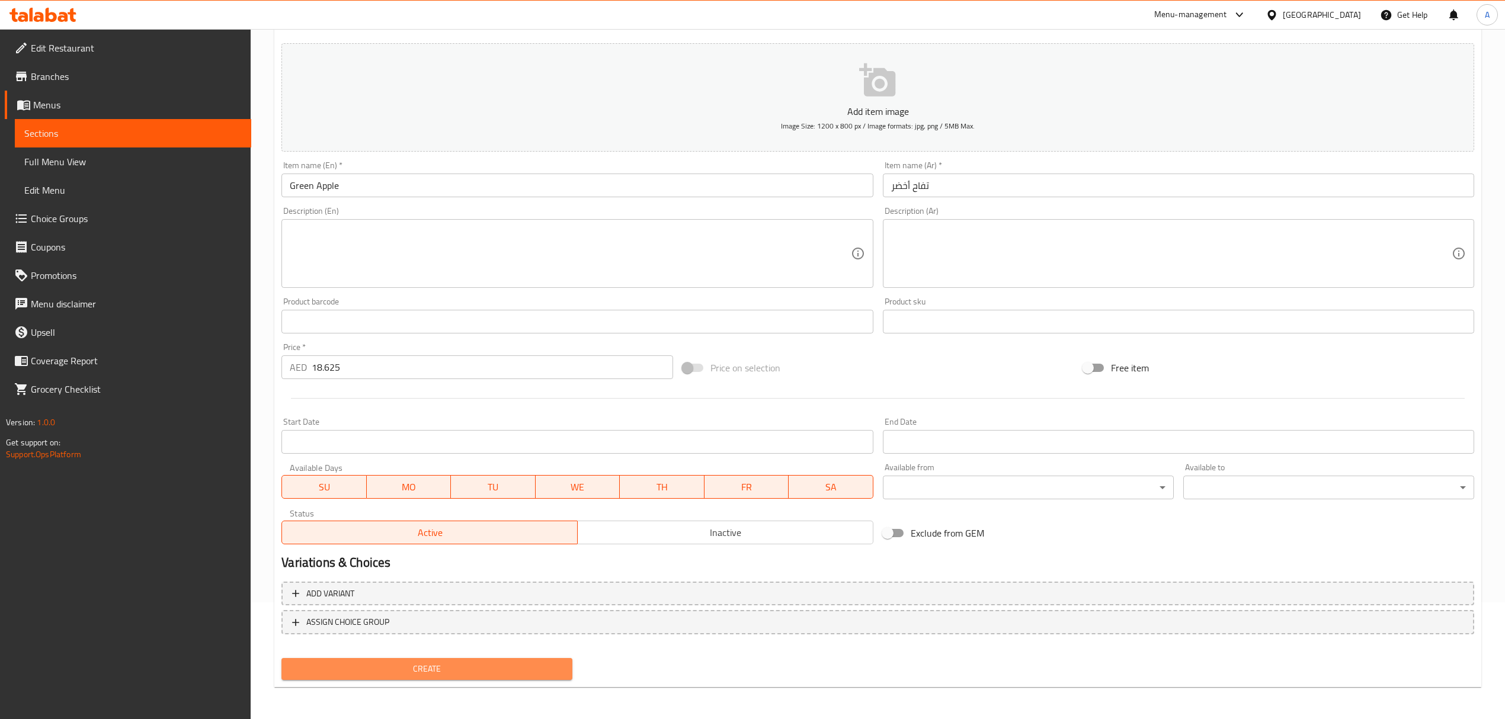
click at [473, 671] on span "Create" at bounding box center [427, 669] width 272 height 15
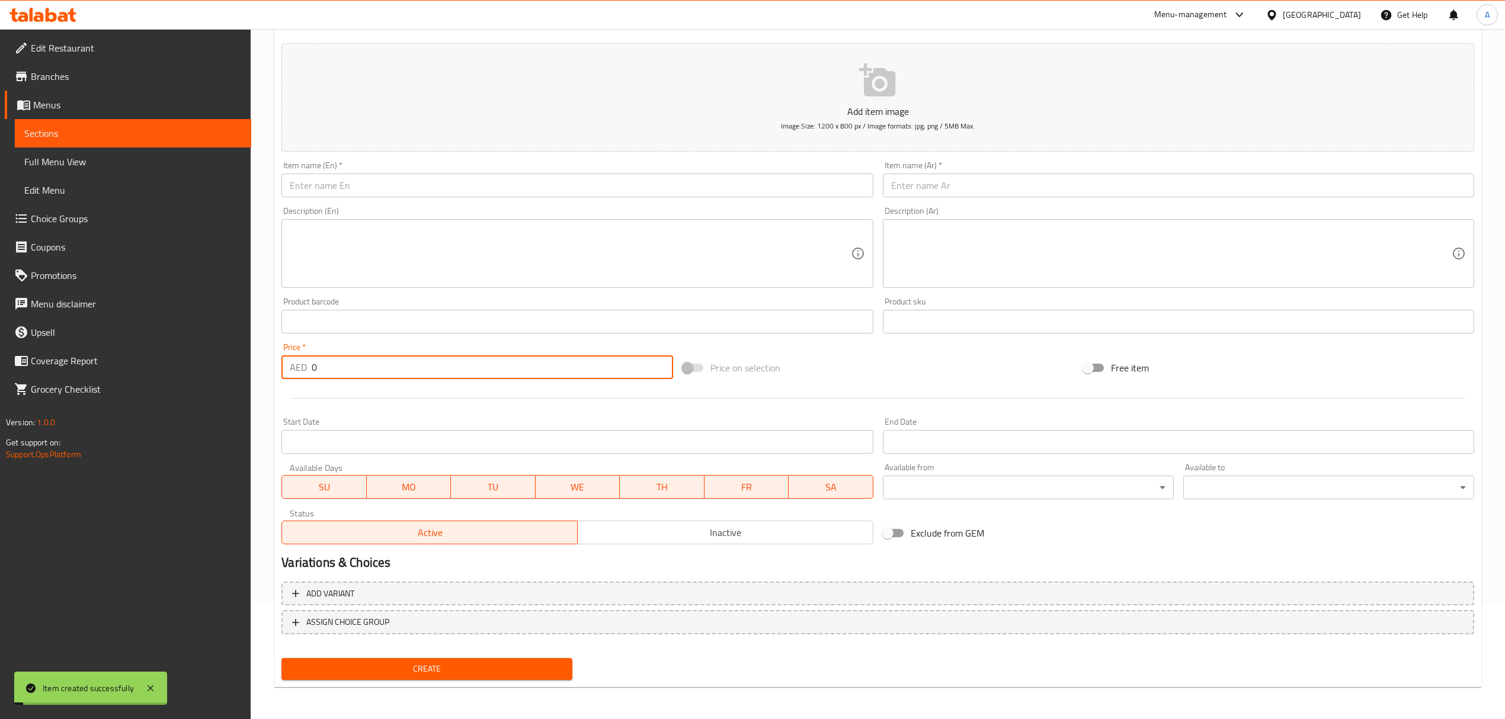
drag, startPoint x: 351, startPoint y: 375, endPoint x: 249, endPoint y: 373, distance: 101.3
click at [249, 373] on div "Edit Restaurant Branches Menus Sections Full Menu View Edit Menu Choice Groups …" at bounding box center [752, 316] width 1505 height 808
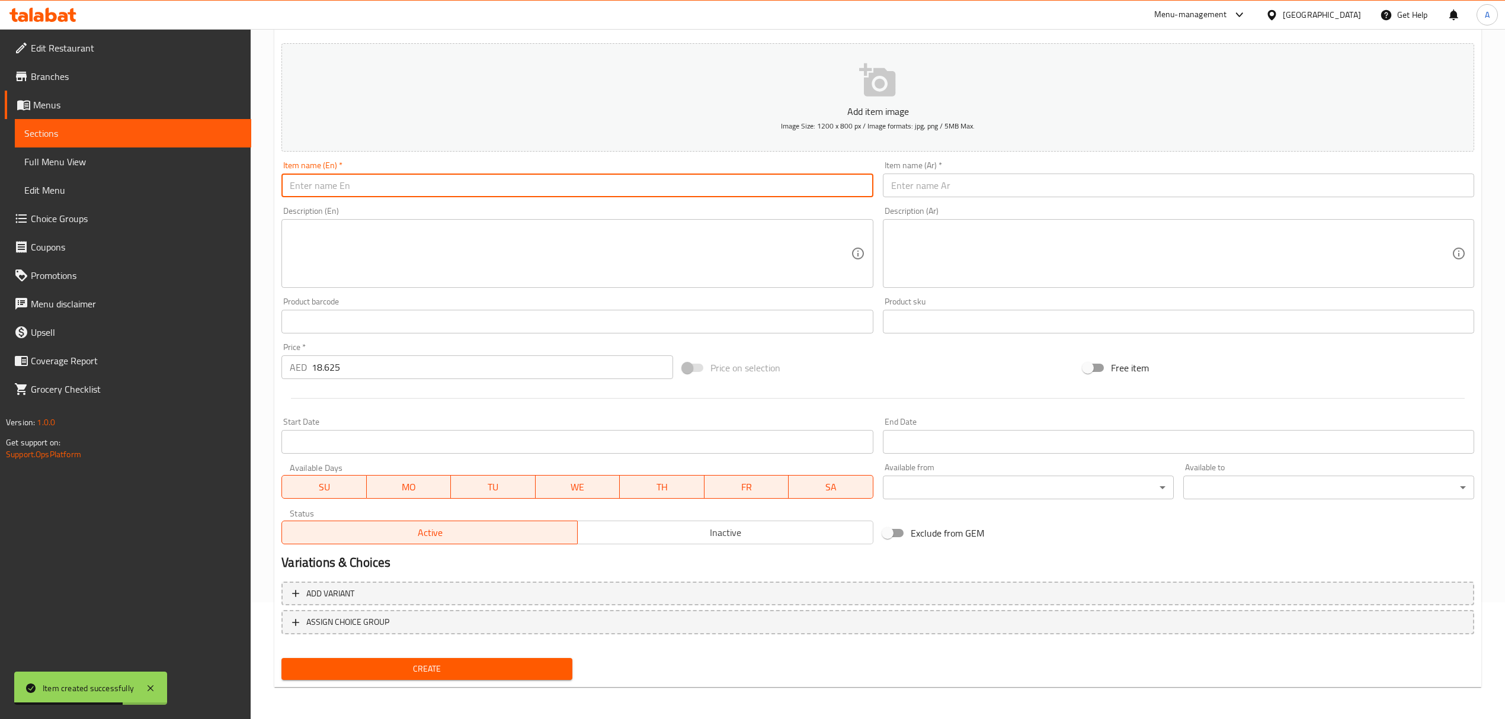
drag, startPoint x: 373, startPoint y: 188, endPoint x: 265, endPoint y: 86, distance: 148.4
click at [373, 188] on input "text" at bounding box center [576, 186] width 591 height 24
click at [921, 183] on input "text" at bounding box center [1178, 186] width 591 height 24
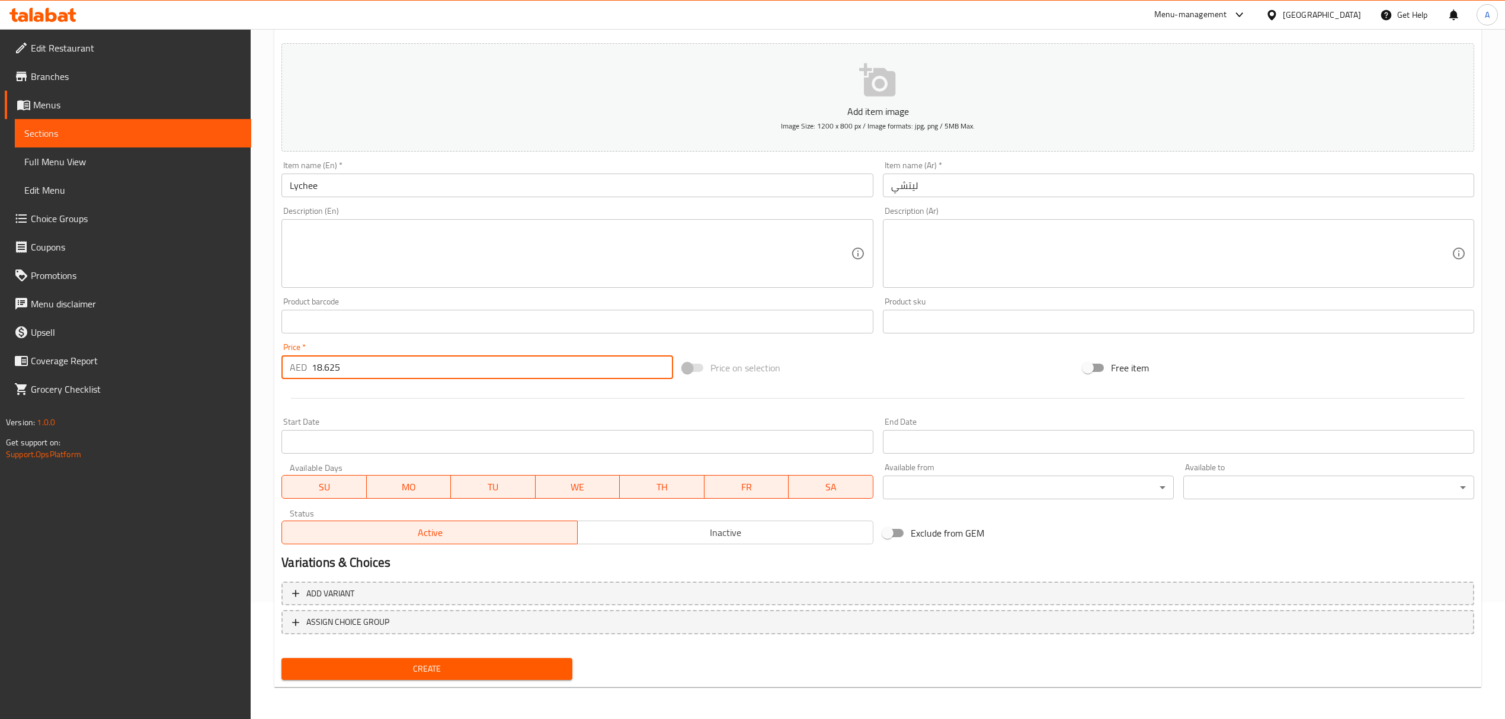
drag, startPoint x: 345, startPoint y: 368, endPoint x: 276, endPoint y: 396, distance: 74.9
click at [266, 368] on div "Home / Restaurants management / Menus / Sections / item / create Fruit Tea sect…" at bounding box center [878, 316] width 1254 height 808
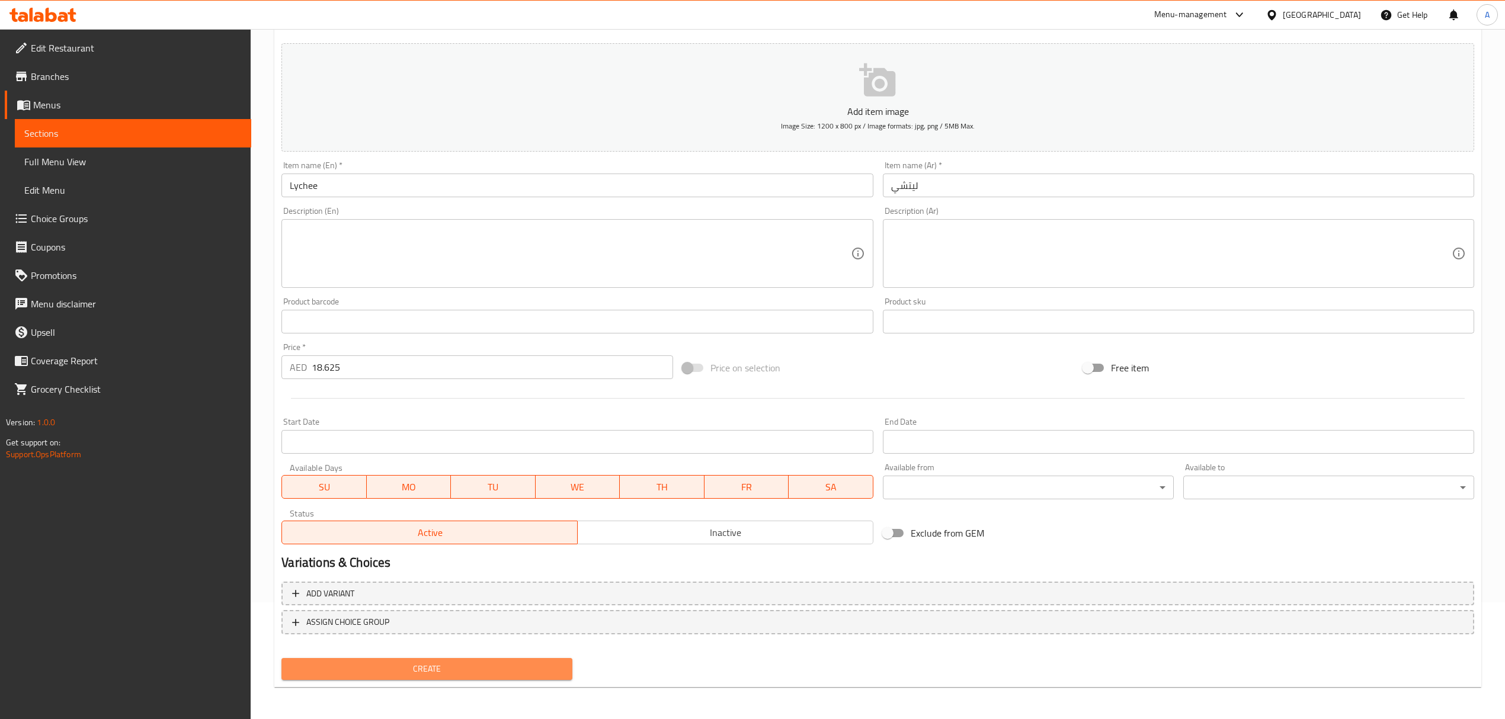
click at [373, 665] on span "Create" at bounding box center [427, 669] width 272 height 15
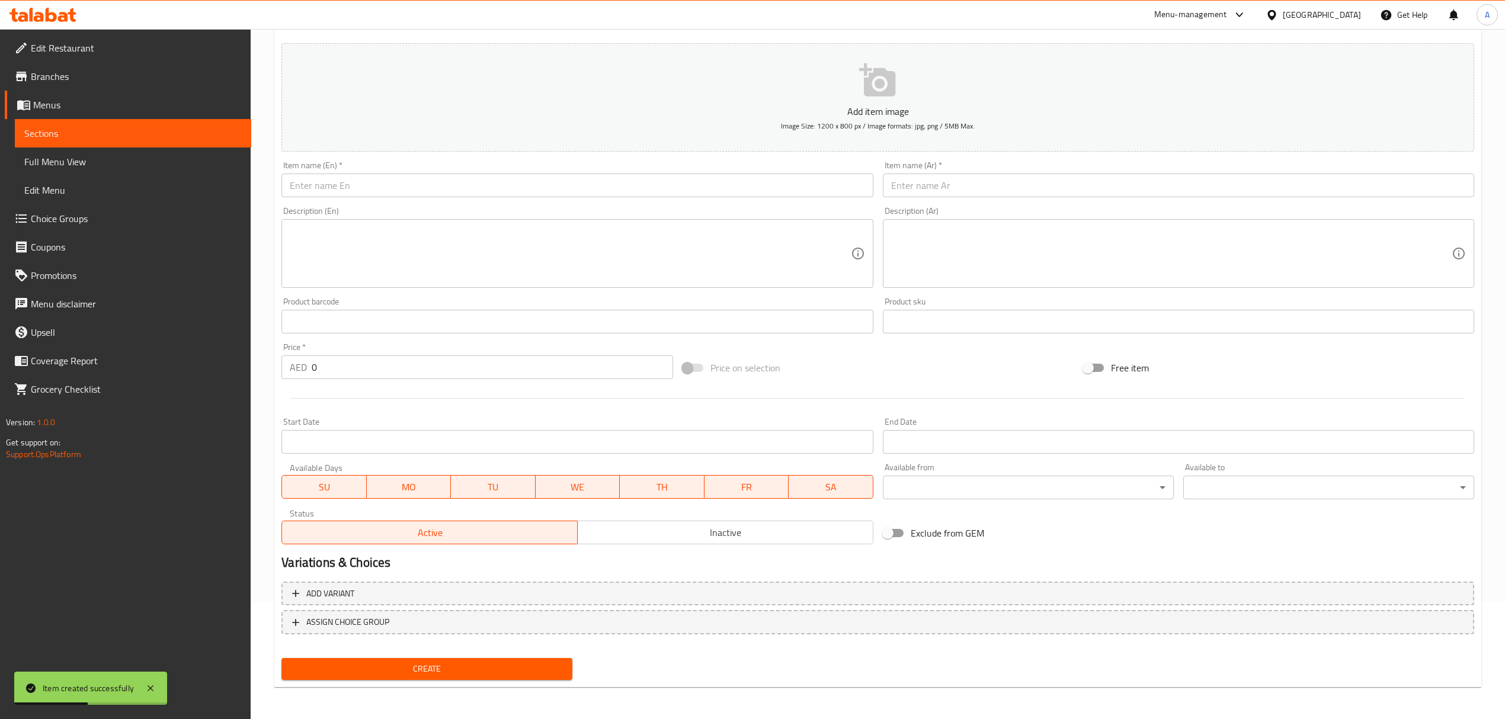
drag, startPoint x: 1380, startPoint y: 533, endPoint x: 1107, endPoint y: 476, distance: 278.5
click at [1380, 533] on div "Add item image Image Size: 1200 x 800 px / Image formats: jpg, png / 5MB Max. I…" at bounding box center [878, 294] width 1202 height 511
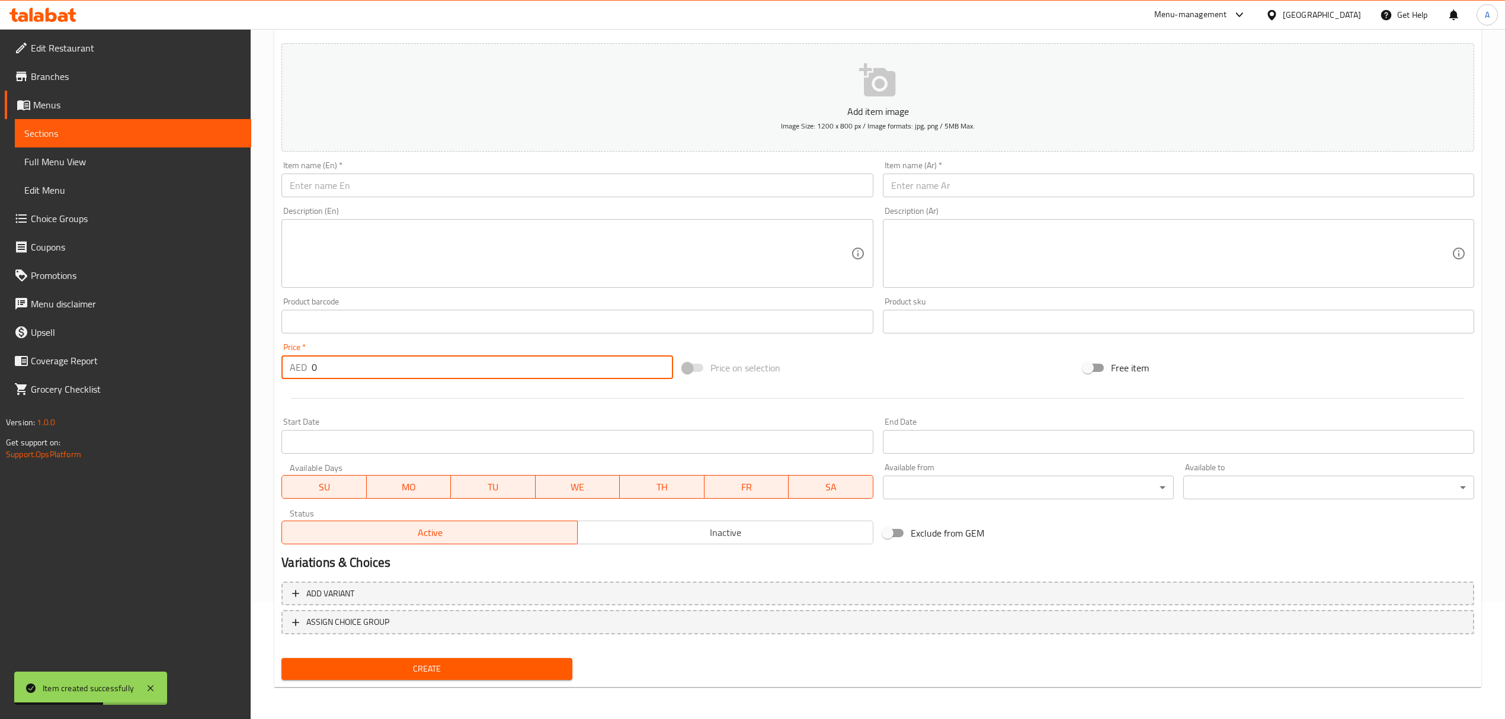
drag, startPoint x: 345, startPoint y: 366, endPoint x: 228, endPoint y: 368, distance: 116.8
click at [228, 368] on div "Edit Restaurant Branches Menus Sections Full Menu View Edit Menu Choice Groups …" at bounding box center [752, 316] width 1505 height 808
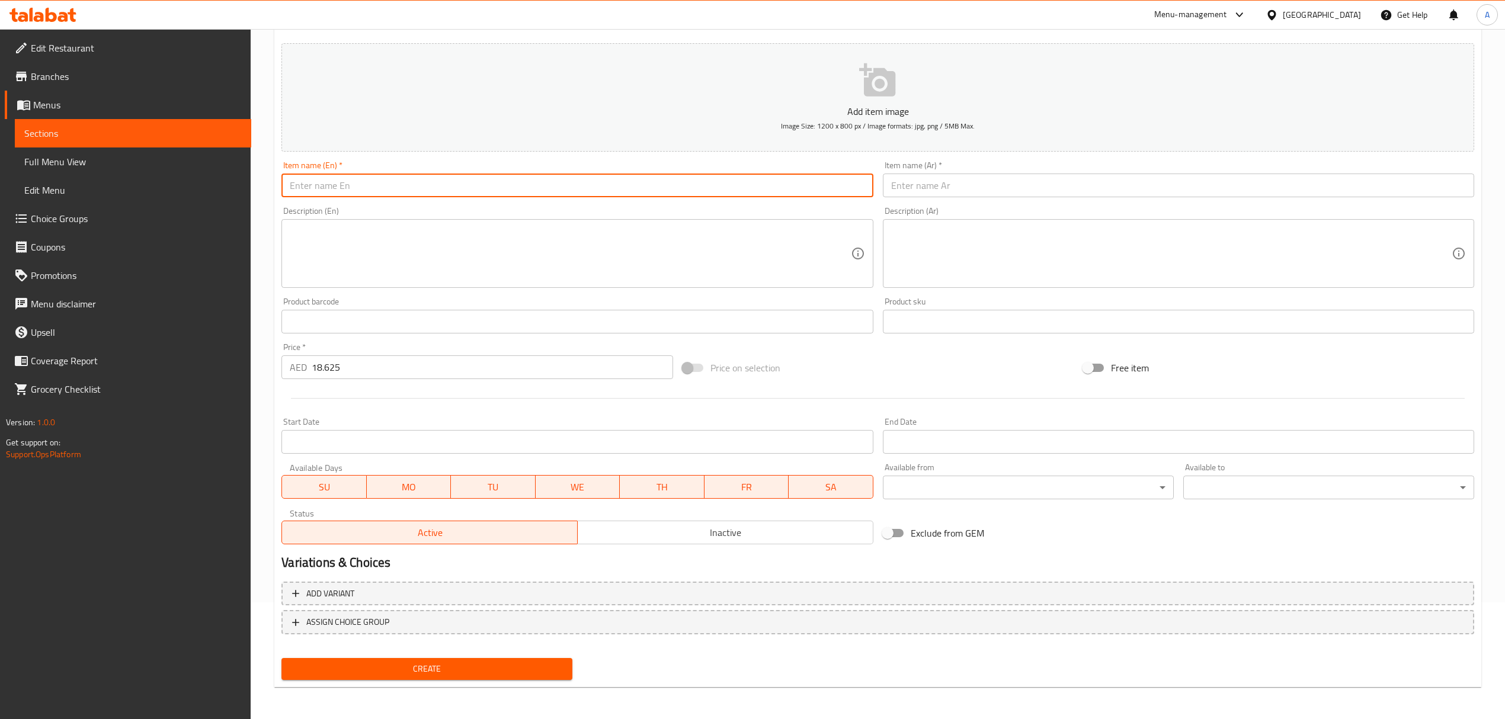
click at [395, 188] on input "text" at bounding box center [576, 186] width 591 height 24
click at [395, 188] on input "Peach" at bounding box center [576, 186] width 591 height 24
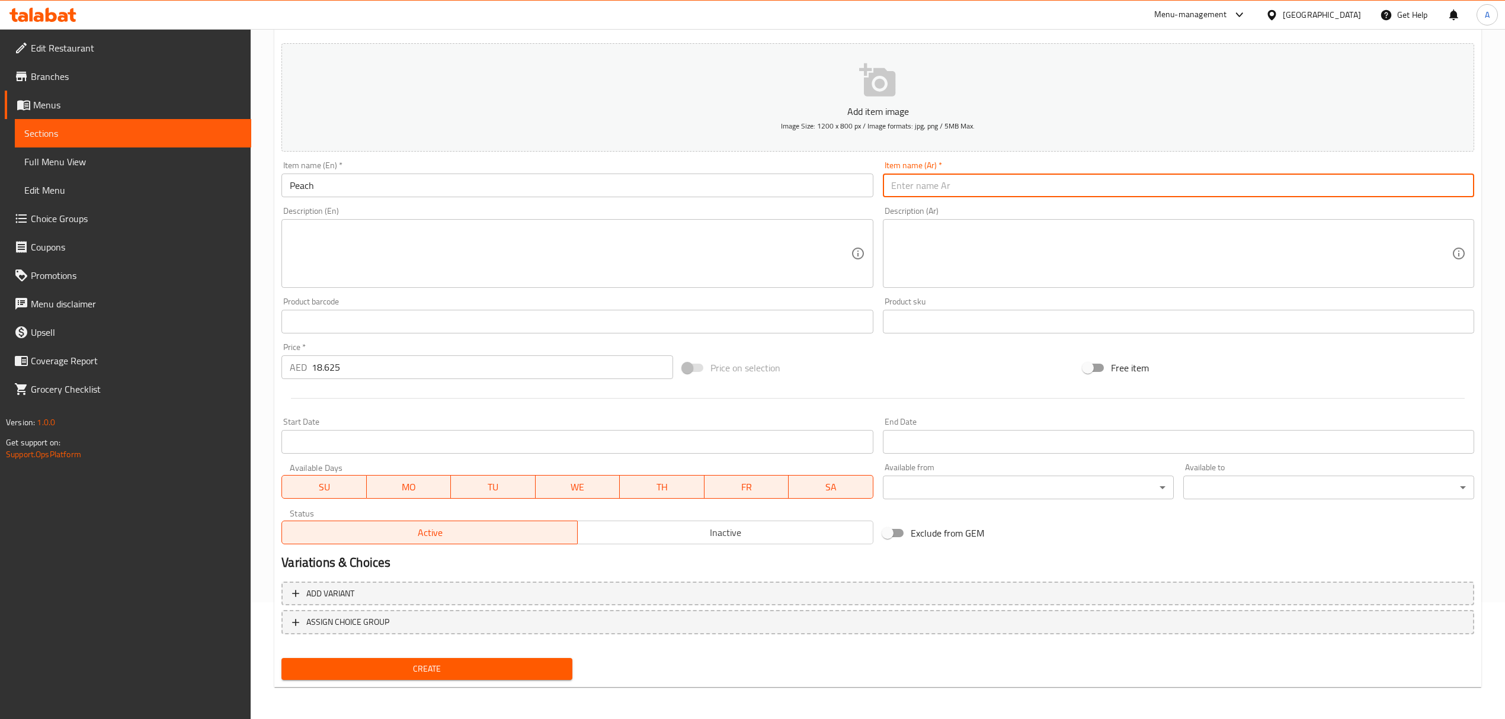
click at [970, 197] on input "text" at bounding box center [1178, 186] width 591 height 24
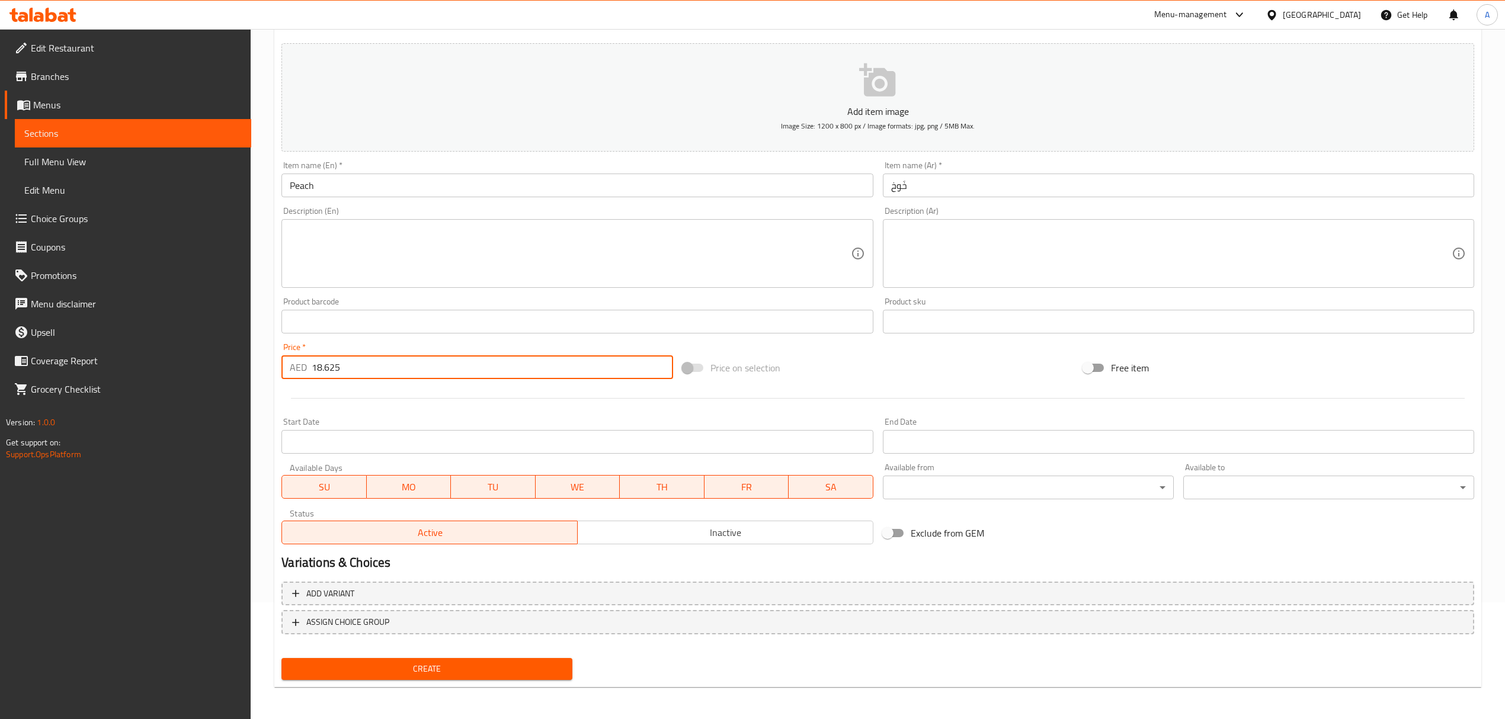
drag, startPoint x: 349, startPoint y: 366, endPoint x: 257, endPoint y: 366, distance: 92.4
click at [257, 366] on div "Home / Restaurants management / Menus / Sections / item / create Fruit Tea sect…" at bounding box center [878, 316] width 1254 height 808
click at [428, 662] on span "Create" at bounding box center [427, 669] width 272 height 15
drag, startPoint x: 329, startPoint y: 368, endPoint x: 252, endPoint y: 359, distance: 78.2
click at [252, 359] on div "Home / Restaurants management / Menus / Sections / item / create Fruit Tea sect…" at bounding box center [878, 316] width 1254 height 808
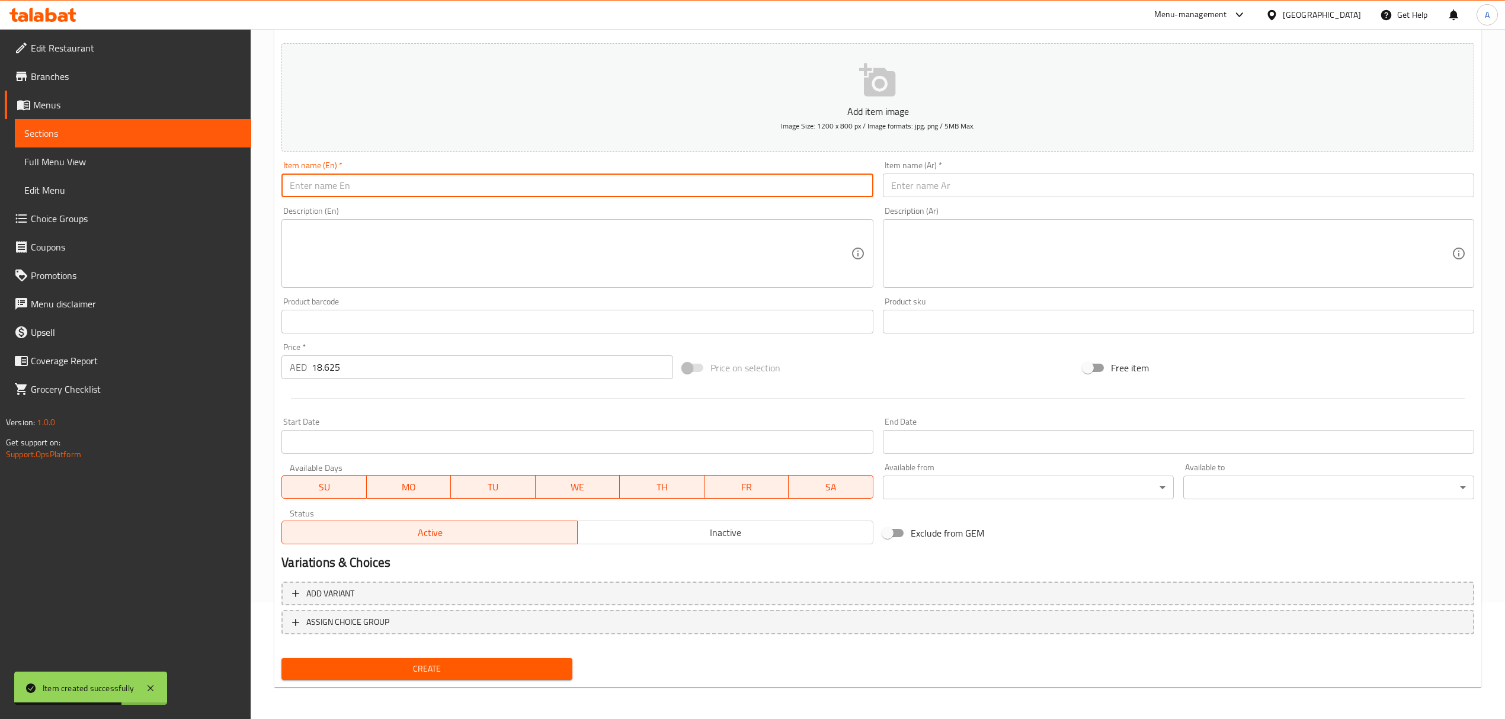
click at [368, 192] on input "text" at bounding box center [576, 186] width 591 height 24
click at [368, 192] on input "Strawberry" at bounding box center [576, 186] width 591 height 24
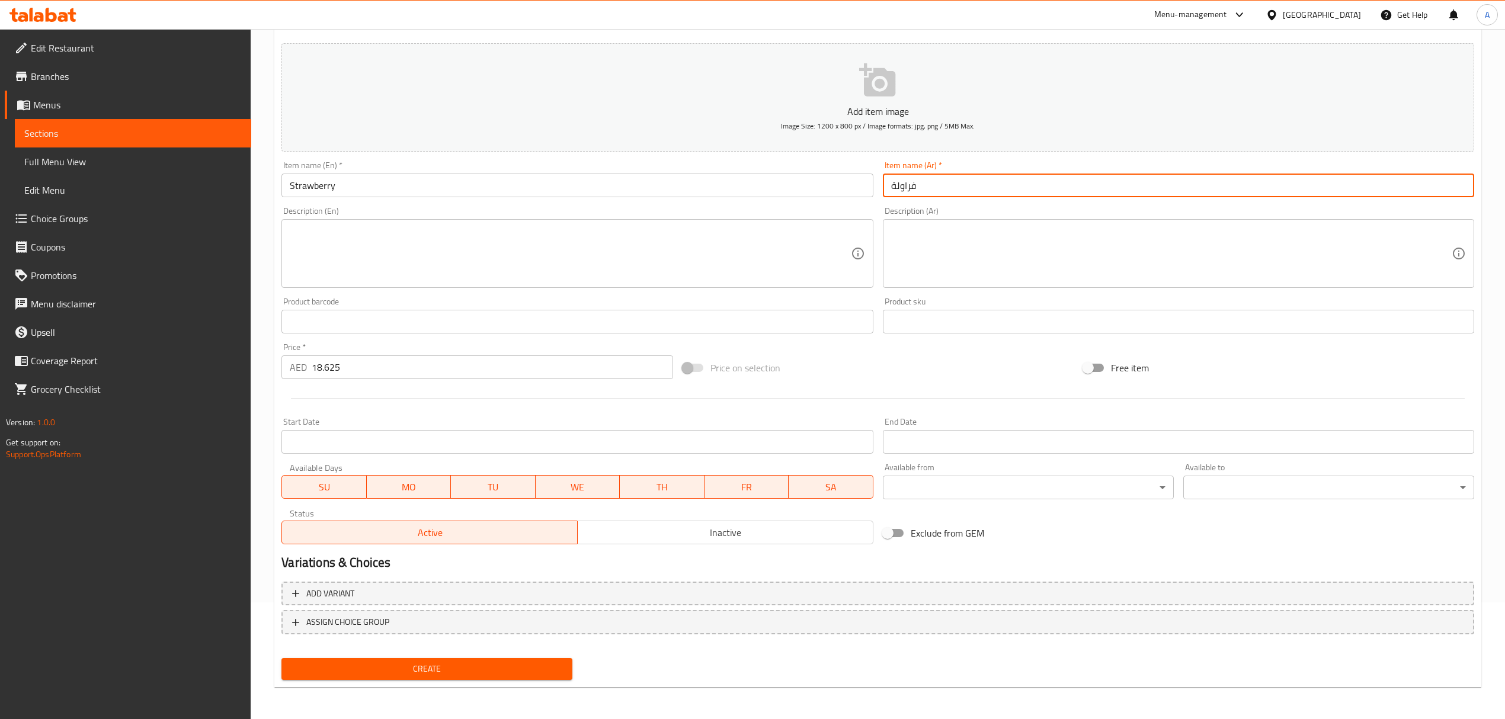
click at [982, 186] on input "فراولة" at bounding box center [1178, 186] width 591 height 24
click at [505, 662] on span "Create" at bounding box center [427, 669] width 272 height 15
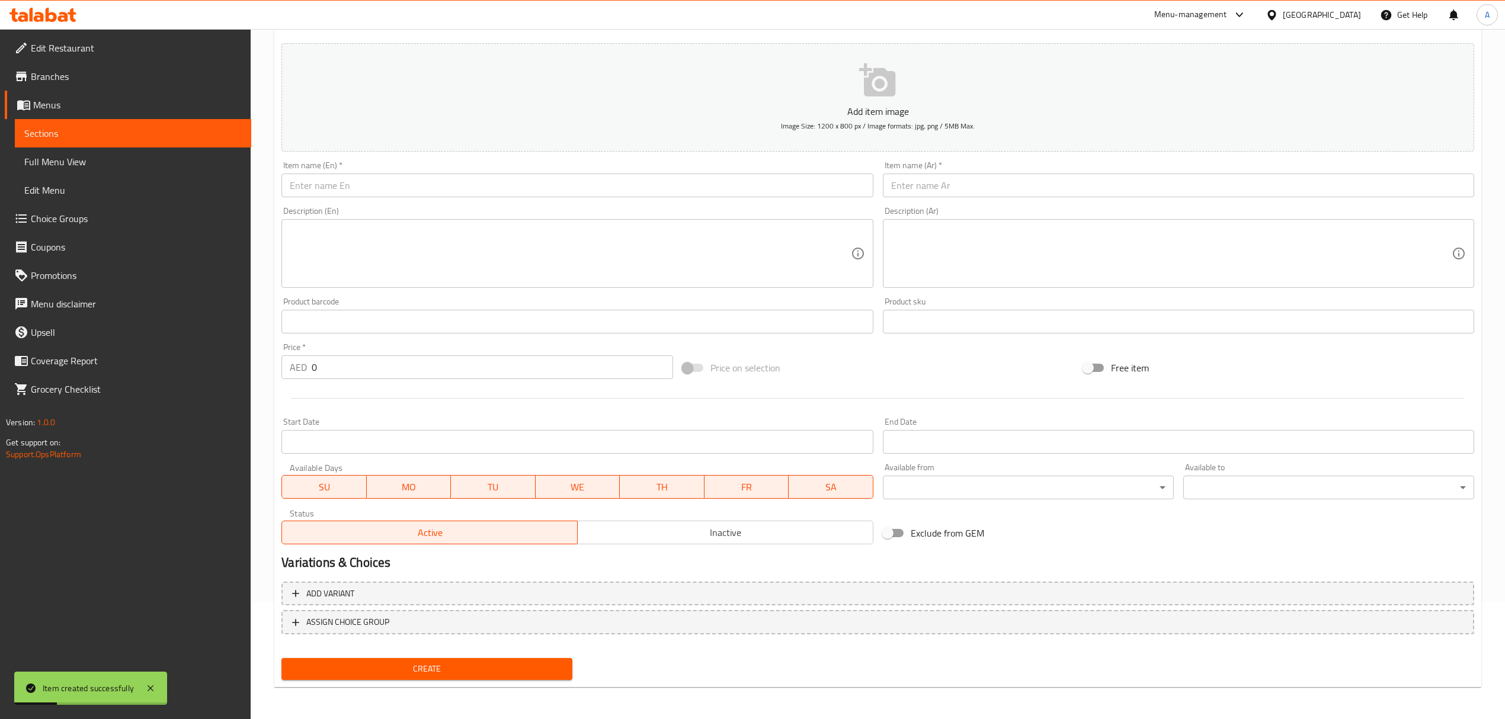
click at [1339, 539] on div "Add item image Image Size: 1200 x 800 px / Image formats: jpg, png / 5MB Max. I…" at bounding box center [878, 294] width 1202 height 511
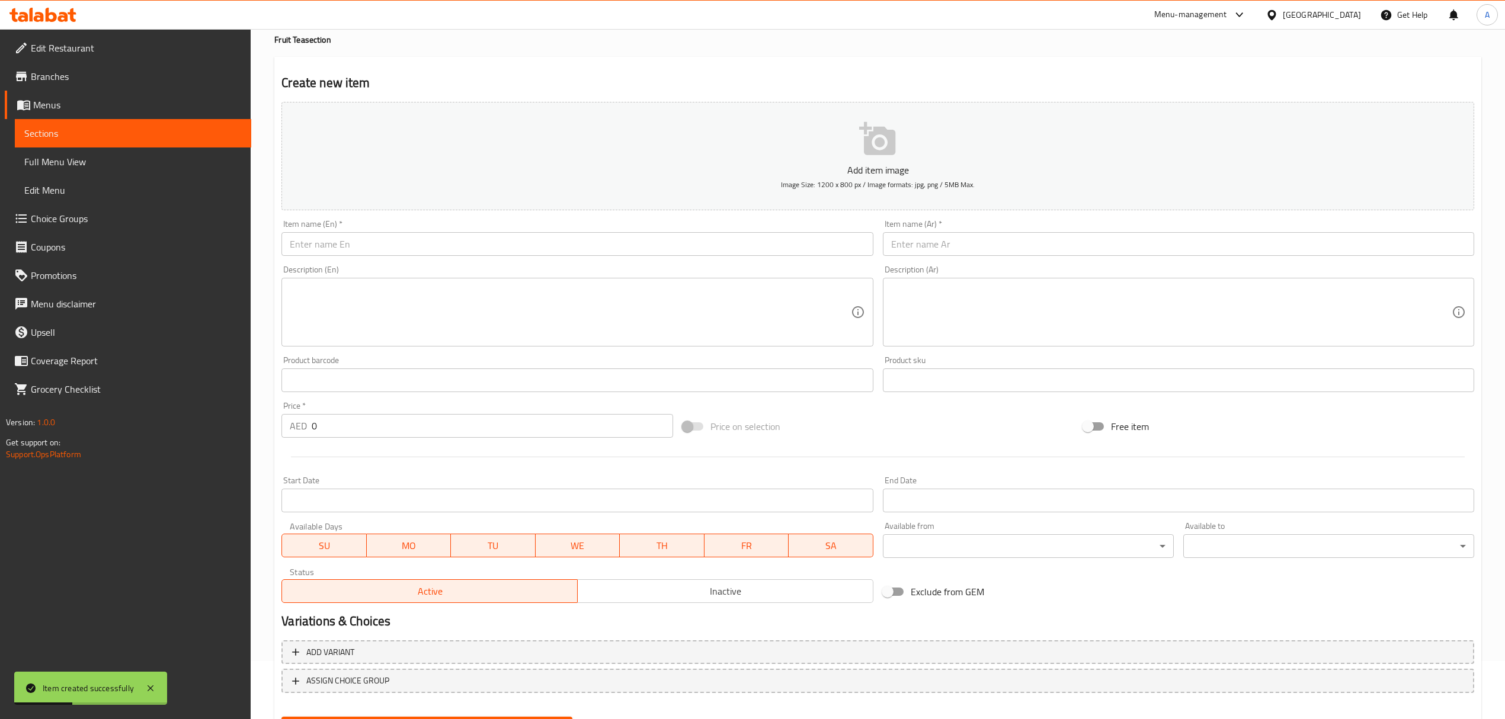
scroll to position [0, 0]
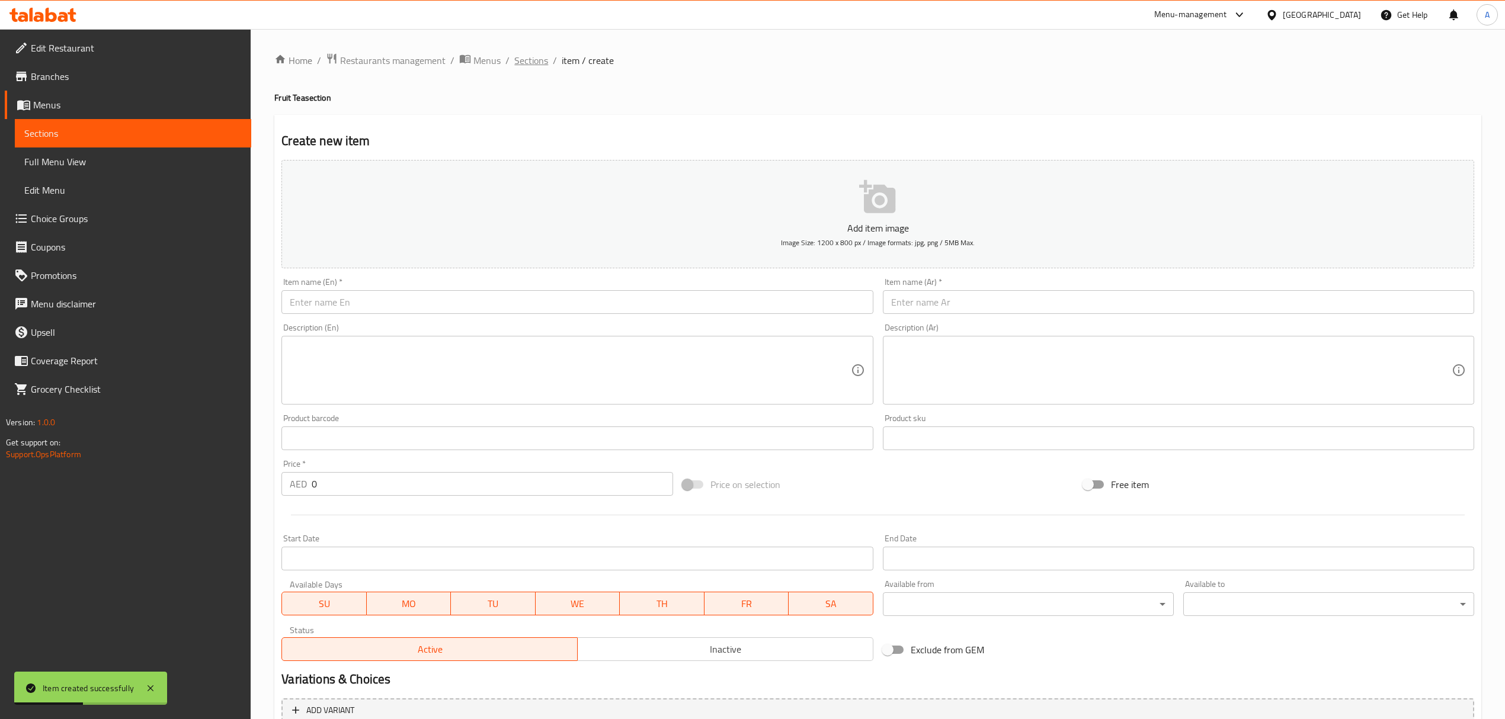
click at [532, 62] on span "Sections" at bounding box center [531, 60] width 34 height 14
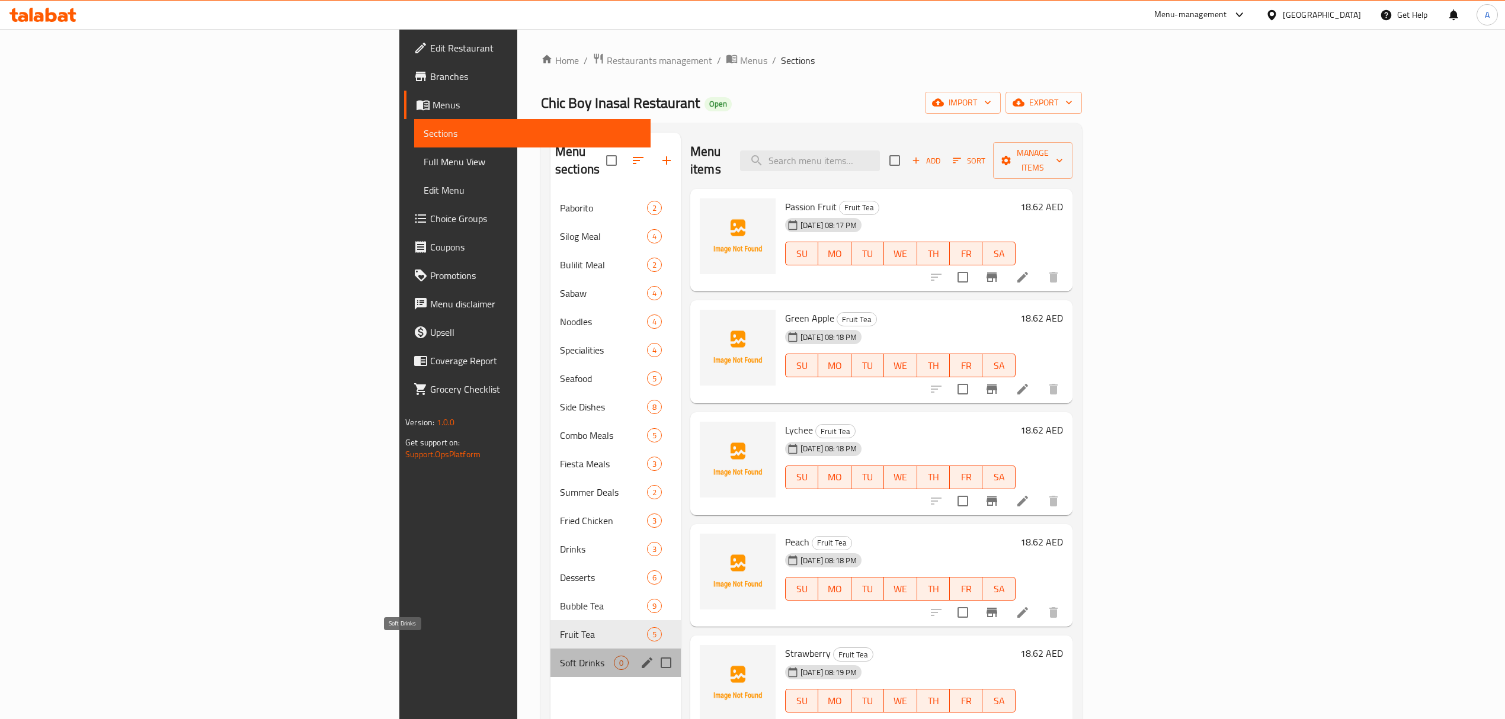
click at [560, 656] on span "Soft Drinks" at bounding box center [587, 663] width 54 height 14
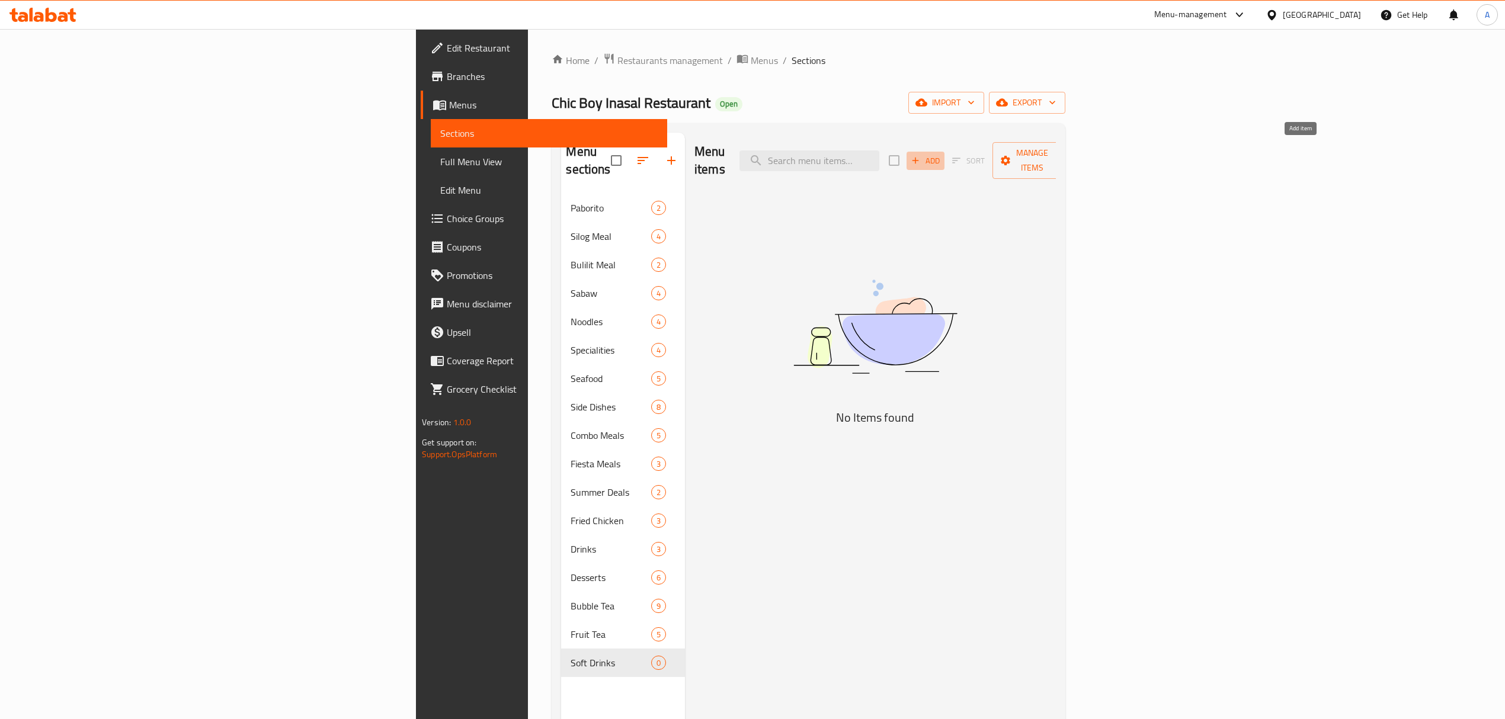
click at [942, 154] on span "Add" at bounding box center [926, 161] width 32 height 14
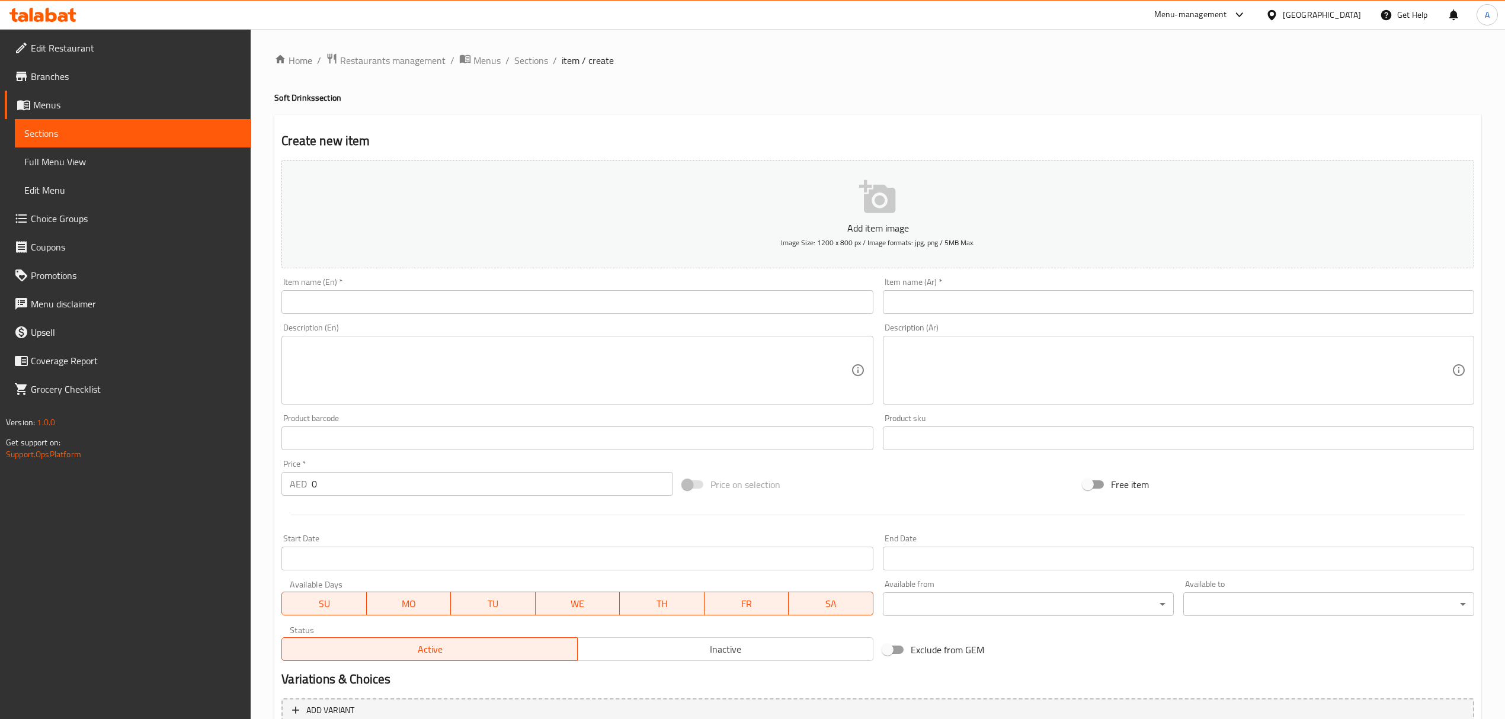
click at [396, 306] on input "text" at bounding box center [576, 302] width 591 height 24
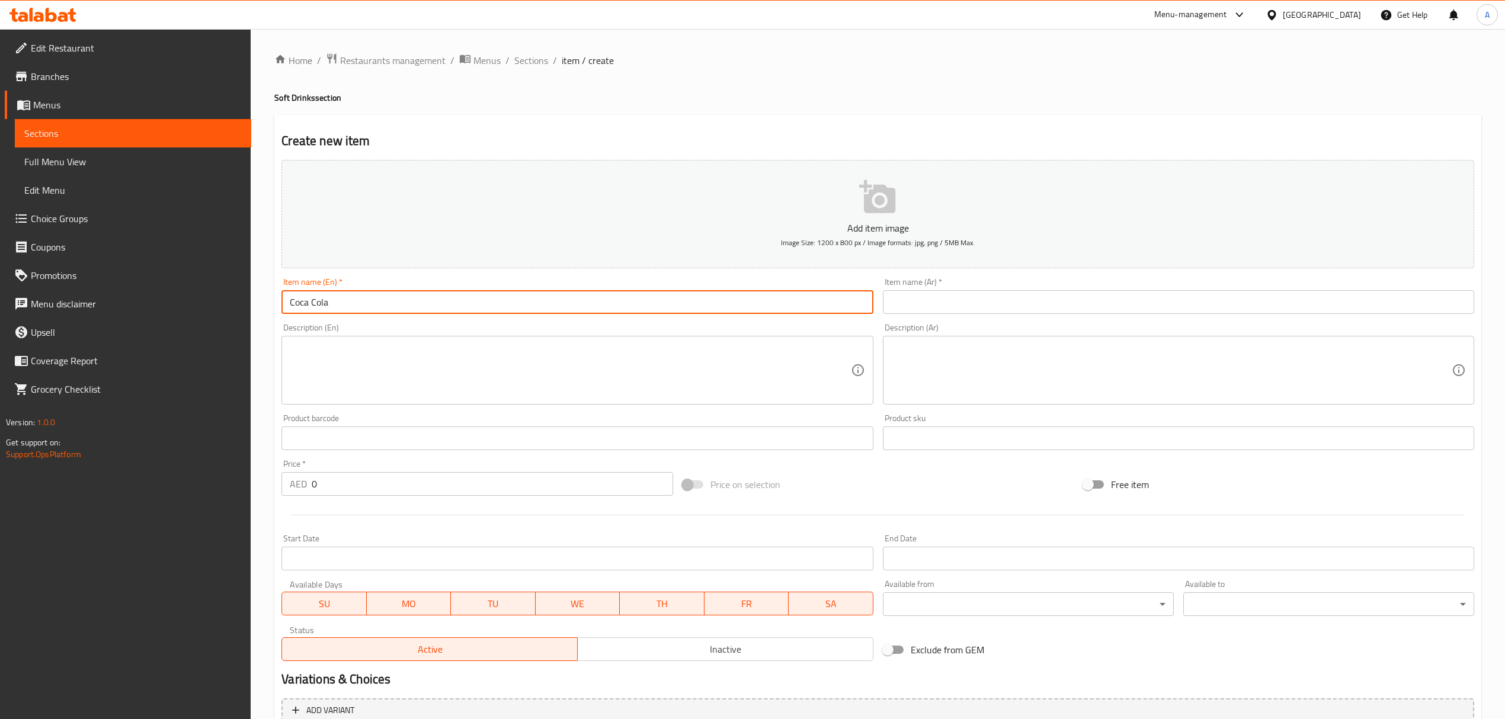
click at [396, 306] on input "Coca Cola" at bounding box center [576, 302] width 591 height 24
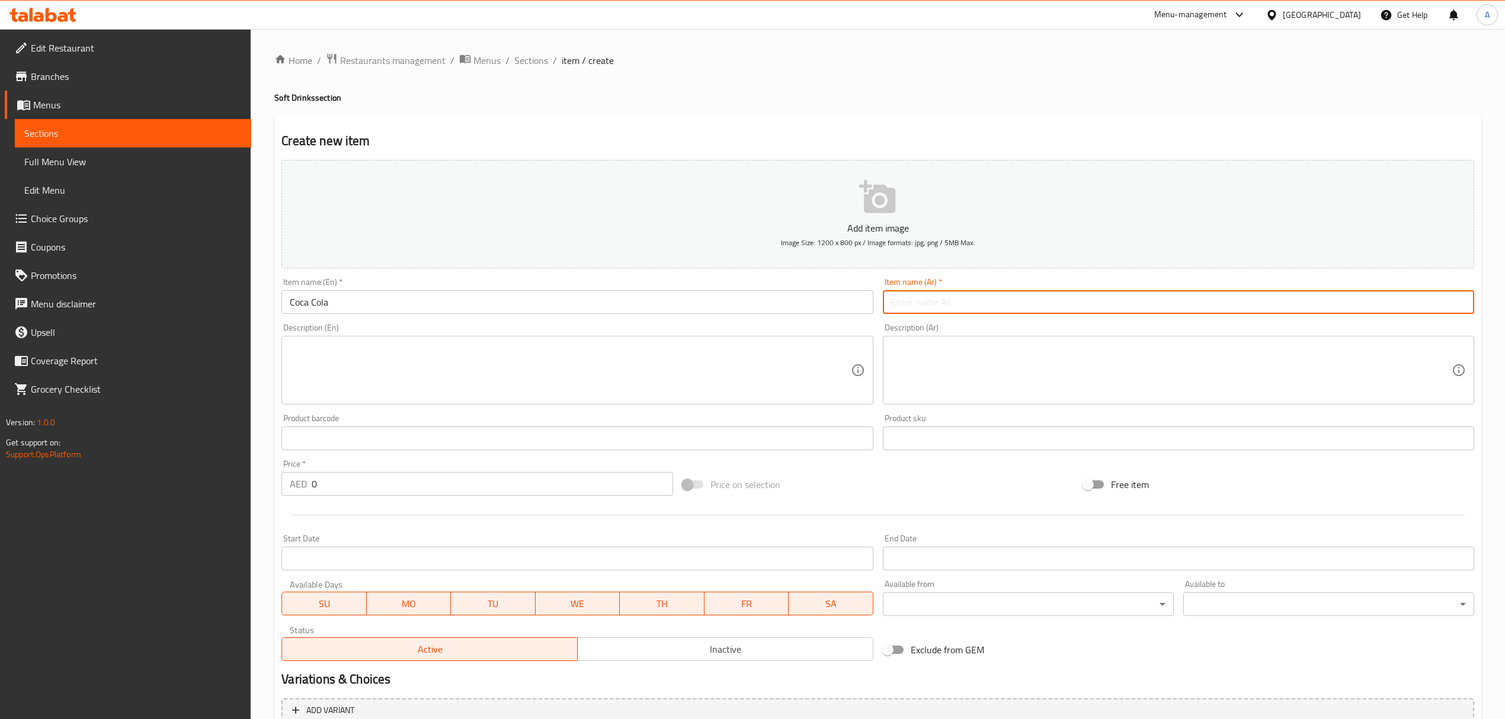
click at [914, 302] on input "text" at bounding box center [1178, 302] width 591 height 24
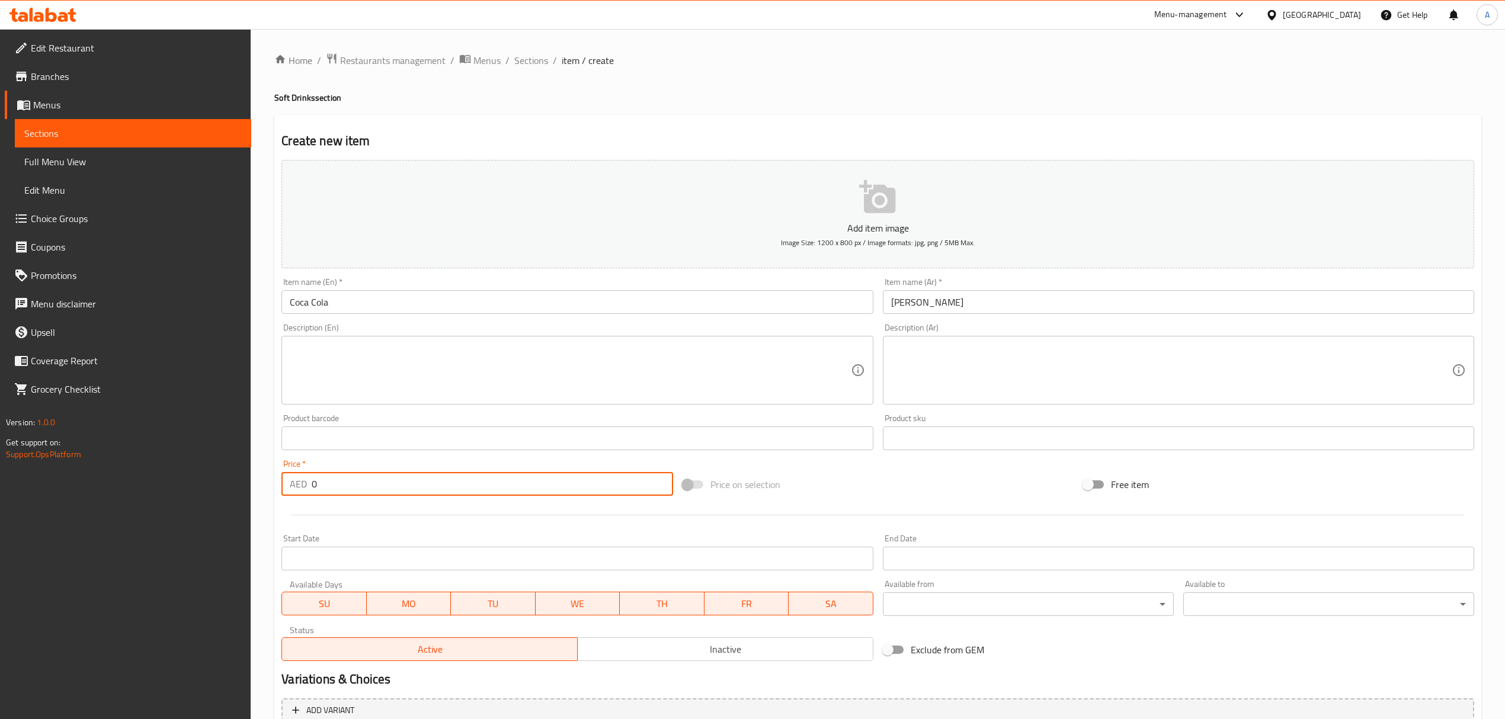
drag, startPoint x: 348, startPoint y: 482, endPoint x: 247, endPoint y: 485, distance: 102.0
click at [247, 485] on div "Edit Restaurant Branches Menus Sections Full Menu View Edit Menu Choice Groups …" at bounding box center [752, 433] width 1505 height 808
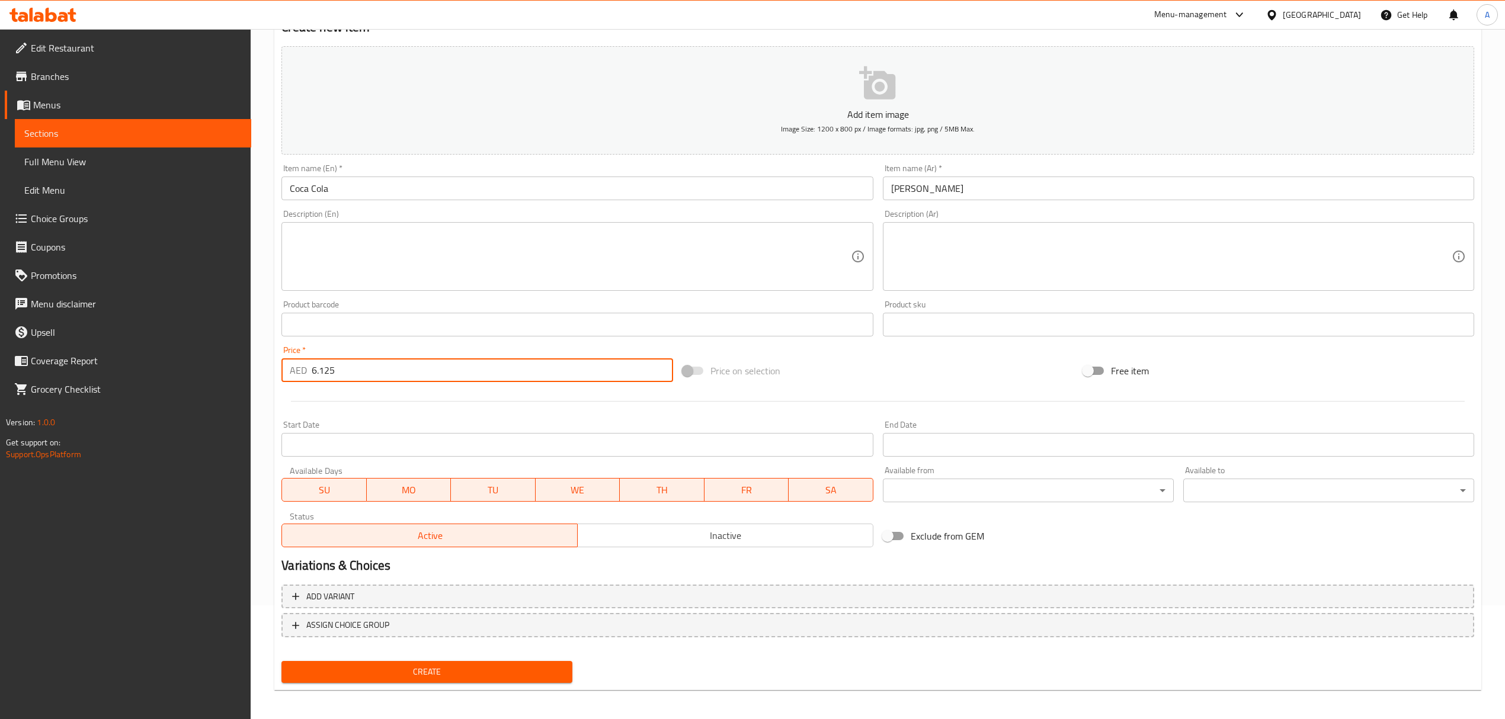
scroll to position [117, 0]
click at [516, 670] on span "Create" at bounding box center [427, 669] width 272 height 15
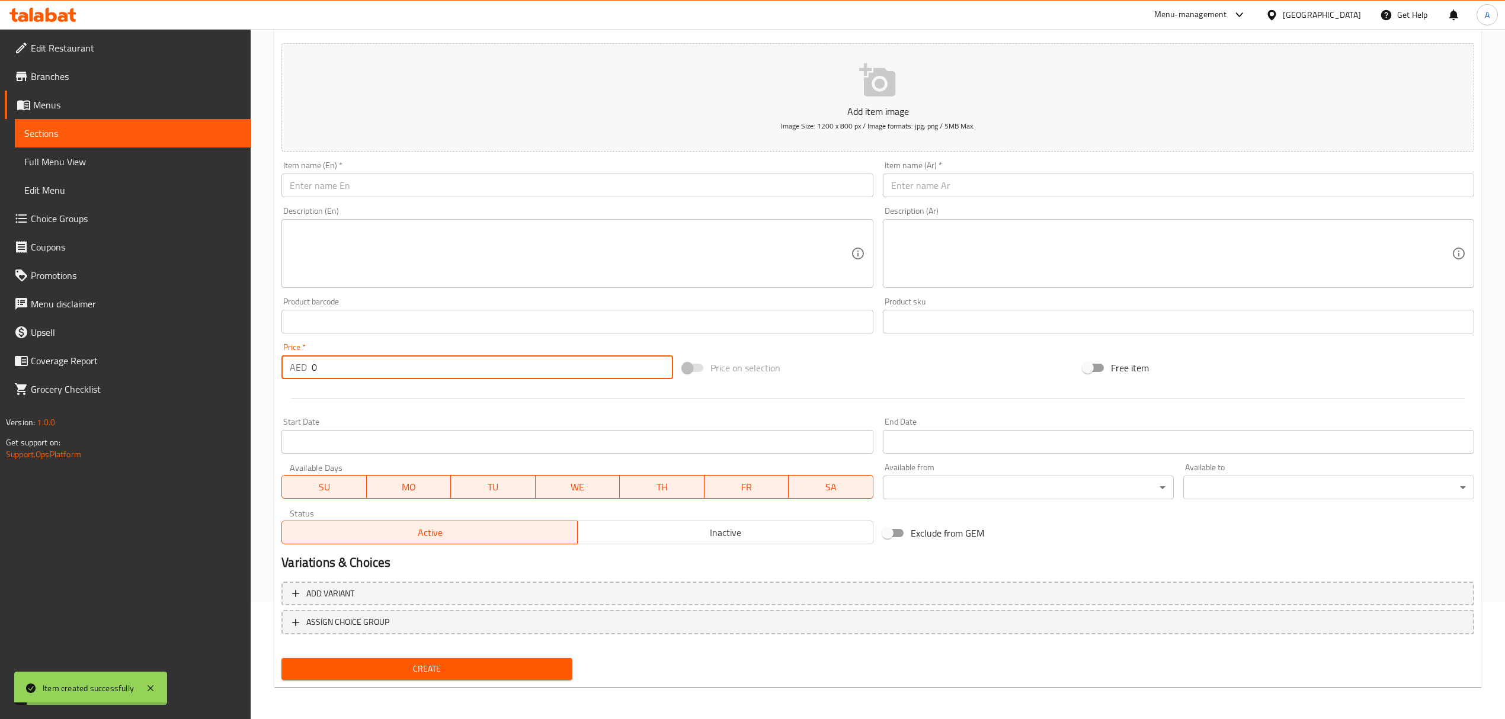
drag, startPoint x: 324, startPoint y: 365, endPoint x: 259, endPoint y: 363, distance: 64.6
click at [259, 363] on div "Home / Restaurants management / Menus / Sections / item / create Soft Drinks se…" at bounding box center [878, 316] width 1254 height 808
click at [418, 186] on input "text" at bounding box center [576, 186] width 591 height 24
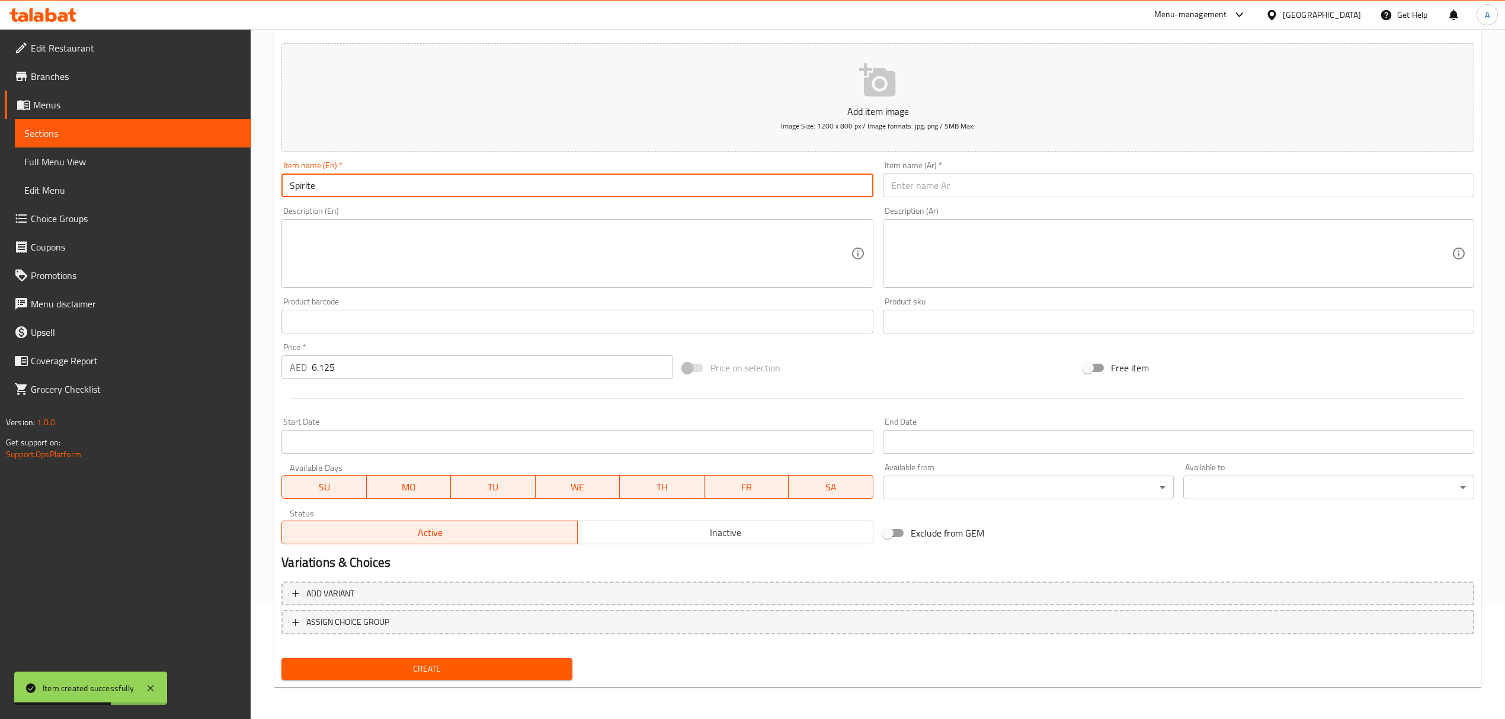
click at [418, 186] on input "Spirite" at bounding box center [576, 186] width 591 height 24
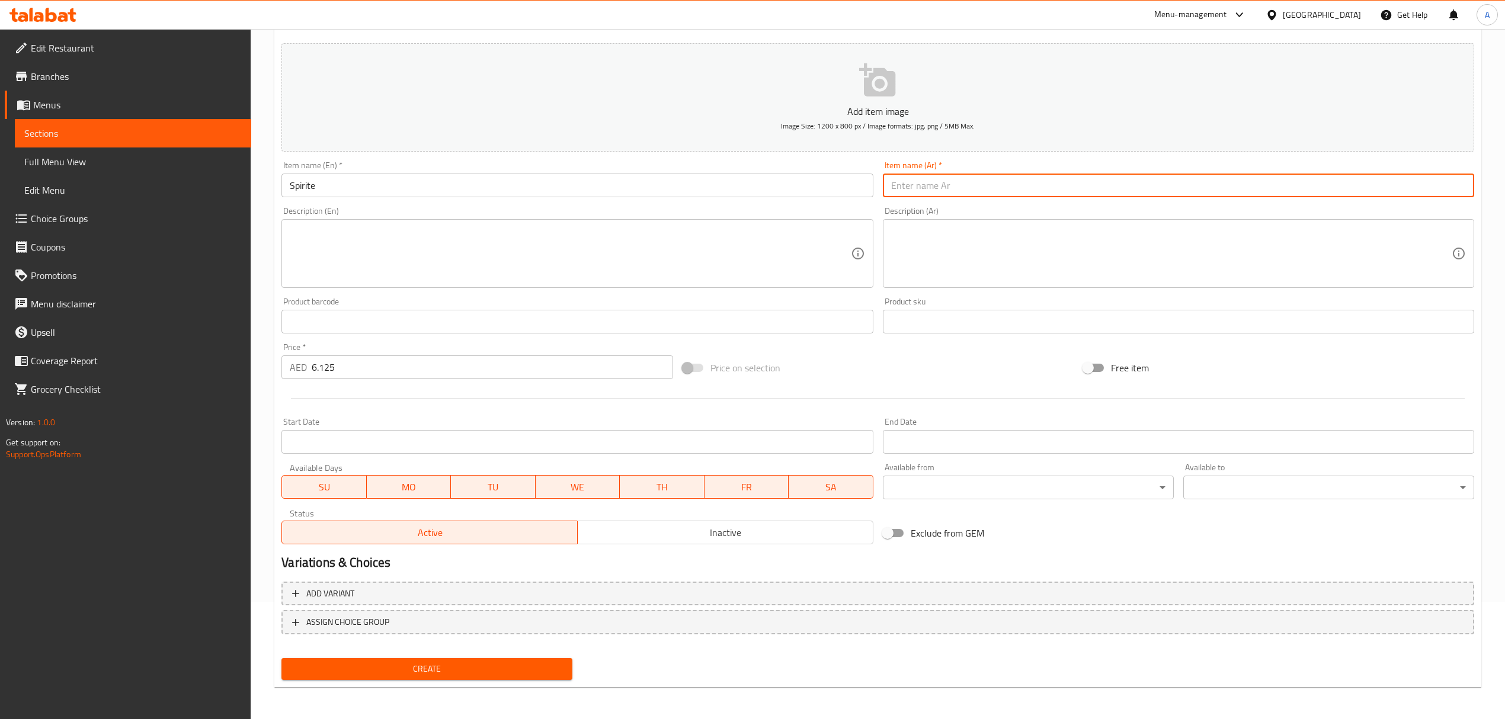
click at [918, 183] on input "text" at bounding box center [1178, 186] width 591 height 24
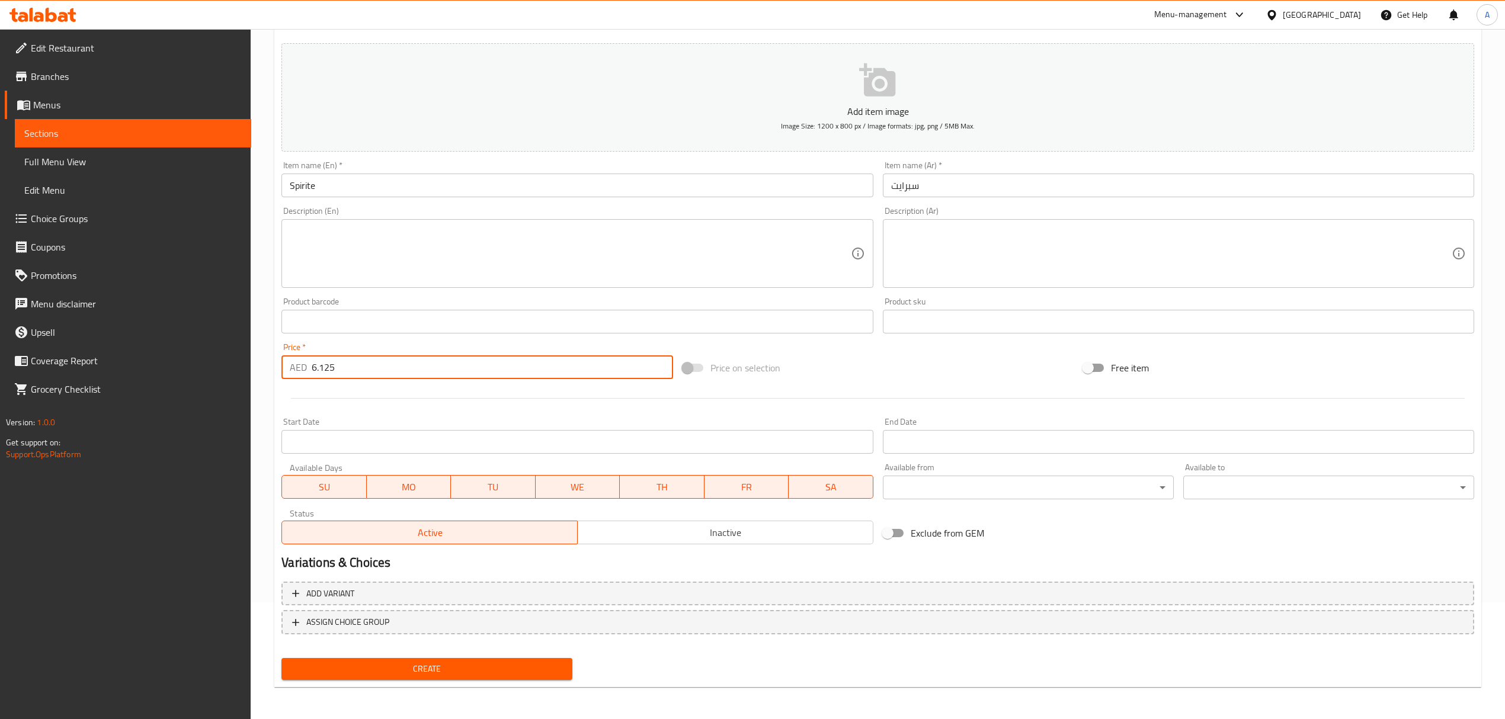
drag, startPoint x: 347, startPoint y: 364, endPoint x: 263, endPoint y: 368, distance: 84.2
click at [263, 368] on div "Home / Restaurants management / Menus / Sections / item / create Soft Drinks se…" at bounding box center [878, 316] width 1254 height 808
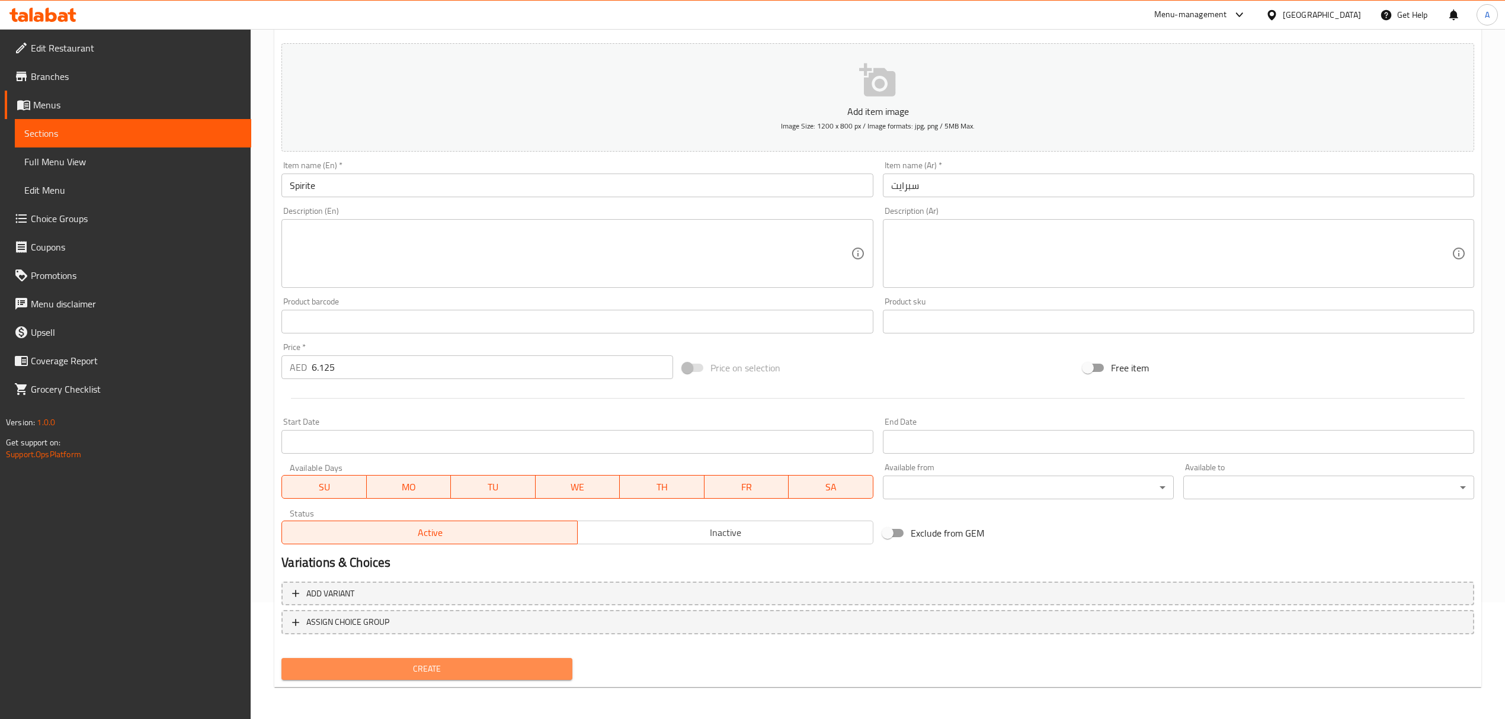
click at [425, 665] on span "Create" at bounding box center [427, 669] width 272 height 15
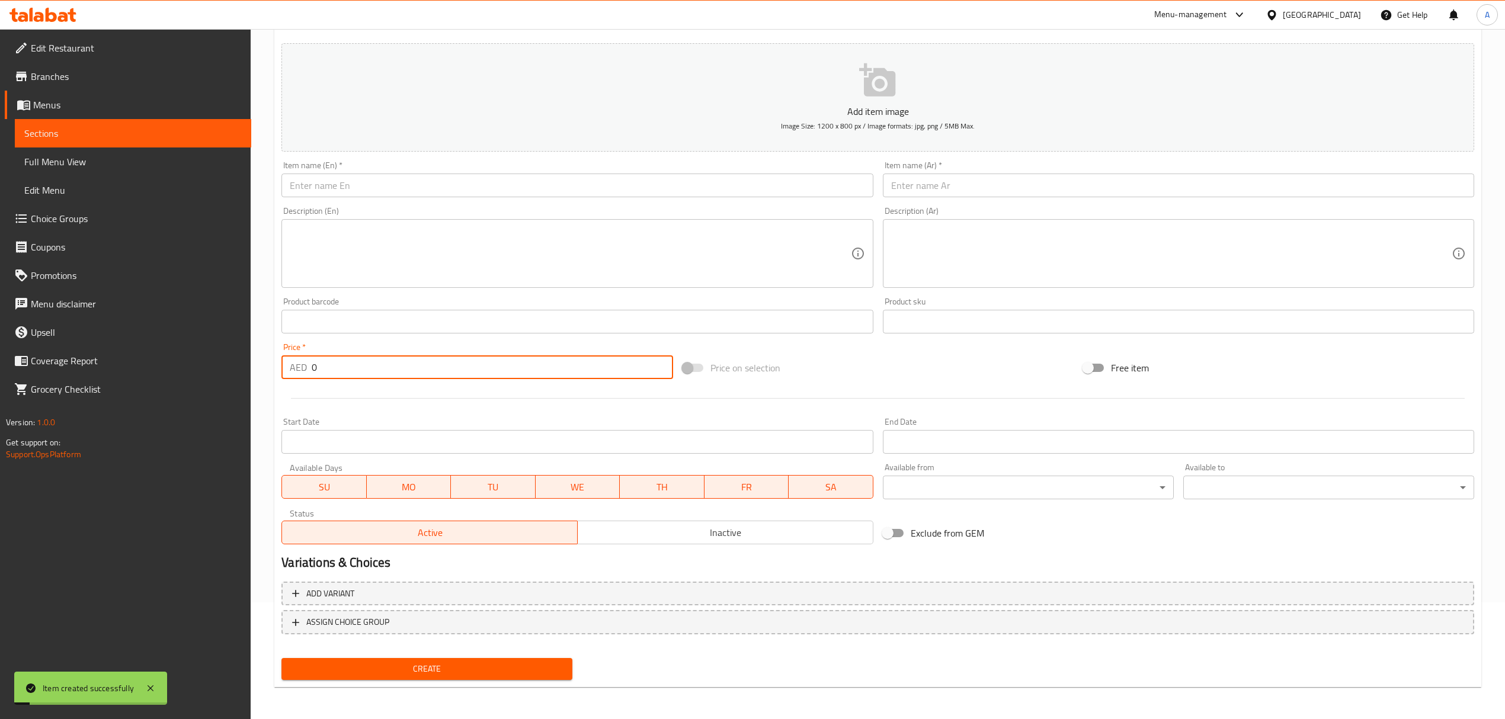
drag, startPoint x: 354, startPoint y: 367, endPoint x: 249, endPoint y: 367, distance: 104.3
click at [249, 367] on div "Edit Restaurant Branches Menus Sections Full Menu View Edit Menu Choice Groups …" at bounding box center [752, 316] width 1505 height 808
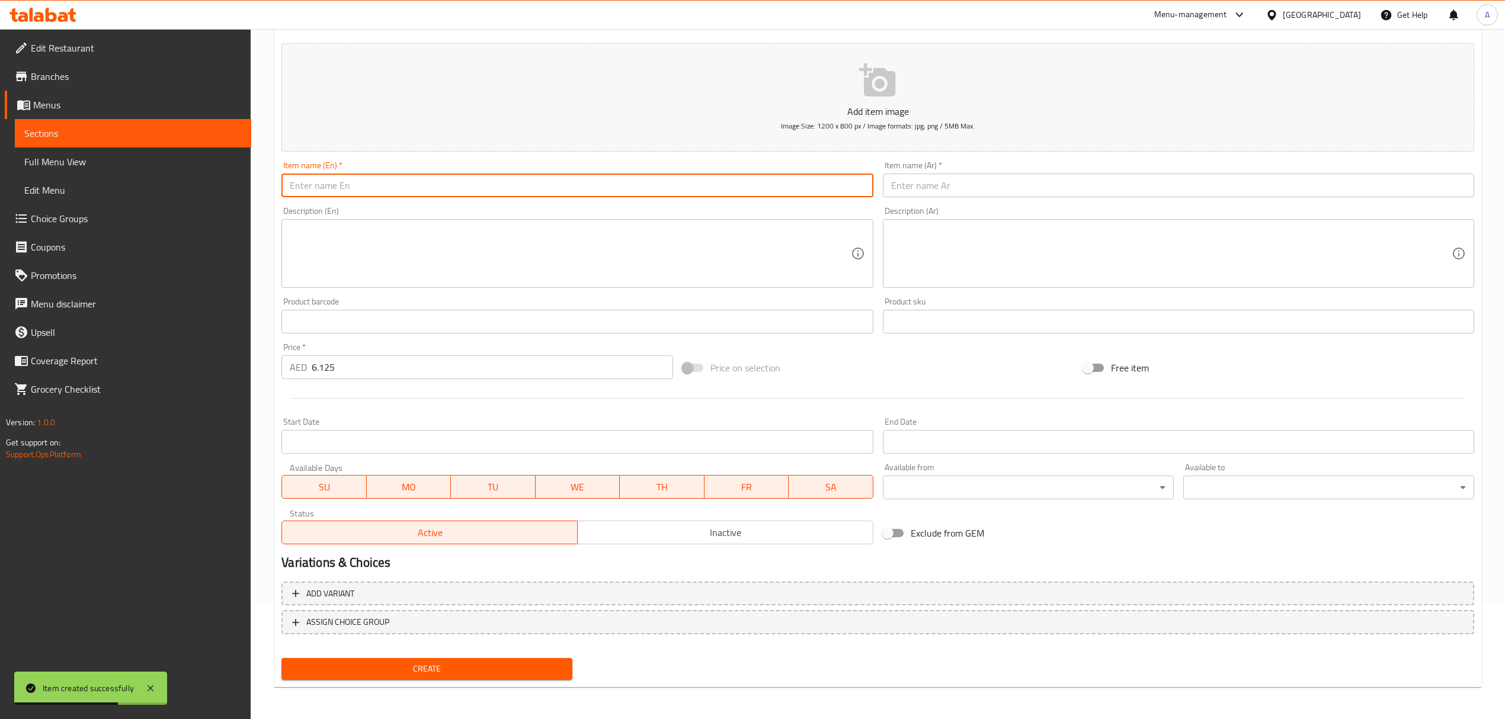
click at [447, 181] on input "text" at bounding box center [576, 186] width 591 height 24
click at [447, 181] on input "Fanta" at bounding box center [576, 186] width 591 height 24
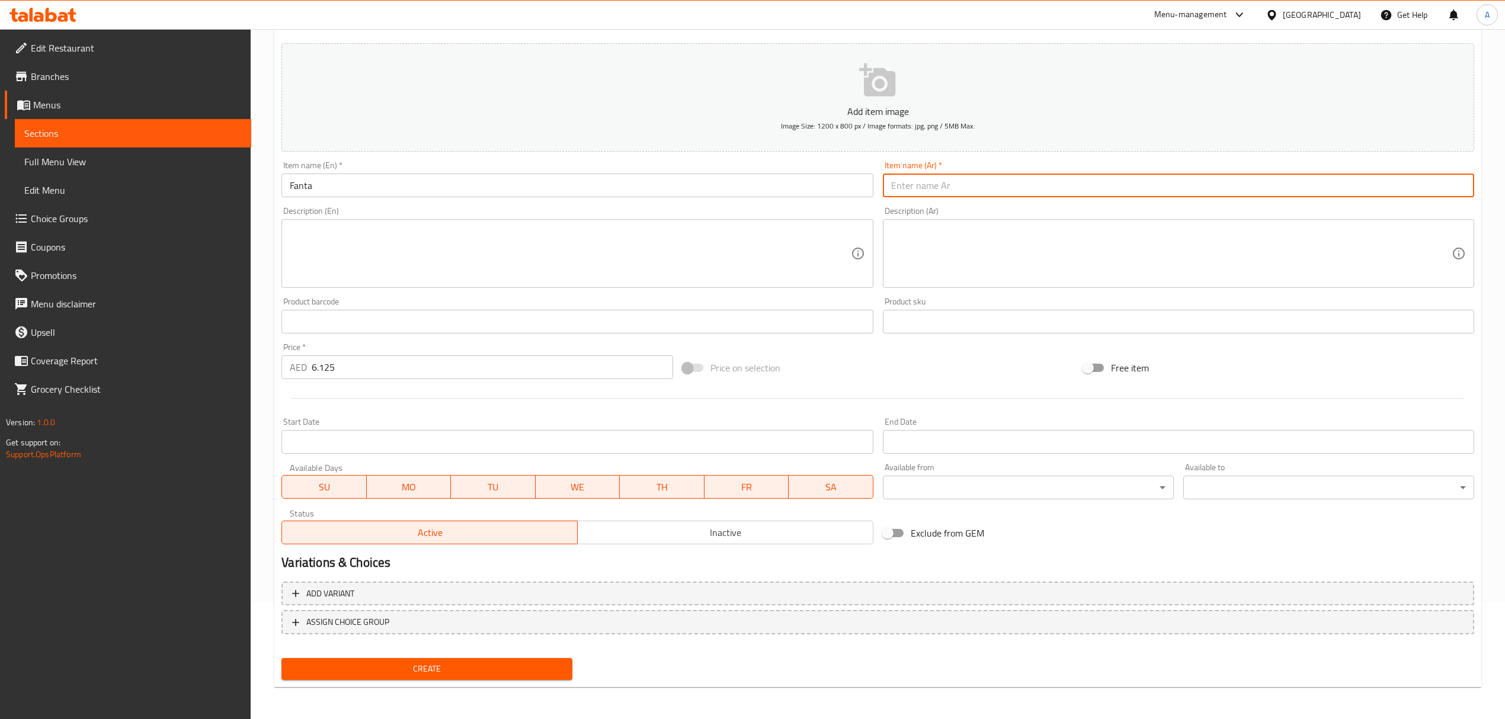
click at [924, 179] on input "text" at bounding box center [1178, 186] width 591 height 24
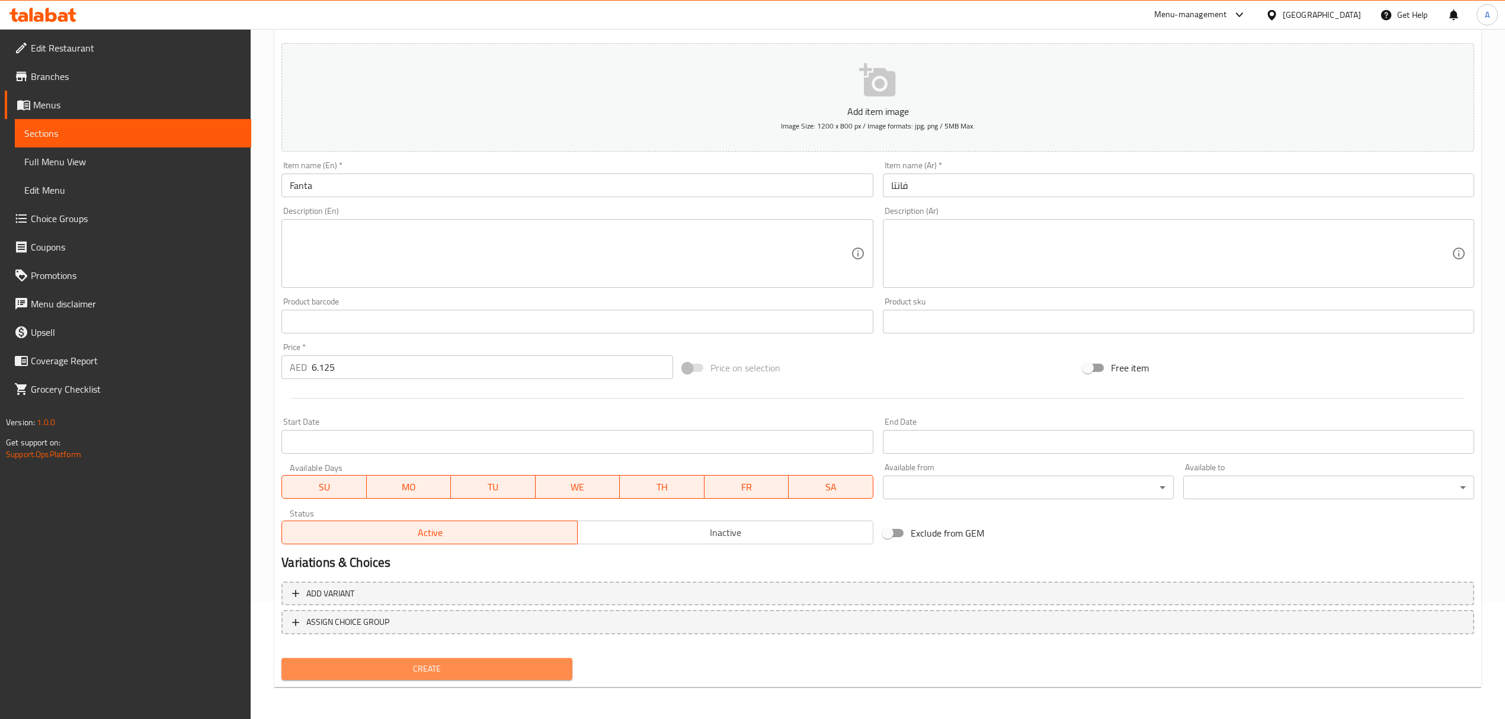
click at [534, 662] on span "Create" at bounding box center [427, 669] width 272 height 15
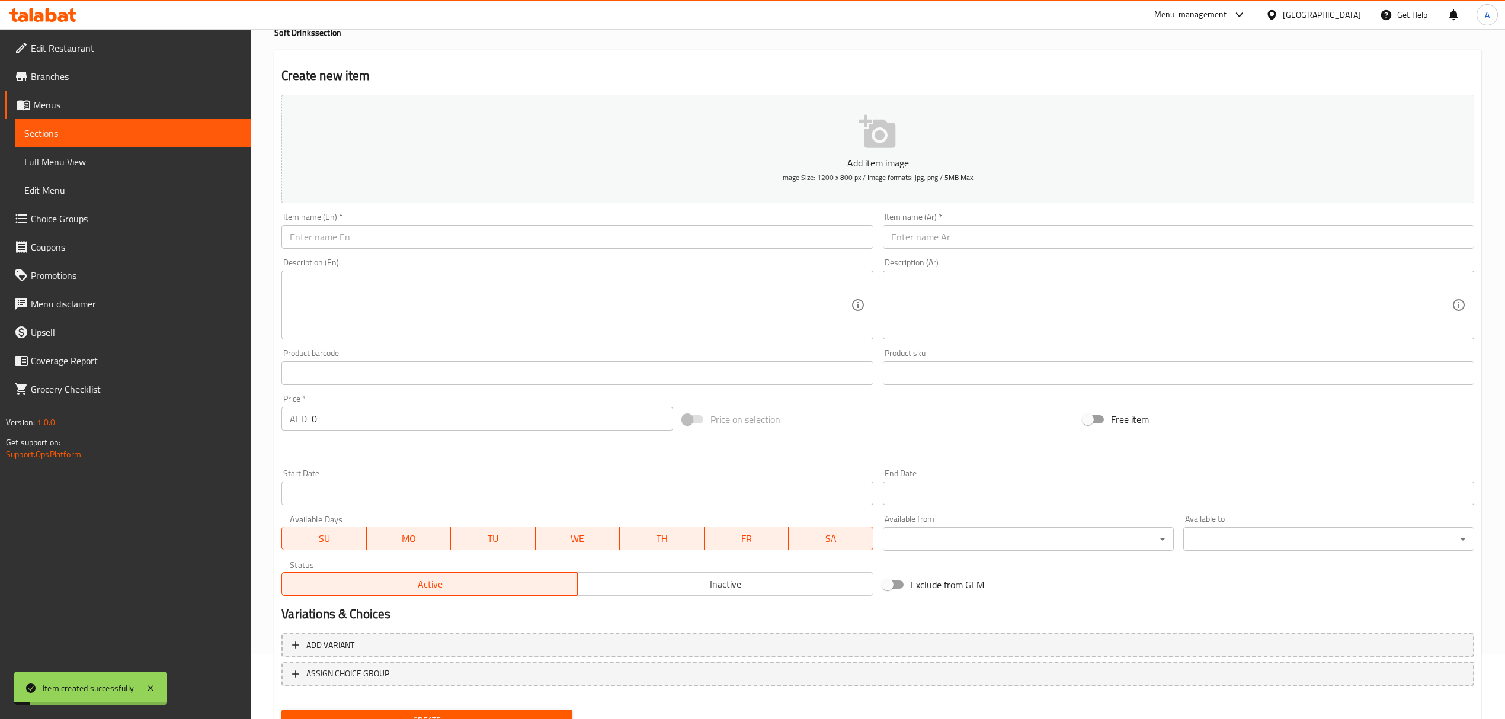
scroll to position [0, 0]
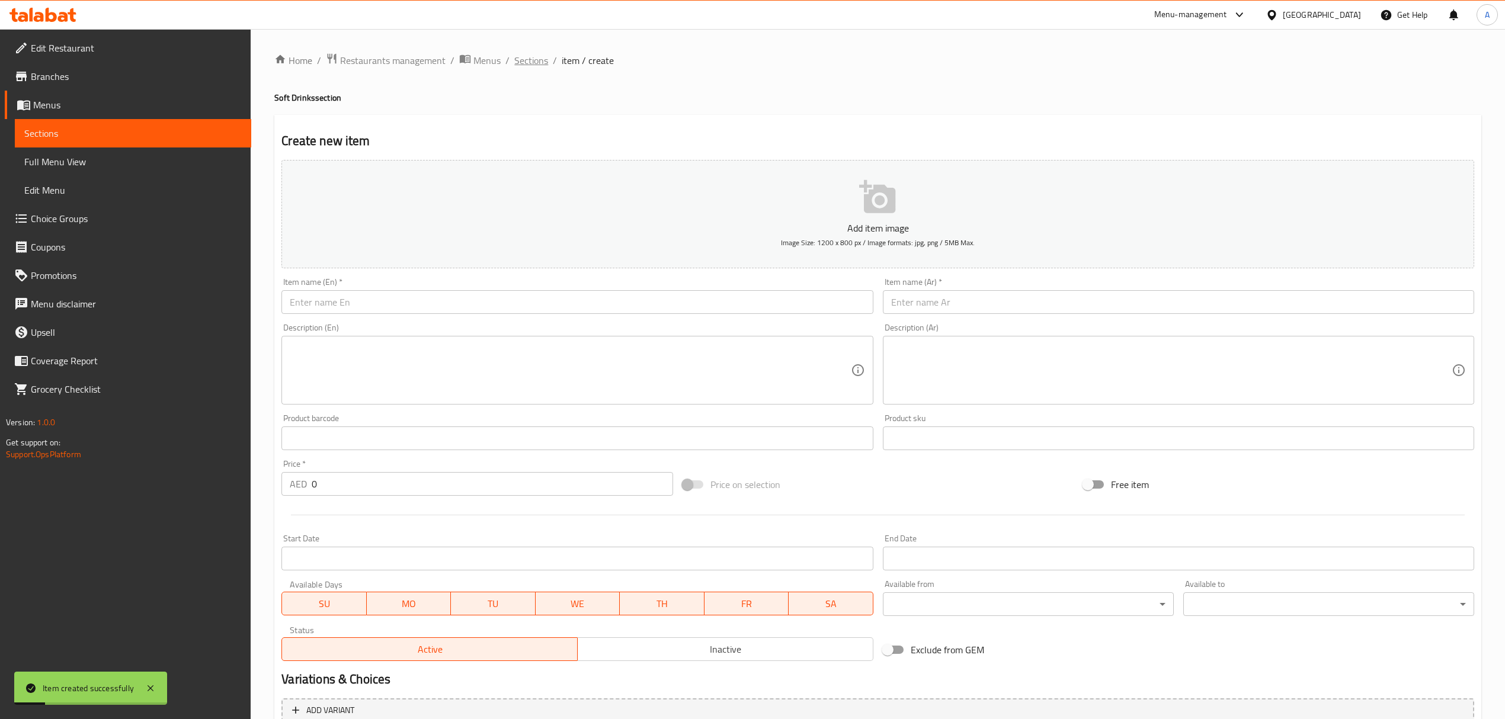
click at [541, 60] on span "Sections" at bounding box center [531, 60] width 34 height 14
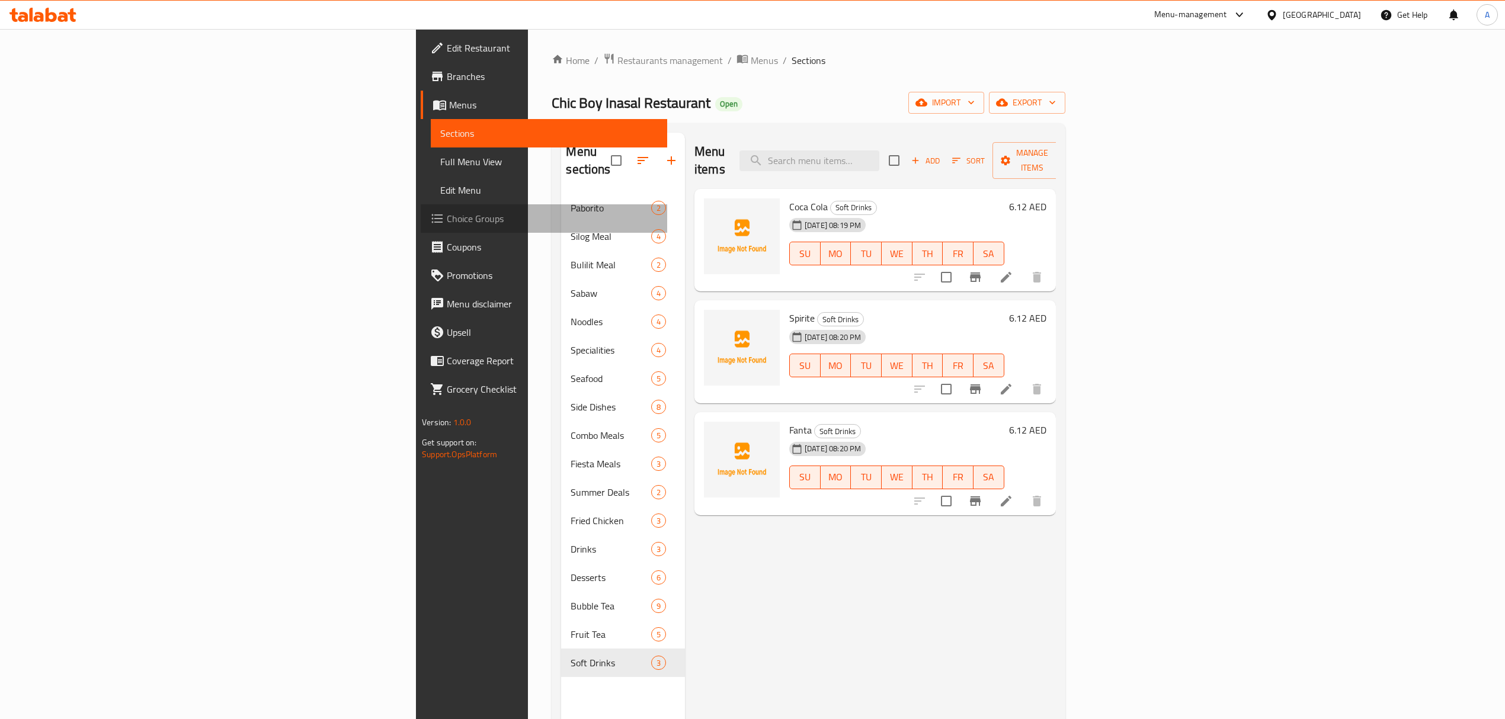
click at [447, 217] on span "Choice Groups" at bounding box center [552, 219] width 211 height 14
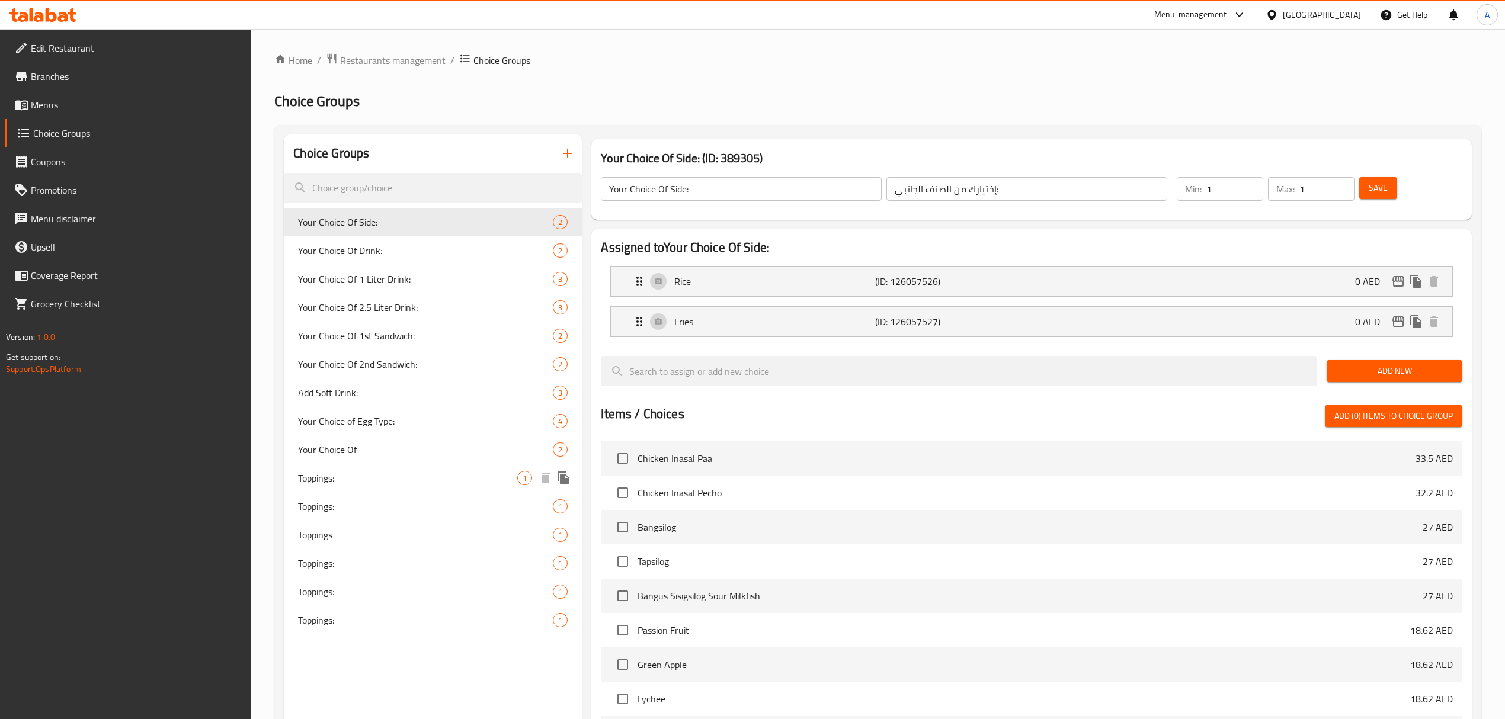
click at [360, 468] on div "Toppings: 1" at bounding box center [433, 478] width 298 height 28
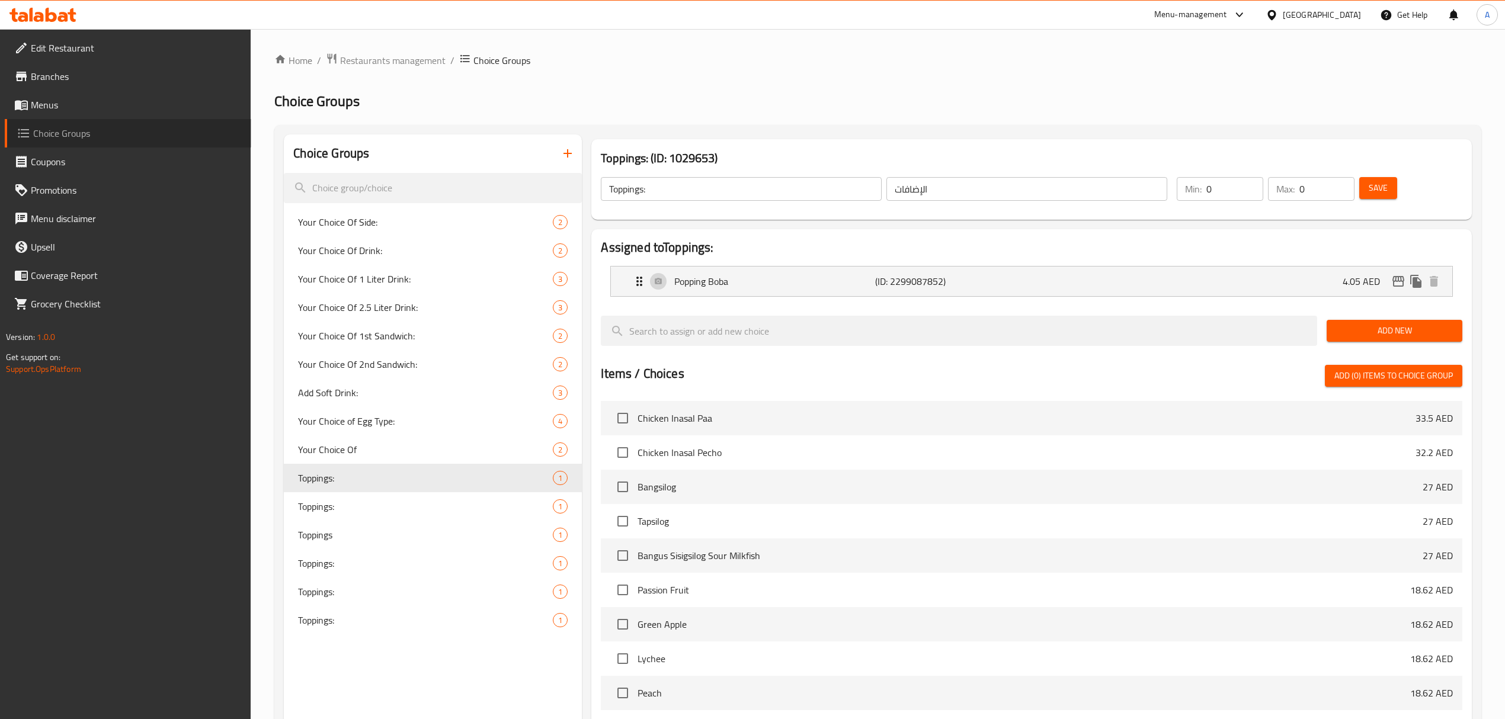
click at [87, 129] on span "Choice Groups" at bounding box center [137, 133] width 209 height 14
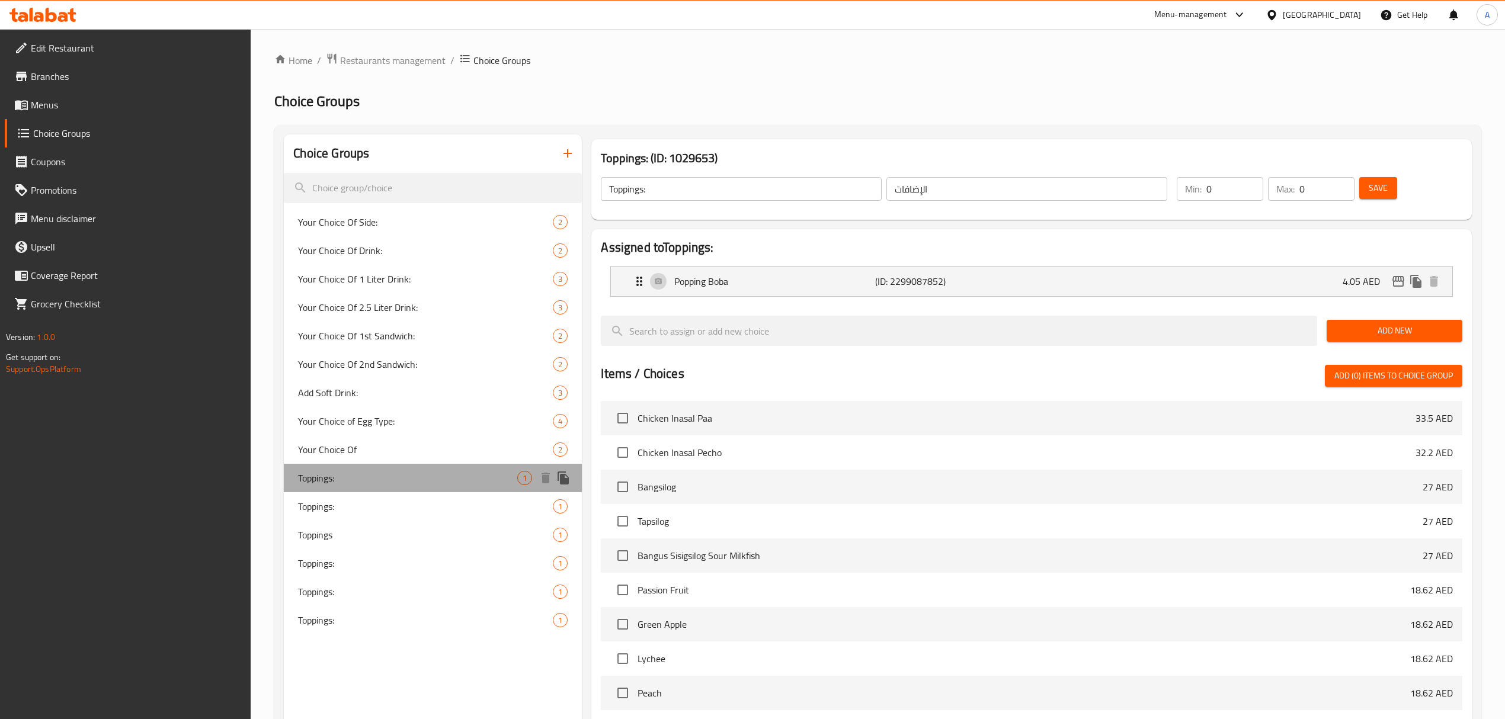
click at [367, 479] on span "Toppings:" at bounding box center [407, 478] width 219 height 14
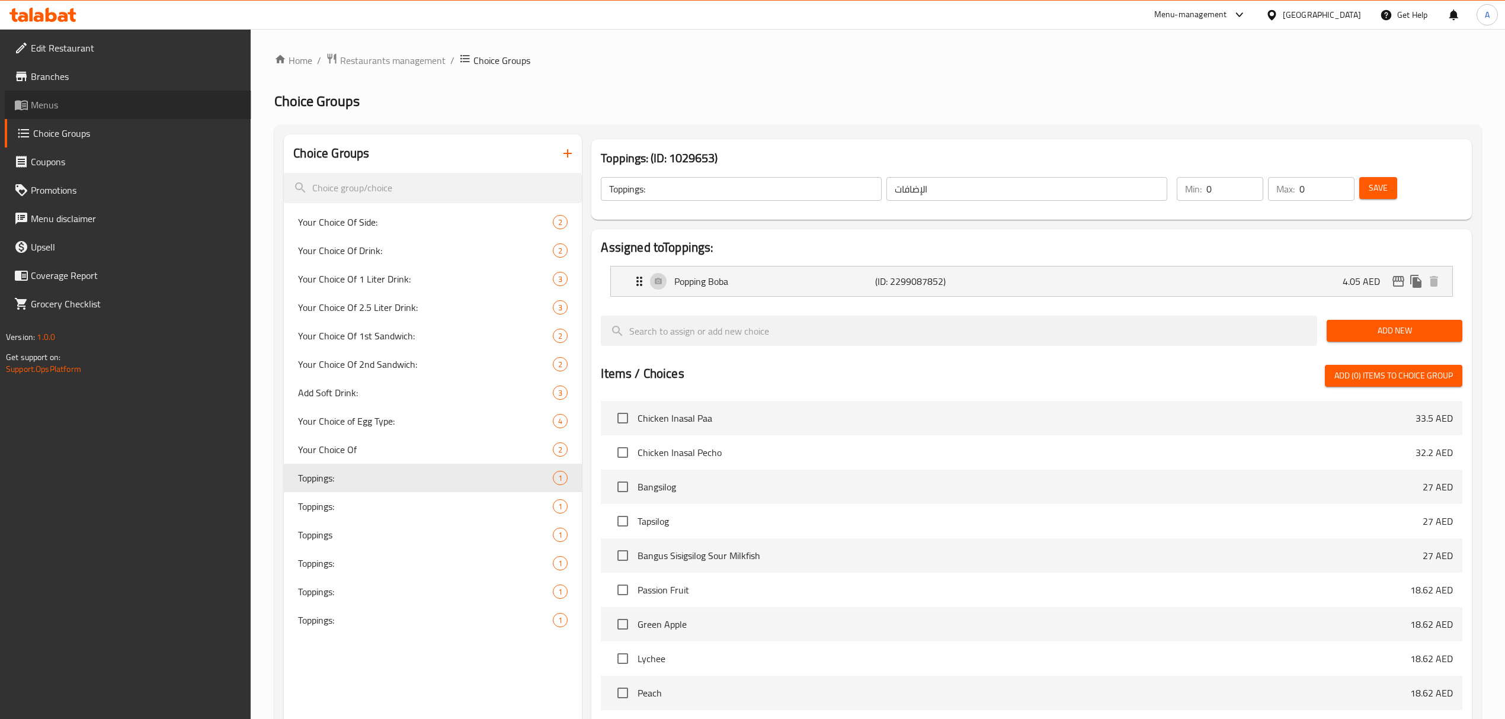
click at [56, 104] on span "Menus" at bounding box center [136, 105] width 211 height 14
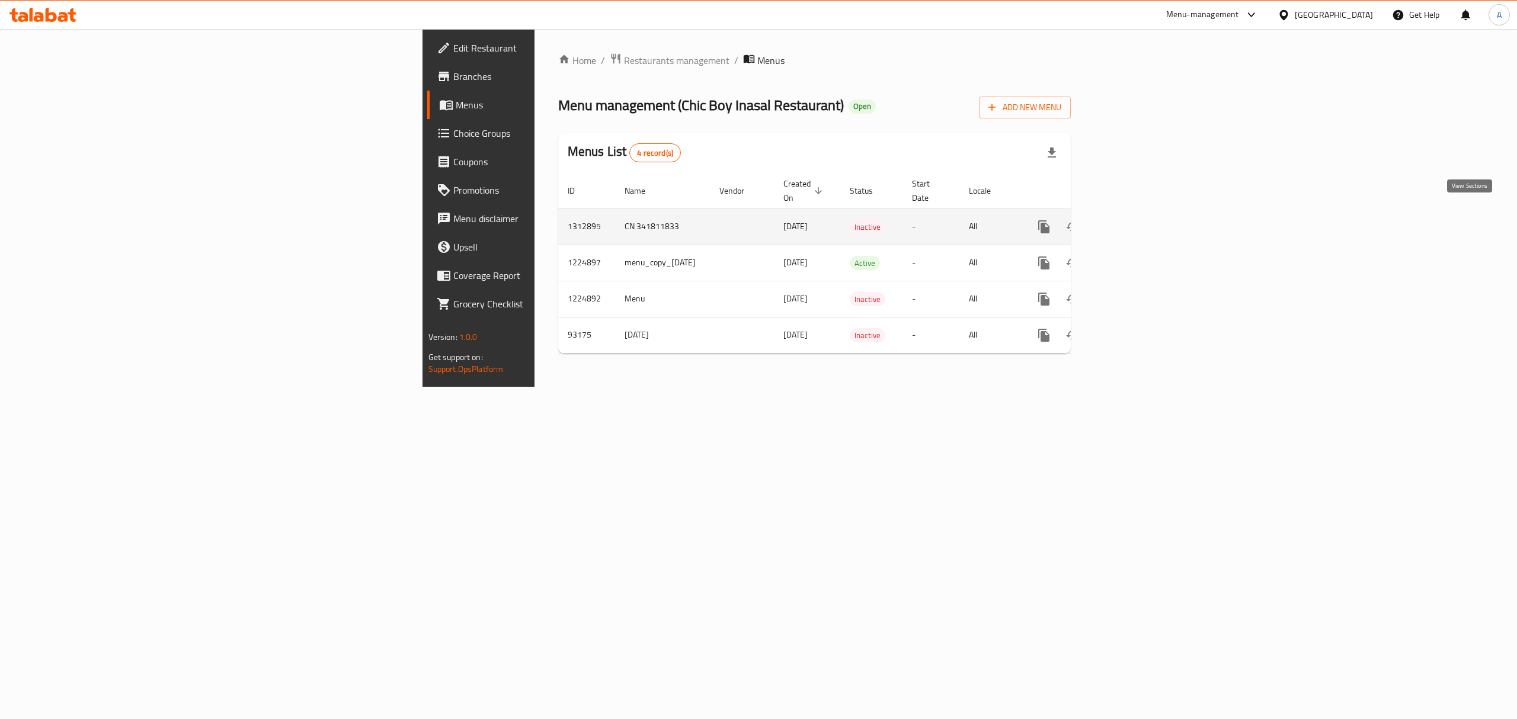
click at [1135, 222] on icon "enhanced table" at bounding box center [1129, 227] width 11 height 11
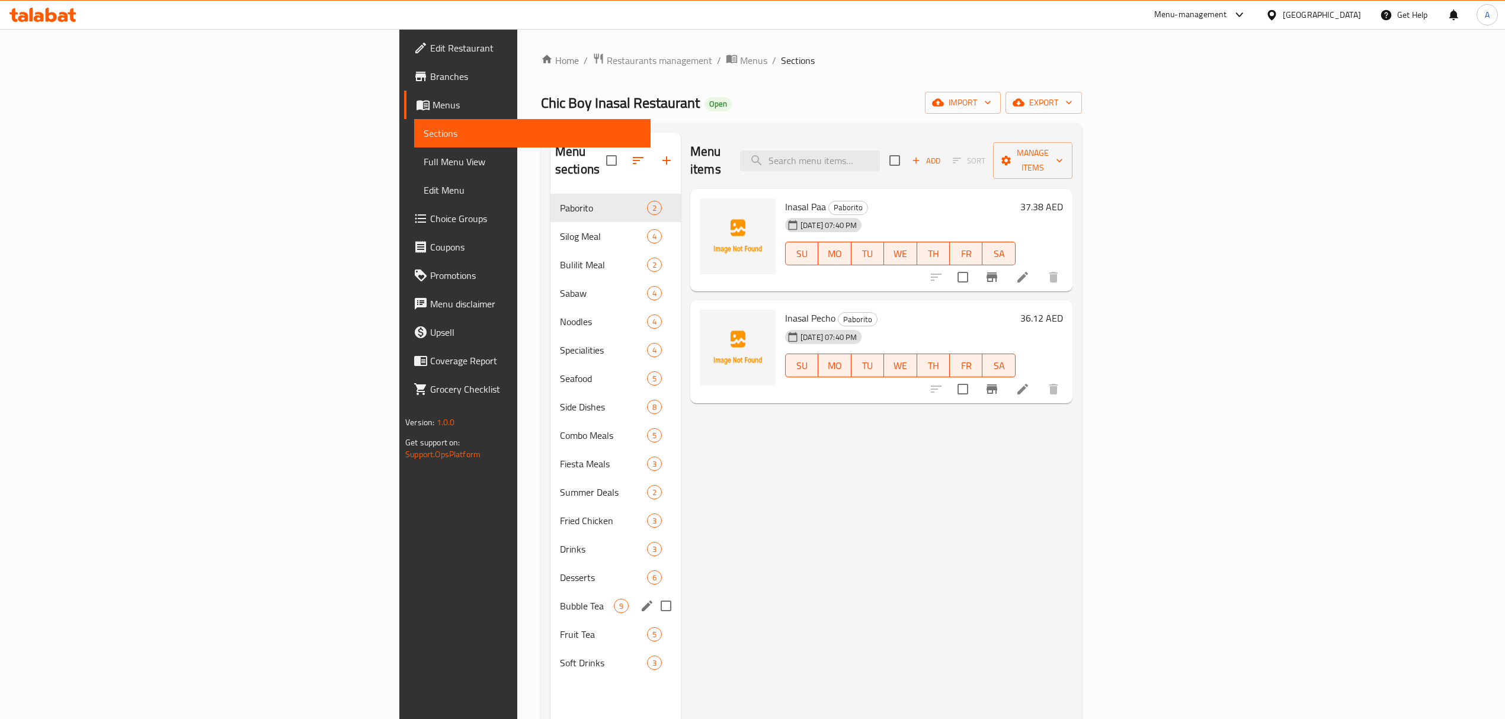
click at [550, 597] on div "Bubble Tea 9" at bounding box center [615, 606] width 130 height 28
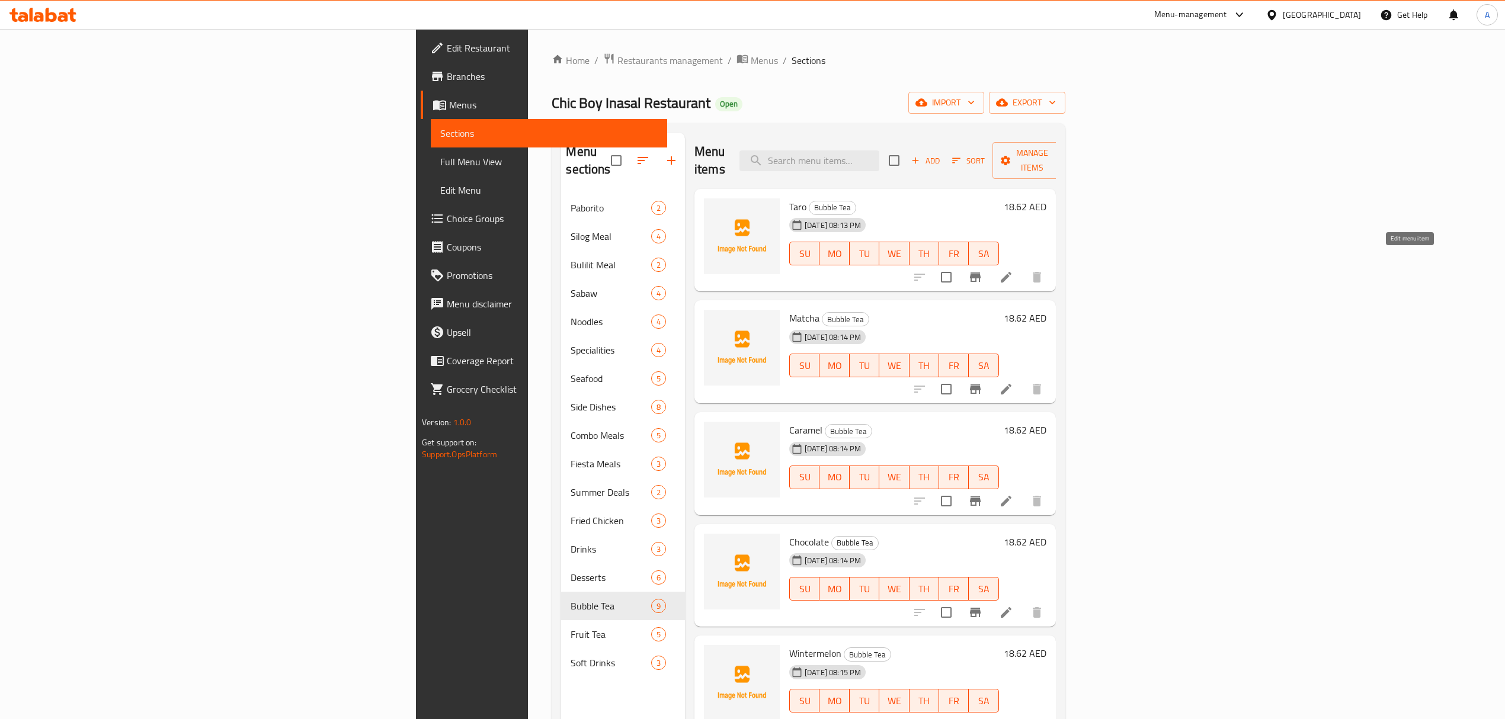
click at [1013, 270] on icon at bounding box center [1006, 277] width 14 height 14
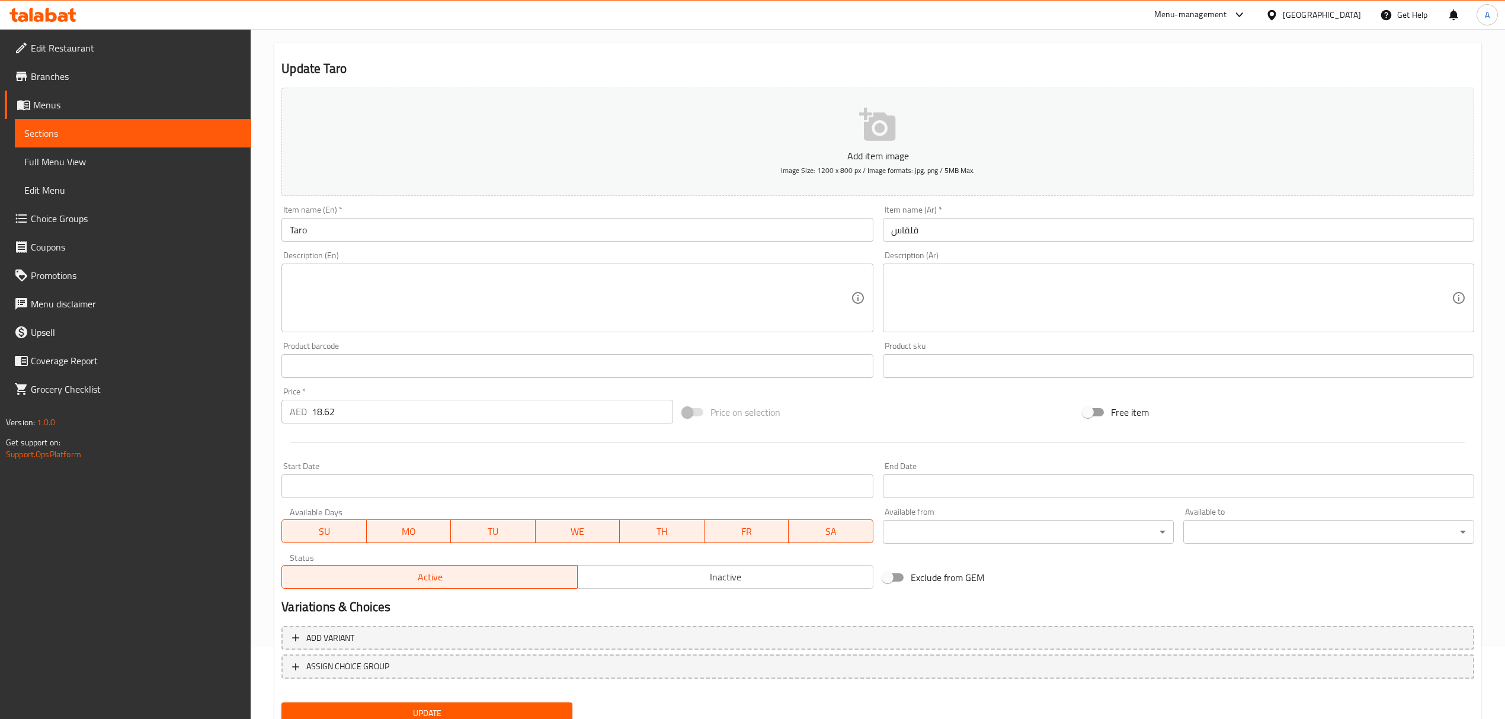
scroll to position [117, 0]
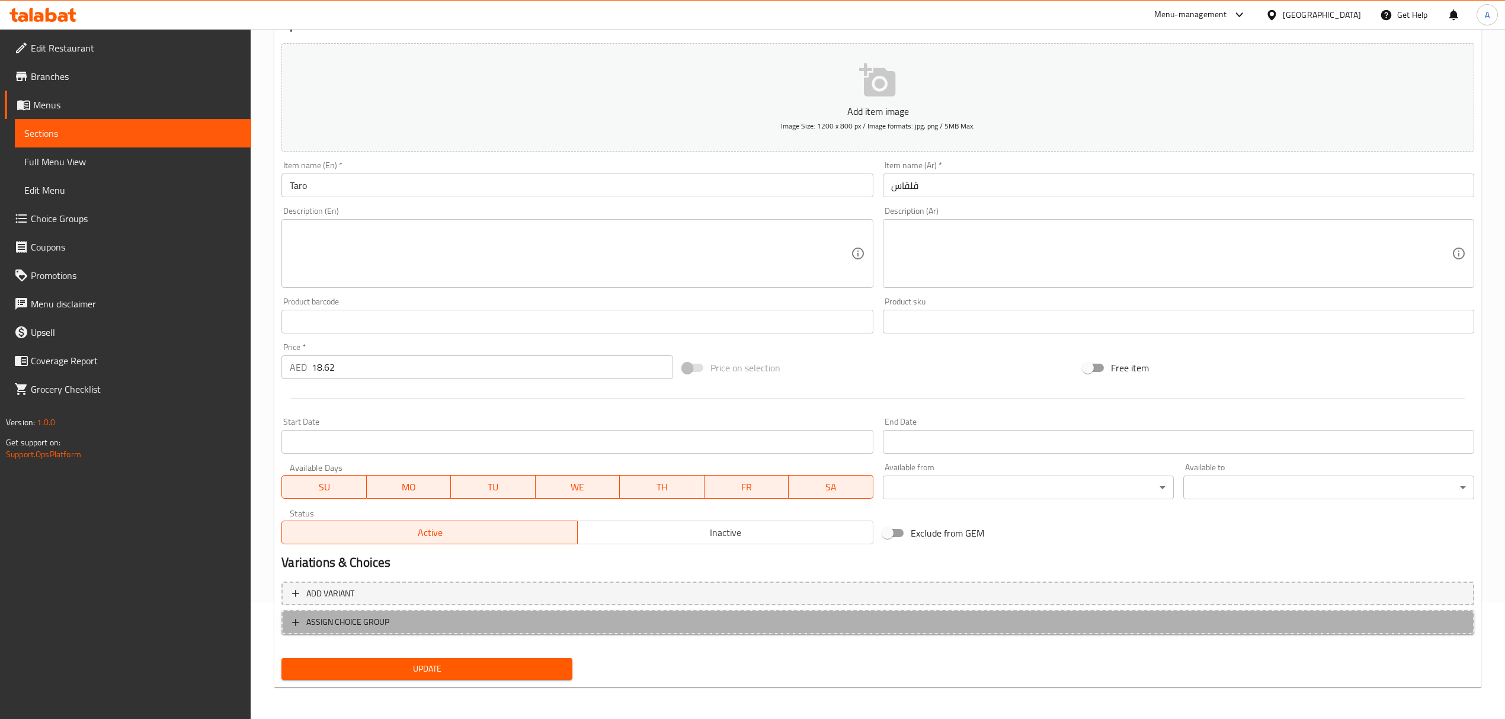
click at [491, 622] on span "ASSIGN CHOICE GROUP" at bounding box center [878, 622] width 1172 height 15
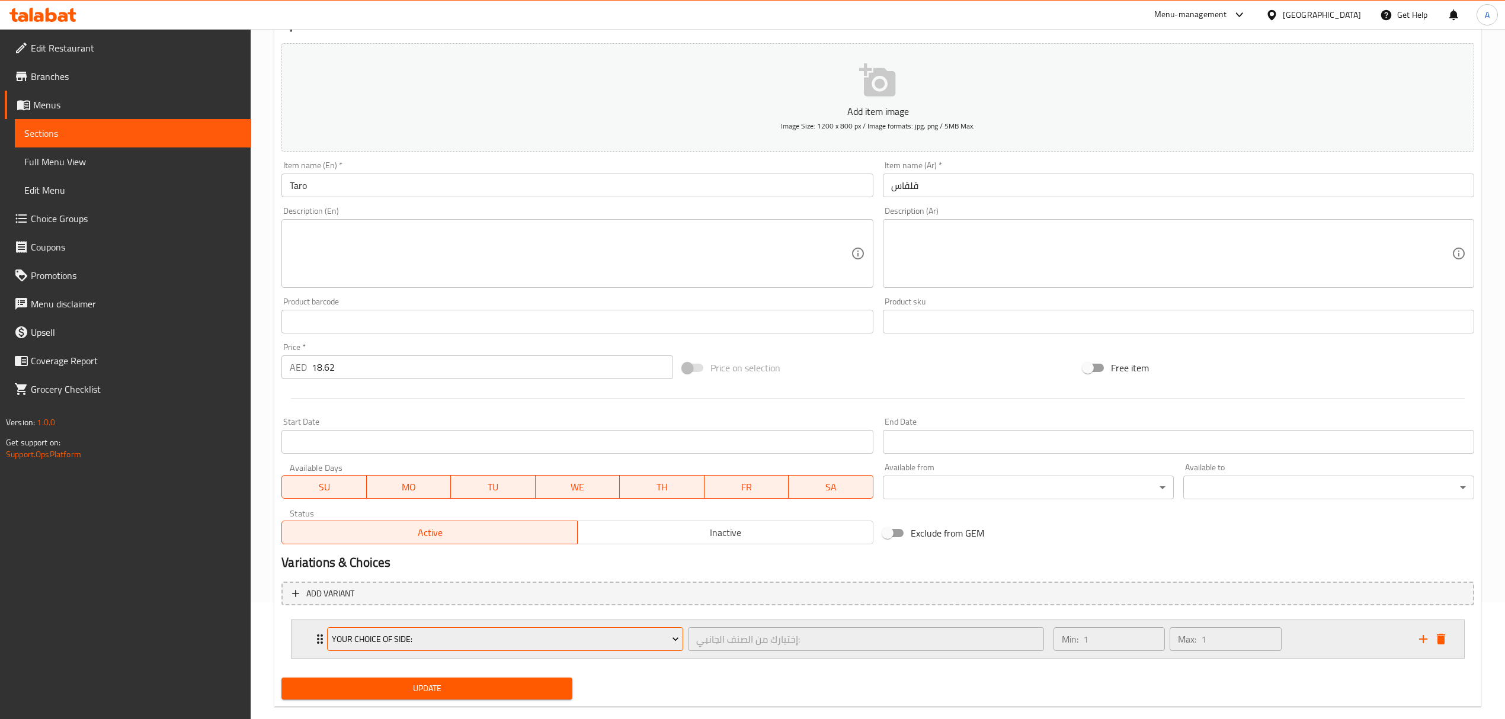
click at [674, 641] on icon "Expand" at bounding box center [676, 639] width 12 height 12
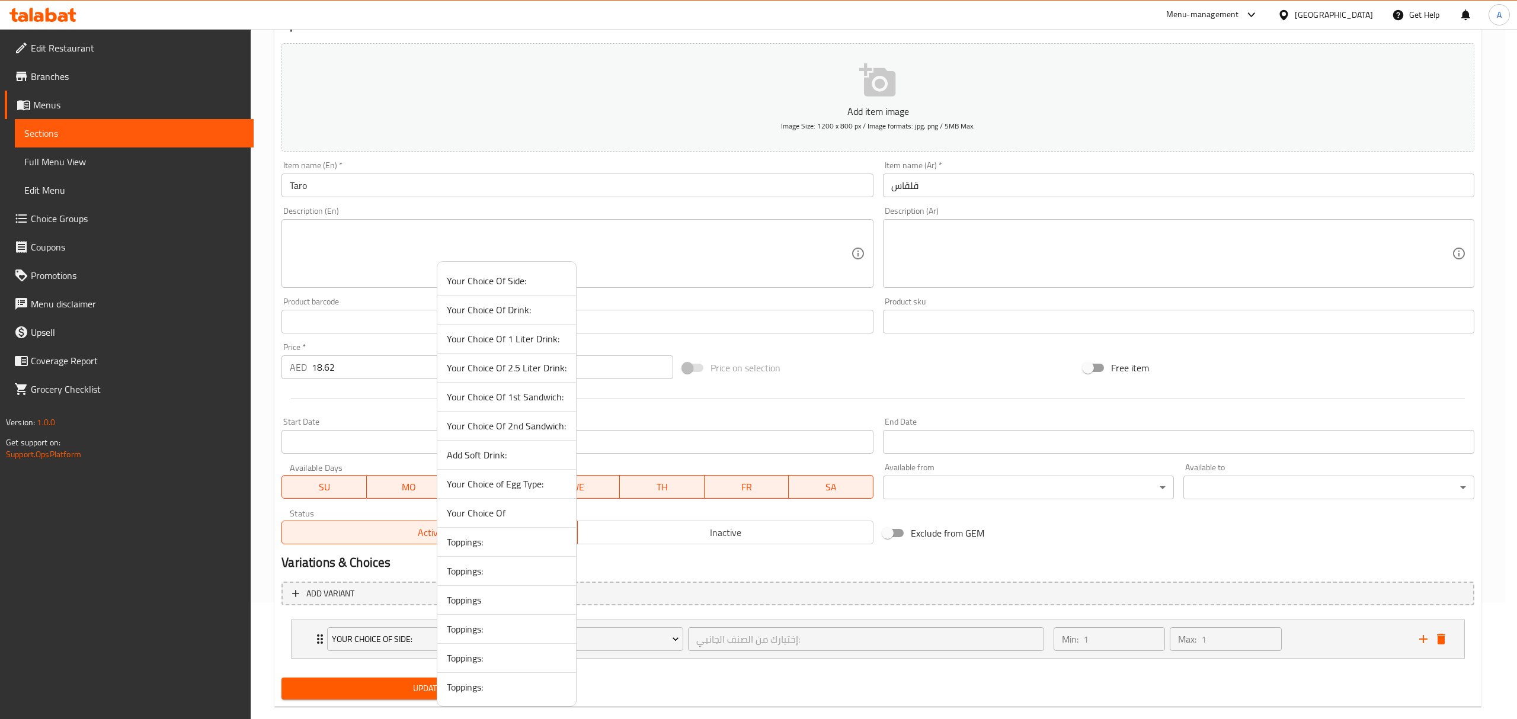
click at [537, 549] on span "Toppings:" at bounding box center [507, 542] width 120 height 14
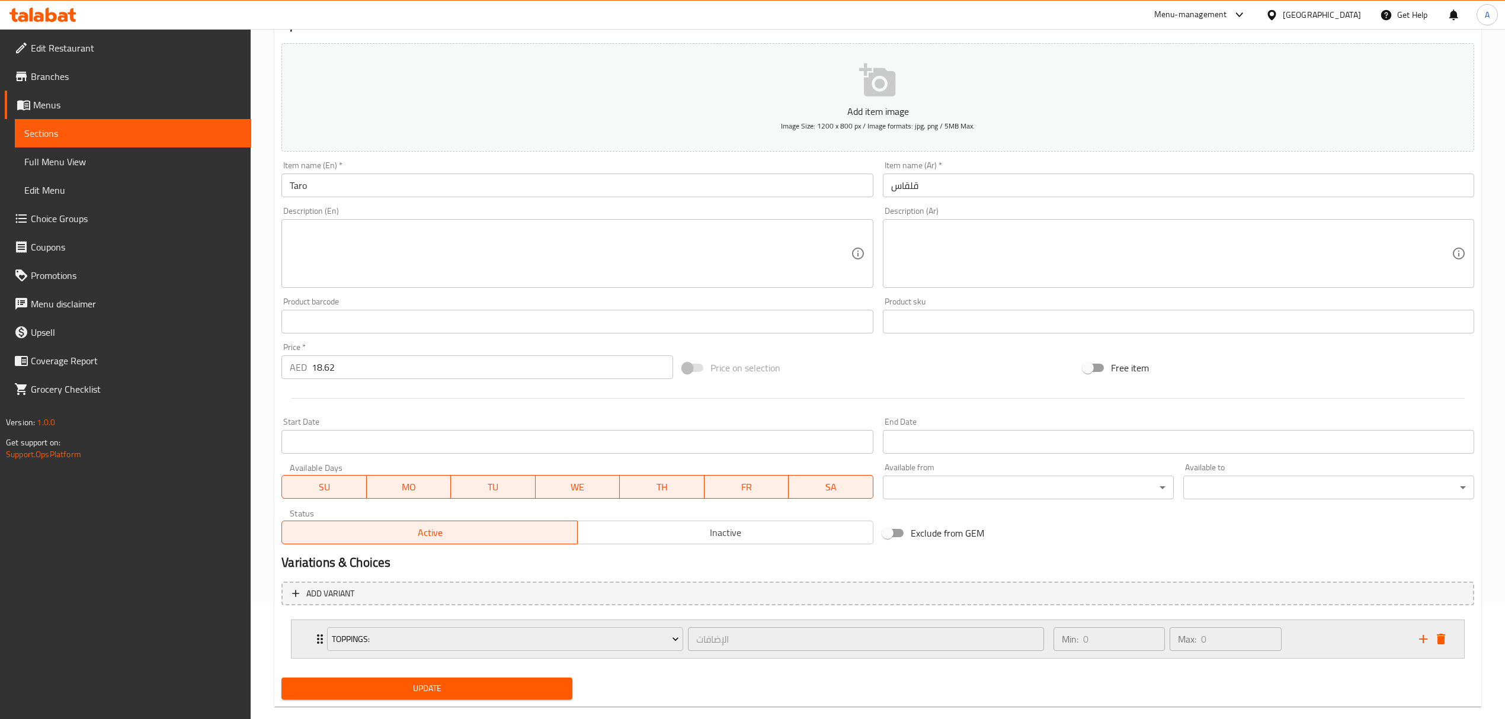
click at [314, 640] on icon "Expand" at bounding box center [320, 639] width 14 height 14
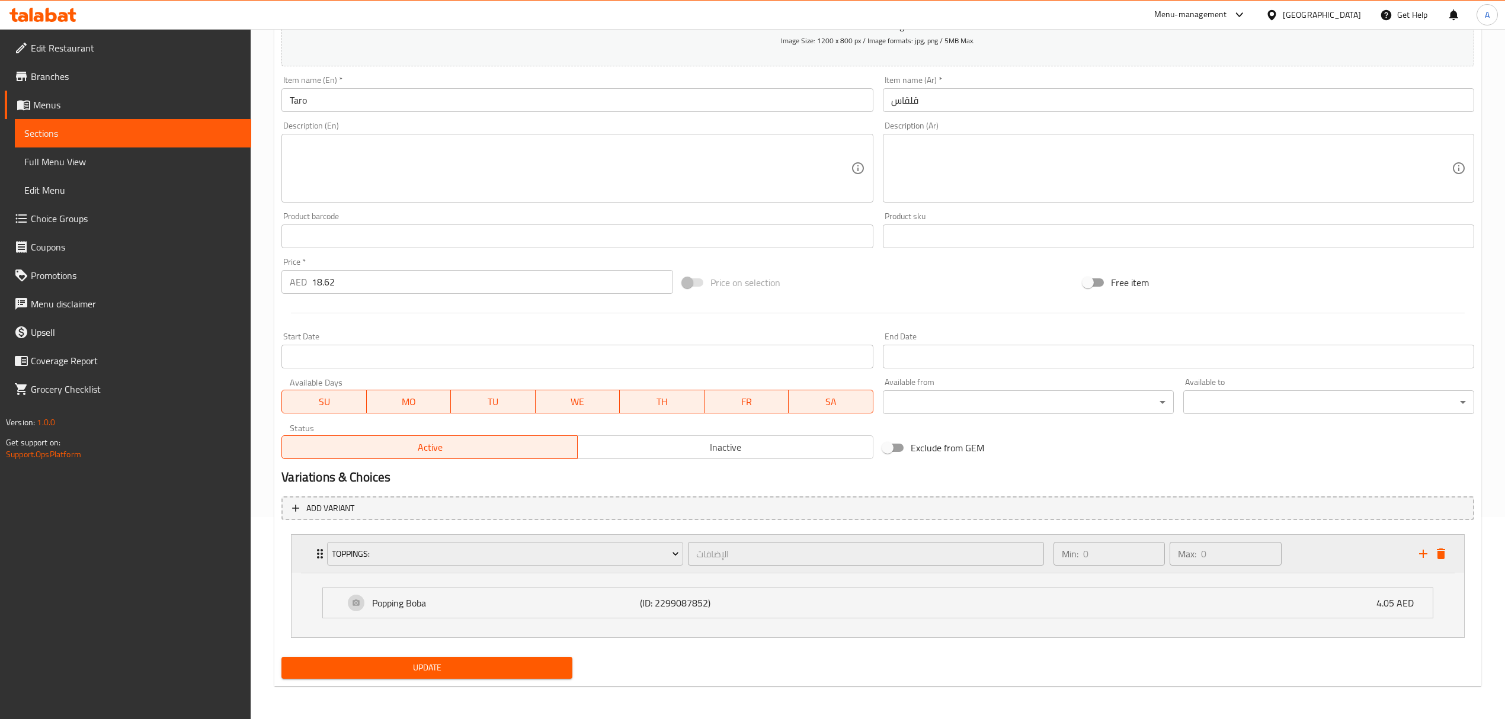
click at [316, 555] on icon "Expand" at bounding box center [320, 554] width 14 height 14
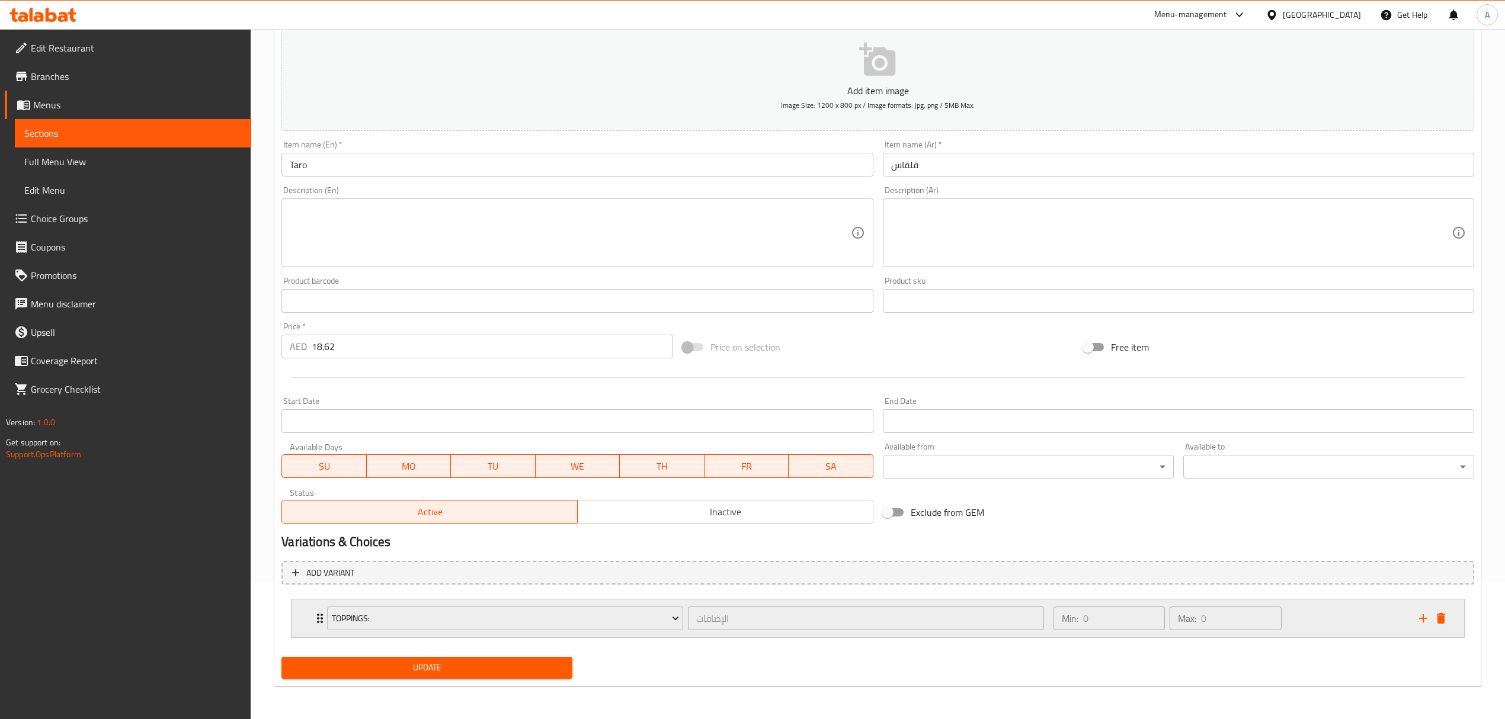
scroll to position [138, 0]
click at [673, 625] on span "Toppings:" at bounding box center [505, 619] width 347 height 15
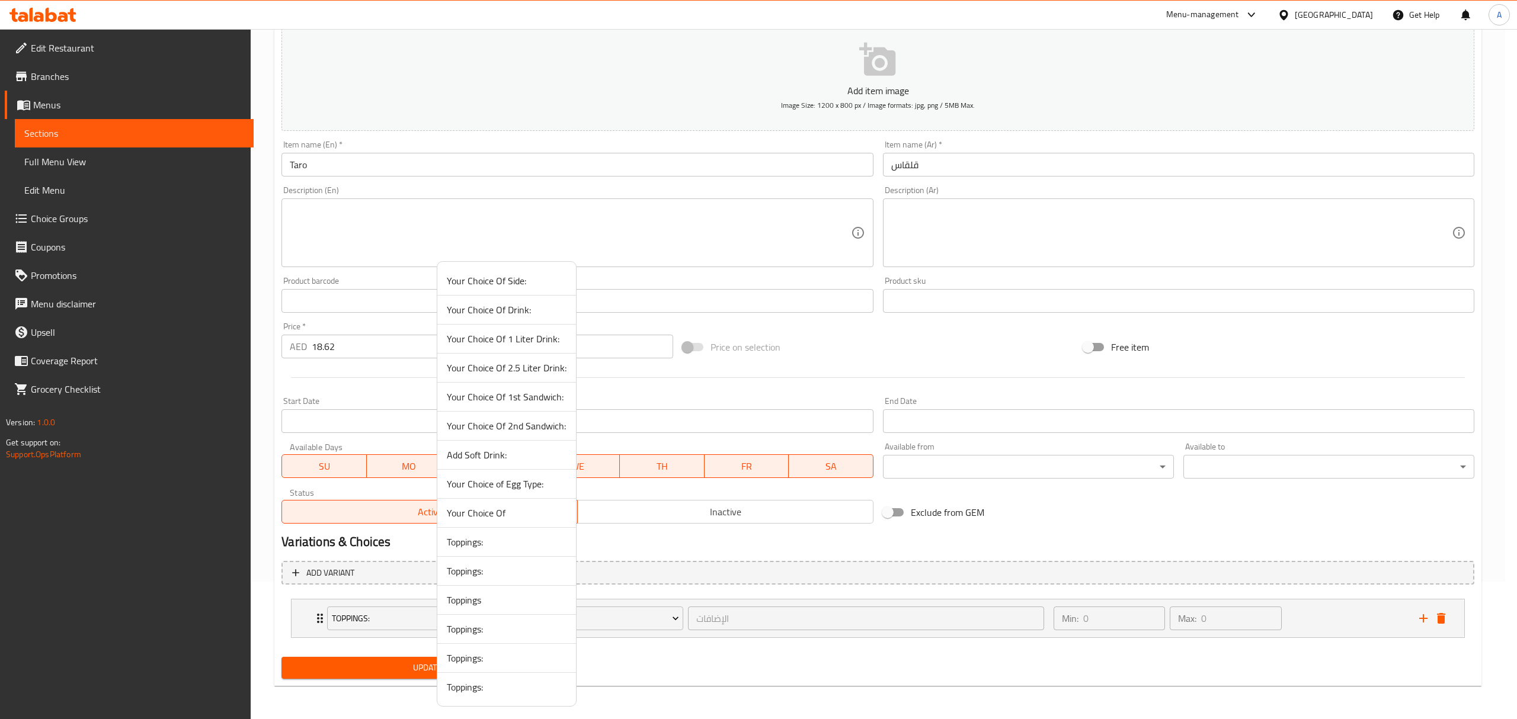
click at [487, 568] on span "Toppings:" at bounding box center [507, 571] width 120 height 14
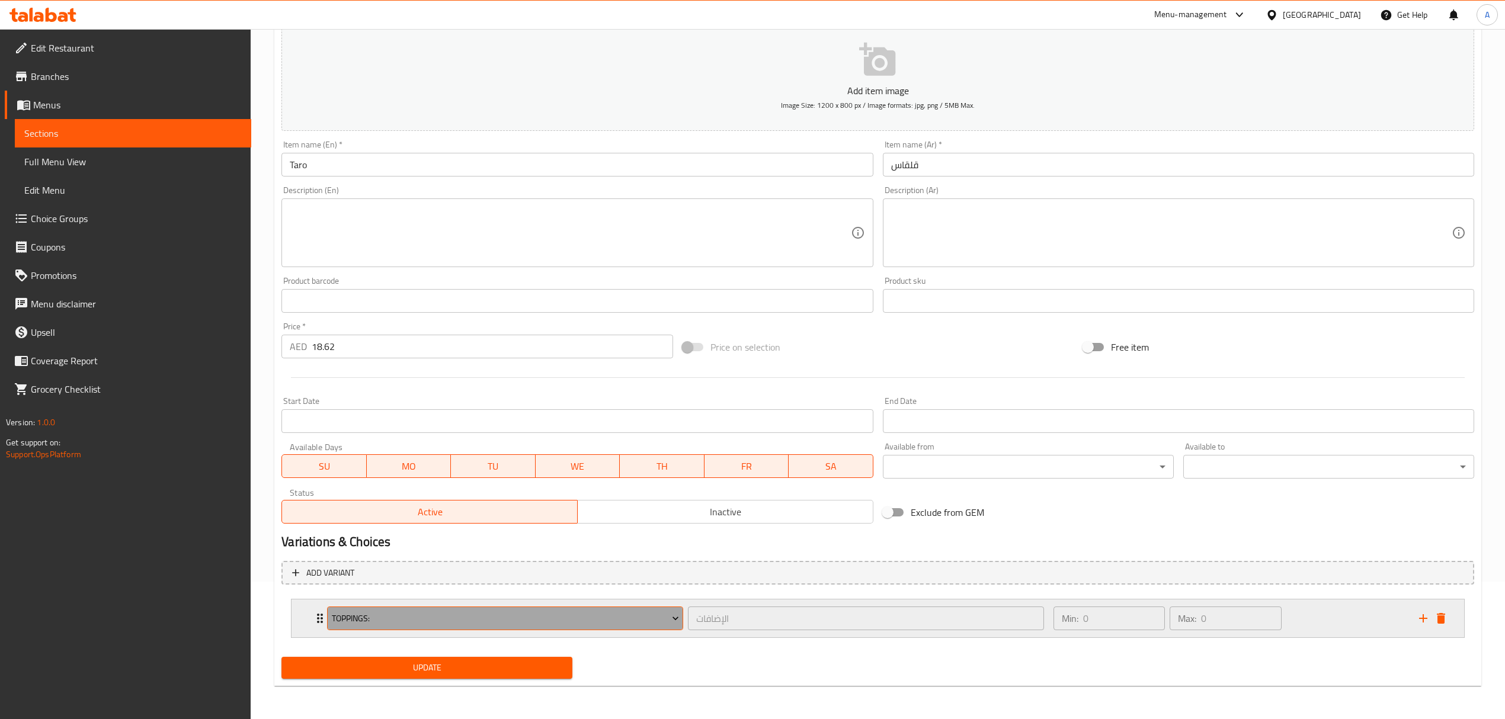
click at [342, 619] on span "Toppings:" at bounding box center [505, 619] width 347 height 15
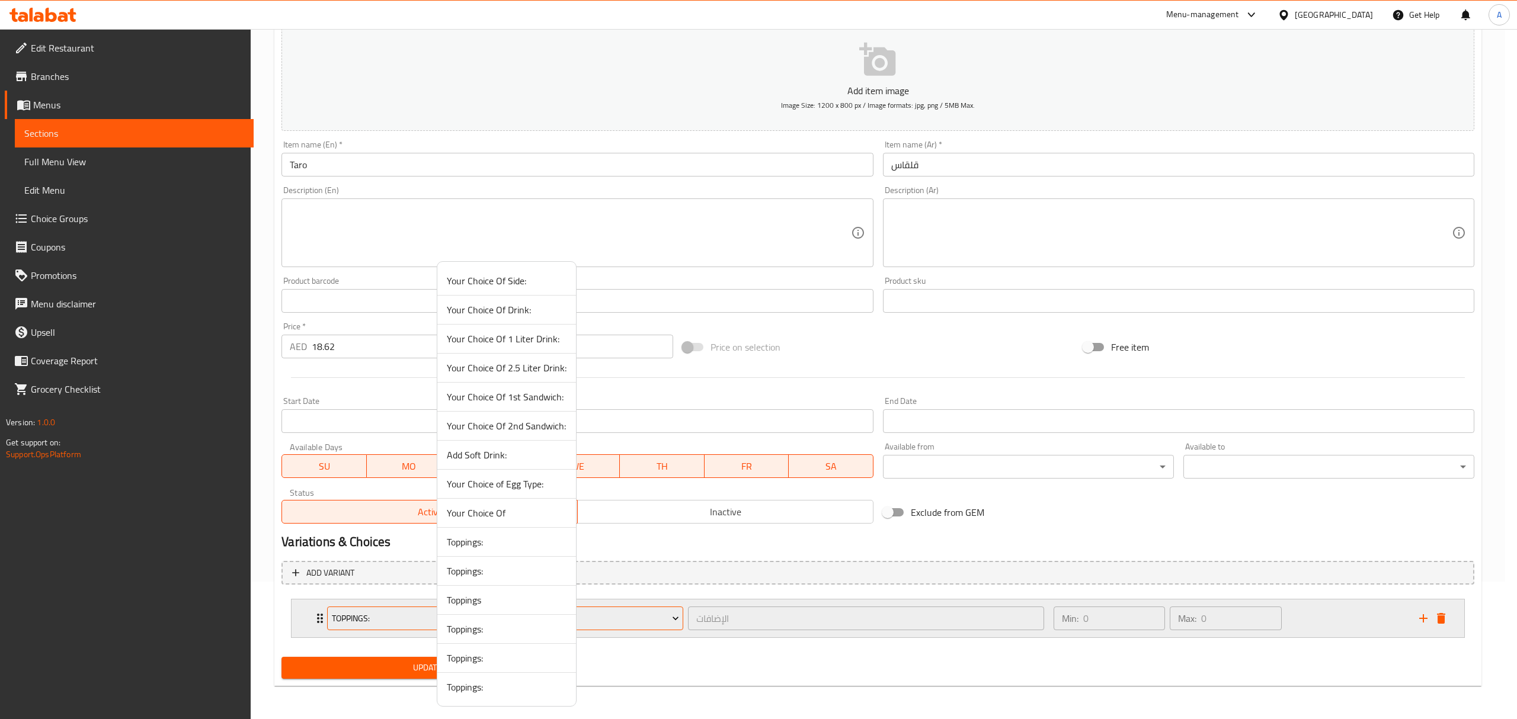
click at [342, 619] on div at bounding box center [758, 359] width 1517 height 719
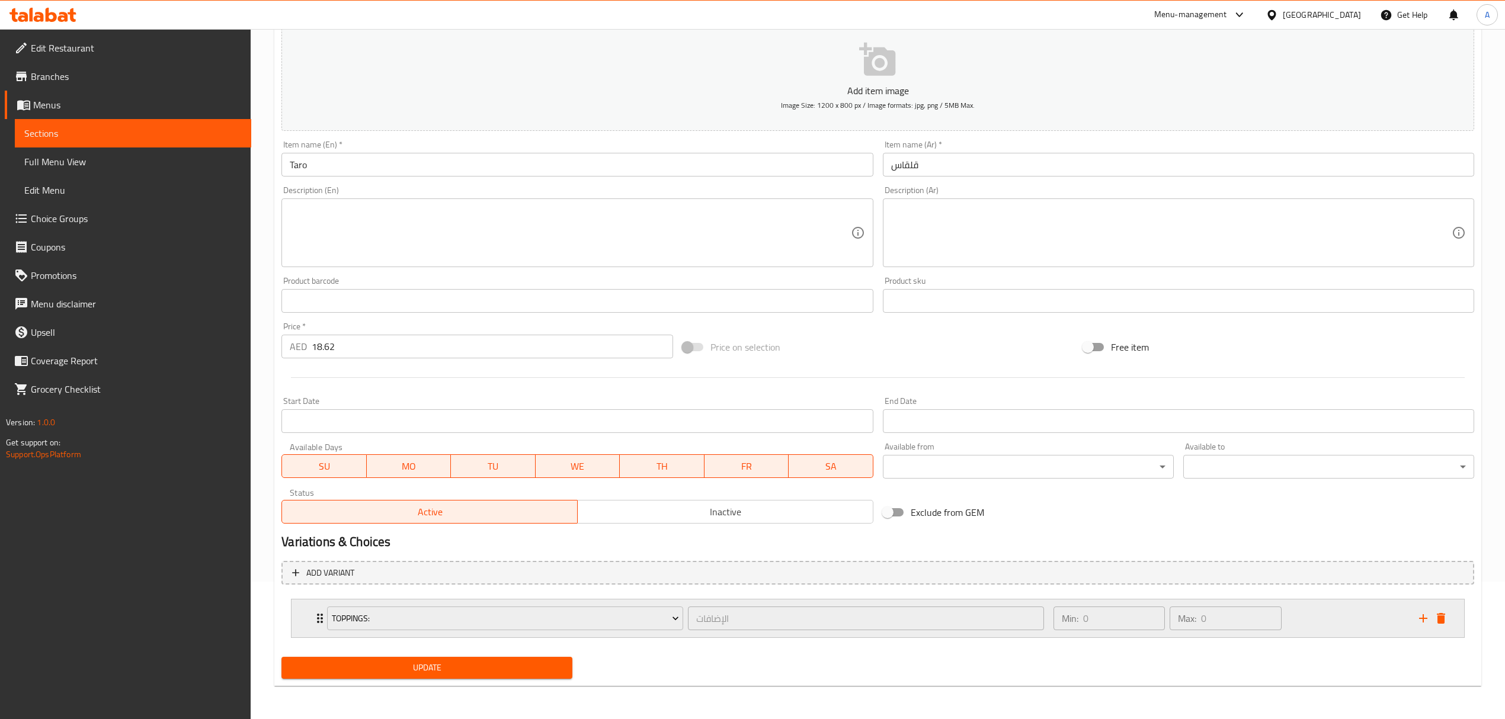
click at [318, 614] on icon "Expand" at bounding box center [320, 619] width 14 height 14
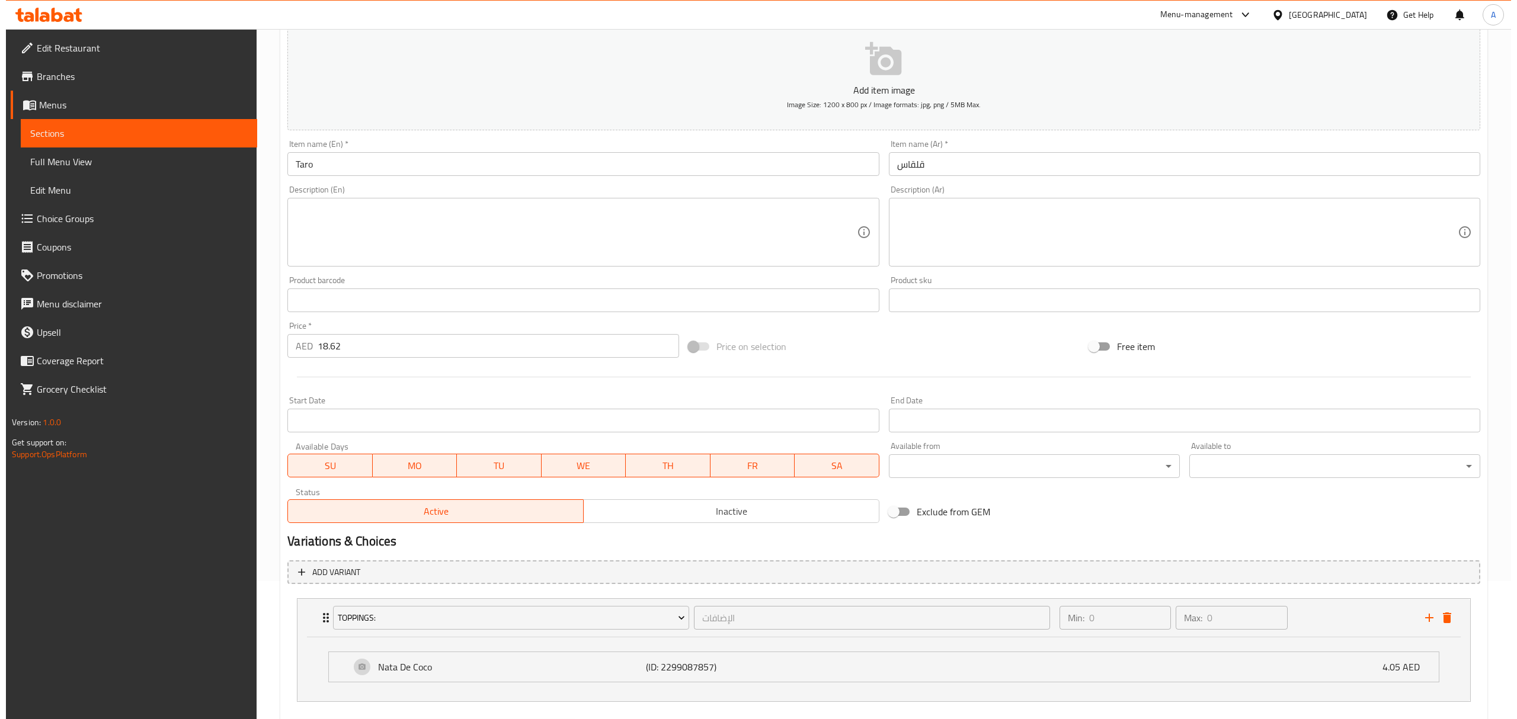
scroll to position [203, 0]
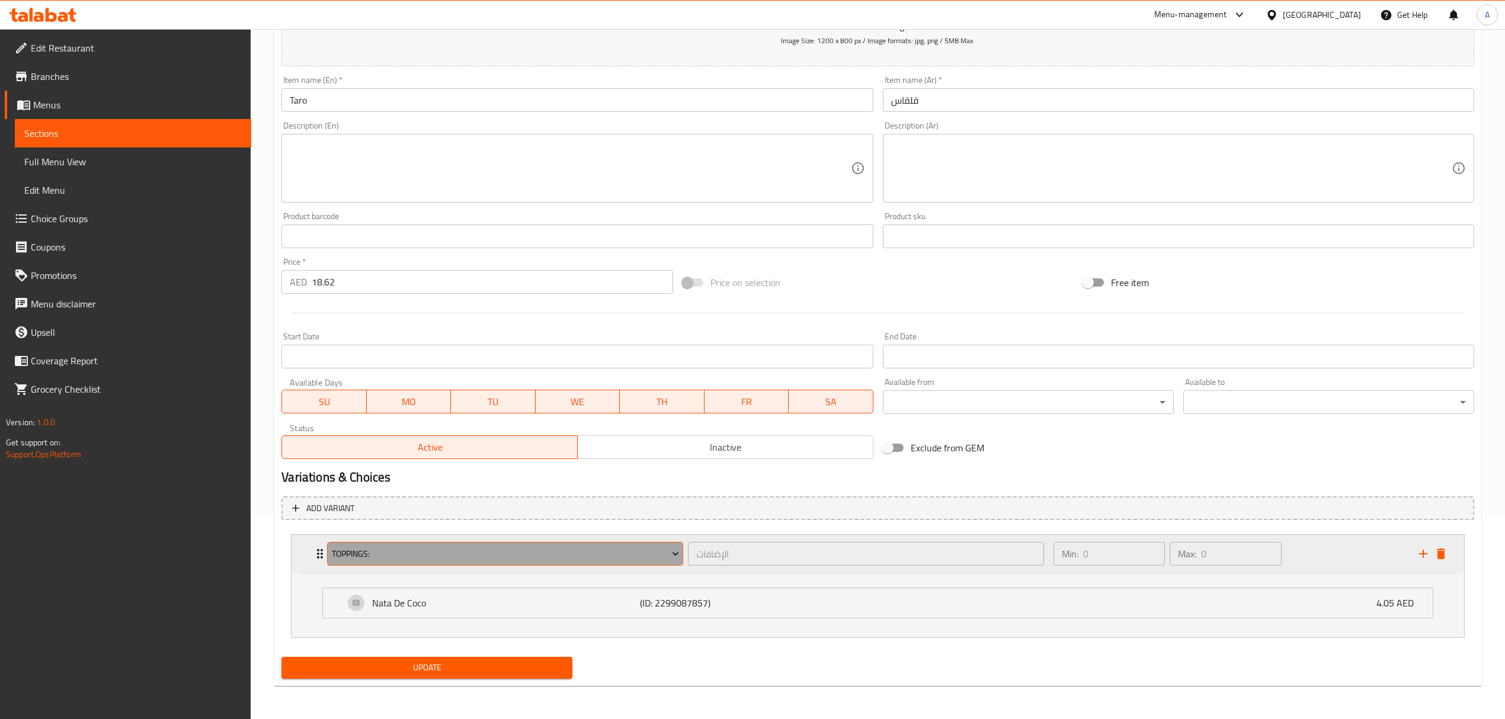
click at [664, 559] on span "Toppings:" at bounding box center [505, 554] width 347 height 15
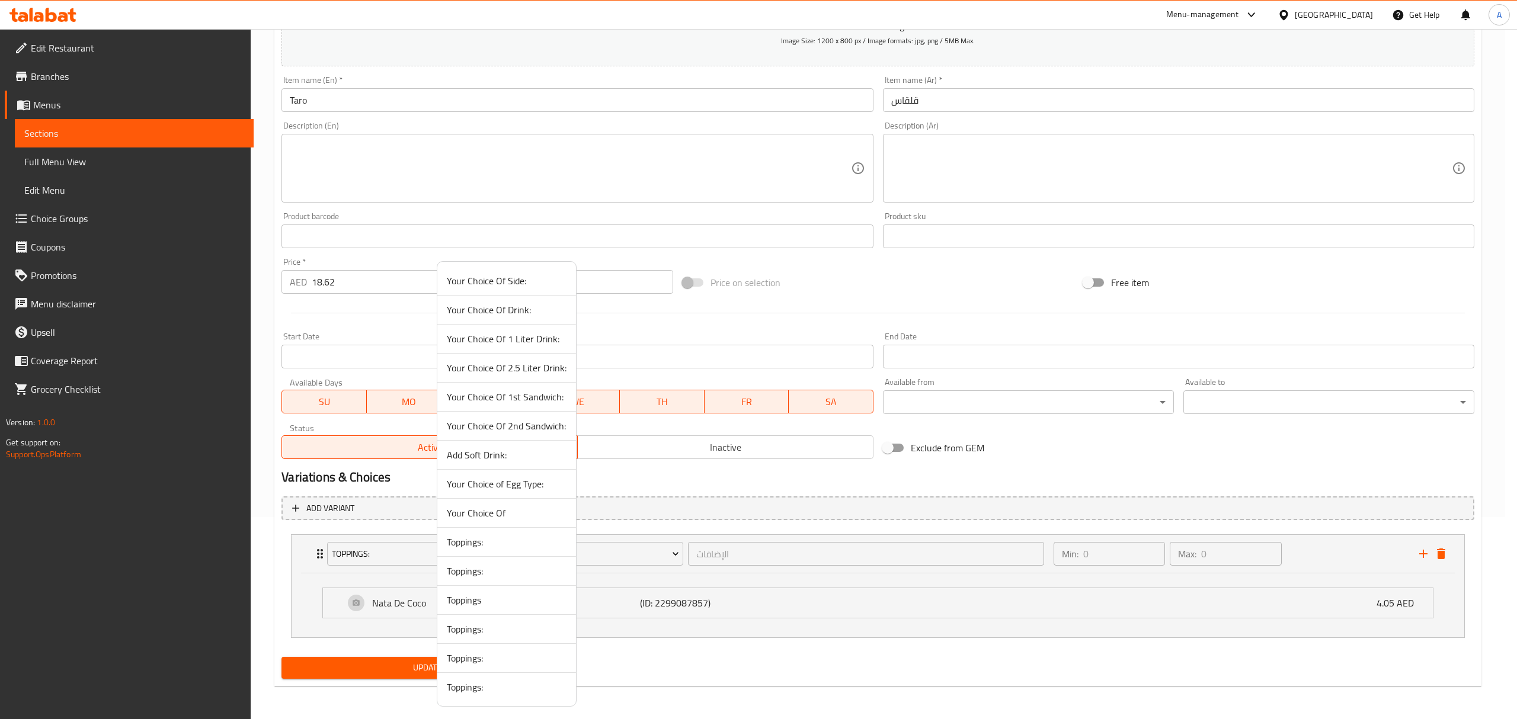
click at [494, 600] on span "Toppings" at bounding box center [507, 600] width 120 height 14
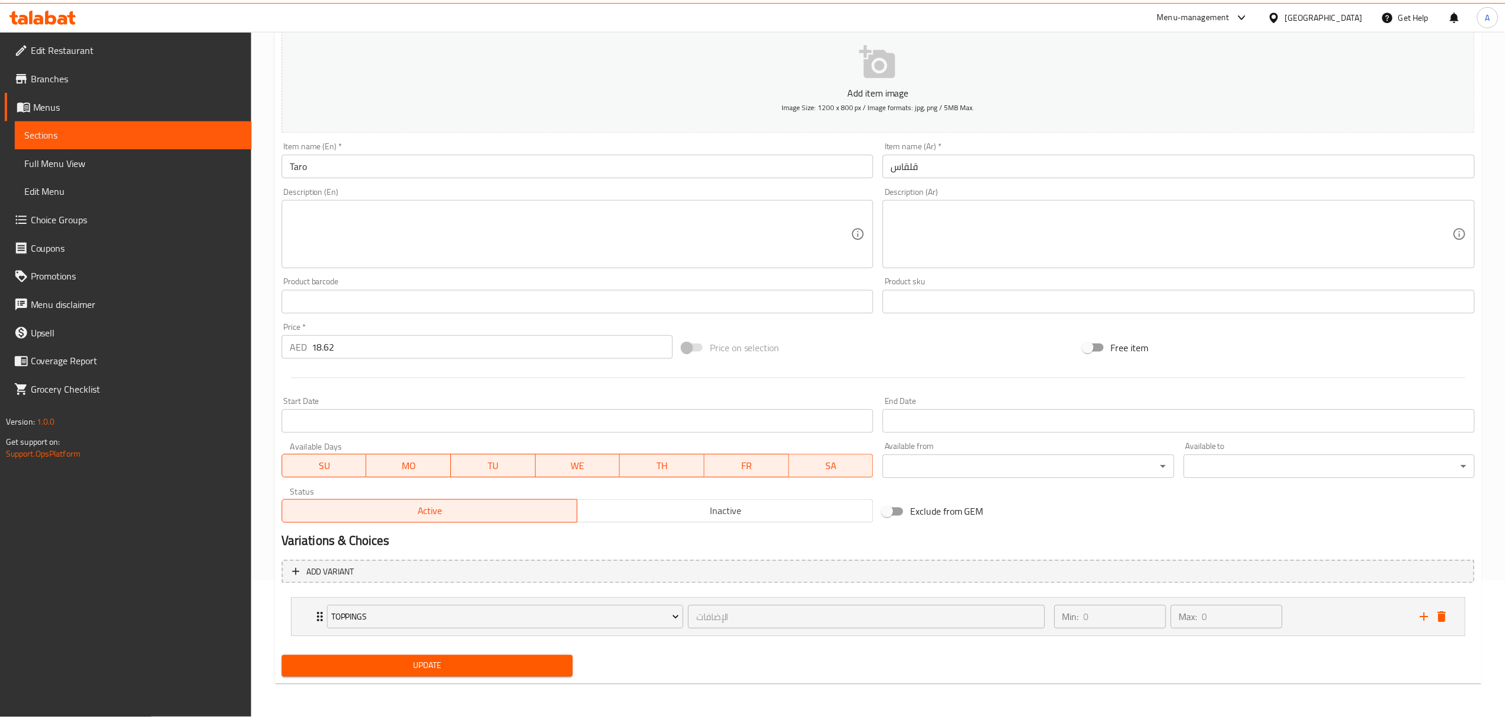
scroll to position [138, 0]
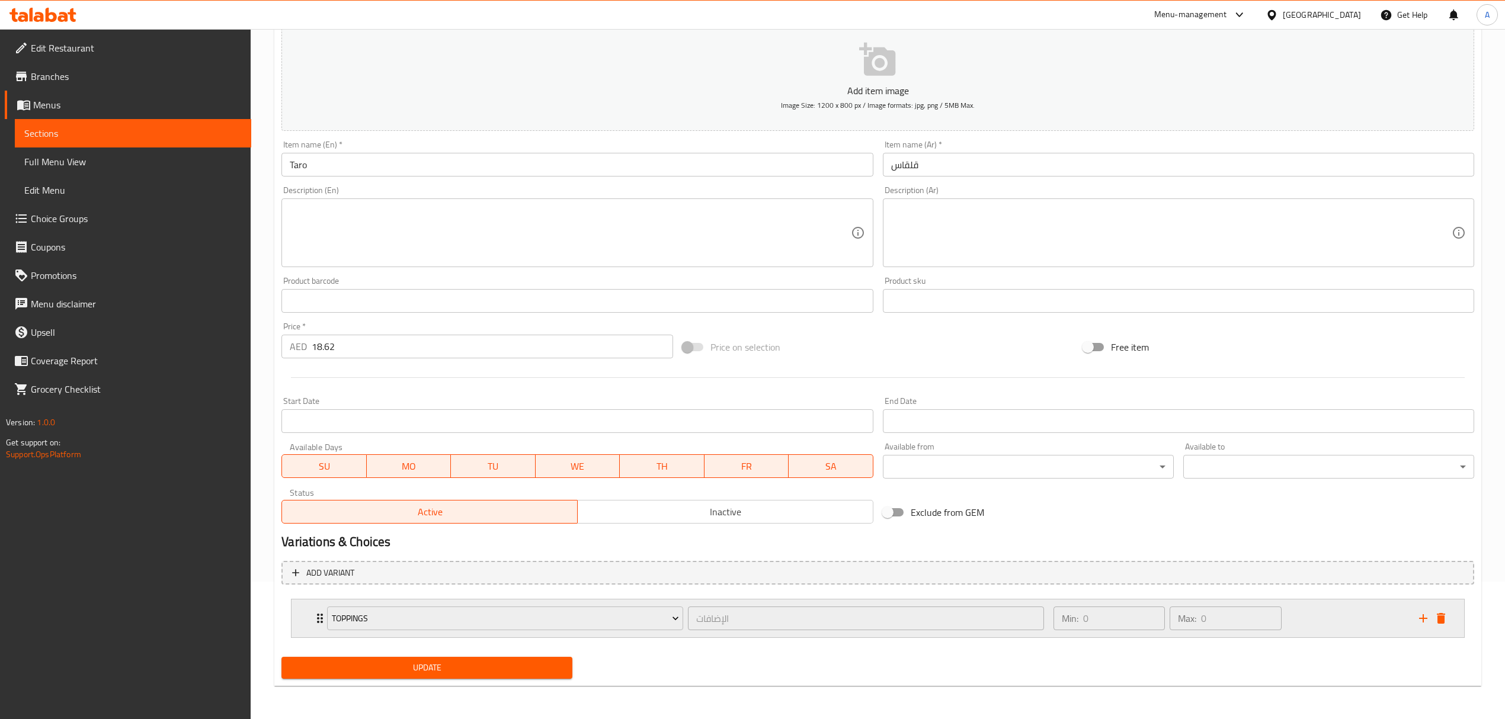
click at [321, 626] on div "Toppings الإضافات ​" at bounding box center [685, 619] width 731 height 38
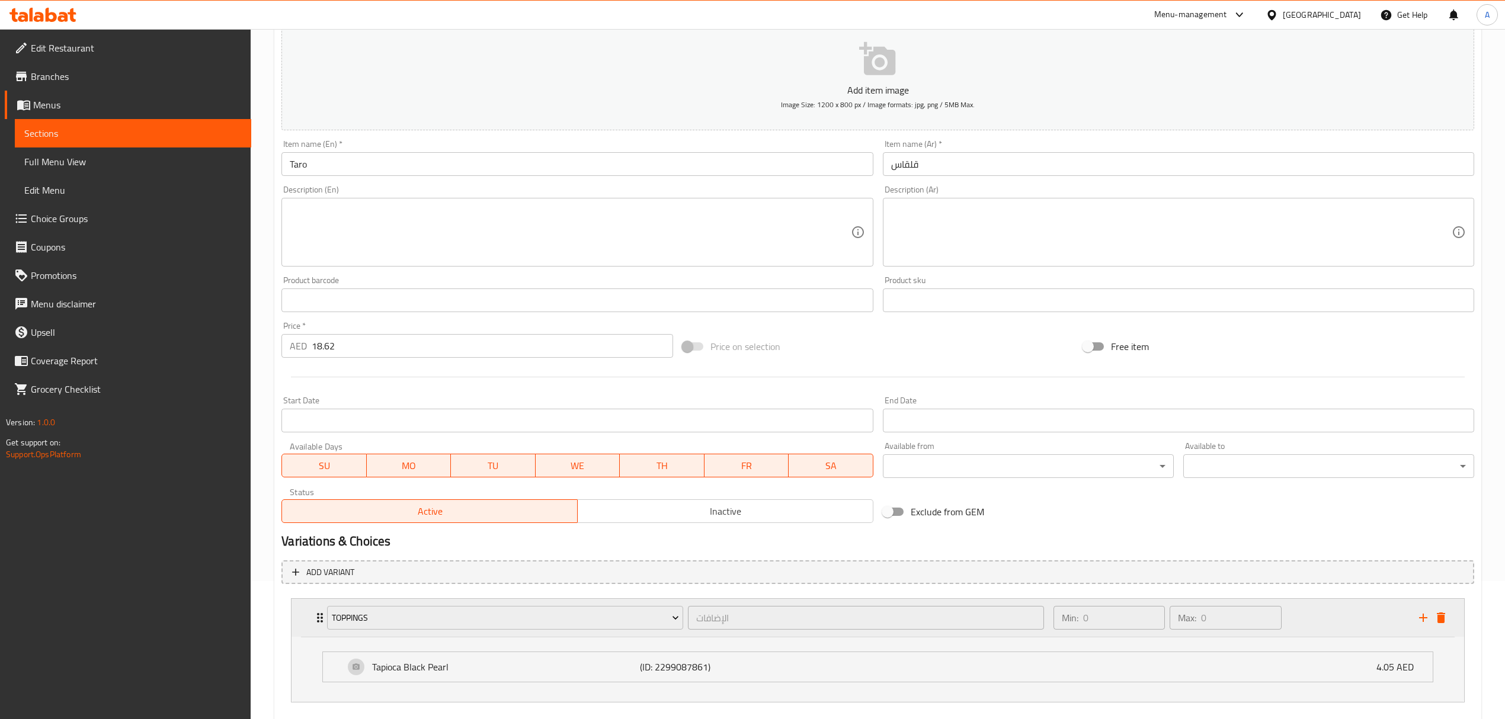
scroll to position [203, 0]
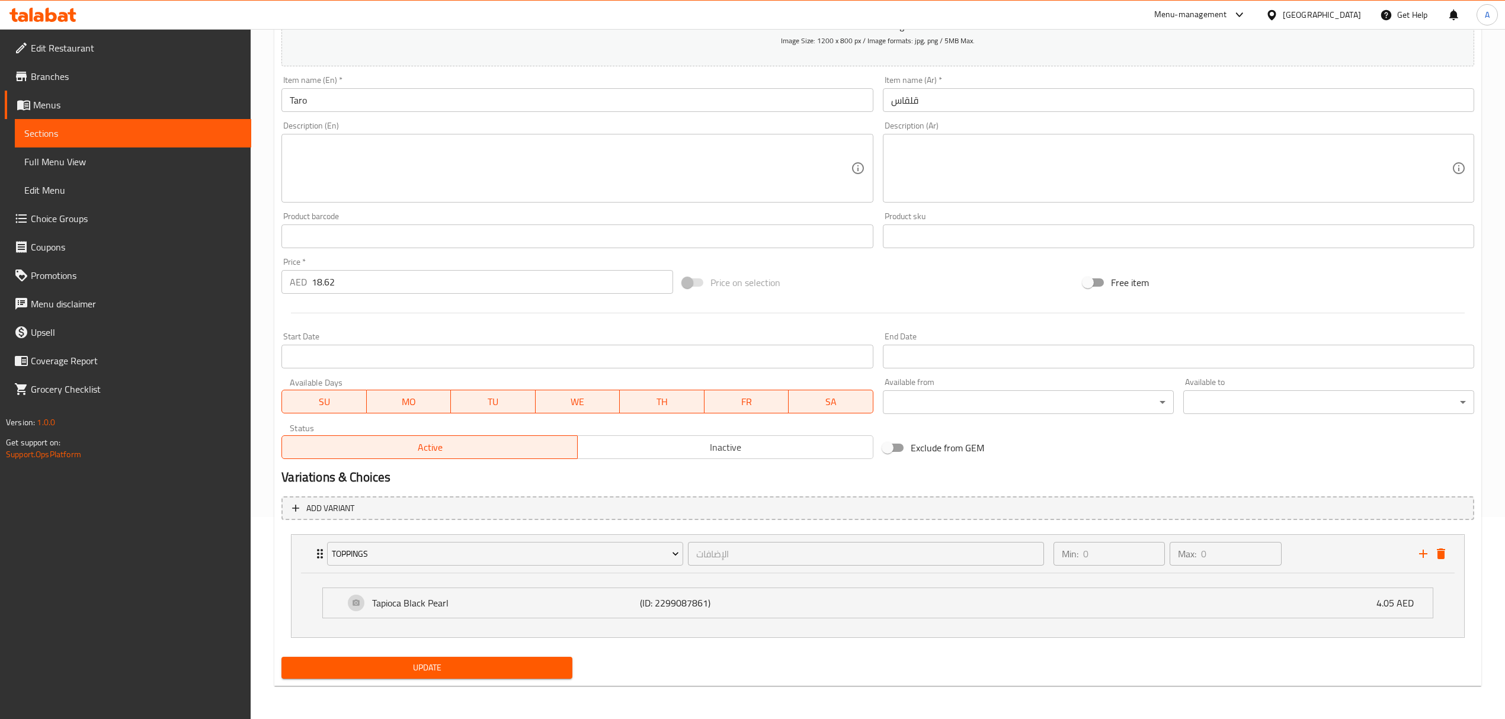
click at [539, 666] on span "Update" at bounding box center [427, 668] width 272 height 15
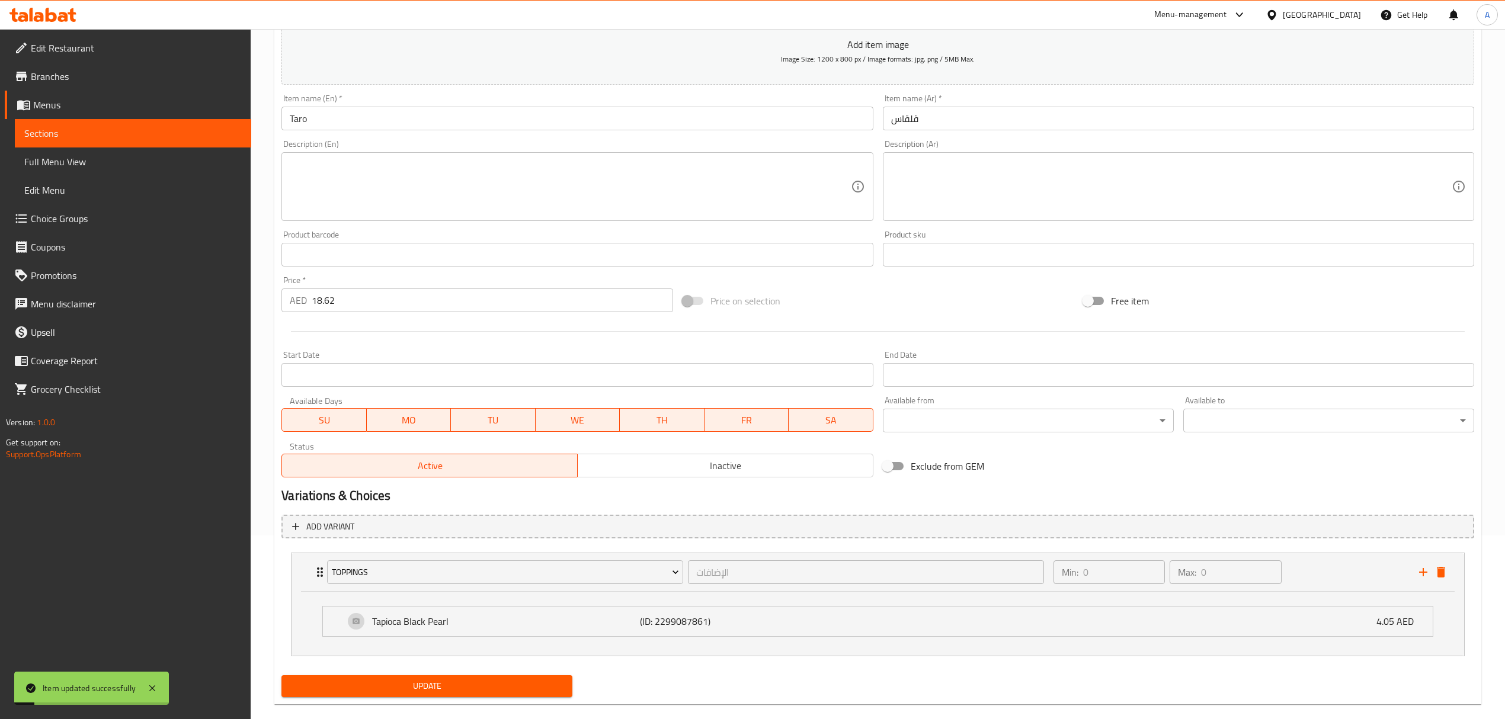
scroll to position [0, 0]
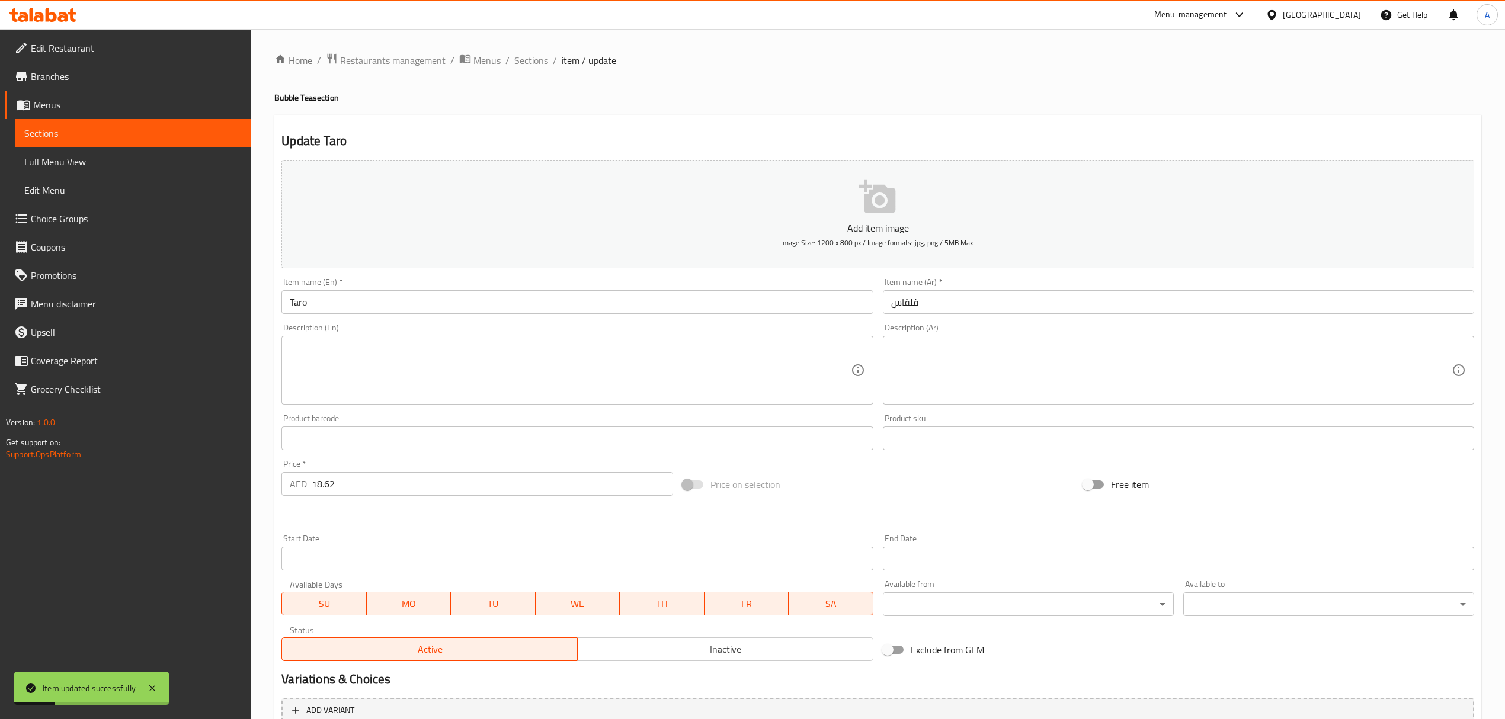
click at [546, 65] on span "Sections" at bounding box center [531, 60] width 34 height 14
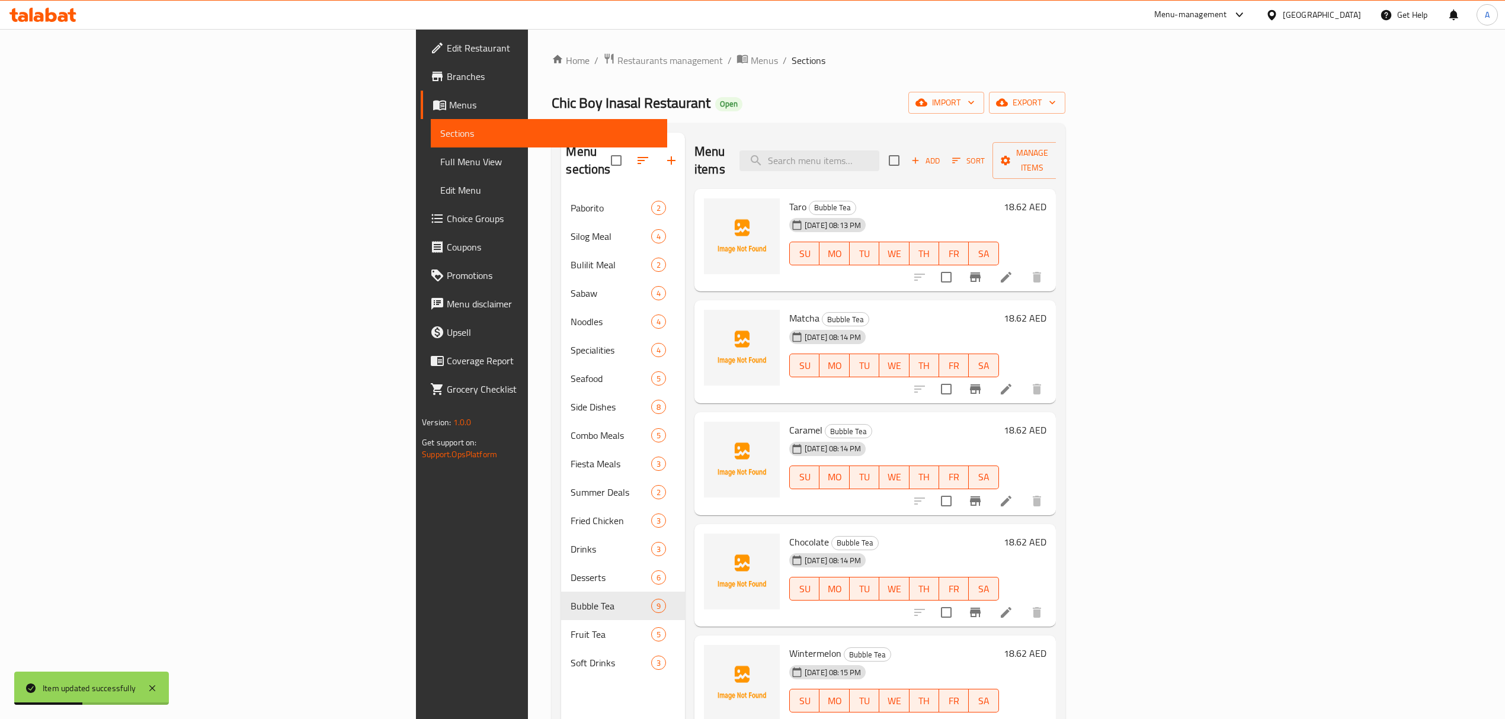
click at [1013, 382] on icon at bounding box center [1006, 389] width 14 height 14
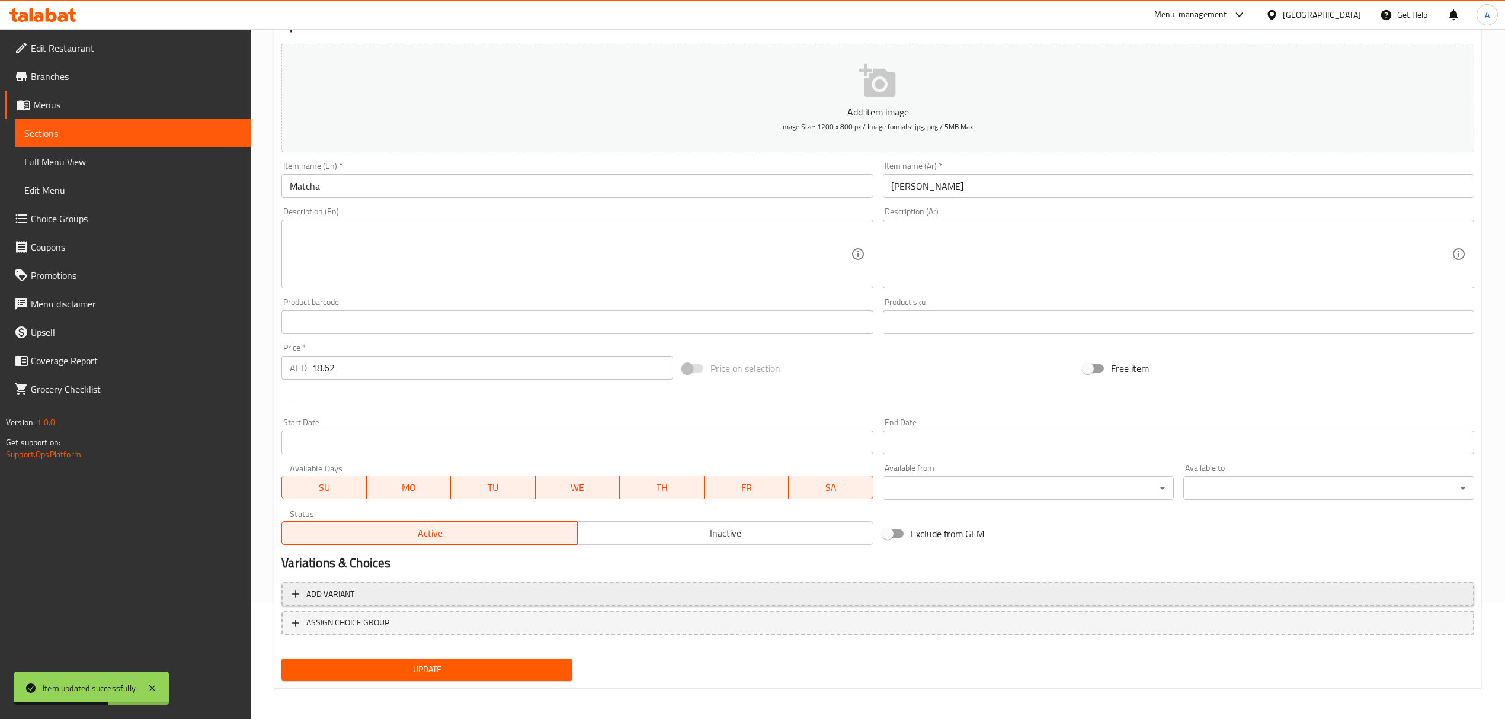
scroll to position [117, 0]
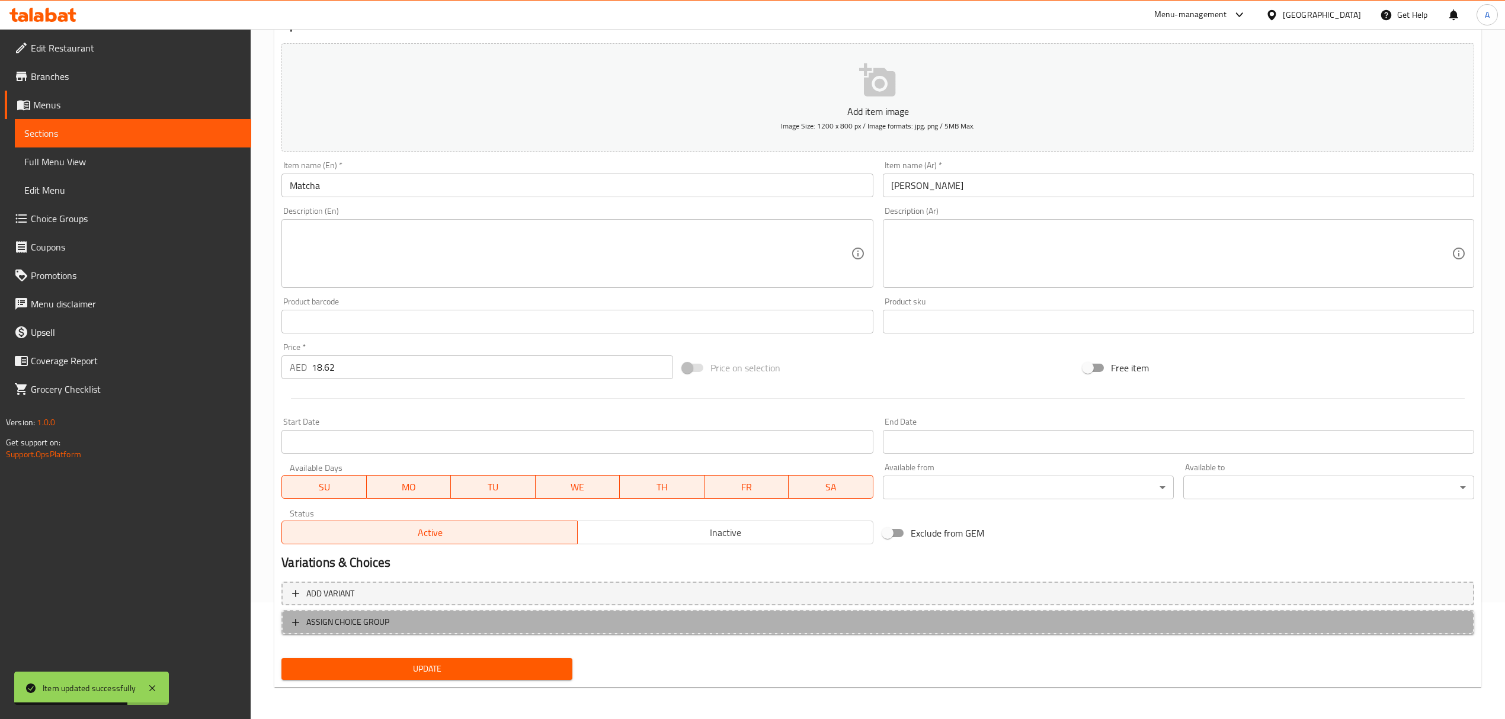
click at [482, 620] on span "ASSIGN CHOICE GROUP" at bounding box center [878, 622] width 1172 height 15
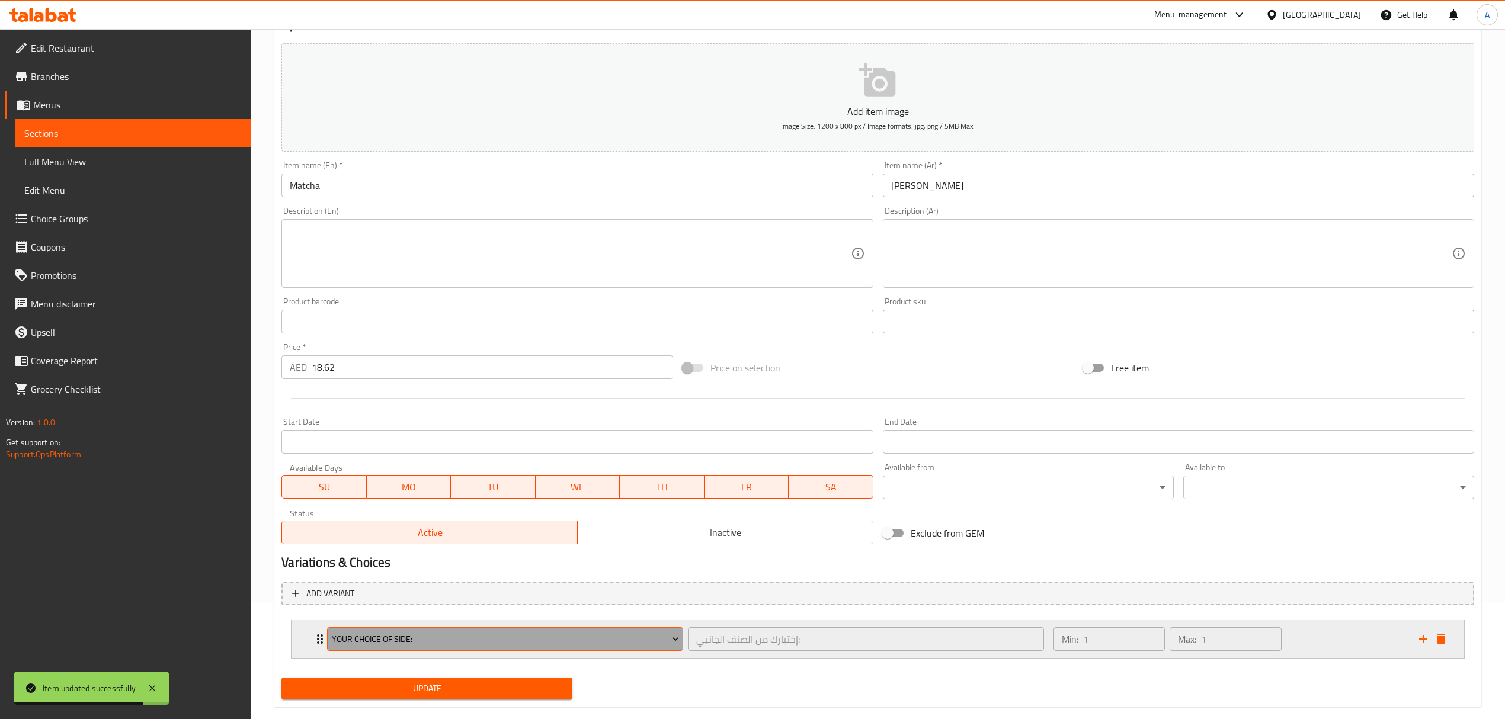
click at [484, 632] on span "Your Choice Of Side:" at bounding box center [505, 639] width 347 height 15
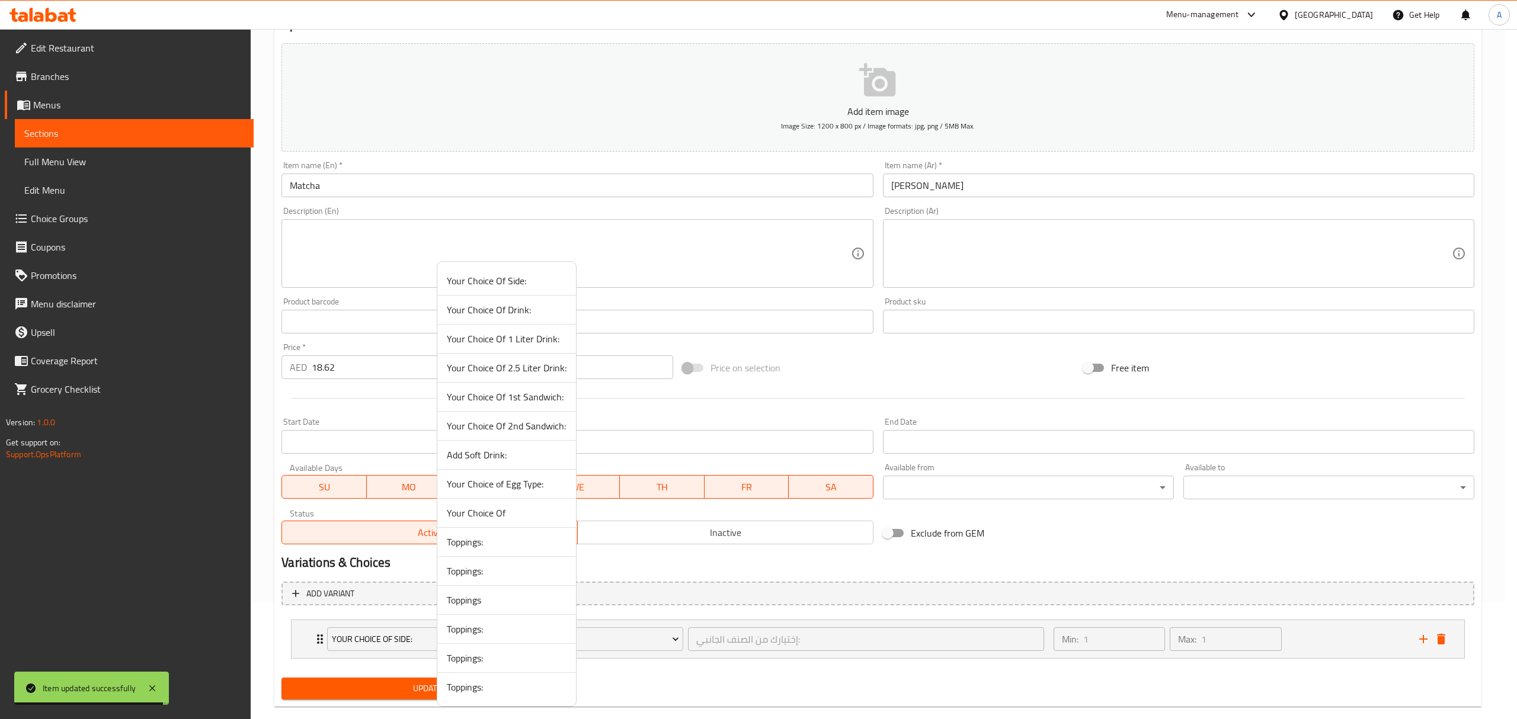
click at [495, 544] on span "Toppings:" at bounding box center [507, 542] width 120 height 14
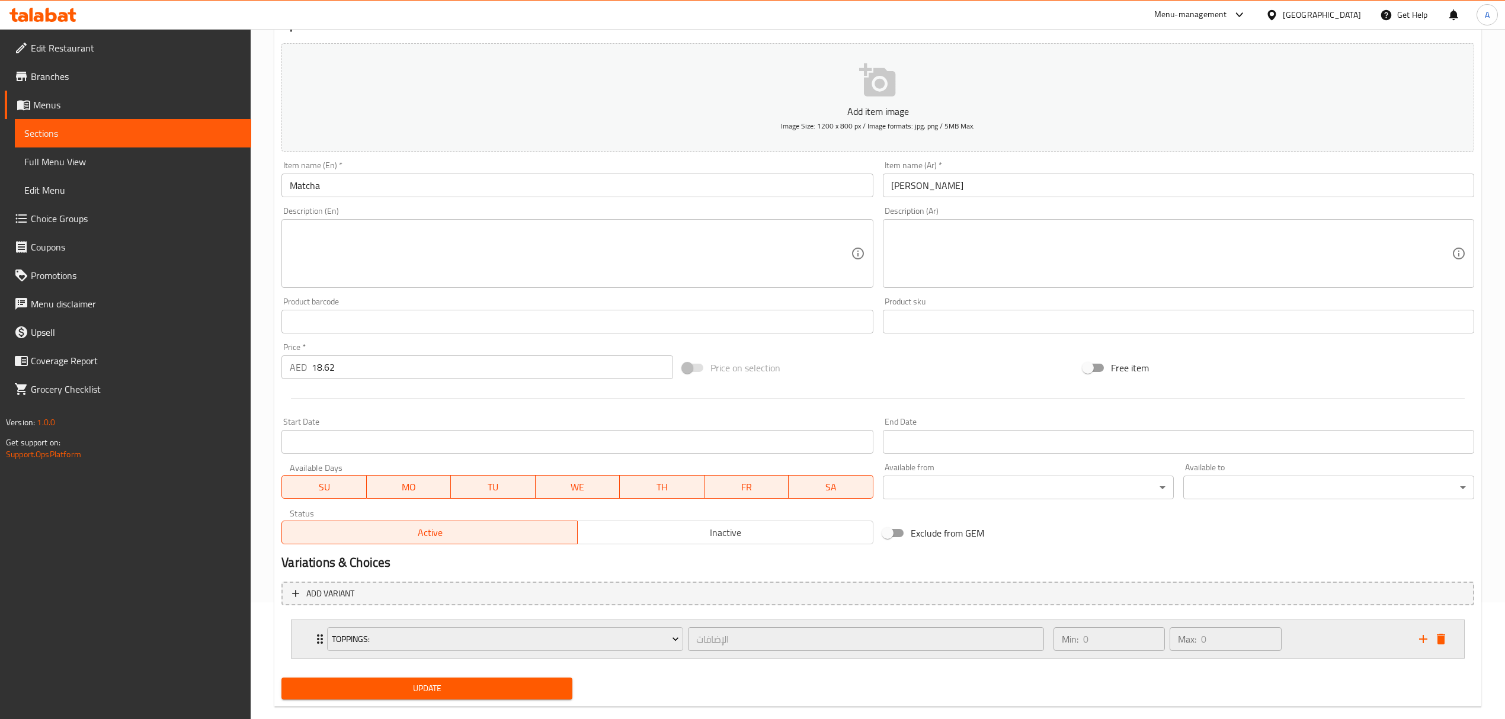
click at [321, 641] on div "Toppings: الإضافات ​" at bounding box center [685, 639] width 731 height 38
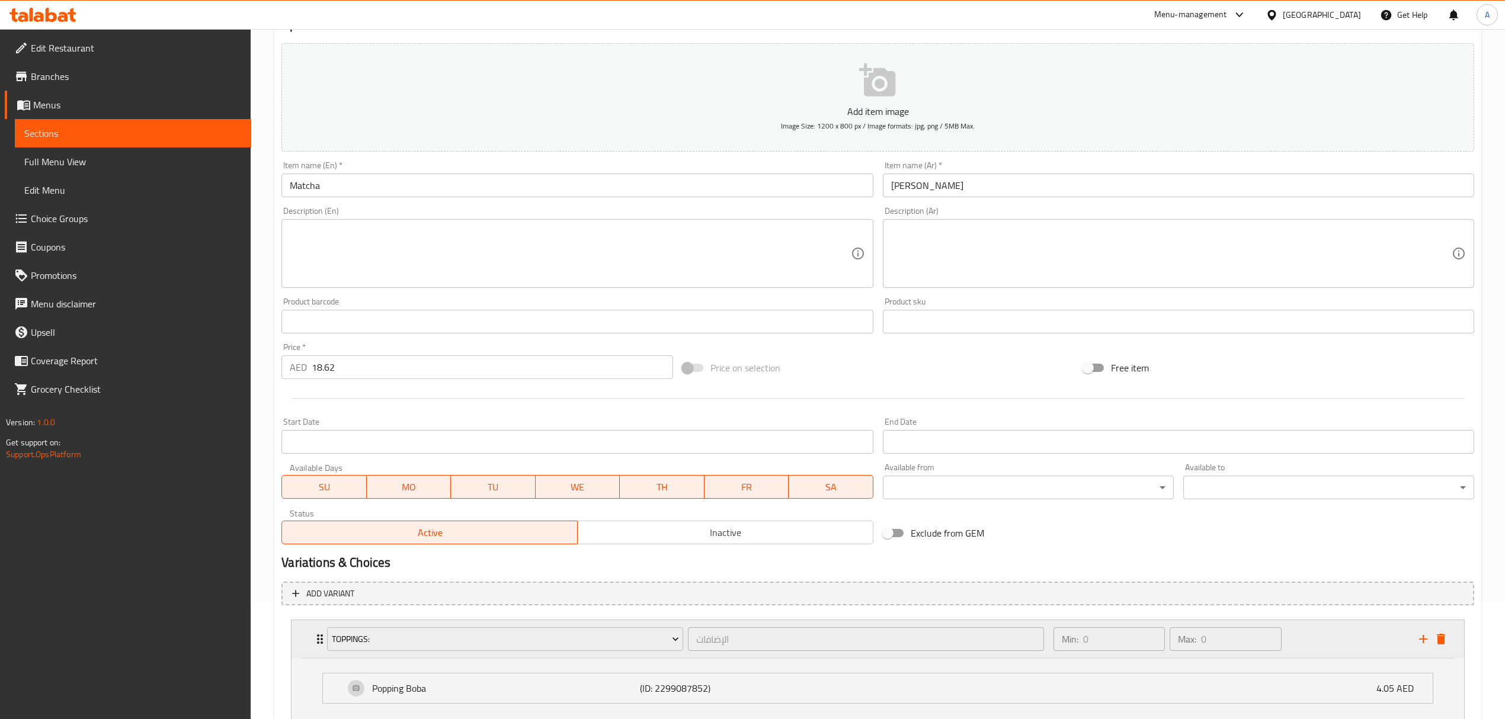
click at [321, 641] on div "Toppings: الإضافات ​" at bounding box center [685, 639] width 731 height 38
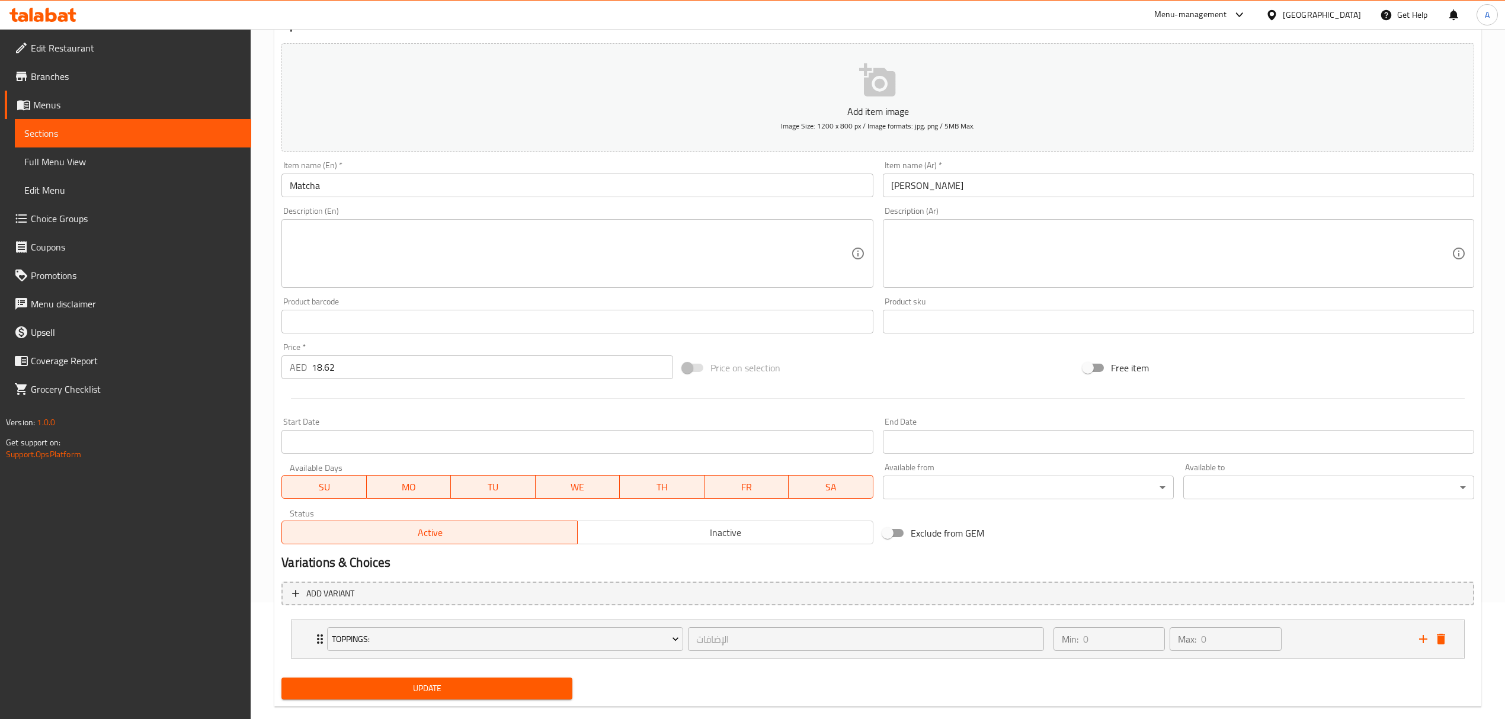
click at [410, 686] on span "Update" at bounding box center [427, 688] width 272 height 15
click at [1353, 544] on div "Add item image Image Size: 1200 x 800 px / Image formats: jpg, png / 5MB Max. I…" at bounding box center [878, 294] width 1202 height 511
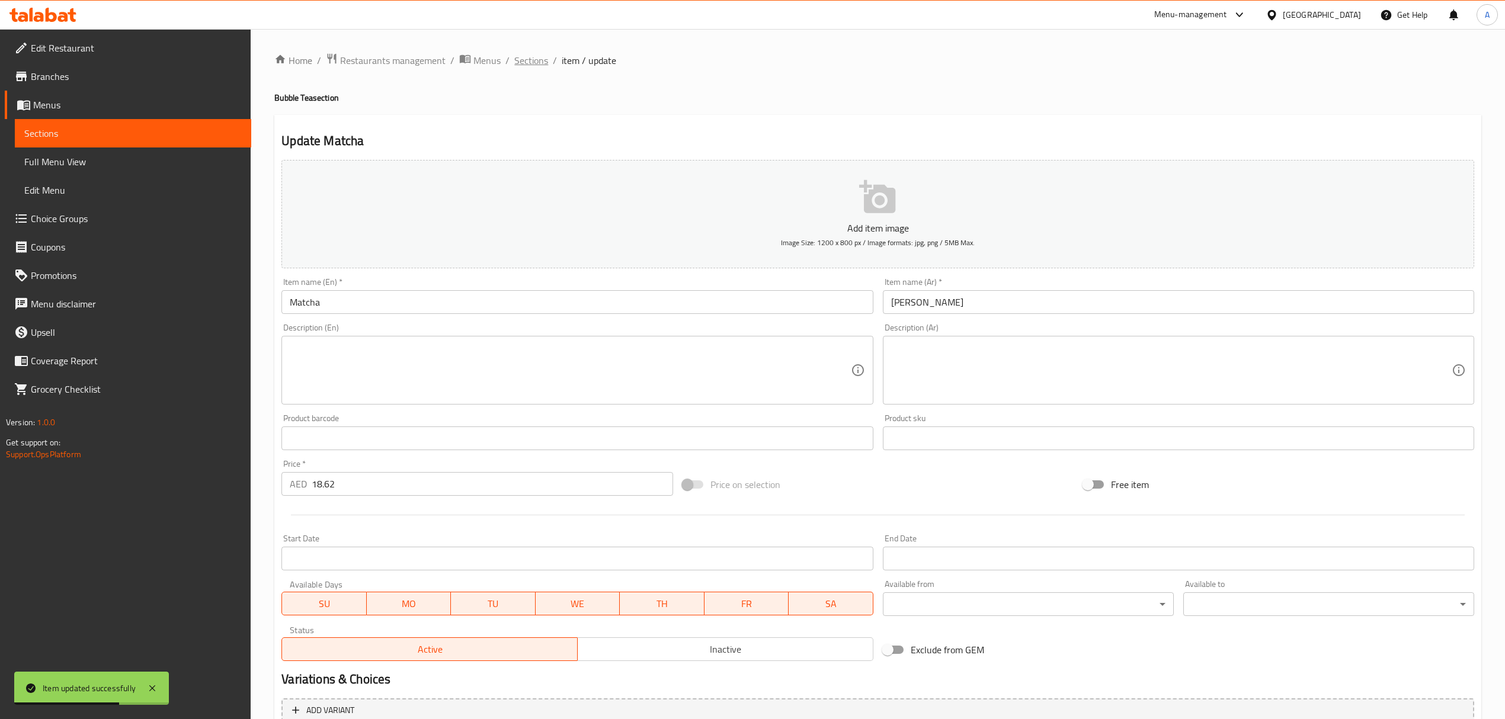
click at [539, 60] on span "Sections" at bounding box center [531, 60] width 34 height 14
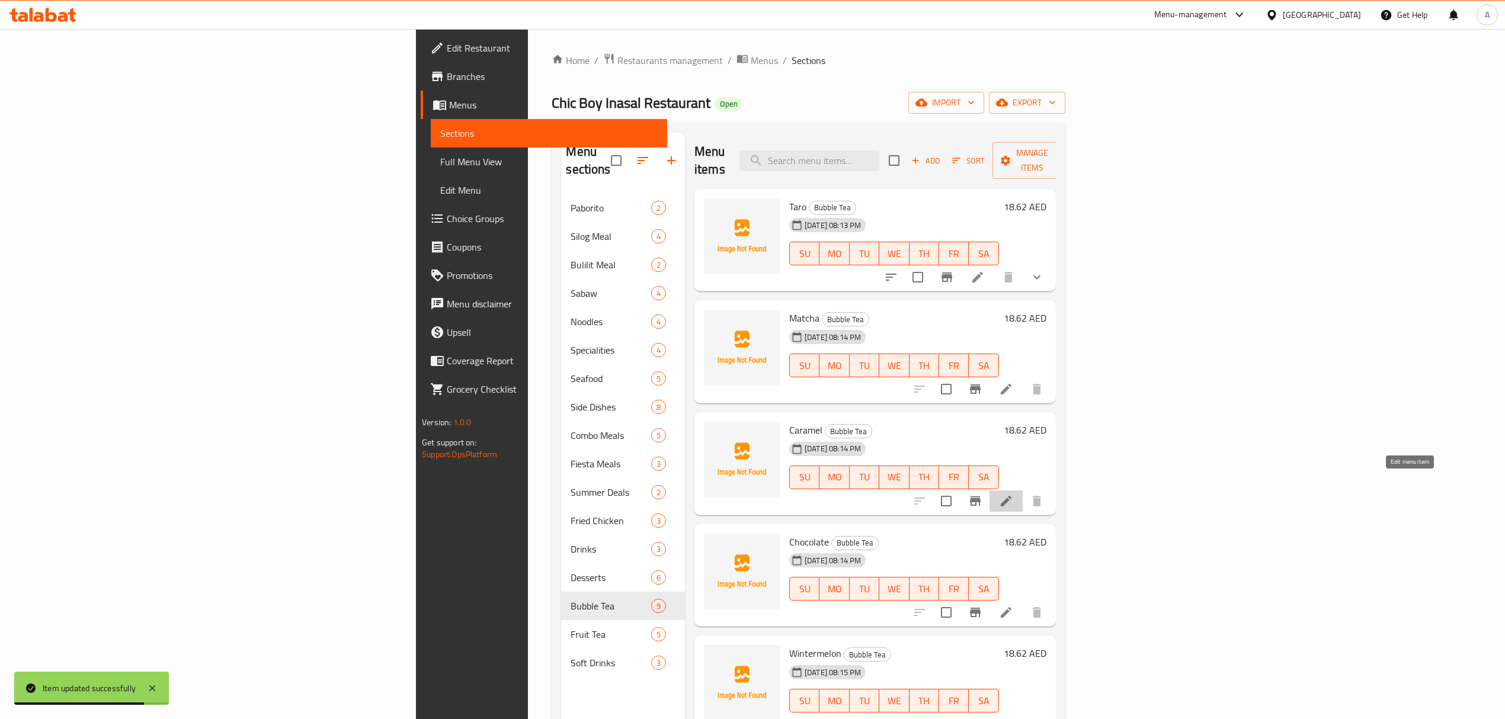
click at [1013, 494] on icon at bounding box center [1006, 501] width 14 height 14
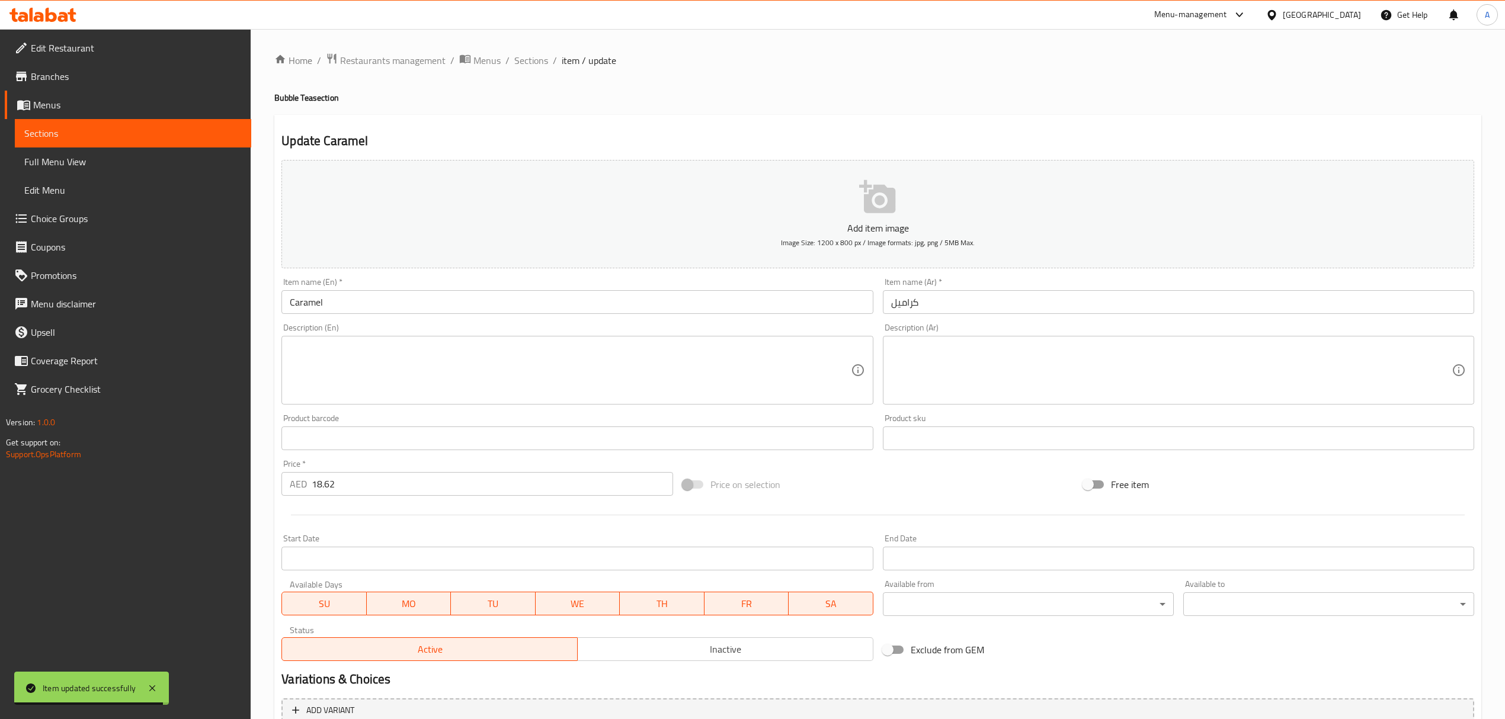
scroll to position [117, 0]
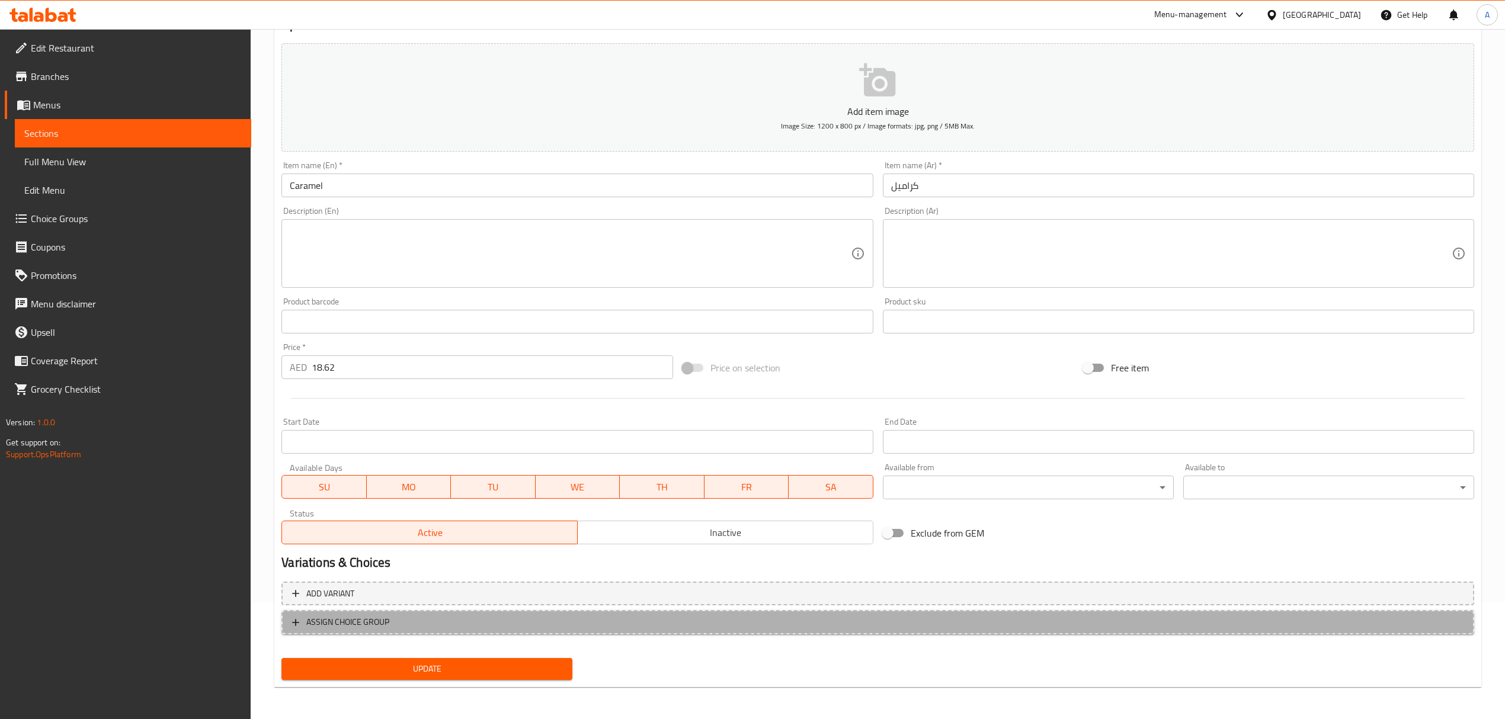
click at [605, 625] on span "ASSIGN CHOICE GROUP" at bounding box center [878, 622] width 1172 height 15
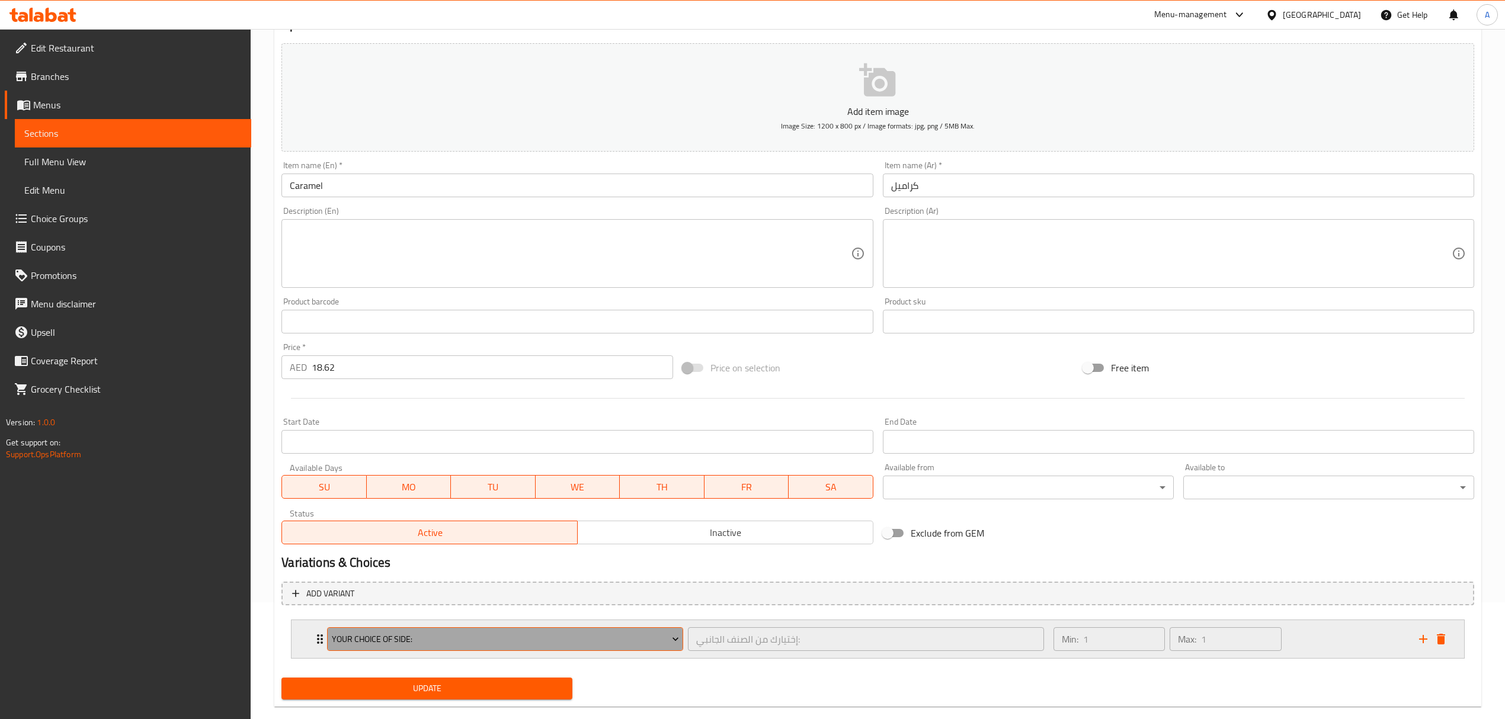
click at [527, 645] on span "Your Choice Of Side:" at bounding box center [505, 639] width 347 height 15
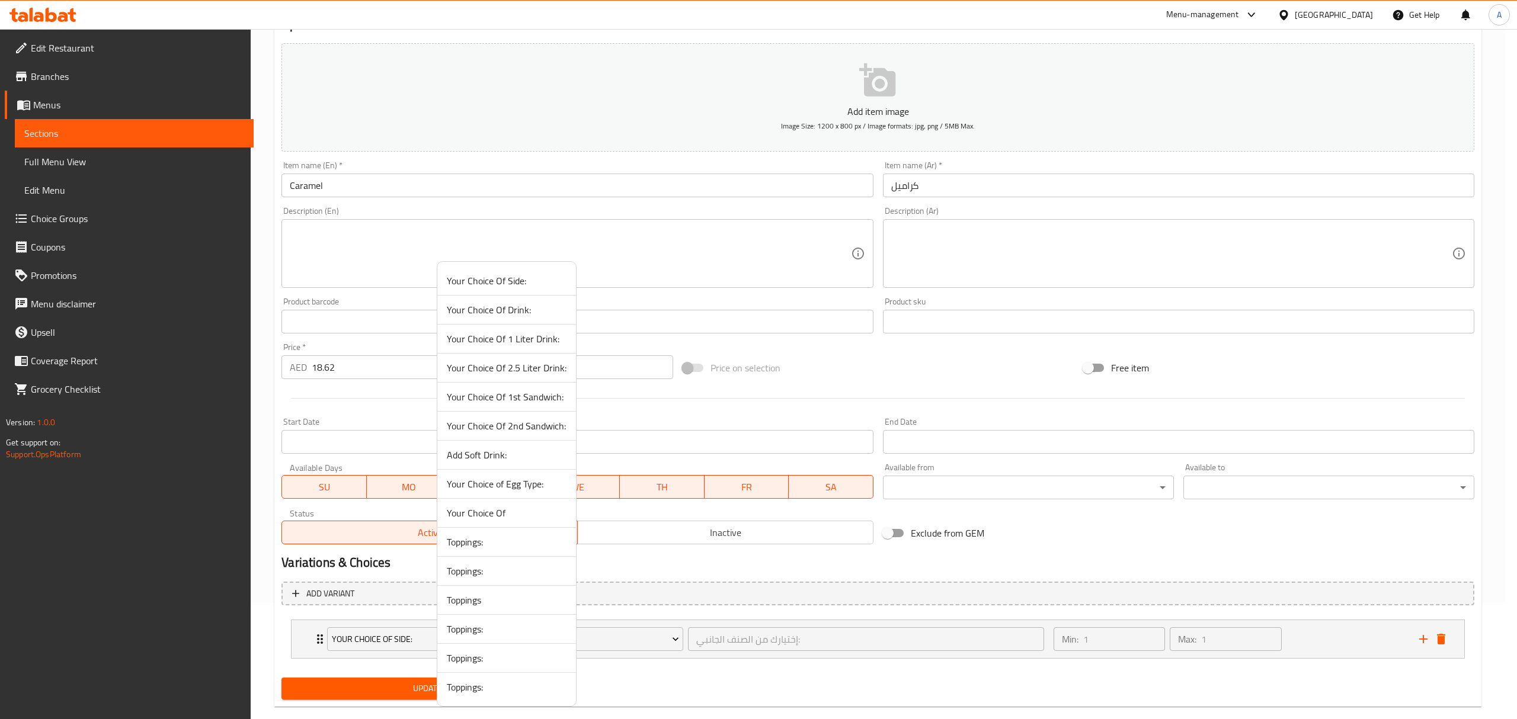
click at [505, 571] on span "Toppings:" at bounding box center [507, 571] width 120 height 14
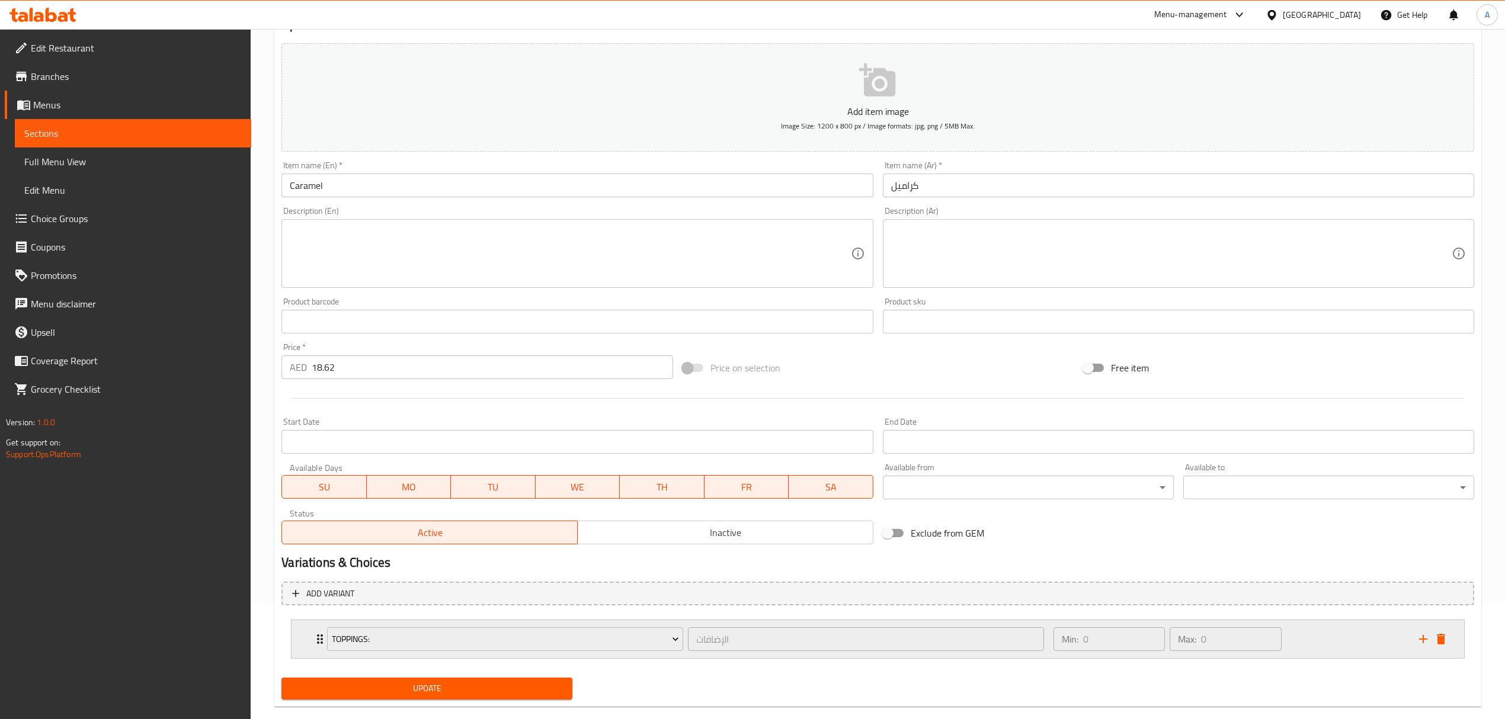
click at [316, 636] on icon "Expand" at bounding box center [320, 639] width 14 height 14
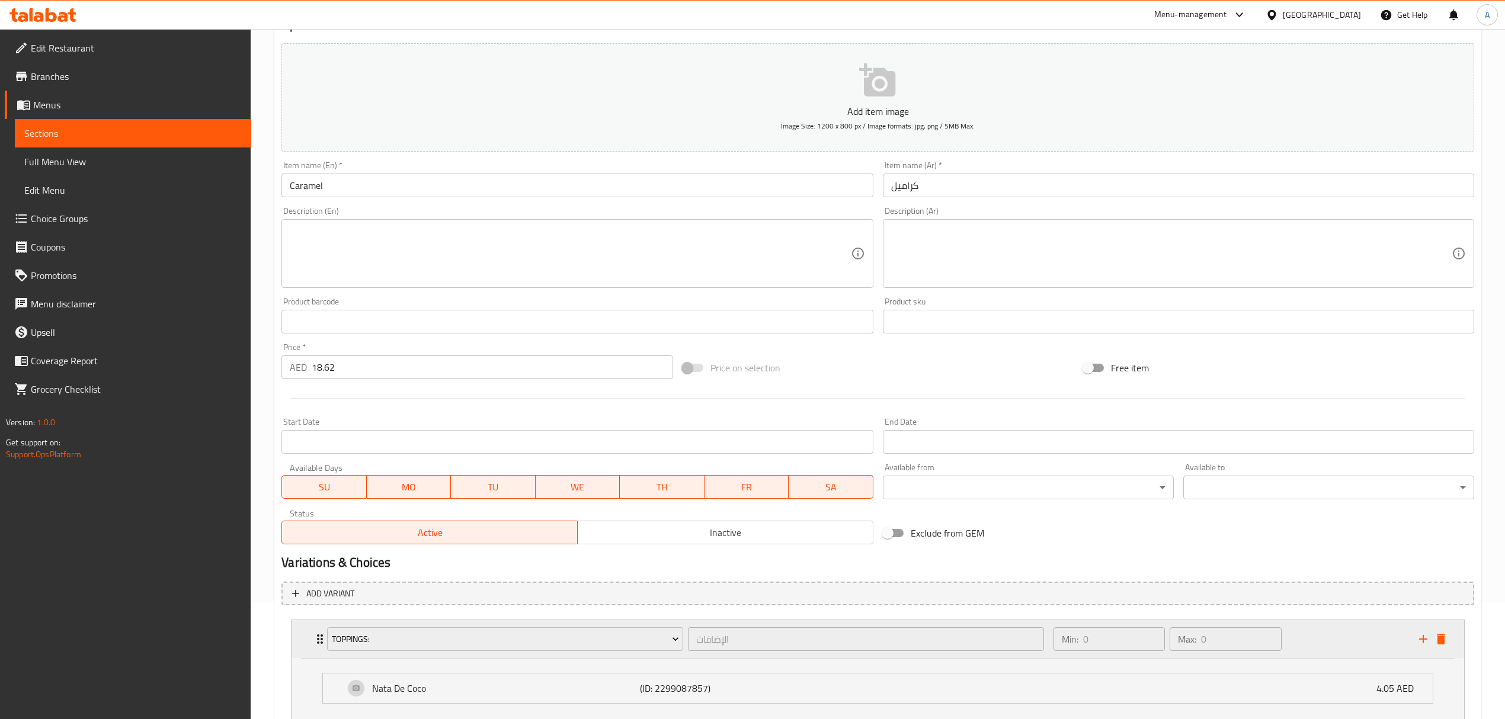
click at [316, 636] on icon "Expand" at bounding box center [320, 639] width 14 height 14
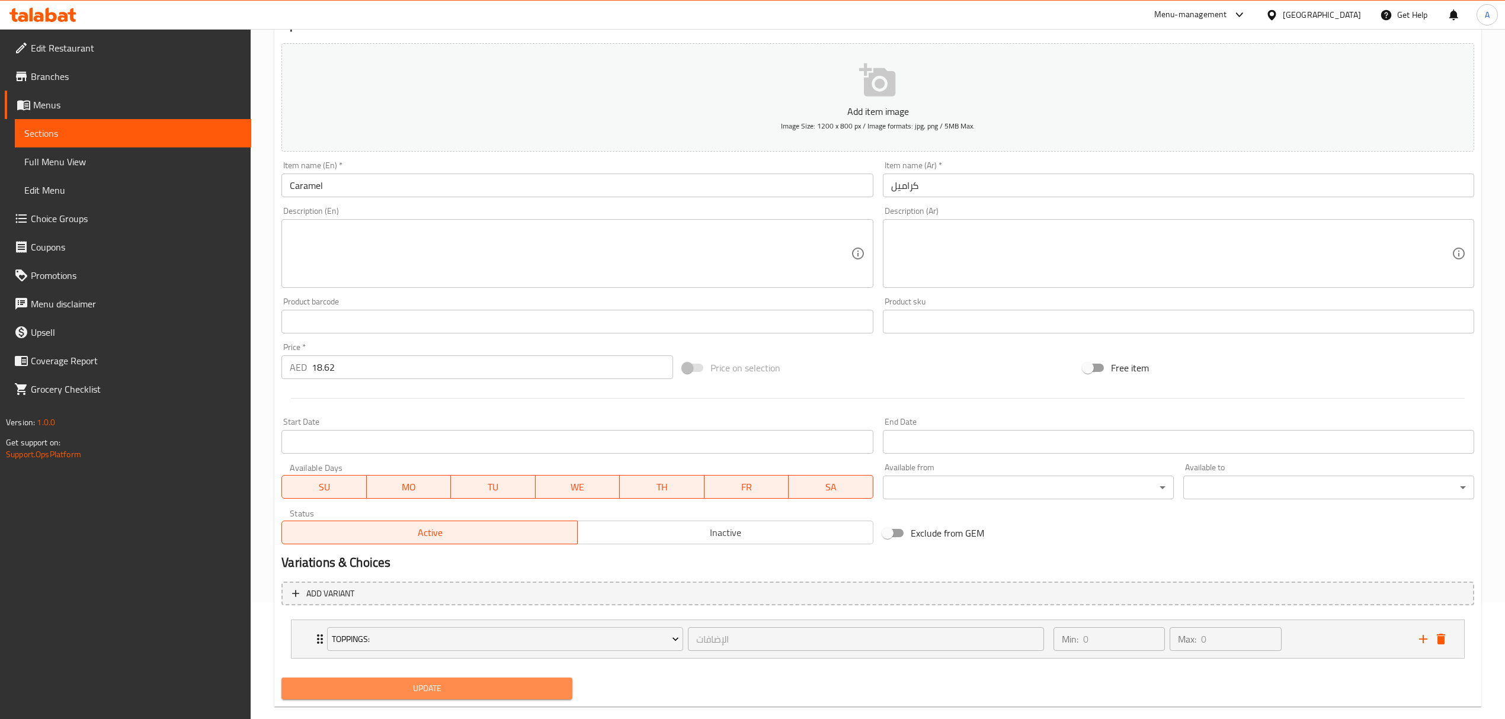
click at [488, 697] on button "Update" at bounding box center [426, 689] width 291 height 22
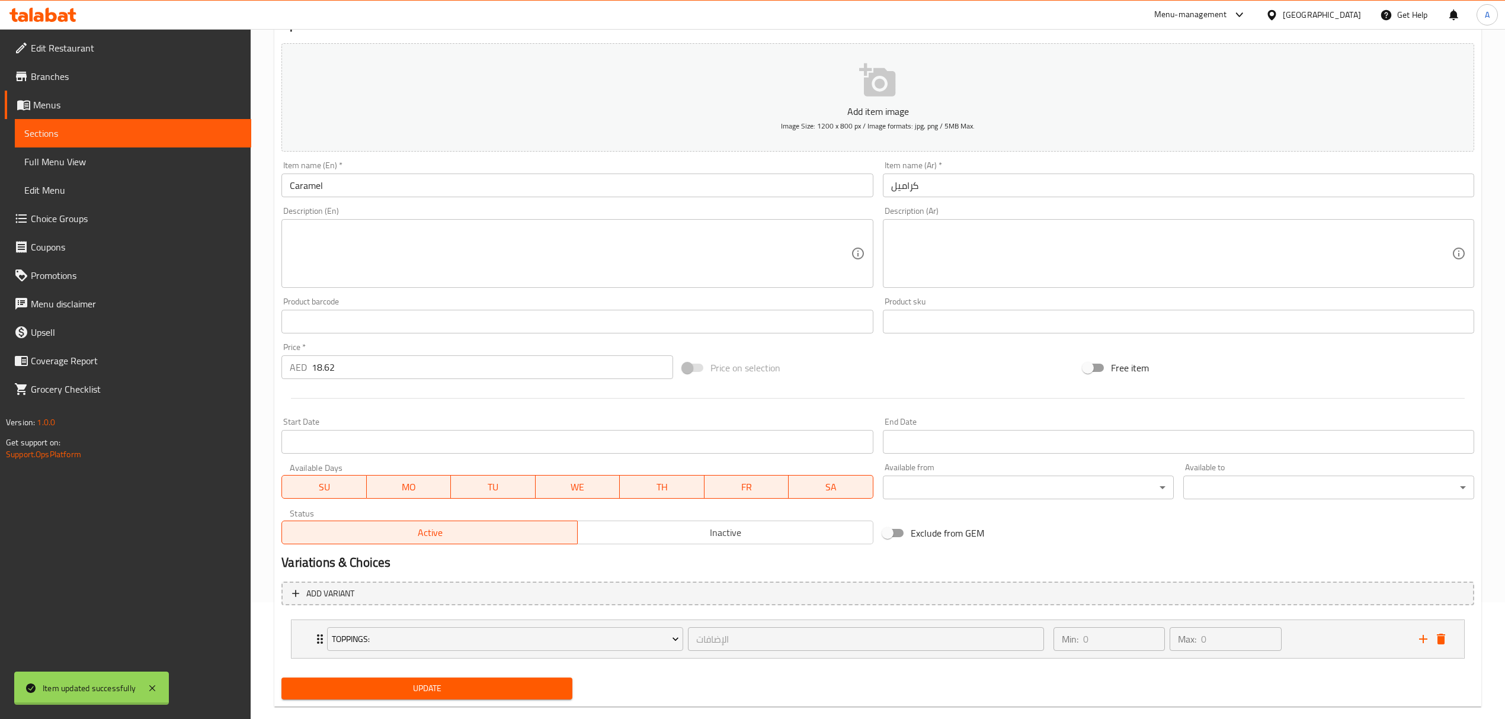
scroll to position [0, 0]
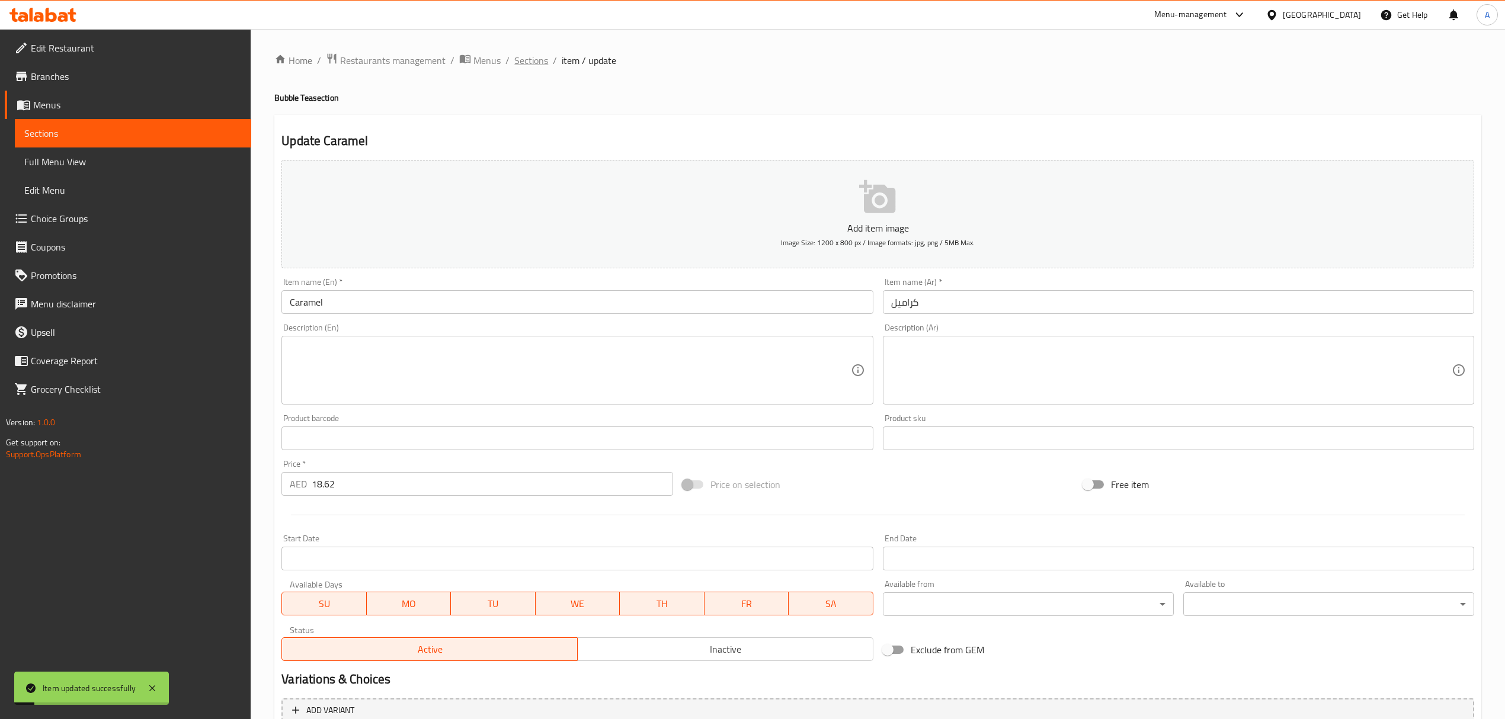
click at [536, 65] on span "Sections" at bounding box center [531, 60] width 34 height 14
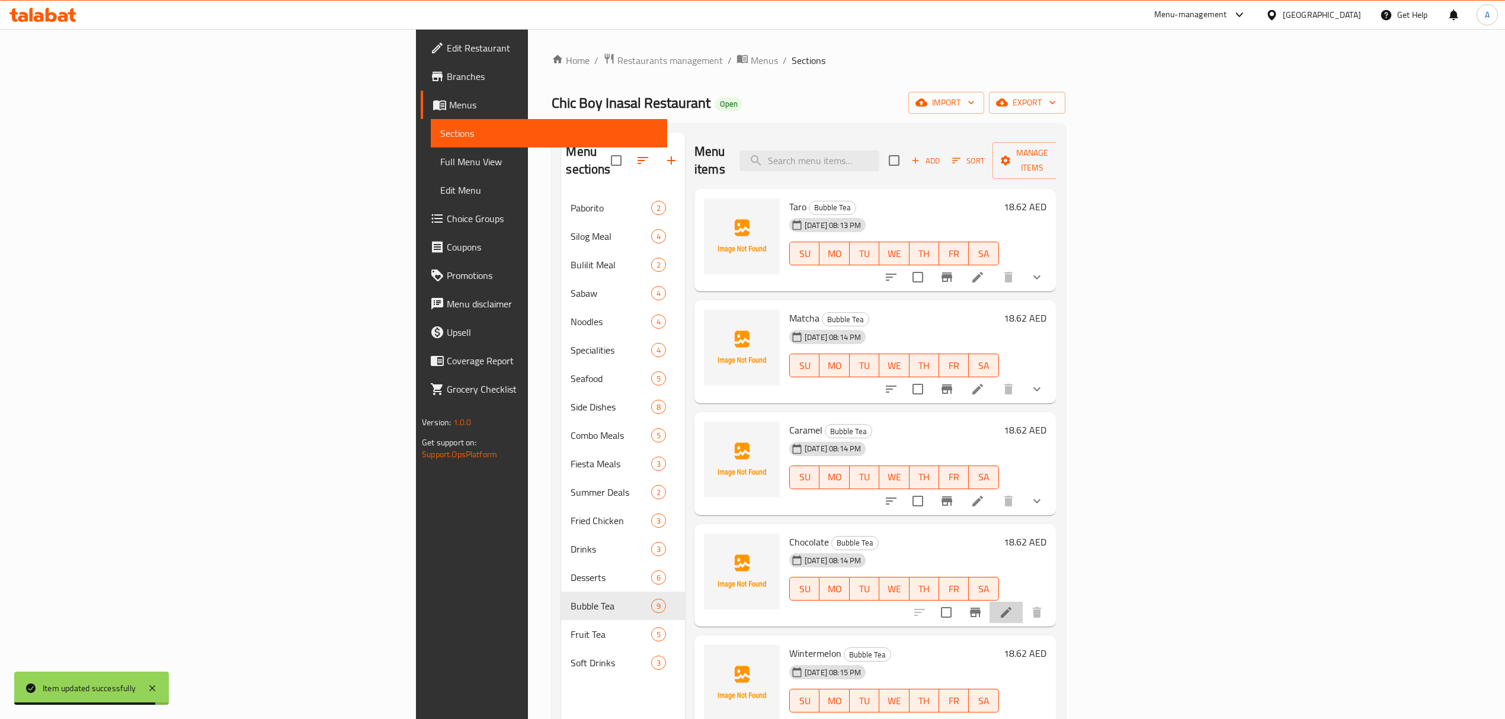
click at [1023, 603] on li at bounding box center [1006, 612] width 33 height 21
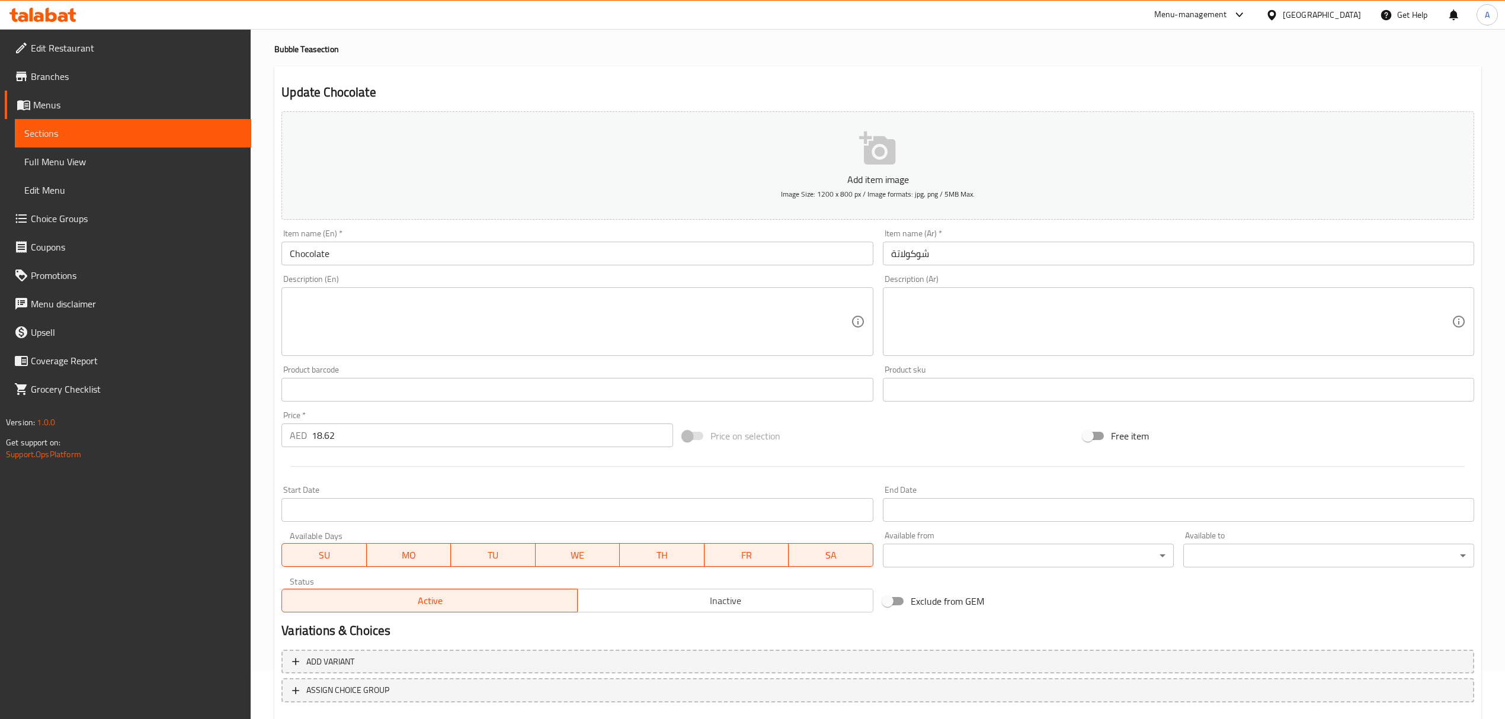
scroll to position [117, 0]
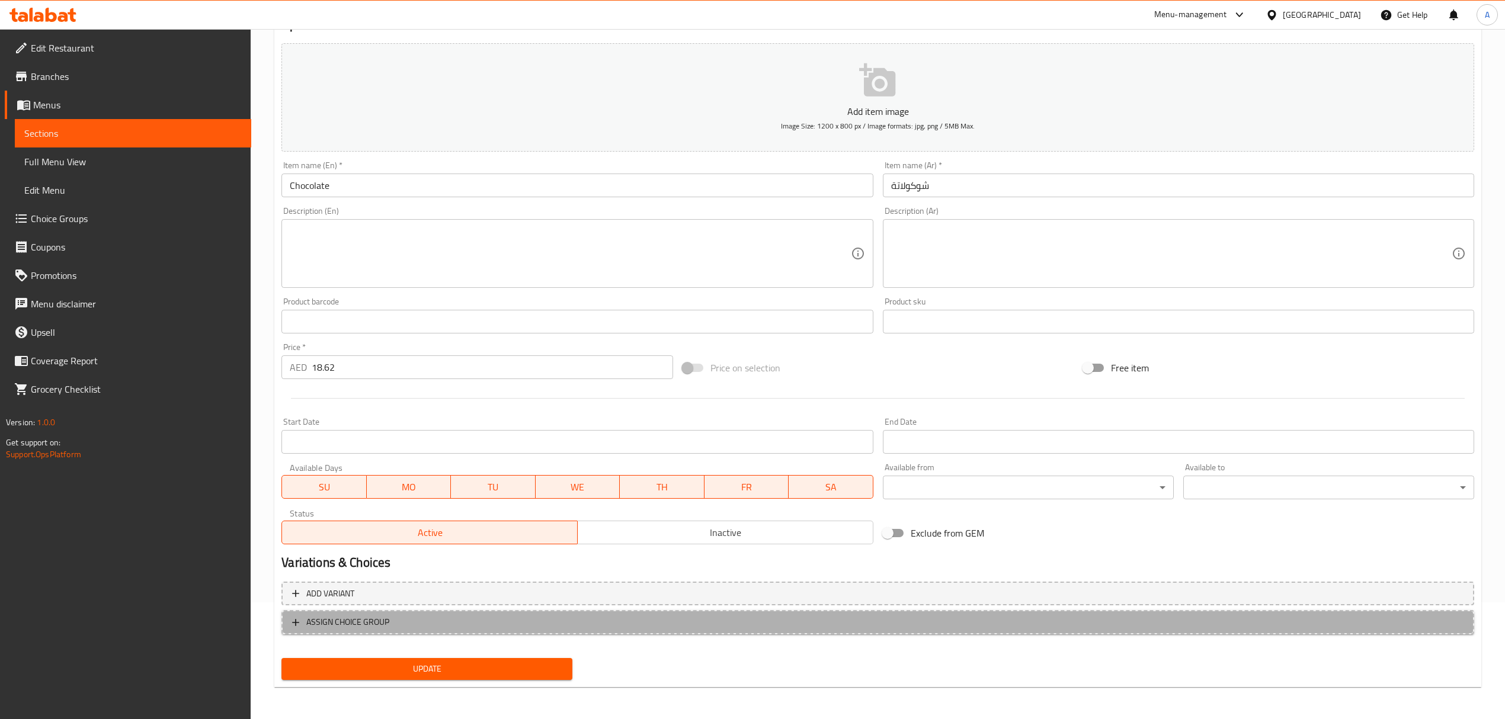
click at [396, 622] on span "ASSIGN CHOICE GROUP" at bounding box center [878, 622] width 1172 height 15
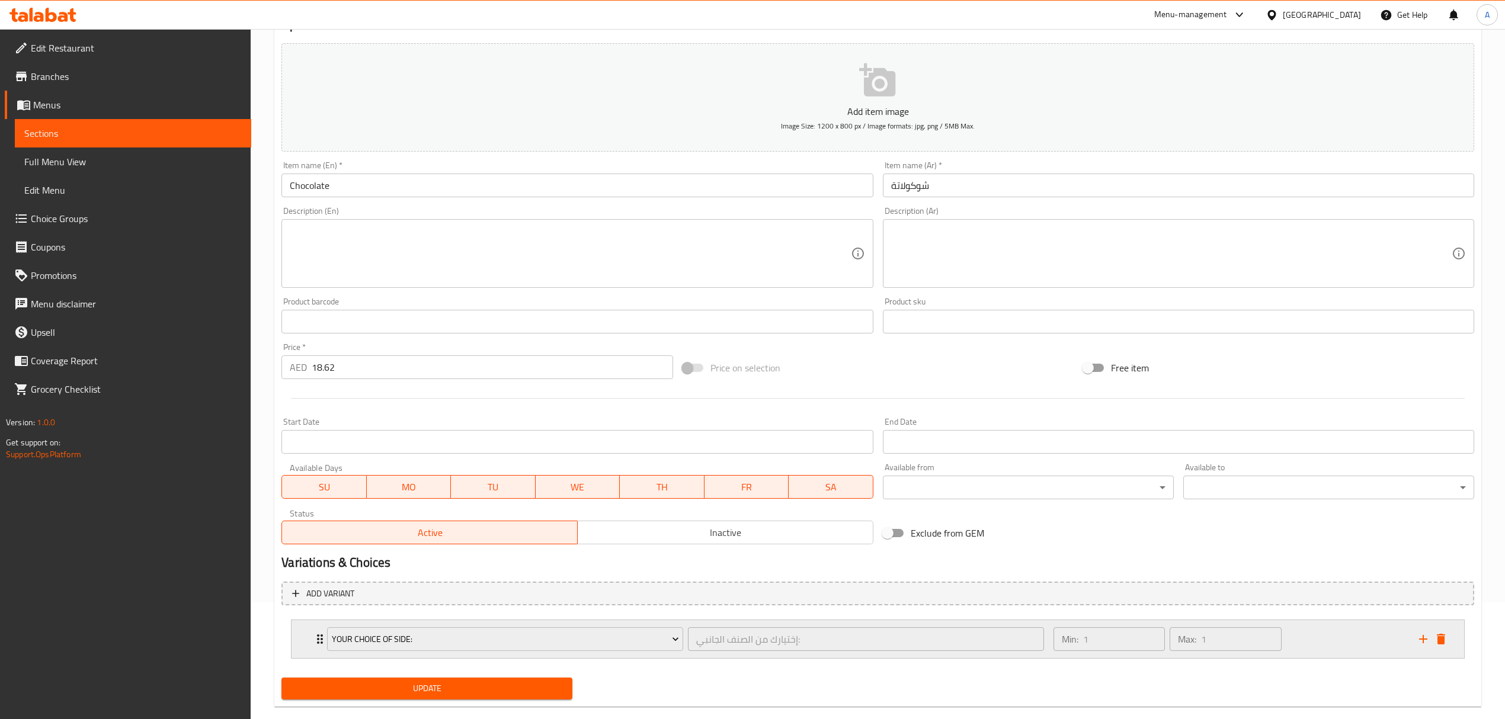
click at [324, 641] on div "Your Choice Of Side: إختيارك من الصنف الجانبي: ​" at bounding box center [685, 639] width 731 height 38
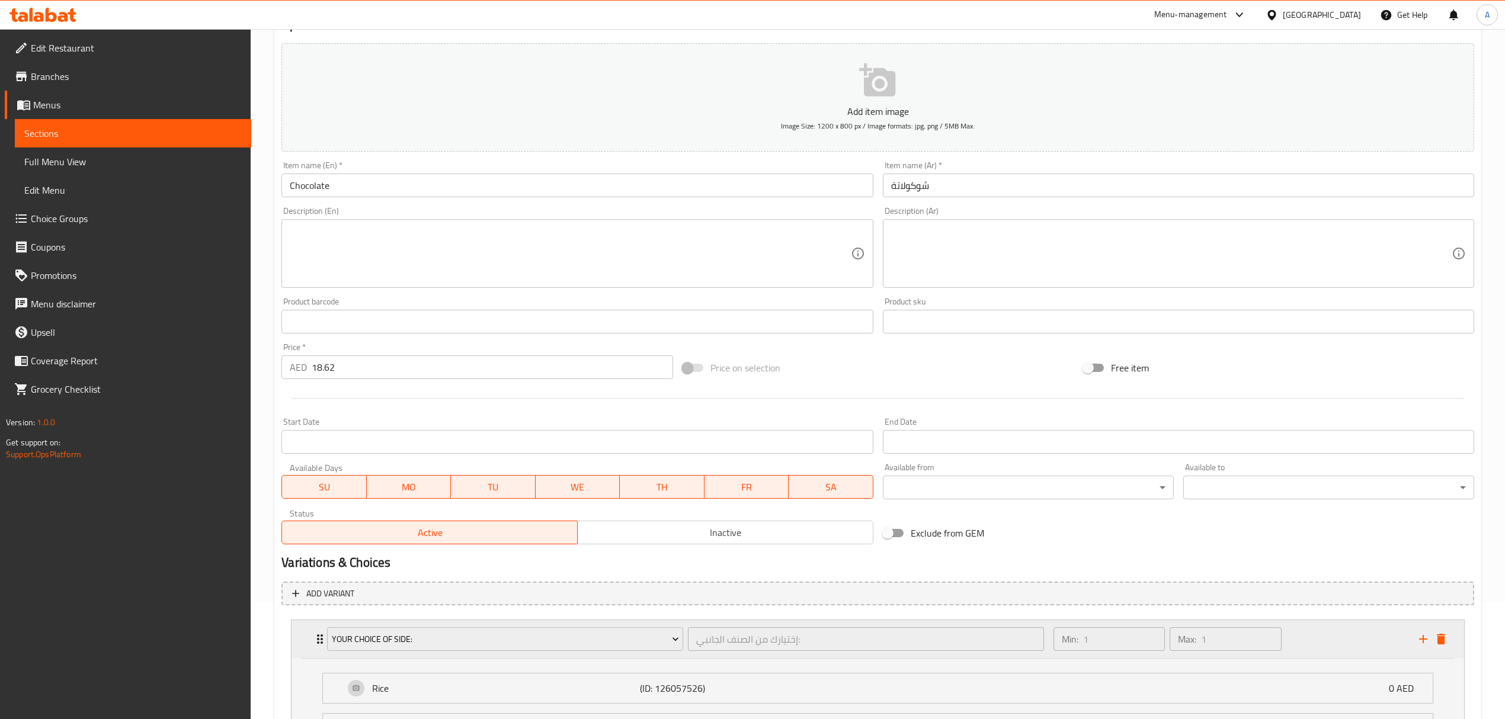
click at [324, 641] on div "Your Choice Of Side: إختيارك من الصنف الجانبي: ​" at bounding box center [685, 639] width 731 height 38
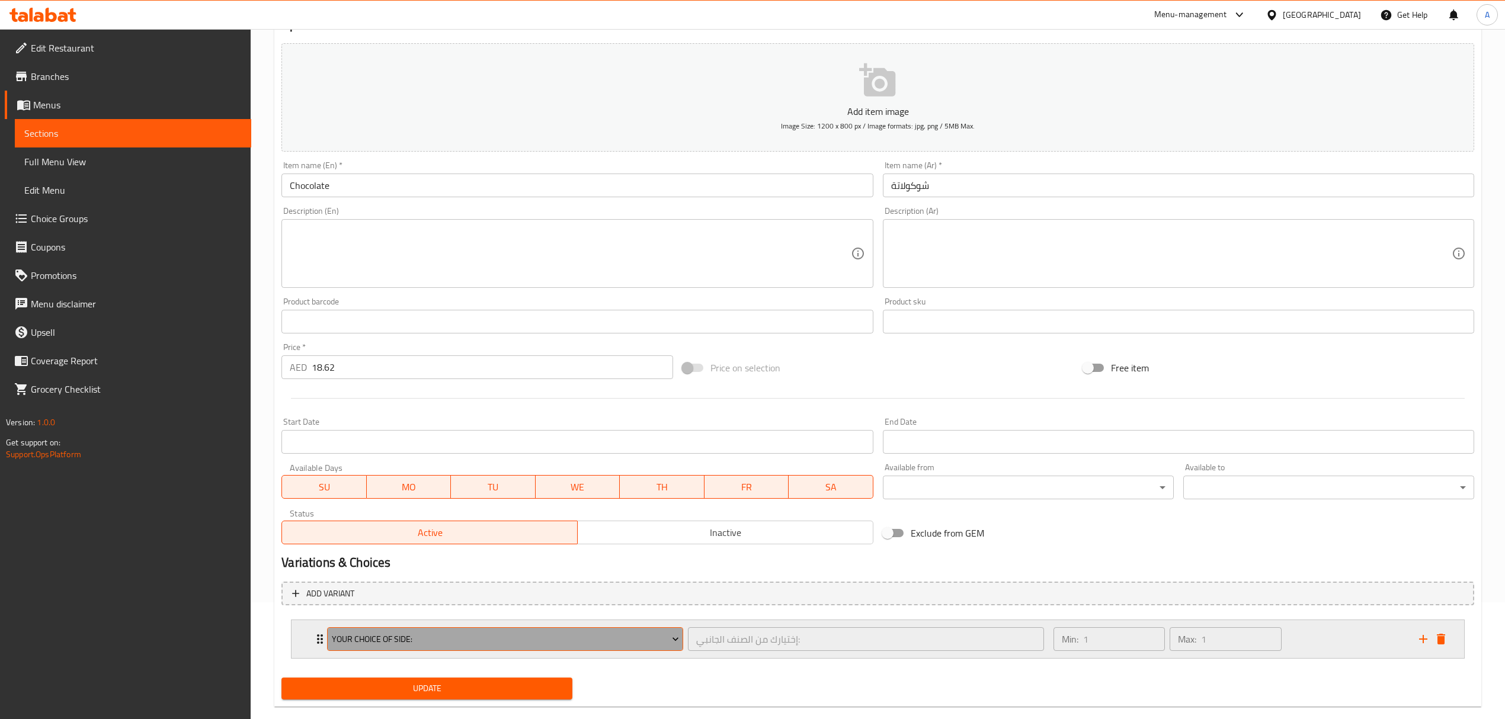
click at [359, 641] on span "Your Choice Of Side:" at bounding box center [505, 639] width 347 height 15
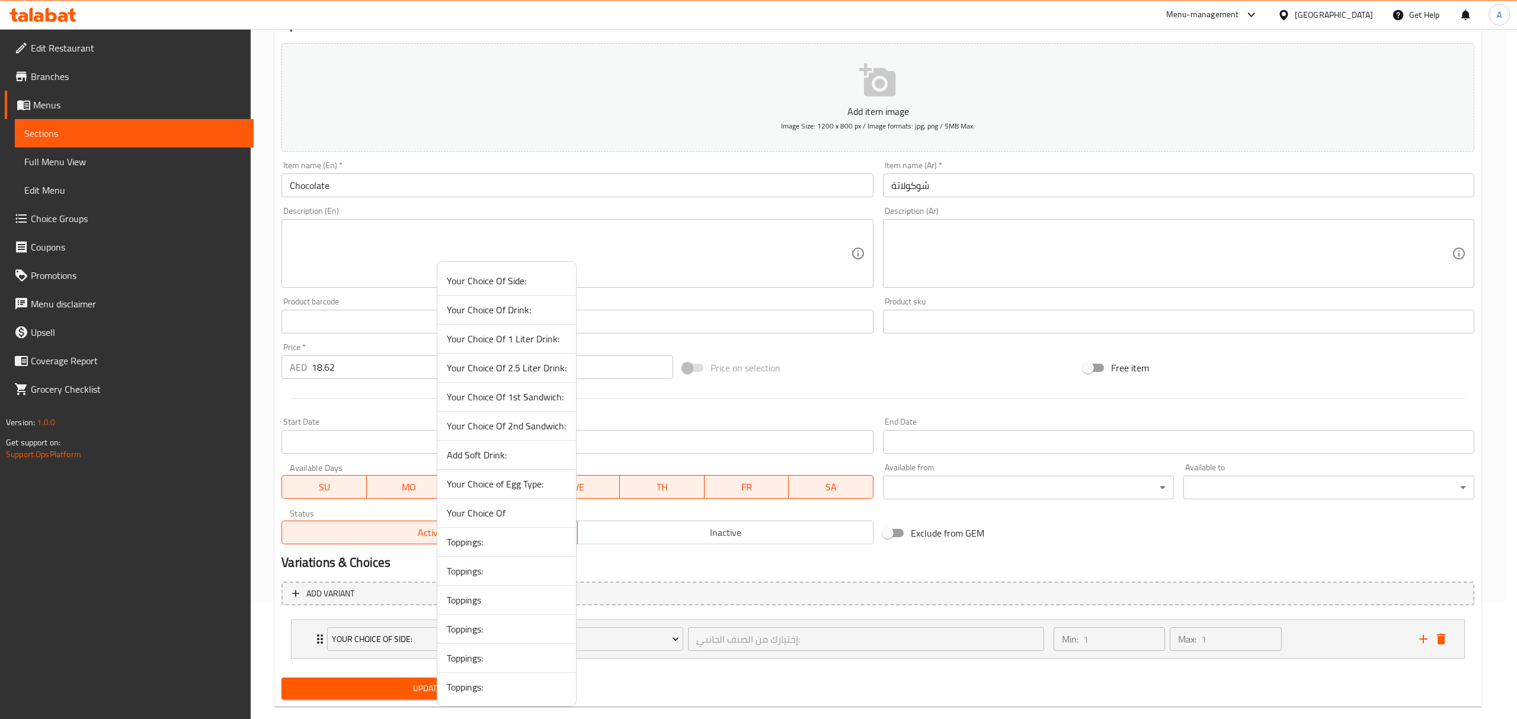
click at [472, 627] on span "Toppings:" at bounding box center [507, 629] width 120 height 14
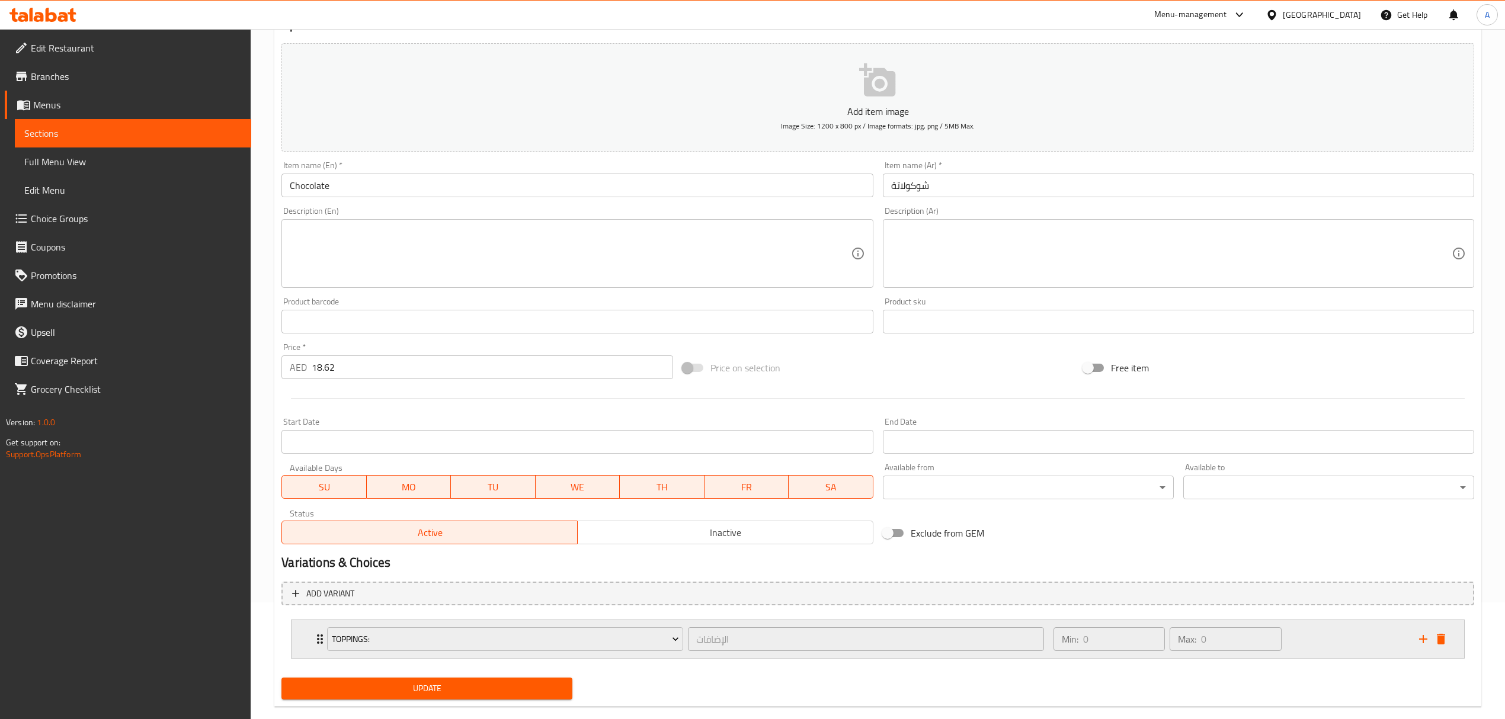
click at [318, 638] on icon "Expand" at bounding box center [320, 639] width 14 height 14
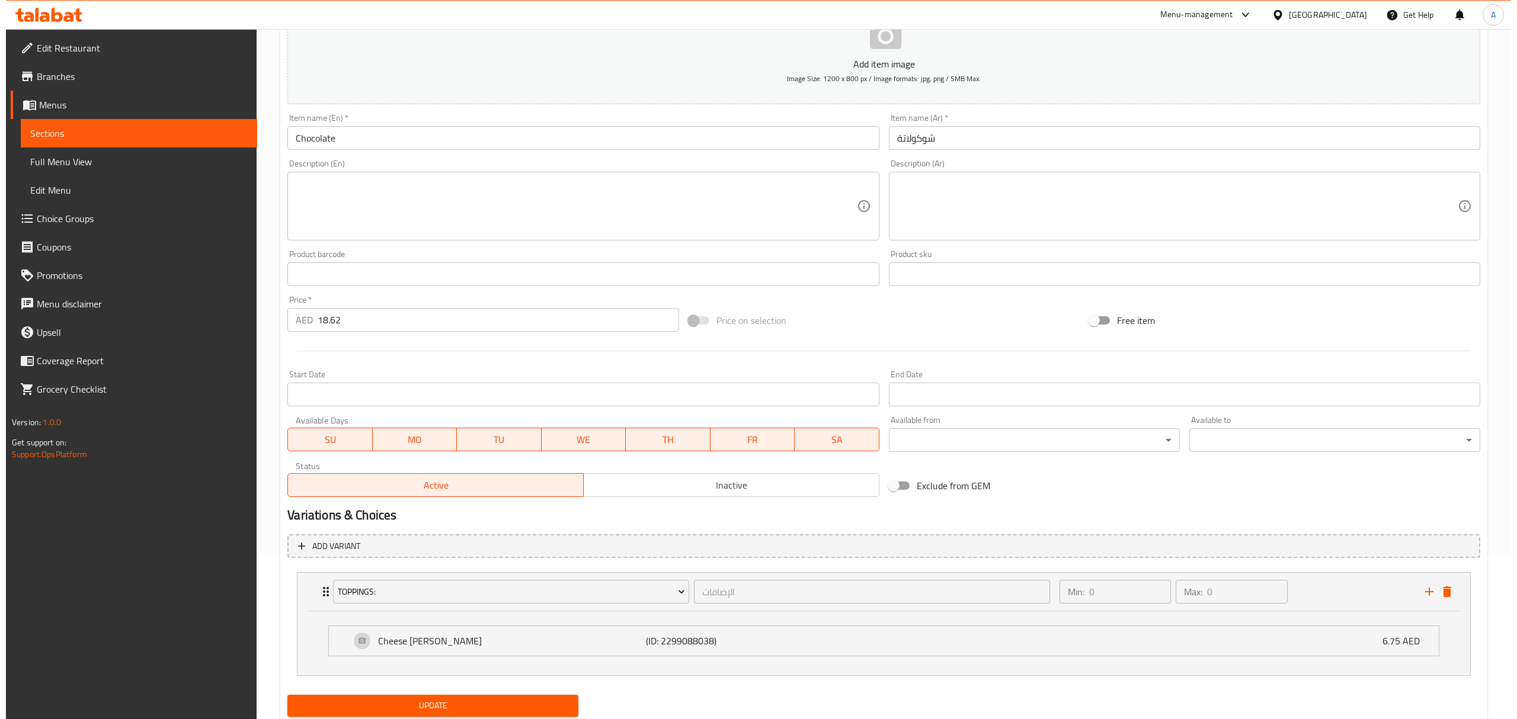
scroll to position [196, 0]
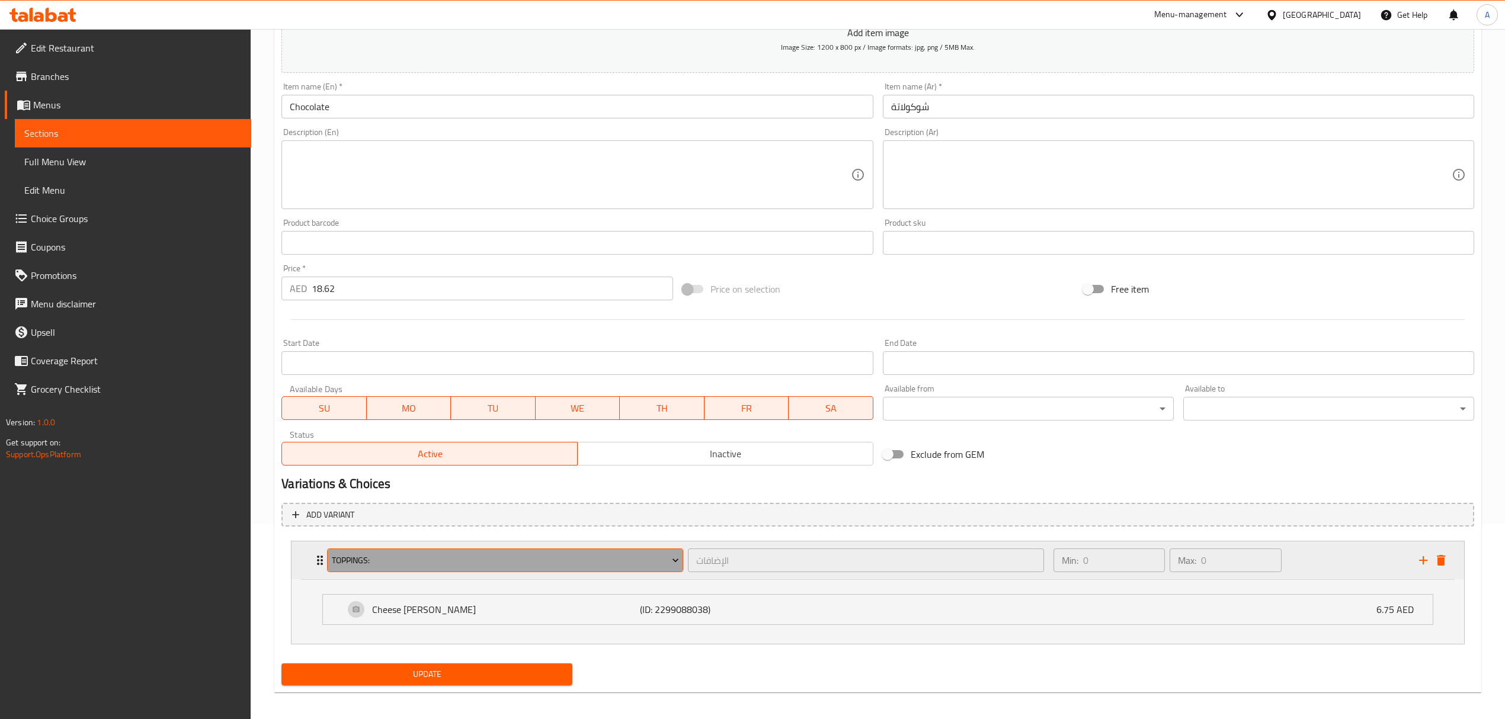
click at [408, 563] on span "Toppings:" at bounding box center [505, 560] width 347 height 15
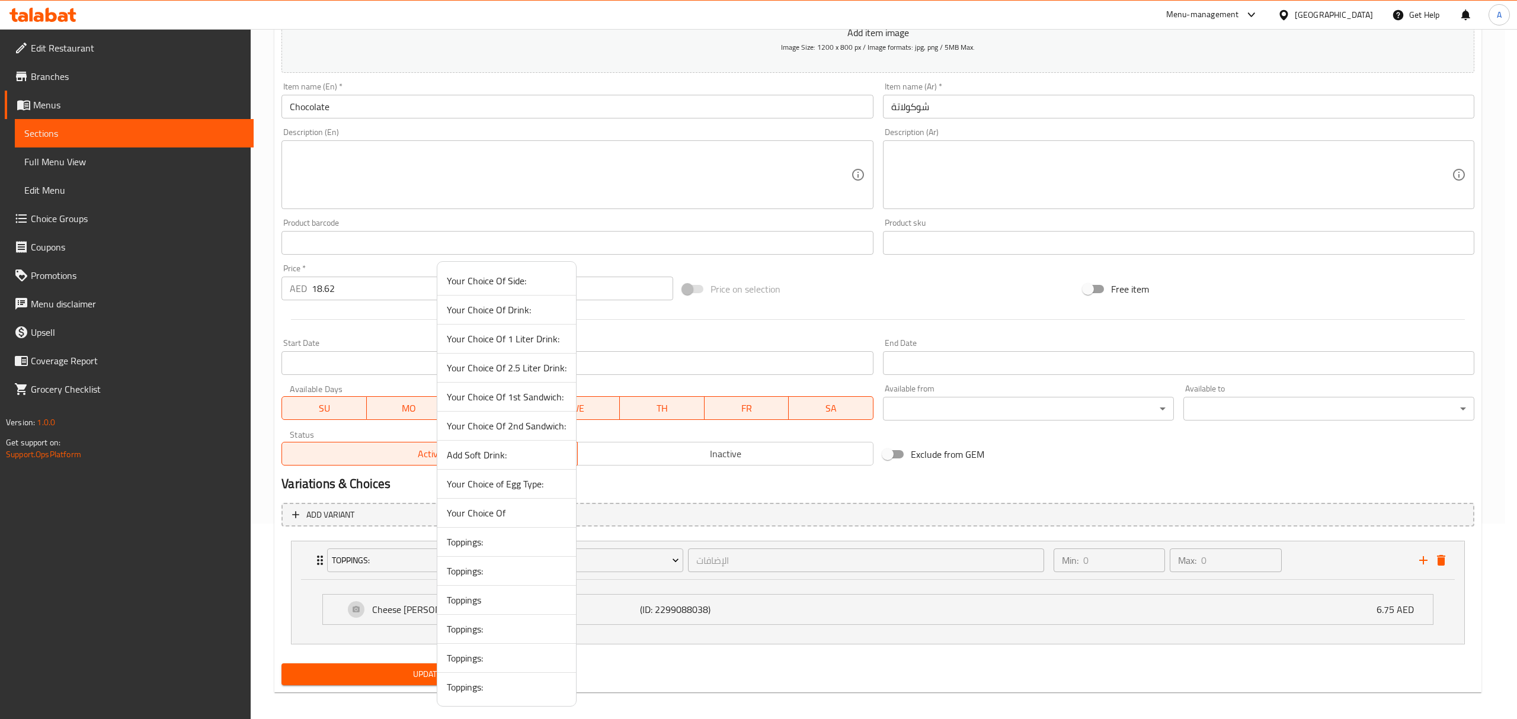
click at [457, 662] on span "Toppings:" at bounding box center [507, 658] width 120 height 14
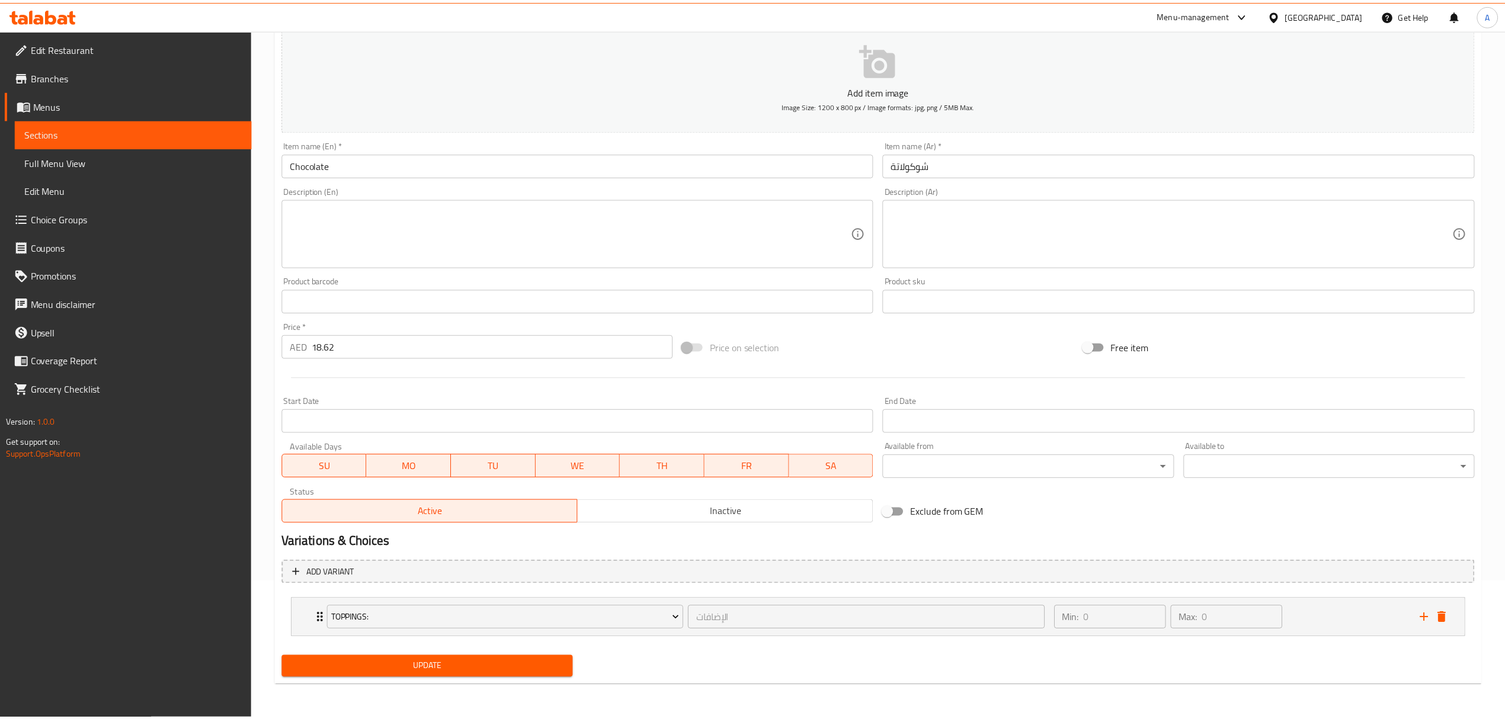
scroll to position [138, 0]
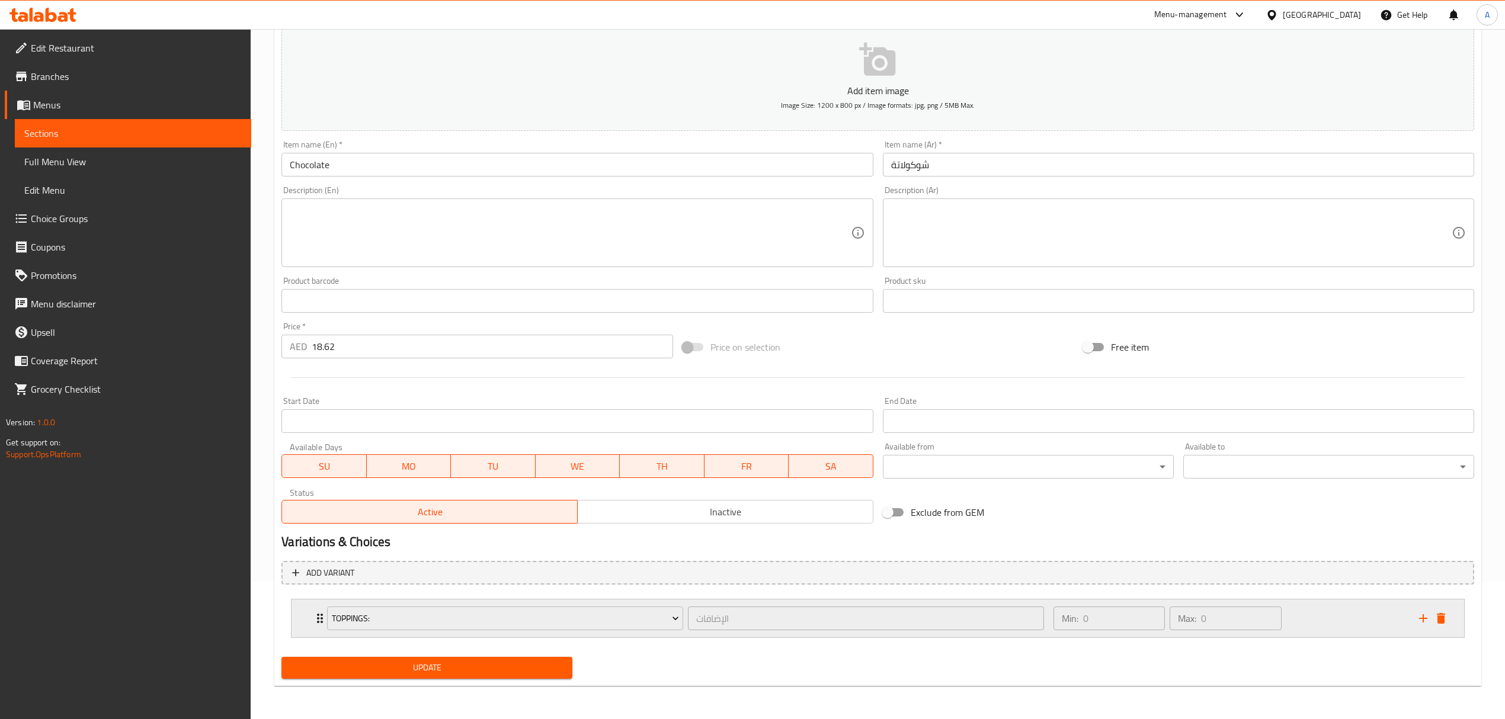
click at [321, 624] on div "Toppings: الإضافات ​" at bounding box center [685, 619] width 731 height 38
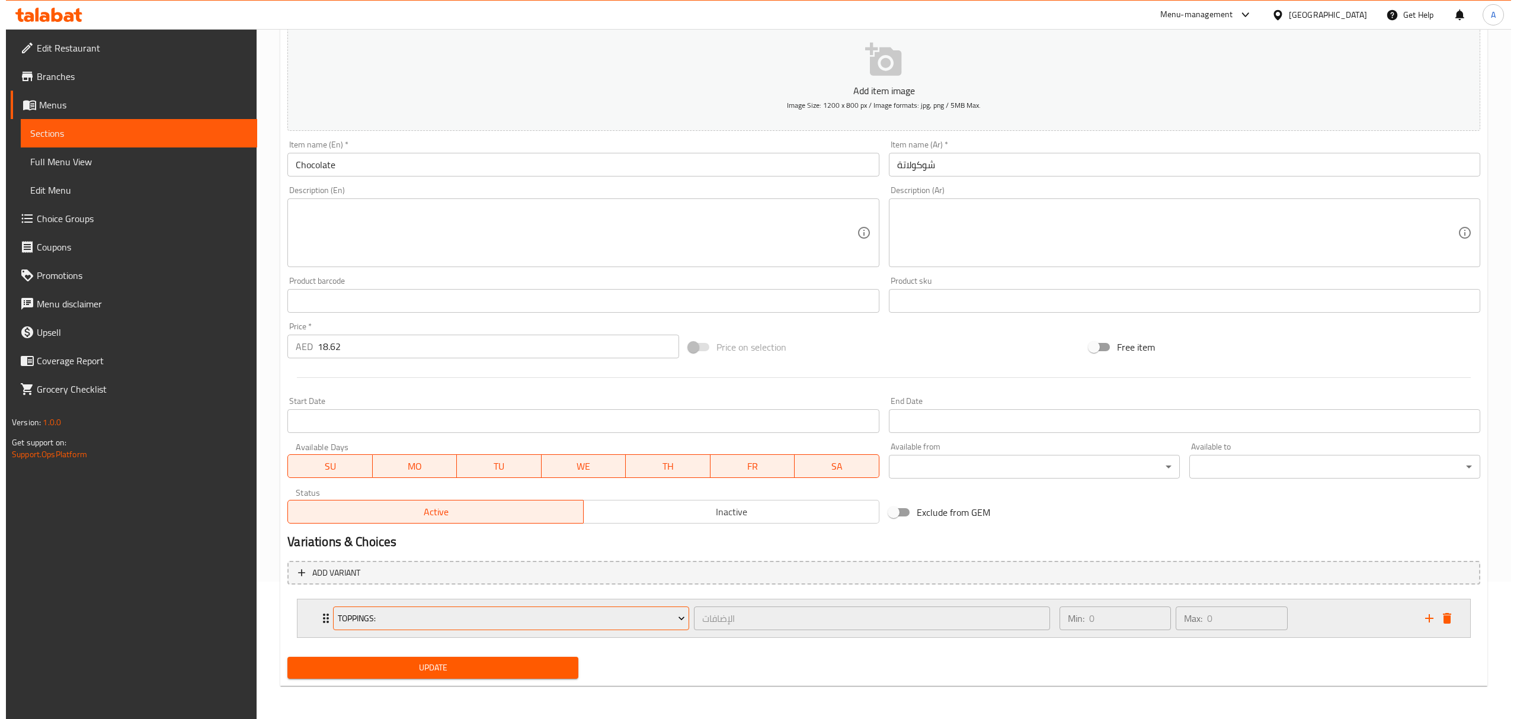
scroll to position [196, 0]
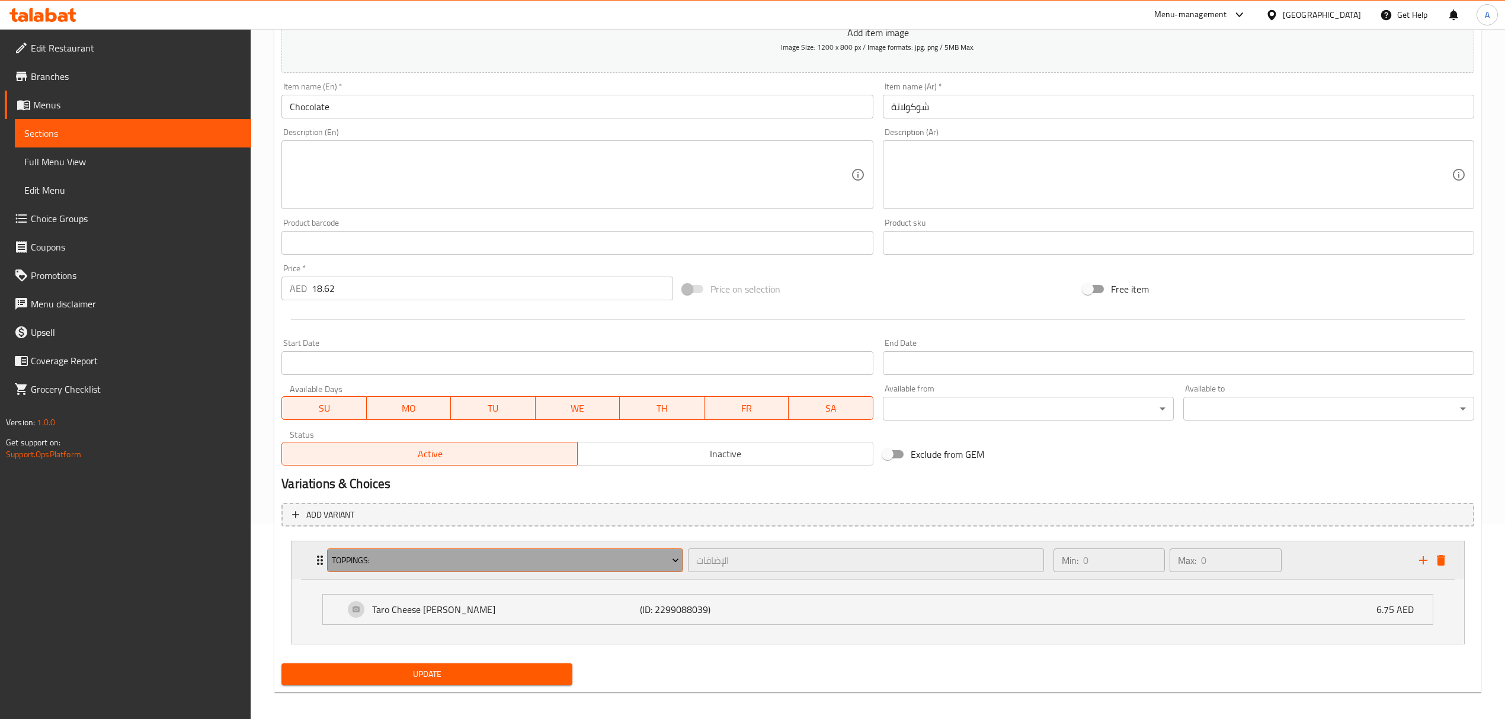
click at [392, 571] on button "Toppings:" at bounding box center [505, 561] width 356 height 24
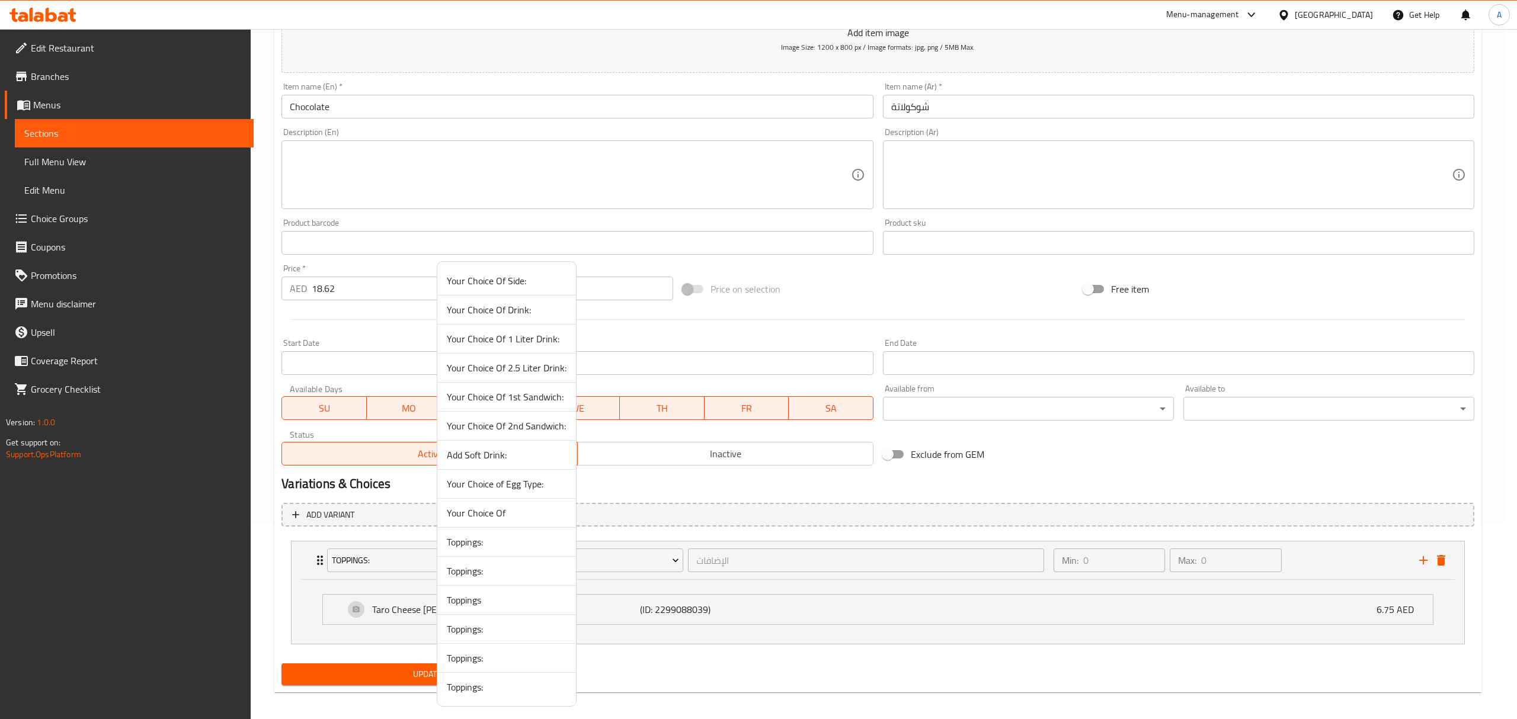
click at [454, 689] on span "Toppings:" at bounding box center [507, 687] width 120 height 14
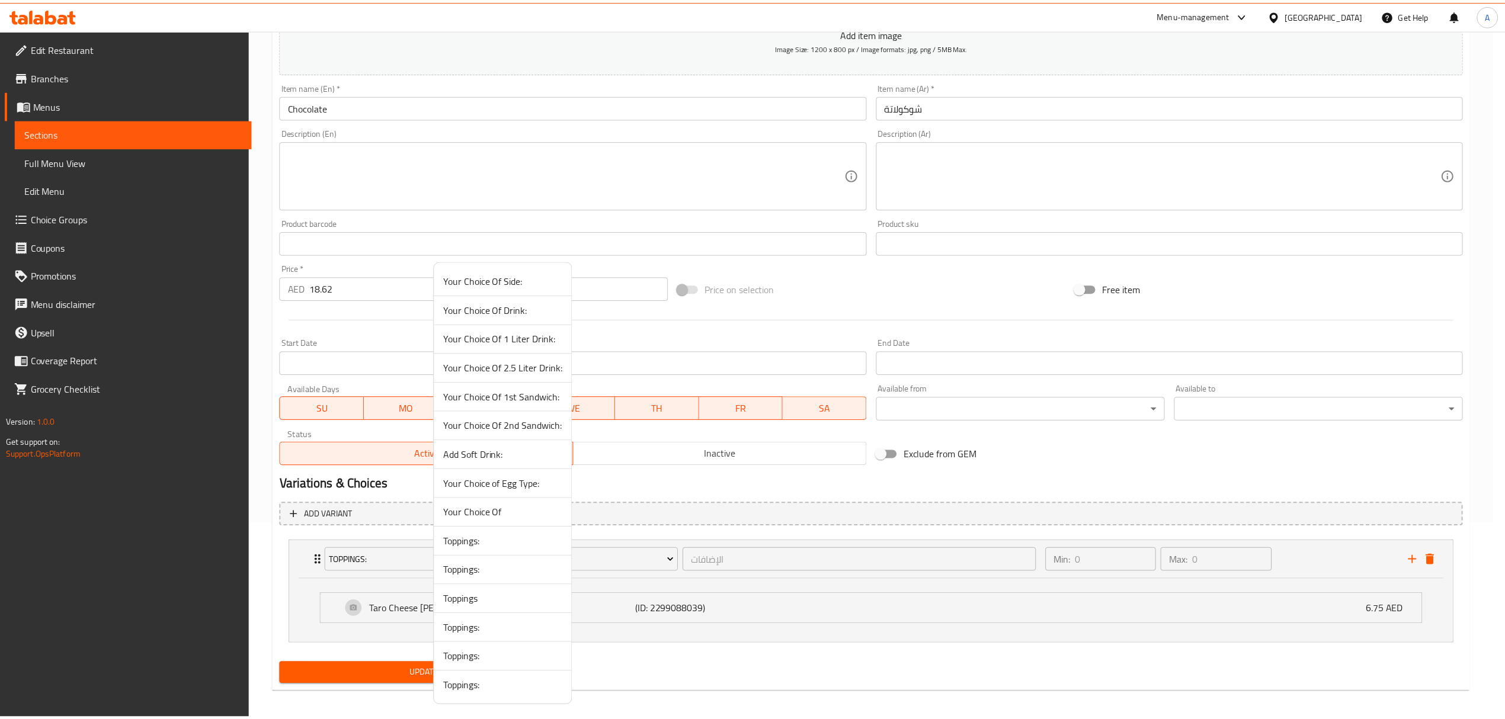
scroll to position [138, 0]
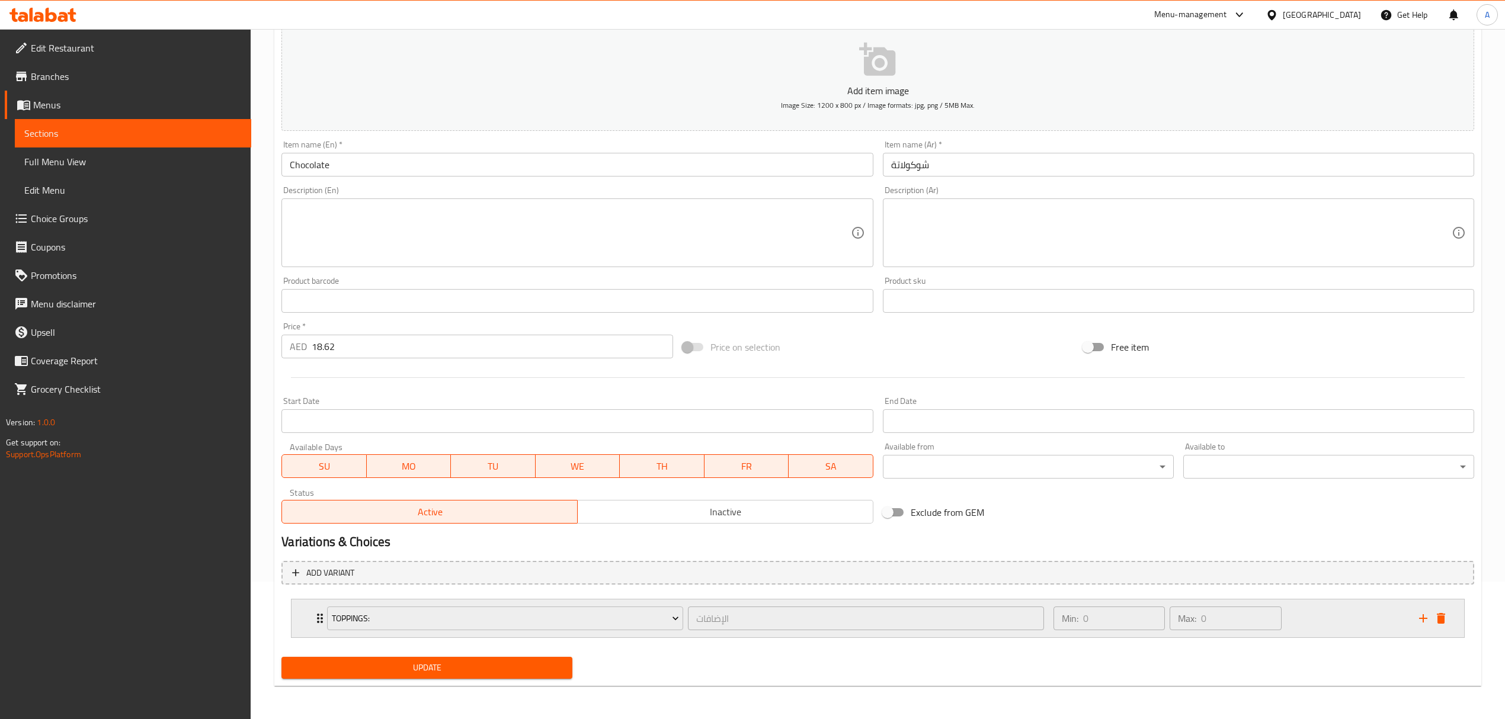
click at [322, 619] on div "Toppings: الإضافات ​" at bounding box center [685, 619] width 731 height 38
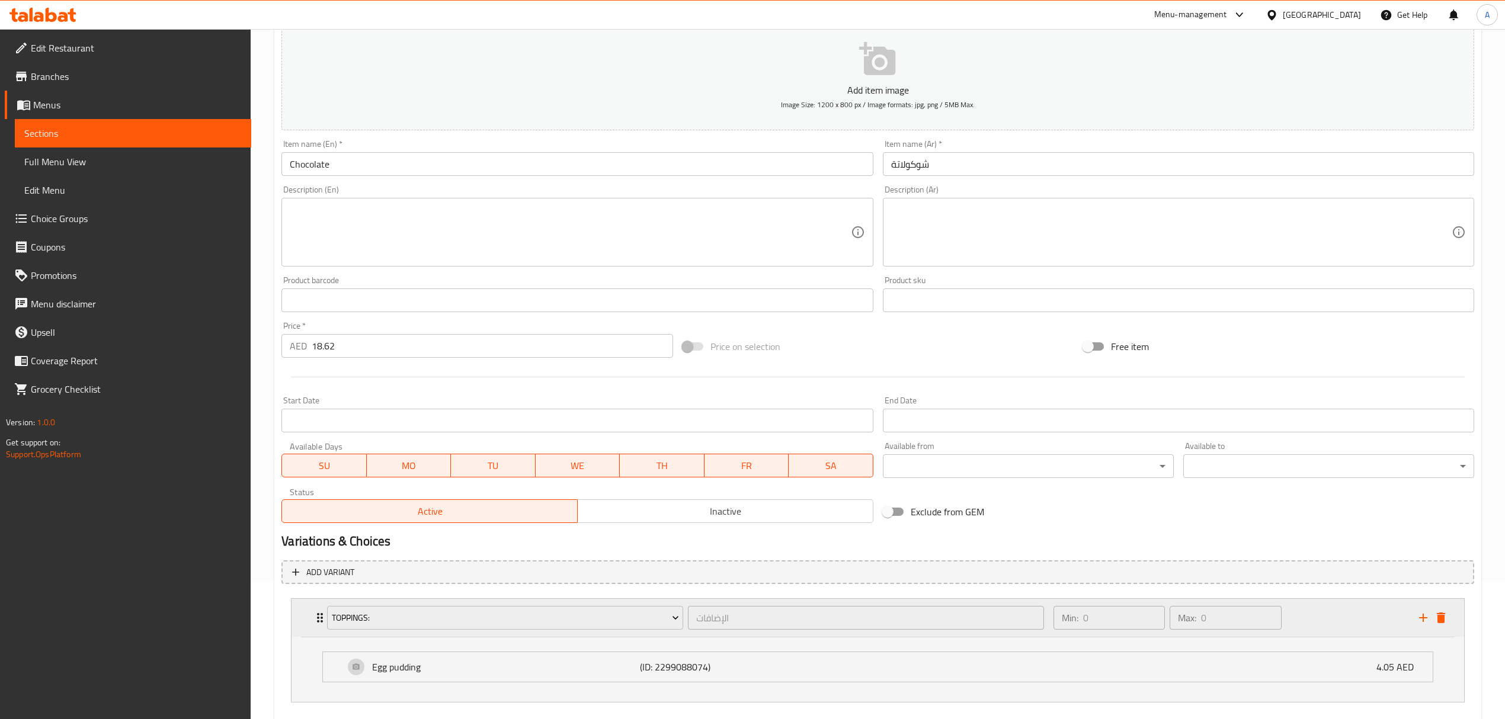
scroll to position [196, 0]
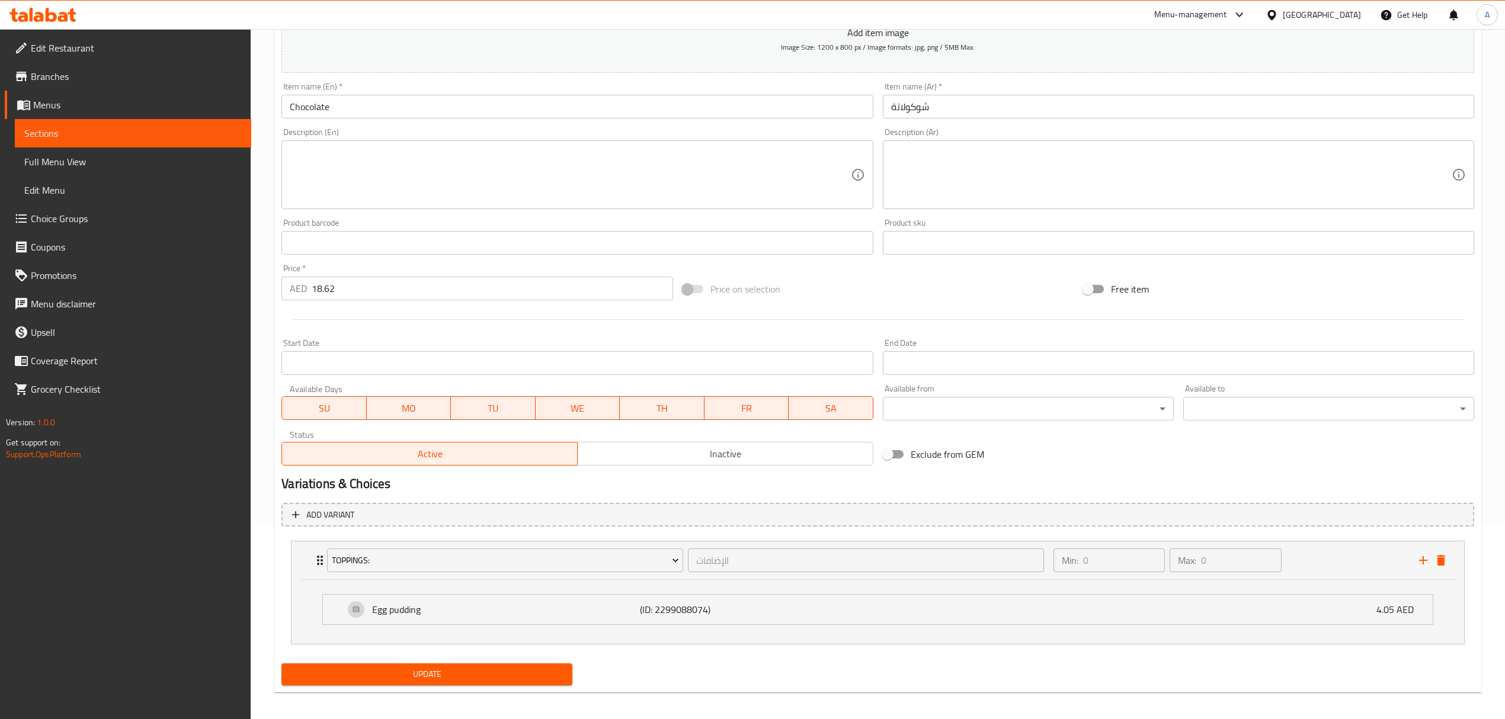
click at [385, 674] on span "Update" at bounding box center [427, 674] width 272 height 15
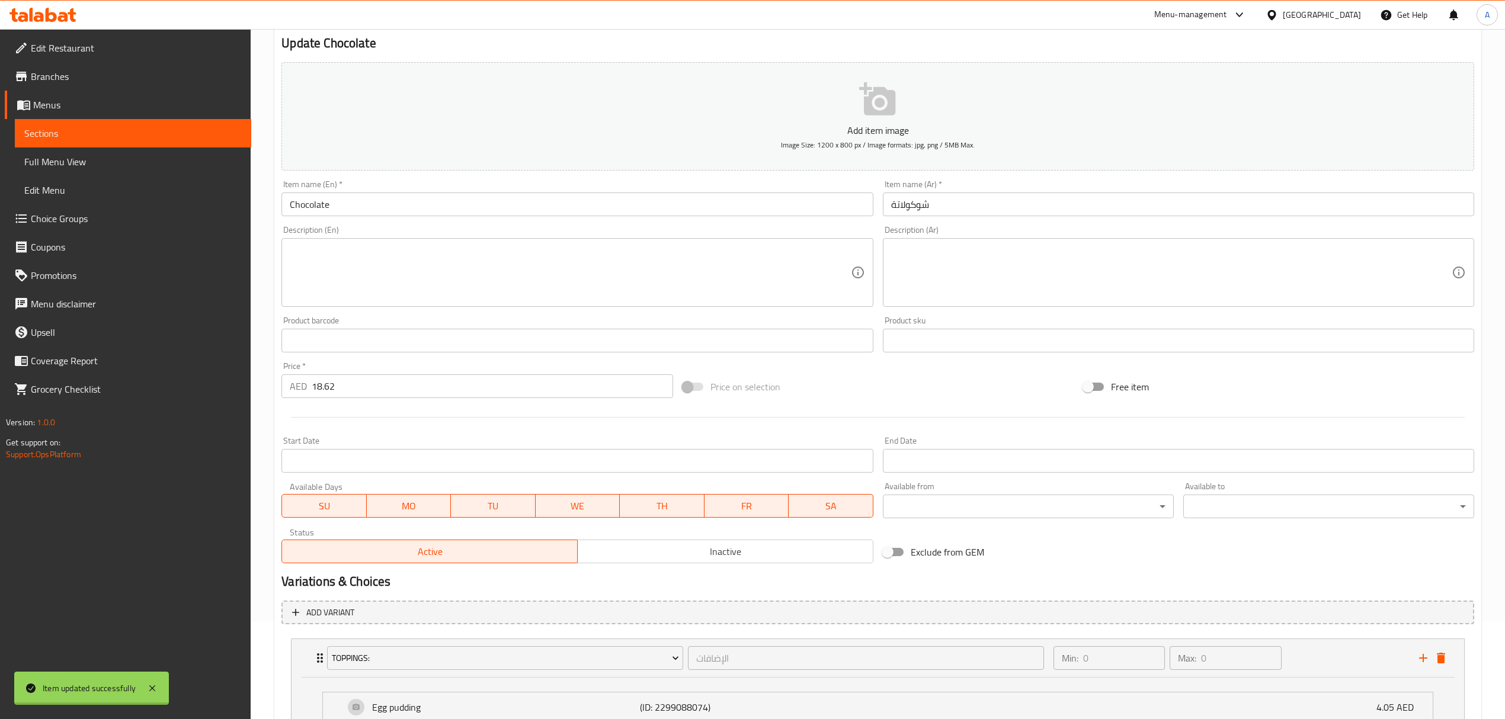
scroll to position [0, 0]
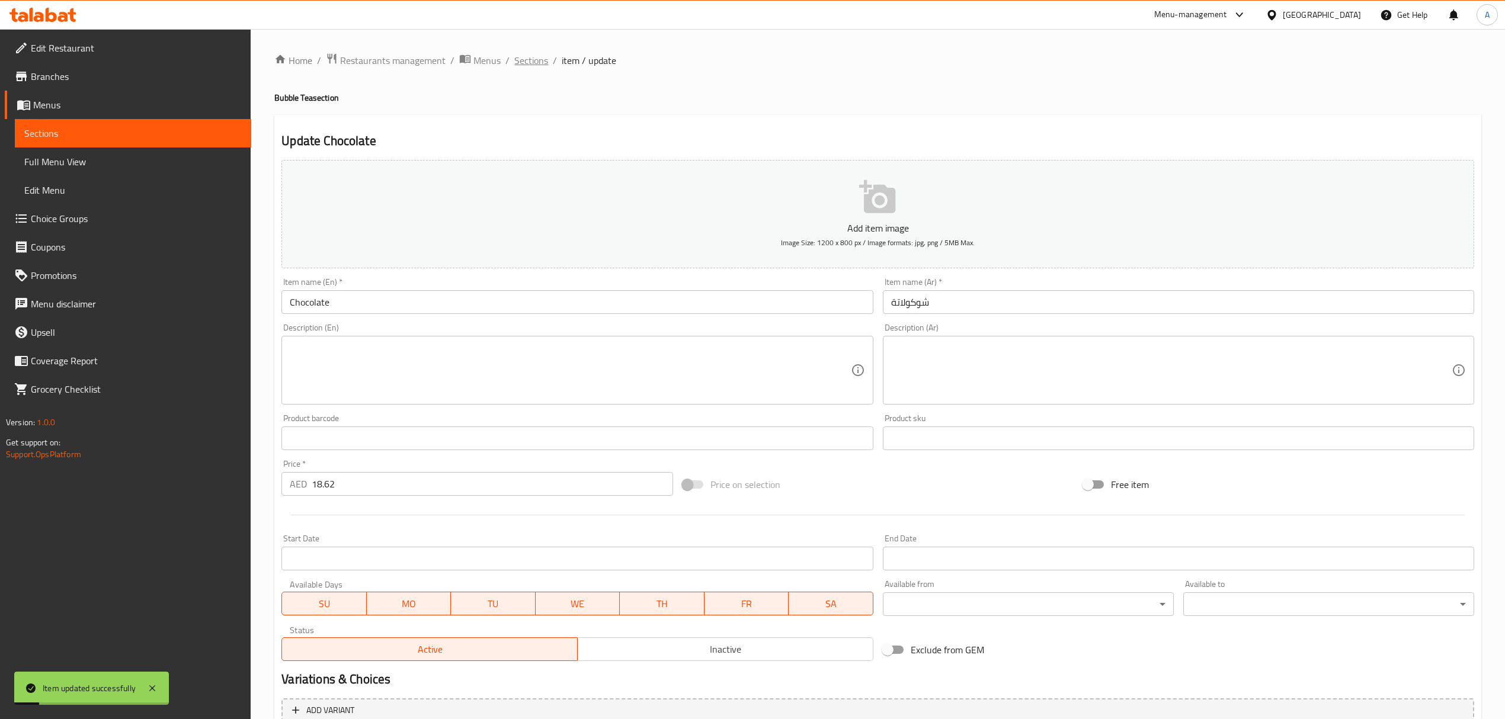
click at [544, 60] on span "Sections" at bounding box center [531, 60] width 34 height 14
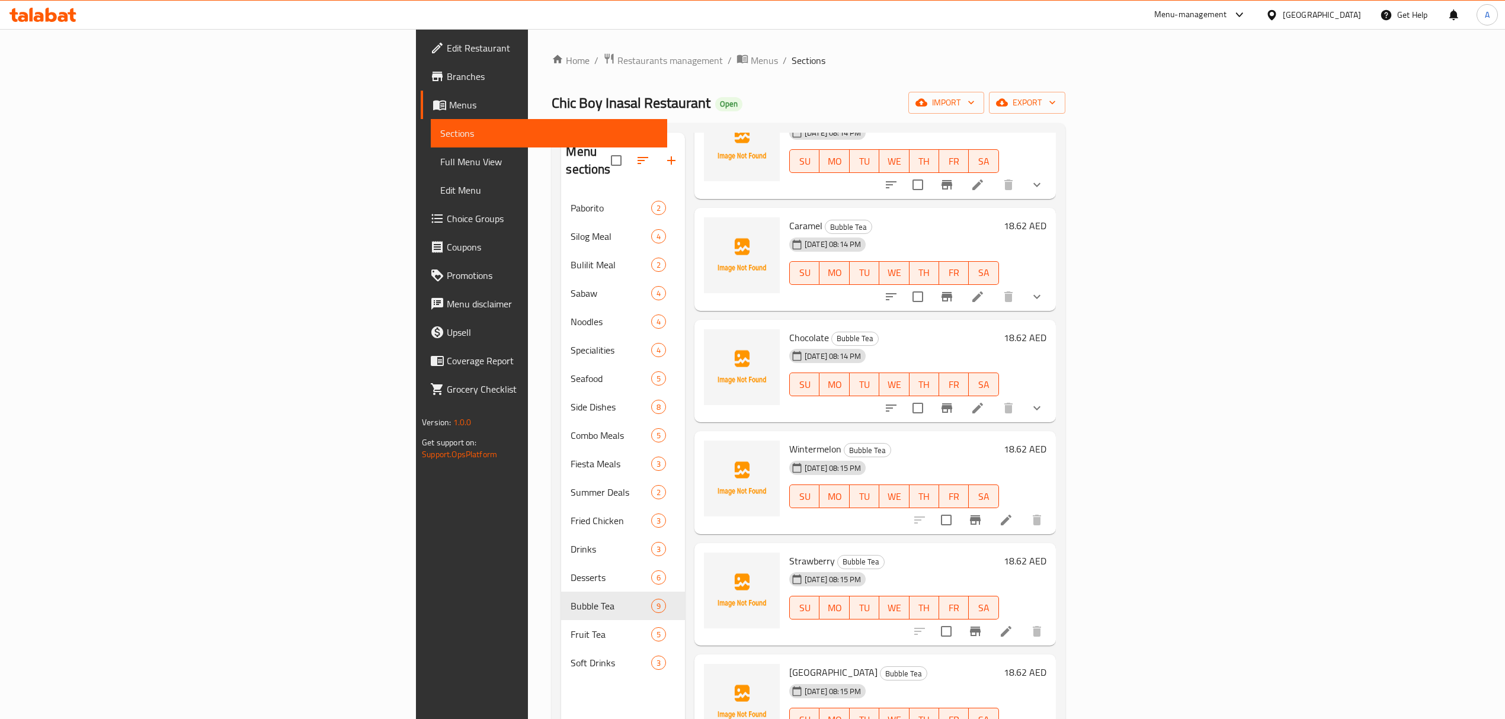
scroll to position [315, 0]
click at [1013, 402] on icon at bounding box center [1006, 409] width 14 height 14
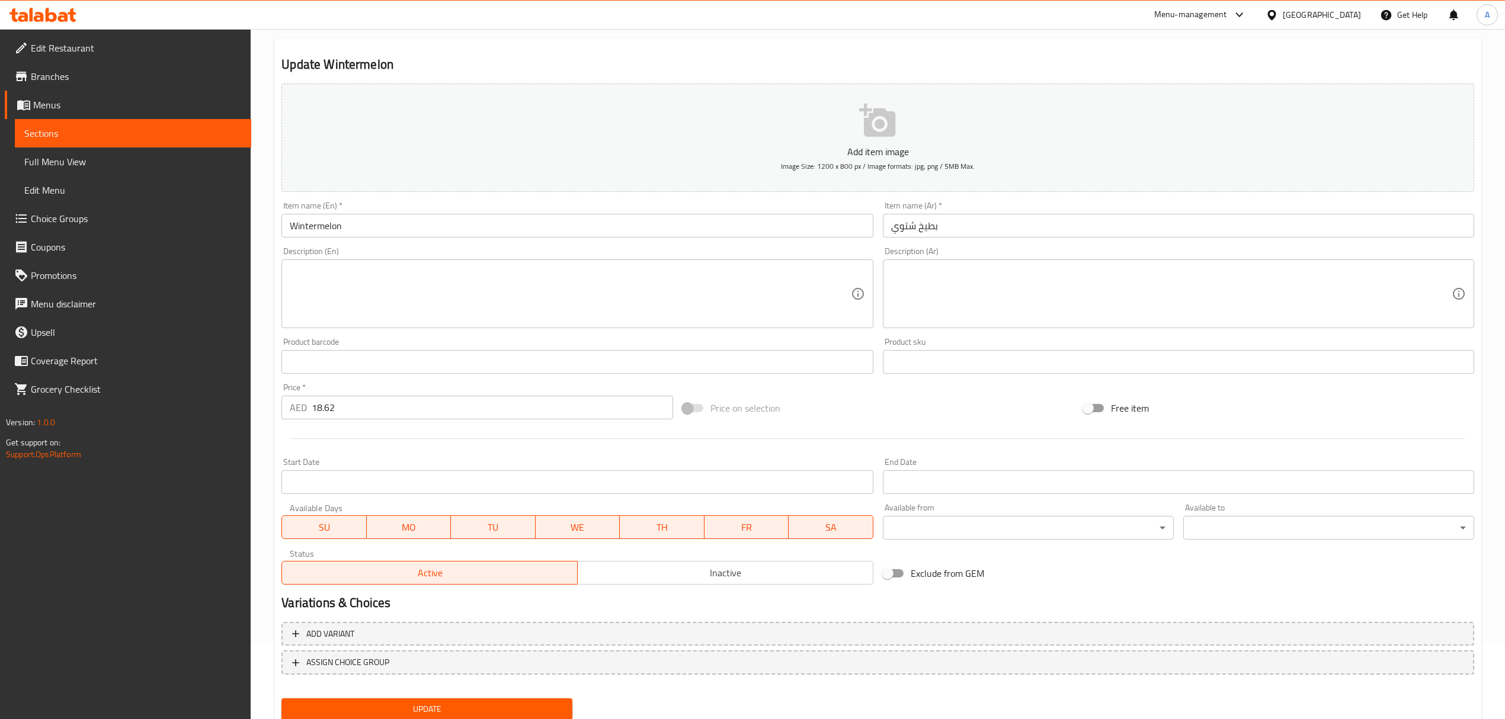
scroll to position [117, 0]
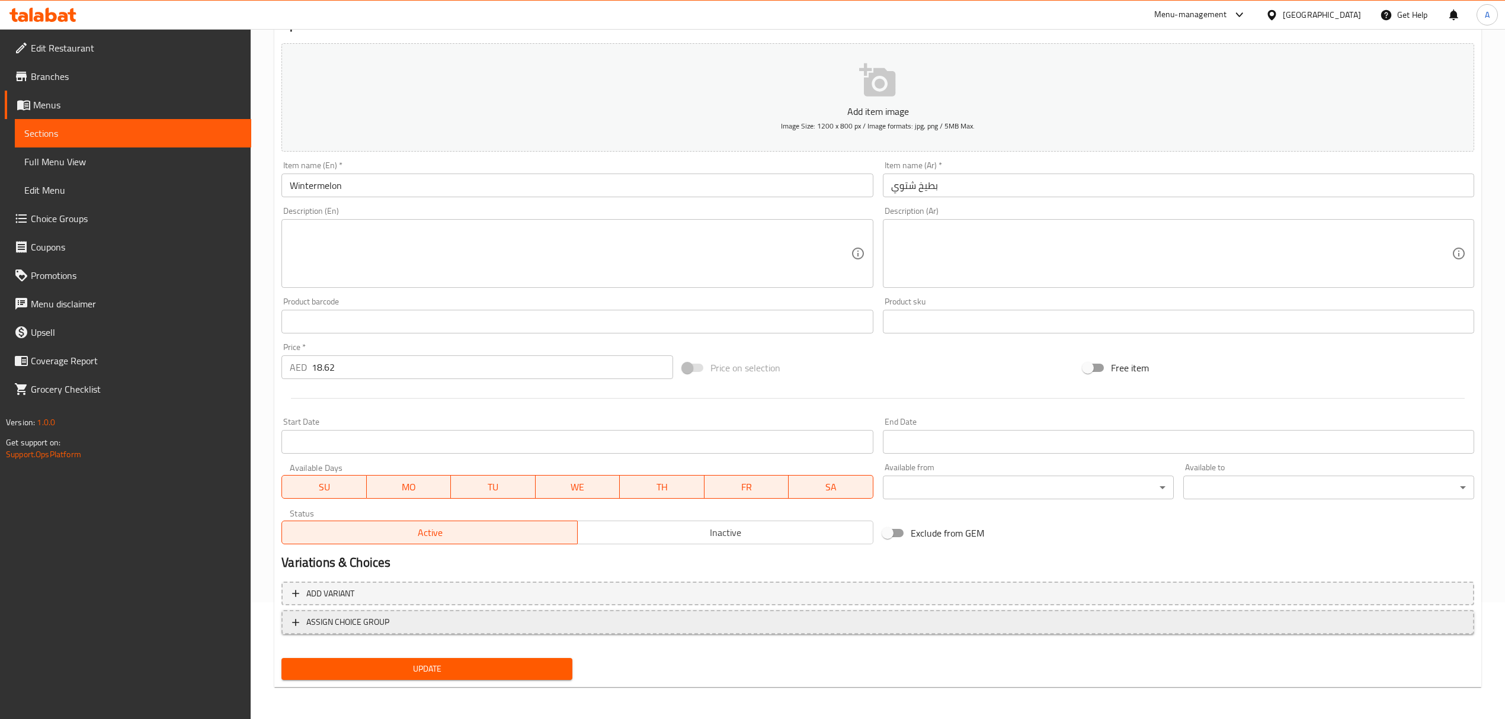
click at [506, 617] on span "ASSIGN CHOICE GROUP" at bounding box center [878, 622] width 1172 height 15
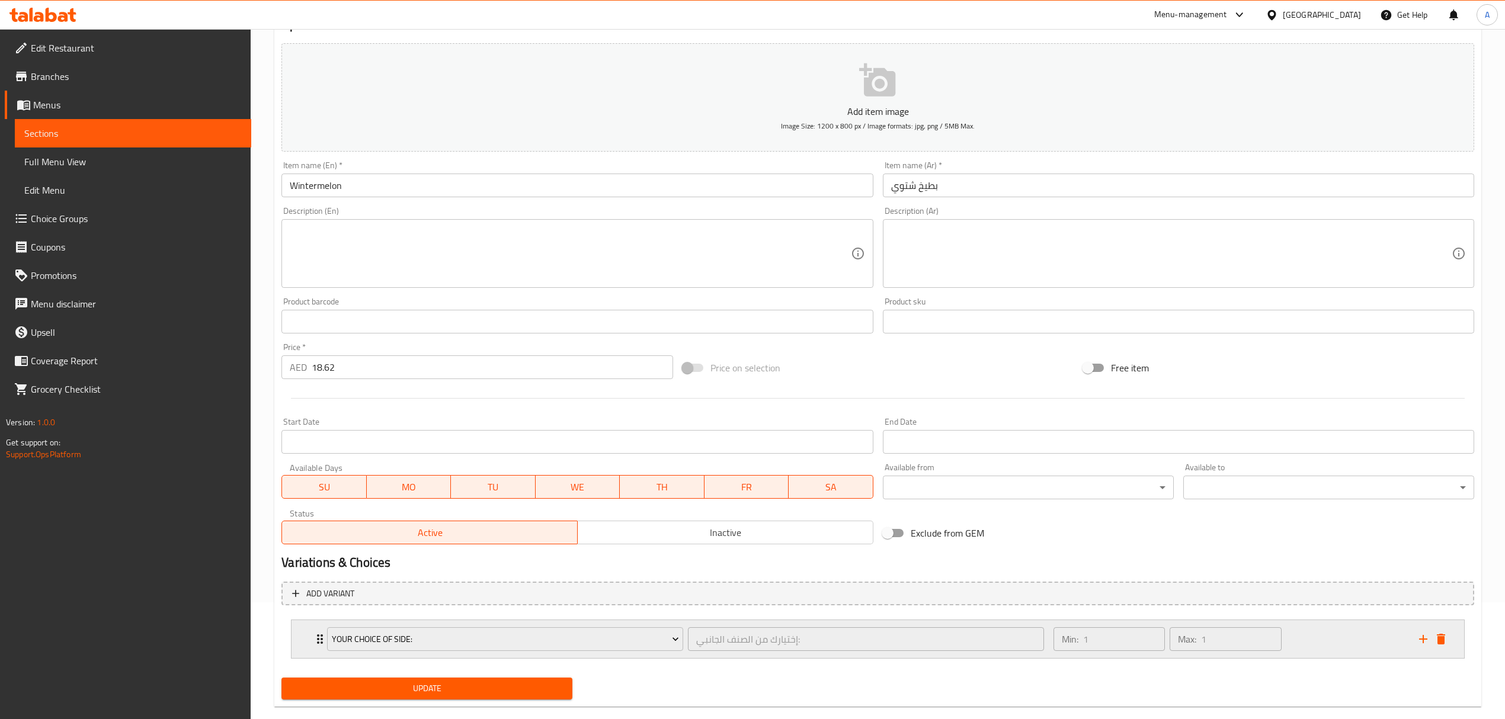
click at [685, 636] on div "Your Choice Of Side:" at bounding box center [505, 639] width 361 height 28
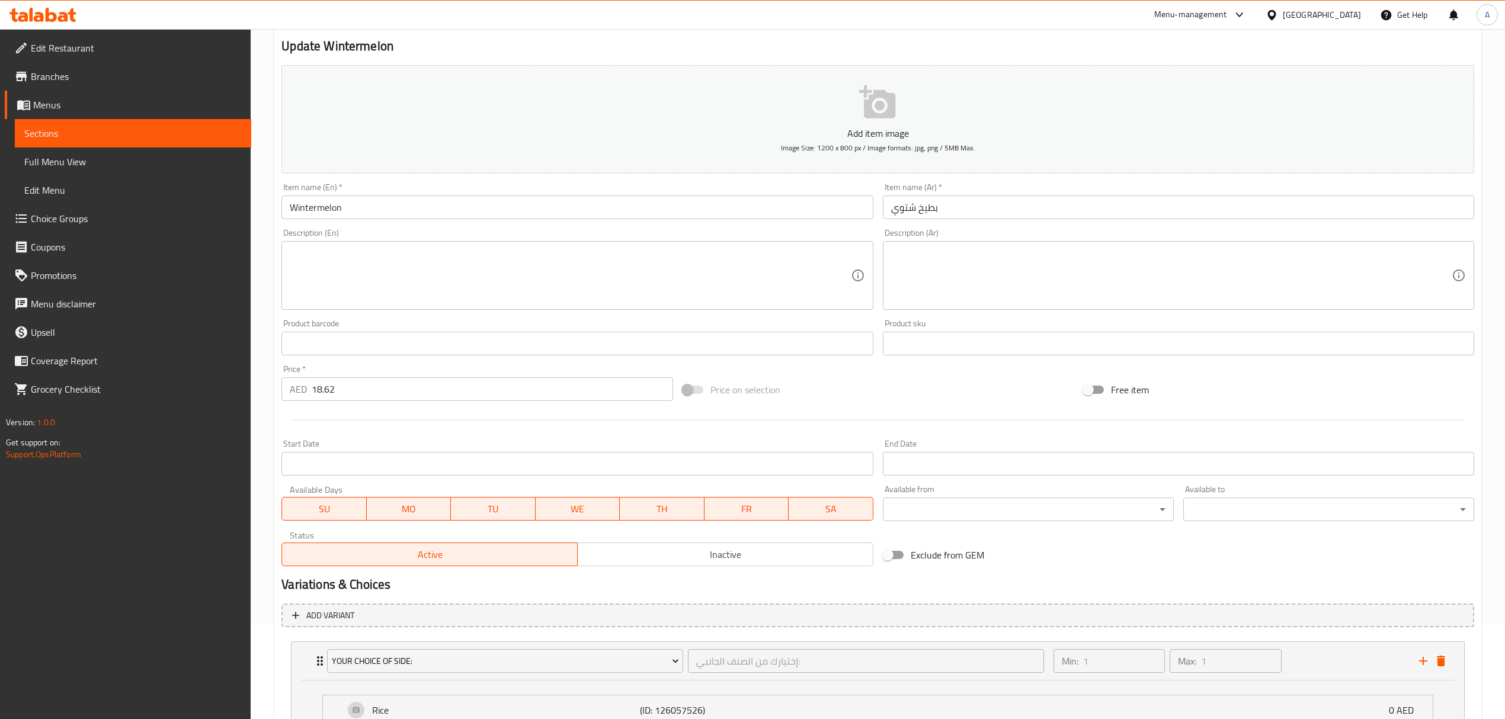
scroll to position [86, 0]
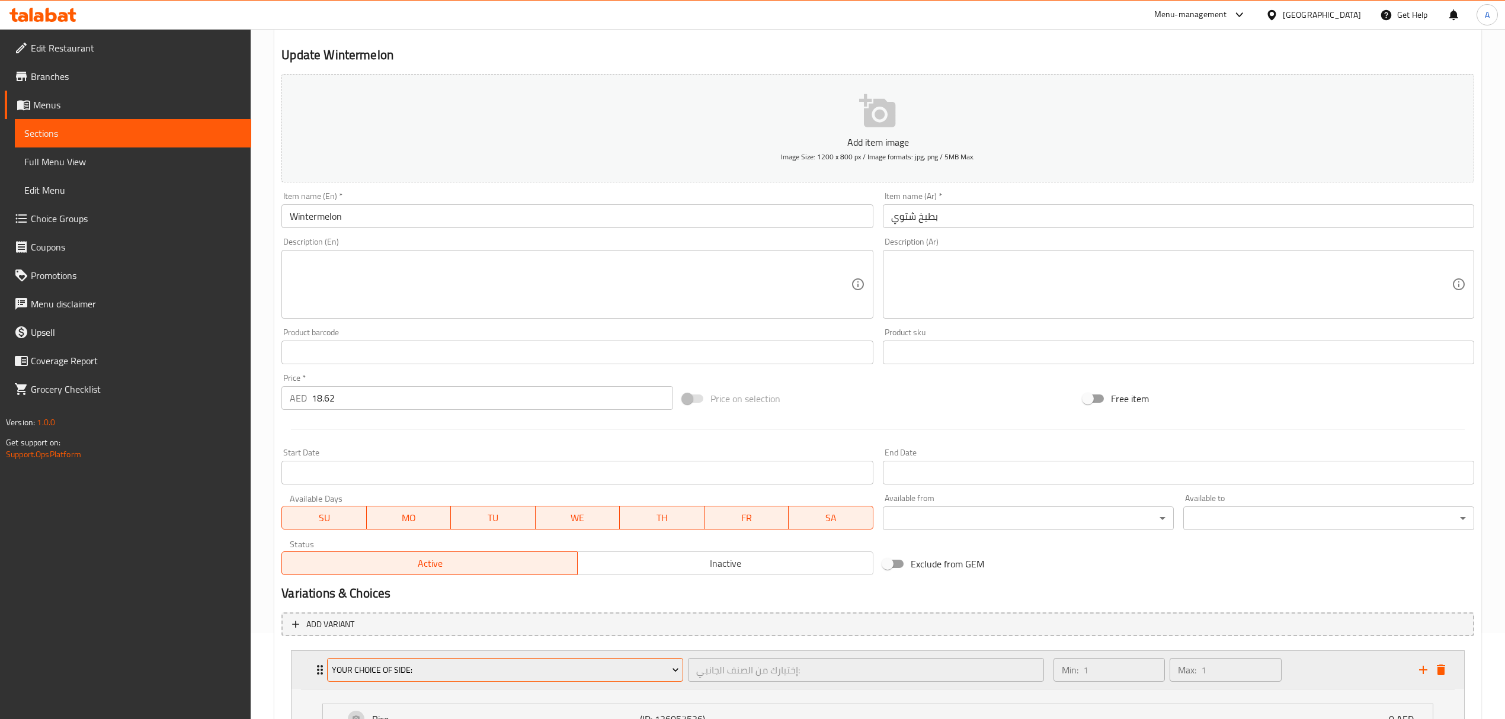
click at [344, 667] on span "Your Choice Of Side:" at bounding box center [505, 670] width 347 height 15
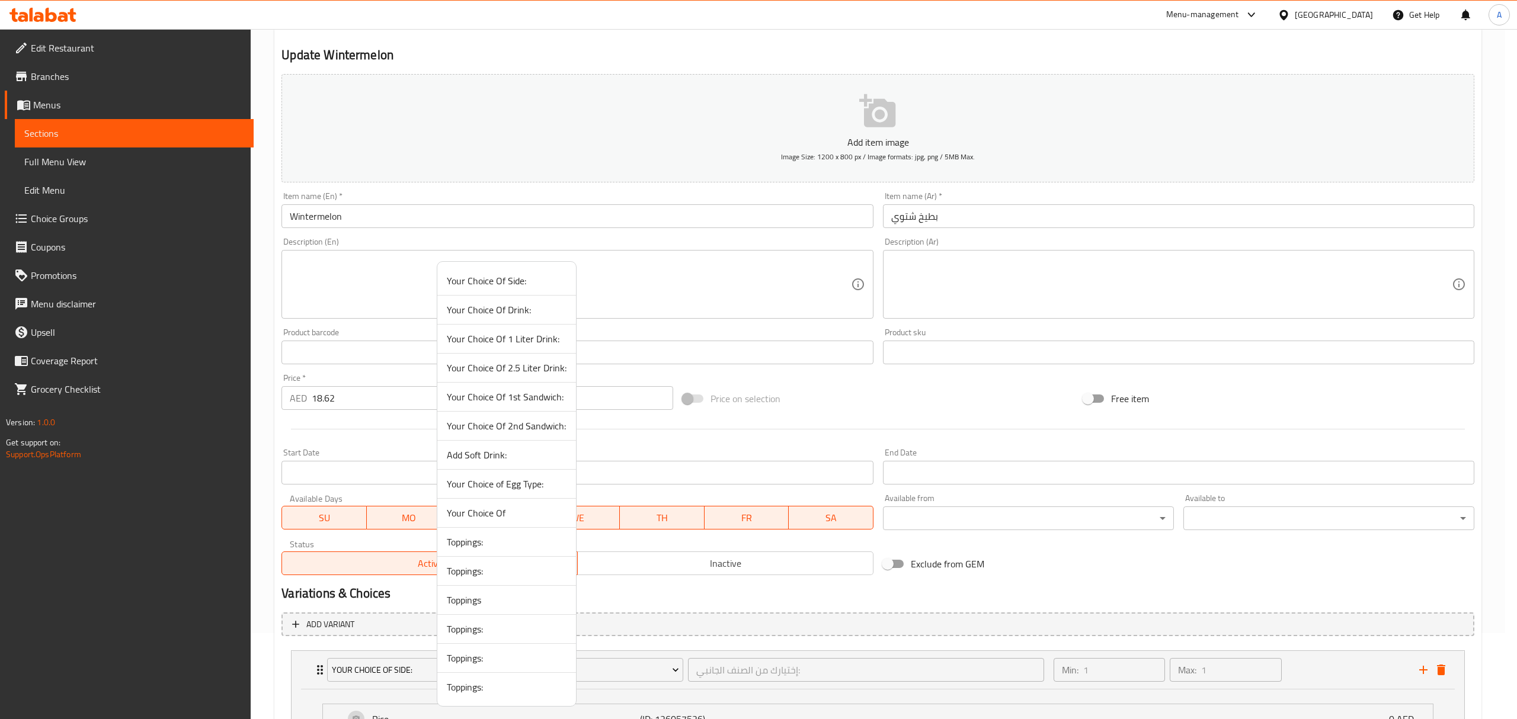
click at [473, 626] on span "Toppings:" at bounding box center [507, 629] width 120 height 14
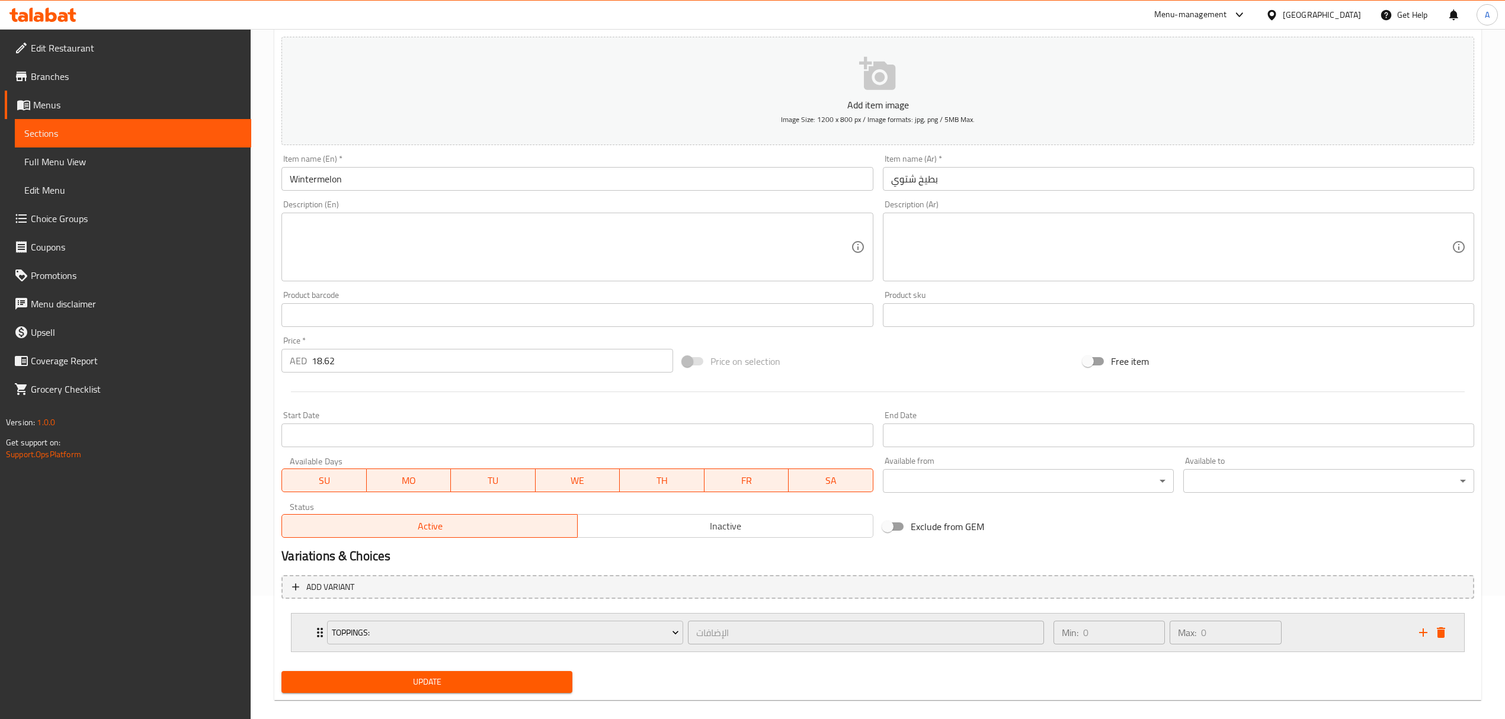
scroll to position [138, 0]
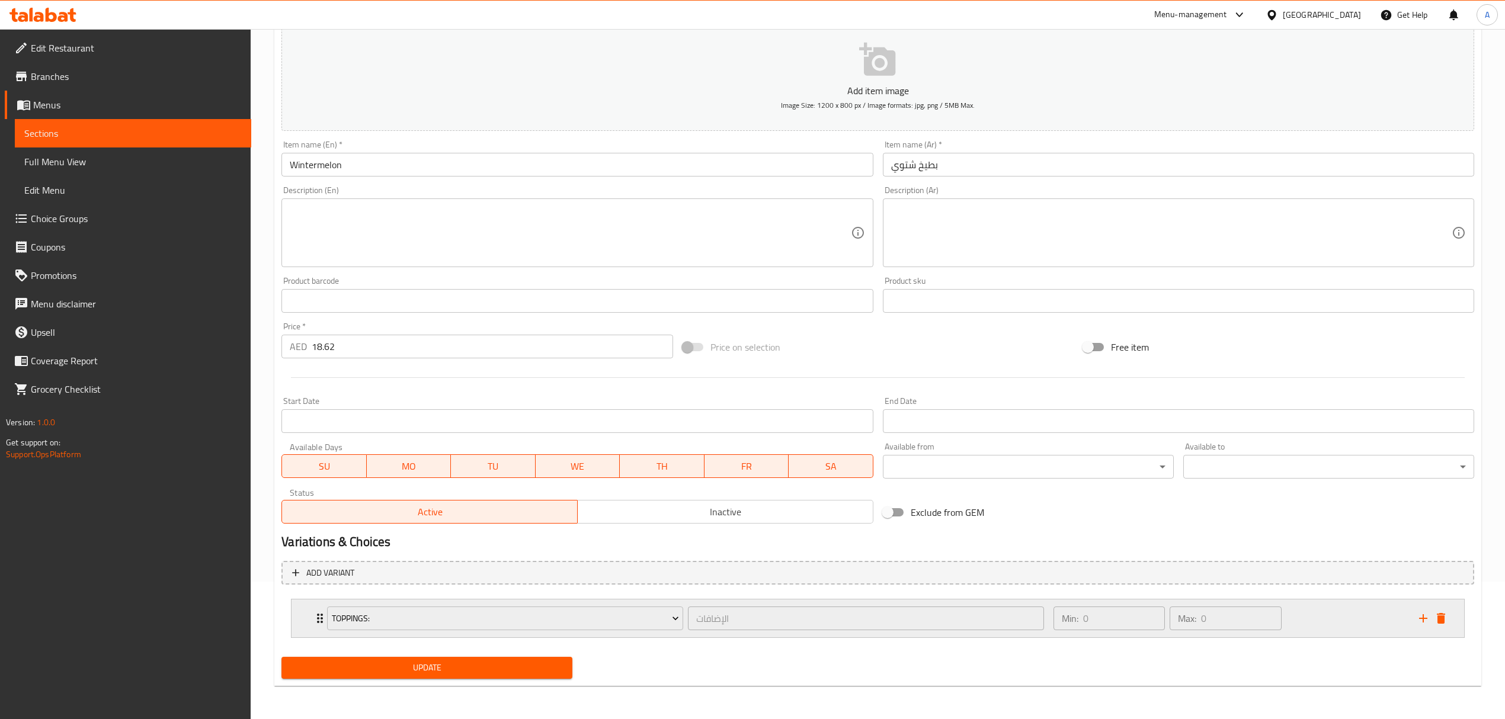
click at [323, 621] on div "Toppings: الإضافات ​" at bounding box center [685, 619] width 731 height 38
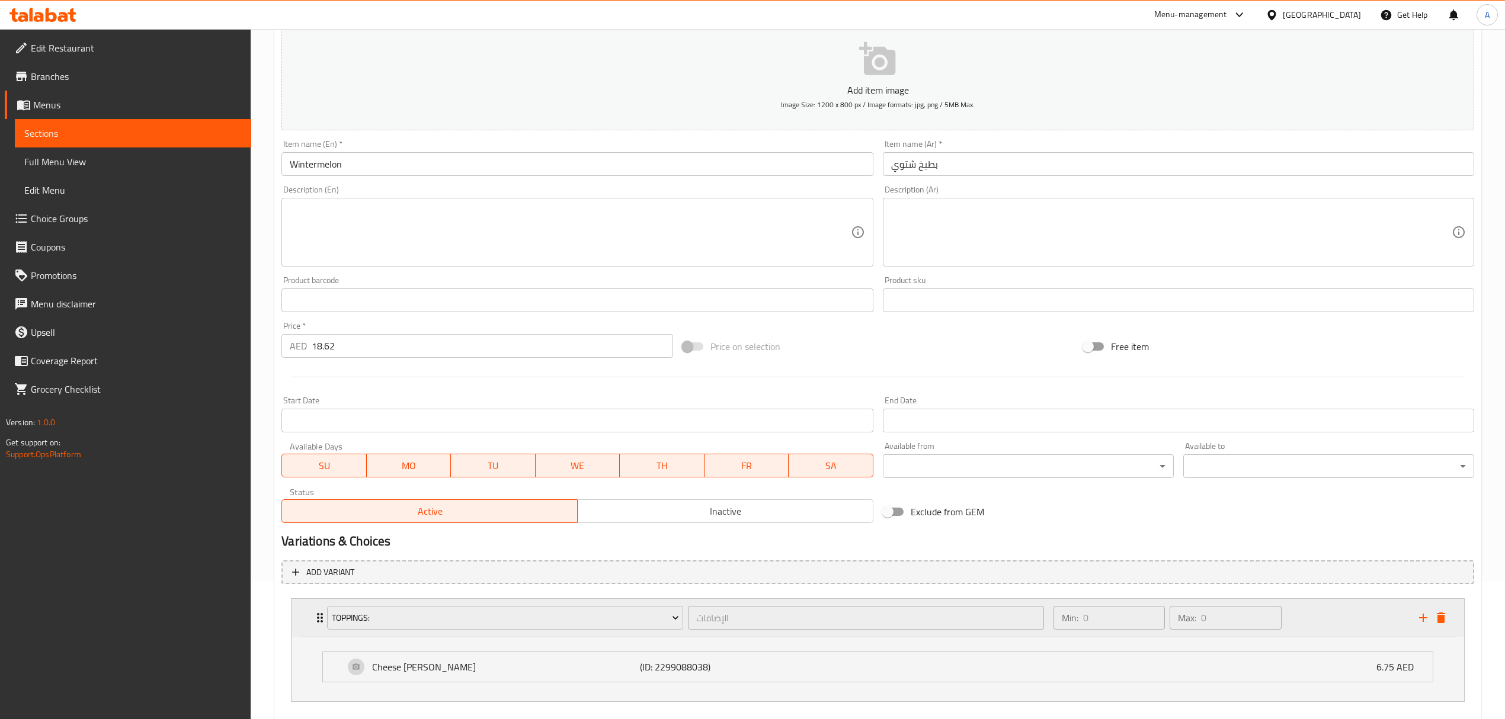
click at [323, 621] on div "Toppings: الإضافات ​" at bounding box center [685, 618] width 731 height 38
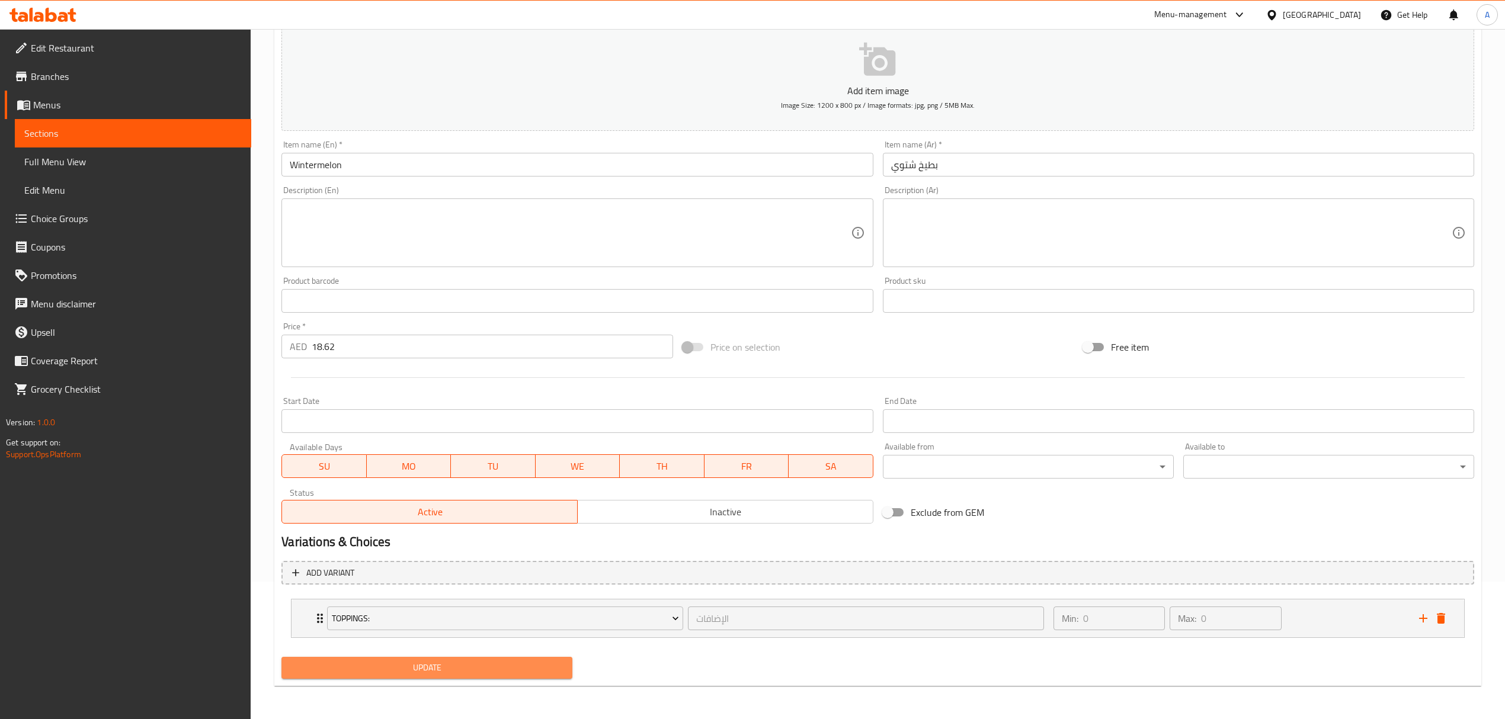
click at [542, 668] on span "Update" at bounding box center [427, 668] width 272 height 15
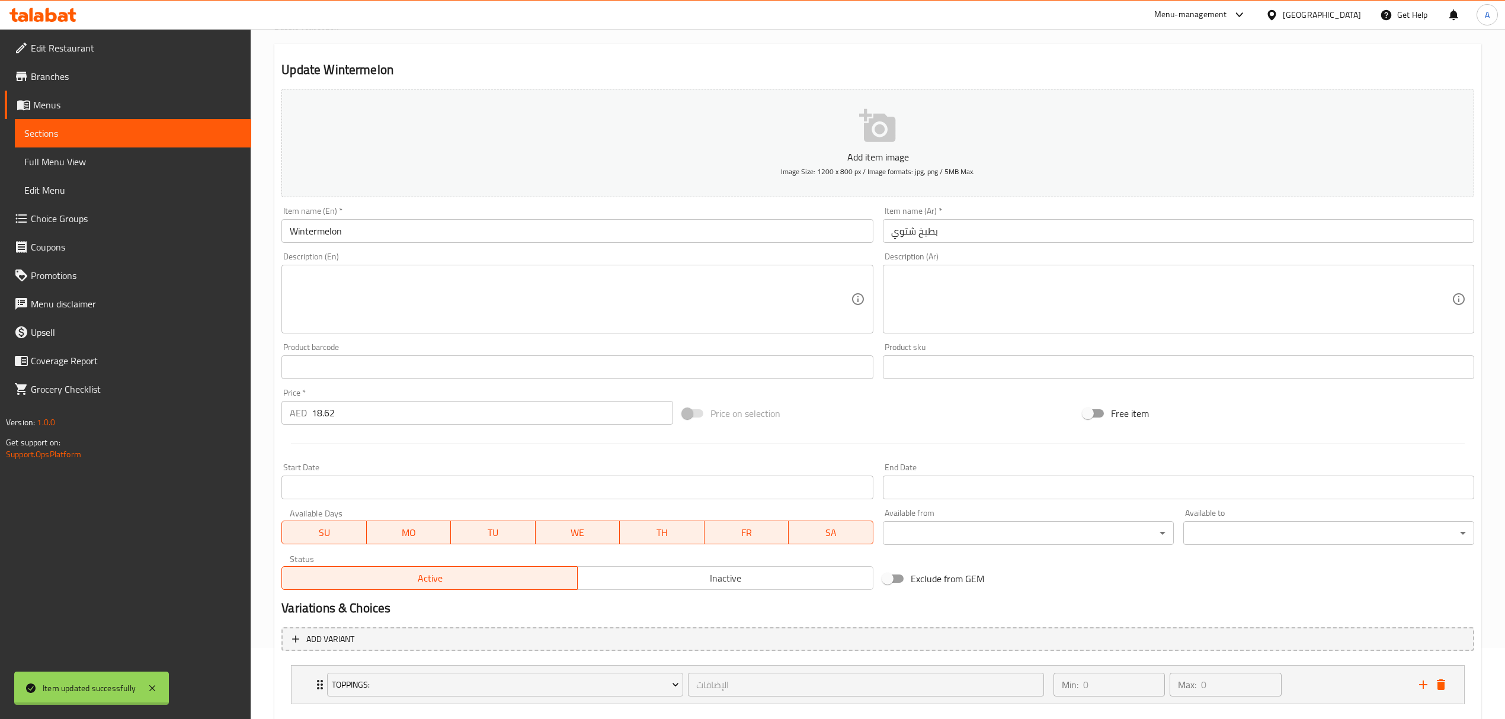
scroll to position [0, 0]
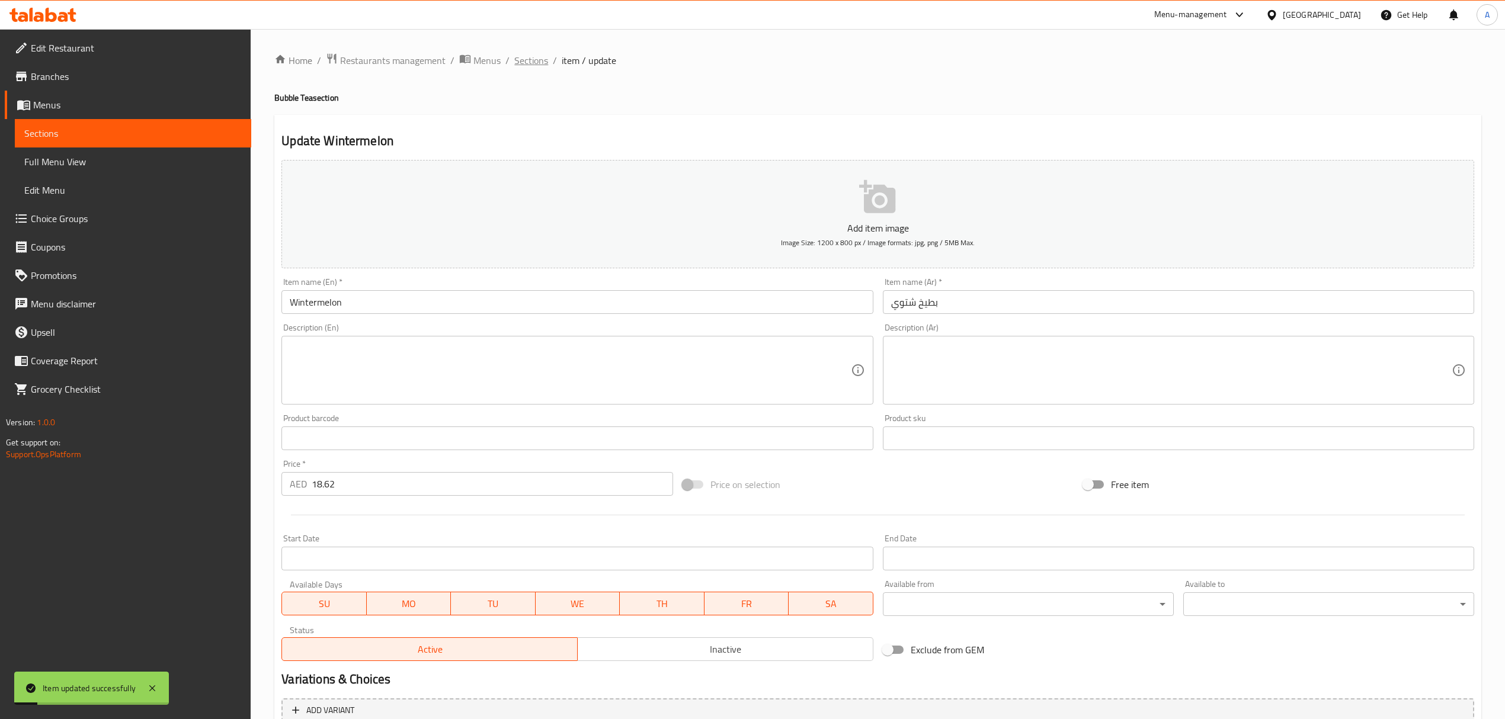
click at [529, 62] on span "Sections" at bounding box center [531, 60] width 34 height 14
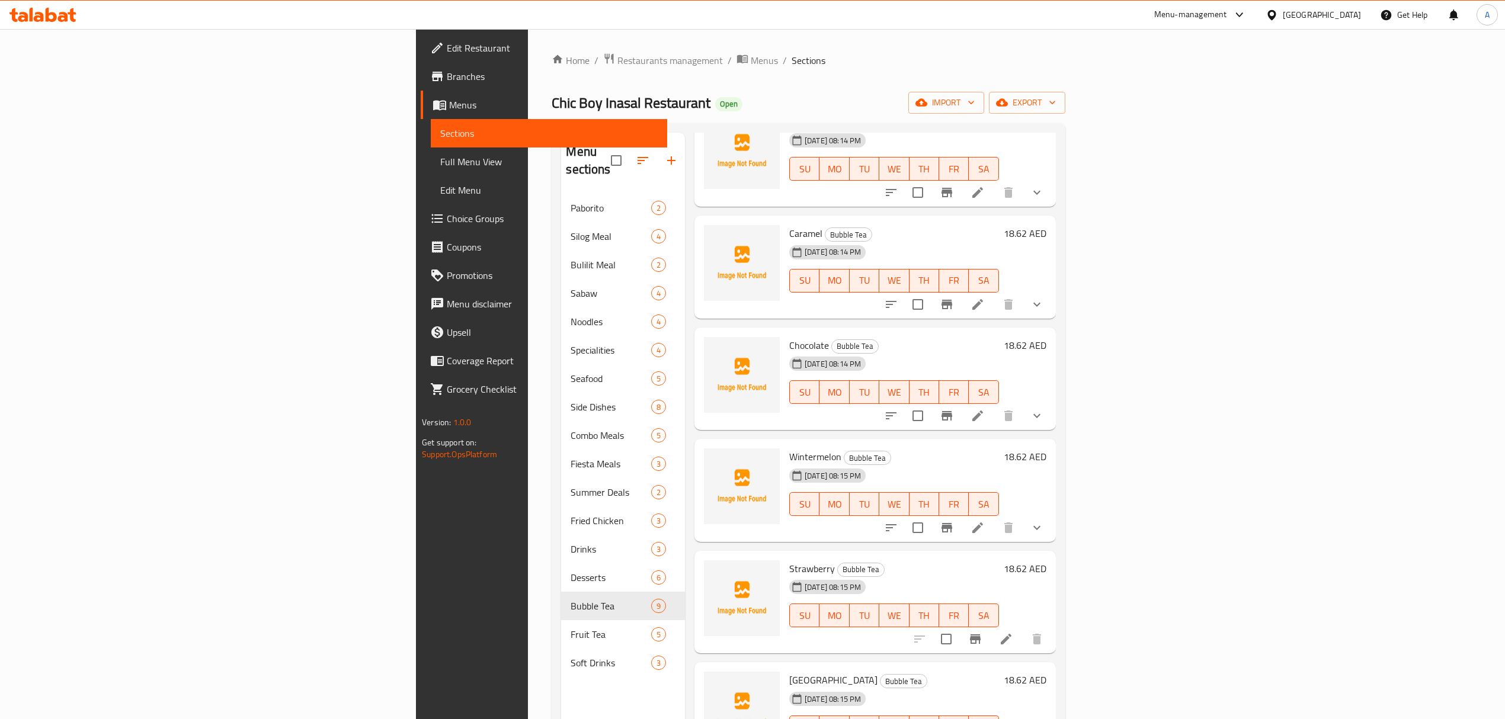
scroll to position [237, 0]
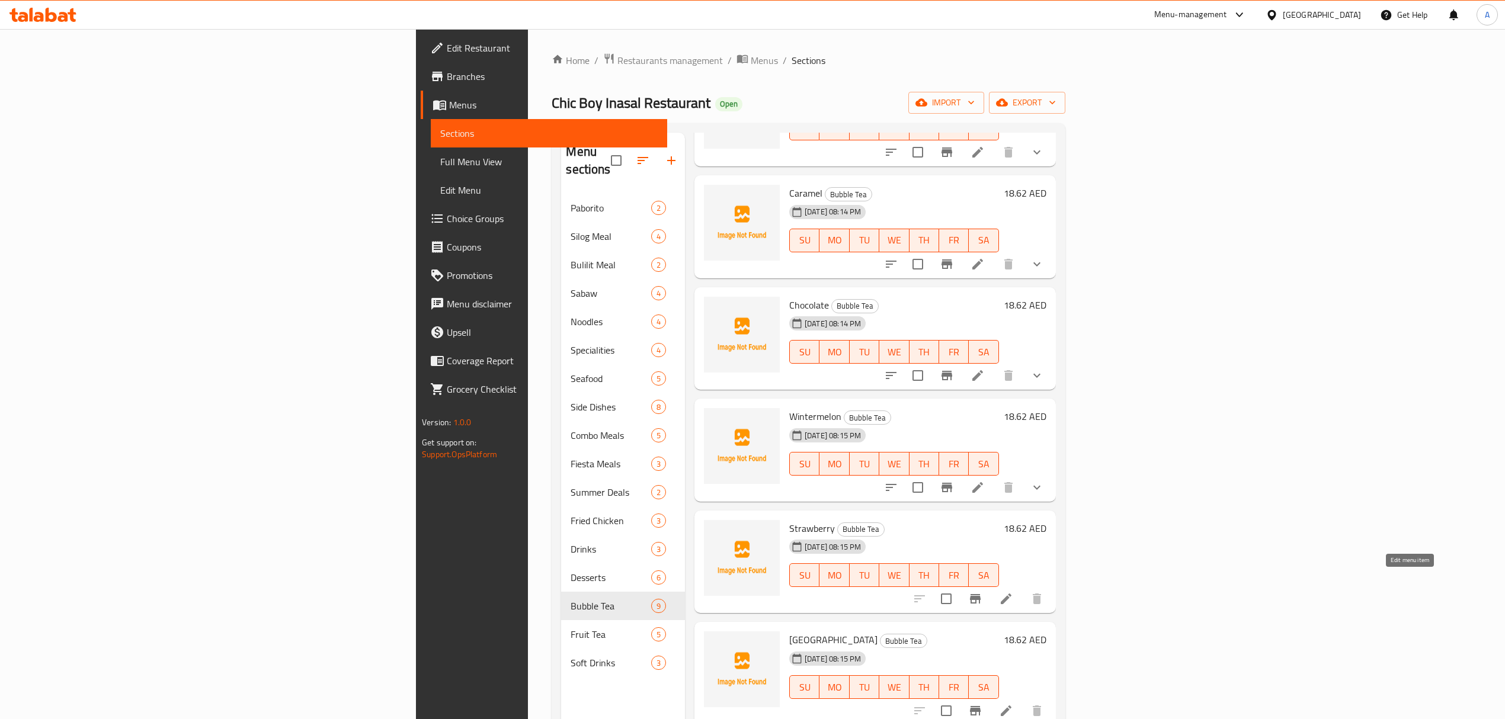
click at [1013, 592] on icon at bounding box center [1006, 599] width 14 height 14
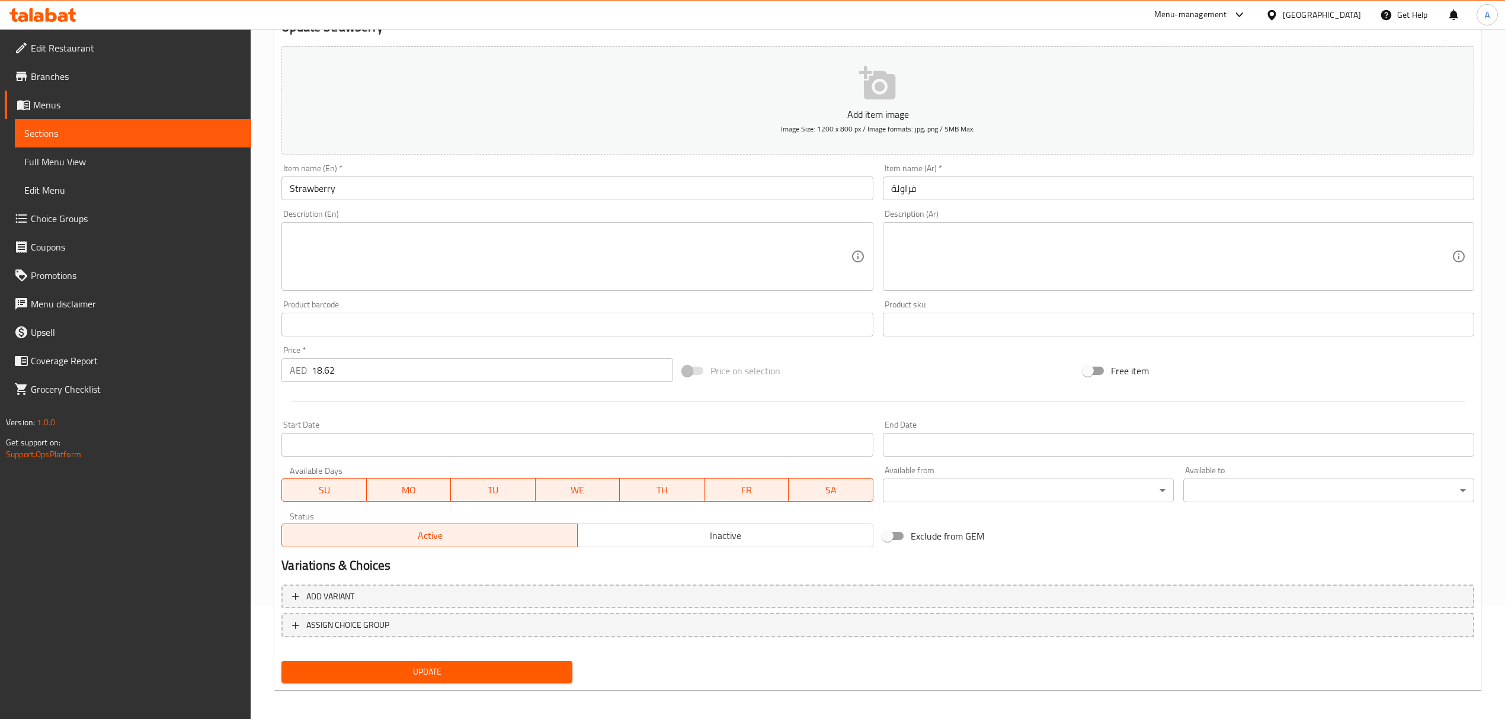
scroll to position [117, 0]
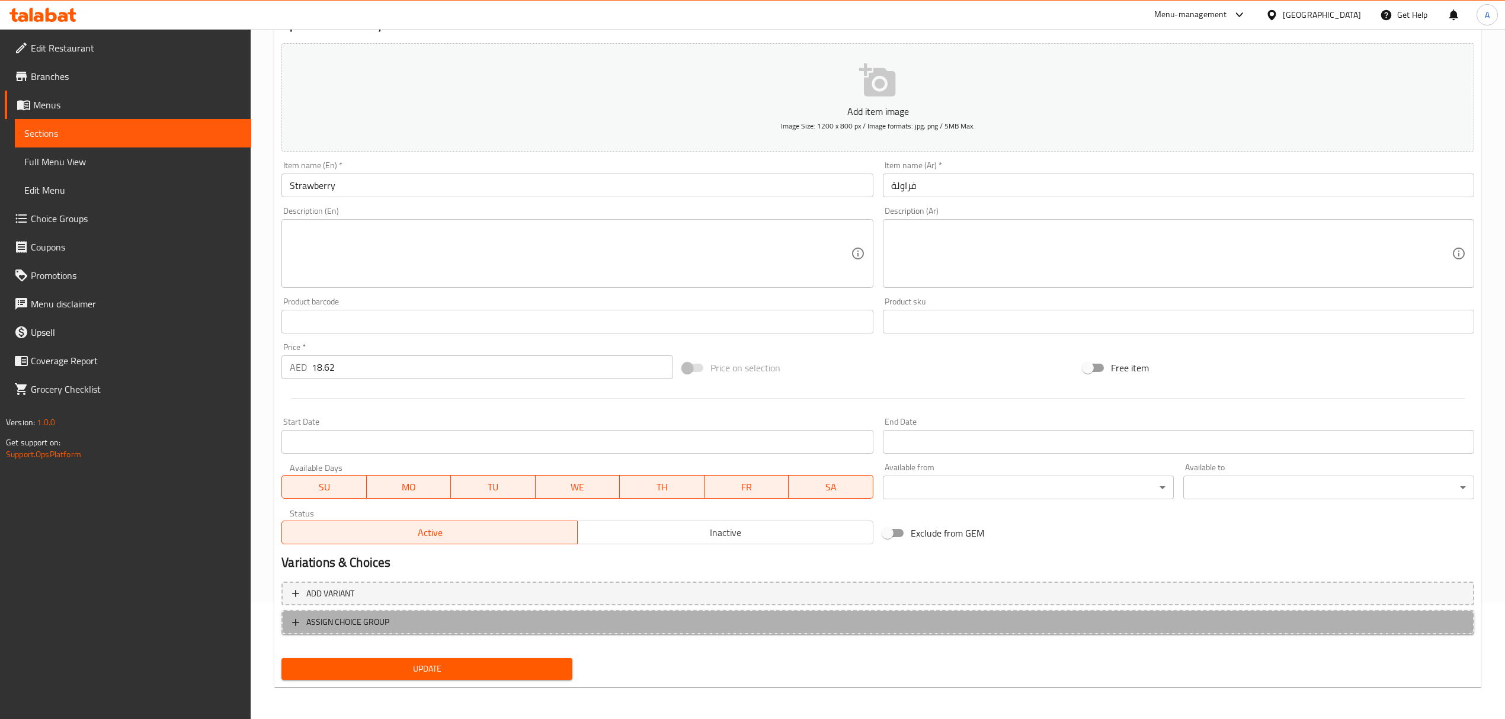
click at [423, 629] on span "ASSIGN CHOICE GROUP" at bounding box center [878, 622] width 1172 height 15
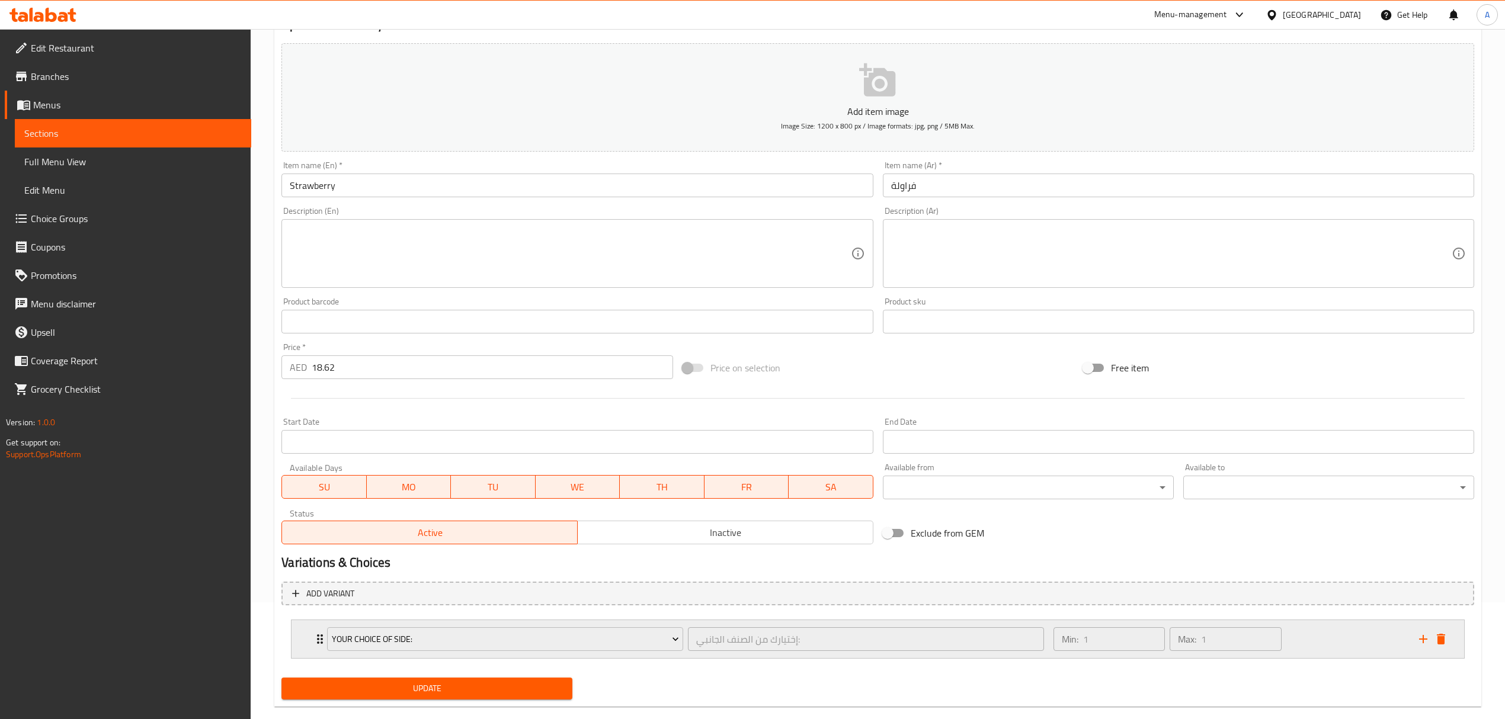
click at [316, 638] on icon "Expand" at bounding box center [320, 639] width 14 height 14
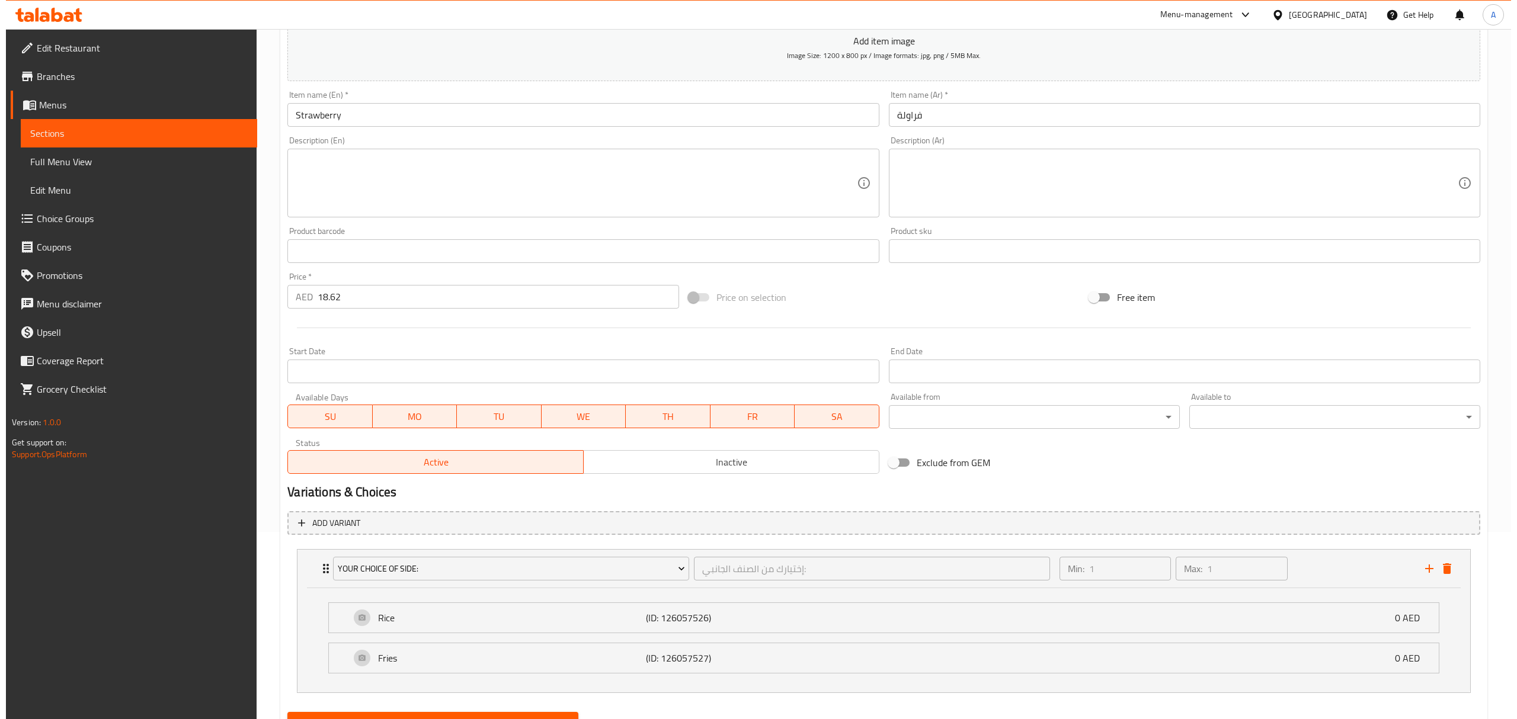
scroll to position [244, 0]
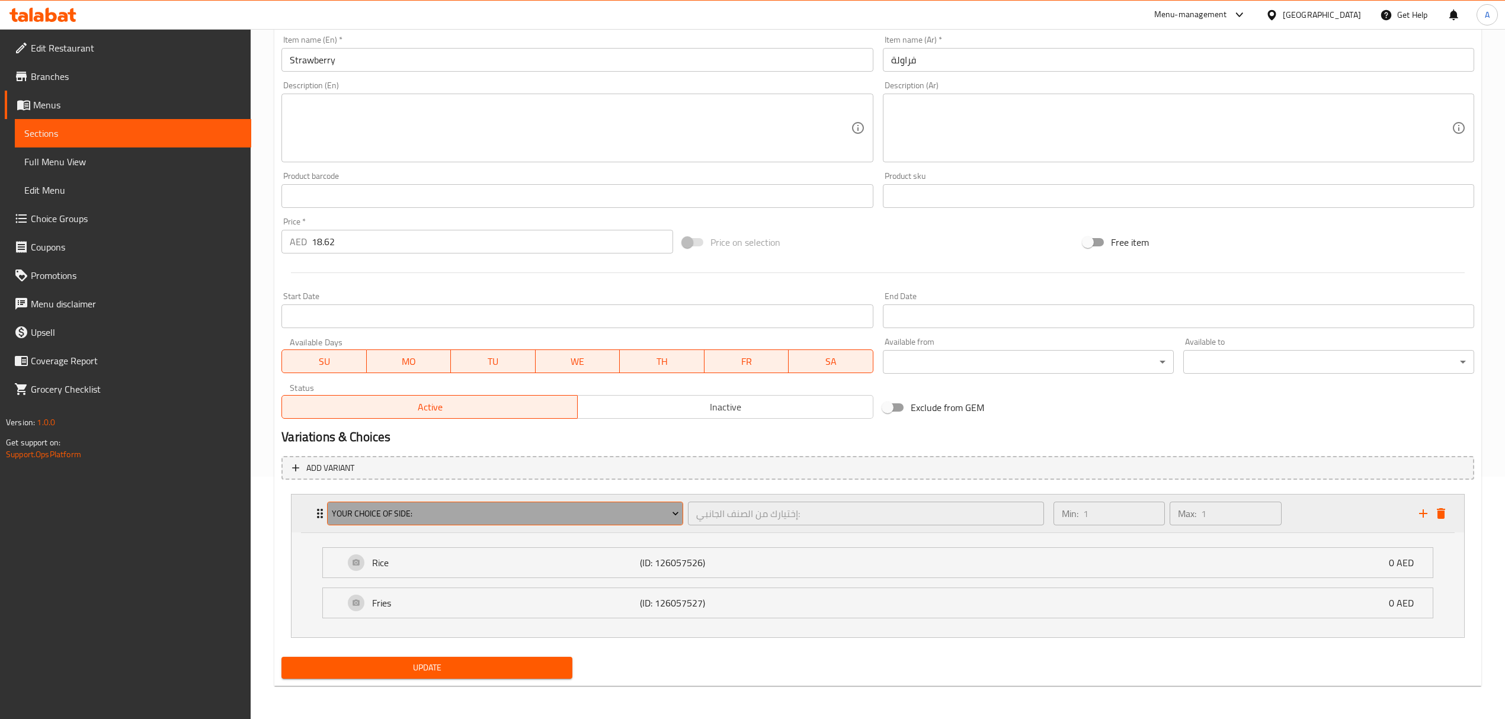
click at [526, 512] on span "Your Choice Of Side:" at bounding box center [505, 514] width 347 height 15
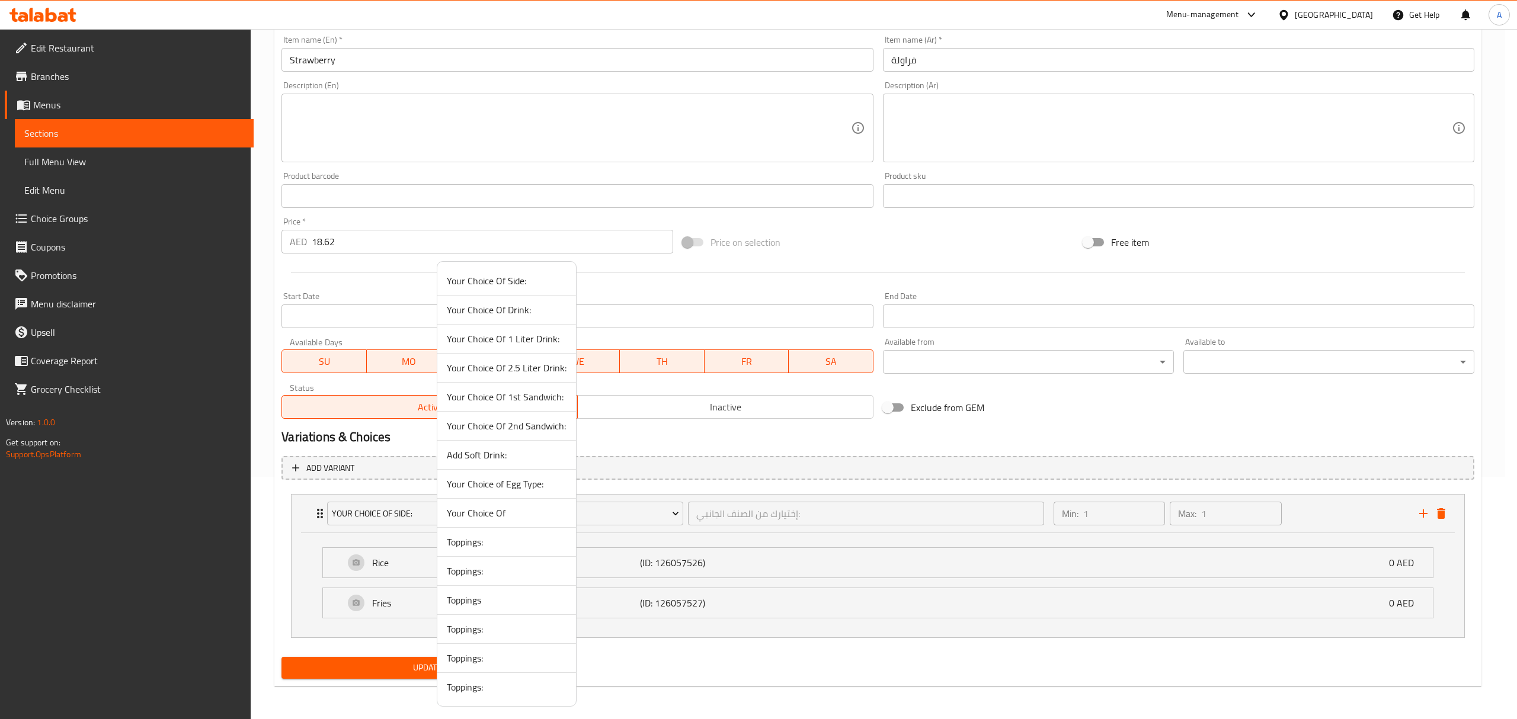
click at [478, 694] on span "Toppings:" at bounding box center [507, 687] width 120 height 14
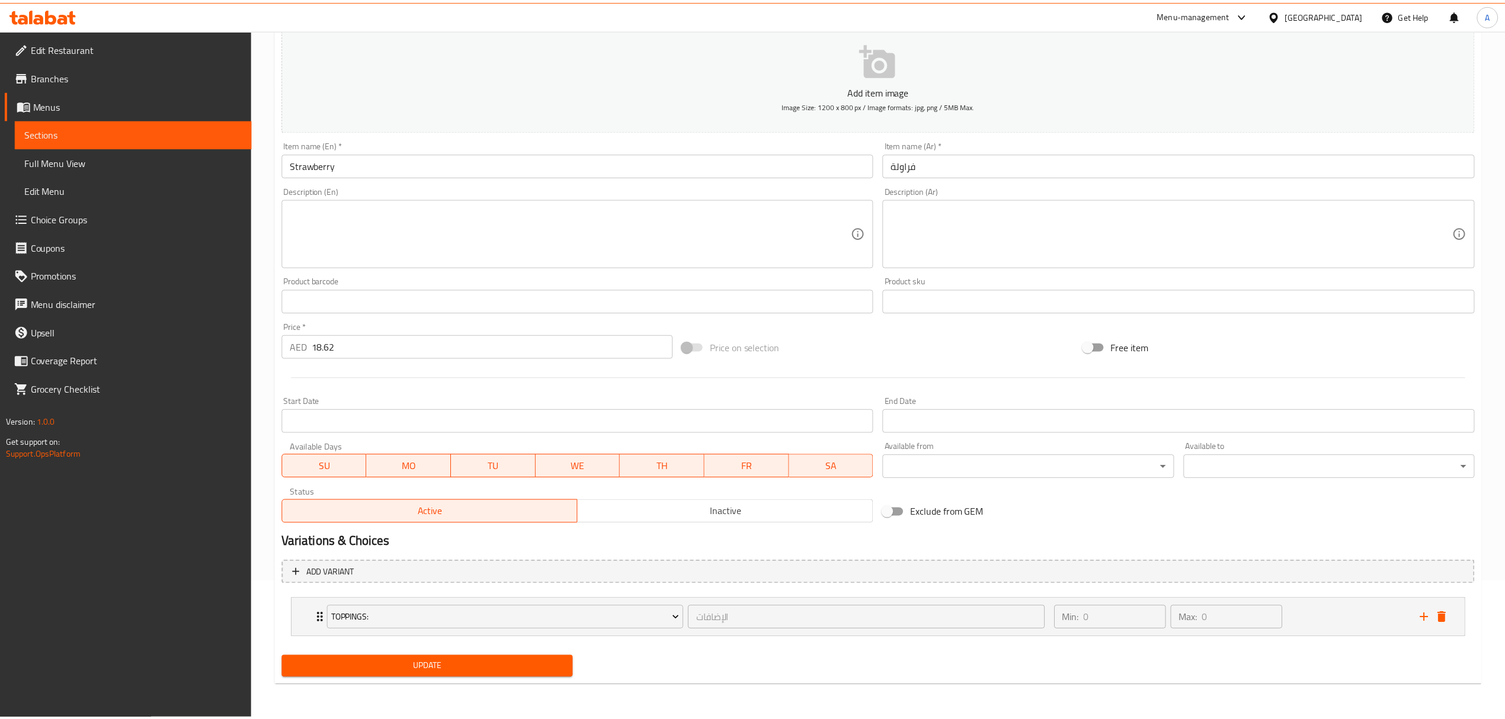
scroll to position [138, 0]
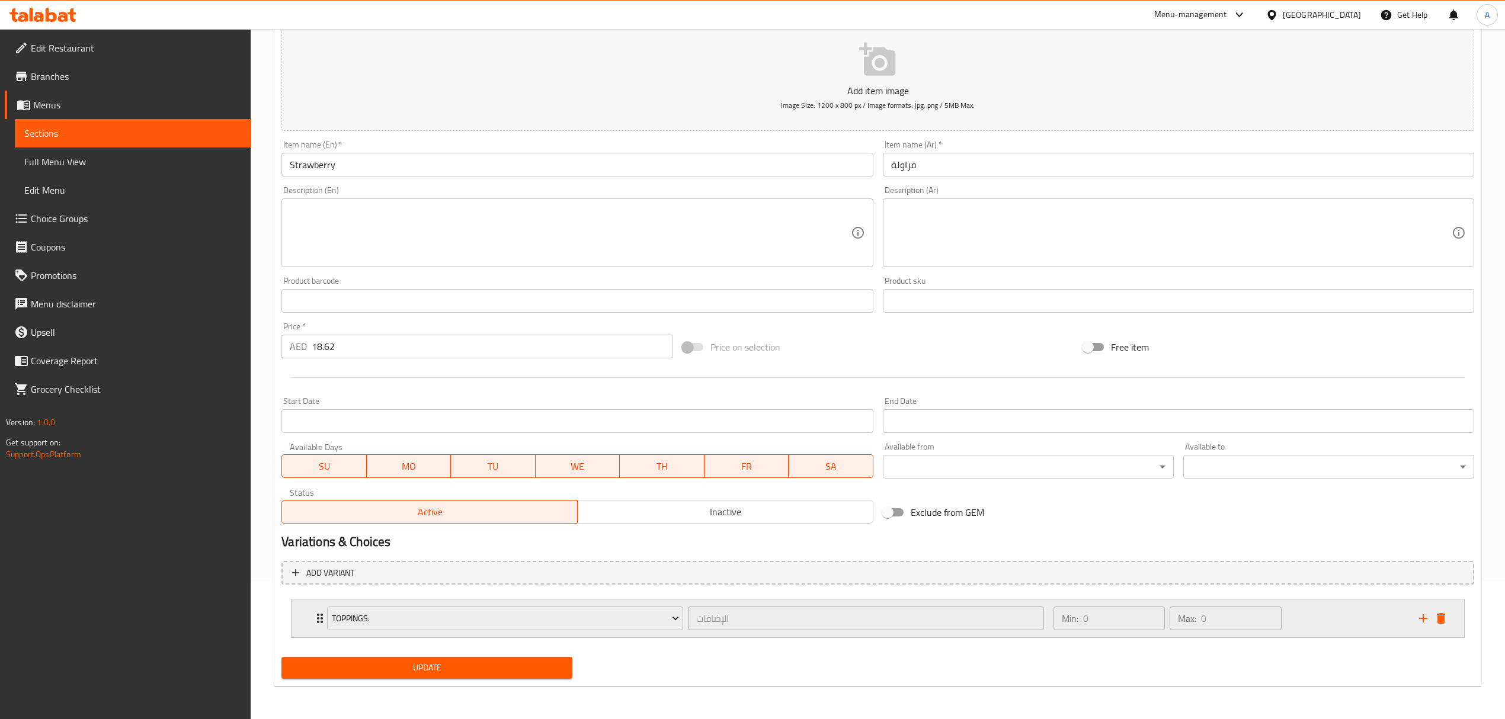
click at [316, 619] on icon "Expand" at bounding box center [320, 619] width 14 height 14
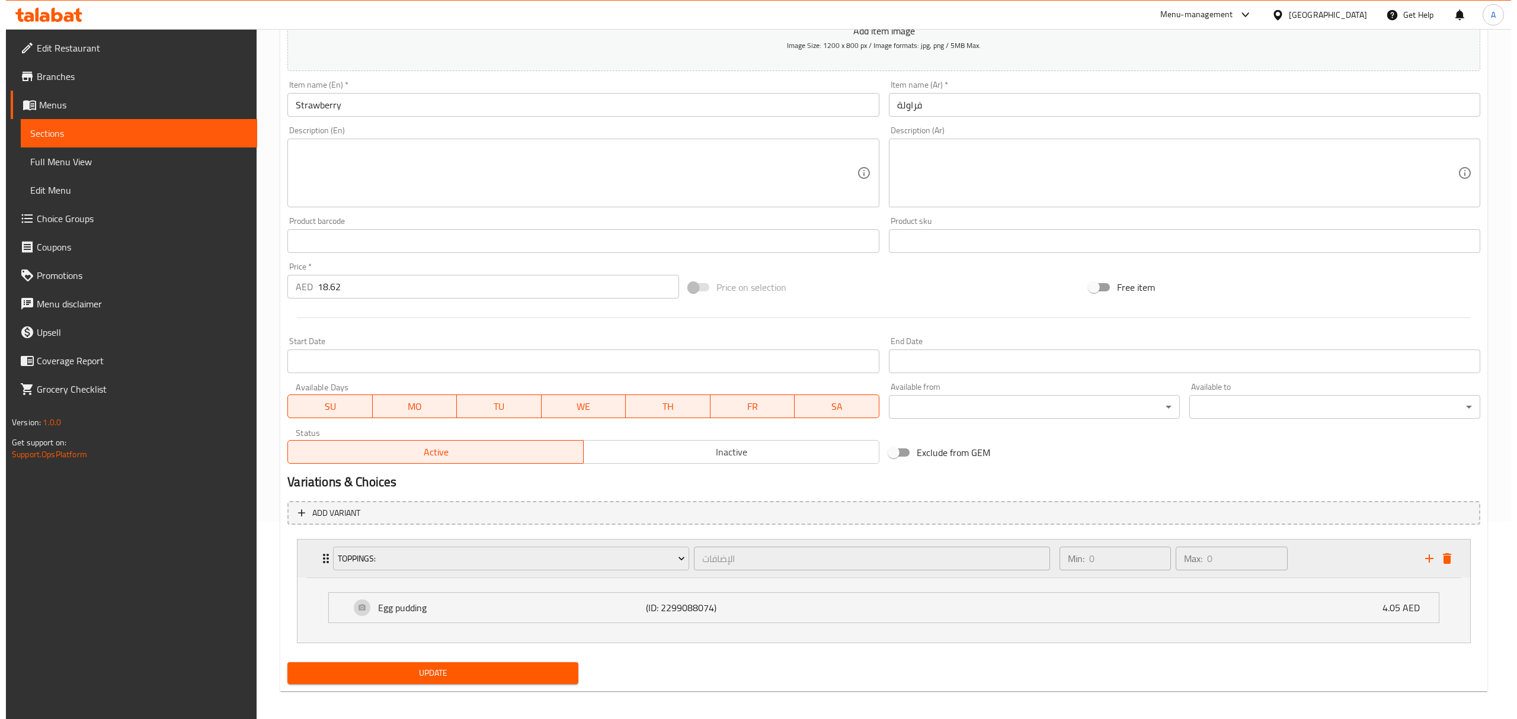
scroll to position [203, 0]
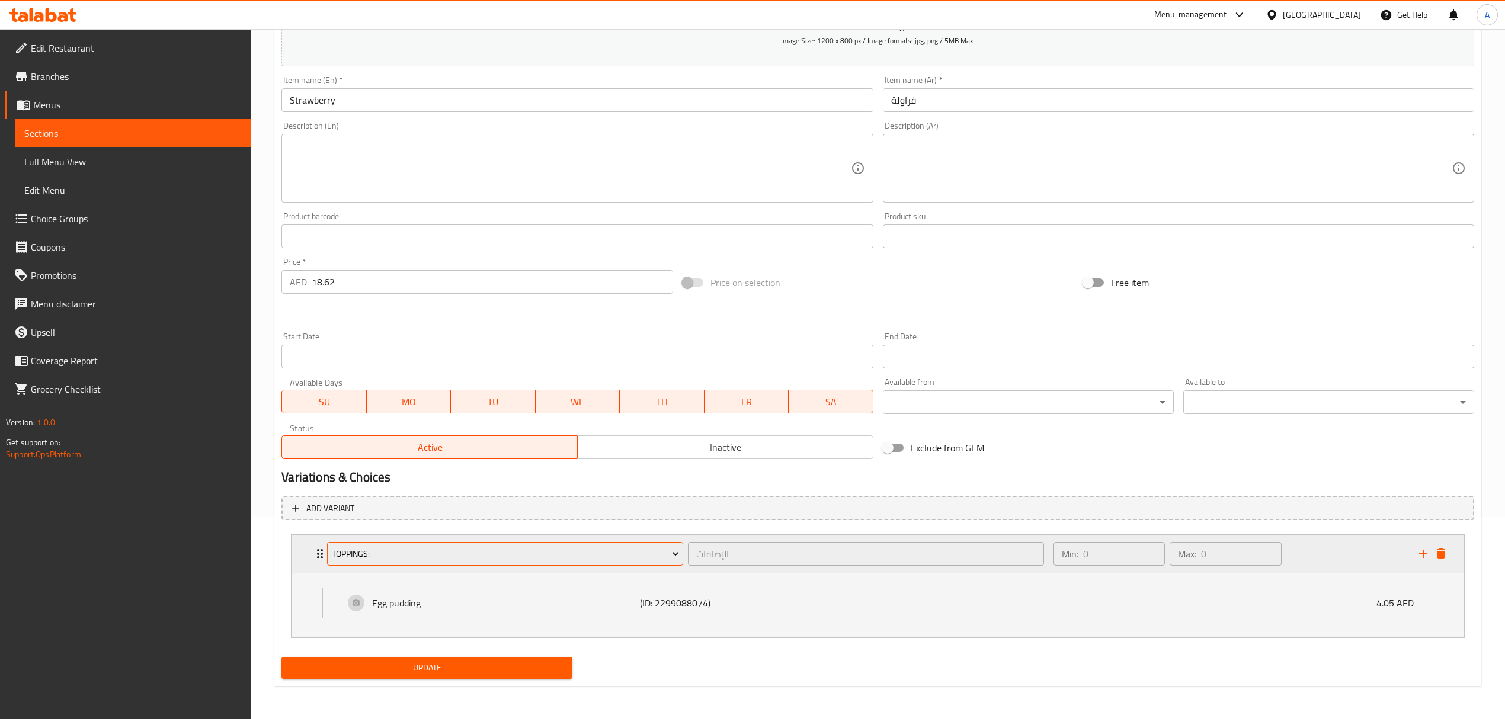
click at [349, 551] on span "Toppings:" at bounding box center [505, 554] width 347 height 15
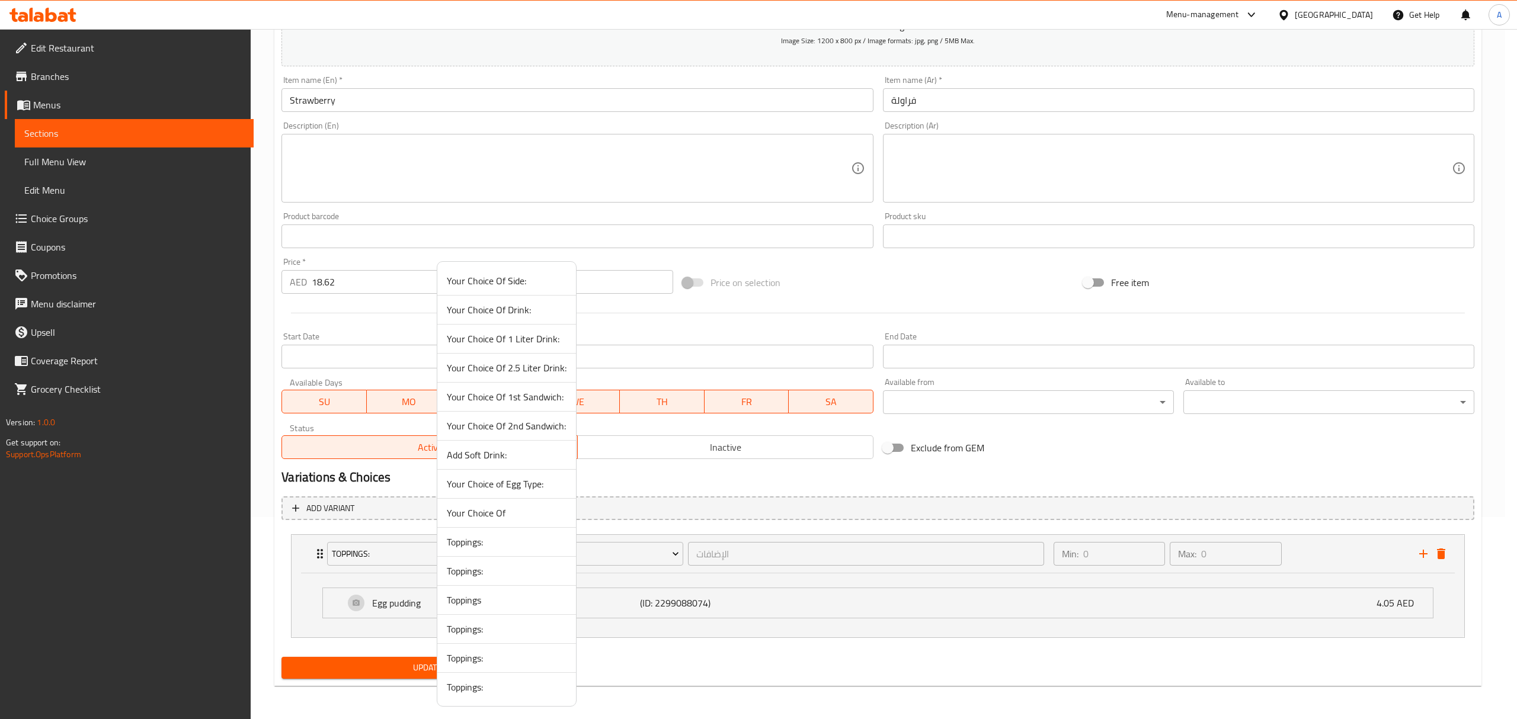
click at [475, 661] on span "Toppings:" at bounding box center [507, 658] width 120 height 14
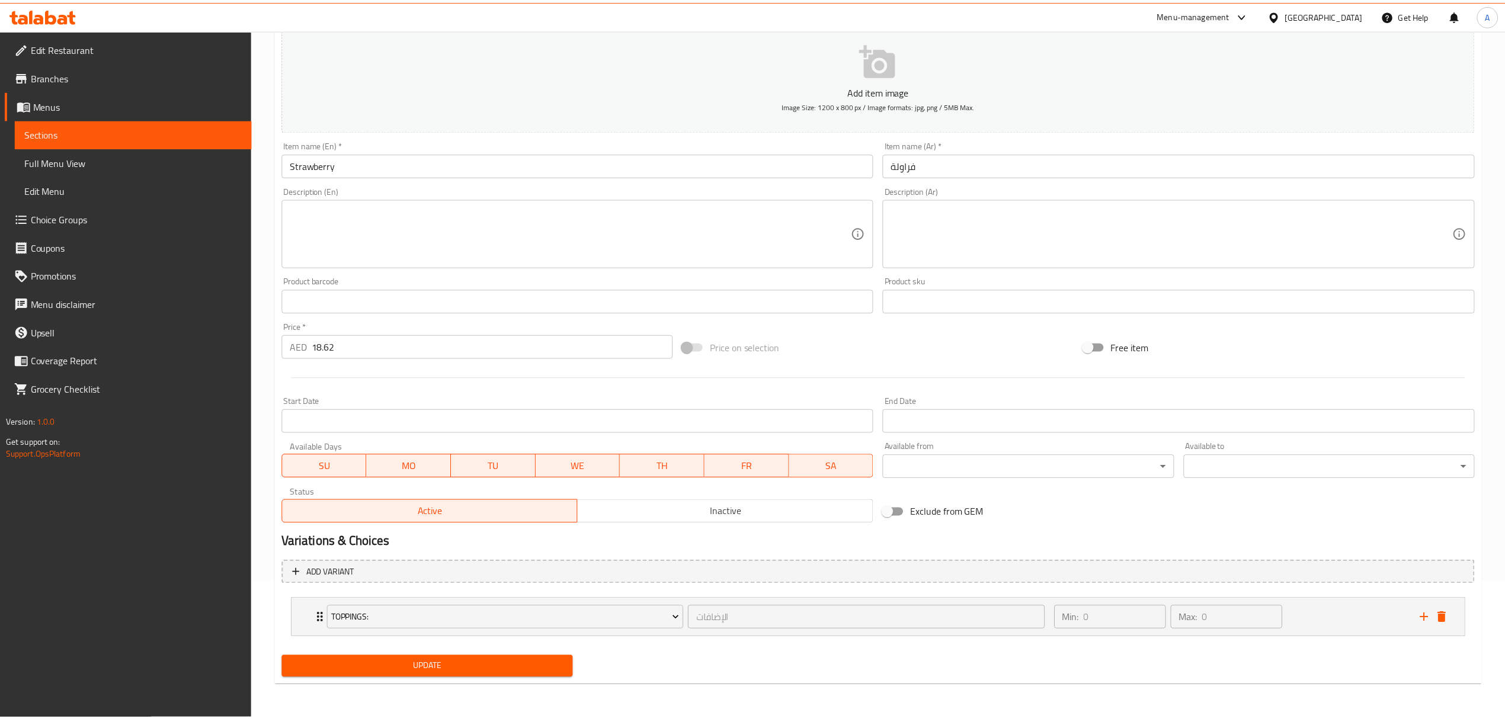
scroll to position [138, 0]
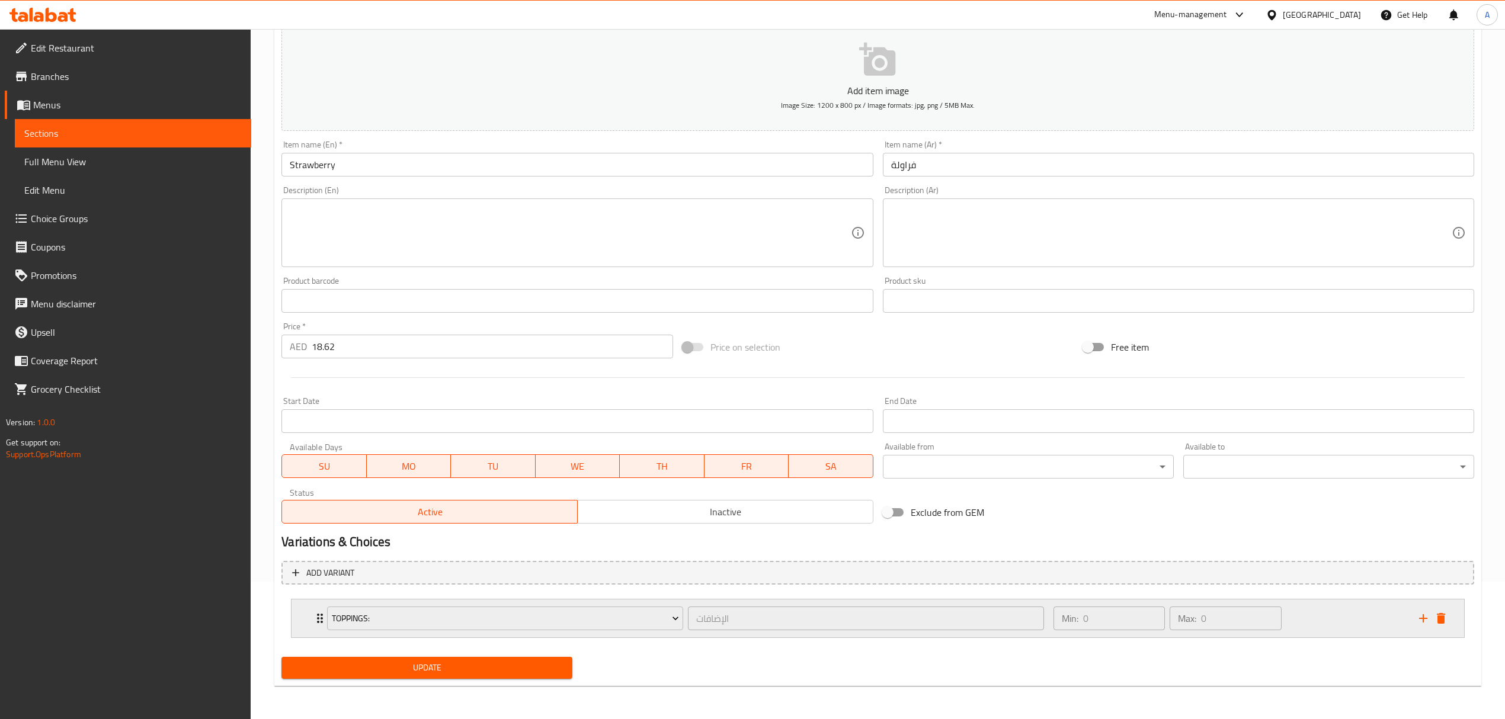
click at [319, 620] on icon "Expand" at bounding box center [320, 619] width 14 height 14
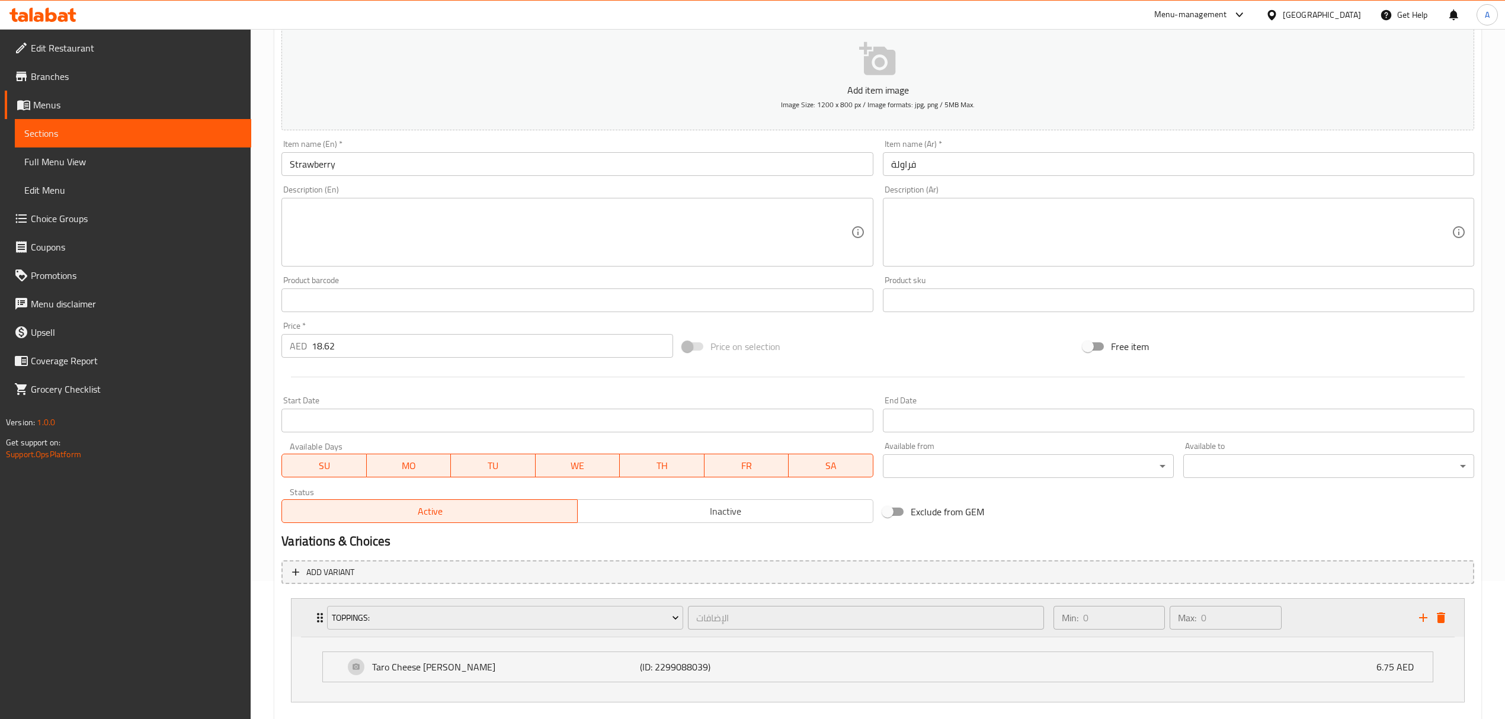
scroll to position [203, 0]
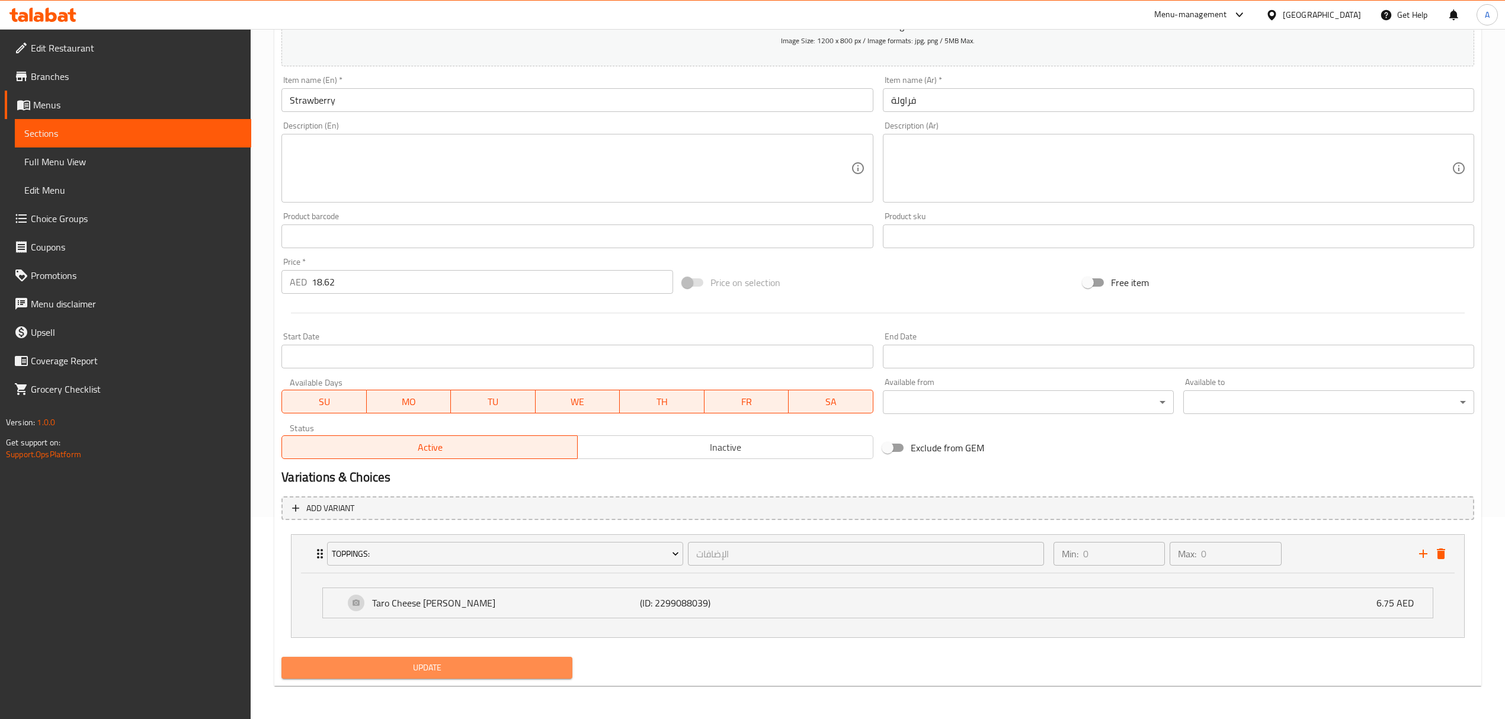
click at [427, 657] on button "Update" at bounding box center [426, 668] width 291 height 22
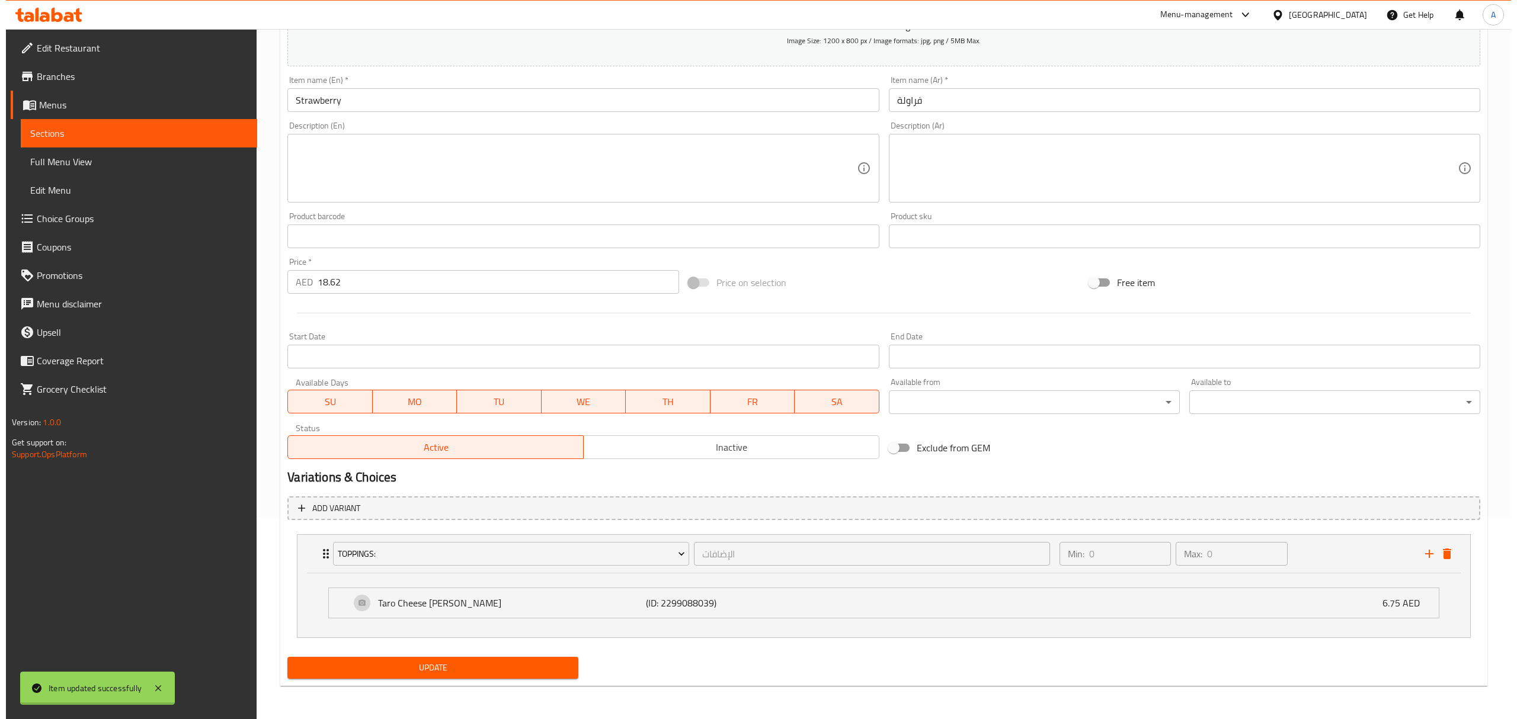
scroll to position [0, 0]
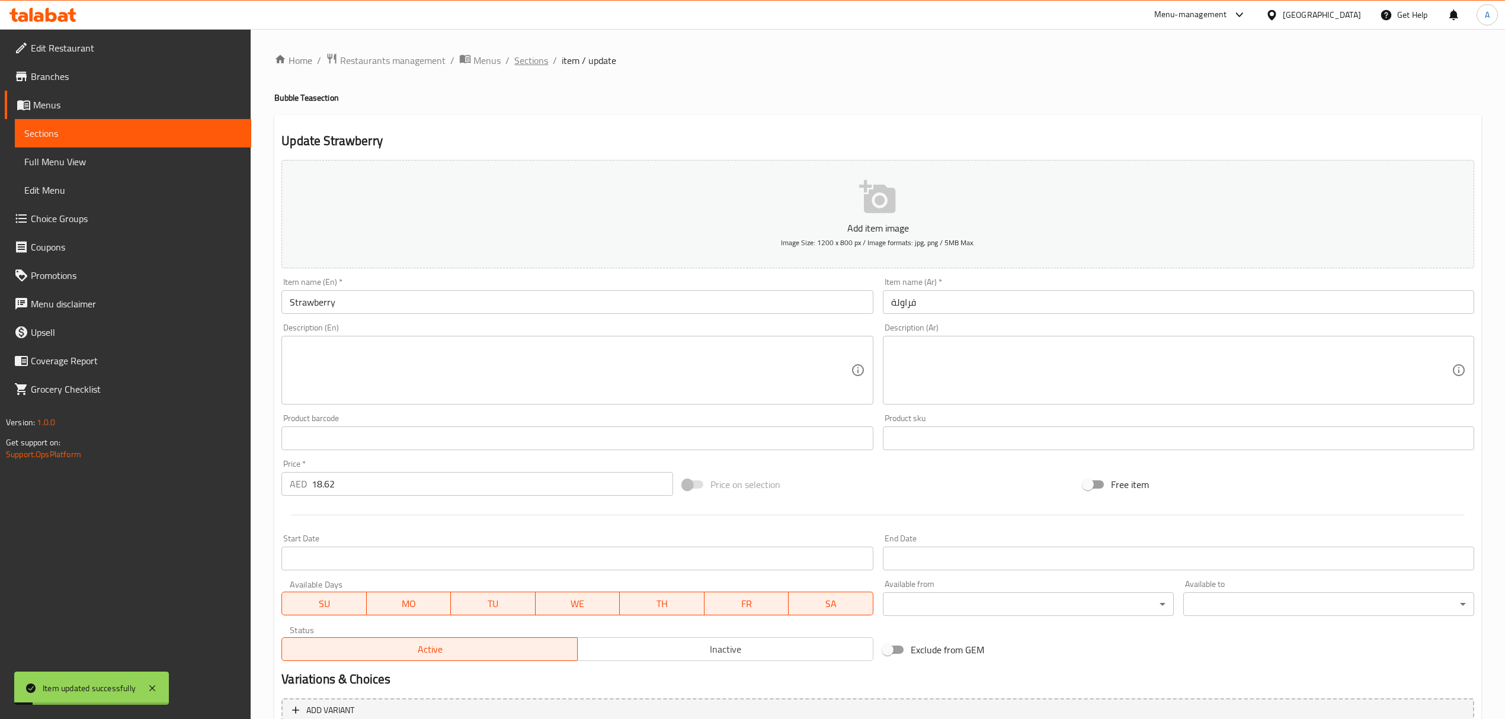
click at [514, 64] on span "Sections" at bounding box center [531, 60] width 34 height 14
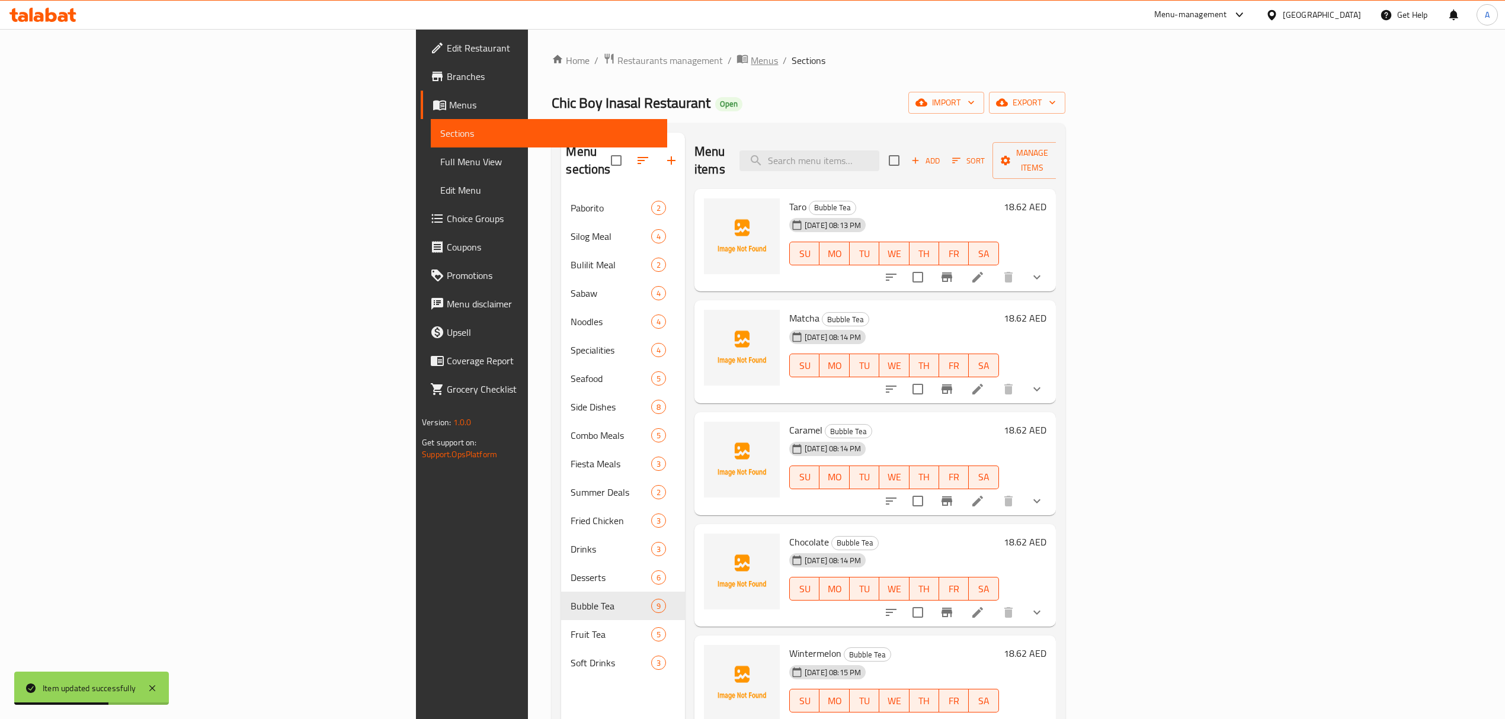
click at [751, 67] on span "Menus" at bounding box center [764, 60] width 27 height 14
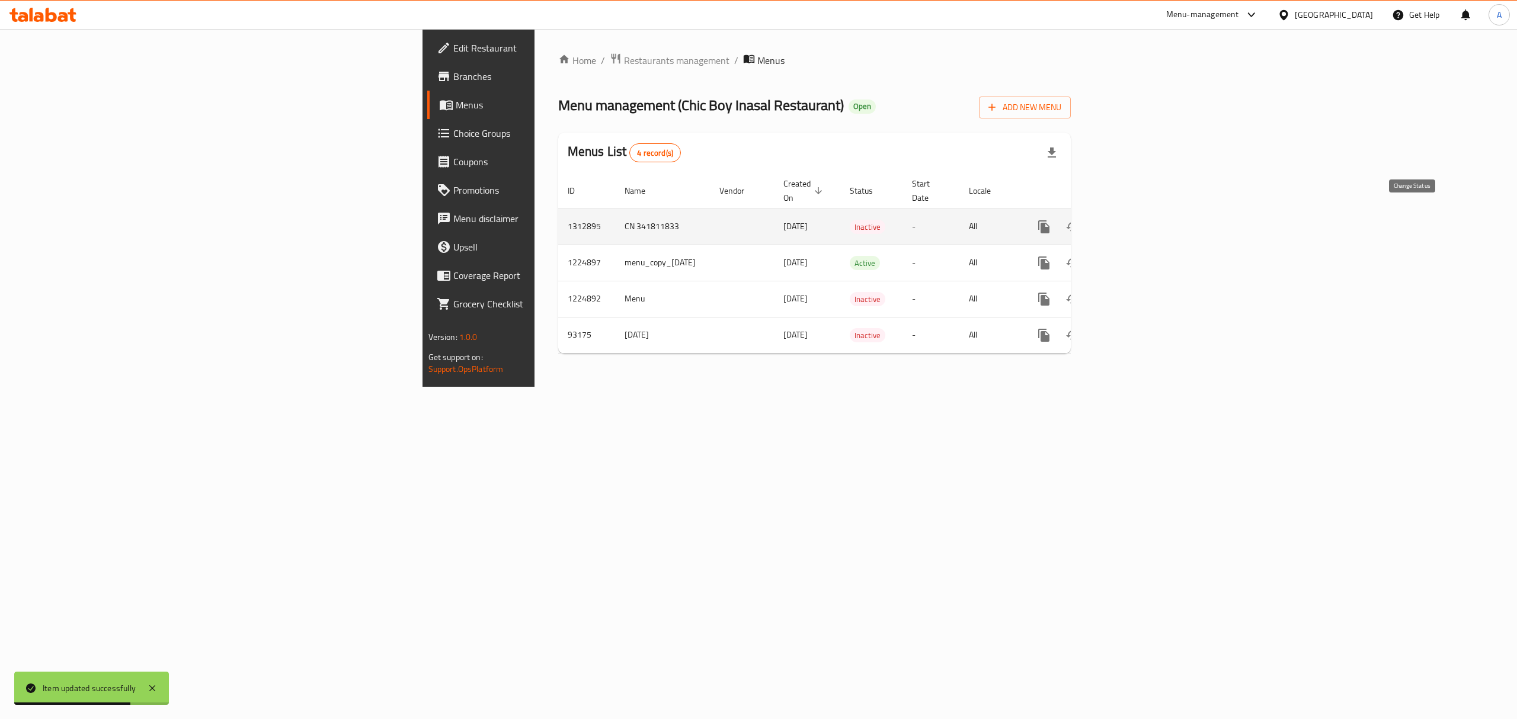
click at [1079, 222] on icon "enhanced table" at bounding box center [1072, 226] width 13 height 9
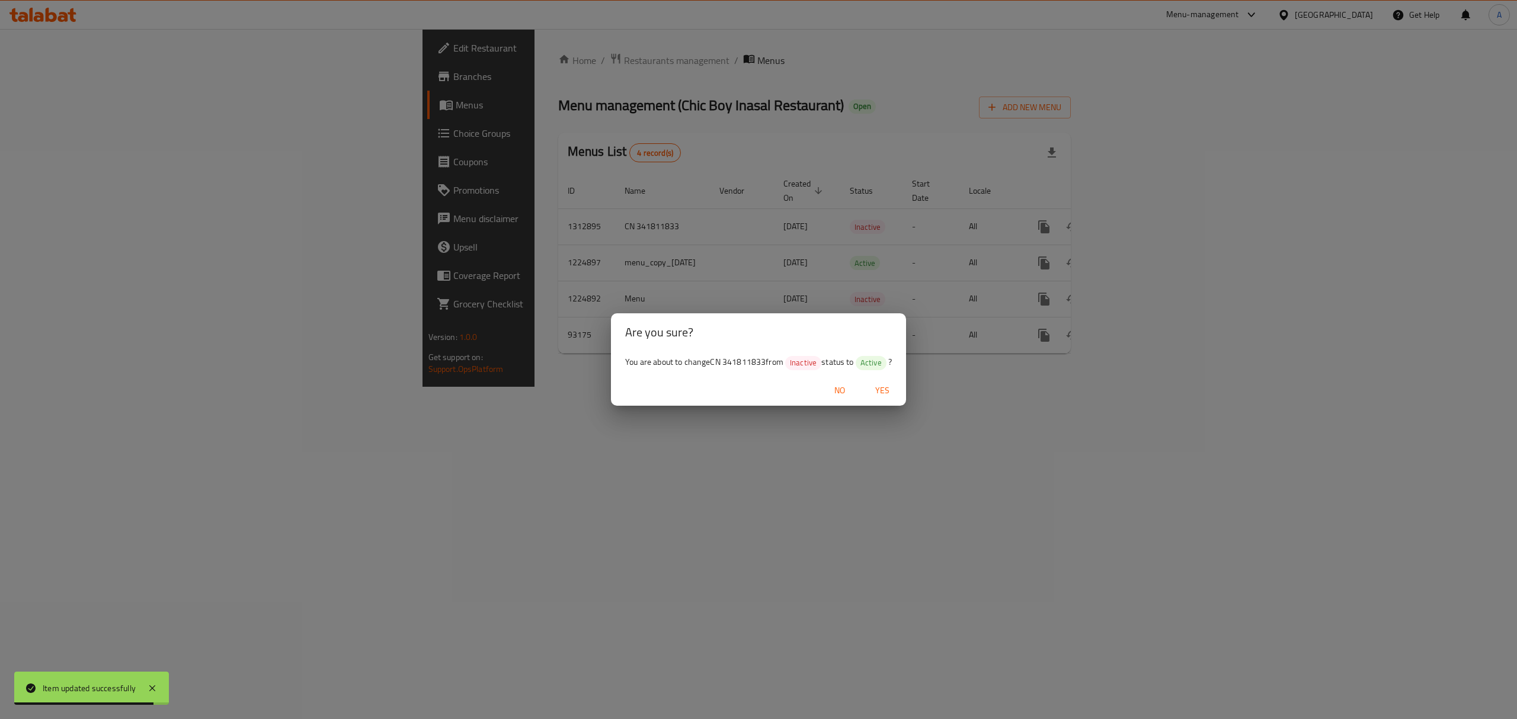
click at [885, 396] on span "Yes" at bounding box center [882, 390] width 28 height 15
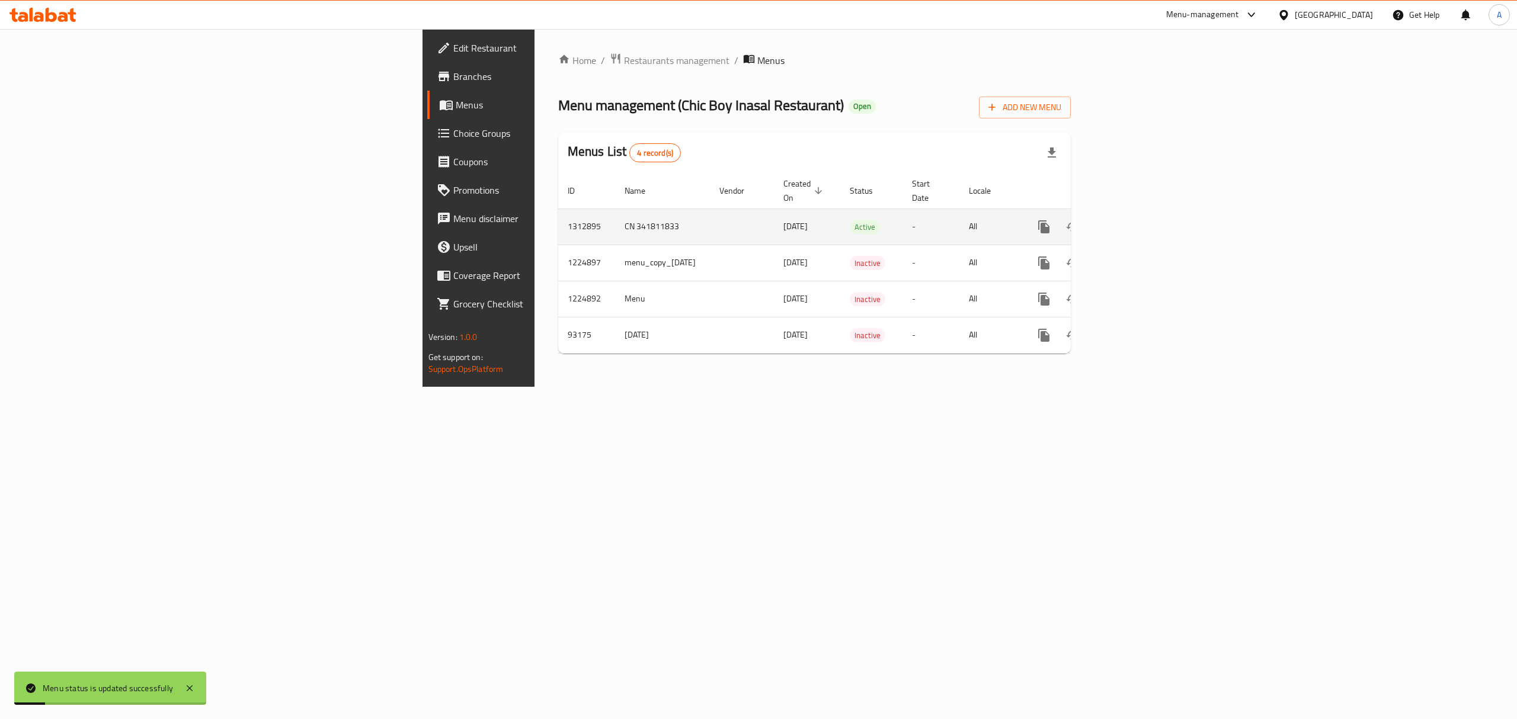
click at [558, 217] on td "1312895" at bounding box center [586, 227] width 57 height 36
click at [1137, 220] on icon "enhanced table" at bounding box center [1129, 227] width 14 height 14
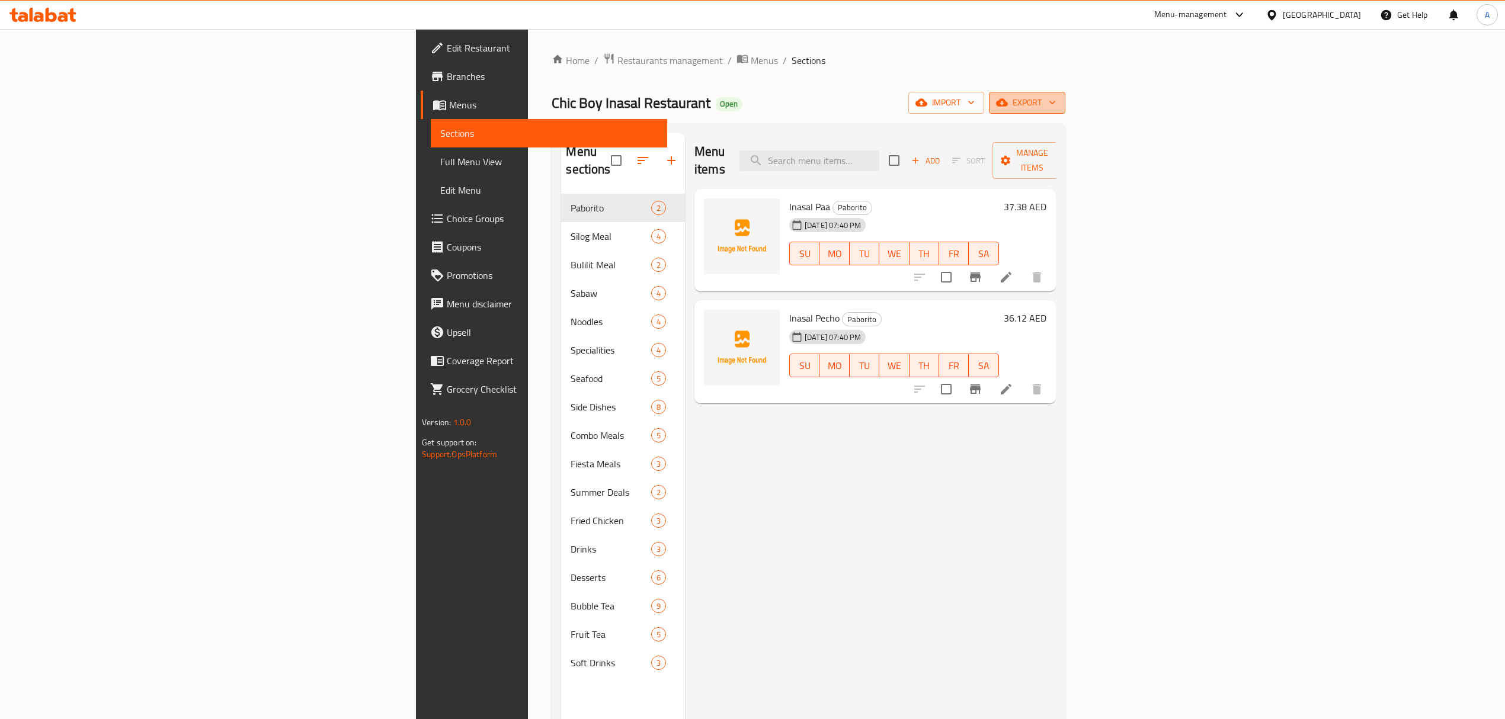
click at [1056, 104] on span "export" at bounding box center [1026, 102] width 57 height 15
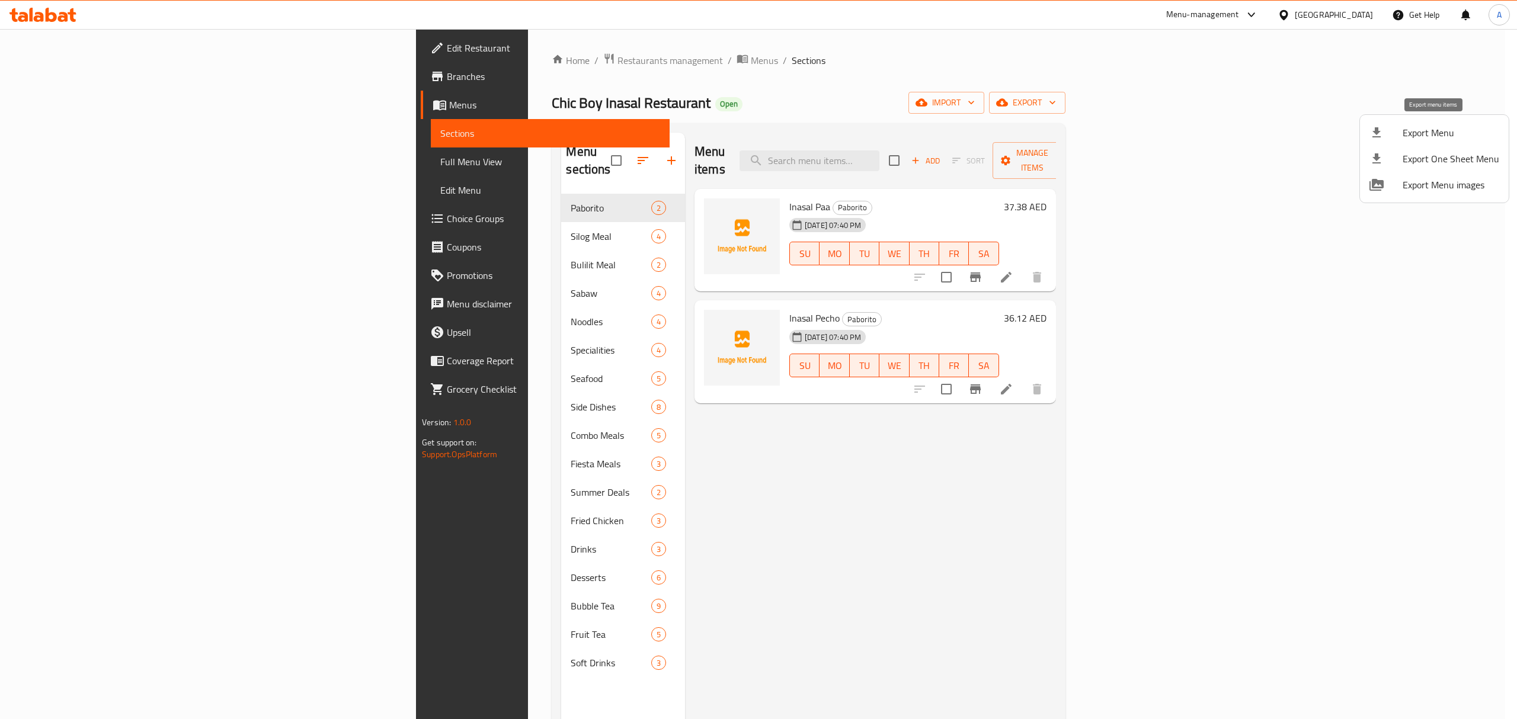
click at [1430, 127] on span "Export Menu" at bounding box center [1451, 133] width 97 height 14
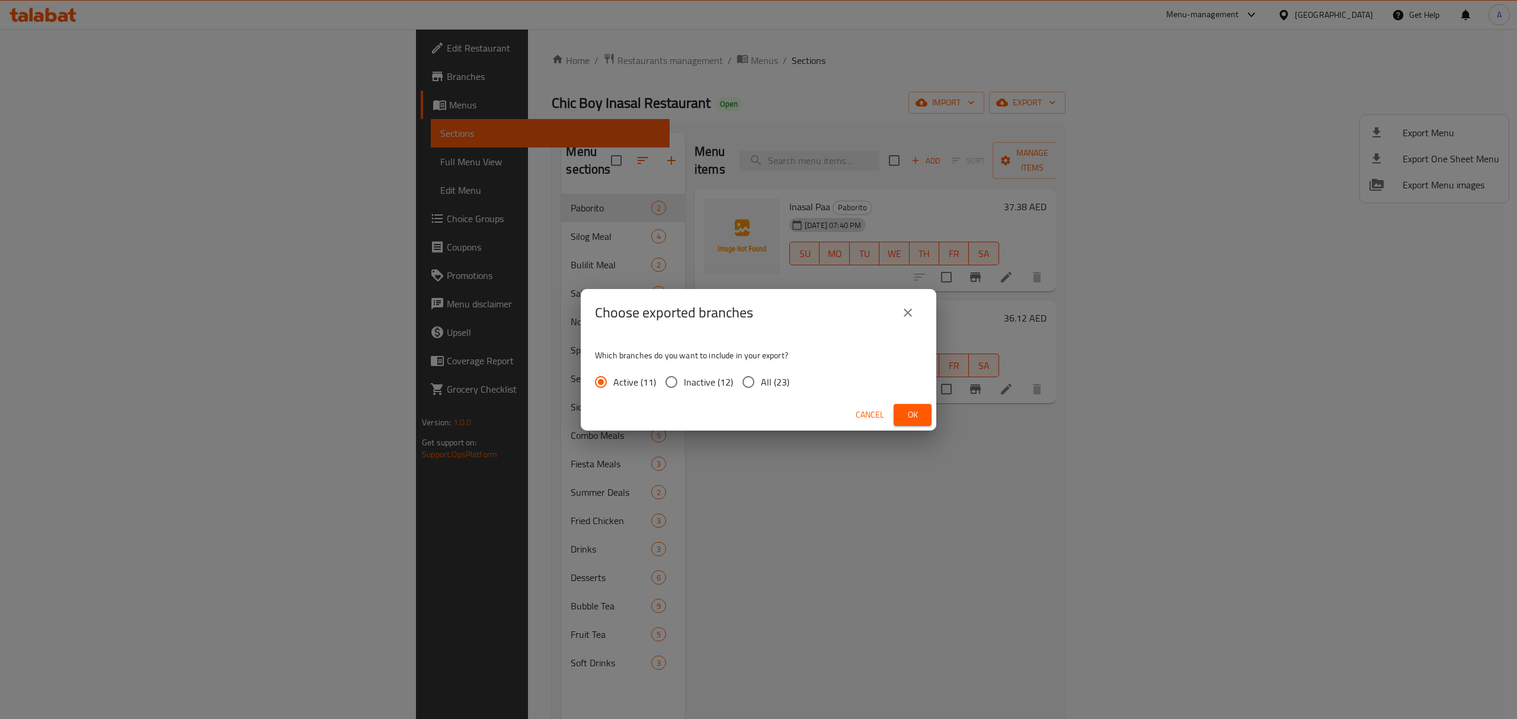
click at [748, 380] on input "All (23)" at bounding box center [748, 382] width 25 height 25
click at [903, 411] on span "Ok" at bounding box center [912, 415] width 19 height 15
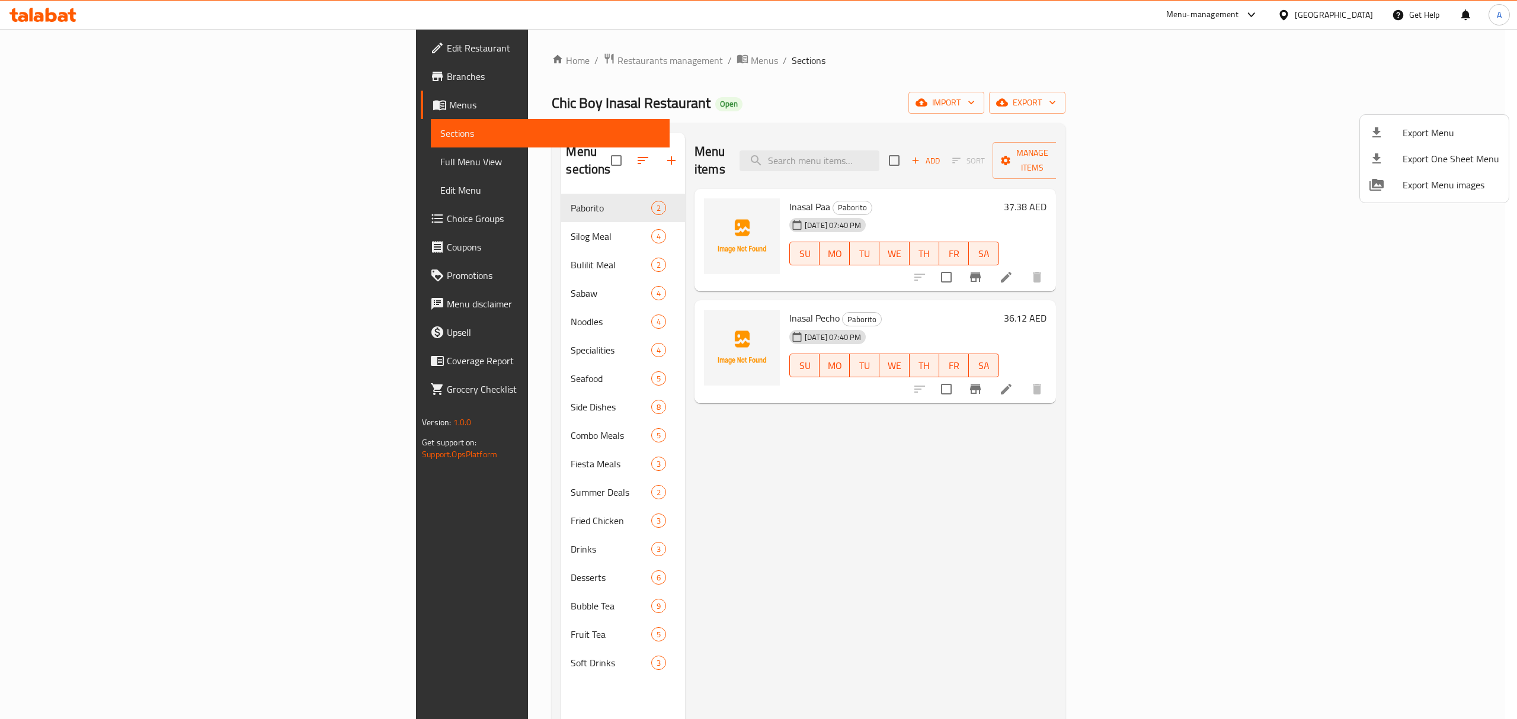
click at [1331, 17] on div at bounding box center [758, 359] width 1517 height 719
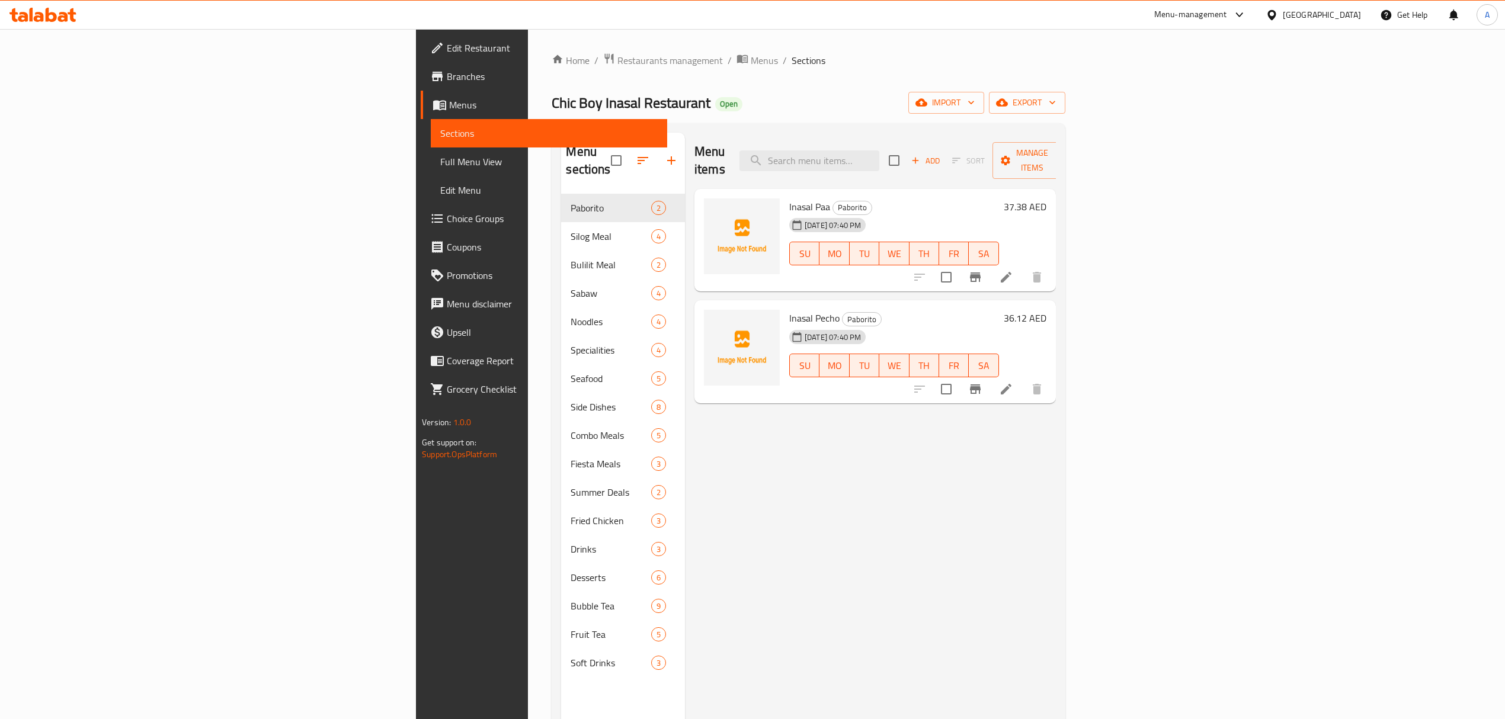
click at [1331, 17] on div "[GEOGRAPHIC_DATA]" at bounding box center [1322, 14] width 78 height 13
click at [1202, 120] on div "[GEOGRAPHIC_DATA]" at bounding box center [1232, 121] width 97 height 27
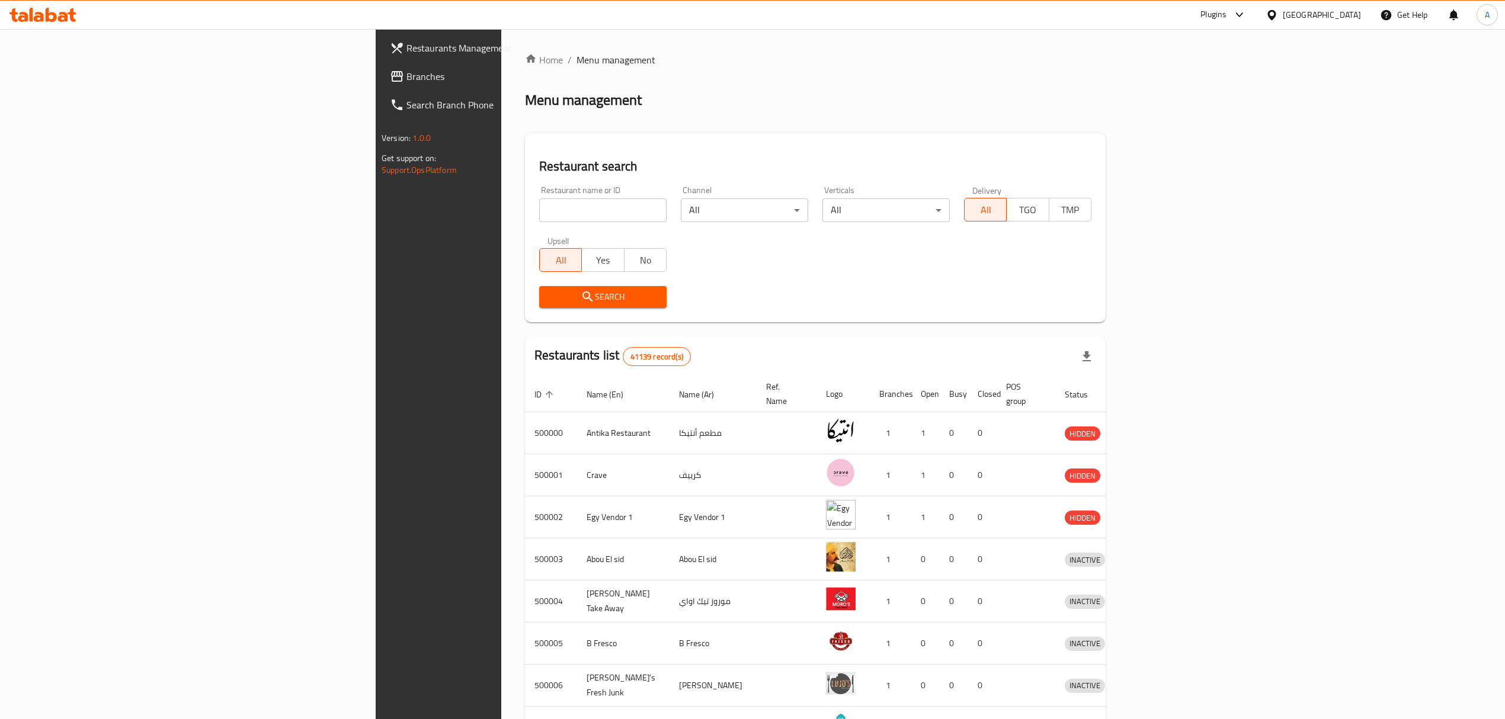
click at [539, 203] on input "search" at bounding box center [602, 211] width 127 height 24
click at [549, 292] on span "Search" at bounding box center [603, 297] width 108 height 15
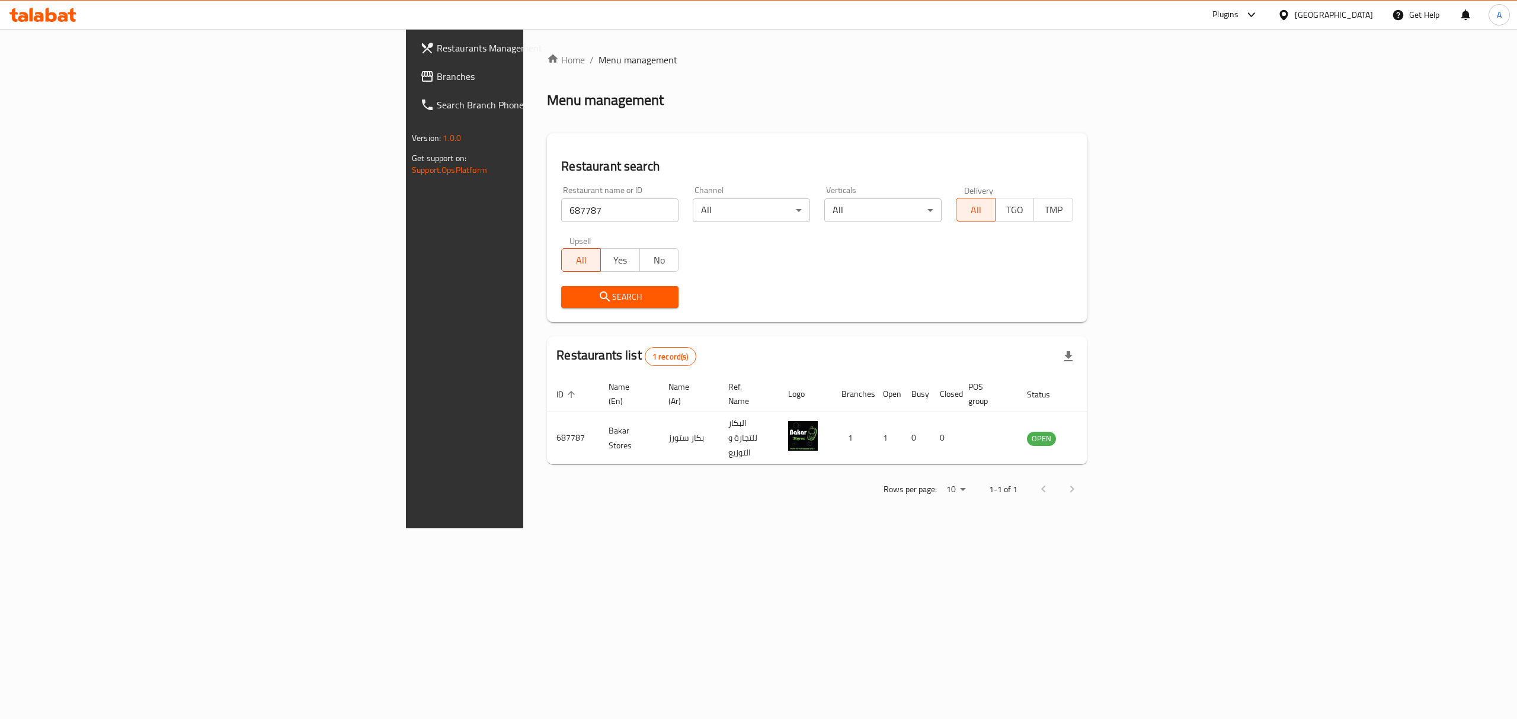
click at [1259, 18] on div at bounding box center [1249, 15] width 20 height 14
click at [1198, 197] on div "Restaurant-Management" at bounding box center [1195, 189] width 112 height 27
